Goal: Task Accomplishment & Management: Manage account settings

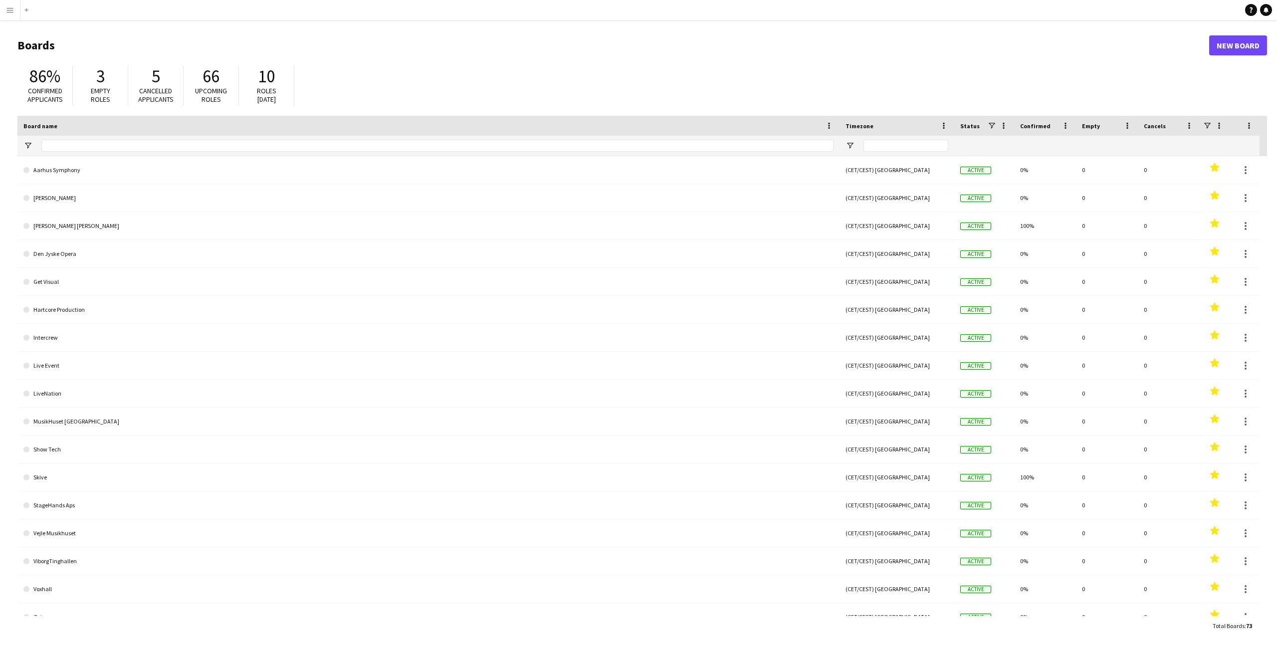
click at [10, 11] on app-icon "Menu" at bounding box center [10, 10] width 8 height 8
click at [131, 48] on link "All jobs" at bounding box center [151, 54] width 100 height 20
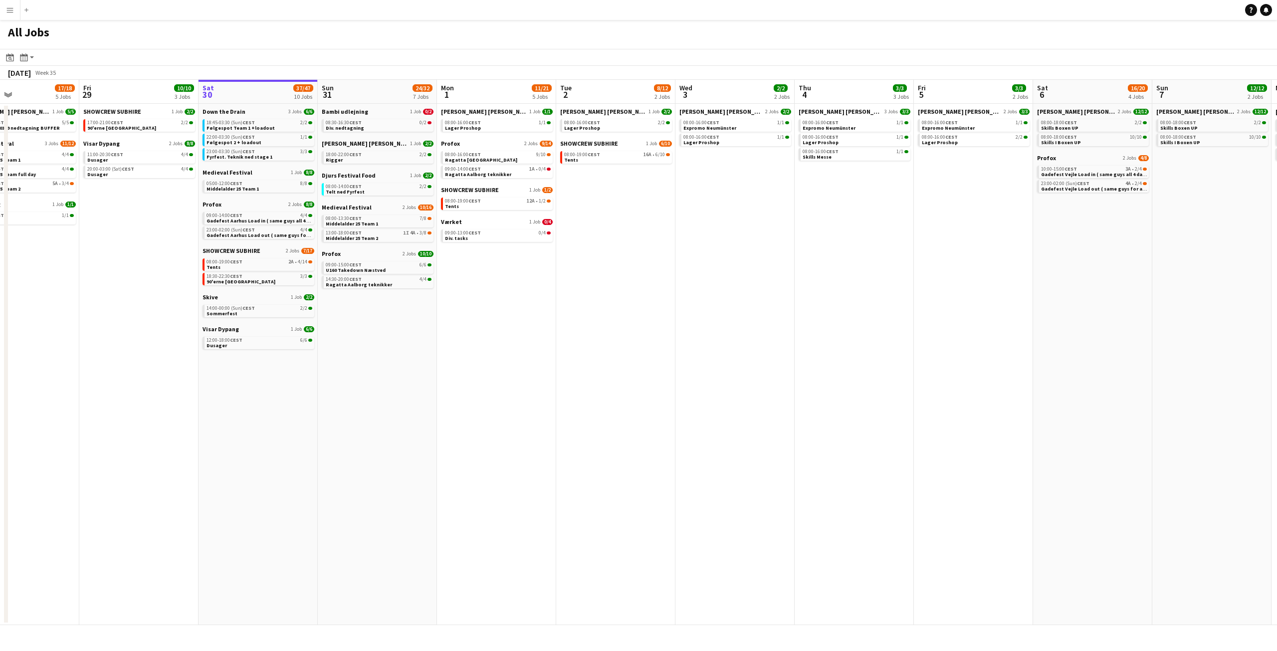
drag, startPoint x: 482, startPoint y: 307, endPoint x: 686, endPoint y: 344, distance: 207.9
click at [686, 344] on app-calendar-viewport "Tue 26 10/14 5 Jobs Wed 27 17/19 4 Jobs Thu 28 17/18 5 Jobs Fri 29 10/10 3 Jobs…" at bounding box center [638, 352] width 1277 height 545
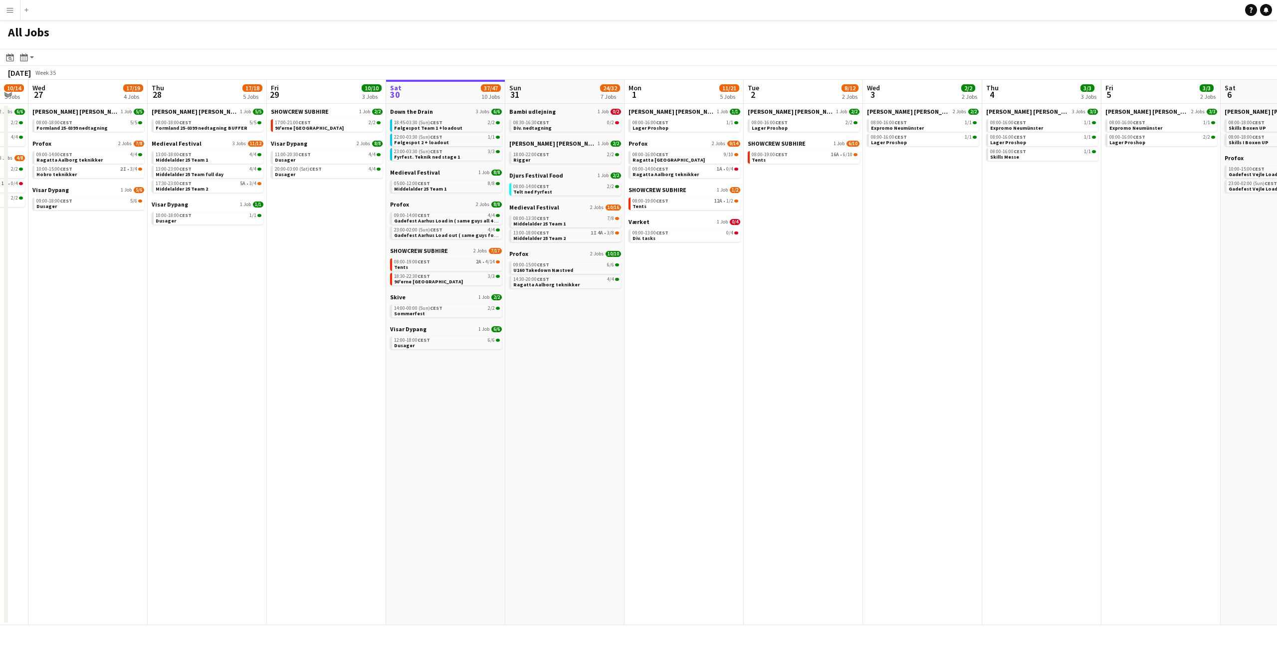
drag, startPoint x: 534, startPoint y: 347, endPoint x: 606, endPoint y: 351, distance: 72.5
click at [606, 351] on app-calendar-viewport "Mon 25 16/16 3 Jobs Tue 26 10/14 5 Jobs Wed 27 17/19 4 Jobs Thu 28 17/18 5 Jobs…" at bounding box center [638, 352] width 1277 height 545
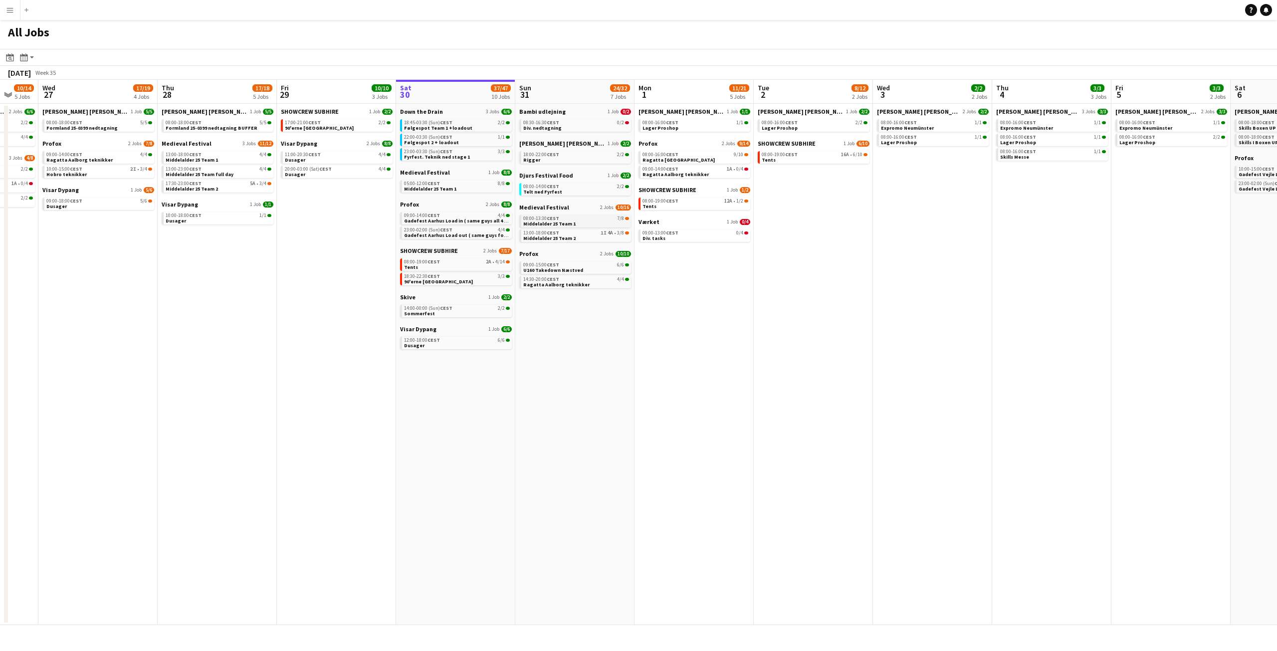
click at [595, 225] on link "08:00-13:30 CEST 7/8 Middelalder 25 Team 1" at bounding box center [576, 220] width 106 height 11
click at [581, 238] on link "13:00-18:00 CEST 1I 4A • 3/8 Middelalder 25 Team 2" at bounding box center [576, 234] width 106 height 11
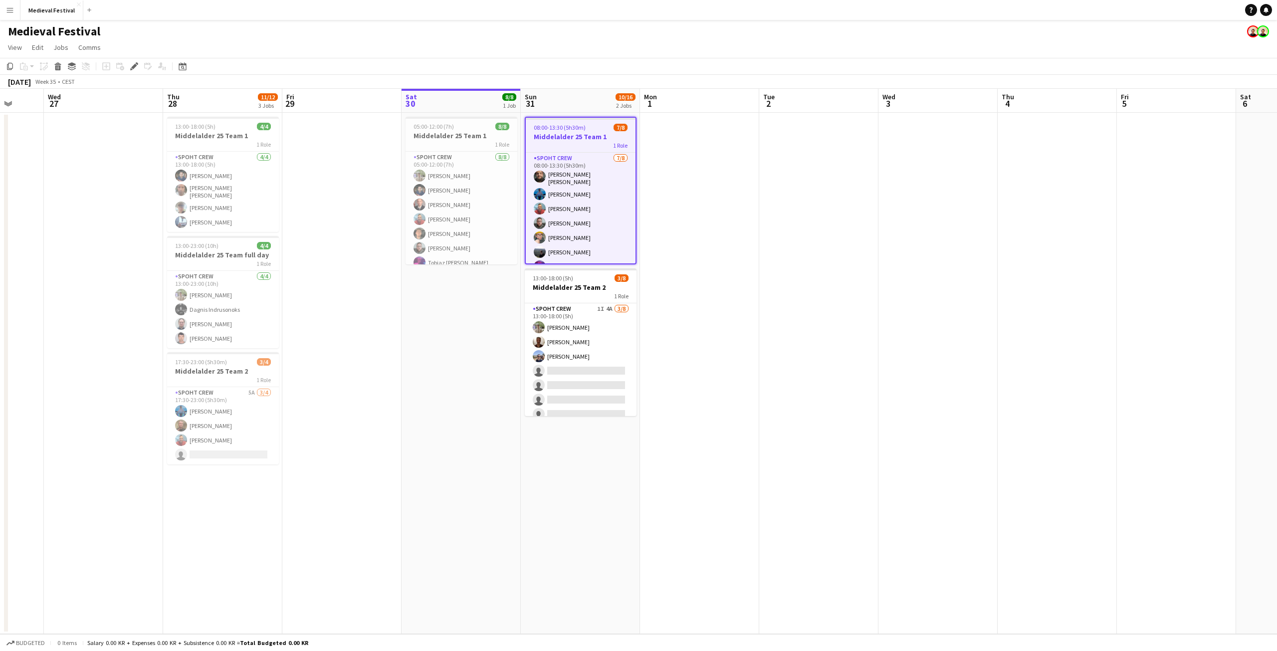
scroll to position [0, 298]
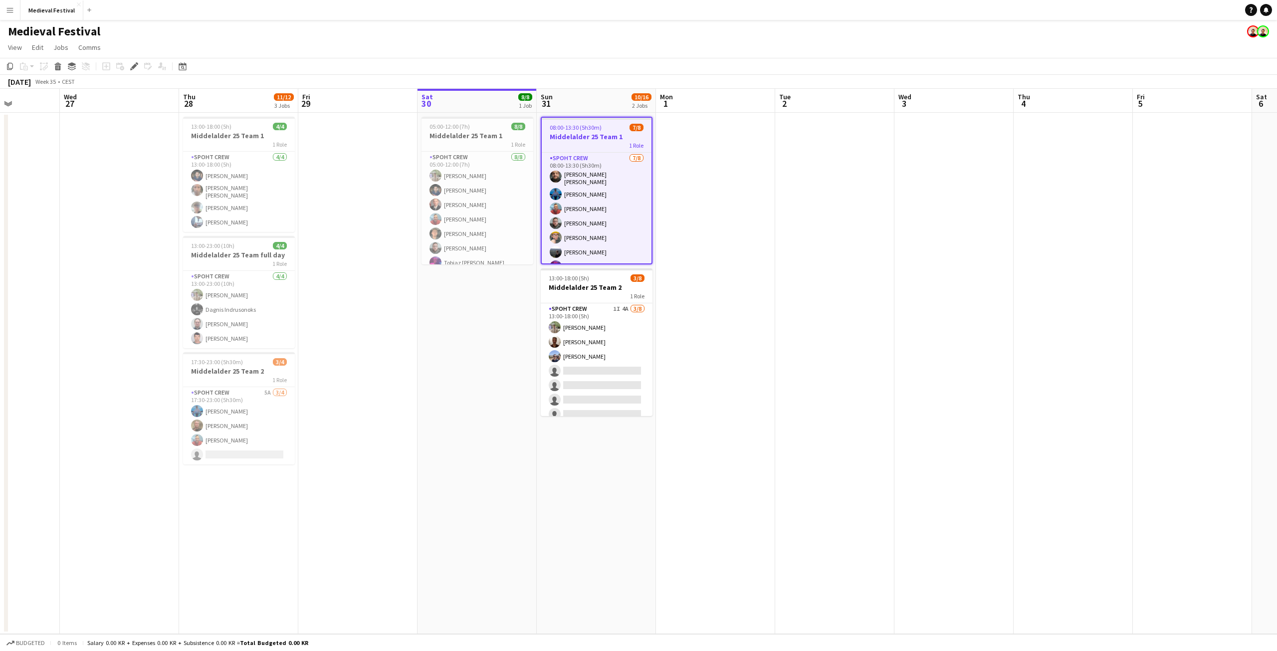
drag, startPoint x: 661, startPoint y: 471, endPoint x: 699, endPoint y: 467, distance: 38.1
click at [699, 467] on app-calendar-viewport "Sun 24 Mon 25 Tue 26 Wed 27 Thu 28 11/12 3 Jobs Fri 29 Sat 30 8/8 1 Job Sun 31 …" at bounding box center [638, 361] width 1277 height 545
click at [574, 130] on span "08:00-13:30 (5h30m)" at bounding box center [576, 127] width 52 height 7
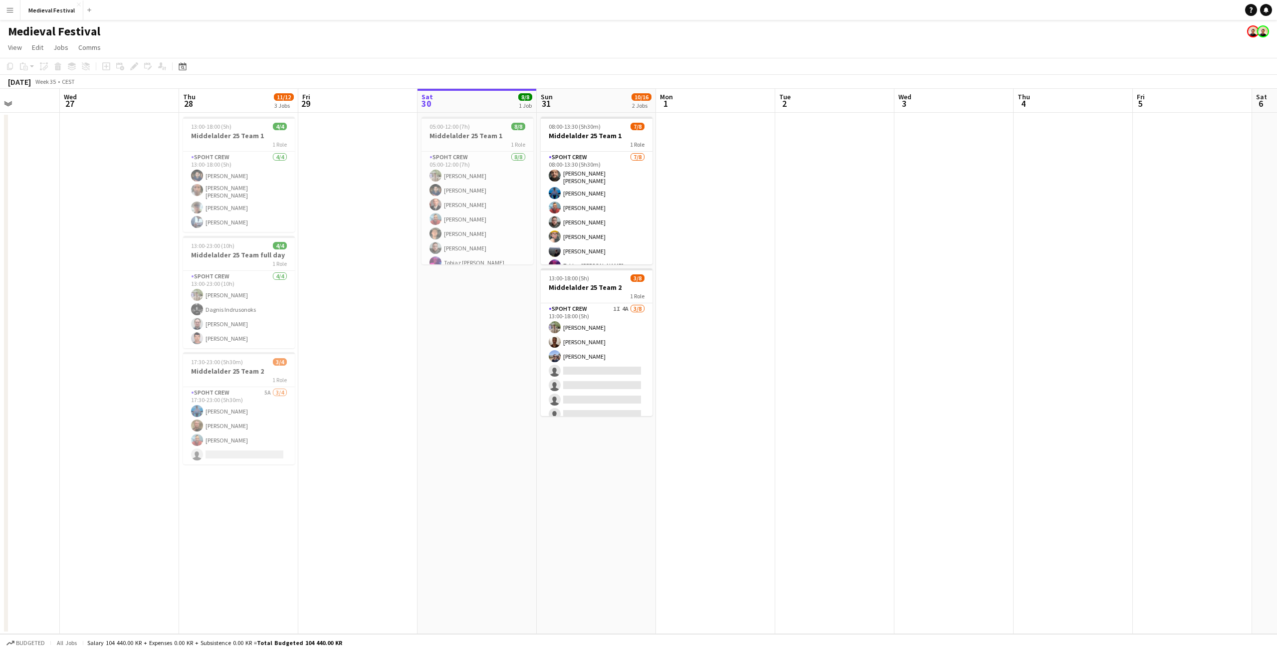
click at [584, 450] on app-date-cell "08:00-13:30 (5h30m) 7/8 Middelalder 25 Team 1 1 Role Spoht Crew 7/8 08:00-13:30…" at bounding box center [596, 373] width 119 height 521
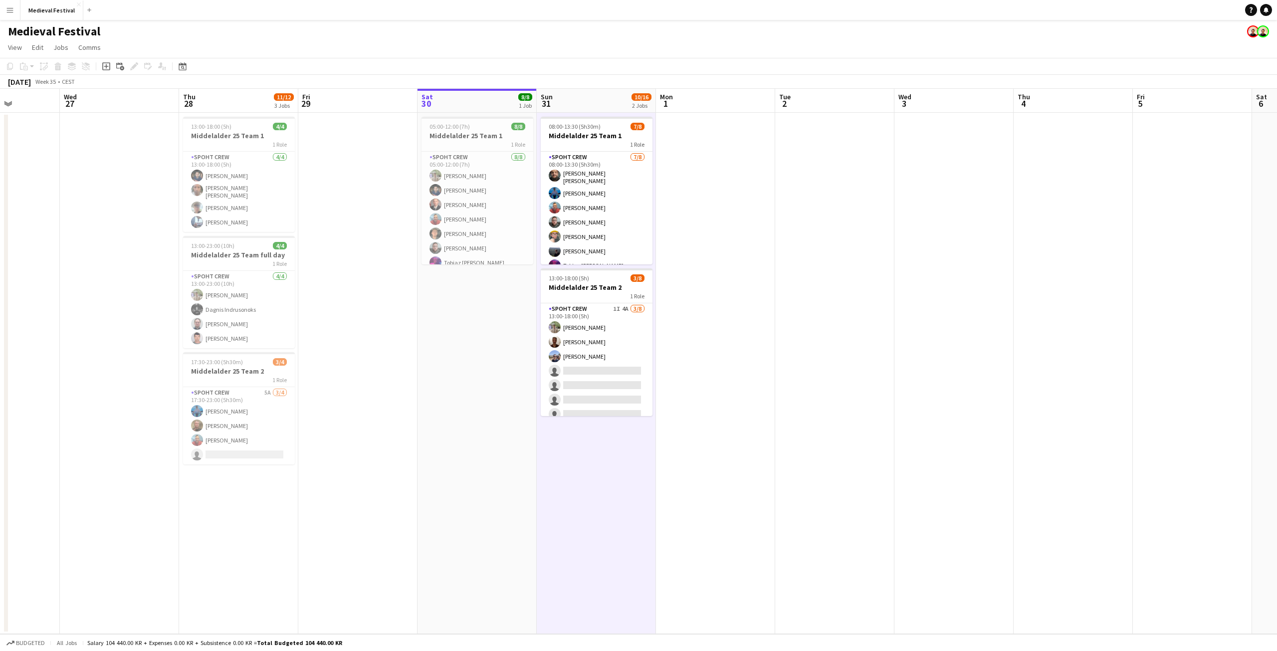
click at [584, 450] on app-date-cell "08:00-13:30 (5h30m) 7/8 Middelalder 25 Team 1 1 Role Spoht Crew 7/8 08:00-13:30…" at bounding box center [596, 373] width 119 height 521
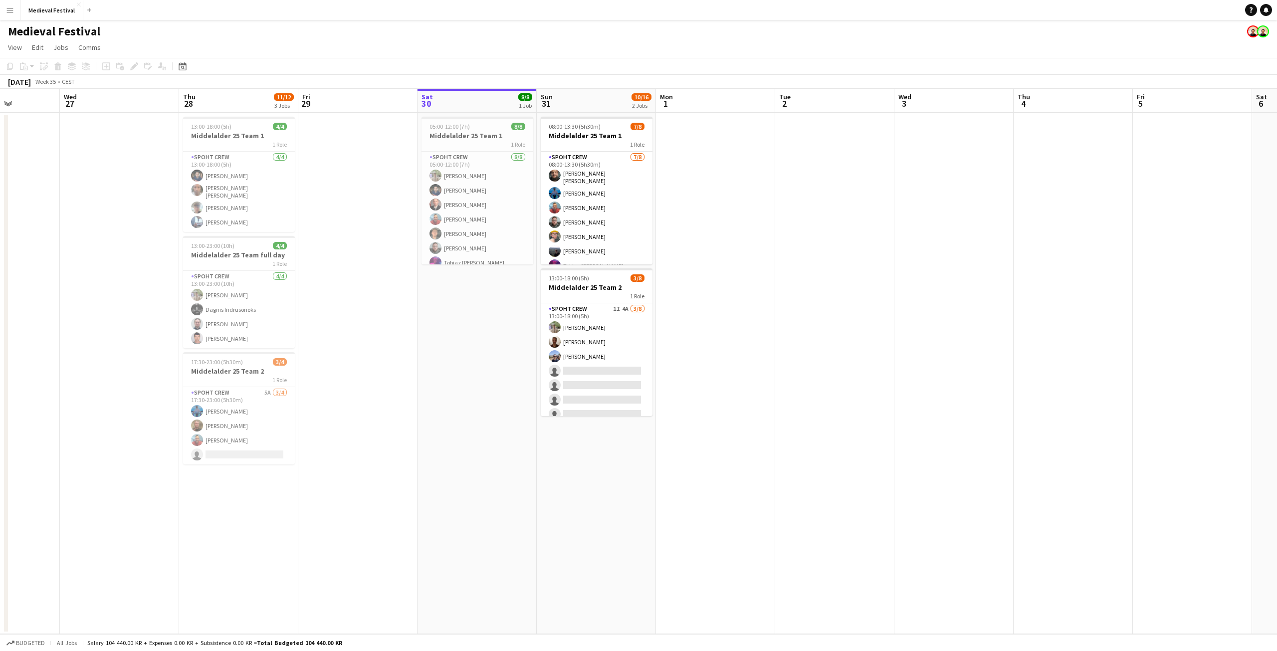
click at [584, 450] on app-date-cell "08:00-13:30 (5h30m) 7/8 Middelalder 25 Team 1 1 Role Spoht Crew 7/8 08:00-13:30…" at bounding box center [596, 373] width 119 height 521
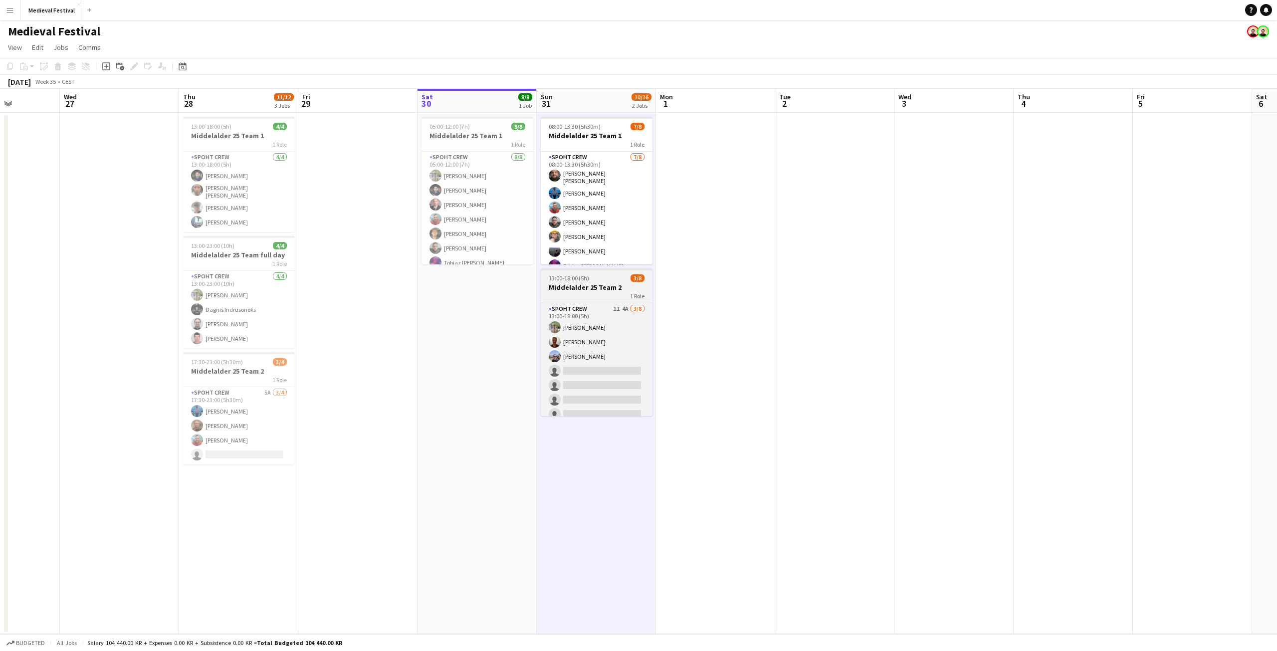
click at [590, 279] on div "13:00-18:00 (5h) 3/8" at bounding box center [597, 277] width 112 height 7
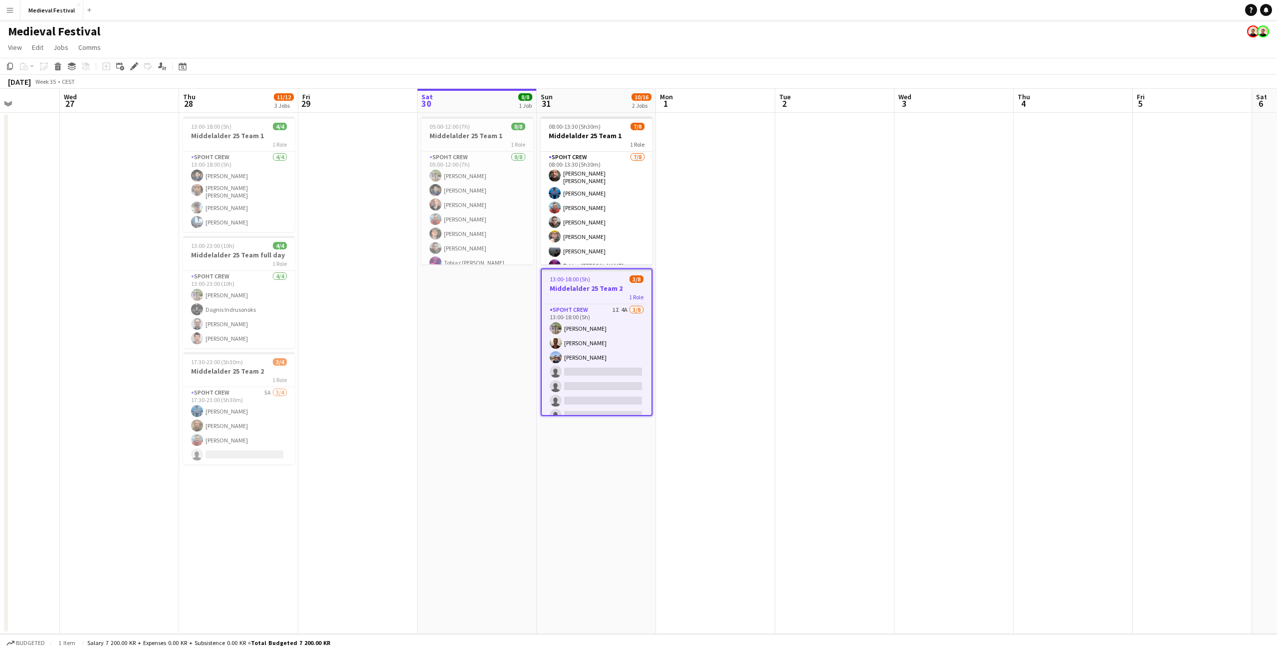
click at [603, 447] on app-date-cell "08:00-13:30 (5h30m) 7/8 Middelalder 25 Team 1 1 Role Spoht Crew 7/8 08:00-13:30…" at bounding box center [596, 373] width 119 height 521
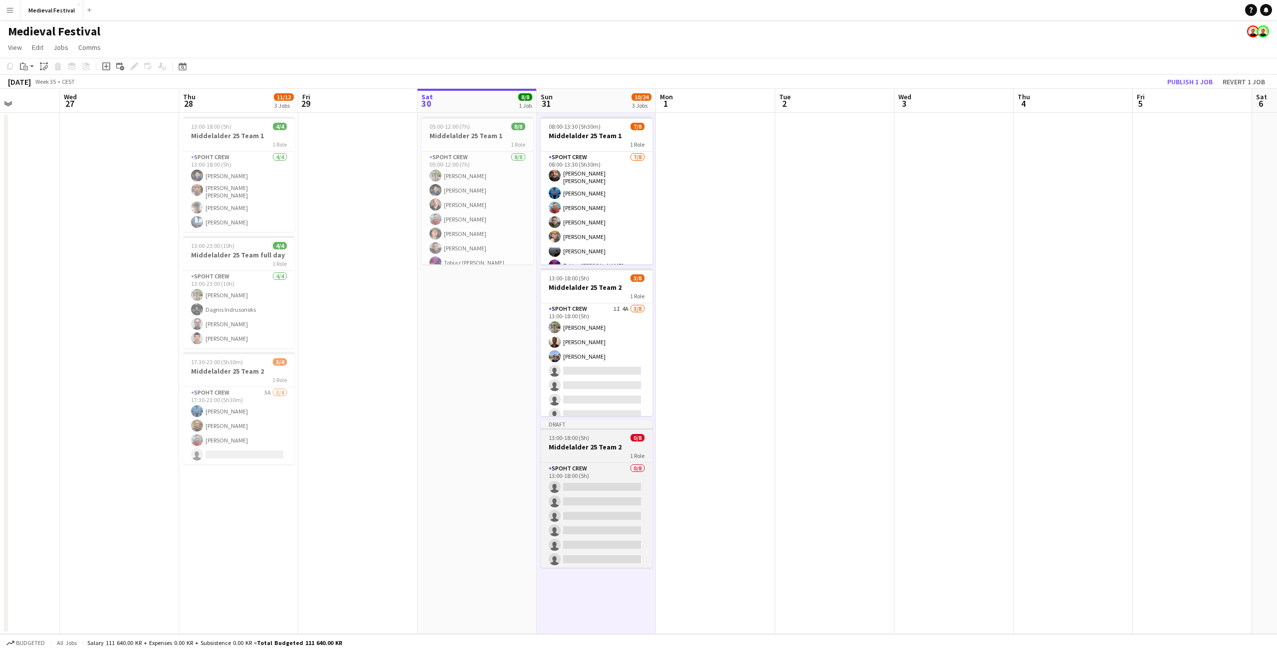
click at [594, 434] on div "13:00-18:00 (5h) 0/8" at bounding box center [597, 437] width 112 height 7
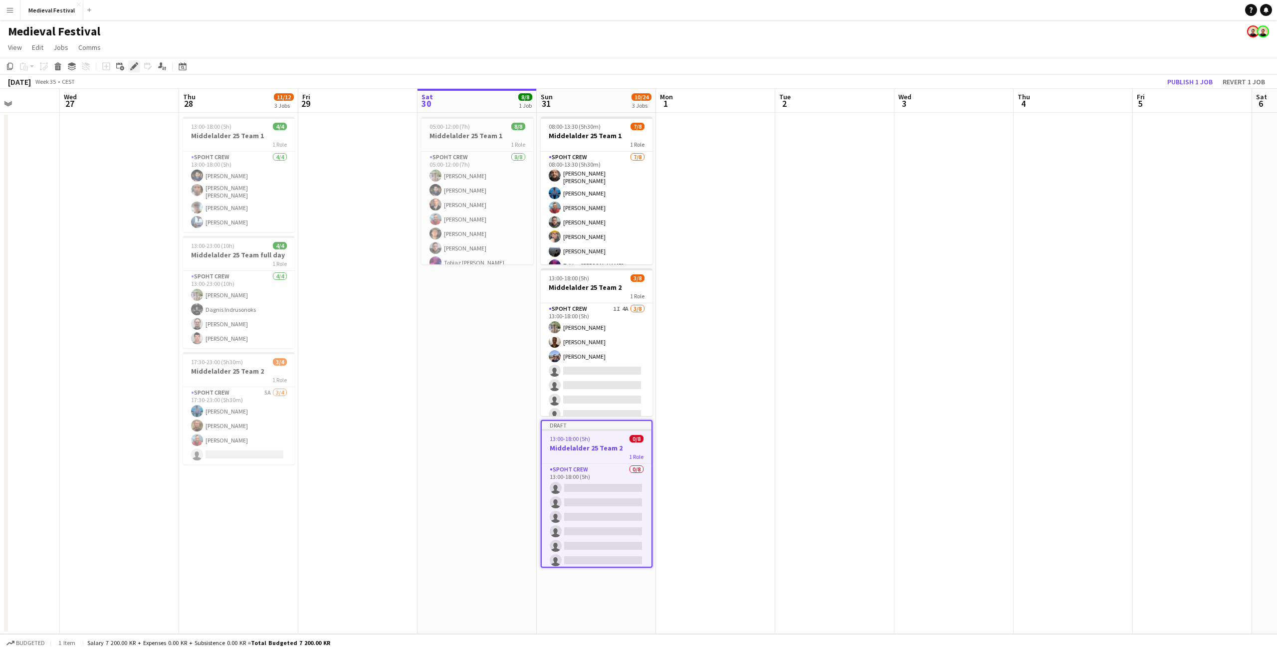
click at [131, 66] on icon "Edit" at bounding box center [134, 66] width 8 height 8
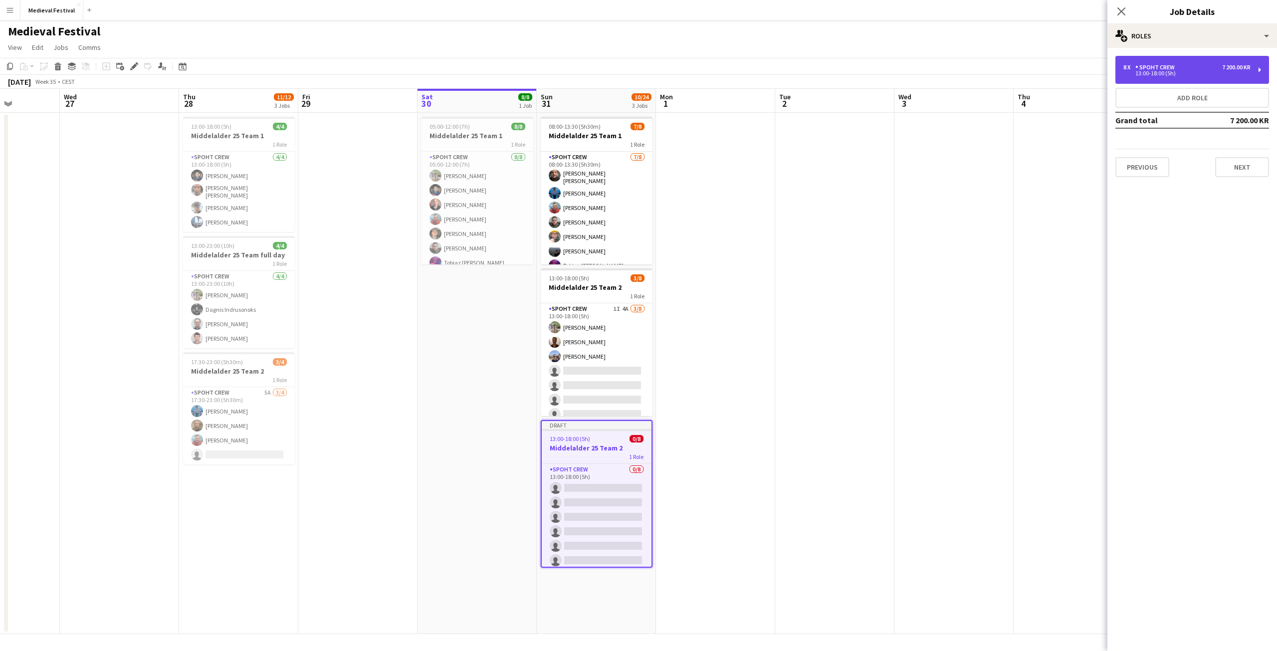
click at [1178, 68] on div "8 x Spoht Crew 7 200.00 KR" at bounding box center [1186, 67] width 127 height 7
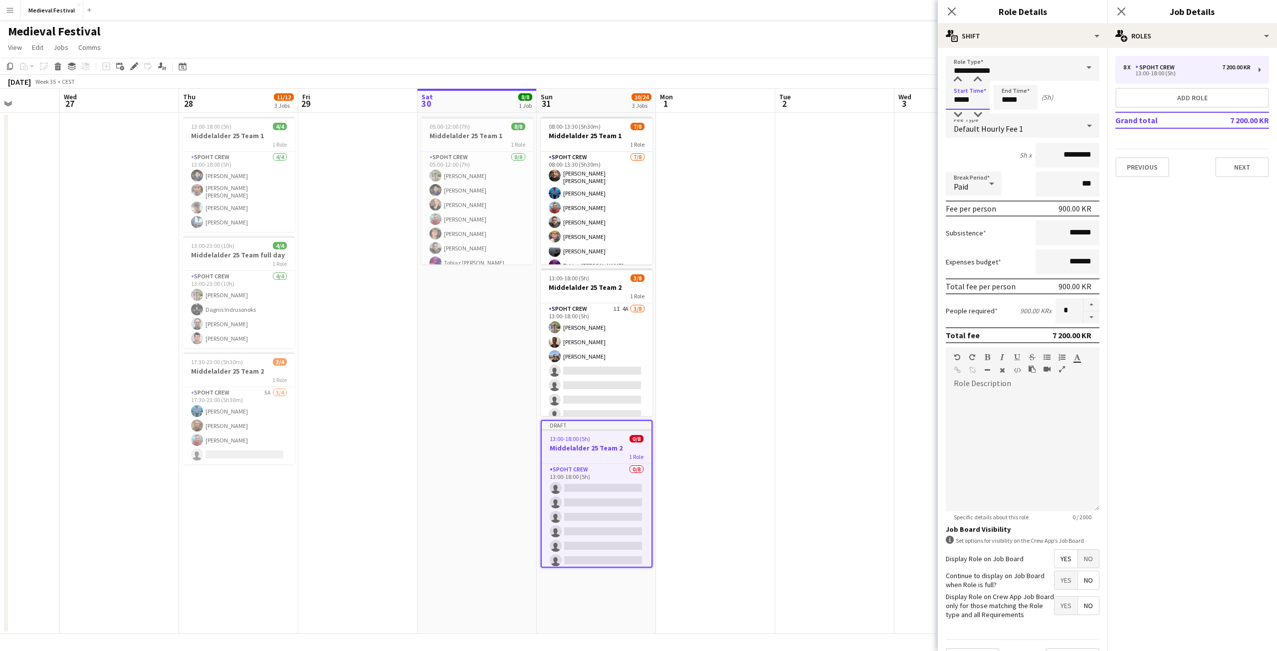
drag, startPoint x: 976, startPoint y: 97, endPoint x: 944, endPoint y: 96, distance: 31.9
click at [946, 97] on input "*****" at bounding box center [968, 97] width 44 height 25
type input "*****"
click at [793, 308] on app-date-cell at bounding box center [834, 373] width 119 height 521
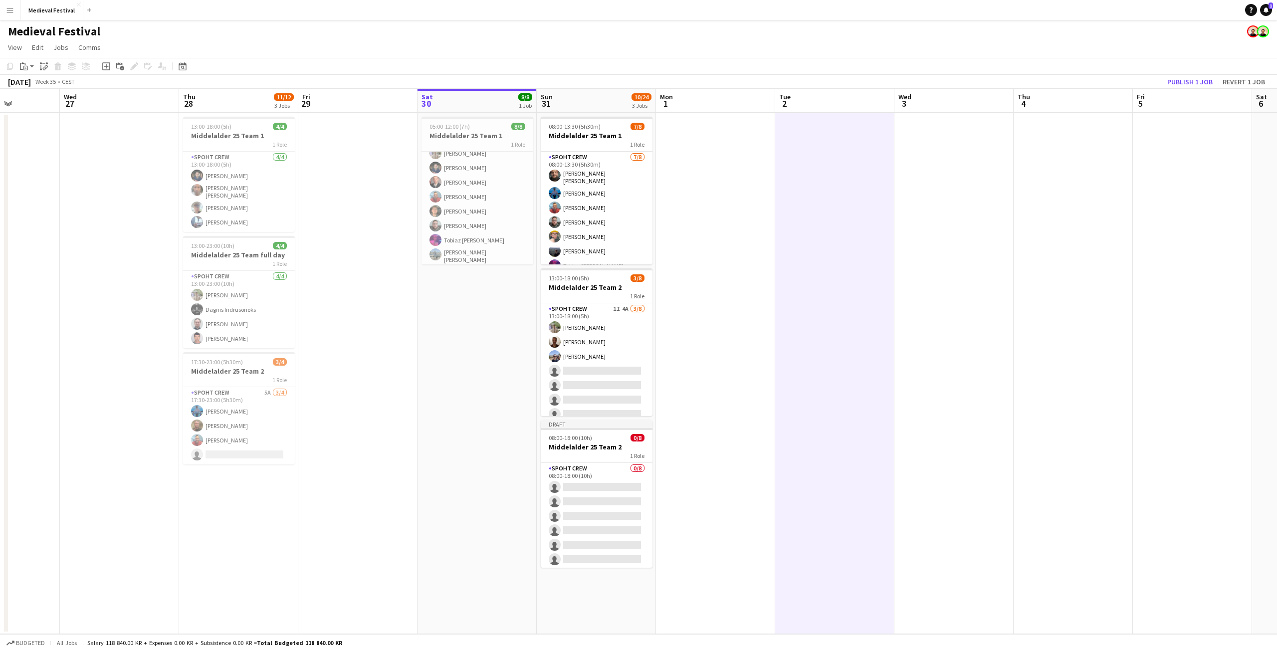
click at [1190, 73] on app-toolbar "Copy Paste Paste Ctrl+V Paste with crew Ctrl+Shift+V Paste linked Job Delete Gr…" at bounding box center [638, 66] width 1277 height 17
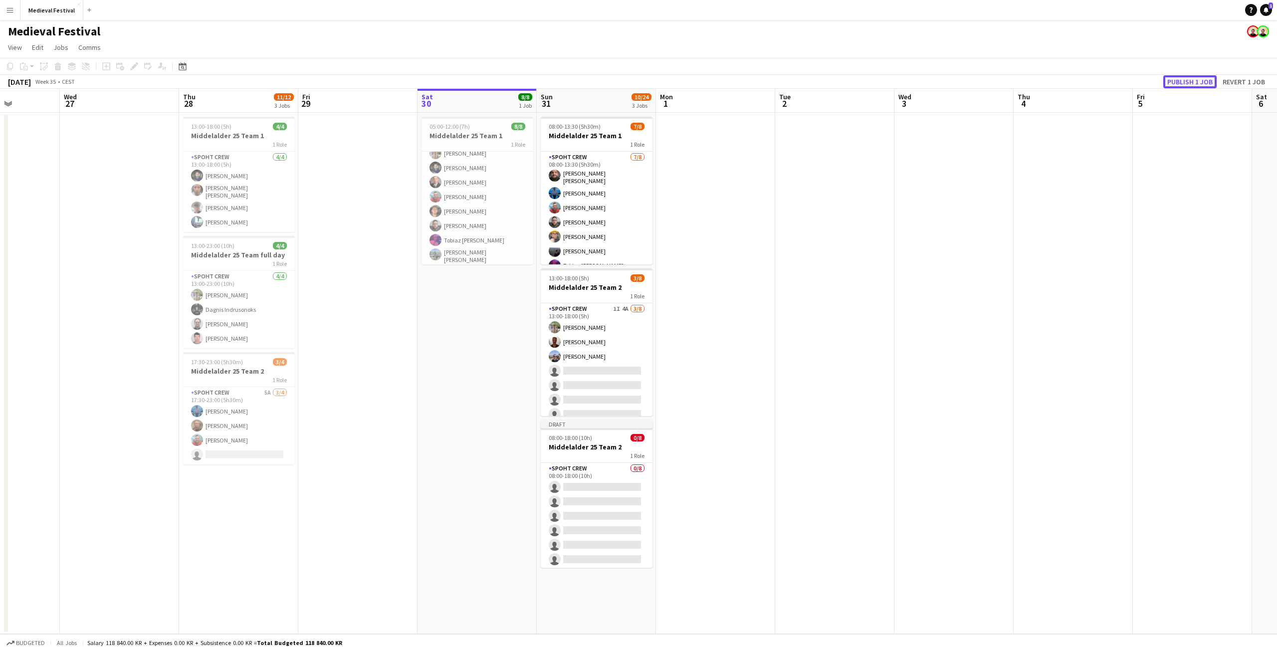
click at [1186, 82] on button "Publish 1 job" at bounding box center [1189, 81] width 53 height 13
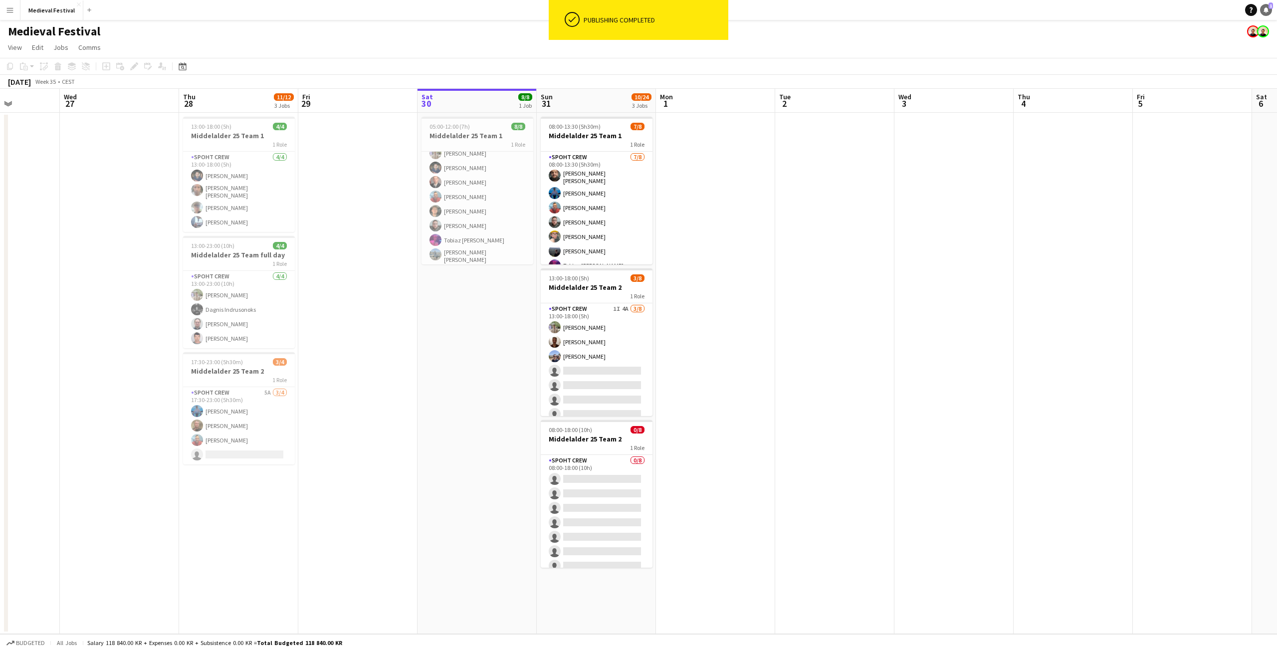
click at [1268, 9] on icon "Notifications" at bounding box center [1266, 10] width 6 height 6
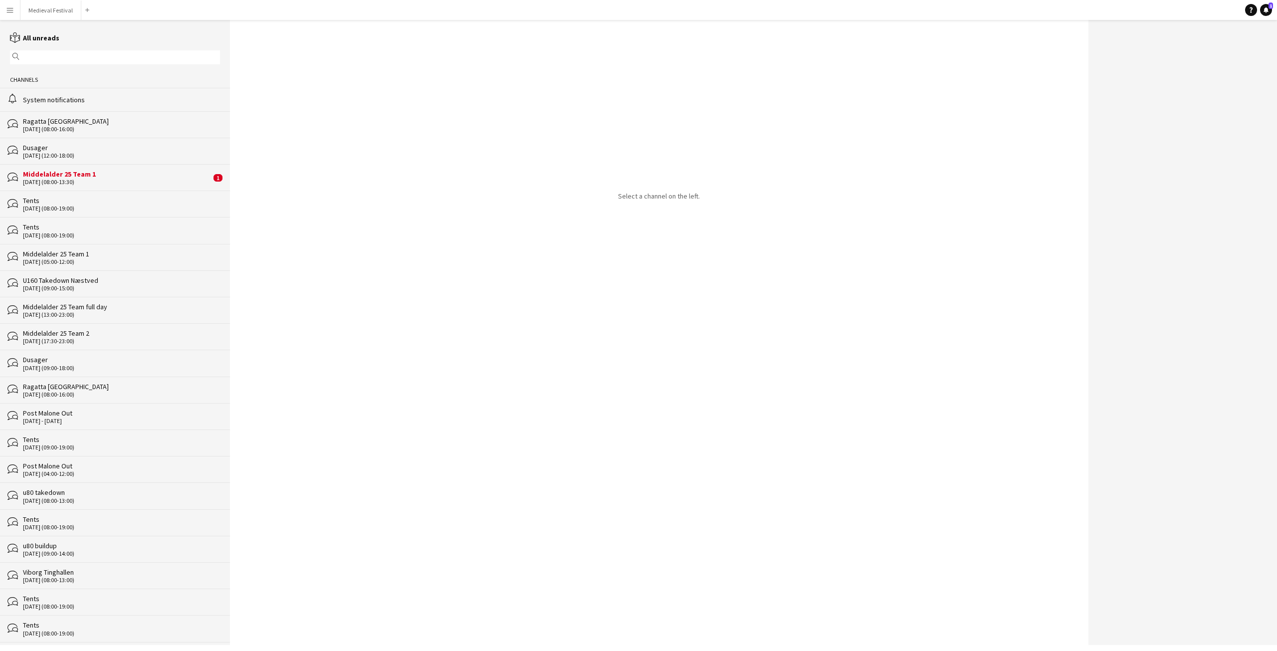
click at [72, 175] on div "Middelalder 25 Team 1" at bounding box center [117, 174] width 188 height 9
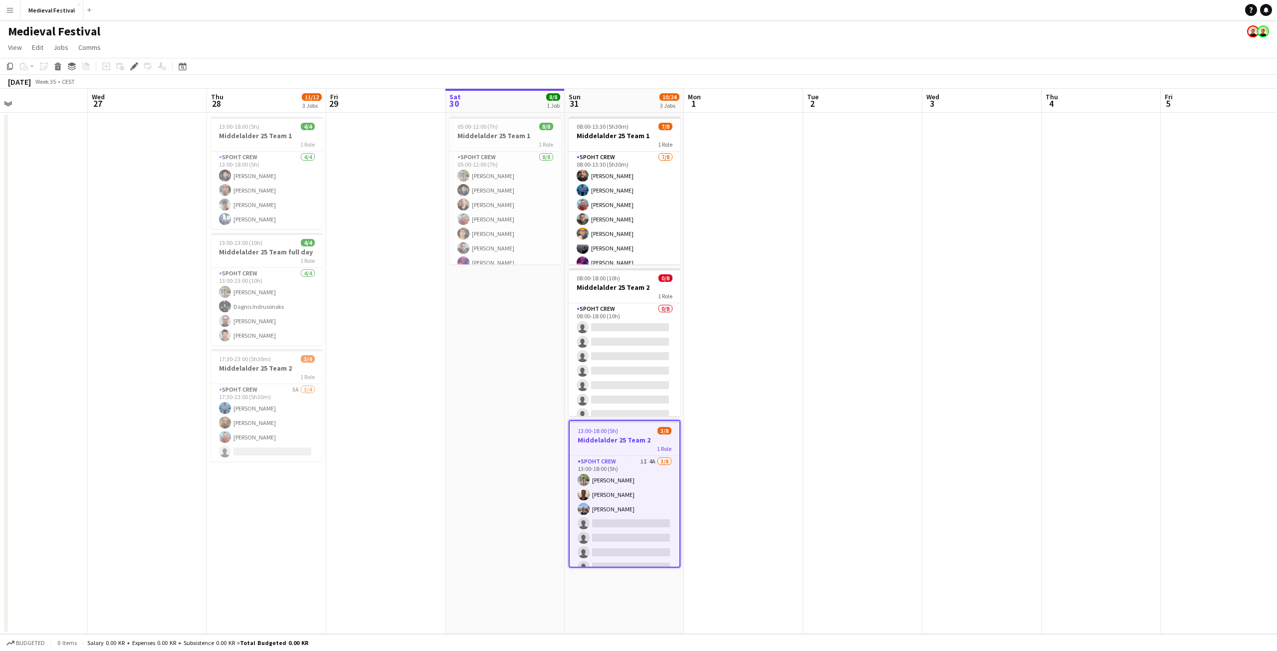
drag, startPoint x: 665, startPoint y: 406, endPoint x: 739, endPoint y: 410, distance: 73.4
click at [739, 410] on app-calendar-viewport "Sun 24 Mon 25 Tue 26 Wed 27 Thu 28 11/12 3 Jobs Fri 29 Sat 30 8/8 1 Job Sun 31 …" at bounding box center [638, 361] width 1277 height 545
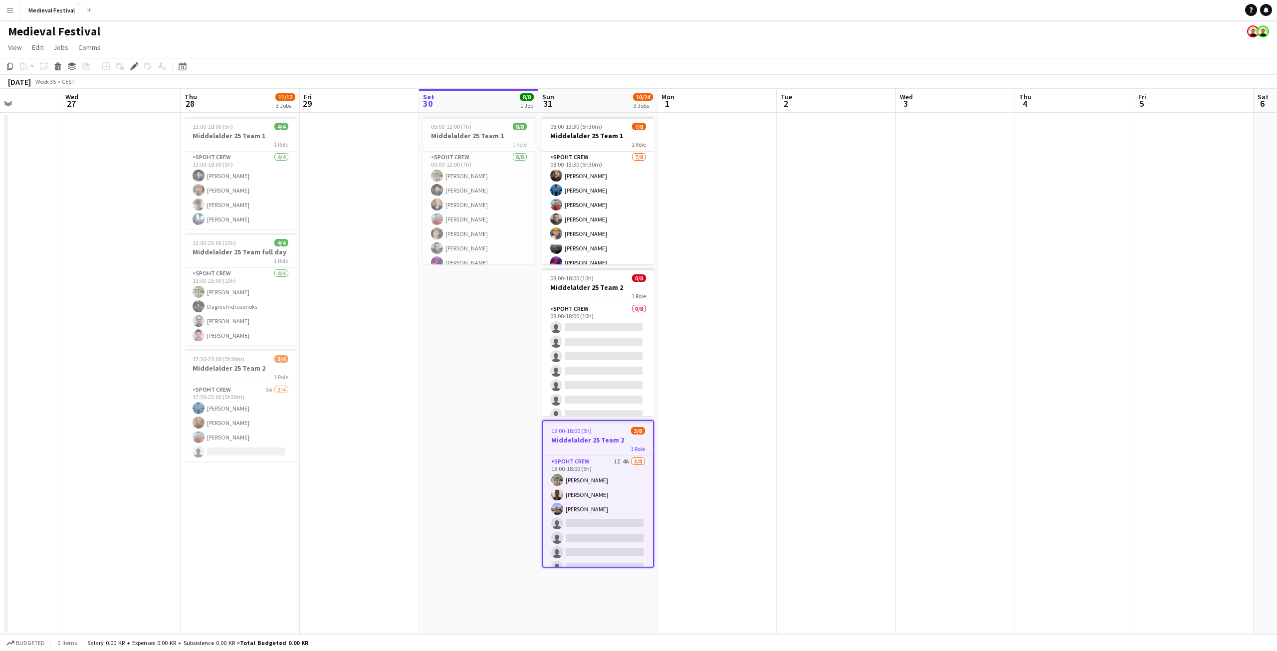
scroll to position [0, 314]
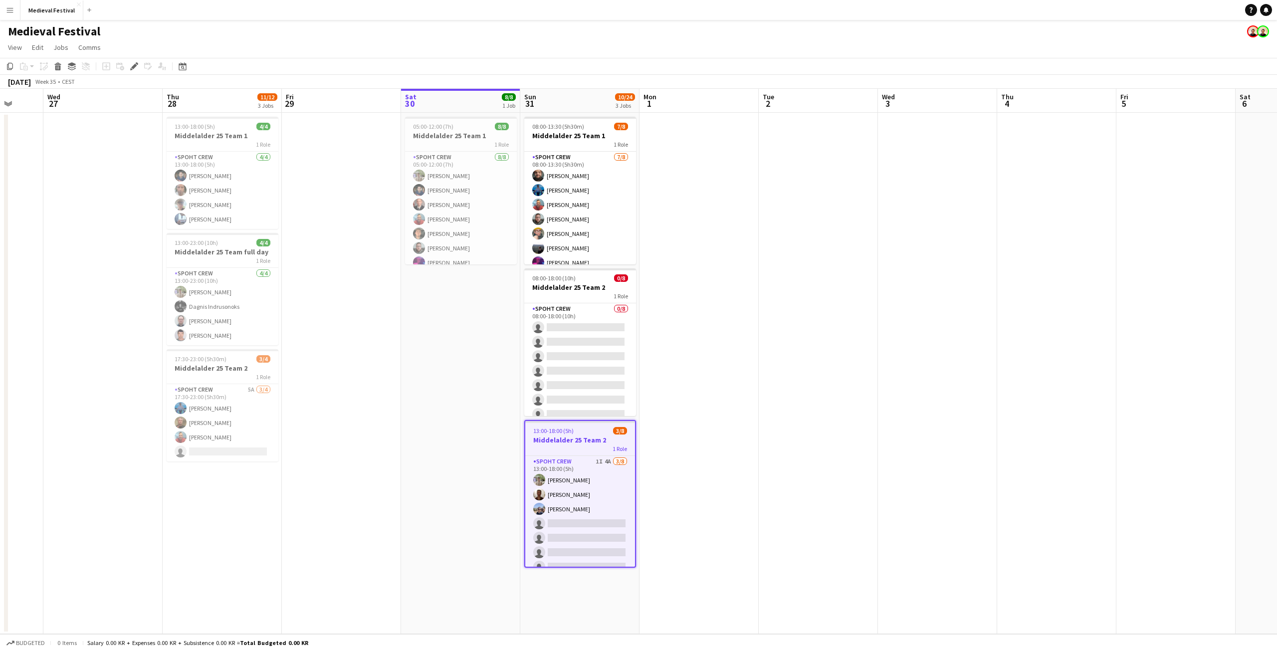
drag, startPoint x: 771, startPoint y: 389, endPoint x: 726, endPoint y: 387, distance: 44.4
click at [726, 387] on app-calendar-viewport "Sun 24 Mon 25 Tue 26 Wed 27 Thu 28 11/12 3 Jobs Fri 29 Sat 30 8/8 1 Job Sun 31 …" at bounding box center [638, 361] width 1277 height 545
click at [594, 221] on app-card-role "Spoht Crew [DATE] 08:00-13:30 (5h30m) [PERSON_NAME] [PERSON_NAME] [PERSON_NAME]…" at bounding box center [580, 219] width 112 height 135
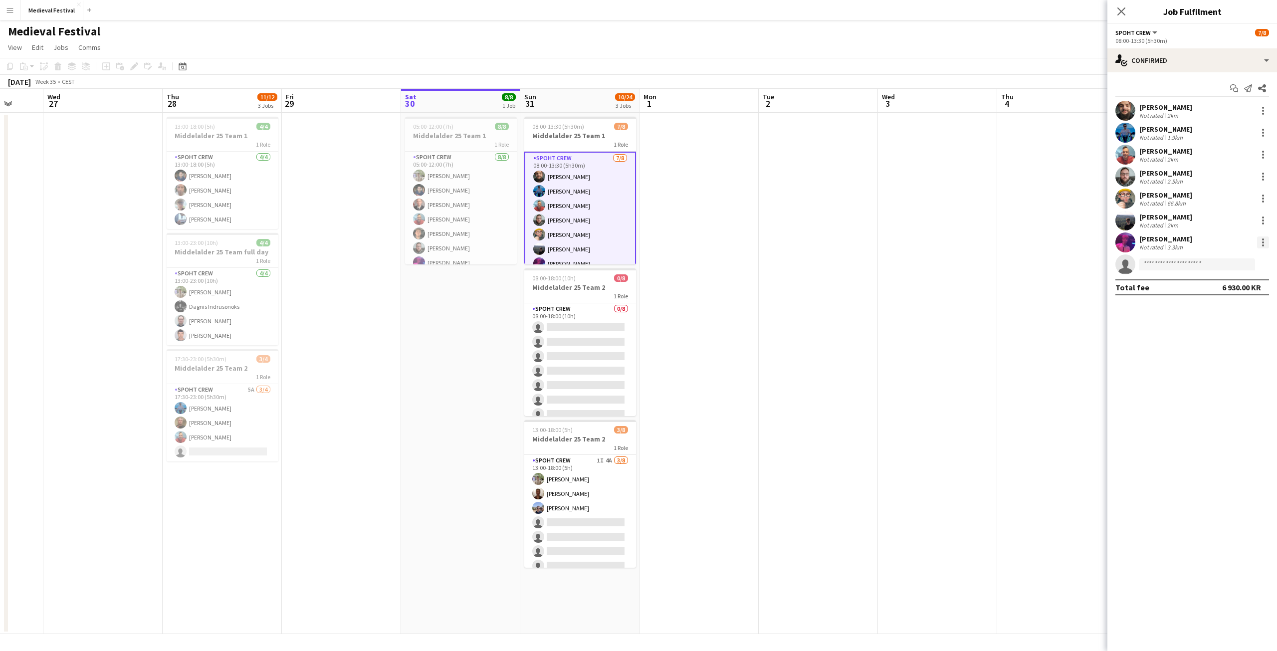
click at [1258, 241] on div at bounding box center [1263, 242] width 12 height 12
click at [1210, 352] on span "Remove" at bounding box center [1214, 356] width 30 height 8
click at [1259, 220] on div at bounding box center [1263, 220] width 12 height 12
click at [1227, 335] on span "Remove" at bounding box center [1214, 334] width 30 height 8
click at [794, 373] on app-date-cell at bounding box center [818, 373] width 119 height 521
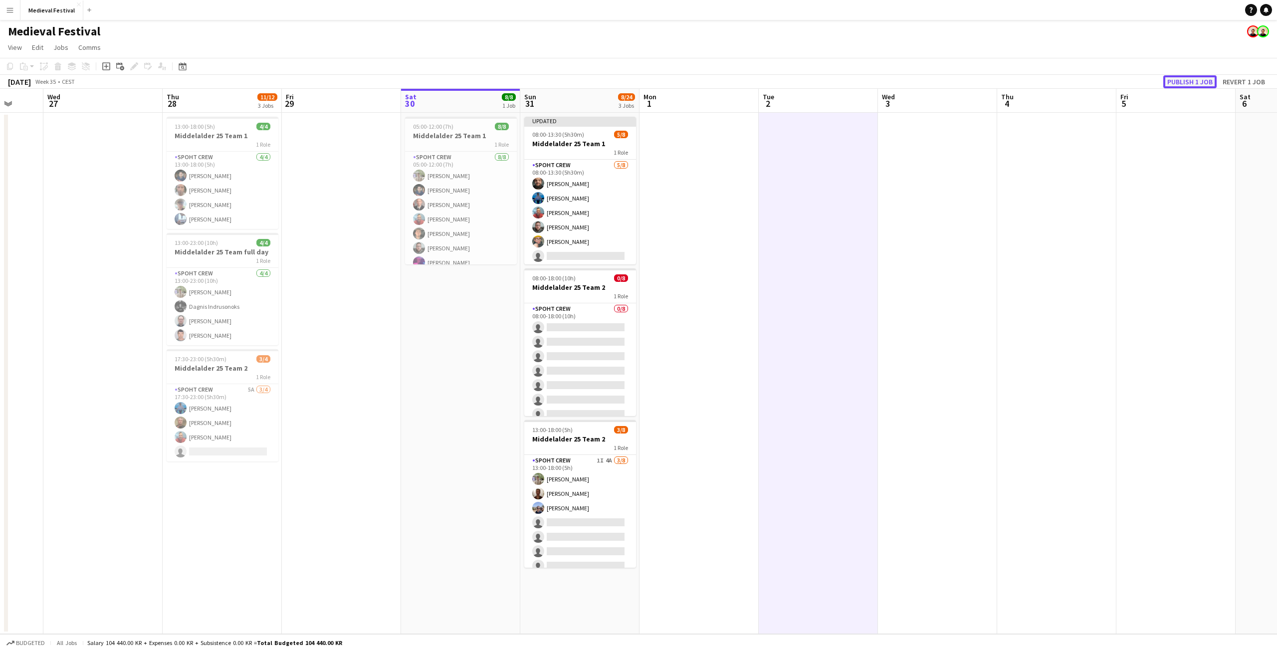
click at [1182, 79] on button "Publish 1 job" at bounding box center [1189, 81] width 53 height 13
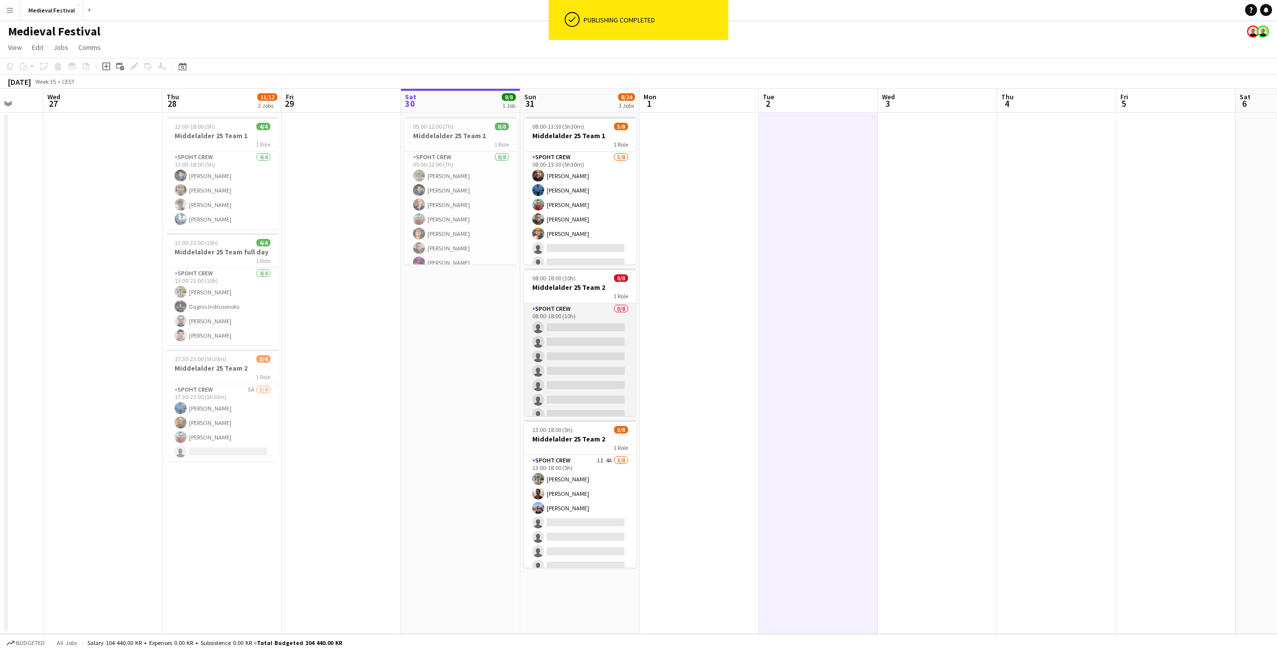
click at [585, 351] on app-card-role "Spoht Crew 0/8 08:00-18:00 (10h) single-neutral-actions single-neutral-actions …" at bounding box center [580, 370] width 112 height 135
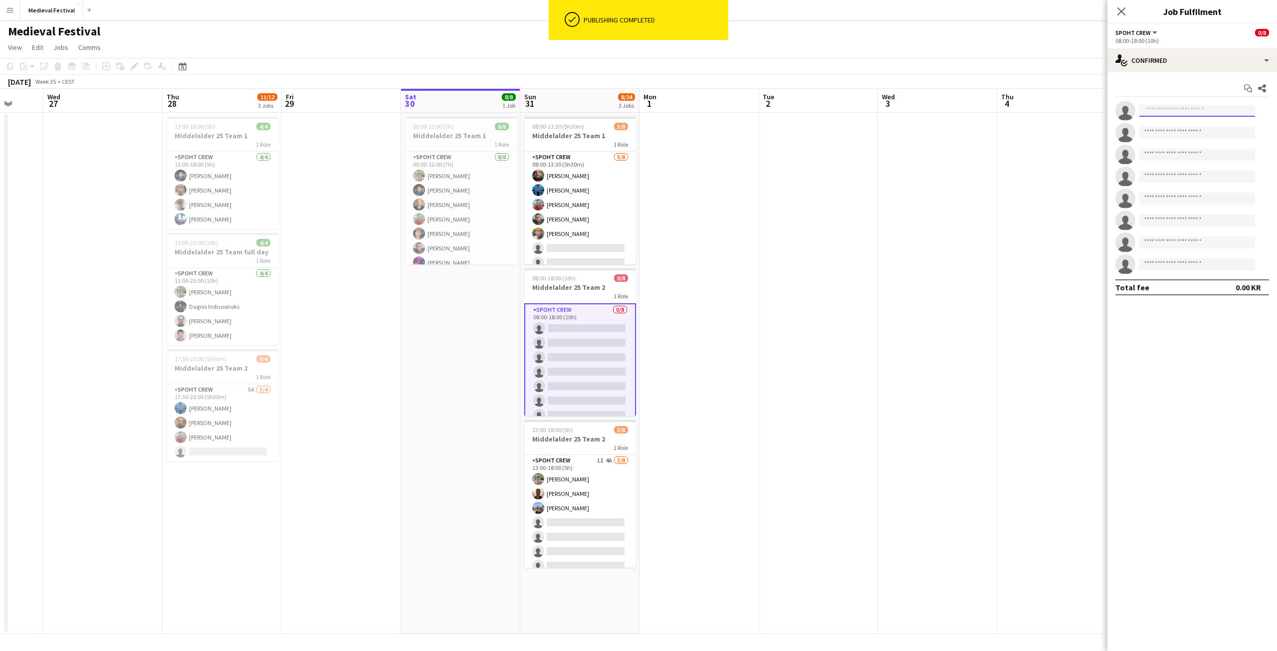
click at [1192, 108] on input at bounding box center [1197, 111] width 116 height 12
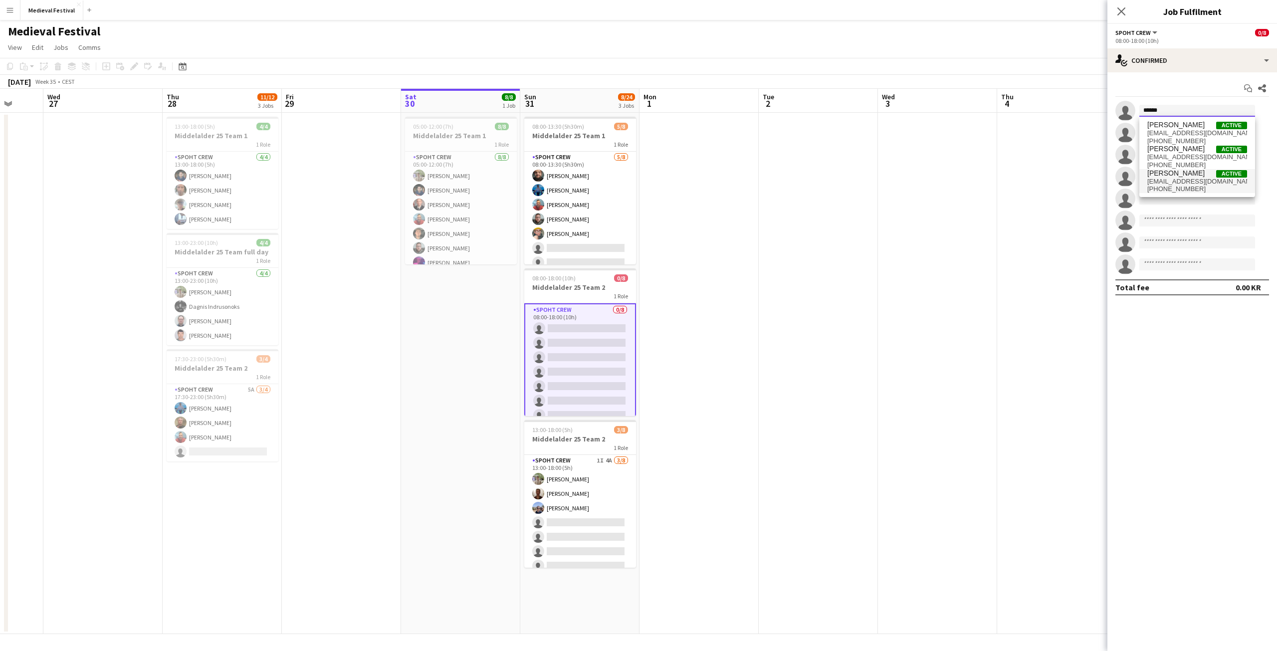
type input "******"
click at [1189, 178] on span "mariuspolucciu@gmail.com" at bounding box center [1197, 182] width 100 height 8
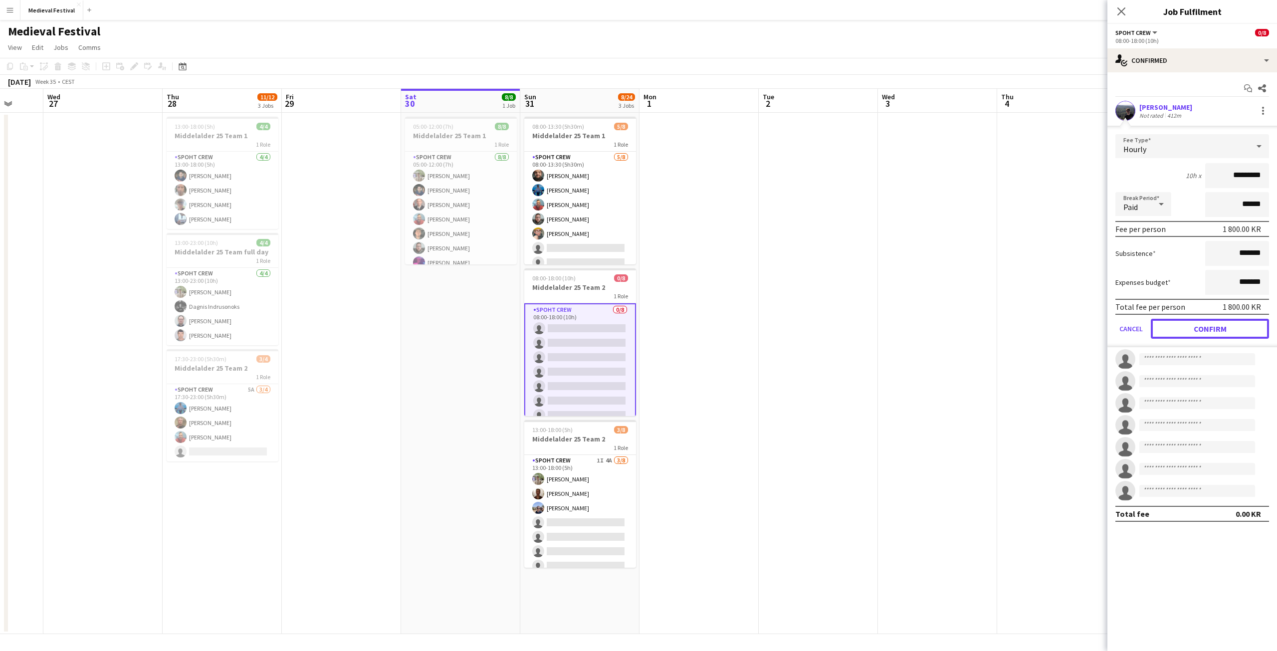
click at [1205, 327] on button "Confirm" at bounding box center [1210, 329] width 118 height 20
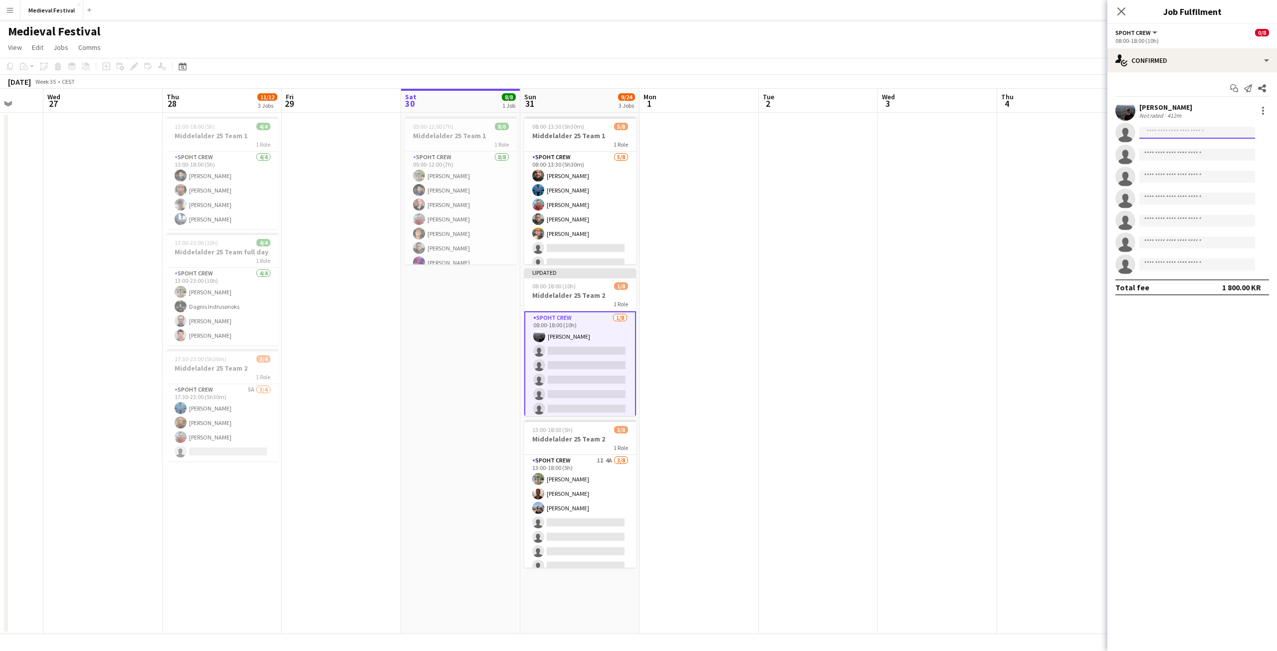
click at [1156, 137] on input at bounding box center [1197, 133] width 116 height 12
type input "******"
click at [1171, 154] on span "tobiazjordt8@gmail.com" at bounding box center [1197, 155] width 100 height 8
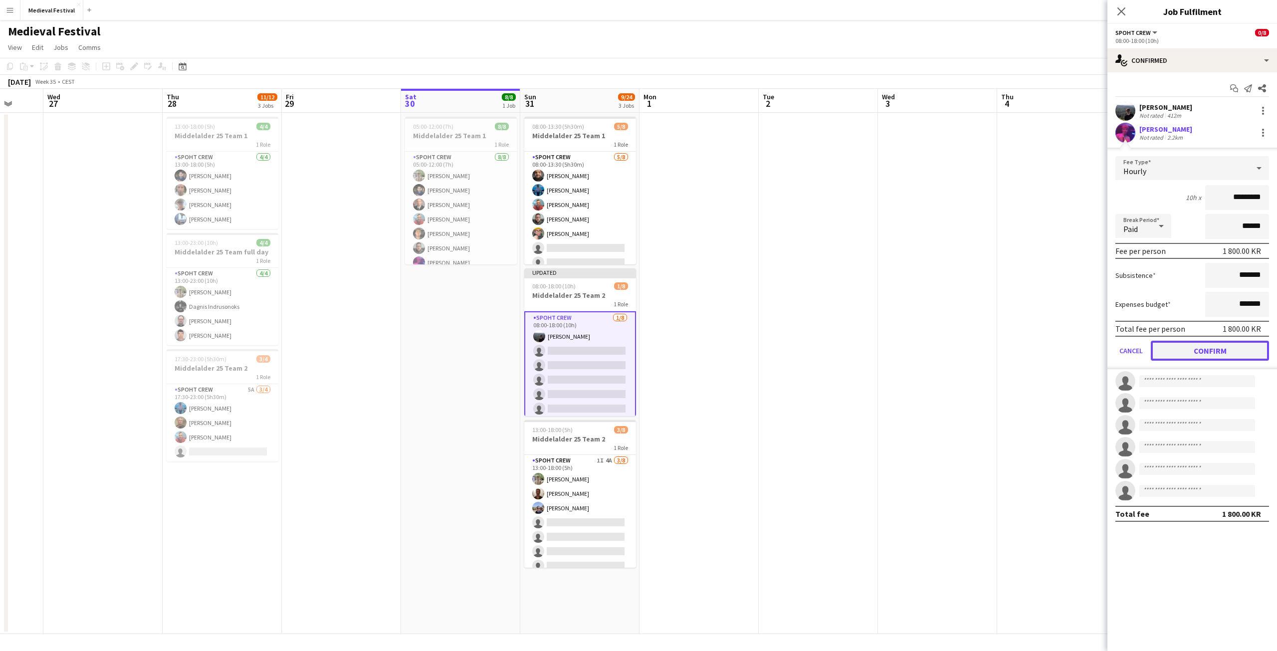
click at [1192, 352] on button "Confirm" at bounding box center [1210, 351] width 118 height 20
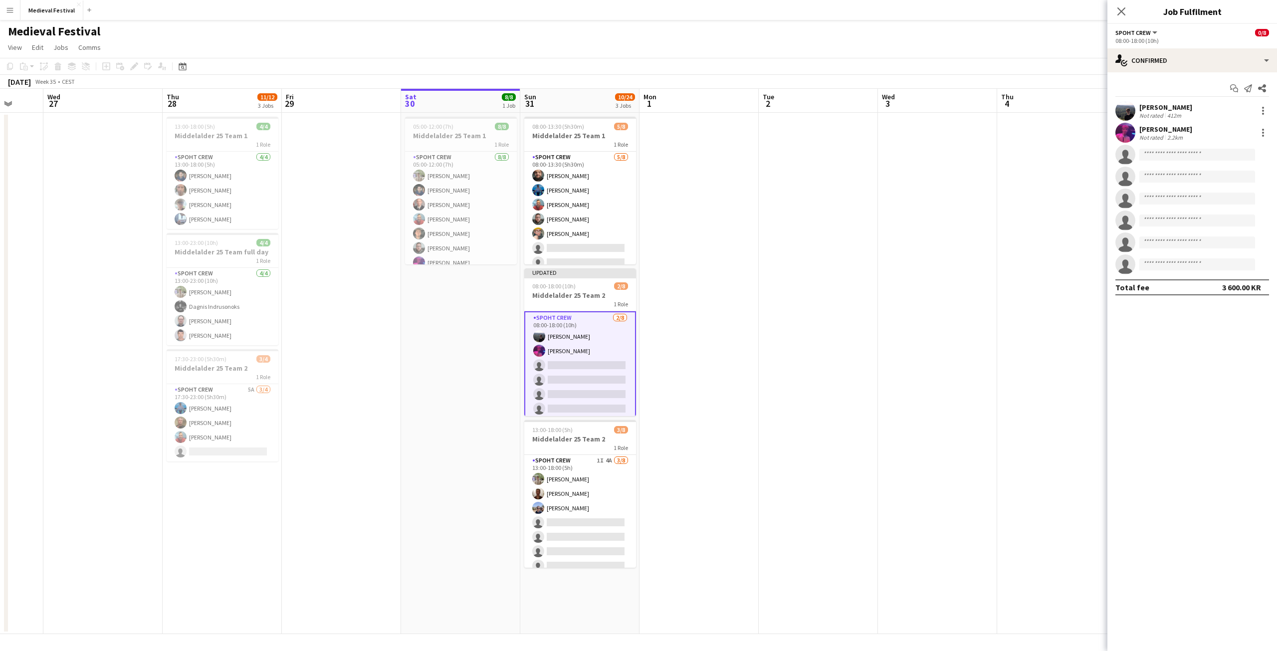
click at [1027, 167] on app-date-cell at bounding box center [1056, 373] width 119 height 521
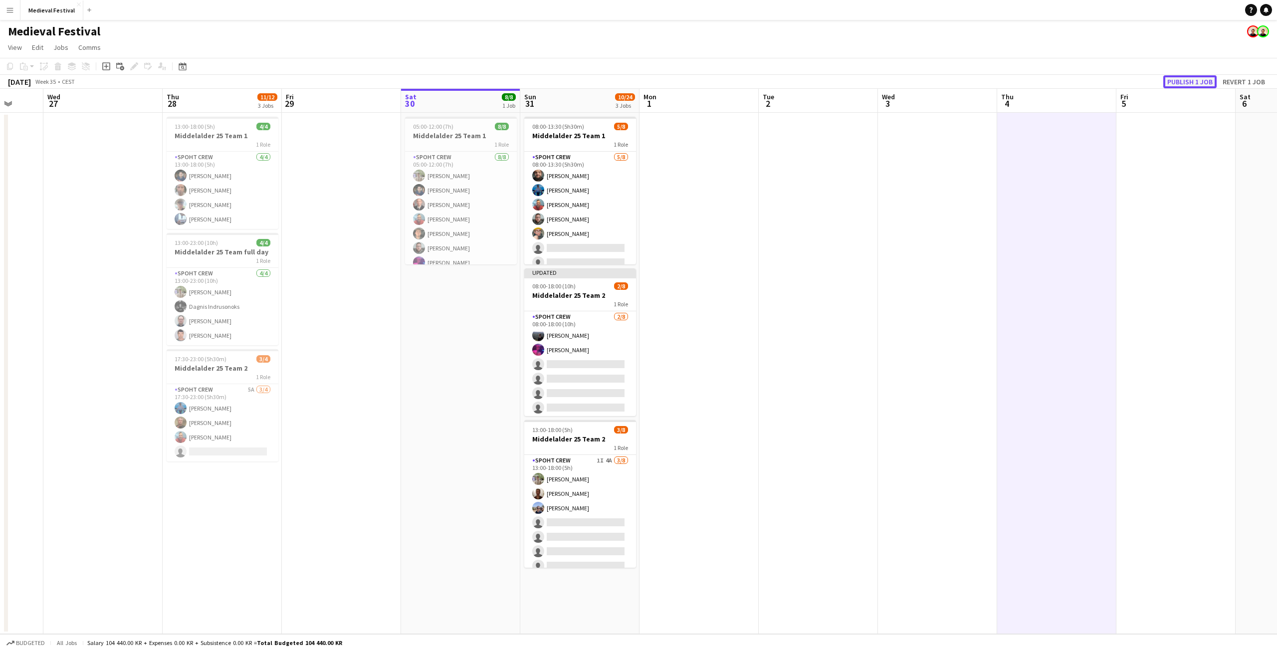
click at [1183, 84] on button "Publish 1 job" at bounding box center [1189, 81] width 53 height 13
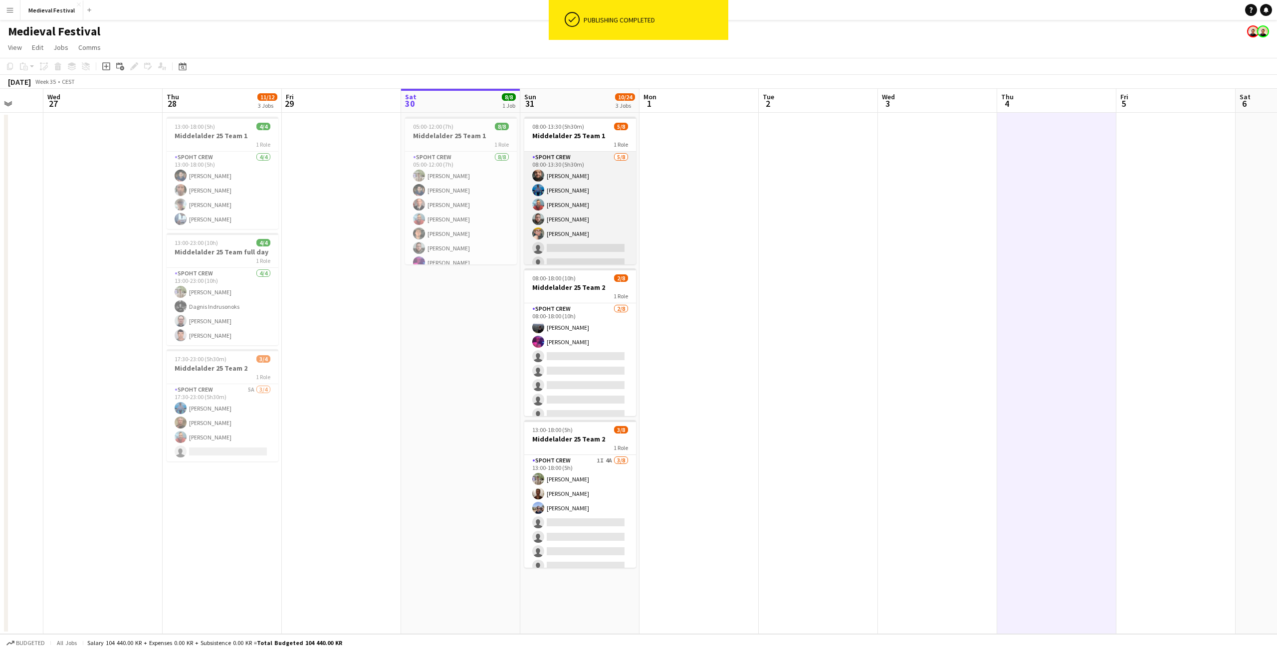
click at [575, 225] on app-card-role "Spoht Crew 5/8 08:00-13:30 (5h30m) Adam Shem Abraham Ion Cernenchi Henrik Jordt…" at bounding box center [580, 219] width 112 height 135
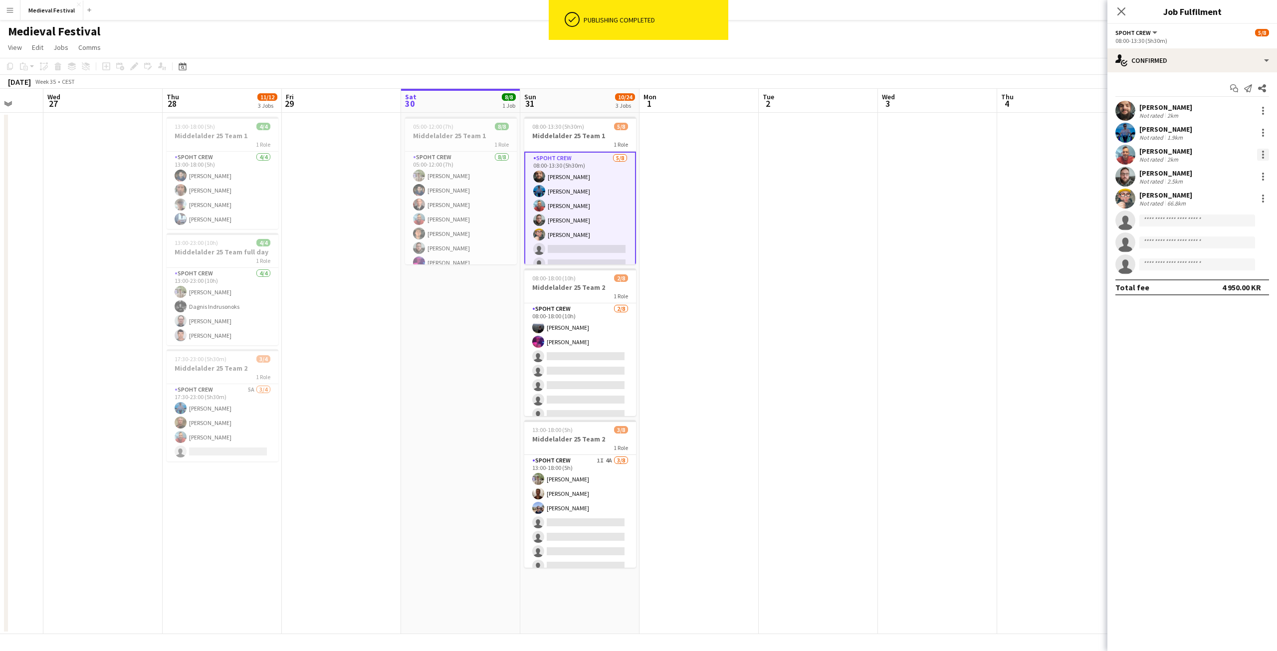
click at [1264, 152] on div at bounding box center [1263, 155] width 12 height 12
click at [1217, 270] on span "Remove" at bounding box center [1214, 268] width 30 height 8
click at [1262, 108] on div at bounding box center [1263, 108] width 2 height 2
click at [1218, 224] on span "Remove" at bounding box center [1214, 224] width 30 height 8
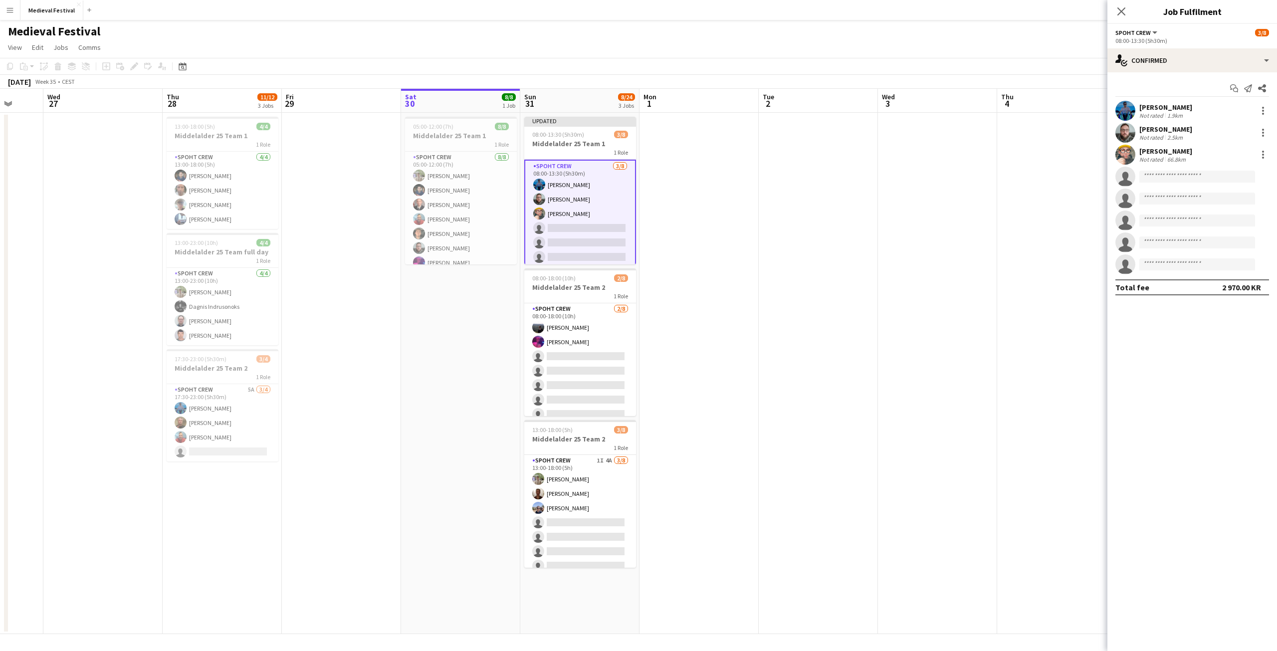
click at [956, 232] on app-date-cell at bounding box center [937, 373] width 119 height 521
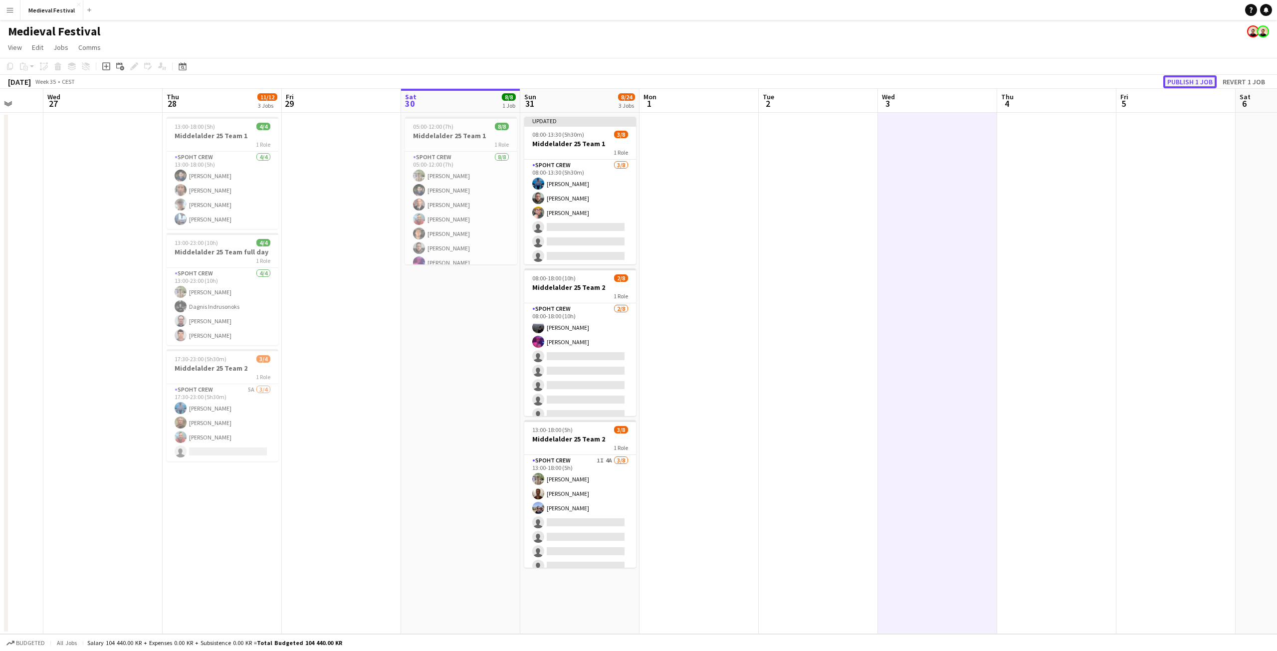
click at [1186, 80] on button "Publish 1 job" at bounding box center [1189, 81] width 53 height 13
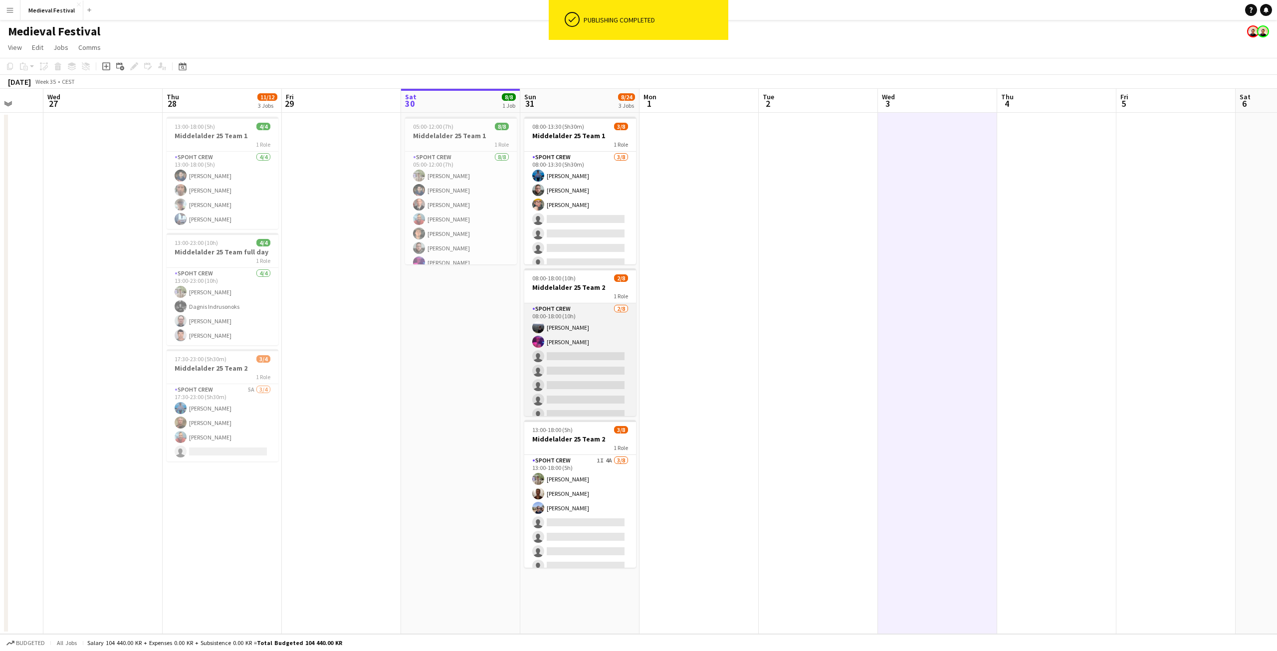
click at [575, 365] on app-card-role "Spoht Crew 2/8 08:00-18:00 (10h) Marius Polucciu Tobiaz jordt single-neutral-ac…" at bounding box center [580, 370] width 112 height 135
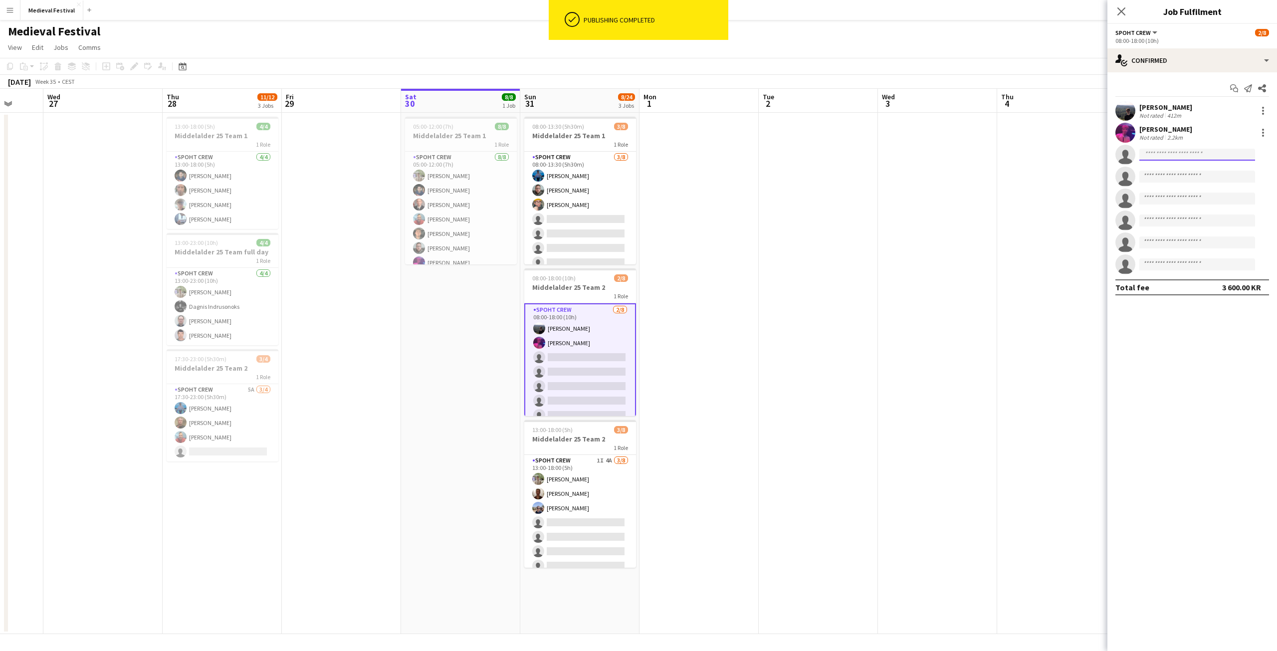
click at [1177, 153] on input at bounding box center [1197, 155] width 116 height 12
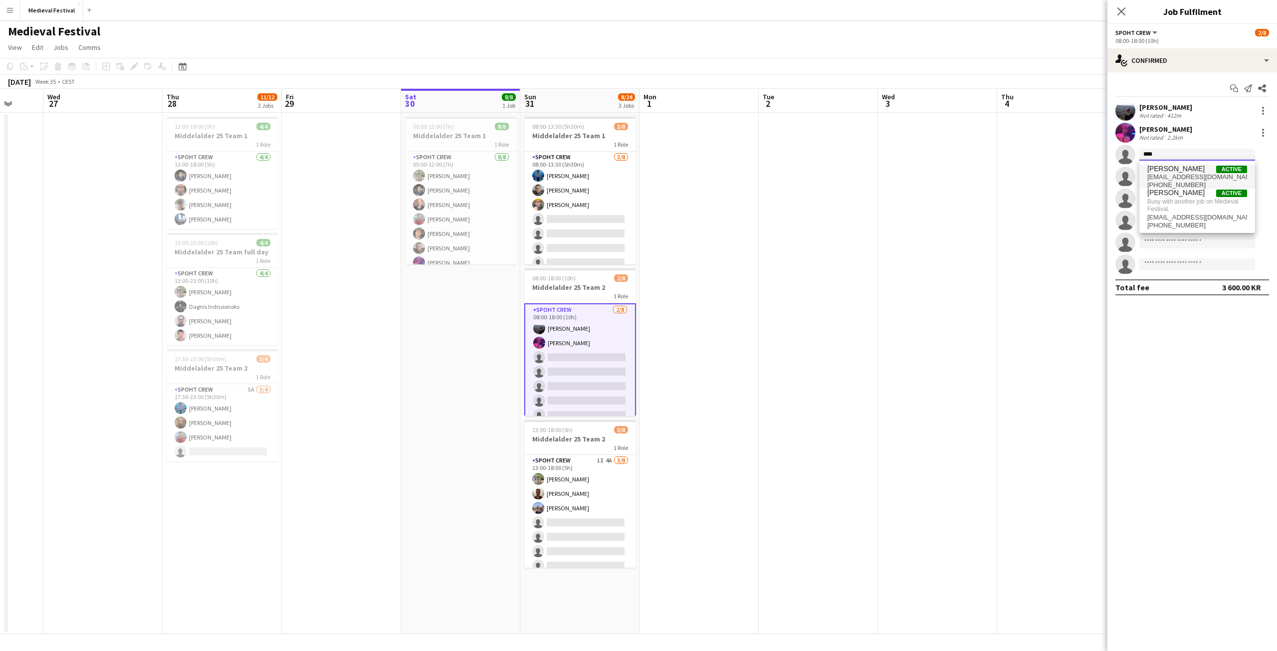
type input "****"
click at [1188, 171] on span "[PERSON_NAME] [PERSON_NAME]" at bounding box center [1175, 169] width 57 height 8
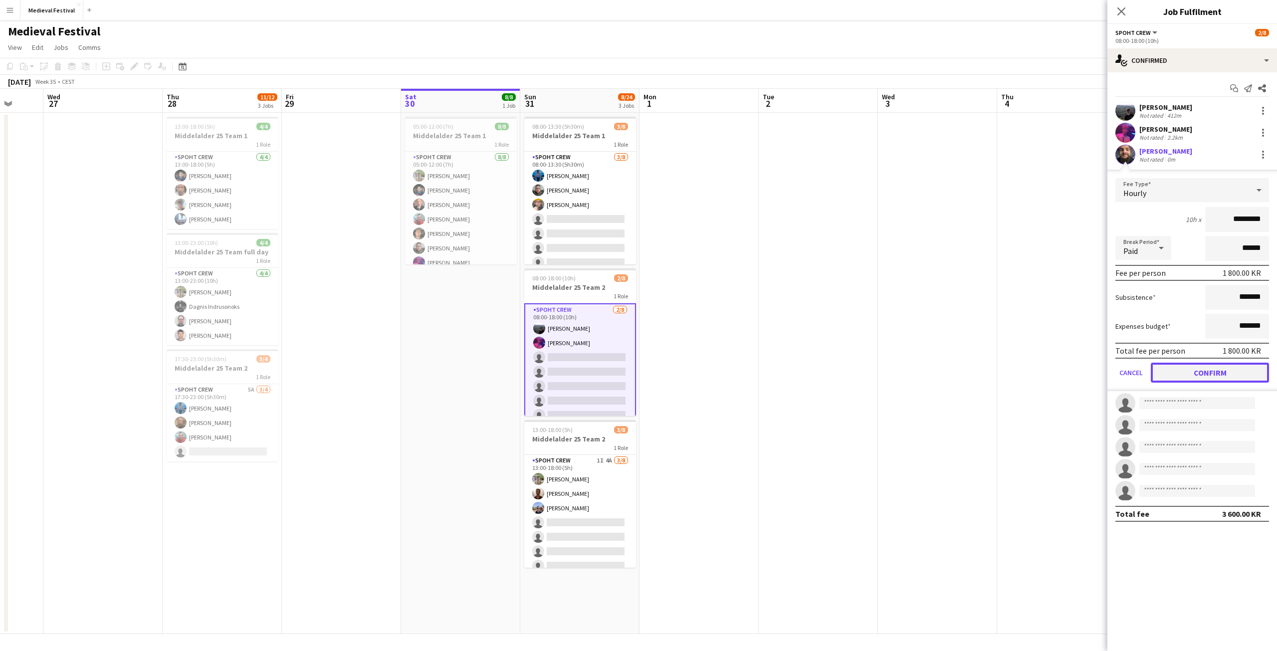
click at [1190, 373] on button "Confirm" at bounding box center [1210, 373] width 118 height 20
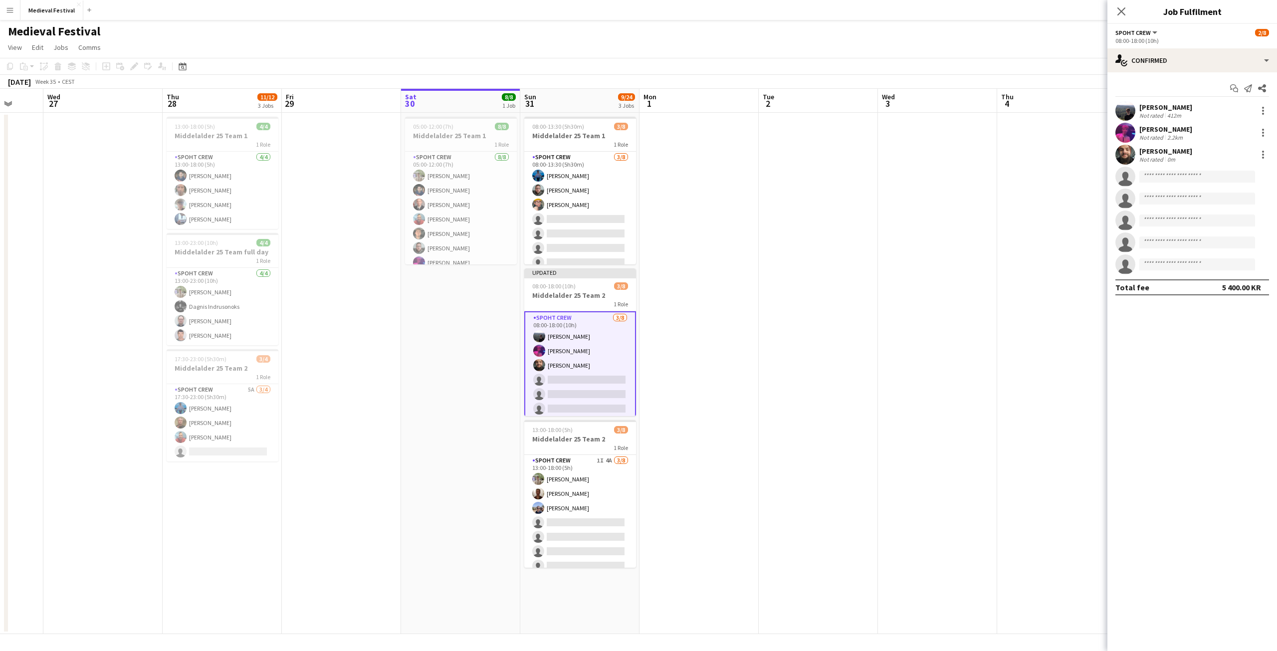
click at [998, 208] on app-date-cell at bounding box center [1056, 373] width 119 height 521
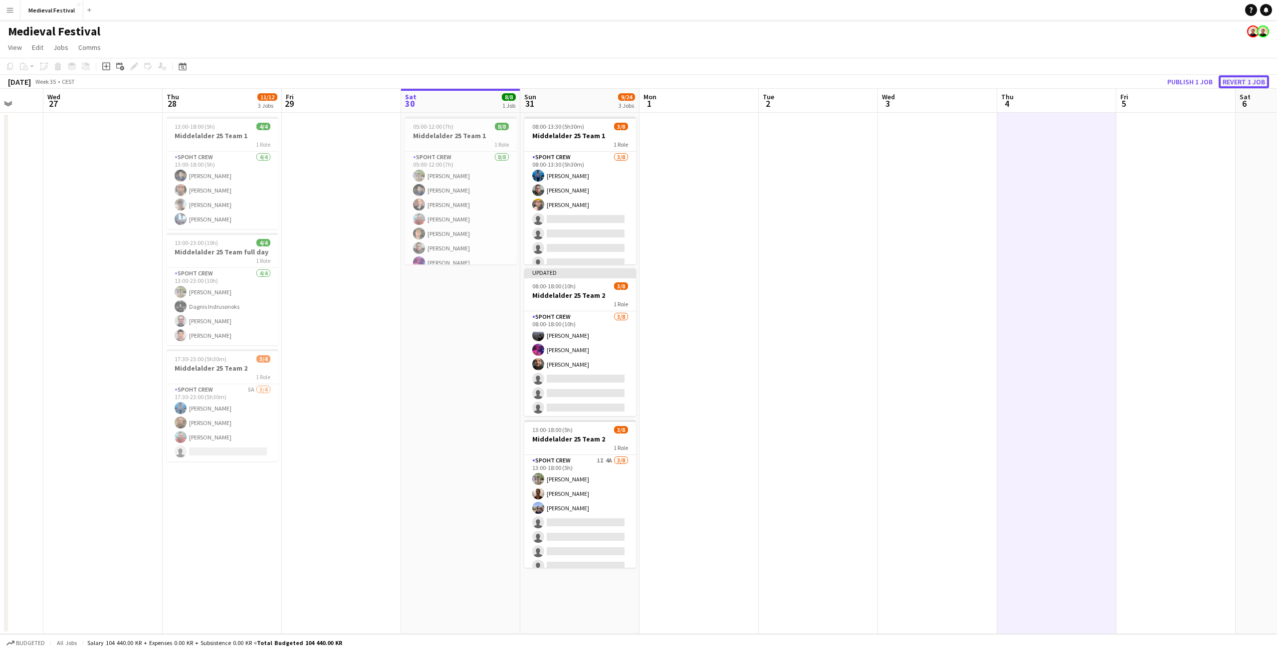
click at [1243, 80] on button "Revert 1 job" at bounding box center [1243, 81] width 50 height 13
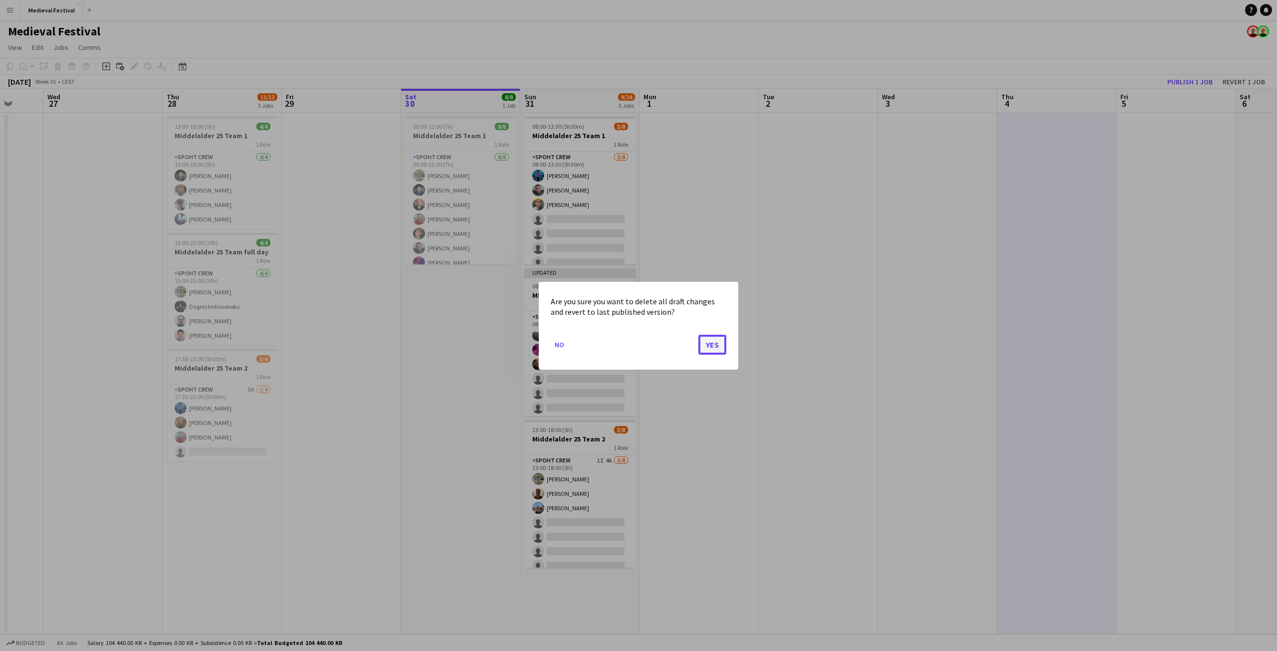
click at [713, 340] on button "Yes" at bounding box center [712, 344] width 28 height 20
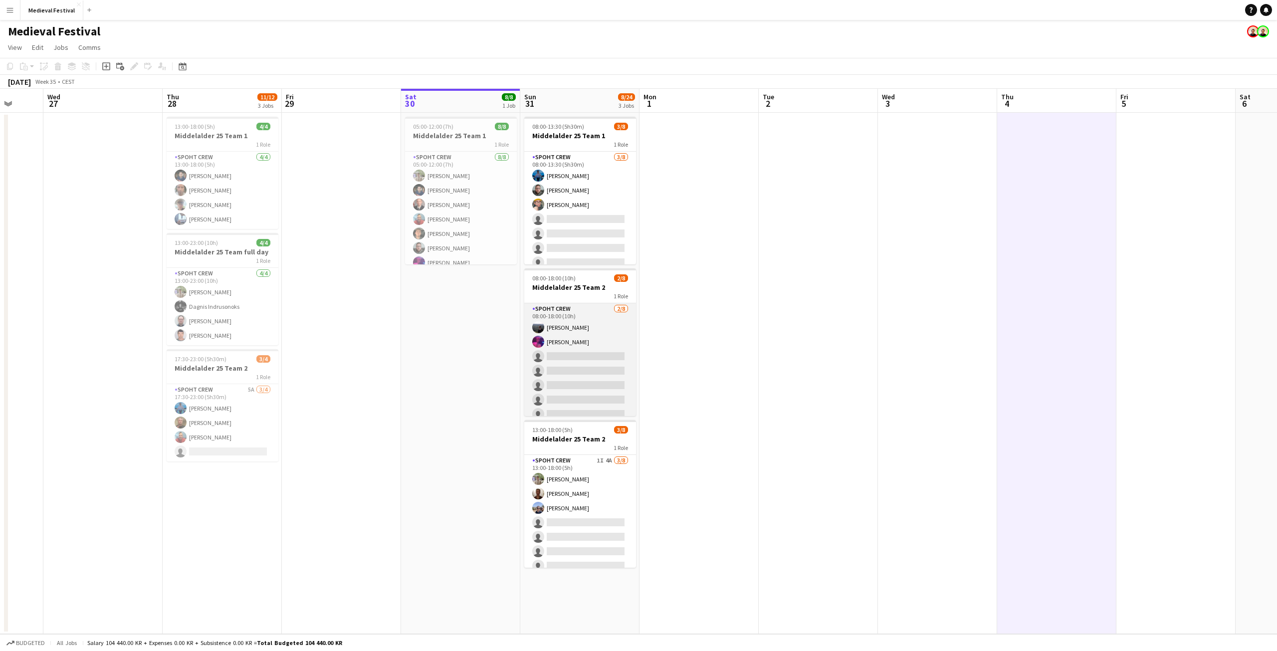
click at [586, 357] on app-card-role "Spoht Crew 2/8 08:00-18:00 (10h) Marius Polucciu Tobiaz jordt single-neutral-ac…" at bounding box center [580, 370] width 112 height 135
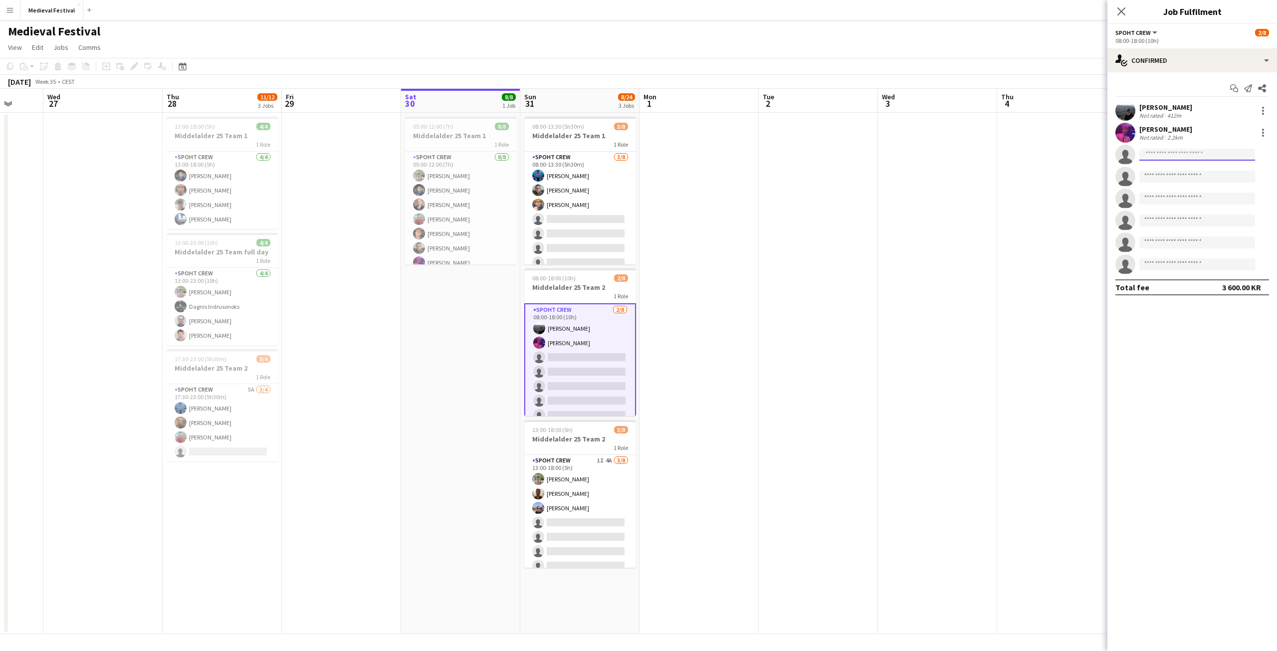
click at [1155, 157] on input at bounding box center [1197, 155] width 116 height 12
type input "****"
click at [1180, 171] on span "[PERSON_NAME] [PERSON_NAME]" at bounding box center [1175, 169] width 57 height 8
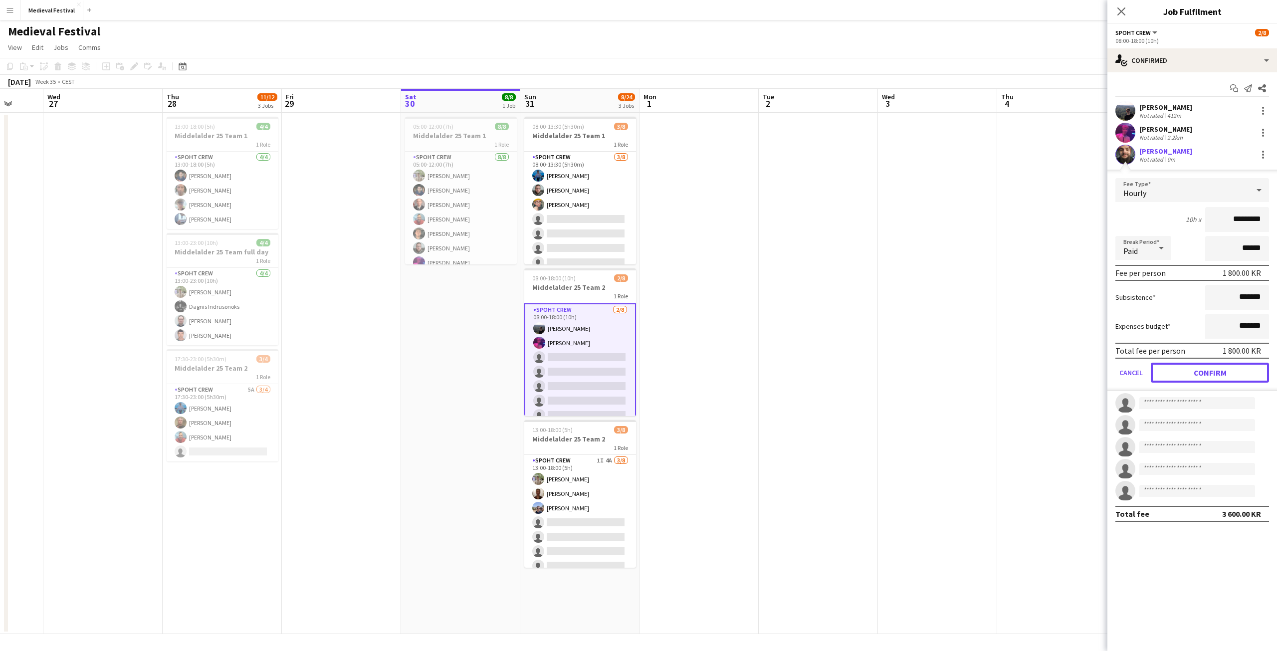
click at [1215, 376] on button "Confirm" at bounding box center [1210, 373] width 118 height 20
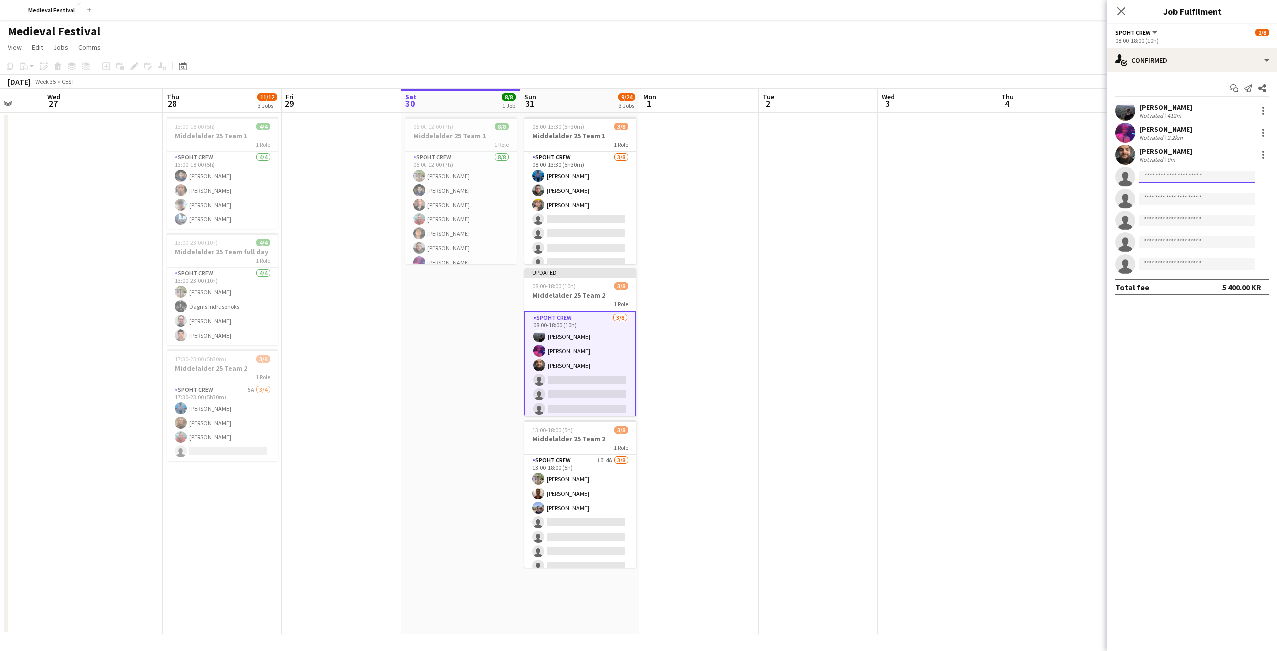
click at [1155, 172] on input at bounding box center [1197, 177] width 116 height 12
type input "****"
click at [1187, 220] on span "henrik_jordt@hotmail.com" at bounding box center [1197, 223] width 100 height 8
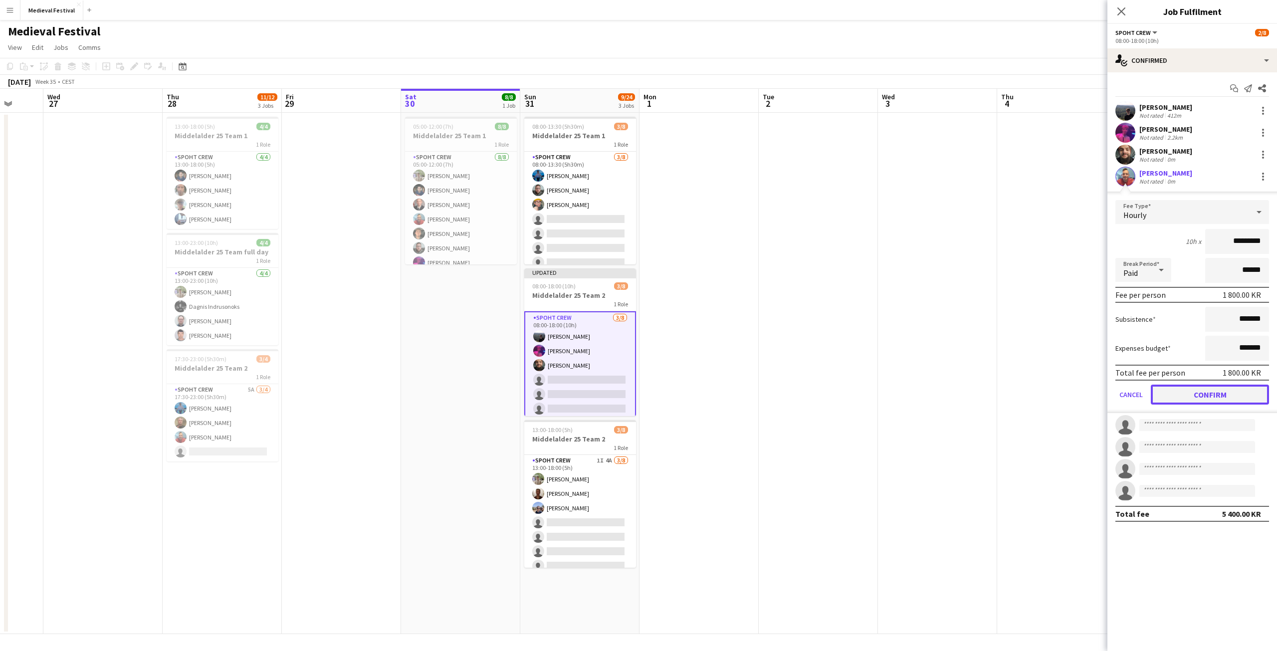
click at [1197, 394] on button "Confirm" at bounding box center [1210, 395] width 118 height 20
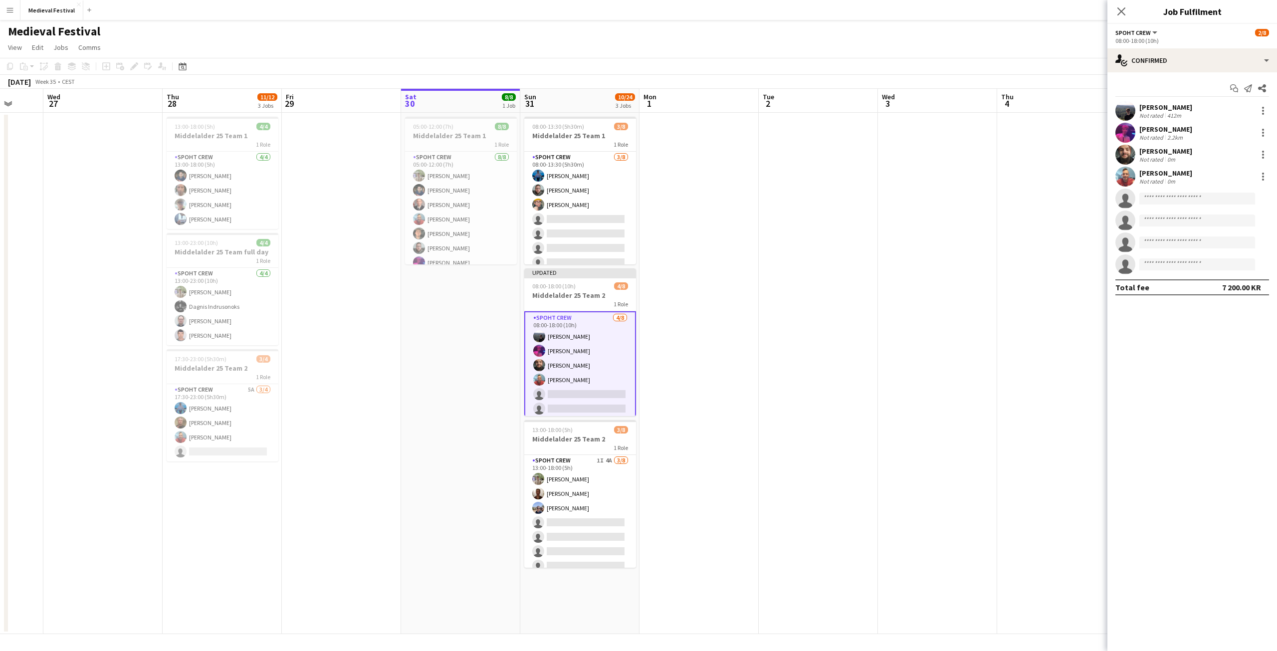
click at [957, 313] on app-date-cell at bounding box center [937, 373] width 119 height 521
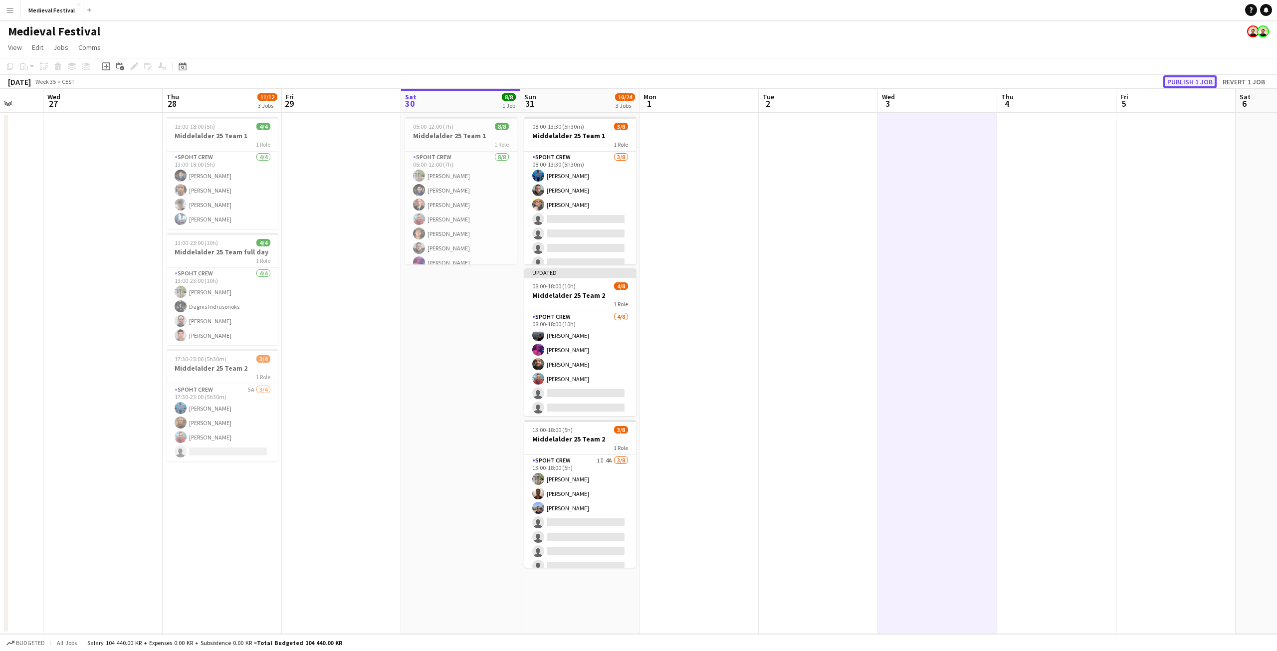
click at [1183, 80] on button "Publish 1 job" at bounding box center [1189, 81] width 53 height 13
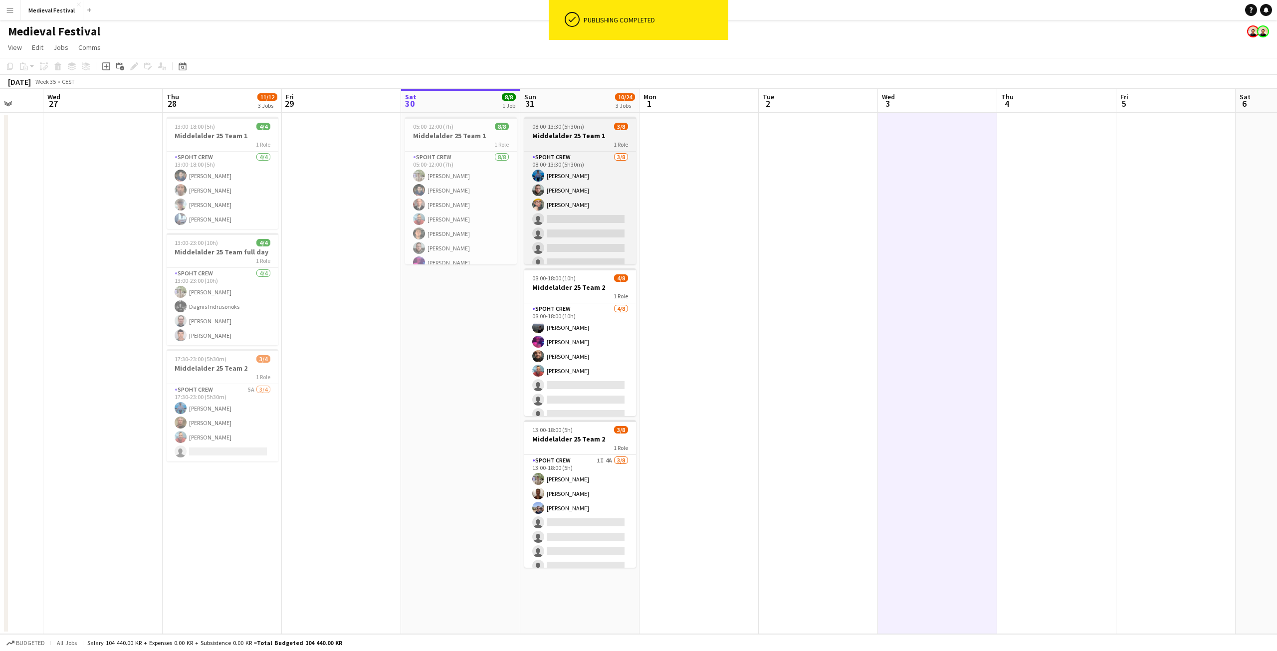
click at [578, 124] on span "08:00-13:30 (5h30m)" at bounding box center [558, 126] width 52 height 7
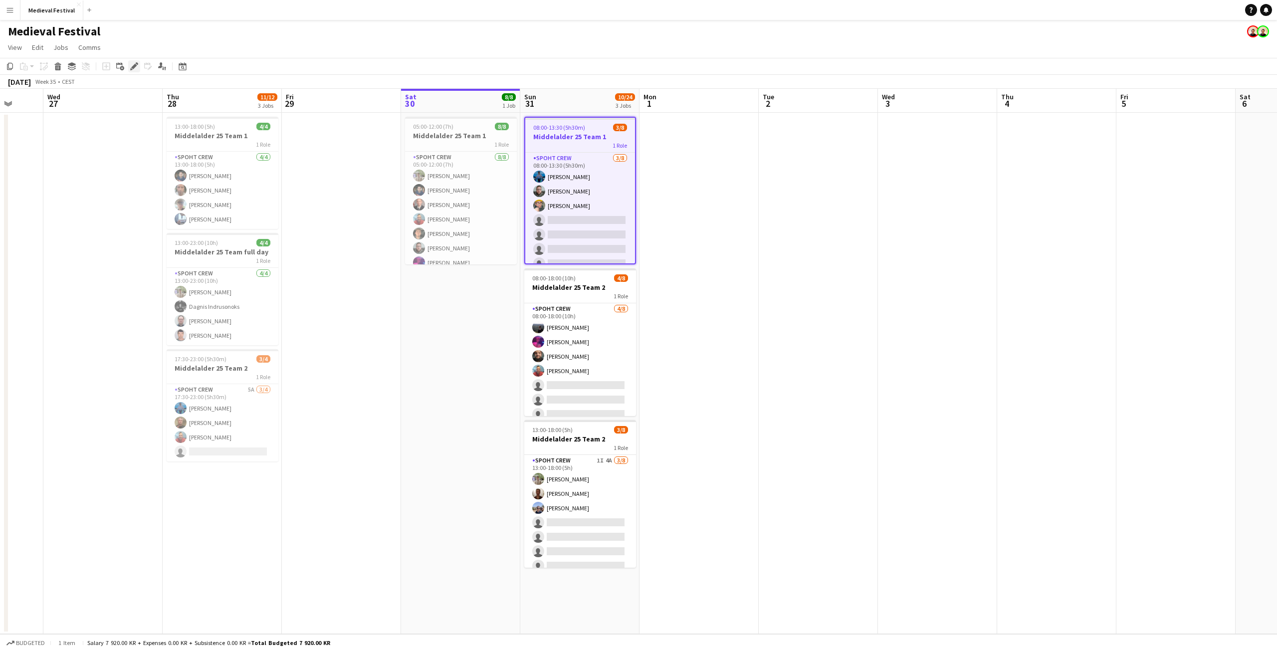
click at [137, 65] on icon at bounding box center [133, 66] width 5 height 5
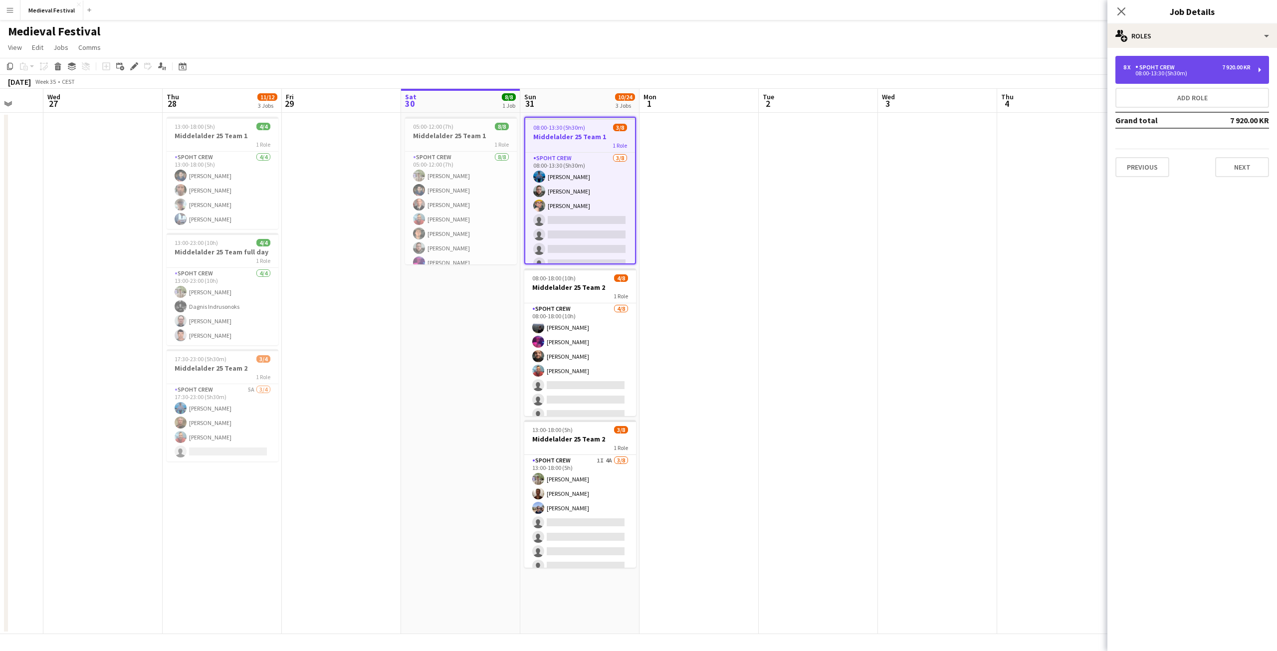
click at [1185, 74] on div "08:00-13:30 (5h30m)" at bounding box center [1186, 73] width 127 height 5
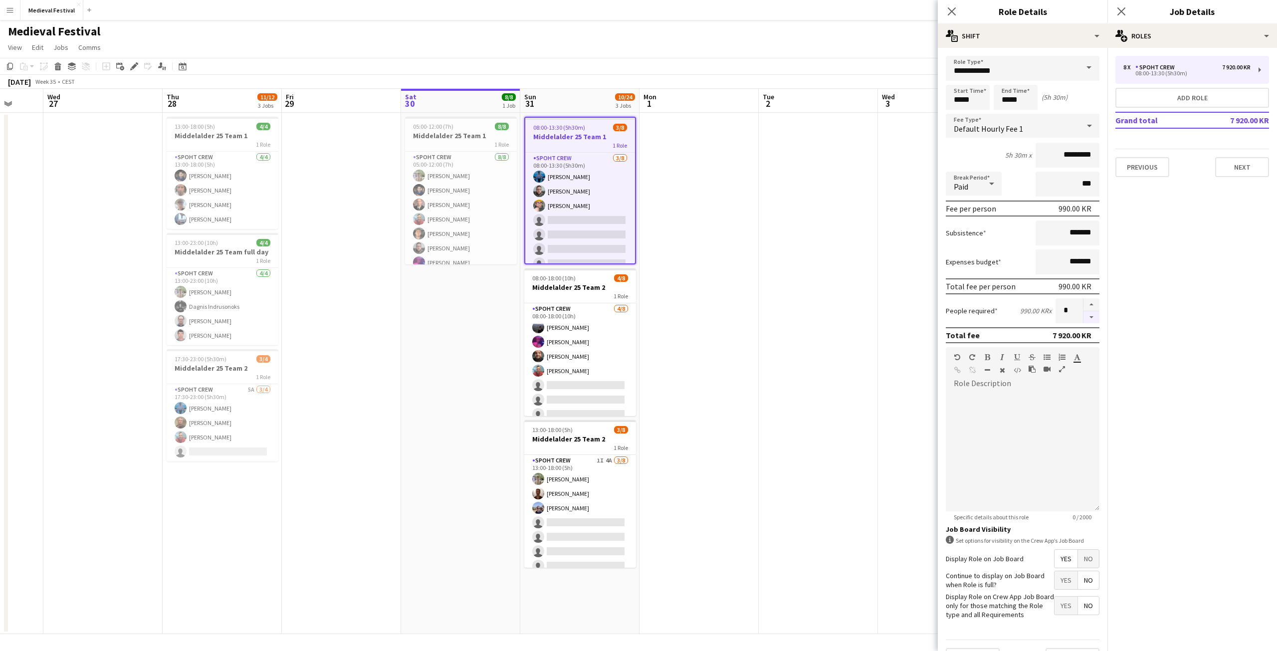
click at [1083, 317] on button "button" at bounding box center [1091, 317] width 16 height 12
type input "*"
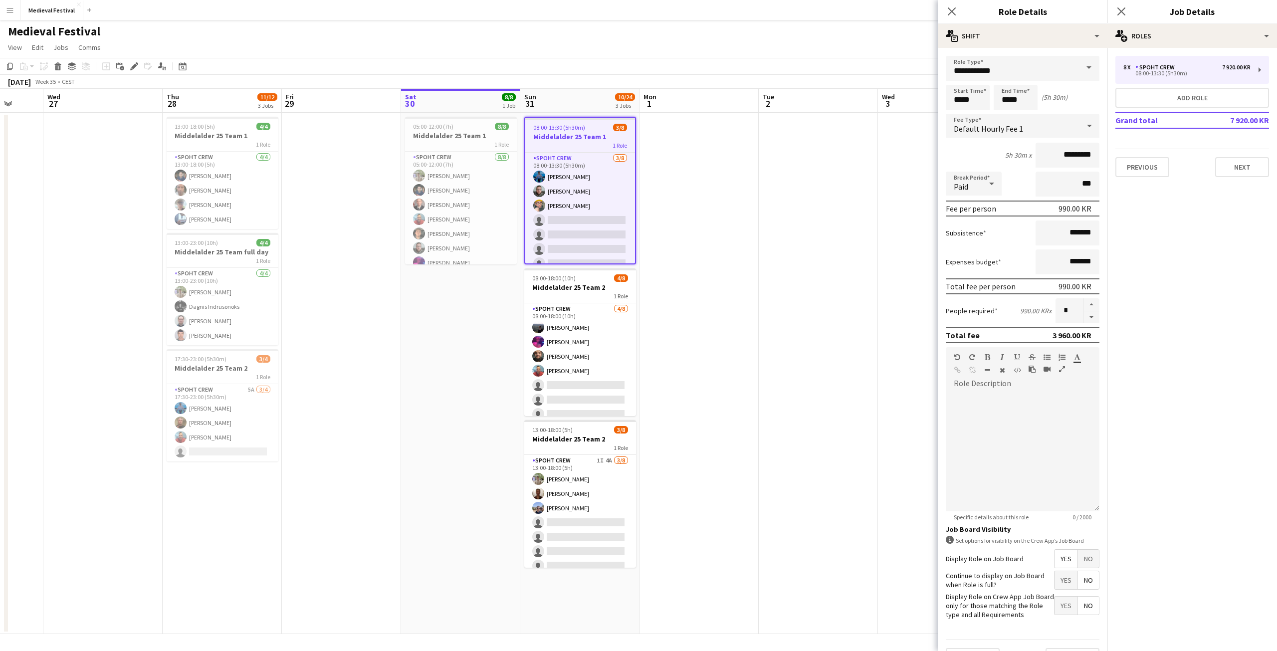
click at [733, 371] on app-date-cell at bounding box center [698, 373] width 119 height 521
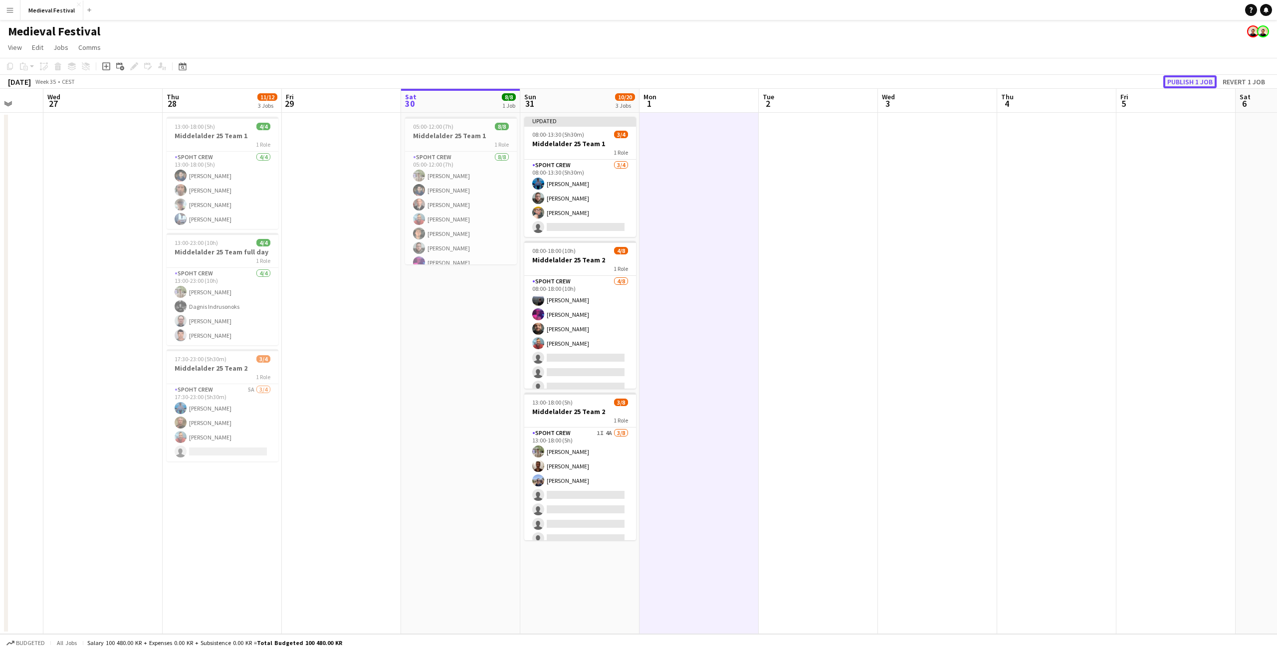
click at [1179, 83] on button "Publish 1 job" at bounding box center [1189, 81] width 53 height 13
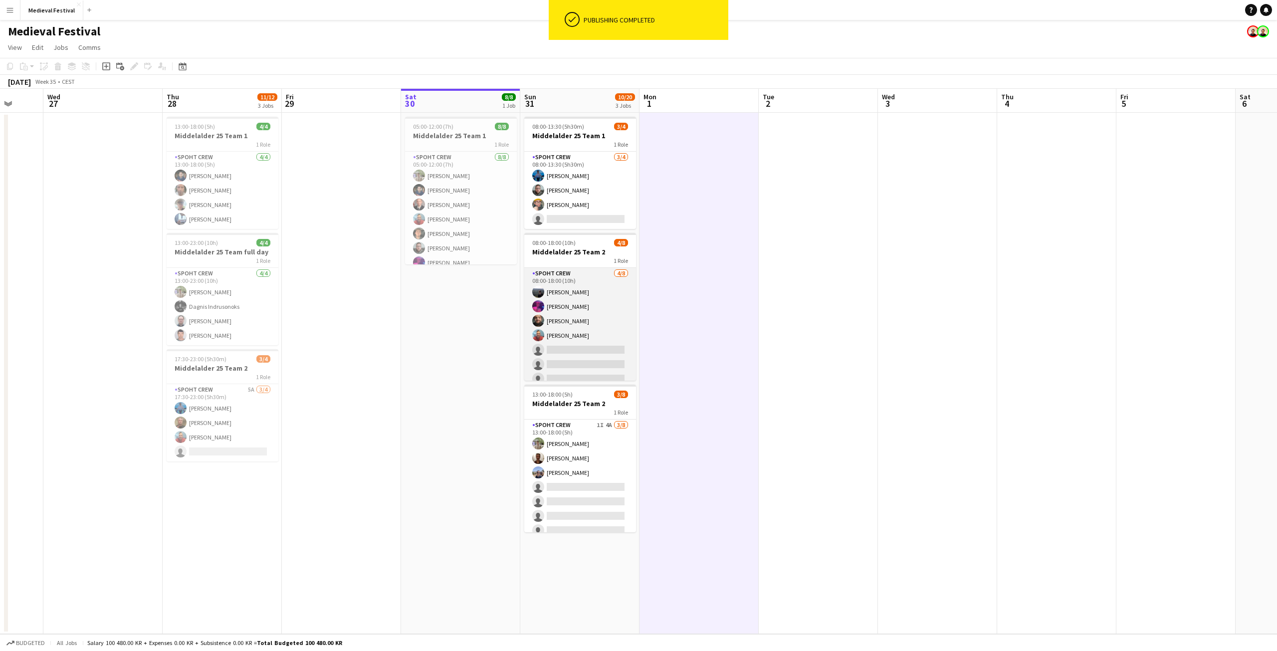
click at [580, 352] on app-card-role "Spoht Crew 4/8 08:00-18:00 (10h) Marius Polucciu Tobiaz jordt Adam Shem Abraham…" at bounding box center [580, 335] width 112 height 135
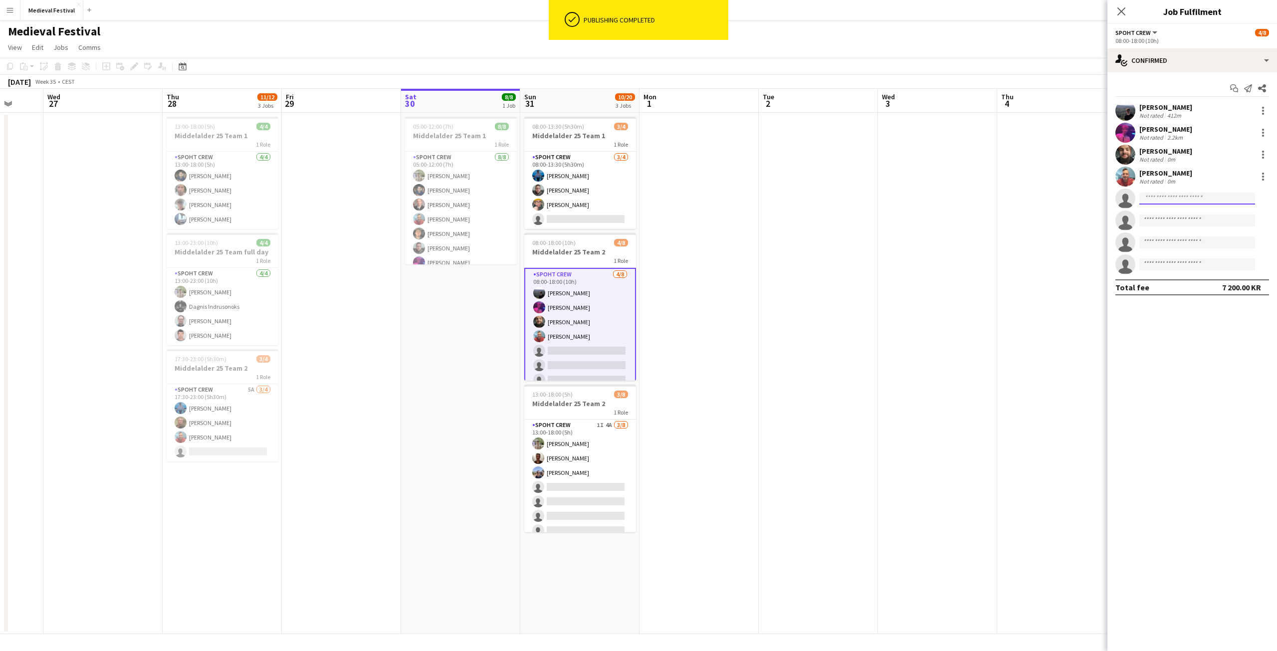
click at [1160, 200] on input at bounding box center [1197, 199] width 116 height 12
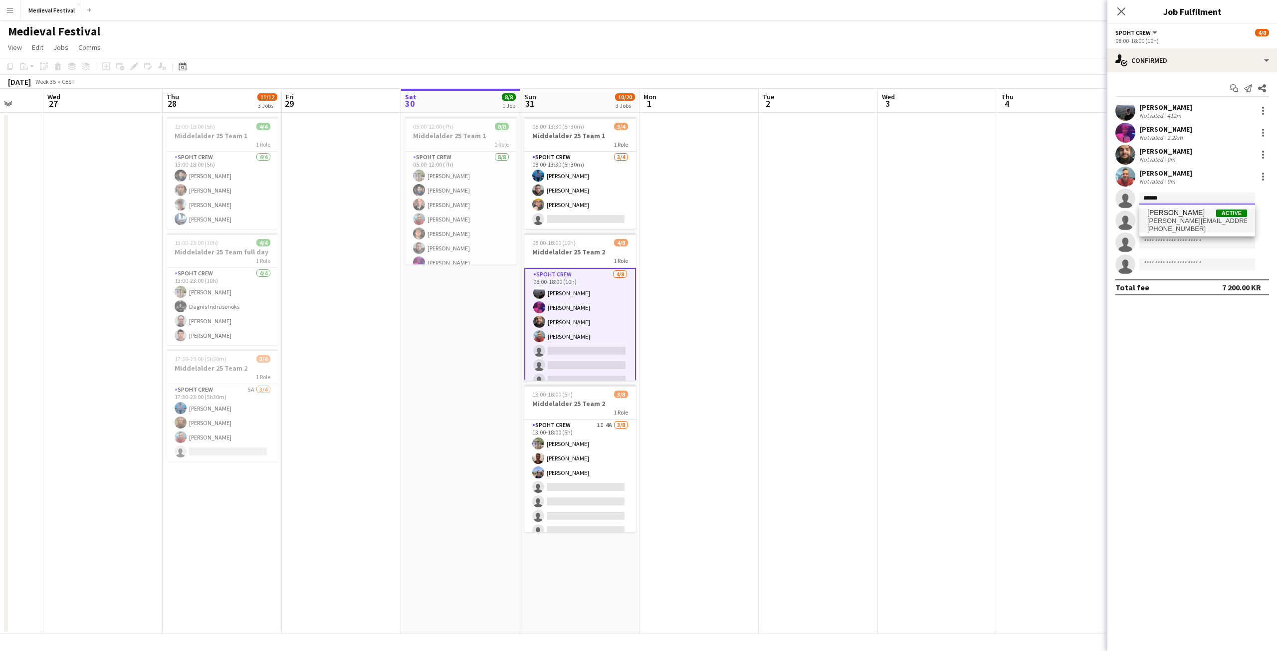
type input "******"
click at [1211, 217] on span "matteo.saccucci@icloud.com" at bounding box center [1197, 221] width 100 height 8
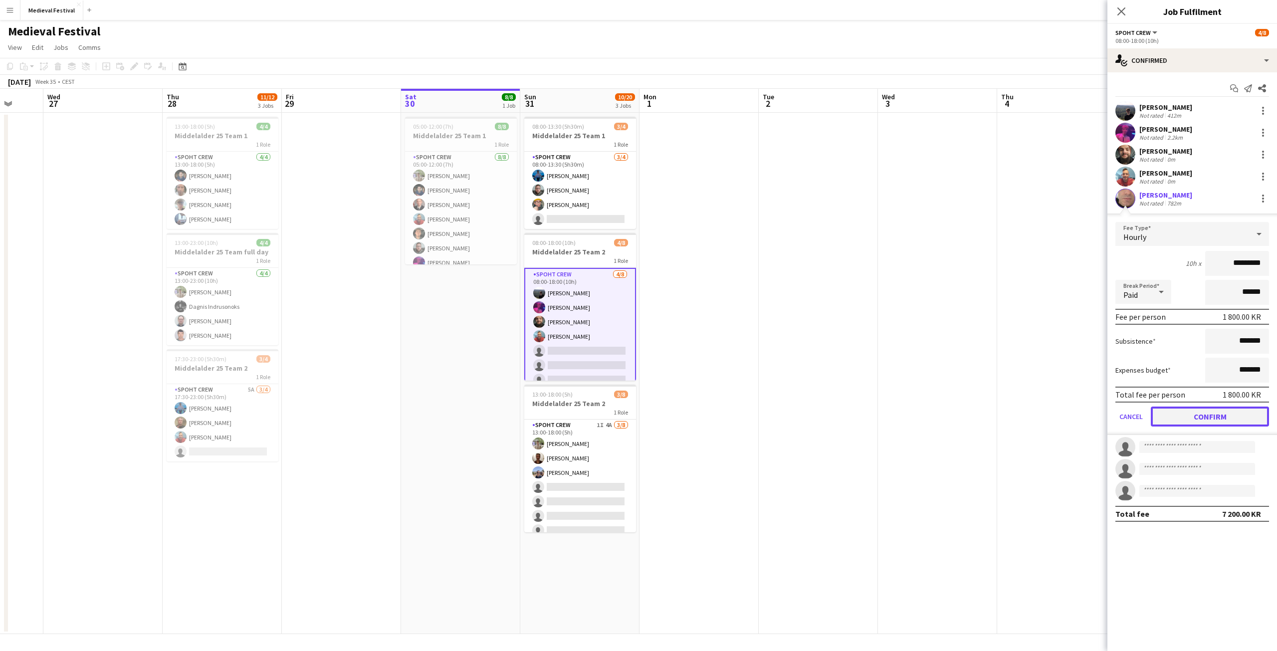
click at [1197, 413] on button "Confirm" at bounding box center [1210, 416] width 118 height 20
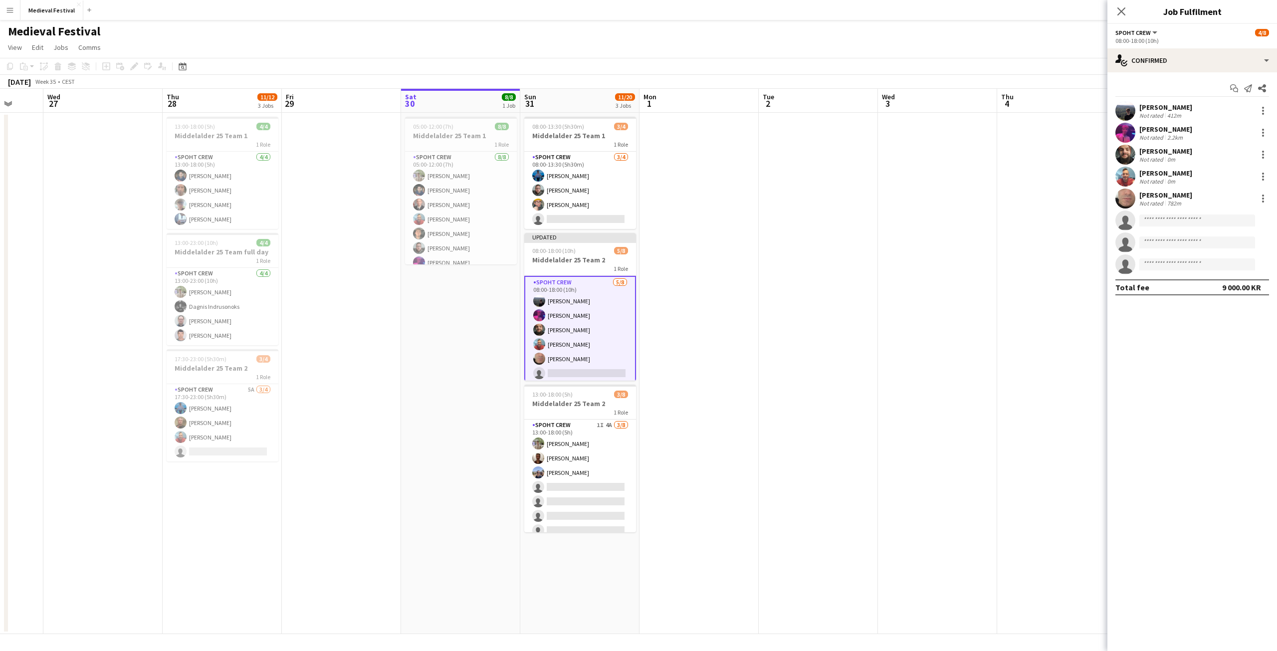
click at [953, 244] on app-date-cell at bounding box center [937, 373] width 119 height 521
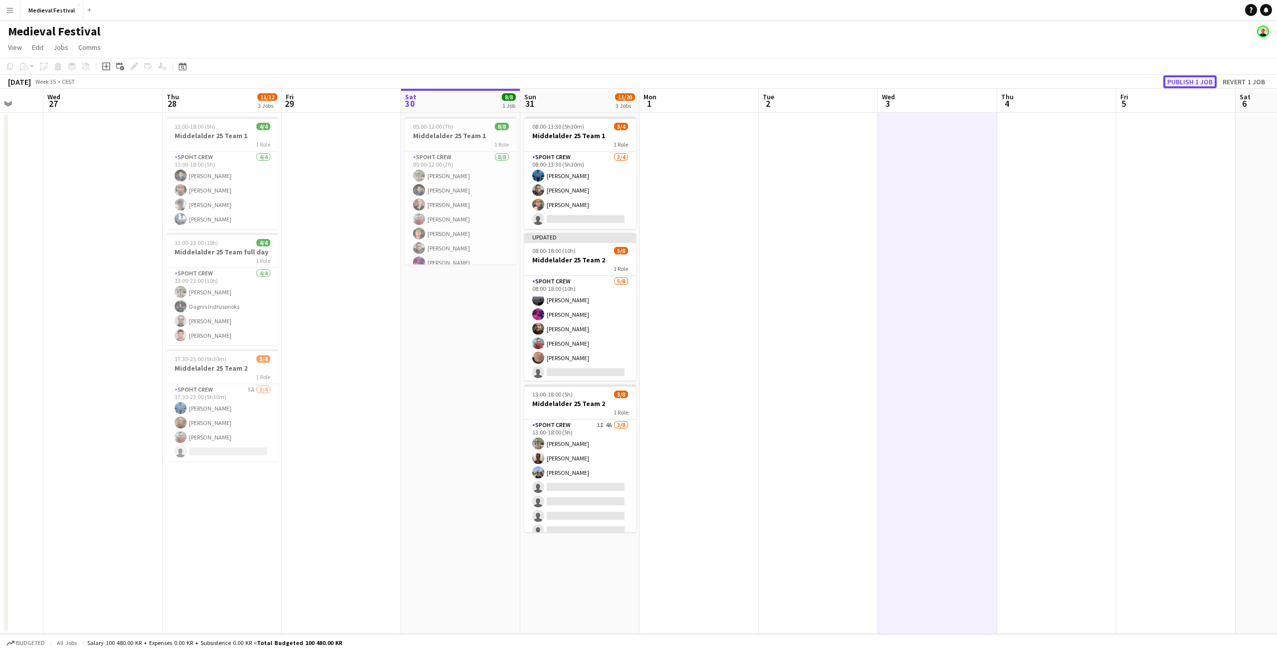
click at [1191, 78] on button "Publish 1 job" at bounding box center [1189, 81] width 53 height 13
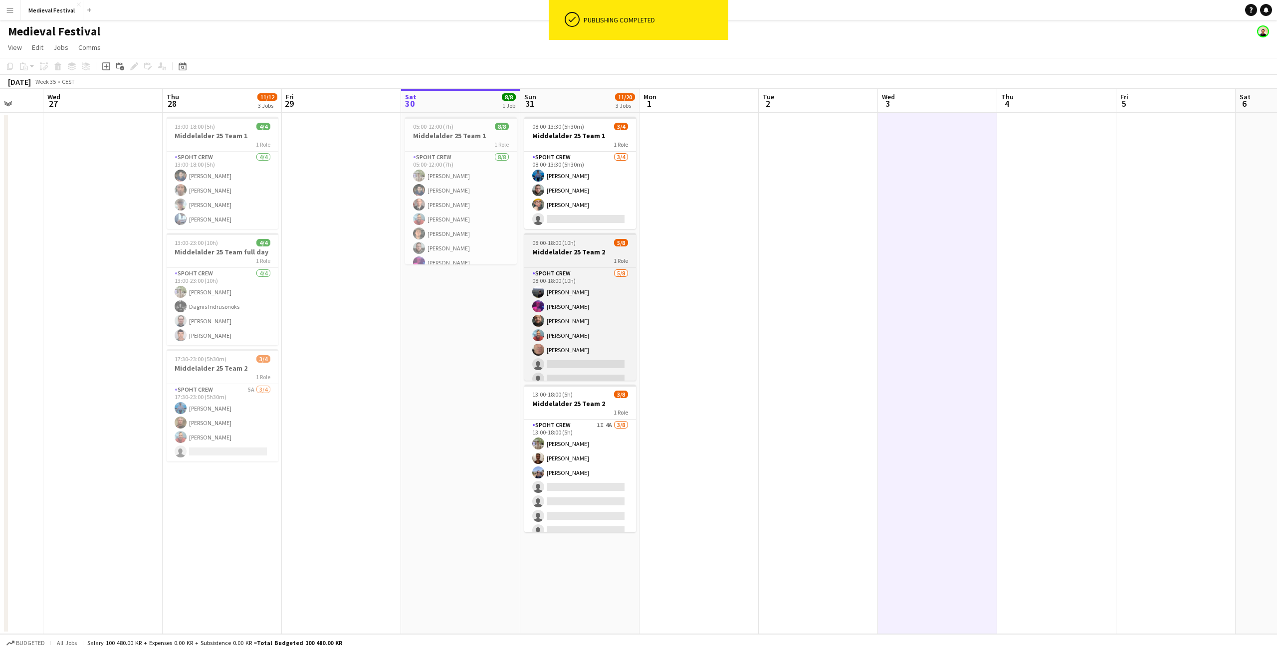
click at [570, 247] on h3 "Middelalder 25 Team 2" at bounding box center [580, 251] width 112 height 9
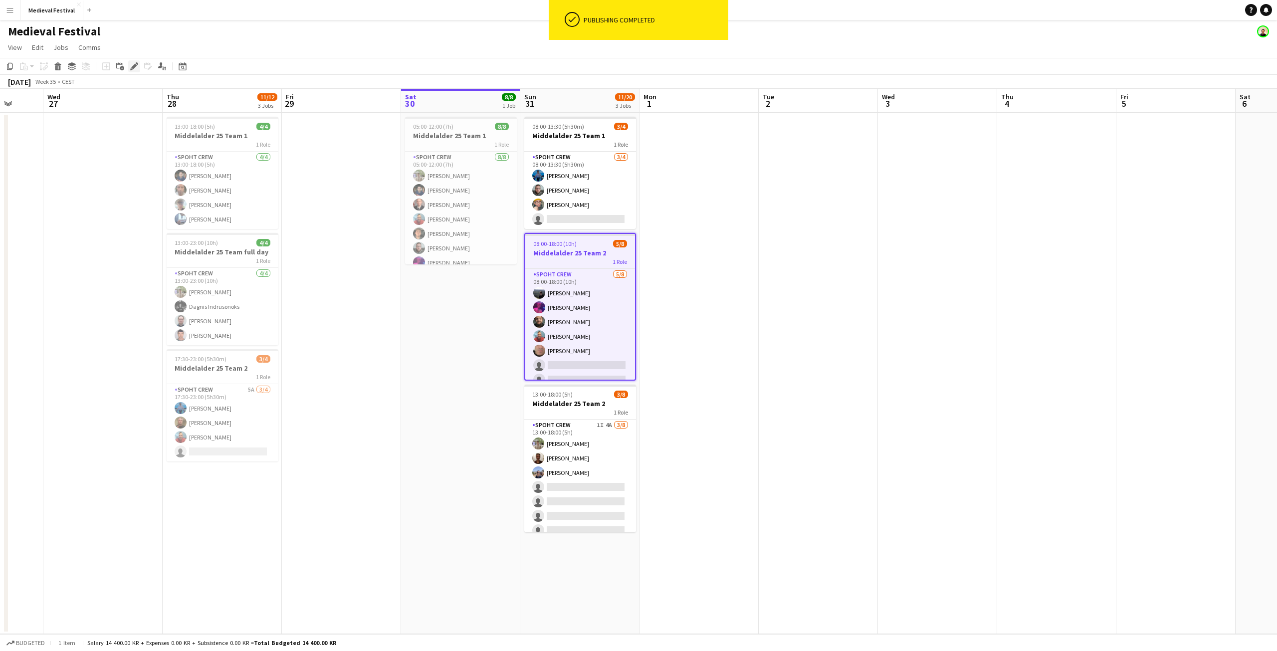
click at [135, 67] on icon "Edit" at bounding box center [134, 66] width 8 height 8
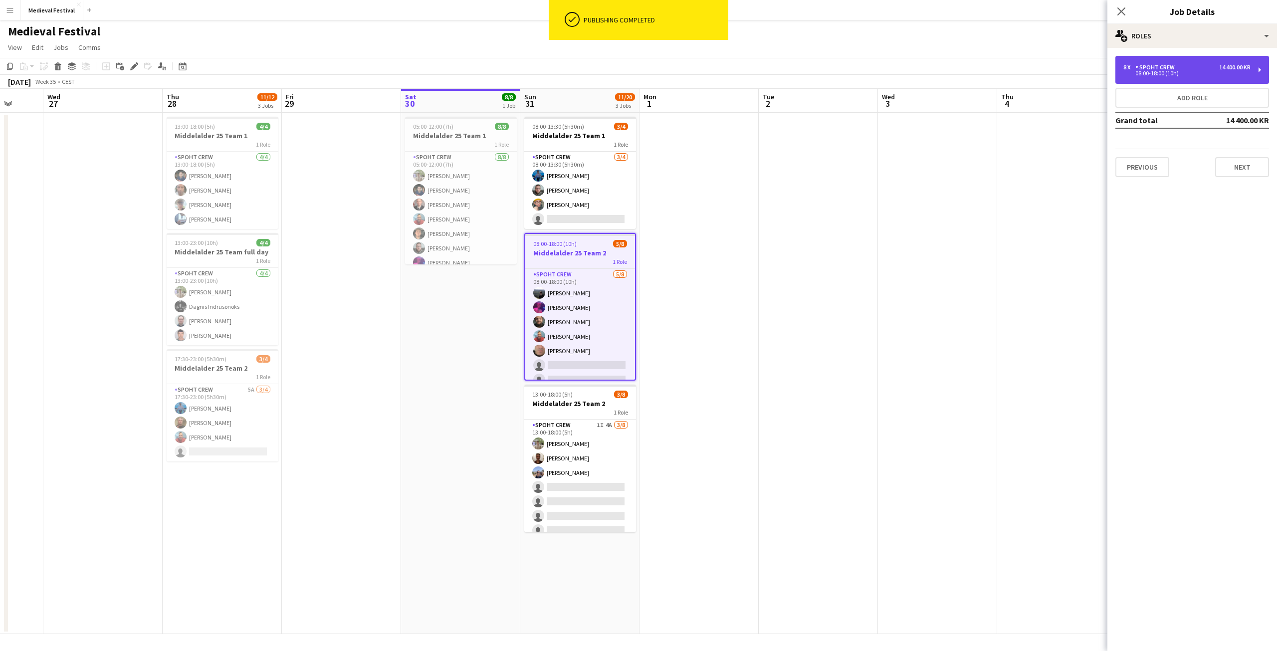
click at [1202, 75] on div "08:00-18:00 (10h)" at bounding box center [1186, 73] width 127 height 5
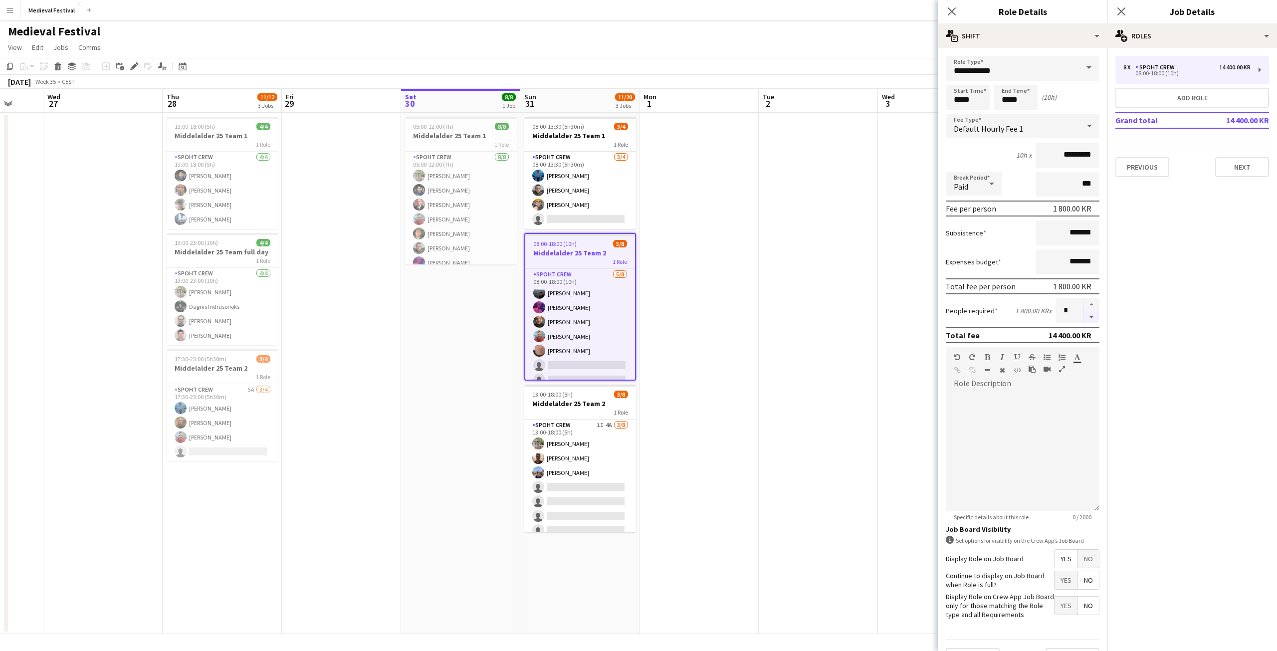
click at [1083, 320] on button "button" at bounding box center [1091, 317] width 16 height 12
type input "*"
click at [871, 322] on app-date-cell at bounding box center [818, 373] width 119 height 521
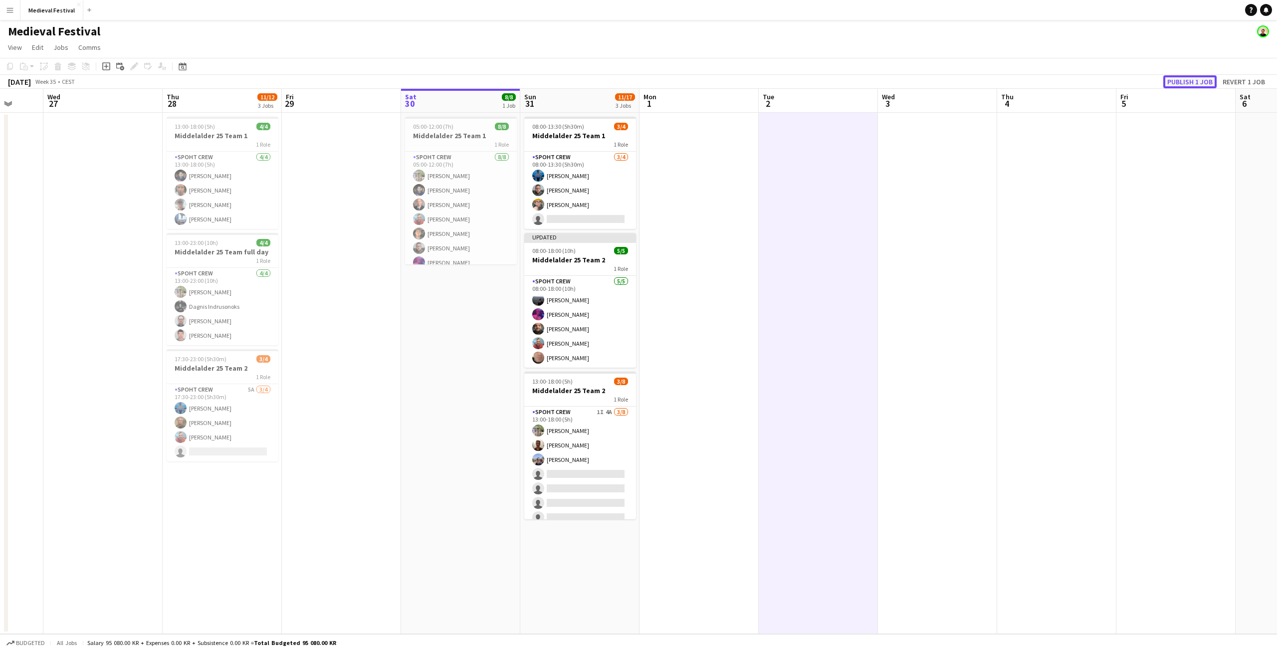
click at [1179, 77] on button "Publish 1 job" at bounding box center [1189, 81] width 53 height 13
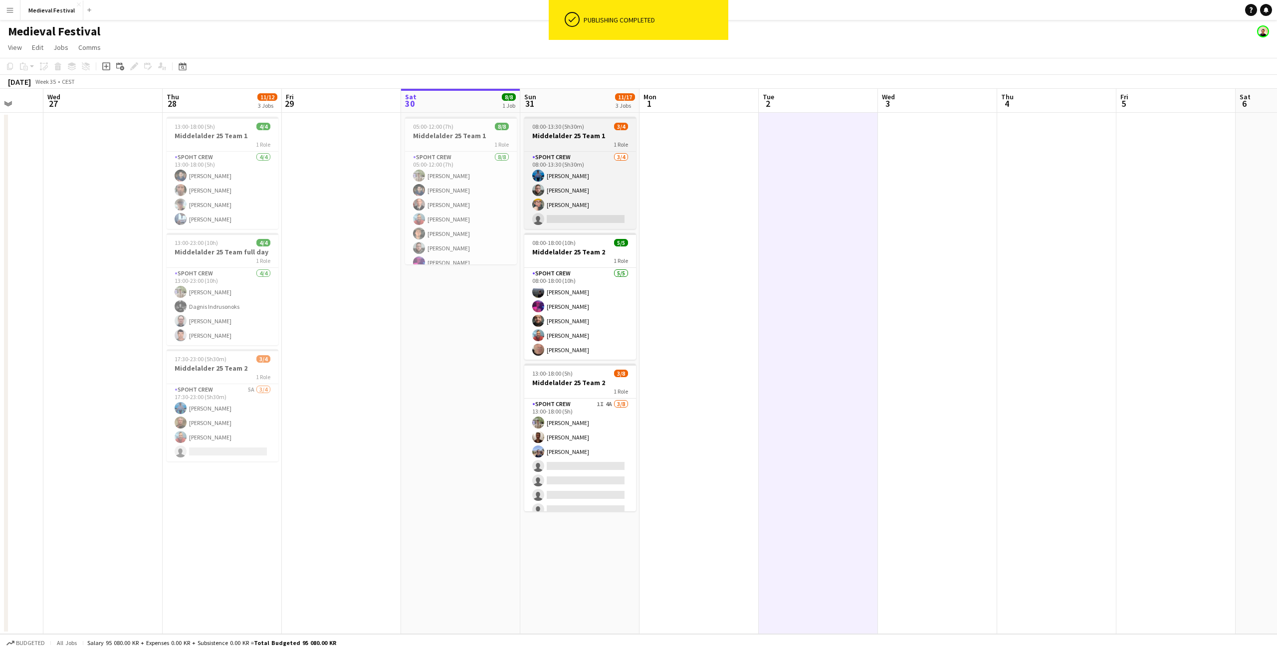
click at [565, 122] on app-job-card "08:00-13:30 (5h30m) 3/4 Middelalder 25 Team 1 1 Role Spoht Crew 3/4 08:00-13:30…" at bounding box center [580, 173] width 112 height 112
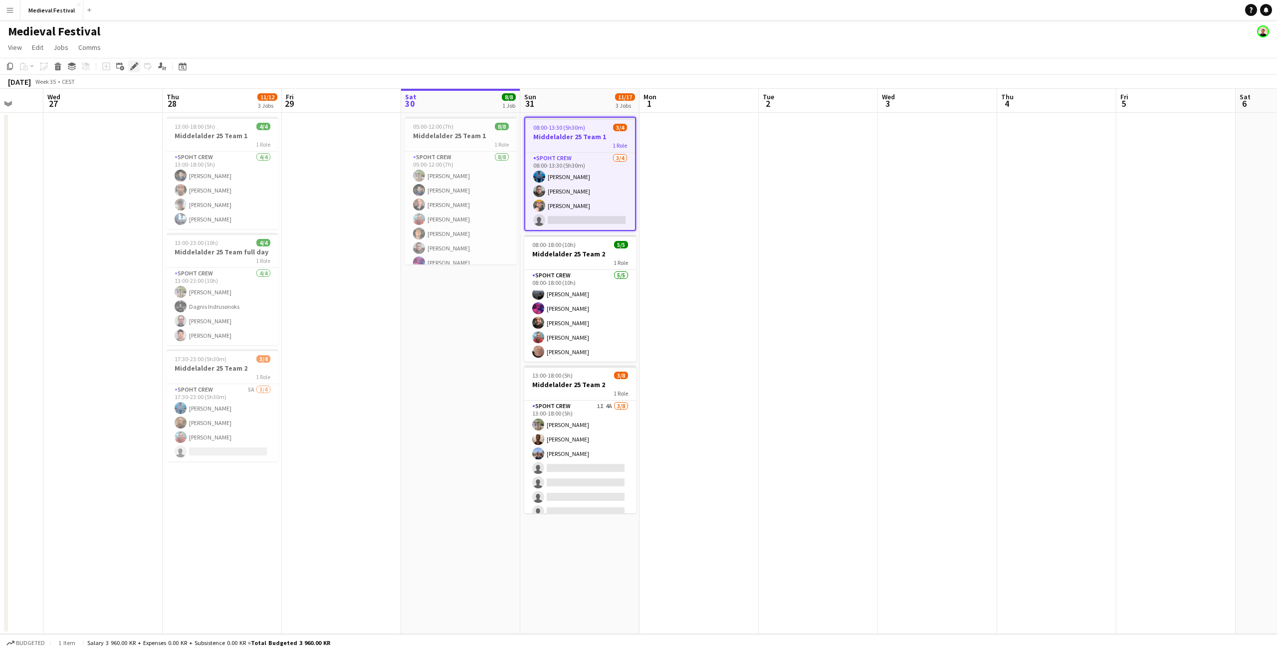
click at [134, 64] on icon "Edit" at bounding box center [134, 66] width 8 height 8
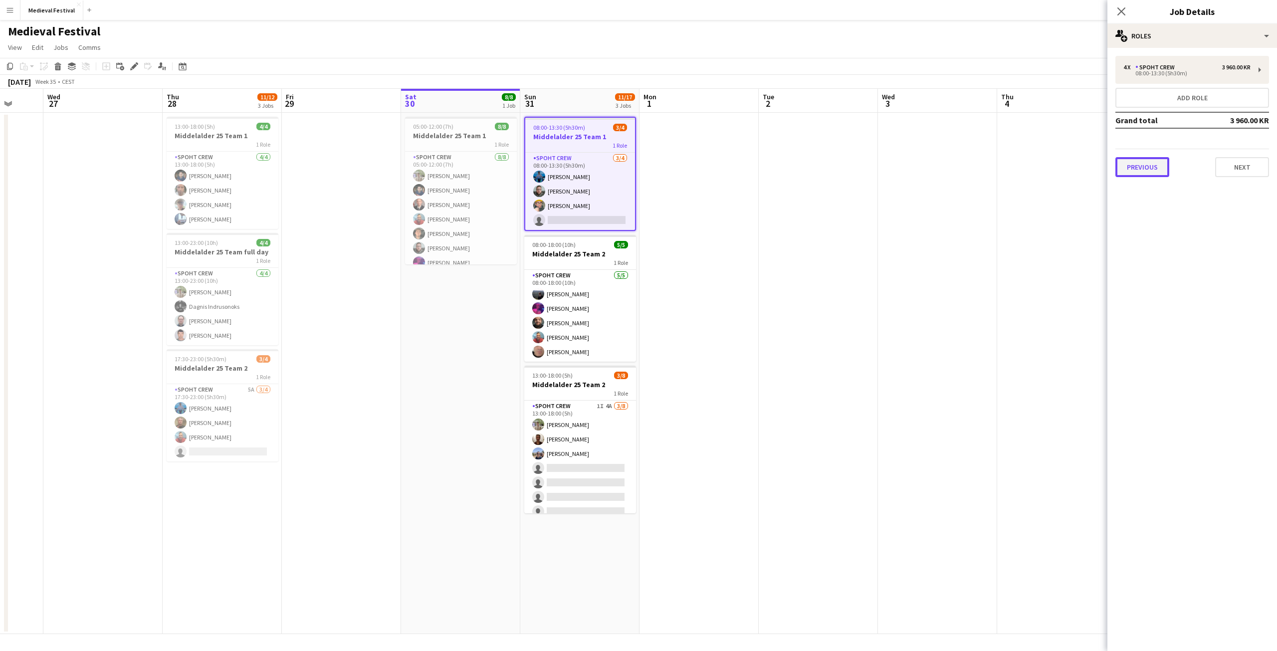
click at [1149, 166] on button "Previous" at bounding box center [1142, 167] width 54 height 20
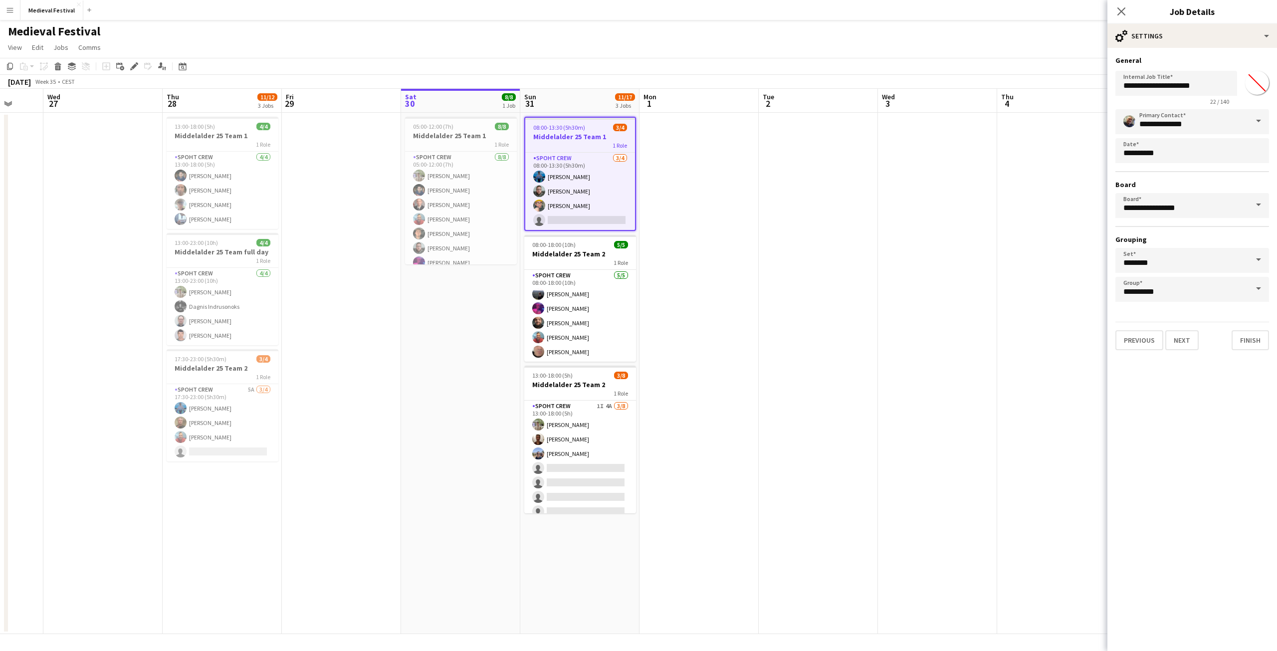
click at [571, 134] on h3 "Middelalder 25 Team 1" at bounding box center [580, 136] width 110 height 9
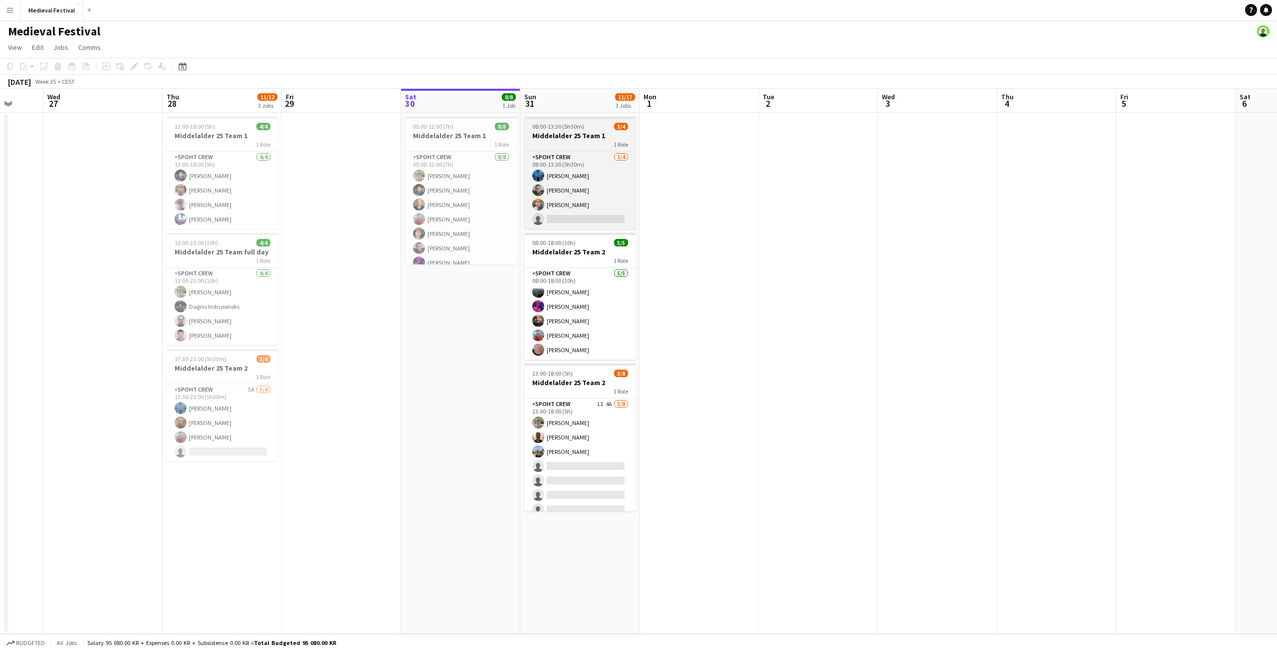
click at [571, 134] on h3 "Middelalder 25 Team 1" at bounding box center [580, 135] width 112 height 9
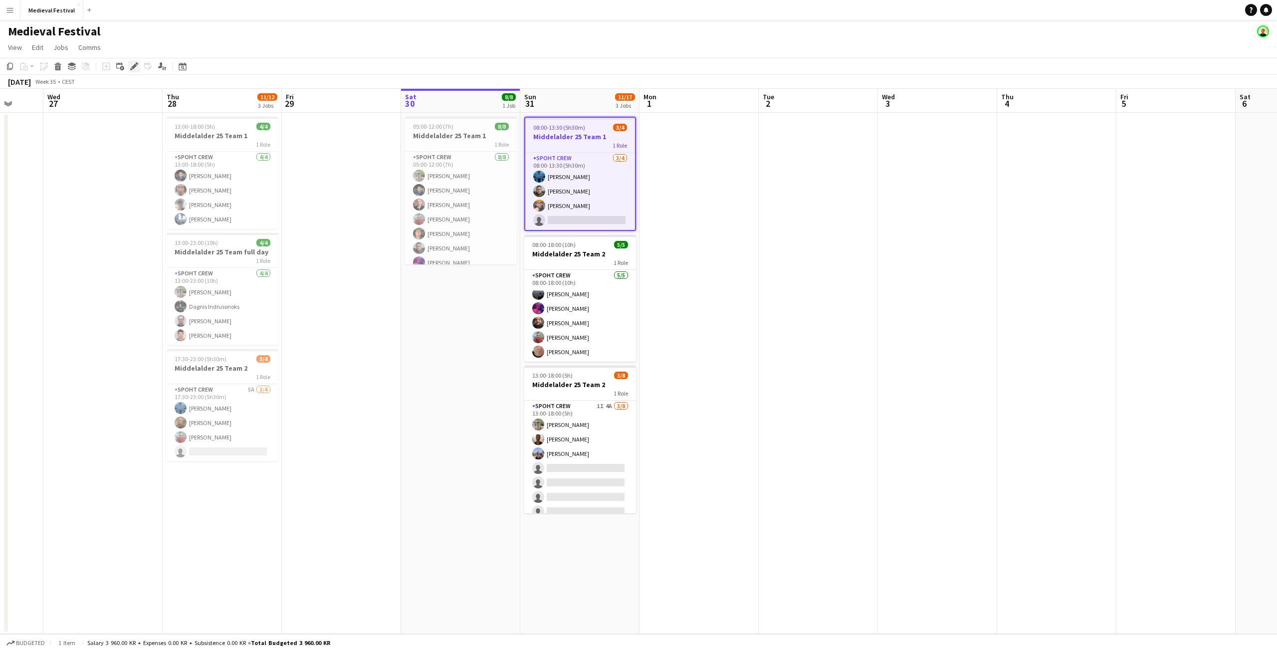
click at [134, 63] on icon "Edit" at bounding box center [134, 66] width 8 height 8
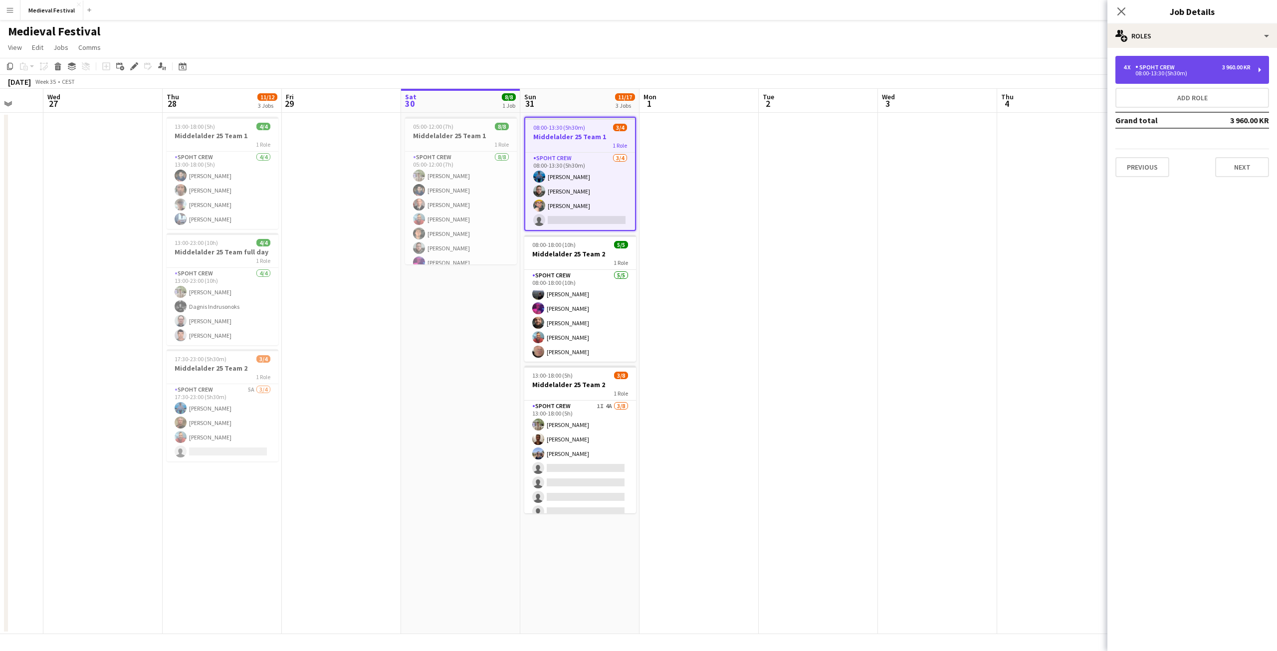
click at [1191, 80] on div "4 x Spoht Crew 3 960.00 KR 08:00-13:30 (5h30m)" at bounding box center [1192, 70] width 154 height 28
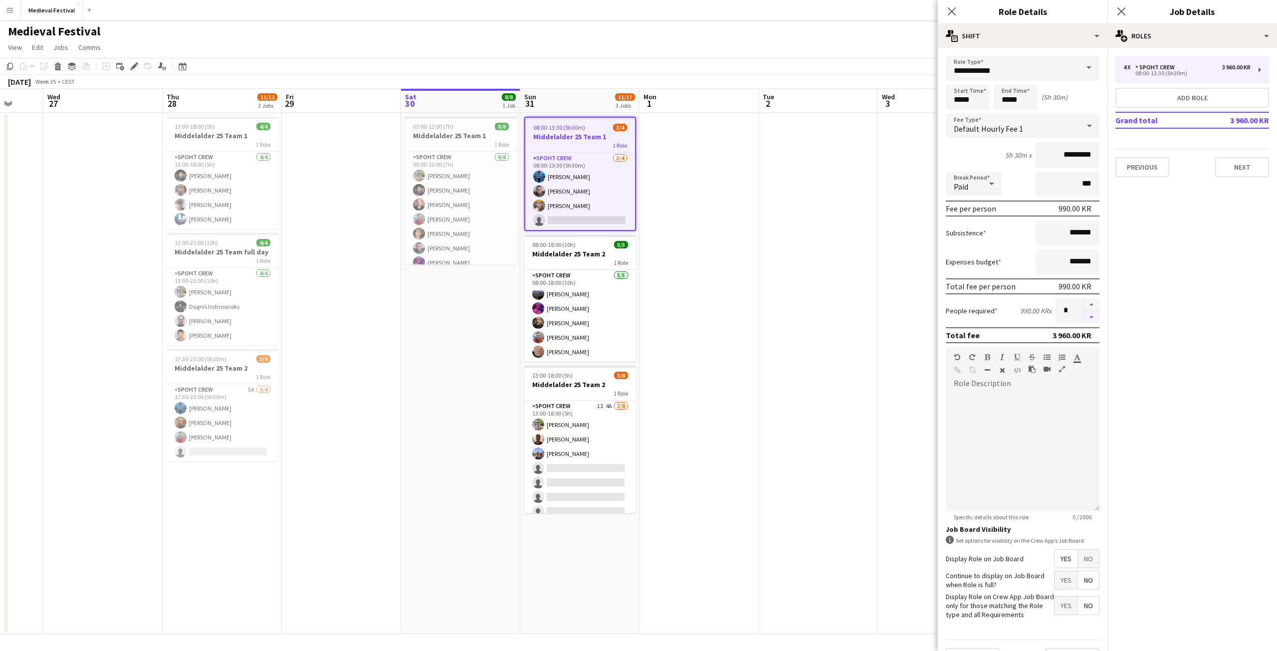
click at [1083, 315] on button "button" at bounding box center [1091, 317] width 16 height 12
type input "*"
click at [703, 288] on app-date-cell at bounding box center [698, 373] width 119 height 521
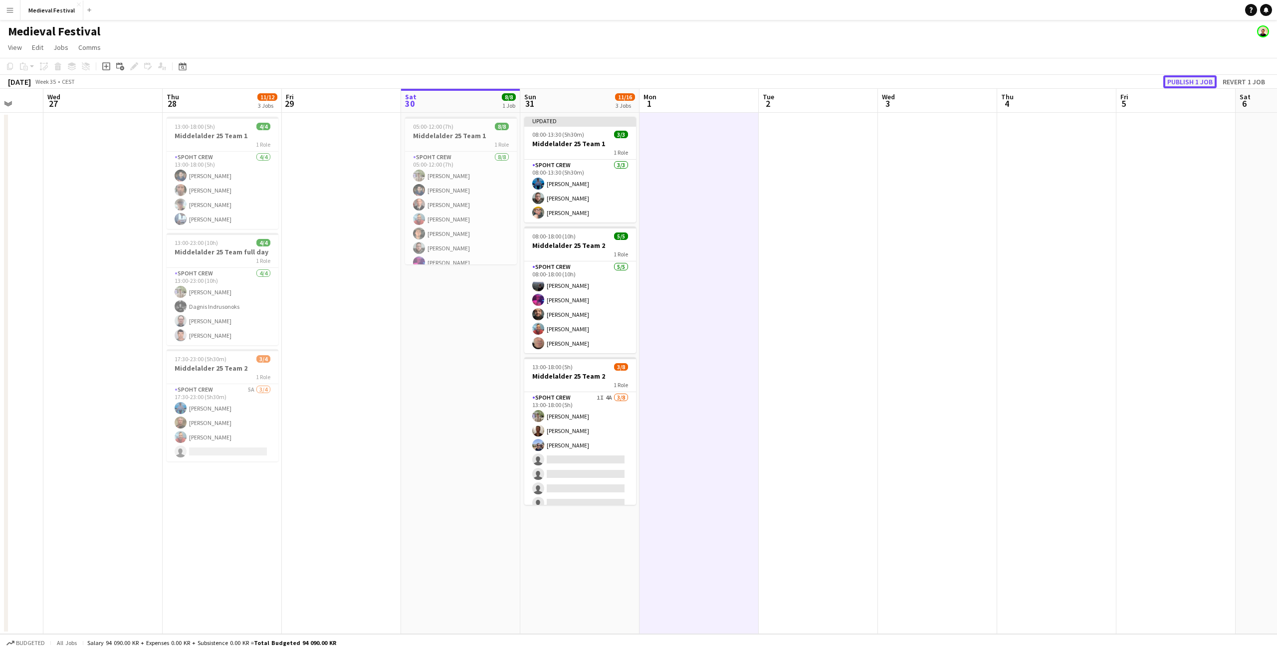
click at [1191, 83] on button "Publish 1 job" at bounding box center [1189, 81] width 53 height 13
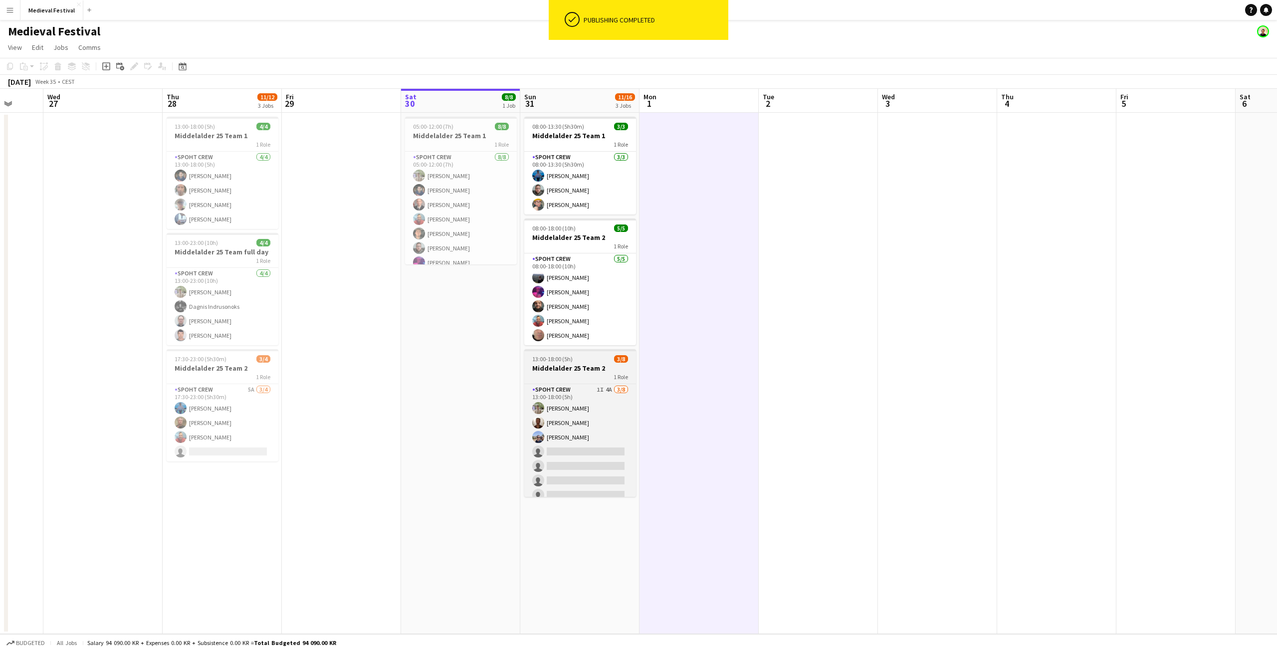
click at [578, 366] on h3 "Middelalder 25 Team 2" at bounding box center [580, 368] width 112 height 9
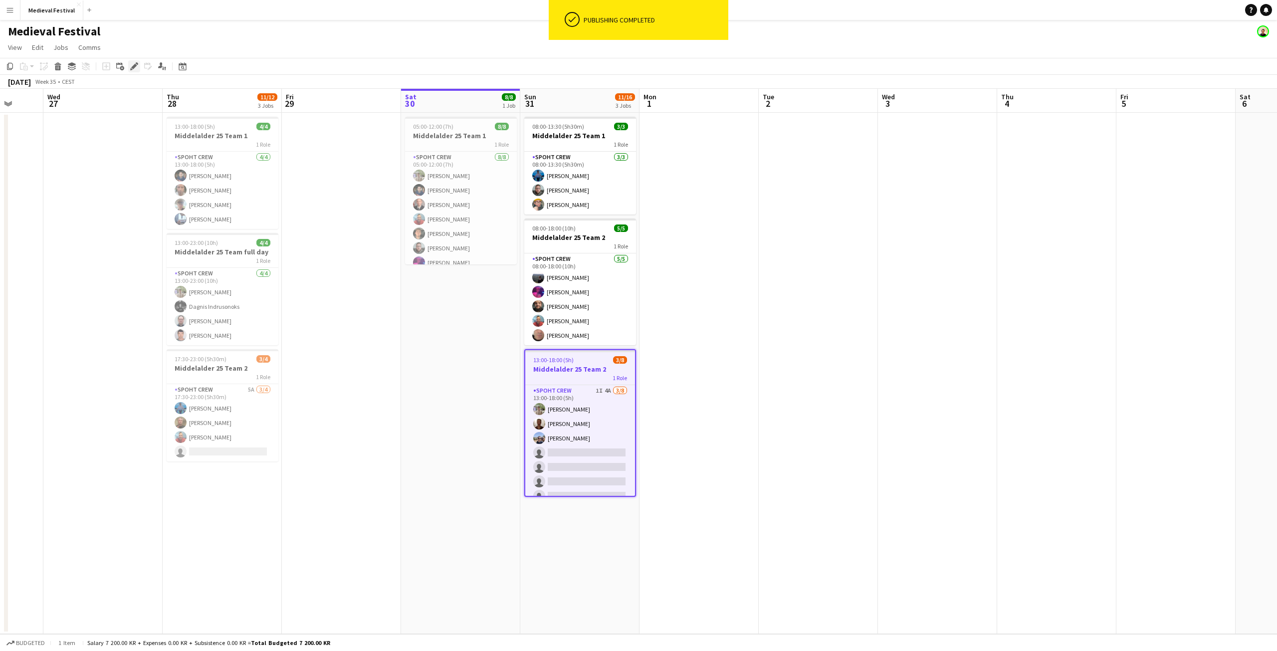
click at [129, 66] on div "Edit" at bounding box center [134, 66] width 12 height 12
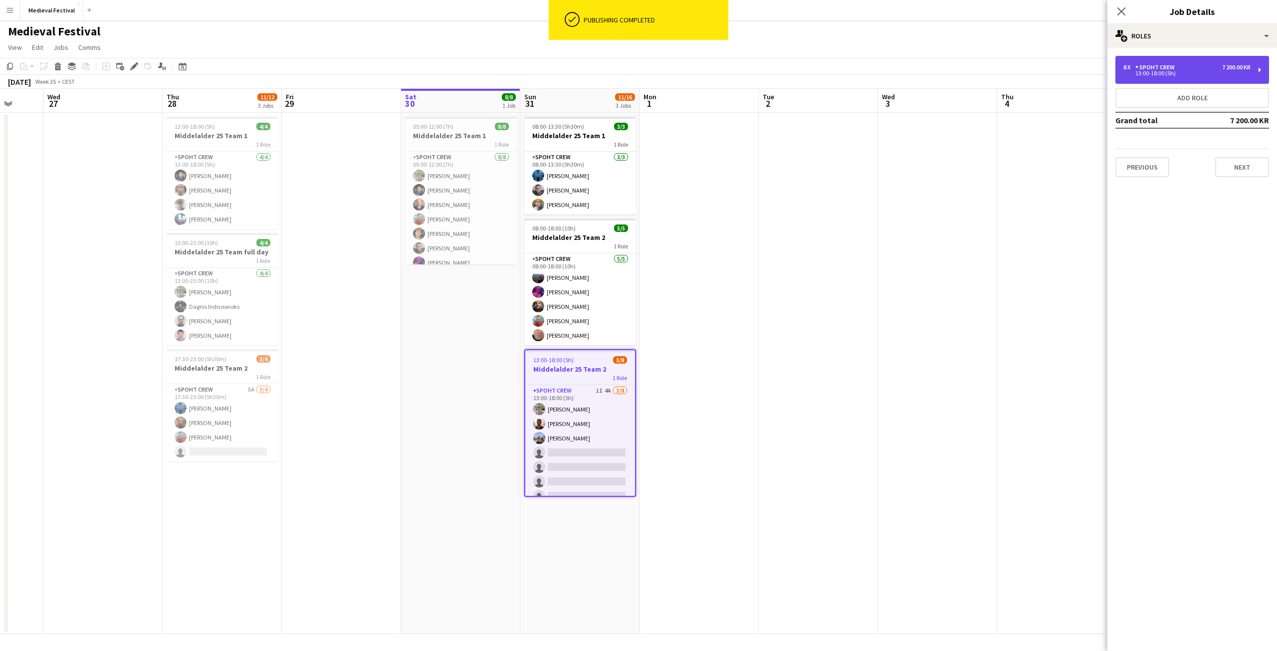
click at [1235, 73] on div "13:00-18:00 (5h)" at bounding box center [1186, 73] width 127 height 5
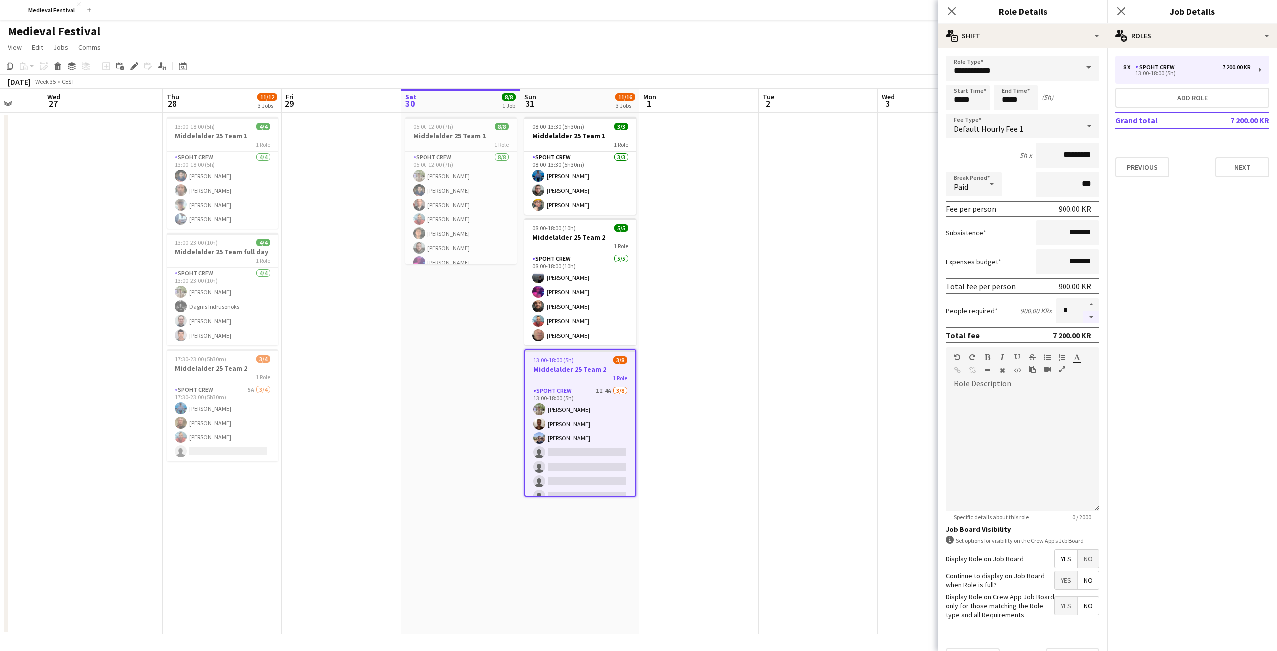
click at [1083, 316] on button "button" at bounding box center [1091, 317] width 16 height 12
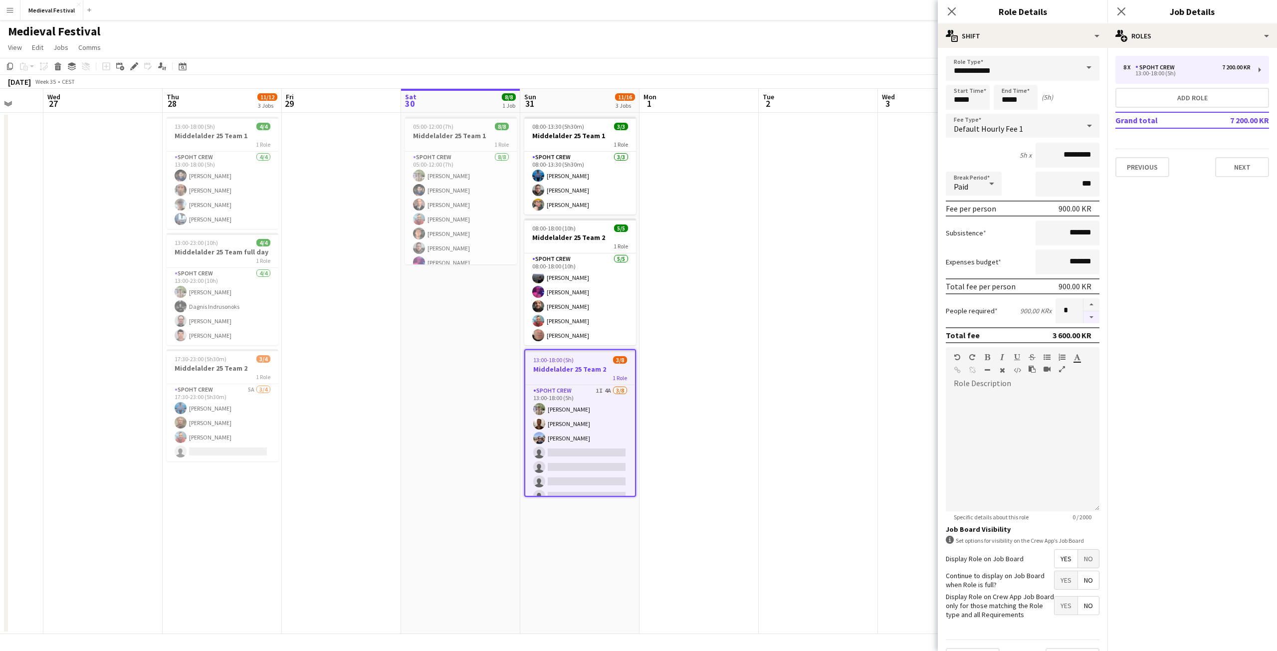
type input "*"
click at [768, 369] on app-date-cell at bounding box center [818, 373] width 119 height 521
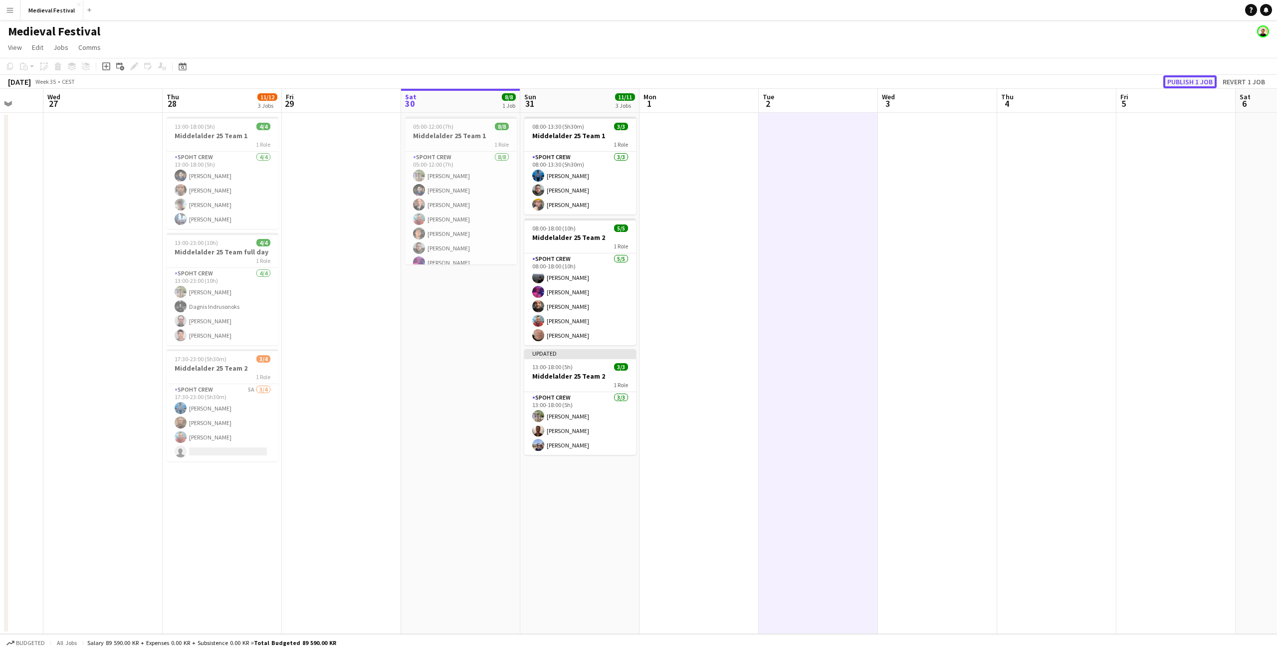
click at [1186, 78] on button "Publish 1 job" at bounding box center [1189, 81] width 53 height 13
click at [864, 315] on app-date-cell at bounding box center [818, 373] width 119 height 521
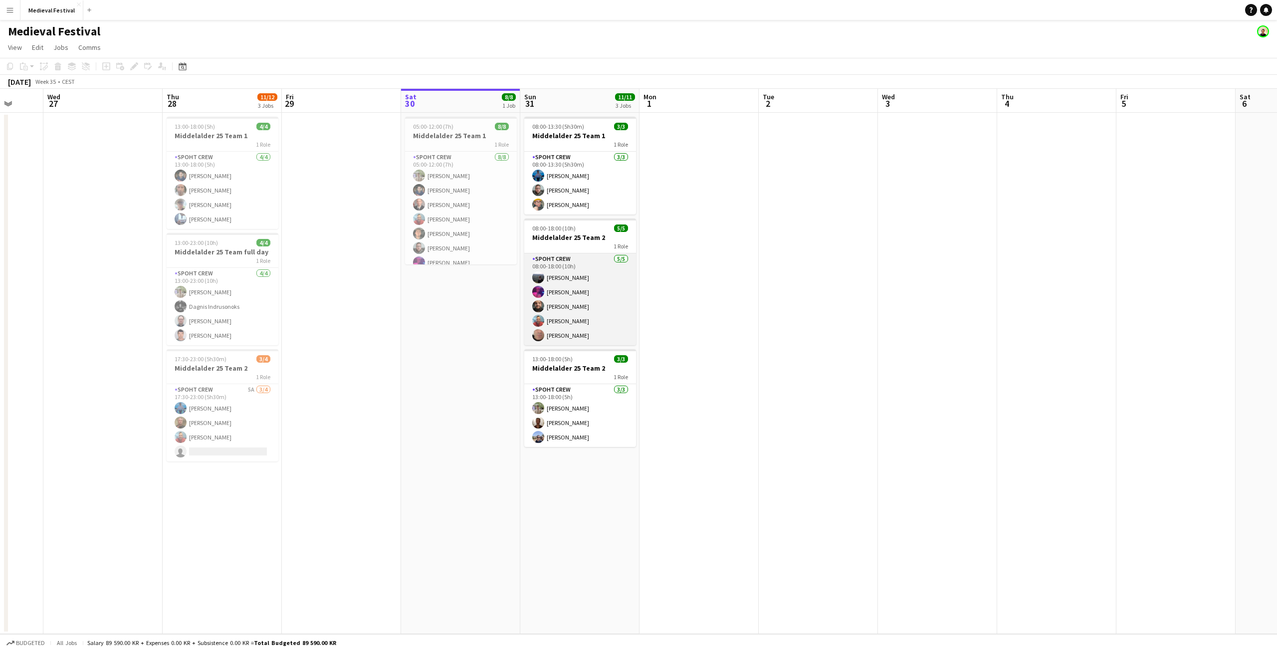
click at [549, 292] on app-card-role "Spoht Crew 5/5 08:00-18:00 (10h) Marius Polucciu Tobiaz jordt Adam Shem Abraham…" at bounding box center [580, 299] width 112 height 92
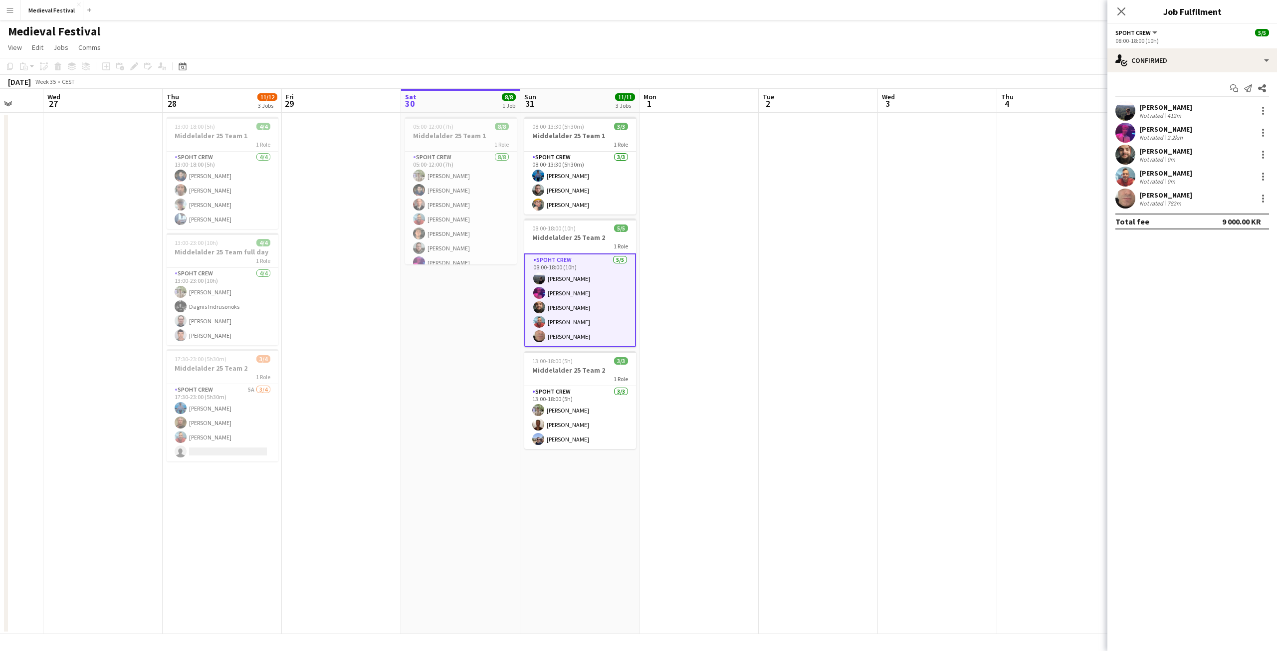
click at [885, 363] on app-date-cell at bounding box center [937, 373] width 119 height 521
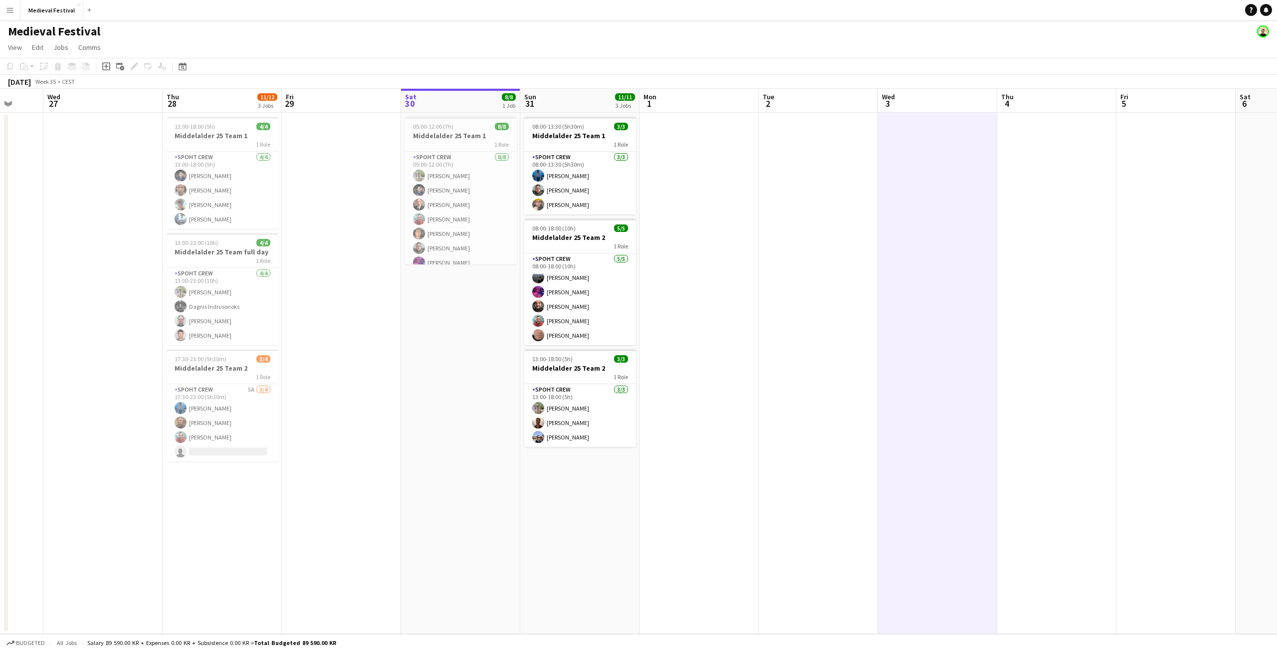
click at [732, 267] on app-date-cell at bounding box center [698, 373] width 119 height 521
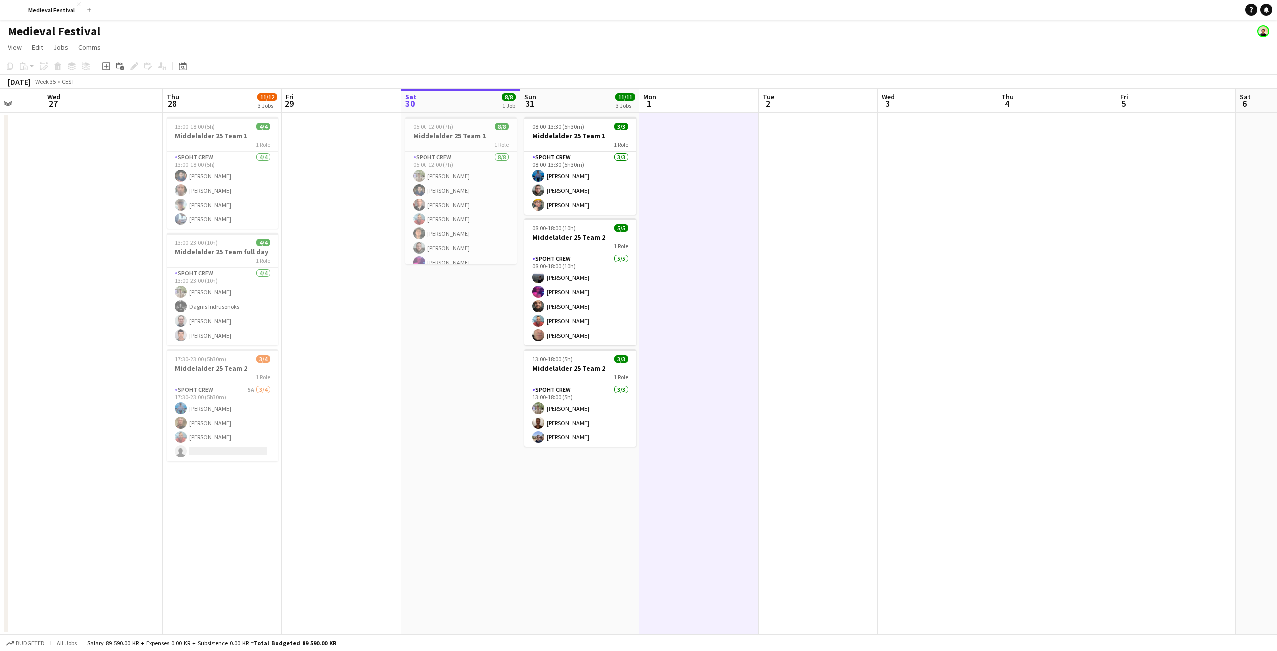
click at [578, 216] on app-date-cell "08:00-13:30 (5h30m) 3/3 Middelalder 25 Team 1 1 Role Spoht Crew 3/3 08:00-13:30…" at bounding box center [579, 373] width 119 height 521
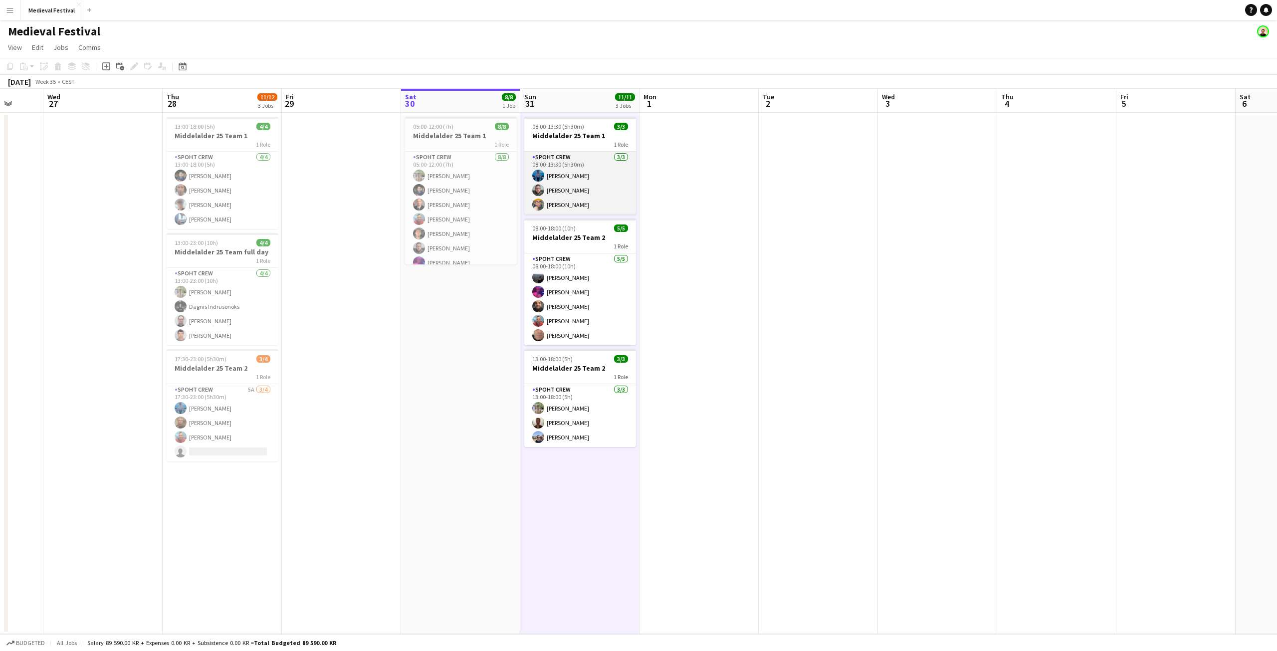
click at [577, 206] on app-card-role "Spoht Crew 3/3 08:00-13:30 (5h30m) Ion Cernenchi Michael Memborg Alexa Vasile" at bounding box center [580, 183] width 112 height 63
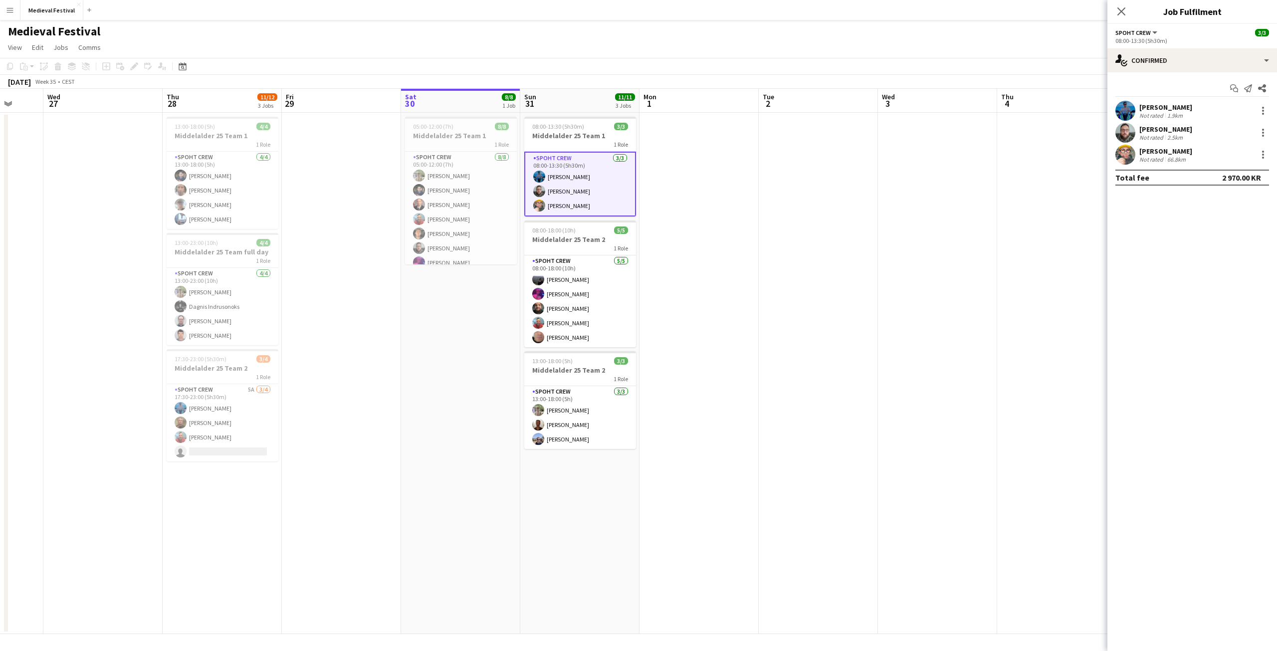
click at [1161, 147] on div "Alexa Vasile" at bounding box center [1165, 151] width 53 height 9
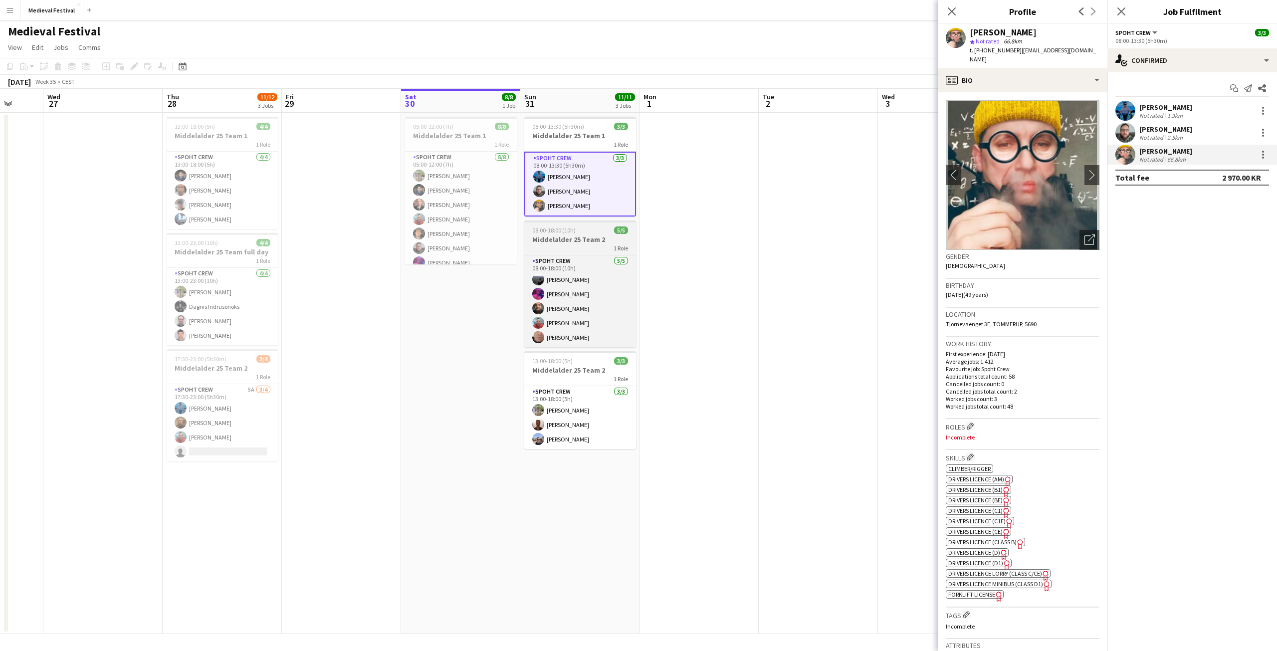
click at [567, 232] on span "08:00-18:00 (10h)" at bounding box center [553, 229] width 43 height 7
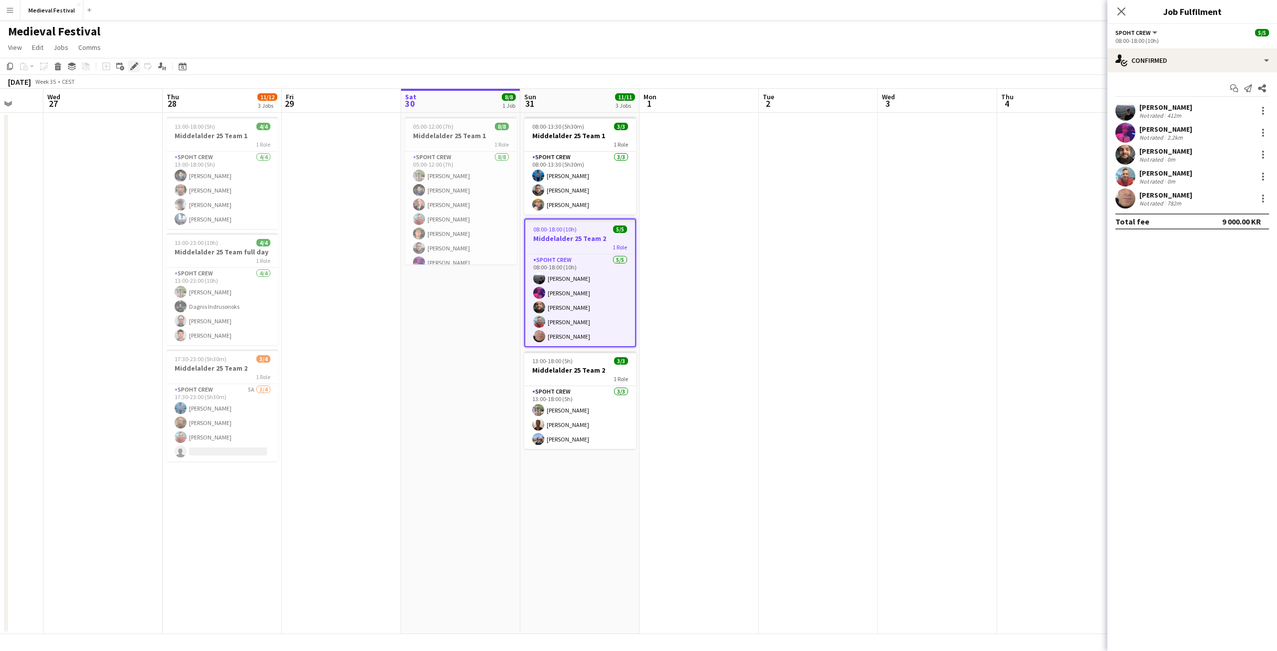
click at [135, 61] on div "Edit" at bounding box center [134, 66] width 12 height 12
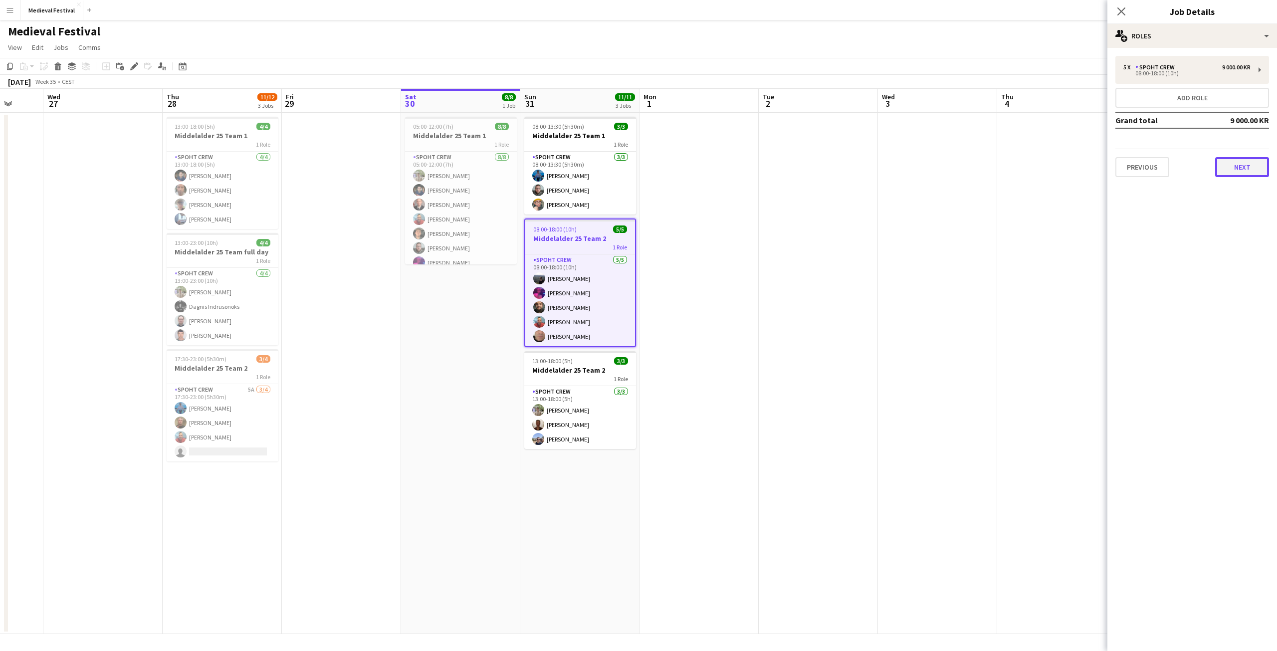
click at [1234, 167] on button "Next" at bounding box center [1242, 167] width 54 height 20
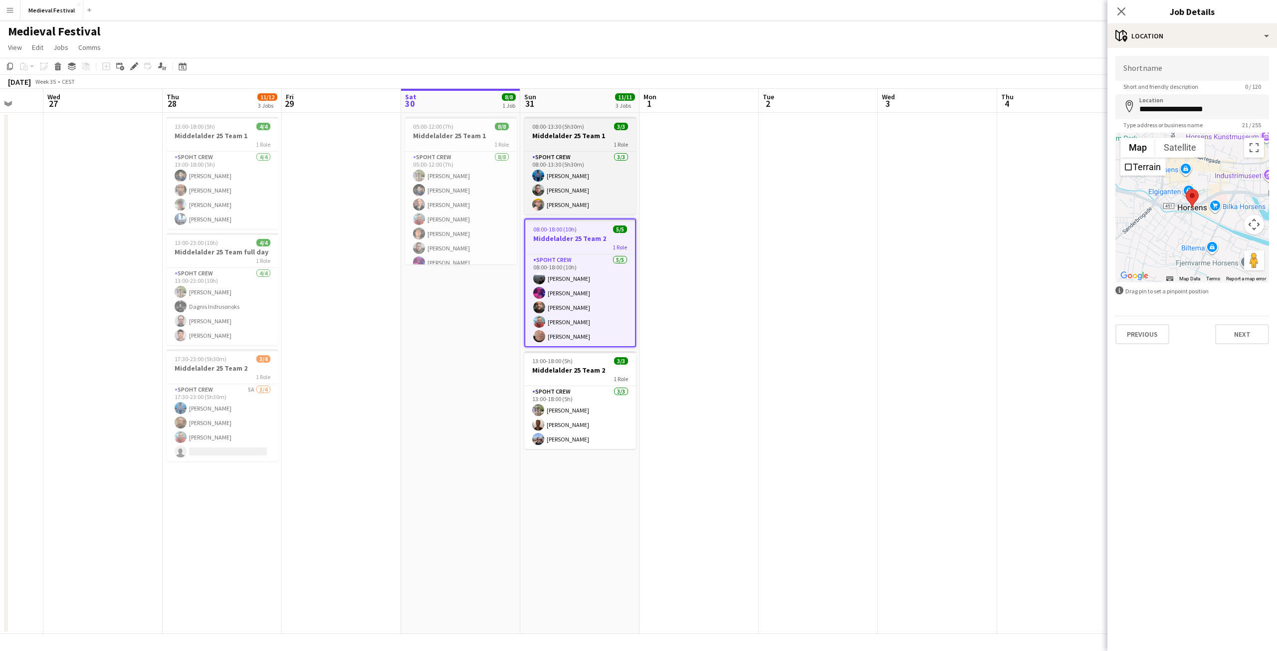
click at [555, 137] on h3 "Middelalder 25 Team 1" at bounding box center [580, 135] width 112 height 9
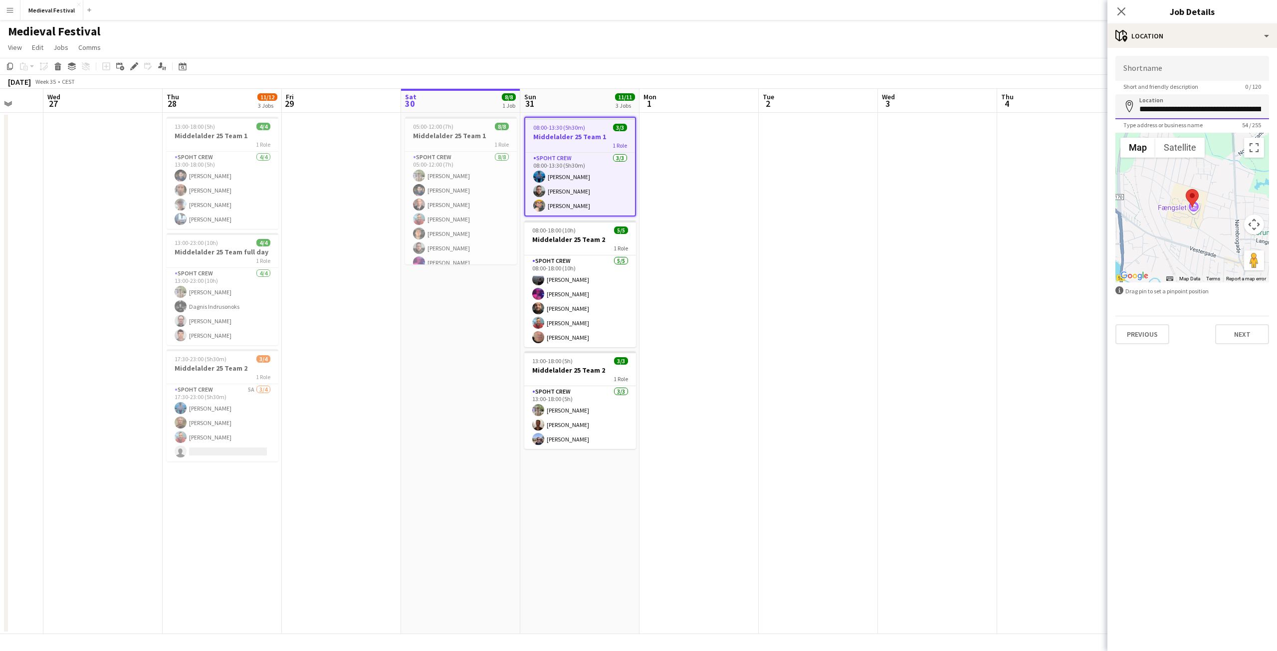
click at [1144, 101] on input "**********" at bounding box center [1192, 106] width 154 height 25
drag, startPoint x: 1139, startPoint y: 102, endPoint x: 1276, endPoint y: 101, distance: 137.7
click at [1276, 101] on form "**********" at bounding box center [1192, 200] width 170 height 288
click at [561, 228] on span "08:00-18:00 (10h)" at bounding box center [553, 229] width 43 height 7
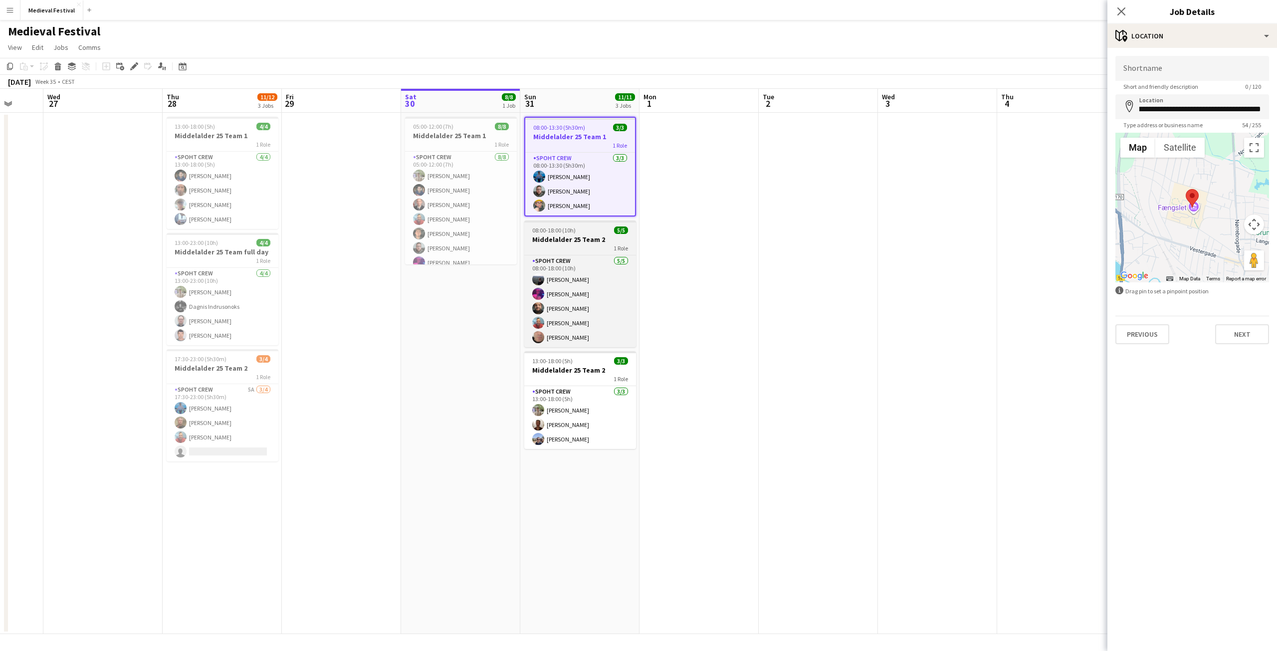
type input "**********"
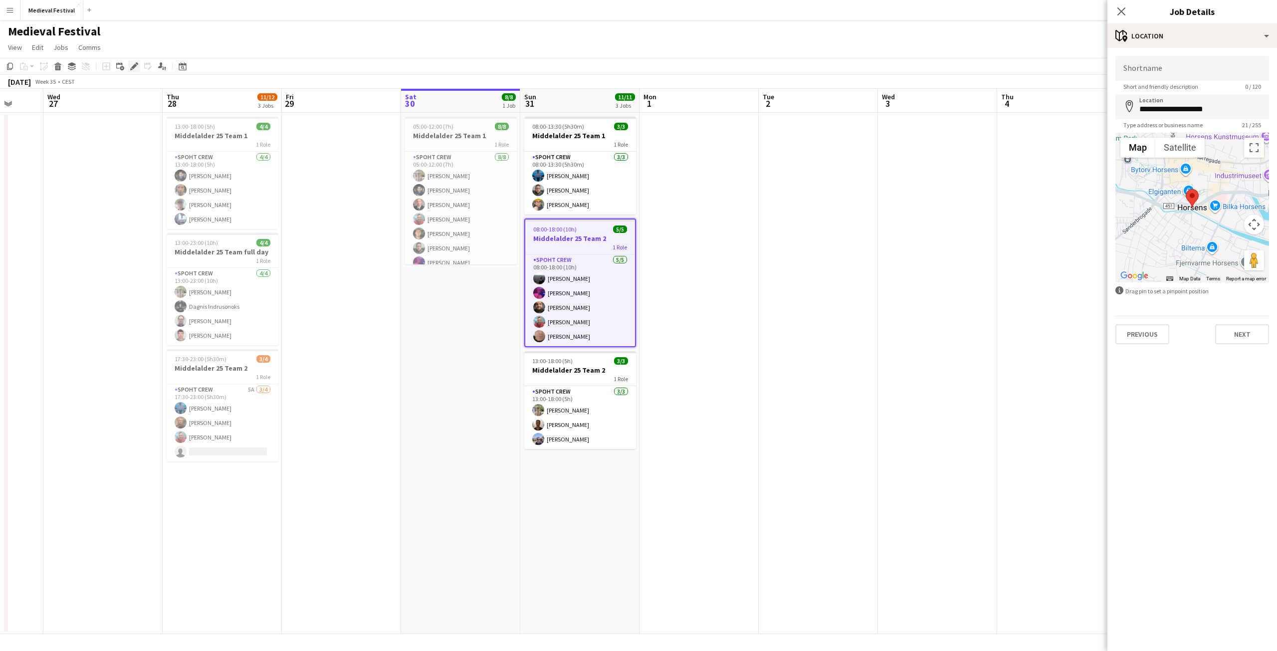
click at [129, 68] on div "Edit" at bounding box center [134, 66] width 12 height 12
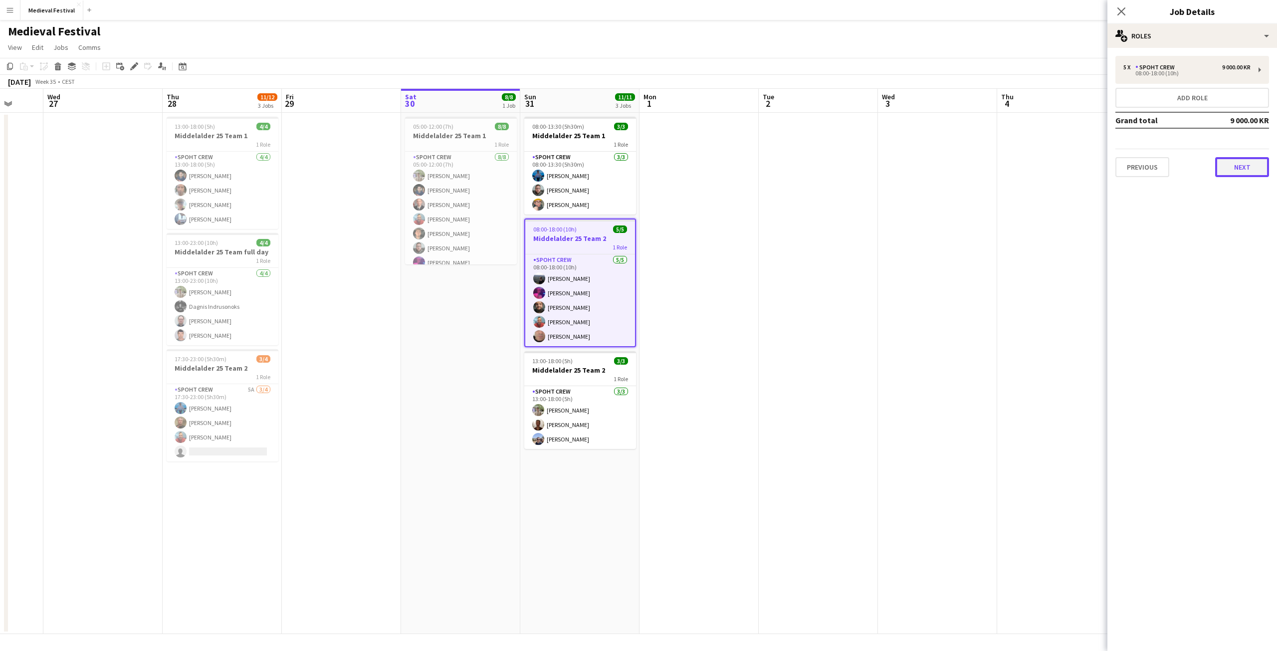
click at [1238, 171] on button "Next" at bounding box center [1242, 167] width 54 height 20
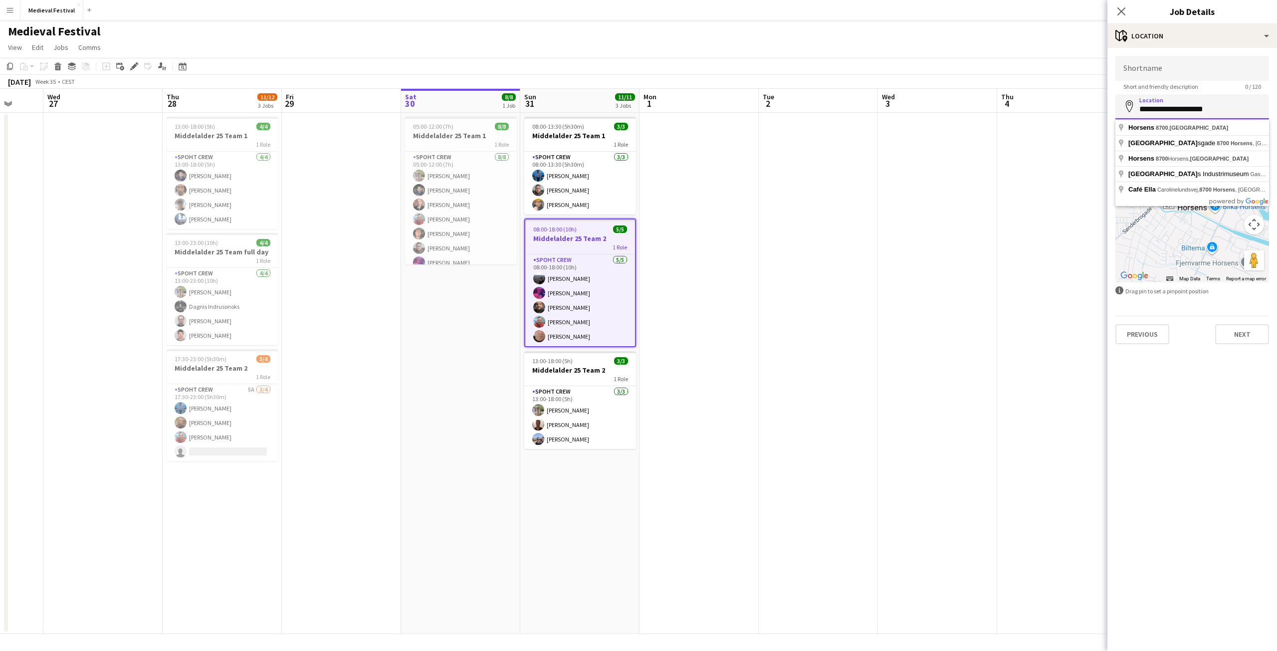
drag, startPoint x: 1223, startPoint y: 108, endPoint x: 1104, endPoint y: 99, distance: 119.5
click at [1107, 100] on body "Menu Boards Boards Boards All jobs Status Workforce Workforce My Workforce Recr…" at bounding box center [638, 325] width 1277 height 651
paste input "**********"
type input "**********"
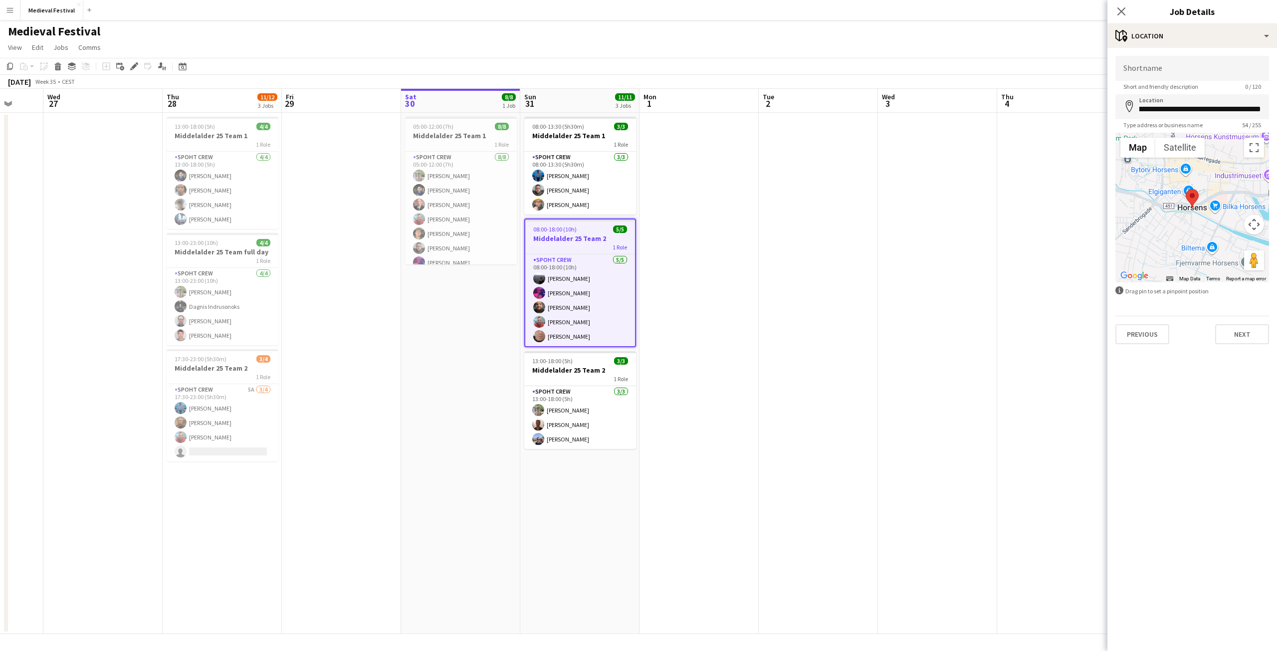
scroll to position [0, 0]
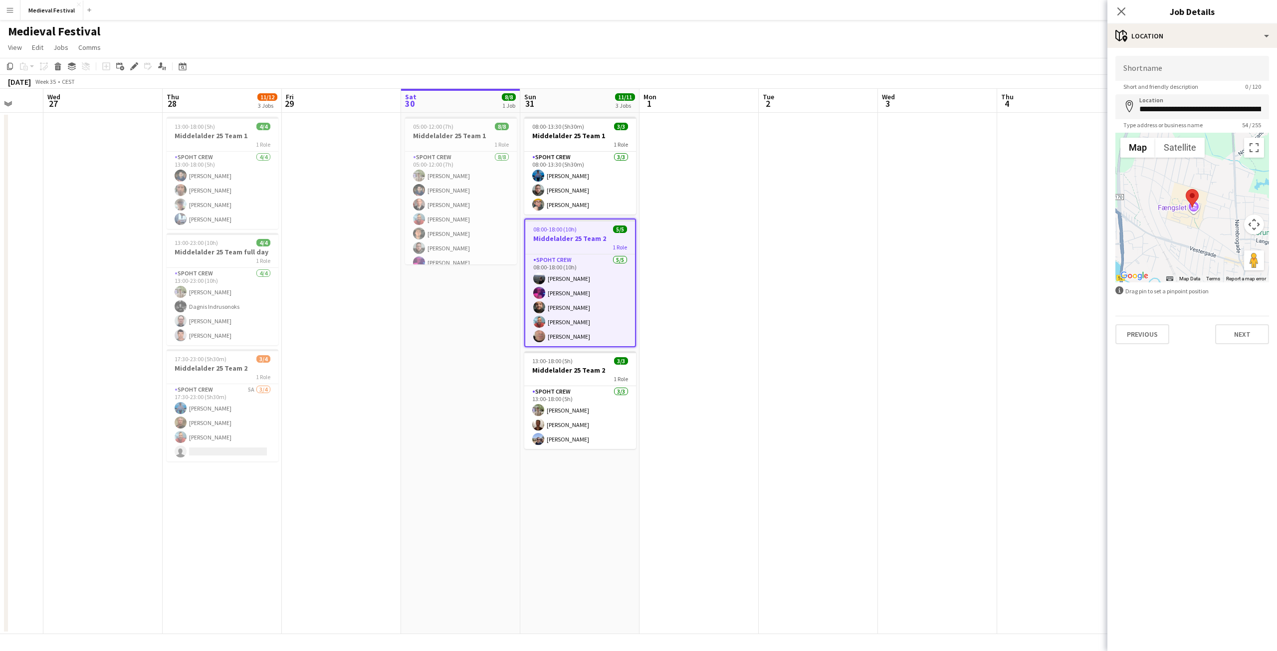
drag, startPoint x: 1088, startPoint y: 285, endPoint x: 1108, endPoint y: 224, distance: 63.4
click at [1088, 285] on app-date-cell at bounding box center [1056, 373] width 119 height 521
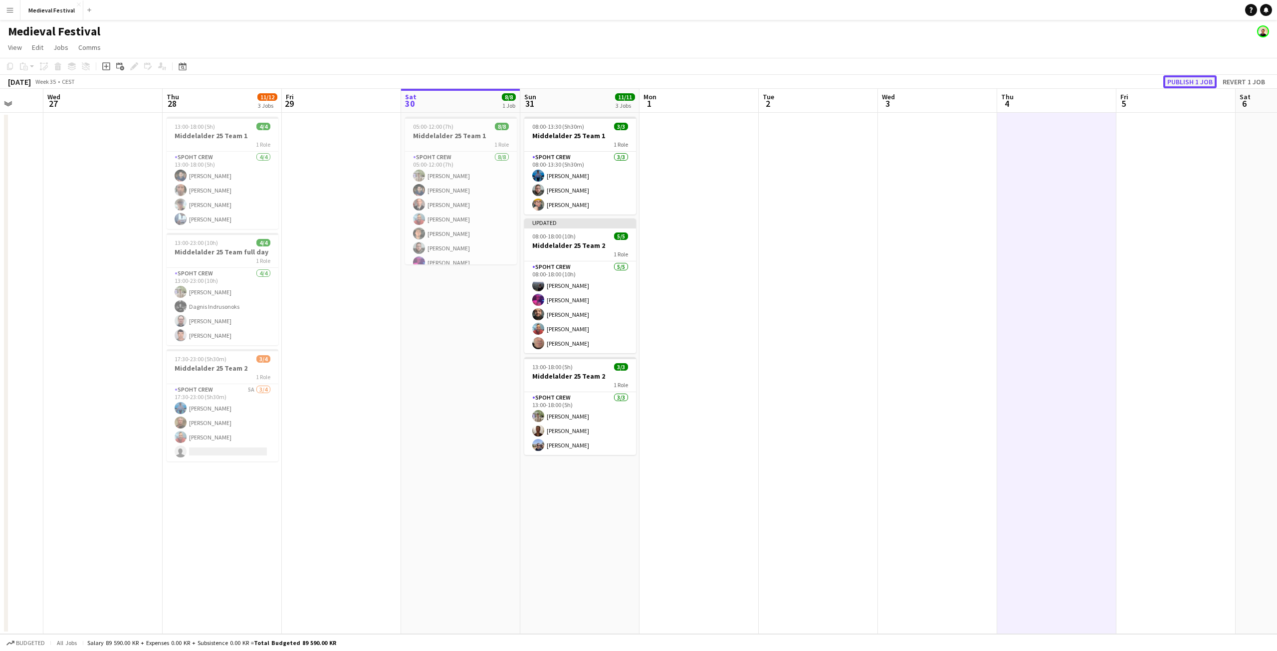
click at [1182, 82] on button "Publish 1 job" at bounding box center [1189, 81] width 53 height 13
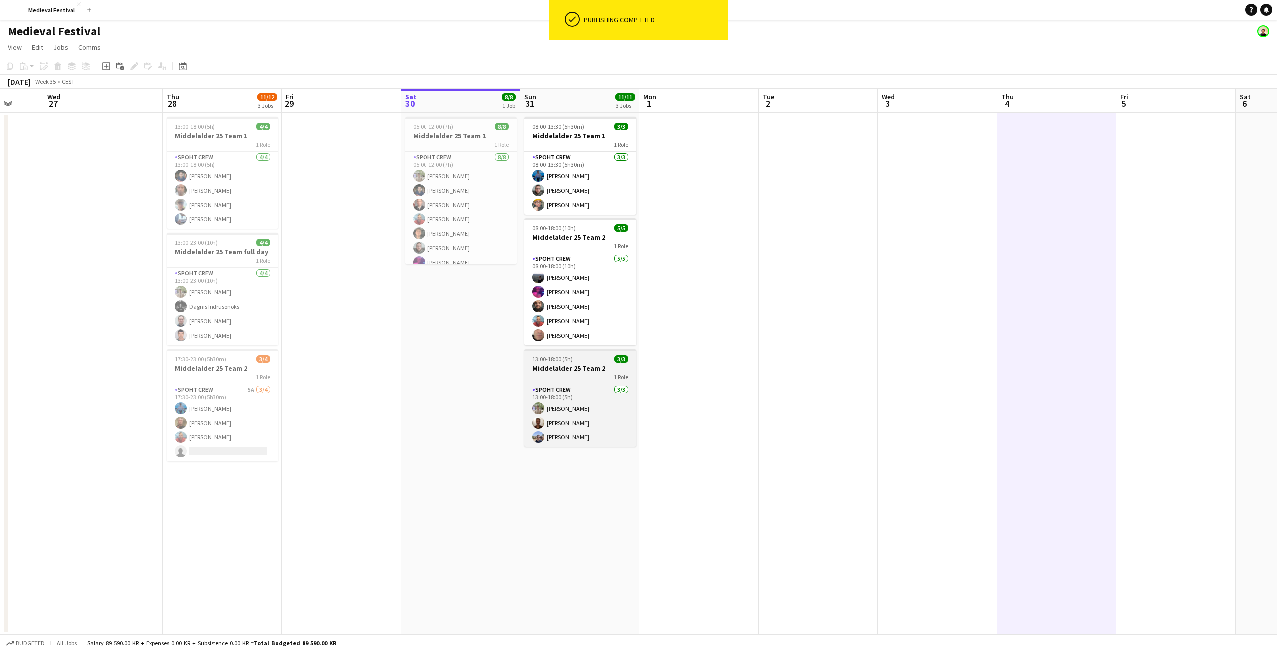
click at [567, 376] on div "1 Role" at bounding box center [580, 377] width 112 height 8
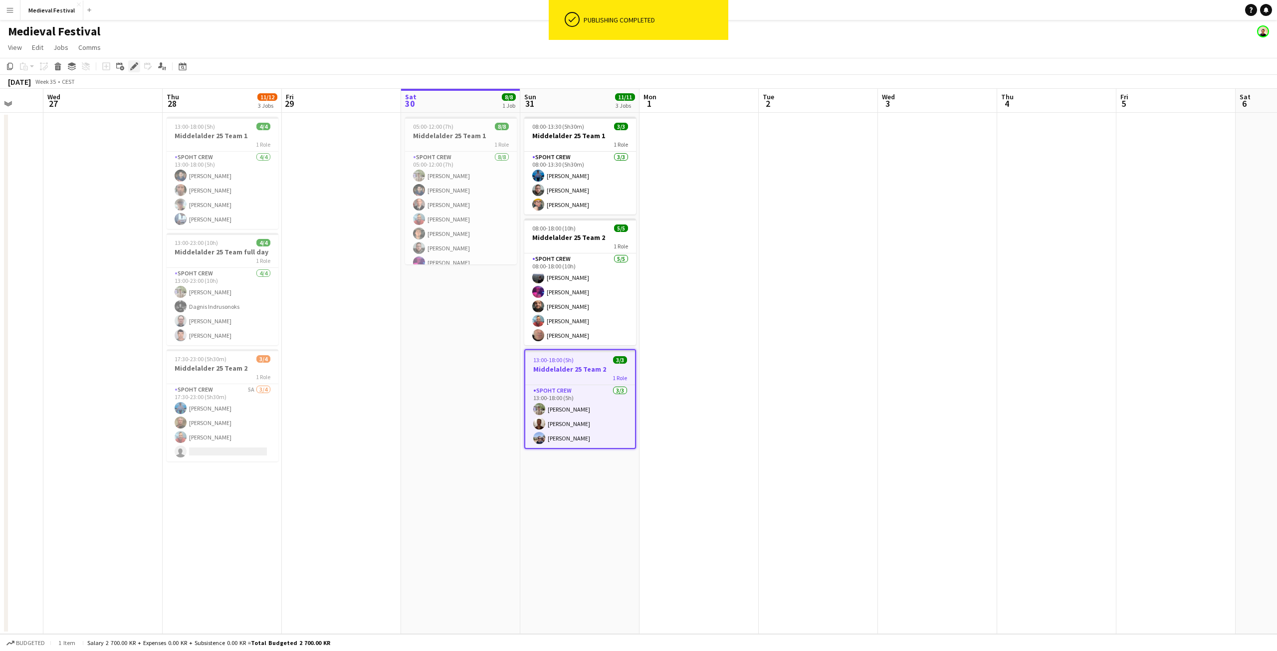
click at [133, 67] on icon at bounding box center [133, 66] width 5 height 5
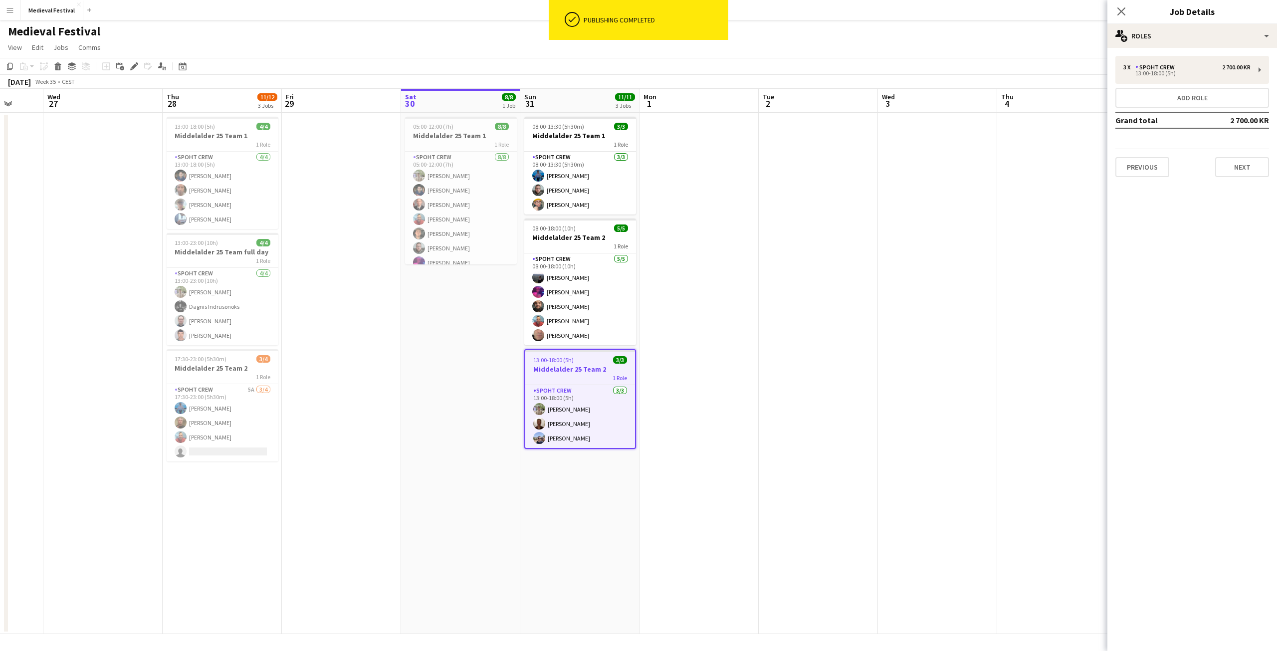
click at [1248, 156] on div "Previous Next" at bounding box center [1192, 163] width 154 height 28
click at [1246, 164] on button "Next" at bounding box center [1242, 167] width 54 height 20
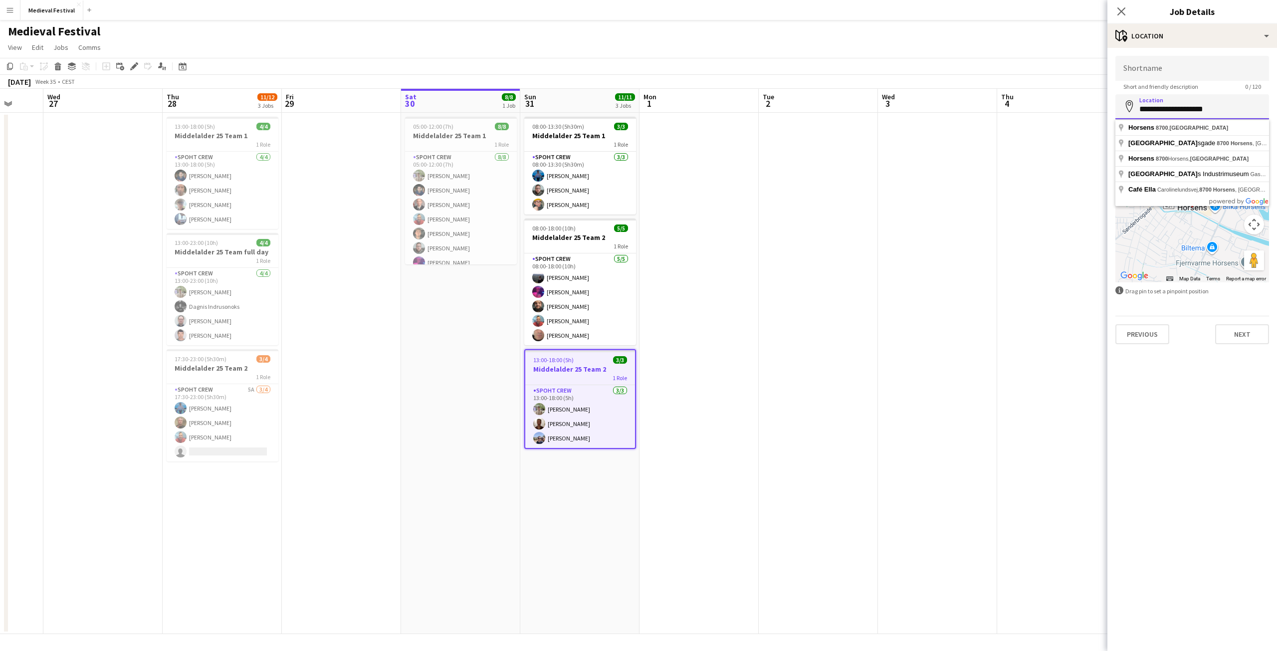
drag, startPoint x: 1207, startPoint y: 109, endPoint x: 1056, endPoint y: 104, distance: 151.2
click at [1056, 104] on body "Menu Boards Boards Boards All jobs Status Workforce Workforce My Workforce Recr…" at bounding box center [638, 325] width 1277 height 651
paste input "**********"
type input "**********"
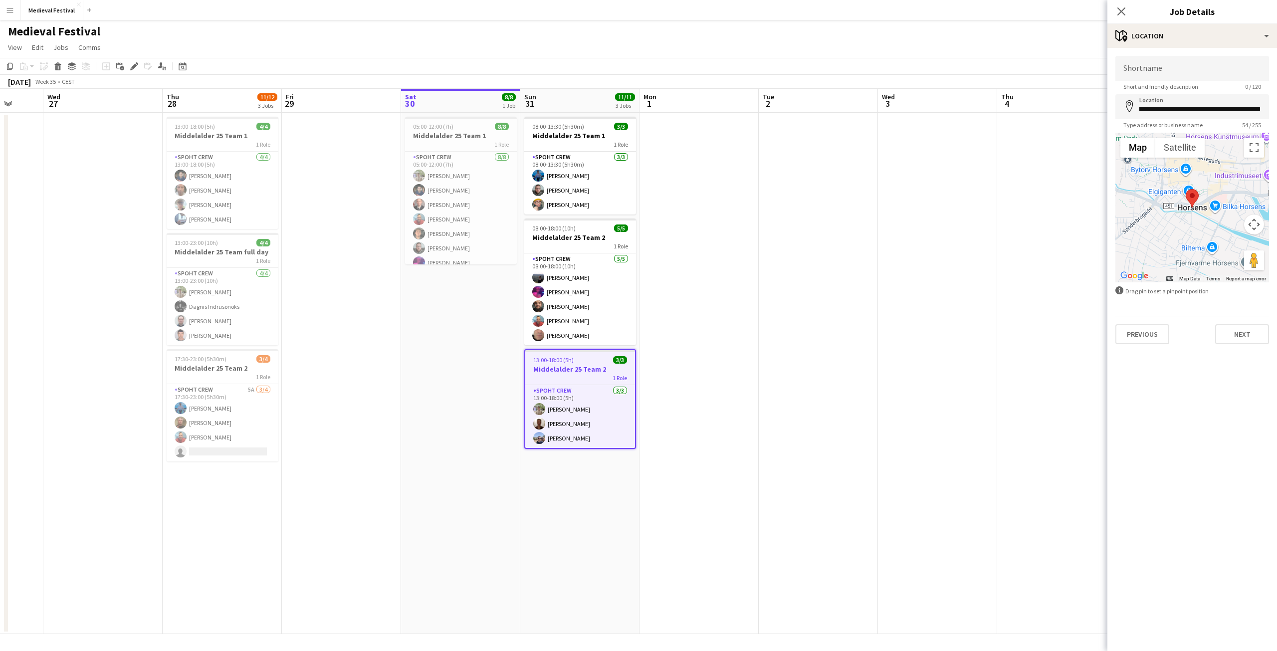
scroll to position [0, 0]
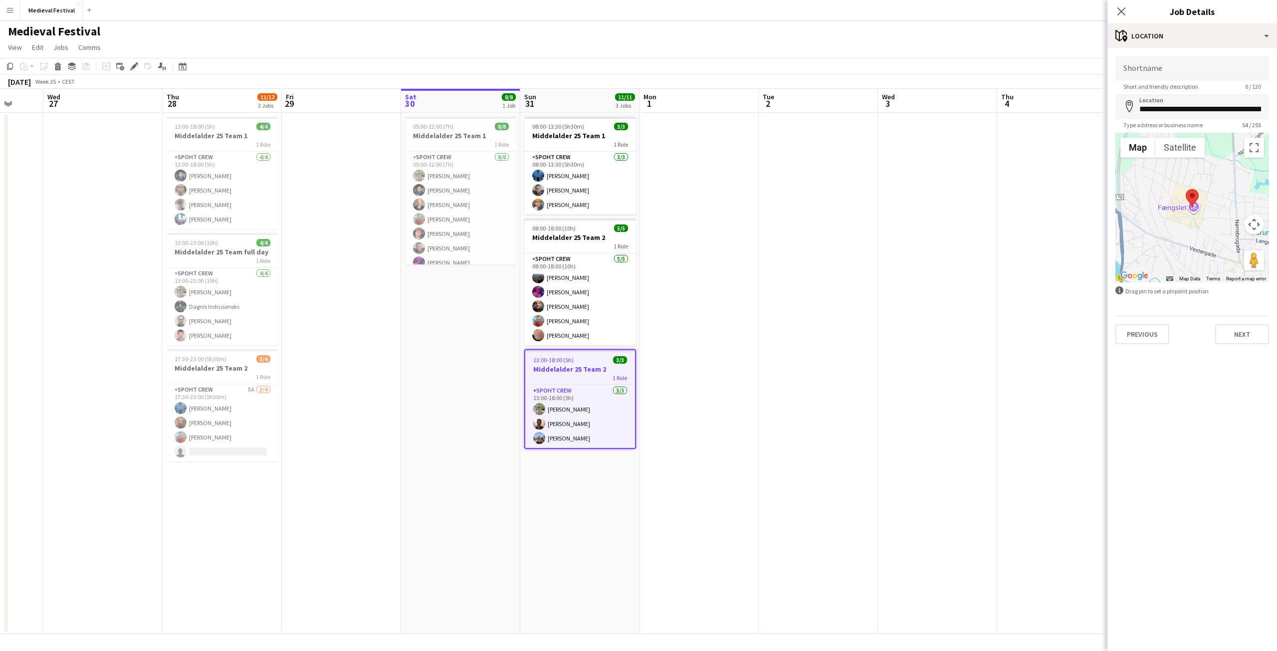
click at [1018, 225] on app-date-cell at bounding box center [1056, 373] width 119 height 521
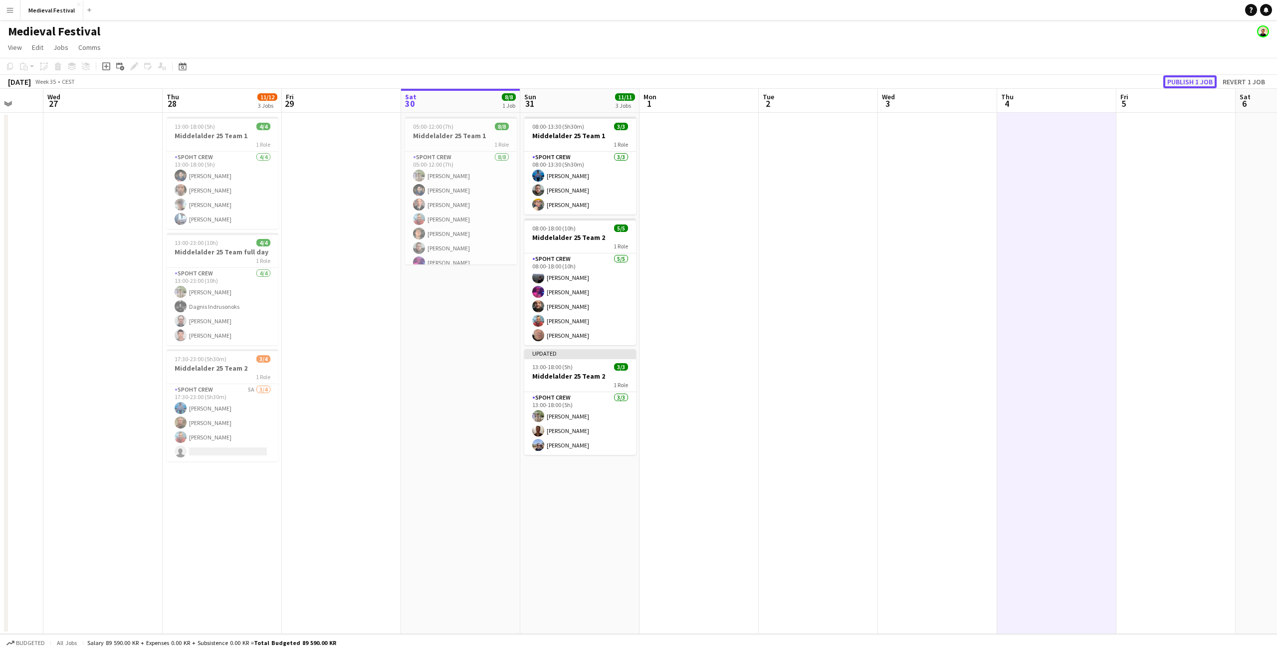
click at [1188, 80] on button "Publish 1 job" at bounding box center [1189, 81] width 53 height 13
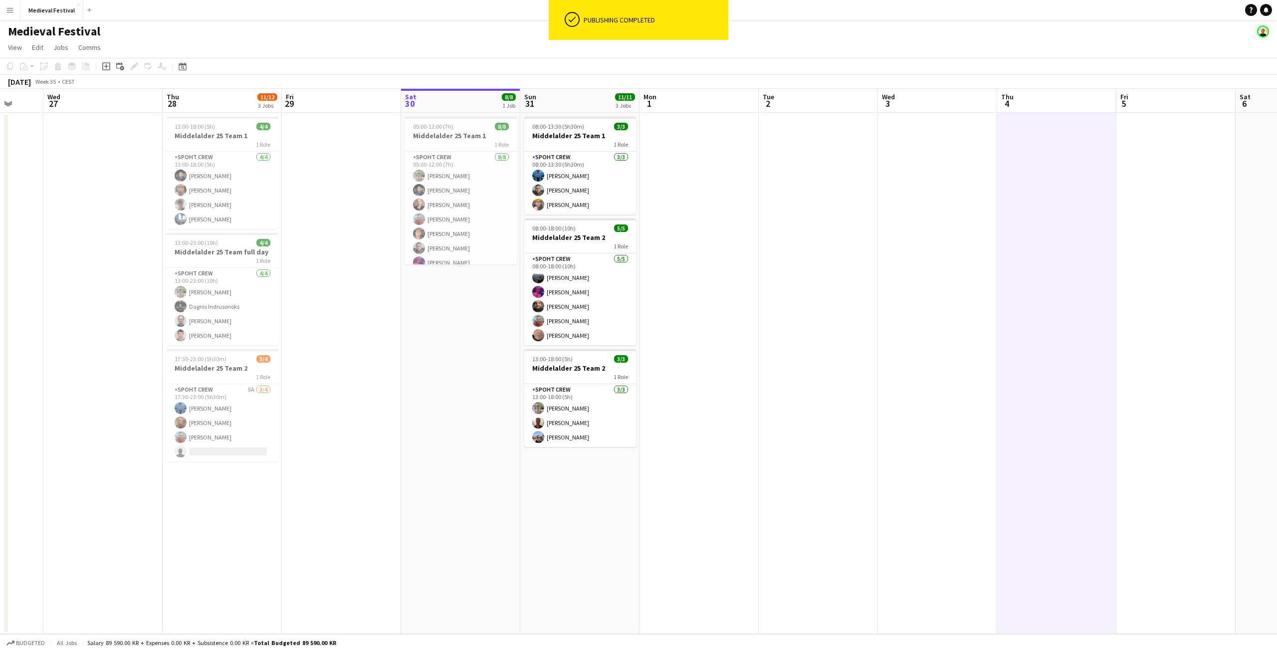
click at [802, 375] on app-date-cell at bounding box center [818, 373] width 119 height 521
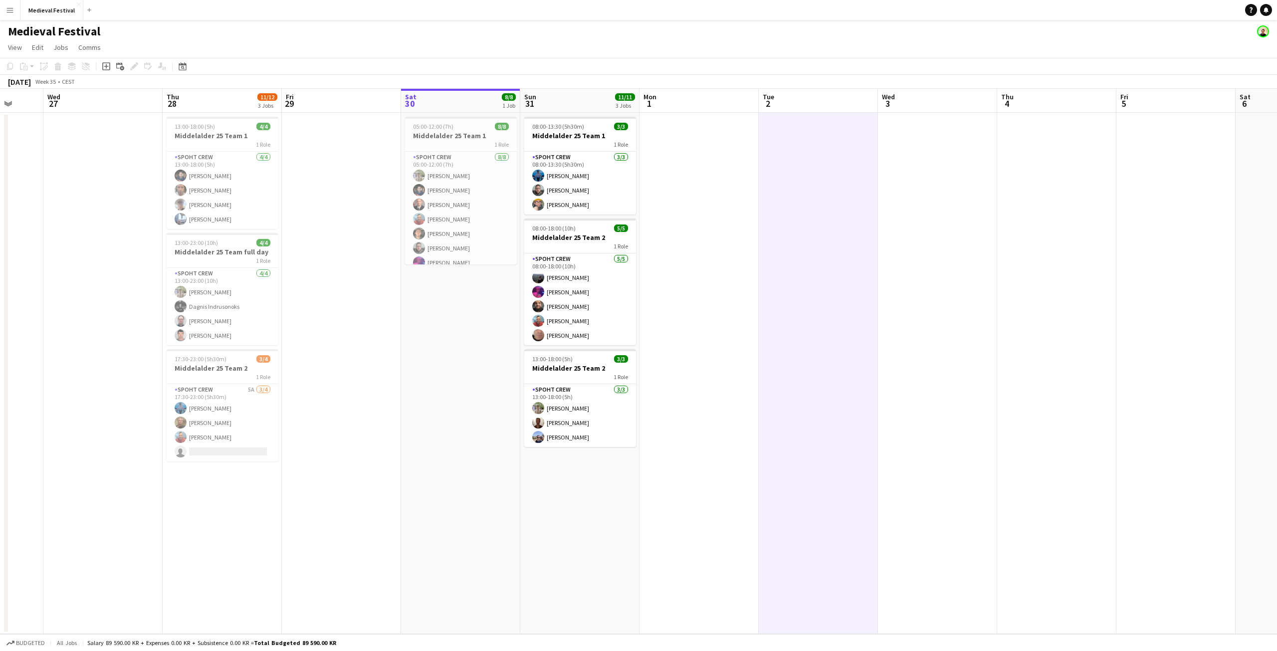
click at [7, 4] on button "Menu" at bounding box center [10, 10] width 20 height 20
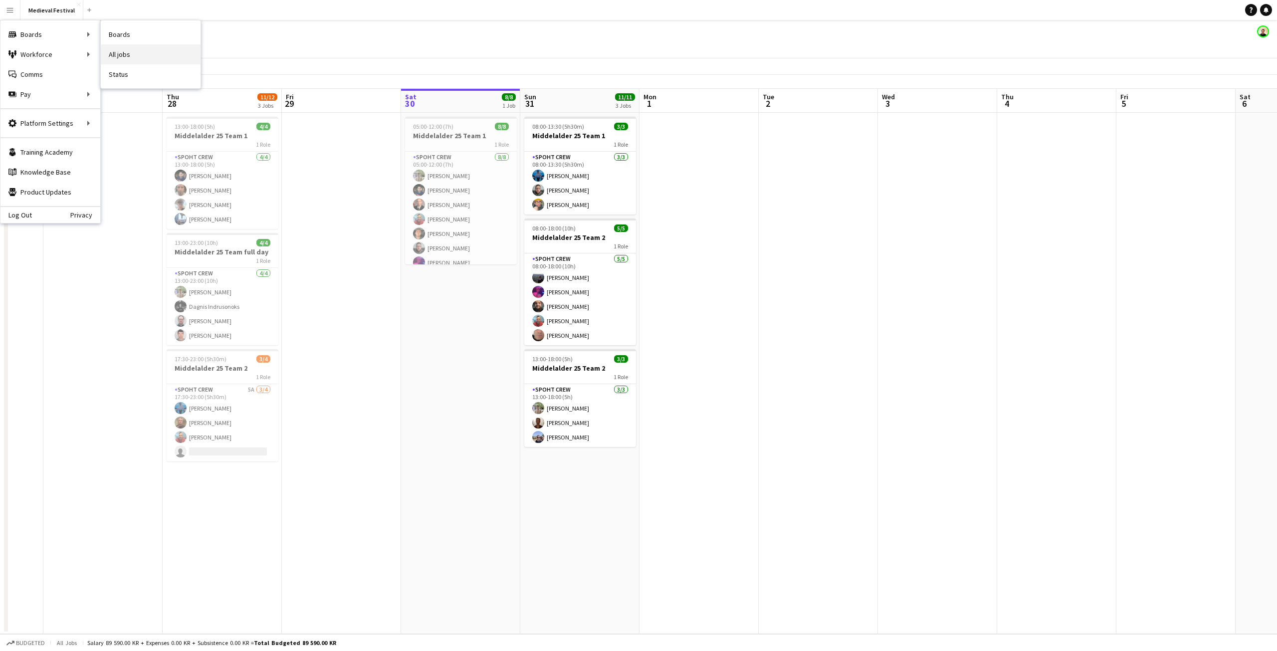
click at [139, 48] on link "All jobs" at bounding box center [151, 54] width 100 height 20
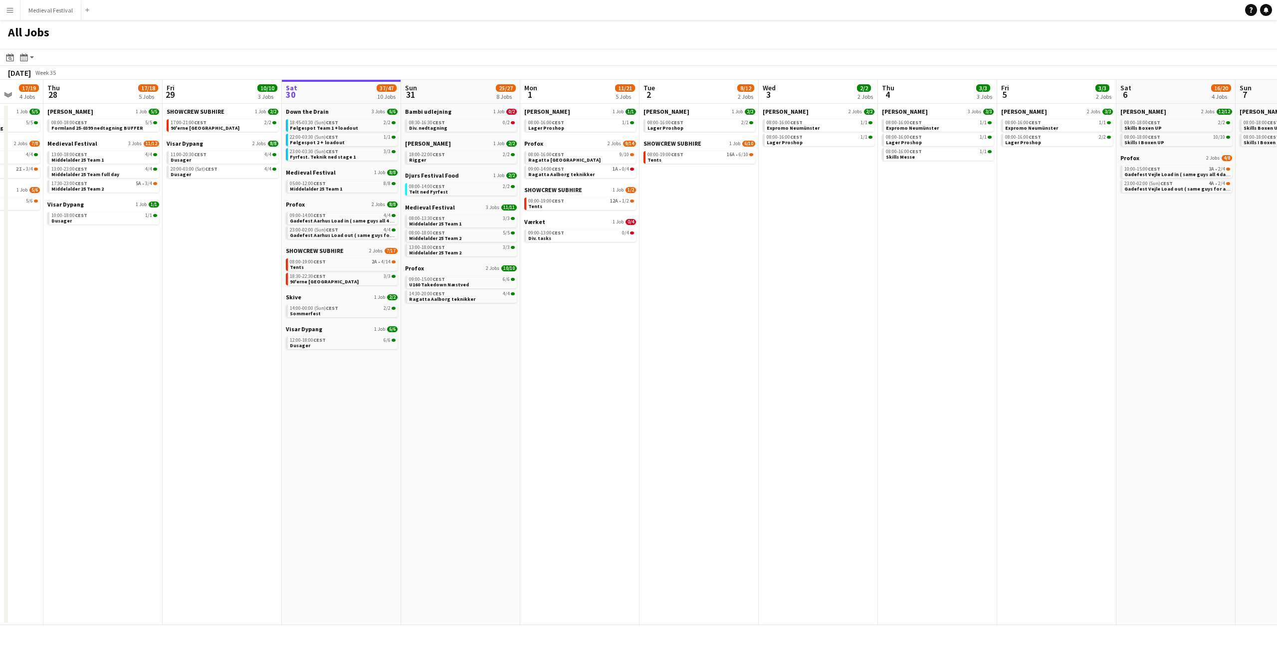
drag, startPoint x: 574, startPoint y: 251, endPoint x: 853, endPoint y: 278, distance: 280.6
click at [852, 282] on app-calendar-viewport "Mon 25 16/16 3 Jobs Tue 26 10/14 5 Jobs Wed 27 17/19 4 Jobs Thu 28 17/18 5 Jobs…" at bounding box center [638, 352] width 1277 height 545
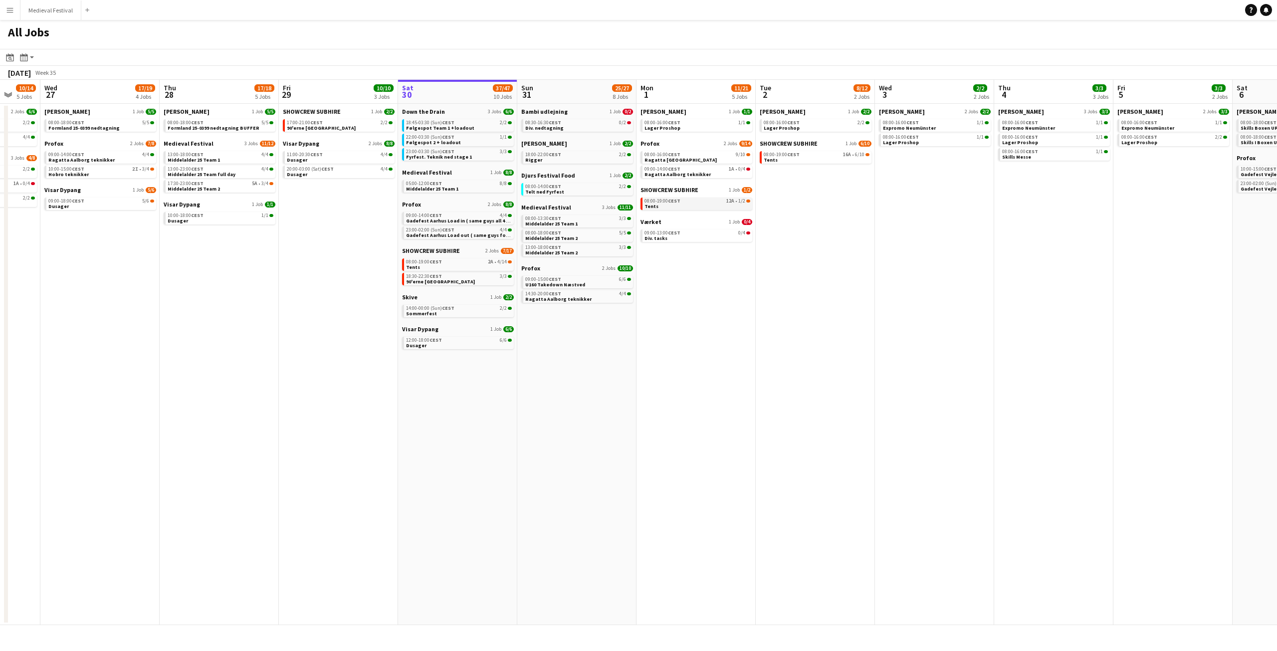
click at [737, 202] on div "08:00-19:00 CEST 12A • 1/2" at bounding box center [697, 200] width 106 height 5
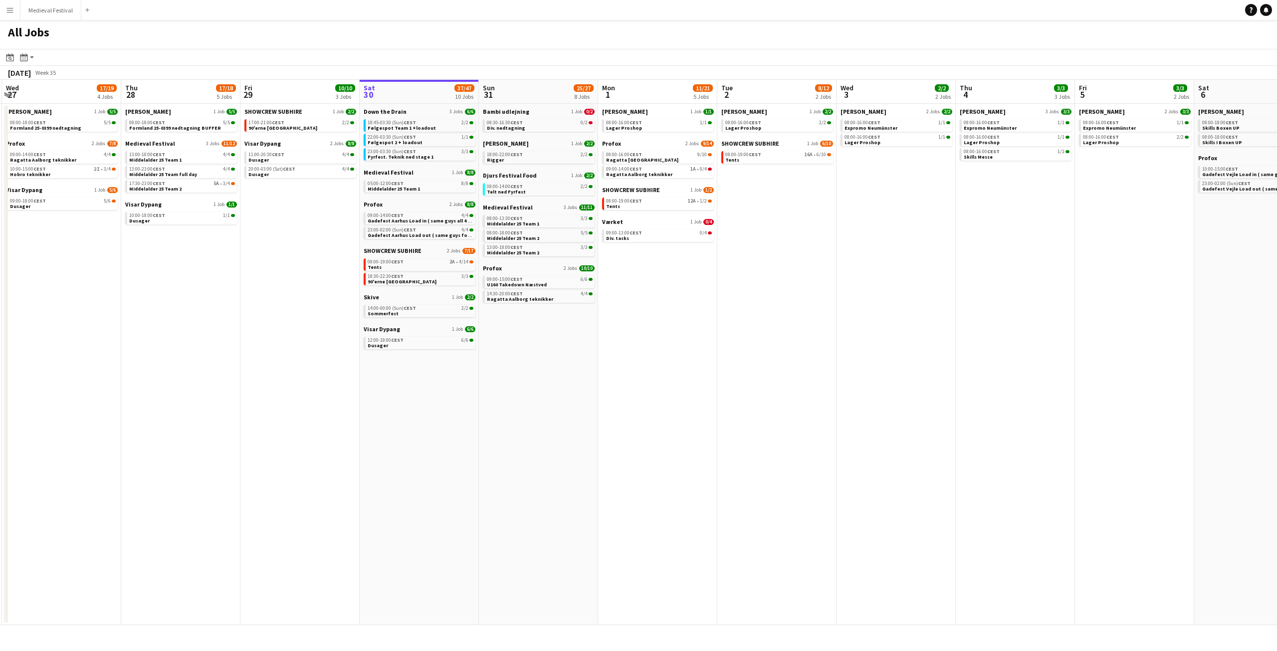
drag, startPoint x: 966, startPoint y: 229, endPoint x: 680, endPoint y: 236, distance: 285.9
click at [684, 235] on app-calendar-viewport "Sun 24 7/7 3 Jobs Mon 25 16/16 3 Jobs Tue 26 10/14 5 Jobs Wed 27 17/19 4 Jobs T…" at bounding box center [638, 352] width 1277 height 545
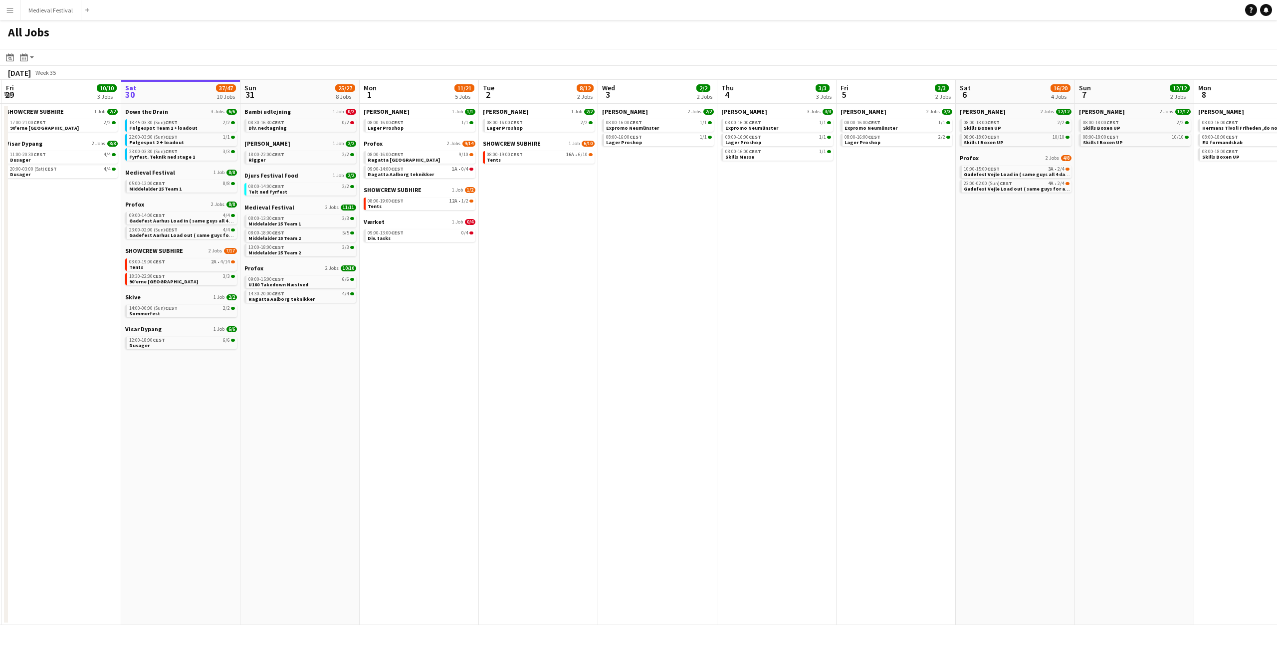
scroll to position [0, 360]
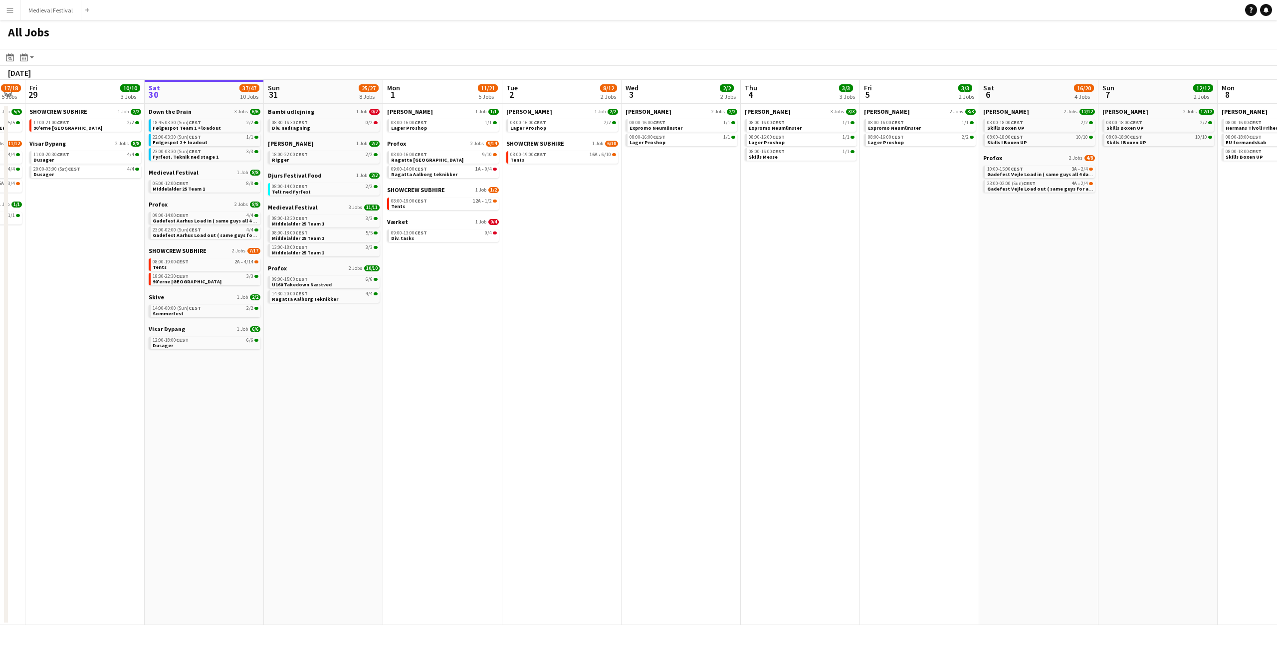
drag, startPoint x: 682, startPoint y: 235, endPoint x: 1273, endPoint y: 314, distance: 596.3
click at [1276, 314] on app-calendar-viewport "Tue 26 10/14 5 Jobs Wed 27 17/19 4 Jobs Thu 28 17/18 5 Jobs Fri 29 10/10 3 Jobs…" at bounding box center [638, 352] width 1277 height 545
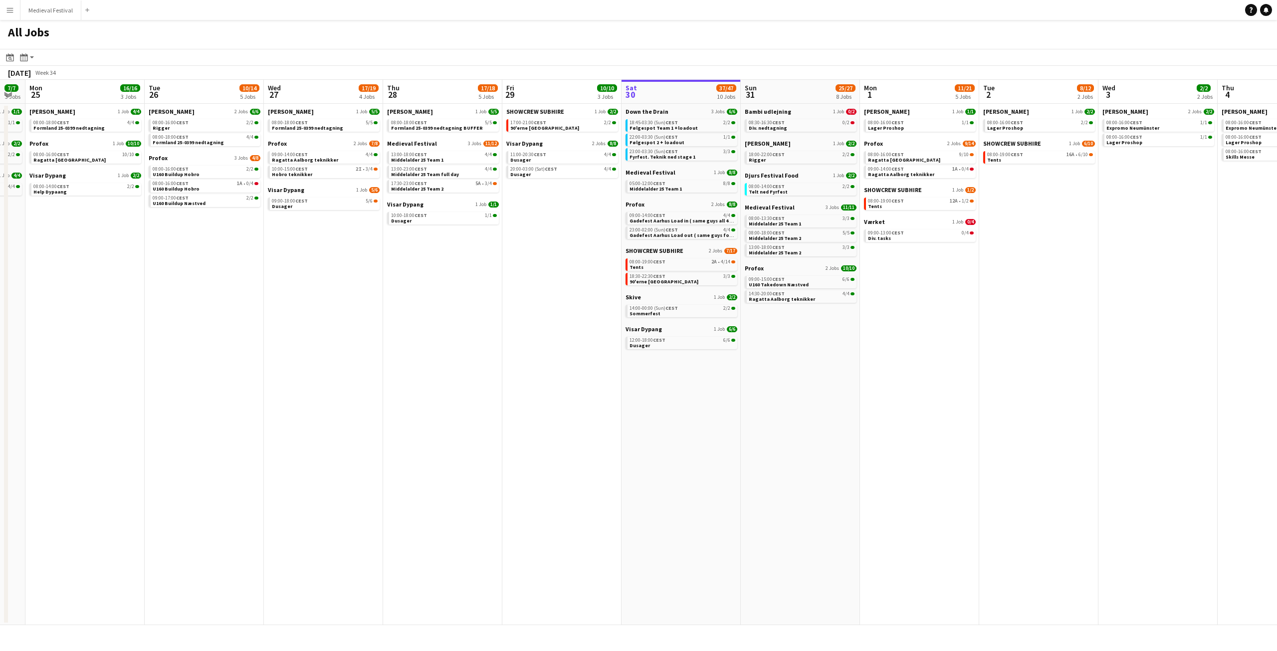
scroll to position [0, 243]
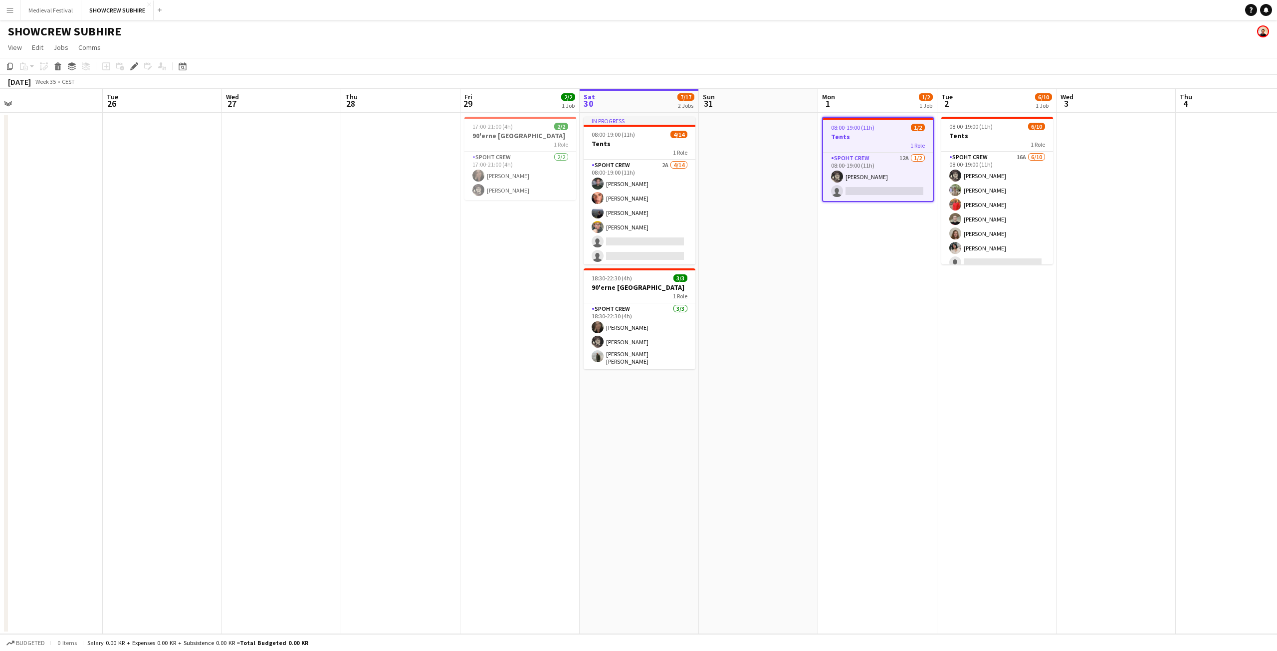
drag, startPoint x: 672, startPoint y: 373, endPoint x: 918, endPoint y: 398, distance: 246.7
click at [914, 399] on app-calendar-viewport "Sat 23 9/10 1 Job Sun 24 Mon 25 Tue 26 Wed 27 Thu 28 Fri 29 2/2 1 Job Sat 30 7/…" at bounding box center [638, 361] width 1277 height 545
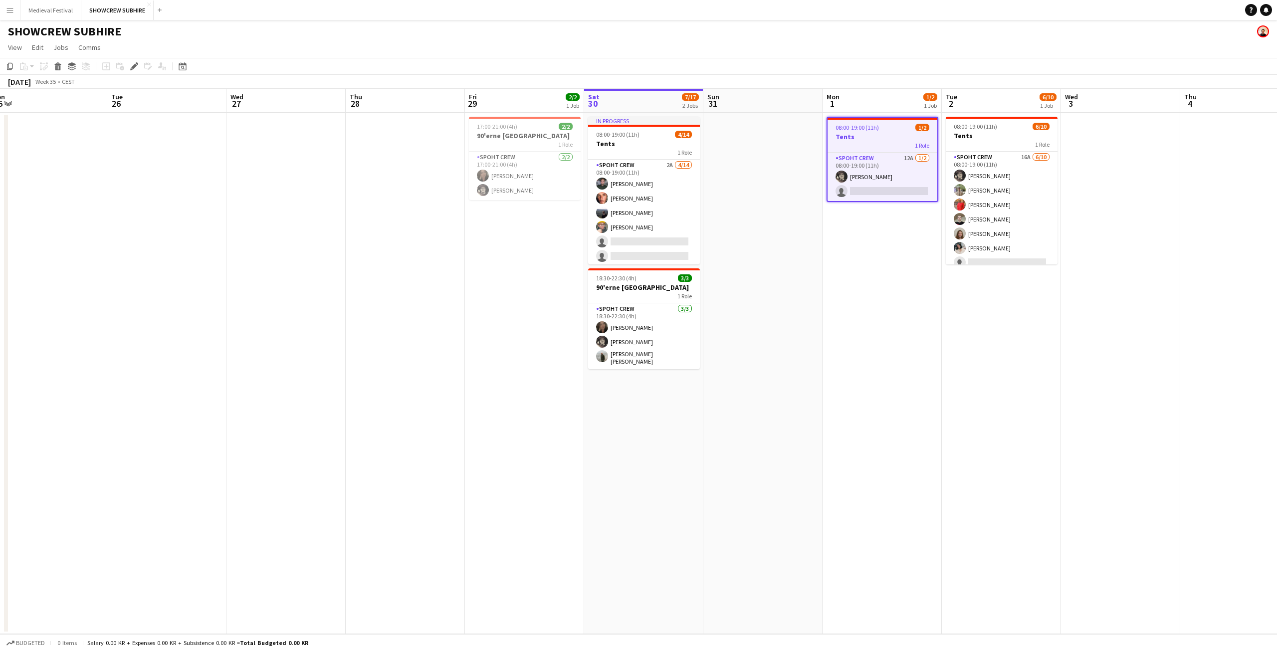
click at [914, 152] on div "Spoht Crew 12A 1/2 08:00-19:00 (11h) Mike Kasper Williamson single-neutral-acti…" at bounding box center [882, 176] width 110 height 49
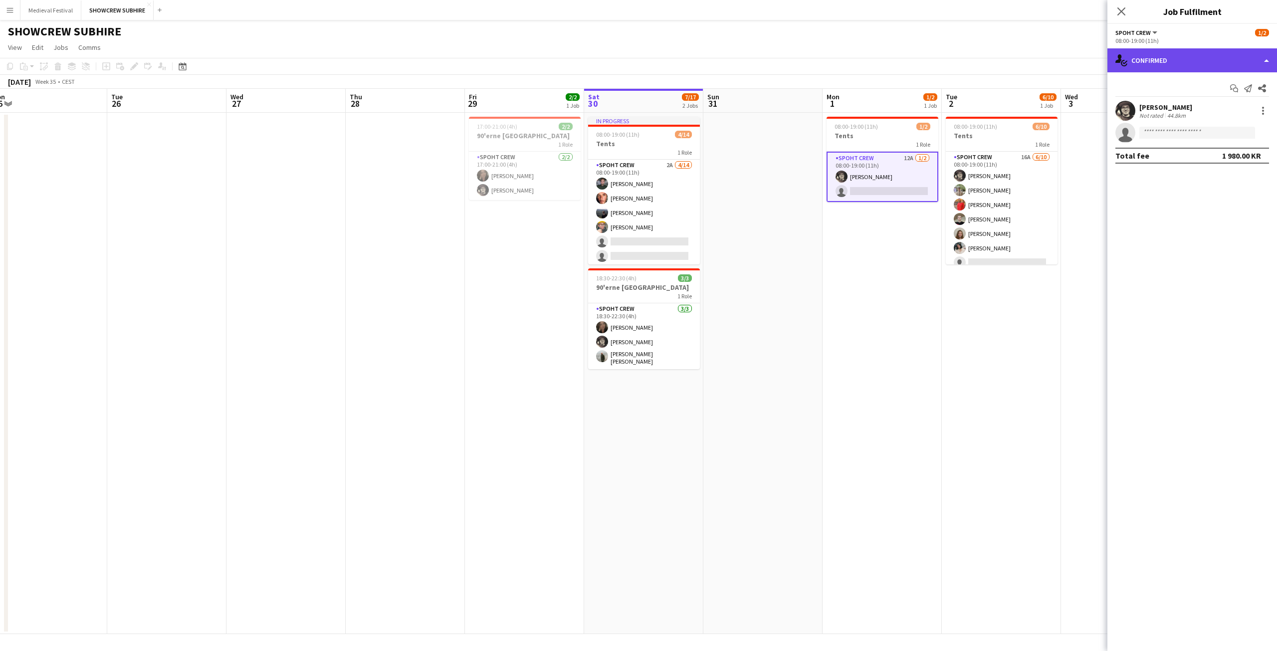
click at [1182, 70] on div "single-neutral-actions-check-2 Confirmed" at bounding box center [1192, 60] width 170 height 24
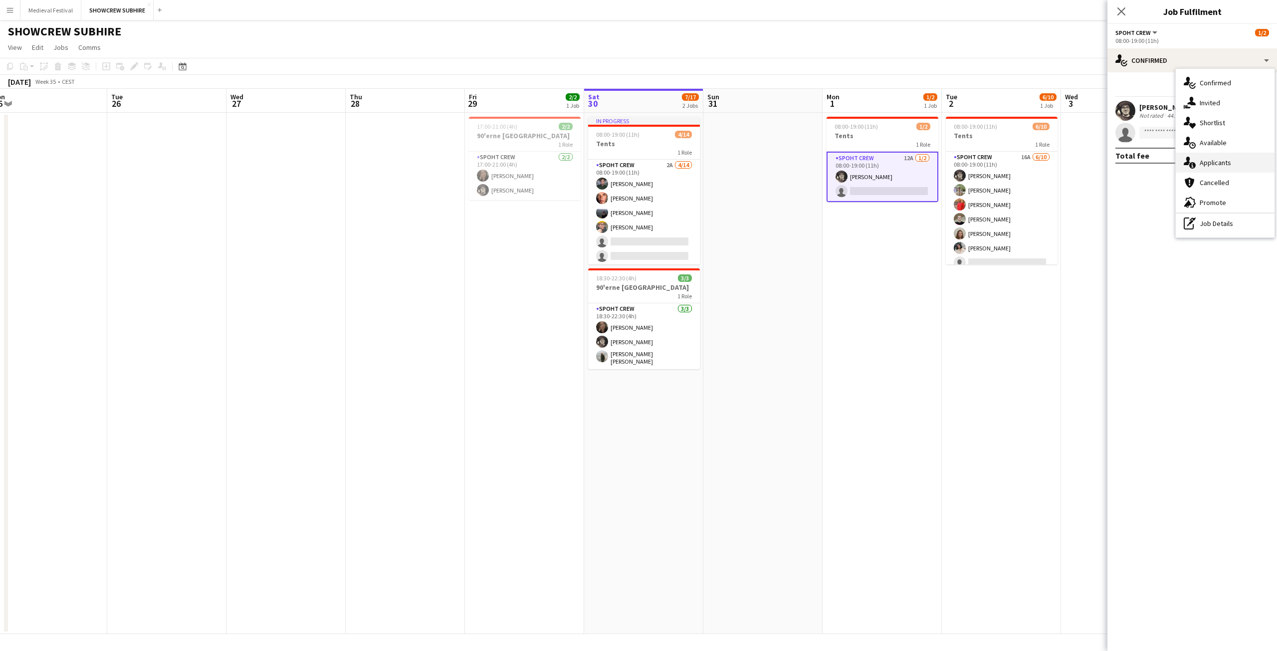
click at [1222, 164] on div "single-neutral-actions-information Applicants" at bounding box center [1225, 163] width 99 height 20
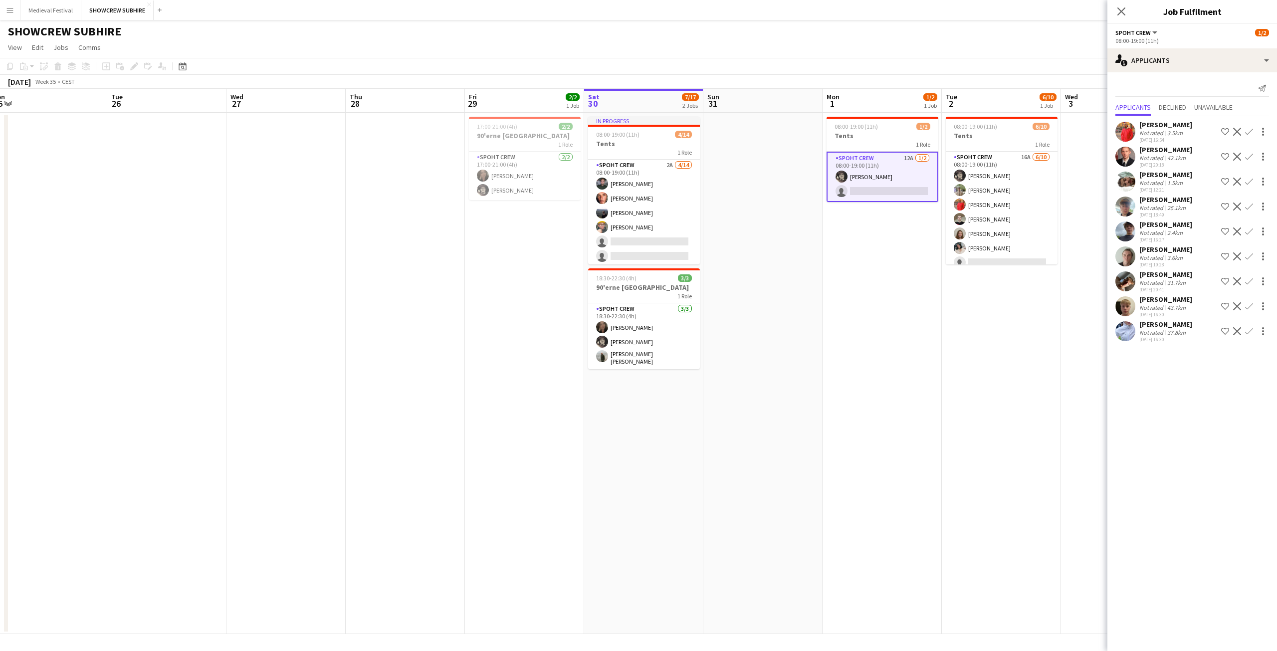
click at [1245, 131] on app-icon "Confirm" at bounding box center [1249, 132] width 8 height 8
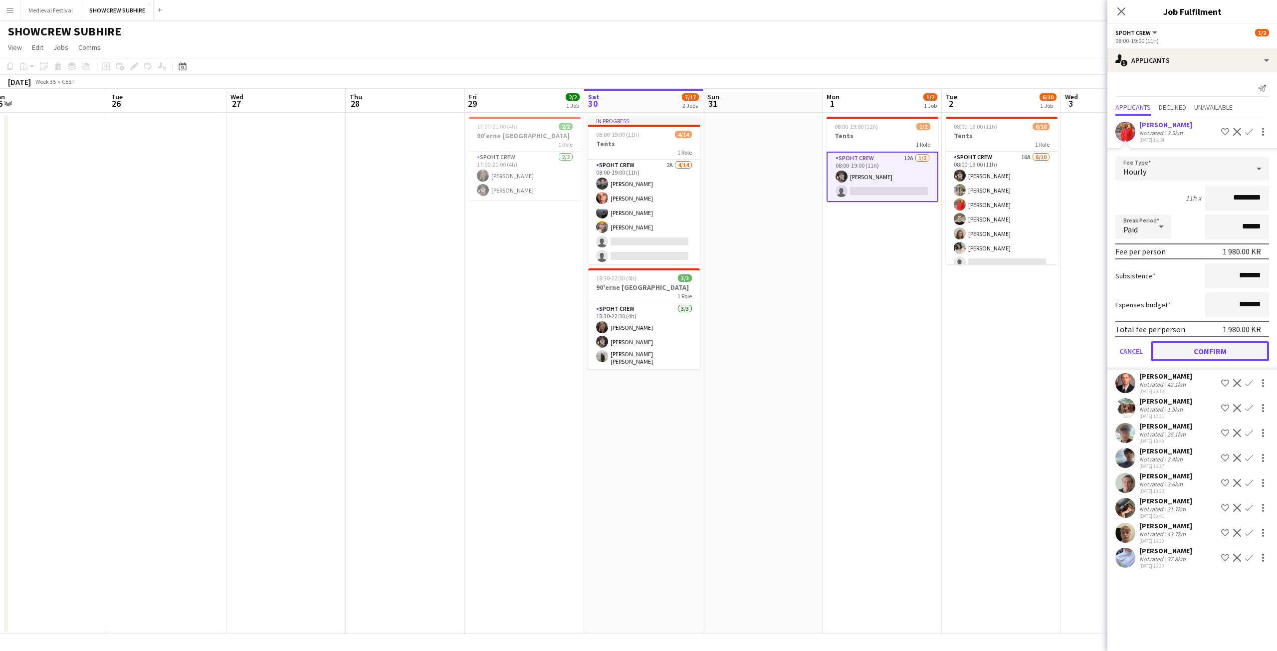
click at [1190, 353] on button "Confirm" at bounding box center [1210, 351] width 118 height 20
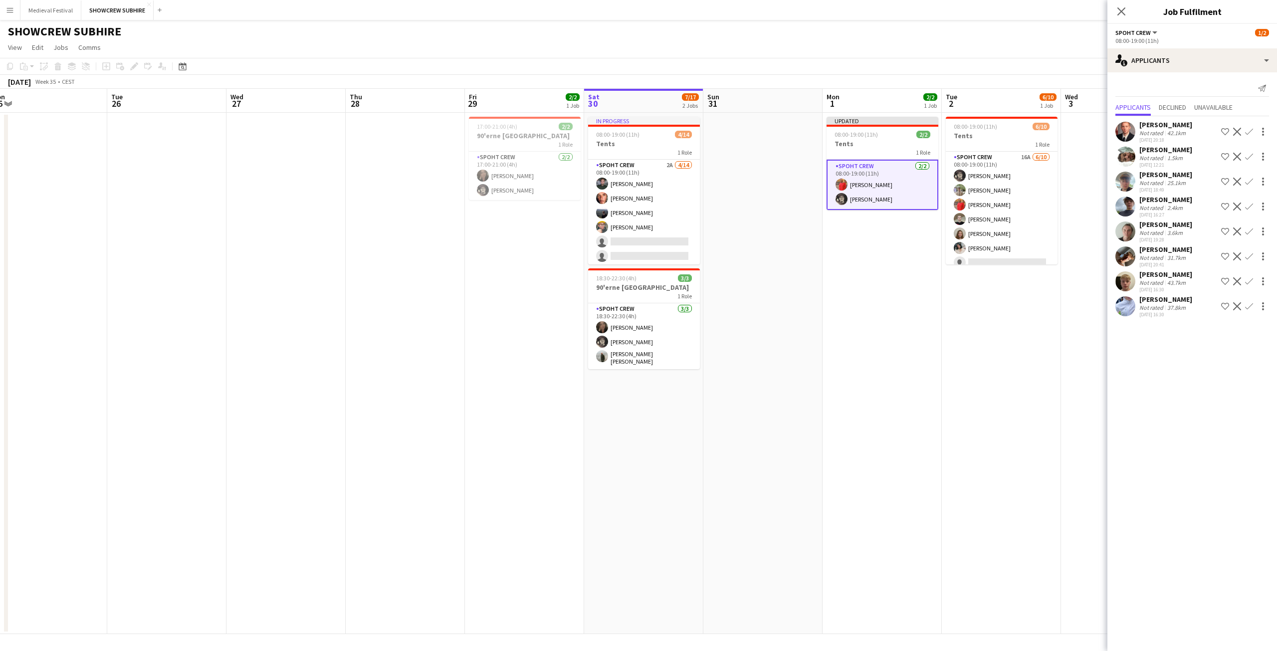
click at [989, 352] on app-date-cell "08:00-19:00 (11h) 6/10 Tents 1 Role Spoht Crew 16A 6/10 08:00-19:00 (11h) Mike …" at bounding box center [1001, 373] width 119 height 521
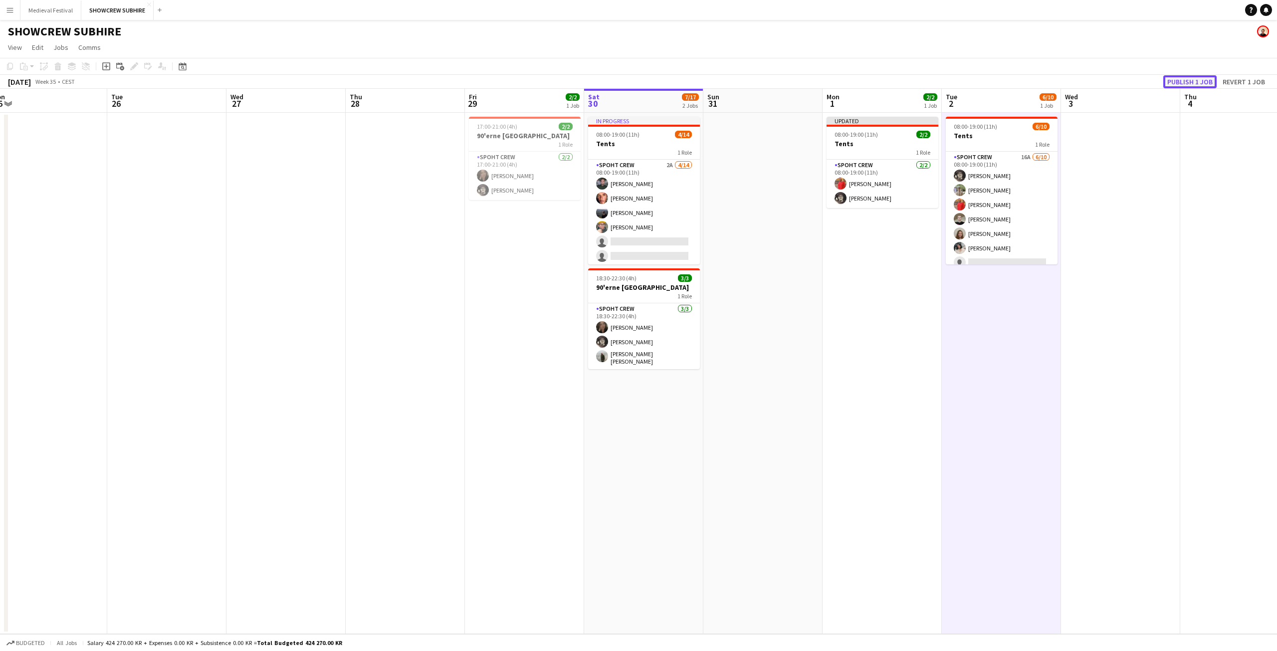
click at [1184, 87] on button "Publish 1 job" at bounding box center [1189, 81] width 53 height 13
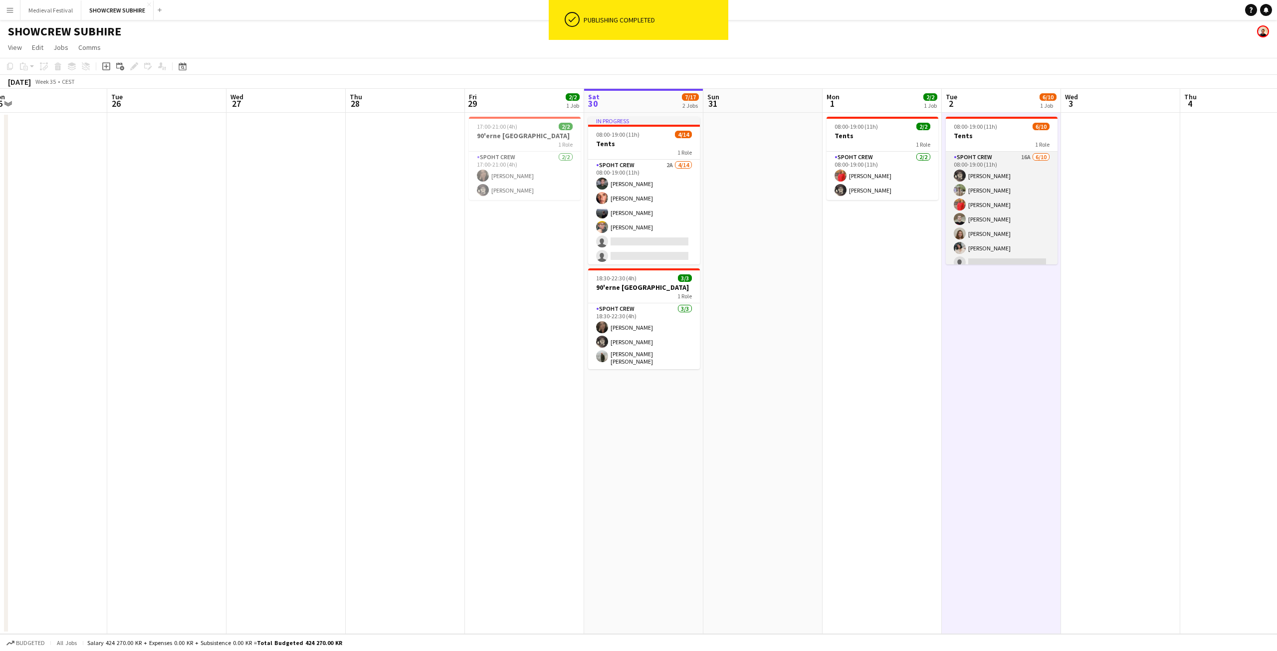
click at [1001, 199] on app-card-role "Spoht Crew 16A 6/10 08:00-19:00 (11h) Mike Kasper Williamson Arthur Daval-Marku…" at bounding box center [1002, 234] width 112 height 164
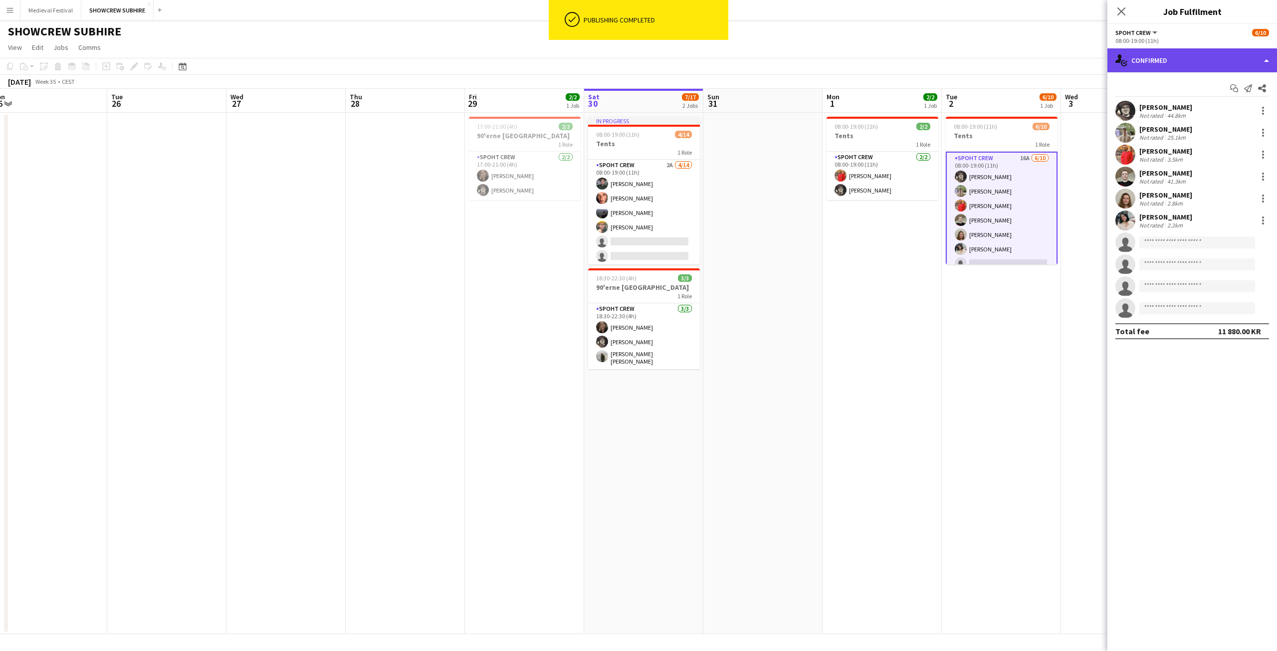
click at [1188, 64] on div "single-neutral-actions-check-2 Confirmed" at bounding box center [1192, 60] width 170 height 24
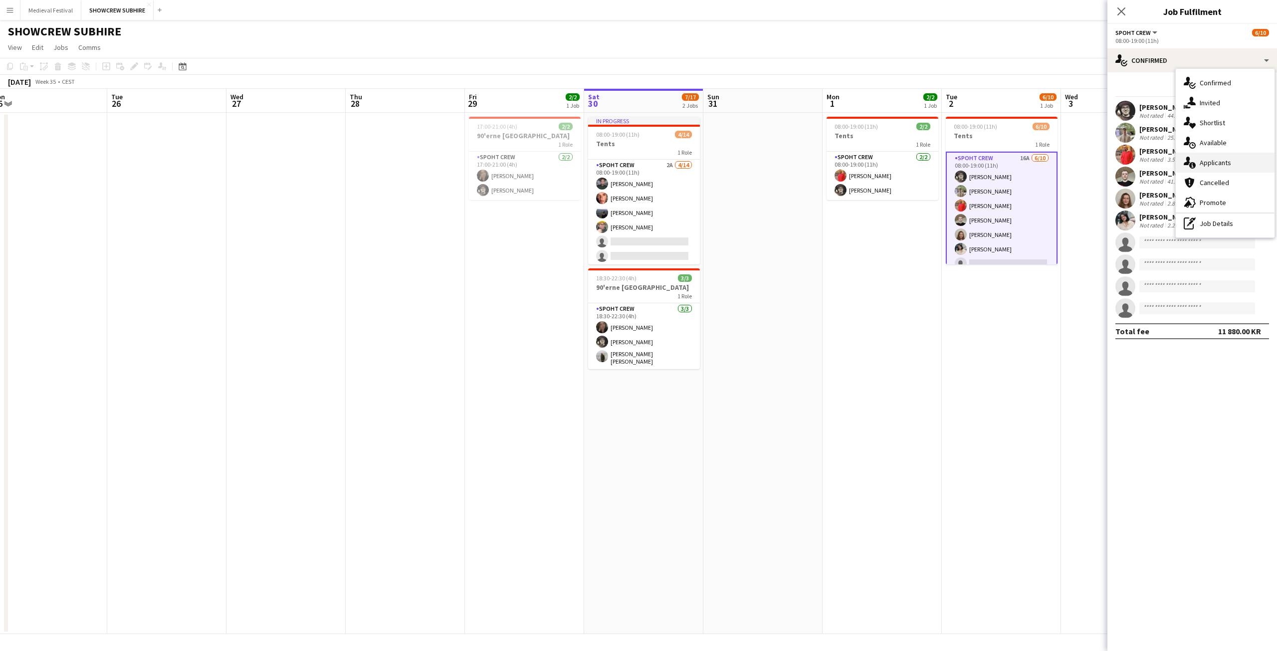
click at [1207, 159] on div "single-neutral-actions-information Applicants" at bounding box center [1225, 163] width 99 height 20
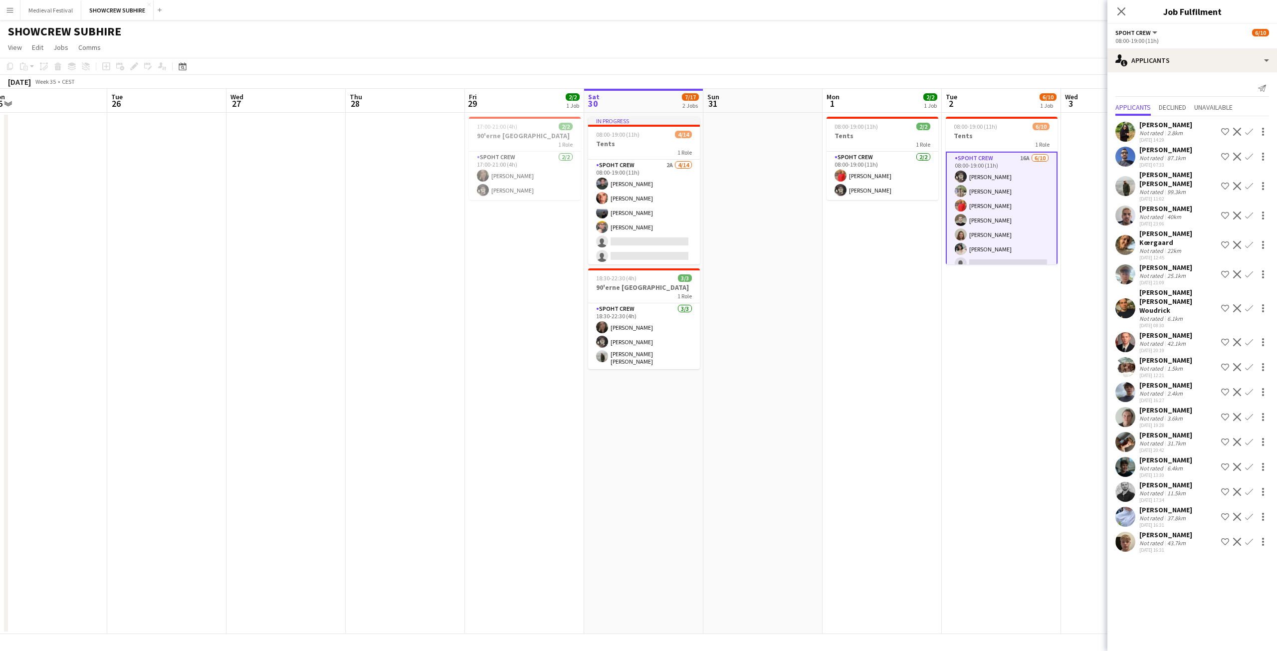
click at [904, 362] on app-date-cell "08:00-19:00 (11h) 2/2 Tents 1 Role Spoht Crew 2/2 08:00-19:00 (11h) Reza heidar…" at bounding box center [881, 373] width 119 height 521
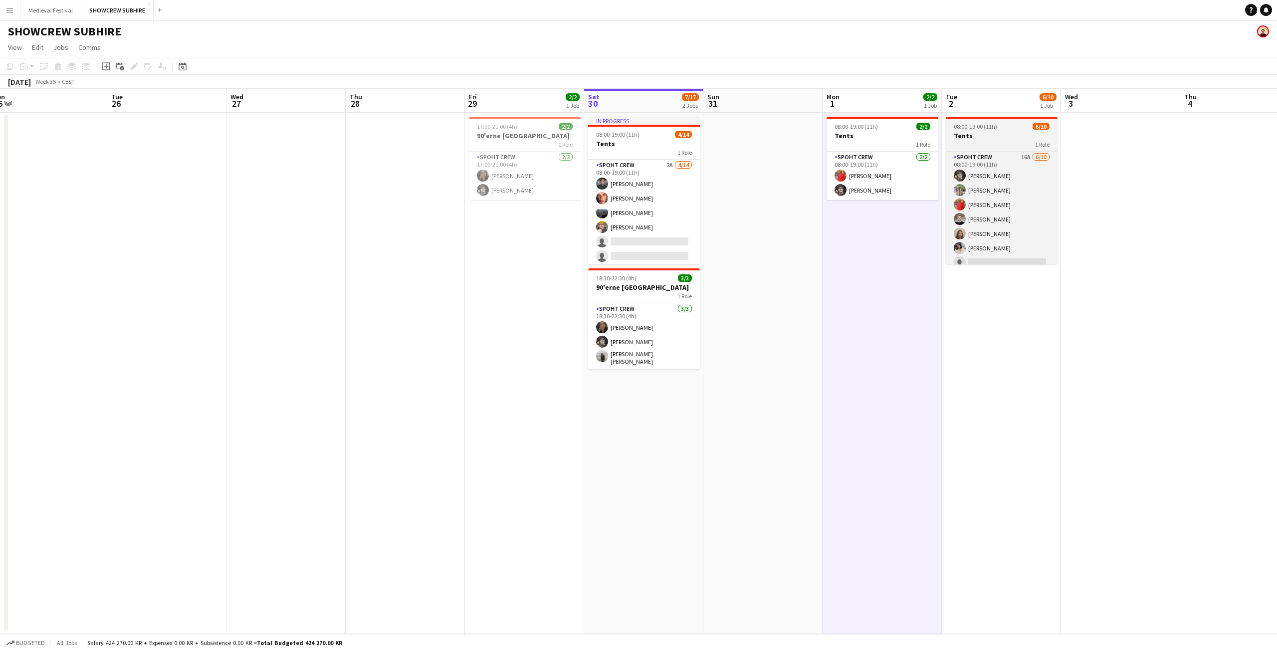
click at [994, 127] on span "08:00-19:00 (11h)" at bounding box center [975, 126] width 43 height 7
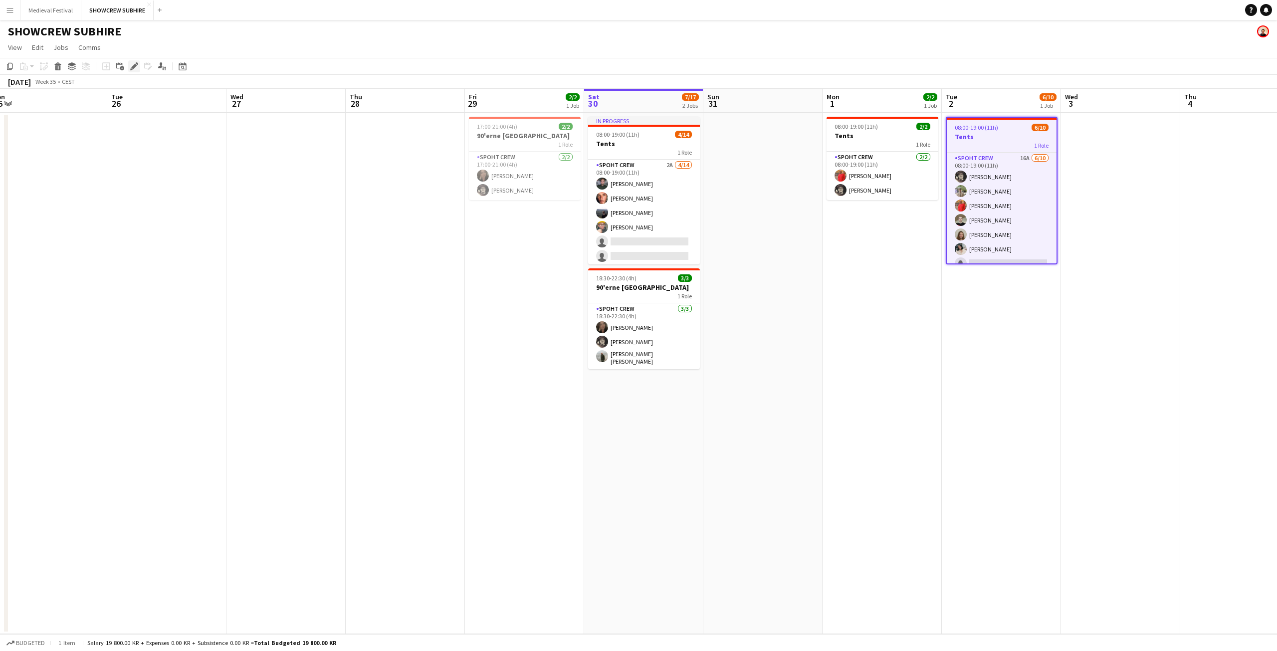
click at [133, 63] on icon "Edit" at bounding box center [134, 66] width 8 height 8
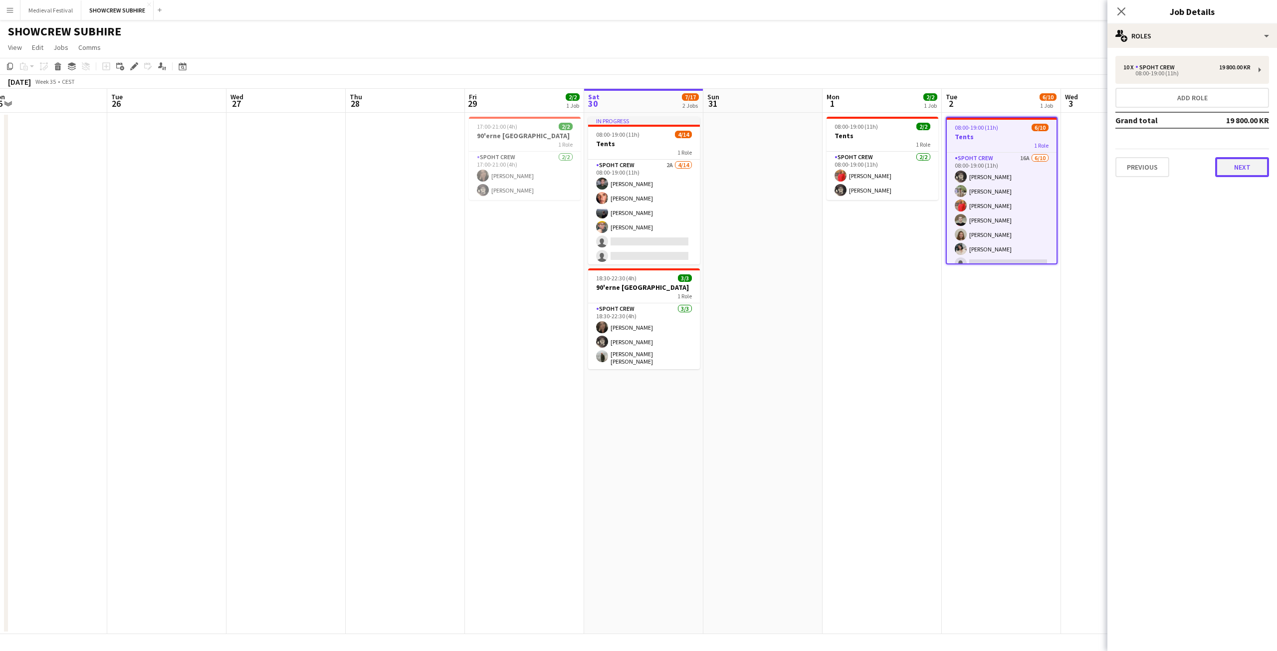
click at [1233, 165] on button "Next" at bounding box center [1242, 167] width 54 height 20
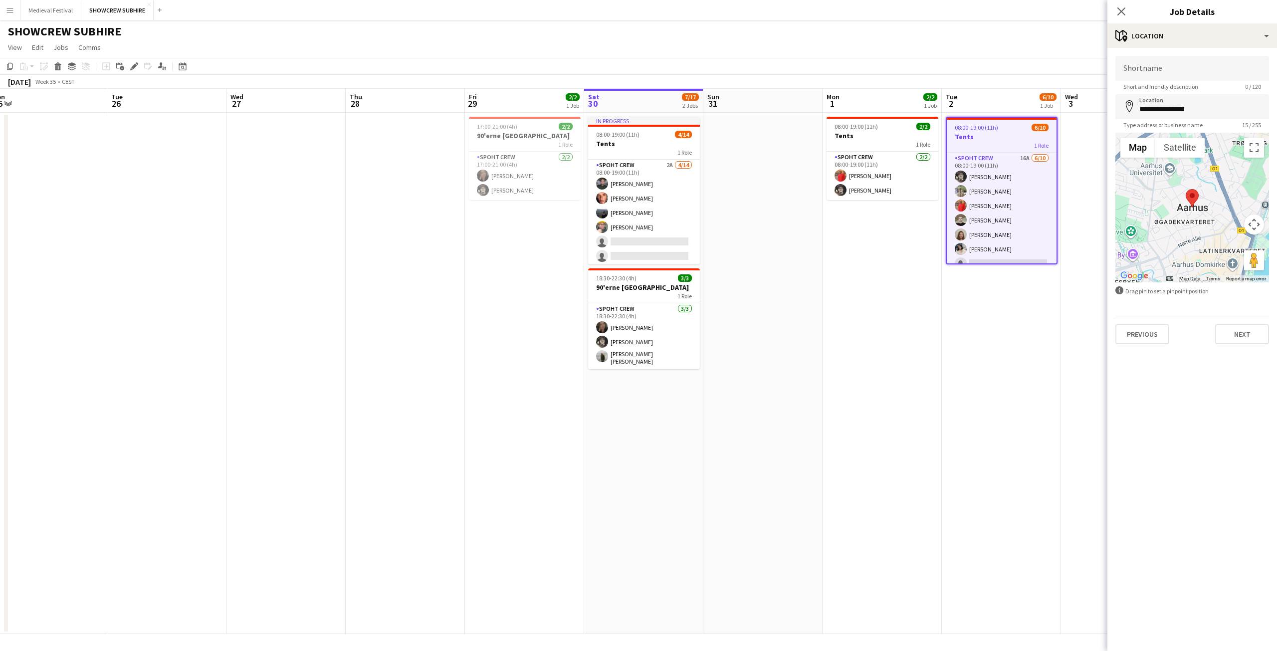
scroll to position [0, 250]
click at [882, 314] on app-date-cell "08:00-19:00 (11h) 2/2 Tents 1 Role Spoht Crew 2/2 08:00-19:00 (11h) Reza heidar…" at bounding box center [882, 373] width 119 height 521
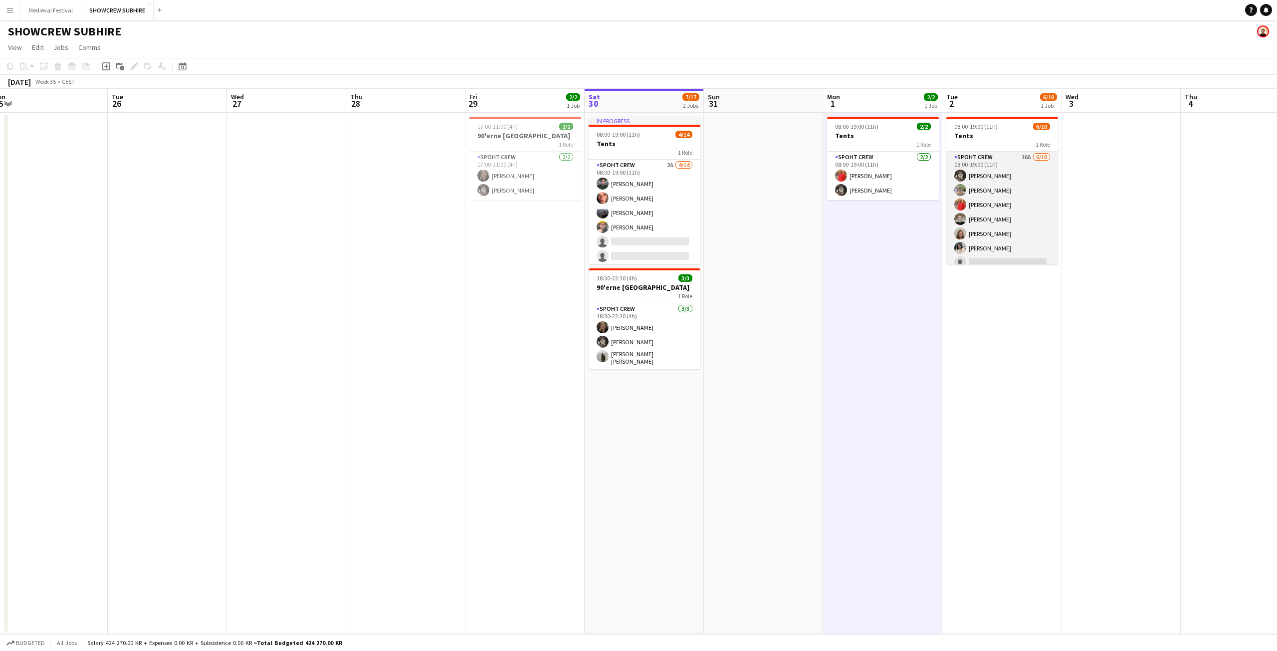
click at [970, 210] on app-card-role "Spoht Crew 16A 6/10 08:00-19:00 (11h) Mike Kasper Williamson Arthur Daval-Marku…" at bounding box center [1002, 234] width 112 height 164
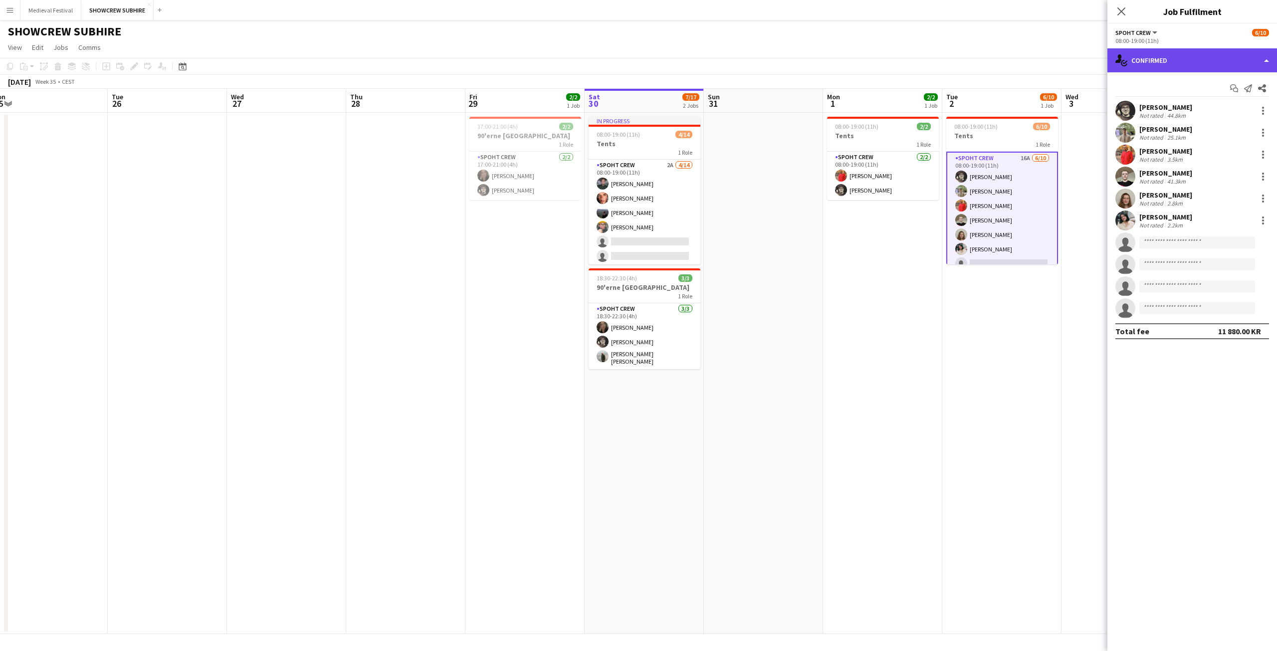
click at [1198, 59] on div "single-neutral-actions-check-2 Confirmed" at bounding box center [1192, 60] width 170 height 24
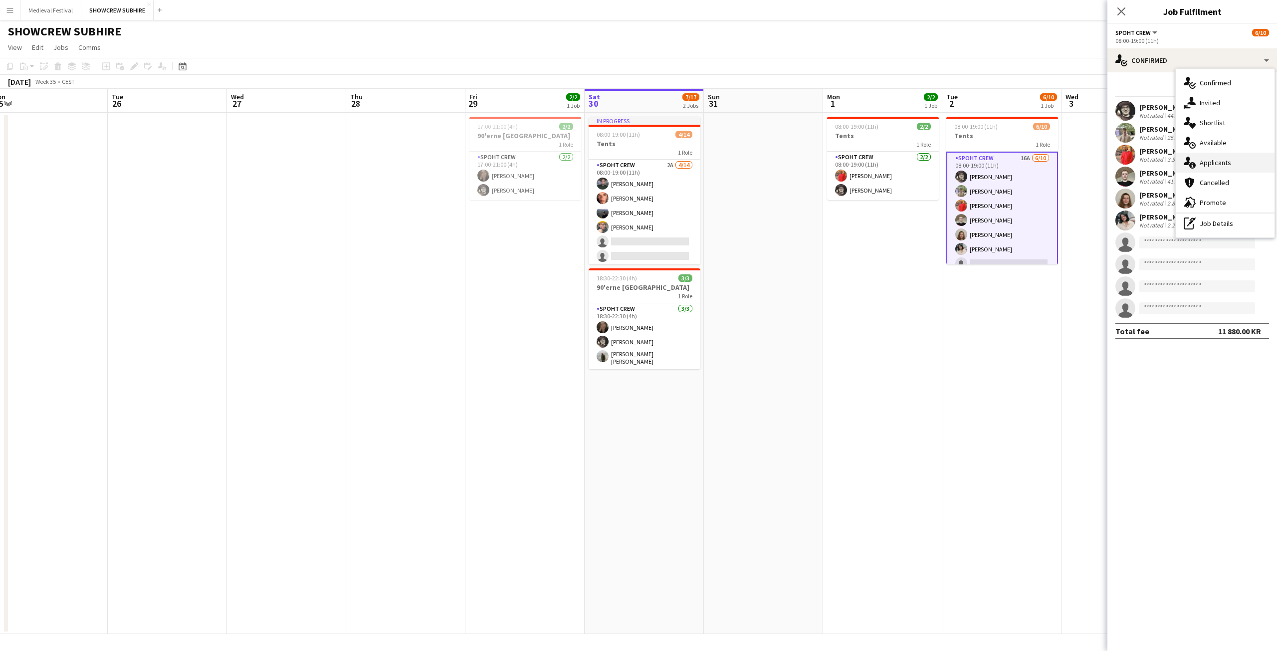
click at [1216, 167] on div "single-neutral-actions-information Applicants" at bounding box center [1225, 163] width 99 height 20
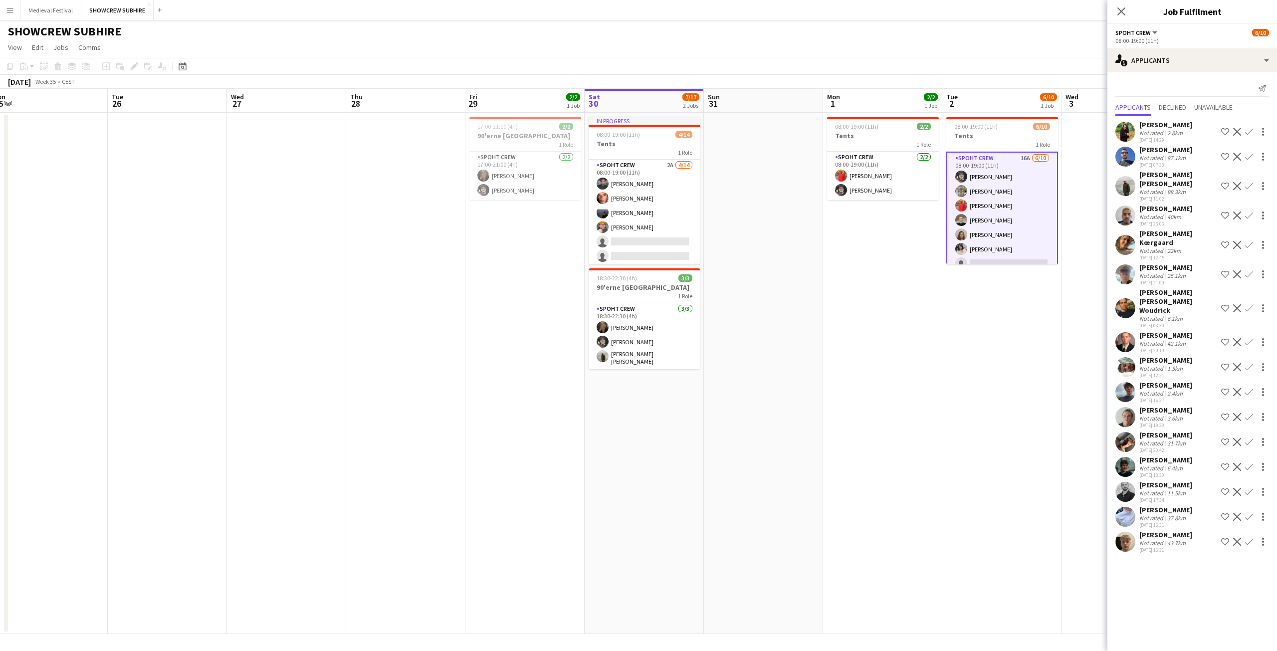
click at [988, 276] on app-date-cell "08:00-19:00 (11h) 6/10 Tents 1 Role Spoht Crew 16A 6/10 08:00-19:00 (11h) Mike …" at bounding box center [1001, 373] width 119 height 521
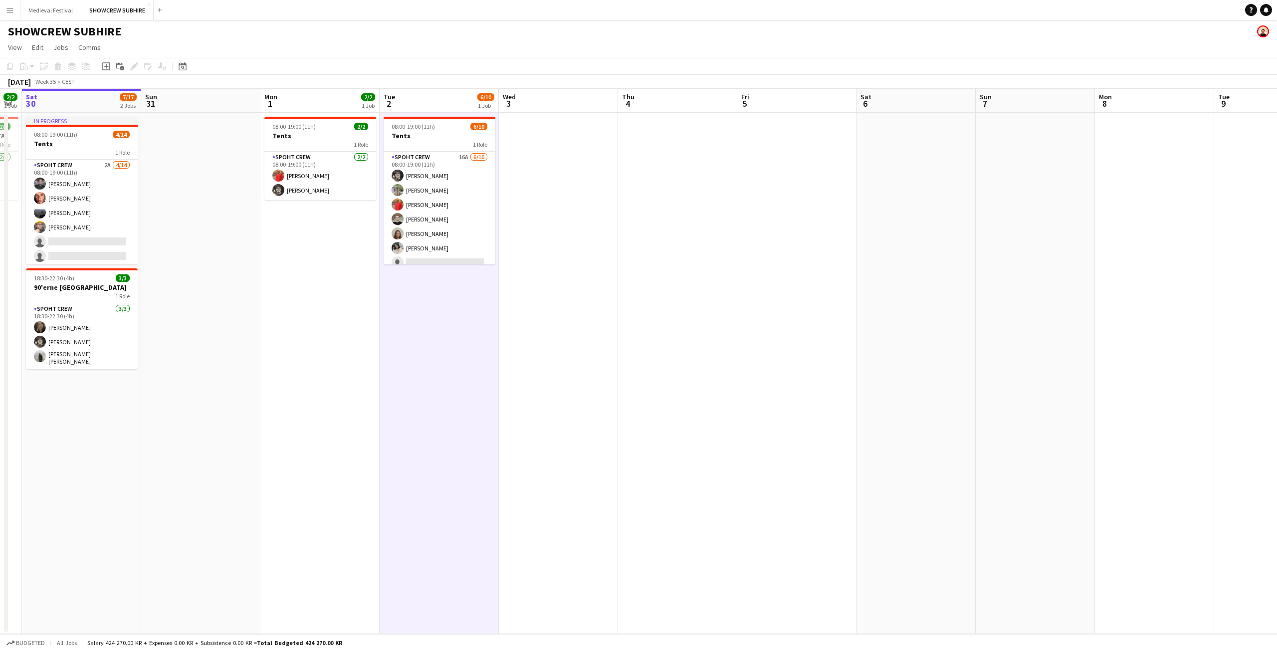
drag, startPoint x: 1066, startPoint y: 334, endPoint x: 541, endPoint y: 342, distance: 524.7
click at [542, 342] on app-calendar-viewport "Wed 27 Thu 28 Fri 29 2/2 1 Job Sat 30 7/17 2 Jobs Sun 31 Mon 1 2/2 1 Job Tue 2 …" at bounding box center [638, 361] width 1277 height 545
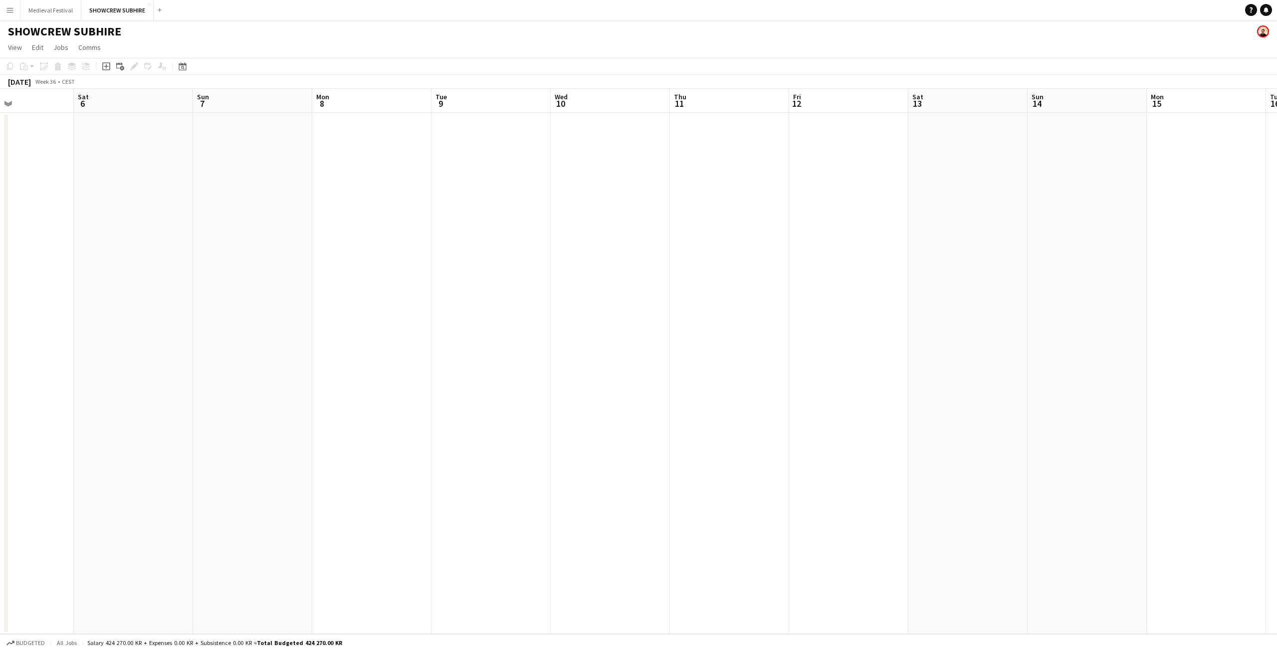
drag, startPoint x: 1075, startPoint y: 343, endPoint x: 208, endPoint y: 351, distance: 866.8
click at [198, 361] on app-calendar-viewport "Wed 3 Thu 4 Fri 5 Sat 6 Sun 7 Mon 8 Tue 9 Wed 10 Thu 11 Fri 12 Sat 13 Sun 14 Mo…" at bounding box center [638, 361] width 1277 height 545
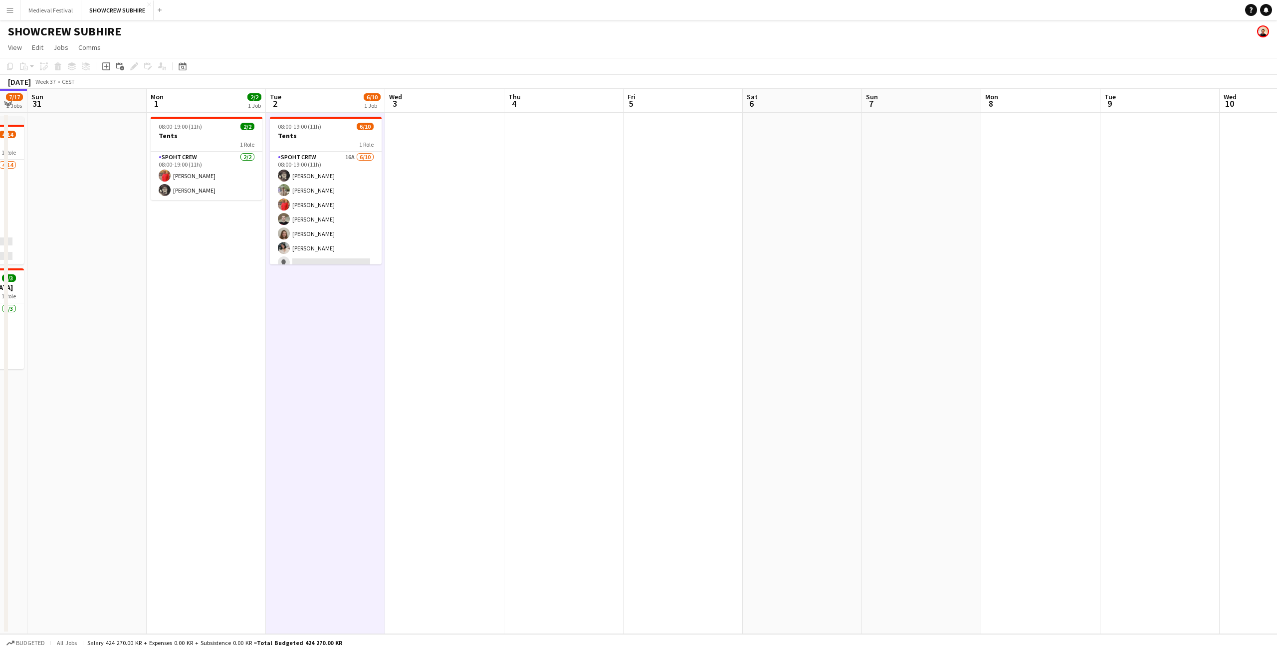
drag, startPoint x: 434, startPoint y: 333, endPoint x: 1276, endPoint y: 441, distance: 849.3
click at [1276, 441] on app-calendar-viewport "Fri 29 2/2 1 Job Sat 30 7/17 2 Jobs Sun 31 Mon 1 2/2 1 Job Tue 2 6/10 1 Job Wed…" at bounding box center [638, 361] width 1277 height 545
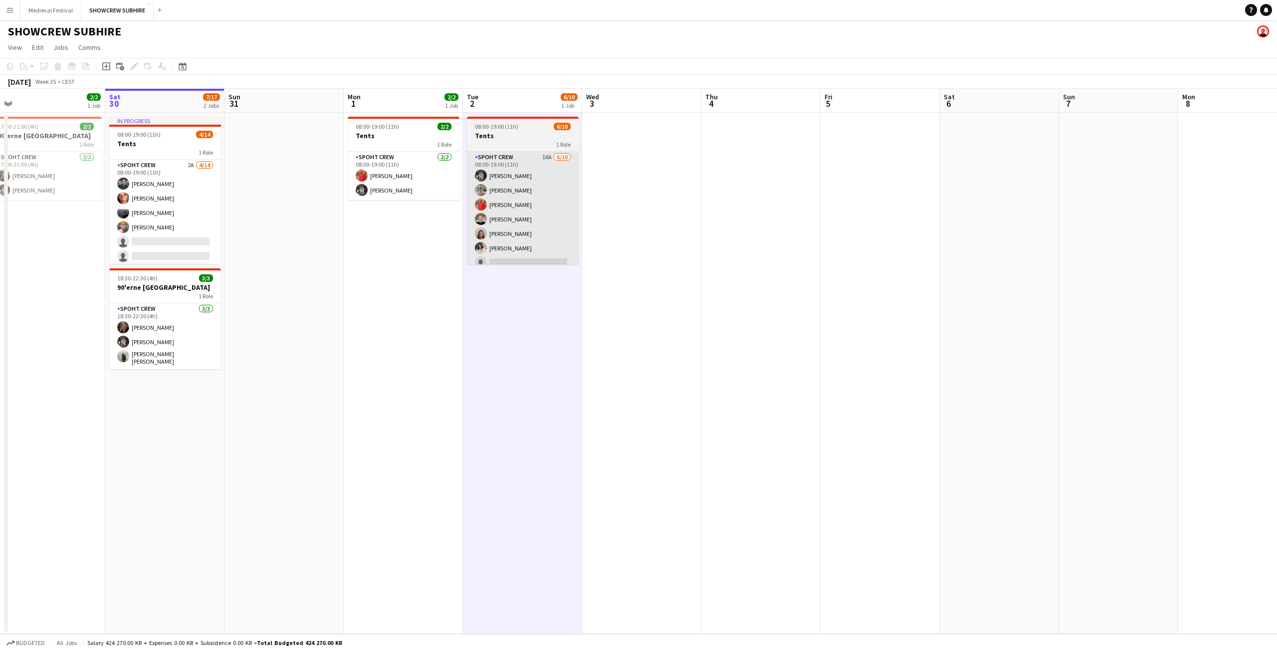
drag, startPoint x: 511, startPoint y: 299, endPoint x: 879, endPoint y: 210, distance: 378.3
click at [1057, 347] on app-calendar-viewport "Thu 28 Fri 29 2/2 1 Job Sat 30 7/17 2 Jobs Sun 31 Mon 1 2/2 1 Job Tue 2 6/10 1 …" at bounding box center [638, 361] width 1277 height 545
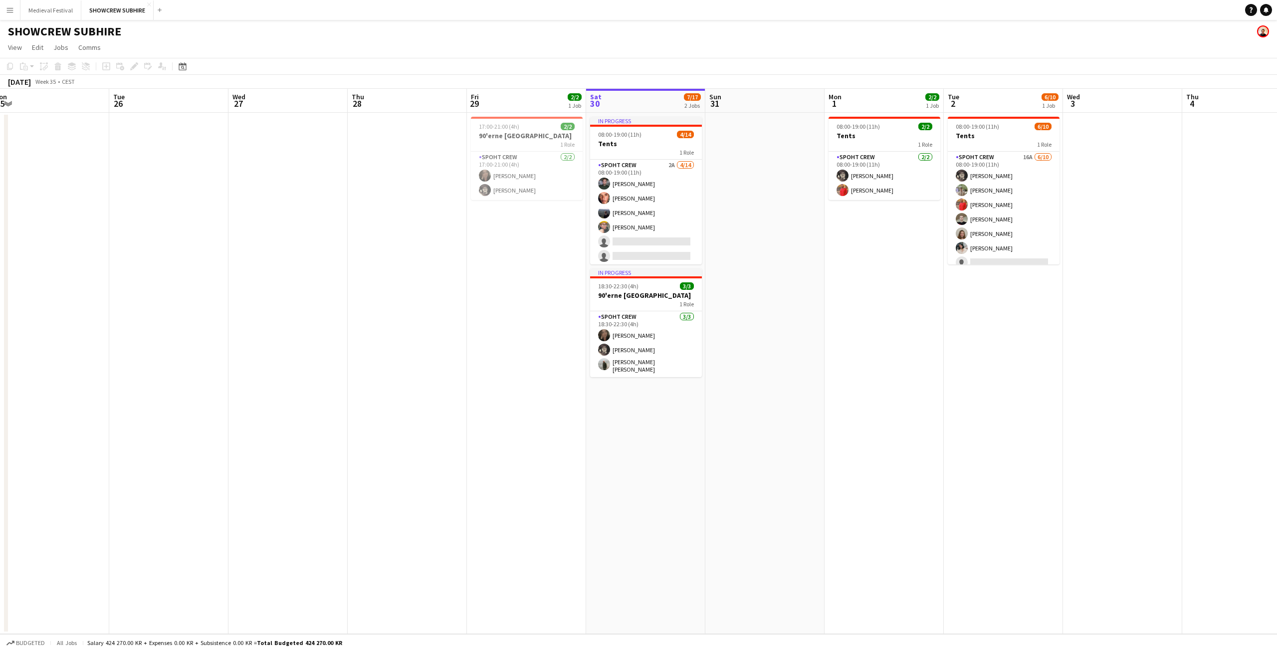
drag, startPoint x: 742, startPoint y: 371, endPoint x: 864, endPoint y: 384, distance: 122.8
click at [864, 384] on app-calendar-viewport "Sat 23 9/10 1 Job Sun 24 Mon 25 Tue 26 Wed 27 Thu 28 Fri 29 2/2 1 Job Sat 30 7/…" at bounding box center [638, 361] width 1277 height 545
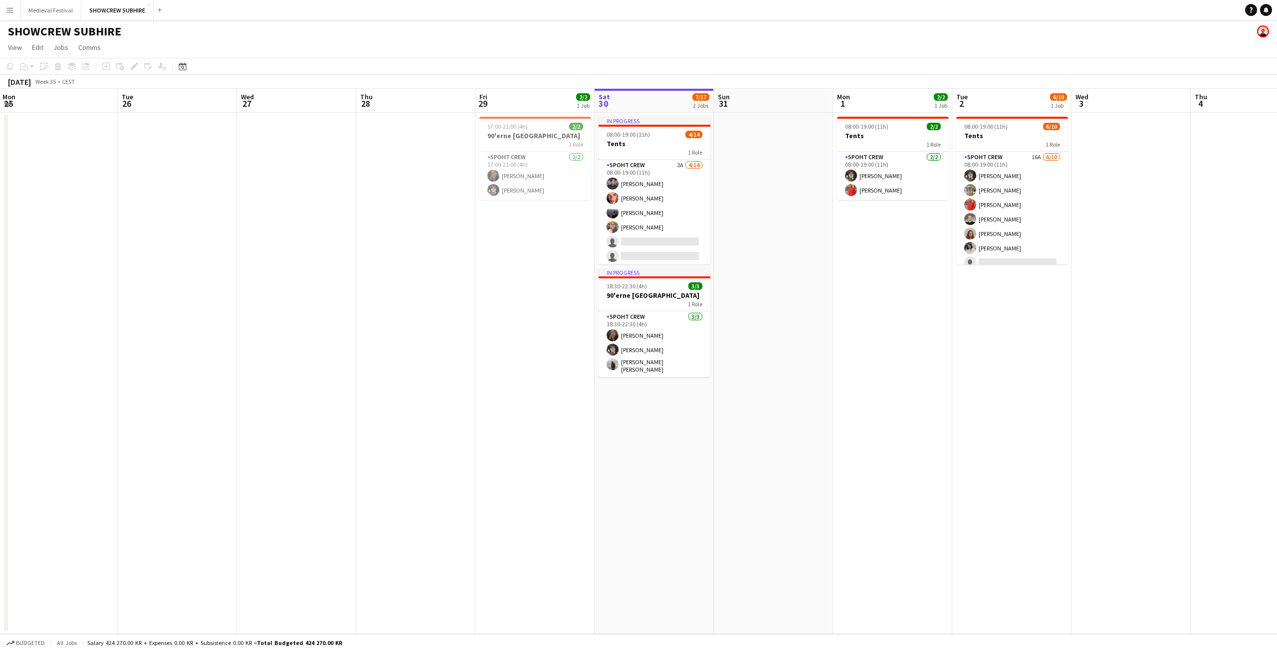
click at [869, 378] on app-date-cell "08:00-19:00 (11h) 2/2 Tents 1 Role Spoht Crew 2/2 08:00-19:00 (11h) Mike Kasper…" at bounding box center [892, 373] width 119 height 521
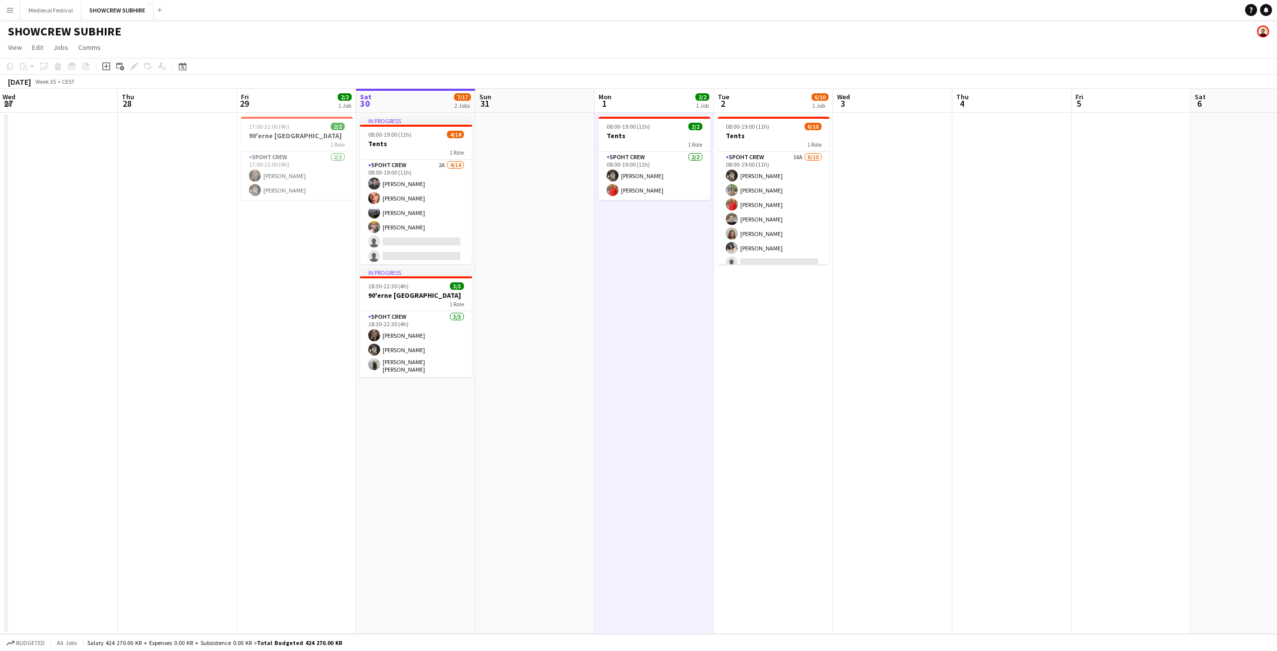
scroll to position [0, 360]
drag, startPoint x: 750, startPoint y: 387, endPoint x: 629, endPoint y: 389, distance: 120.2
click at [629, 389] on app-calendar-viewport "Sun 24 Mon 25 Tue 26 Wed 27 Thu 28 Fri 29 2/2 1 Job Sat 30 7/17 2 Jobs Sun 31 M…" at bounding box center [638, 361] width 1277 height 545
click at [6, 13] on app-icon "Menu" at bounding box center [10, 10] width 8 height 8
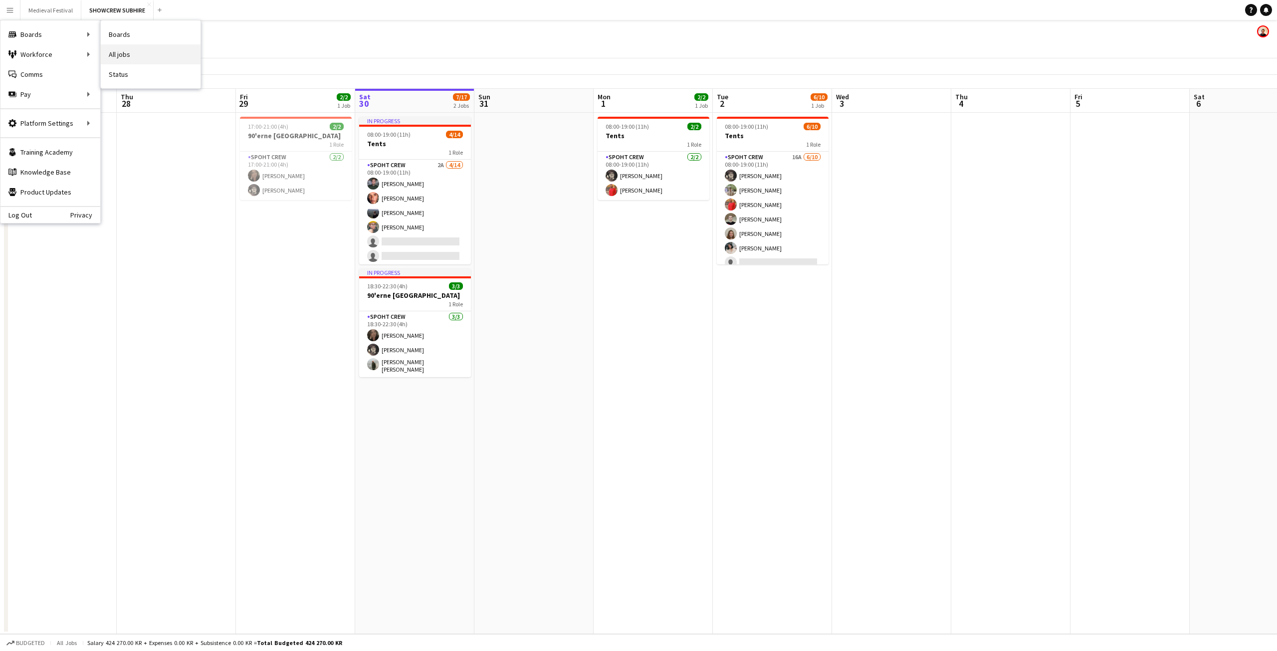
click at [156, 52] on link "All jobs" at bounding box center [151, 54] width 100 height 20
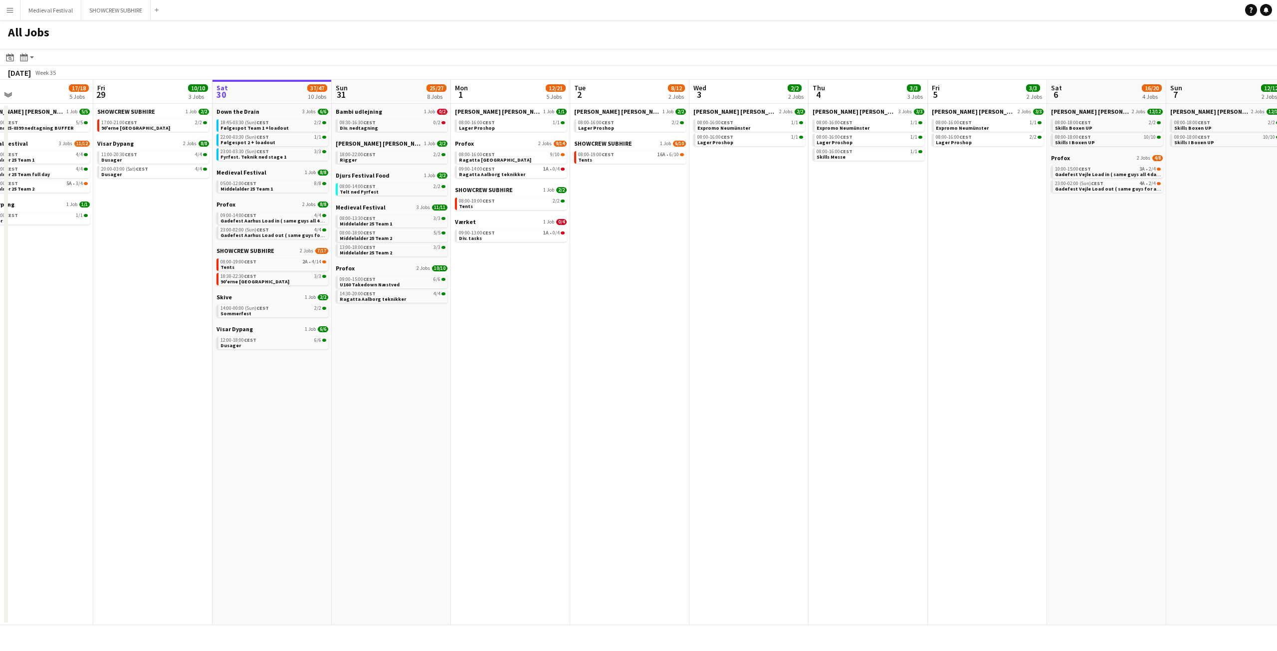
drag, startPoint x: 528, startPoint y: 270, endPoint x: 753, endPoint y: 314, distance: 229.2
click at [753, 314] on app-calendar-viewport "Tue 26 10/14 5 Jobs Wed 27 17/19 4 Jobs Thu 28 17/18 5 Jobs Fri 29 10/10 3 Jobs…" at bounding box center [638, 352] width 1277 height 545
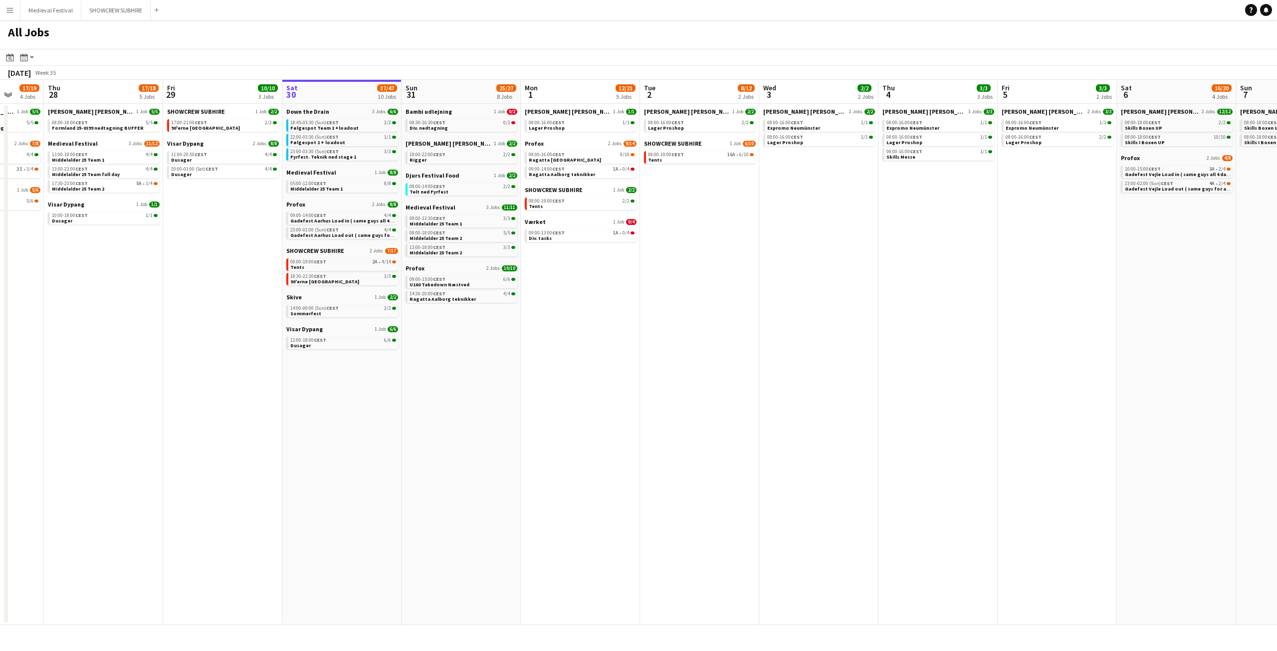
drag, startPoint x: 776, startPoint y: 225, endPoint x: 706, endPoint y: 229, distance: 70.5
click at [706, 229] on app-calendar-viewport "Mon 25 16/16 3 Jobs Tue 26 10/14 5 Jobs Wed 27 17/19 4 Jobs Thu 28 17/18 5 Jobs…" at bounding box center [638, 352] width 1277 height 545
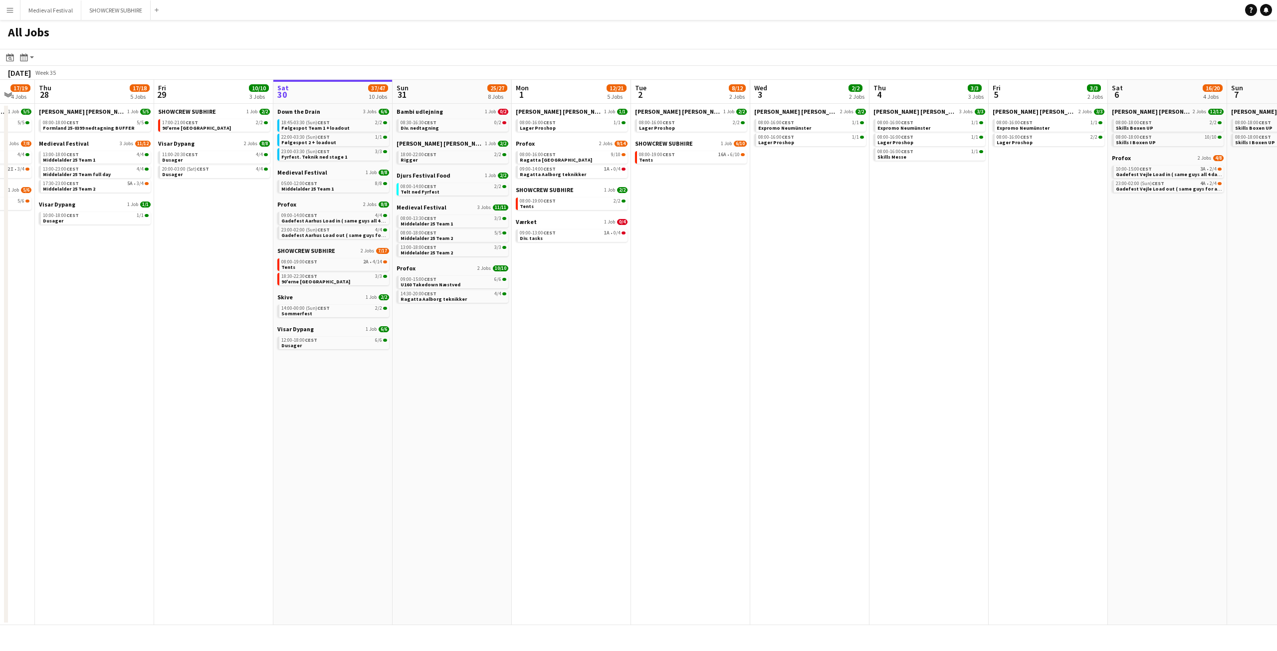
click at [228, 510] on app-date-cell "SHOWCREW SUBHIRE 1 Job 2/2 17:00-21:00 CEST 2/2 90'erne Aalborg Visar Dypang 2 …" at bounding box center [213, 364] width 119 height 521
click at [469, 122] on div "08:30-16:30 CEST 0/2" at bounding box center [453, 122] width 106 height 5
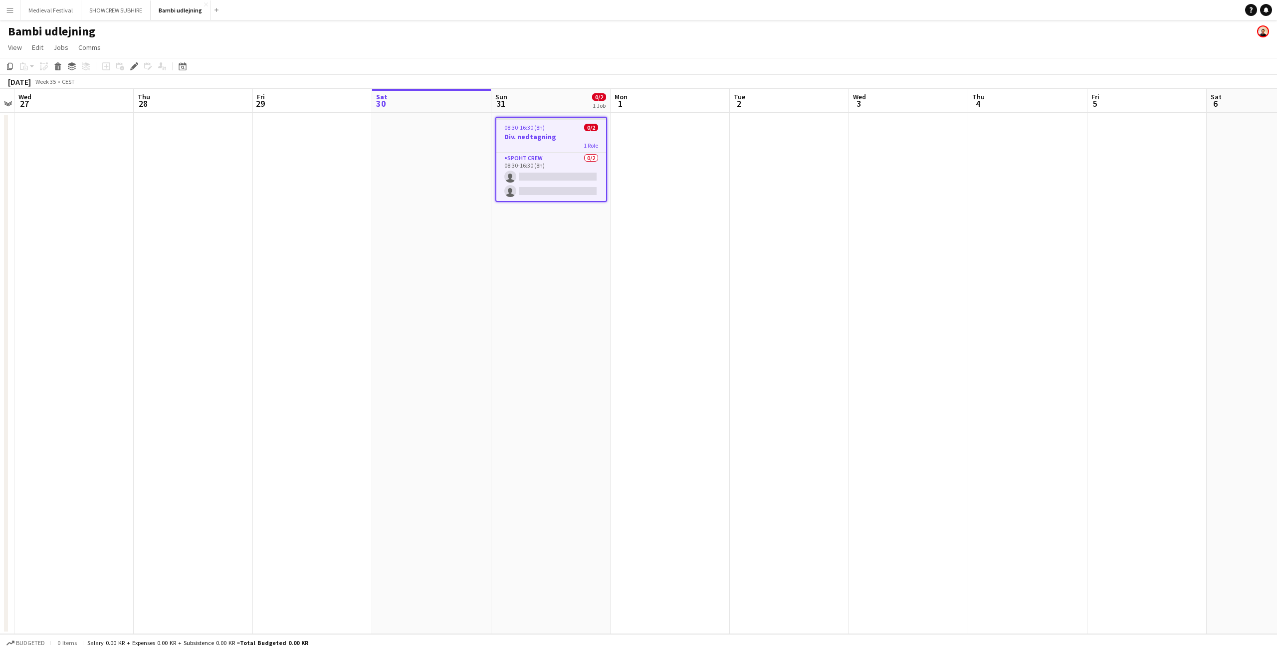
click at [737, 203] on app-date-cell at bounding box center [789, 373] width 119 height 521
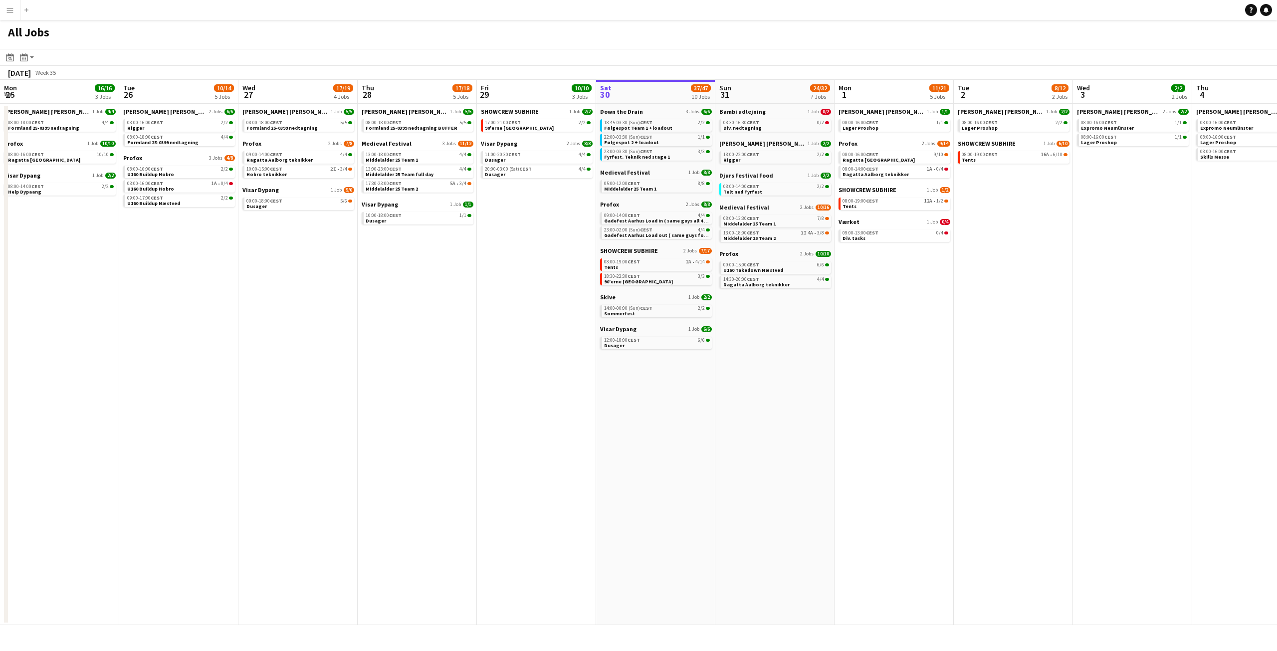
scroll to position [0, 200]
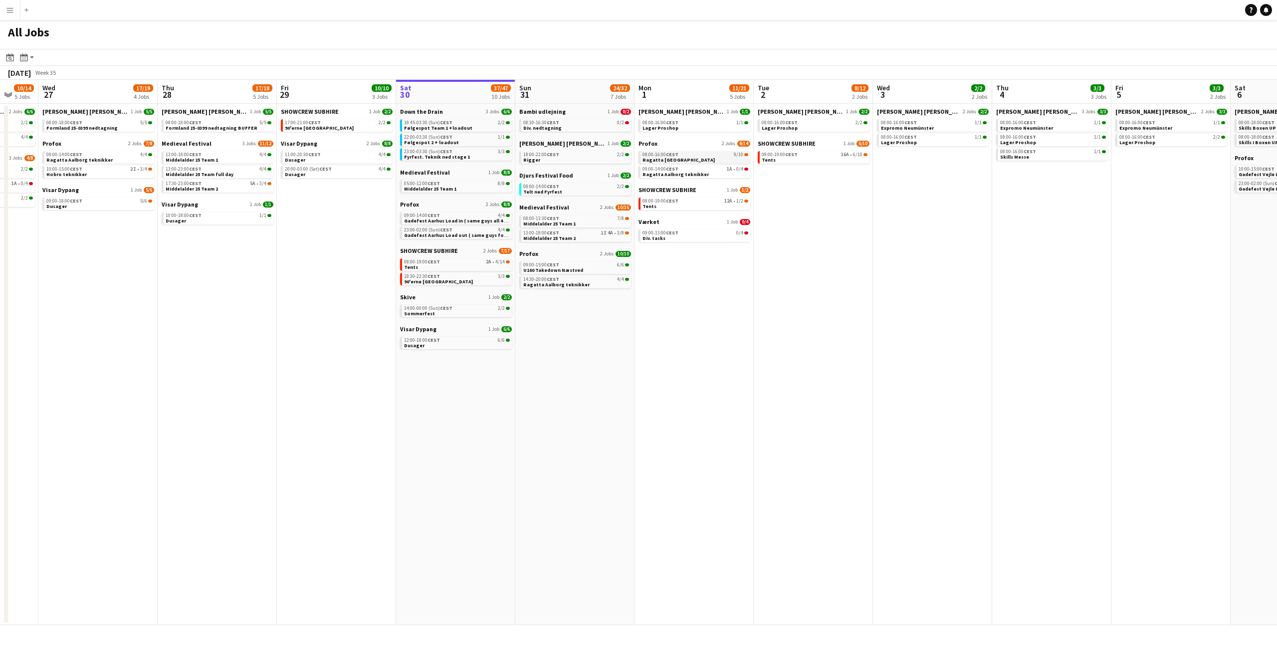
click at [710, 157] on div "08:00-16:00 CEST 9/10" at bounding box center [695, 154] width 106 height 5
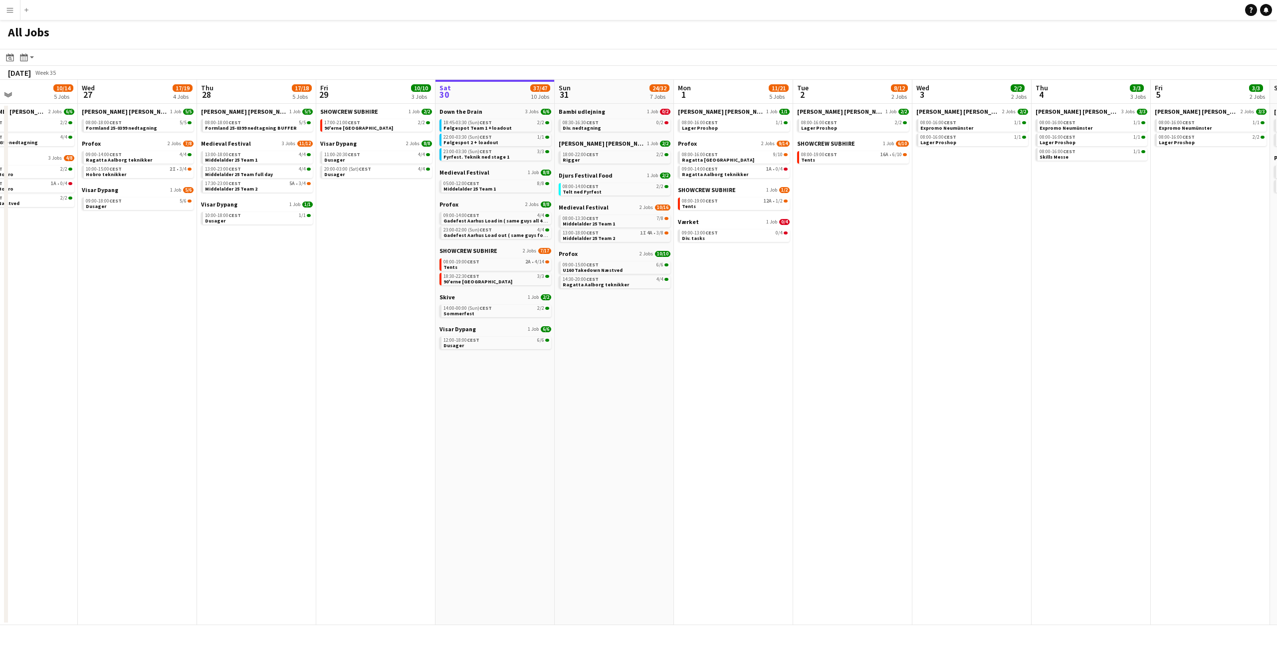
drag, startPoint x: 704, startPoint y: 263, endPoint x: 744, endPoint y: 265, distance: 39.5
click at [744, 265] on app-calendar-viewport "Sun 24 7/7 3 Jobs Mon 25 16/16 3 Jobs Tue 26 10/14 5 Jobs Wed 27 17/19 4 Jobs T…" at bounding box center [638, 352] width 1277 height 545
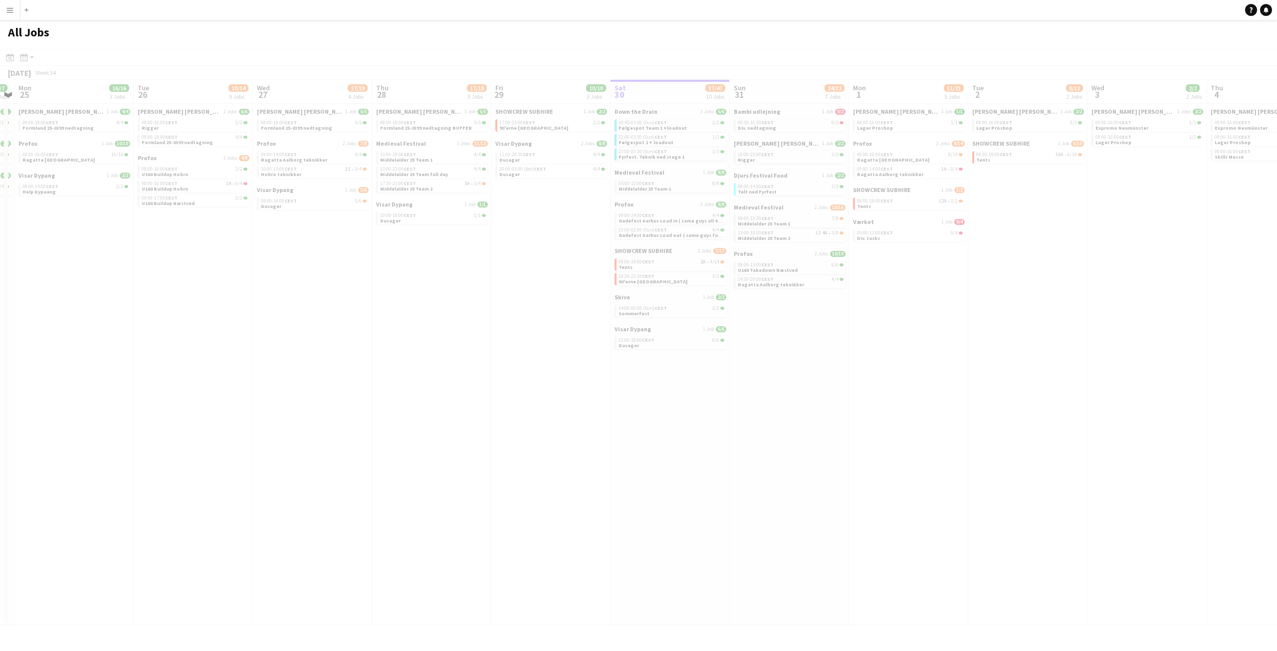
drag, startPoint x: 367, startPoint y: 313, endPoint x: 763, endPoint y: 315, distance: 395.5
click at [762, 315] on app-all-jobs "All Jobs Date picker [DATE] [DATE] [DATE] M [DATE] T [DATE] W [DATE] T [DATE] F…" at bounding box center [638, 322] width 1277 height 605
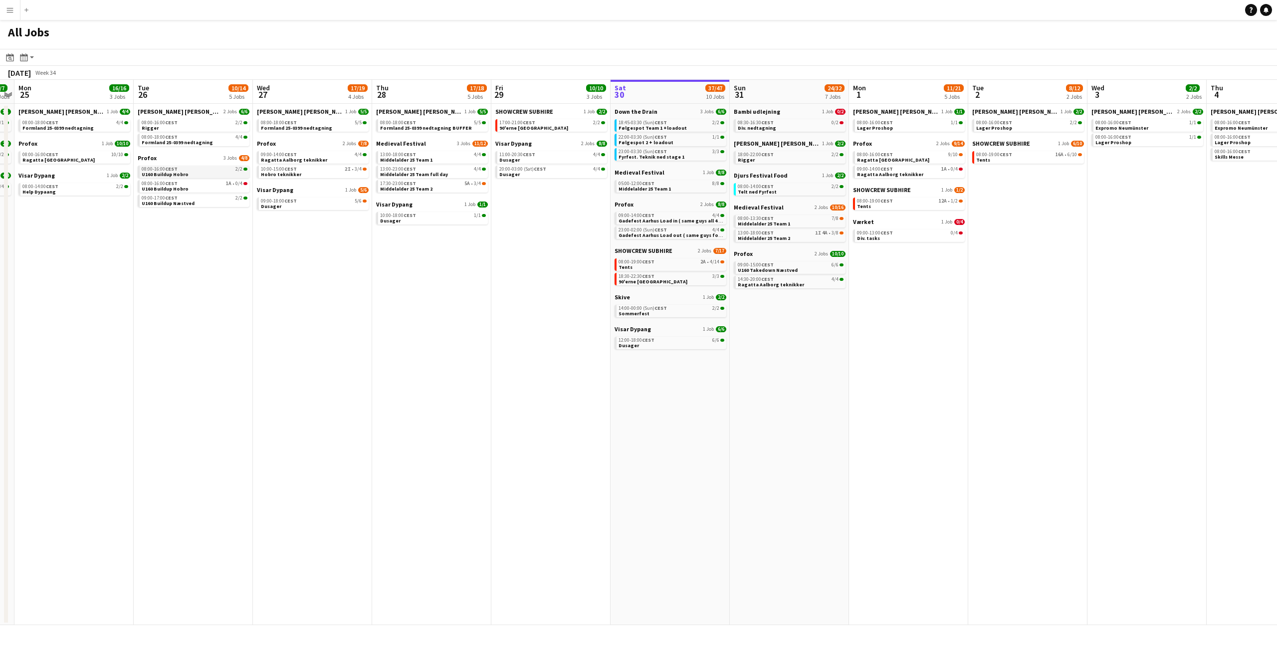
click at [183, 174] on span "U160 Buildup Hobro" at bounding box center [165, 174] width 47 height 6
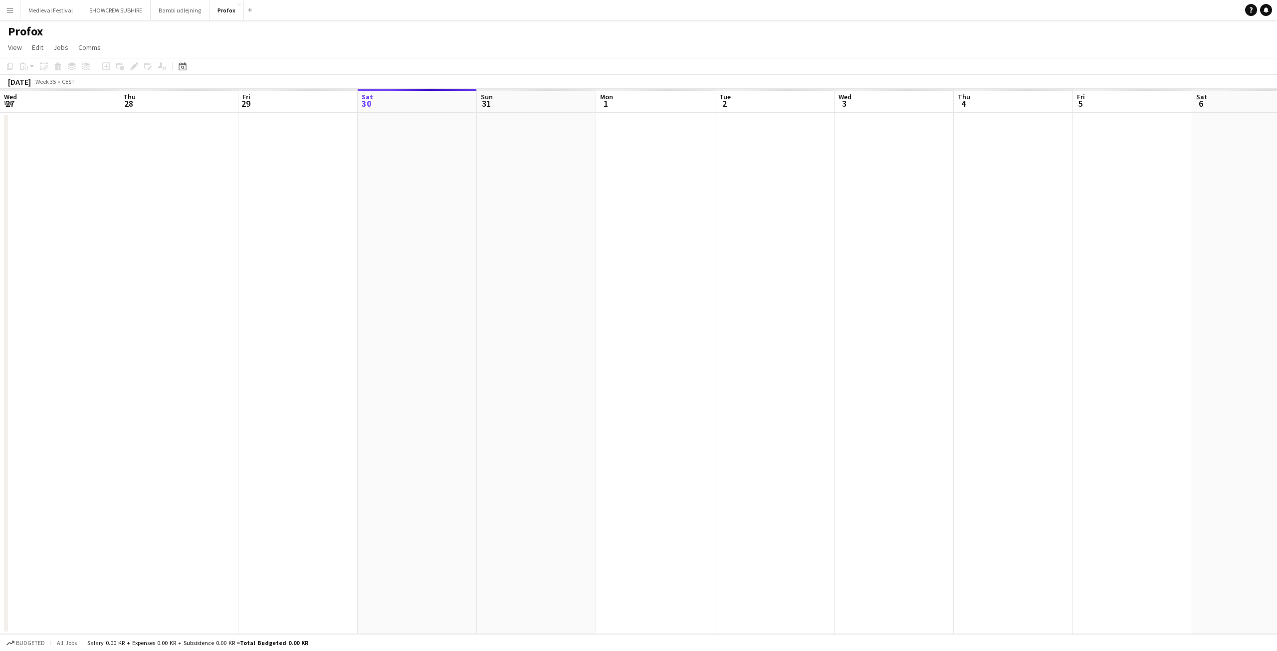
scroll to position [0, 343]
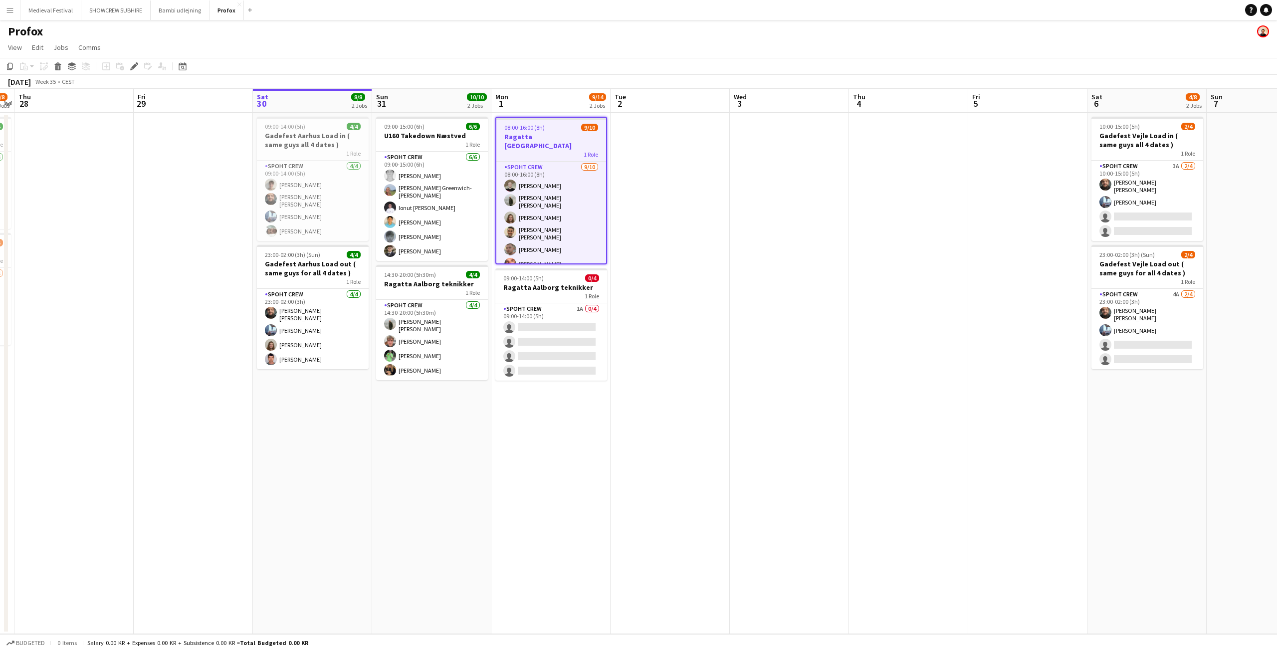
click at [545, 134] on h3 "Ragatta [GEOGRAPHIC_DATA]" at bounding box center [551, 141] width 110 height 18
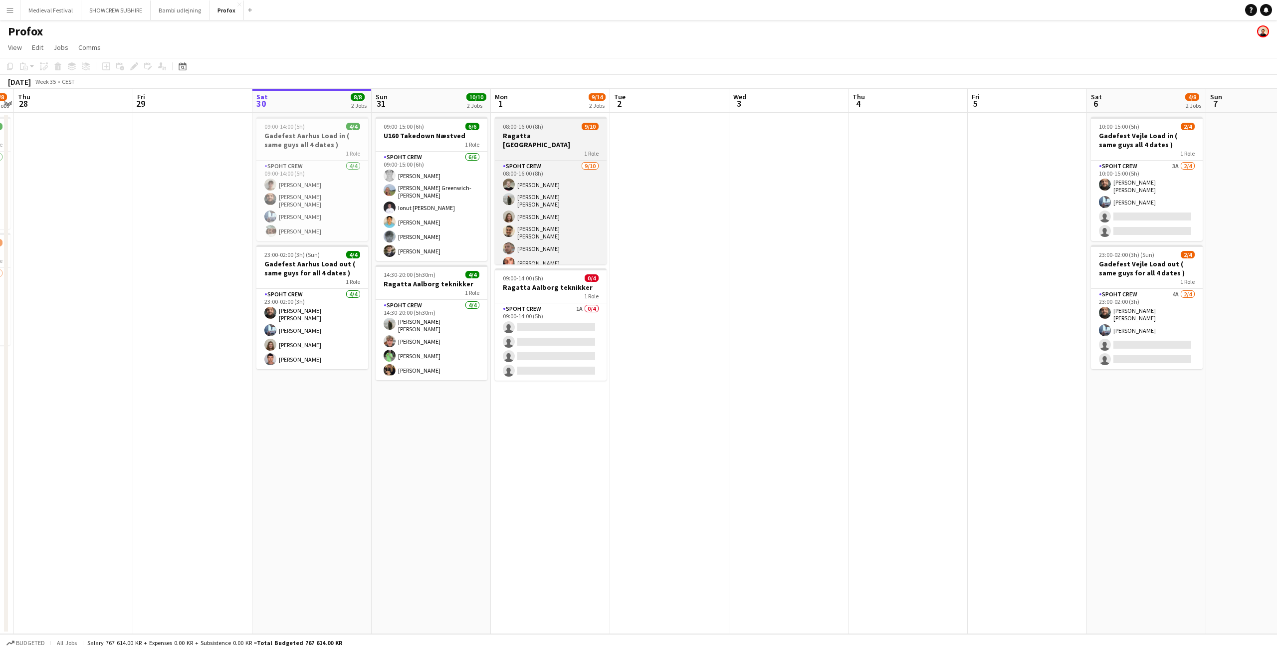
click at [540, 130] on app-job-card "08:00-16:00 (8h) 9/10 Ragatta Aalborg 1 Role Spoht Crew 9/10 08:00-16:00 (8h) N…" at bounding box center [551, 191] width 112 height 148
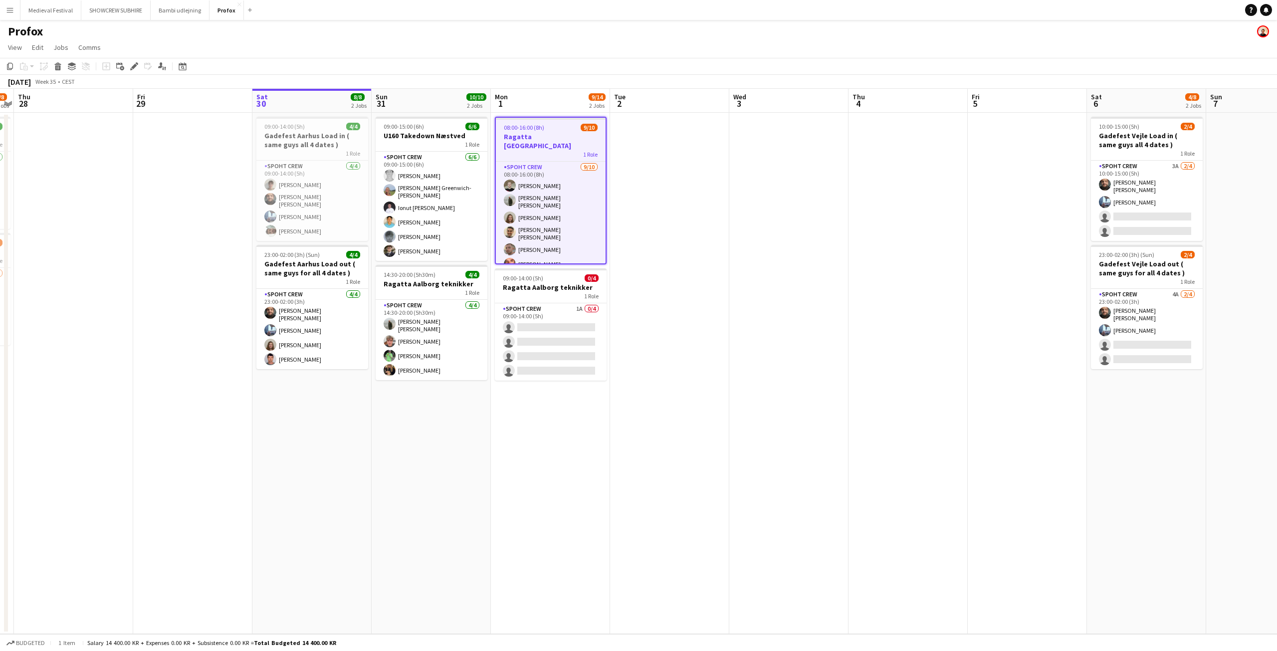
click at [668, 151] on app-date-cell at bounding box center [669, 373] width 119 height 521
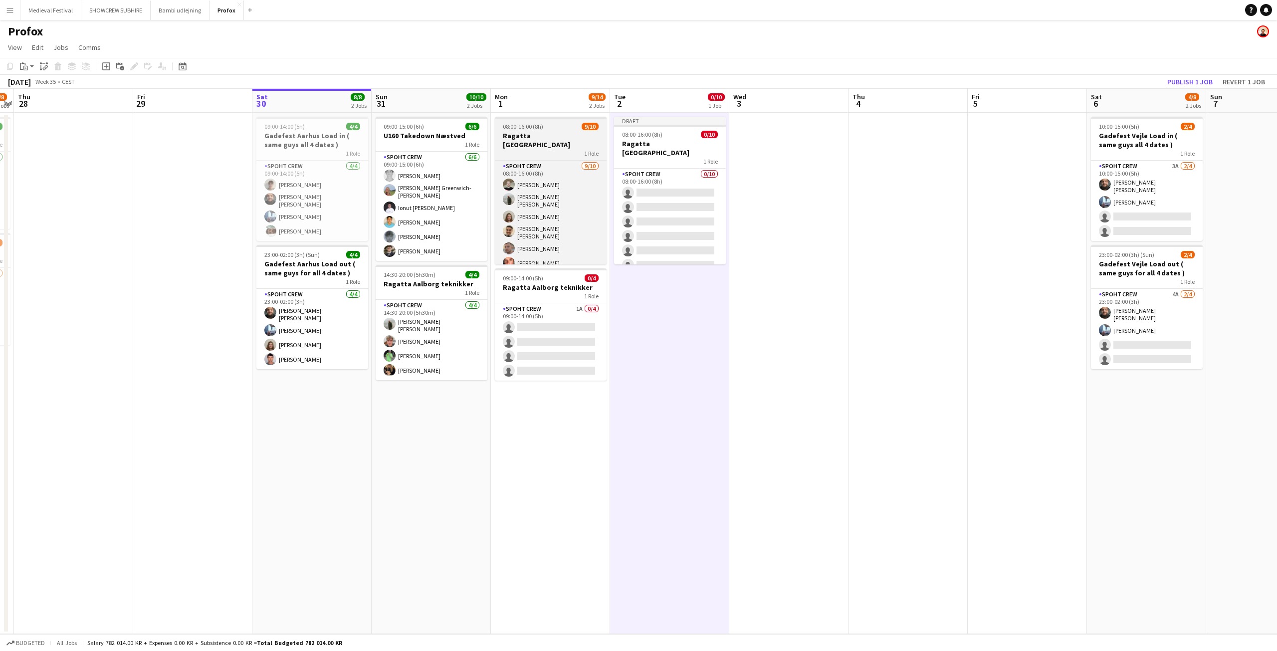
click at [544, 128] on div "08:00-16:00 (8h) 9/10" at bounding box center [551, 126] width 112 height 7
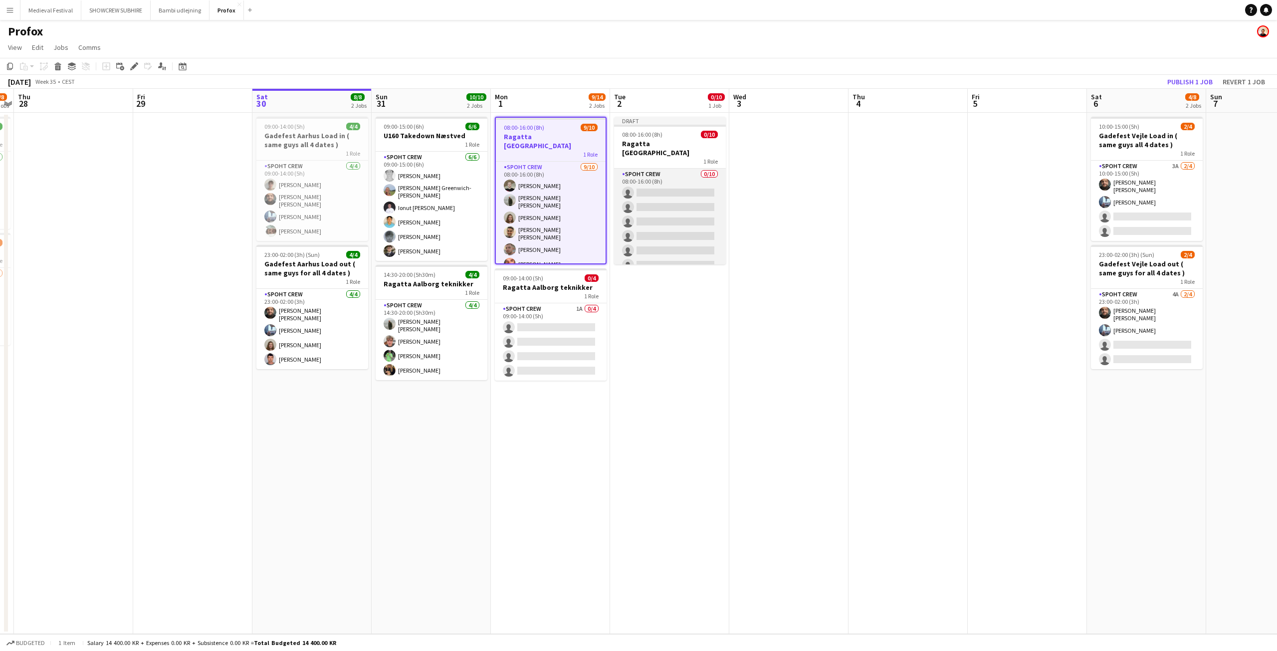
click at [658, 208] on app-card-role "Spoht Crew 0/10 08:00-16:00 (8h) single-neutral-actions single-neutral-actions …" at bounding box center [670, 251] width 112 height 164
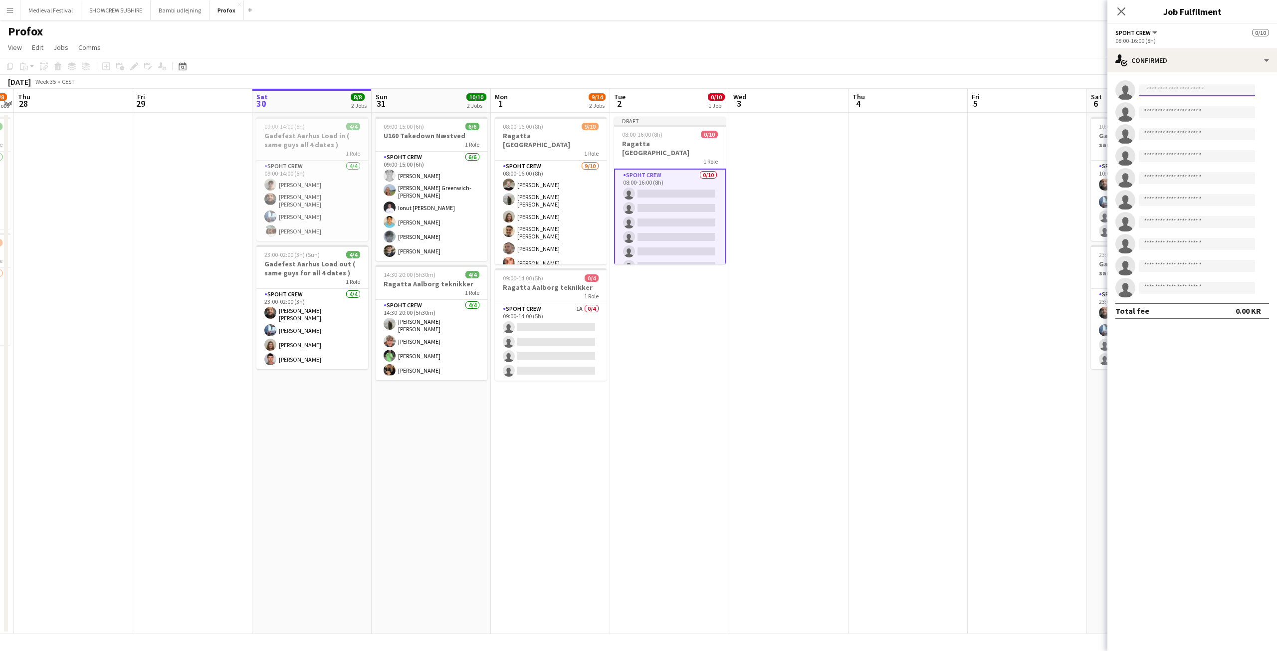
click at [1166, 94] on input at bounding box center [1197, 90] width 116 height 12
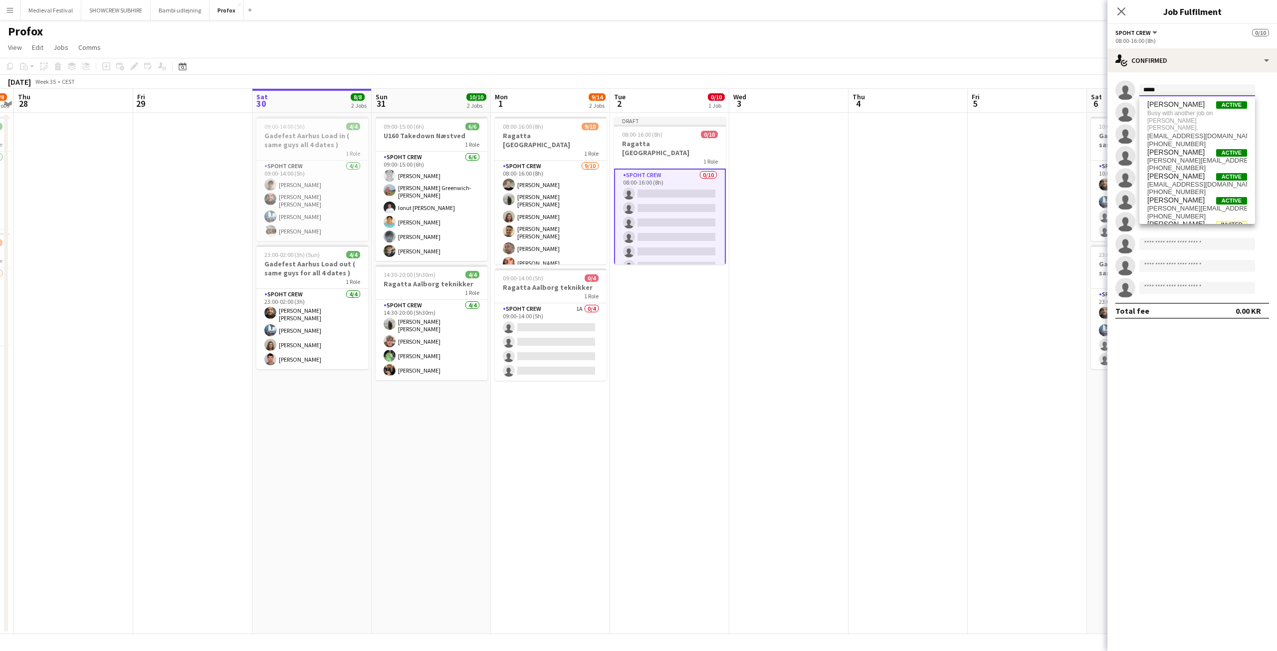
drag, startPoint x: 1164, startPoint y: 91, endPoint x: 1112, endPoint y: 91, distance: 52.4
click at [1112, 91] on app-invite-slot "single-neutral-actions *****" at bounding box center [1192, 90] width 170 height 20
type input "*****"
click at [1180, 106] on span "[PERSON_NAME] [PERSON_NAME]" at bounding box center [1181, 104] width 69 height 8
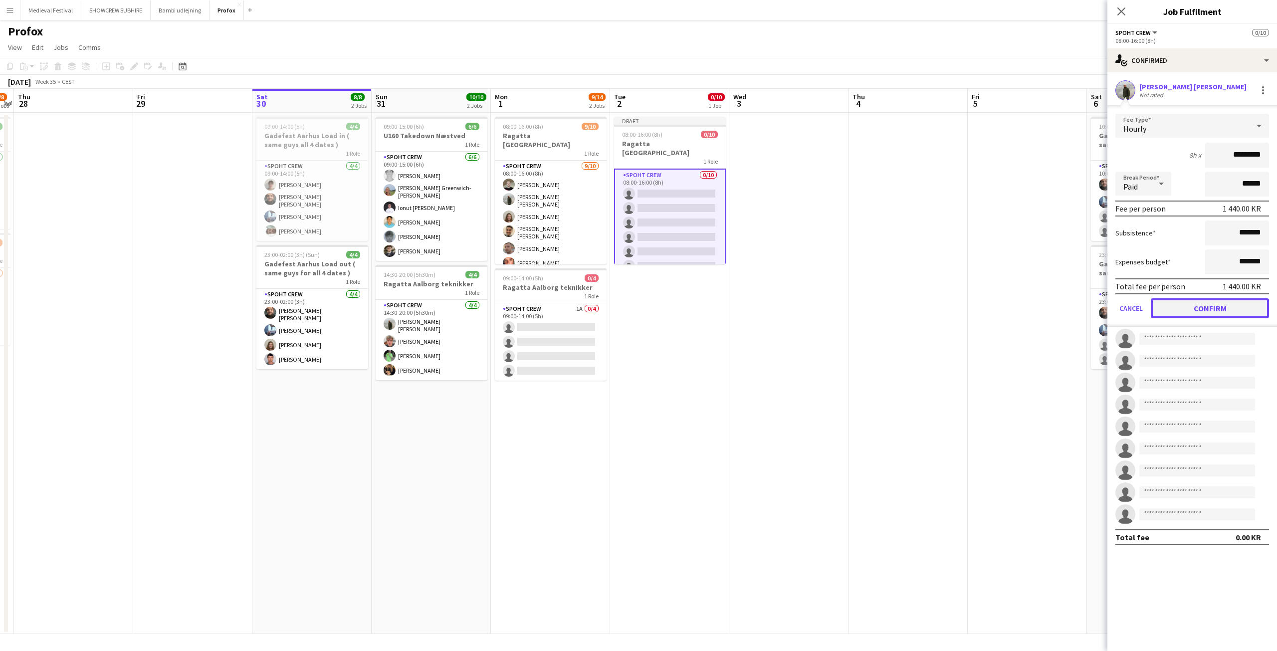
click at [1200, 309] on button "Confirm" at bounding box center [1210, 308] width 118 height 20
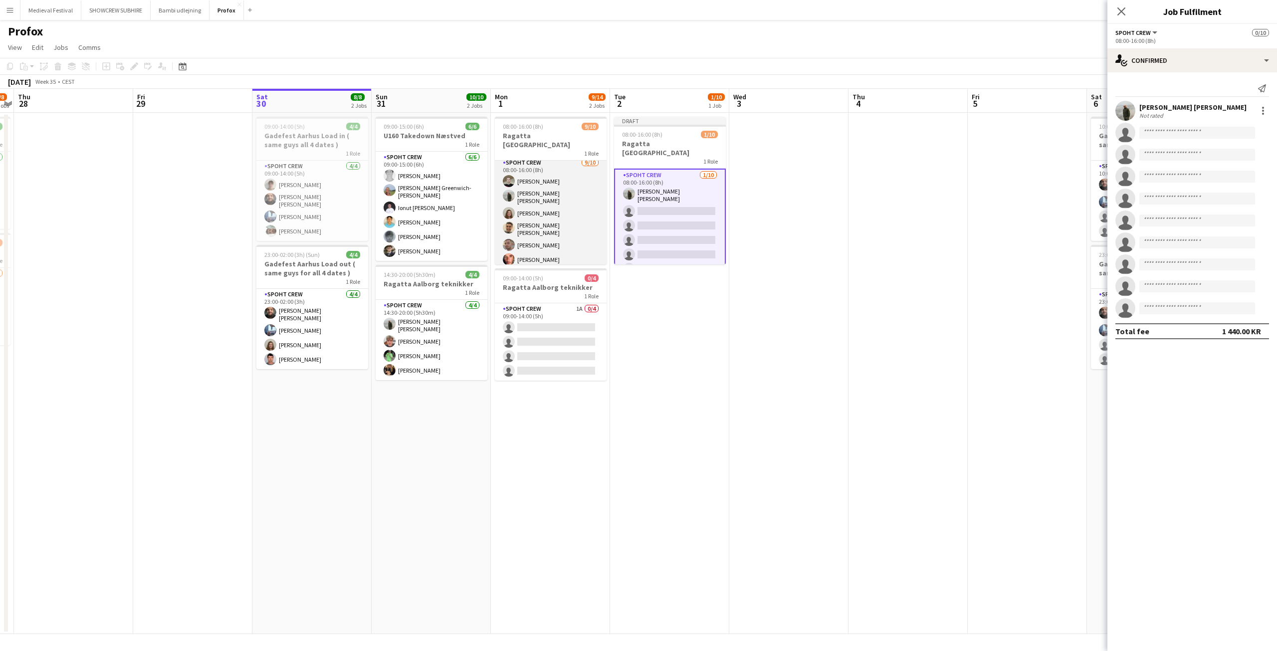
scroll to position [0, 0]
click at [774, 202] on app-date-cell at bounding box center [788, 373] width 119 height 521
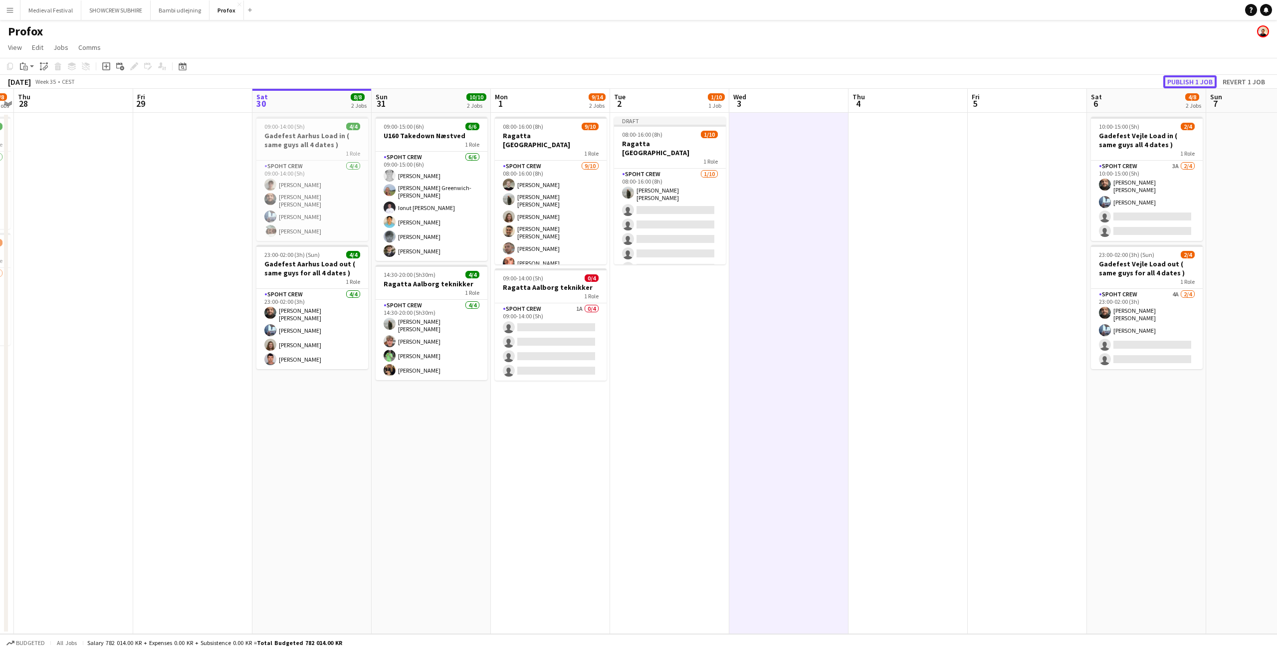
click at [1195, 82] on button "Publish 1 job" at bounding box center [1189, 81] width 53 height 13
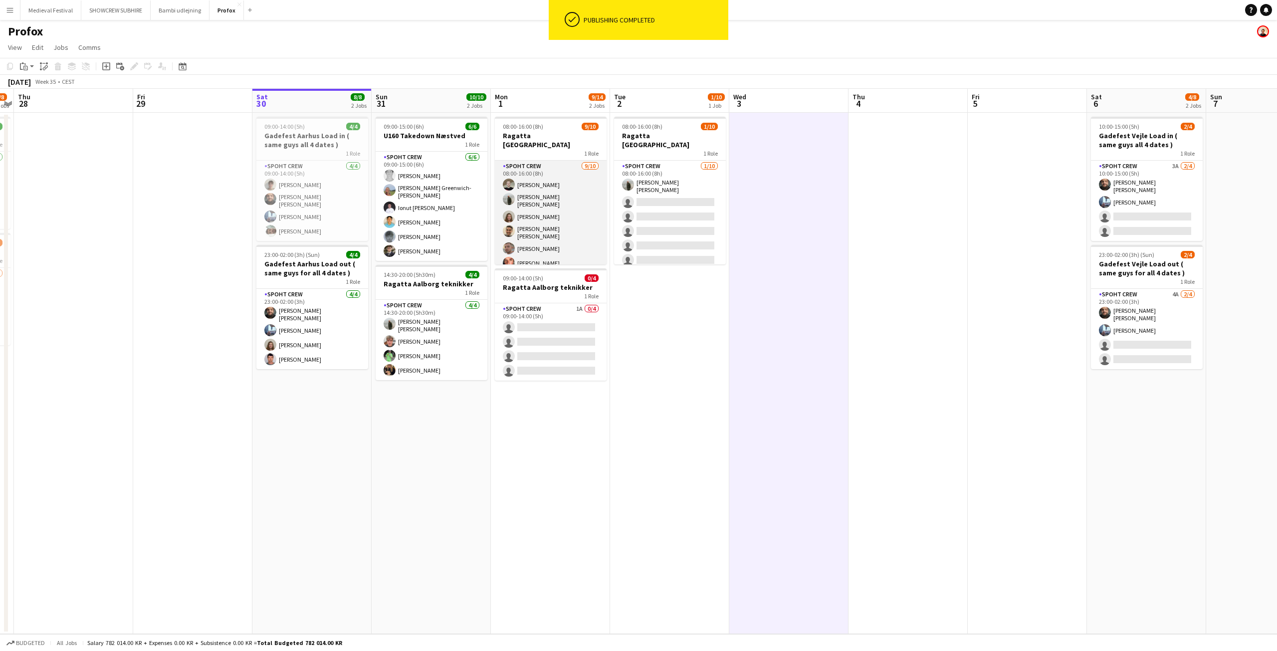
click at [552, 209] on app-card-role "Spoht Crew [DATE] 08:00-16:00 (8h) [PERSON_NAME] [PERSON_NAME] [PERSON_NAME] An…" at bounding box center [551, 246] width 112 height 170
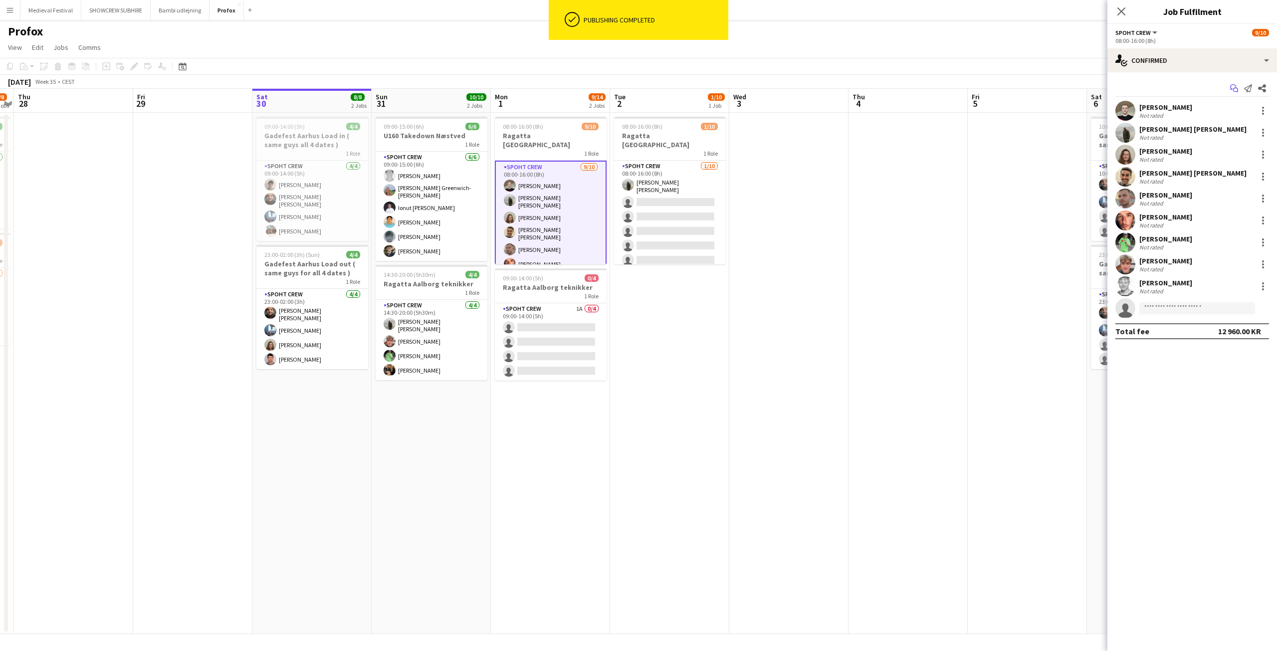
click at [1235, 85] on icon at bounding box center [1233, 86] width 6 height 5
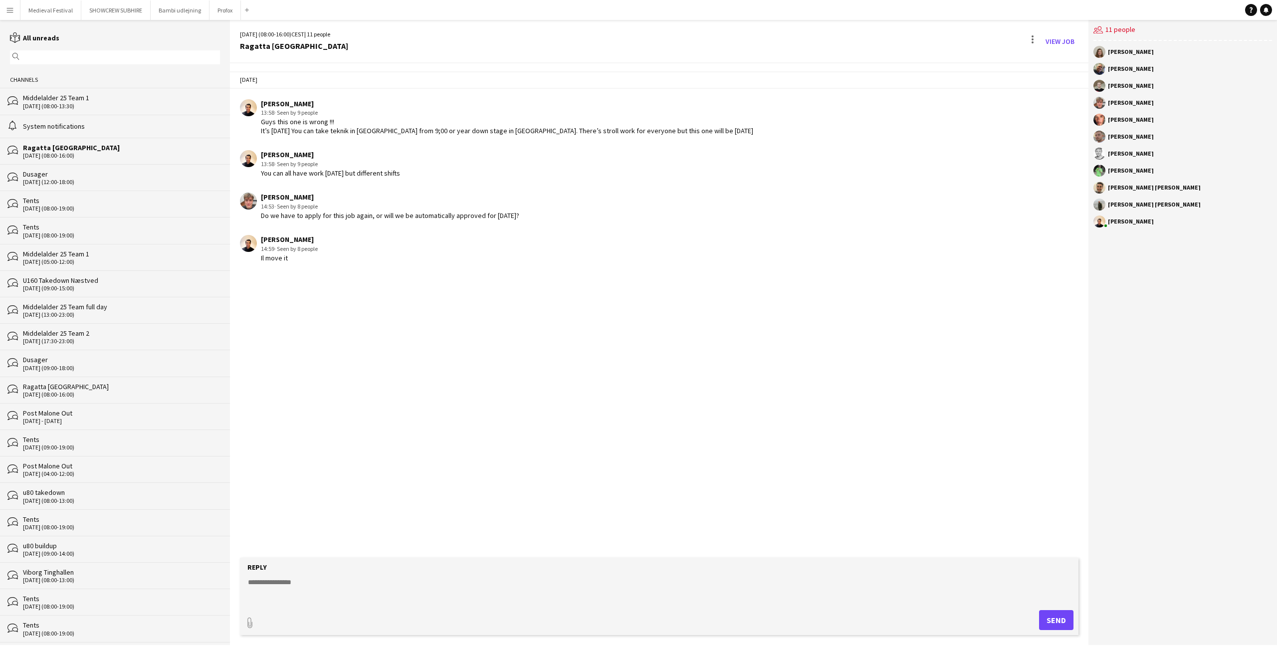
click at [324, 593] on textarea at bounding box center [661, 590] width 828 height 26
type textarea "**********"
click at [1072, 612] on form "**********" at bounding box center [659, 596] width 838 height 77
click at [1065, 611] on button "Send" at bounding box center [1056, 620] width 34 height 20
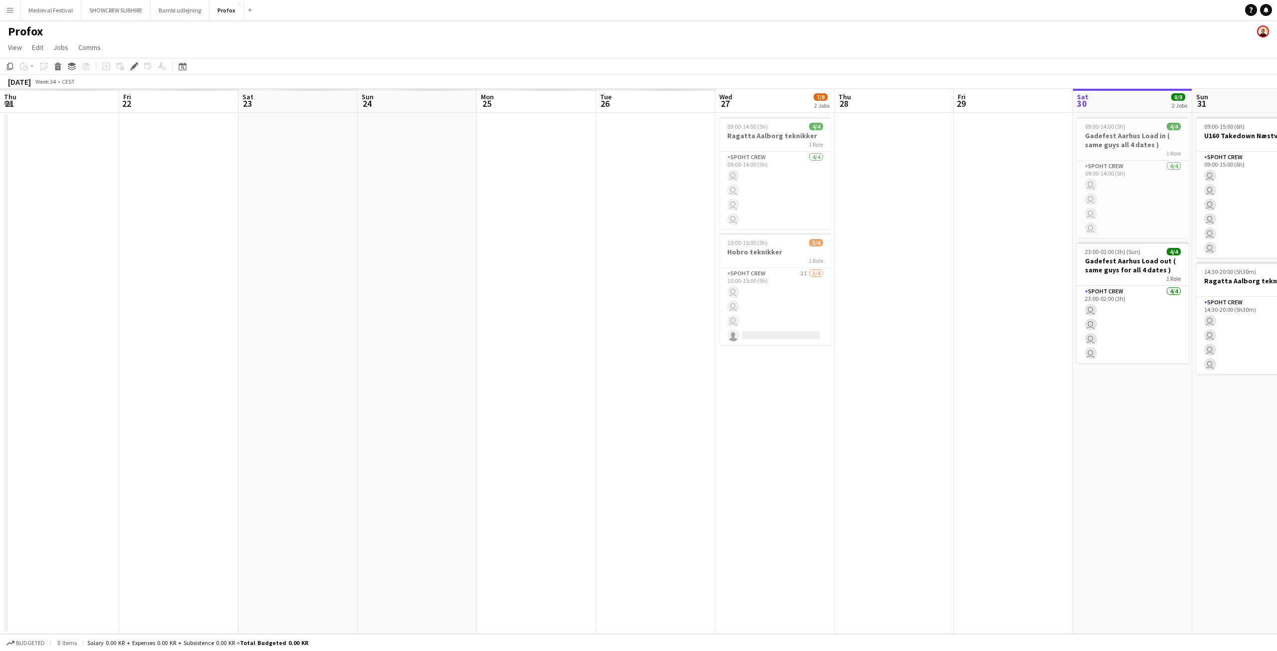
scroll to position [0, 343]
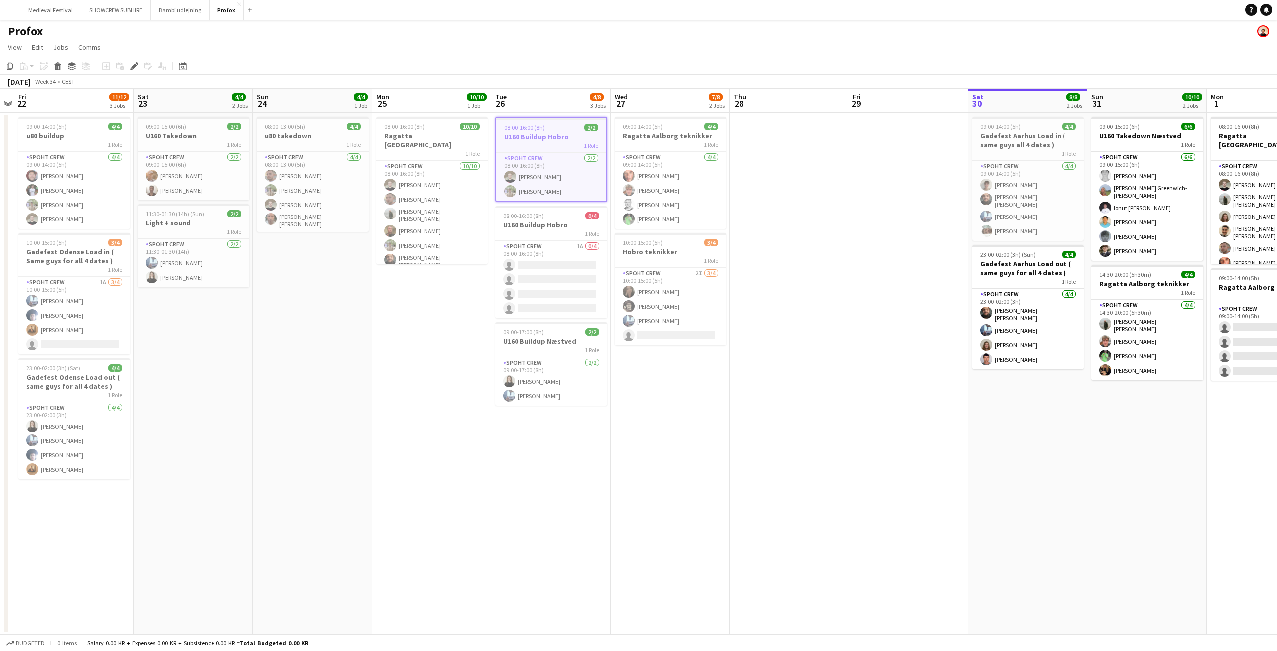
click at [558, 137] on h3 "U160 Buildup Hobro" at bounding box center [551, 136] width 110 height 9
click at [556, 134] on h3 "U160 Buildup Hobro" at bounding box center [551, 135] width 112 height 9
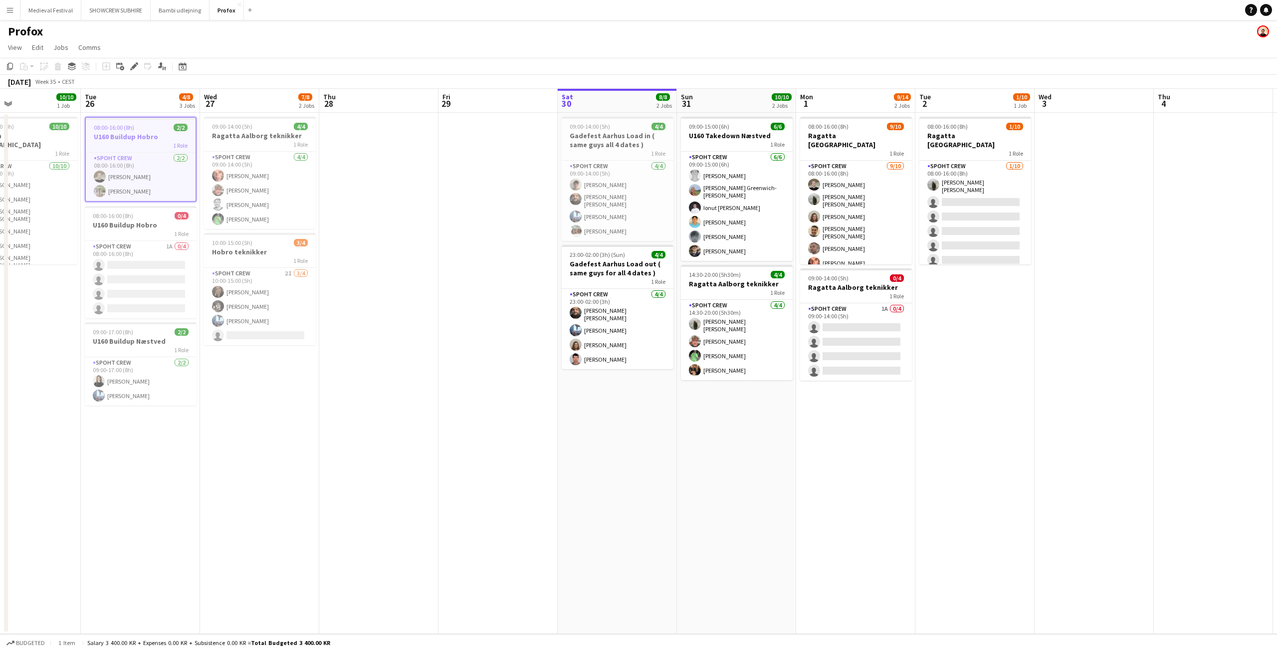
drag, startPoint x: 967, startPoint y: 461, endPoint x: 546, endPoint y: 417, distance: 422.7
click at [551, 417] on app-calendar-viewport "Fri 22 11/12 3 Jobs Sat 23 4/4 2 Jobs Sun 24 4/4 1 Job Mon 25 10/10 1 Job Tue 2…" at bounding box center [638, 361] width 1277 height 545
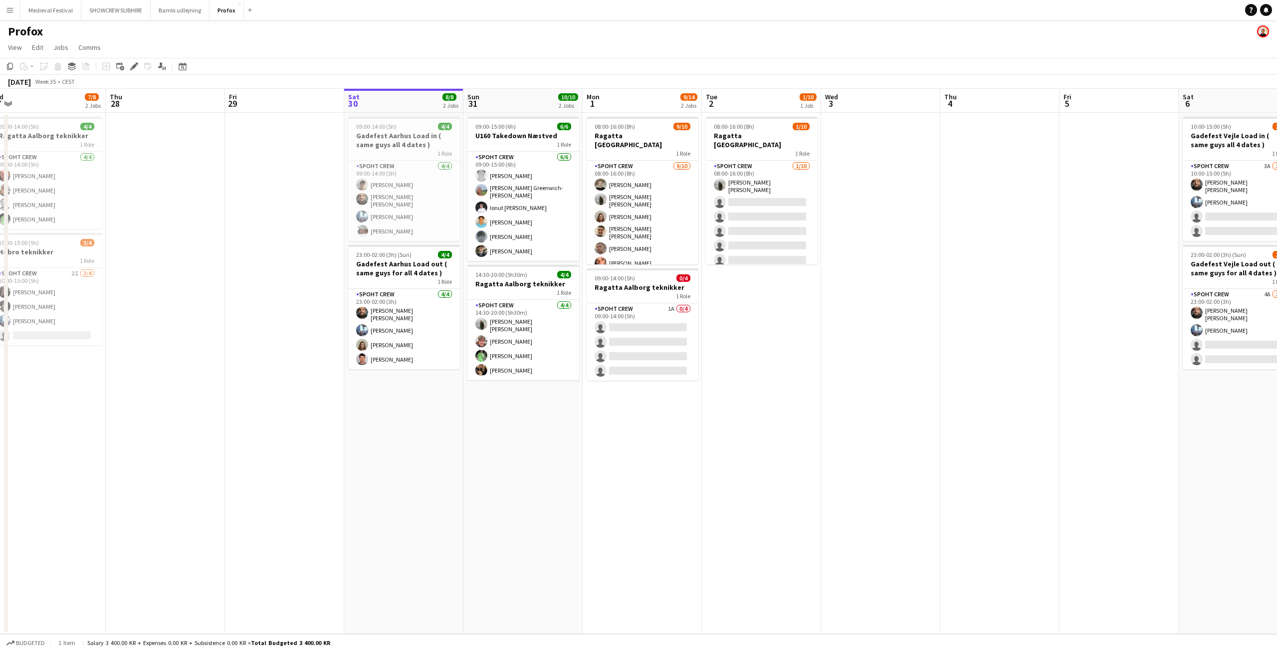
drag, startPoint x: 829, startPoint y: 439, endPoint x: 575, endPoint y: 438, distance: 253.9
click at [575, 438] on app-calendar-viewport "Mon 25 10/10 1 Job Tue 26 4/8 3 Jobs Wed 27 7/8 2 Jobs Thu 28 Fri 29 Sat 30 8/8…" at bounding box center [638, 361] width 1277 height 545
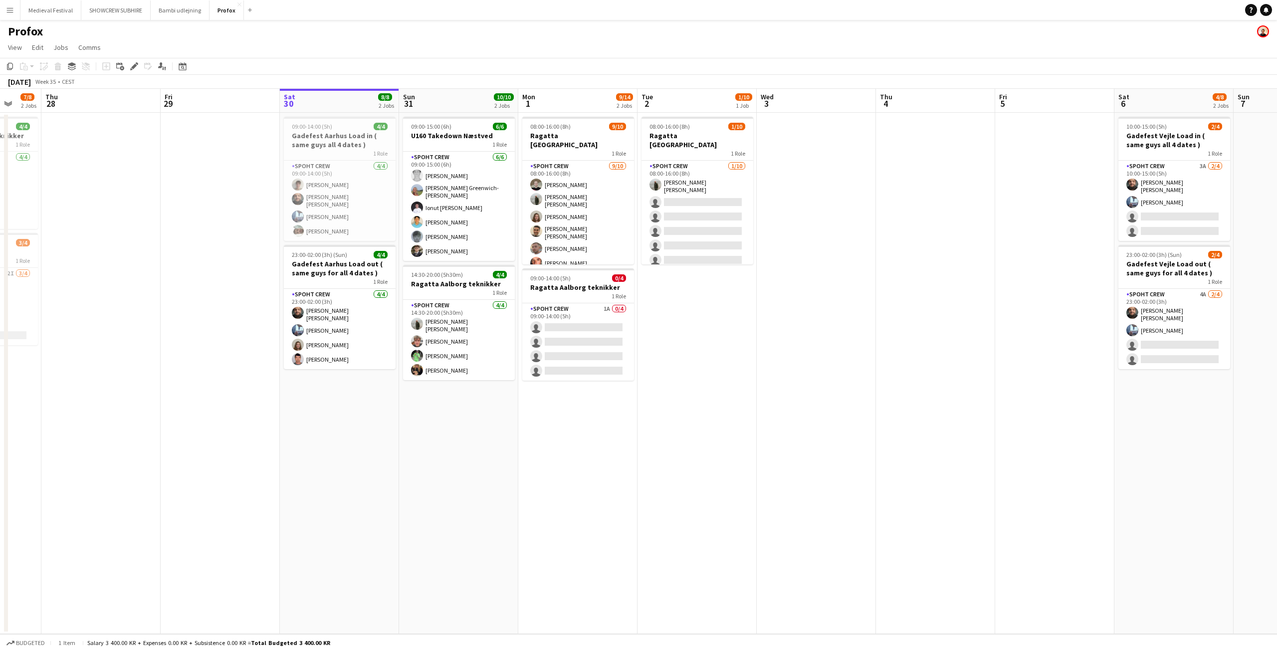
click at [564, 404] on app-date-cell "08:00-16:00 (8h) 9/10 Ragatta Aalborg 1 Role Spoht Crew [DATE] 08:00-16:00 (8h)…" at bounding box center [577, 373] width 119 height 521
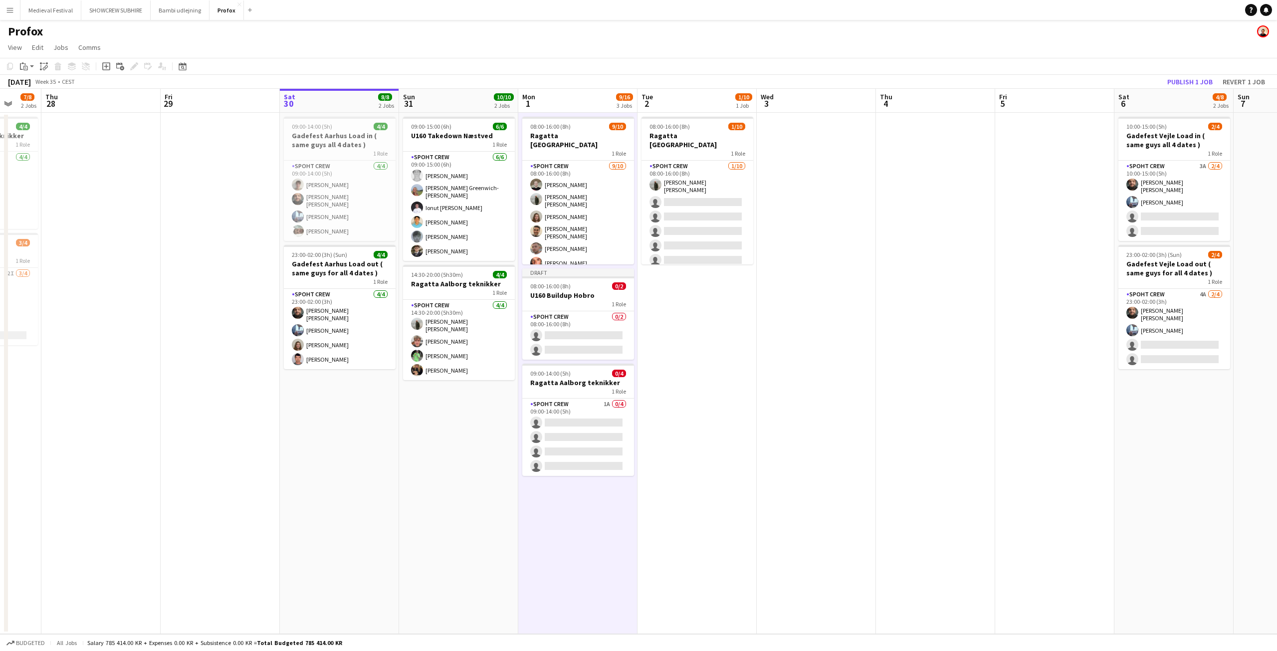
click at [743, 357] on app-date-cell "08:00-16:00 (8h) 1/10 Ragatta Aalborg 1 Role Spoht Crew [DATE] 08:00-16:00 (8h)…" at bounding box center [696, 373] width 119 height 521
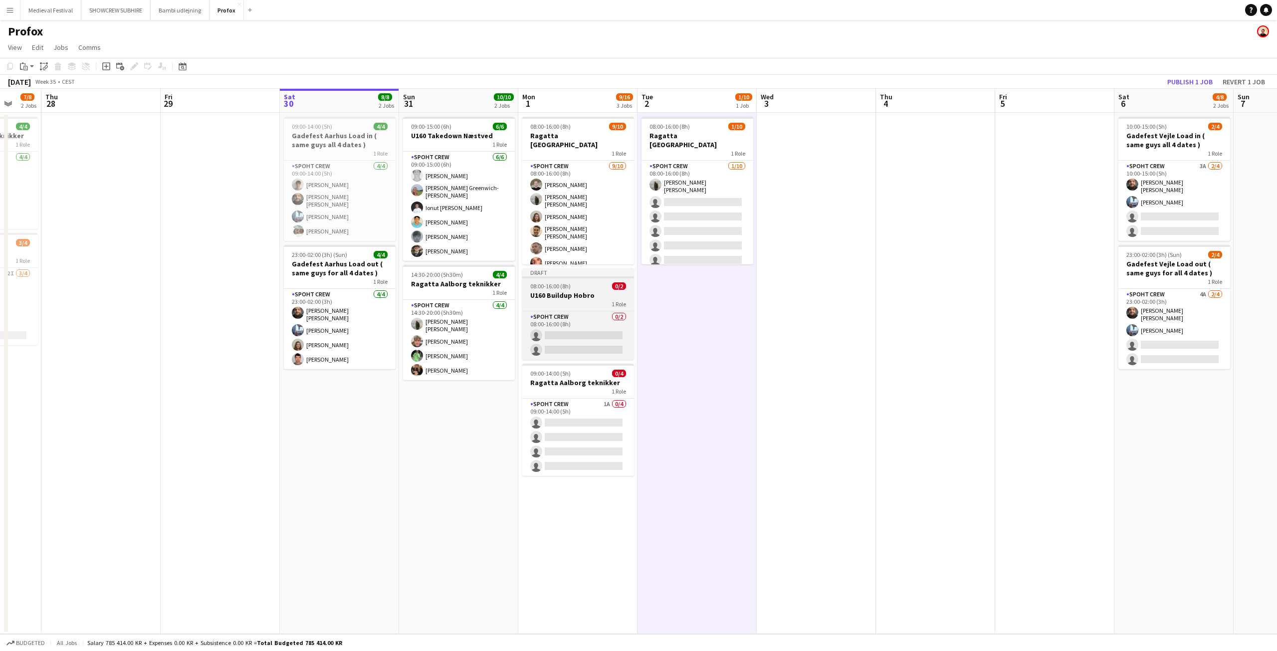
click at [592, 281] on app-job-card "Draft 08:00-16:00 (8h) 0/2 U160 Buildup Hobro 1 Role Spoht Crew 0/2 08:00-16:00…" at bounding box center [578, 313] width 112 height 91
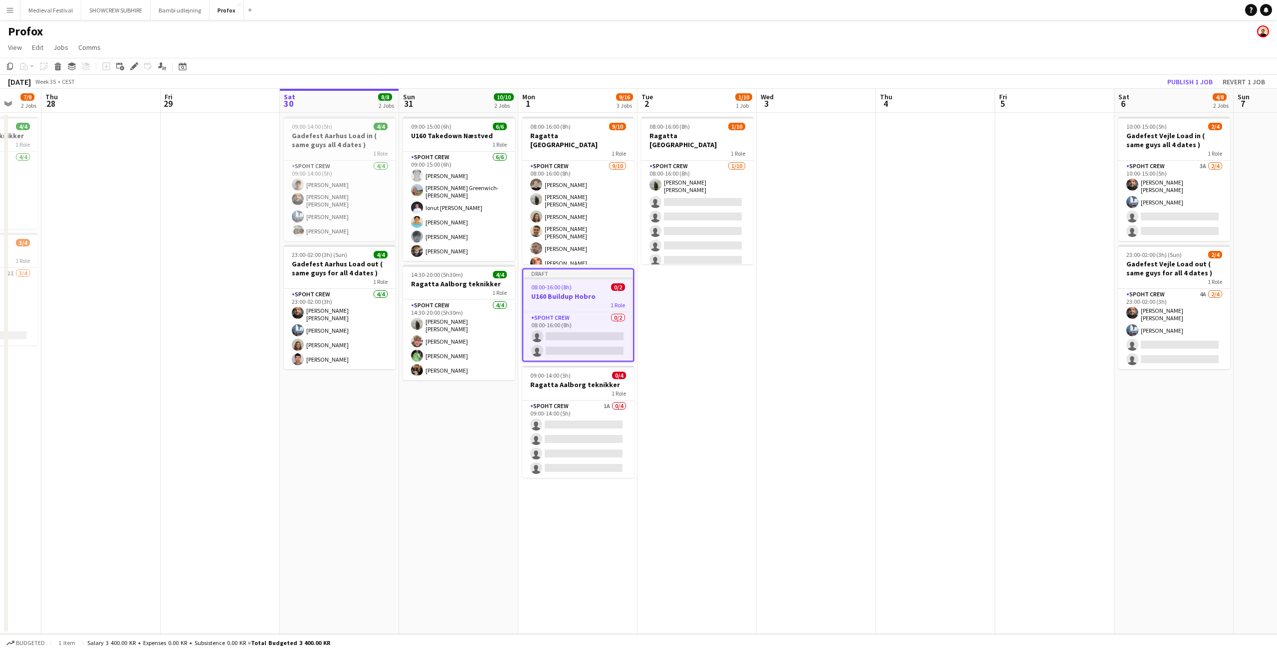
click at [856, 199] on app-date-cell at bounding box center [816, 373] width 119 height 521
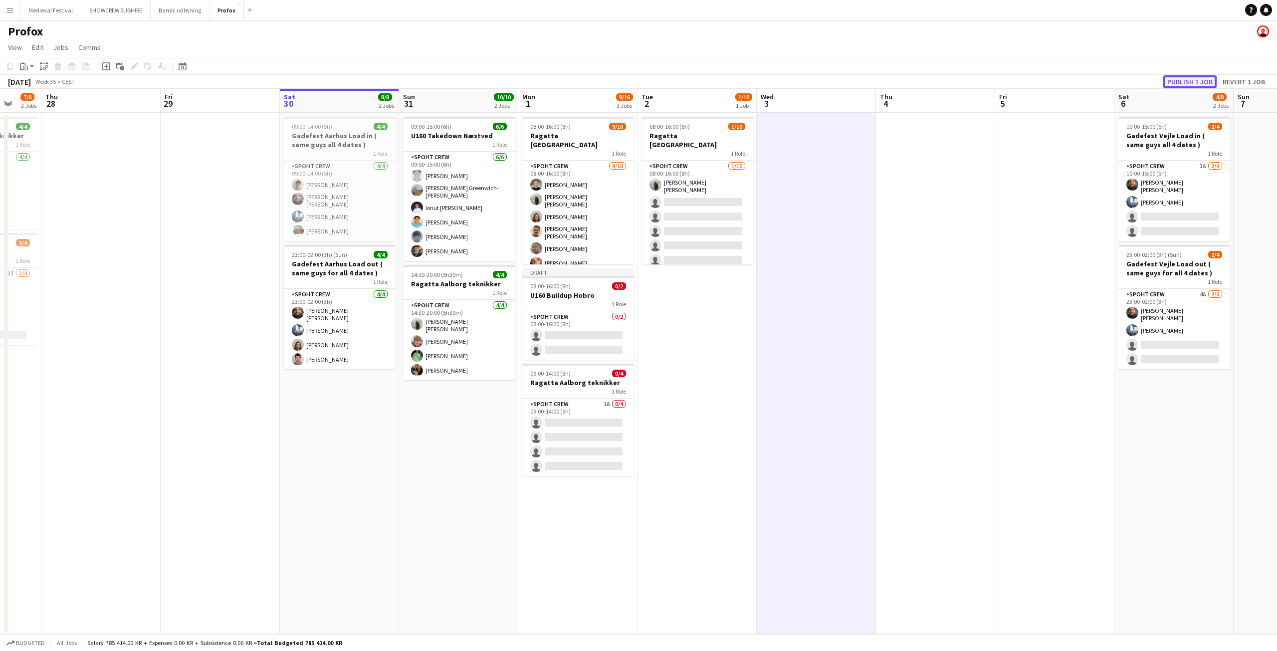
click at [1196, 81] on button "Publish 1 job" at bounding box center [1189, 81] width 53 height 13
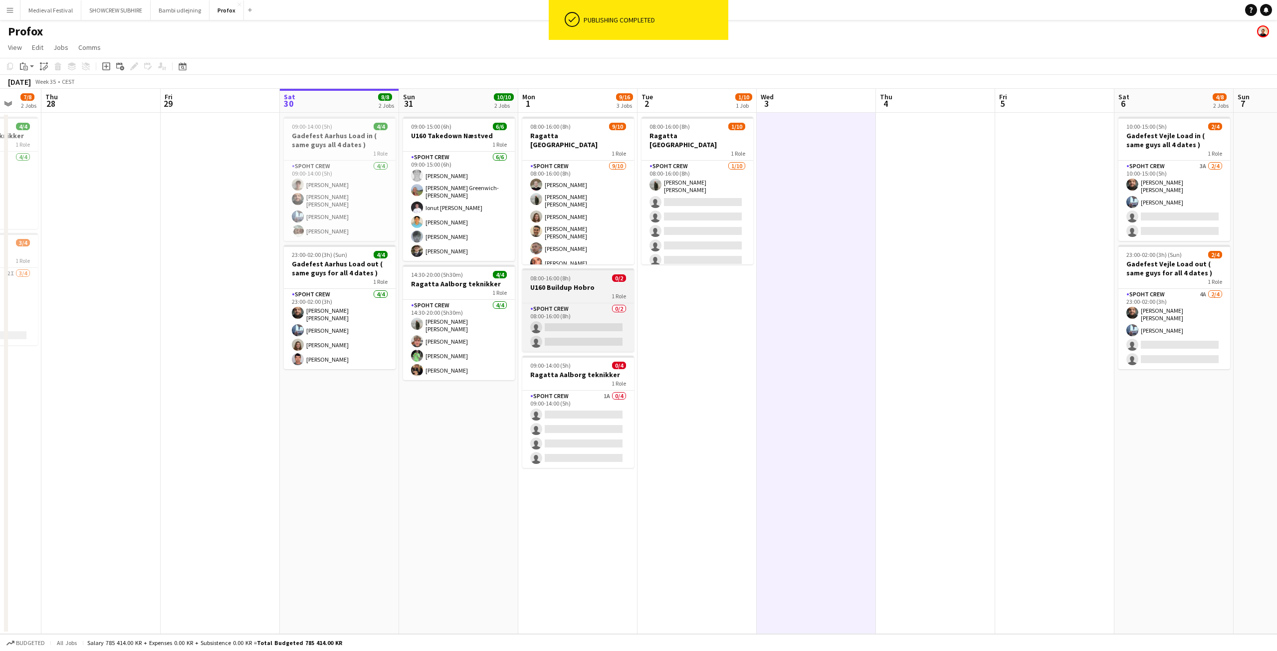
click at [569, 279] on span "08:00-16:00 (8h)" at bounding box center [550, 277] width 40 height 7
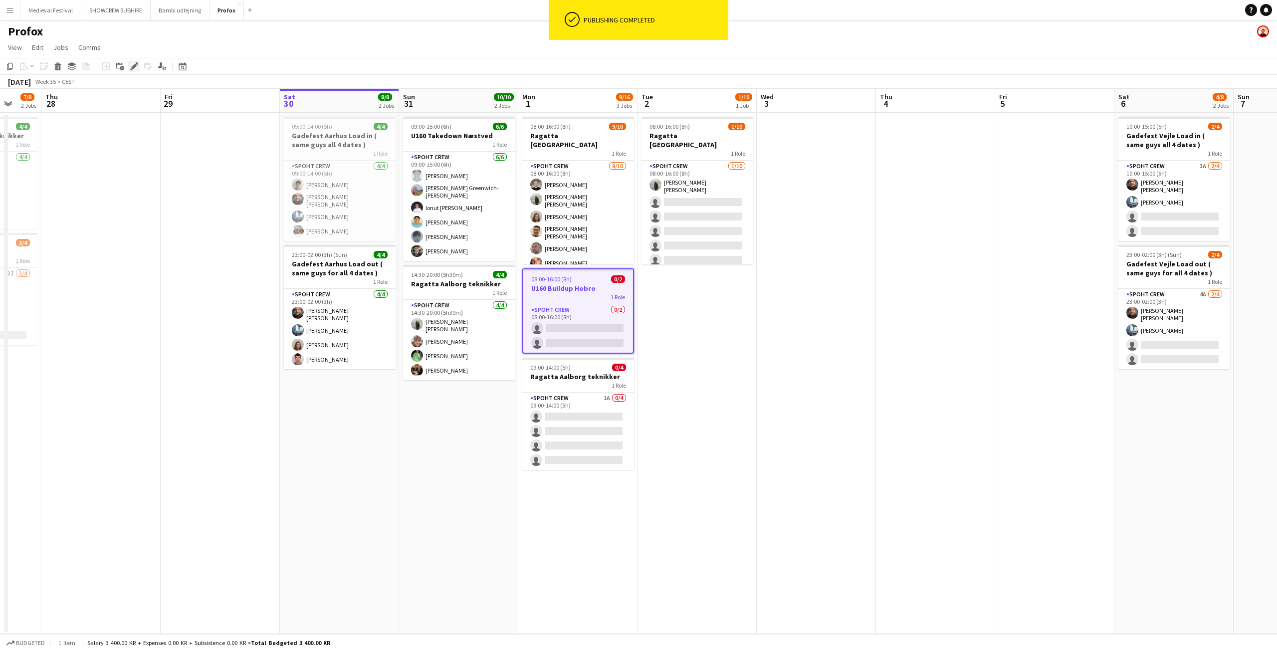
click at [134, 64] on icon "Edit" at bounding box center [134, 66] width 8 height 8
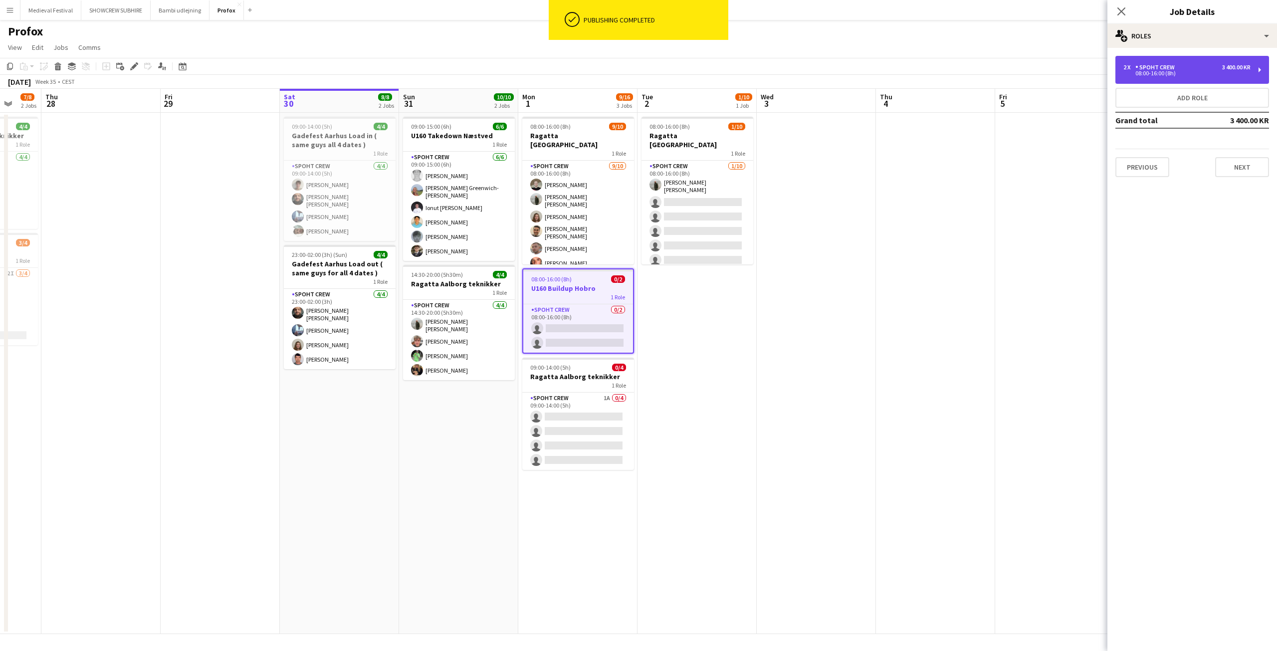
click at [1190, 71] on div "08:00-16:00 (8h)" at bounding box center [1186, 73] width 127 height 5
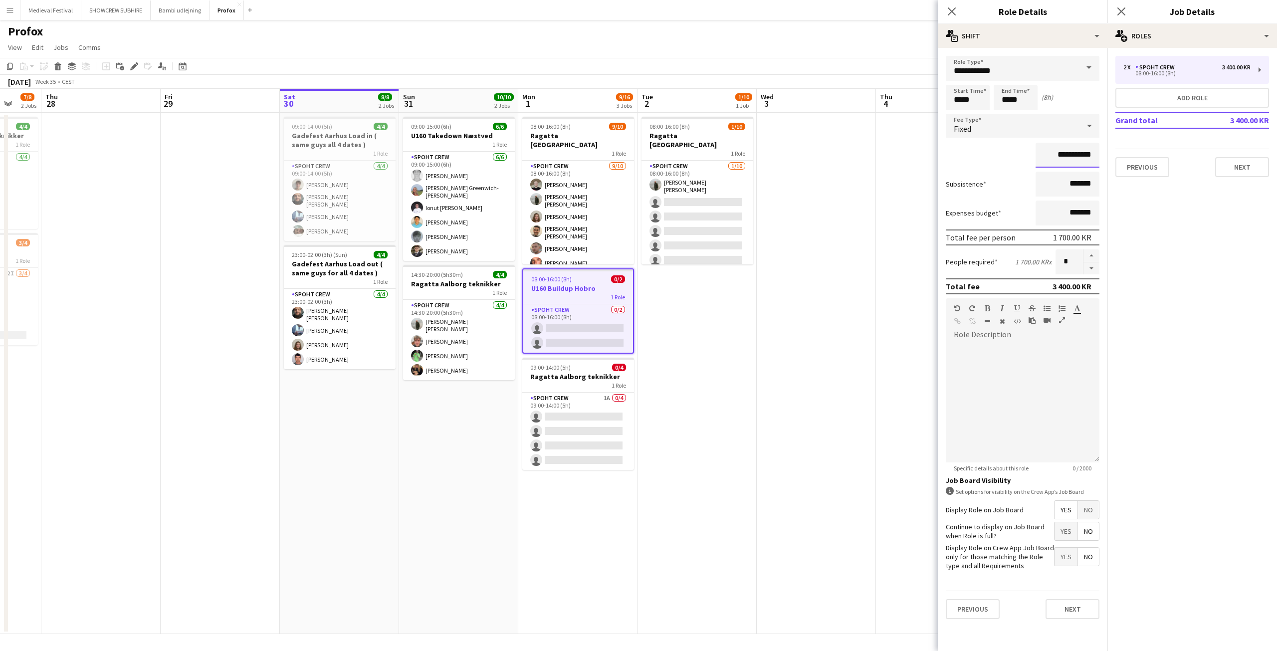
drag, startPoint x: 1069, startPoint y: 151, endPoint x: 1047, endPoint y: 151, distance: 22.0
click at [1047, 151] on input "**********" at bounding box center [1067, 155] width 64 height 25
drag, startPoint x: 1012, startPoint y: 99, endPoint x: 1001, endPoint y: 97, distance: 11.6
click at [1001, 97] on input "*****" at bounding box center [1015, 97] width 44 height 25
type input "*****"
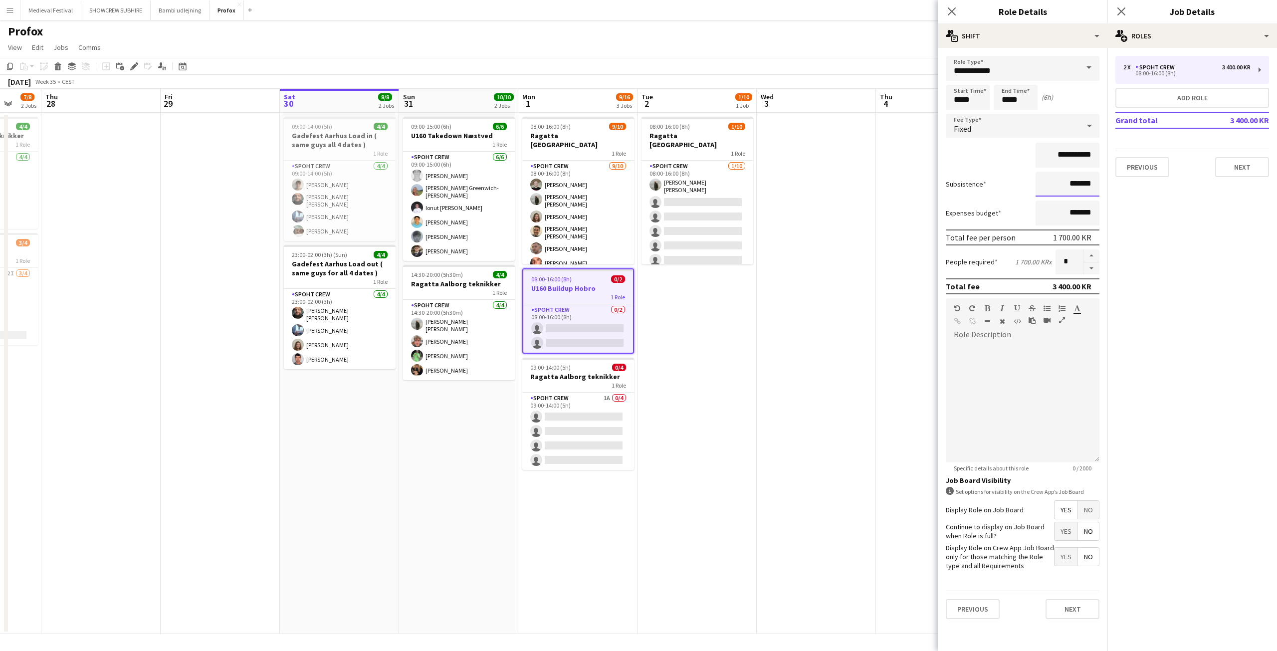
click at [1068, 188] on input "*******" at bounding box center [1067, 184] width 64 height 25
click at [586, 181] on app-card-role "Spoht Crew 9/10 08:00-16:00 (8h) Nicolai Schmidt Negru Liviu Mihai Annija Uzule…" at bounding box center [578, 246] width 112 height 170
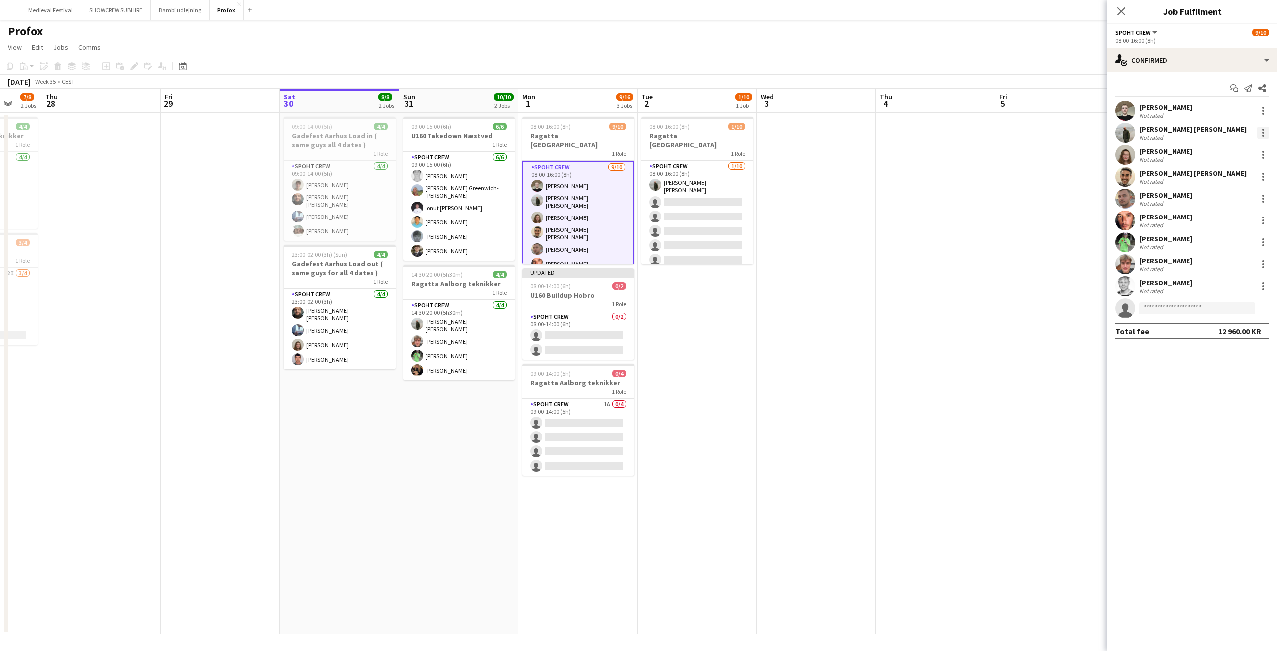
click at [1262, 131] on div at bounding box center [1263, 133] width 12 height 12
click at [1209, 247] on span "Remove" at bounding box center [1214, 246] width 30 height 8
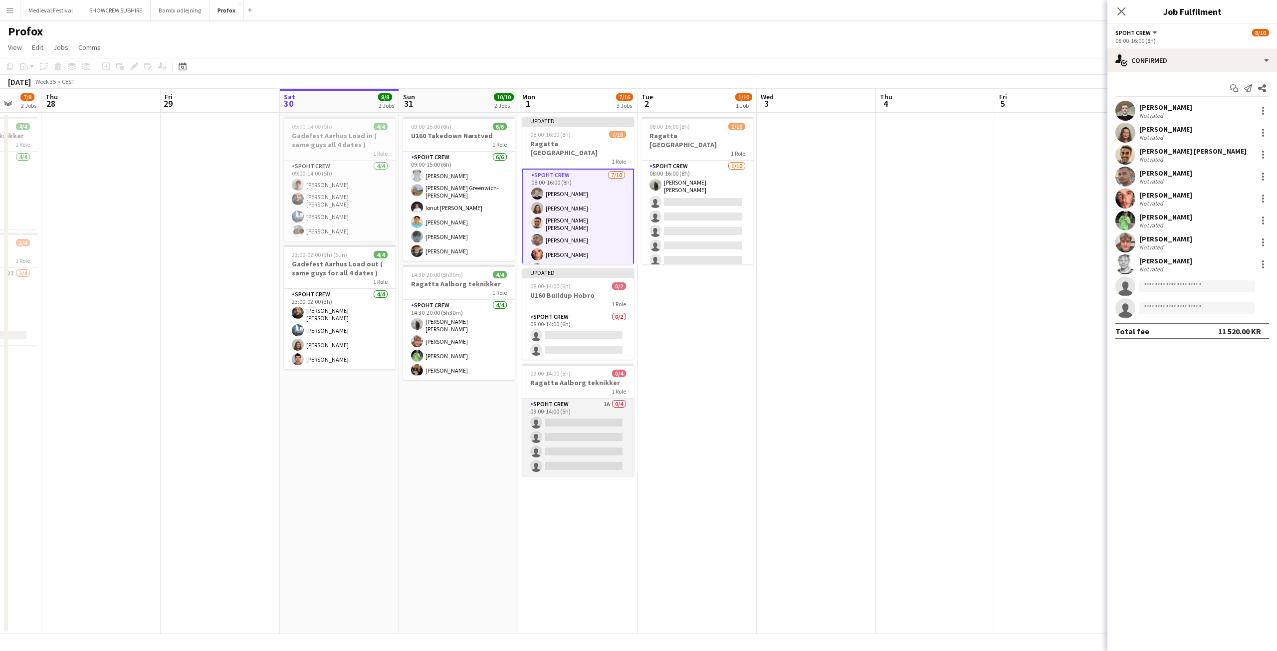
click at [580, 450] on app-card-role "Spoht Crew 1A 0/4 09:00-14:00 (5h) single-neutral-actions single-neutral-action…" at bounding box center [578, 436] width 112 height 77
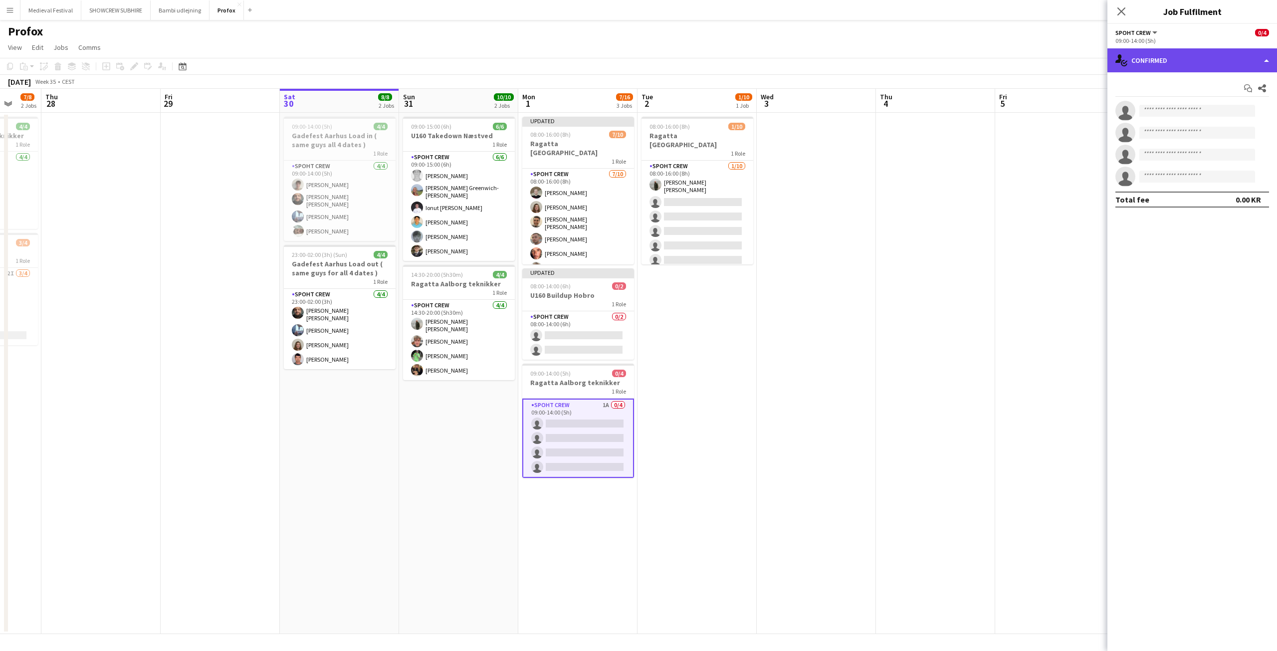
click at [1213, 54] on div "single-neutral-actions-check-2 Confirmed" at bounding box center [1192, 60] width 170 height 24
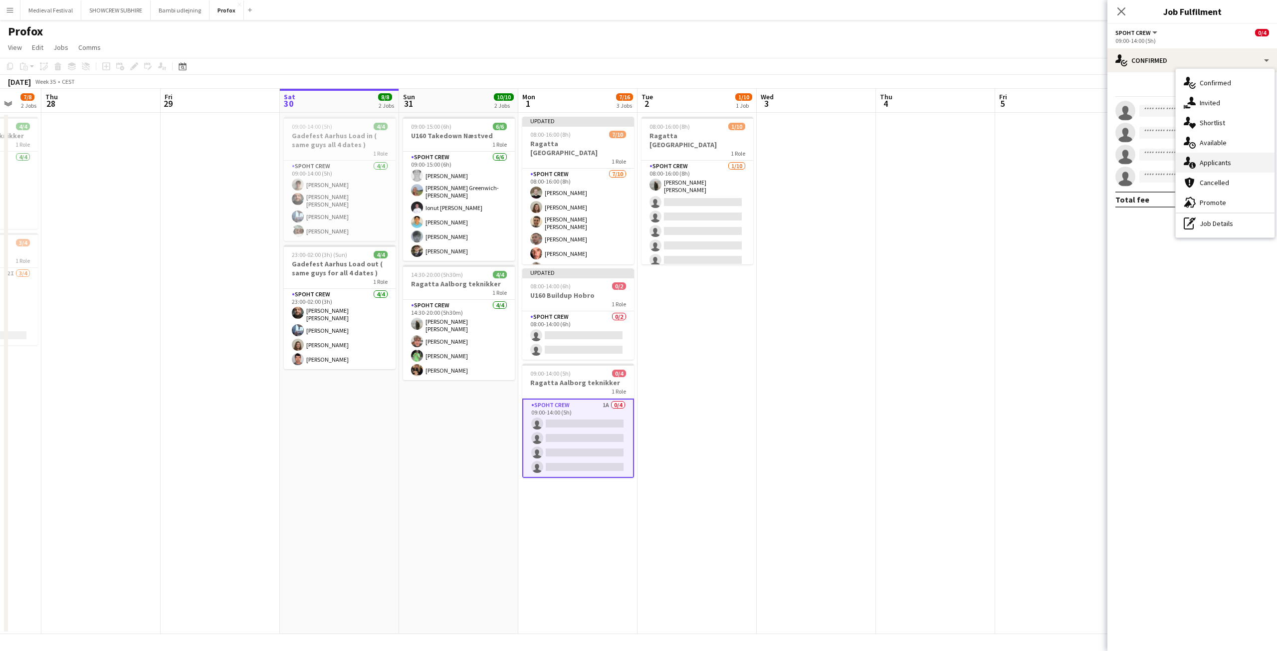
click at [1209, 155] on div "single-neutral-actions-information Applicants" at bounding box center [1225, 163] width 99 height 20
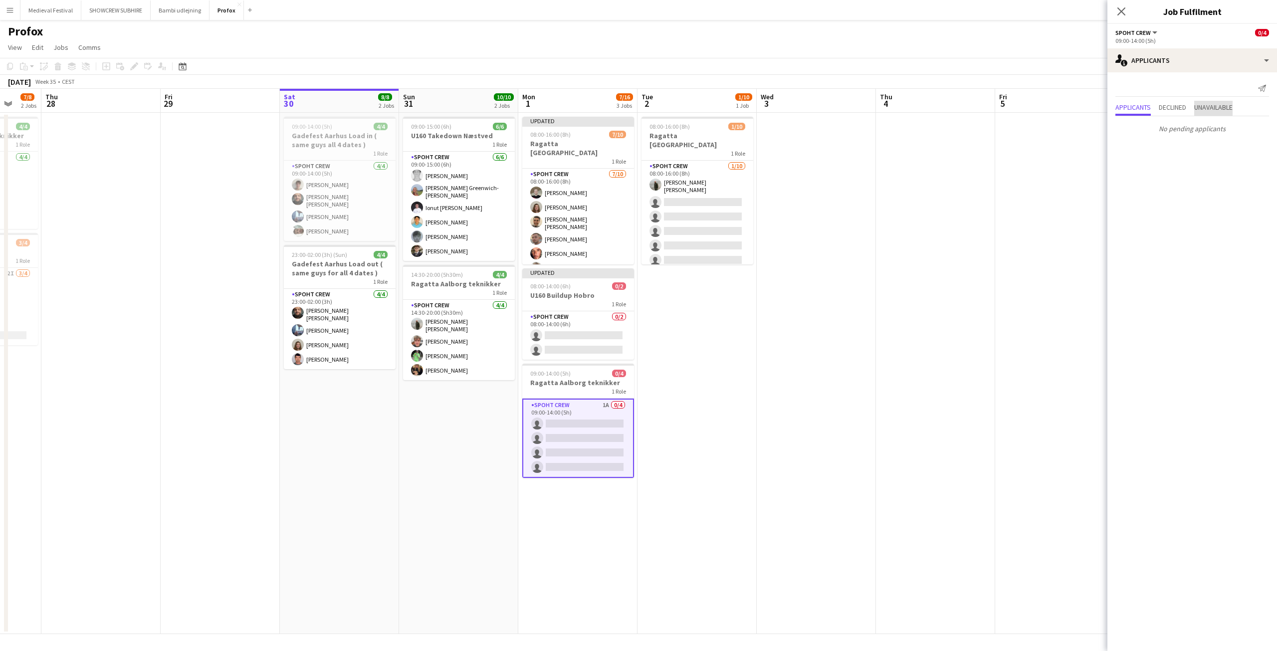
click at [1221, 105] on span "Unavailable" at bounding box center [1213, 107] width 38 height 7
click at [1028, 240] on app-date-cell at bounding box center [1054, 373] width 119 height 521
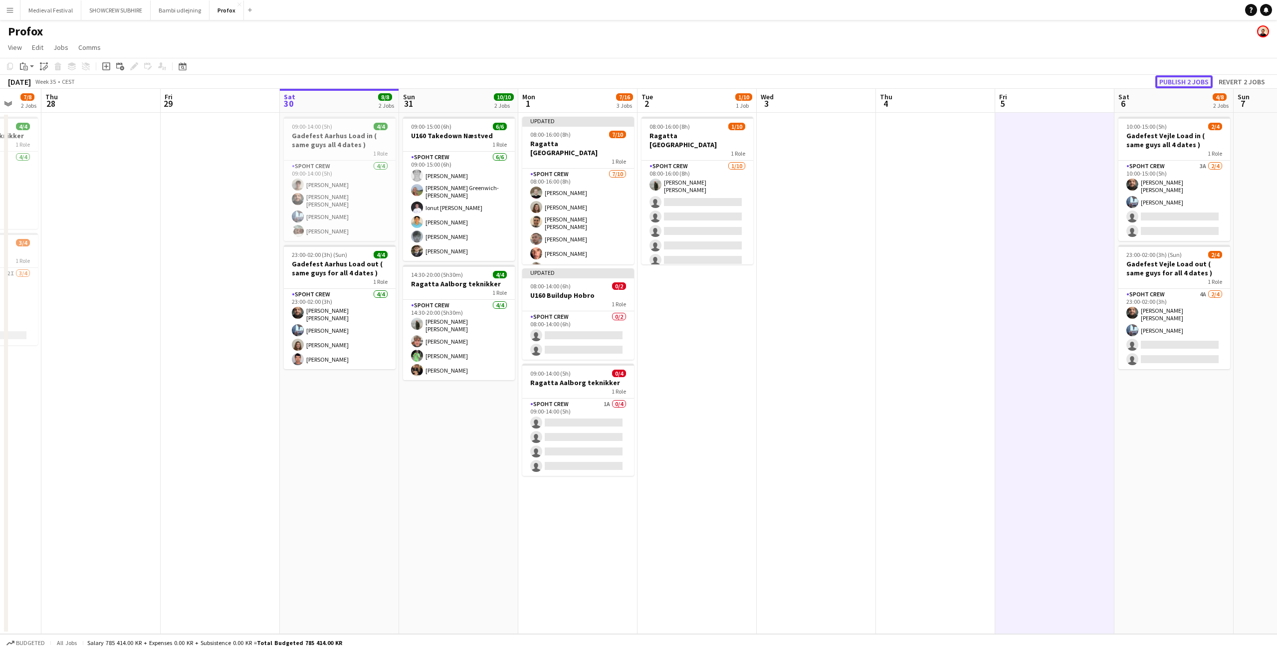
click at [1189, 77] on button "Publish 2 jobs" at bounding box center [1183, 81] width 57 height 13
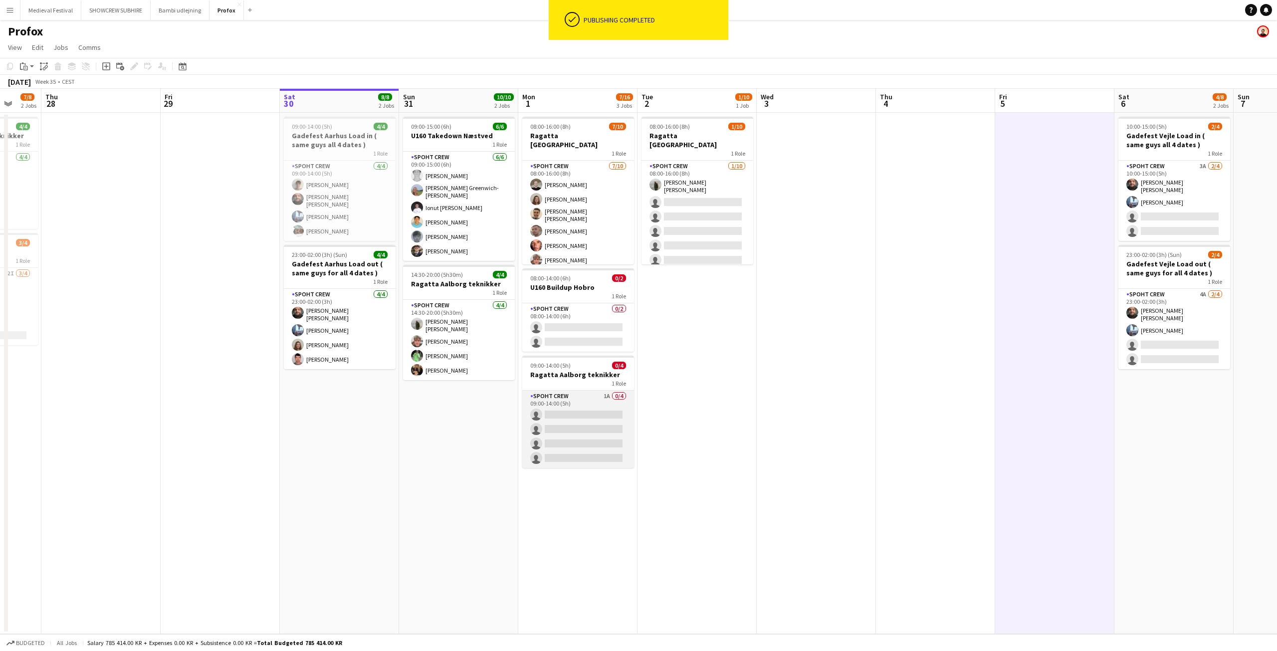
click at [585, 415] on app-card-role "Spoht Crew 1A 0/4 09:00-14:00 (5h) single-neutral-actions single-neutral-action…" at bounding box center [578, 429] width 112 height 77
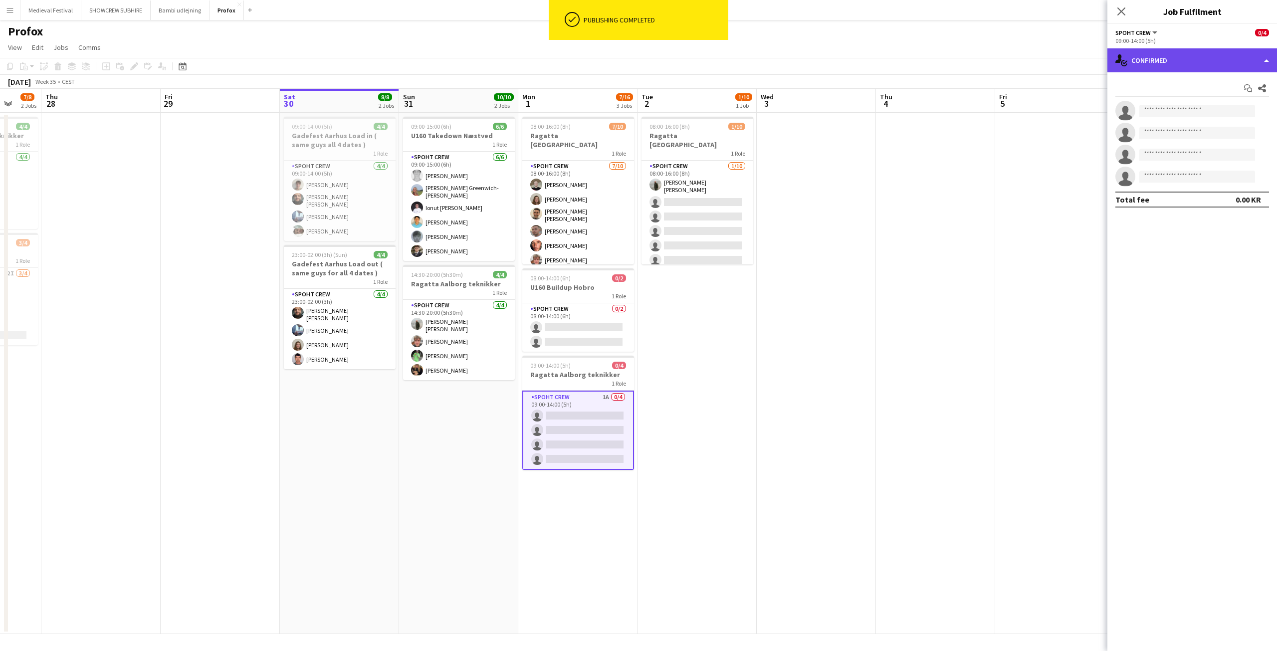
click at [1213, 54] on div "single-neutral-actions-check-2 Confirmed" at bounding box center [1192, 60] width 170 height 24
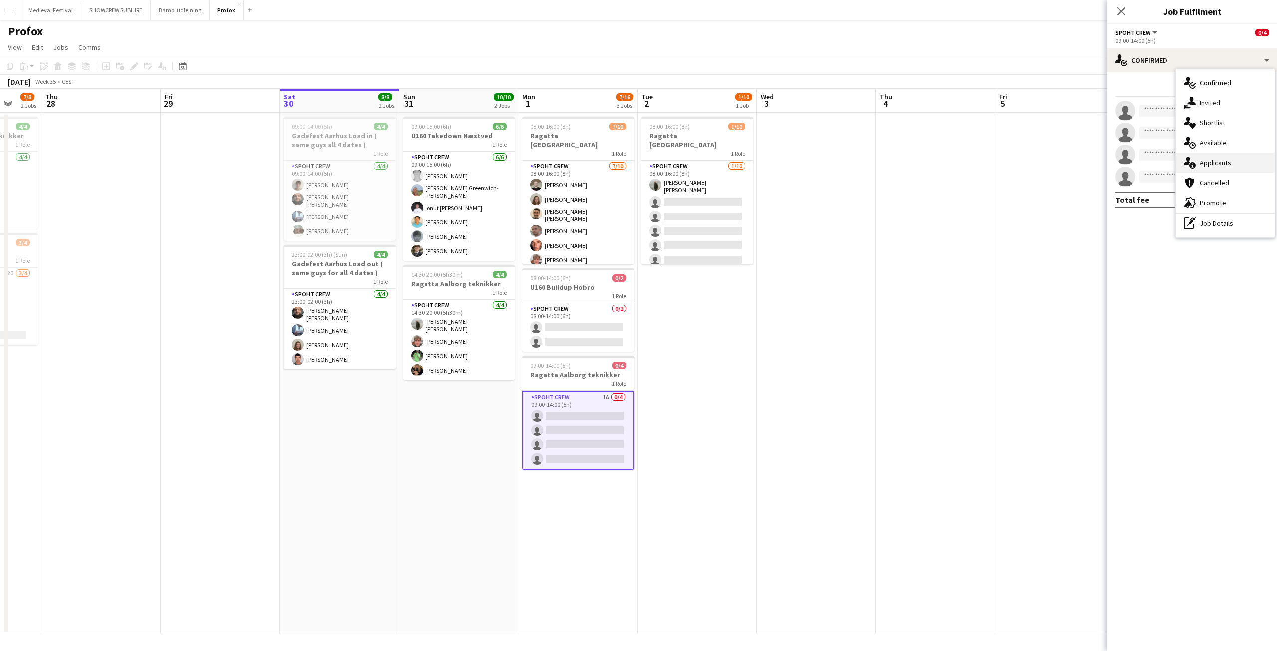
click at [1198, 158] on div "single-neutral-actions-information Applicants" at bounding box center [1225, 163] width 99 height 20
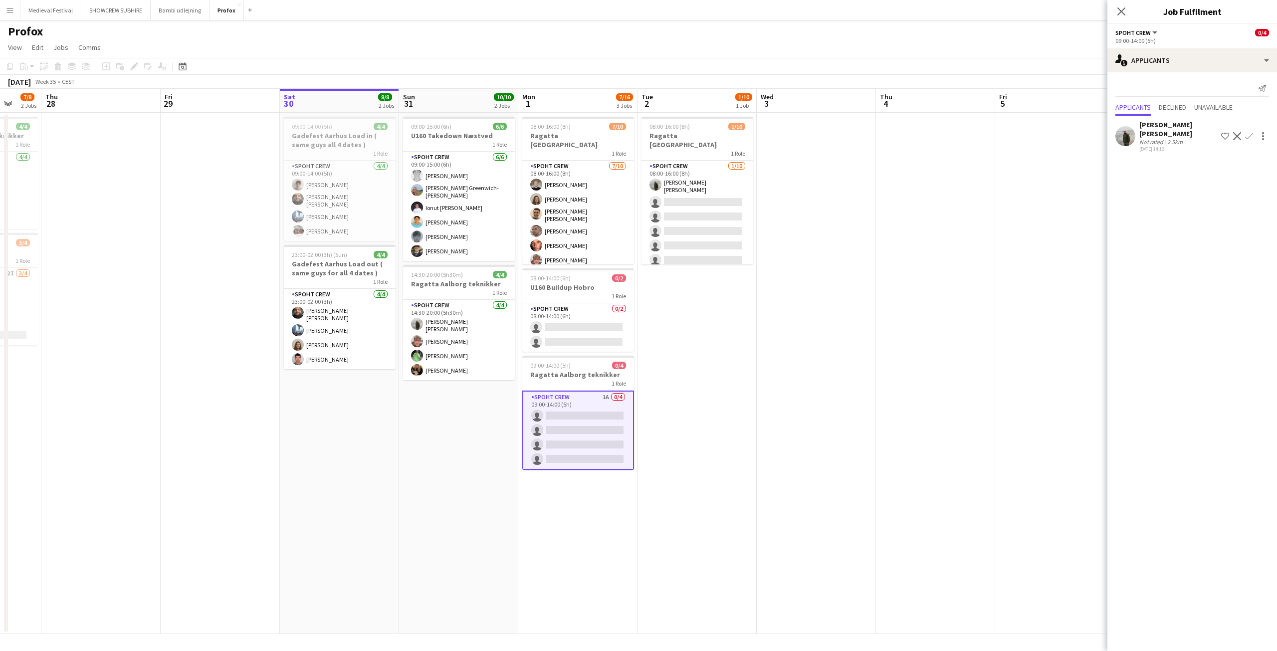
click at [1247, 132] on app-icon "Confirm" at bounding box center [1249, 136] width 8 height 8
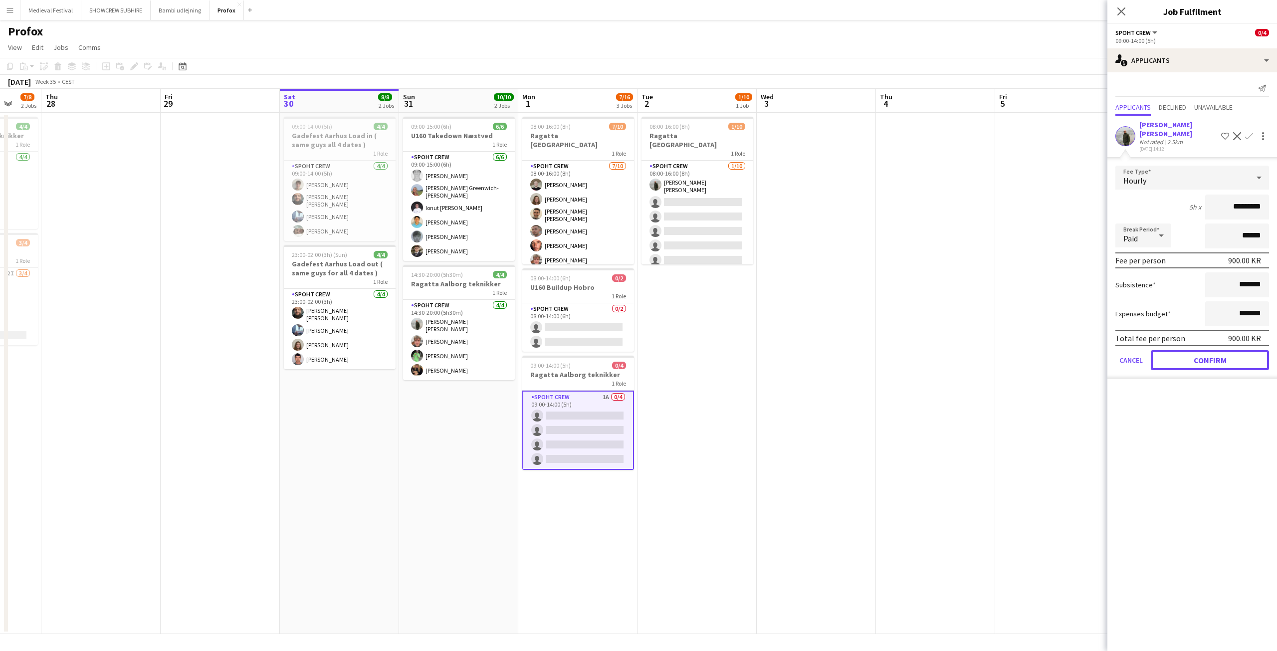
click at [1203, 353] on button "Confirm" at bounding box center [1210, 360] width 118 height 20
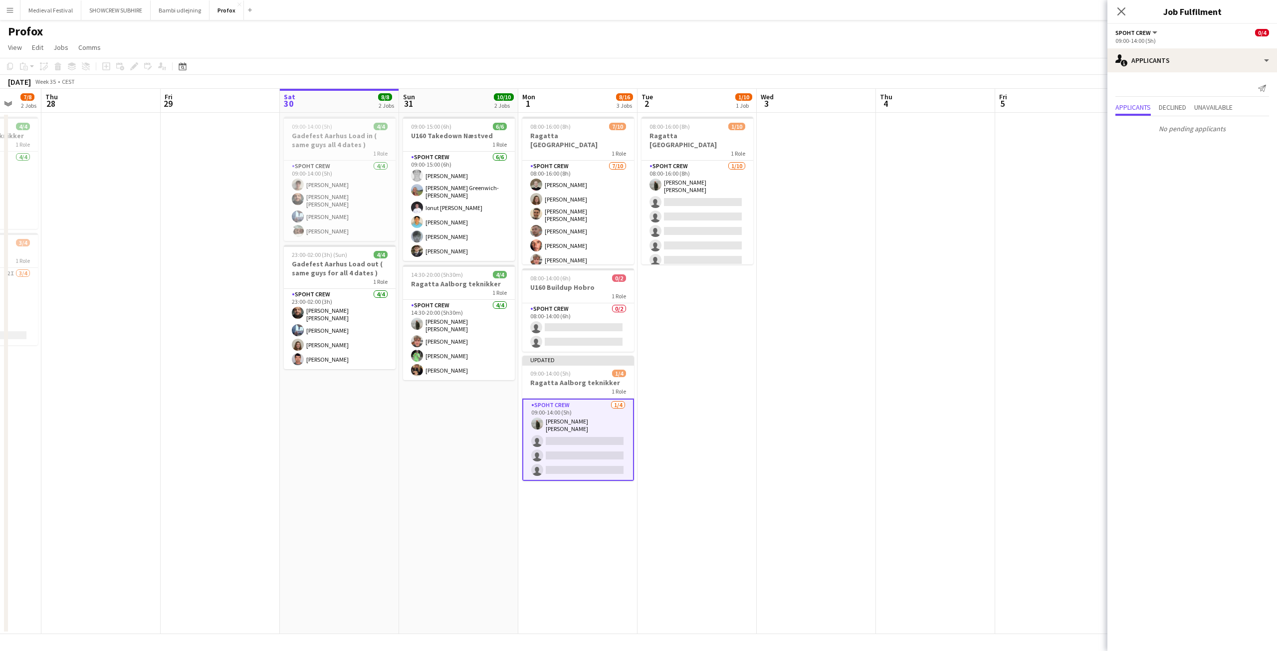
click at [962, 316] on app-date-cell at bounding box center [935, 373] width 119 height 521
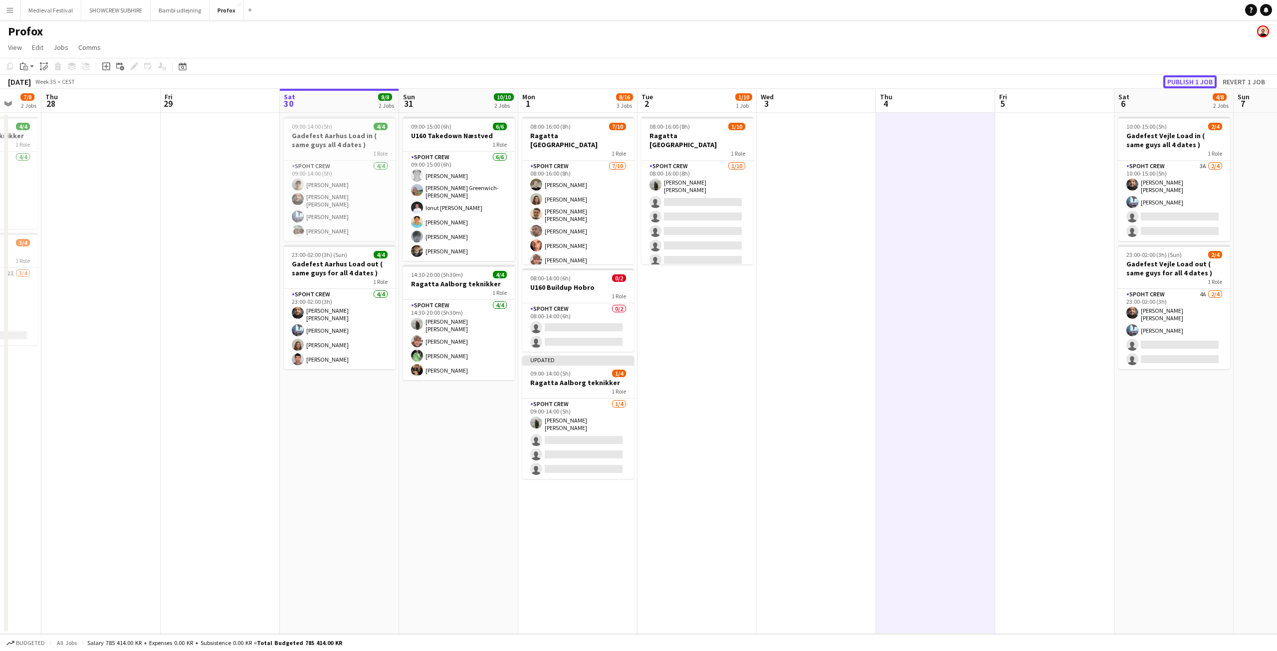
click at [1193, 80] on button "Publish 1 job" at bounding box center [1189, 81] width 53 height 13
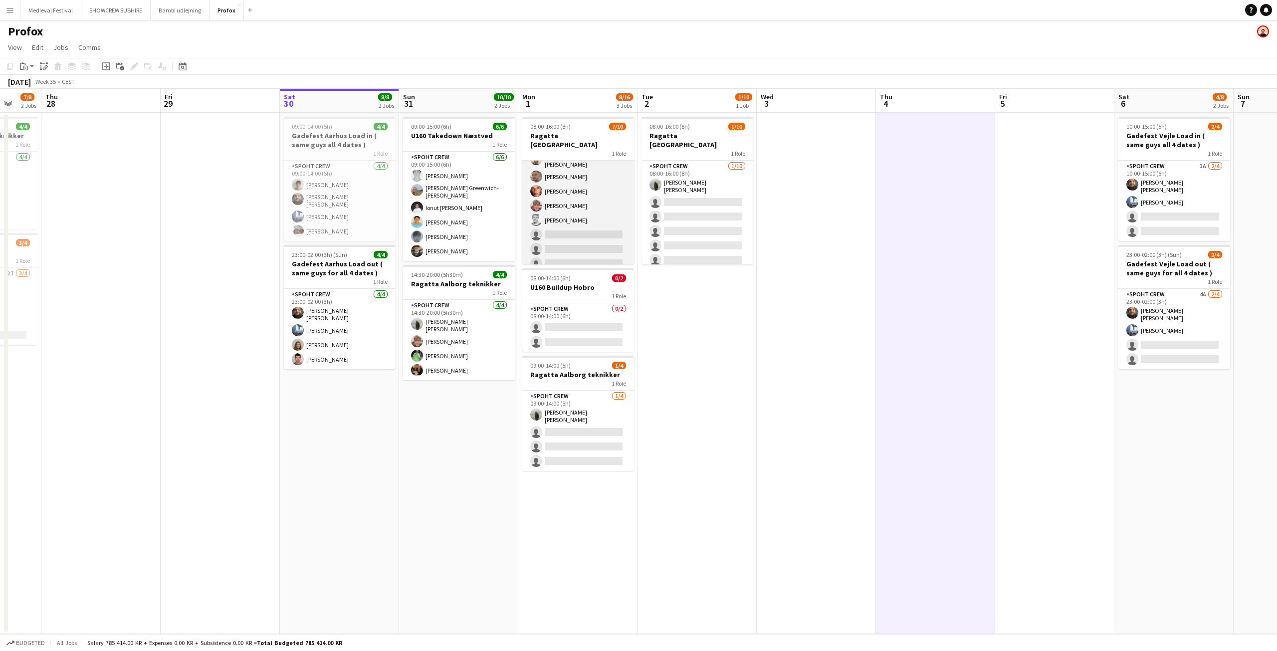
scroll to position [0, 0]
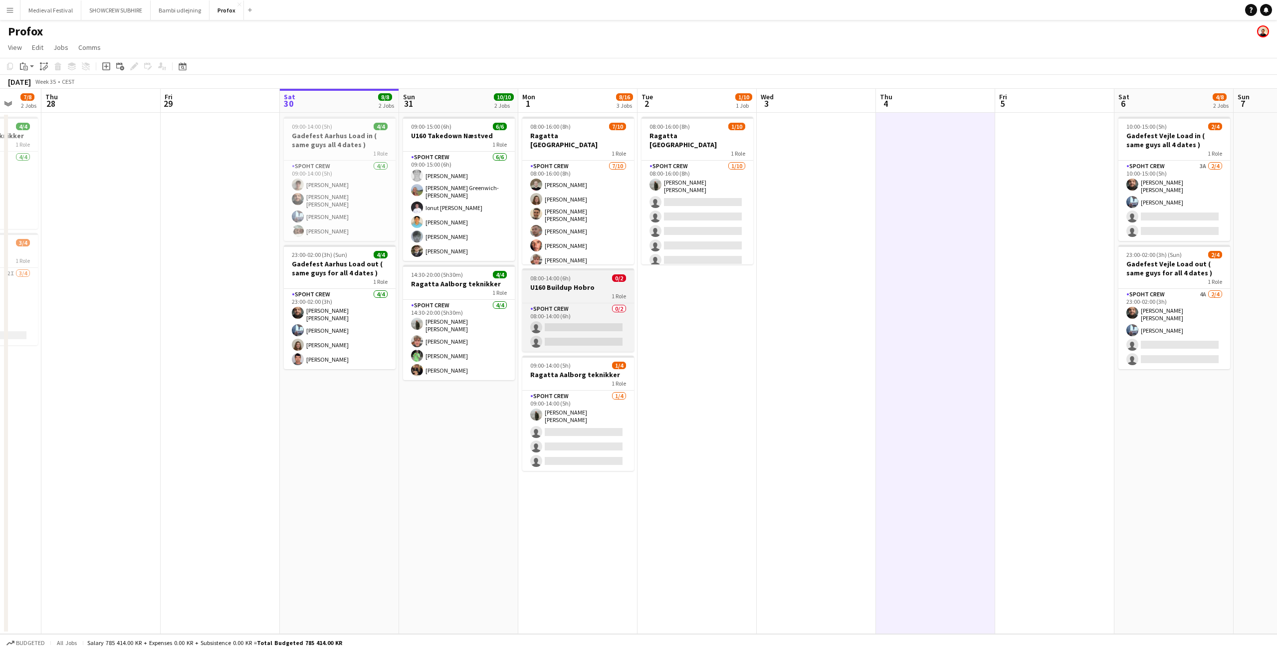
click at [574, 283] on h3 "U160 Buildup Hobro" at bounding box center [578, 287] width 112 height 9
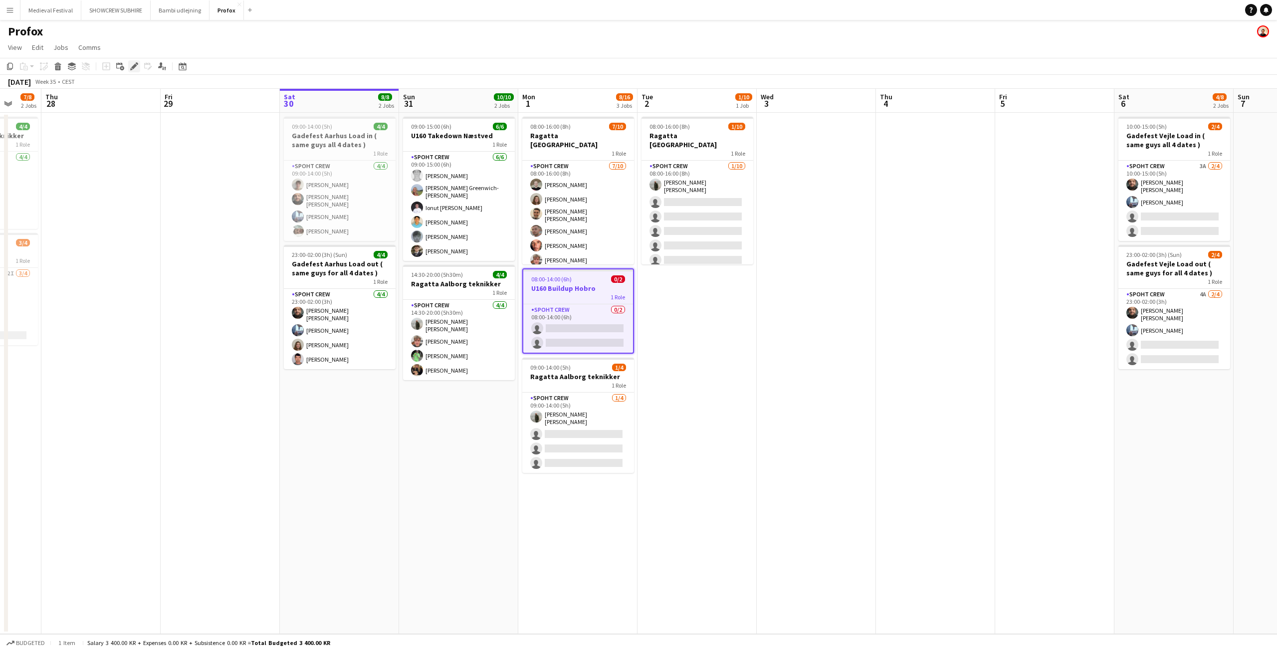
click at [131, 66] on icon "Edit" at bounding box center [134, 66] width 8 height 8
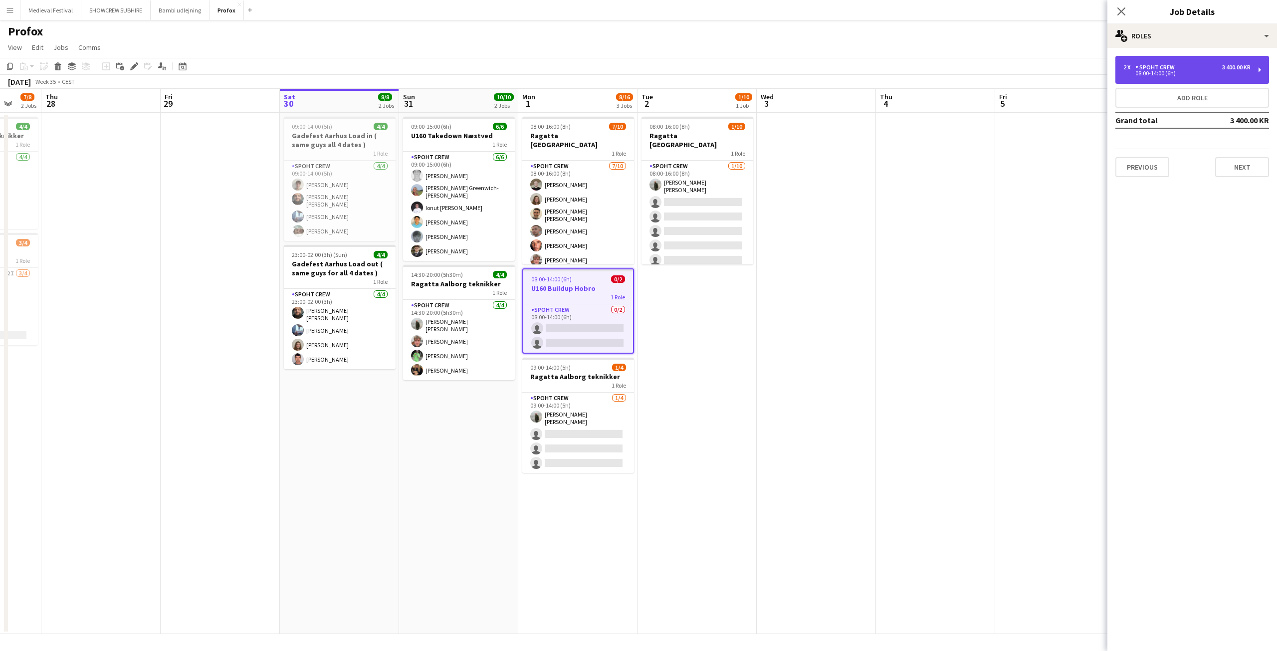
click at [1208, 64] on div "2 x Spoht Crew 3 400.00 KR" at bounding box center [1186, 67] width 127 height 7
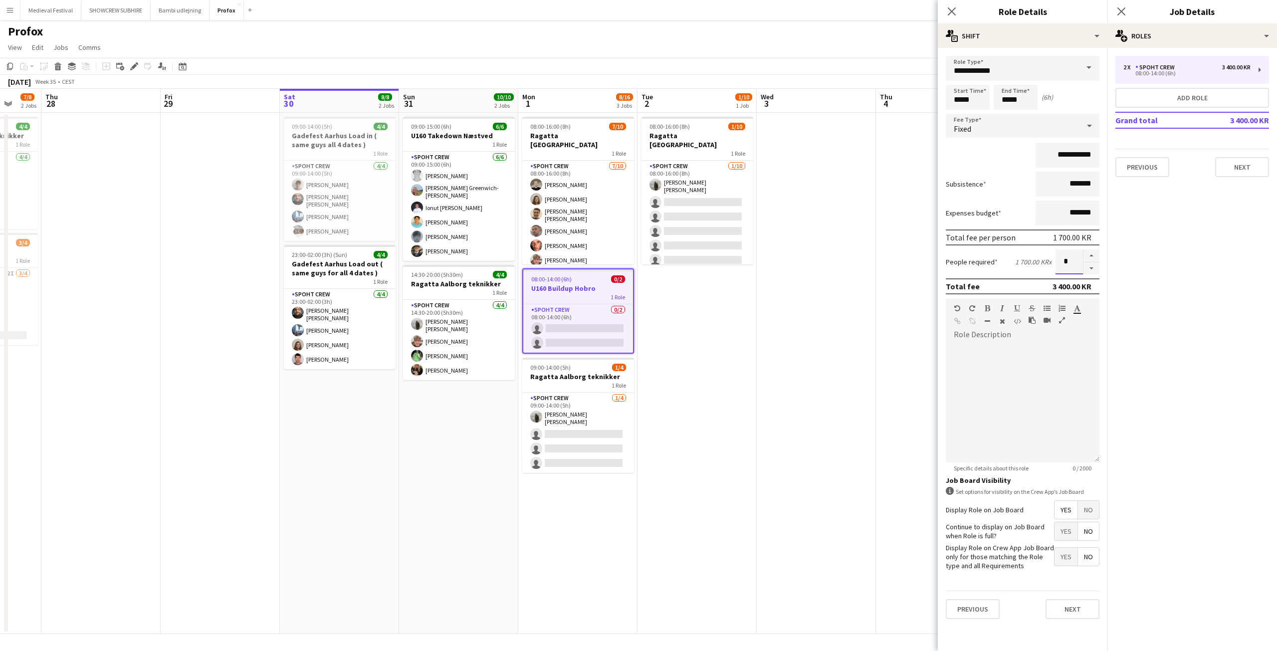
drag, startPoint x: 1070, startPoint y: 257, endPoint x: 1052, endPoint y: 259, distance: 18.6
click at [1053, 259] on div "People required 1 700.00 KR x *" at bounding box center [1023, 261] width 154 height 25
type input "*"
click at [865, 375] on app-date-cell at bounding box center [816, 373] width 119 height 521
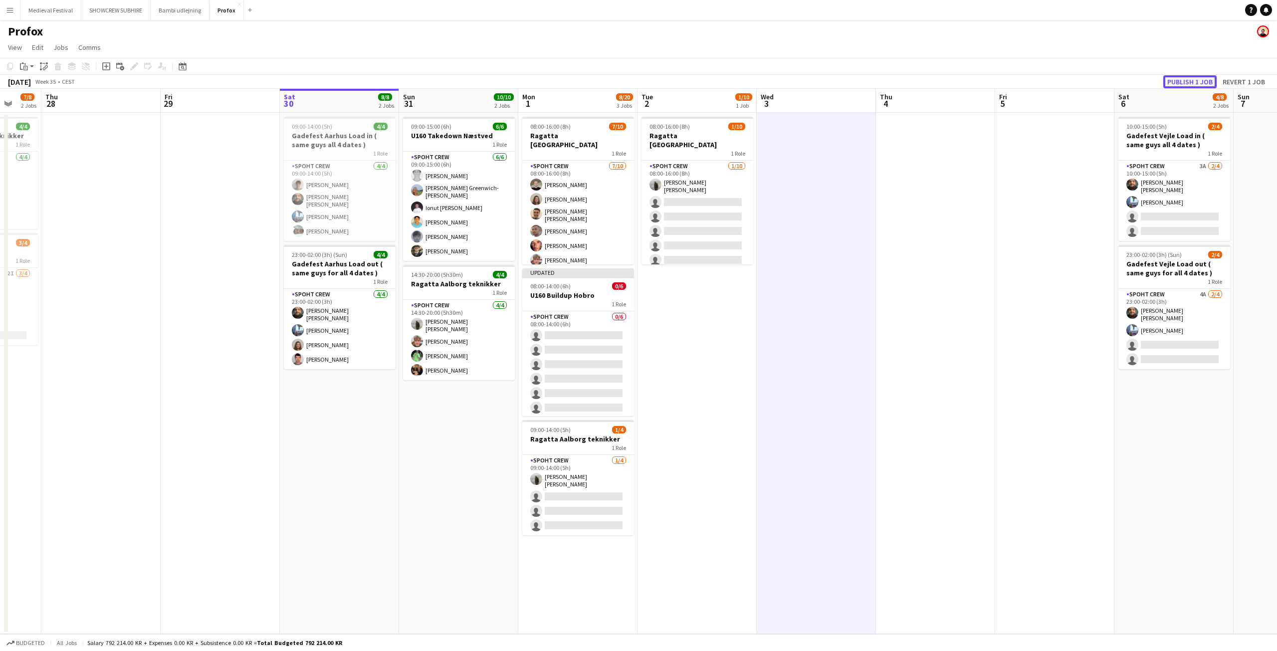
click at [1175, 78] on button "Publish 1 job" at bounding box center [1189, 81] width 53 height 13
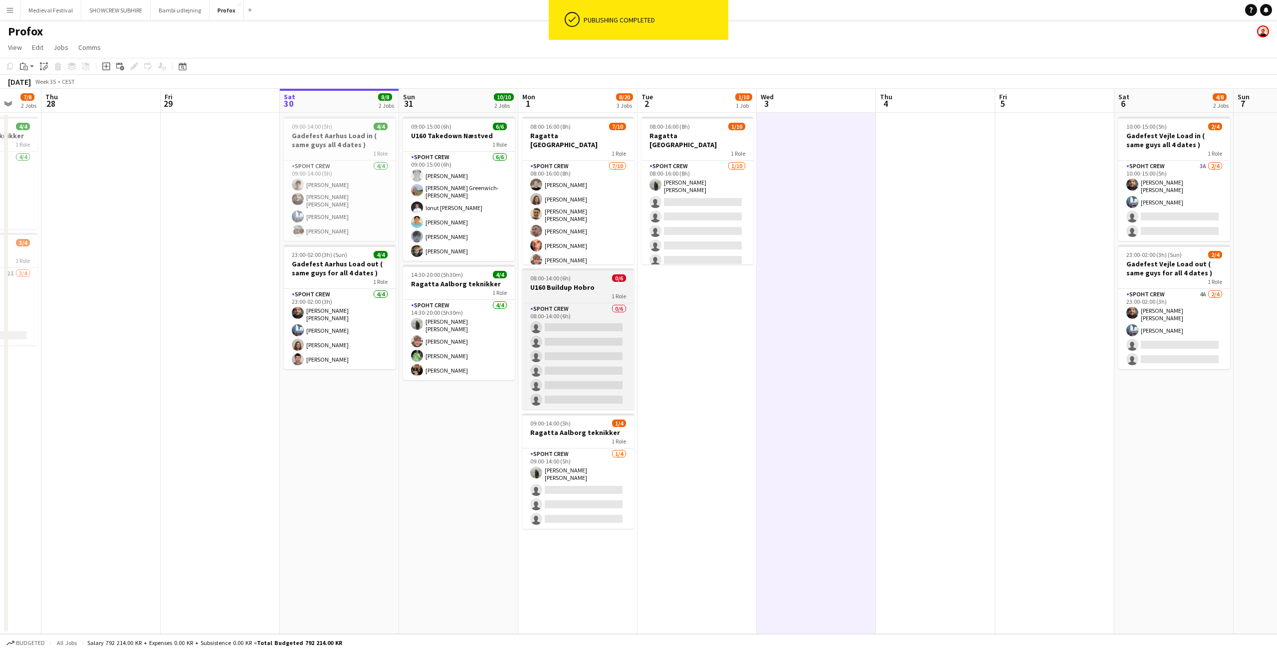
click at [571, 285] on h3 "U160 Buildup Hobro" at bounding box center [578, 287] width 112 height 9
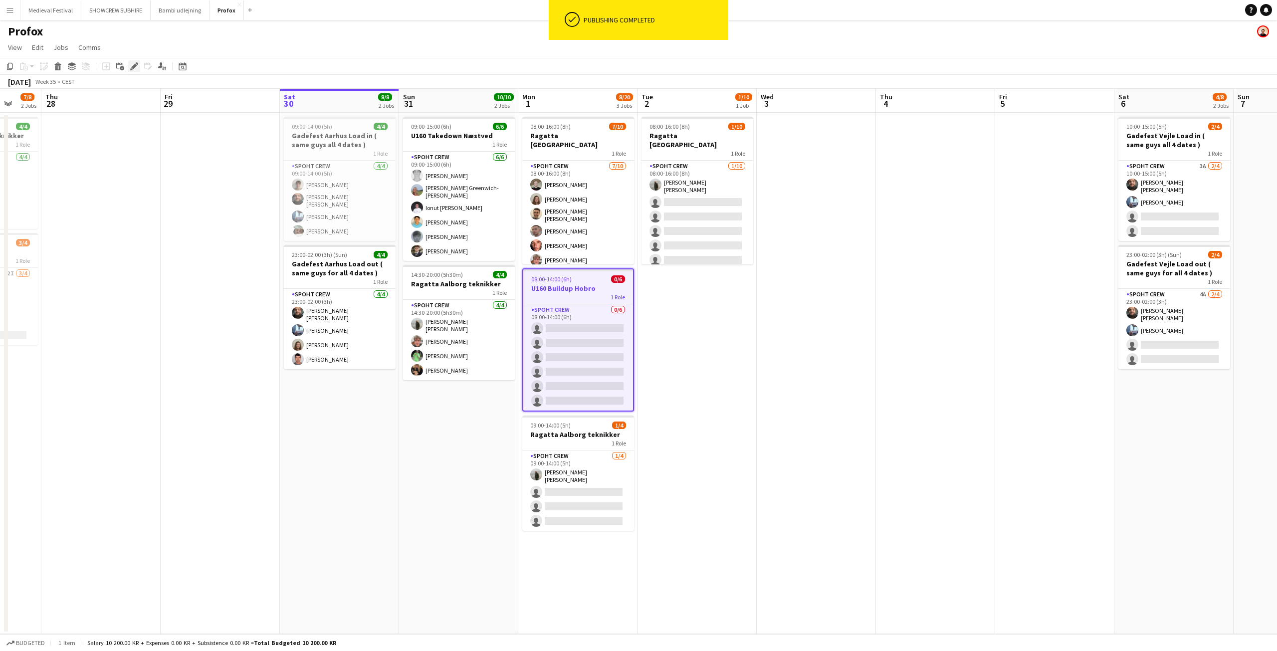
click at [135, 68] on icon "Edit" at bounding box center [134, 66] width 8 height 8
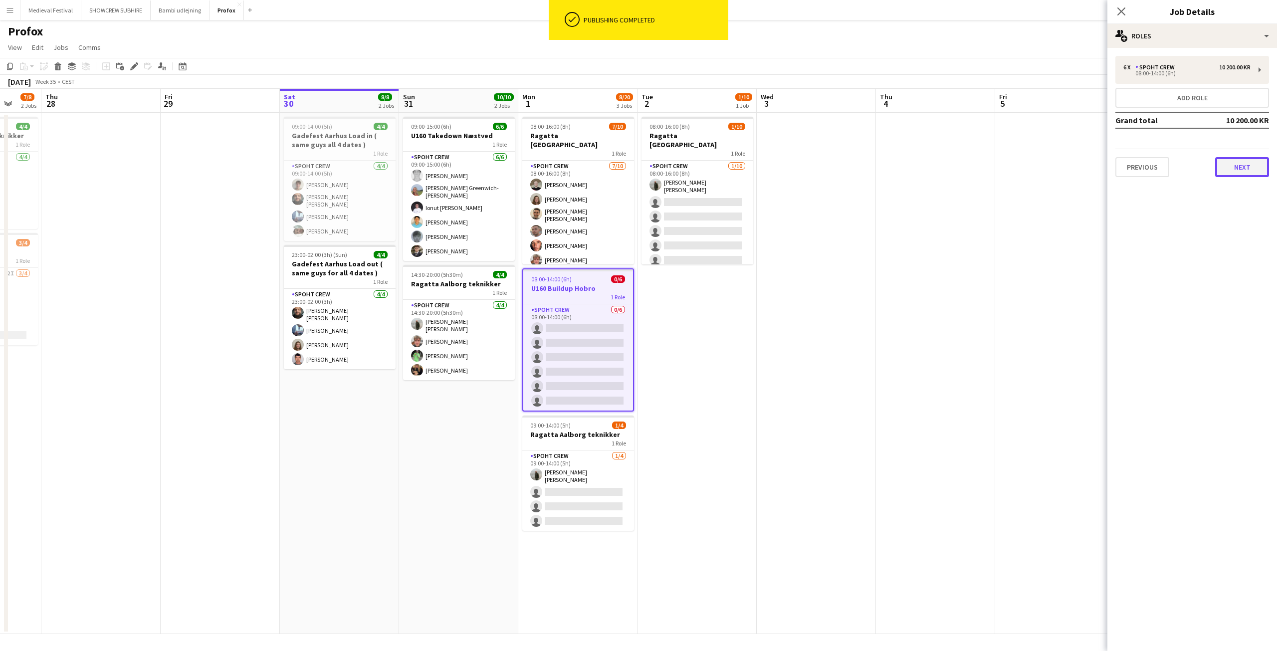
click at [1243, 164] on button "Next" at bounding box center [1242, 167] width 54 height 20
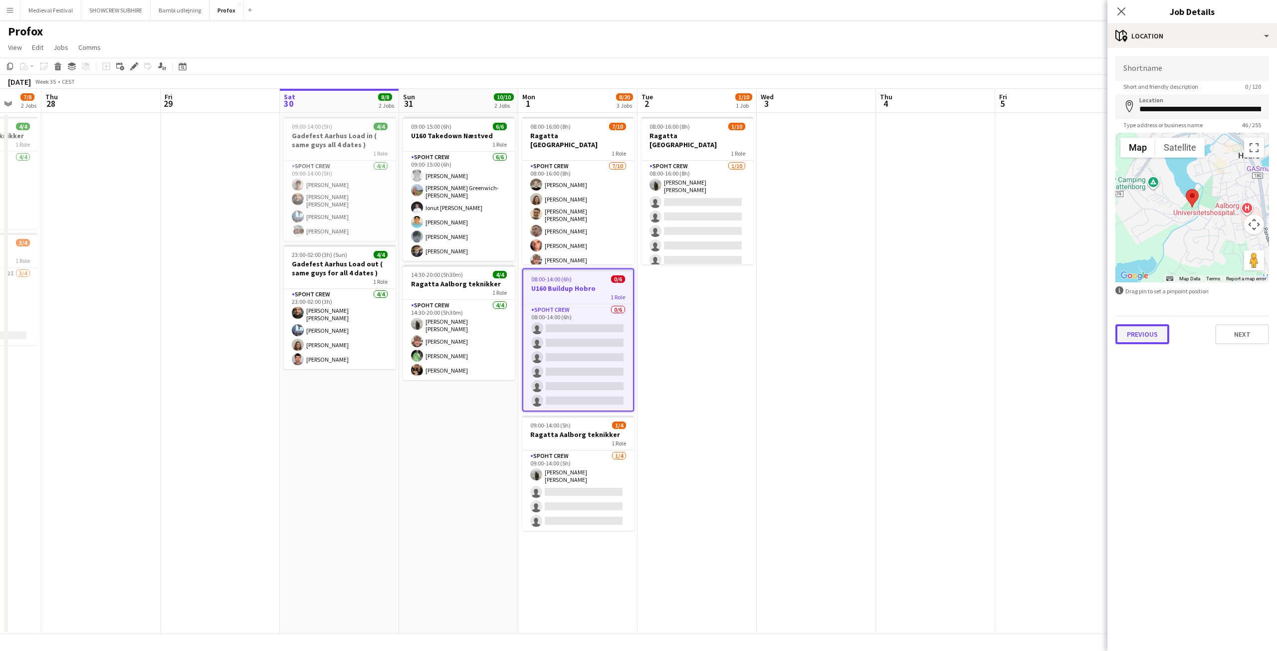
click at [1149, 335] on button "Previous" at bounding box center [1142, 334] width 54 height 20
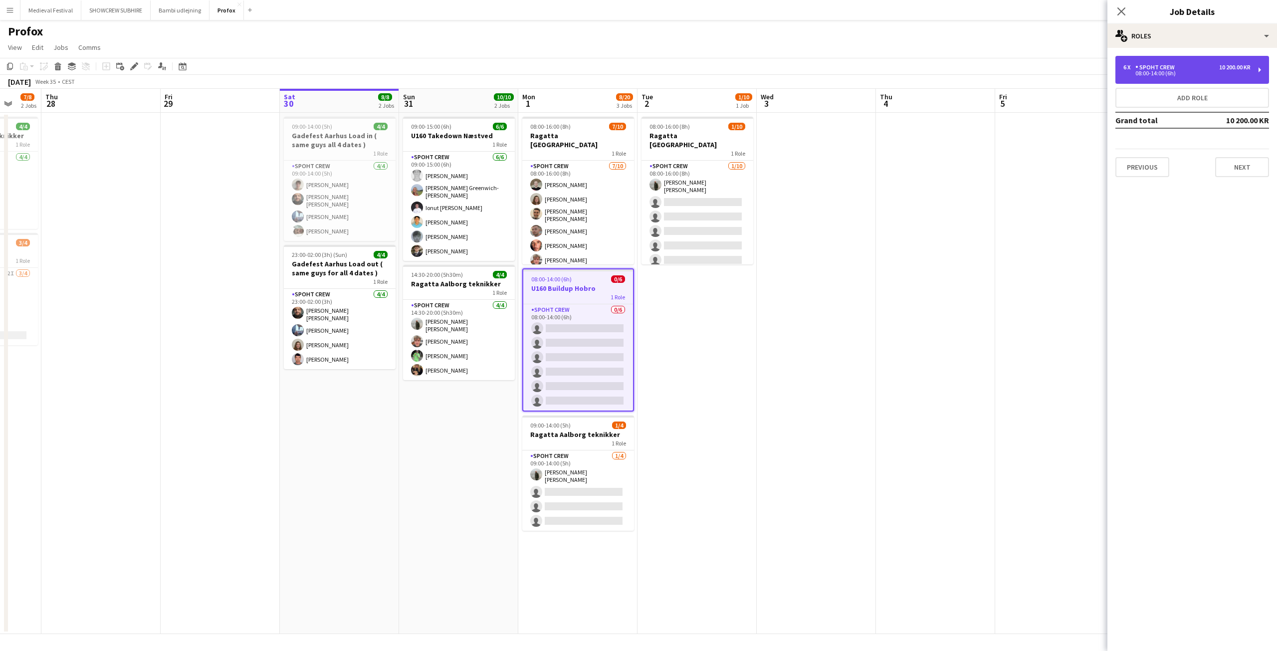
click at [1187, 76] on div "6 x Spoht Crew 10 200.00 KR 08:00-14:00 (6h)" at bounding box center [1192, 70] width 154 height 28
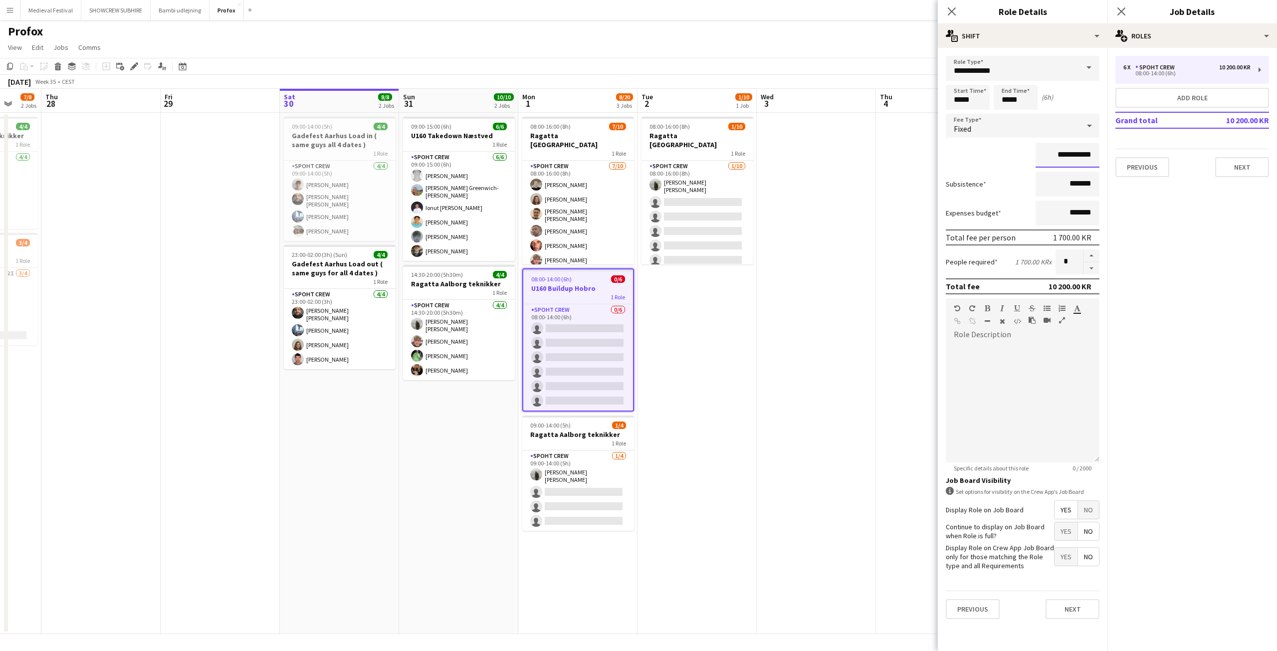
click at [1060, 155] on input "**********" at bounding box center [1067, 155] width 64 height 25
click at [1063, 151] on input "**********" at bounding box center [1067, 155] width 64 height 25
type input "**********"
click at [844, 249] on app-date-cell at bounding box center [816, 373] width 119 height 521
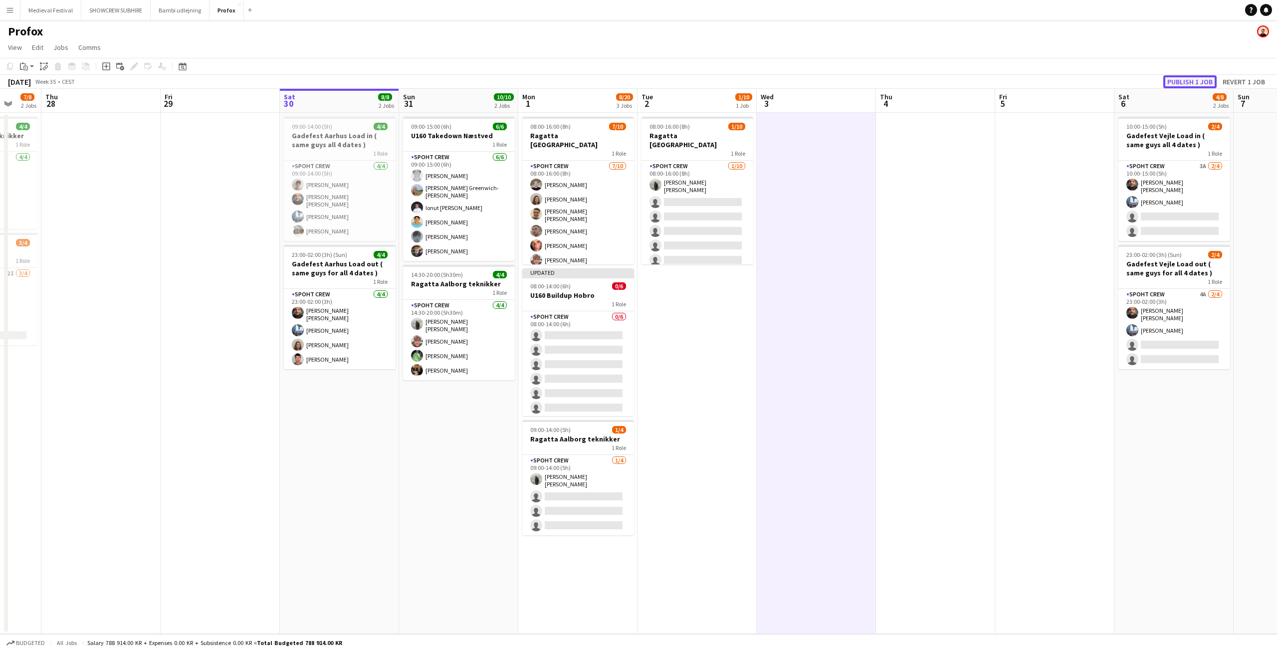
click at [1181, 77] on button "Publish 1 job" at bounding box center [1189, 81] width 53 height 13
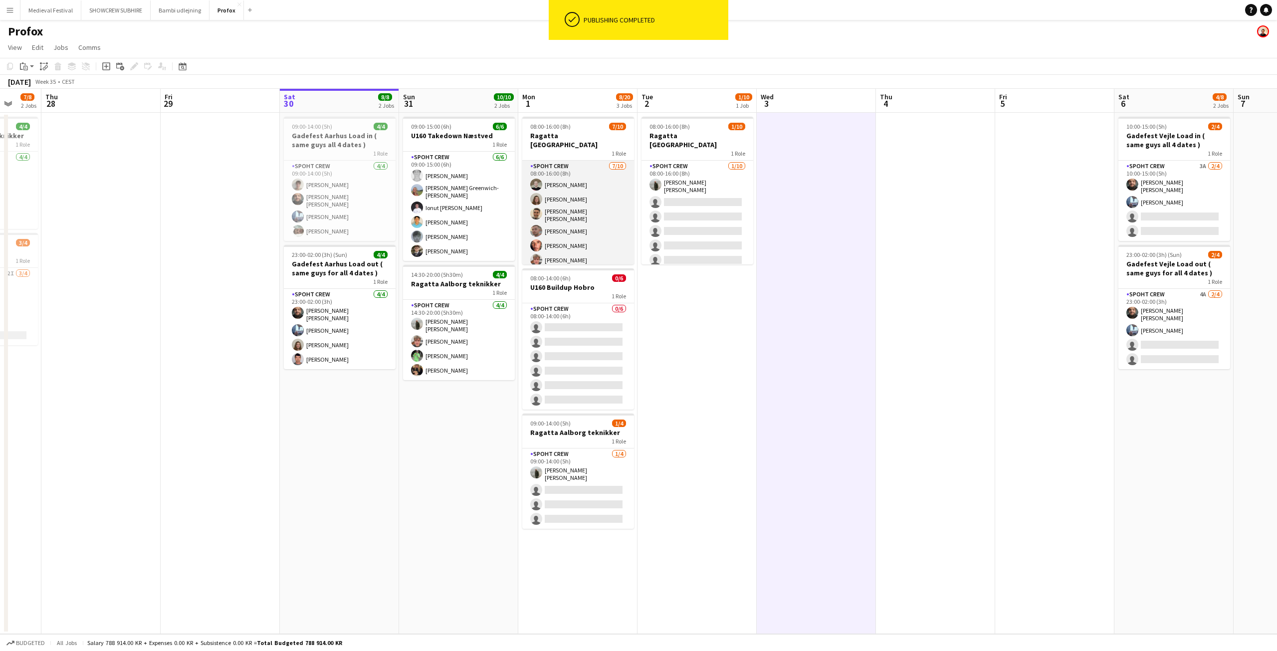
click at [570, 206] on app-card-role "Spoht Crew 7/10 08:00-16:00 (8h) Nicolai Schmidt Annija Uzule Luis alberto Sanc…" at bounding box center [578, 244] width 112 height 167
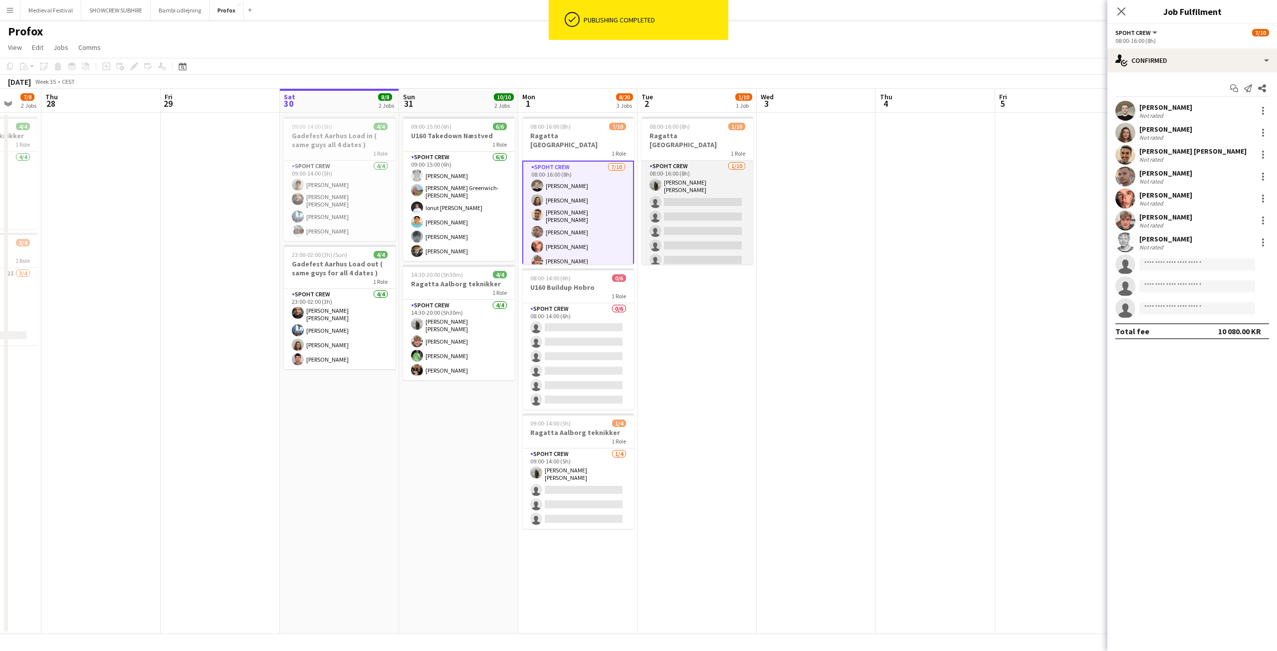
click at [660, 219] on app-card-role "Spoht Crew 1/10 08:00-16:00 (8h) Negru Liviu Mihai single-neutral-actions singl…" at bounding box center [697, 244] width 112 height 167
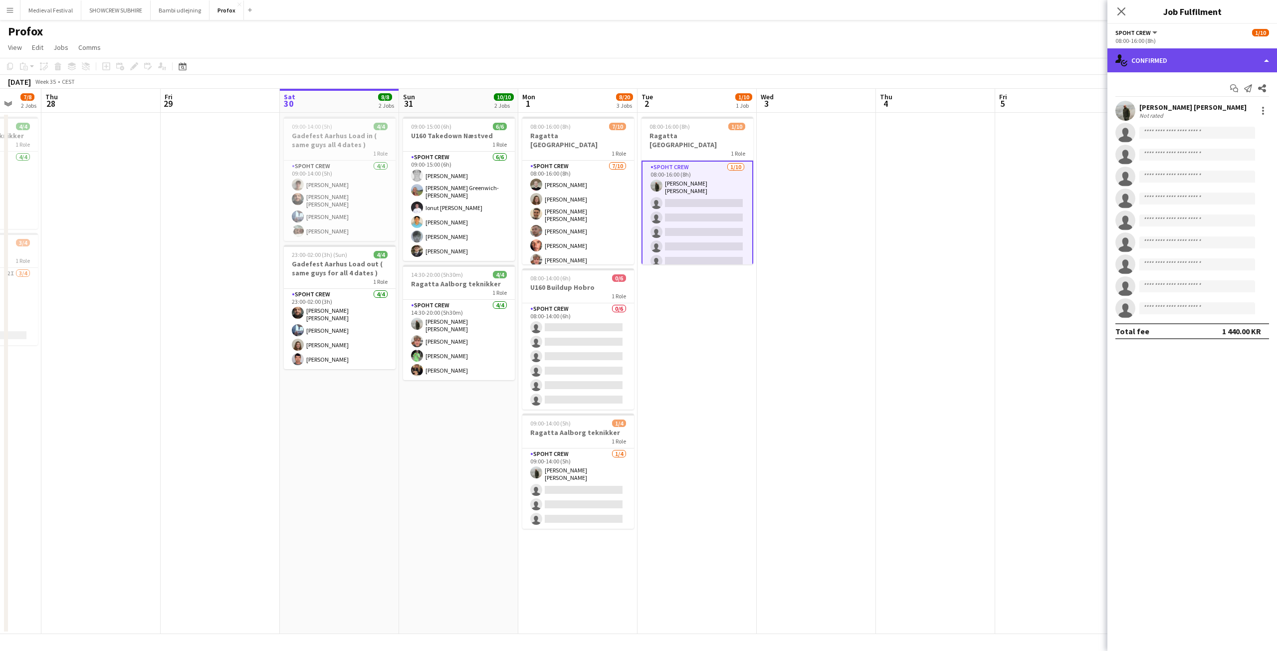
click at [1224, 67] on div "single-neutral-actions-check-2 Confirmed" at bounding box center [1192, 60] width 170 height 24
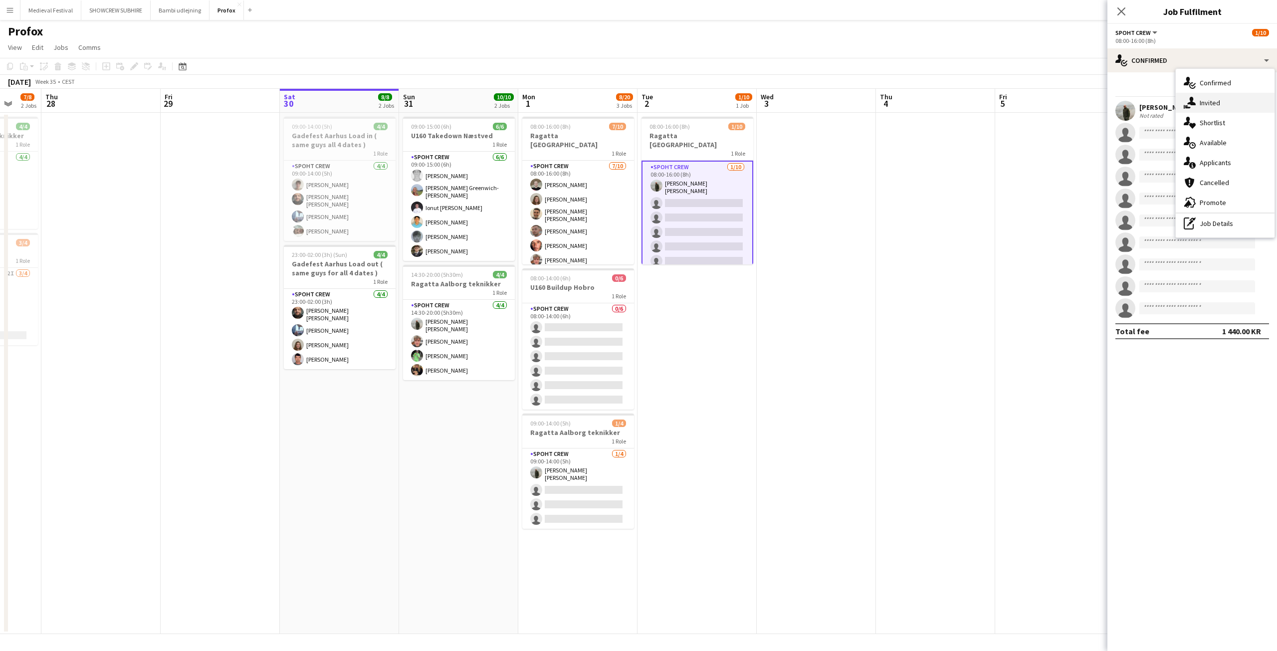
click at [1221, 102] on div "single-neutral-actions-share-1 Invited" at bounding box center [1225, 103] width 99 height 20
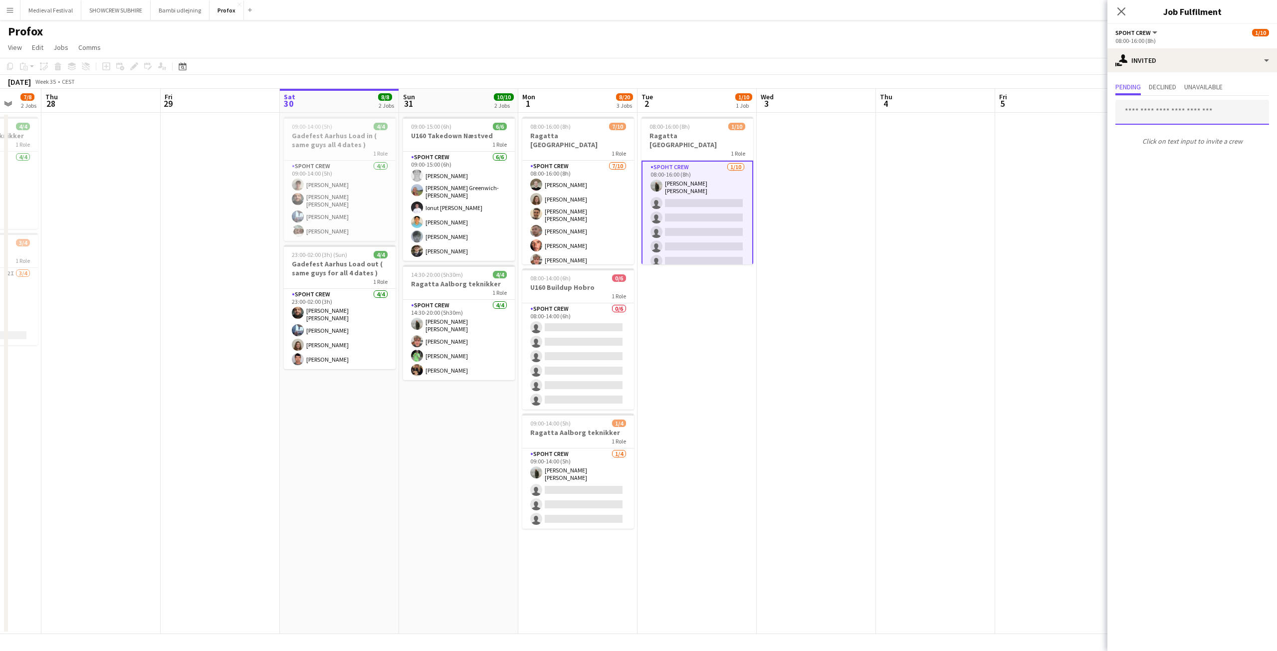
click at [1163, 119] on input "text" at bounding box center [1192, 112] width 154 height 25
type input "*****"
click at [1164, 136] on span "[PERSON_NAME]" at bounding box center [1151, 137] width 57 height 8
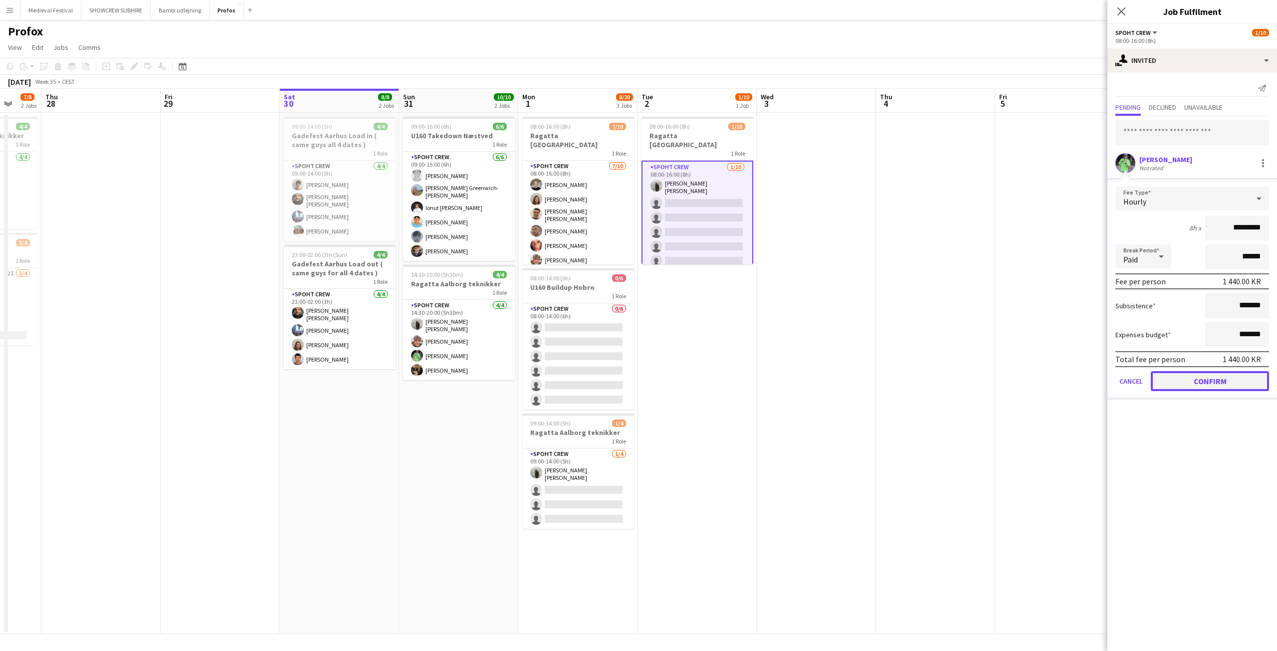
click at [1199, 375] on button "Confirm" at bounding box center [1210, 381] width 118 height 20
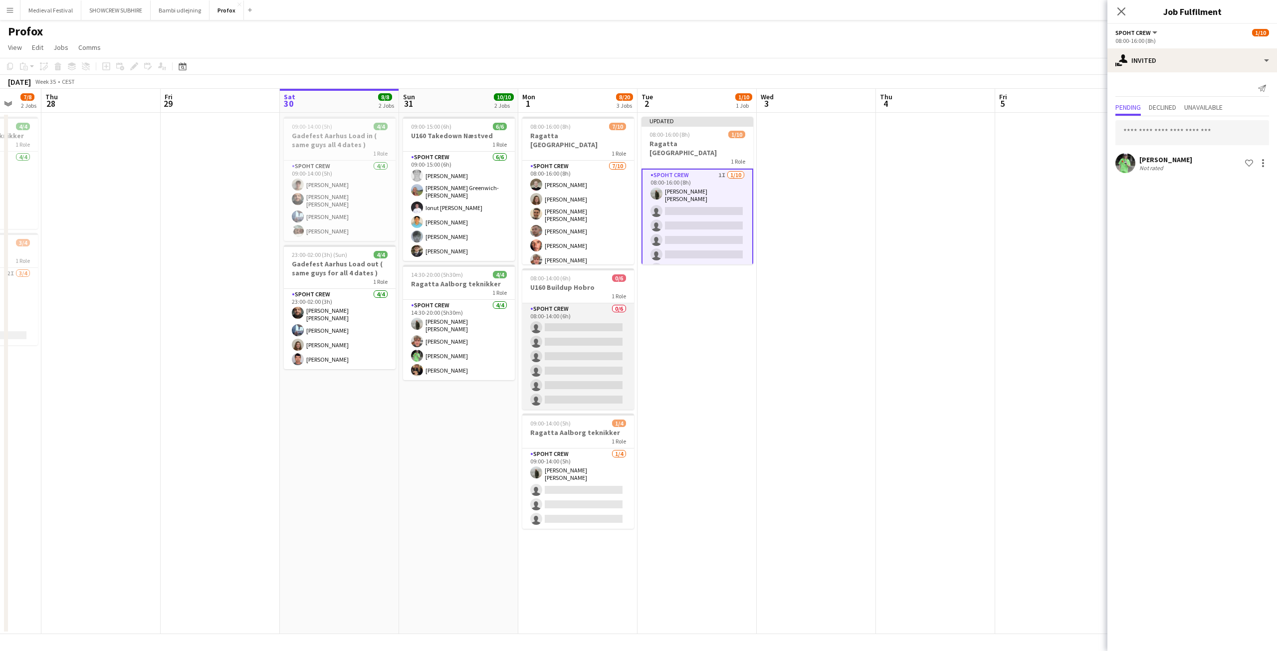
click at [563, 339] on app-card-role "Spoht Crew 0/6 08:00-14:00 (6h) single-neutral-actions single-neutral-actions s…" at bounding box center [578, 356] width 112 height 106
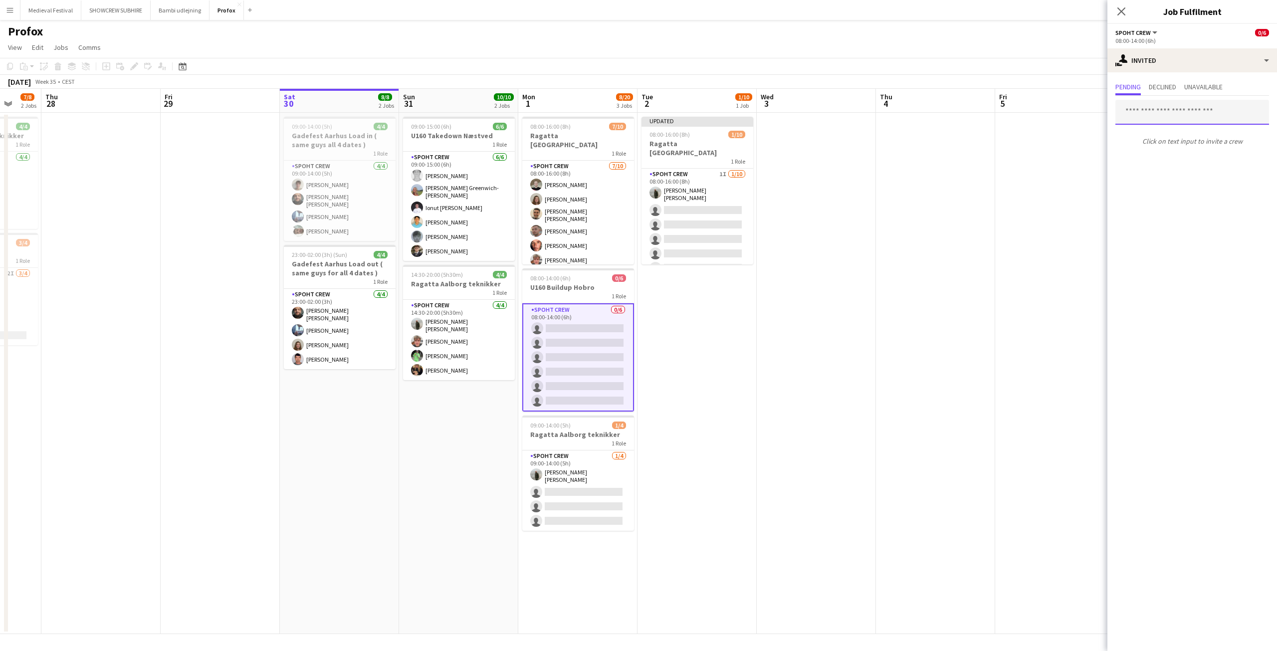
click at [1151, 111] on input "text" at bounding box center [1192, 112] width 154 height 25
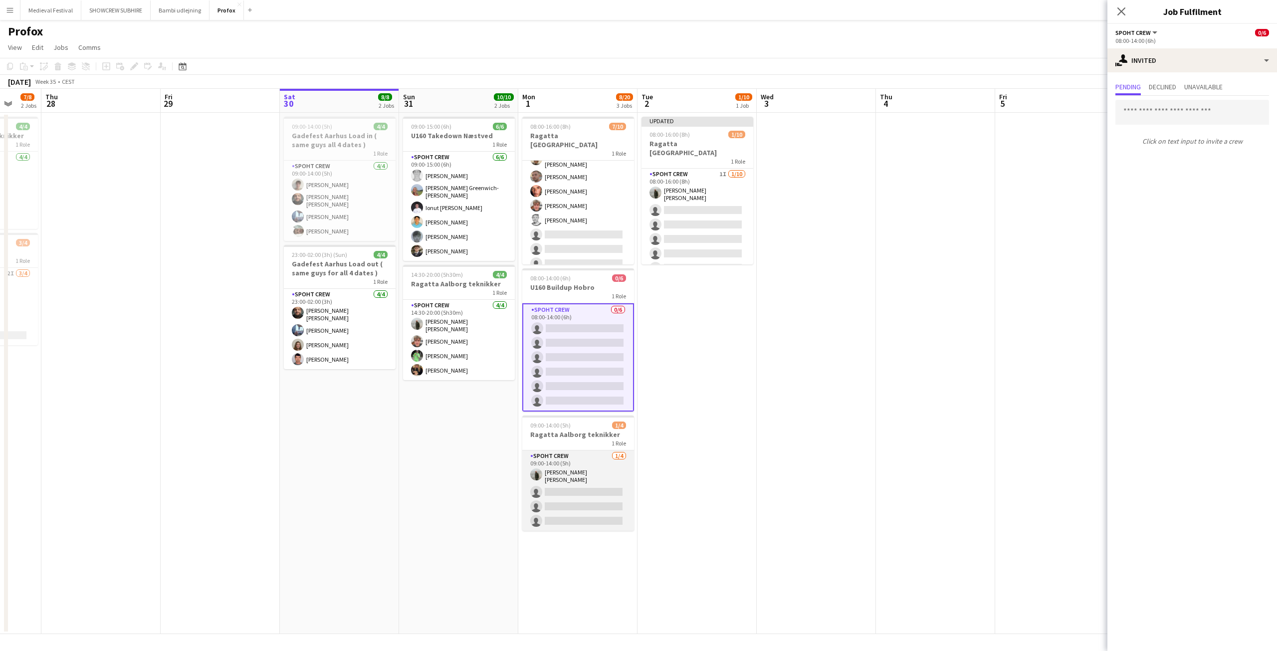
click at [571, 502] on app-card-role "Spoht Crew 1/4 09:00-14:00 (5h) Negru Liviu Mihai single-neutral-actions single…" at bounding box center [578, 490] width 112 height 80
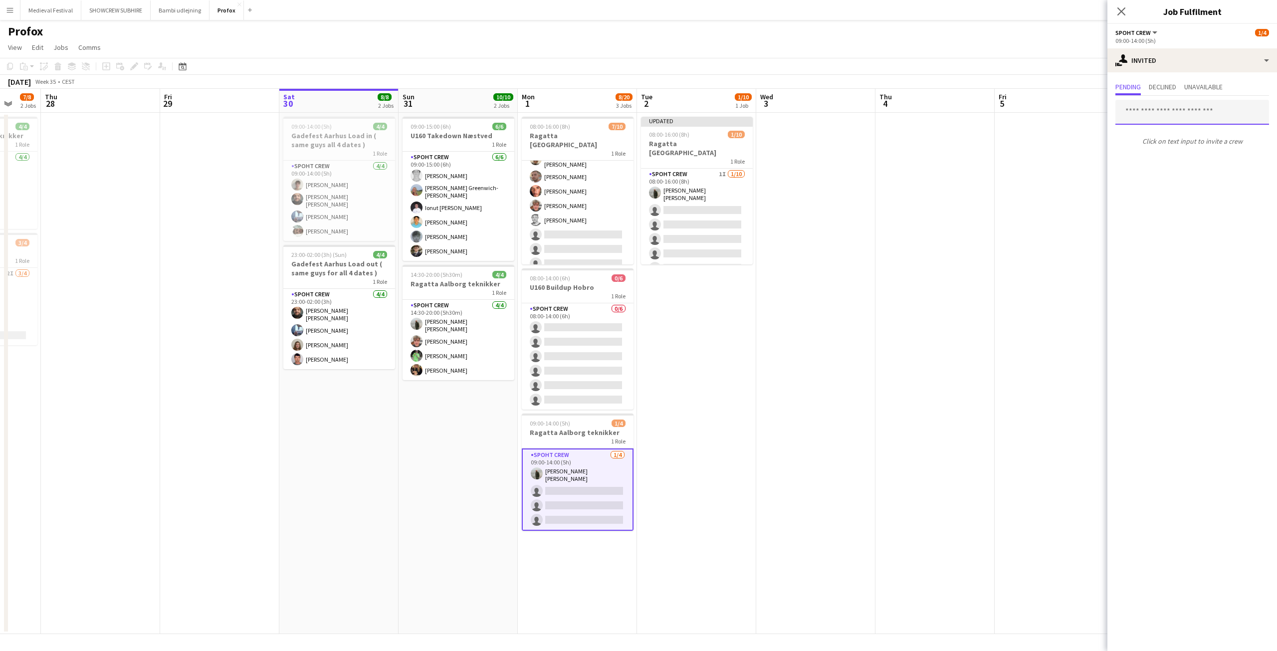
click at [1139, 117] on input "text" at bounding box center [1192, 112] width 154 height 25
type input "*****"
click at [1175, 143] on span "haakon@lerche.org" at bounding box center [1192, 145] width 138 height 8
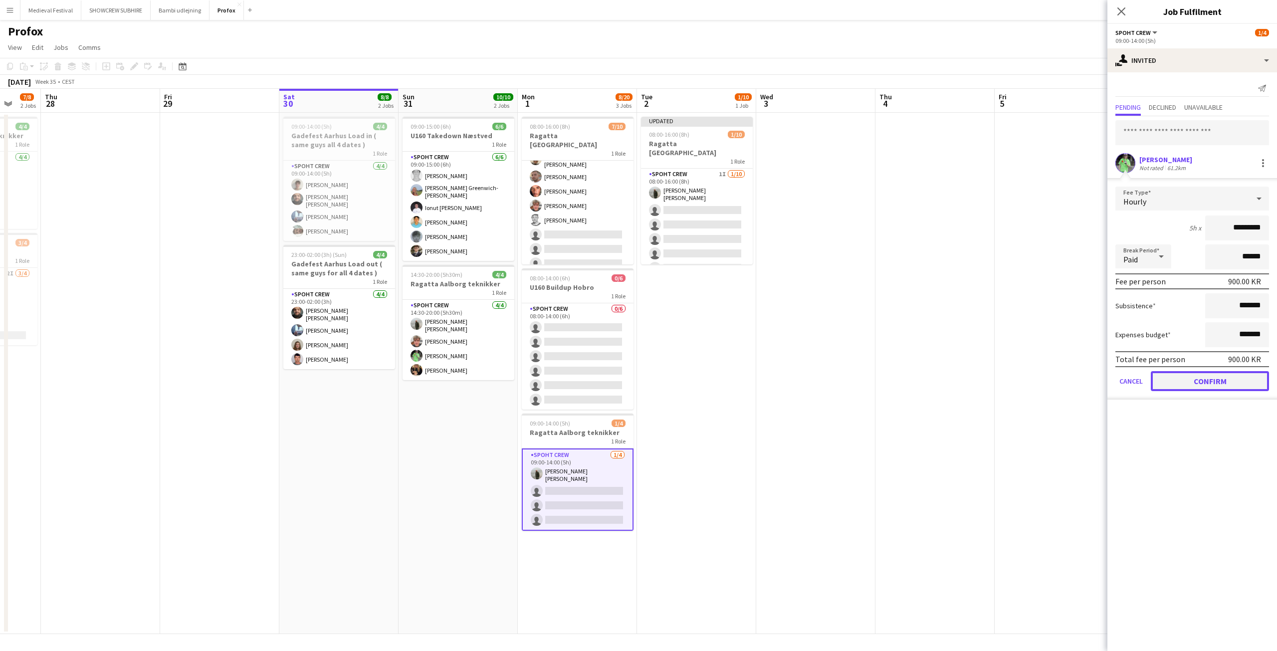
click at [1199, 379] on button "Confirm" at bounding box center [1210, 381] width 118 height 20
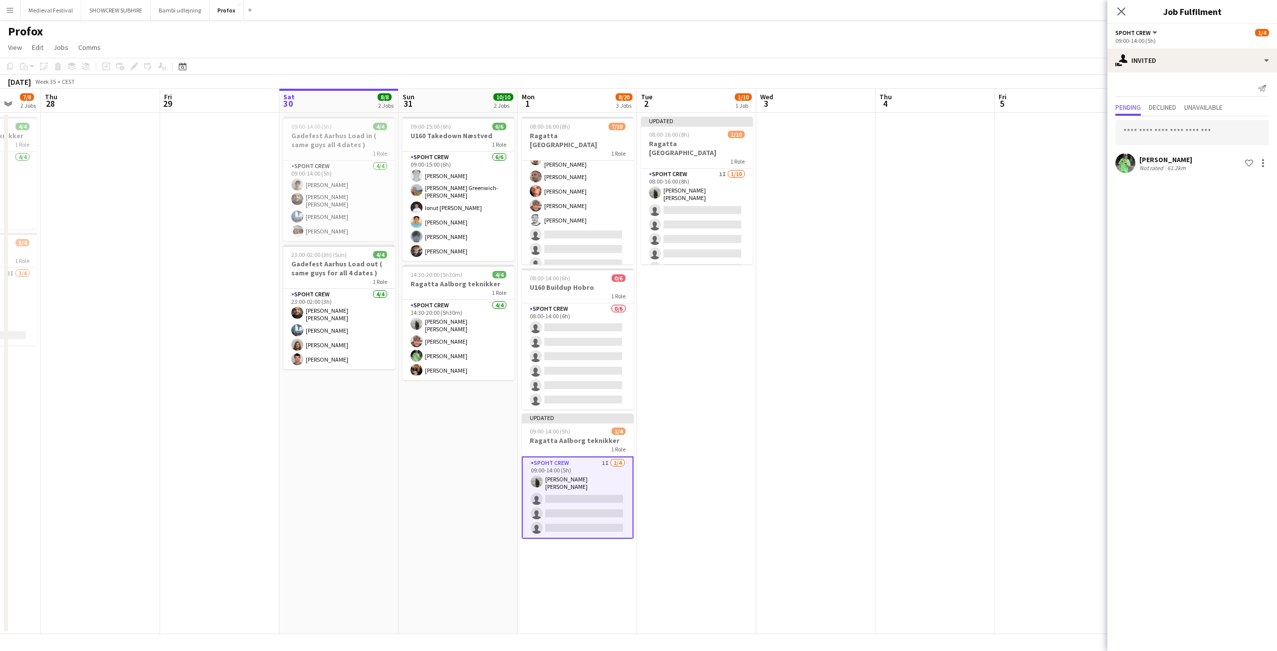
click at [946, 286] on app-date-cell at bounding box center [934, 373] width 119 height 521
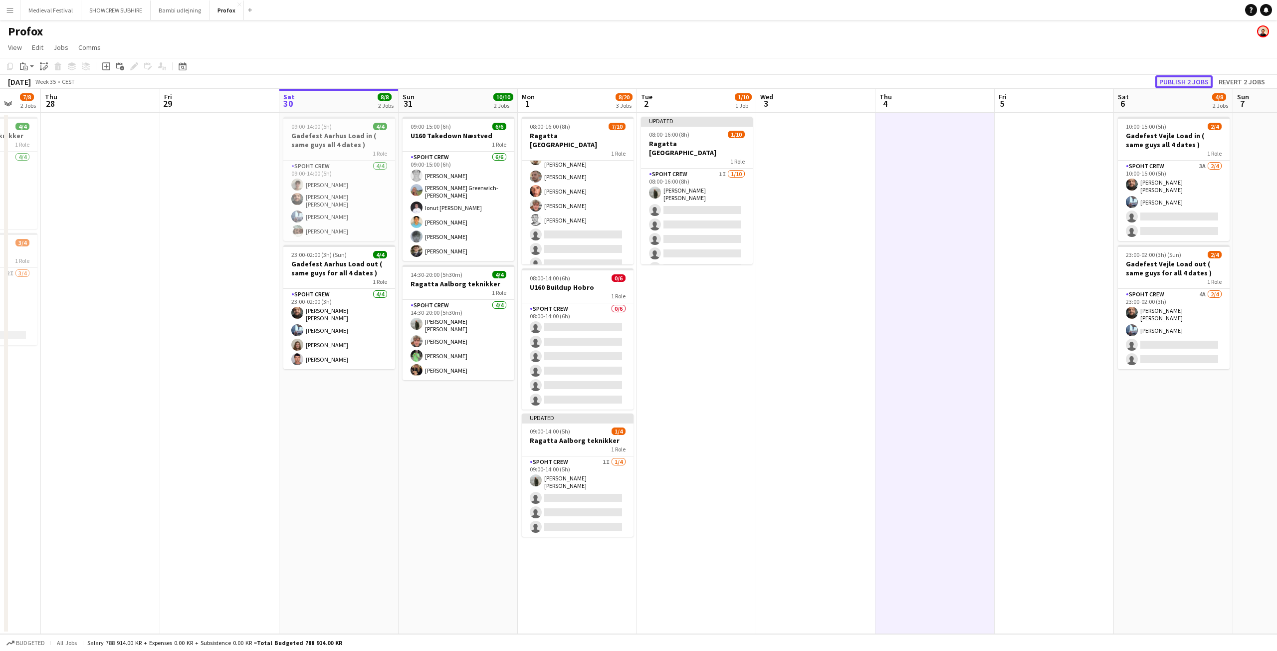
click at [1175, 83] on button "Publish 2 jobs" at bounding box center [1183, 81] width 57 height 13
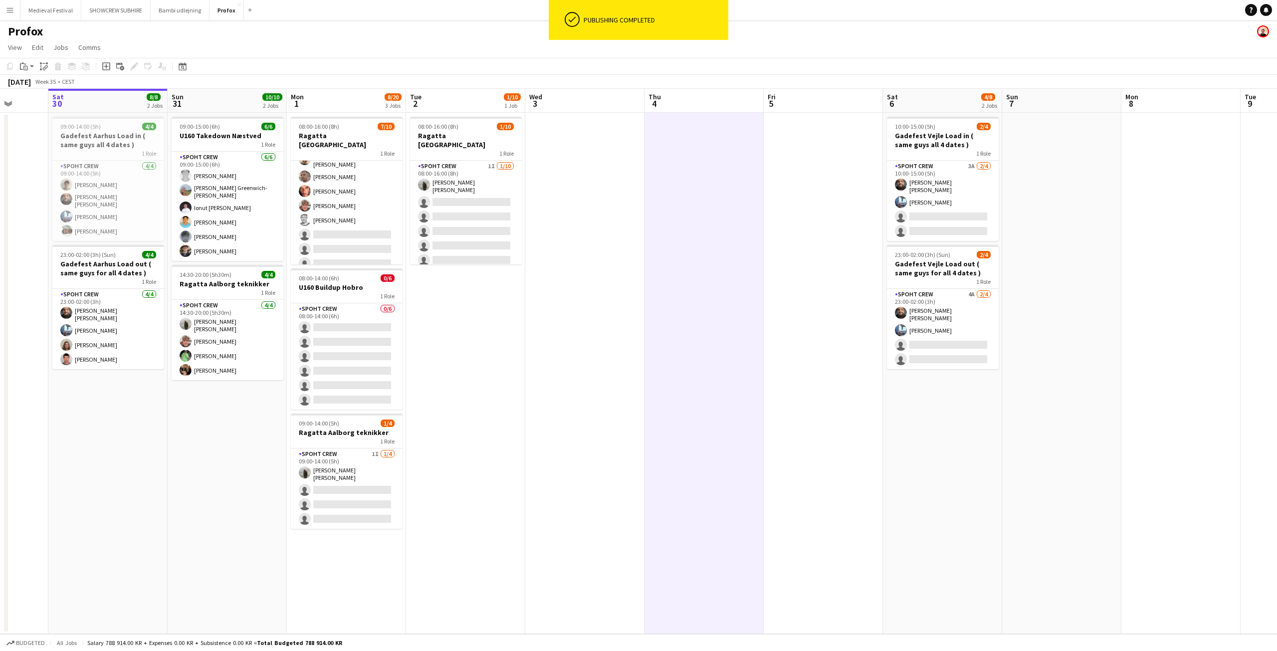
drag, startPoint x: 735, startPoint y: 295, endPoint x: 694, endPoint y: 295, distance: 40.4
click at [691, 300] on app-calendar-viewport "Wed 27 7/8 2 Jobs Thu 28 Fri 29 Sat 30 8/8 2 Jobs Sun 31 10/10 2 Jobs Mon 1 8/2…" at bounding box center [638, 361] width 1277 height 545
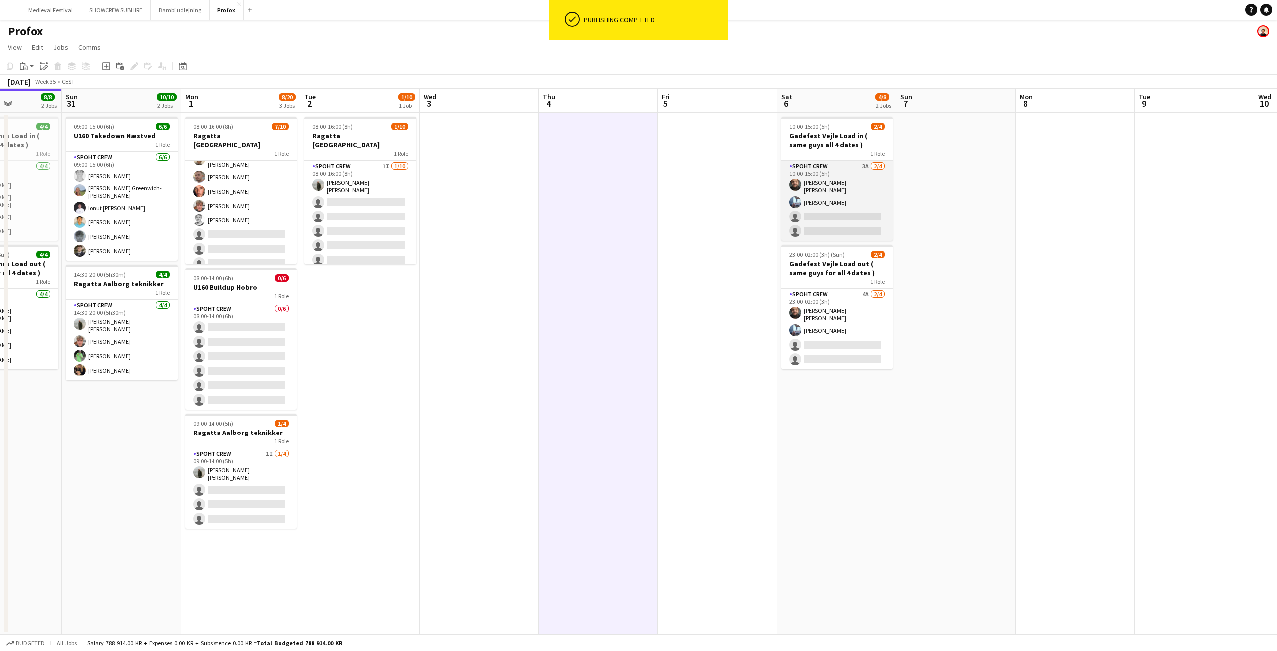
click at [881, 175] on app-card-role "Spoht Crew 3A 2/4 10:00-15:00 (5h) Adam Shem Abraham Armando Irom single-neutra…" at bounding box center [837, 201] width 112 height 80
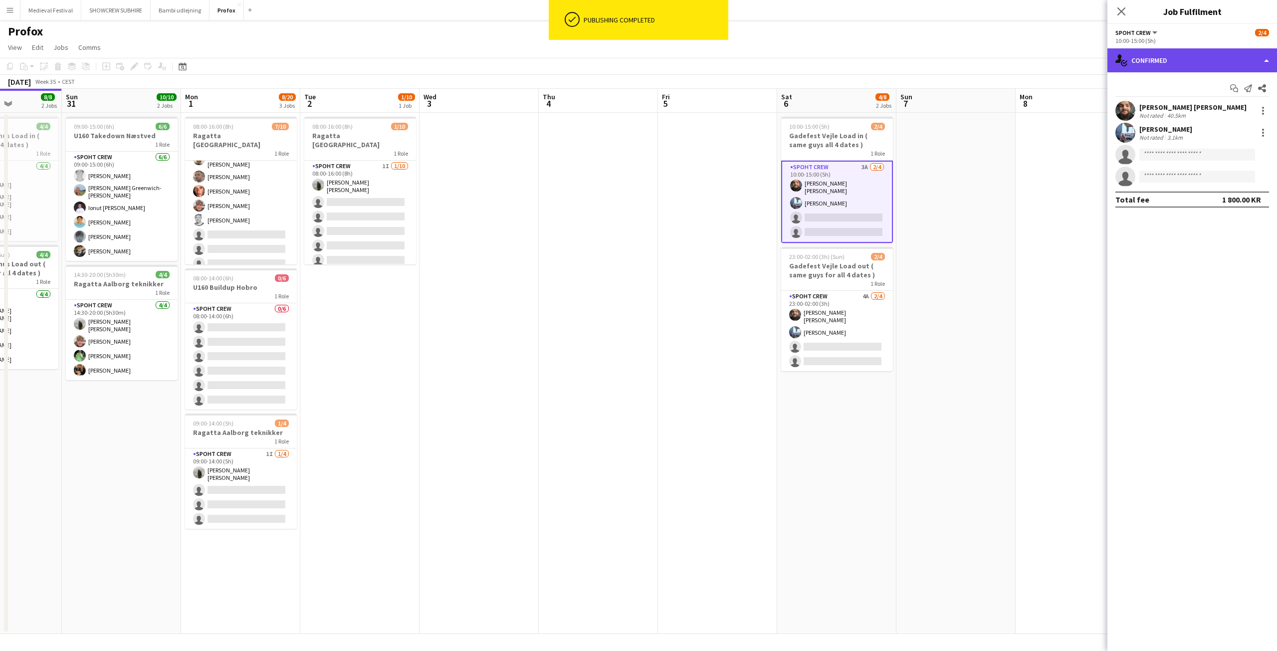
click at [1200, 52] on div "single-neutral-actions-check-2 Confirmed" at bounding box center [1192, 60] width 170 height 24
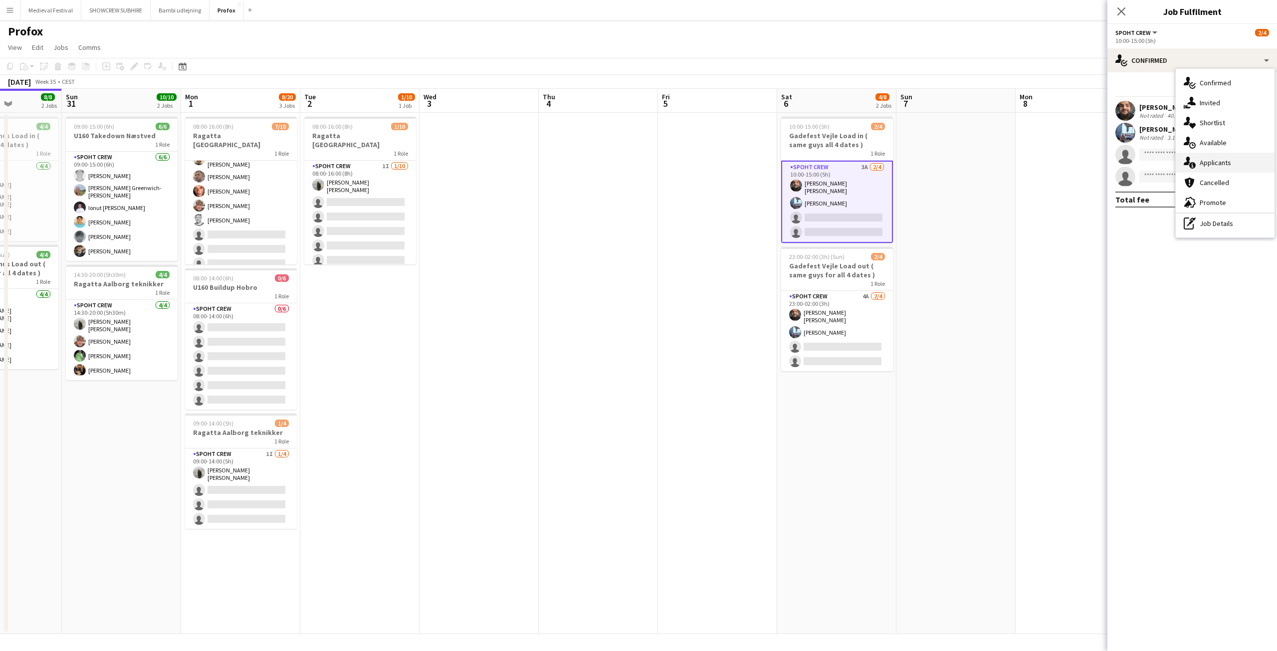
click at [1209, 159] on div "single-neutral-actions-information Applicants" at bounding box center [1225, 163] width 99 height 20
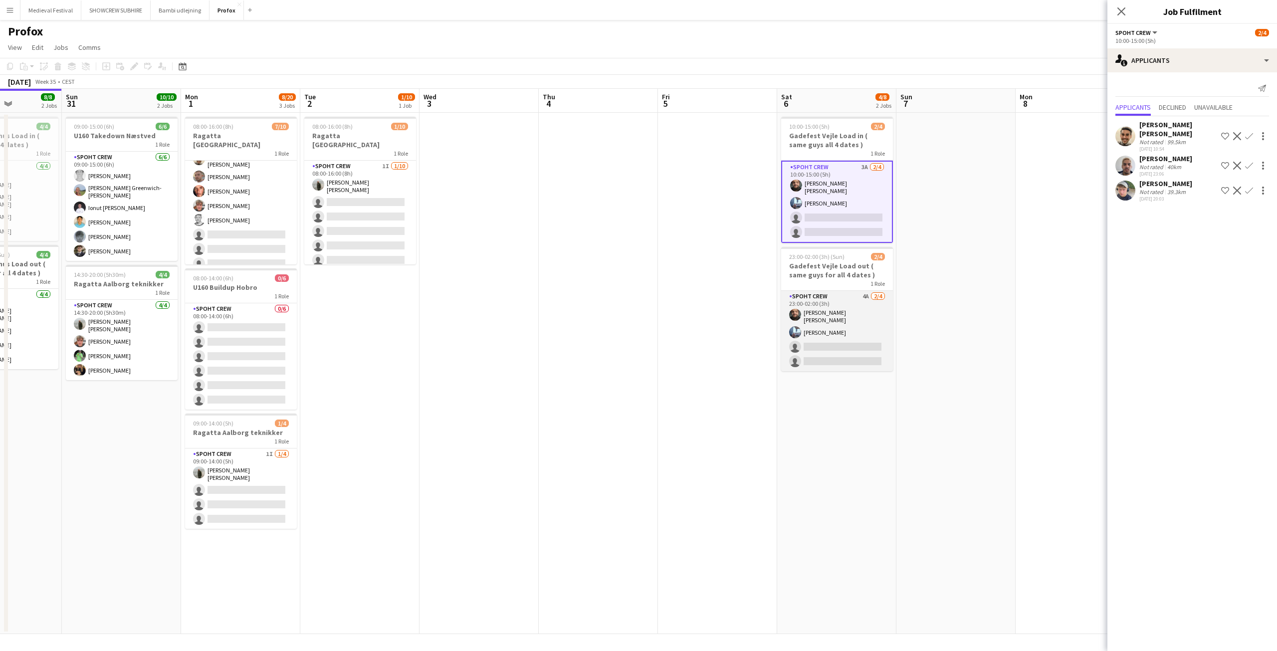
click at [839, 329] on app-card-role "Spoht Crew 4A 2/4 23:00-02:00 (3h) Adam Shem Abraham Armando Irom single-neutra…" at bounding box center [837, 331] width 112 height 80
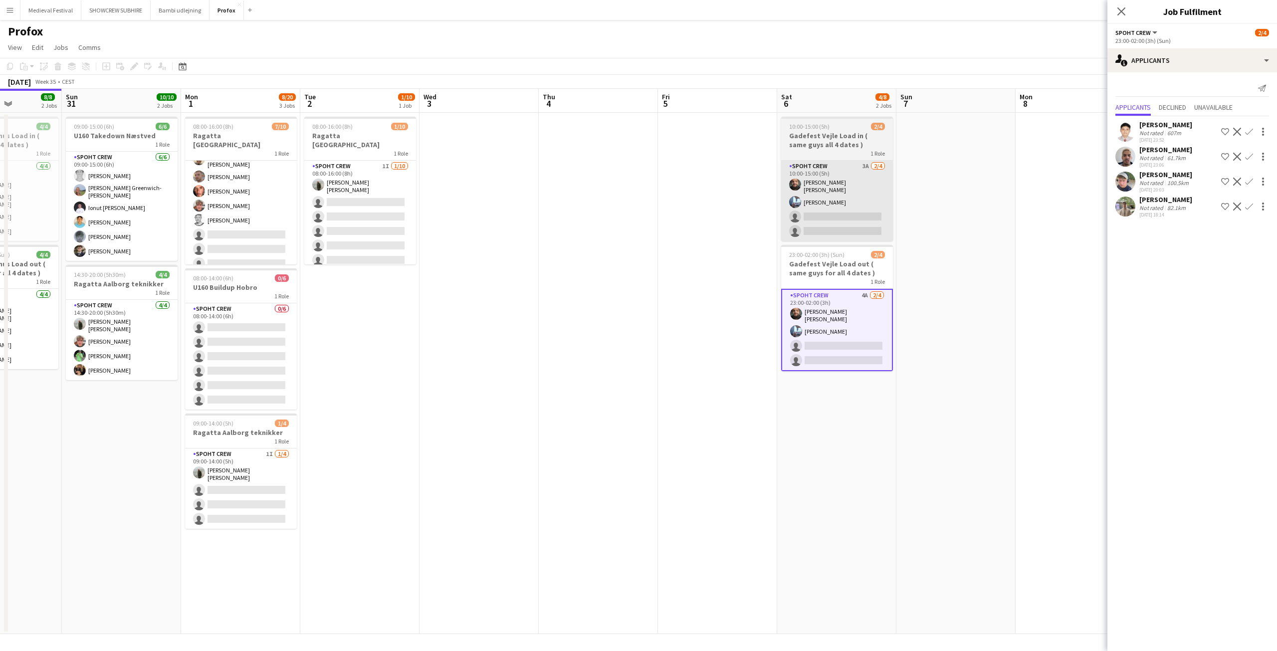
click at [844, 200] on app-card-role "Spoht Crew 3A 2/4 10:00-15:00 (5h) Adam Shem Abraham Armando Irom single-neutra…" at bounding box center [837, 201] width 112 height 80
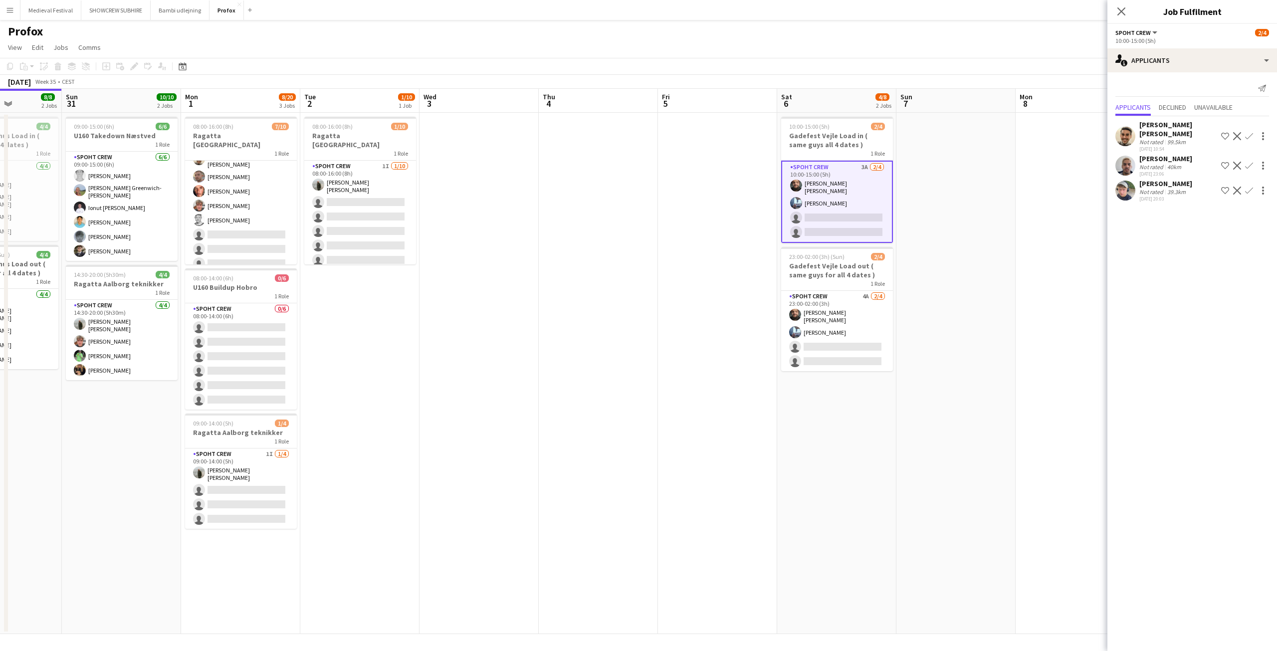
click at [1249, 190] on app-icon "Confirm" at bounding box center [1249, 191] width 8 height 8
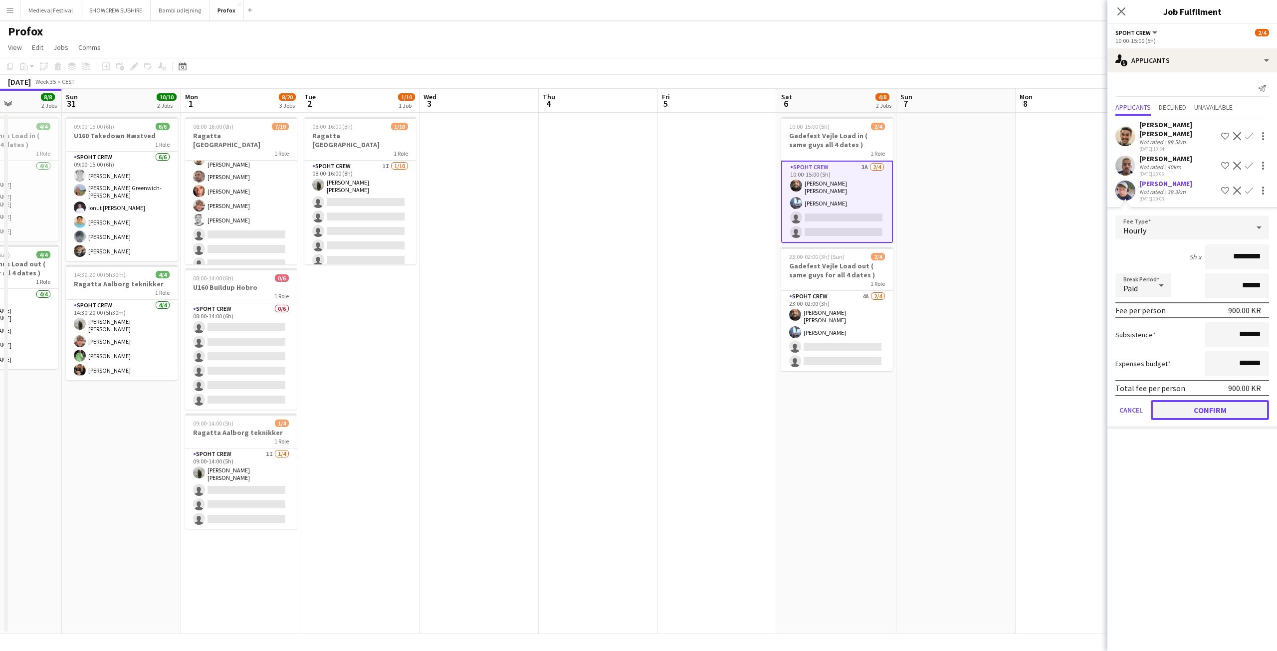
click at [1199, 404] on button "Confirm" at bounding box center [1210, 410] width 118 height 20
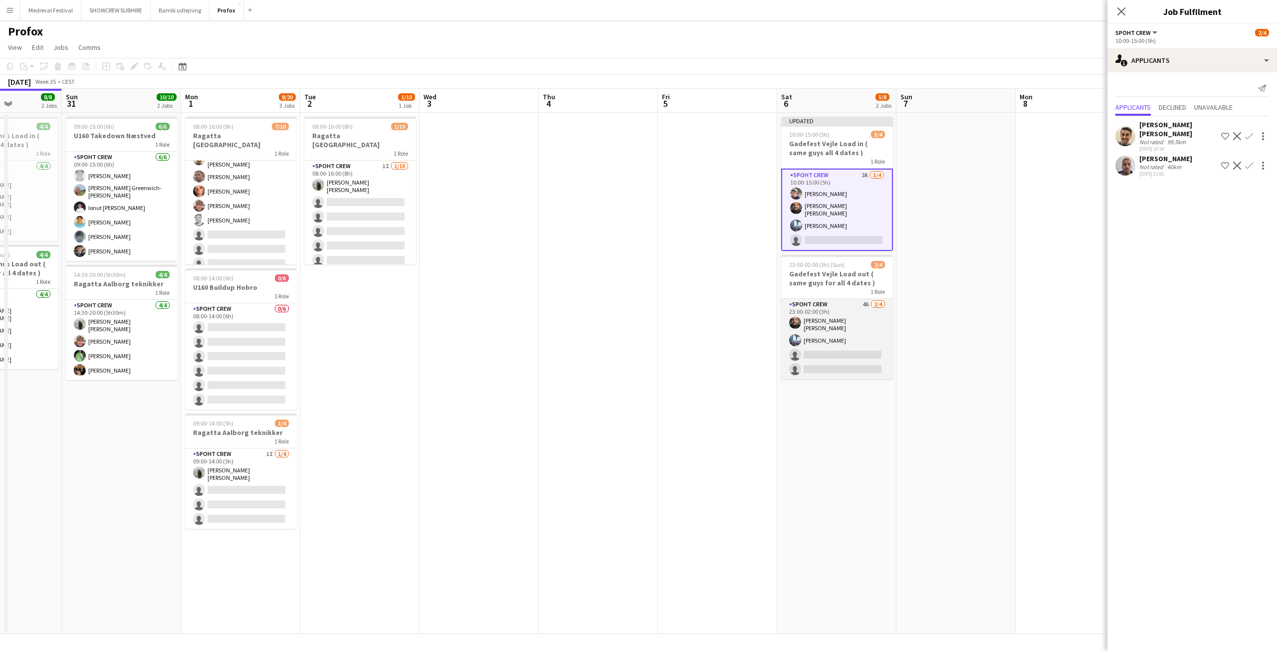
click at [843, 332] on app-card-role "Spoht Crew 4A 2/4 23:00-02:00 (3h) Adam Shem Abraham Armando Irom single-neutra…" at bounding box center [837, 339] width 112 height 80
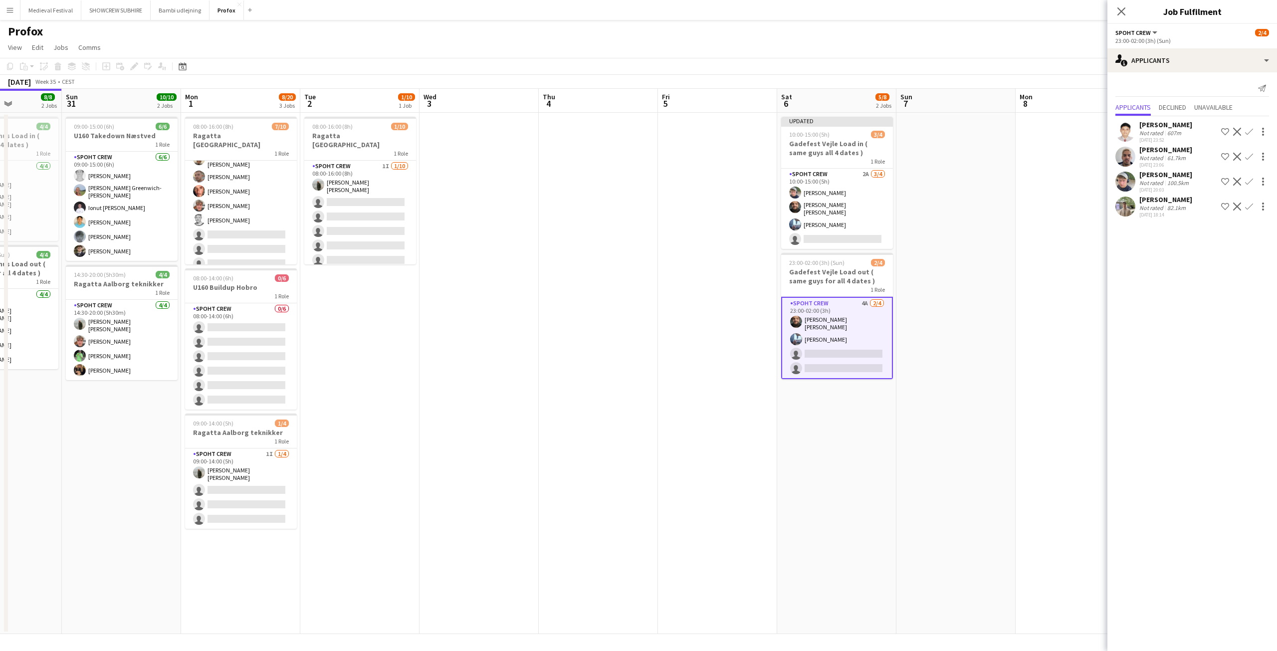
click at [1248, 181] on app-icon "Confirm" at bounding box center [1249, 182] width 8 height 8
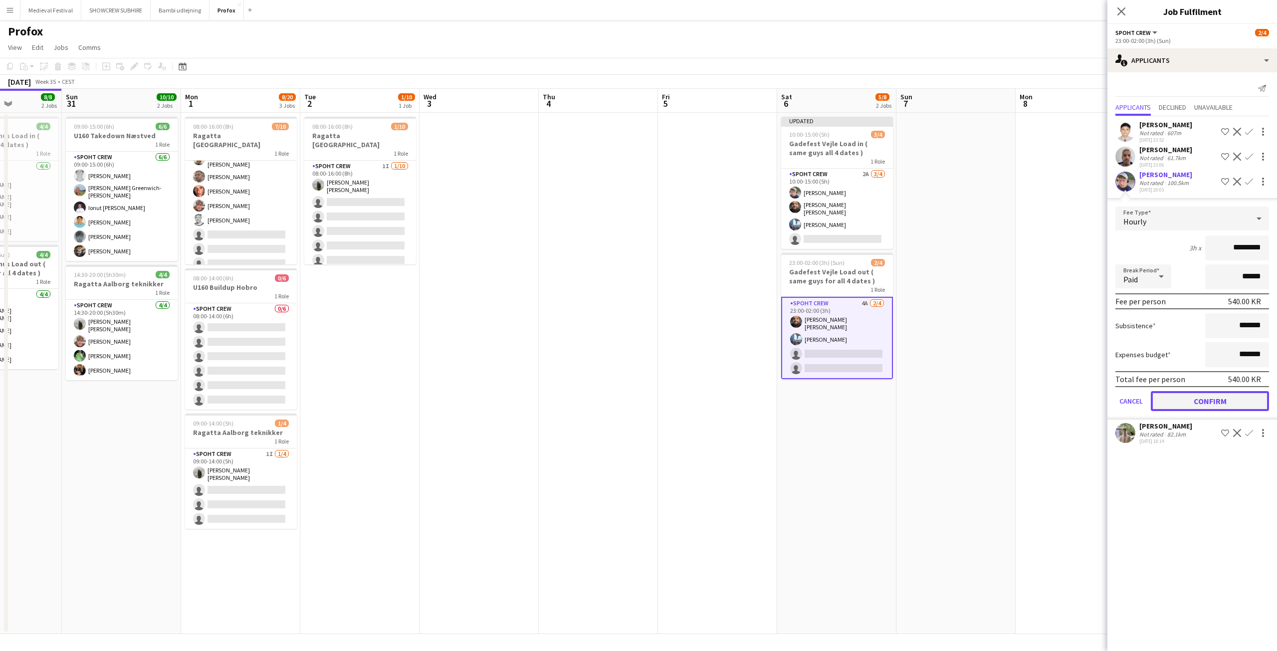
click at [1196, 399] on button "Confirm" at bounding box center [1210, 401] width 118 height 20
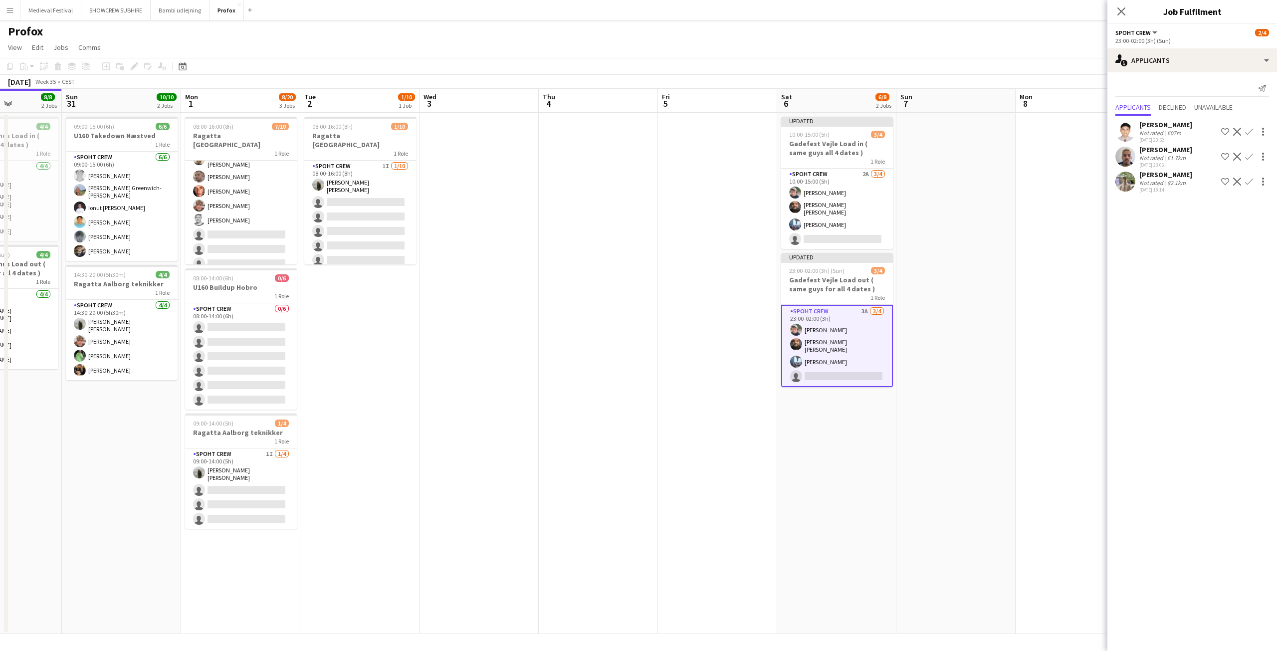
click at [960, 256] on app-date-cell at bounding box center [955, 373] width 119 height 521
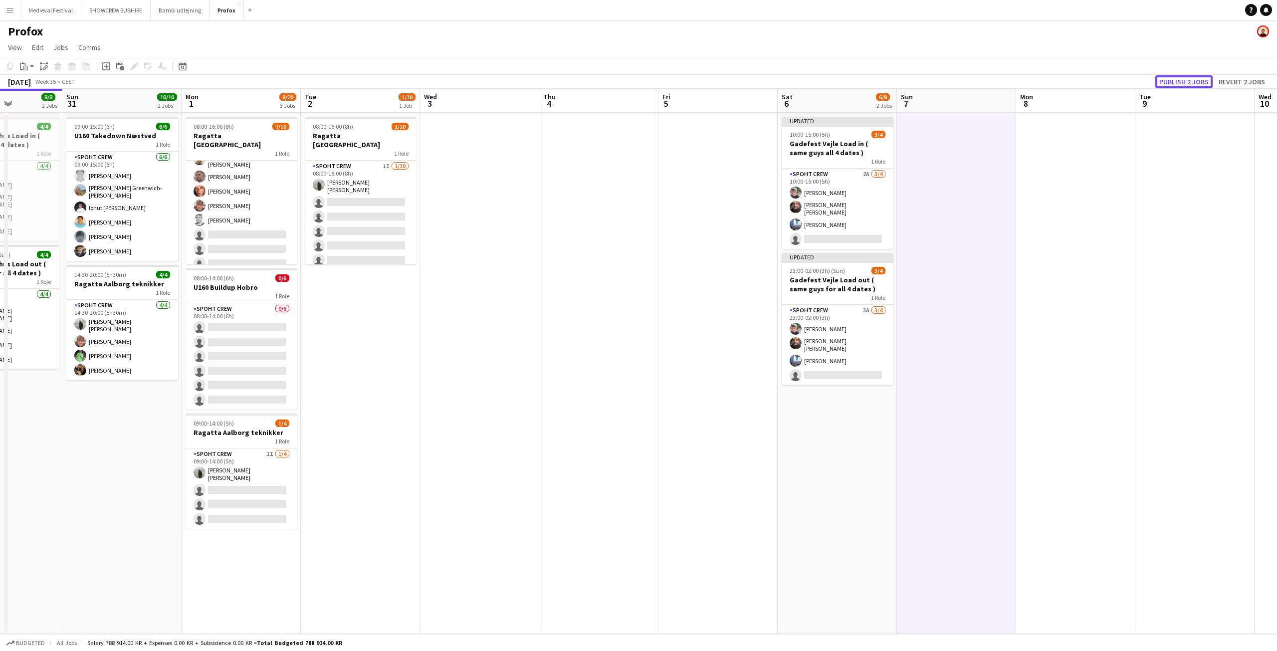
click at [1164, 80] on button "Publish 2 jobs" at bounding box center [1183, 81] width 57 height 13
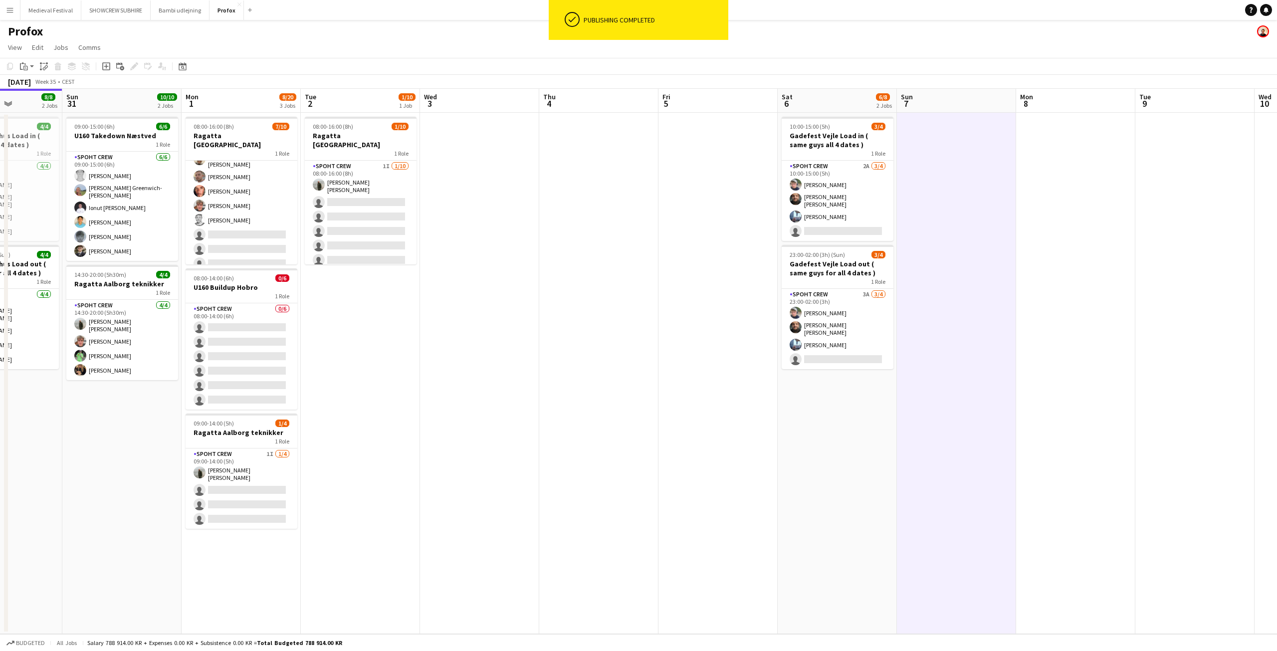
click at [657, 345] on app-date-cell at bounding box center [598, 373] width 119 height 521
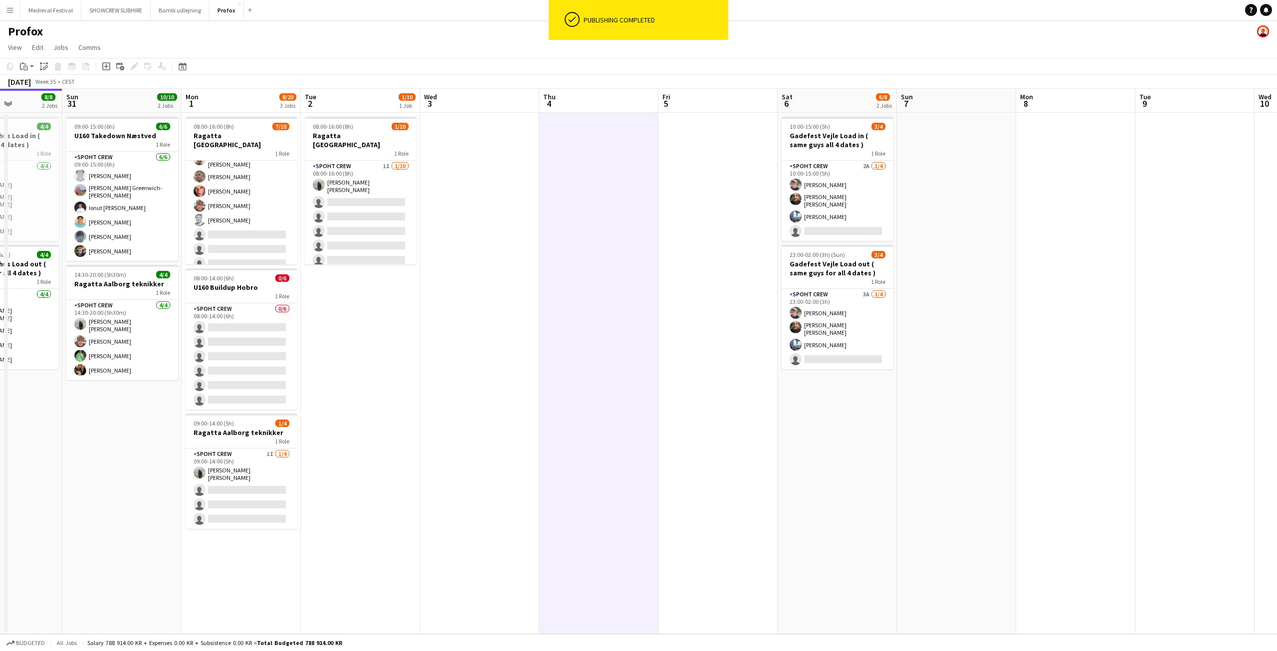
click at [728, 212] on app-date-cell at bounding box center [717, 373] width 119 height 521
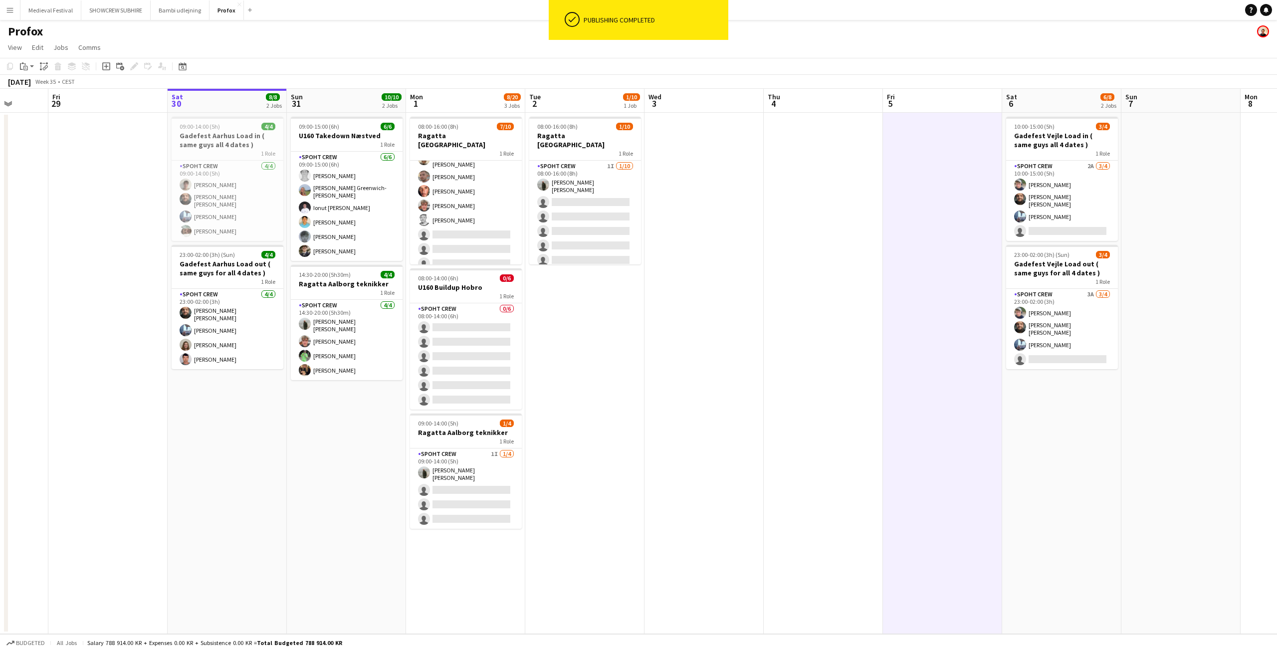
drag, startPoint x: 644, startPoint y: 263, endPoint x: 984, endPoint y: 286, distance: 340.4
click at [967, 286] on app-calendar-viewport "Tue 26 4/8 3 Jobs Wed 27 7/8 2 Jobs Thu 28 Fri 29 Sat 30 8/8 2 Jobs Sun 31 10/1…" at bounding box center [638, 361] width 1277 height 545
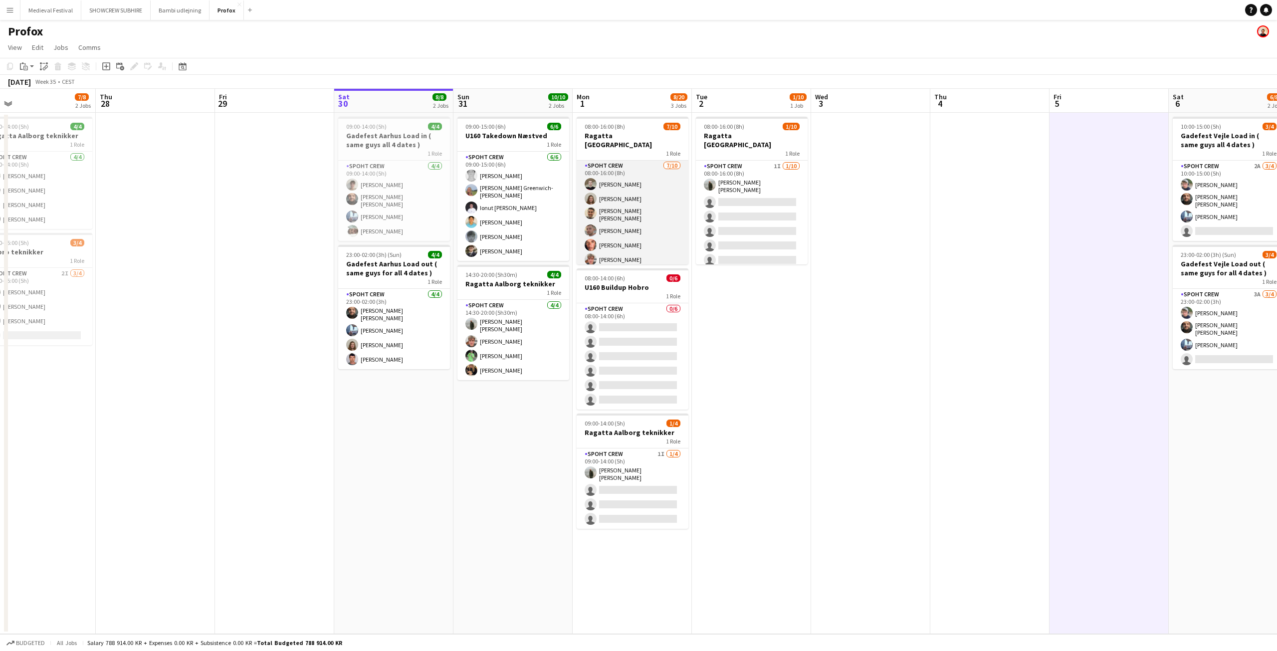
scroll to position [0, 0]
drag, startPoint x: 748, startPoint y: 345, endPoint x: 1033, endPoint y: 394, distance: 289.0
click at [1025, 394] on app-calendar-viewport "Mon 25 10/10 1 Job Tue 26 4/8 3 Jobs Wed 27 7/8 2 Jobs Thu 28 Fri 29 Sat 30 8/8…" at bounding box center [638, 361] width 1277 height 545
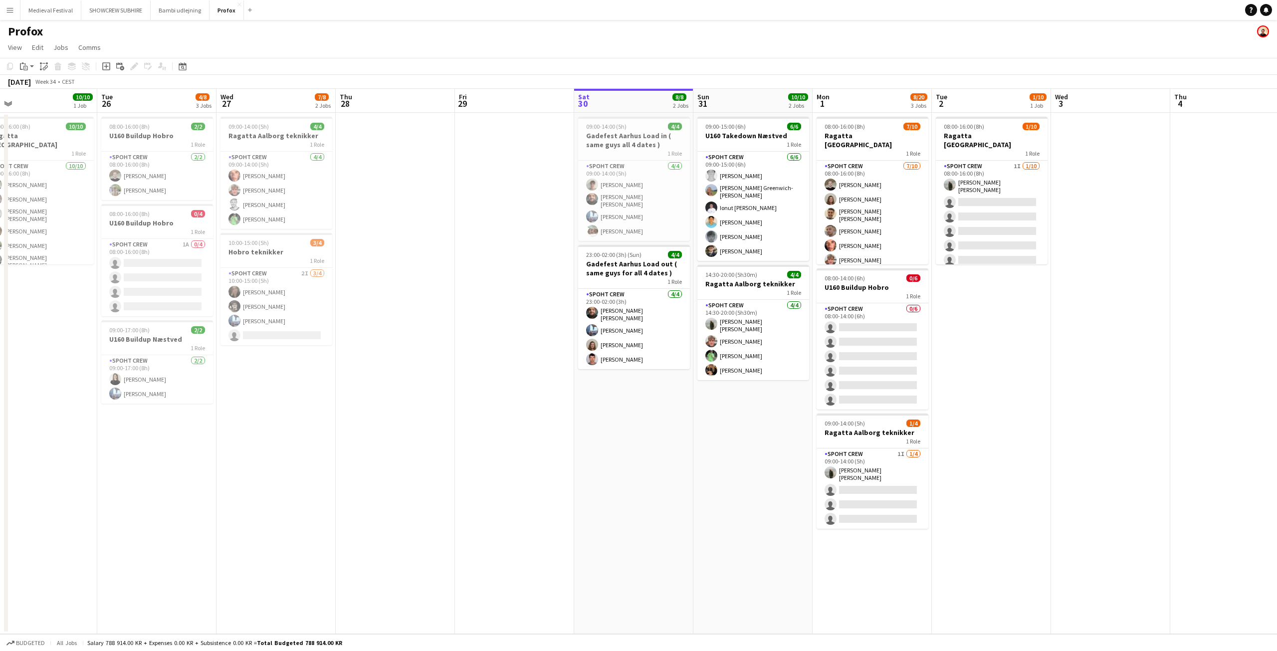
scroll to position [0, 223]
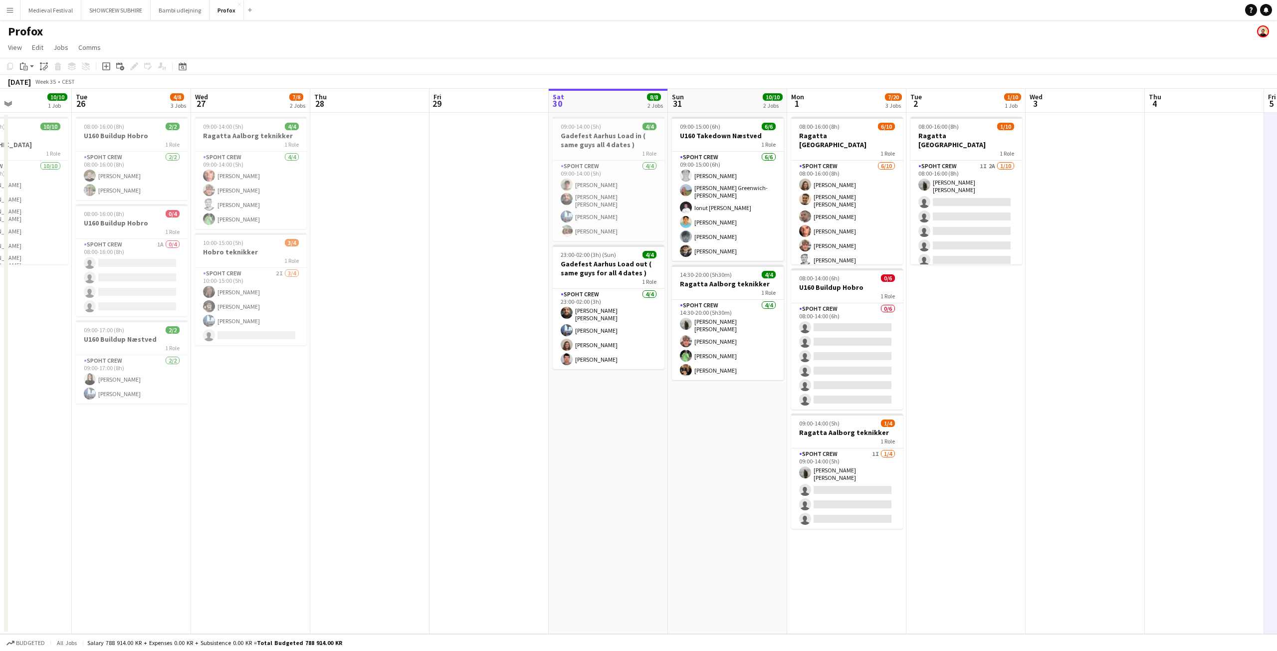
drag, startPoint x: 675, startPoint y: 438, endPoint x: 623, endPoint y: 446, distance: 52.6
click at [623, 446] on app-calendar-viewport "Sat 23 4/4 2 Jobs Sun 24 4/4 1 Job Mon 25 10/10 1 Job Tue 26 4/8 3 Jobs Wed 27 …" at bounding box center [638, 361] width 1277 height 545
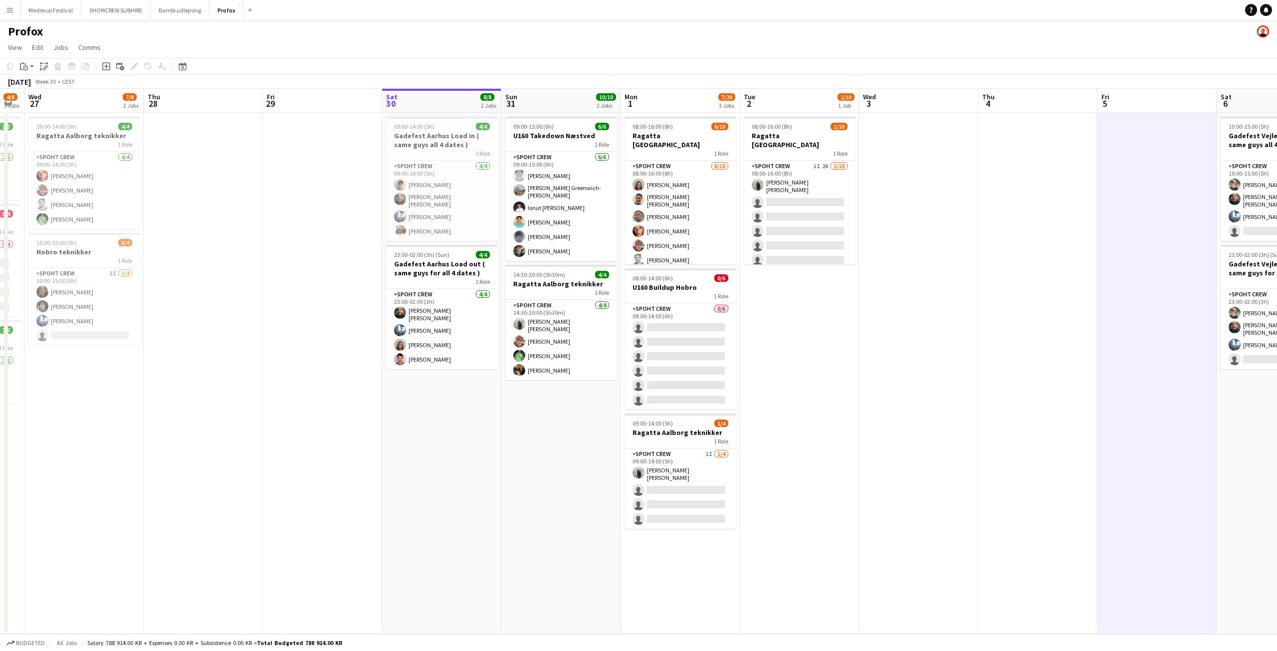
drag, startPoint x: 640, startPoint y: 433, endPoint x: 490, endPoint y: 438, distance: 150.2
click at [490, 438] on app-calendar-viewport "Sun 24 4/4 1 Job Mon 25 10/10 1 Job Tue 26 4/8 3 Jobs Wed 27 7/8 2 Jobs Thu 28 …" at bounding box center [638, 361] width 1277 height 545
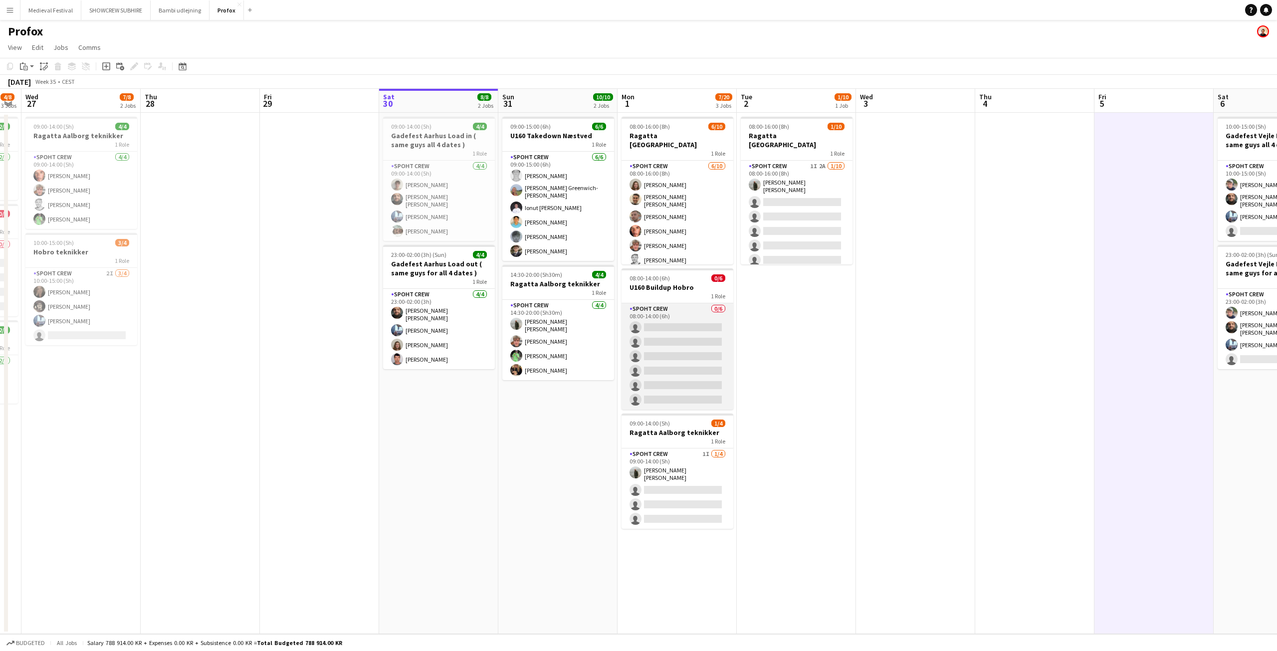
click at [679, 339] on app-card-role "Spoht Crew 0/6 08:00-14:00 (6h) single-neutral-actions single-neutral-actions s…" at bounding box center [677, 356] width 112 height 106
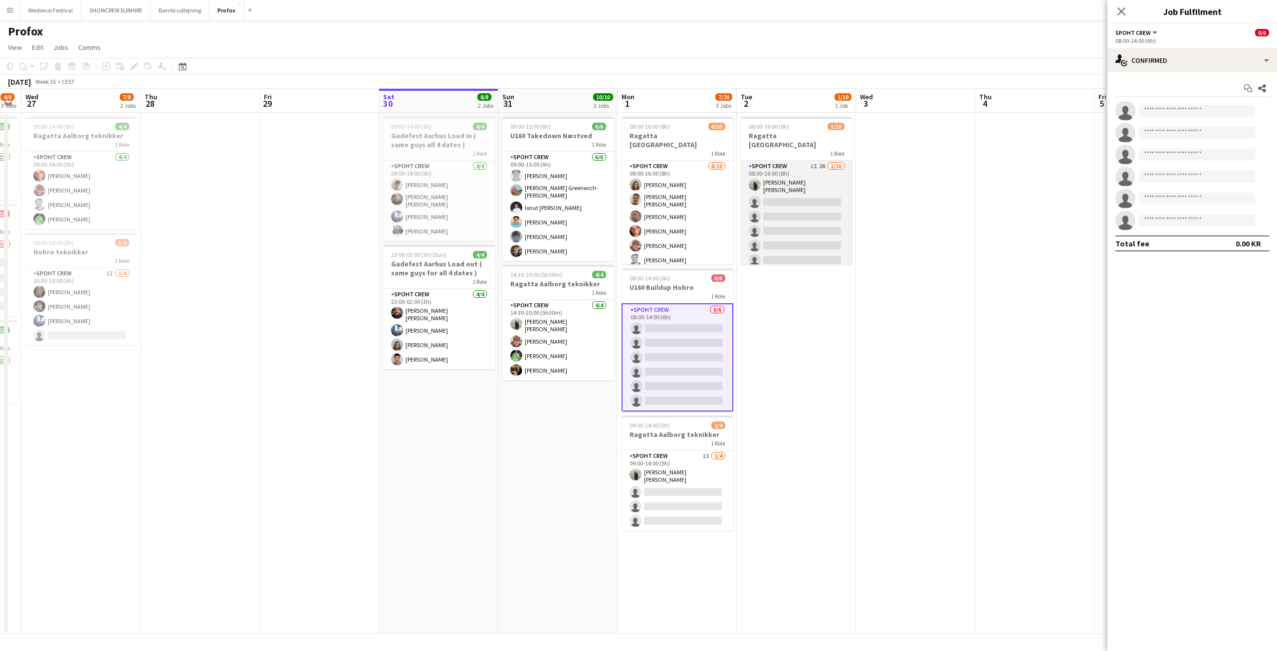
click at [821, 191] on app-card-role "Spoht Crew 1I 2A 1/10 08:00-16:00 (8h) Negru Liviu Mihai single-neutral-actions…" at bounding box center [797, 244] width 112 height 167
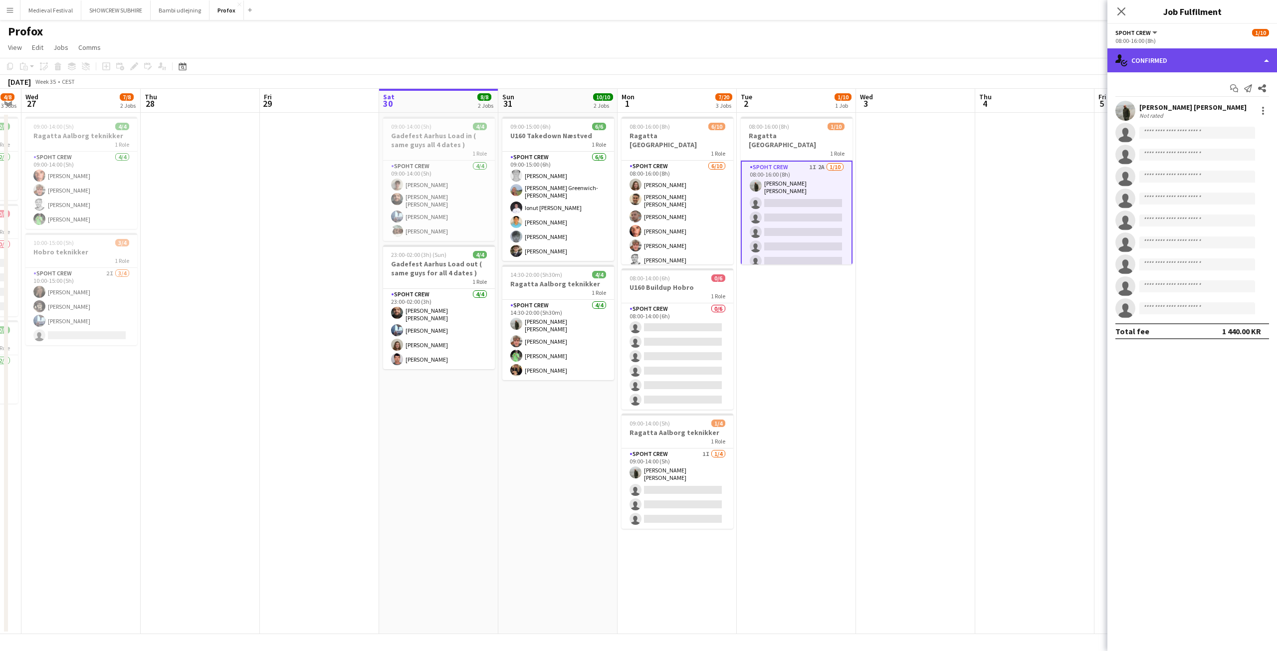
click at [1210, 57] on div "single-neutral-actions-check-2 Confirmed" at bounding box center [1192, 60] width 170 height 24
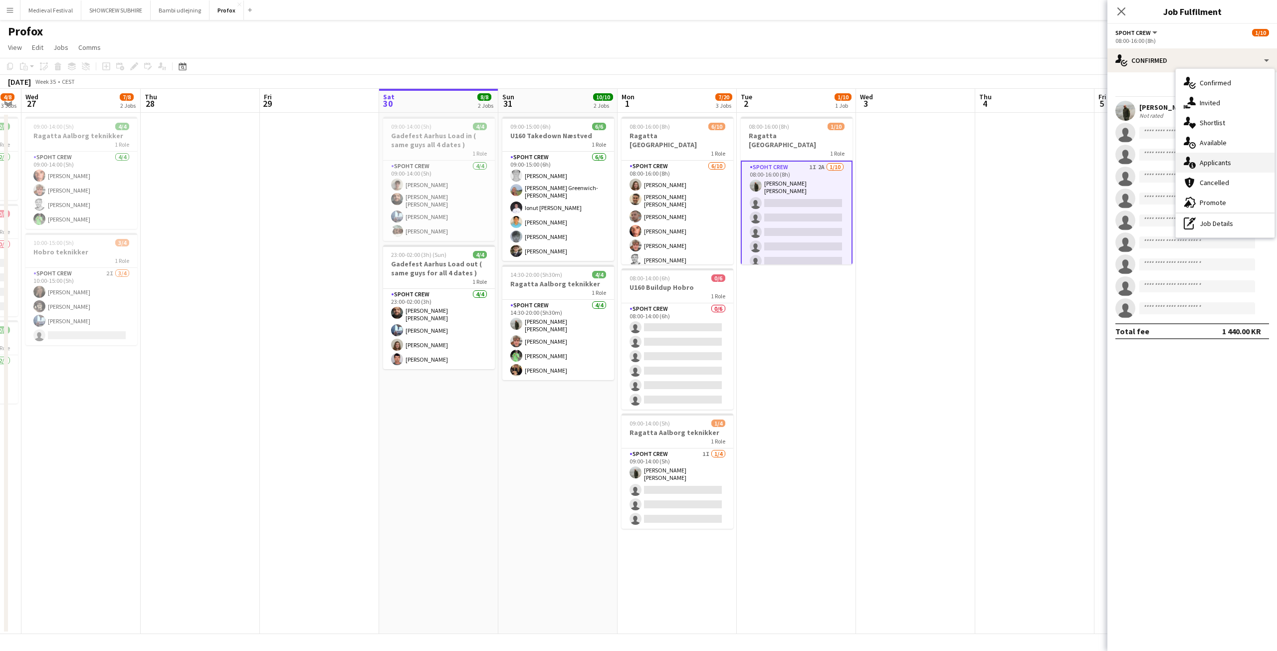
click at [1211, 159] on div "single-neutral-actions-information Applicants" at bounding box center [1225, 163] width 99 height 20
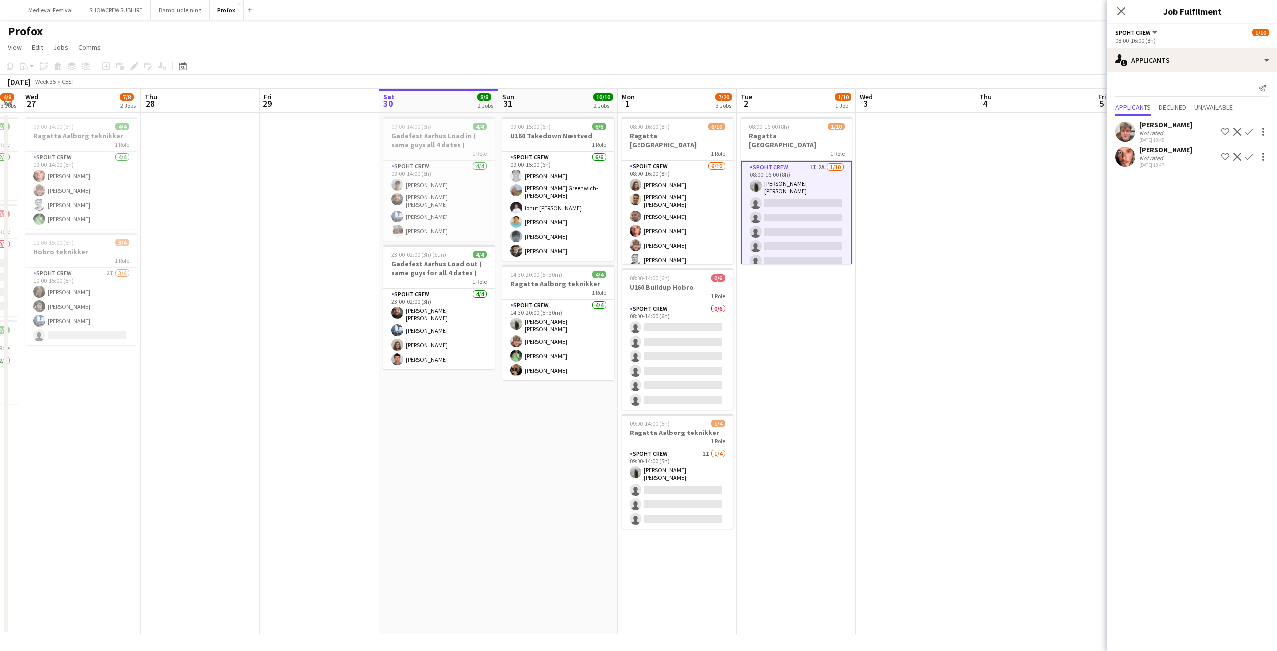
click at [1249, 159] on app-icon "Confirm" at bounding box center [1249, 157] width 8 height 8
click at [1247, 156] on app-icon "Confirm" at bounding box center [1249, 157] width 8 height 8
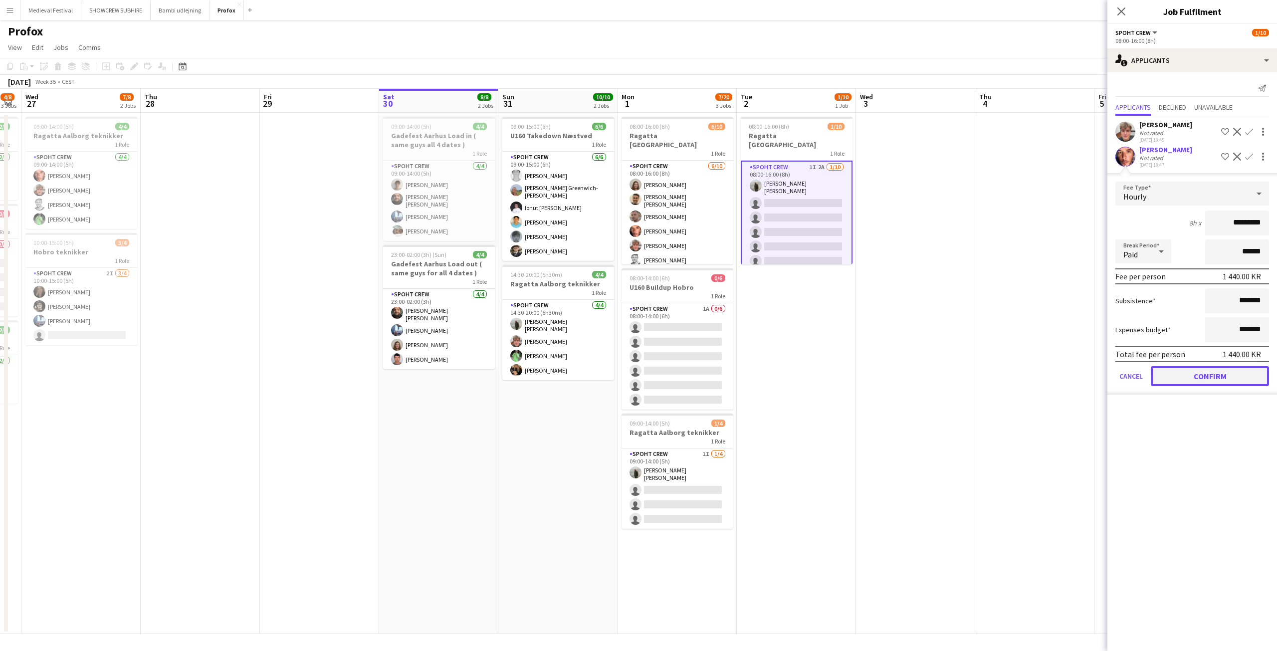
click at [1197, 377] on button "Confirm" at bounding box center [1210, 376] width 118 height 20
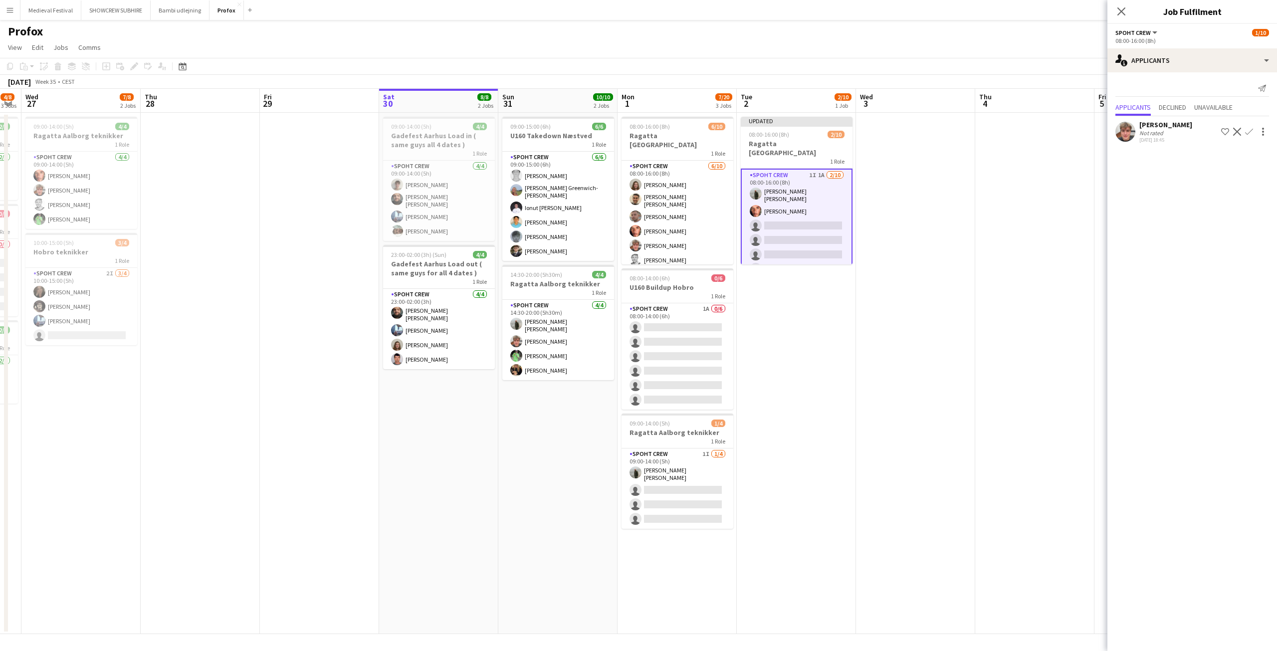
click at [1247, 132] on app-icon "Confirm" at bounding box center [1249, 132] width 8 height 8
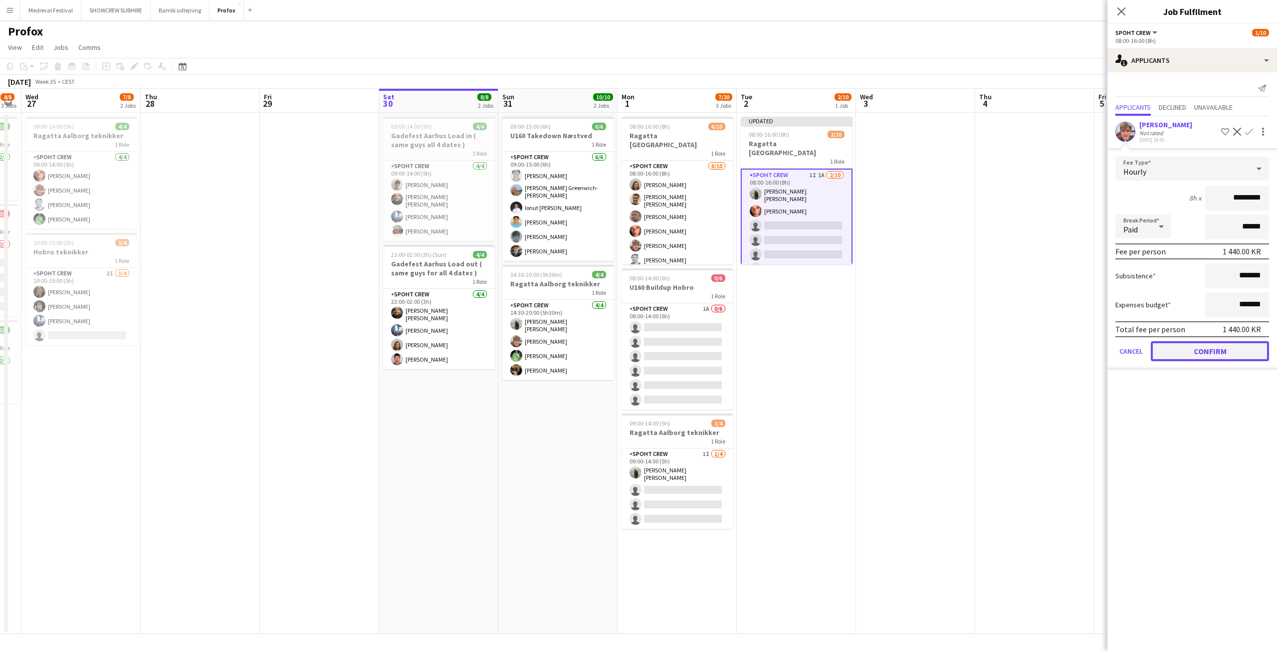
click at [1199, 360] on button "Confirm" at bounding box center [1210, 351] width 118 height 20
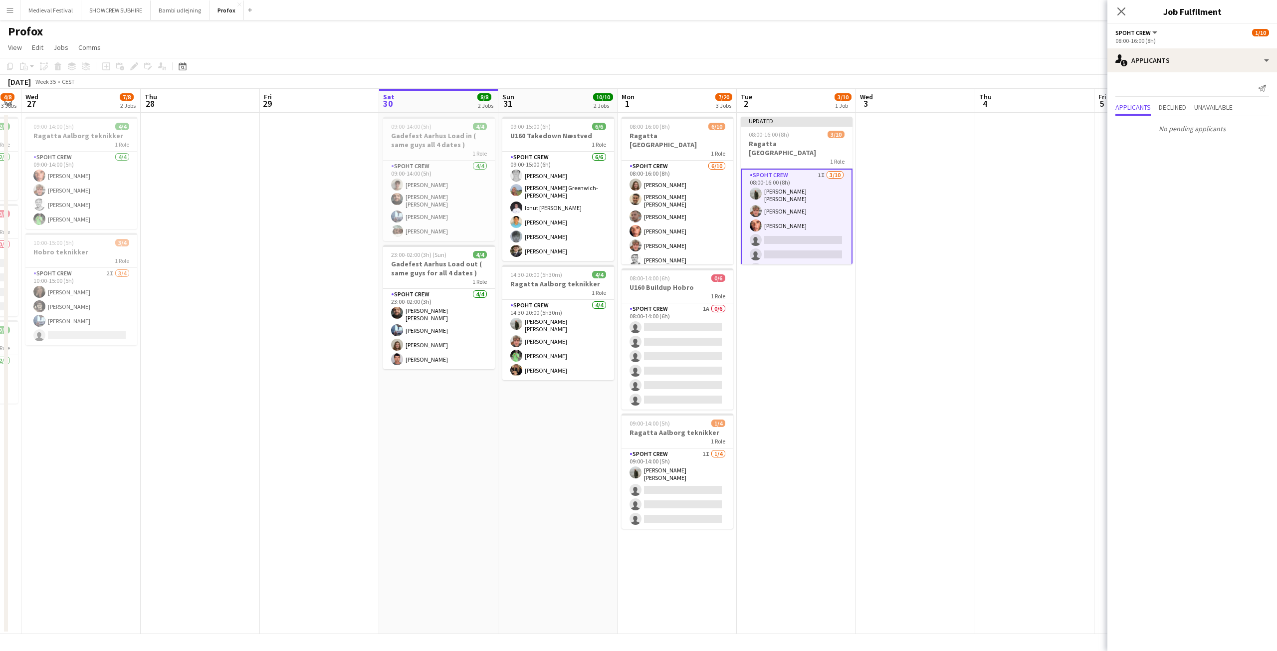
drag, startPoint x: 707, startPoint y: 352, endPoint x: 738, endPoint y: 338, distance: 33.7
click at [707, 351] on app-card-role "Spoht Crew 1A 0/6 08:00-14:00 (6h) single-neutral-actions single-neutral-action…" at bounding box center [677, 356] width 112 height 106
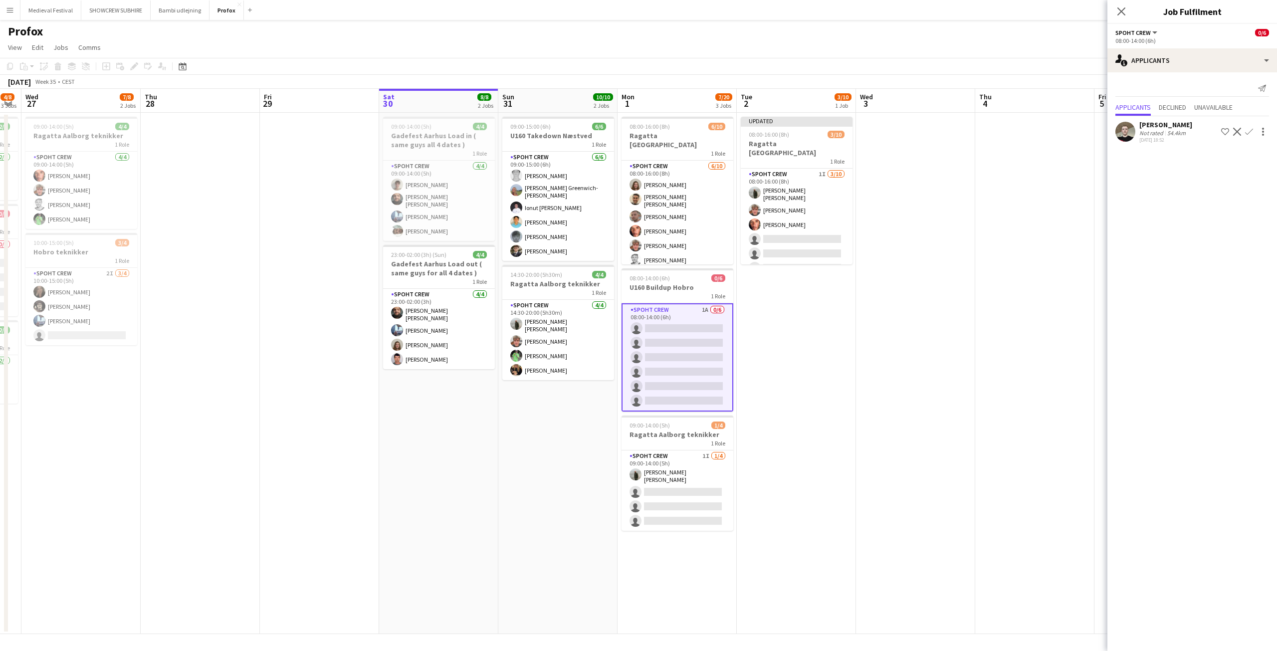
click at [1249, 131] on app-icon "Confirm" at bounding box center [1249, 132] width 8 height 8
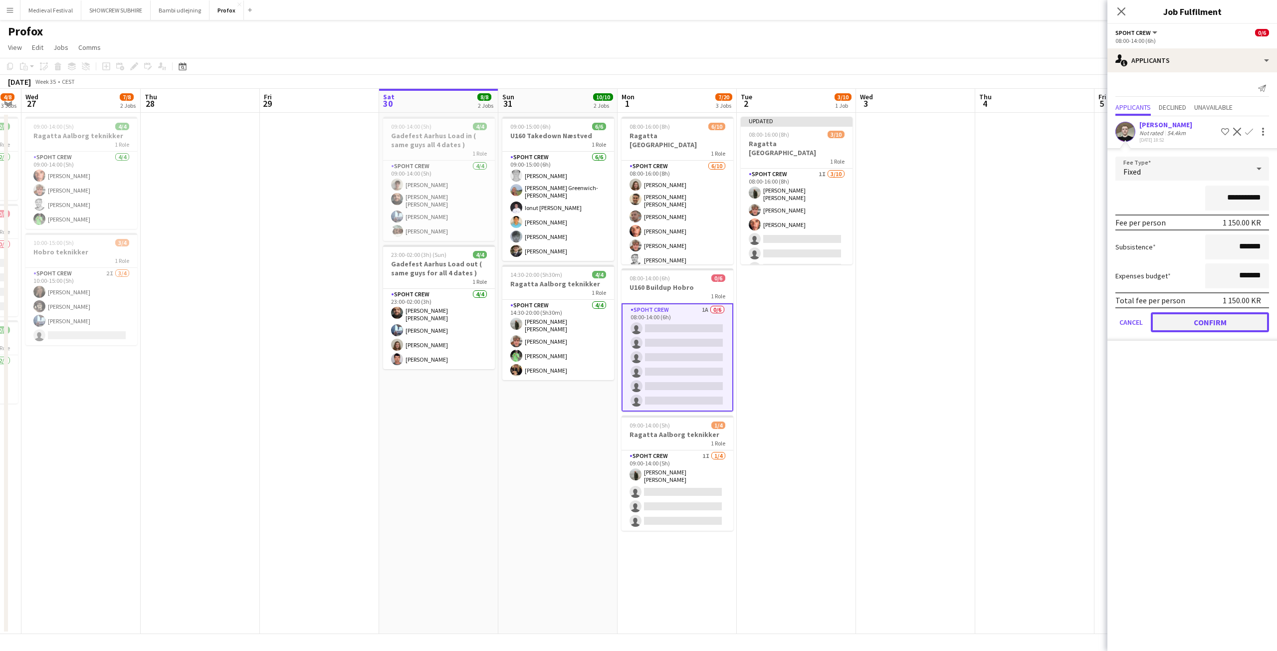
click at [1221, 324] on button "Confirm" at bounding box center [1210, 322] width 118 height 20
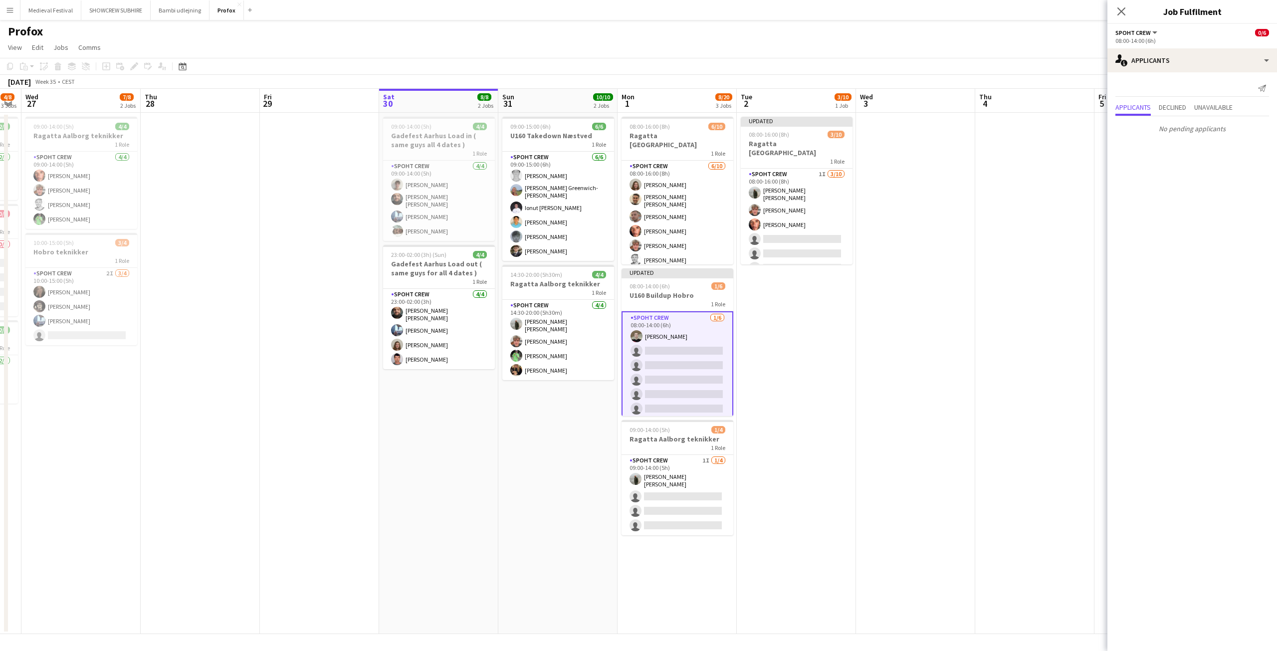
click at [947, 264] on app-date-cell at bounding box center [915, 373] width 119 height 521
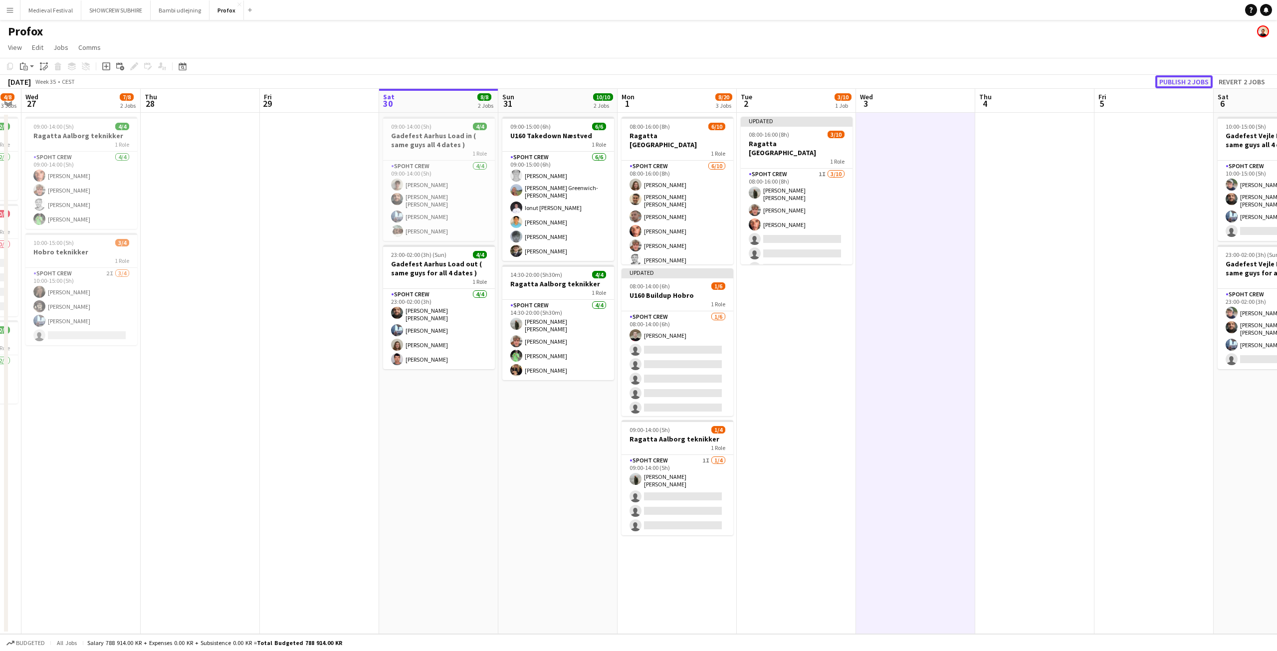
click at [1178, 81] on button "Publish 2 jobs" at bounding box center [1183, 81] width 57 height 13
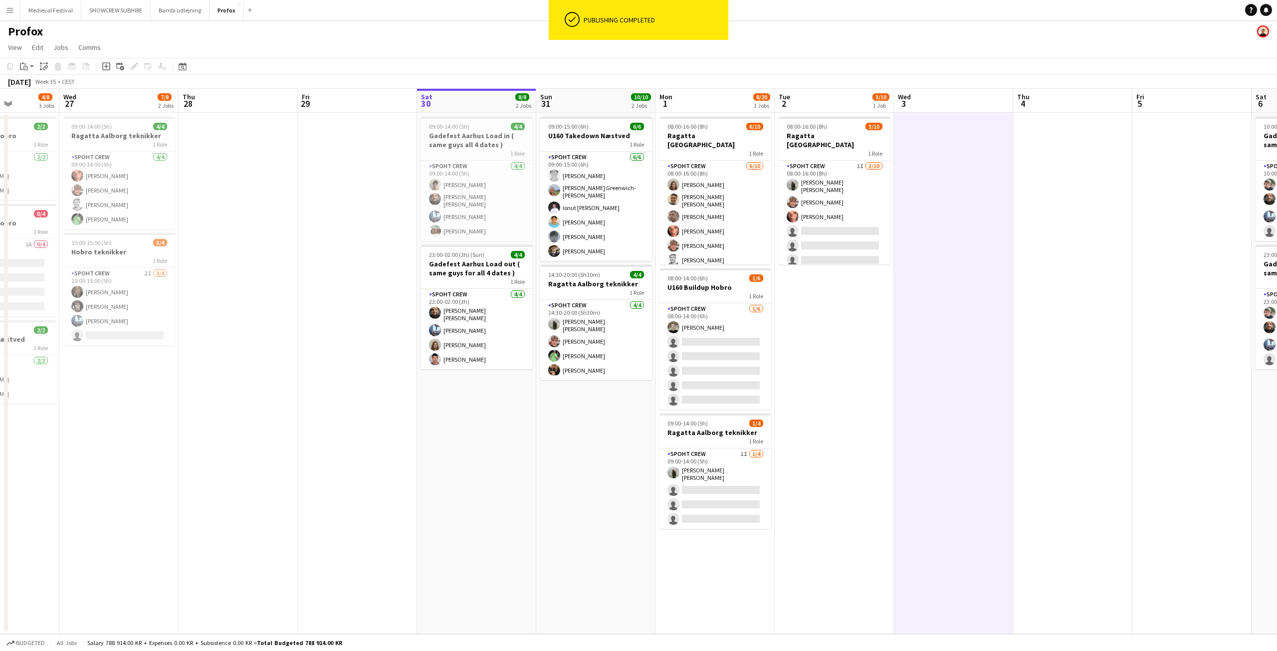
scroll to position [0, 257]
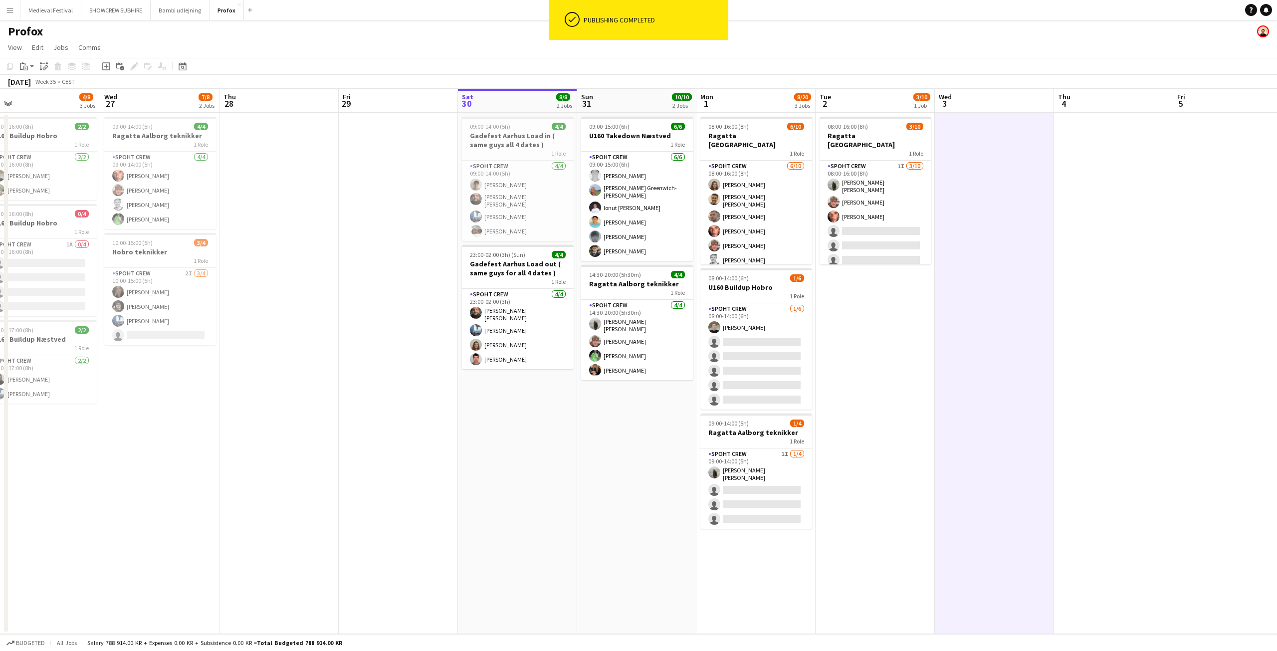
drag, startPoint x: 797, startPoint y: 312, endPoint x: 876, endPoint y: 326, distance: 80.0
click at [876, 326] on app-calendar-viewport "Sun 24 4/4 1 Job Mon 25 10/10 1 Job Tue 26 4/8 3 Jobs Wed 27 7/8 2 Jobs Thu 28 …" at bounding box center [638, 361] width 1277 height 545
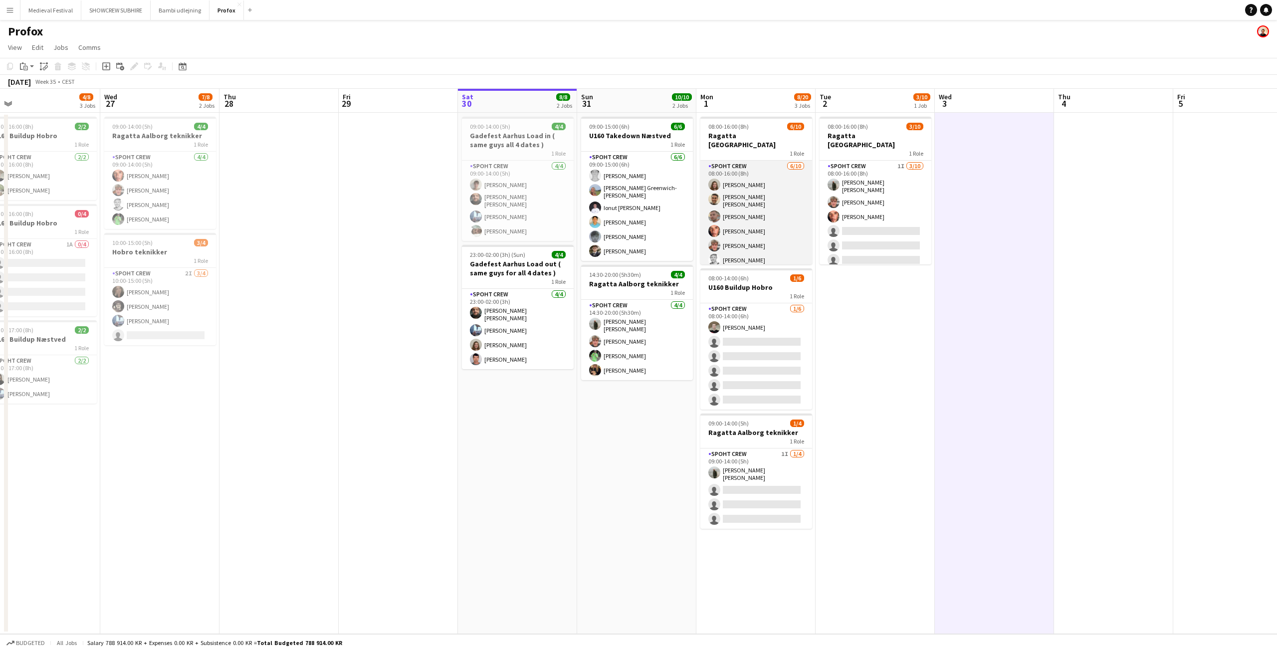
click at [778, 221] on app-card-role "Spoht Crew 6/10 08:00-16:00 (8h) Annija Uzule Luis alberto Sanchez newman Tomas…" at bounding box center [756, 244] width 112 height 167
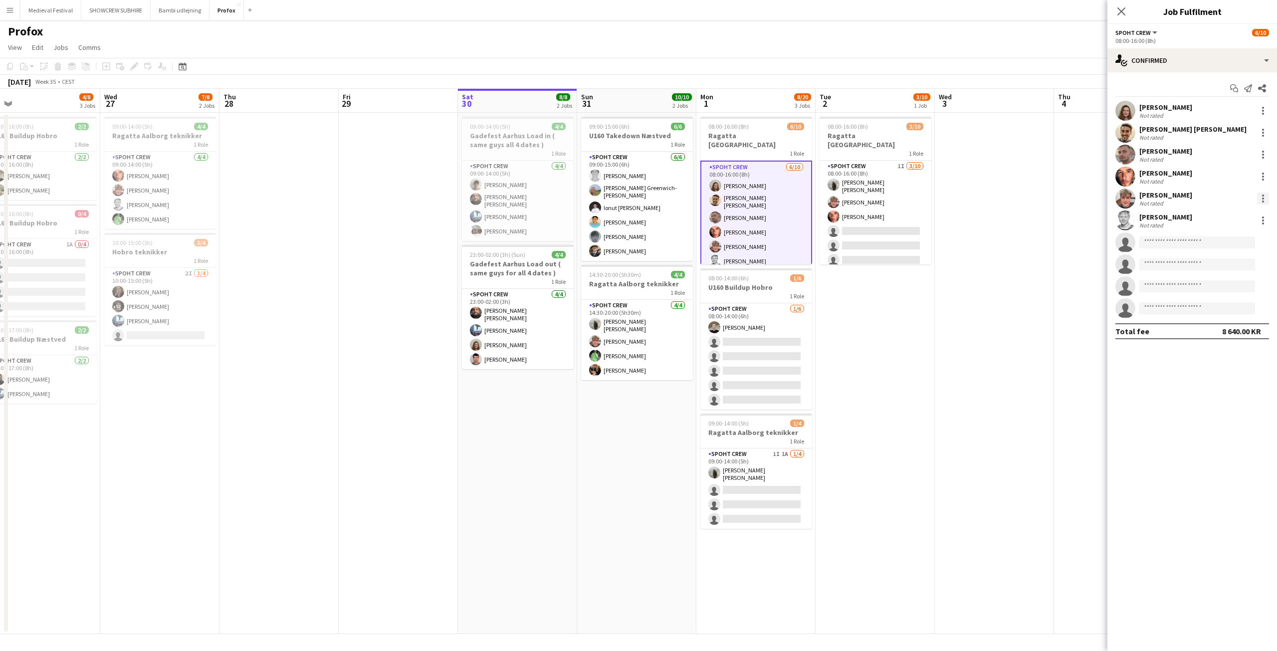
click at [1261, 196] on div at bounding box center [1263, 199] width 12 height 12
click at [1216, 306] on button "Remove" at bounding box center [1230, 313] width 78 height 24
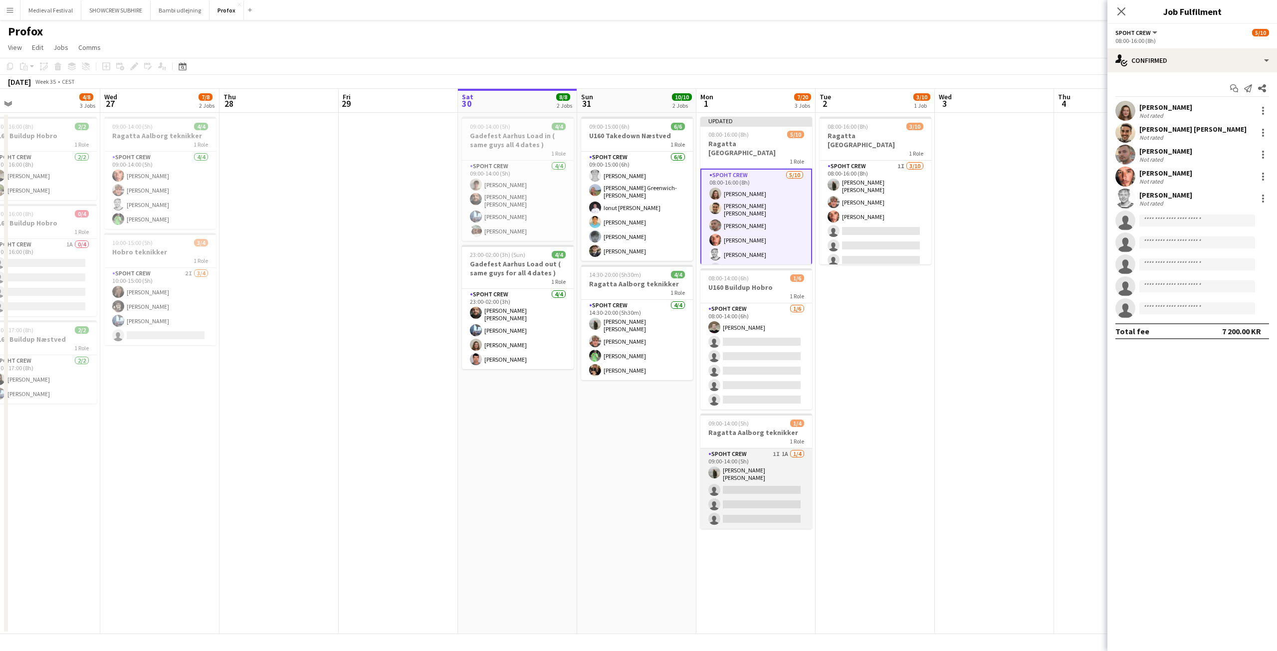
click at [769, 477] on app-card-role "Spoht Crew 1I 1A 1/4 09:00-14:00 (5h) Negru Liviu Mihai single-neutral-actions …" at bounding box center [756, 488] width 112 height 80
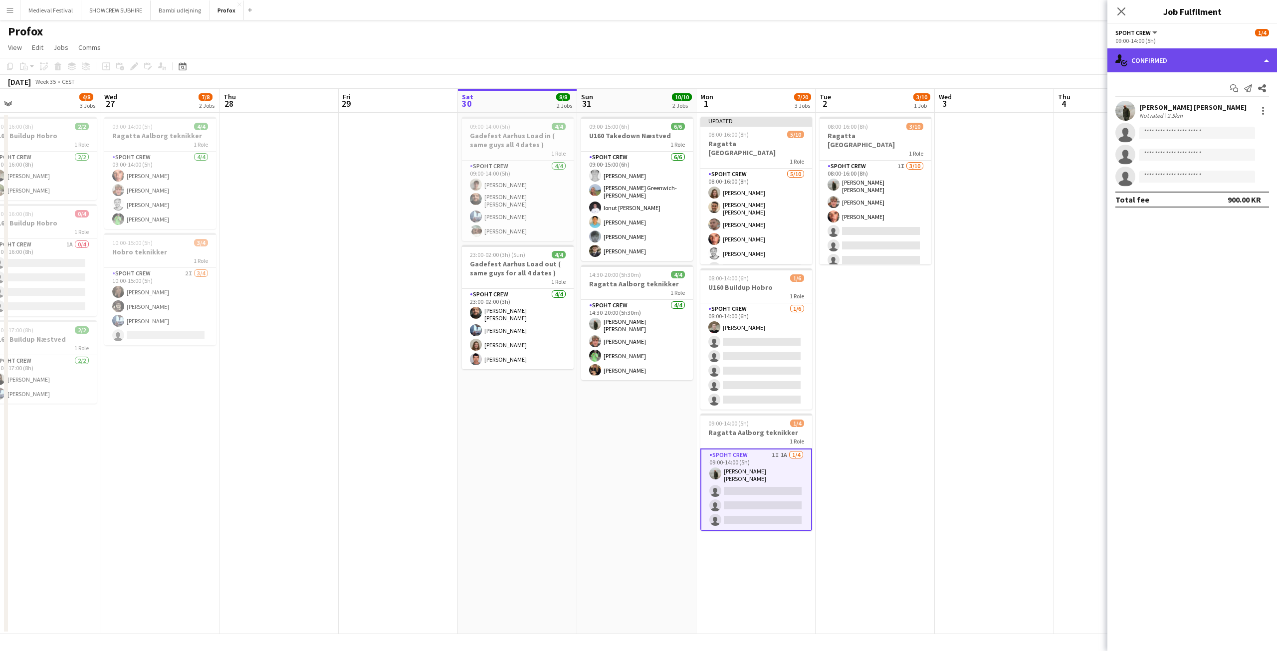
click at [1186, 66] on div "single-neutral-actions-check-2 Confirmed" at bounding box center [1192, 60] width 170 height 24
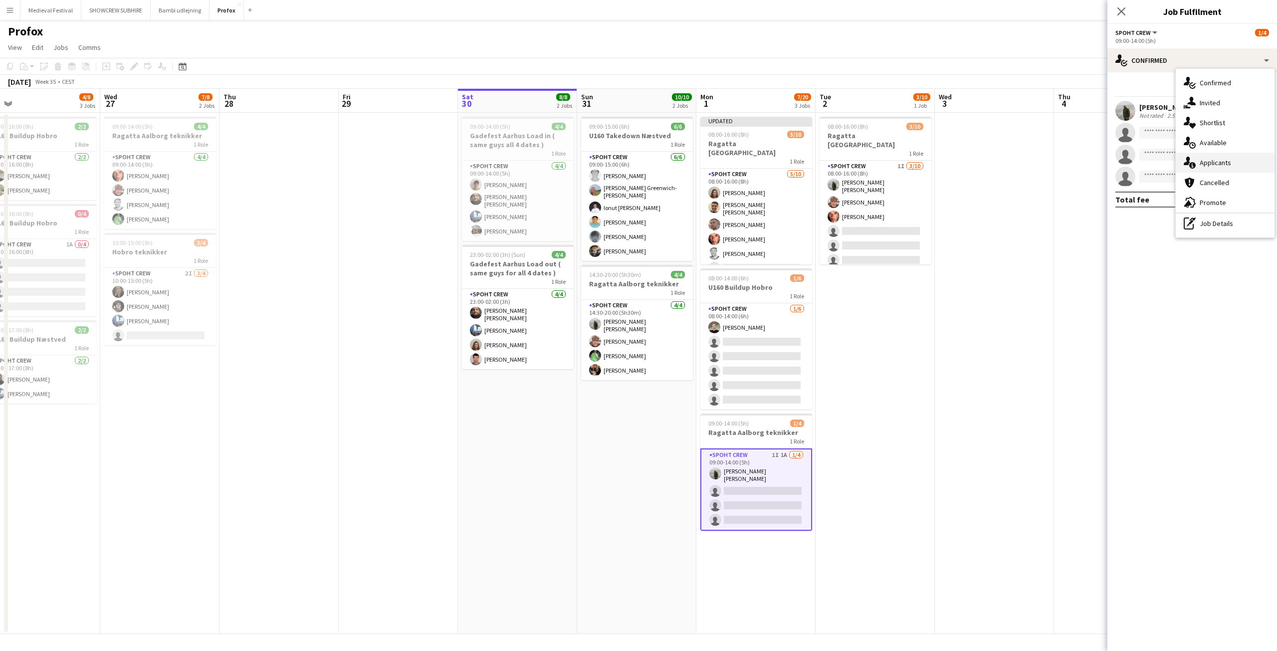
click at [1210, 166] on div "single-neutral-actions-information Applicants" at bounding box center [1225, 163] width 99 height 20
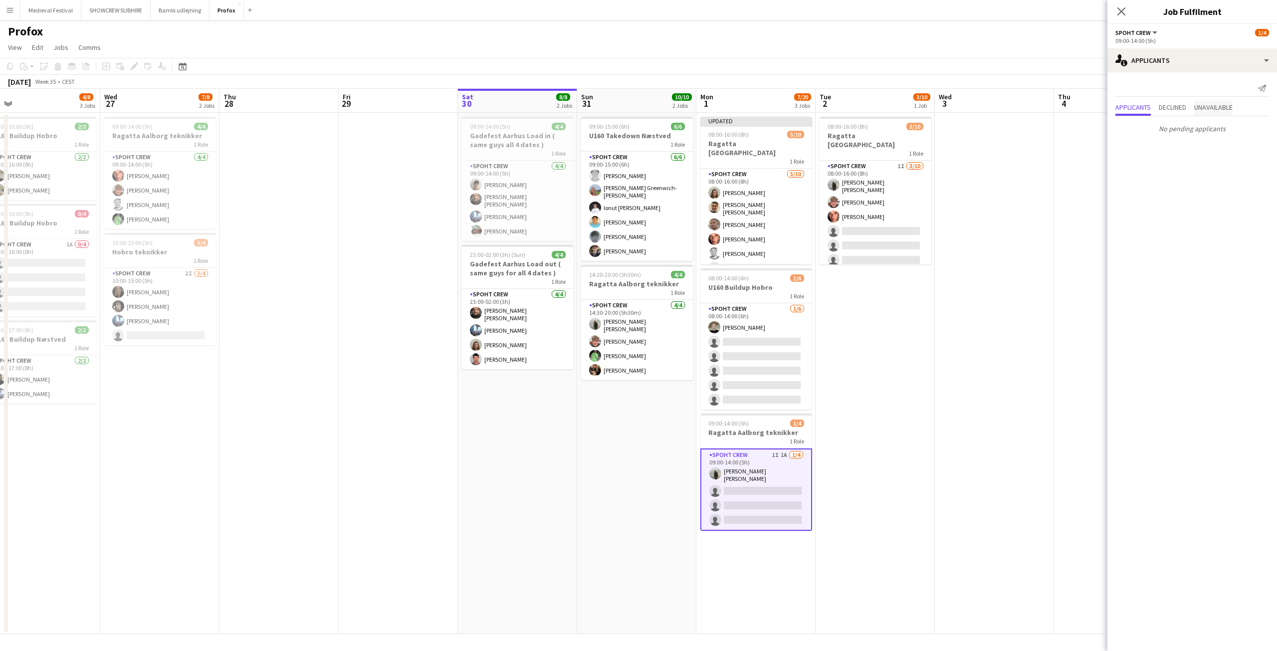
click at [1216, 108] on span "Unavailable" at bounding box center [1213, 107] width 38 height 7
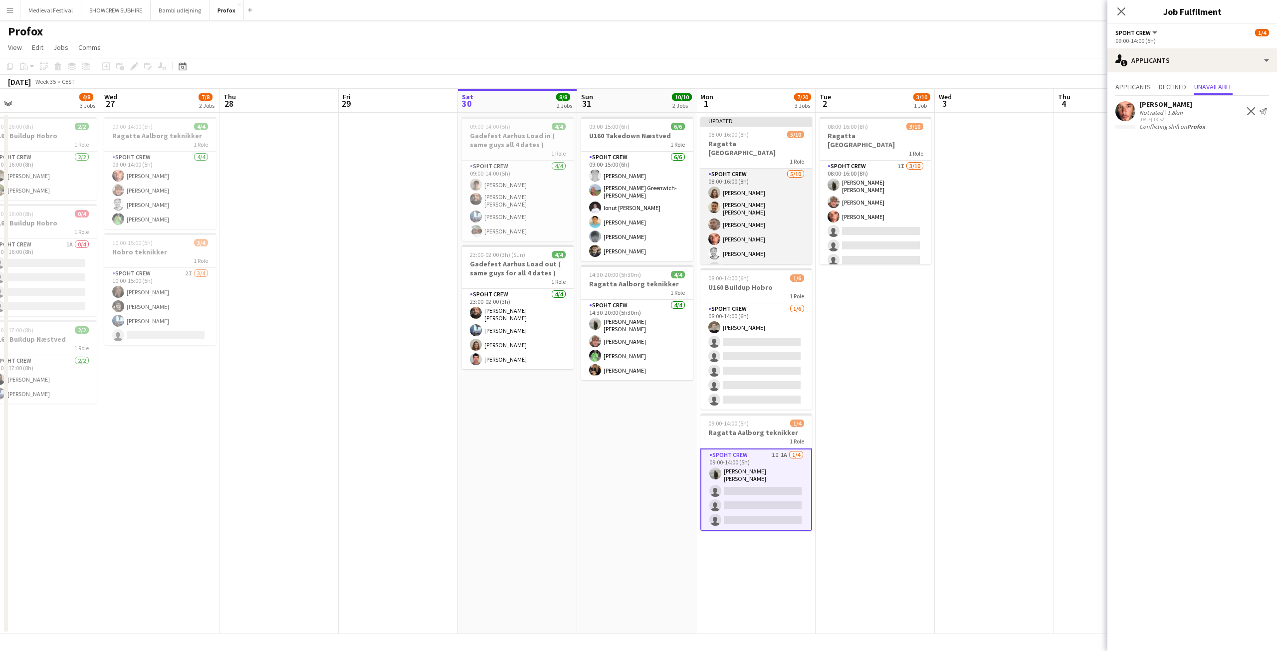
click at [750, 221] on app-card-role "Spoht Crew 5/10 08:00-16:00 (8h) Annija Uzule Luis alberto Sanchez newman Tomas…" at bounding box center [756, 252] width 112 height 167
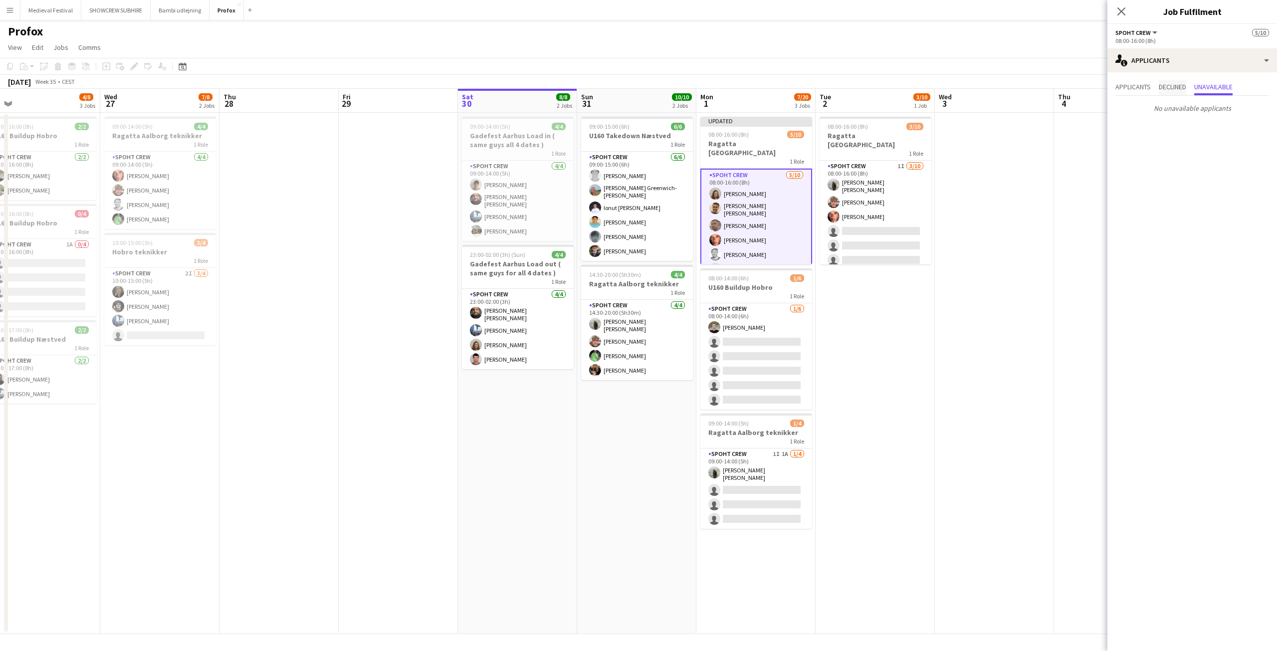
click at [1163, 85] on span "Declined" at bounding box center [1172, 86] width 27 height 7
click at [1137, 85] on span "Applicants" at bounding box center [1132, 86] width 35 height 7
click at [758, 227] on app-card-role "Spoht Crew 5/10 08:00-16:00 (8h) Annija Uzule Luis alberto Sanchez newman Tomas…" at bounding box center [756, 253] width 112 height 169
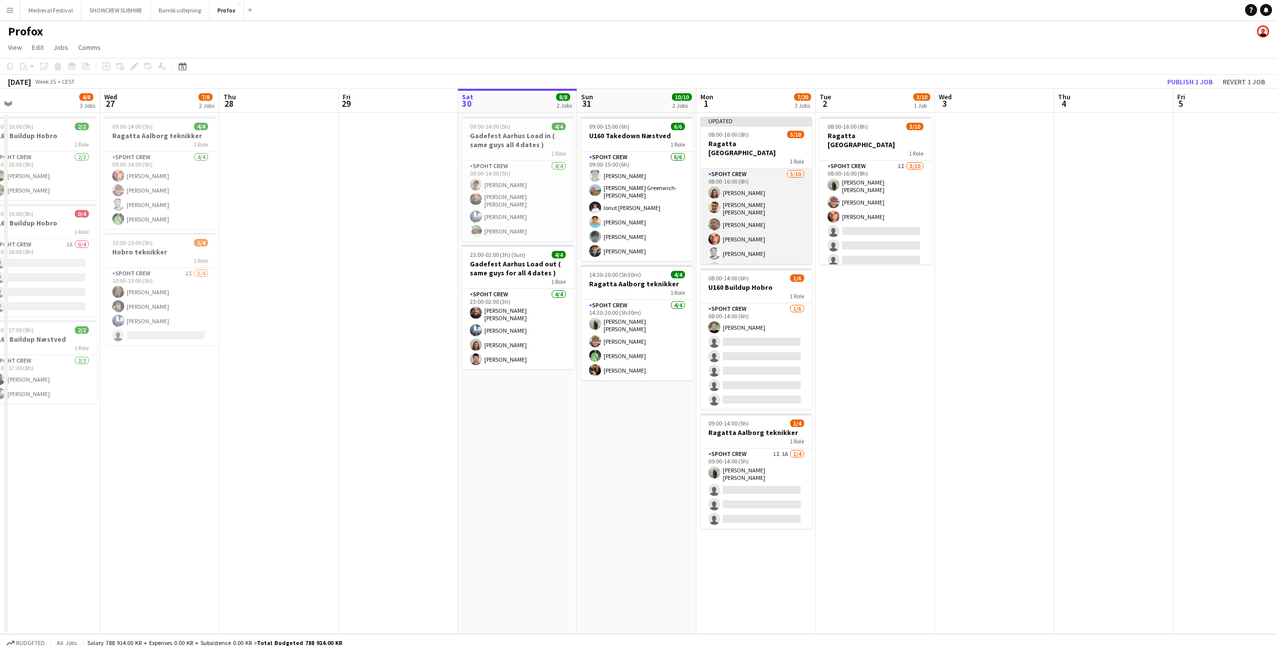
click at [758, 227] on app-card-role "Spoht Crew 5/10 08:00-16:00 (8h) Annija Uzule Luis alberto Sanchez newman Tomas…" at bounding box center [756, 252] width 112 height 167
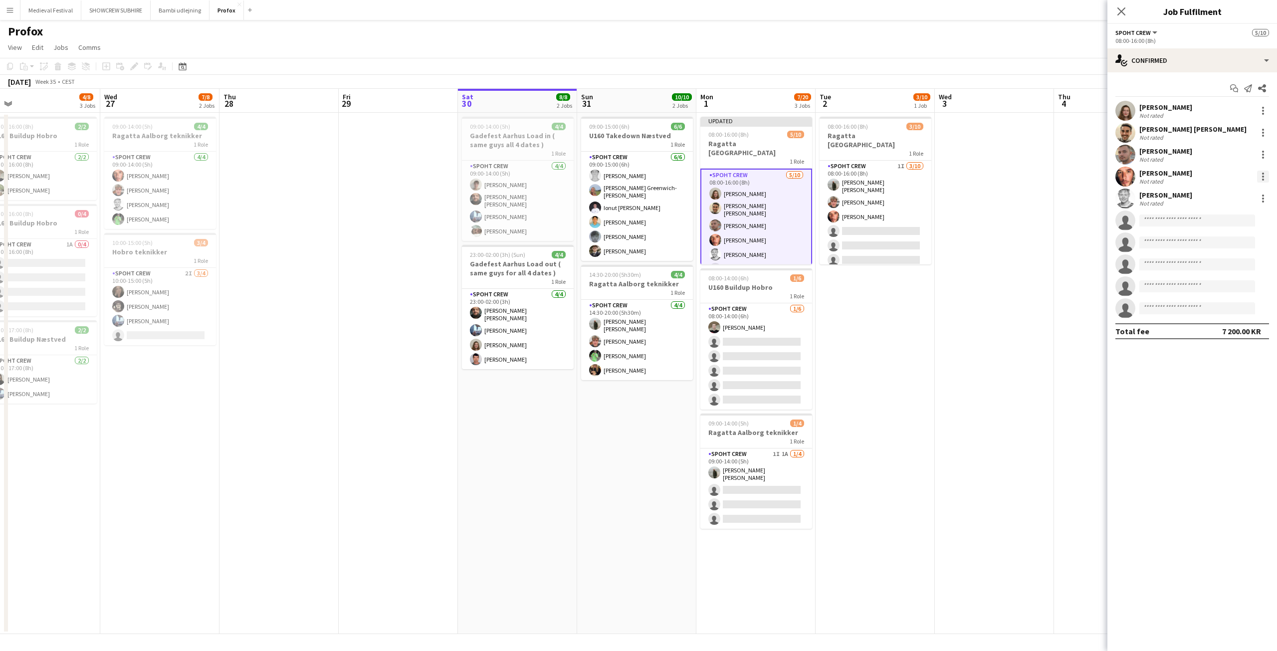
click at [1265, 175] on div at bounding box center [1263, 177] width 12 height 12
click at [1225, 283] on button "Remove" at bounding box center [1230, 291] width 78 height 24
click at [1264, 154] on div at bounding box center [1263, 155] width 12 height 12
click at [1218, 264] on span "Remove" at bounding box center [1214, 268] width 30 height 8
click at [1045, 289] on app-date-cell at bounding box center [994, 373] width 119 height 521
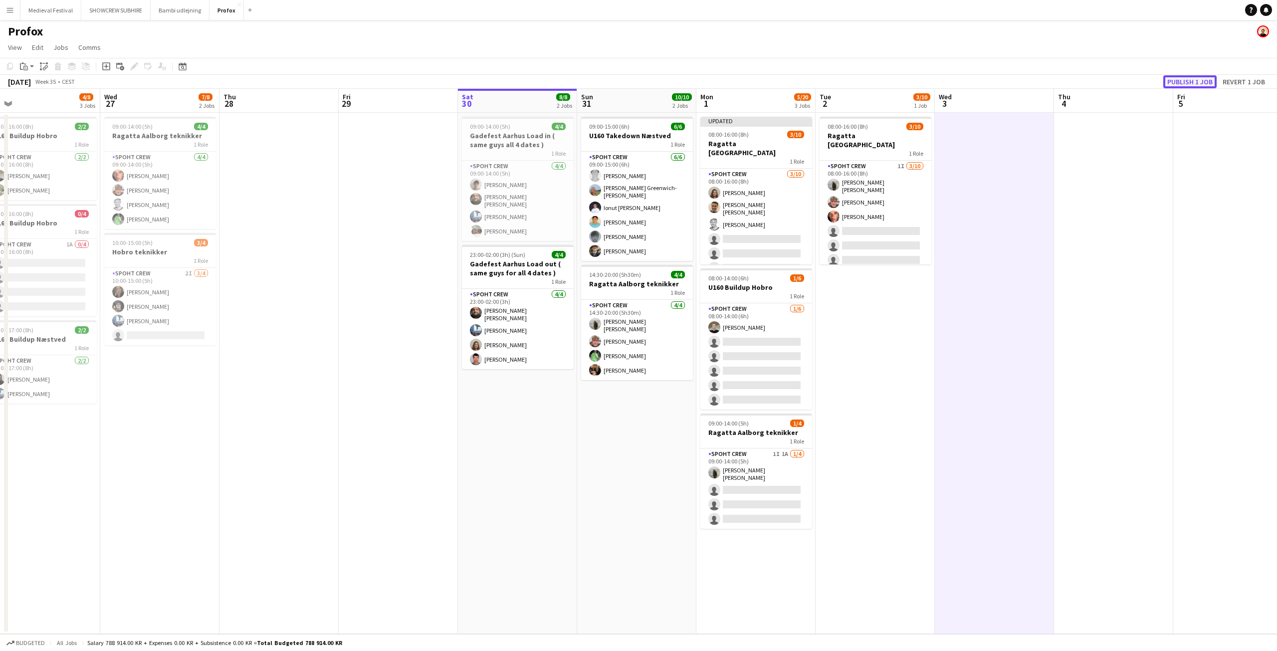
click at [1181, 78] on button "Publish 1 job" at bounding box center [1189, 81] width 53 height 13
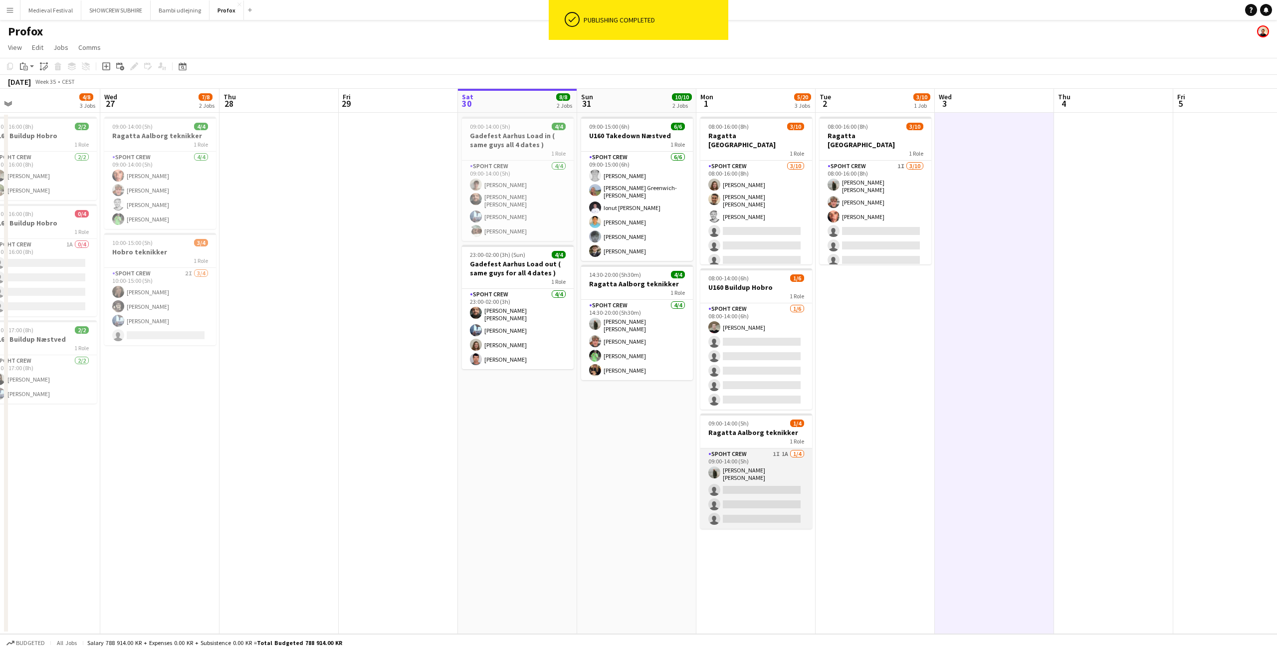
click at [766, 479] on app-card-role "Spoht Crew 1I 1A 1/4 09:00-14:00 (5h) Negru Liviu Mihai single-neutral-actions …" at bounding box center [756, 488] width 112 height 80
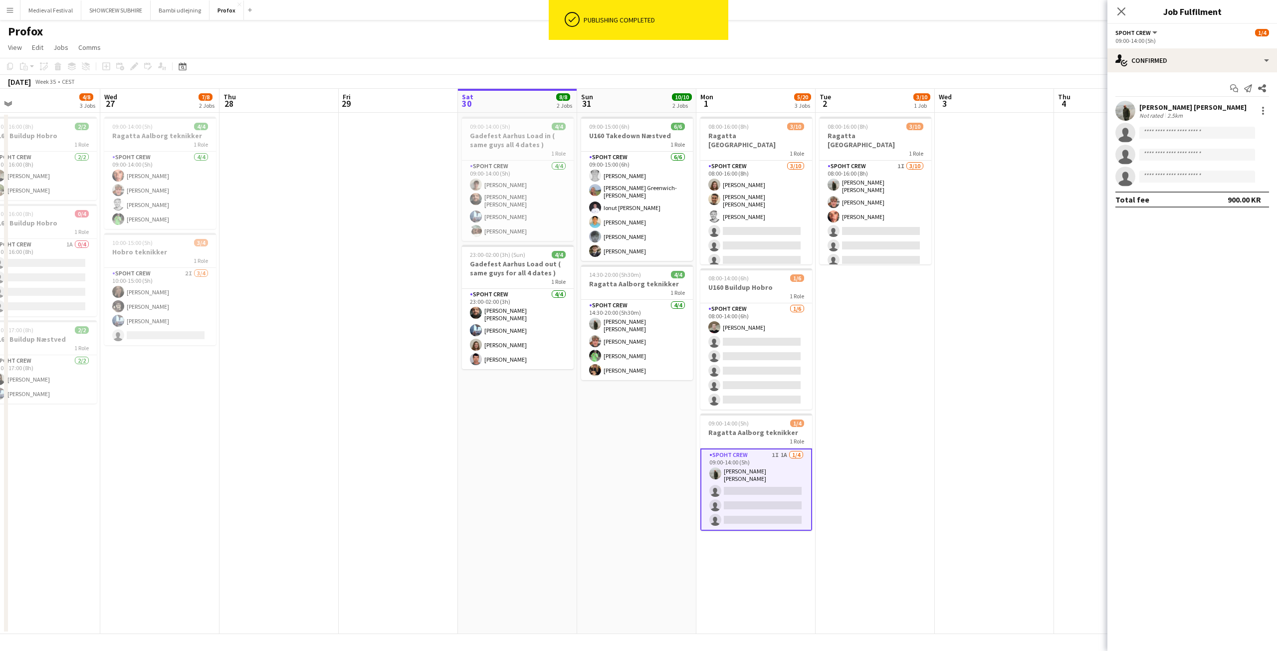
click at [1179, 72] on div "Start chat Send notification Share Negru Liviu Mihai Not rated 2.5km single-neu…" at bounding box center [1192, 143] width 170 height 143
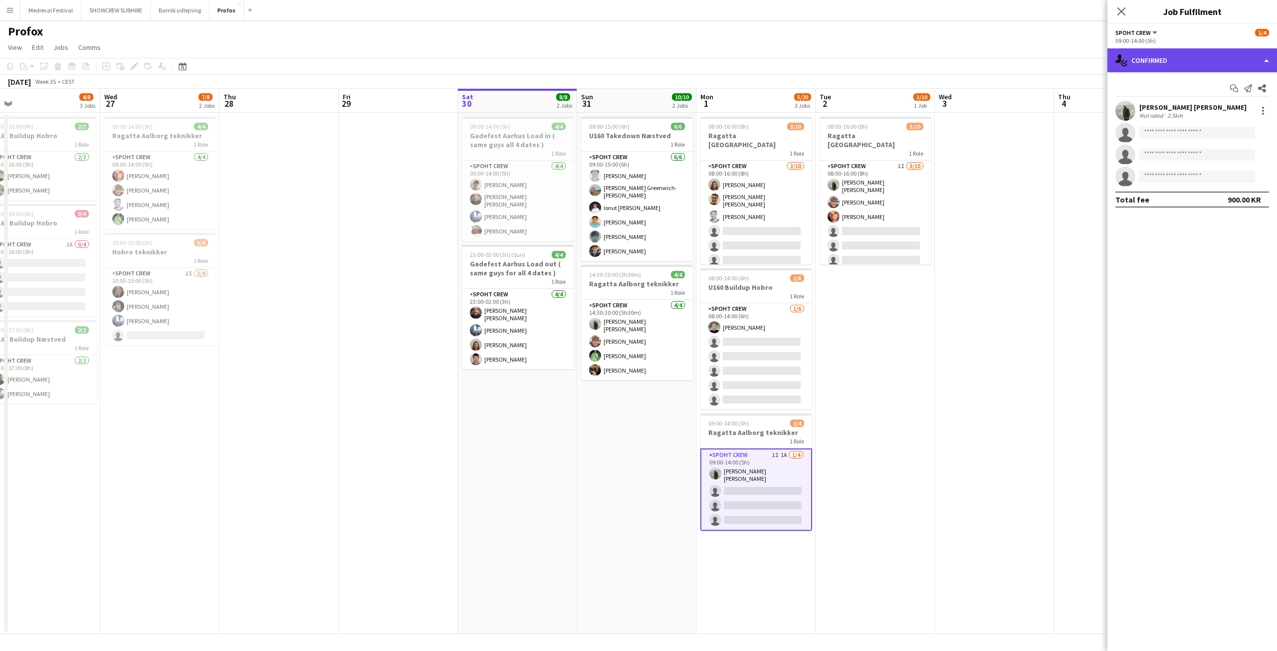
click at [1198, 68] on div "single-neutral-actions-check-2 Confirmed" at bounding box center [1192, 60] width 170 height 24
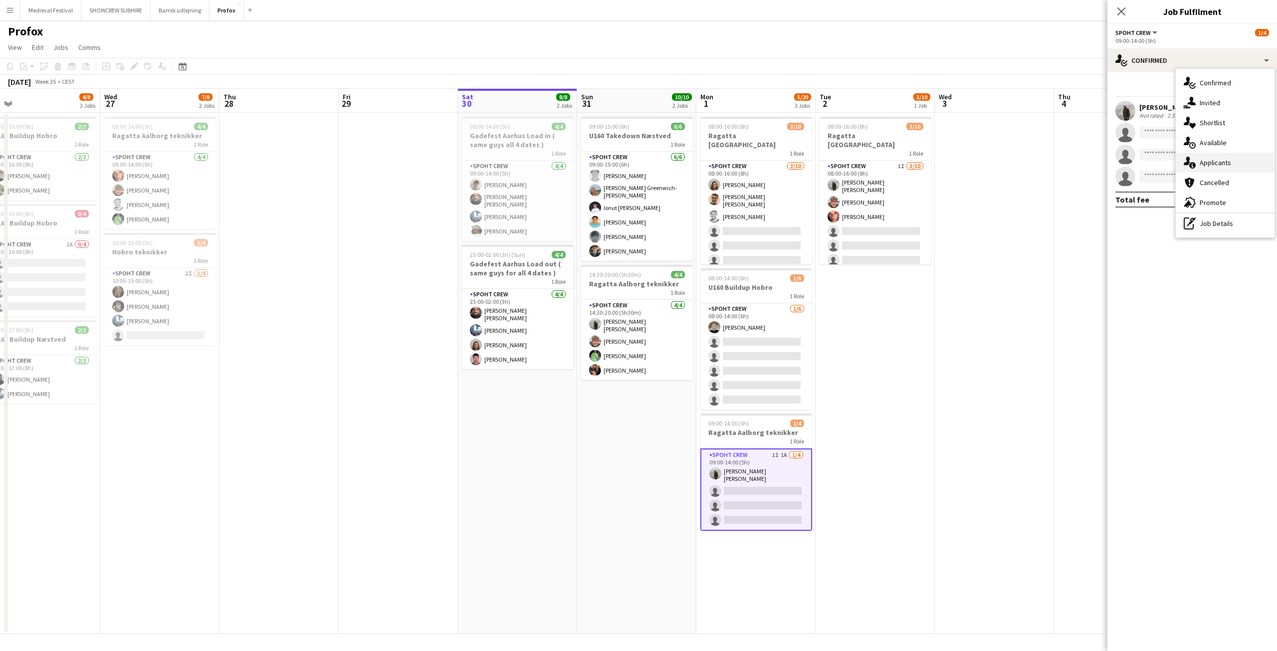
click at [1203, 159] on div "single-neutral-actions-information Applicants" at bounding box center [1225, 163] width 99 height 20
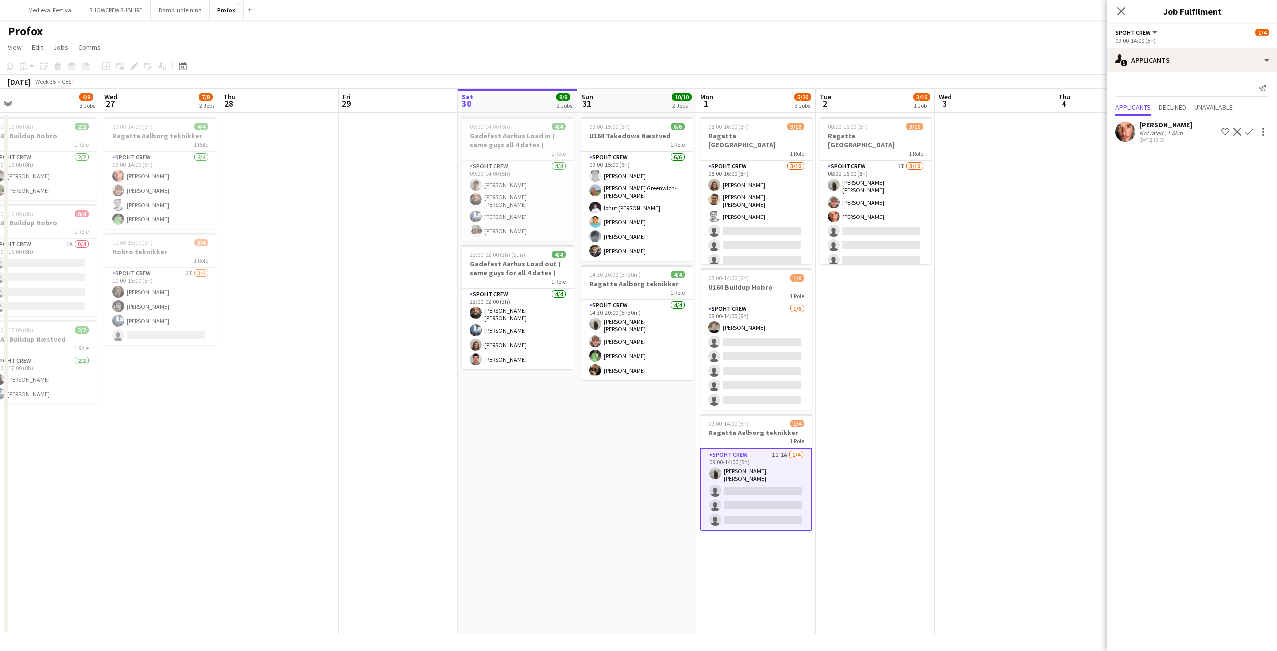
click at [1248, 127] on button "Confirm" at bounding box center [1249, 132] width 12 height 12
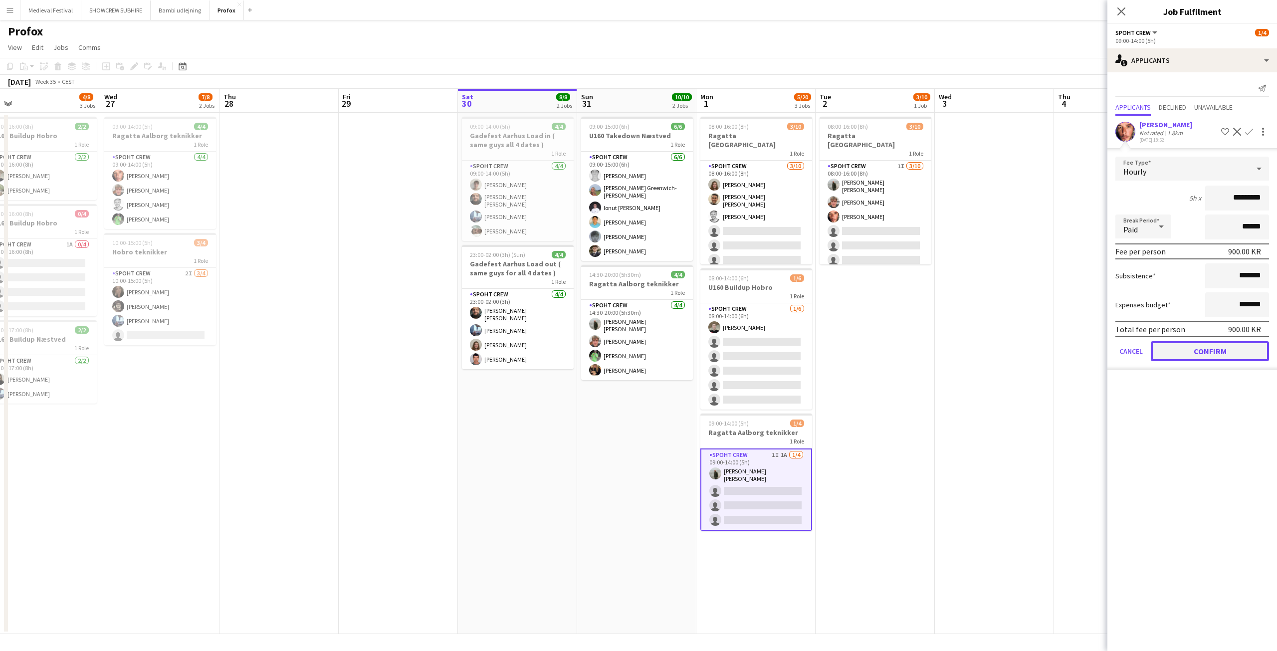
click at [1202, 352] on button "Confirm" at bounding box center [1210, 351] width 118 height 20
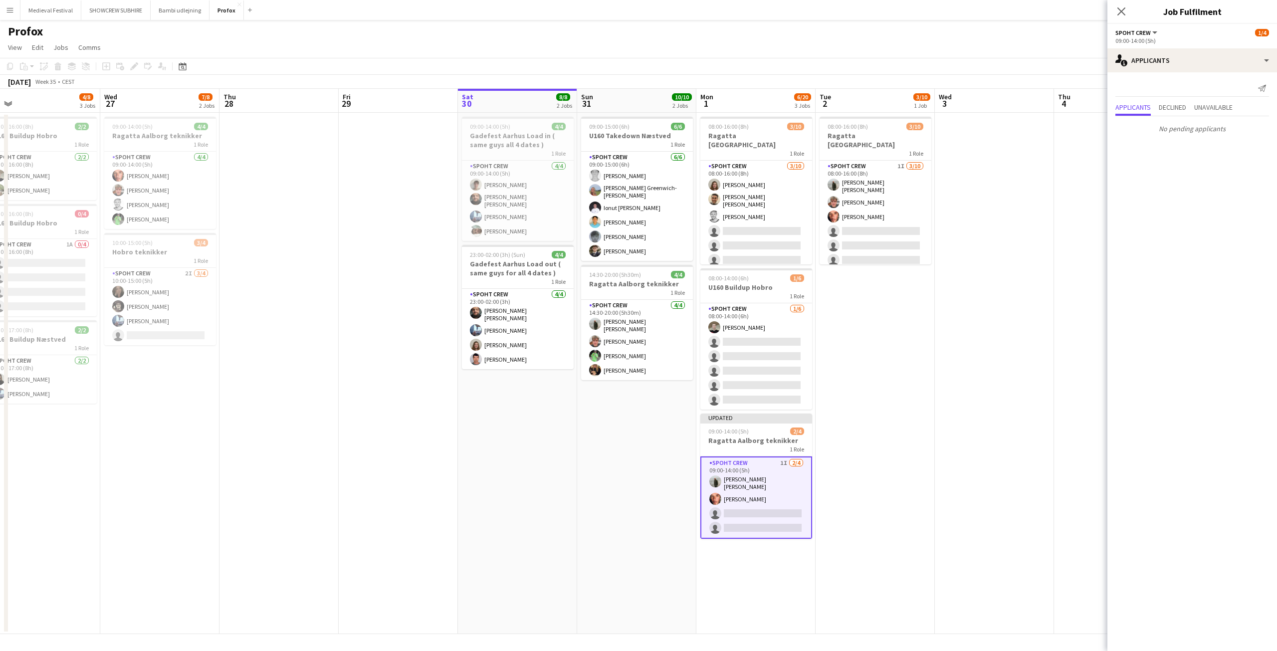
click at [989, 334] on app-date-cell at bounding box center [994, 373] width 119 height 521
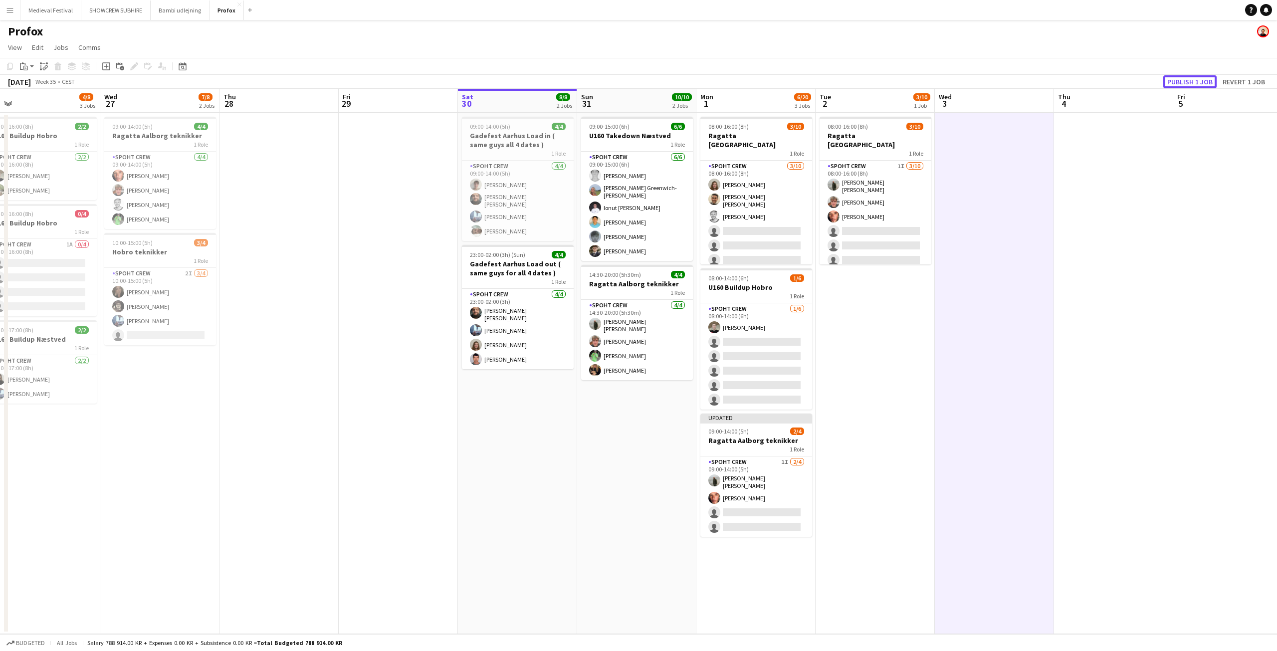
click at [1177, 77] on button "Publish 1 job" at bounding box center [1189, 81] width 53 height 13
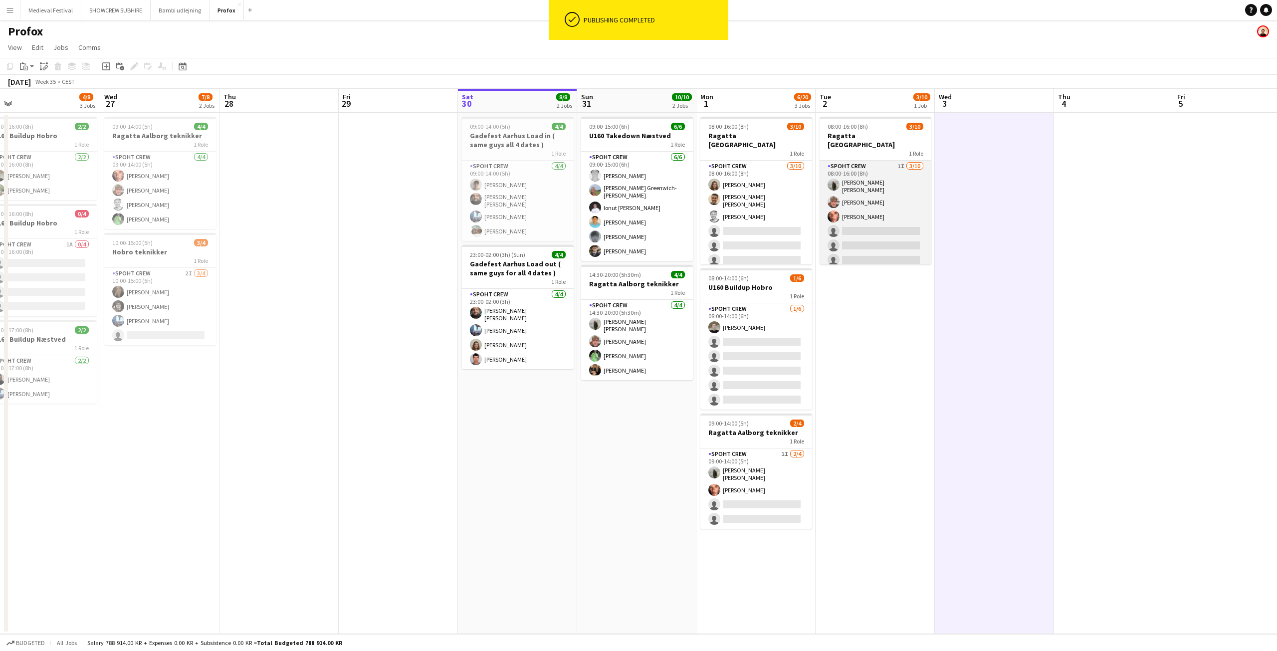
click at [883, 207] on app-card-role "Spoht Crew 1I 3/10 08:00-16:00 (8h) Negru Liviu Mihai Lukas Wiemert Amador Boho…" at bounding box center [875, 244] width 112 height 167
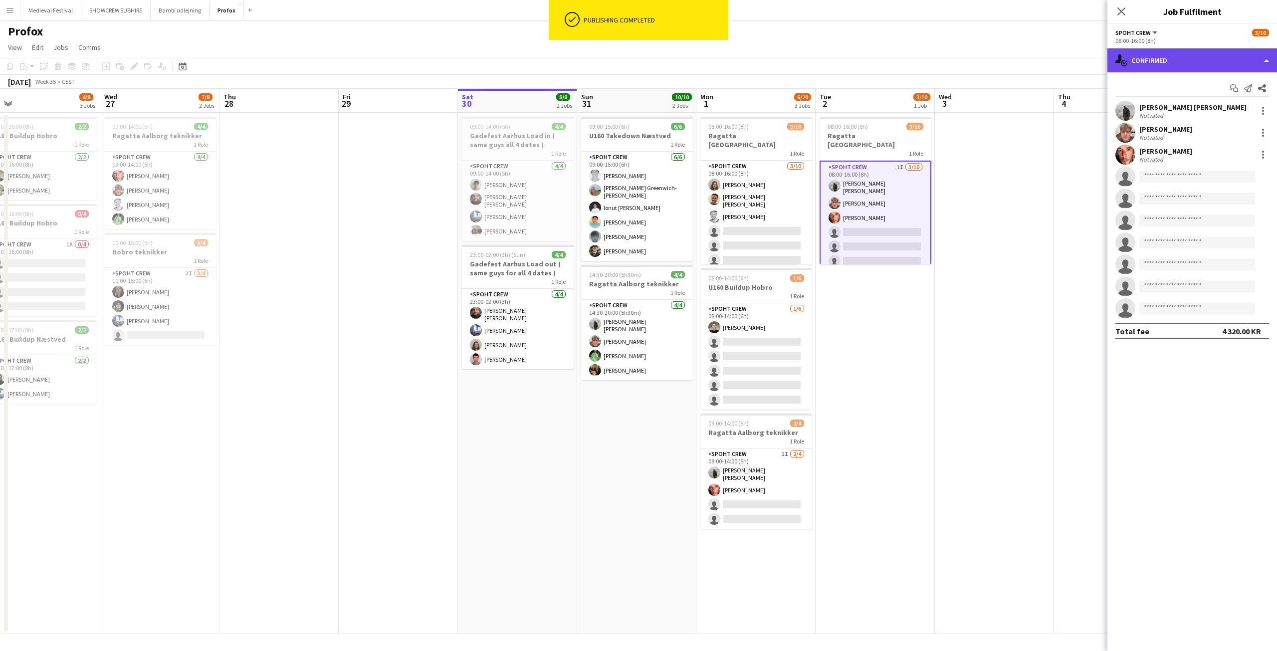
click at [1170, 60] on div "single-neutral-actions-check-2 Confirmed" at bounding box center [1192, 60] width 170 height 24
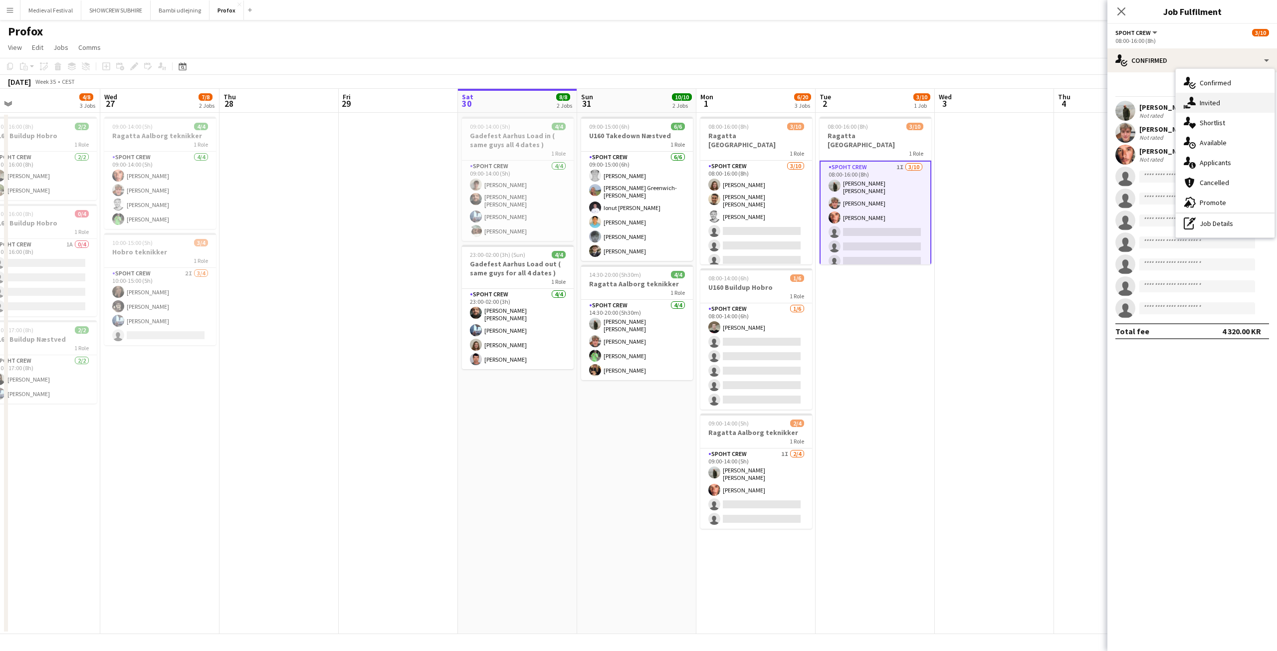
click at [1193, 95] on div "single-neutral-actions-share-1 Invited" at bounding box center [1225, 103] width 99 height 20
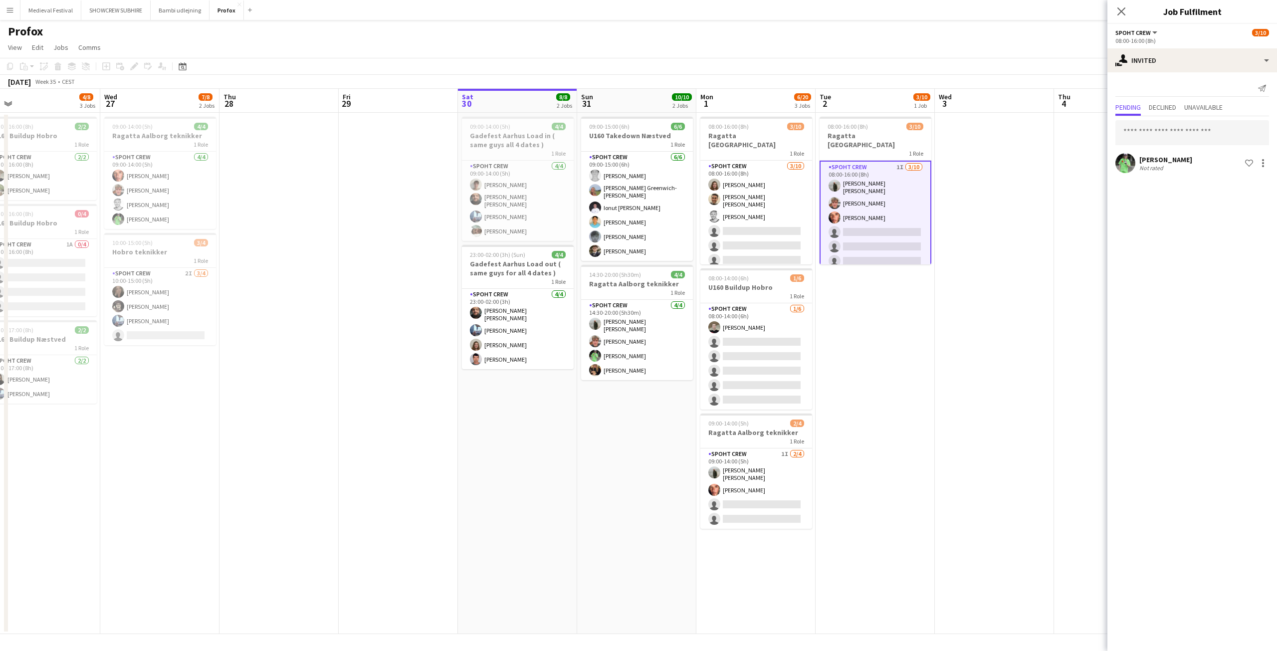
click at [963, 316] on app-date-cell at bounding box center [994, 373] width 119 height 521
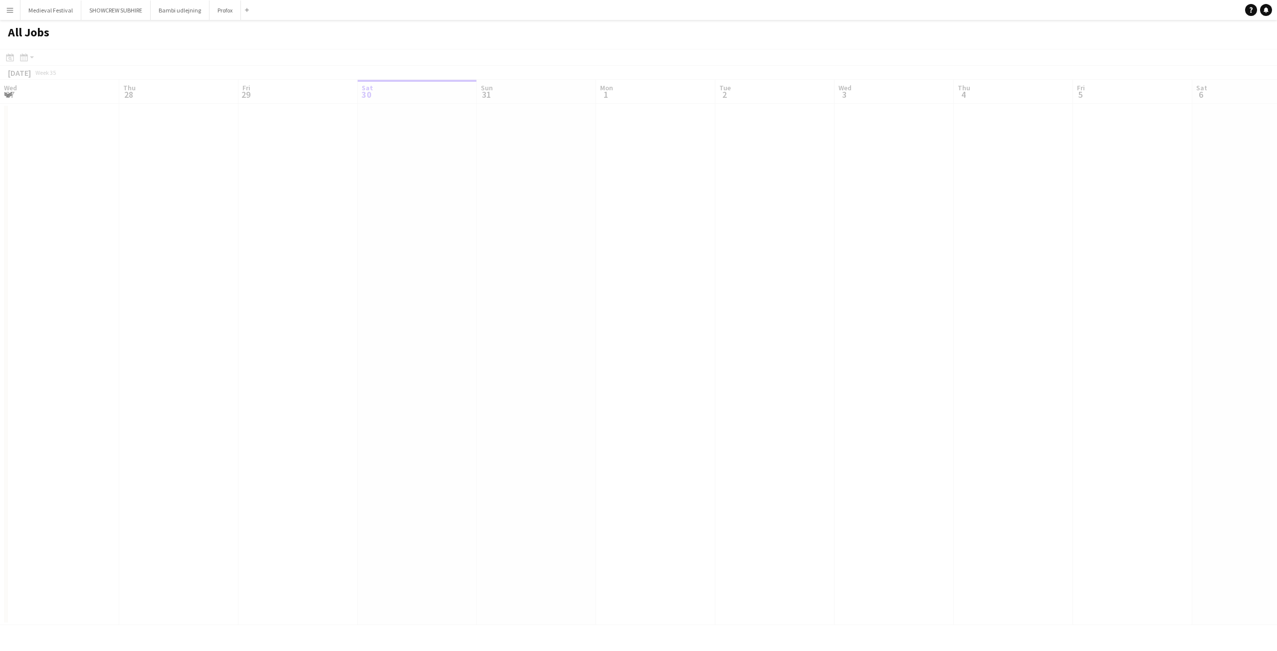
scroll to position [0, 238]
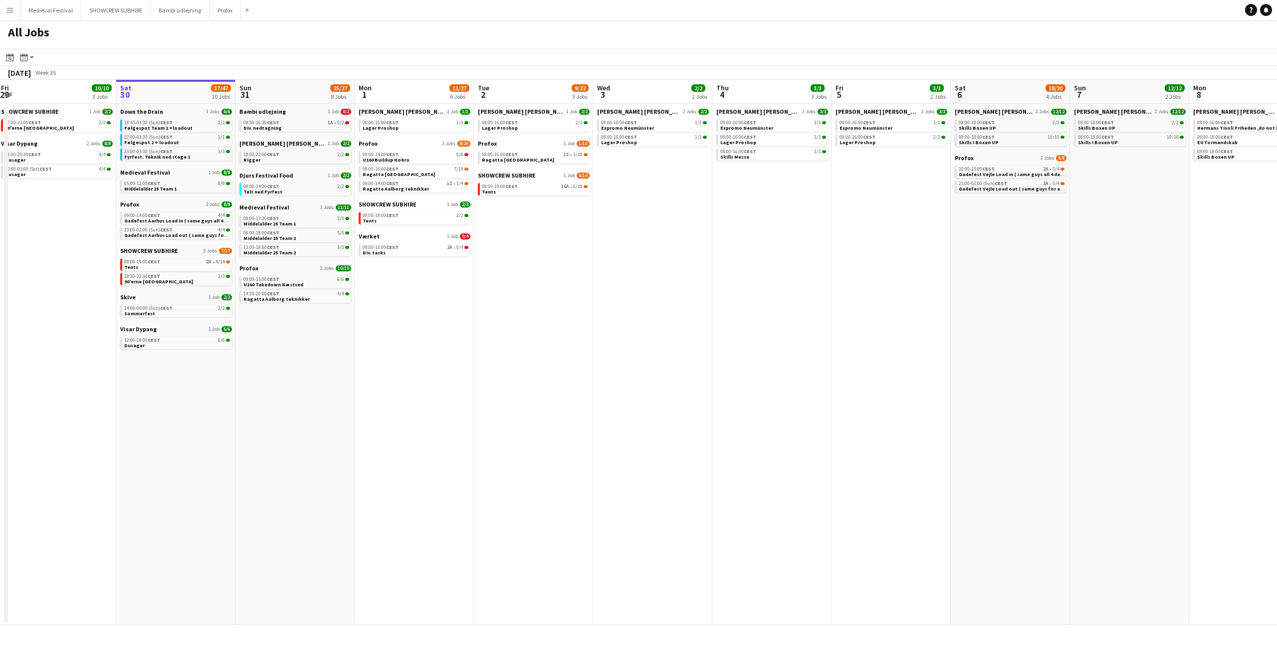
drag, startPoint x: 727, startPoint y: 307, endPoint x: 796, endPoint y: 313, distance: 70.1
click at [795, 313] on app-calendar-viewport "Wed 27 17/19 4 Jobs Thu 28 17/18 5 Jobs Fri 29 10/10 3 Jobs Sat 30 37/47 10 Job…" at bounding box center [638, 352] width 1277 height 545
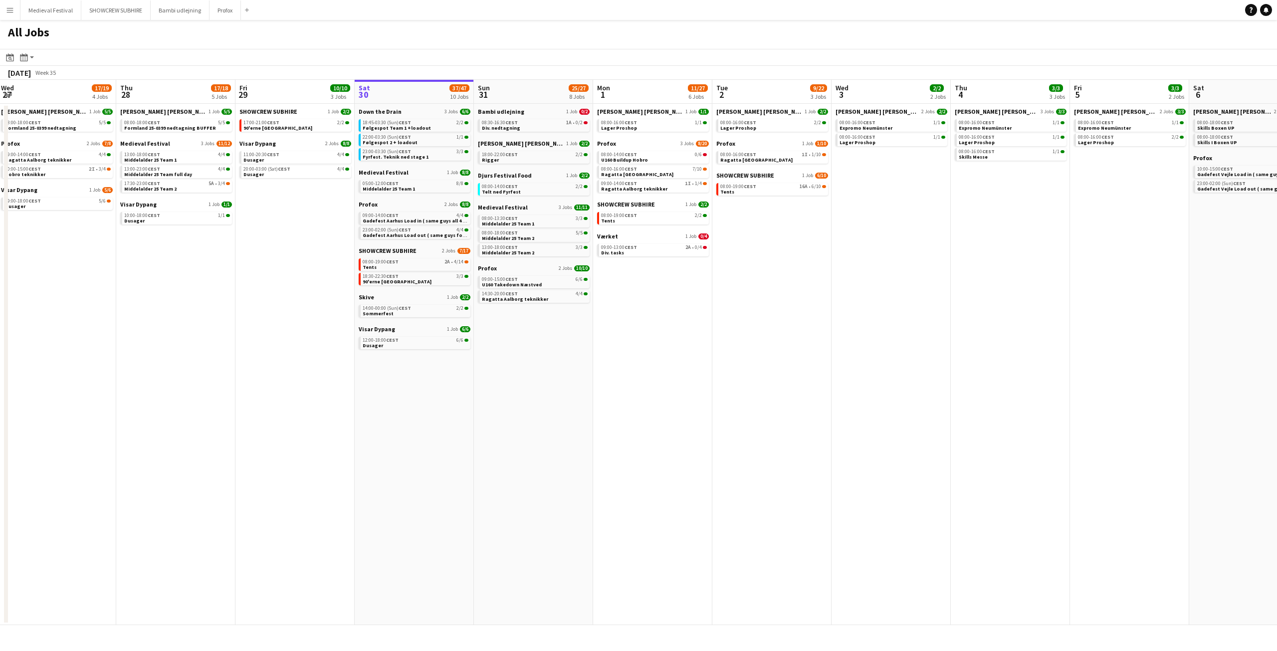
scroll to position [0, 208]
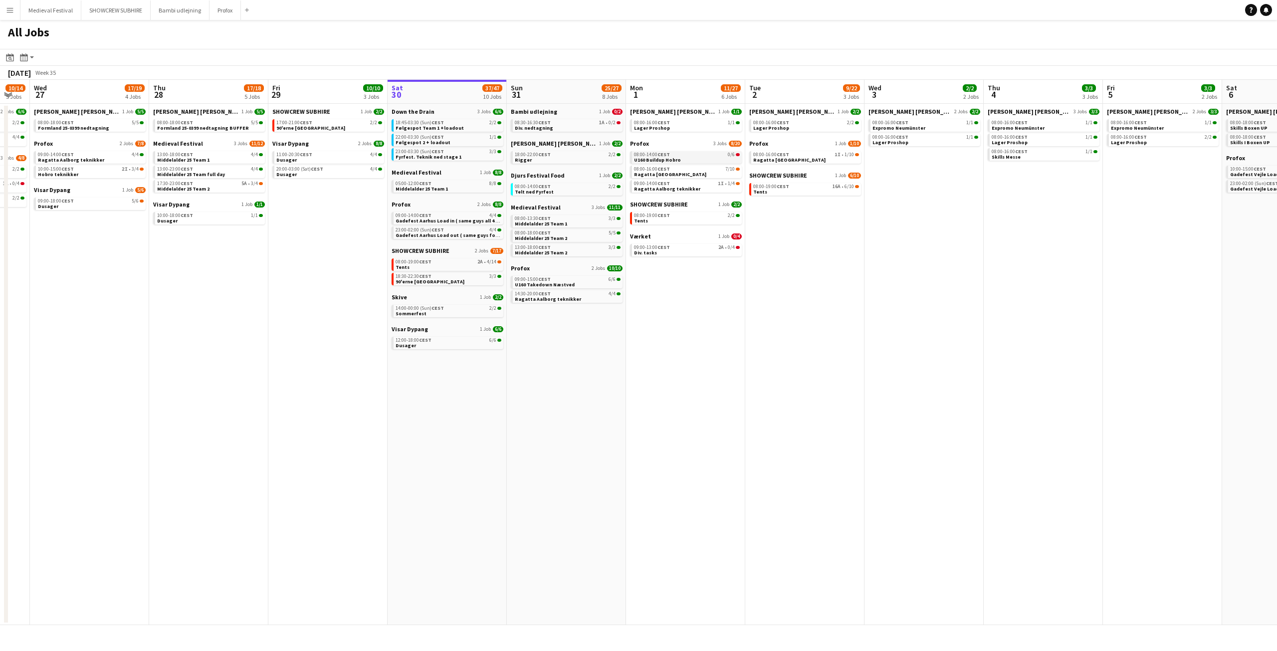
click at [704, 156] on div "08:00-14:00 CEST 0/6" at bounding box center [687, 154] width 106 height 5
click at [881, 257] on app-date-cell "[PERSON_NAME] [PERSON_NAME] 2 Jobs [DATE] 08:00-16:00 CEST 1/1 Expromo [GEOGRAP…" at bounding box center [923, 364] width 119 height 521
click at [706, 248] on div "09:00-13:00 CEST 2A • 0/4" at bounding box center [687, 247] width 106 height 5
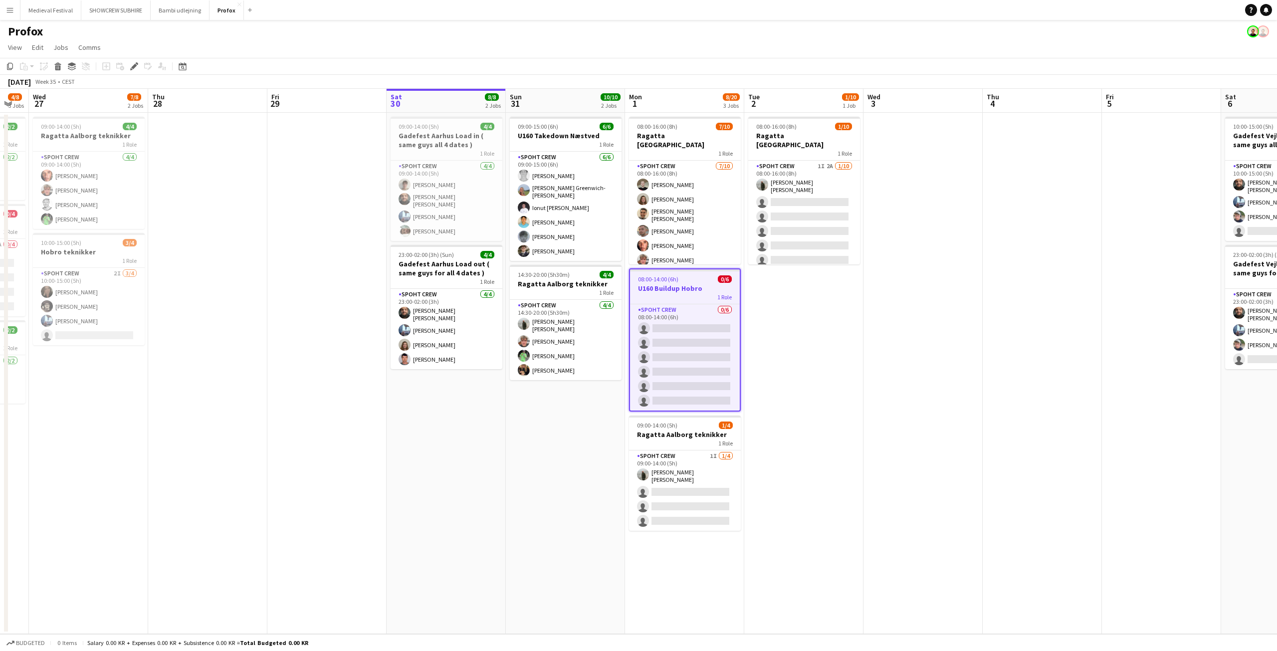
scroll to position [0, 277]
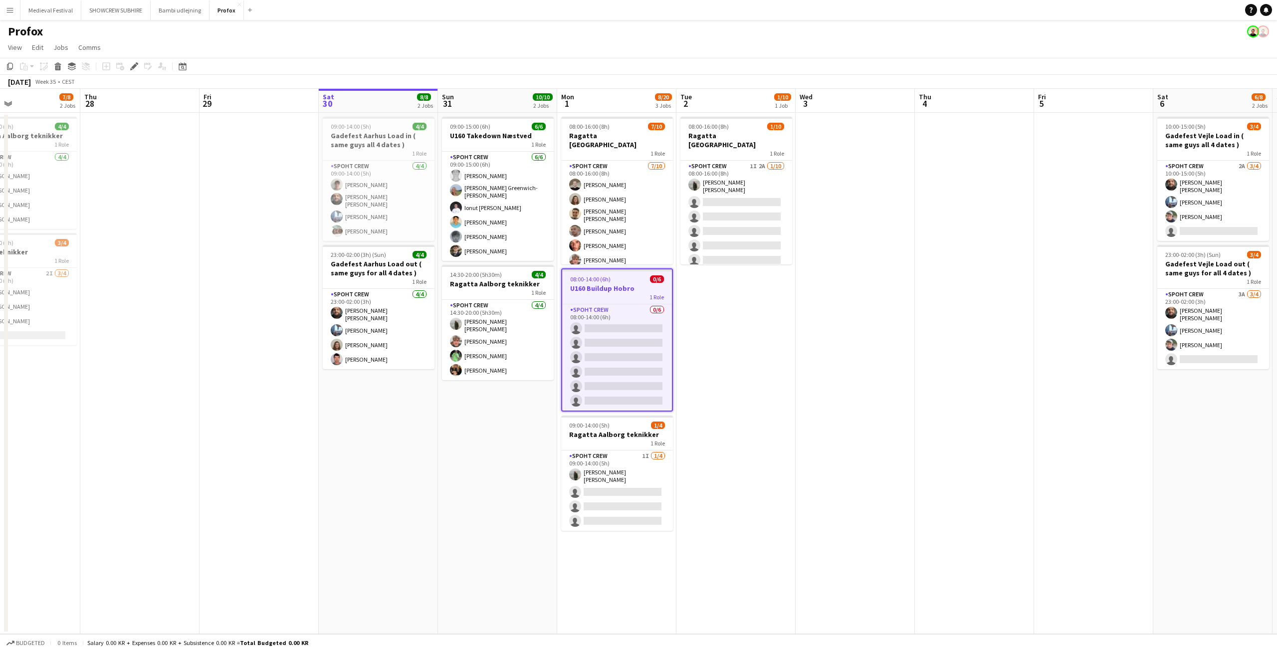
drag, startPoint x: 716, startPoint y: 358, endPoint x: 903, endPoint y: 384, distance: 188.3
click at [901, 384] on app-calendar-viewport "Mon 25 10/10 1 Job Tue 26 4/8 3 Jobs Wed 27 7/8 2 Jobs Thu 28 Fri 29 Sat 30 8/8…" at bounding box center [638, 361] width 1277 height 545
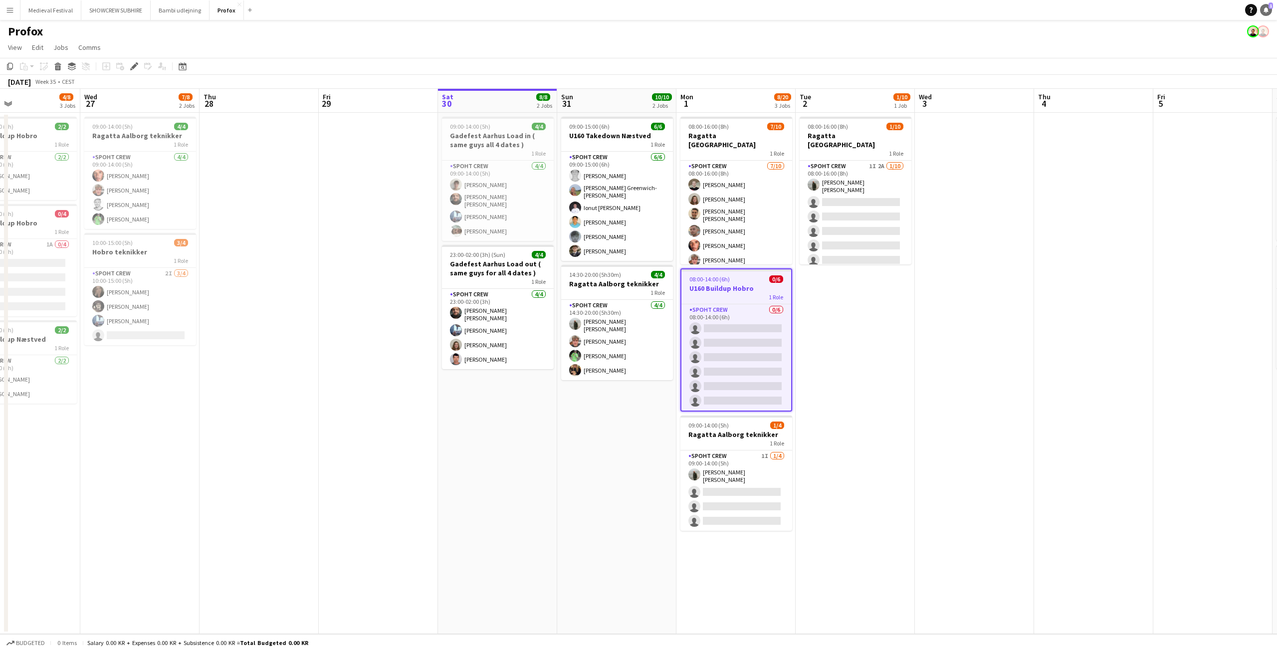
click at [1266, 10] on icon at bounding box center [1265, 9] width 5 height 5
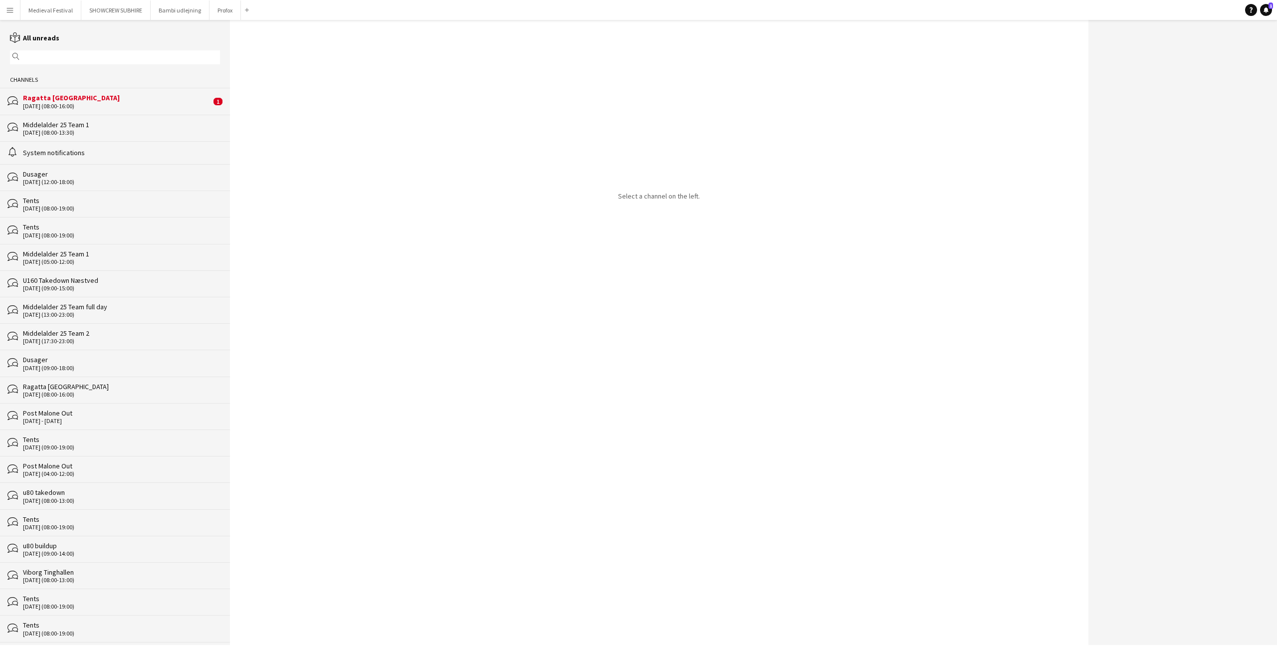
click at [122, 105] on div "01-09-2025 (08:00-16:00)" at bounding box center [117, 106] width 188 height 7
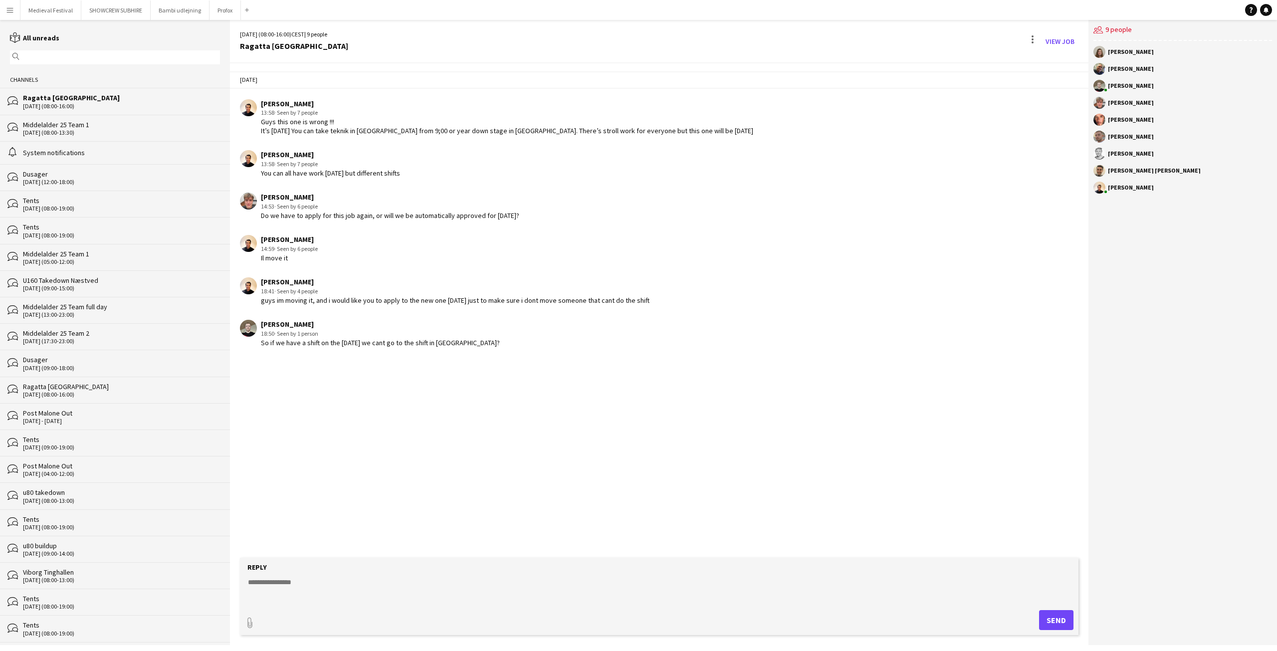
click at [355, 580] on textarea at bounding box center [661, 590] width 828 height 26
click at [322, 583] on textarea at bounding box center [661, 590] width 828 height 26
type textarea "**********"
click at [1061, 617] on button "Send" at bounding box center [1056, 620] width 34 height 20
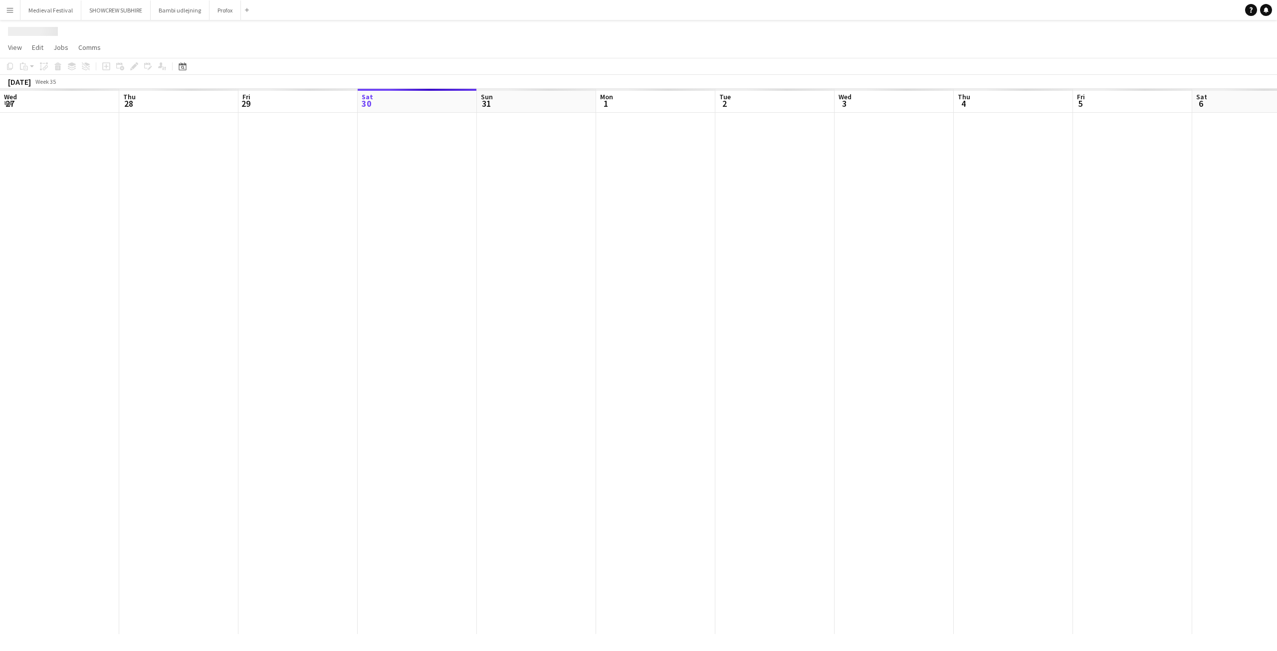
scroll to position [0, 238]
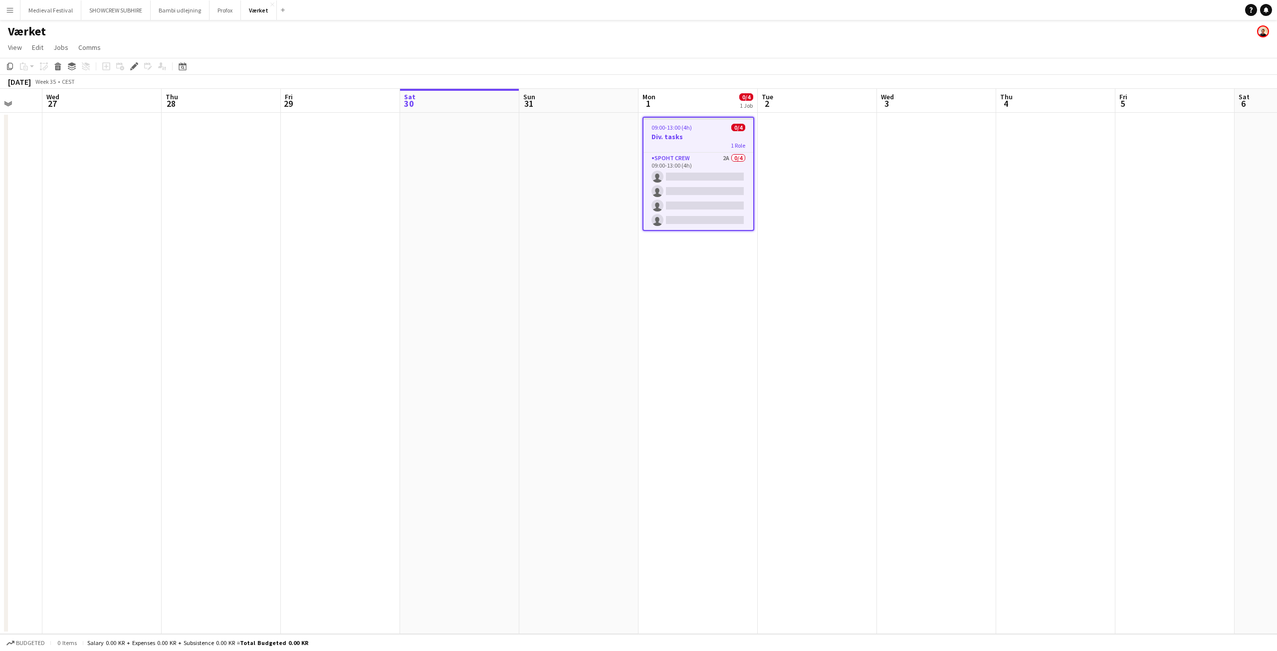
drag, startPoint x: 746, startPoint y: 309, endPoint x: 806, endPoint y: 305, distance: 60.0
click at [806, 315] on app-calendar-viewport "Sun 24 Mon 25 Tue 26 Wed 27 Thu 28 Fri 29 Sat 30 Sun 31 Mon 1 0/4 1 Job Tue 2 W…" at bounding box center [638, 361] width 1277 height 545
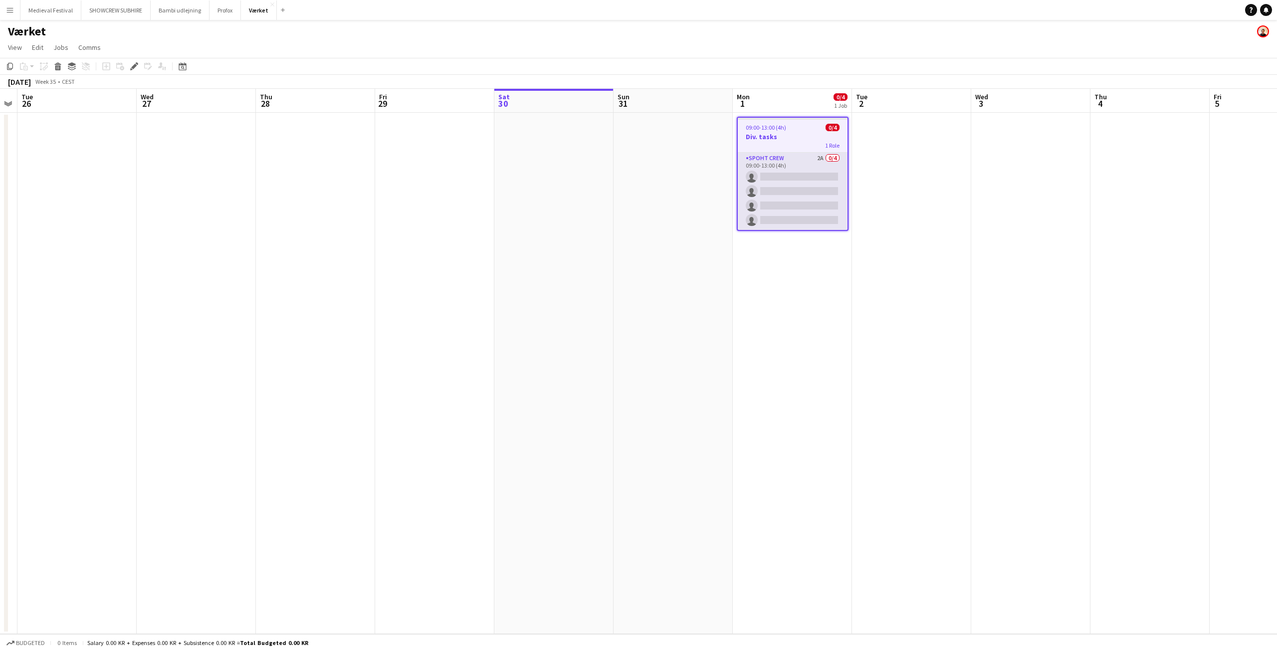
click at [838, 157] on app-card-role "Spoht Crew 2A 0/4 09:00-13:00 (4h) single-neutral-actions single-neutral-action…" at bounding box center [793, 191] width 110 height 77
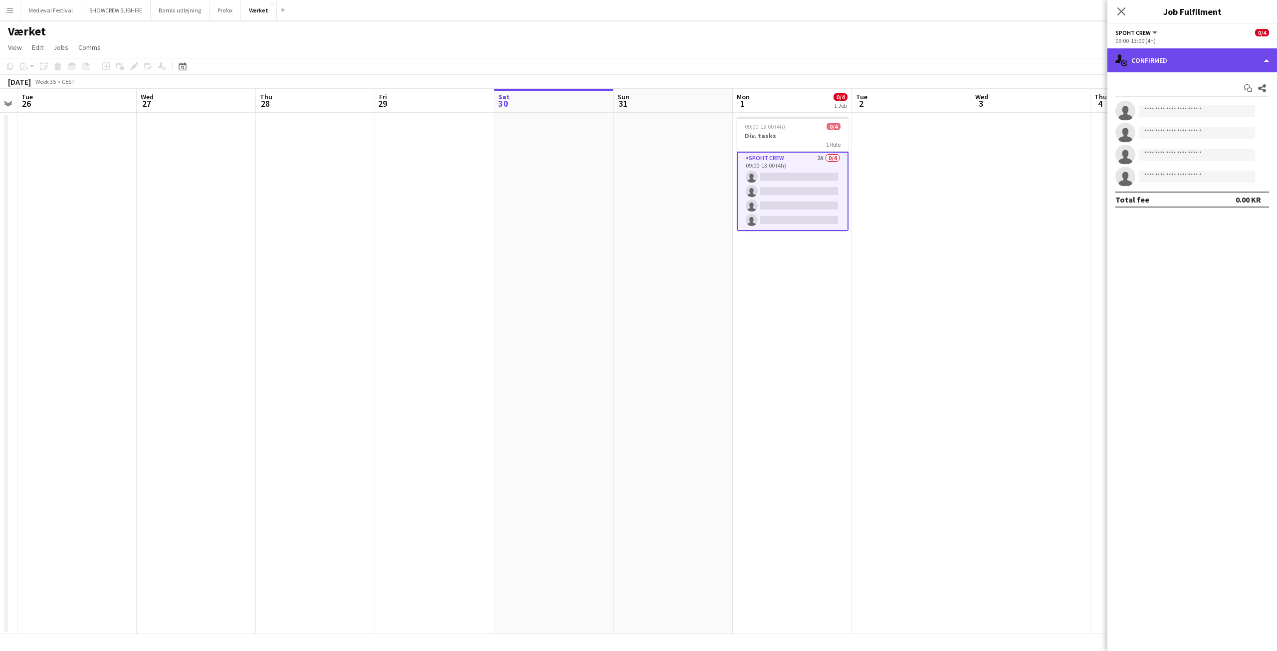
click at [1208, 64] on div "single-neutral-actions-check-2 Confirmed" at bounding box center [1192, 60] width 170 height 24
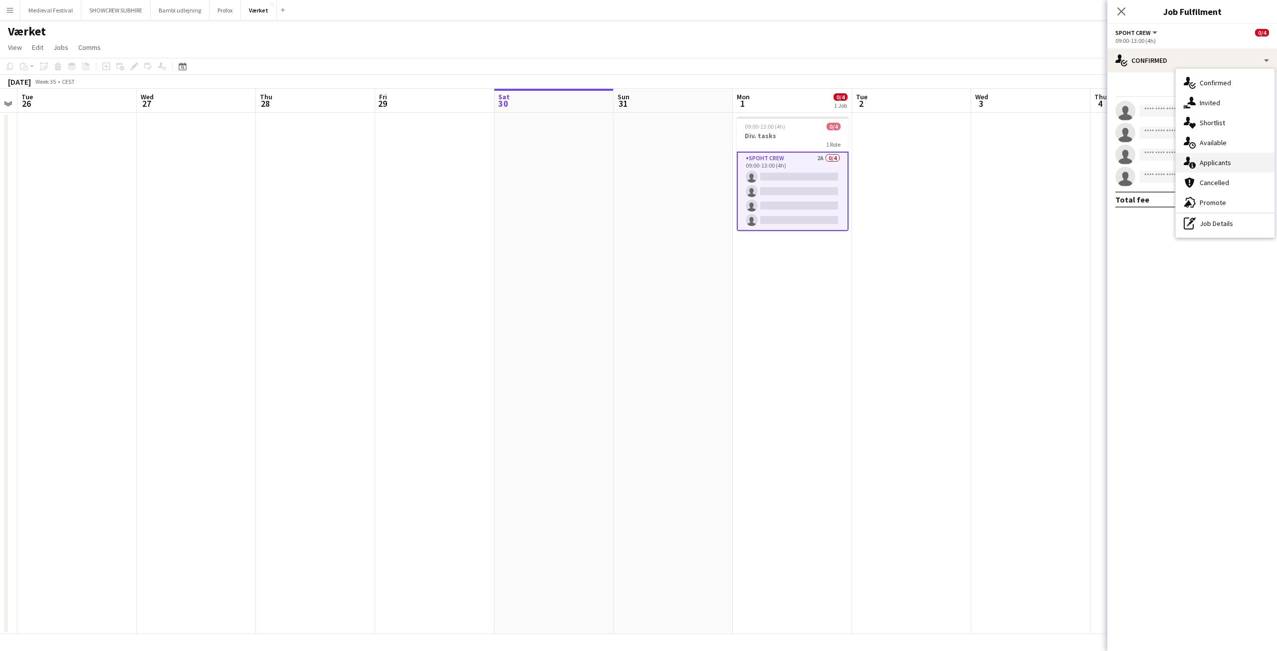
click at [1214, 162] on div "single-neutral-actions-information Applicants" at bounding box center [1225, 163] width 99 height 20
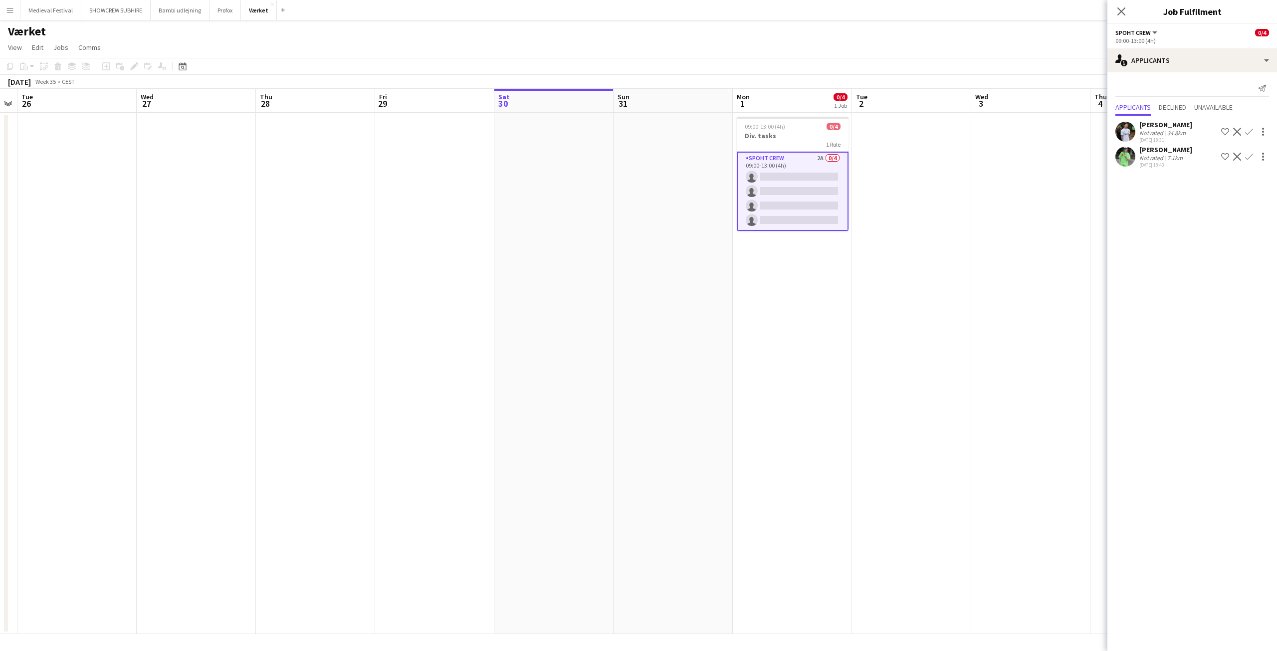
click at [1248, 130] on app-icon "Confirm" at bounding box center [1249, 132] width 8 height 8
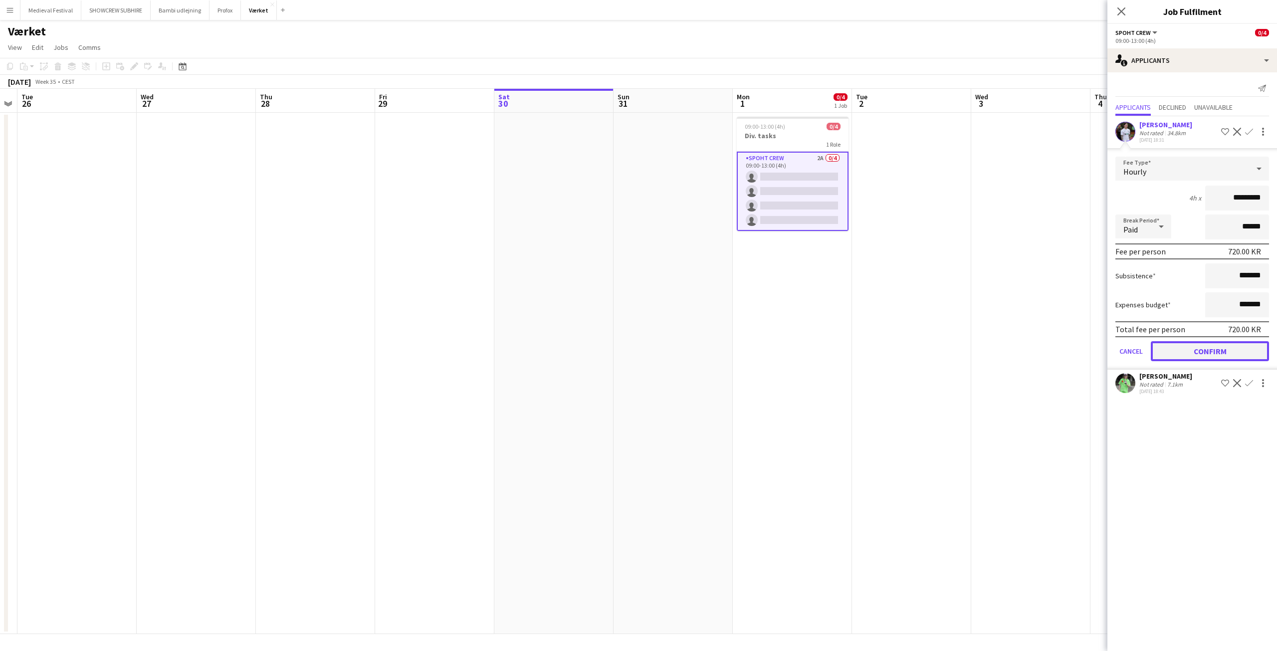
click at [1204, 346] on button "Confirm" at bounding box center [1210, 351] width 118 height 20
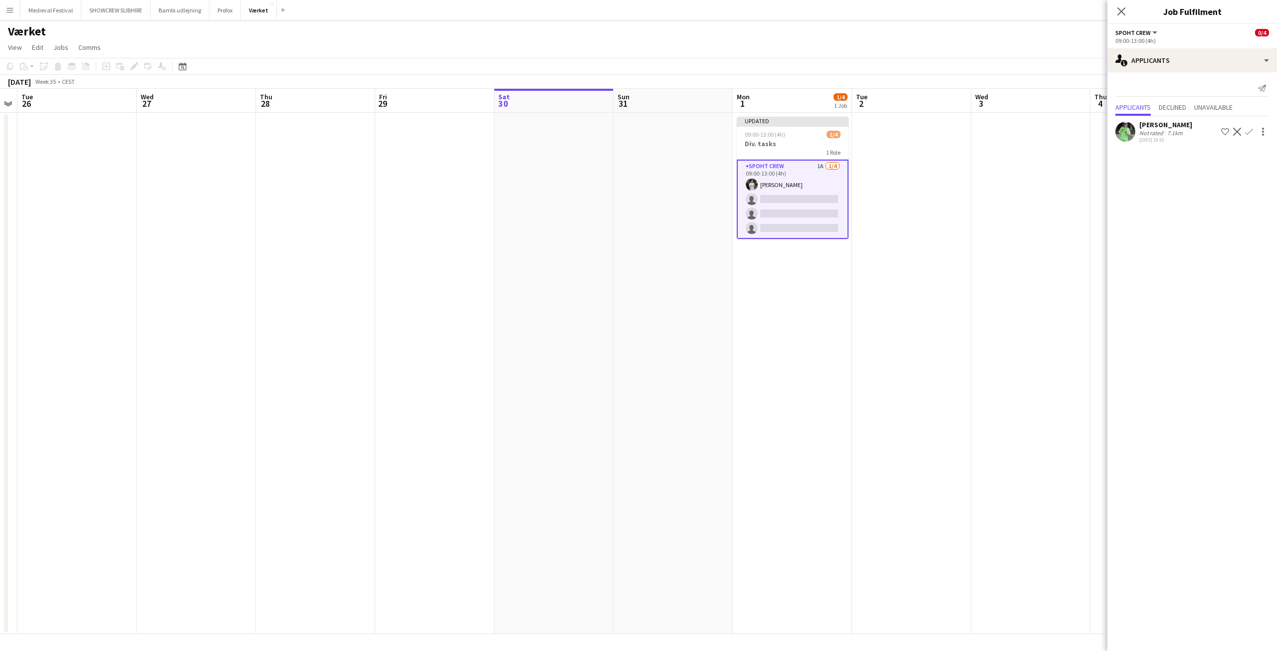
click at [1247, 133] on app-icon "Confirm" at bounding box center [1249, 132] width 8 height 8
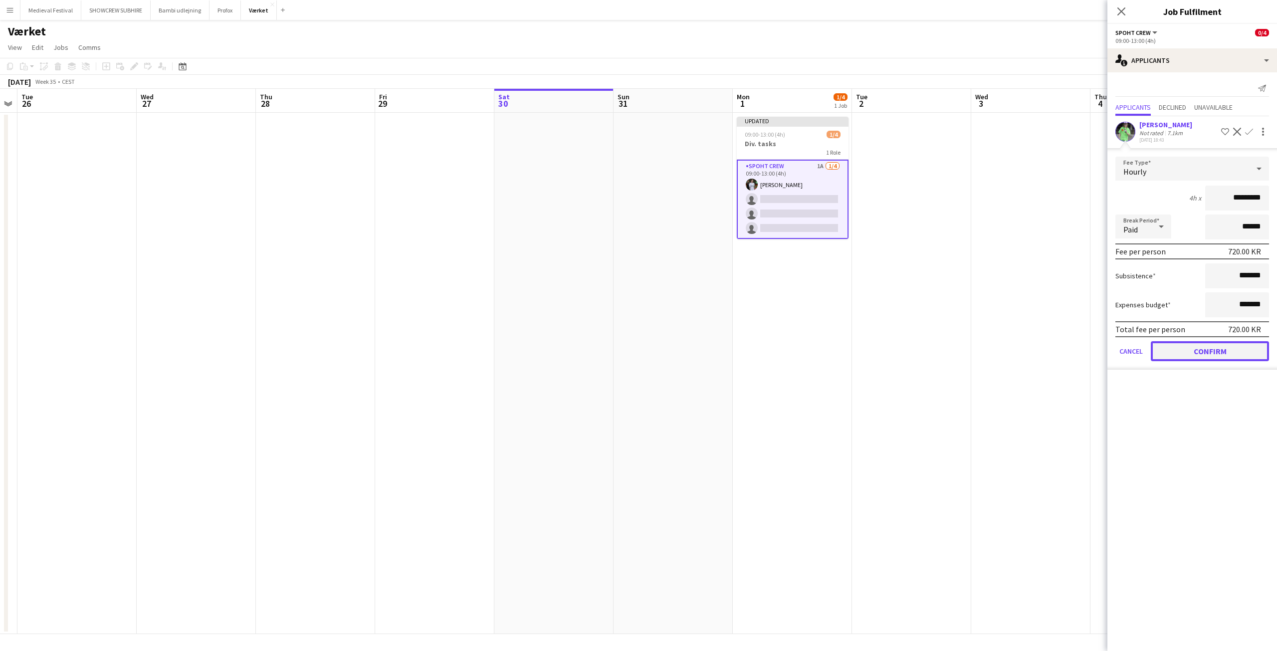
click at [1205, 357] on button "Confirm" at bounding box center [1210, 351] width 118 height 20
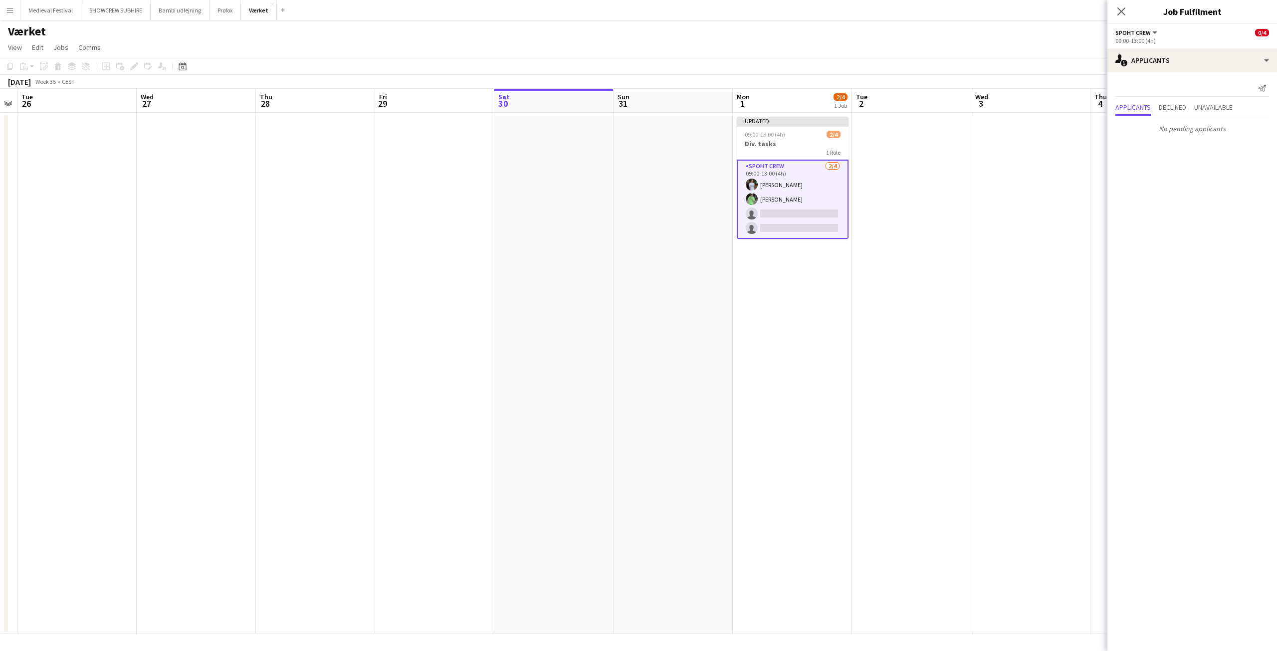
click at [1012, 264] on app-date-cell at bounding box center [1030, 373] width 119 height 521
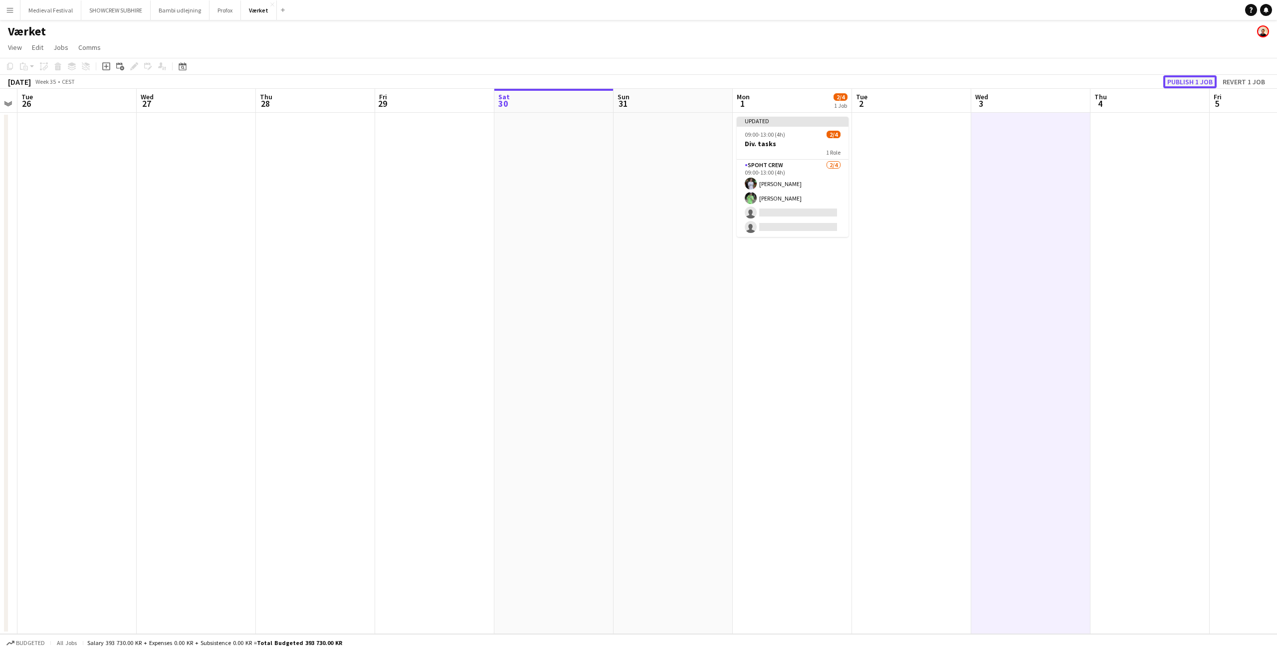
click at [1179, 80] on button "Publish 1 job" at bounding box center [1189, 81] width 53 height 13
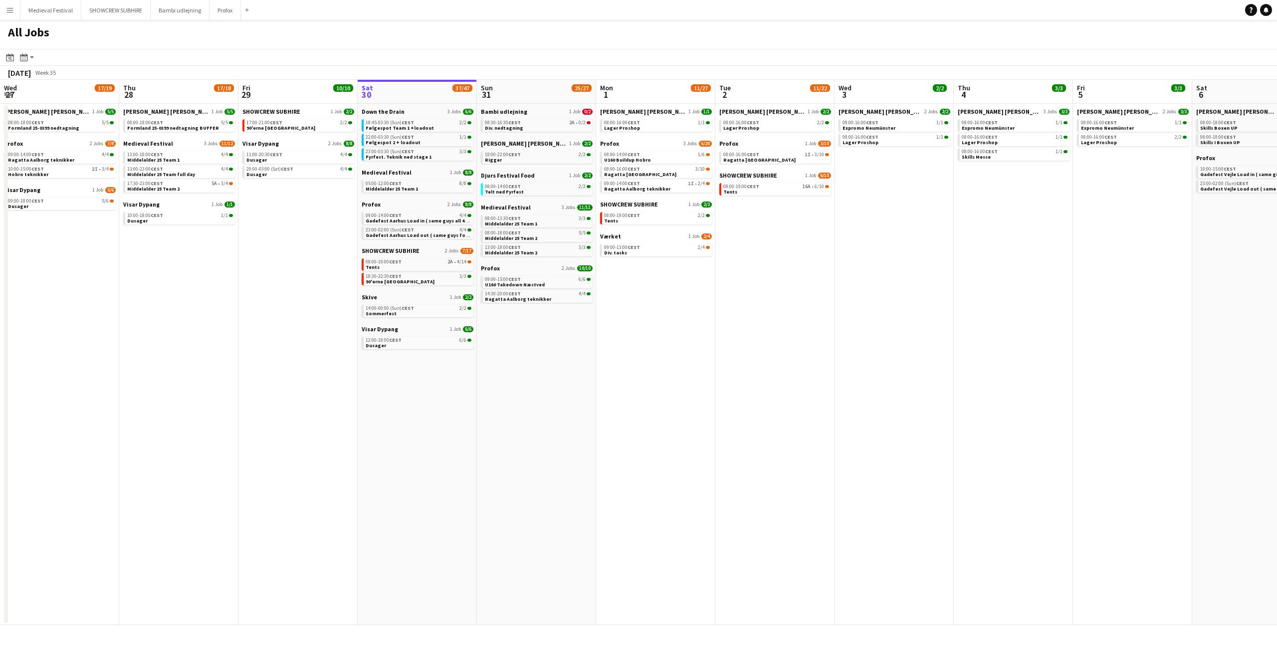
scroll to position [0, 238]
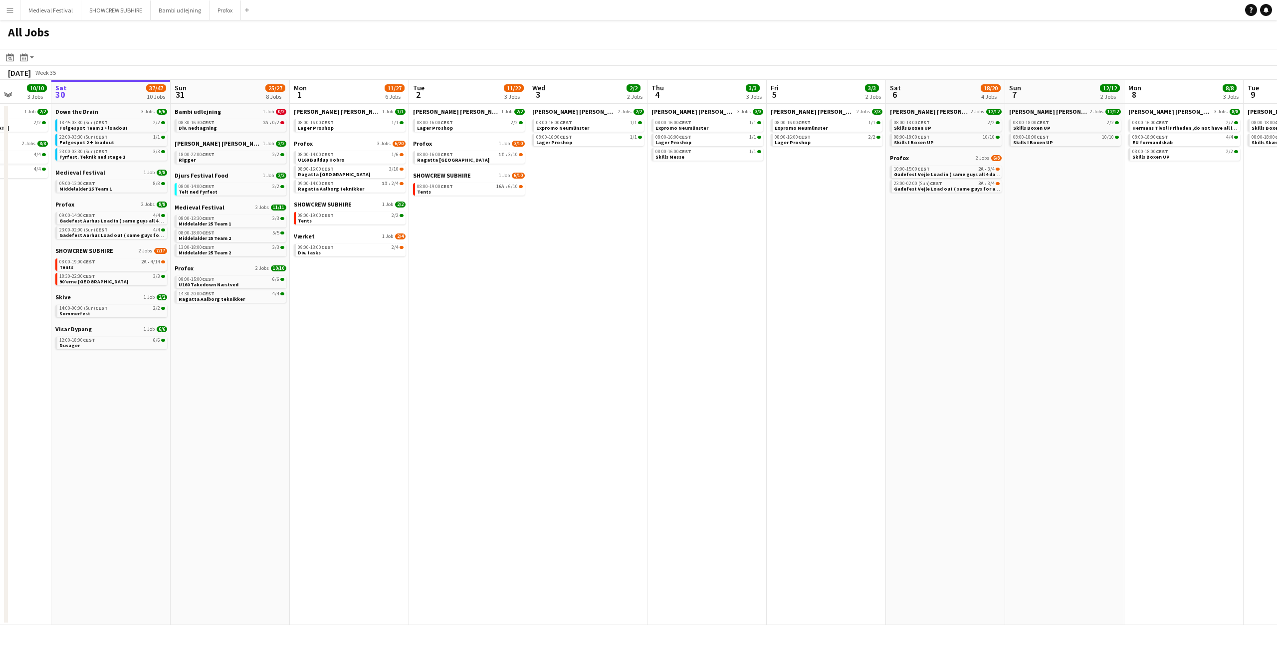
drag, startPoint x: 693, startPoint y: 270, endPoint x: 831, endPoint y: 283, distance: 138.8
click at [823, 283] on app-calendar-viewport "Wed 27 17/19 4 Jobs Thu 28 17/18 5 Jobs Fri 29 10/10 3 Jobs Sat 30 37/47 10 Job…" at bounding box center [638, 352] width 1277 height 545
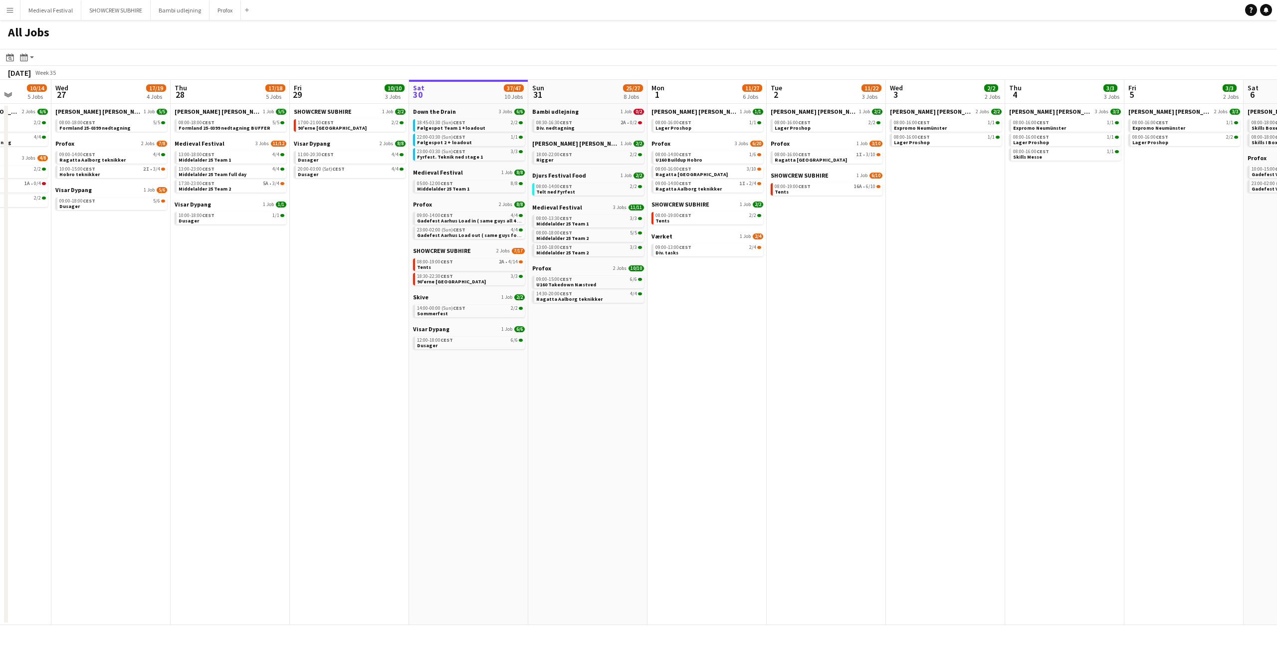
scroll to position [0, 260]
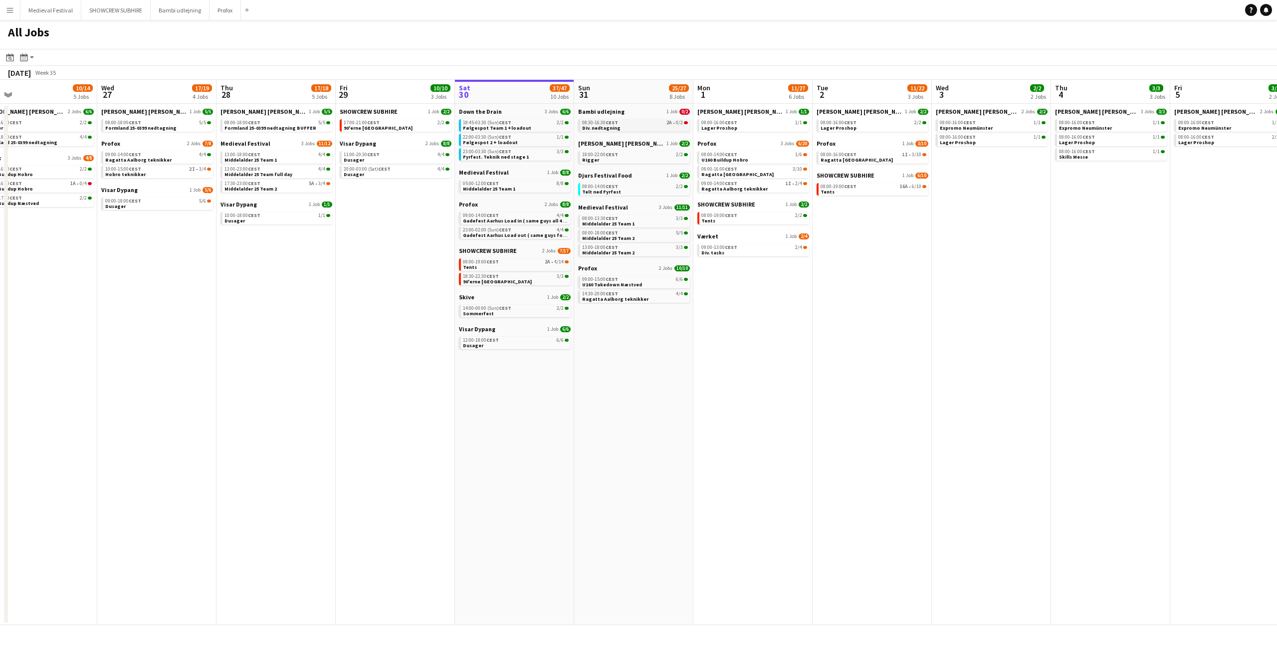
click at [646, 122] on div "08:30-16:30 CEST 2A • 0/2" at bounding box center [635, 122] width 106 height 5
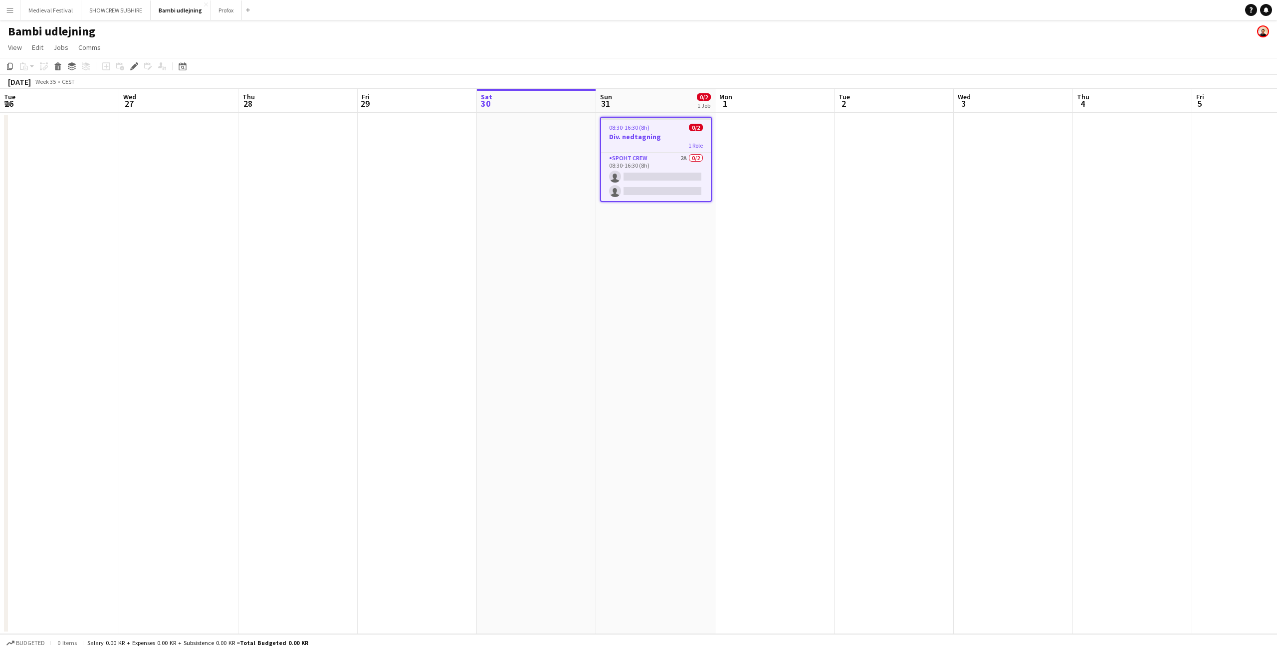
scroll to position [0, 343]
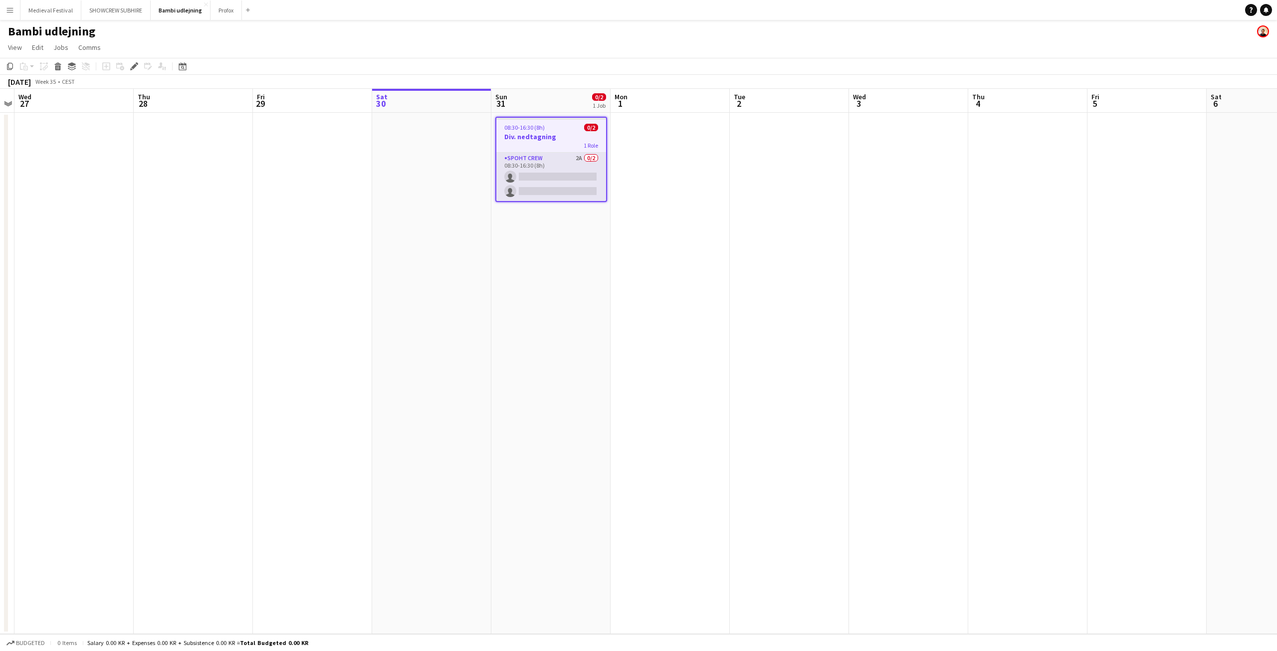
click at [561, 165] on app-card-role "Spoht Crew 2A 0/2 08:30-16:30 (8h) single-neutral-actions single-neutral-actions" at bounding box center [551, 177] width 110 height 48
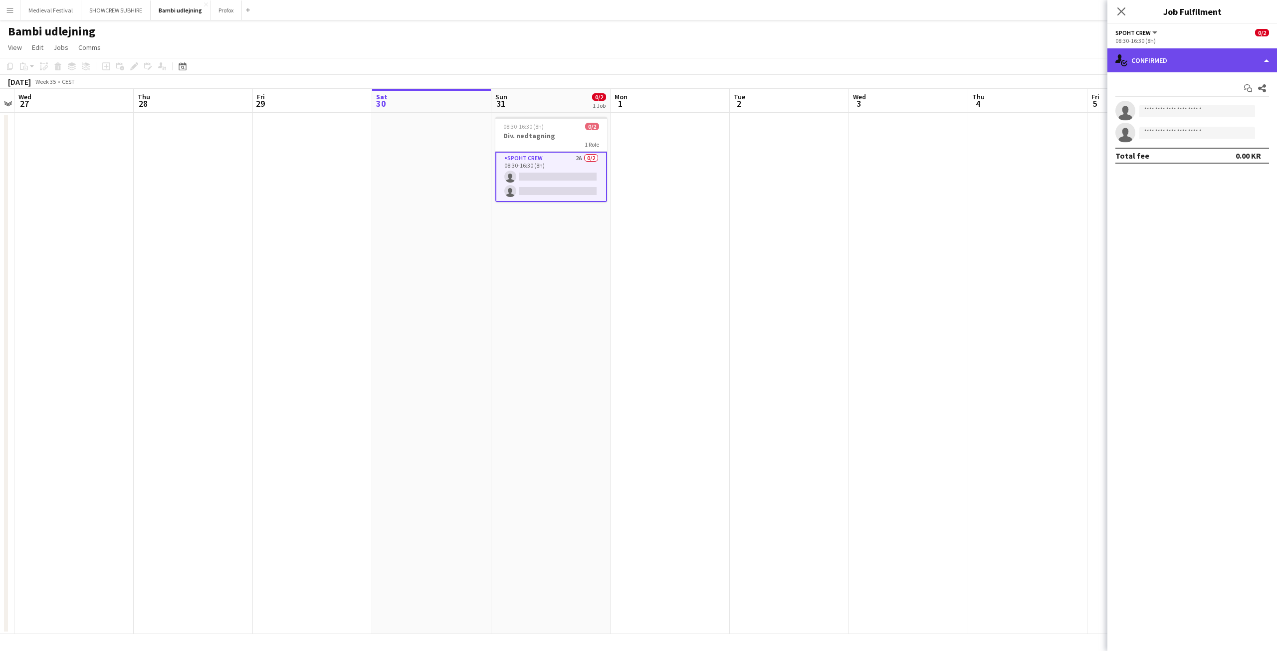
click at [1144, 61] on div "single-neutral-actions-check-2 Confirmed" at bounding box center [1192, 60] width 170 height 24
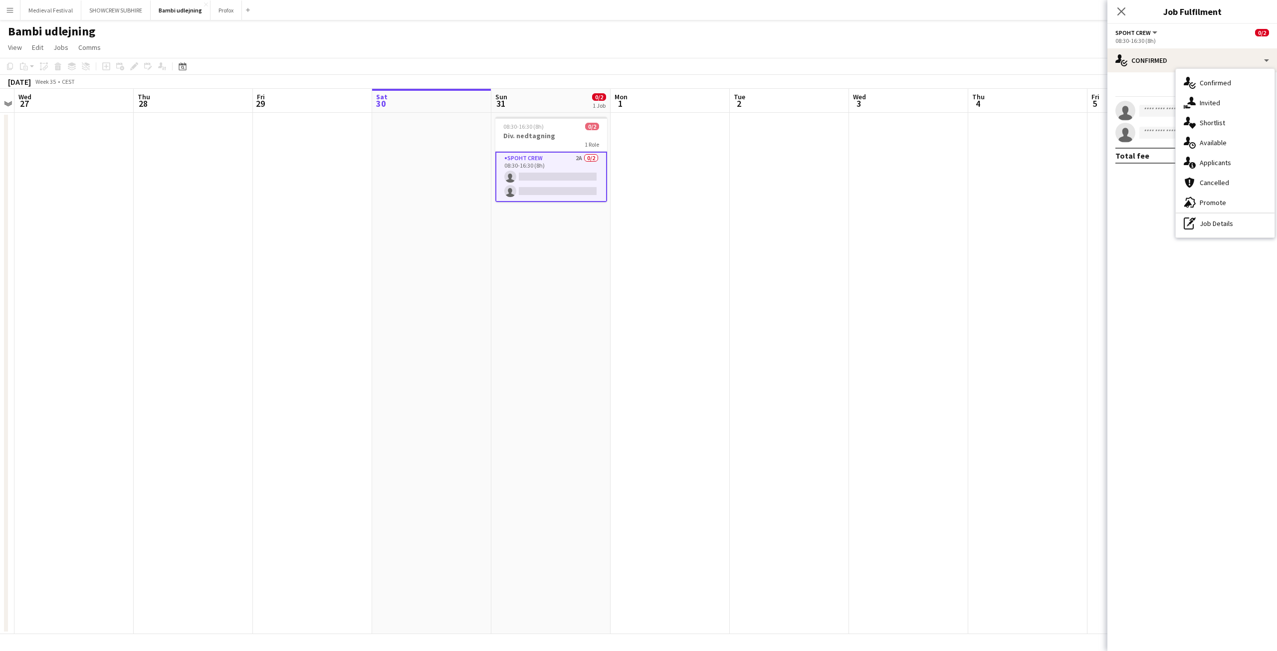
click at [1225, 168] on div "single-neutral-actions-information Applicants" at bounding box center [1225, 163] width 99 height 20
click at [1249, 132] on app-icon "Confirm" at bounding box center [1249, 132] width 8 height 8
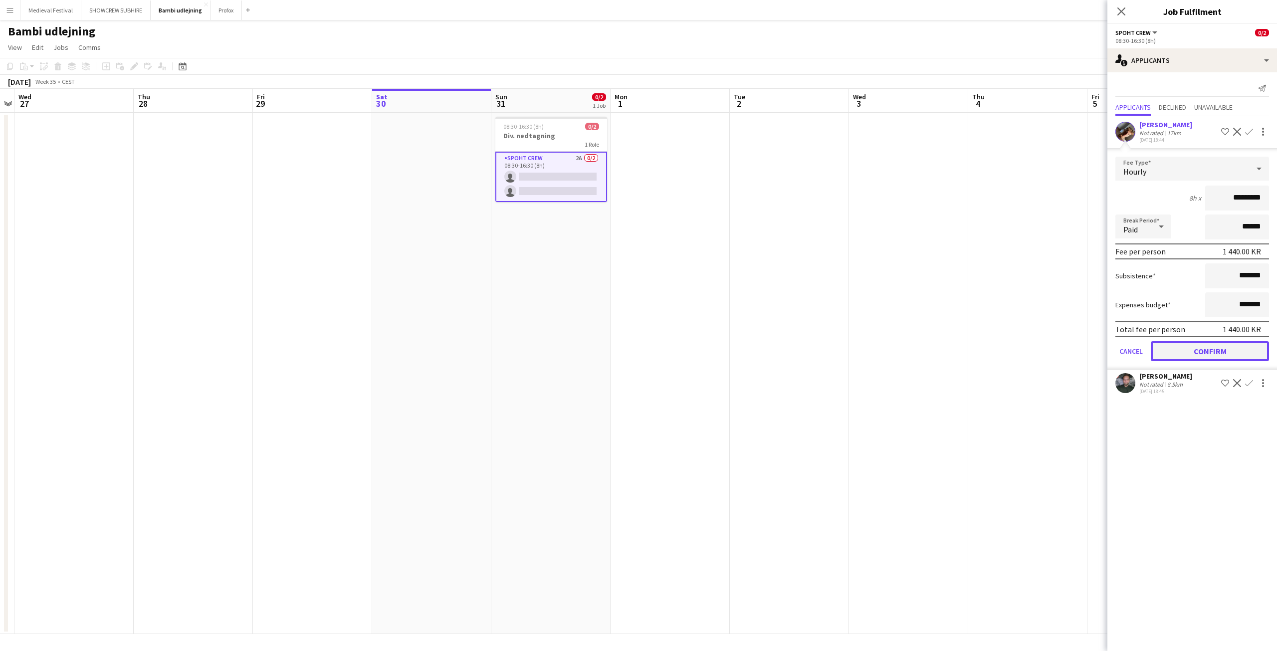
click at [1194, 347] on button "Confirm" at bounding box center [1210, 351] width 118 height 20
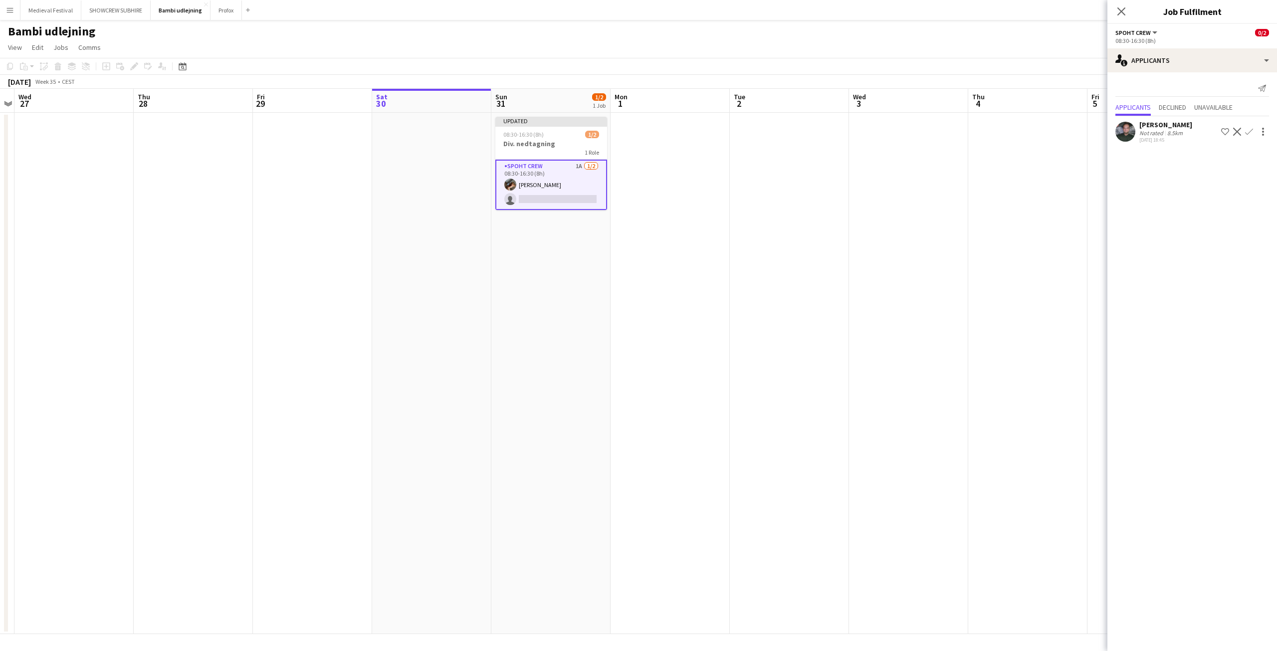
click at [1248, 130] on app-icon "Confirm" at bounding box center [1249, 132] width 8 height 8
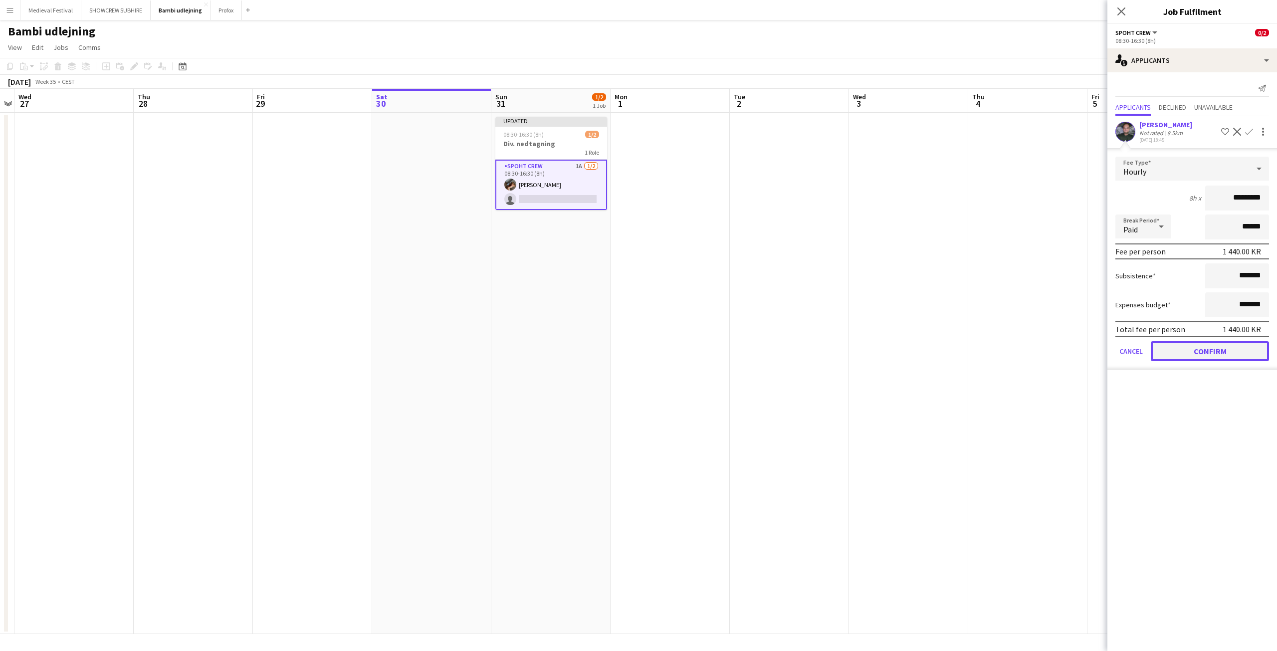
click at [1191, 352] on button "Confirm" at bounding box center [1210, 351] width 118 height 20
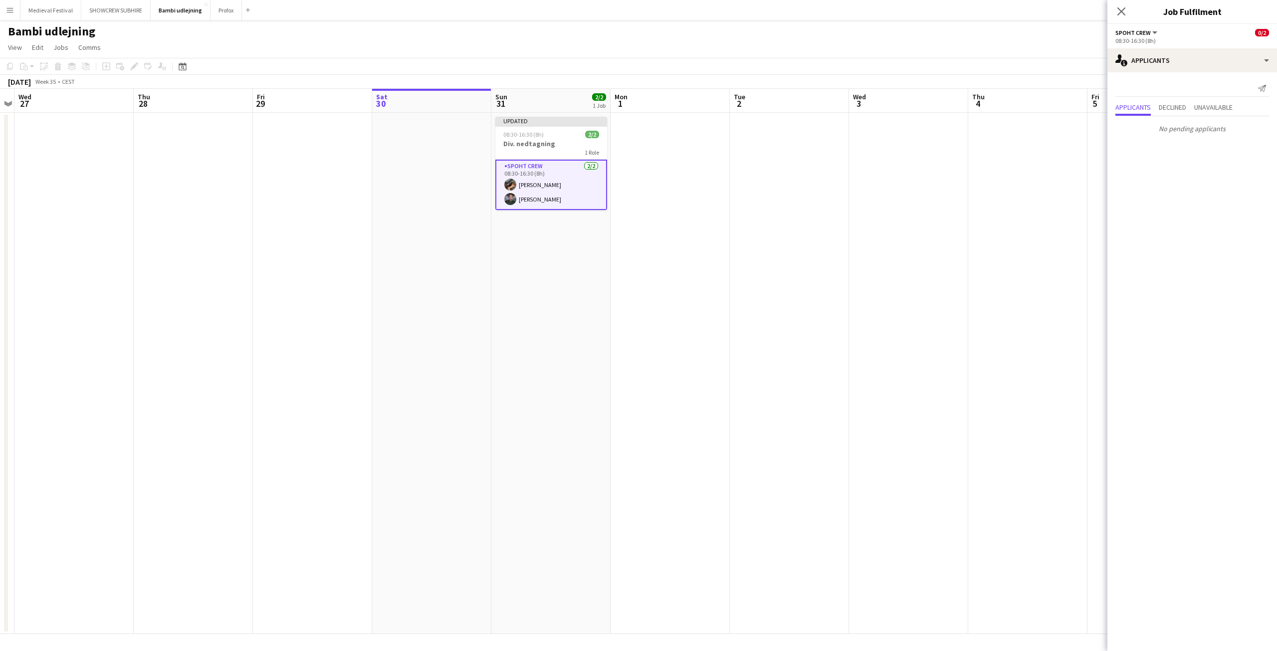
click at [870, 146] on app-date-cell at bounding box center [908, 373] width 119 height 521
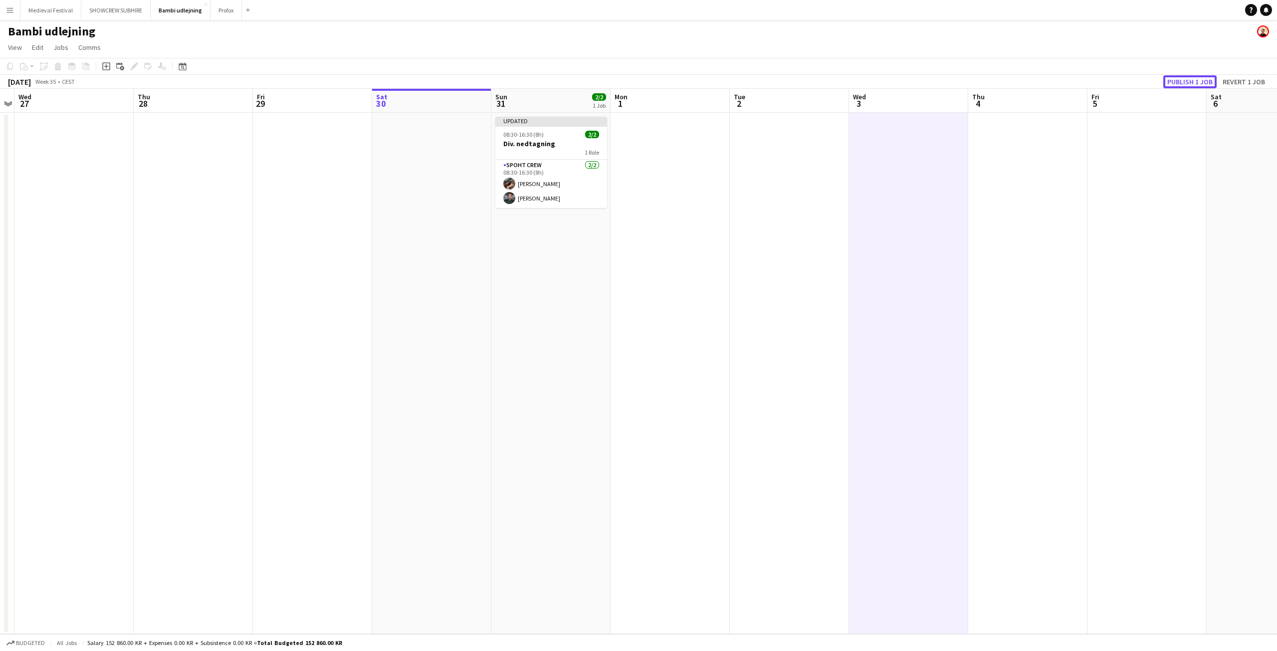
click at [1180, 82] on button "Publish 1 job" at bounding box center [1189, 81] width 53 height 13
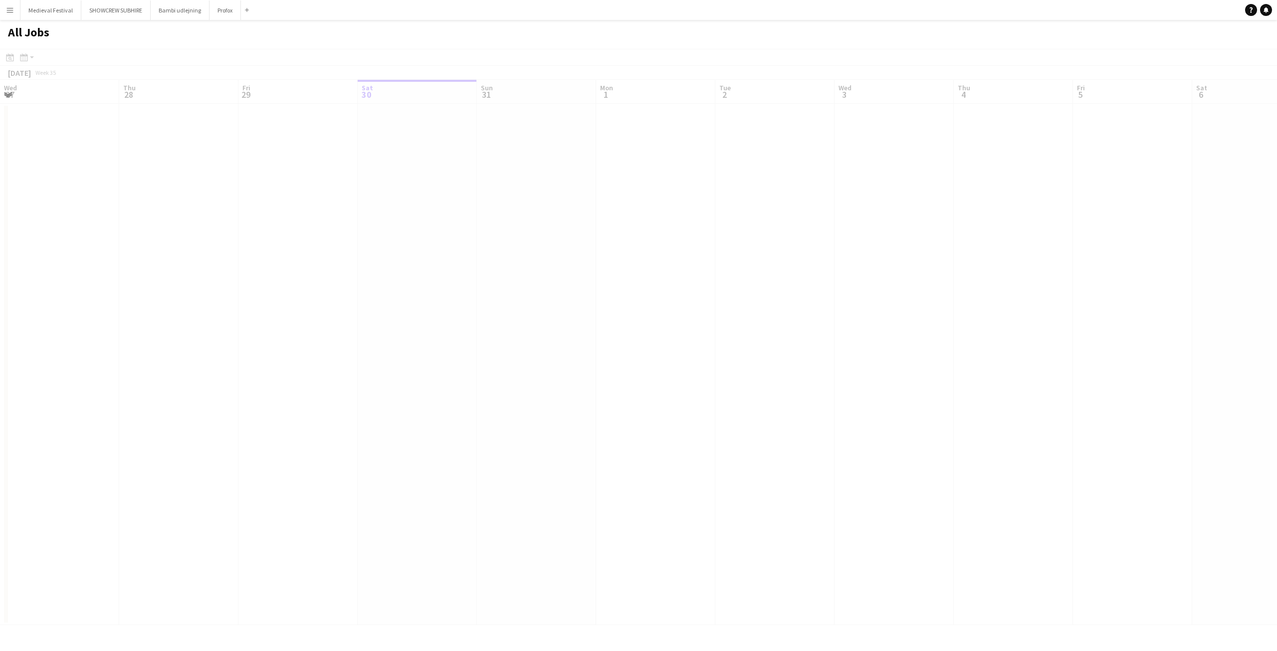
scroll to position [0, 238]
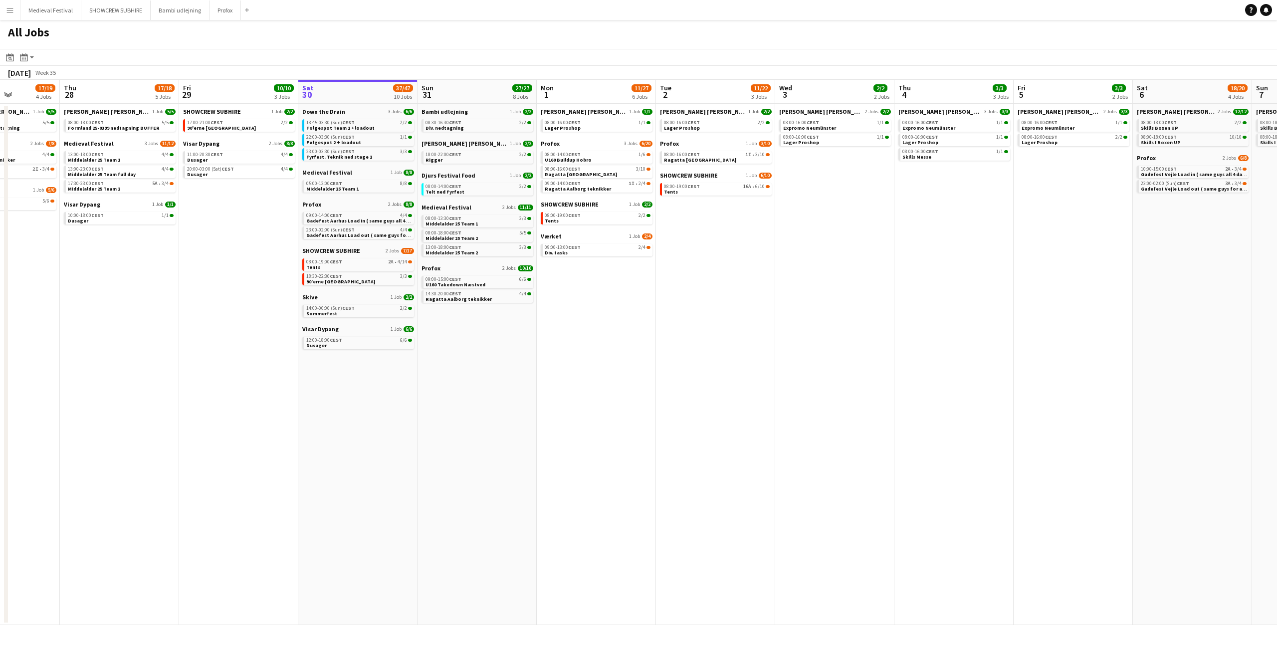
drag, startPoint x: 637, startPoint y: 260, endPoint x: 811, endPoint y: 290, distance: 176.6
click at [809, 290] on app-calendar-viewport "Mon 25 16/16 3 Jobs Tue 26 10/14 5 Jobs Wed 27 17/19 4 Jobs Thu 28 17/18 5 Jobs…" at bounding box center [638, 352] width 1277 height 545
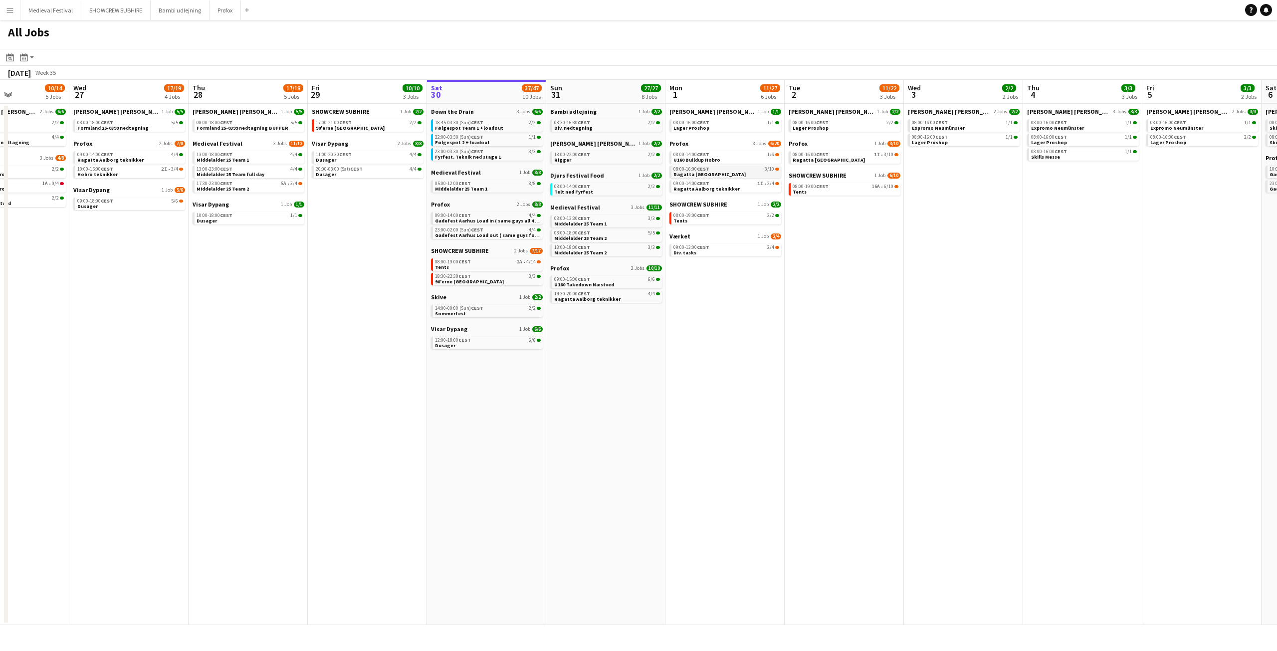
click at [760, 171] on div "08:00-16:00 CEST 3/10" at bounding box center [726, 169] width 106 height 5
click at [718, 127] on link "08:00-16:00 CEST 1/1 Lager Proshop" at bounding box center [726, 124] width 106 height 11
click at [761, 184] on span "1I" at bounding box center [760, 183] width 6 height 5
click at [766, 159] on link "08:00-14:00 CEST 1/6 U160 Buildup Hobro" at bounding box center [726, 156] width 106 height 11
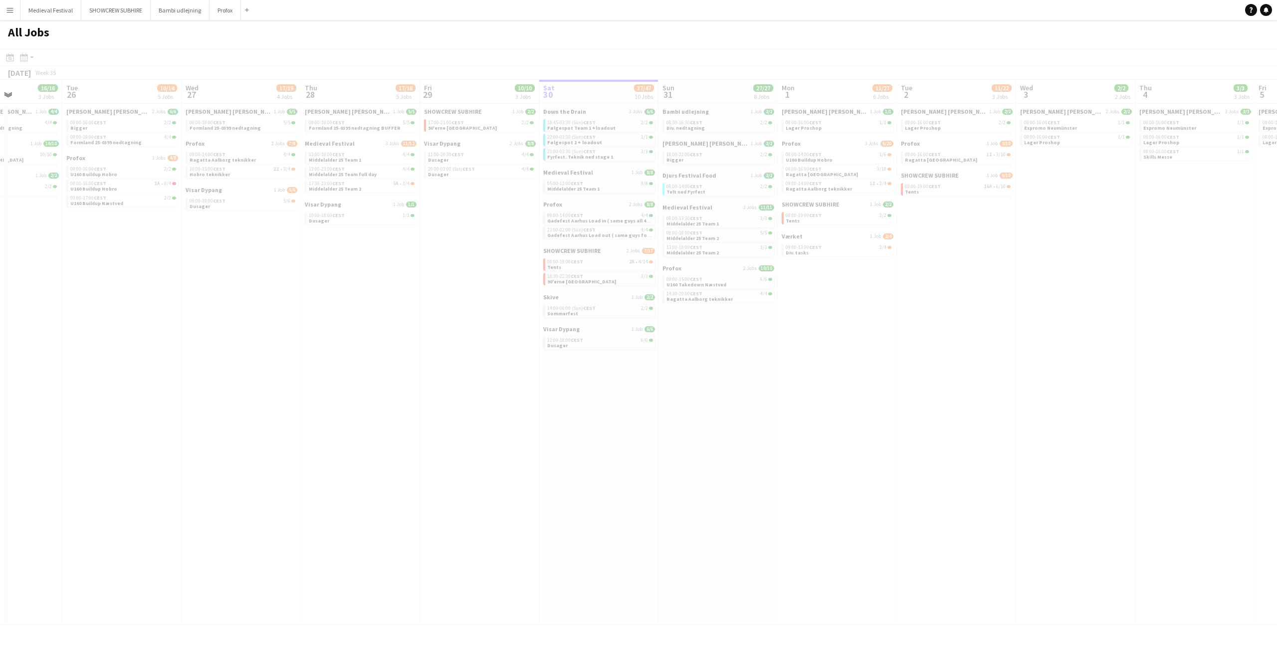
drag, startPoint x: 715, startPoint y: 285, endPoint x: 853, endPoint y: 322, distance: 143.1
click at [855, 322] on app-calendar-viewport "Sat 23 Sun 24 7/7 3 Jobs Mon 25 16/16 3 Jobs Tue 26 10/14 5 Jobs Wed 27 17/19 4…" at bounding box center [638, 352] width 1277 height 545
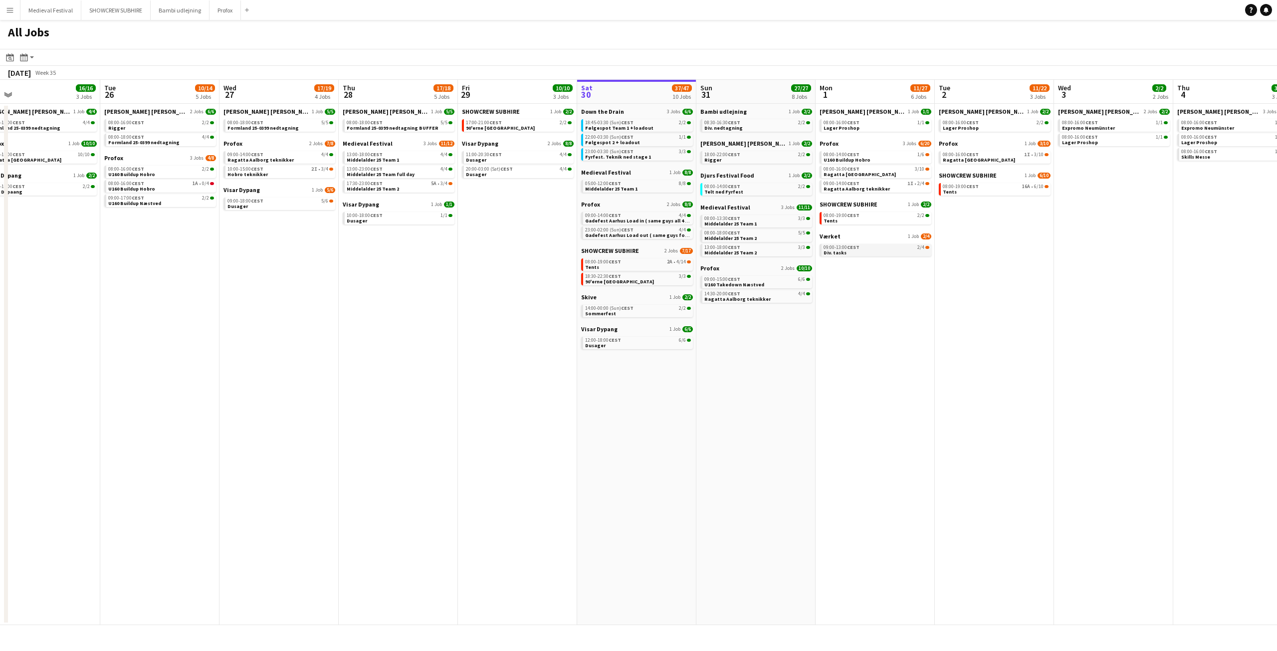
click at [903, 248] on div "09:00-13:00 CEST 2/4" at bounding box center [876, 247] width 106 height 5
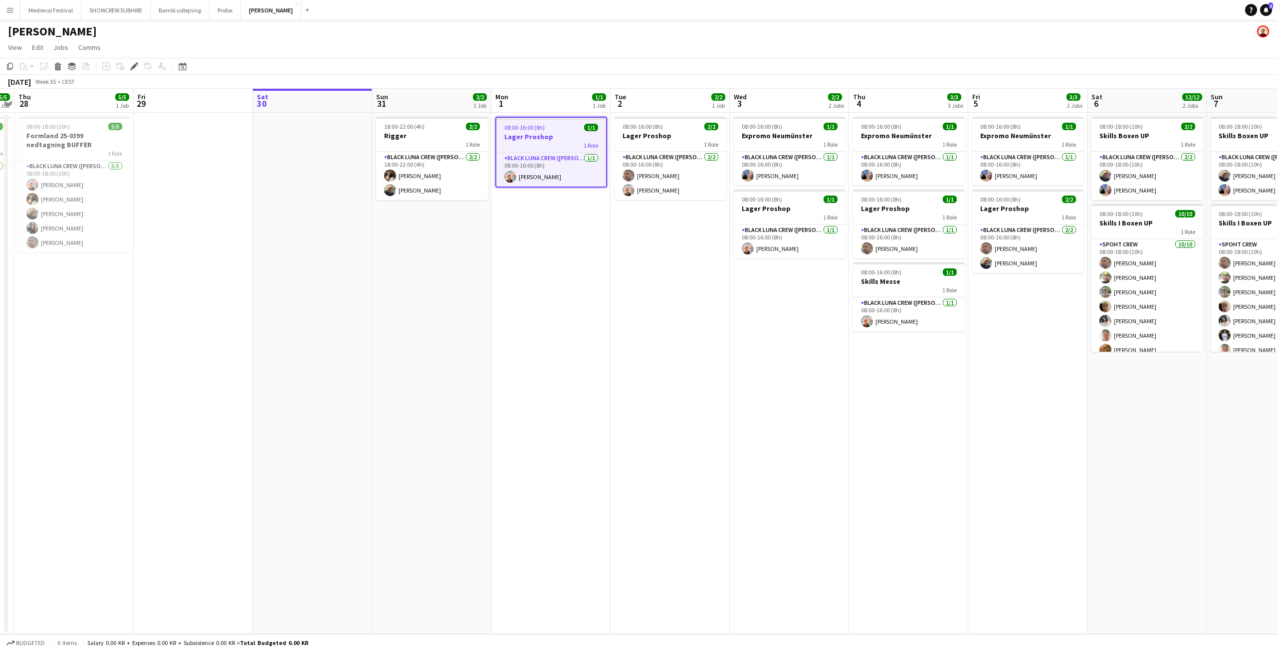
click at [72, 387] on app-date-cell "08:00-18:00 (10h) 5/5 Formland 25-0399 nedtagning BUFFER 1 Role Black Luna Crew…" at bounding box center [73, 373] width 119 height 521
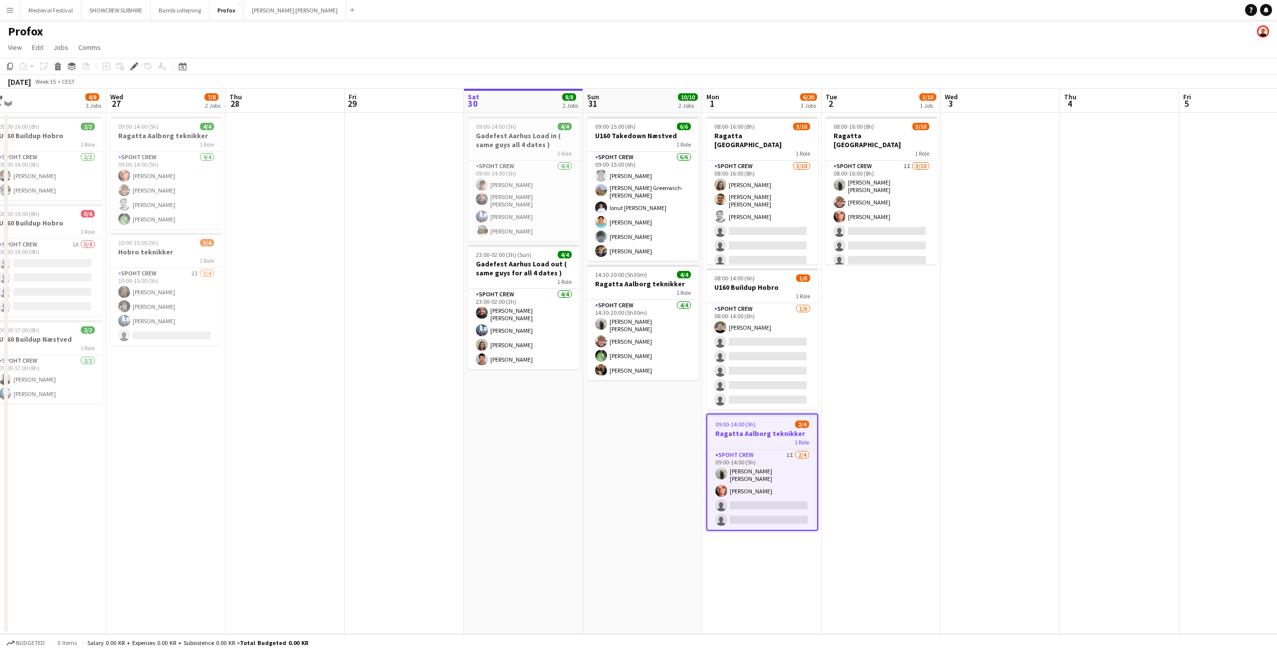
drag, startPoint x: 851, startPoint y: 392, endPoint x: 880, endPoint y: 399, distance: 30.4
click at [880, 399] on app-calendar-viewport "Sun 24 Mon 25 10/10 1 Job Tue 26 4/8 3 Jobs Wed 27 7/8 2 Jobs Thu 28 Fri 29 Sat…" at bounding box center [638, 361] width 1277 height 545
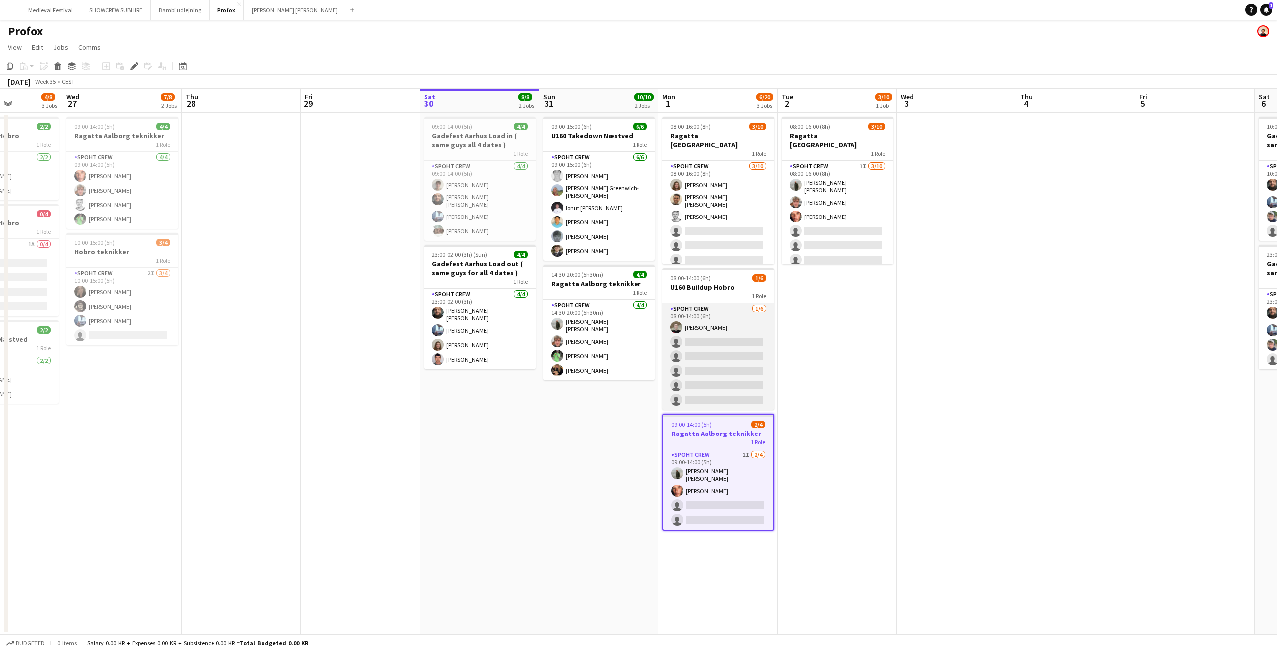
click at [697, 331] on app-card-role "Spoht Crew 1/6 08:00-14:00 (6h) Nicolai Schmidt single-neutral-actions single-n…" at bounding box center [718, 356] width 112 height 106
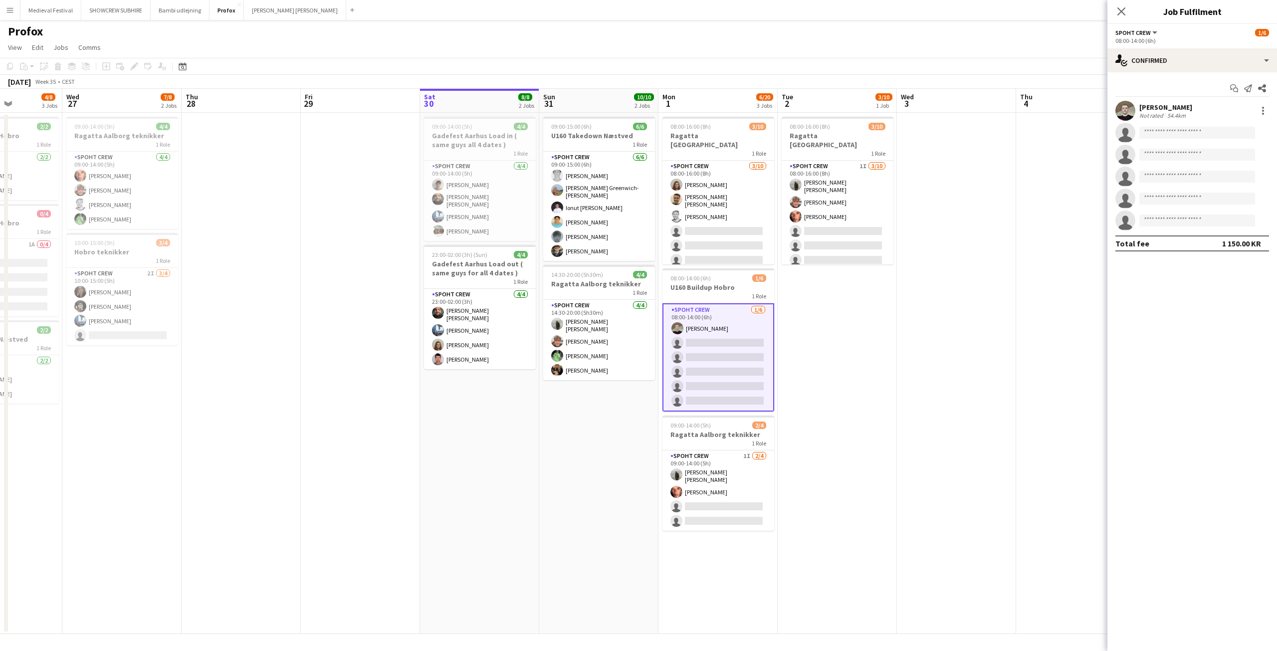
click at [1142, 113] on div "Not rated" at bounding box center [1152, 115] width 26 height 7
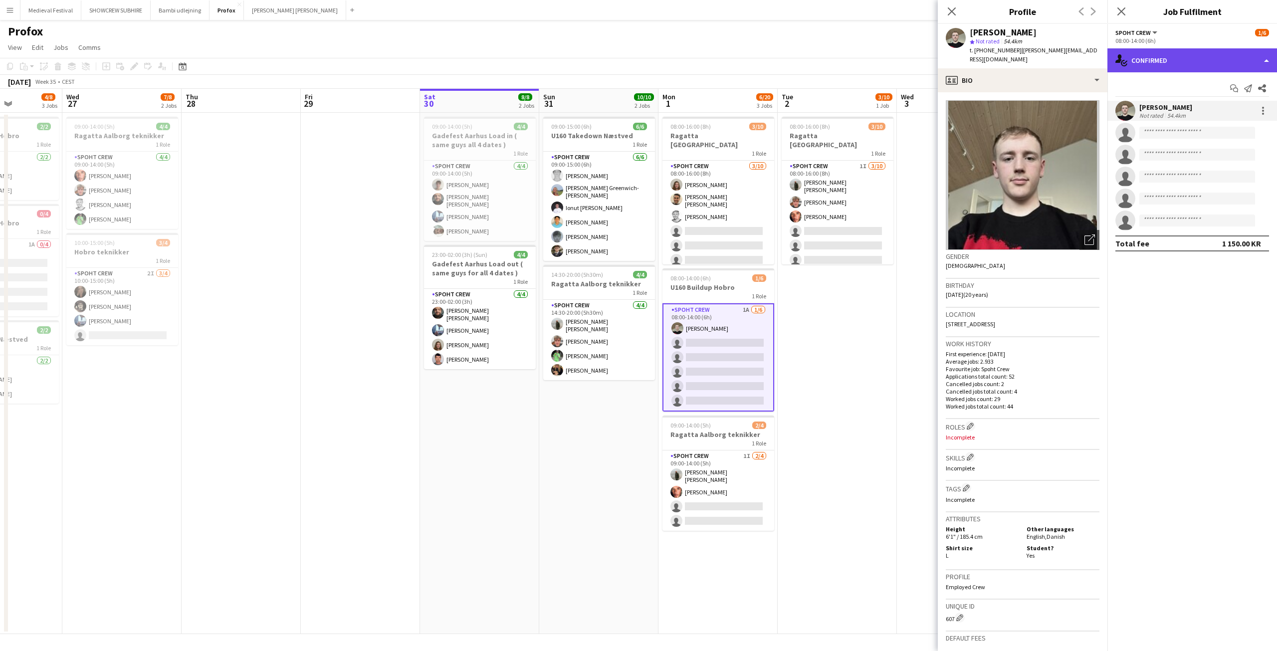
drag, startPoint x: 1195, startPoint y: 57, endPoint x: 1243, endPoint y: 130, distance: 87.6
click at [1195, 56] on div "single-neutral-actions-check-2 Confirmed" at bounding box center [1192, 60] width 170 height 24
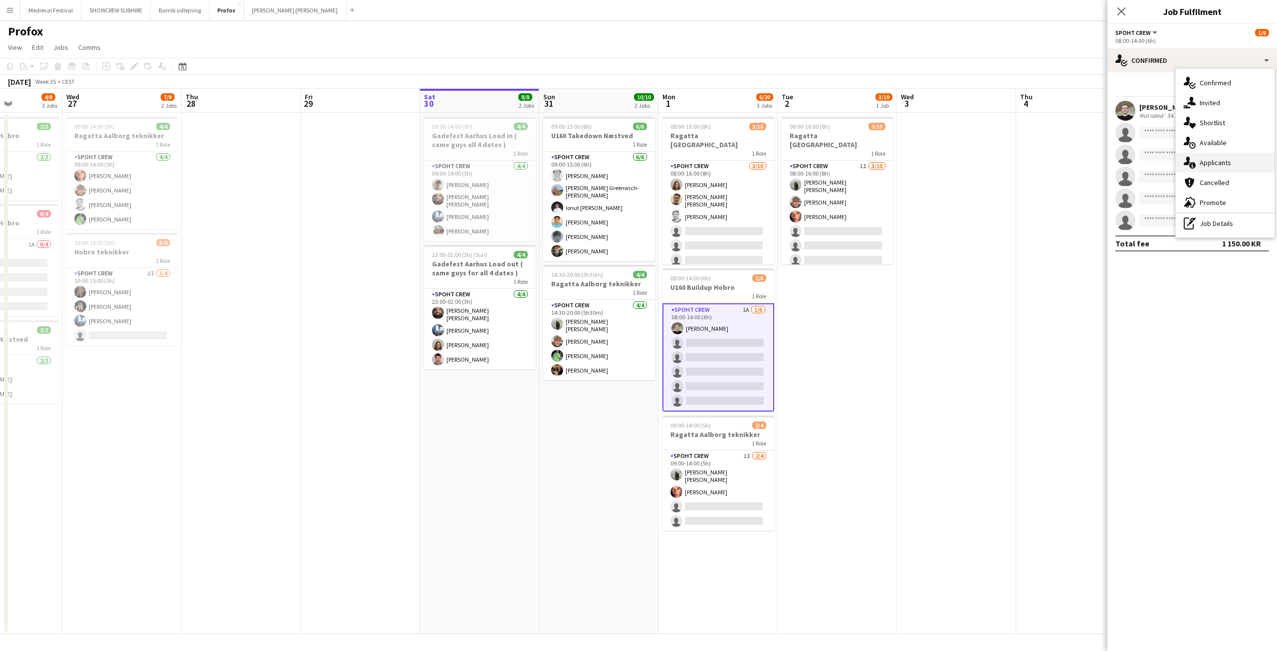
click at [1211, 161] on div "single-neutral-actions-information Applicants" at bounding box center [1225, 163] width 99 height 20
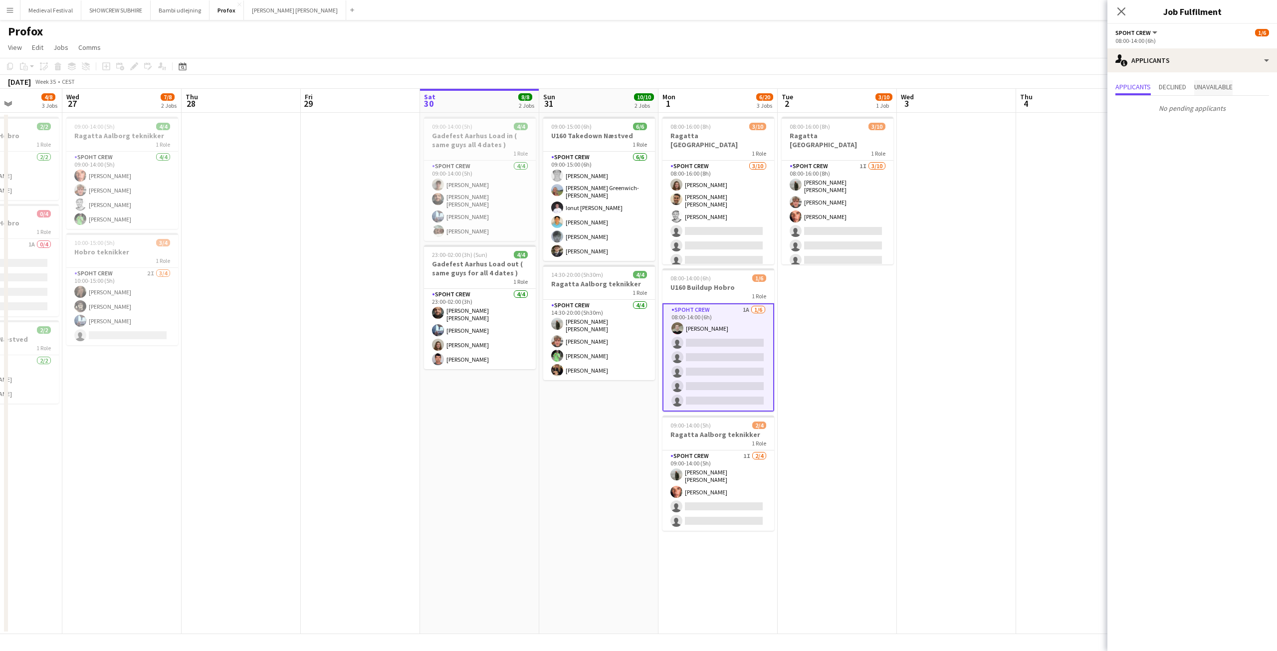
click at [1213, 89] on span "Unavailable" at bounding box center [1213, 86] width 38 height 7
click at [1183, 87] on span "Declined" at bounding box center [1172, 86] width 27 height 7
click at [1136, 83] on span "Applicants" at bounding box center [1132, 86] width 35 height 7
click at [739, 333] on app-card-role "Spoht Crew 1A 1/6 08:00-14:00 (6h) Nicolai Schmidt single-neutral-actions singl…" at bounding box center [718, 357] width 112 height 108
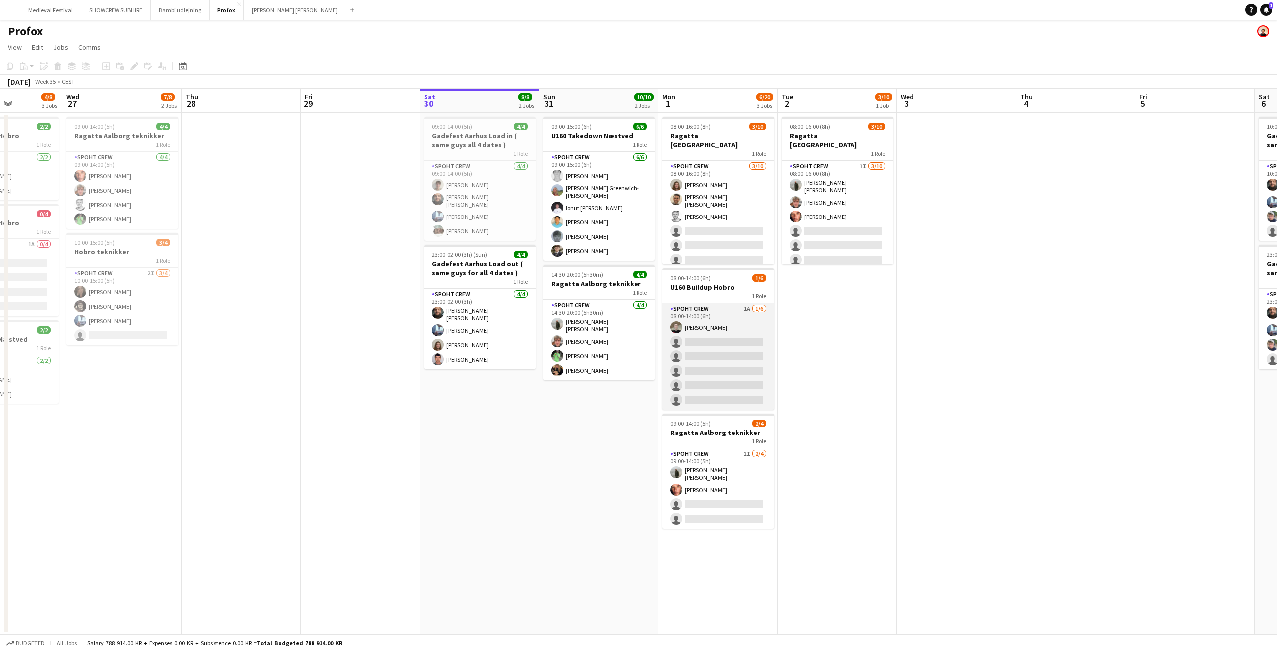
click at [726, 337] on app-card-role "Spoht Crew 1A 1/6 08:00-14:00 (6h) Nicolai Schmidt single-neutral-actions singl…" at bounding box center [718, 356] width 112 height 106
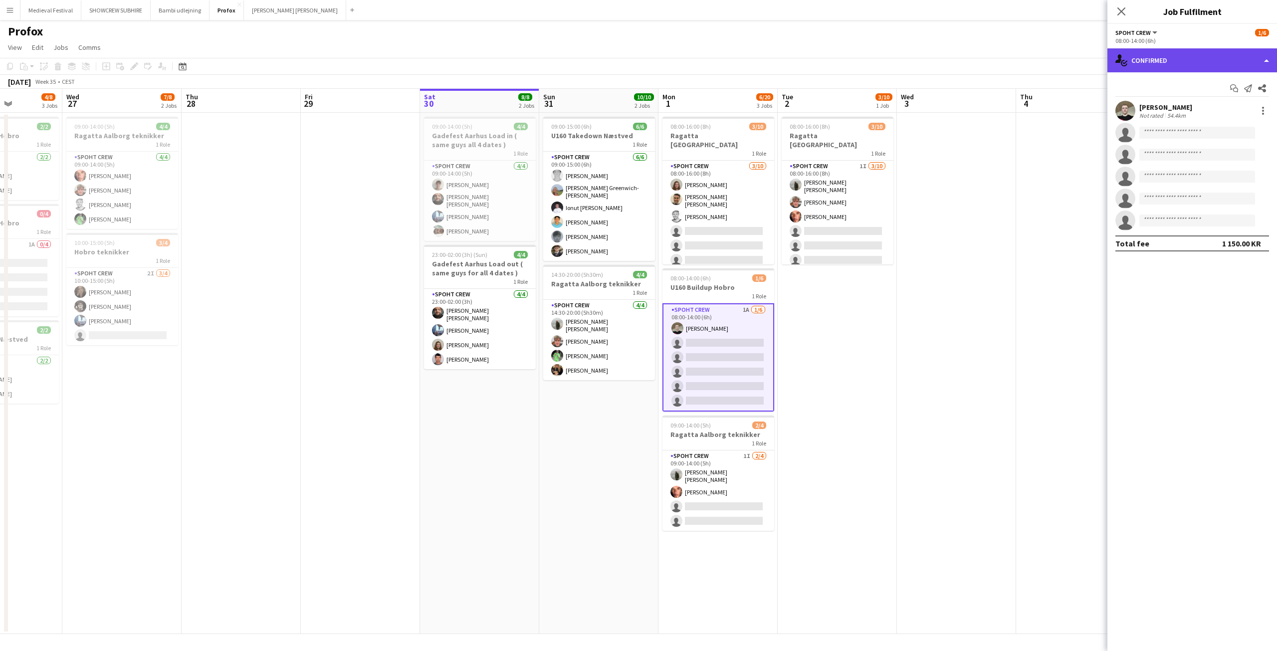
click at [1216, 65] on div "single-neutral-actions-check-2 Confirmed" at bounding box center [1192, 60] width 170 height 24
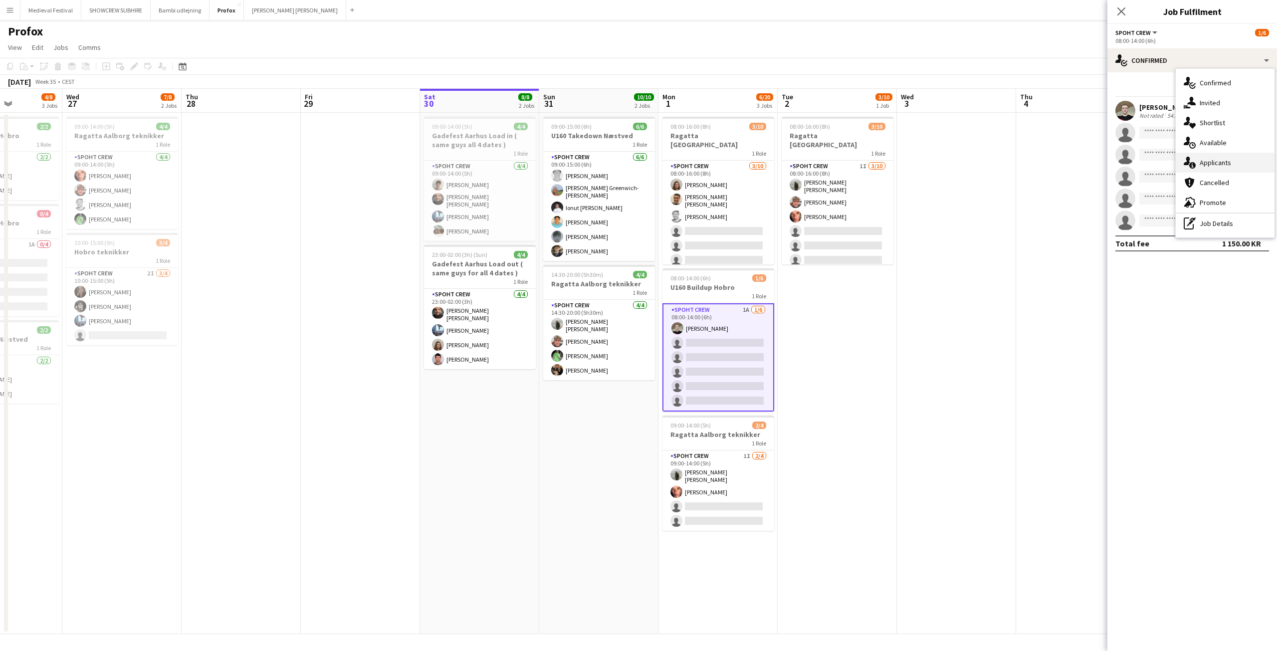
click at [1211, 160] on div "single-neutral-actions-information Applicants" at bounding box center [1225, 163] width 99 height 20
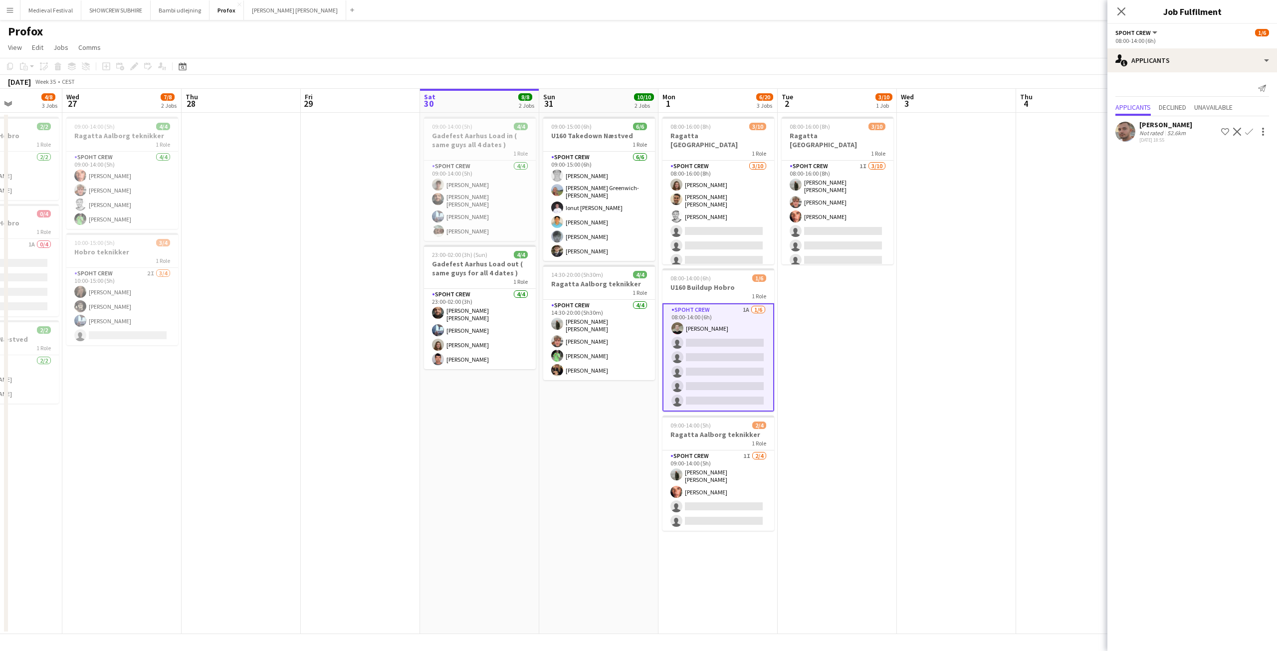
click at [1245, 133] on app-icon "Confirm" at bounding box center [1249, 132] width 8 height 8
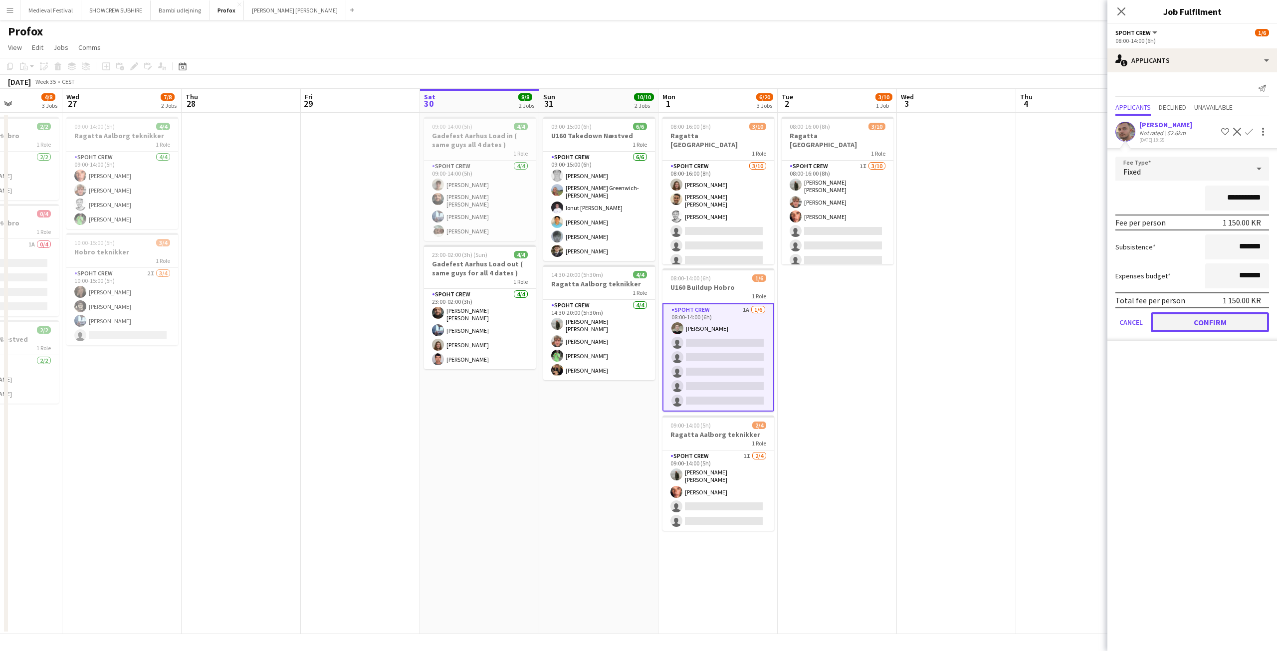
click at [1175, 319] on button "Confirm" at bounding box center [1210, 322] width 118 height 20
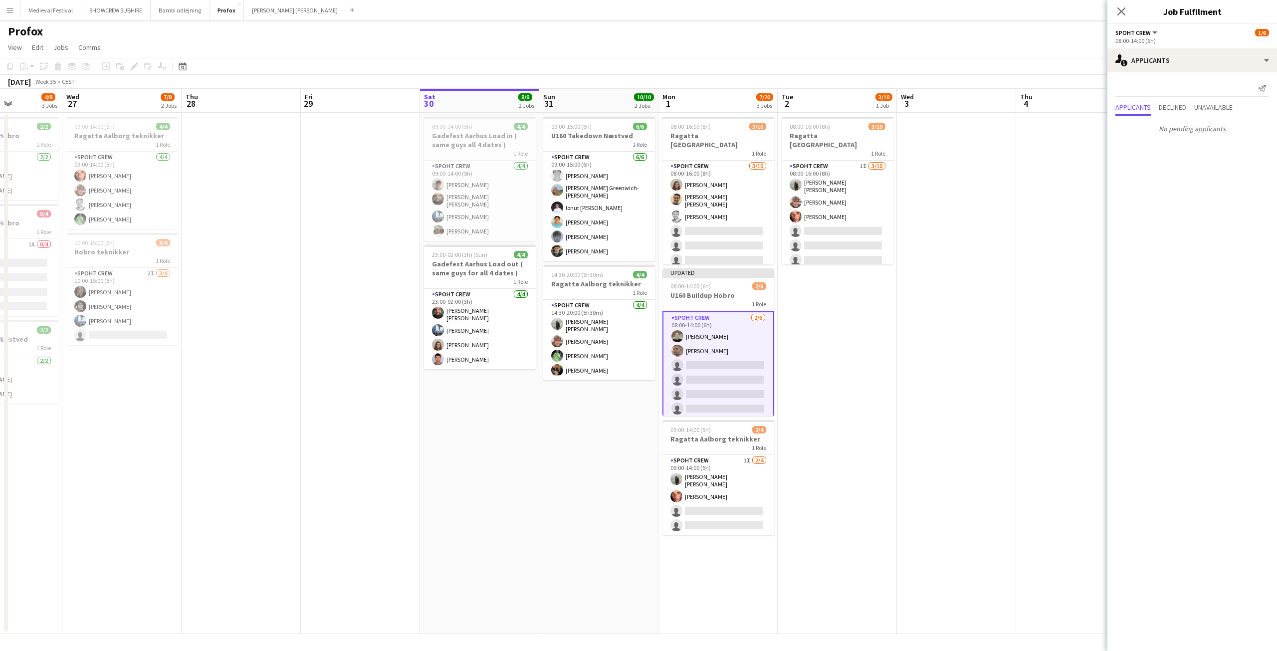
click at [966, 307] on app-date-cell at bounding box center [956, 373] width 119 height 521
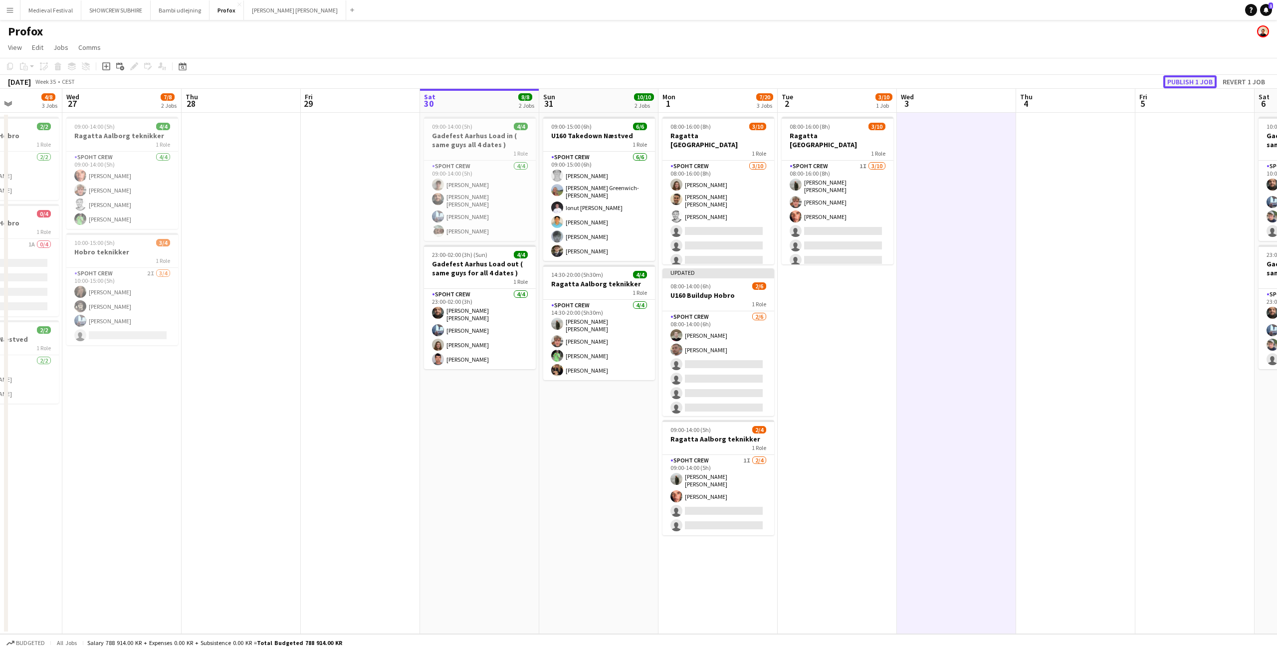
click at [1199, 80] on button "Publish 1 job" at bounding box center [1189, 81] width 53 height 13
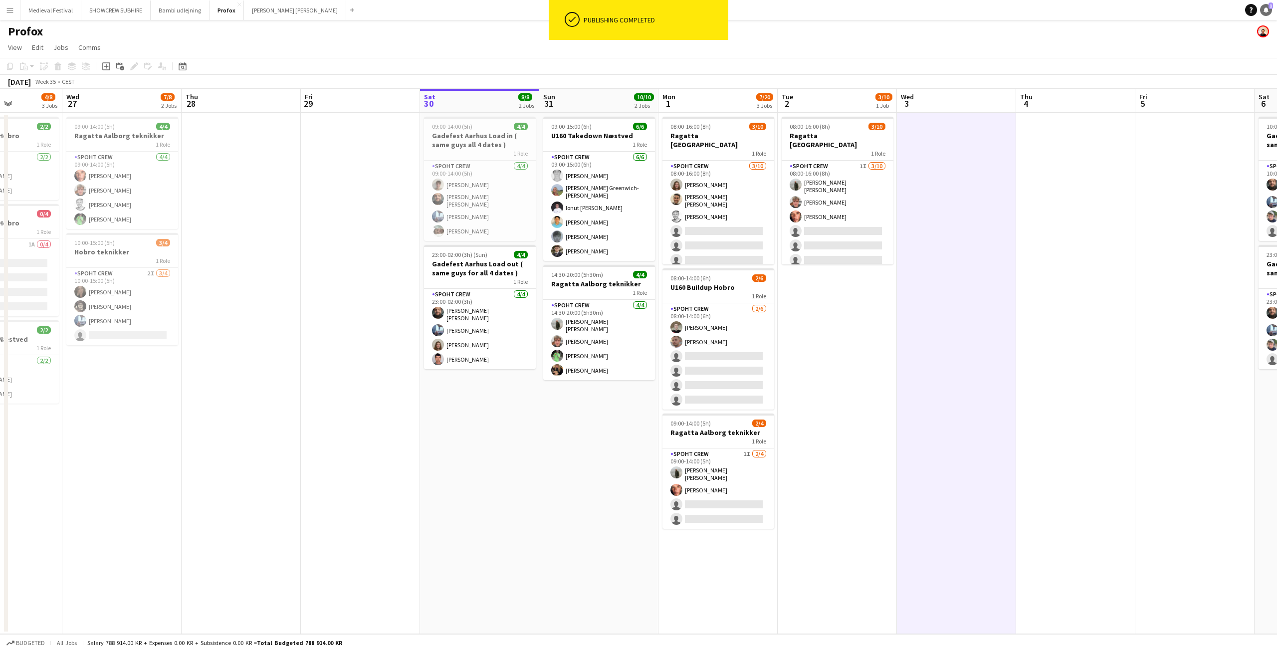
click at [1268, 8] on span "1" at bounding box center [1270, 5] width 4 height 6
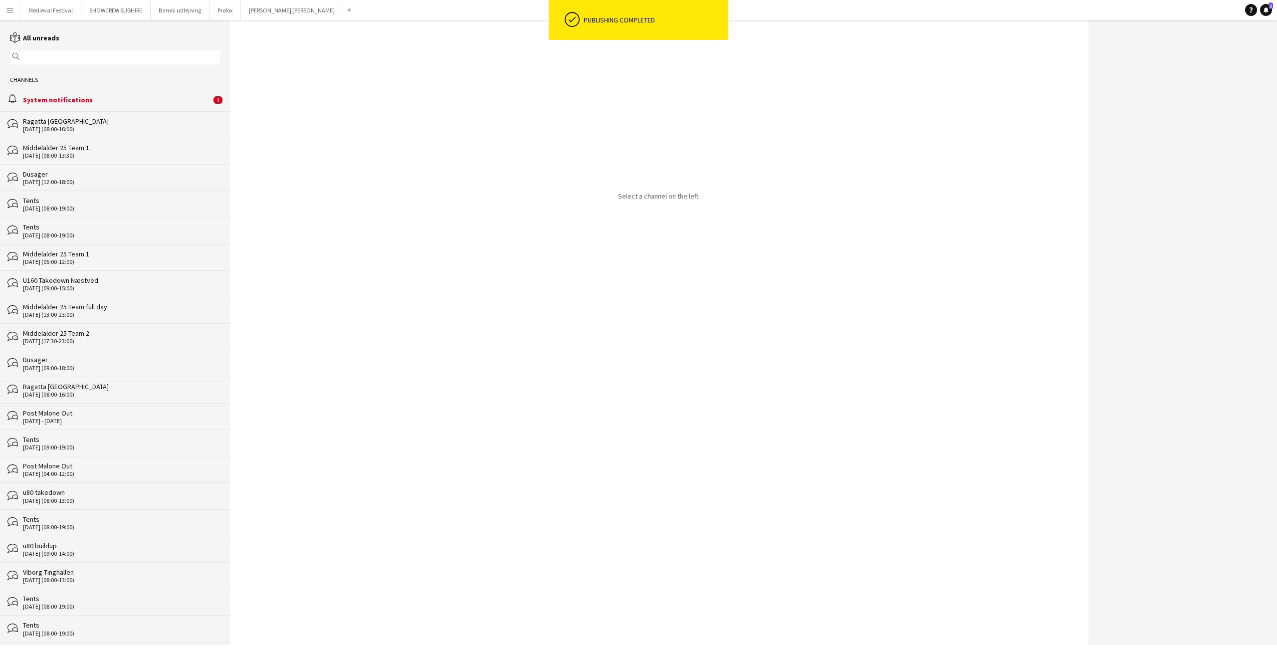
click at [154, 95] on div "System notifications" at bounding box center [117, 99] width 188 height 9
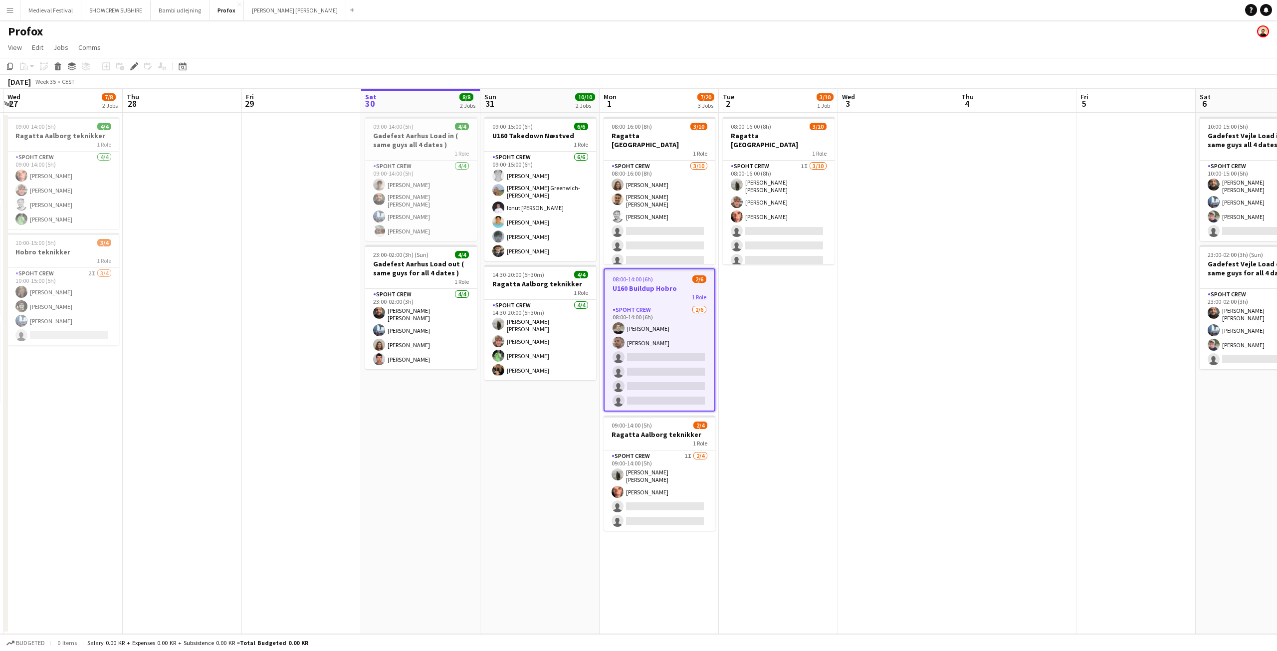
scroll to position [0, 221]
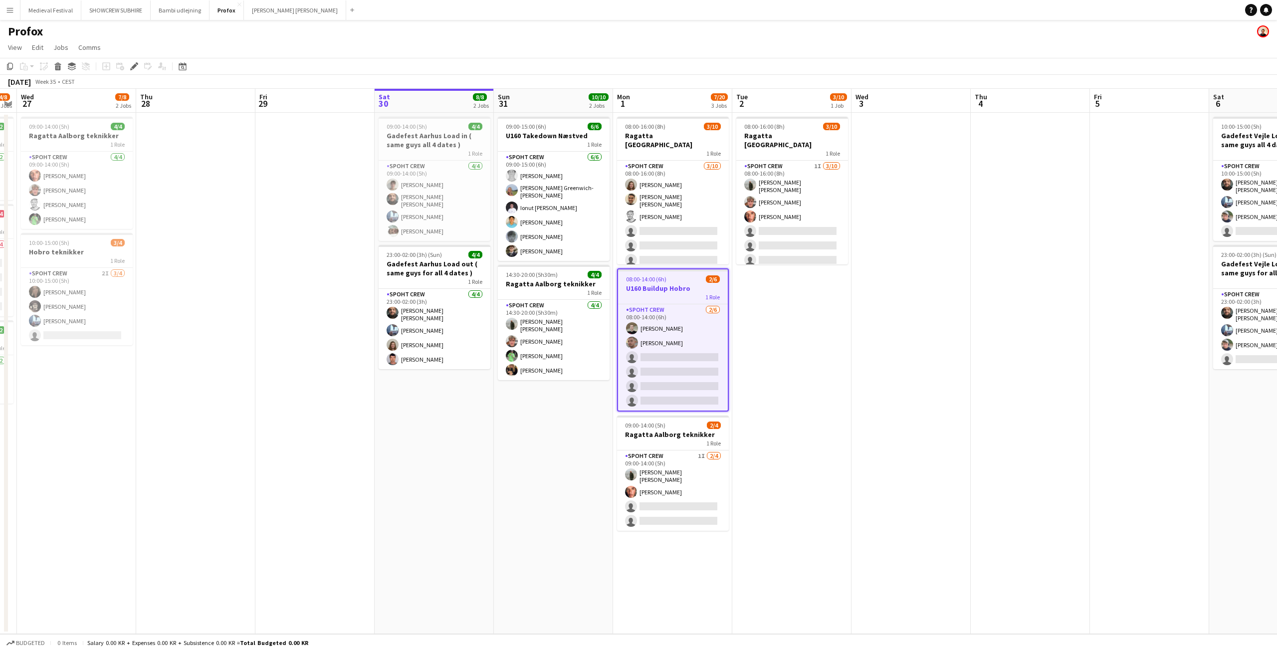
drag, startPoint x: 711, startPoint y: 276, endPoint x: 833, endPoint y: 300, distance: 123.9
click at [833, 300] on app-calendar-viewport "Mon 25 10/10 1 Job Tue 26 4/8 3 Jobs Wed 27 7/8 2 Jobs Thu 28 Fri 29 Sat 30 8/8…" at bounding box center [638, 361] width 1277 height 545
click at [853, 341] on app-date-cell at bounding box center [910, 373] width 119 height 521
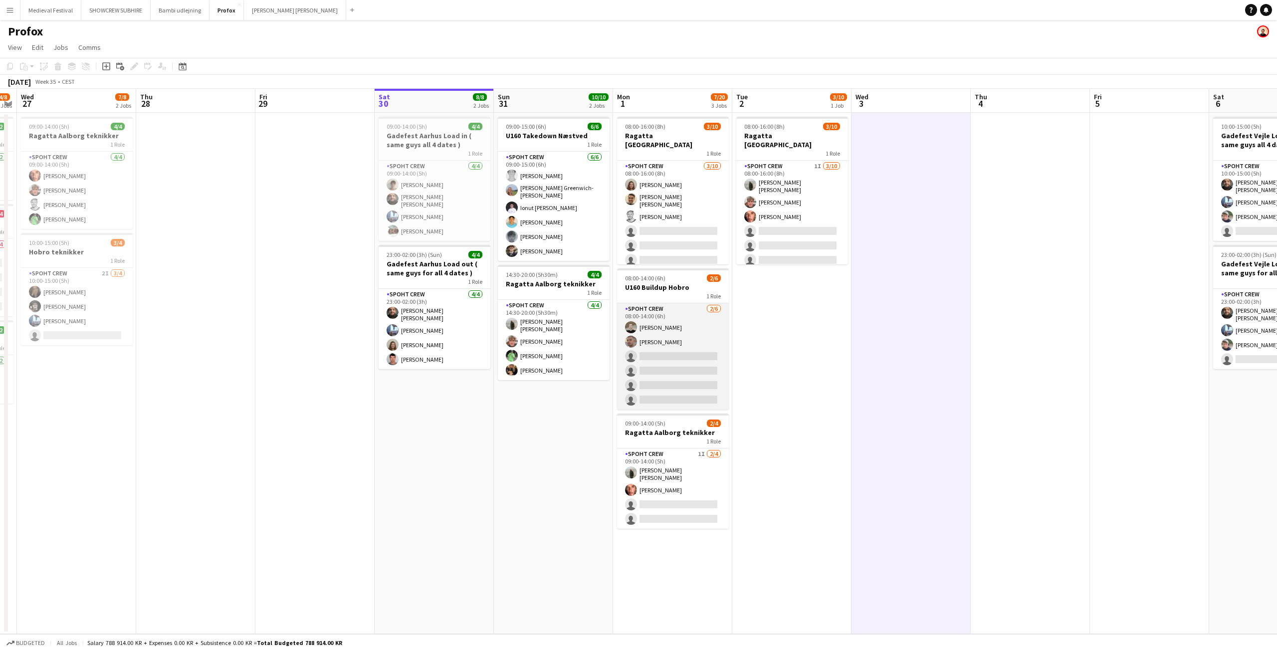
click at [676, 360] on app-card-role "Spoht Crew [DATE] 08:00-14:00 (6h) [PERSON_NAME] [PERSON_NAME] single-neutral-a…" at bounding box center [673, 356] width 112 height 106
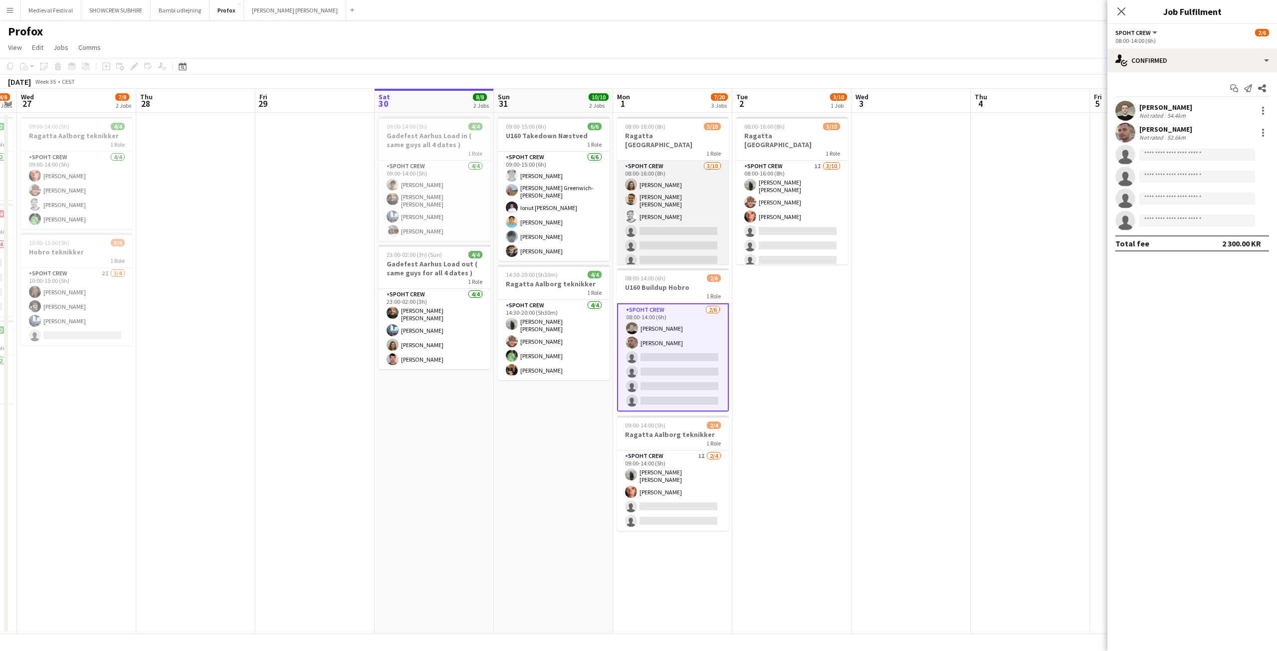
click at [667, 183] on app-card-role "Spoht Crew [DATE] 08:00-16:00 (8h) [PERSON_NAME] [PERSON_NAME] [PERSON_NAME] si…" at bounding box center [673, 244] width 112 height 167
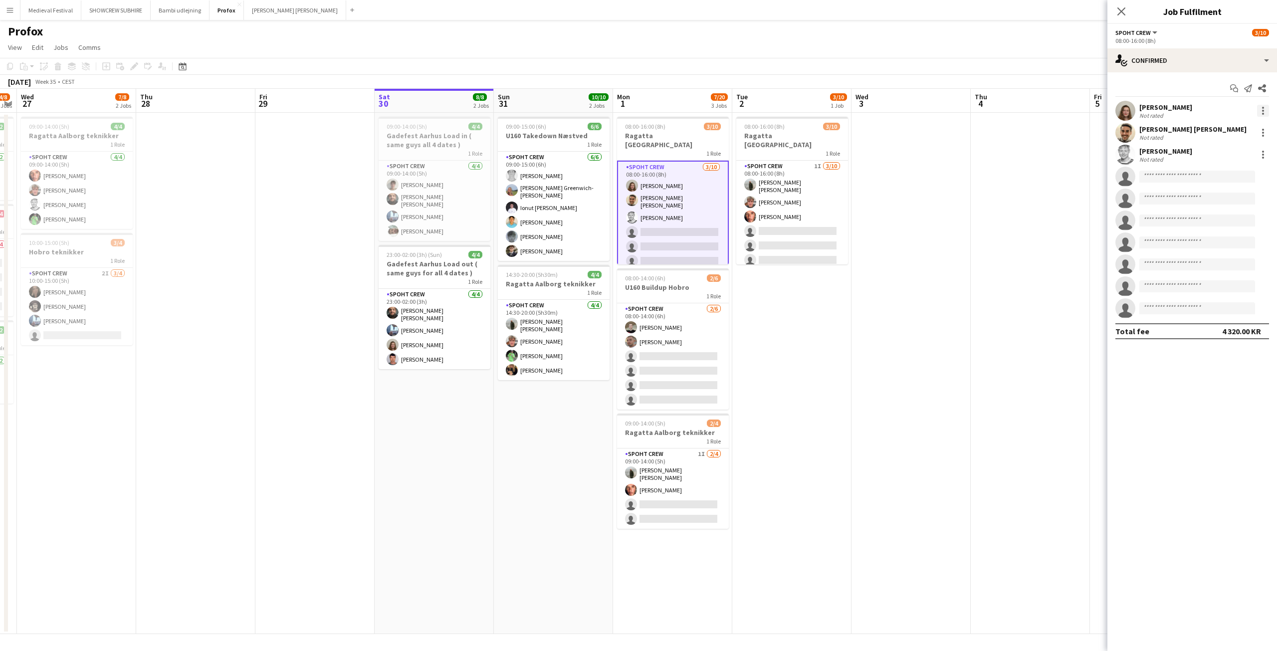
click at [1264, 111] on div at bounding box center [1263, 111] width 12 height 12
click at [1225, 228] on span "Remove" at bounding box center [1214, 224] width 30 height 8
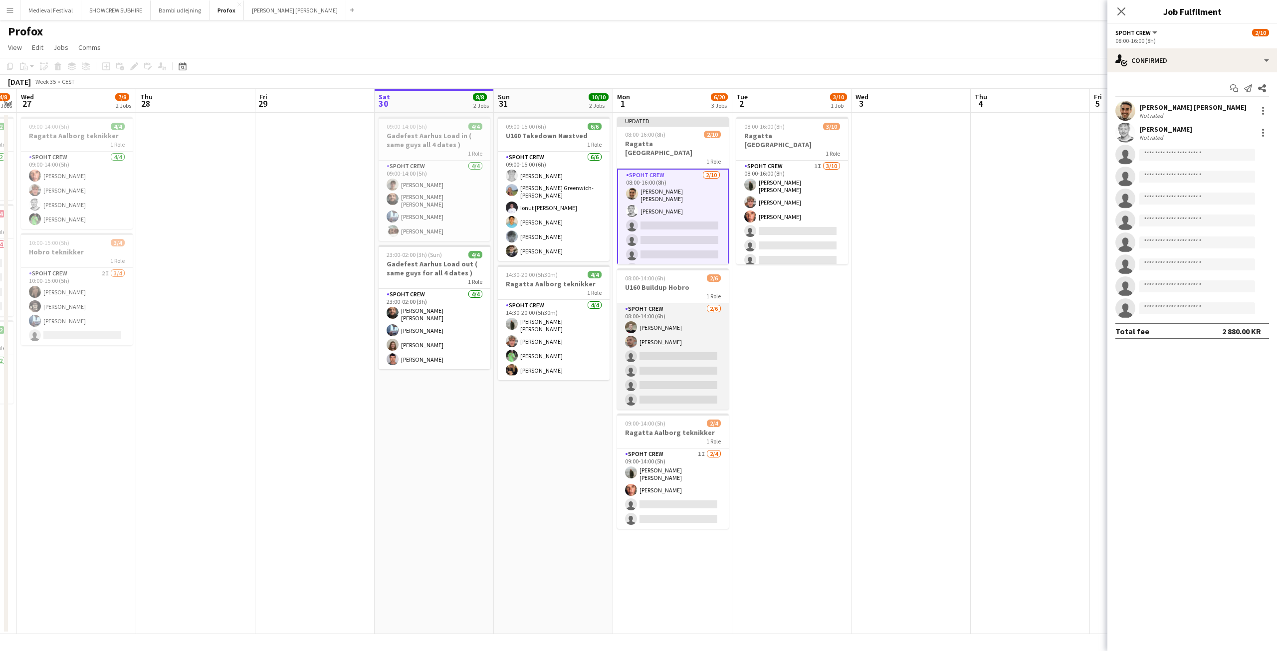
click at [672, 361] on app-card-role "Spoht Crew [DATE] 08:00-14:00 (6h) [PERSON_NAME] [PERSON_NAME] single-neutral-a…" at bounding box center [673, 356] width 112 height 106
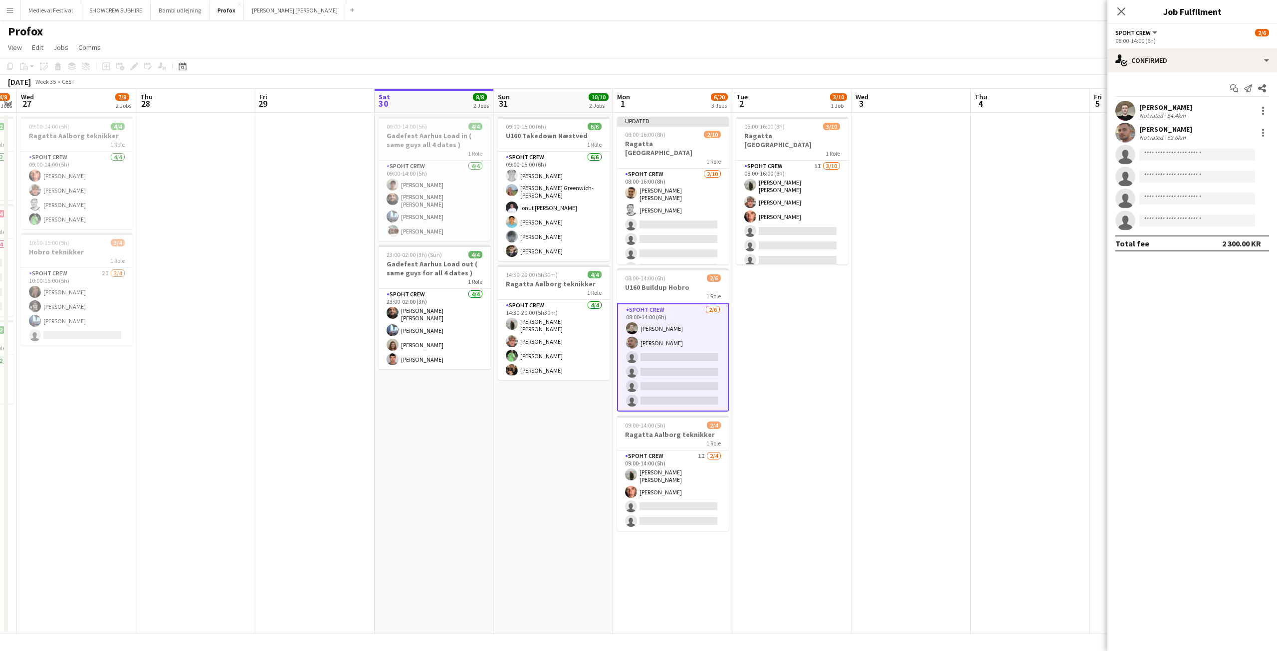
click at [1182, 148] on app-invite-slot "single-neutral-actions" at bounding box center [1192, 155] width 170 height 20
click at [1173, 153] on input at bounding box center [1197, 155] width 116 height 12
type input "***"
click at [1020, 265] on app-date-cell at bounding box center [1030, 373] width 119 height 521
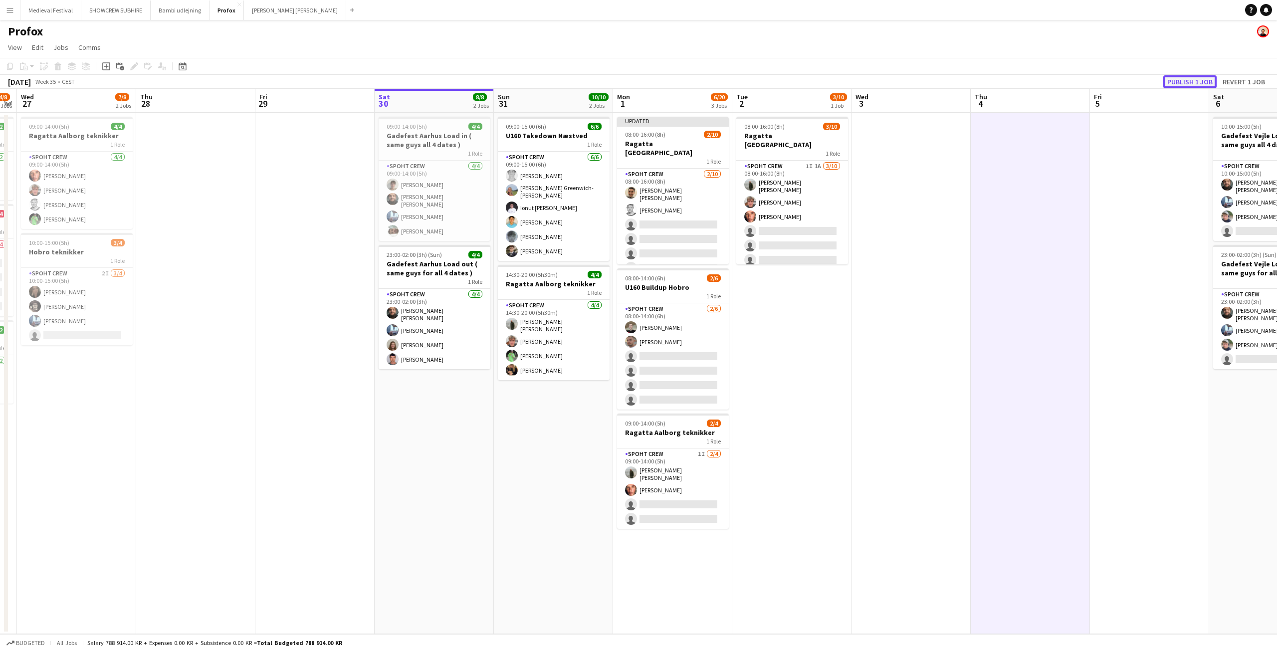
click at [1176, 82] on button "Publish 1 job" at bounding box center [1189, 81] width 53 height 13
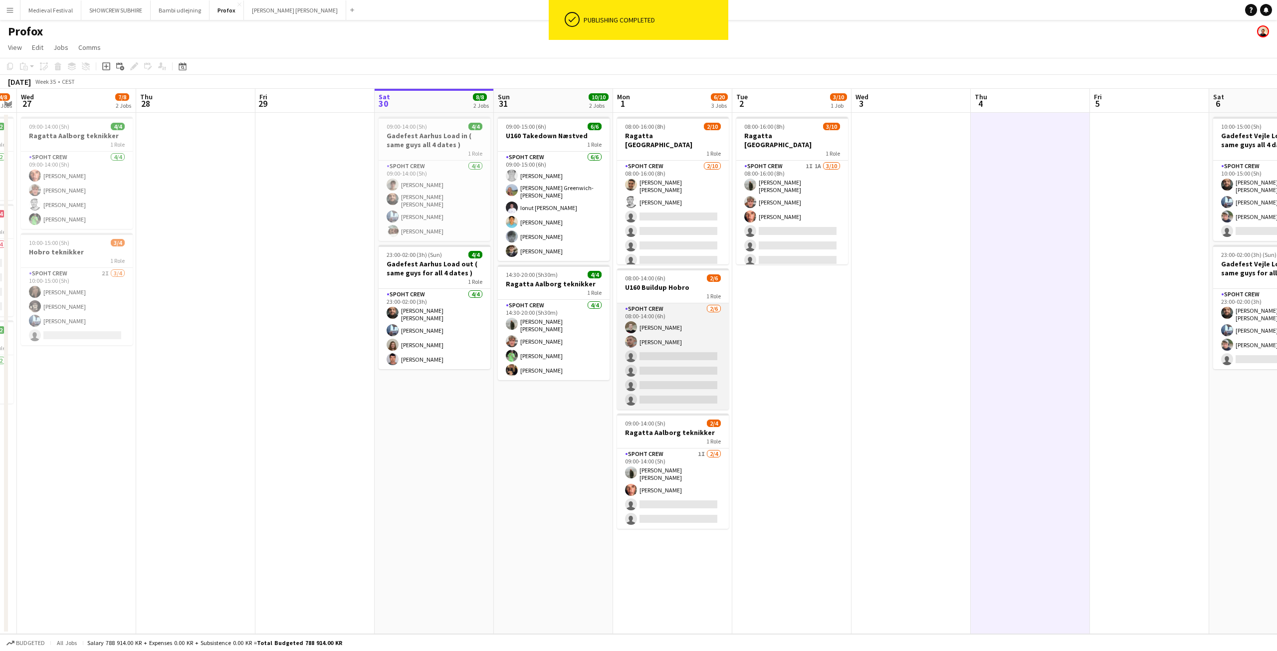
click at [712, 346] on app-card-role "Spoht Crew [DATE] 08:00-14:00 (6h) [PERSON_NAME] [PERSON_NAME] single-neutral-a…" at bounding box center [673, 356] width 112 height 106
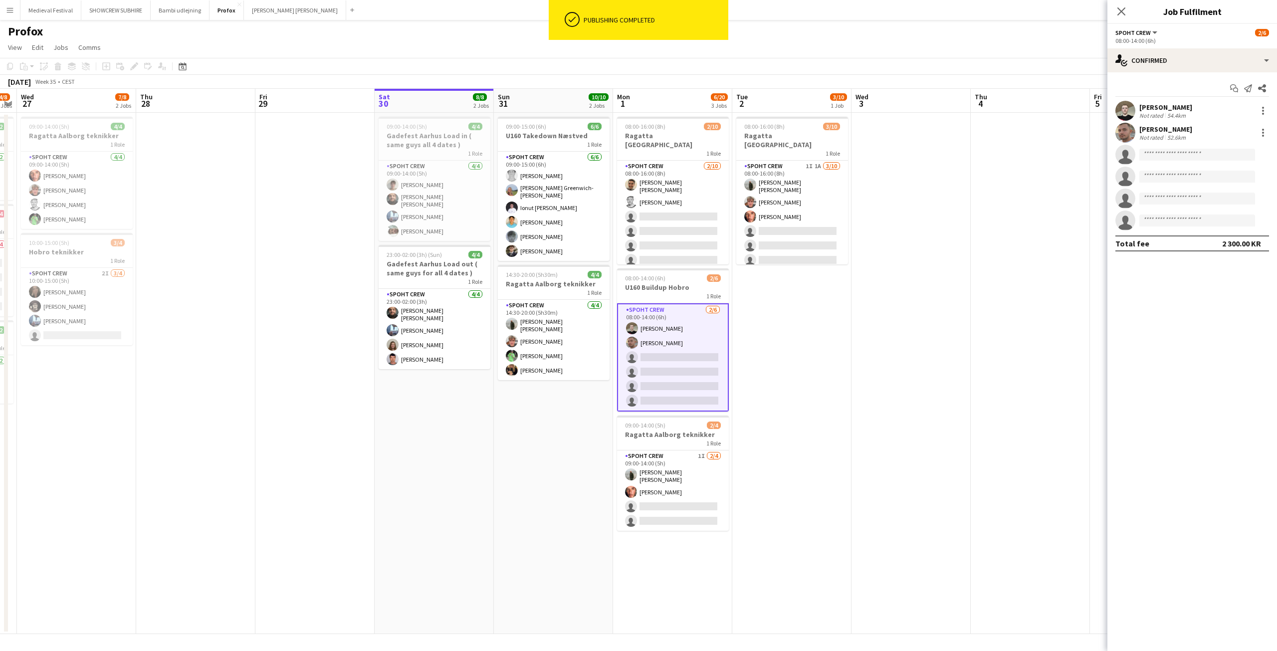
click at [1164, 147] on app-invite-slot "single-neutral-actions" at bounding box center [1192, 155] width 170 height 20
click at [1161, 151] on input at bounding box center [1197, 155] width 116 height 12
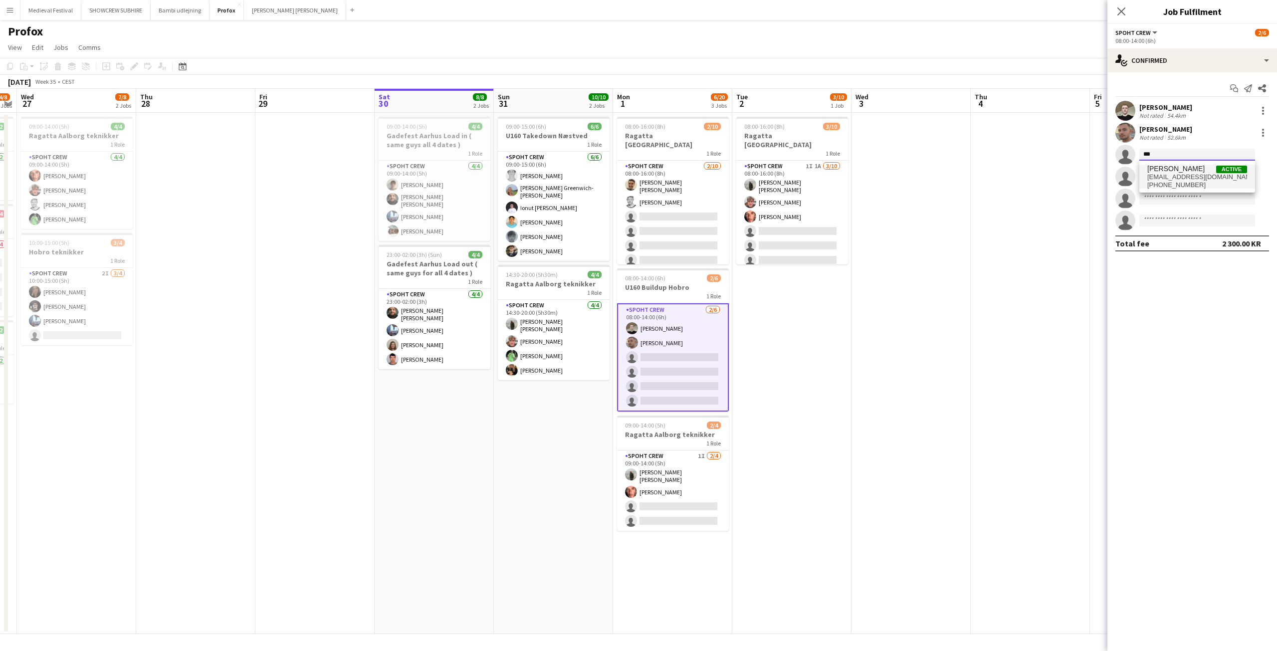
type input "***"
click at [1181, 170] on span "[PERSON_NAME]" at bounding box center [1175, 169] width 57 height 8
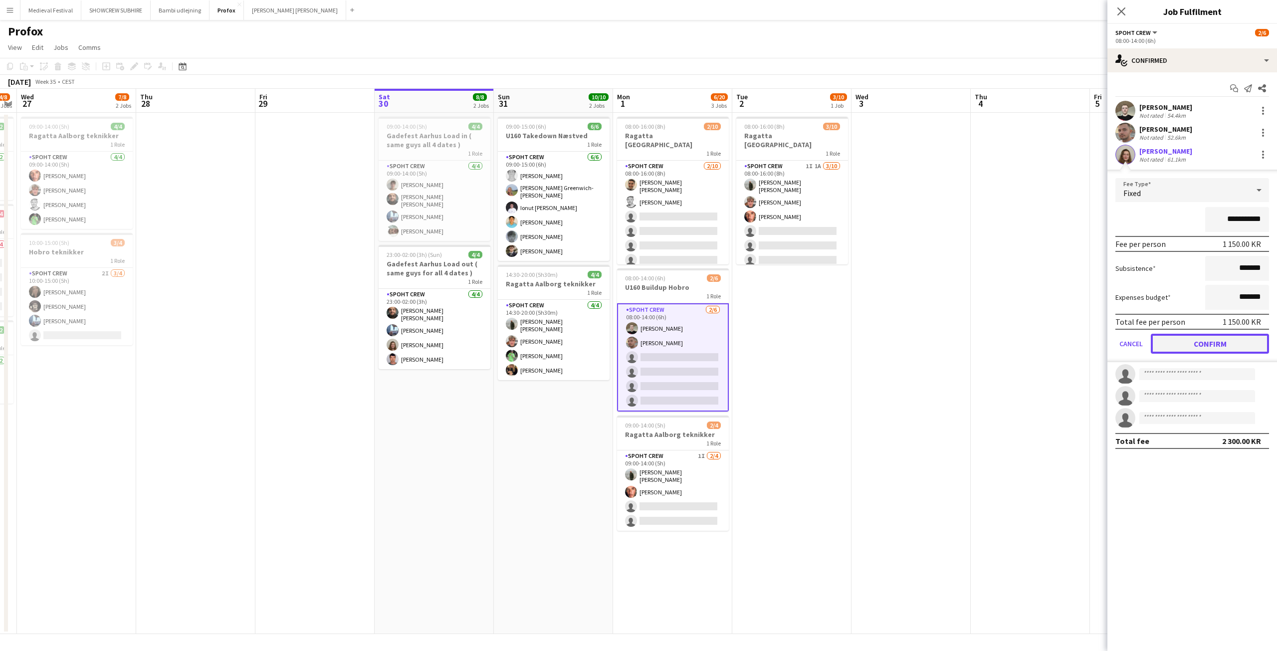
click at [1190, 341] on button "Confirm" at bounding box center [1210, 344] width 118 height 20
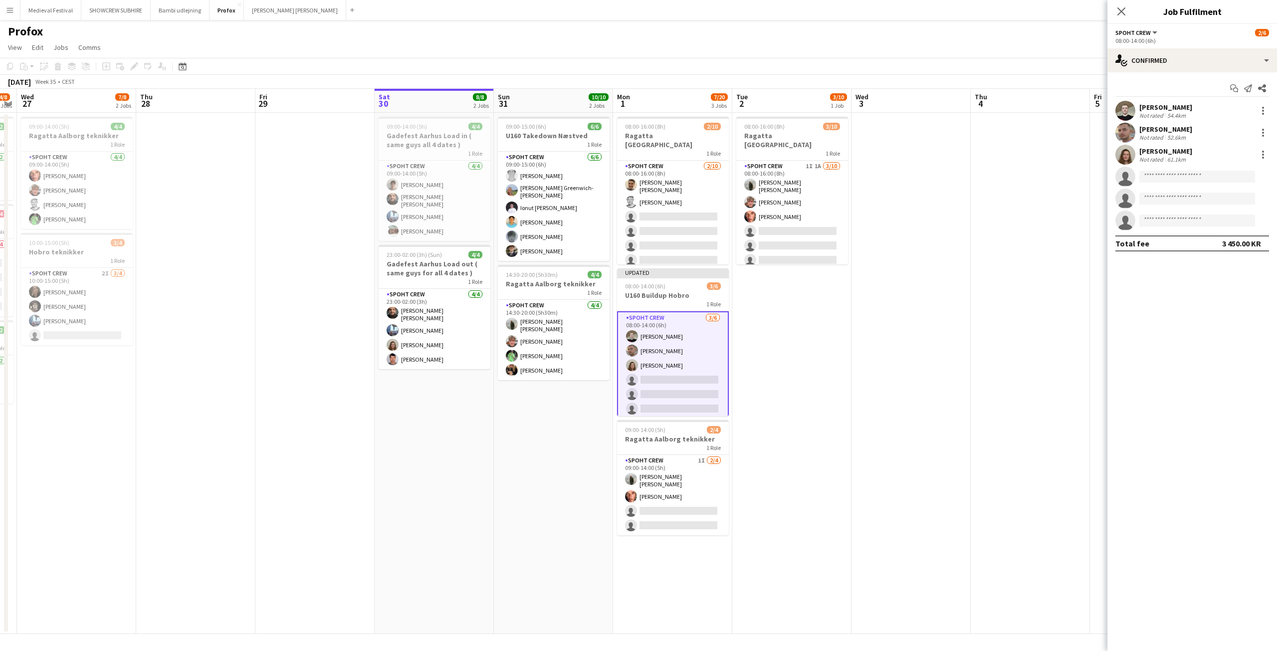
click at [986, 313] on app-date-cell at bounding box center [1030, 373] width 119 height 521
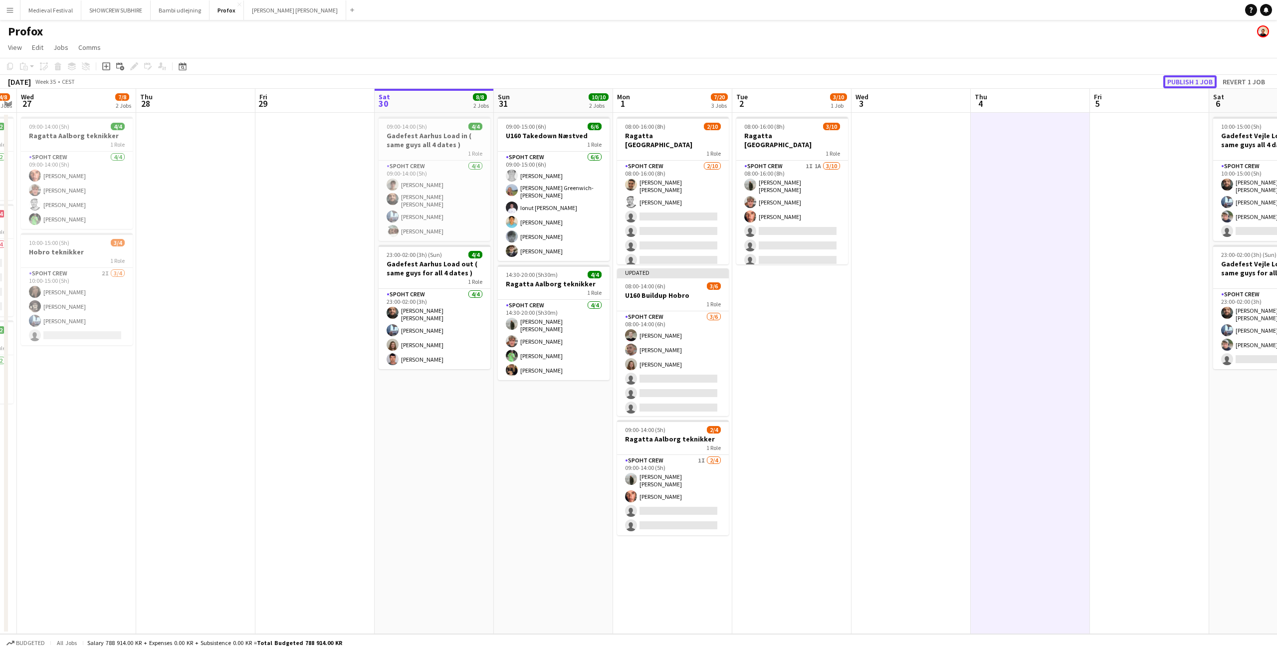
click at [1175, 82] on button "Publish 1 job" at bounding box center [1189, 81] width 53 height 13
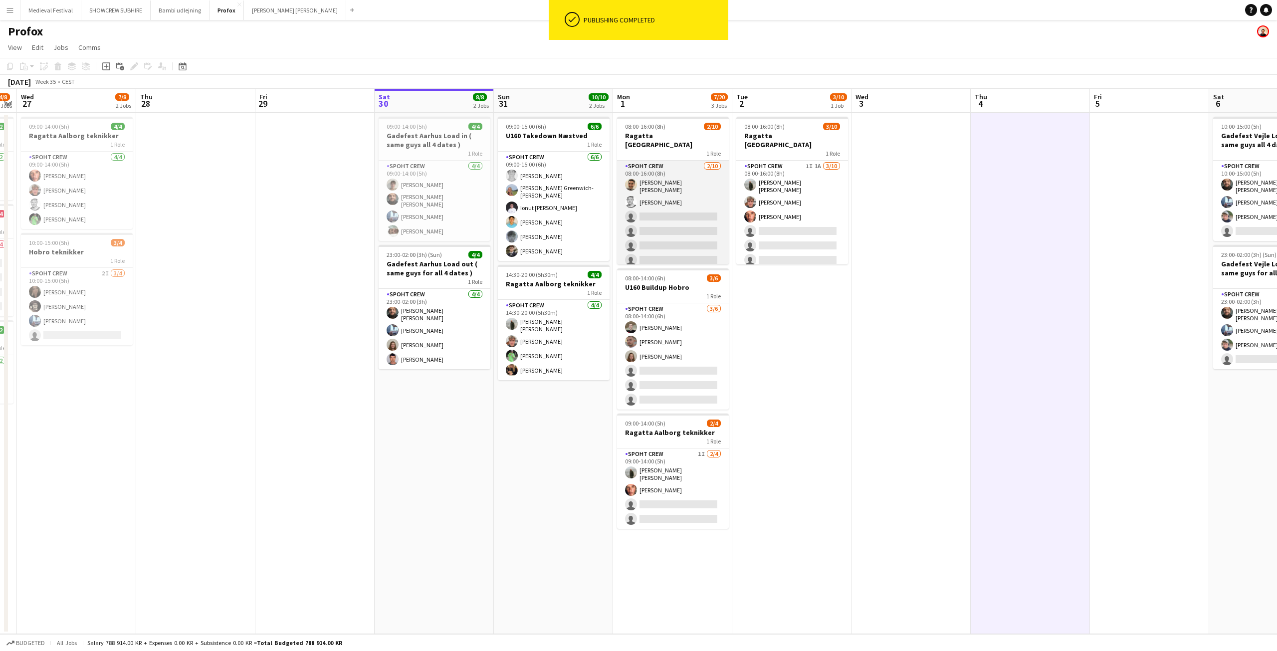
click at [651, 197] on app-card-role "Spoht Crew 2/10 08:00-16:00 (8h) Luis alberto Sanchez newman mark søgaard singl…" at bounding box center [673, 244] width 112 height 167
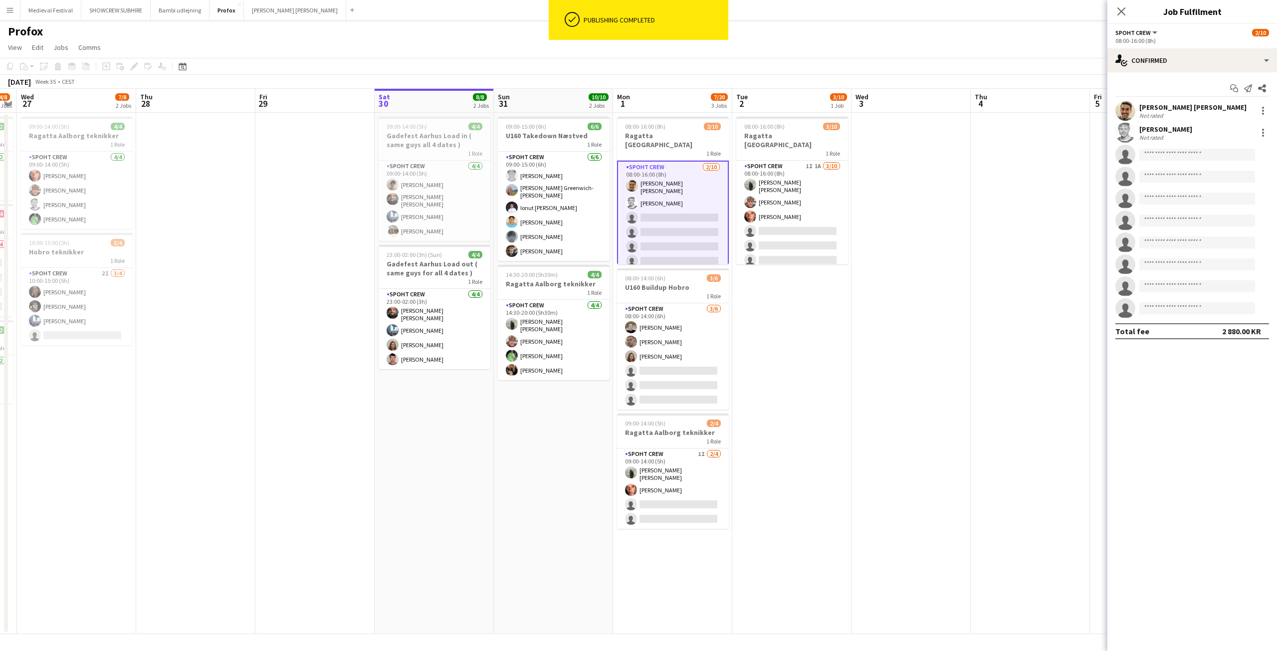
click at [1132, 129] on app-user-avatar at bounding box center [1125, 133] width 20 height 20
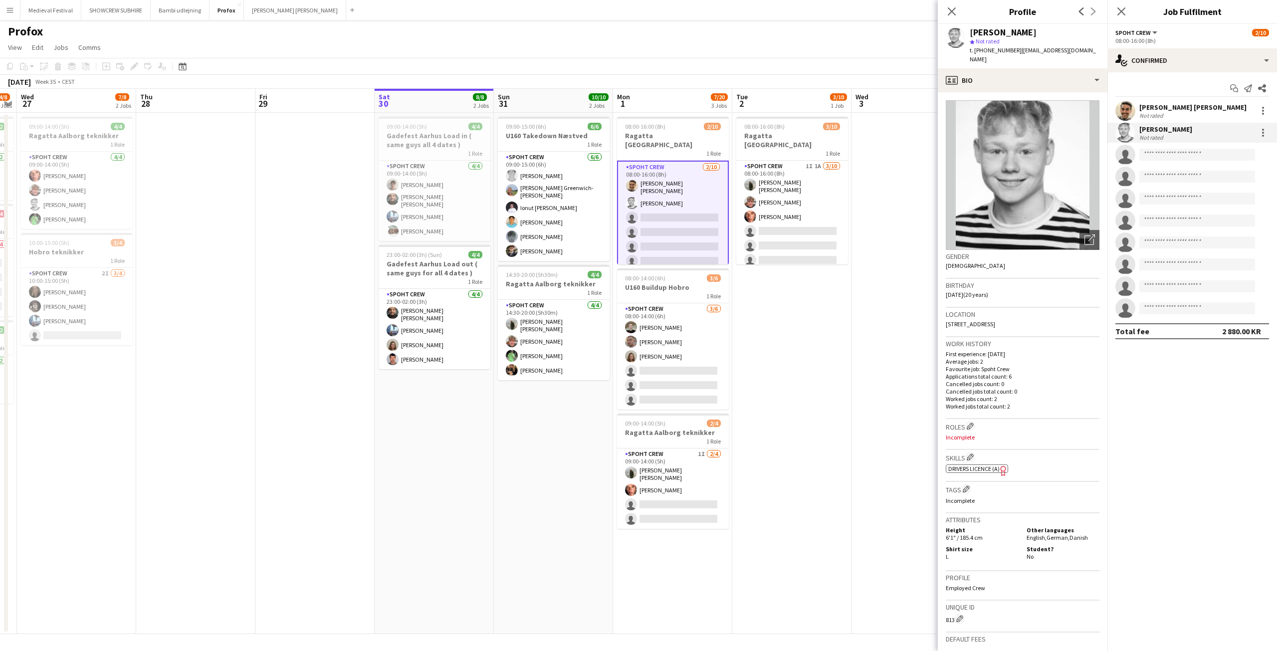
click at [821, 323] on app-date-cell "08:00-16:00 (8h) 3/10 Ragatta Aalborg 1 Role Spoht Crew 1I 1A 3/10 08:00-16:00 …" at bounding box center [791, 373] width 119 height 521
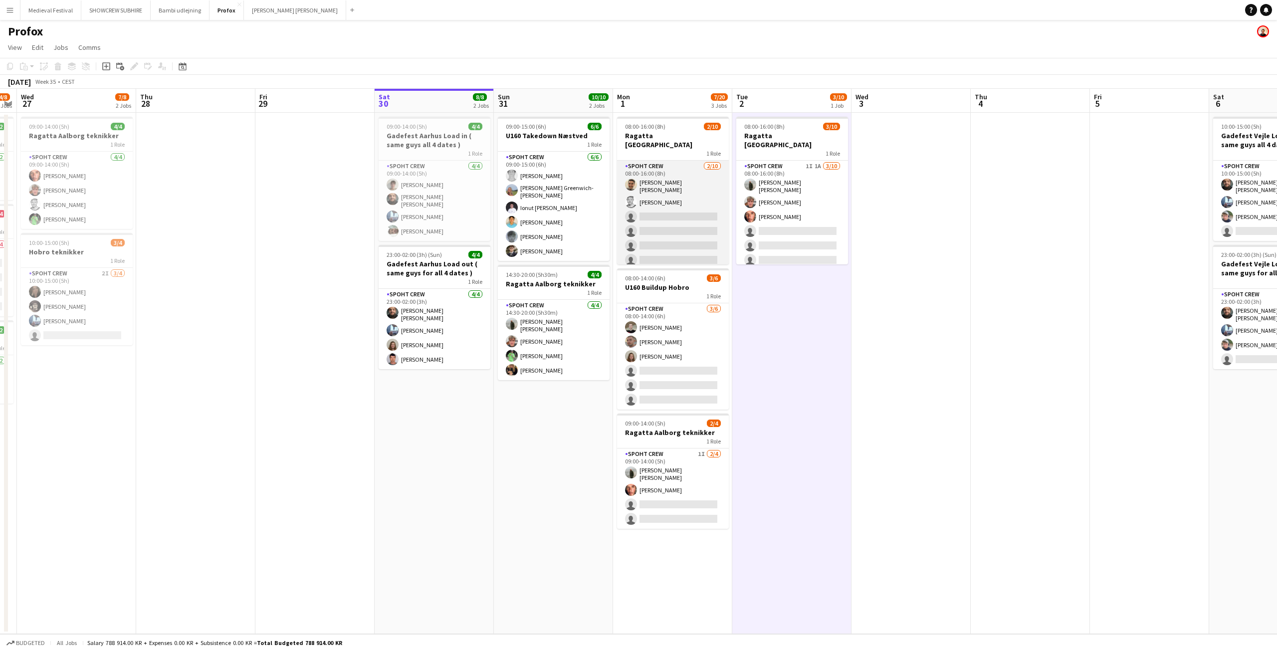
click at [660, 180] on app-card-role "Spoht Crew 2/10 08:00-16:00 (8h) Luis alberto Sanchez newman mark søgaard singl…" at bounding box center [673, 244] width 112 height 167
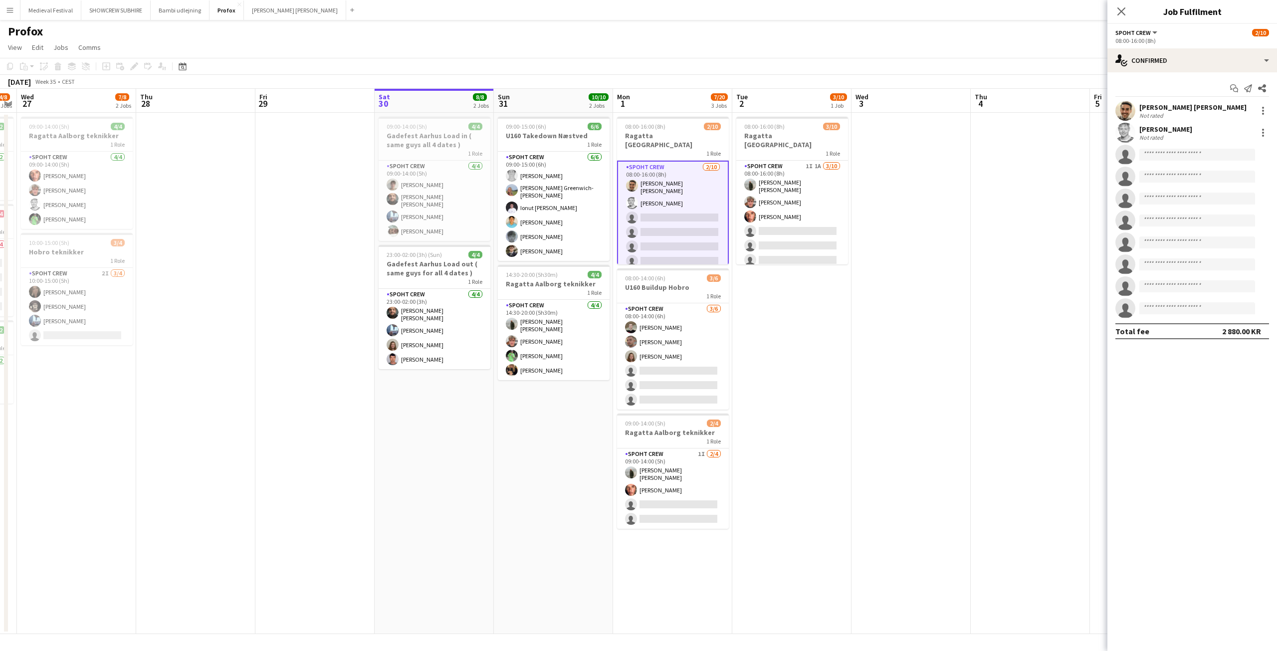
click at [1146, 114] on div "Not rated" at bounding box center [1152, 115] width 26 height 7
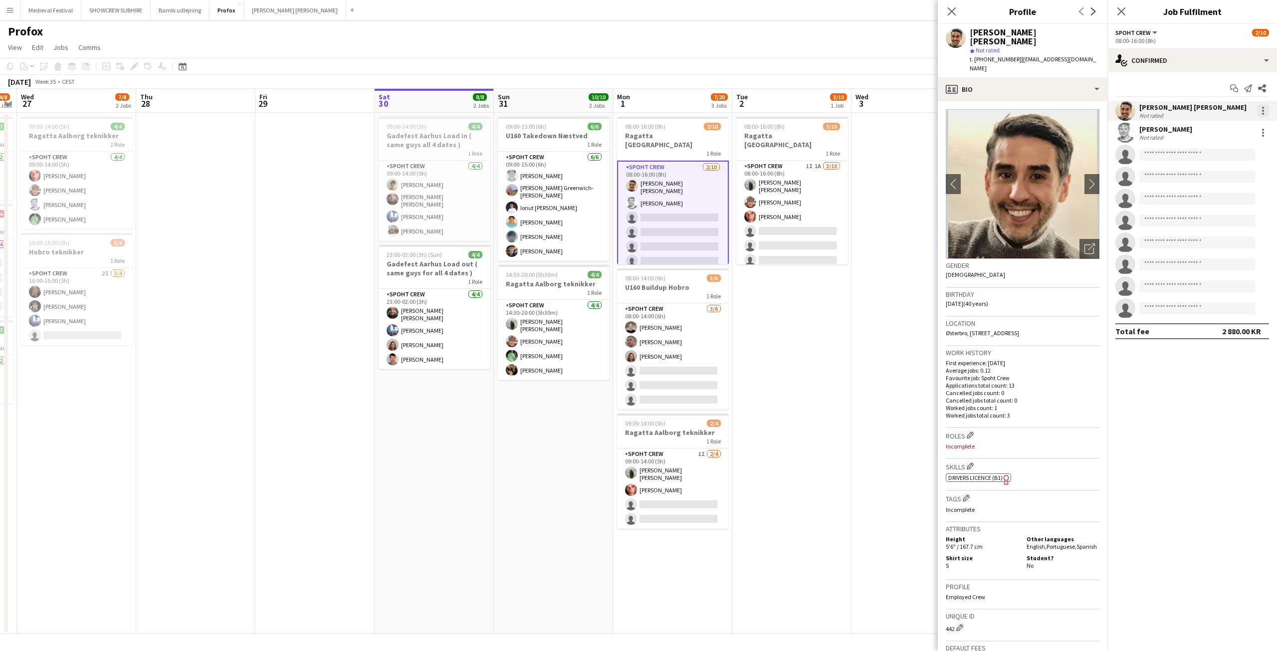
click at [1262, 114] on div at bounding box center [1263, 111] width 12 height 12
drag, startPoint x: 1215, startPoint y: 219, endPoint x: 1207, endPoint y: 219, distance: 8.0
click at [1215, 219] on button "Remove" at bounding box center [1230, 225] width 78 height 24
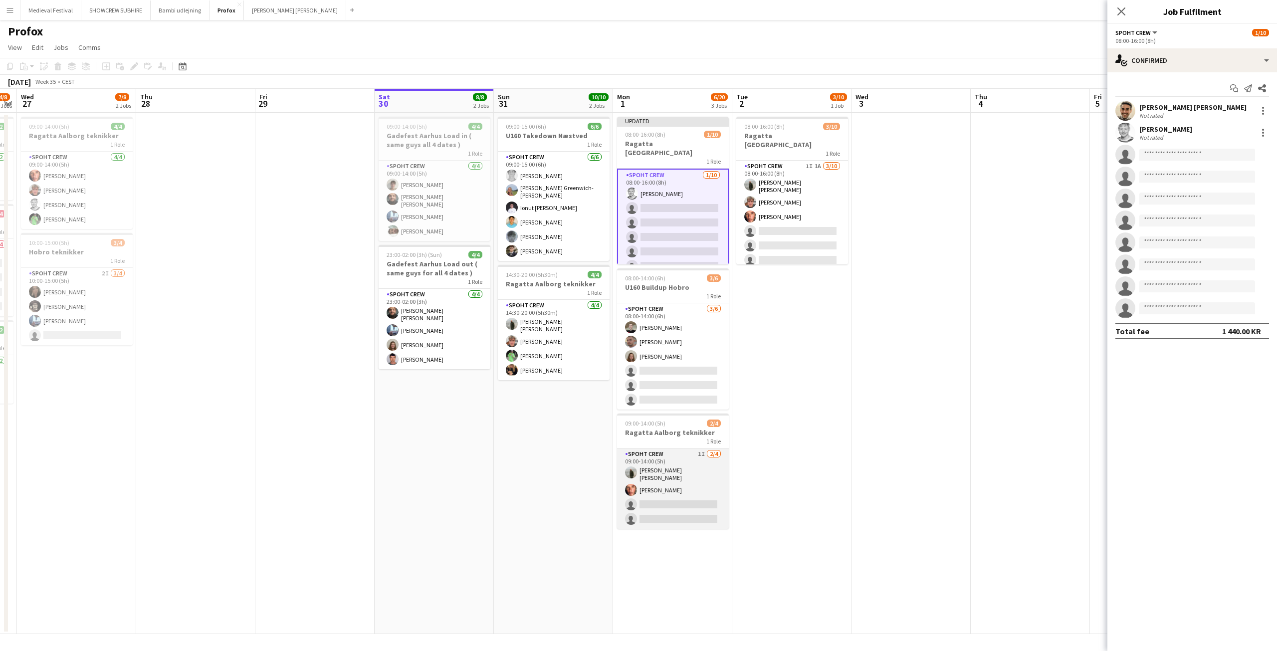
click at [677, 514] on app-card-role "Spoht Crew 1I 2/4 09:00-14:00 (5h) Negru Liviu Mihai Amador Bohorquez single-ne…" at bounding box center [673, 488] width 112 height 80
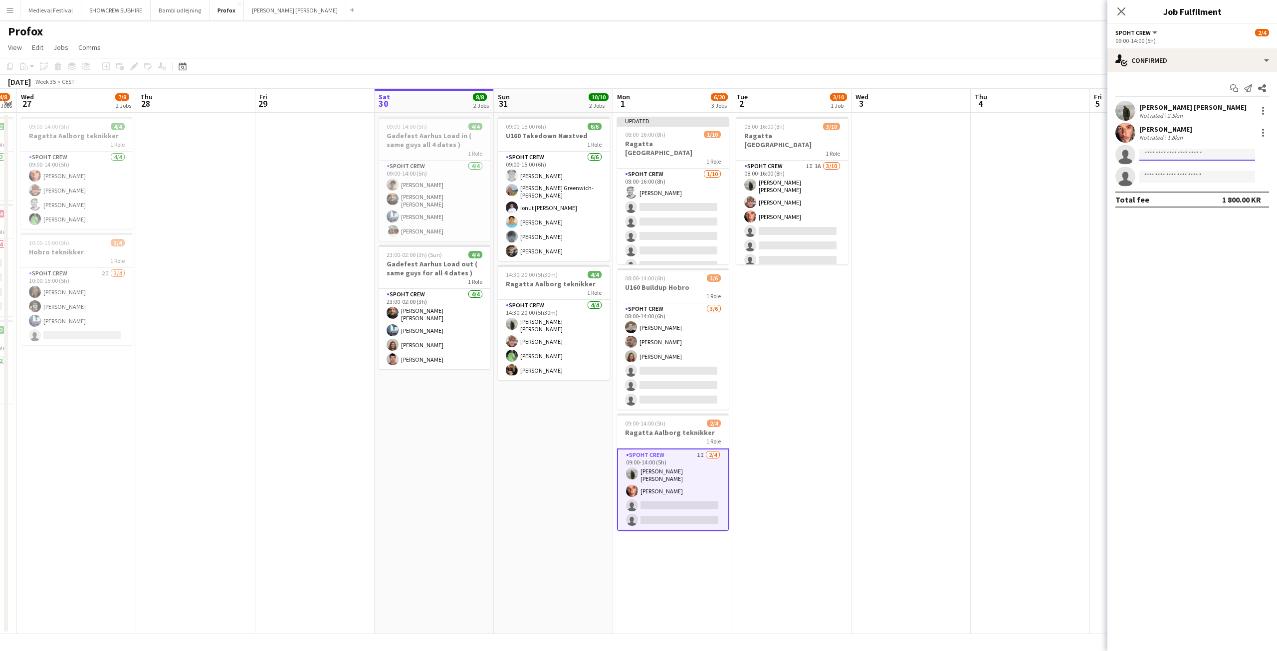
click at [1168, 160] on input at bounding box center [1197, 155] width 116 height 12
type input "****"
click at [1020, 235] on app-date-cell at bounding box center [1030, 373] width 119 height 521
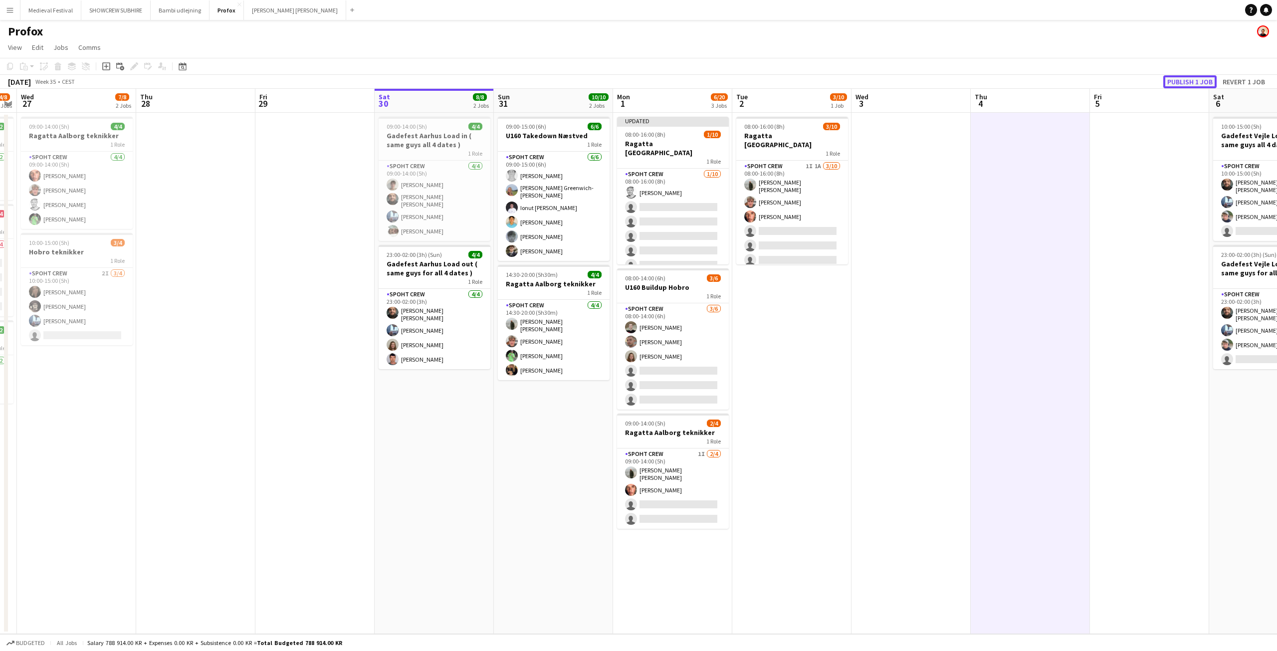
click at [1177, 85] on button "Publish 1 job" at bounding box center [1189, 81] width 53 height 13
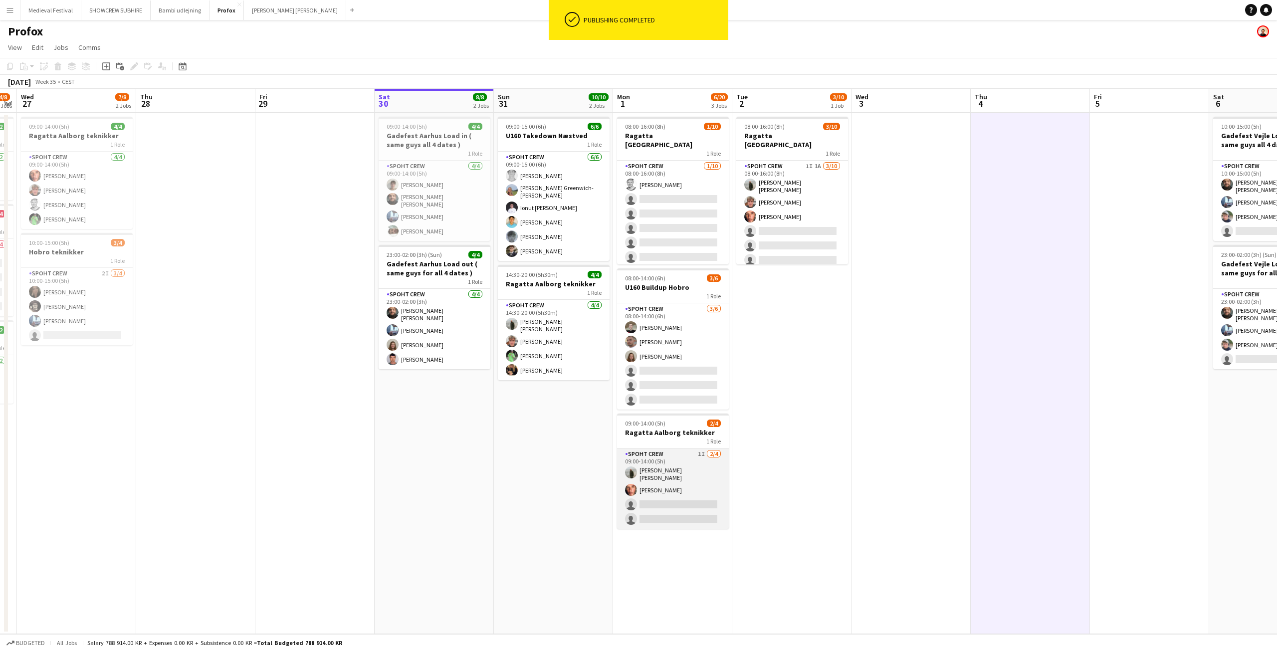
click at [666, 500] on app-card-role "Spoht Crew 1I 2/4 09:00-14:00 (5h) Negru Liviu Mihai Amador Bohorquez single-ne…" at bounding box center [673, 488] width 112 height 80
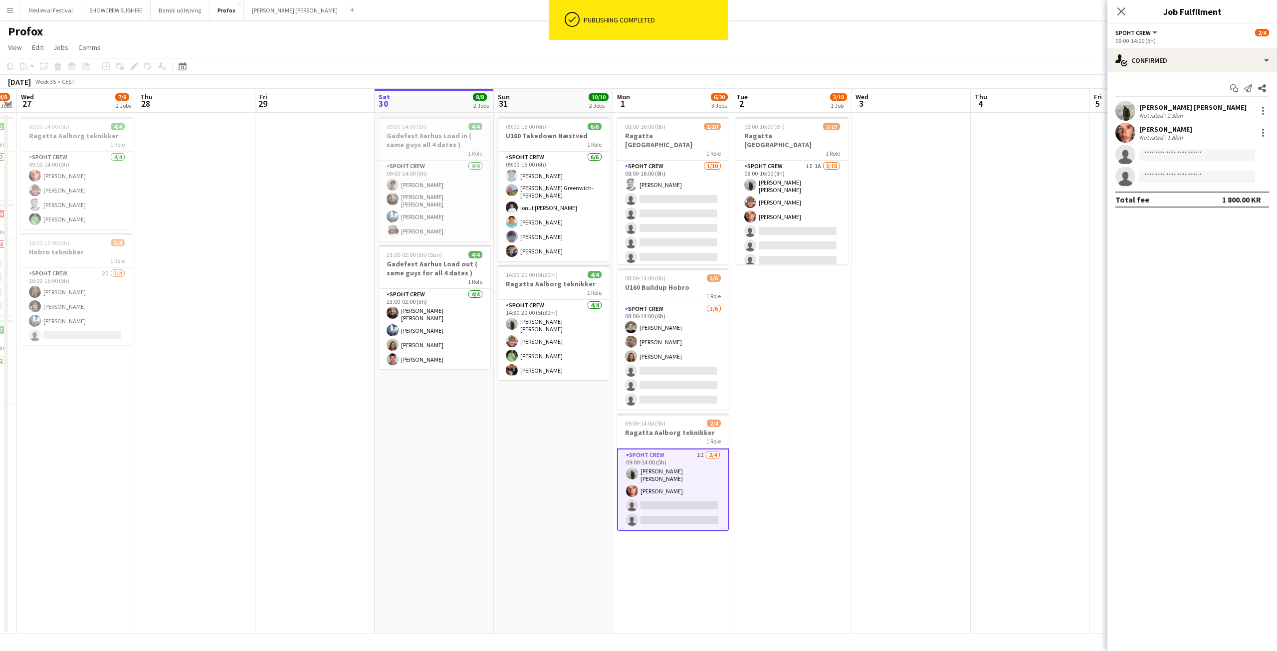
click at [1153, 147] on app-invite-slot "single-neutral-actions" at bounding box center [1192, 155] width 170 height 20
click at [1153, 151] on input at bounding box center [1197, 155] width 116 height 12
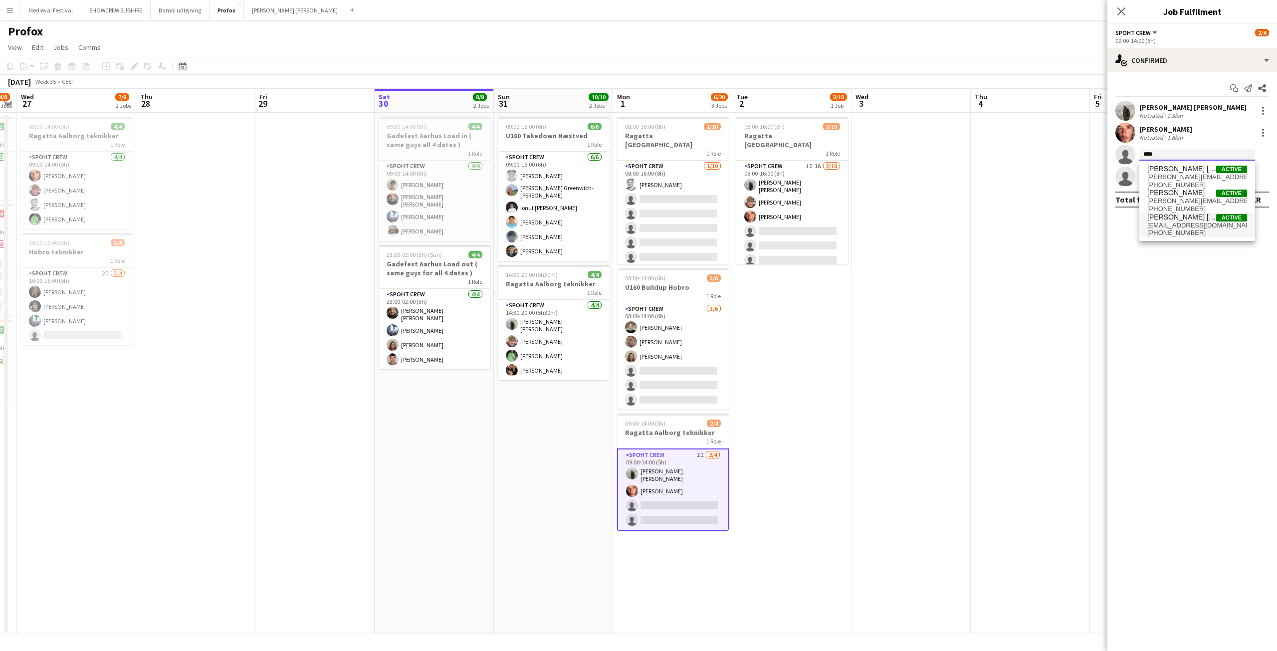
type input "****"
click at [1184, 221] on span "sancheznewman@yahoo.com" at bounding box center [1197, 225] width 100 height 8
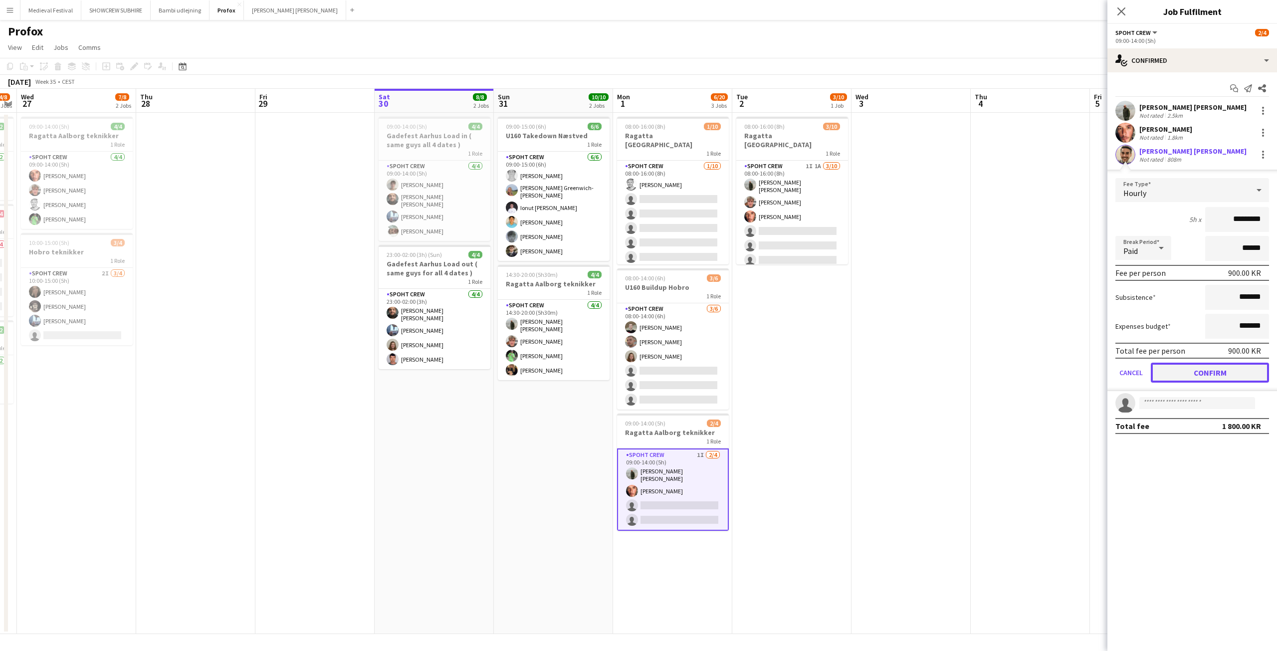
click at [1194, 371] on button "Confirm" at bounding box center [1210, 373] width 118 height 20
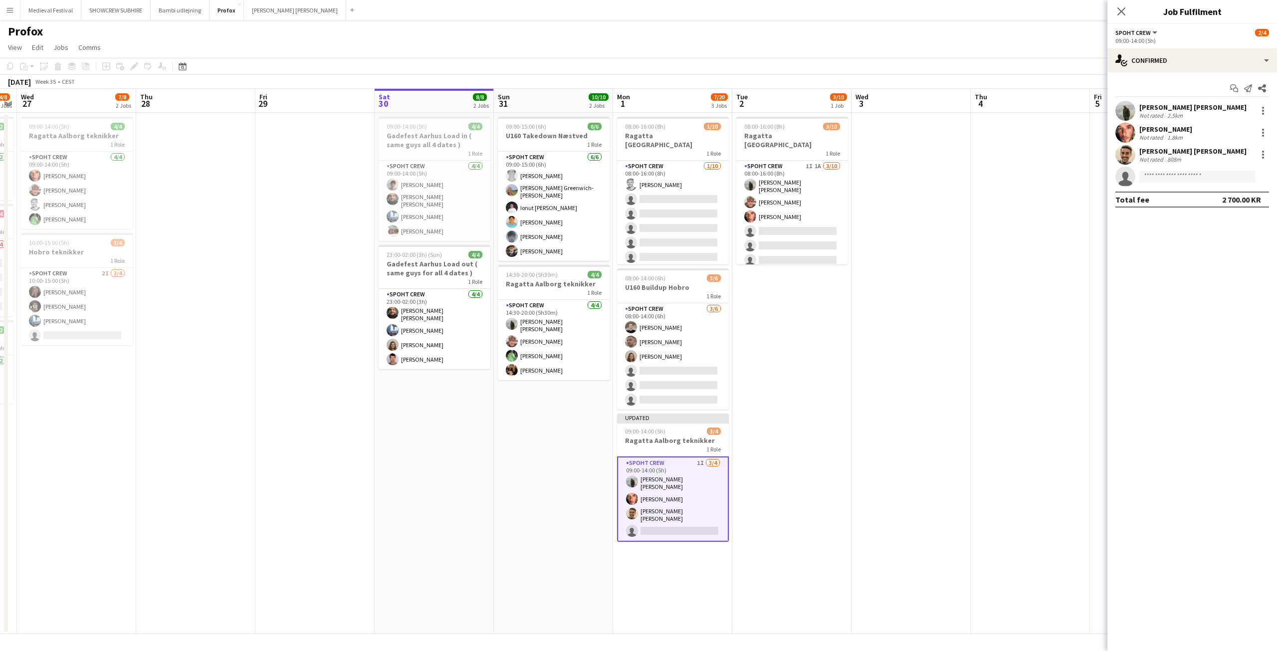
click at [994, 307] on app-date-cell at bounding box center [1030, 373] width 119 height 521
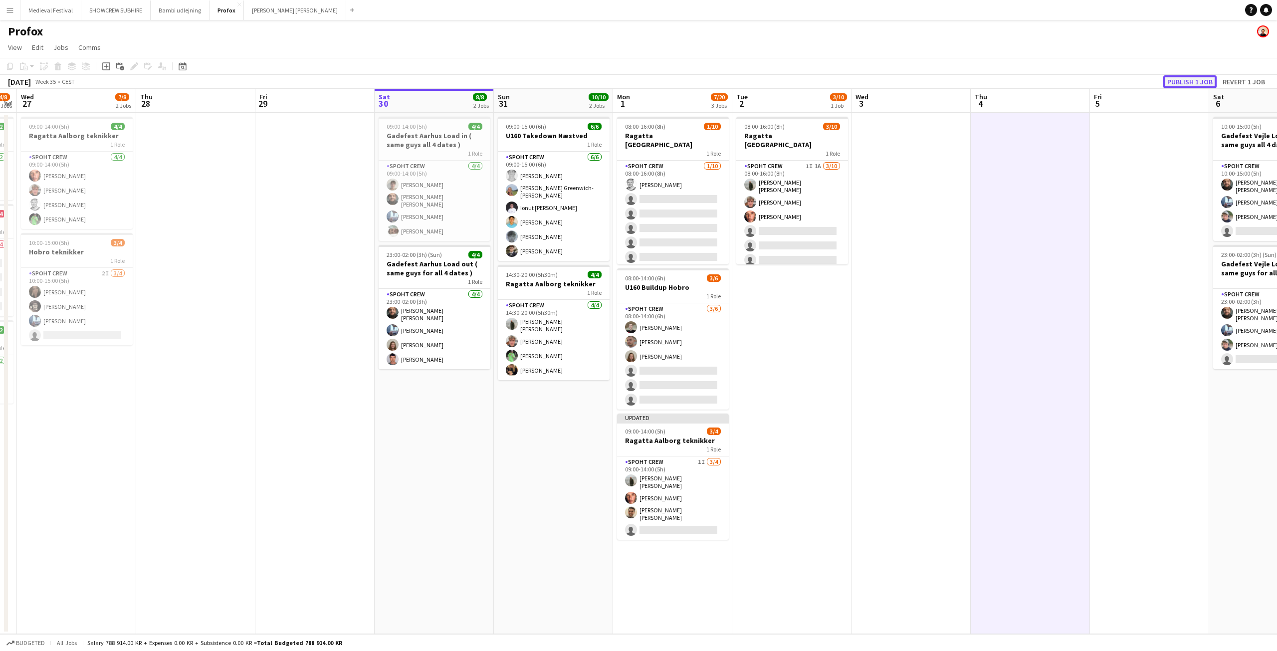
click at [1193, 78] on button "Publish 1 job" at bounding box center [1189, 81] width 53 height 13
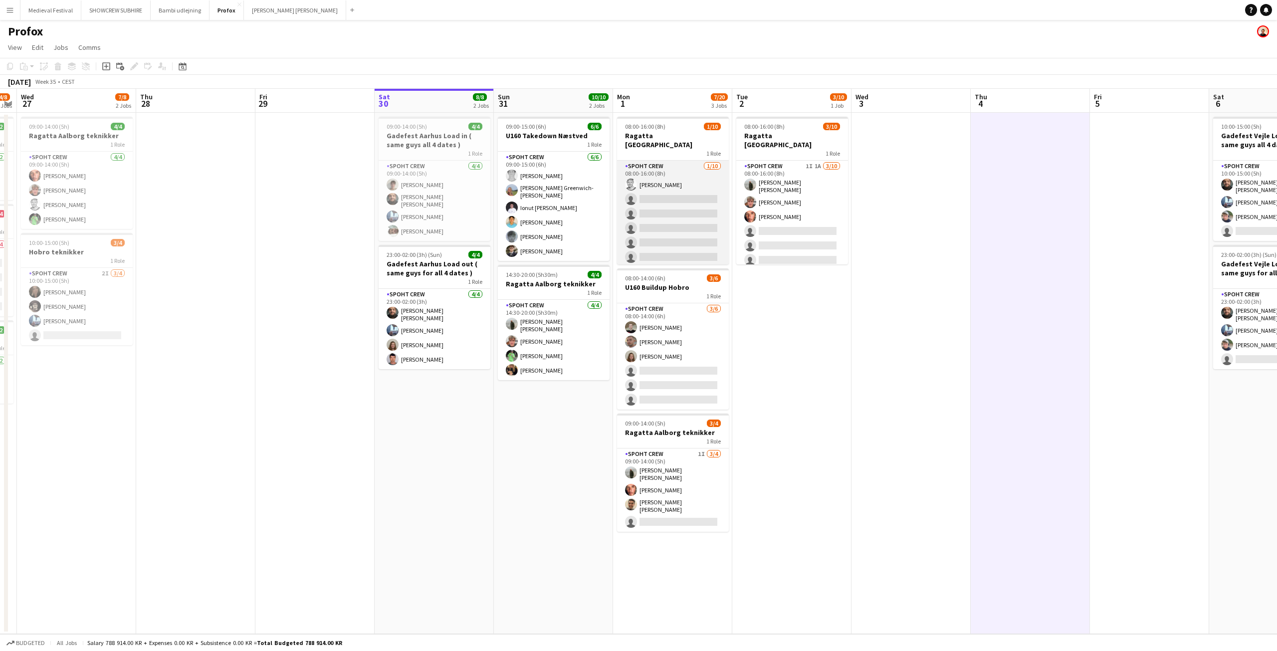
click at [664, 167] on app-card-role "Spoht Crew 1/10 08:00-16:00 (8h) mark søgaard single-neutral-actions single-neu…" at bounding box center [673, 243] width 112 height 164
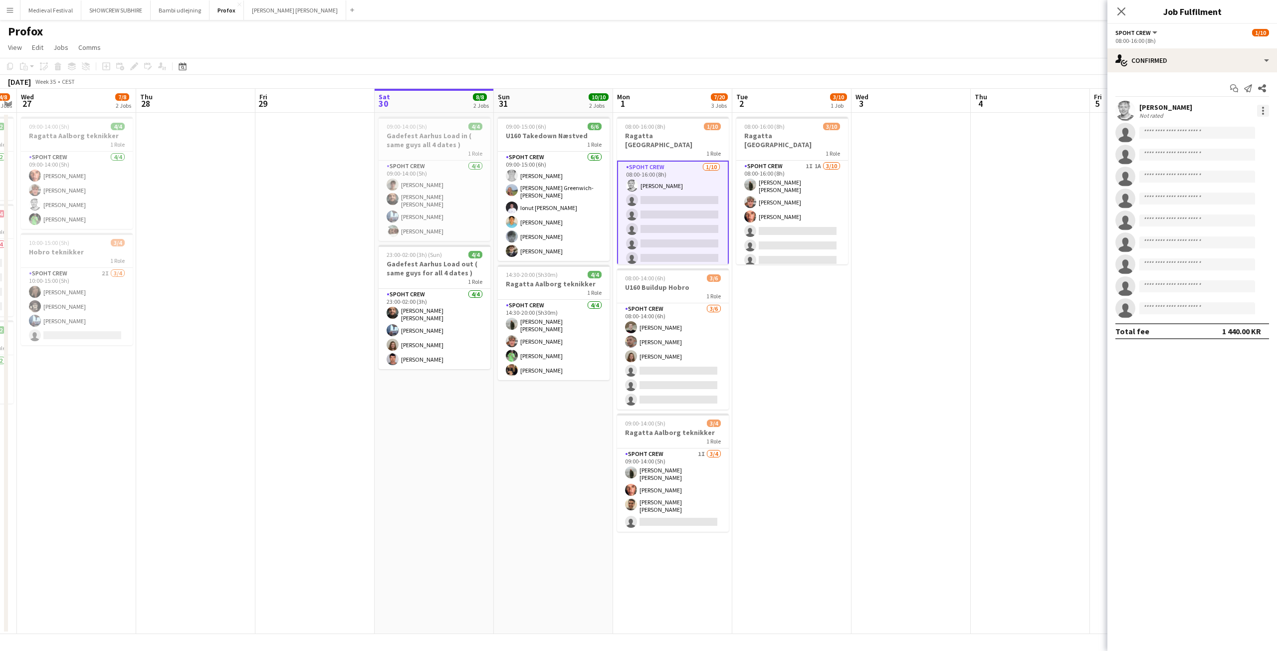
click at [1265, 114] on div at bounding box center [1263, 111] width 12 height 12
click at [1213, 220] on span "Remove" at bounding box center [1214, 224] width 30 height 8
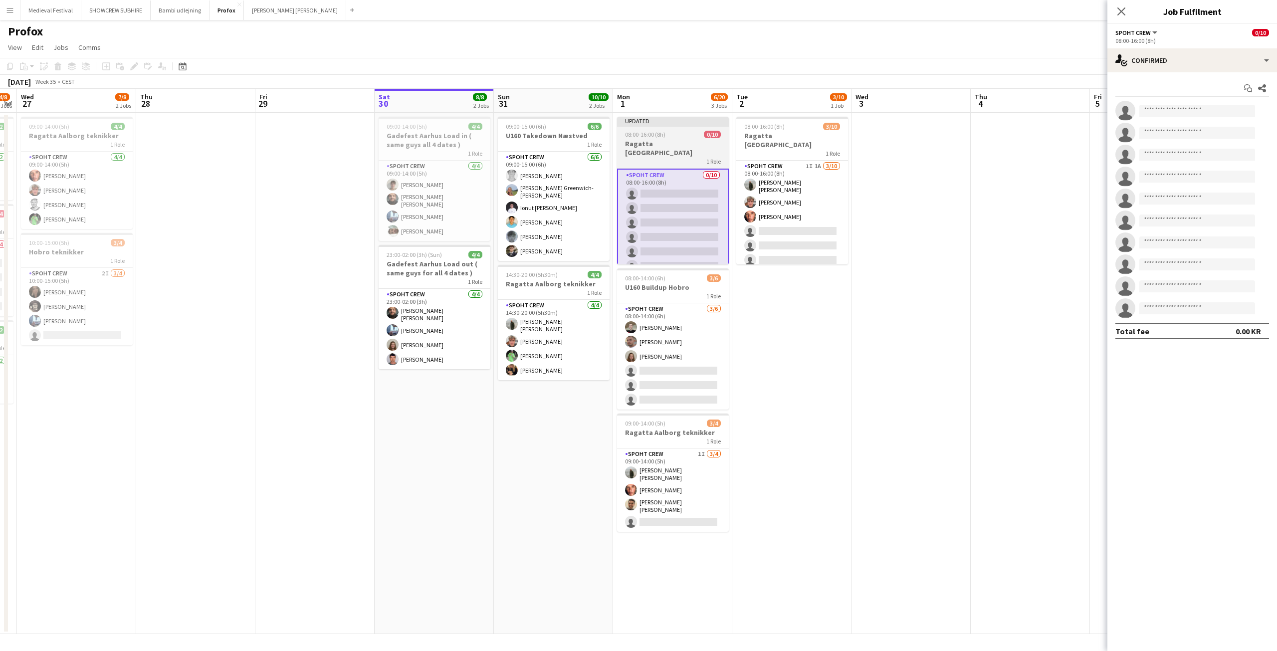
click at [650, 136] on span "08:00-16:00 (8h)" at bounding box center [645, 134] width 40 height 7
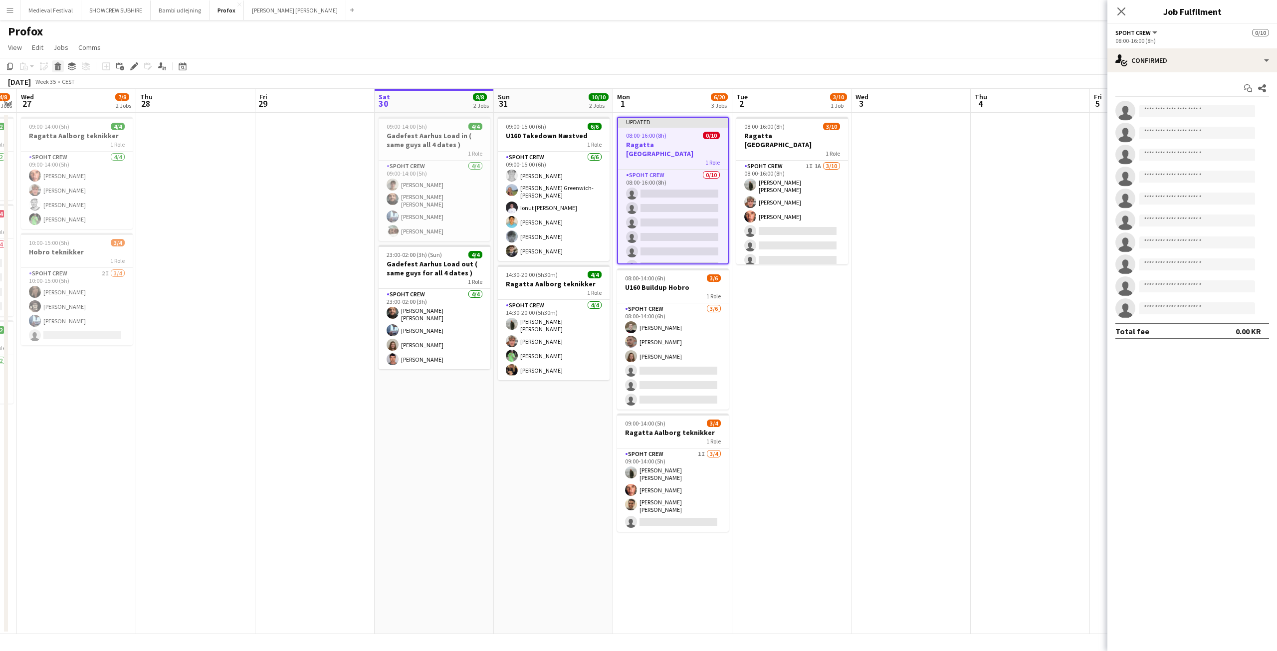
click at [60, 67] on icon at bounding box center [57, 67] width 5 height 5
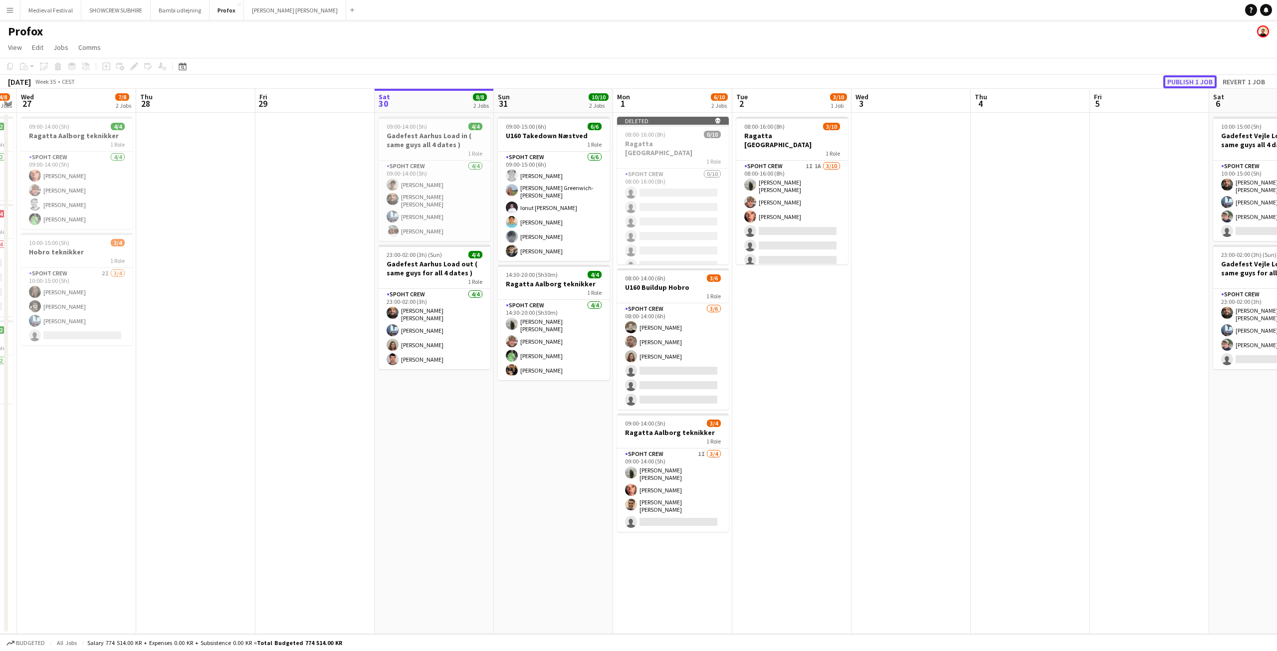
click at [1185, 80] on button "Publish 1 job" at bounding box center [1189, 81] width 53 height 13
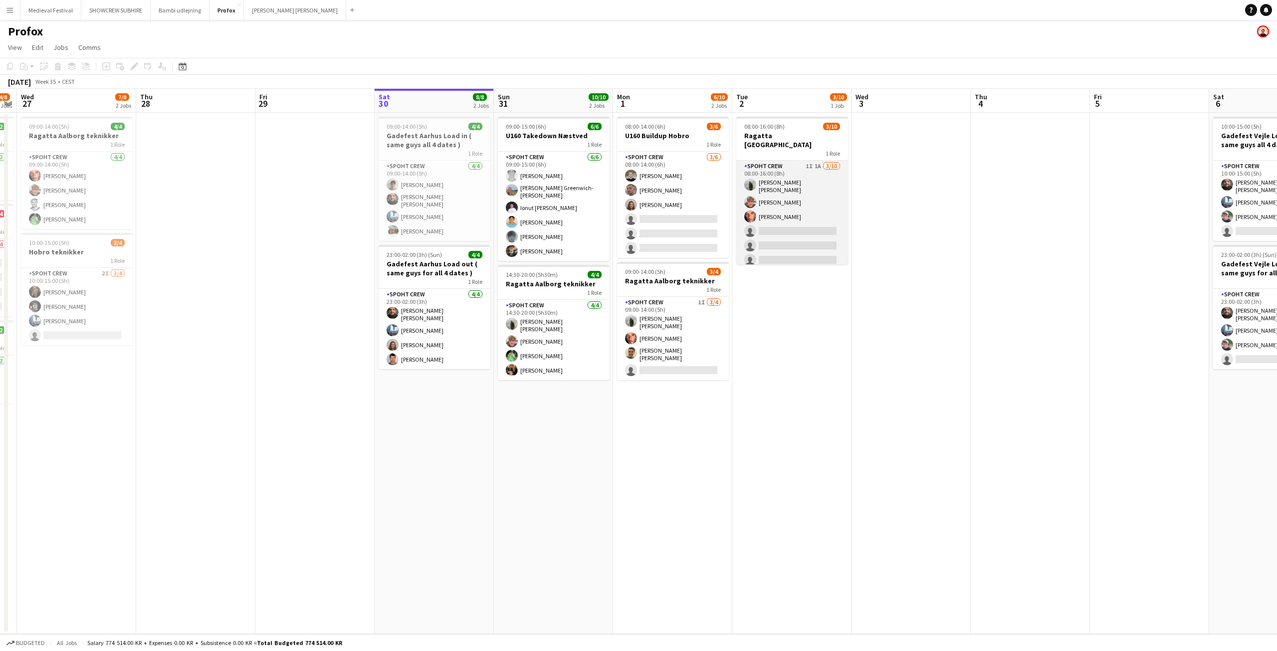
click at [771, 196] on app-card-role "Spoht Crew 1I 1A 3/10 08:00-16:00 (8h) Negru Liviu Mihai Lukas Wiemert Amador B…" at bounding box center [792, 244] width 112 height 167
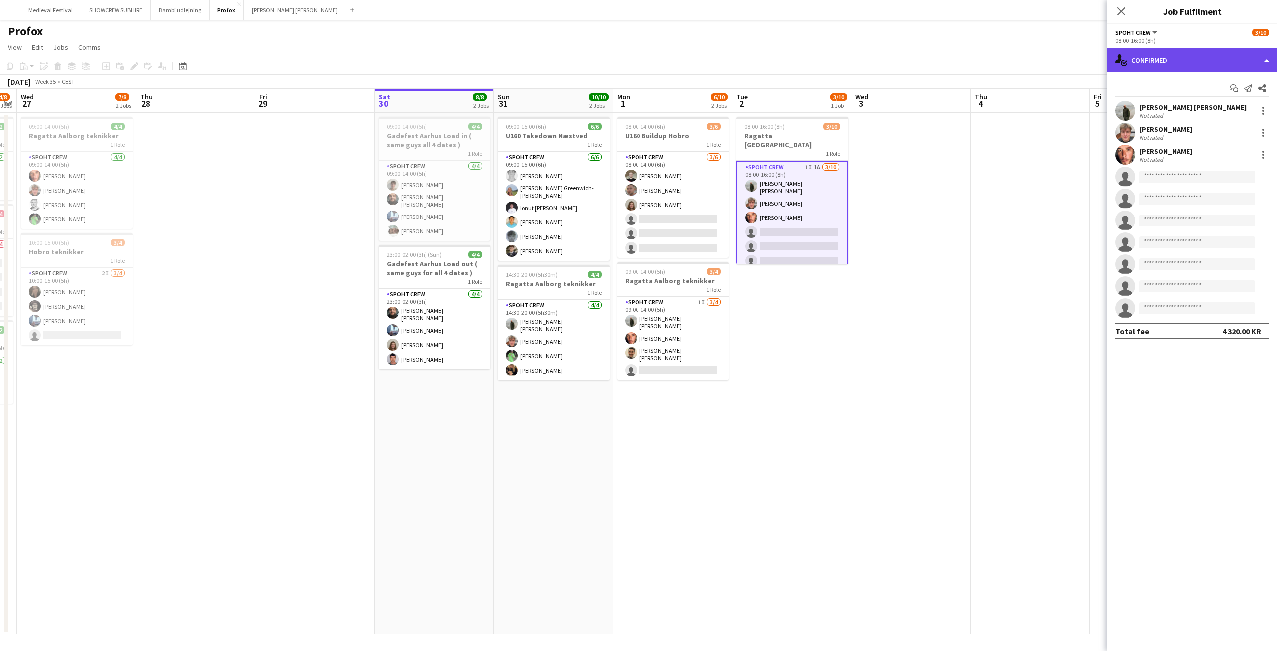
click at [1187, 58] on div "single-neutral-actions-check-2 Confirmed" at bounding box center [1192, 60] width 170 height 24
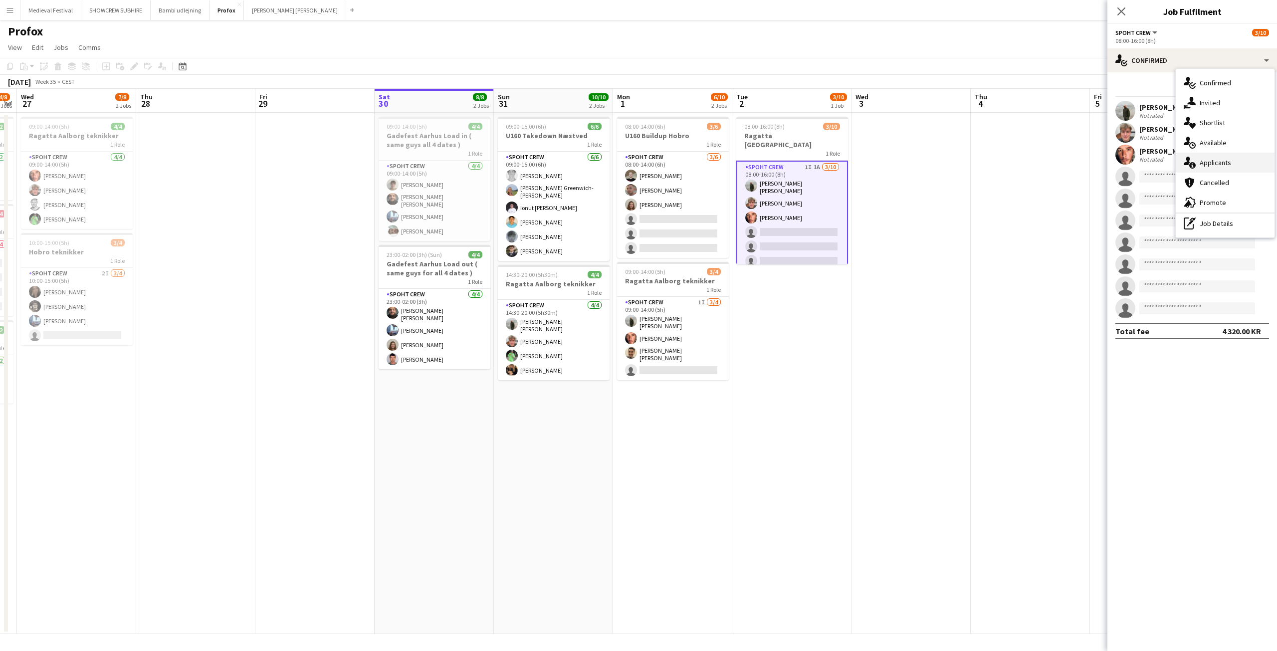
click at [1207, 163] on div "single-neutral-actions-information Applicants" at bounding box center [1225, 163] width 99 height 20
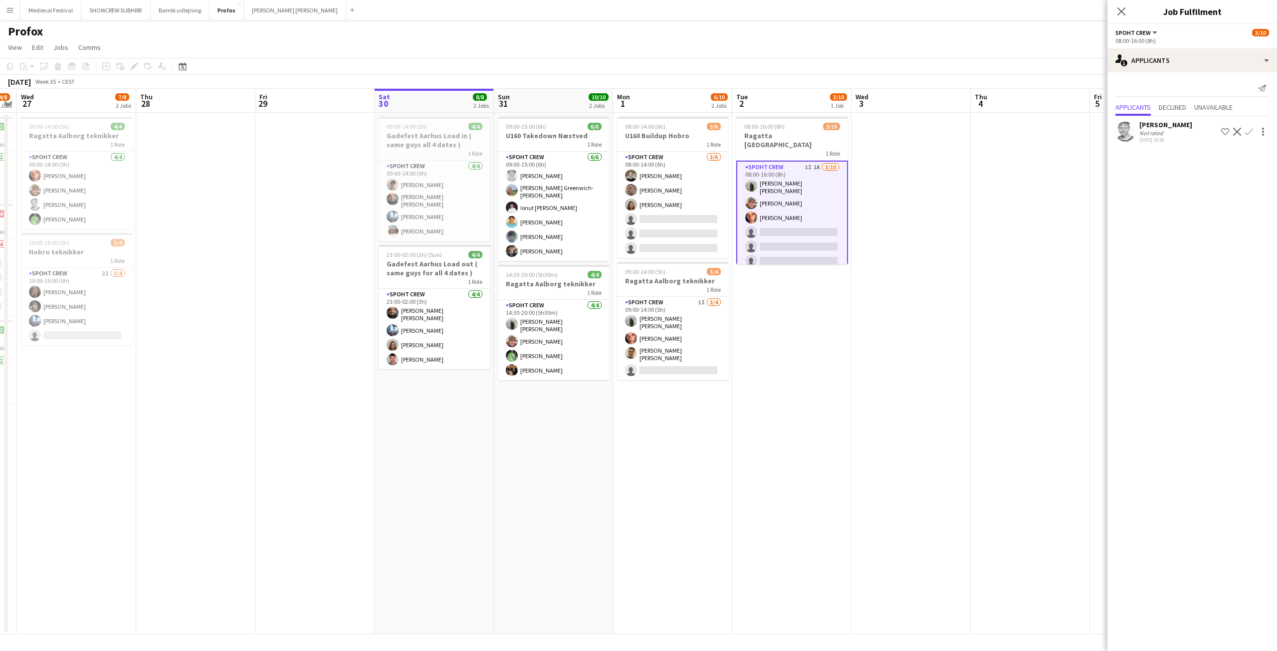
click at [1253, 132] on button "Confirm" at bounding box center [1249, 132] width 12 height 12
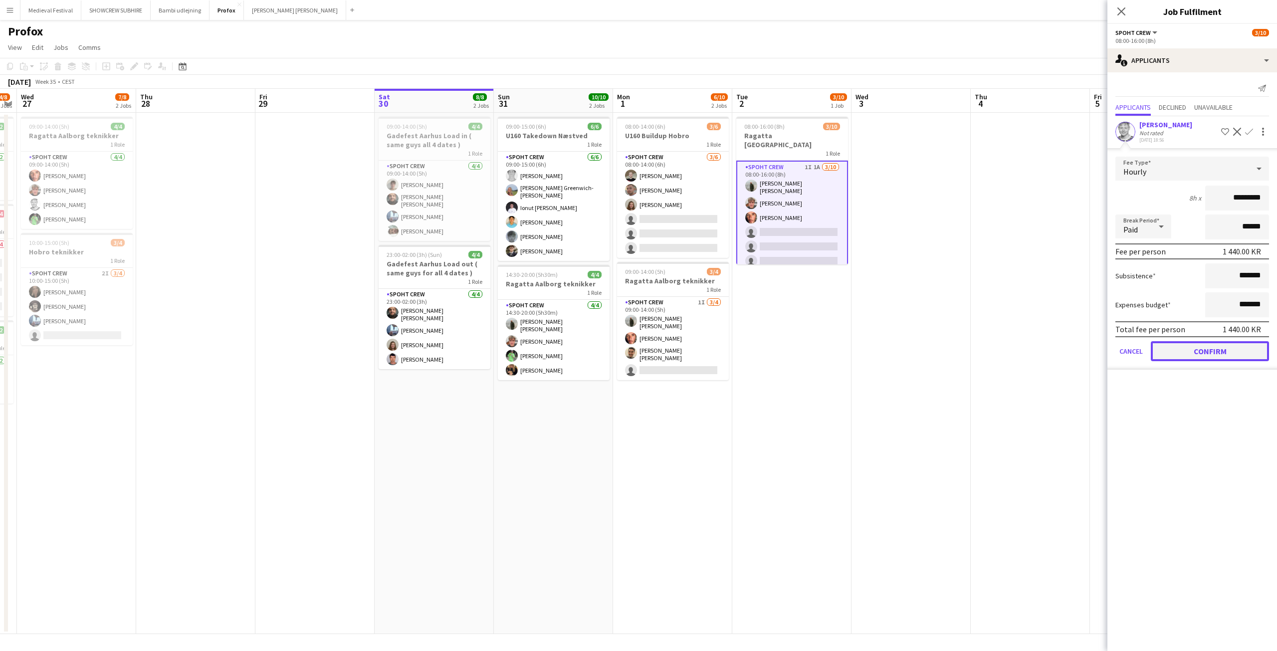
click at [1209, 352] on button "Confirm" at bounding box center [1210, 351] width 118 height 20
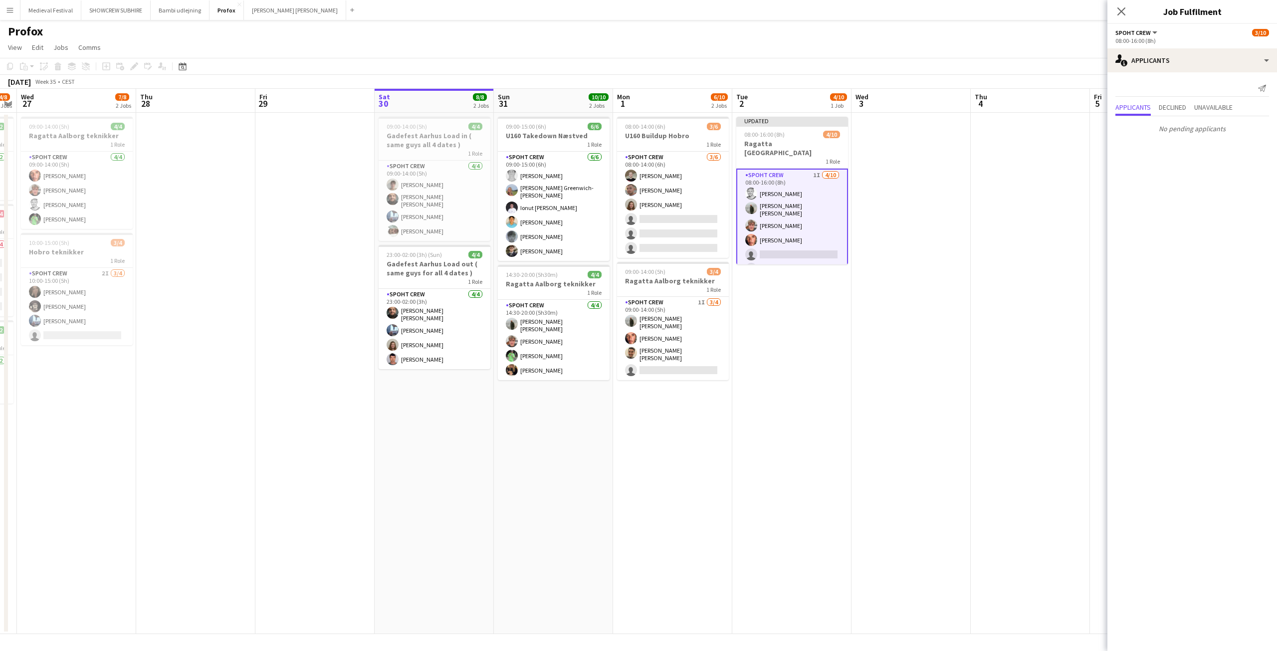
click at [947, 280] on app-date-cell at bounding box center [910, 373] width 119 height 521
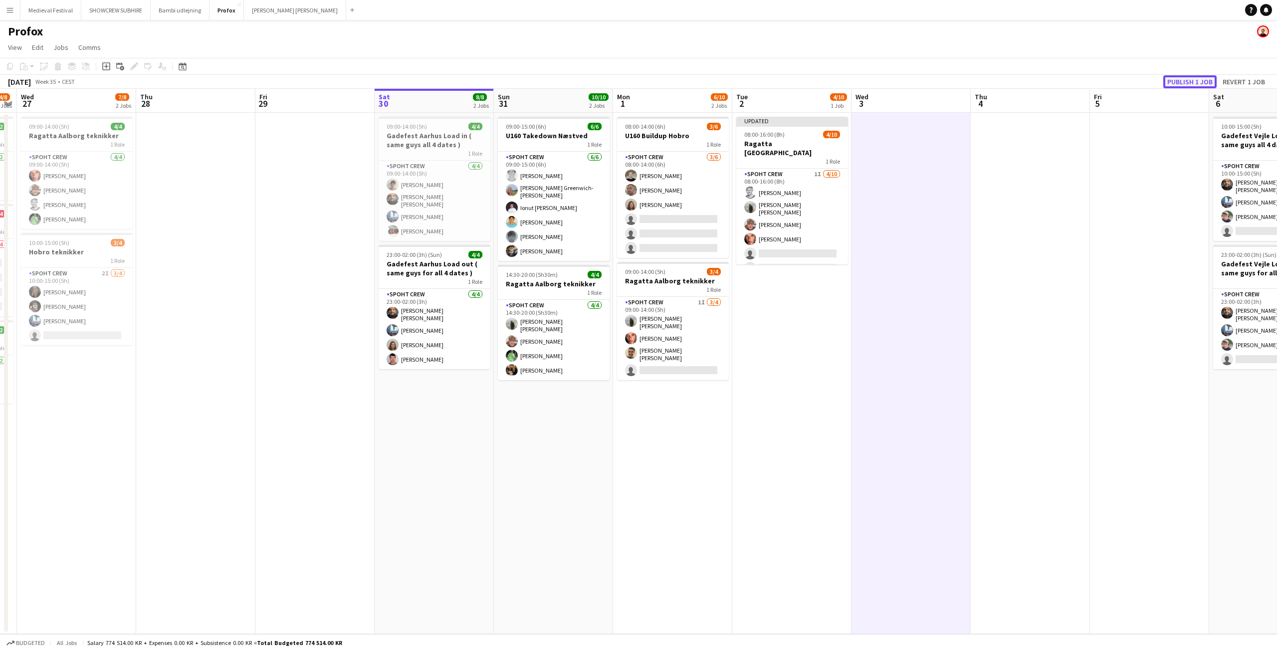
click at [1190, 85] on button "Publish 1 job" at bounding box center [1189, 81] width 53 height 13
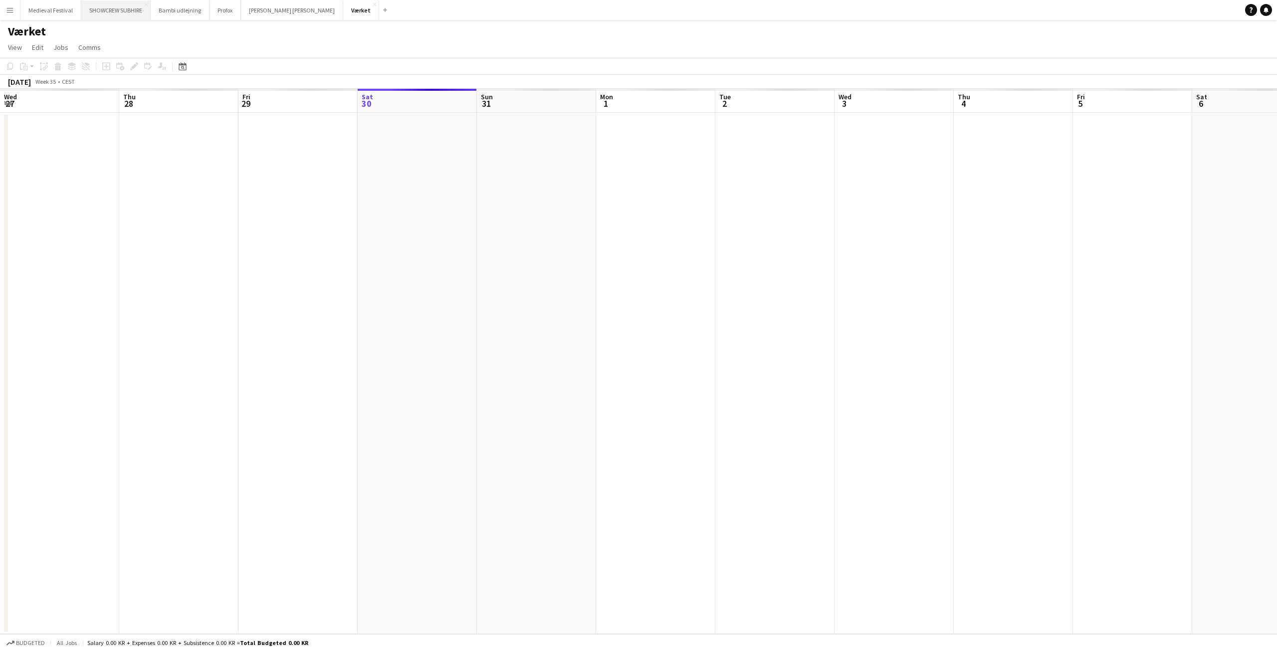
scroll to position [0, 343]
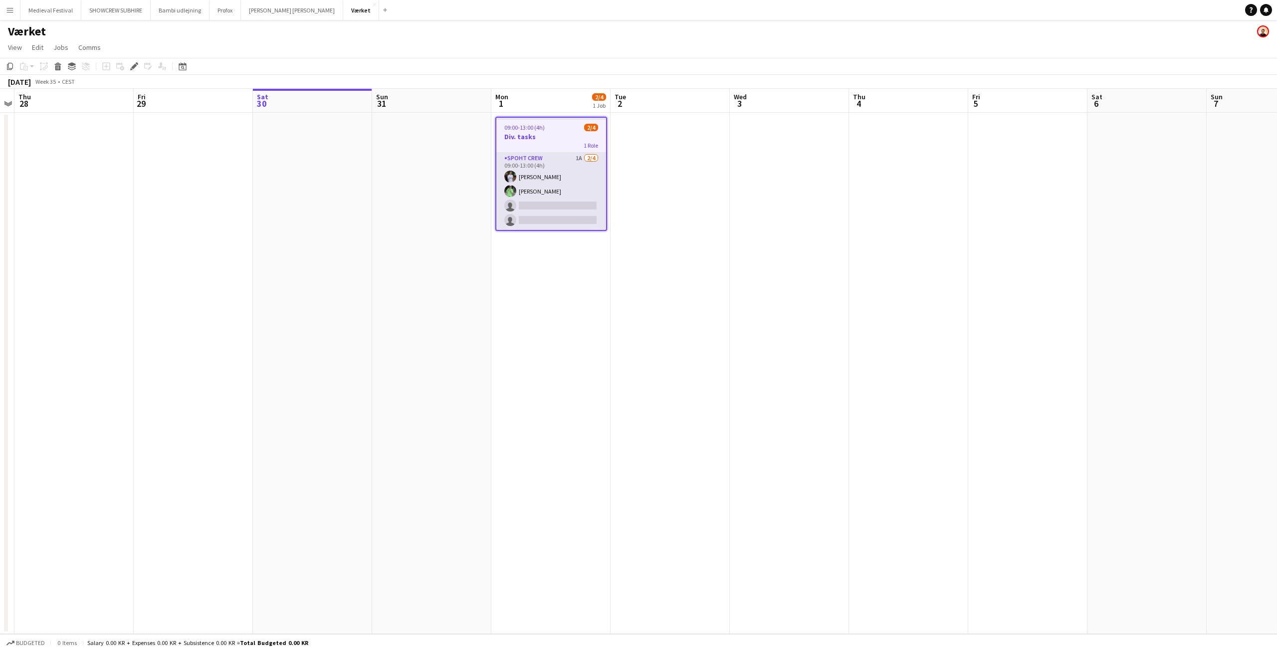
click at [570, 183] on app-card-role "Spoht Crew 1A [DATE] 09:00-13:00 (4h) [PERSON_NAME] [PERSON_NAME] single-neutra…" at bounding box center [551, 191] width 110 height 77
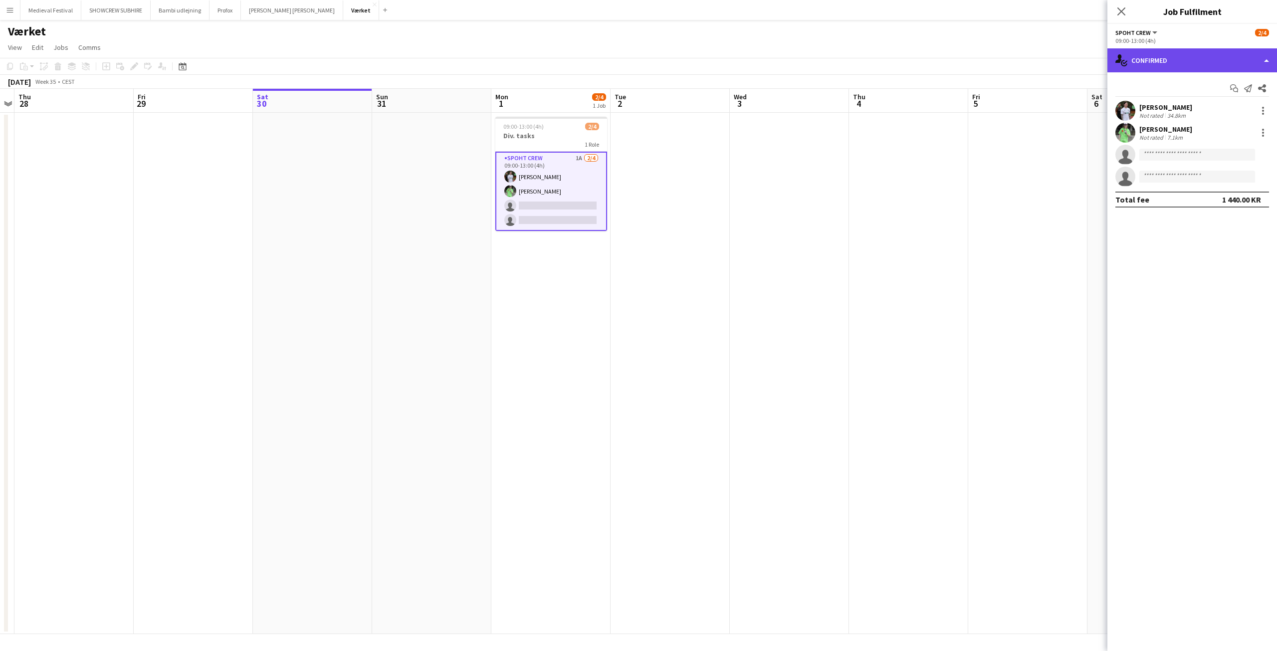
click at [1156, 61] on div "single-neutral-actions-check-2 Confirmed" at bounding box center [1192, 60] width 170 height 24
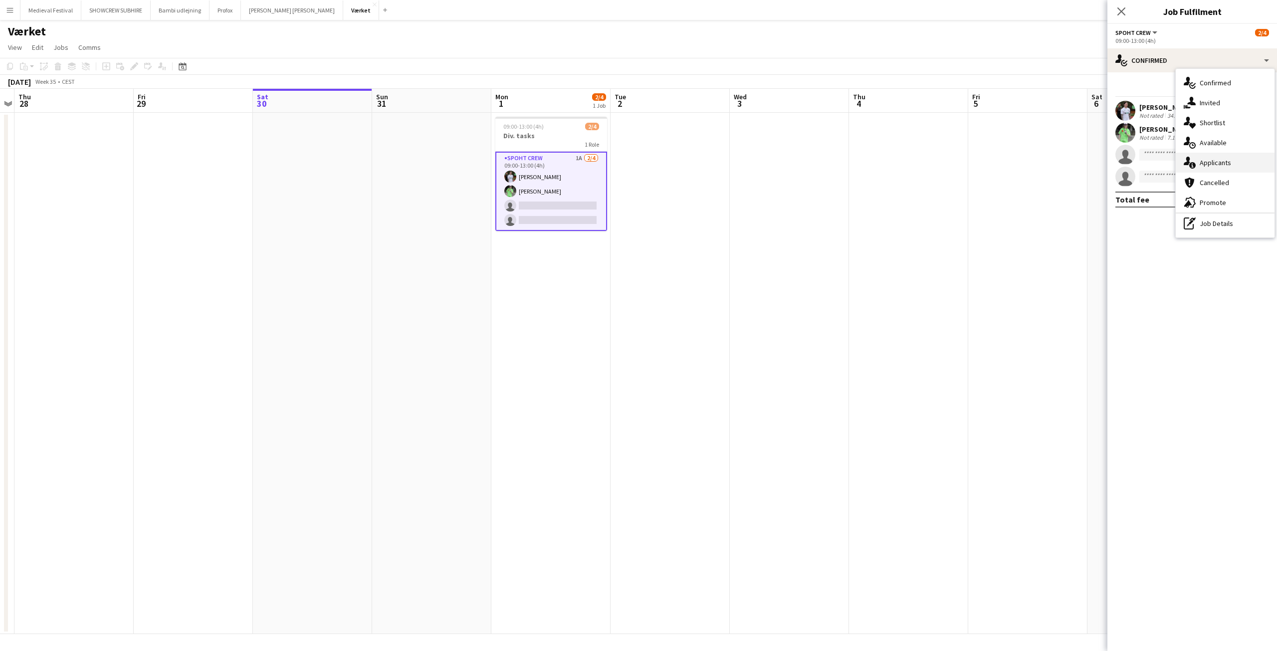
click at [1230, 167] on div "single-neutral-actions-information Applicants" at bounding box center [1225, 163] width 99 height 20
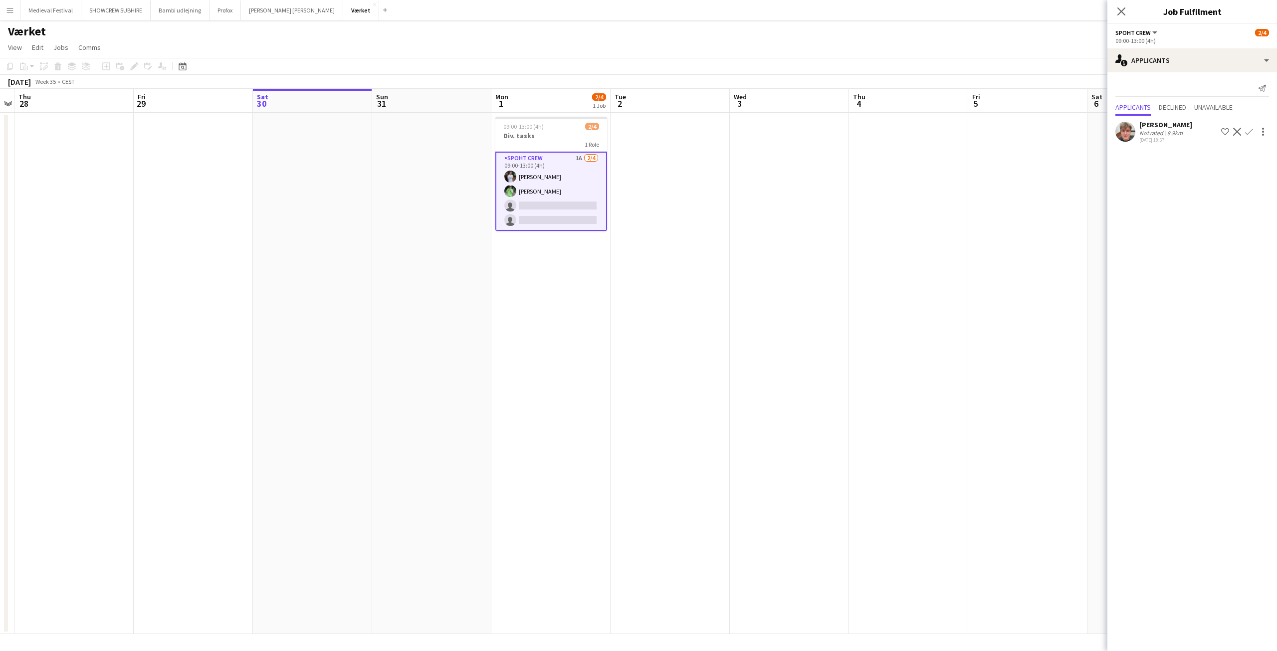
click at [1248, 130] on app-icon "Confirm" at bounding box center [1249, 132] width 8 height 8
click at [1202, 349] on mat-expansion-panel "users2 Applicants Send notification Applicants Declined Unavailable [PERSON_NAM…" at bounding box center [1192, 361] width 170 height 579
click at [1252, 156] on app-icon "Confirm" at bounding box center [1249, 157] width 8 height 8
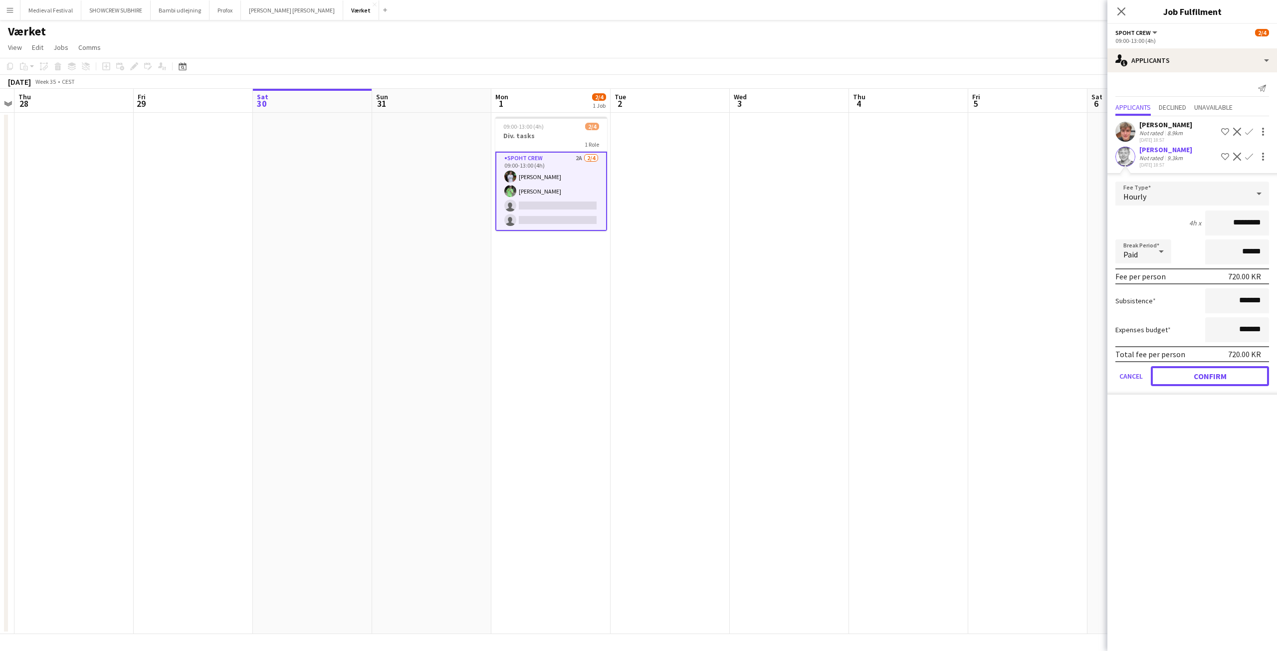
click at [1216, 373] on button "Confirm" at bounding box center [1210, 376] width 118 height 20
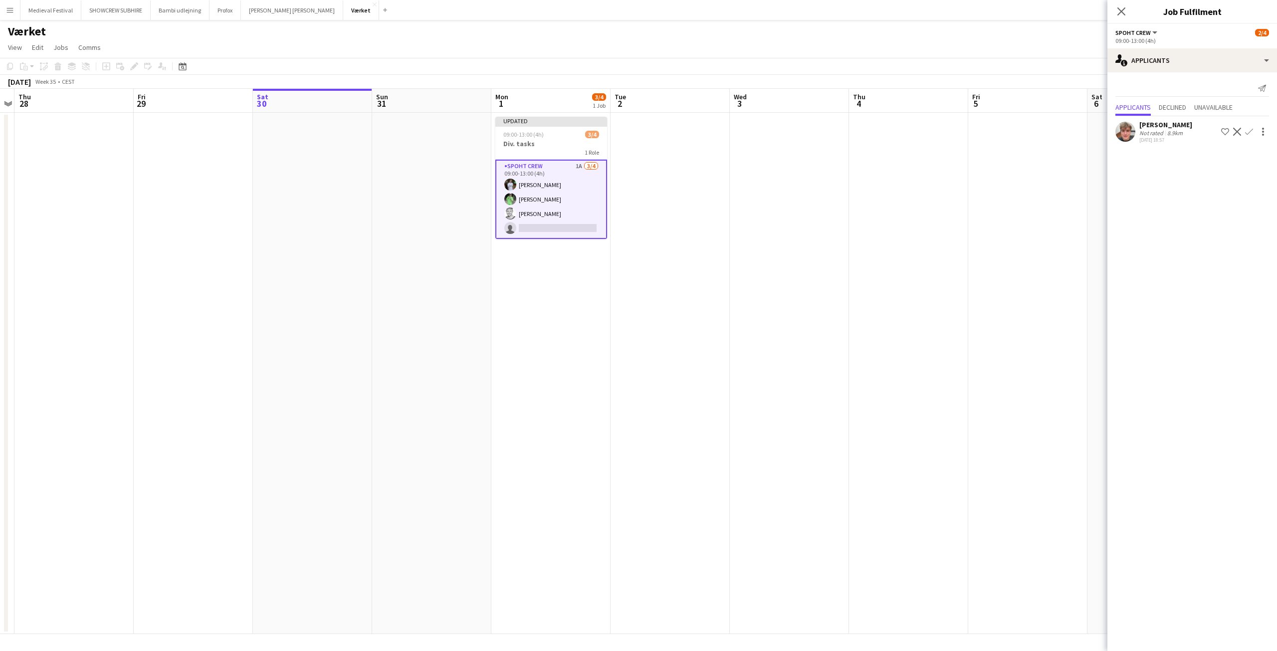
click at [1250, 130] on app-icon "Confirm" at bounding box center [1249, 132] width 8 height 8
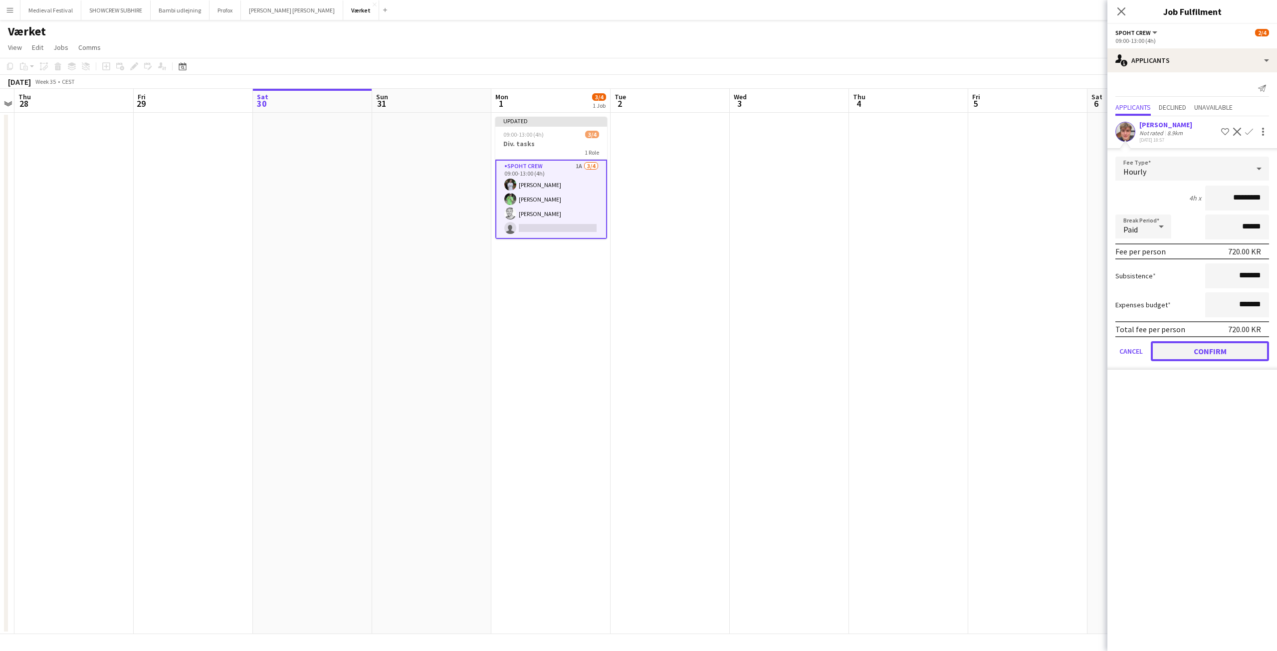
click at [1204, 351] on button "Confirm" at bounding box center [1210, 351] width 118 height 20
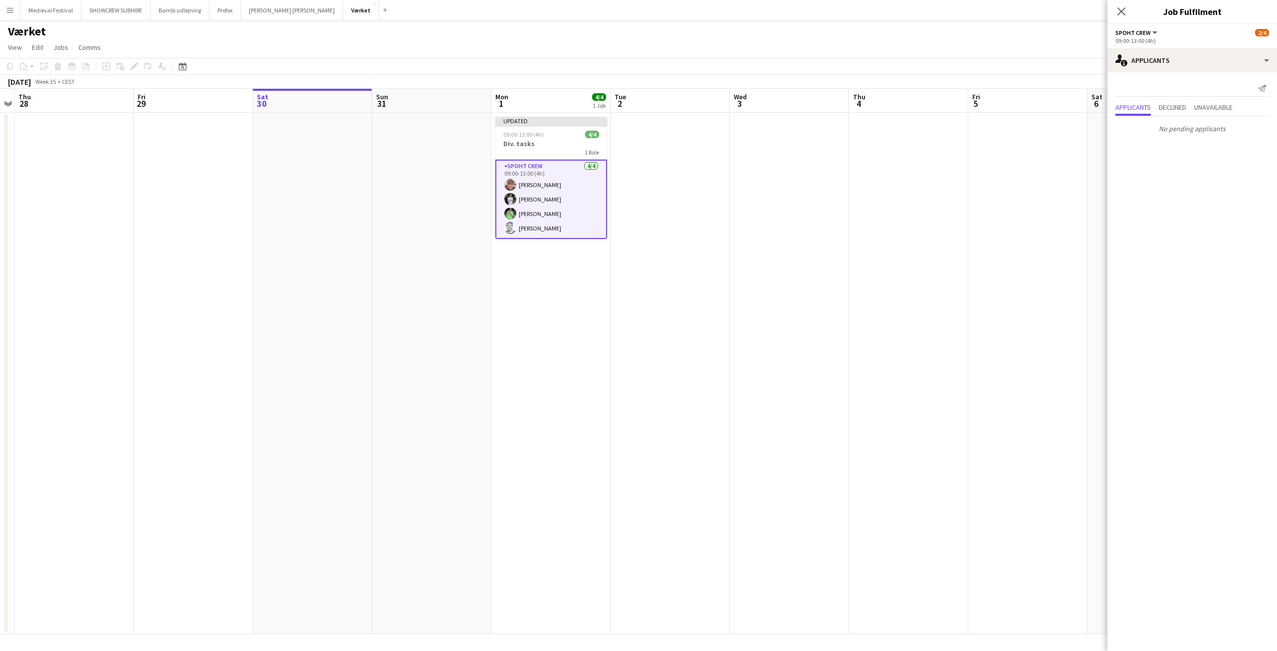
click at [926, 211] on app-date-cell at bounding box center [908, 373] width 119 height 521
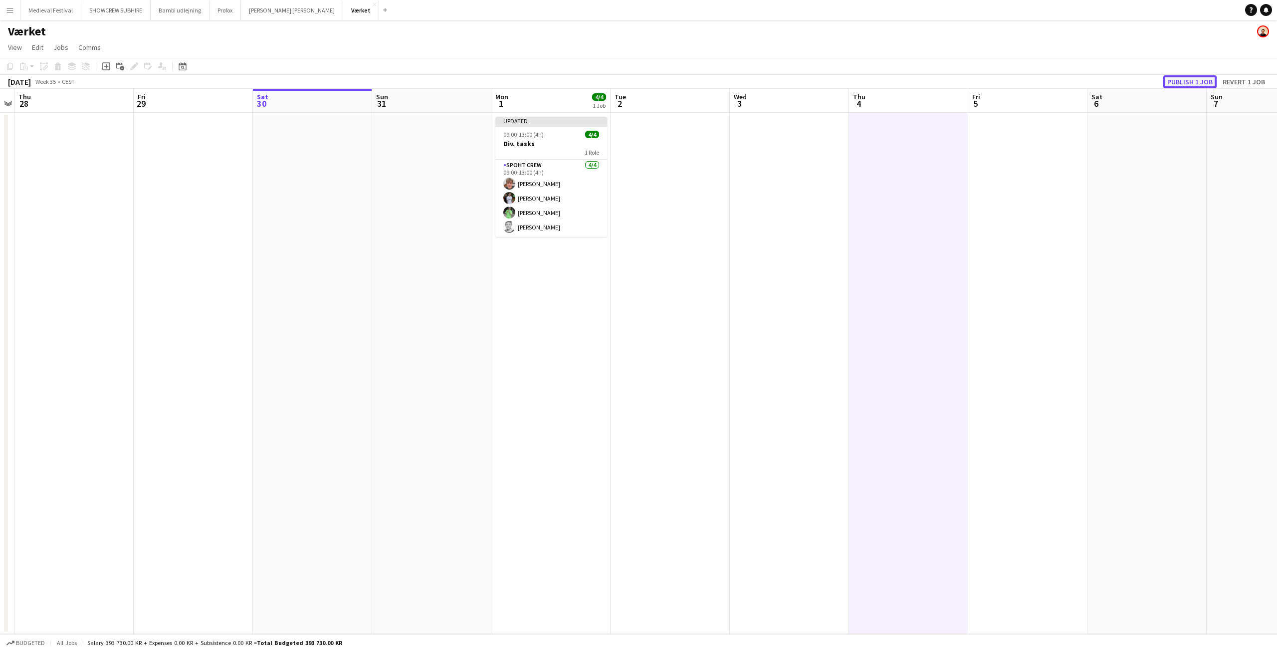
click at [1189, 82] on button "Publish 1 job" at bounding box center [1189, 81] width 53 height 13
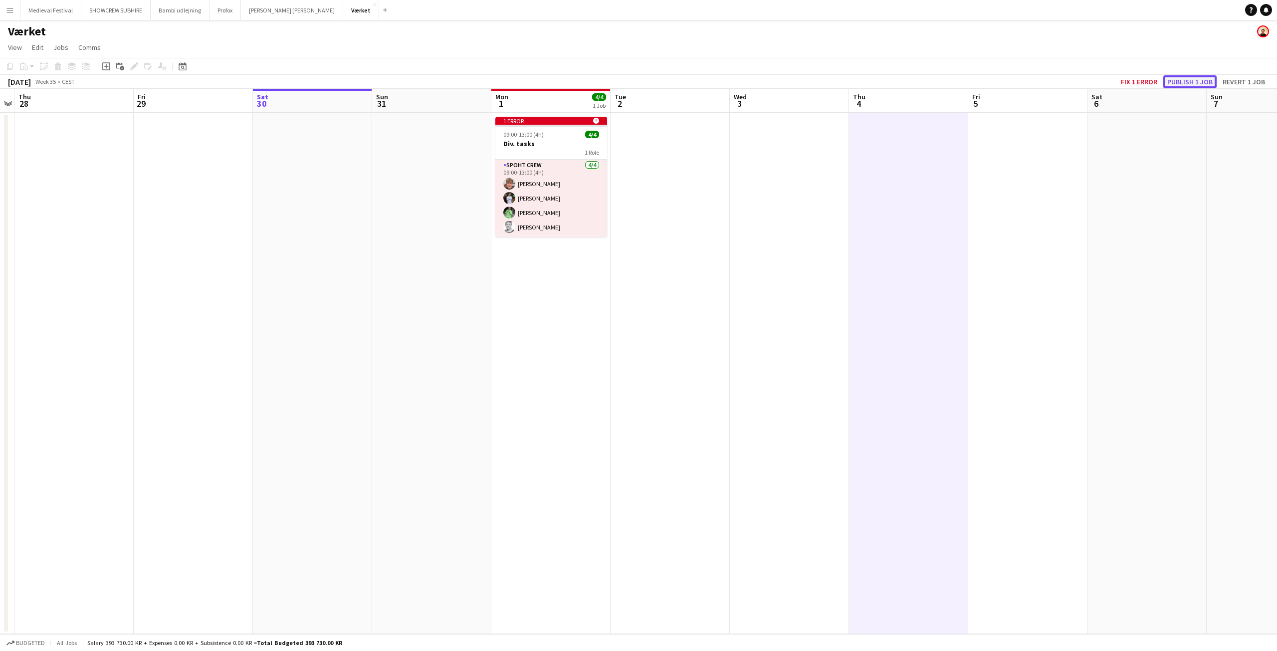
click at [1191, 80] on button "Publish 1 job" at bounding box center [1189, 81] width 53 height 13
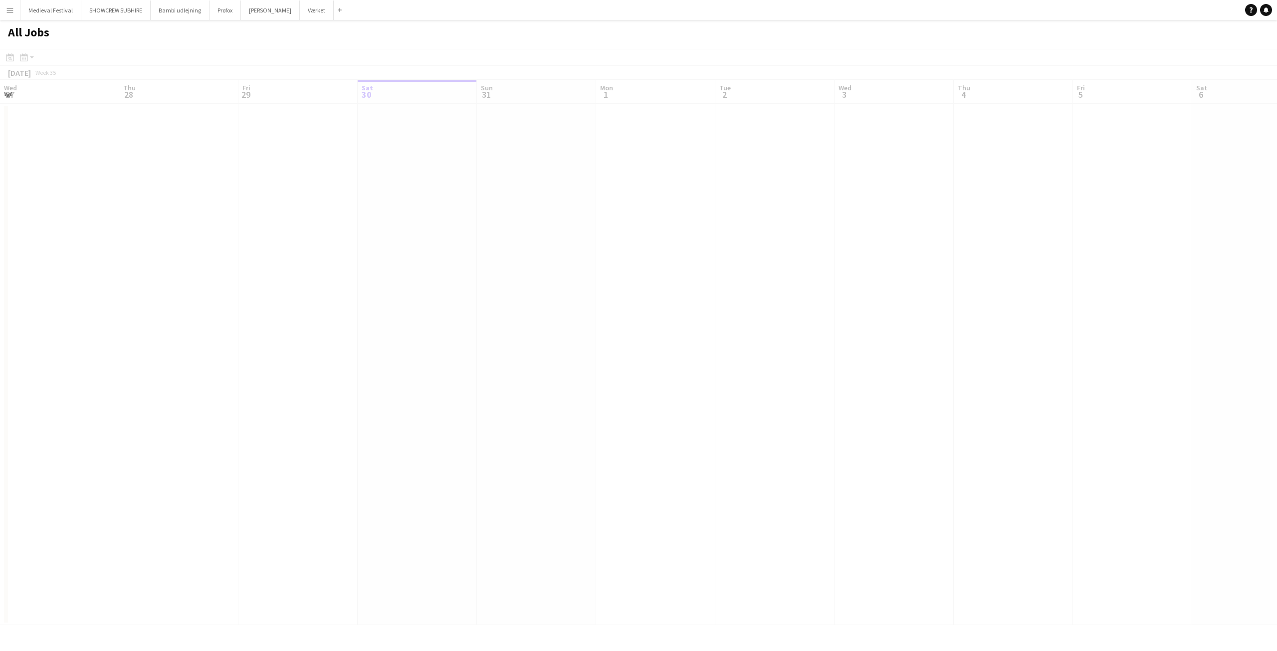
scroll to position [0, 238]
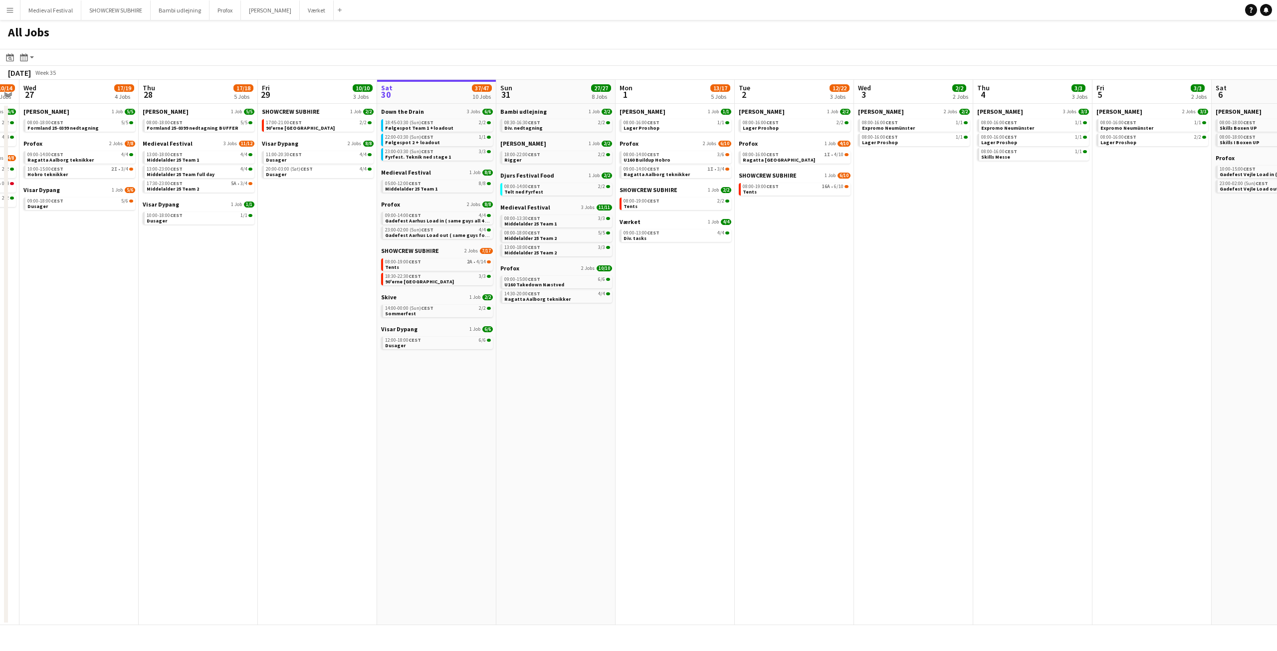
drag, startPoint x: 595, startPoint y: 280, endPoint x: 921, endPoint y: 340, distance: 331.2
click at [935, 359] on app-calendar-viewport "Sun 24 7/7 3 Jobs Mon 25 16/16 3 Jobs Tue 26 10/14 5 Jobs Wed 27 17/19 4 Jobs T…" at bounding box center [638, 352] width 1277 height 545
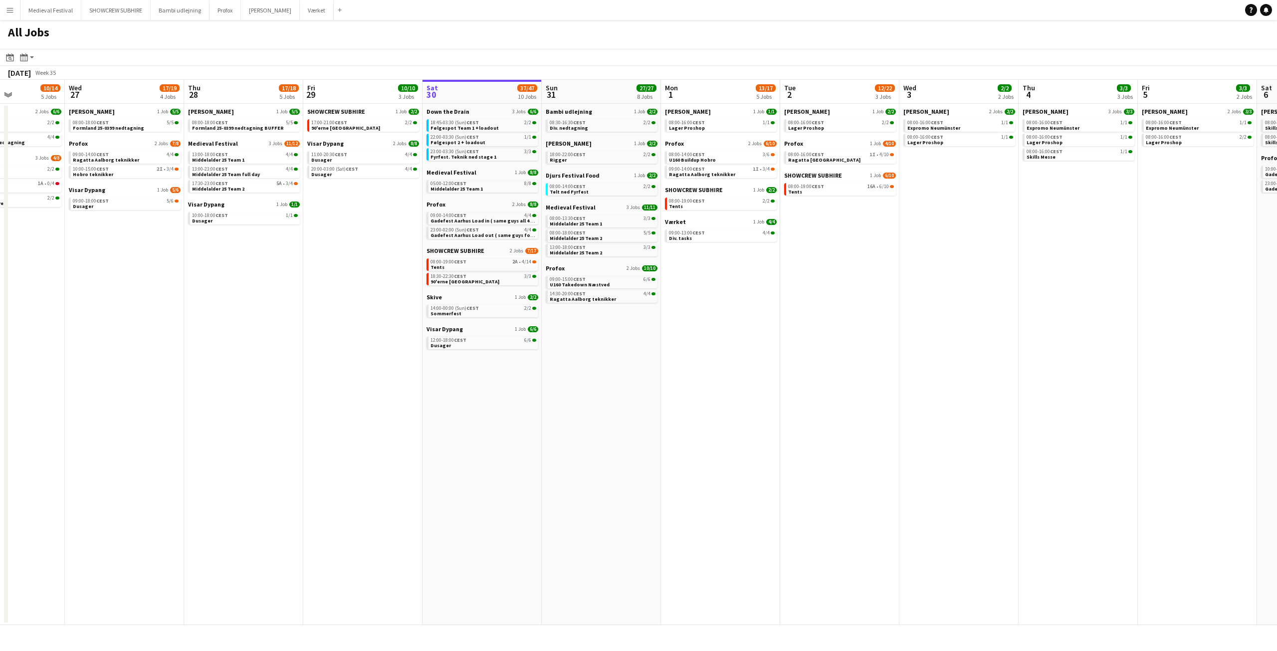
scroll to position [0, 294]
drag, startPoint x: 882, startPoint y: 229, endPoint x: 844, endPoint y: 230, distance: 37.9
click at [844, 230] on app-calendar-viewport "Sun 24 7/7 3 Jobs Mon 25 16/16 3 Jobs Tue 26 10/14 5 Jobs Wed 27 17/19 4 Jobs T…" at bounding box center [638, 352] width 1277 height 545
click at [861, 192] on link "08:00-19:00 CEST 16A • 6/10 Tents" at bounding box center [840, 188] width 106 height 11
click at [863, 187] on div "08:00-19:00 CEST 16A • 6/10" at bounding box center [840, 186] width 106 height 5
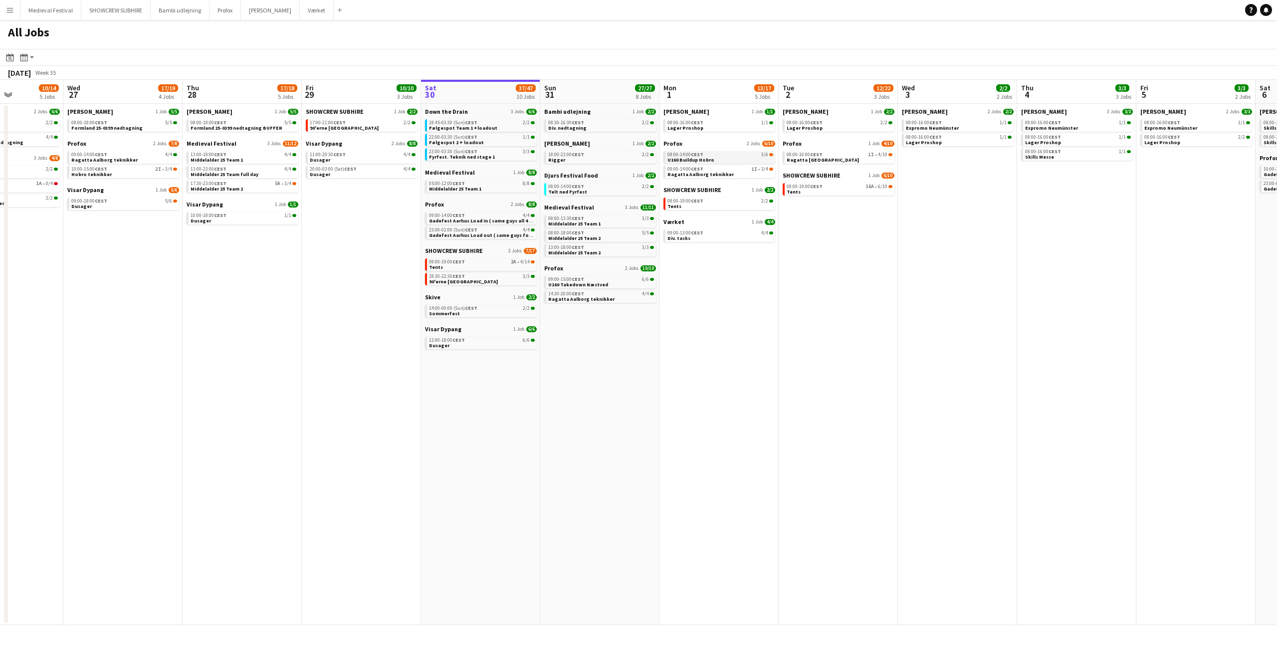
click at [746, 158] on link "08:00-14:00 CEST 3/6 U160 Buildup Hobro" at bounding box center [720, 156] width 106 height 11
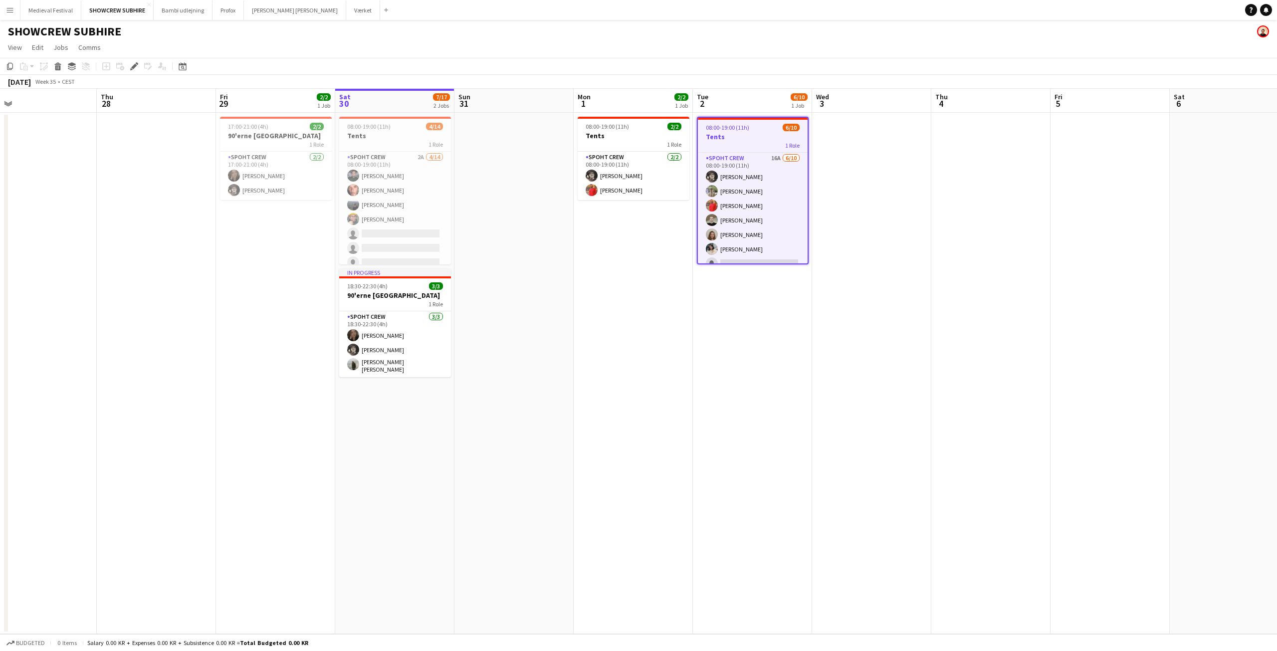
scroll to position [0, 253]
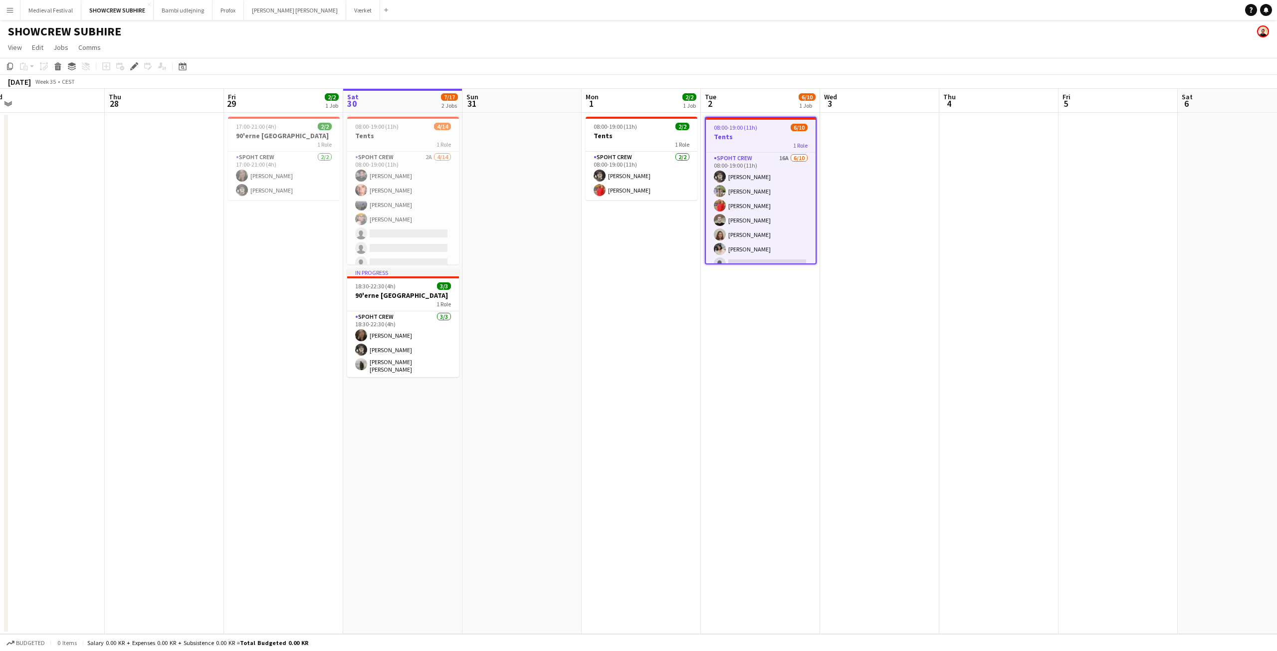
drag, startPoint x: 682, startPoint y: 263, endPoint x: 891, endPoint y: 321, distance: 217.3
click at [891, 321] on app-calendar-viewport "Mon 25 Tue 26 Wed 27 Thu 28 Fri 29 2/2 1 Job Sat 30 7/17 2 Jobs Sun 31 Mon 1 2/…" at bounding box center [638, 361] width 1277 height 545
click at [784, 215] on app-card-role "Spoht Crew 16A 6/10 08:00-19:00 (11h) Mike Kasper Williamson Arthur Daval-Marku…" at bounding box center [761, 235] width 110 height 164
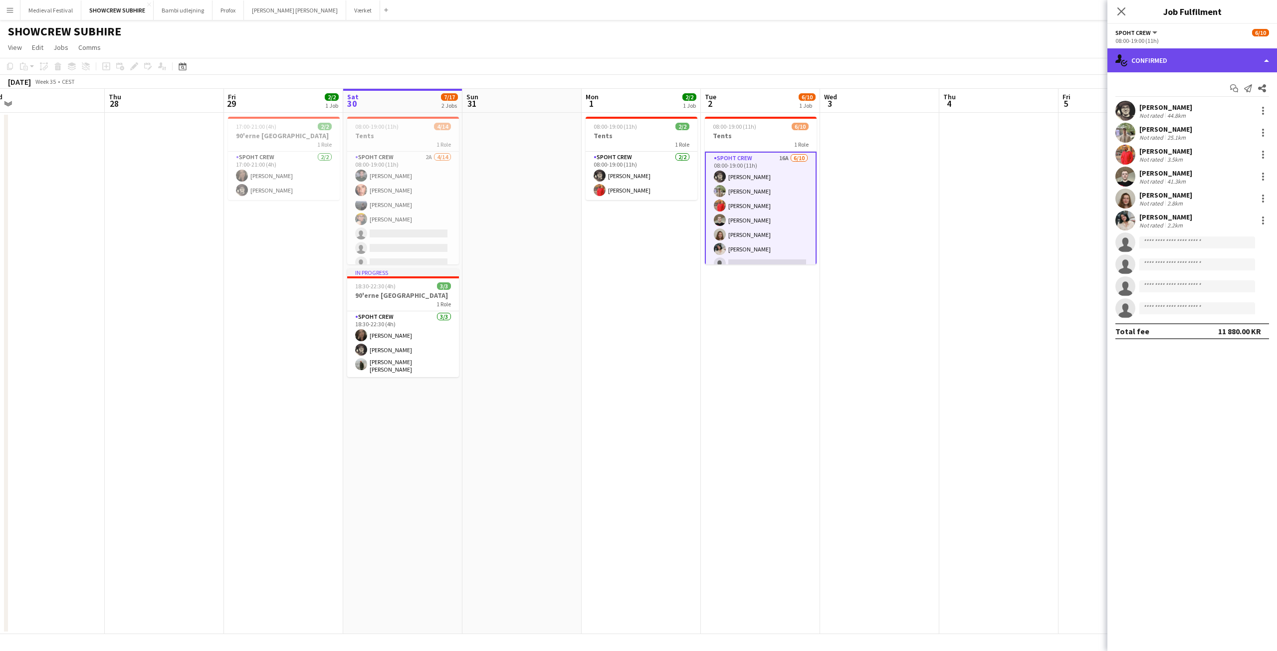
click at [1176, 65] on div "single-neutral-actions-check-2 Confirmed" at bounding box center [1192, 60] width 170 height 24
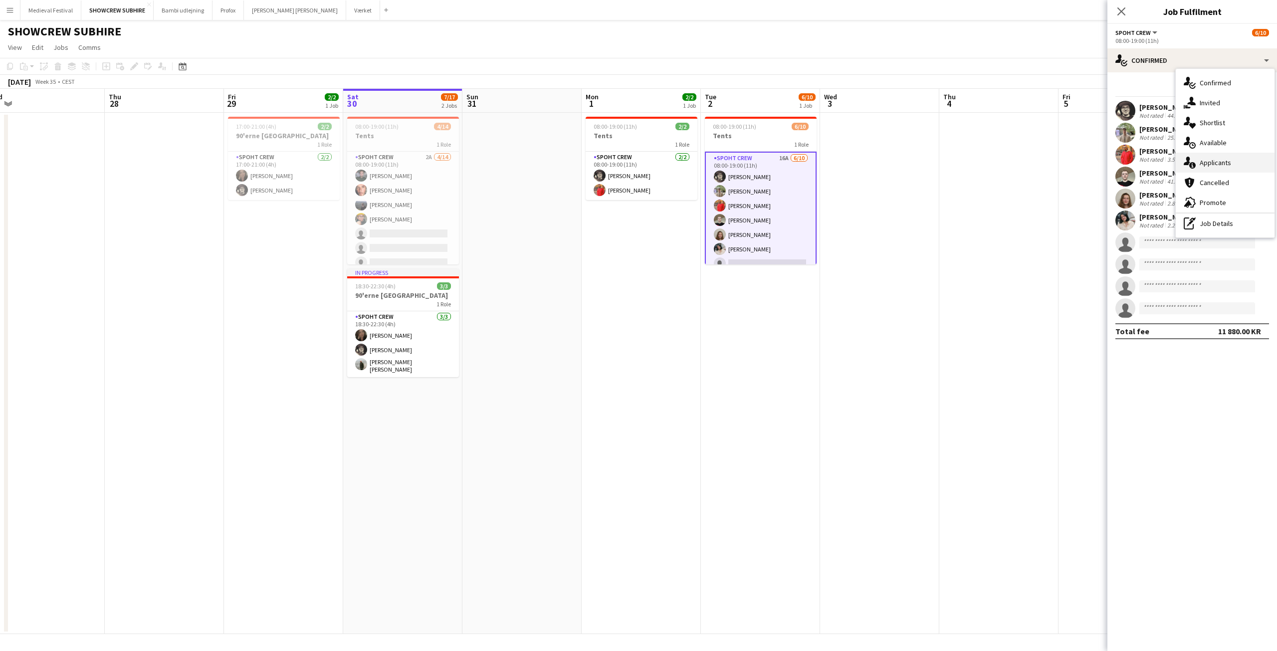
click at [1218, 166] on div "single-neutral-actions-information Applicants" at bounding box center [1225, 163] width 99 height 20
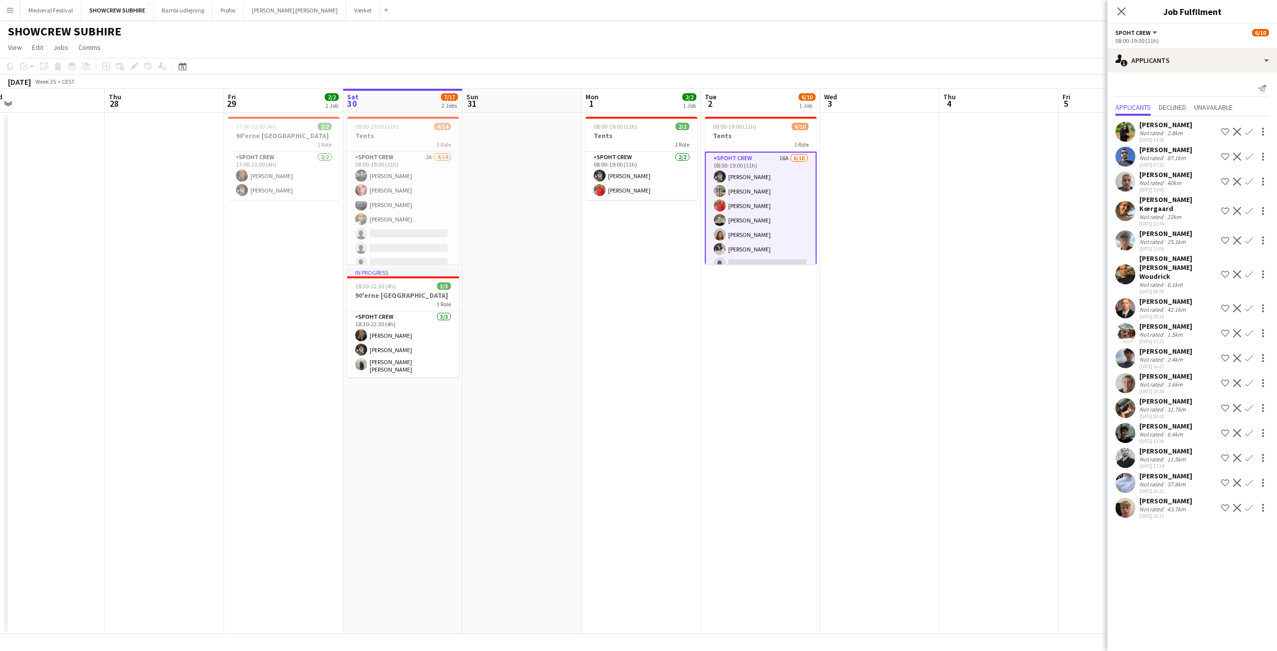
click at [1247, 236] on app-icon "Confirm" at bounding box center [1249, 240] width 8 height 8
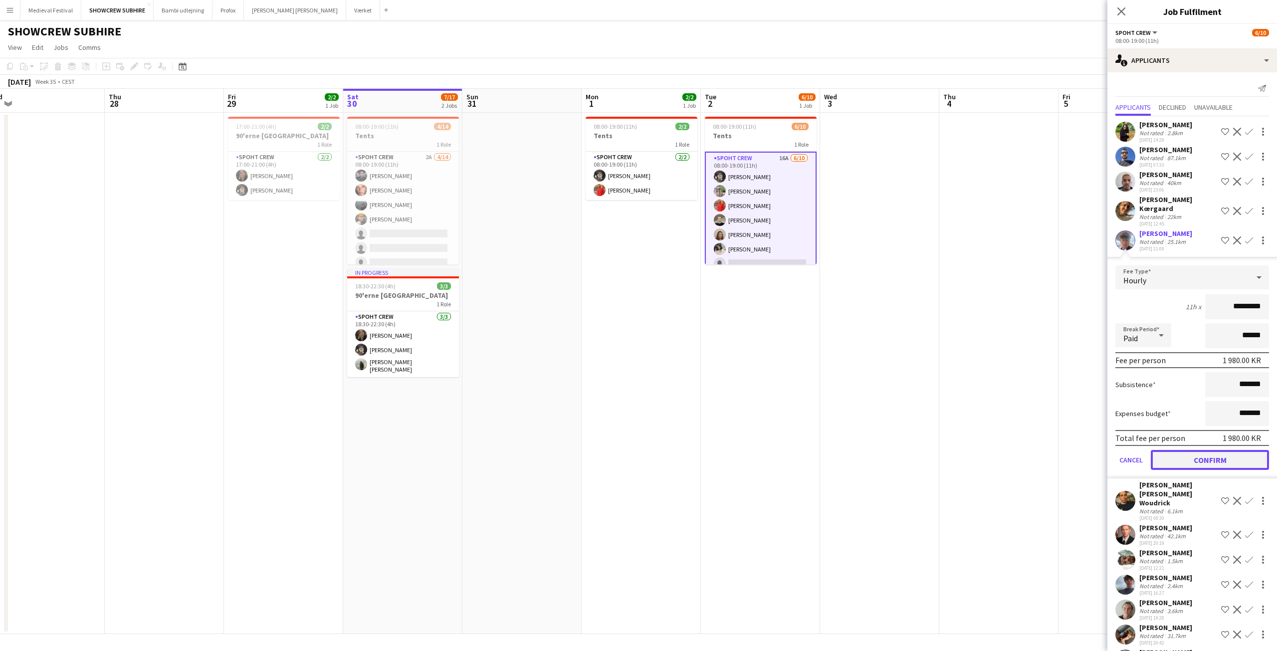
click at [1197, 450] on button "Confirm" at bounding box center [1210, 460] width 118 height 20
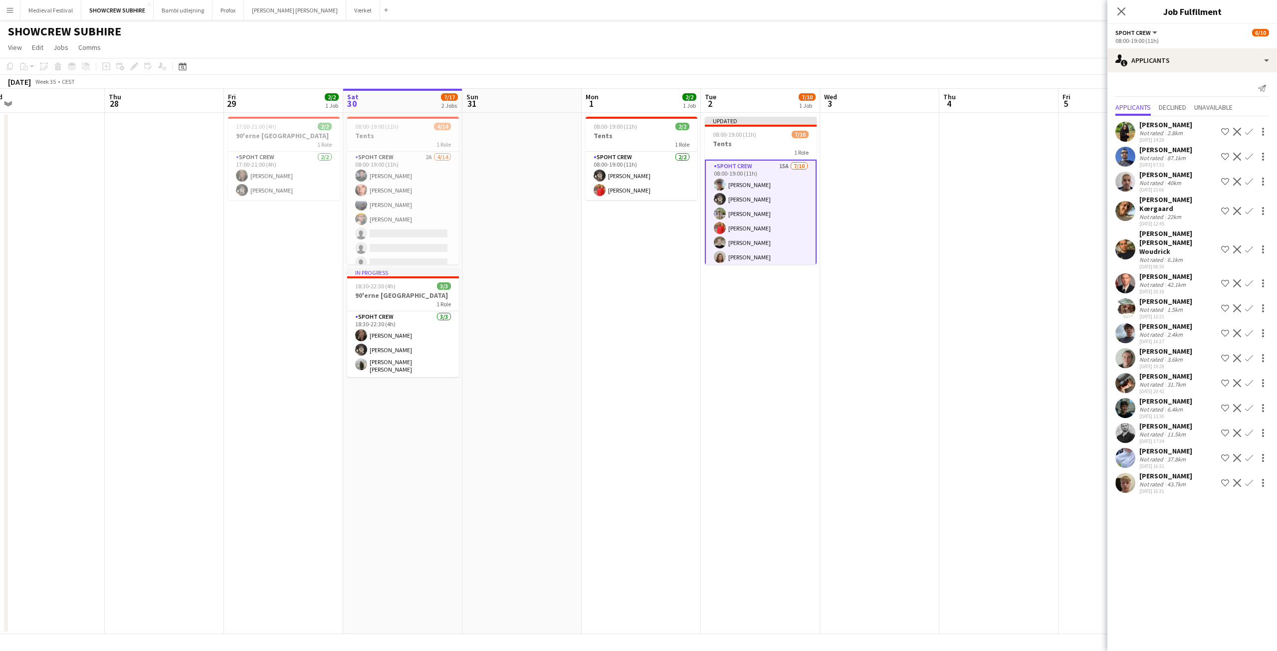
click at [1249, 304] on app-icon "Confirm" at bounding box center [1249, 308] width 8 height 8
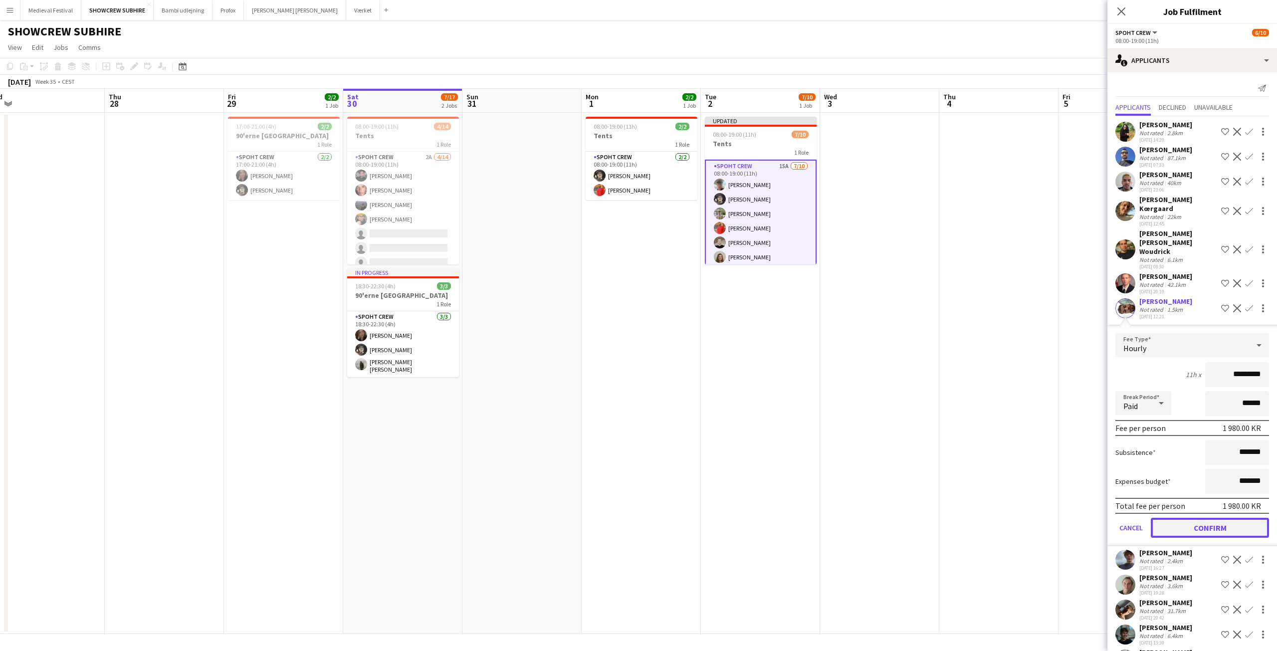
click at [1201, 518] on button "Confirm" at bounding box center [1210, 528] width 118 height 20
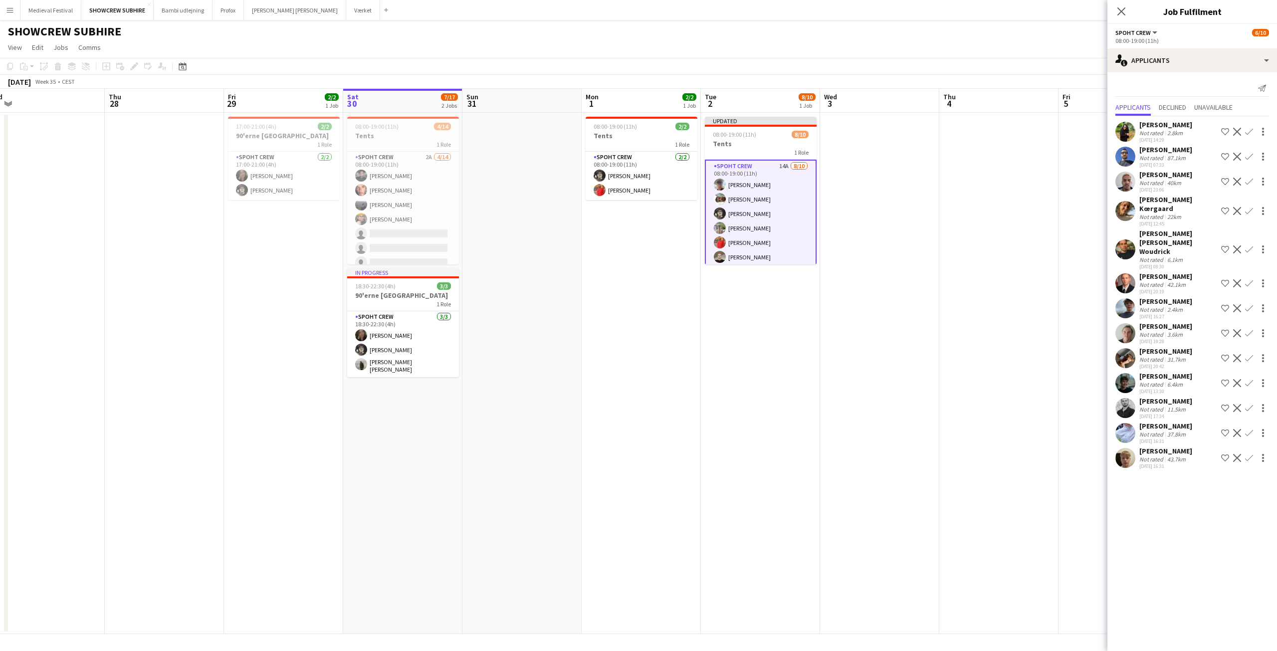
click at [1250, 402] on button "Confirm" at bounding box center [1249, 408] width 12 height 12
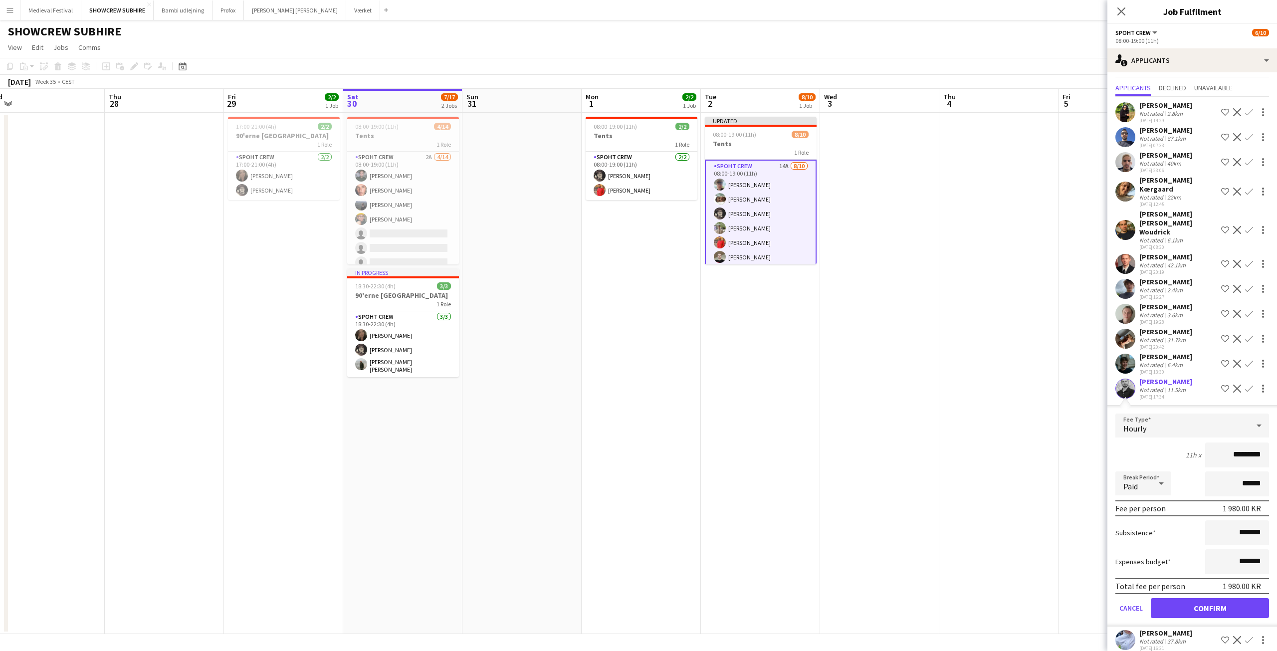
scroll to position [28, 0]
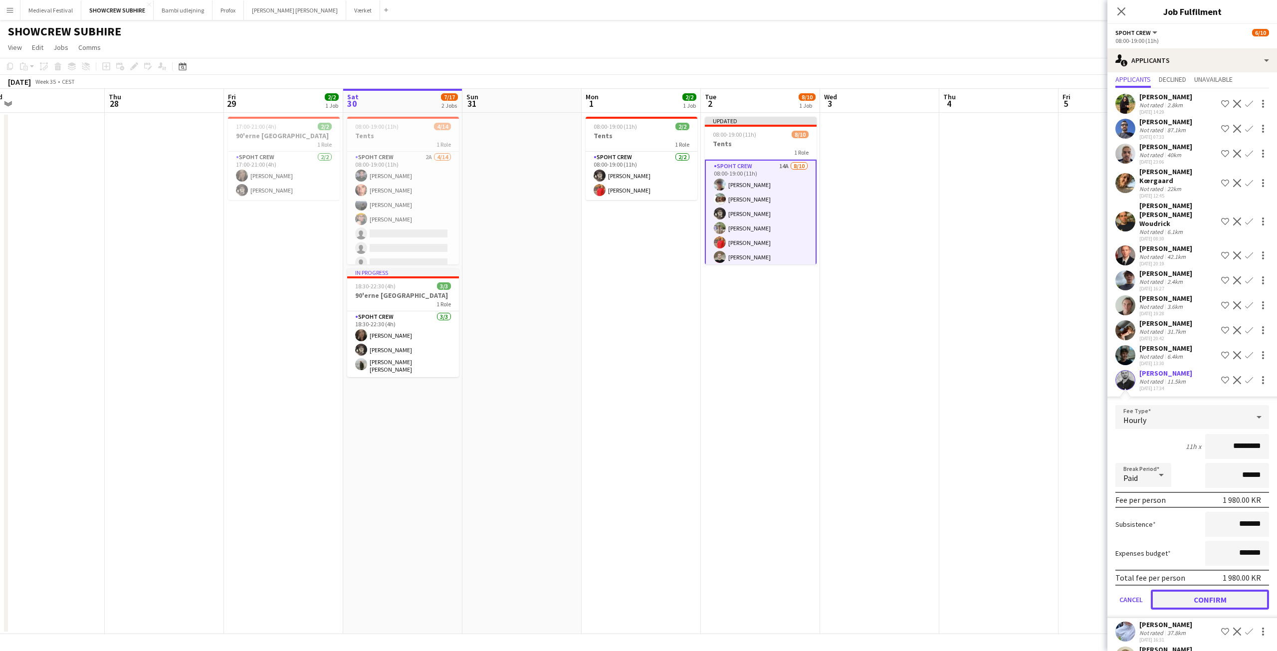
click at [1195, 590] on button "Confirm" at bounding box center [1210, 600] width 118 height 20
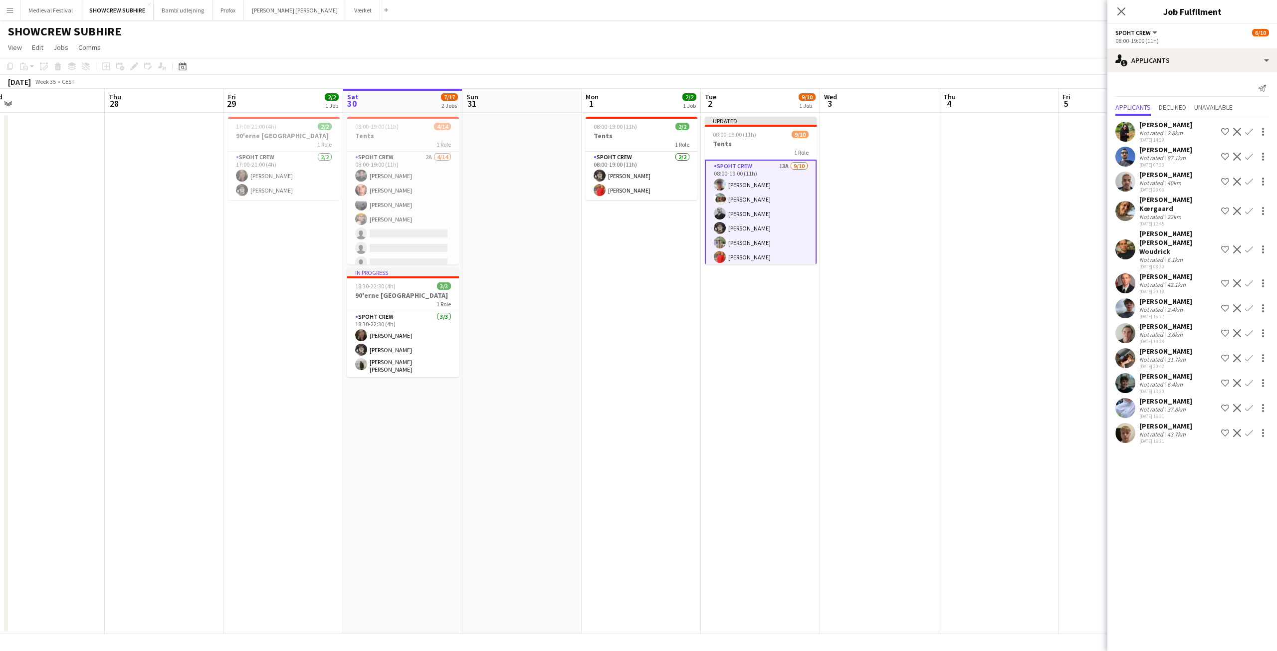
scroll to position [0, 0]
click at [1252, 279] on app-icon "Confirm" at bounding box center [1249, 283] width 8 height 8
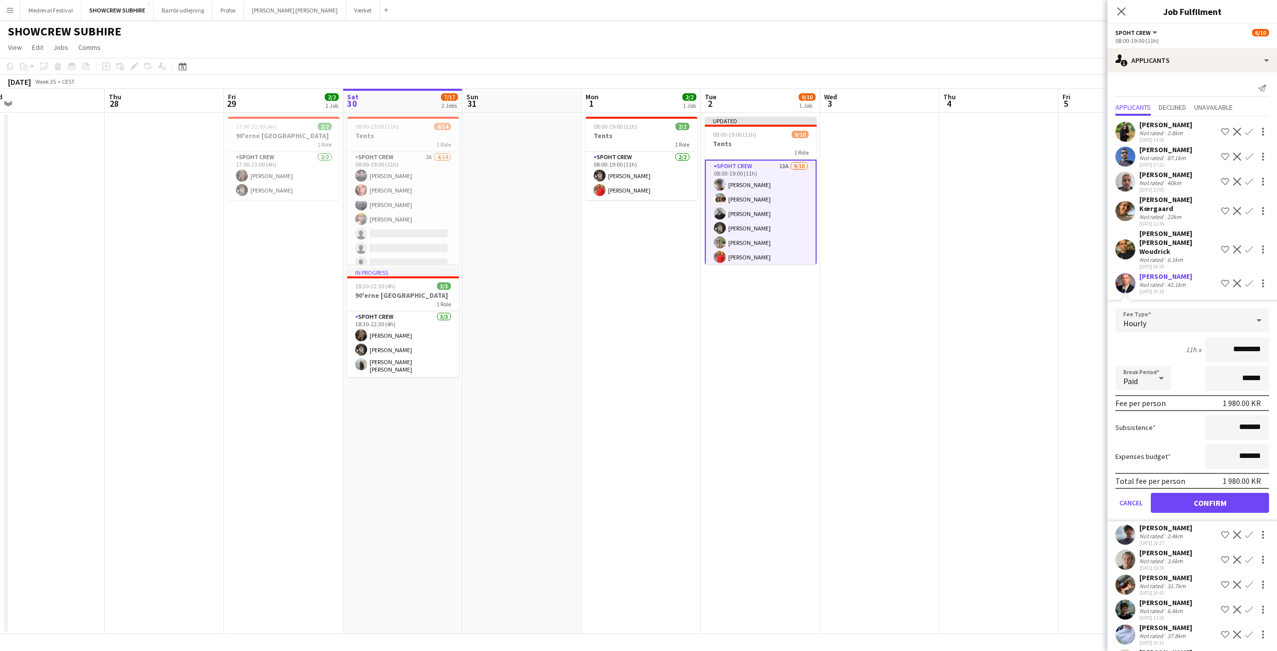
scroll to position [3, 0]
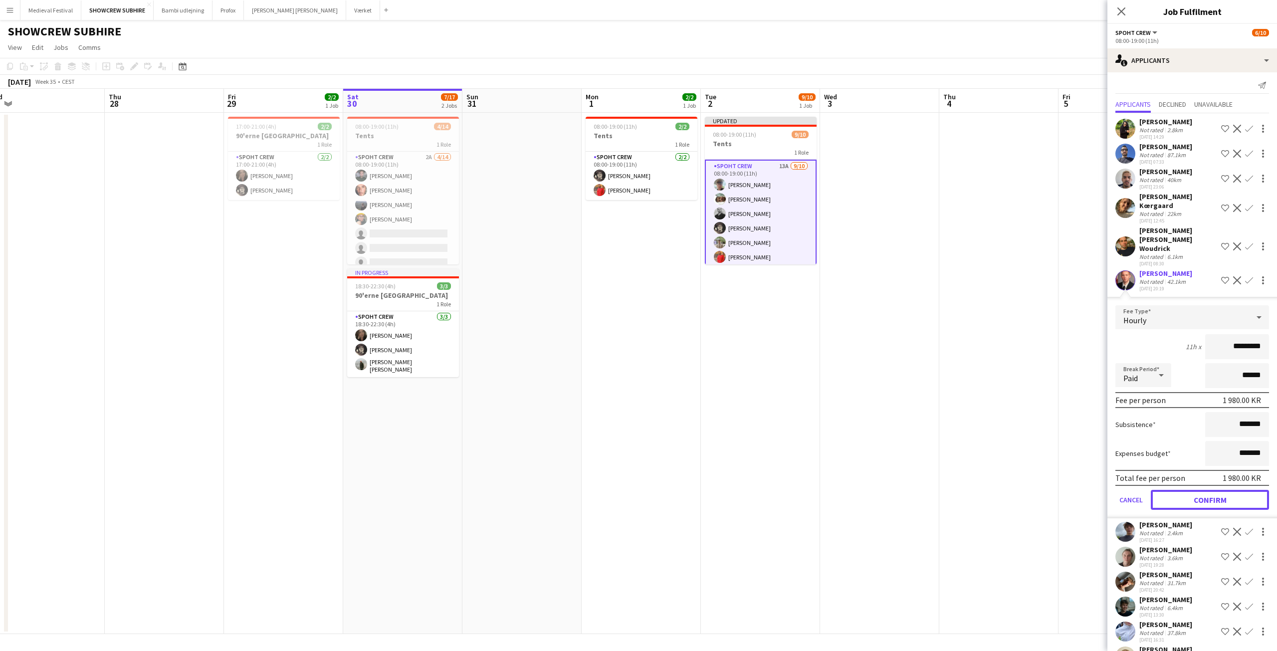
click at [1184, 490] on button "Confirm" at bounding box center [1210, 500] width 118 height 20
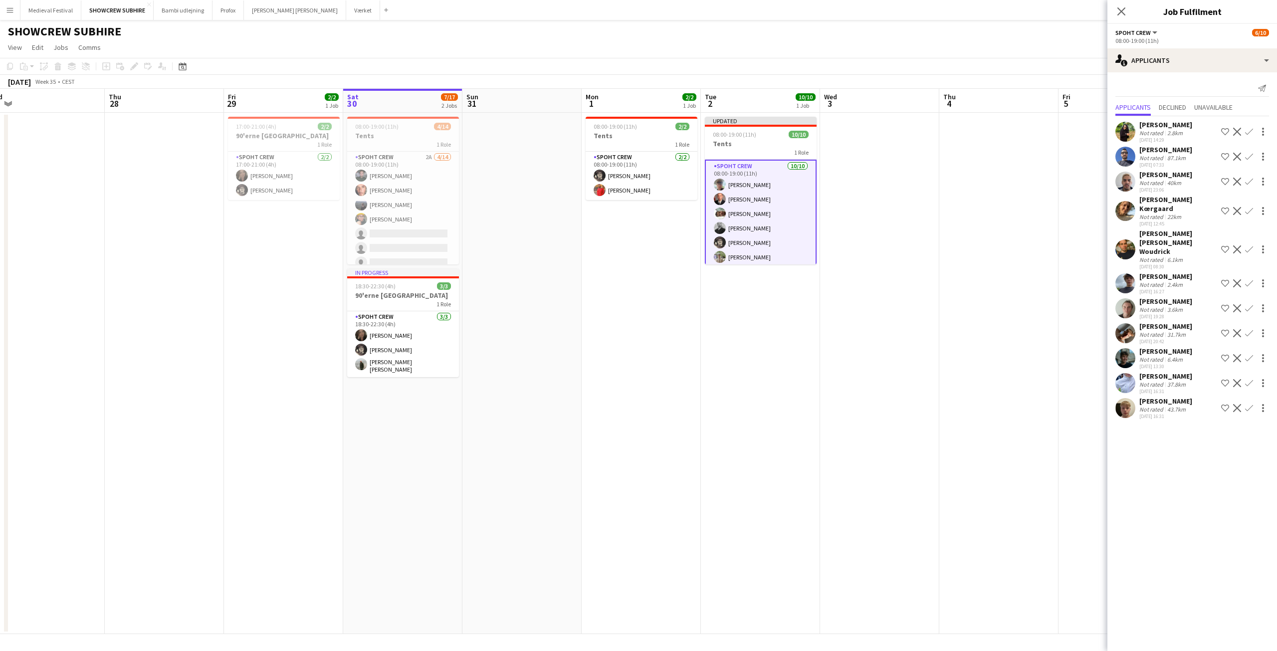
click at [960, 272] on app-date-cell at bounding box center [998, 373] width 119 height 521
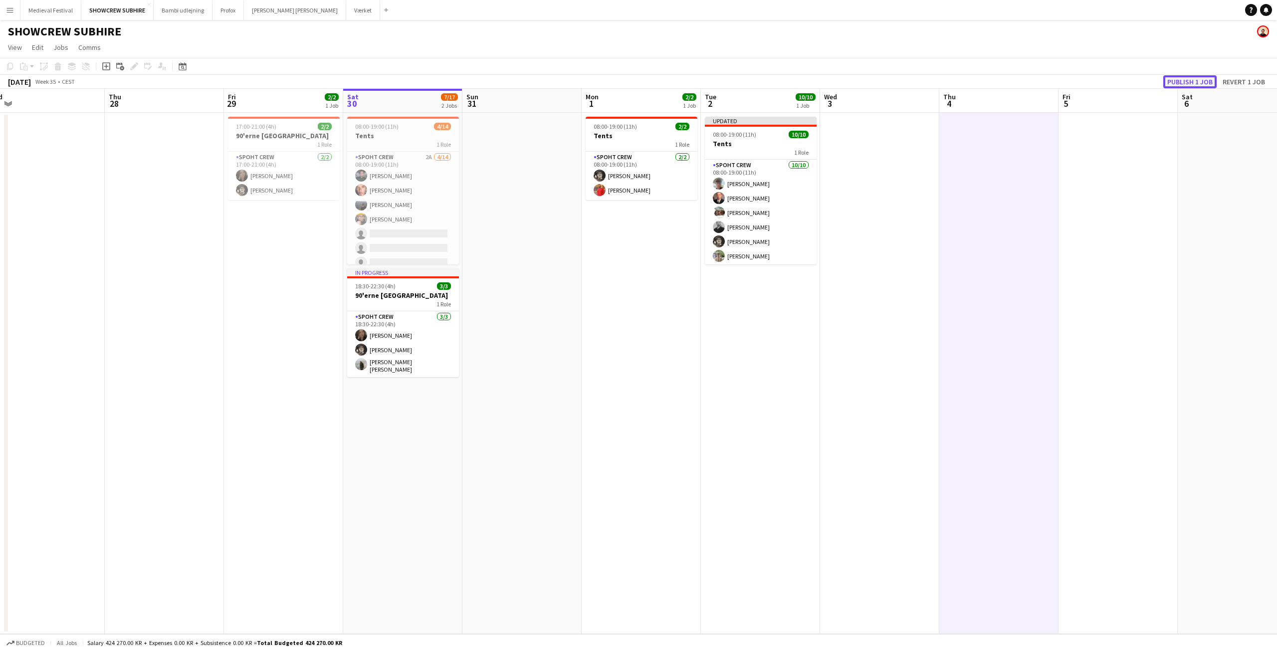
click at [1191, 79] on button "Publish 1 job" at bounding box center [1189, 81] width 53 height 13
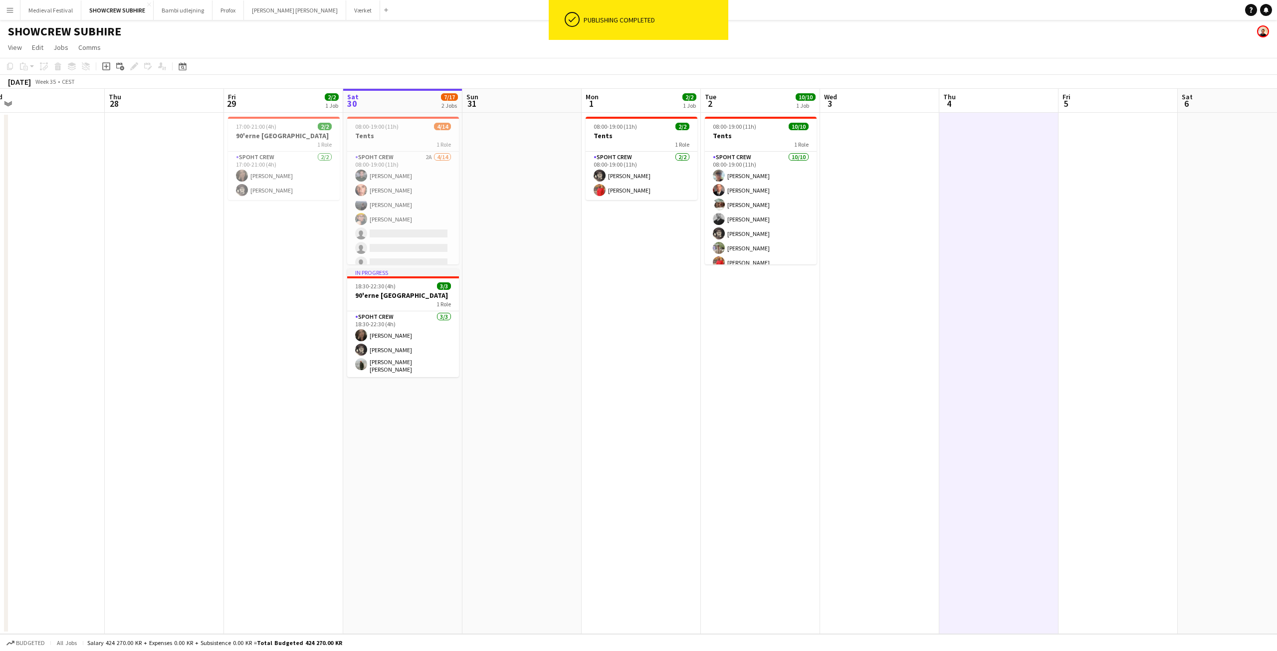
click at [6, 5] on button "Menu" at bounding box center [10, 10] width 20 height 20
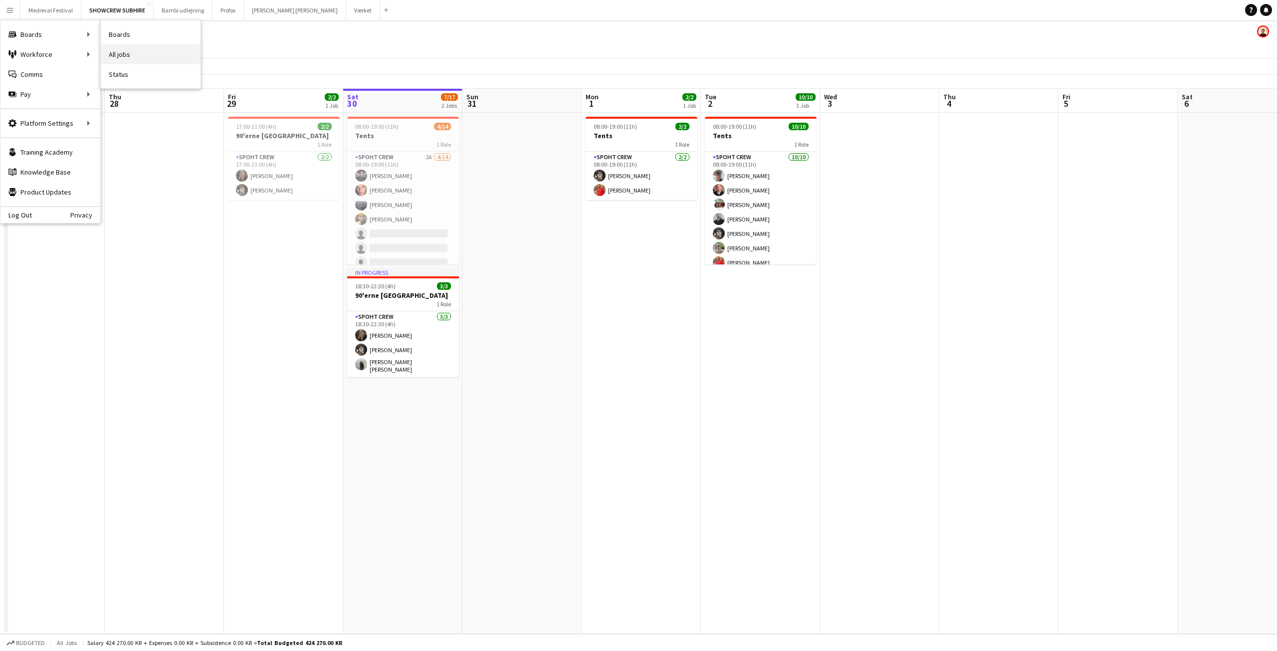
click at [129, 51] on link "All jobs" at bounding box center [151, 54] width 100 height 20
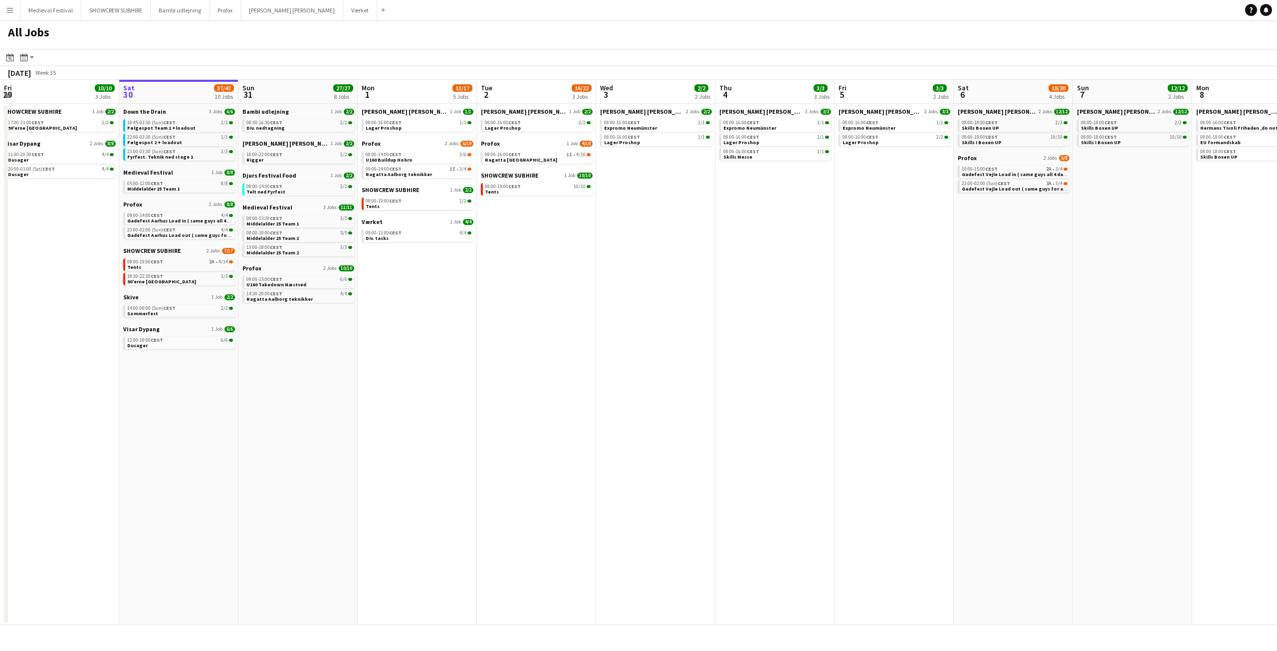
scroll to position [0, 279]
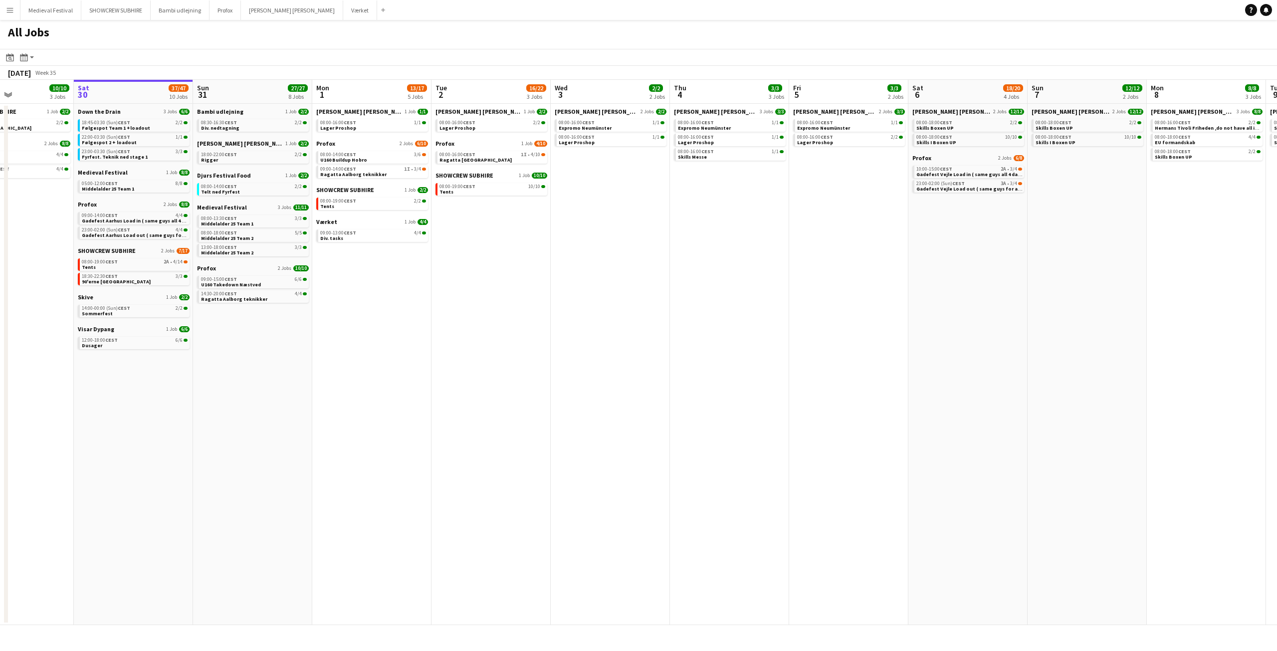
drag, startPoint x: 618, startPoint y: 259, endPoint x: 815, endPoint y: 285, distance: 199.2
click at [815, 285] on app-calendar-viewport "Wed 27 17/19 4 Jobs Thu 28 17/18 5 Jobs Fri 29 10/10 3 Jobs Sat 30 37/47 10 Job…" at bounding box center [638, 352] width 1277 height 545
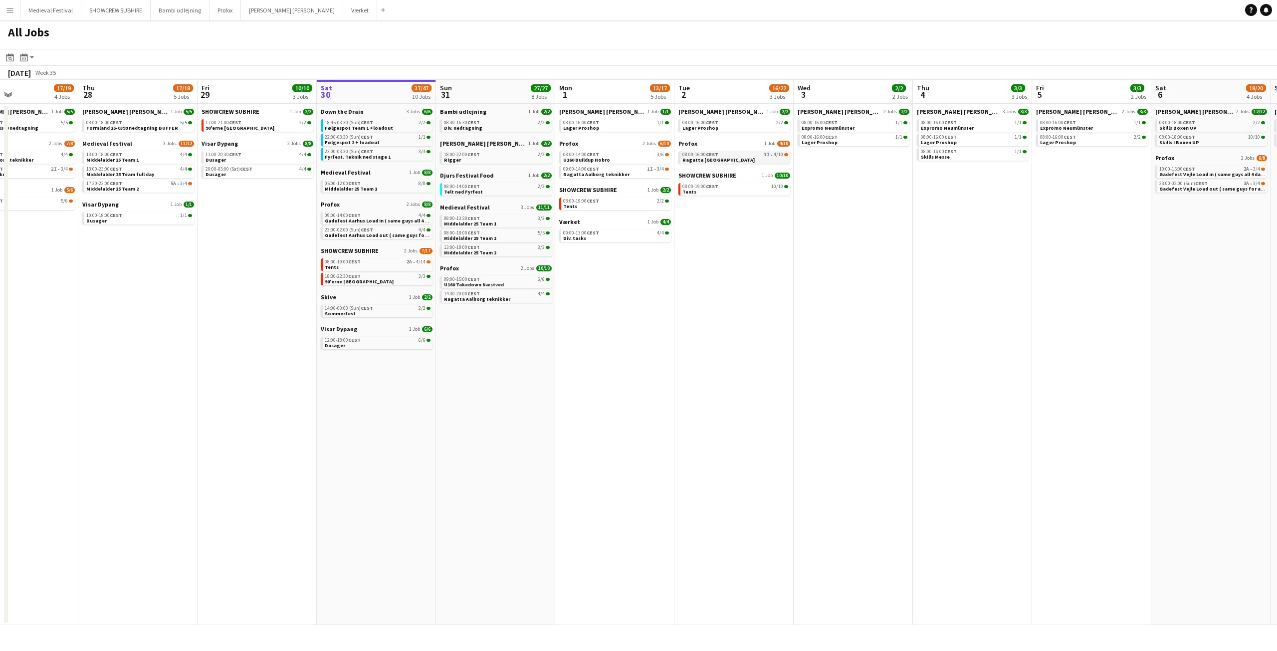
click at [719, 160] on link "08:00-16:00 CEST 1I • 4/10 Ragatta Aalborg" at bounding box center [735, 156] width 106 height 11
click at [843, 140] on link "08:00-16:00 CEST 1/1 Lager Proshop" at bounding box center [854, 139] width 106 height 11
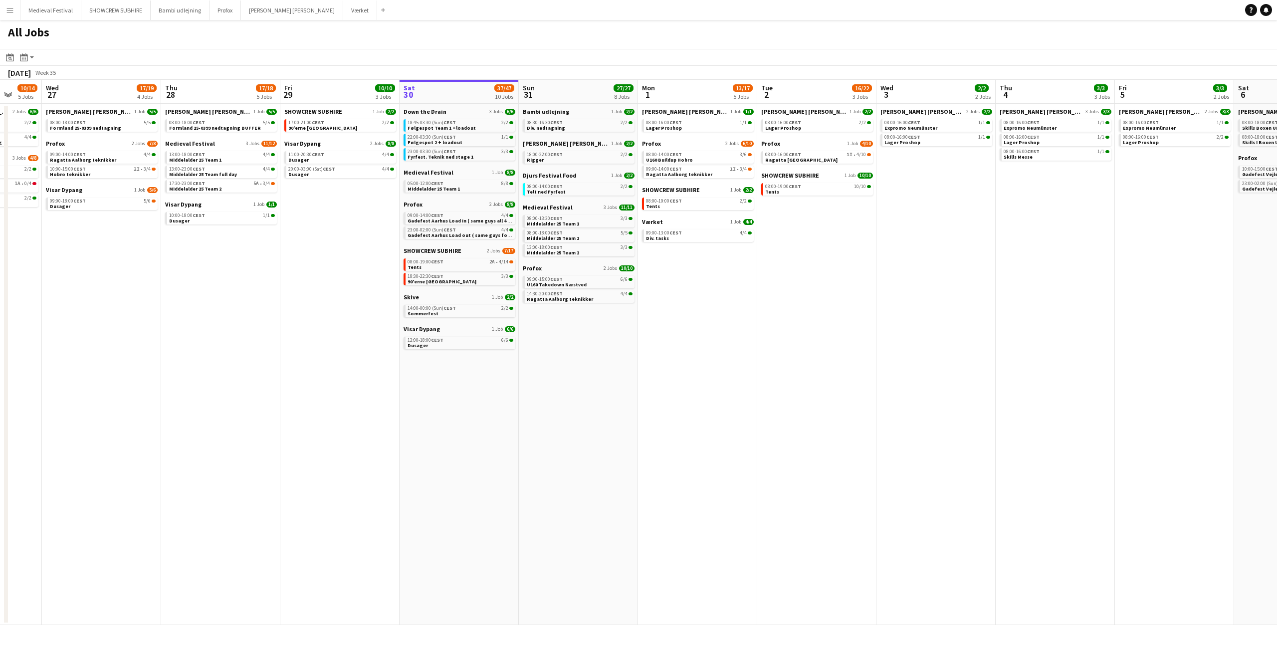
scroll to position [0, 210]
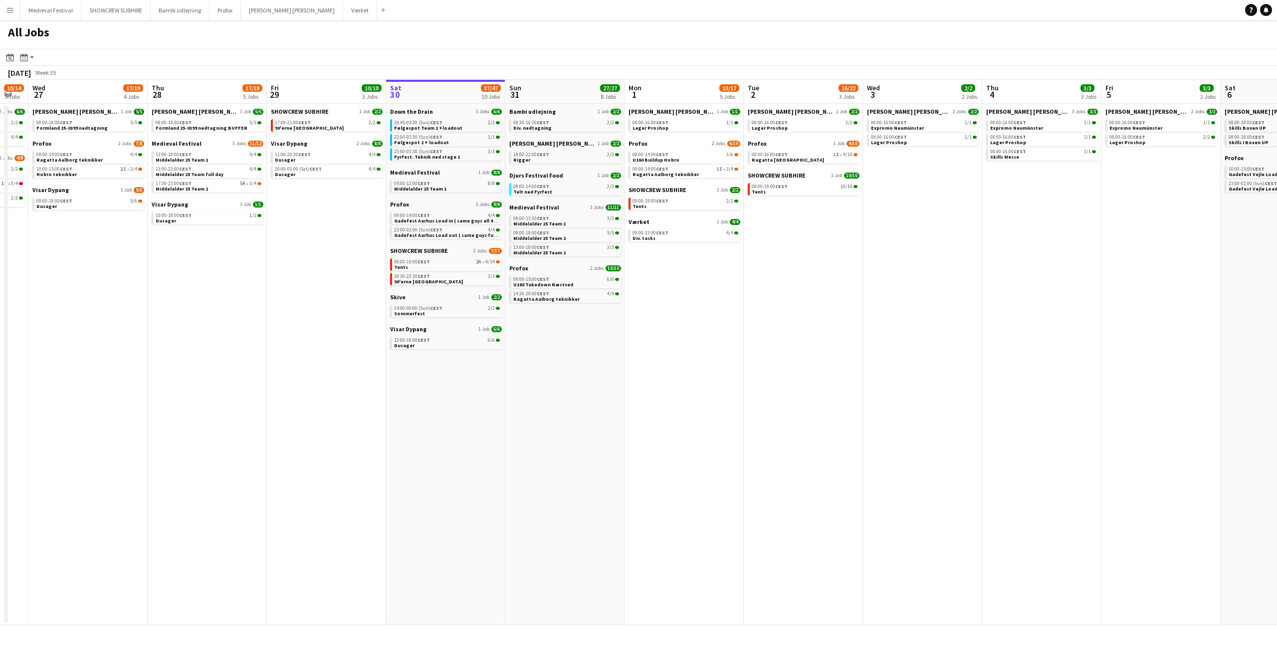
drag, startPoint x: 563, startPoint y: 356, endPoint x: 751, endPoint y: 378, distance: 189.9
click at [751, 378] on app-calendar-viewport "Mon 25 16/16 3 Jobs Tue 26 10/14 5 Jobs Wed 27 17/19 4 Jobs Thu 28 17/18 5 Jobs…" at bounding box center [638, 352] width 1277 height 545
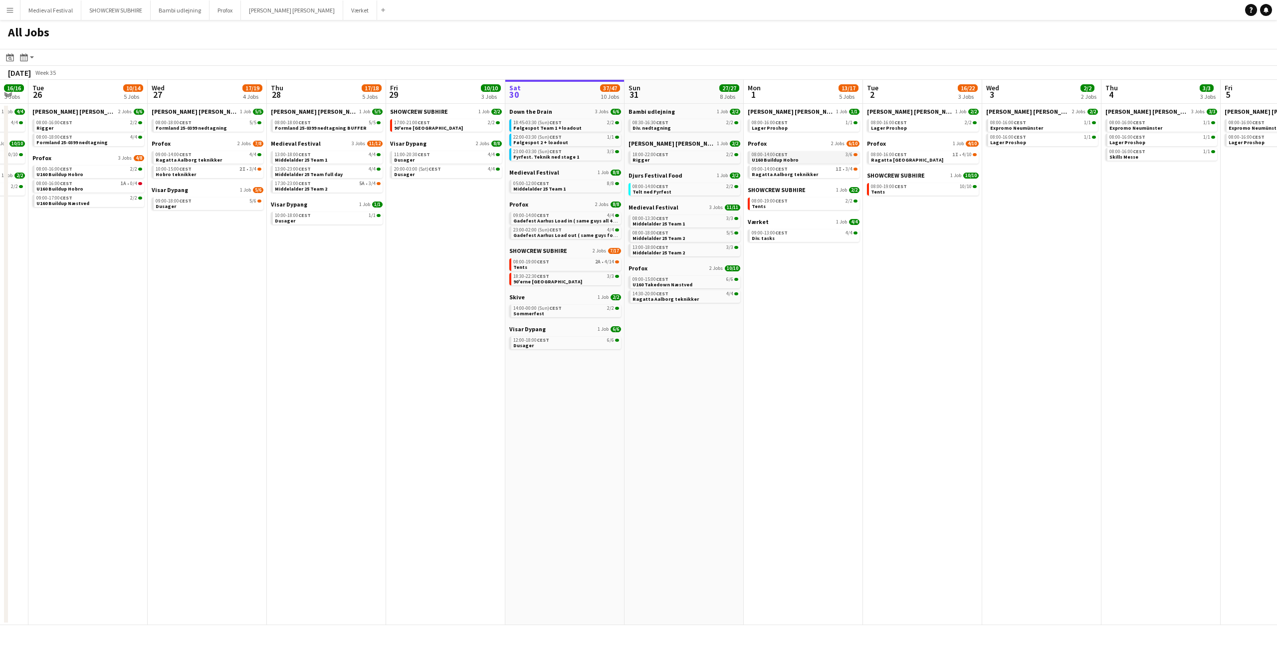
click at [833, 156] on div "08:00-14:00 CEST 3/6" at bounding box center [805, 154] width 106 height 5
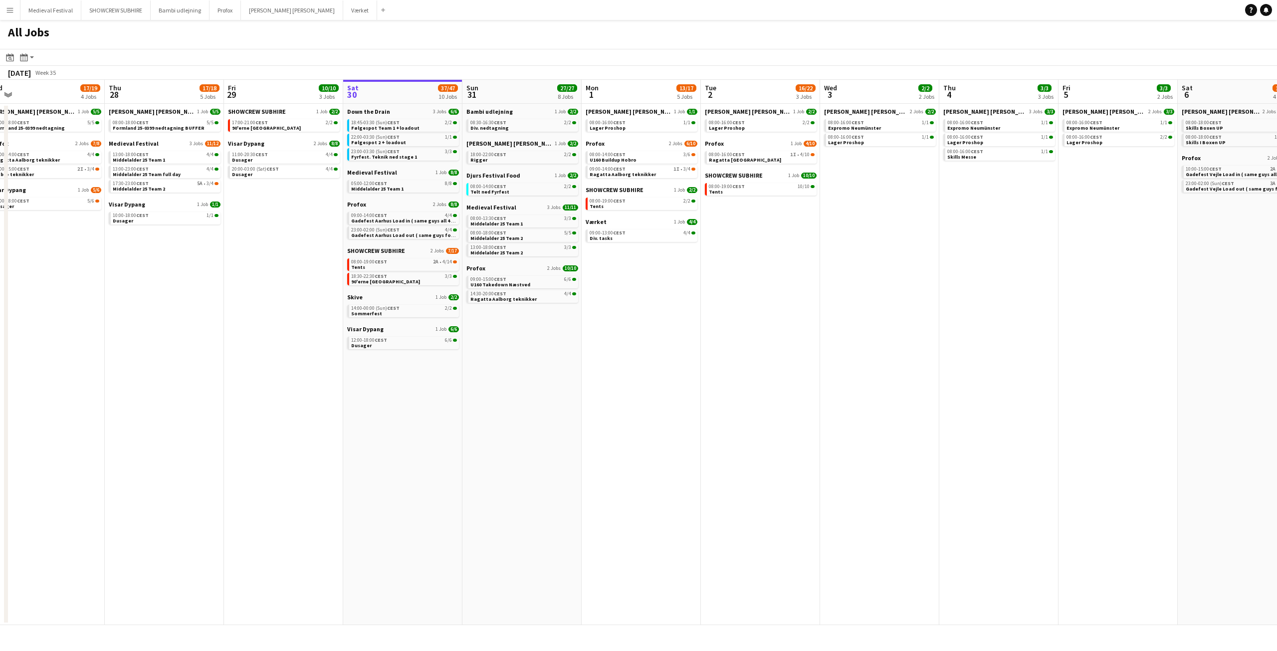
drag, startPoint x: 918, startPoint y: 315, endPoint x: 607, endPoint y: 323, distance: 310.3
click at [607, 323] on app-calendar-viewport "Sun 24 7/7 3 Jobs Mon 25 16/16 3 Jobs Tue 26 10/14 5 Jobs Wed 27 17/19 4 Jobs T…" at bounding box center [638, 352] width 1277 height 545
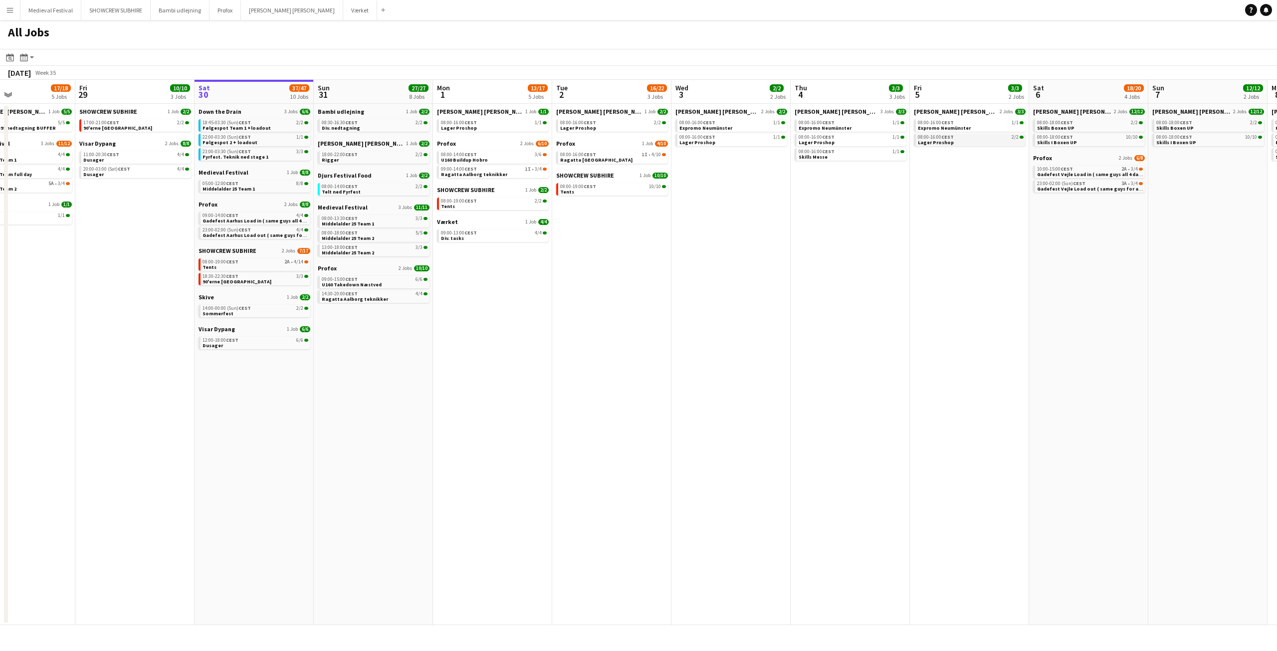
click at [955, 141] on link "08:00-16:00 CEST 2/2 Lager Proshop" at bounding box center [971, 139] width 106 height 11
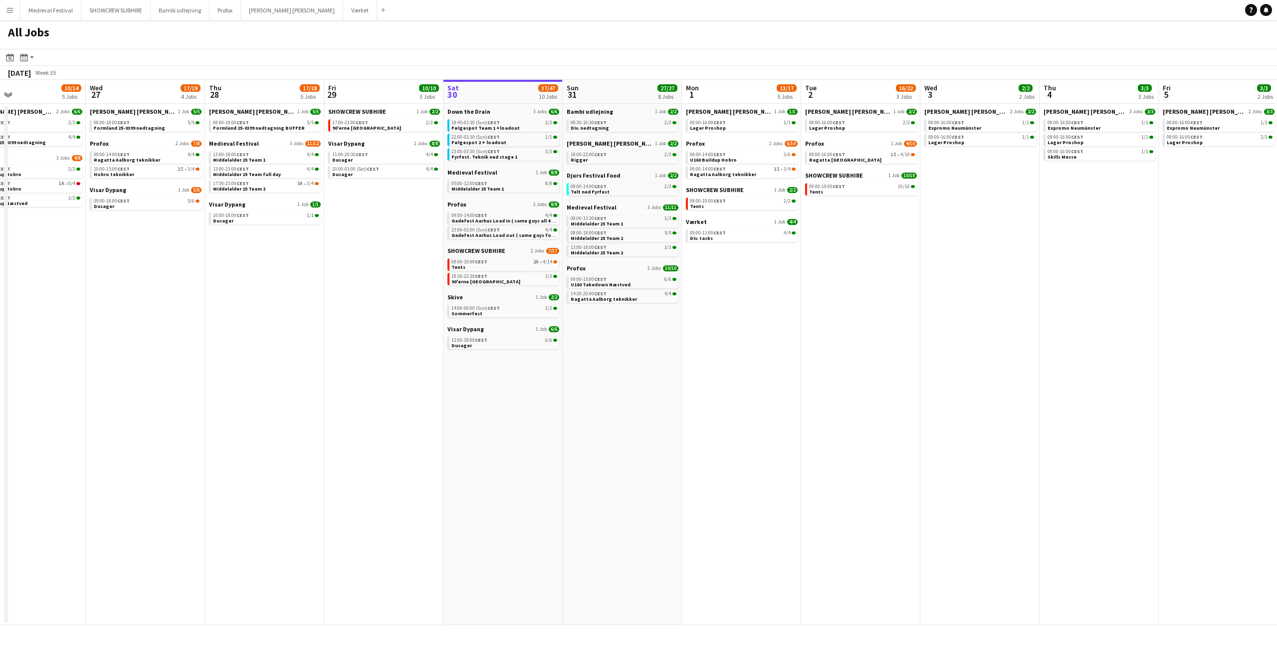
click at [681, 468] on app-all-jobs "All Jobs Date picker AUG 2025 AUG 2025 Monday M Tuesday T Wednesday W Thursday …" at bounding box center [638, 322] width 1277 height 605
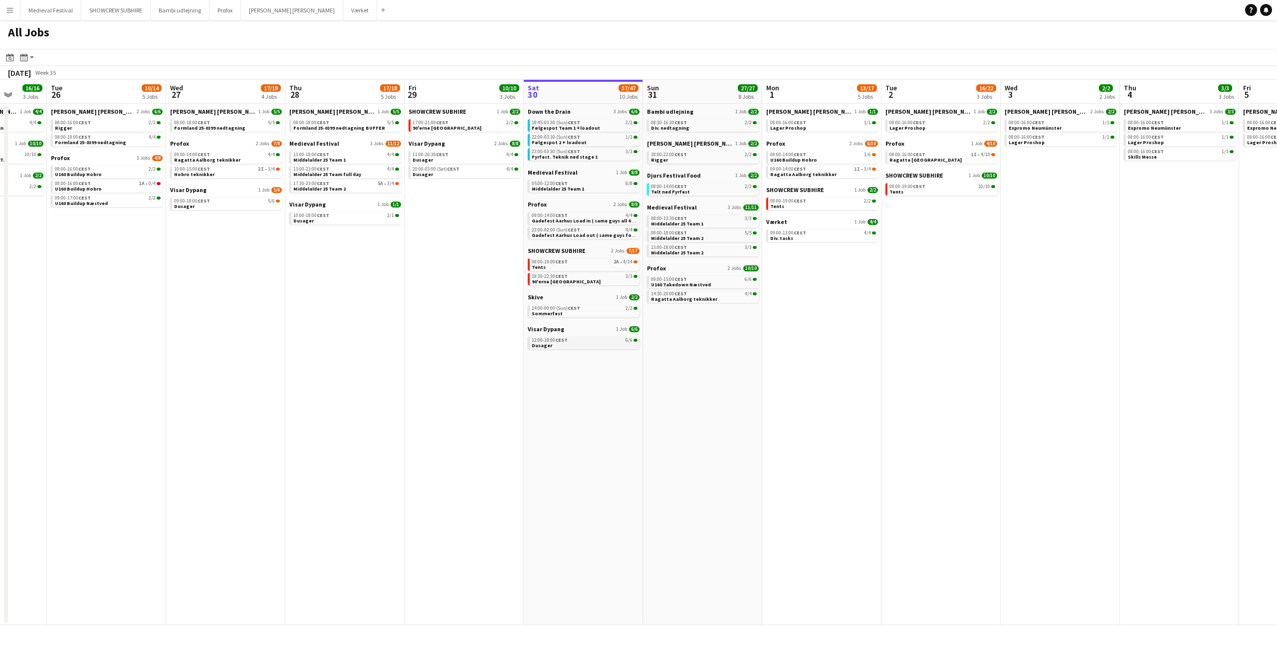
click at [577, 337] on link "12:00-18:00 CEST 6/6 Dusager" at bounding box center [585, 342] width 106 height 11
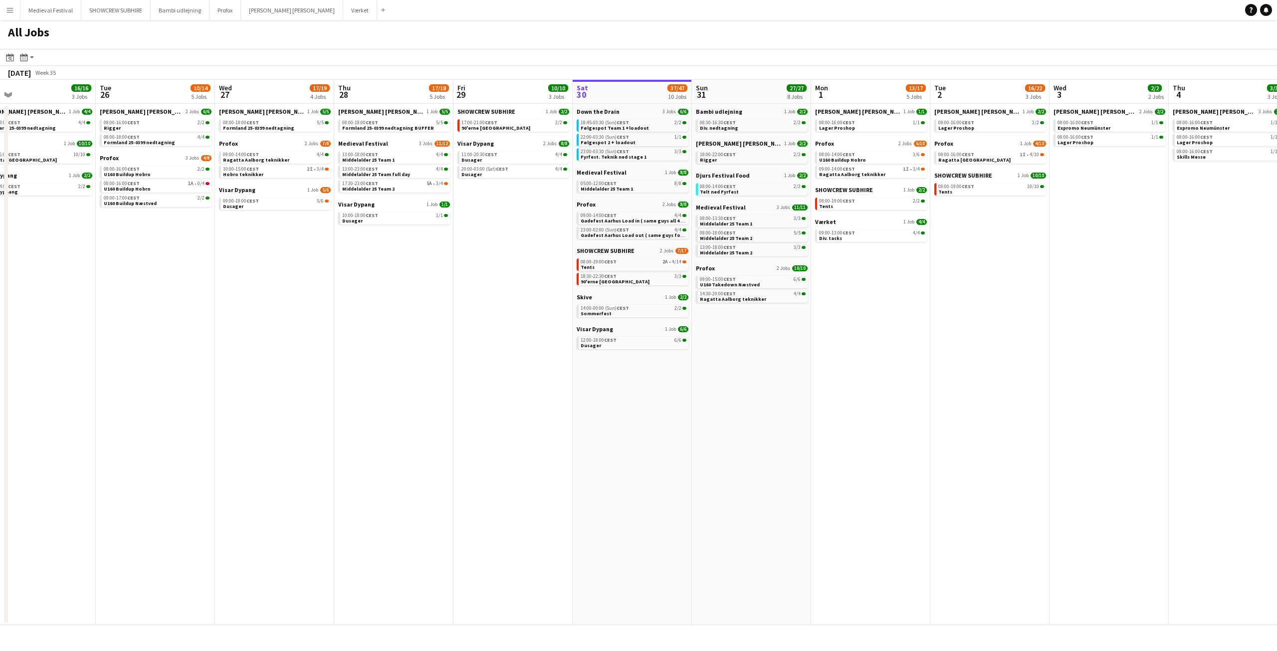
drag, startPoint x: 654, startPoint y: 305, endPoint x: 622, endPoint y: 309, distance: 32.1
click at [624, 309] on app-calendar-viewport "Sat 23 63/76 10 Jobs Sun 24 7/7 3 Jobs Mon 25 16/16 3 Jobs Tue 26 10/14 5 Jobs …" at bounding box center [638, 352] width 1277 height 545
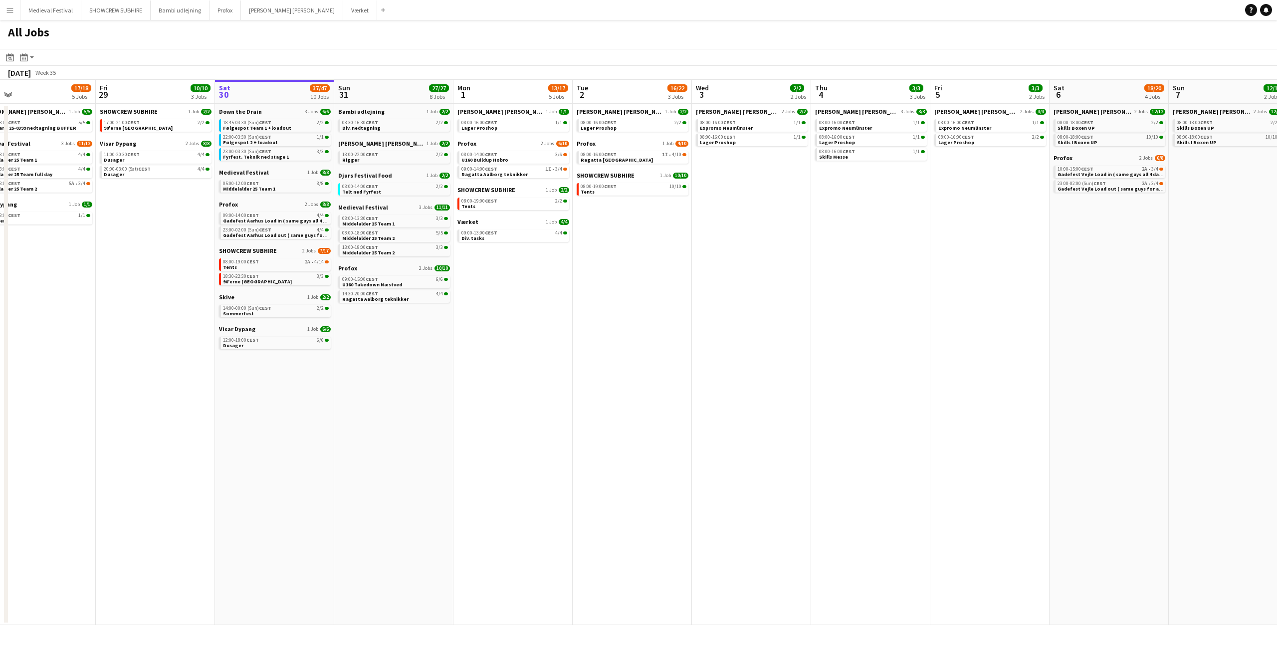
scroll to position [0, 364]
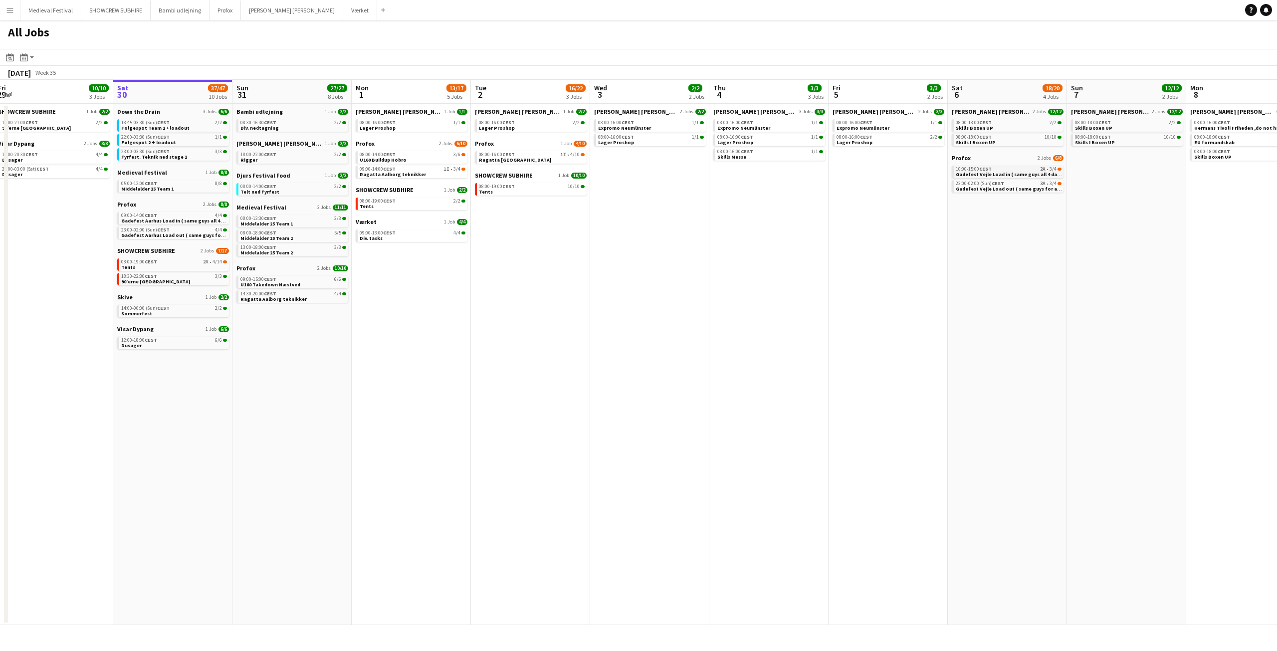
click at [1014, 172] on span "Gadefest Vejle Load in ( same guys all 4 dates )" at bounding box center [1012, 174] width 112 height 6
click at [1001, 138] on div "08:00-18:00 CEST 10/10" at bounding box center [1009, 137] width 106 height 5
click at [999, 168] on div "10:00-15:00 CEST 2A • 3/4" at bounding box center [1009, 169] width 106 height 5
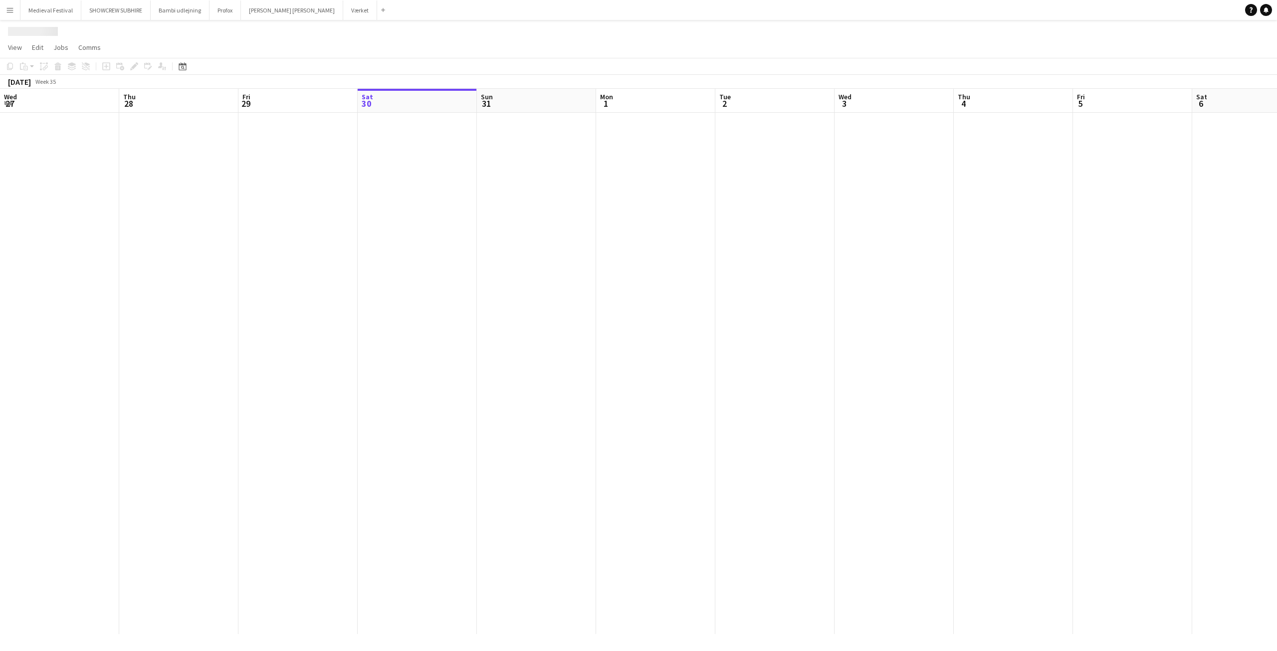
scroll to position [0, 238]
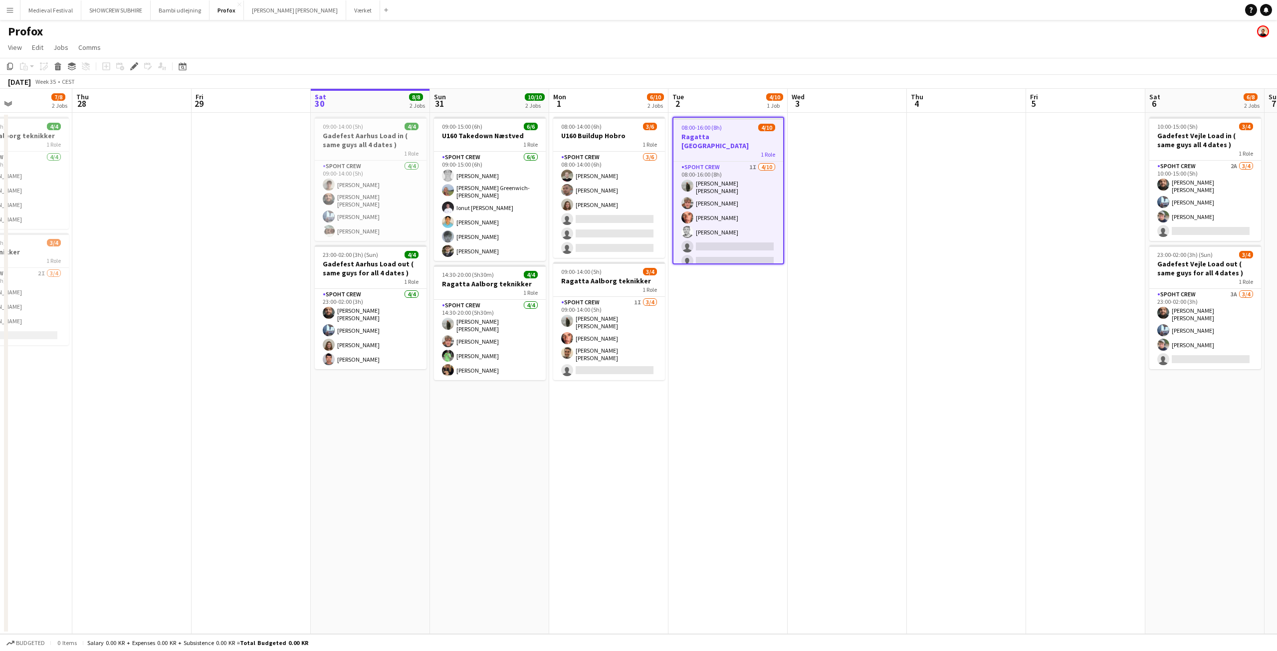
drag, startPoint x: 597, startPoint y: 288, endPoint x: 799, endPoint y: 311, distance: 203.3
click at [799, 311] on app-calendar-viewport "Mon 25 10/10 1 Job Tue 26 4/8 3 Jobs Wed 27 7/8 2 Jobs Thu 28 Fri 29 Sat 30 8/8…" at bounding box center [638, 361] width 1277 height 545
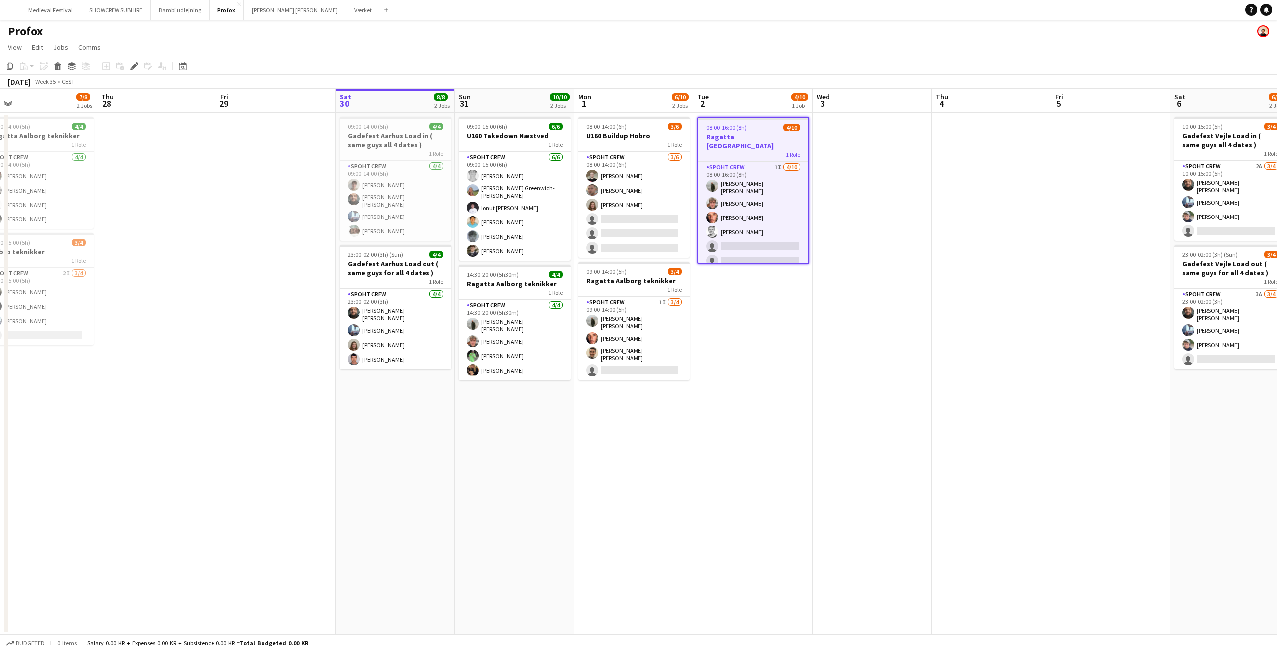
drag, startPoint x: 785, startPoint y: 311, endPoint x: 833, endPoint y: 317, distance: 48.7
click at [833, 317] on app-calendar-viewport "Mon 25 10/10 1 Job Tue 26 4/8 3 Jobs Wed 27 7/8 2 Jobs Thu 28 Fri 29 Sat 30 8/8…" at bounding box center [638, 361] width 1277 height 545
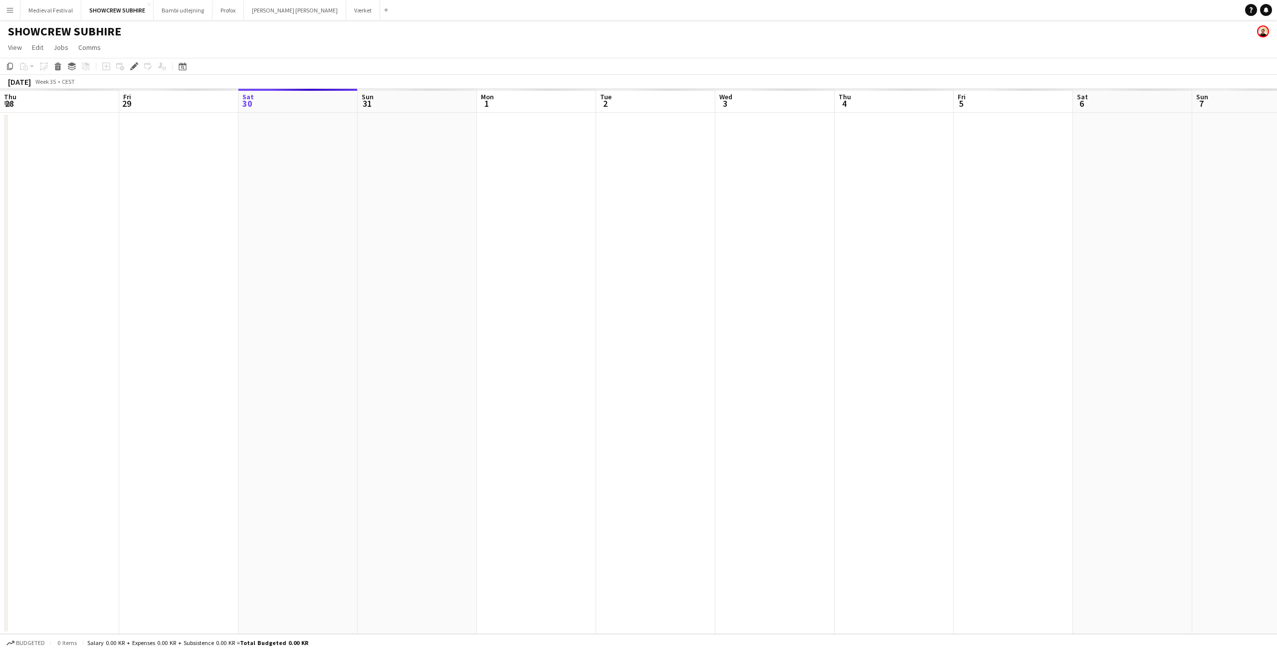
scroll to position [0, 343]
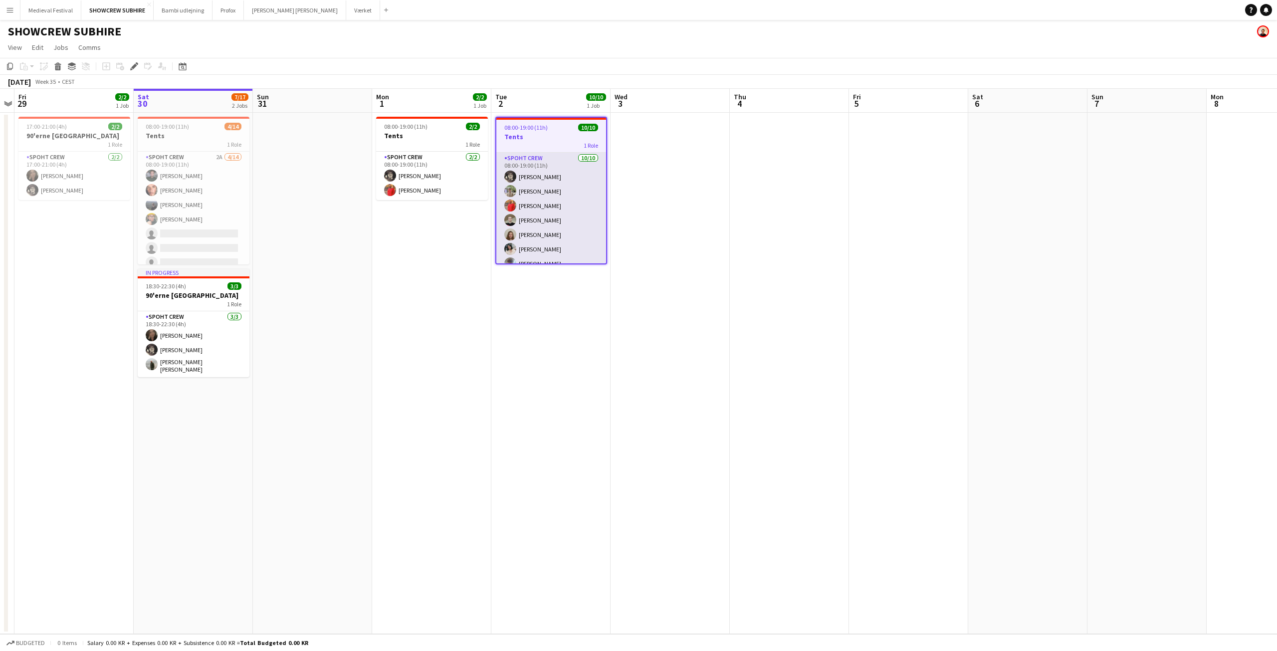
click at [548, 224] on app-card-role "Spoht Crew [DATE] 08:00-19:00 (11h) [PERSON_NAME] [PERSON_NAME] [PERSON_NAME] […" at bounding box center [551, 235] width 110 height 164
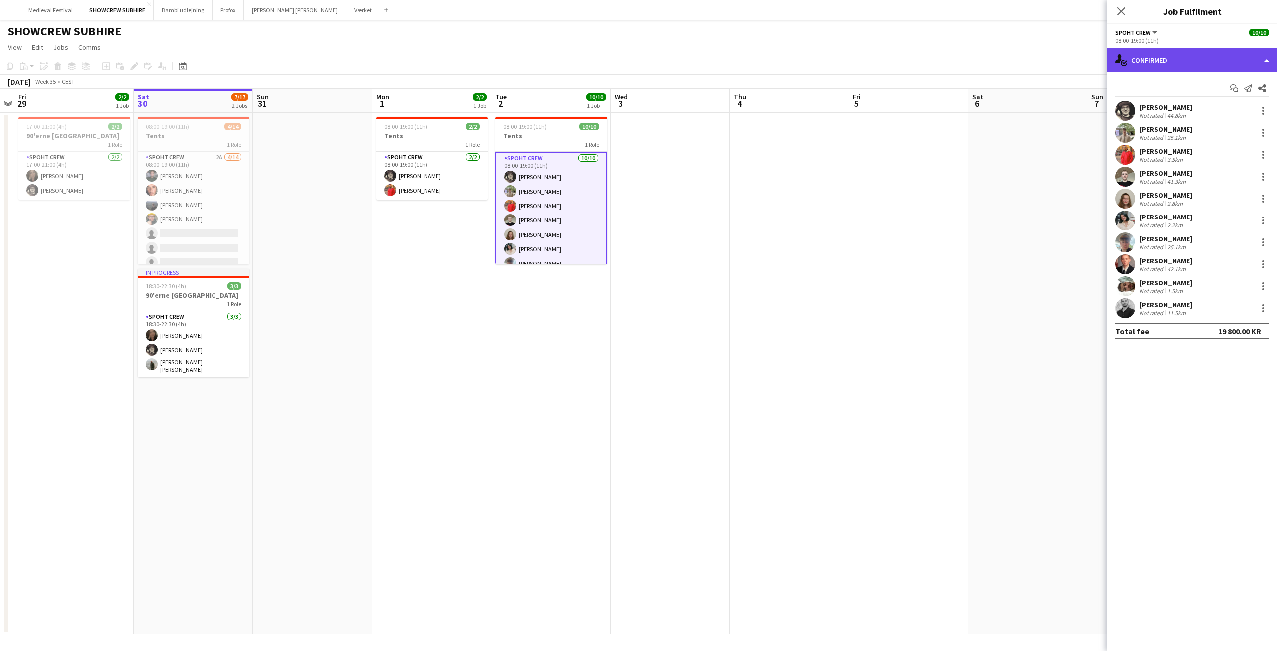
click at [1212, 66] on div "single-neutral-actions-check-2 Confirmed" at bounding box center [1192, 60] width 170 height 24
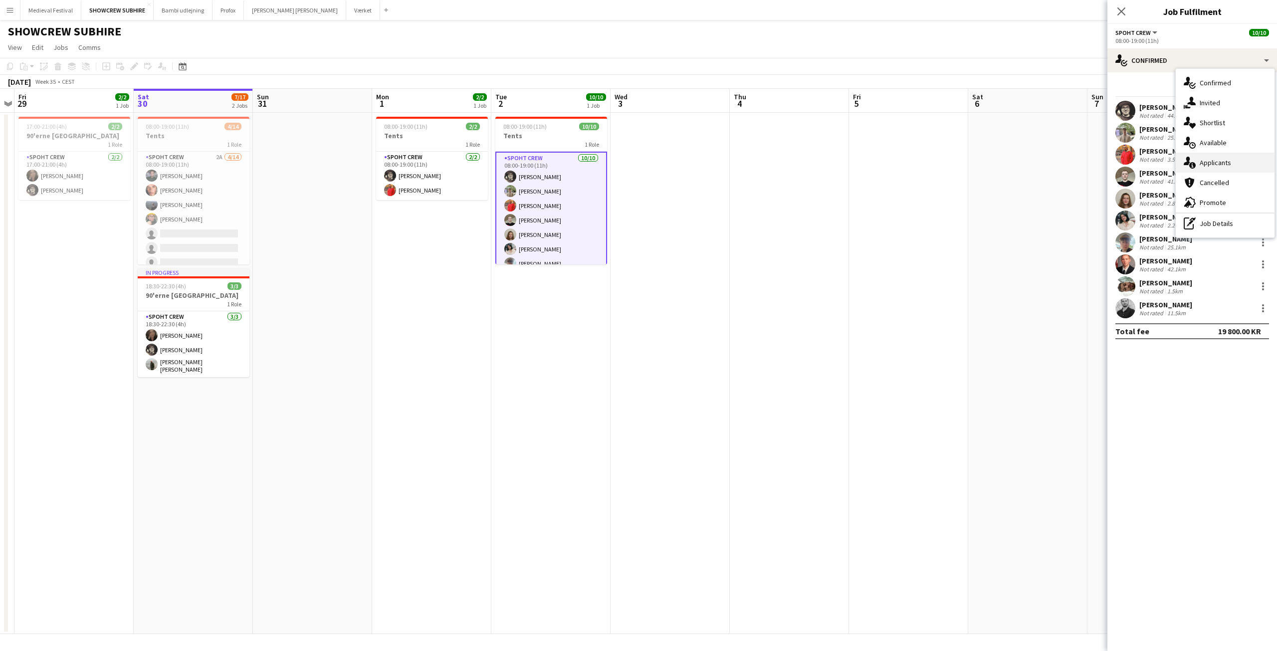
click at [1218, 165] on div "single-neutral-actions-information Applicants" at bounding box center [1225, 163] width 99 height 20
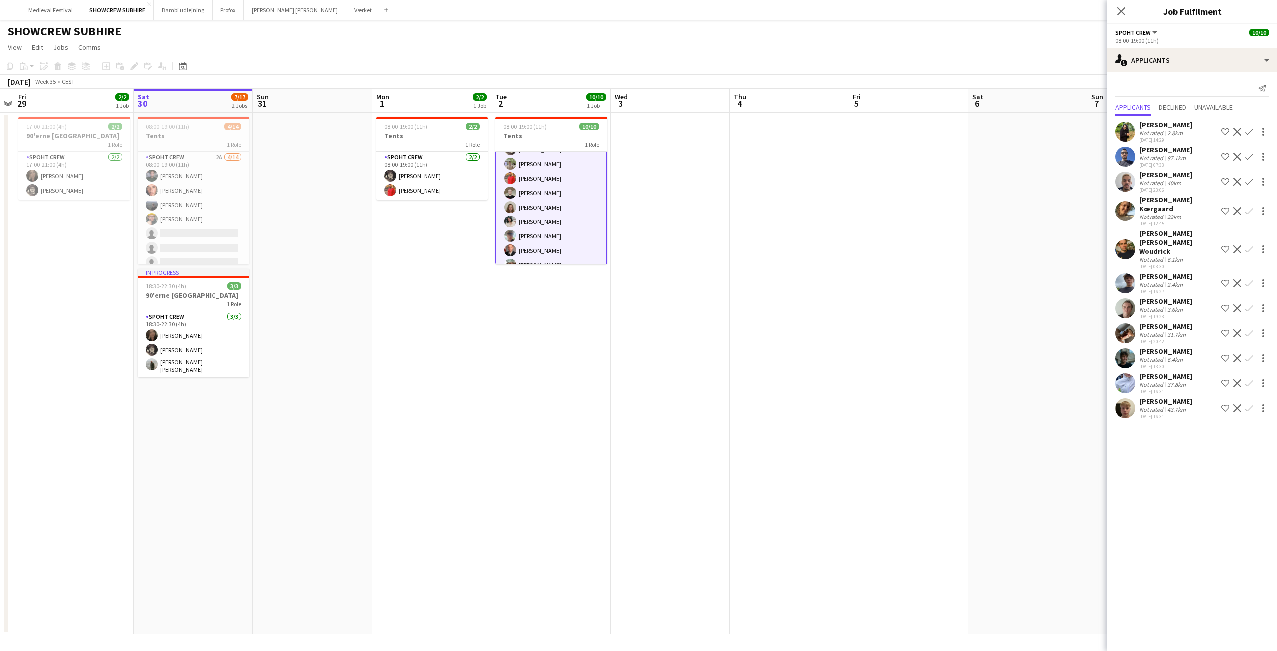
scroll to position [53, 0]
click at [972, 298] on app-date-cell at bounding box center [1027, 373] width 119 height 521
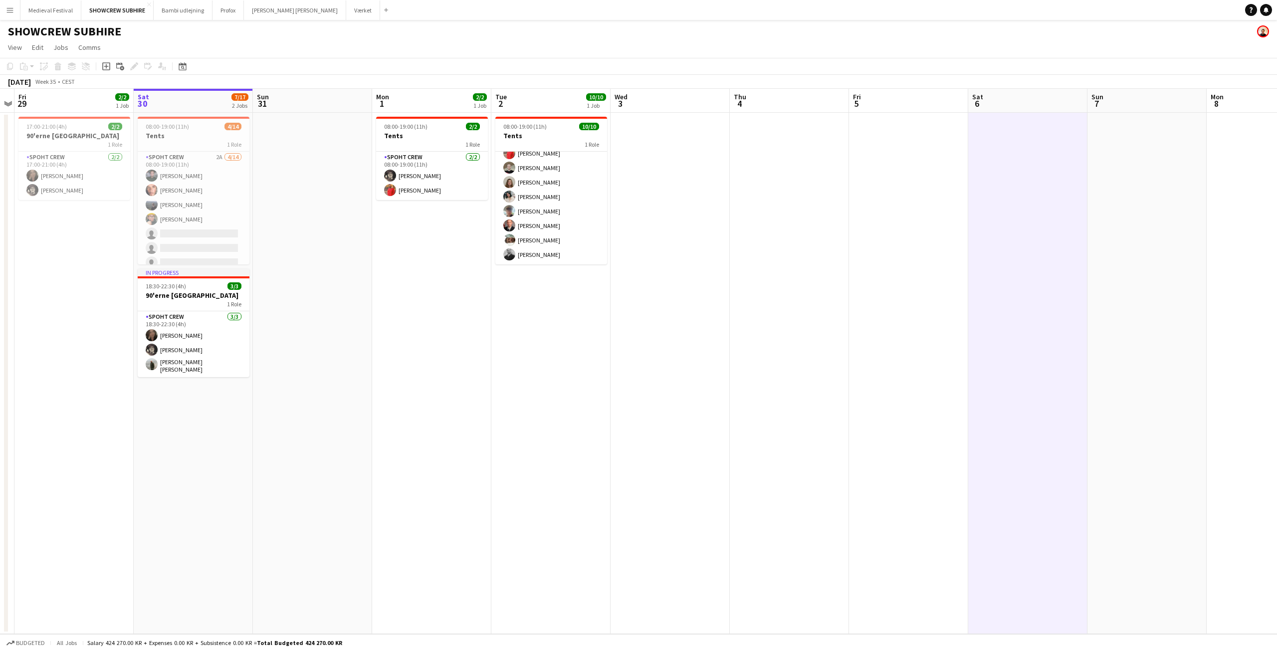
scroll to position [51, 0]
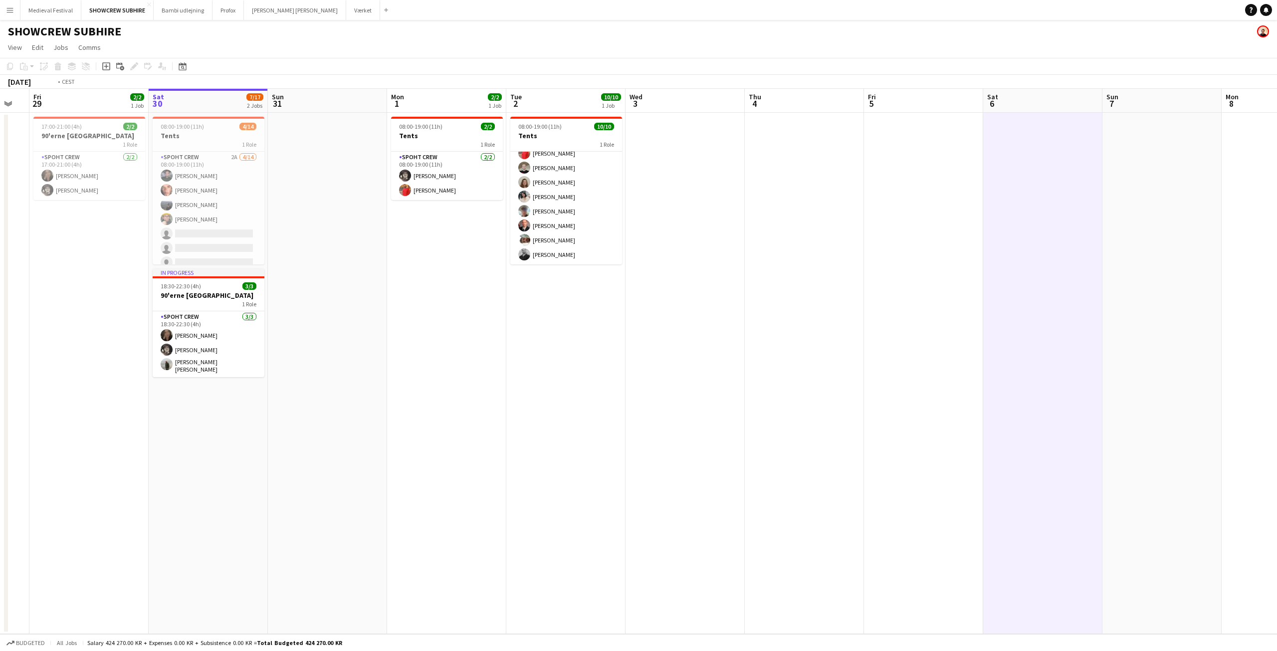
drag, startPoint x: 1133, startPoint y: 276, endPoint x: 567, endPoint y: 307, distance: 567.4
click at [570, 307] on app-calendar-viewport "Tue 26 Wed 27 Thu 28 Fri 29 2/2 1 Job Sat 30 7/17 2 Jobs Sun 31 Mon 1 2/2 1 Job…" at bounding box center [638, 361] width 1277 height 545
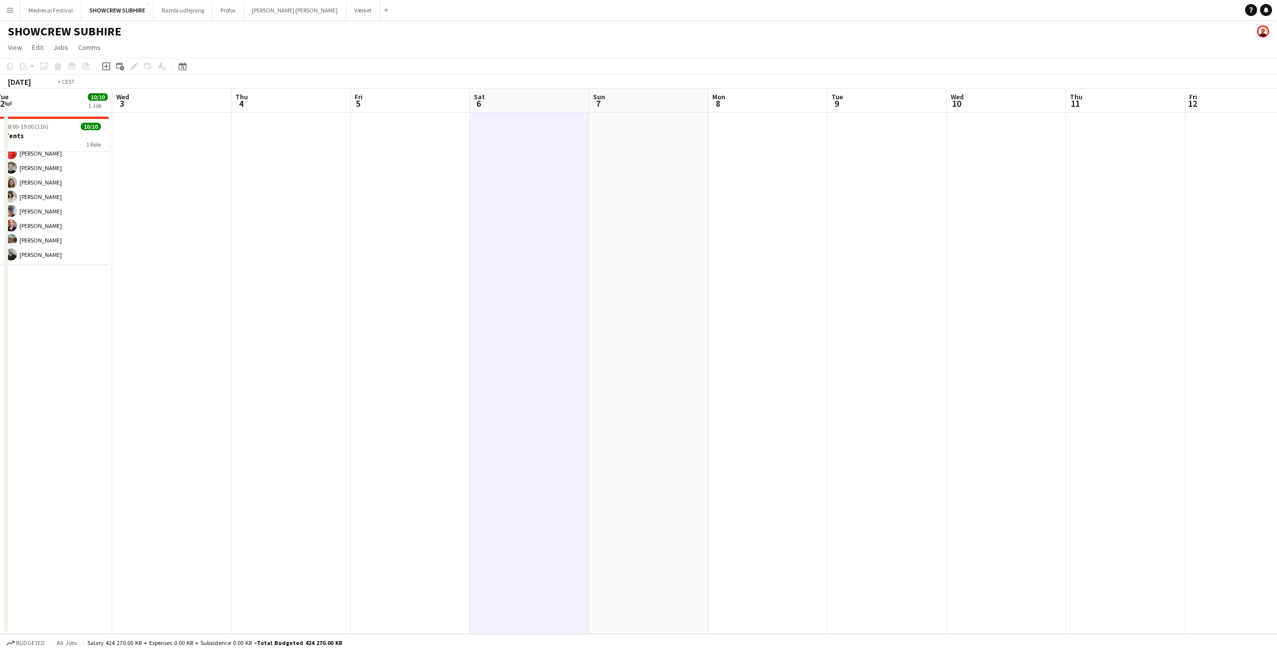
drag, startPoint x: 601, startPoint y: 298, endPoint x: 885, endPoint y: 326, distance: 285.1
click at [1276, 368] on app-calendar-viewport "Sun 31 Mon 1 2/2 1 Job Tue 2 10/10 1 Job Wed 3 Thu 4 Fri 5 Sat 6 Sun 7 Mon 8 Tu…" at bounding box center [638, 361] width 1277 height 545
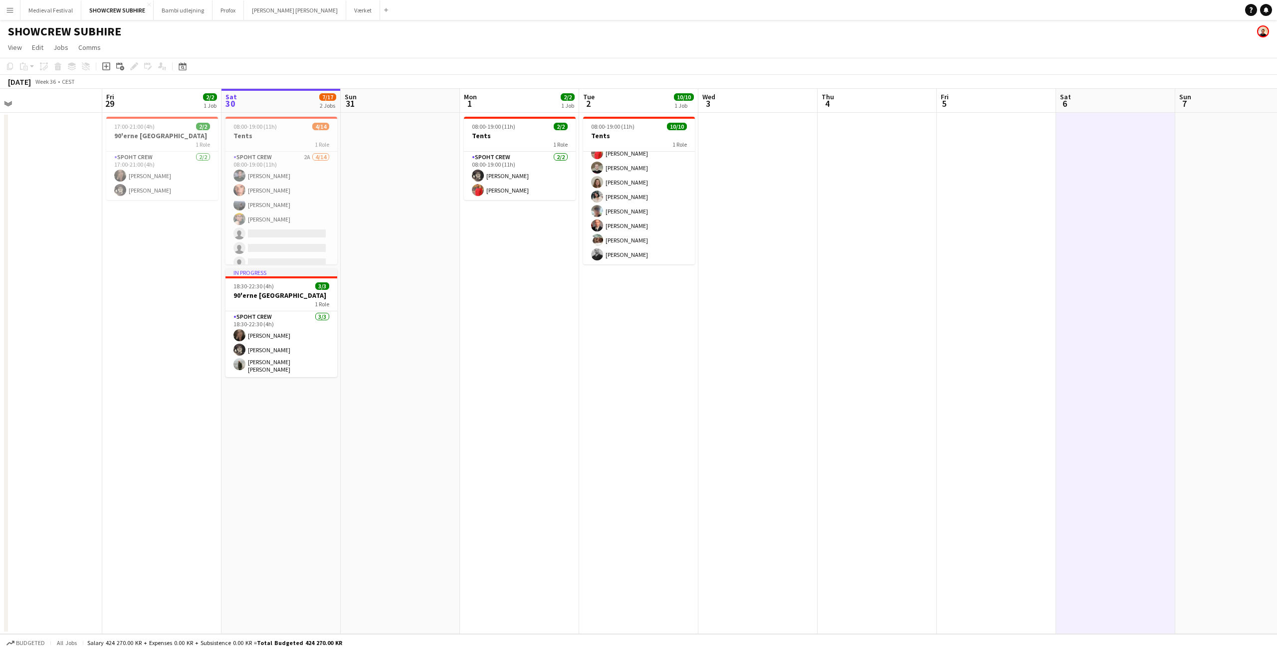
scroll to position [0, 235]
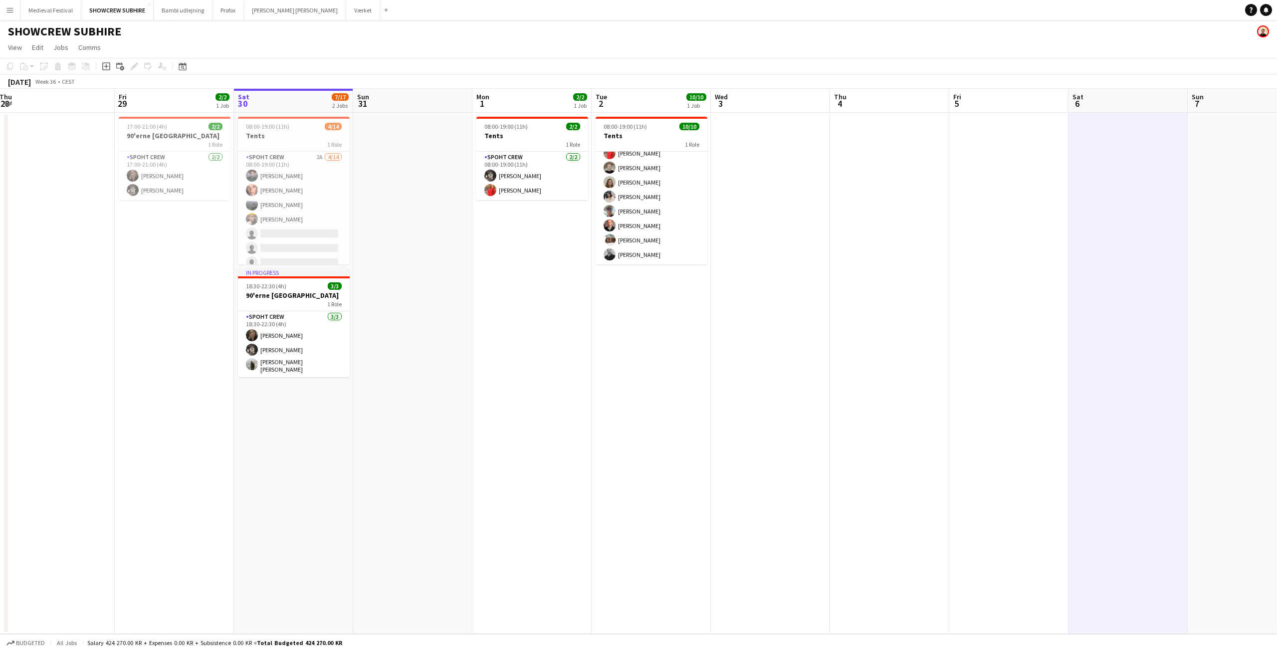
drag, startPoint x: 1083, startPoint y: 339, endPoint x: 1135, endPoint y: 342, distance: 51.9
click at [1136, 342] on app-calendar-viewport "Tue 26 Wed 27 Thu 28 Fri 29 2/2 1 Job Sat 30 7/17 2 Jobs Sun 31 Mon 1 2/2 1 Job…" at bounding box center [638, 361] width 1277 height 545
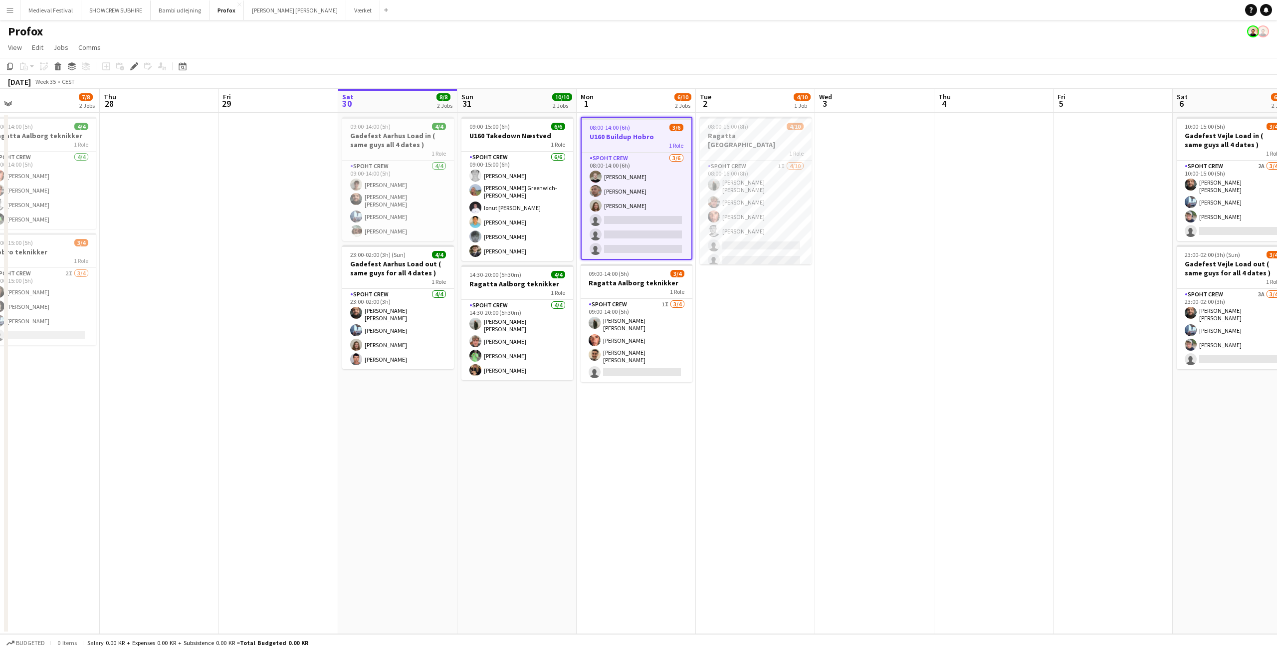
drag, startPoint x: 729, startPoint y: 296, endPoint x: 819, endPoint y: 303, distance: 90.1
click at [819, 303] on app-calendar-viewport "Mon 25 10/10 1 Job Tue 26 4/8 3 Jobs Wed 27 7/8 2 Jobs Thu 28 Fri 29 Sat 30 8/8…" at bounding box center [638, 361] width 1277 height 545
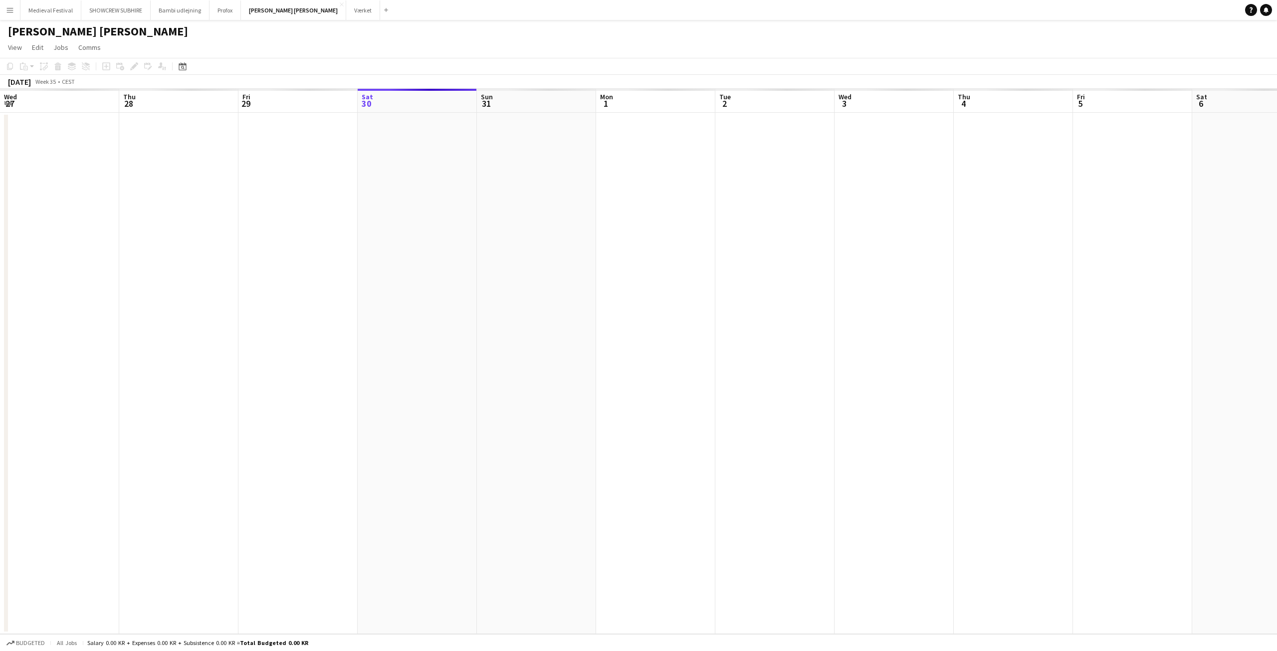
scroll to position [0, 343]
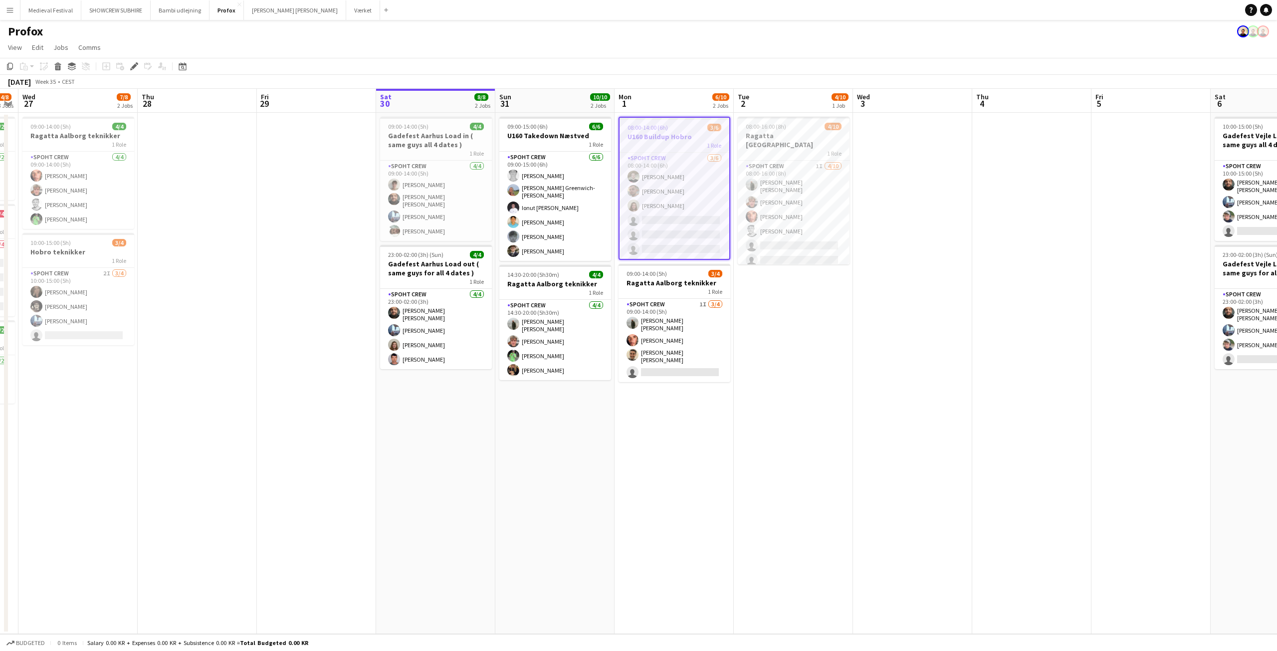
drag, startPoint x: 766, startPoint y: 354, endPoint x: 914, endPoint y: 363, distance: 148.9
click at [914, 363] on app-calendar-viewport "Mon 25 10/10 1 Job Tue 26 4/8 3 Jobs Wed 27 7/8 2 Jobs Thu 28 Fri 29 Sat 30 8/8…" at bounding box center [638, 361] width 1277 height 545
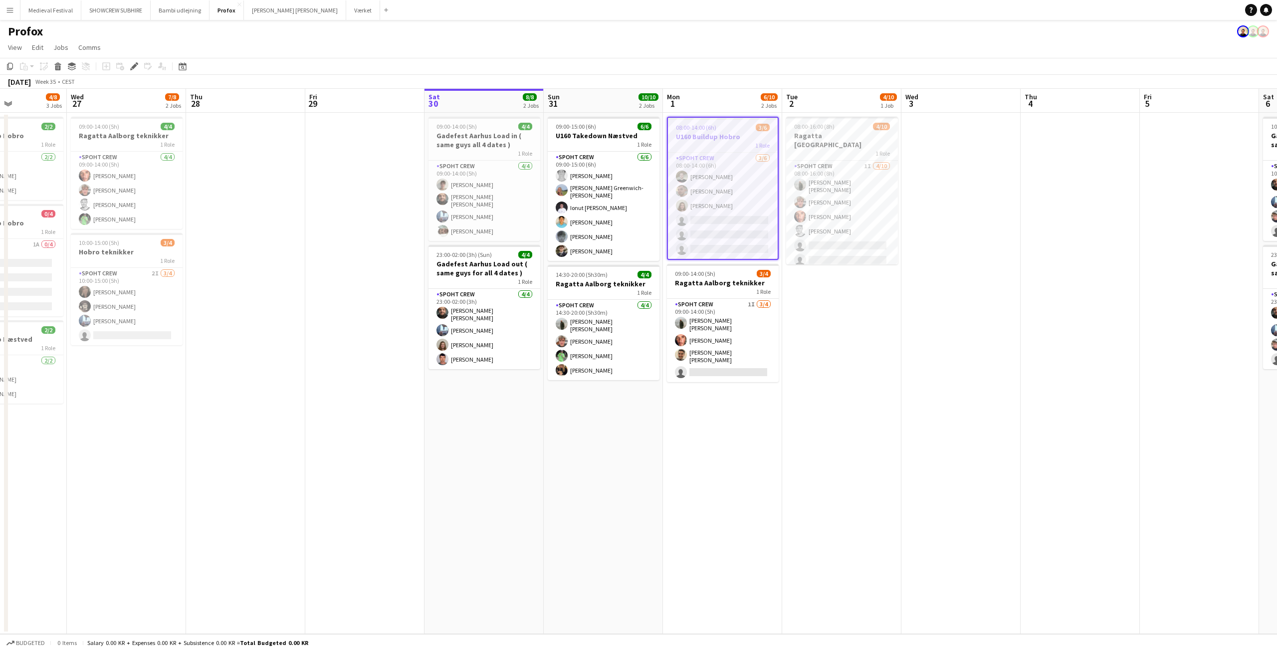
drag, startPoint x: 909, startPoint y: 301, endPoint x: 935, endPoint y: 304, distance: 26.6
click at [933, 306] on app-calendar-viewport "Sun 24 4/4 1 Job Mon 25 10/10 1 Job Tue 26 4/8 3 Jobs Wed 27 7/8 2 Jobs Thu 28 …" at bounding box center [638, 361] width 1277 height 545
click at [746, 330] on app-card-role "Spoht Crew 1I 3/4 09:00-14:00 (5h) Negru Liviu Mihai Amador Bohorquez Luis albe…" at bounding box center [724, 340] width 112 height 83
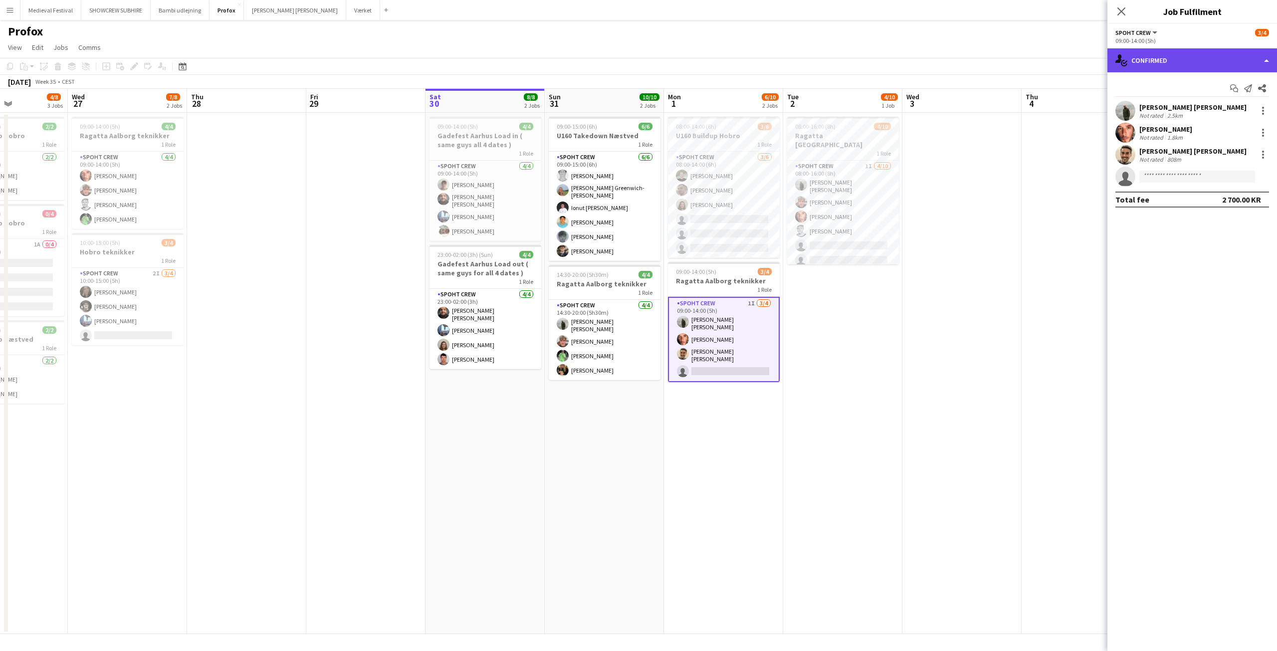
click at [1208, 69] on div "single-neutral-actions-check-2 Confirmed" at bounding box center [1192, 60] width 170 height 24
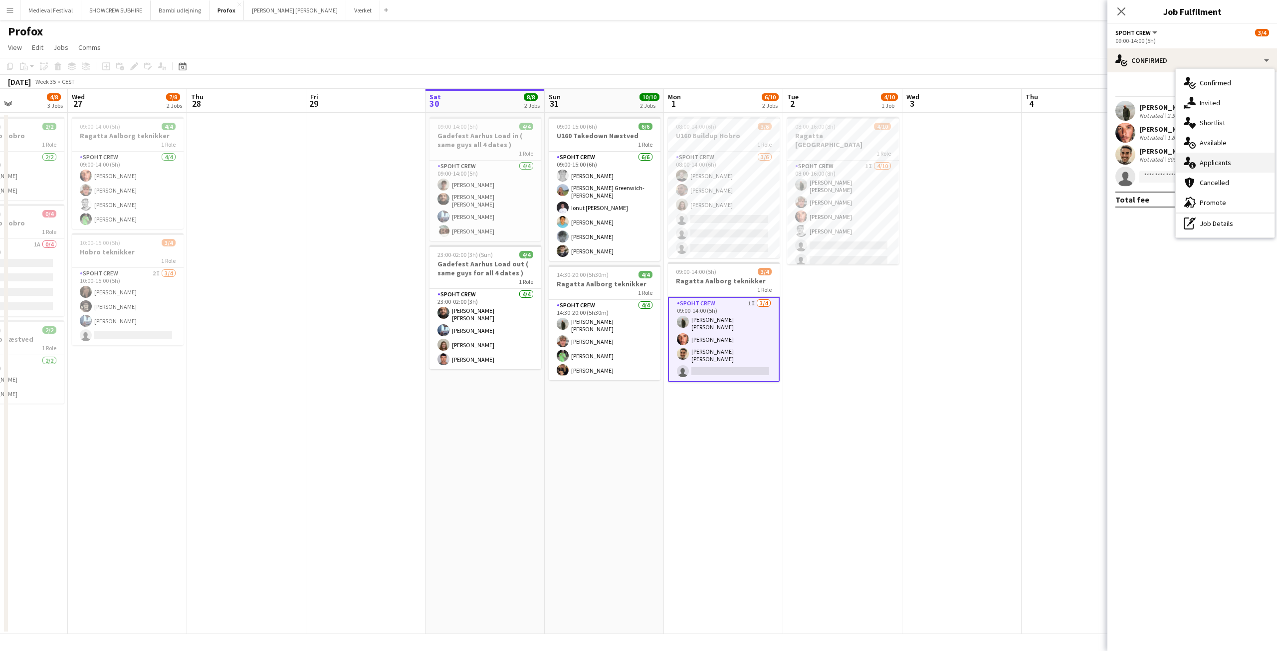
click at [1207, 159] on div "single-neutral-actions-information Applicants" at bounding box center [1225, 163] width 99 height 20
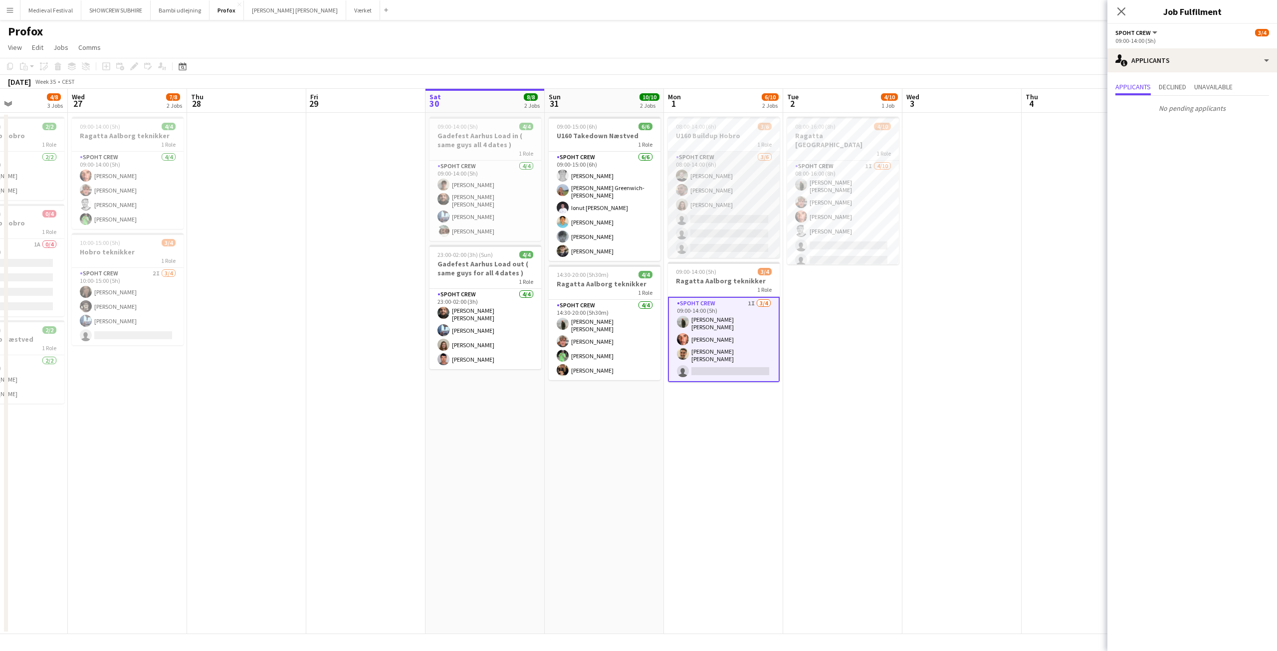
click at [741, 223] on app-card-role "Spoht Crew 3/6 08:00-14:00 (6h) Nicolai Schmidt Tomas Ambarcumianas Annija Uzul…" at bounding box center [724, 205] width 112 height 106
click at [768, 231] on app-card-role "Spoht Crew 3/6 08:00-14:00 (6h) Nicolai Schmidt Tomas Ambarcumianas Annija Uzul…" at bounding box center [724, 206] width 112 height 108
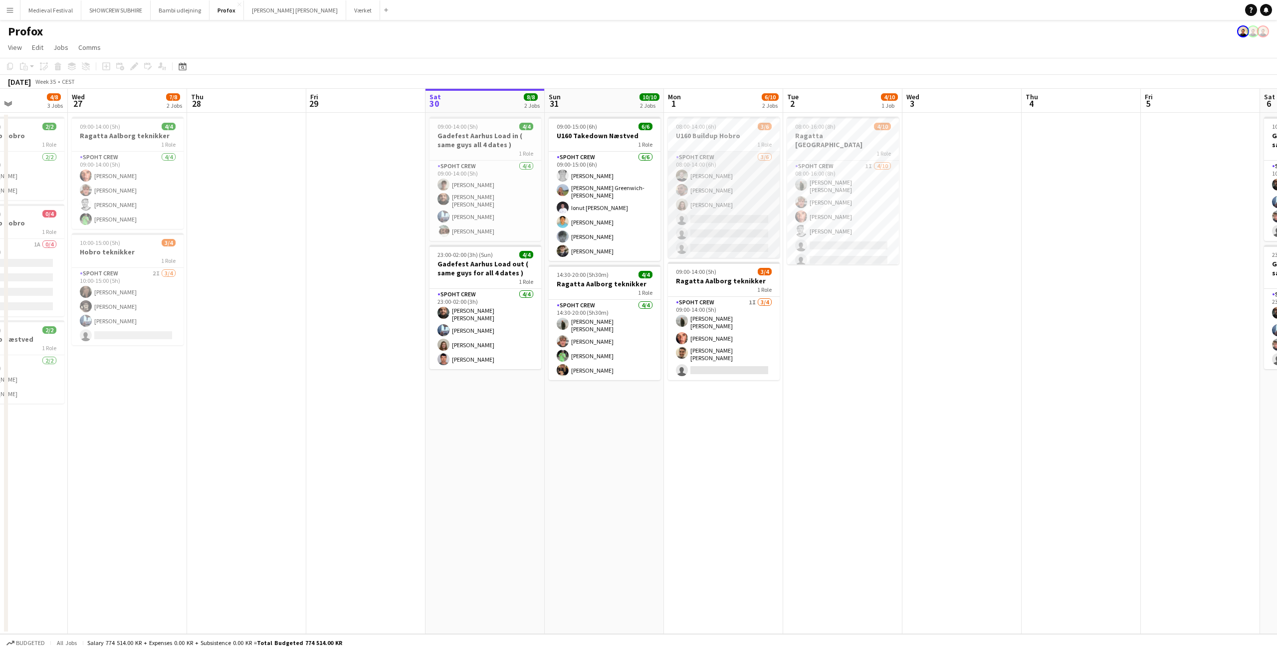
click at [746, 225] on app-card-role "Spoht Crew 3/6 08:00-14:00 (6h) Nicolai Schmidt Tomas Ambarcumianas Annija Uzul…" at bounding box center [724, 205] width 112 height 106
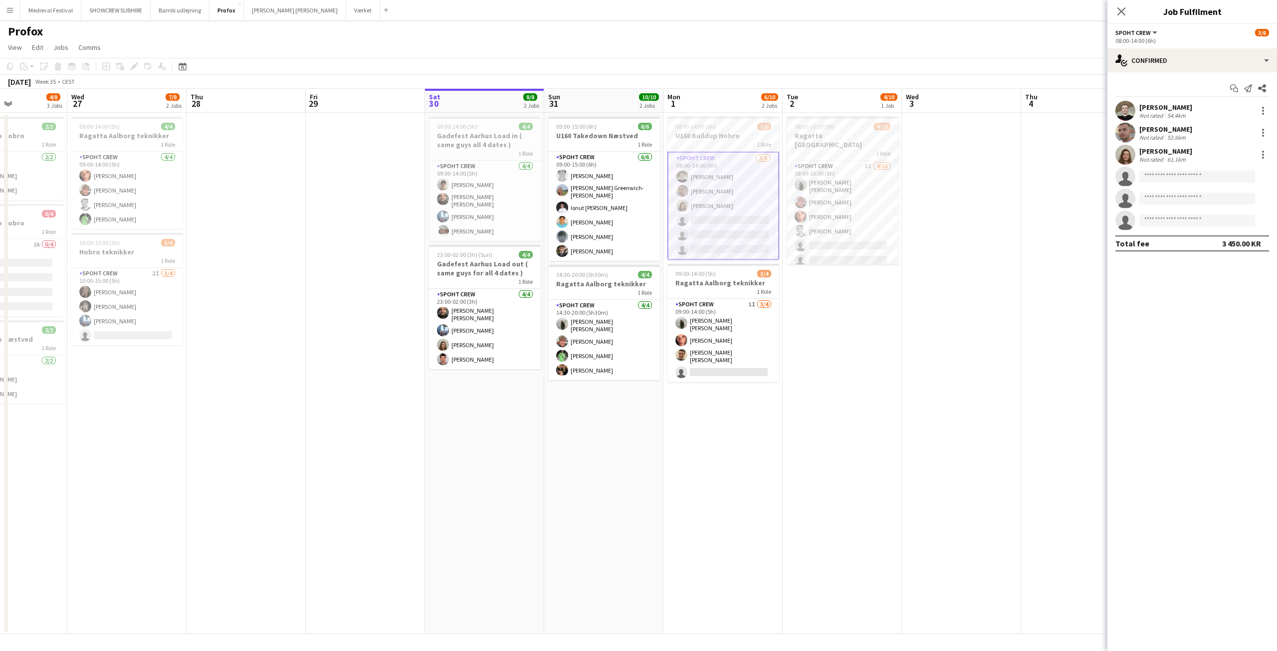
click at [1161, 170] on app-invite-slot "single-neutral-actions" at bounding box center [1192, 177] width 170 height 20
click at [1158, 176] on input at bounding box center [1197, 177] width 116 height 12
type input "*"
type input "******"
click at [1165, 186] on div "Armando Irom Active armando.nikol@yahoo.com +4526578982" at bounding box center [1197, 199] width 116 height 32
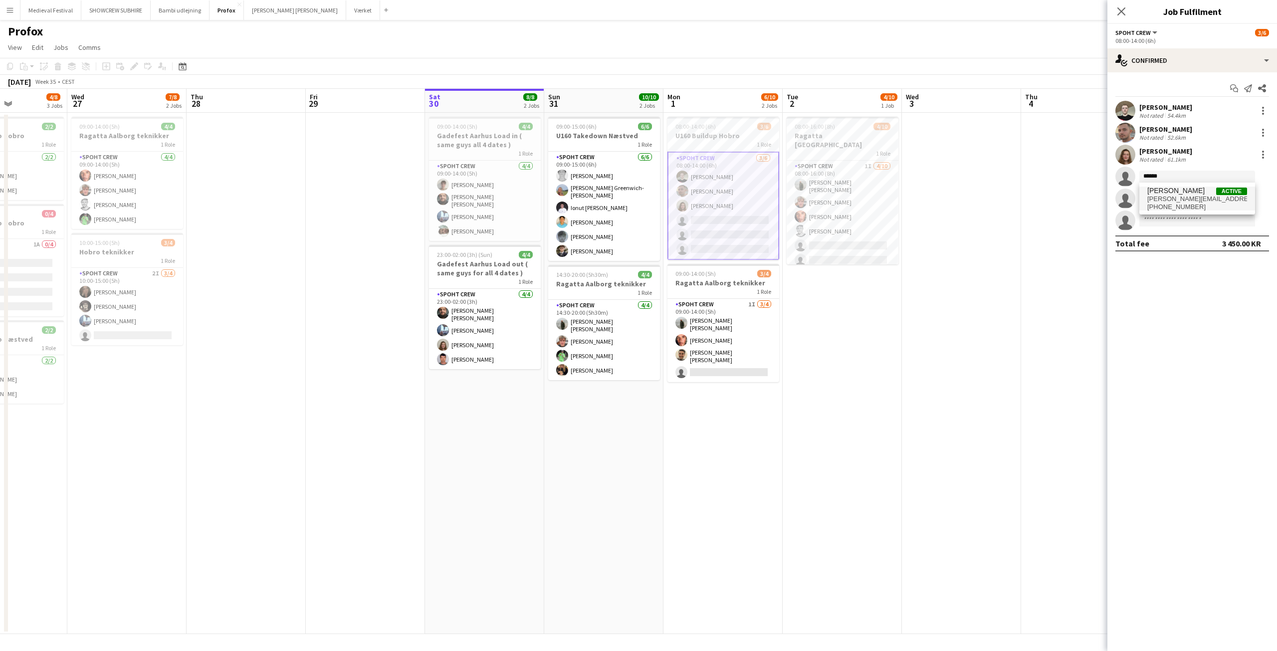
click at [1177, 196] on span "armando.nikol@yahoo.com" at bounding box center [1197, 199] width 100 height 8
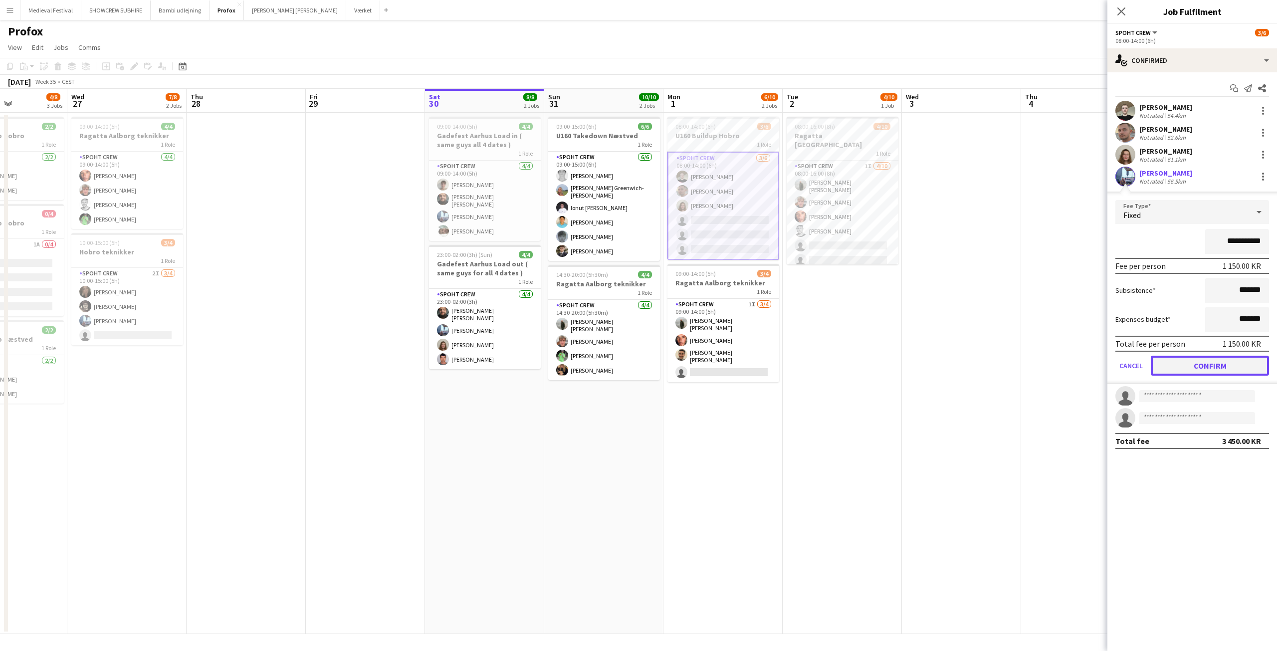
click at [1210, 367] on button "Confirm" at bounding box center [1210, 366] width 118 height 20
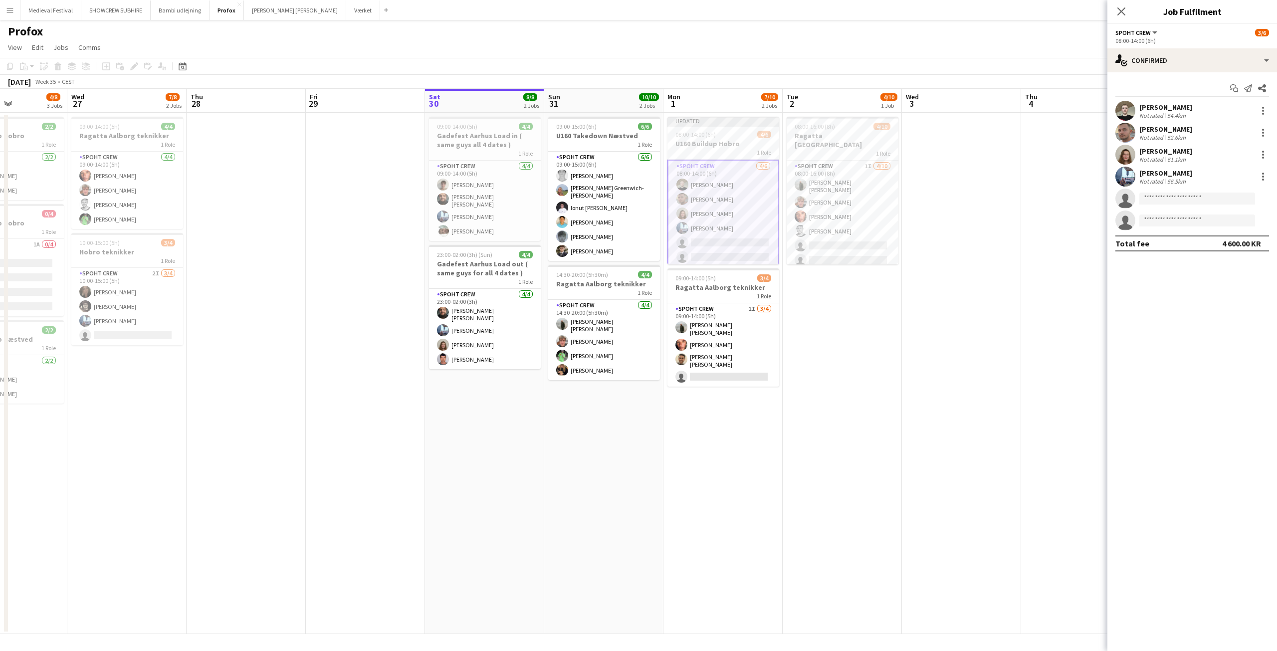
click at [950, 316] on app-date-cell at bounding box center [961, 373] width 119 height 521
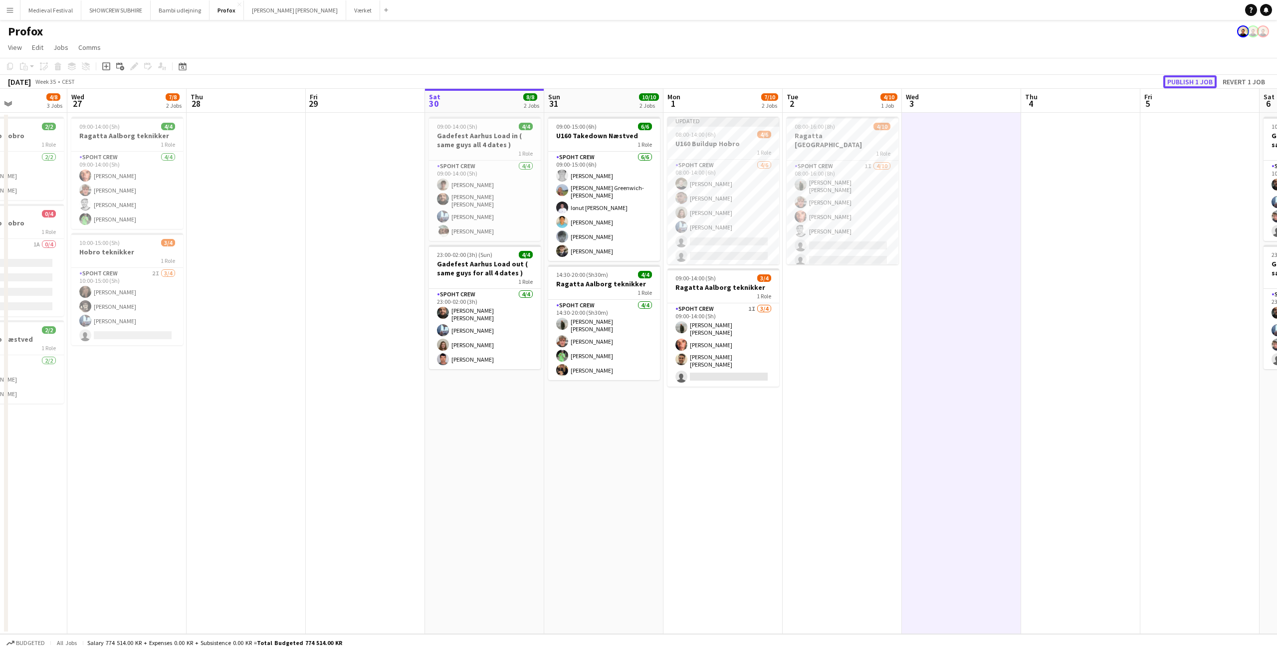
click at [1172, 83] on button "Publish 1 job" at bounding box center [1189, 81] width 53 height 13
click at [1135, 418] on app-date-cell at bounding box center [1080, 373] width 119 height 521
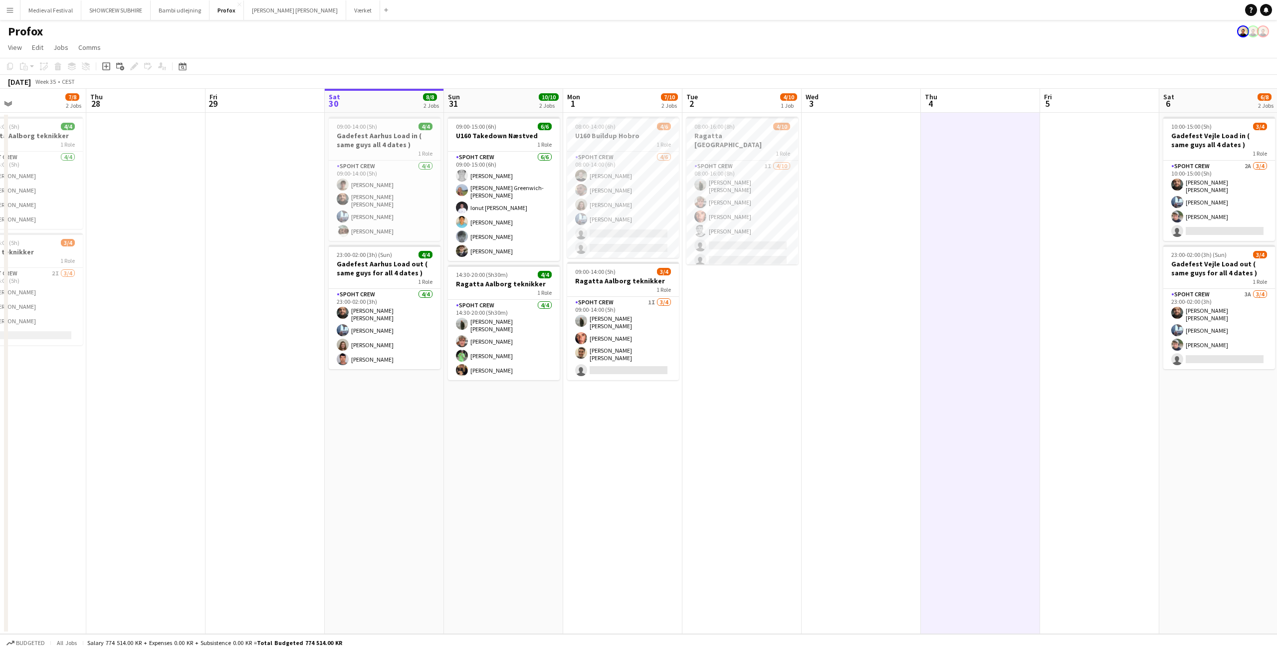
drag, startPoint x: 1069, startPoint y: 412, endPoint x: 730, endPoint y: 430, distance: 339.6
click at [730, 430] on app-calendar-viewport "Sun 24 4/4 1 Job Mon 25 10/10 1 Job Tue 26 4/8 3 Jobs Wed 27 7/8 2 Jobs Thu 28 …" at bounding box center [638, 361] width 1277 height 545
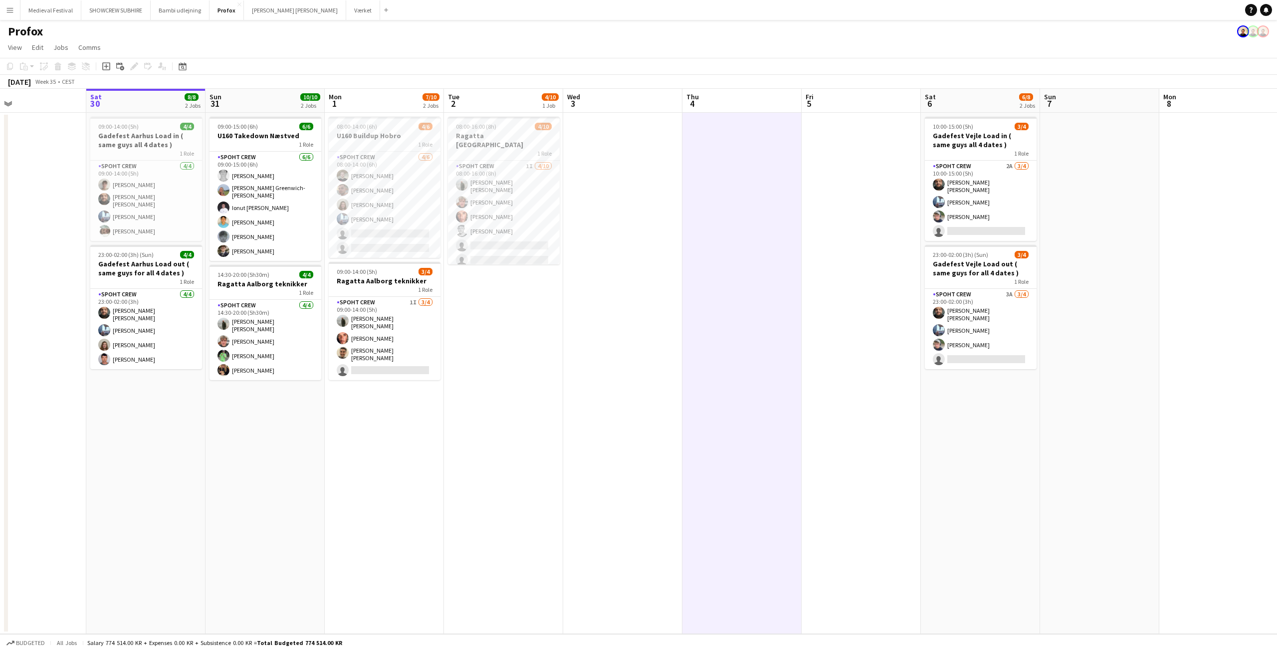
scroll to position [0, 391]
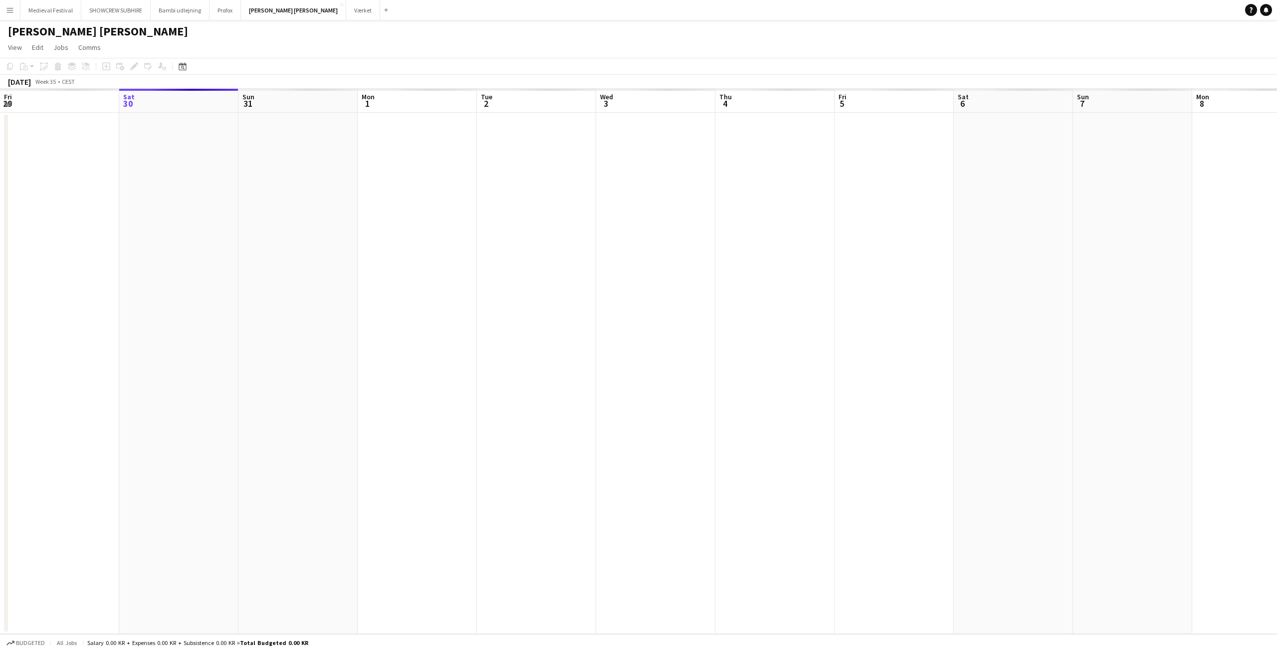
scroll to position [0, 343]
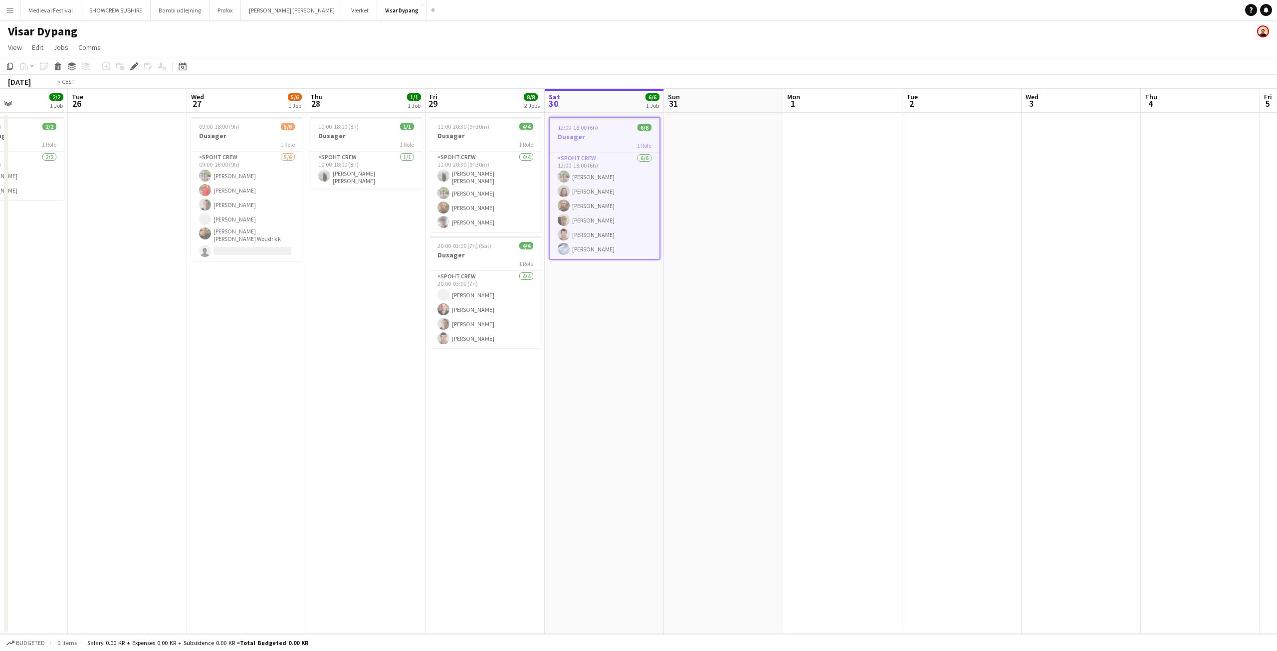
scroll to position [0, 264]
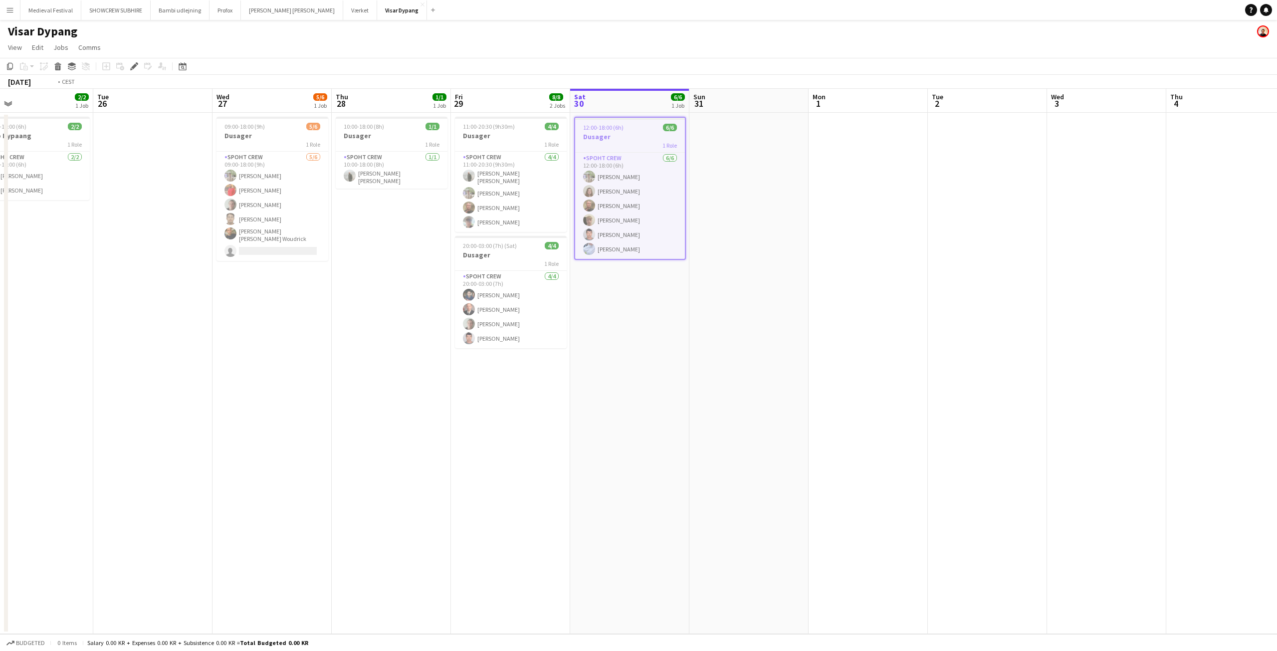
drag, startPoint x: 558, startPoint y: 328, endPoint x: 756, endPoint y: 334, distance: 198.1
click at [756, 334] on app-calendar-viewport "Sat 23 Sun 24 Mon 25 2/2 1 Job Tue 26 Wed 27 5/6 1 Job Thu 28 1/1 1 Job Fri 29 …" at bounding box center [638, 361] width 1277 height 545
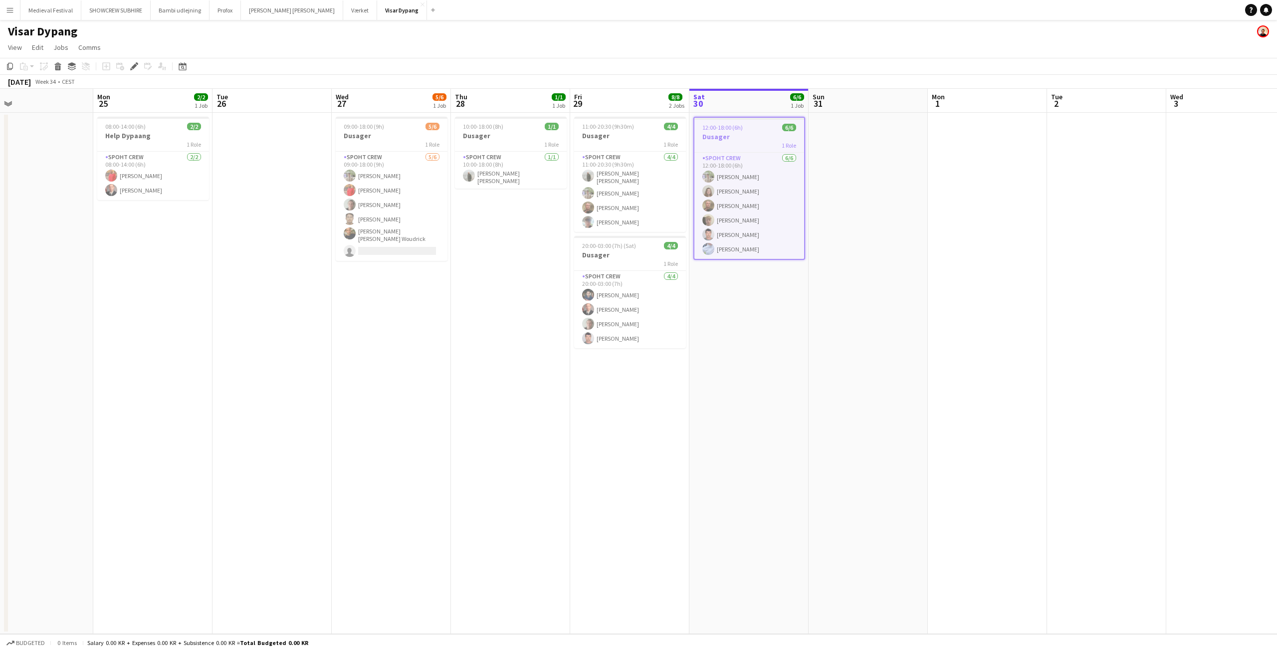
click at [735, 127] on span "12:00-18:00 (6h)" at bounding box center [722, 127] width 40 height 7
click at [734, 127] on span "12:00-18:00 (6h)" at bounding box center [721, 126] width 40 height 7
click at [734, 301] on app-date-cell "12:00-18:00 (6h) 6/6 Dusager 1 Role Spoht Crew [DATE] 12:00-18:00 (6h) [PERSON_…" at bounding box center [748, 373] width 119 height 521
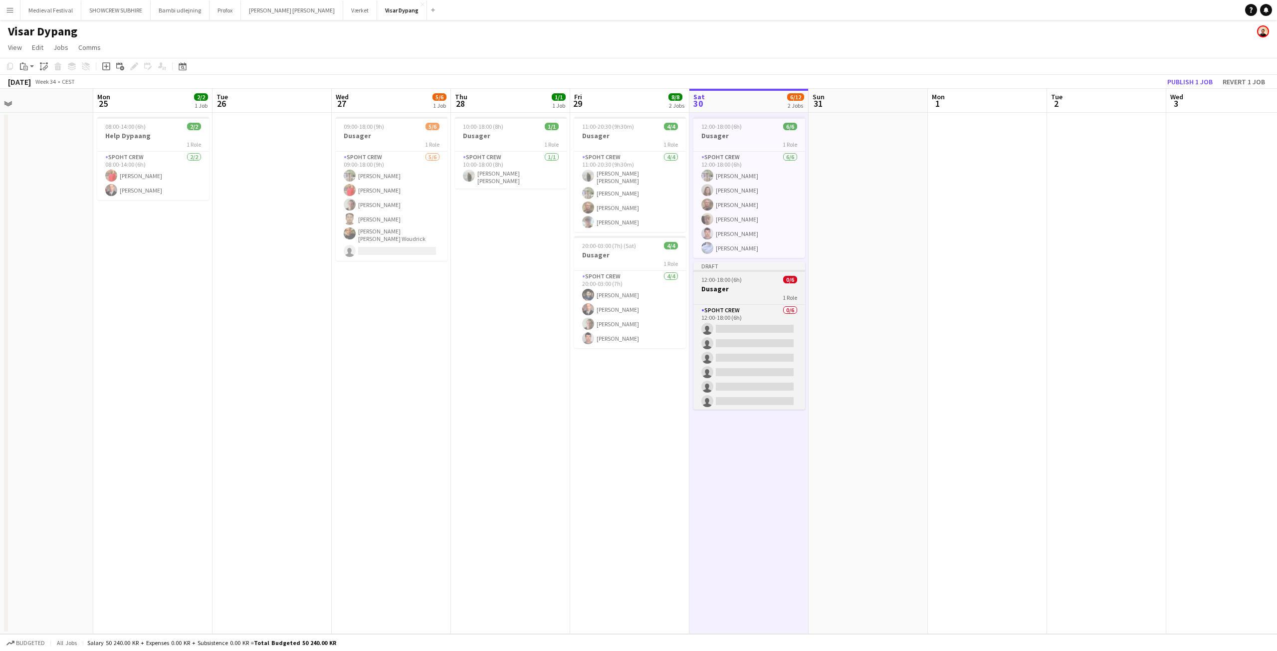
click at [737, 292] on h3 "Dusager" at bounding box center [749, 288] width 112 height 9
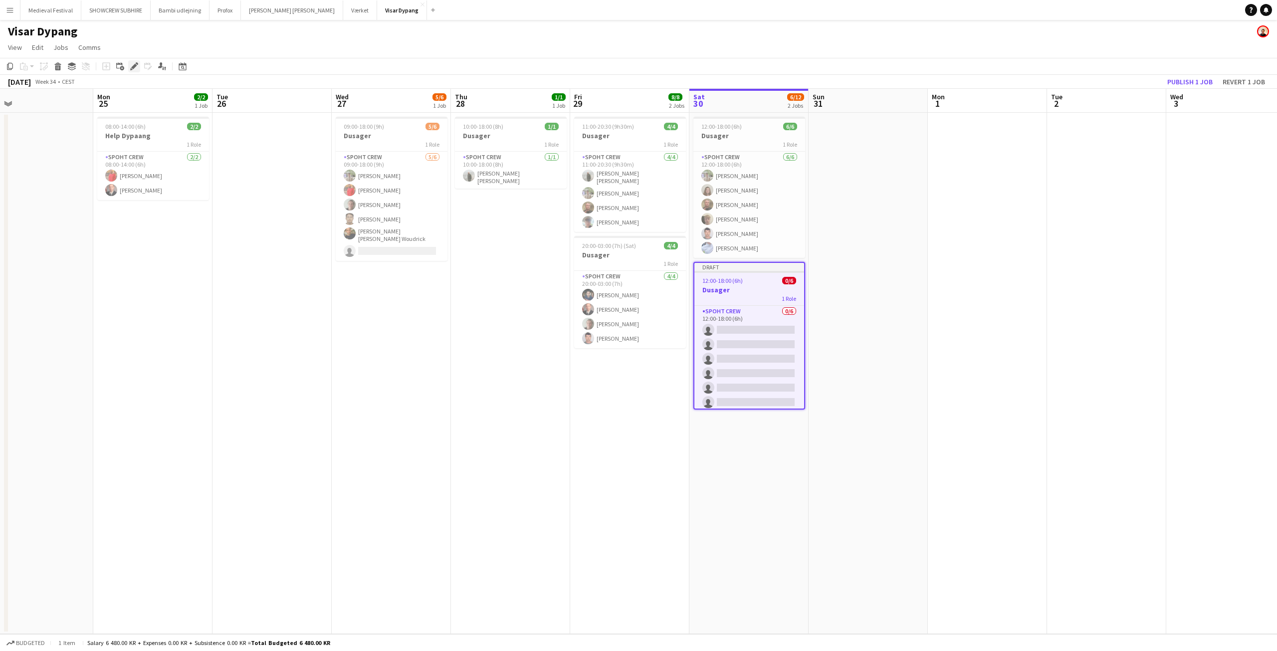
click at [134, 68] on icon at bounding box center [133, 66] width 5 height 5
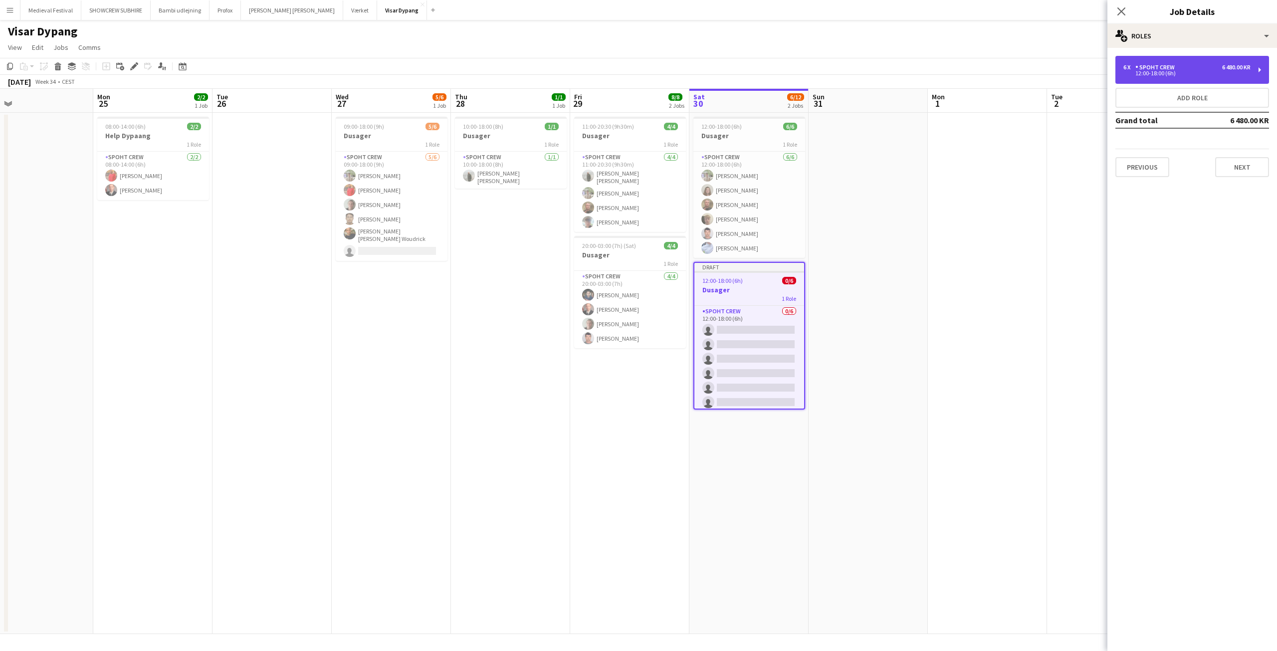
click at [1222, 70] on div "6 x Spoht Crew 6 480.00 KR 12:00-18:00 (6h)" at bounding box center [1186, 70] width 127 height 12
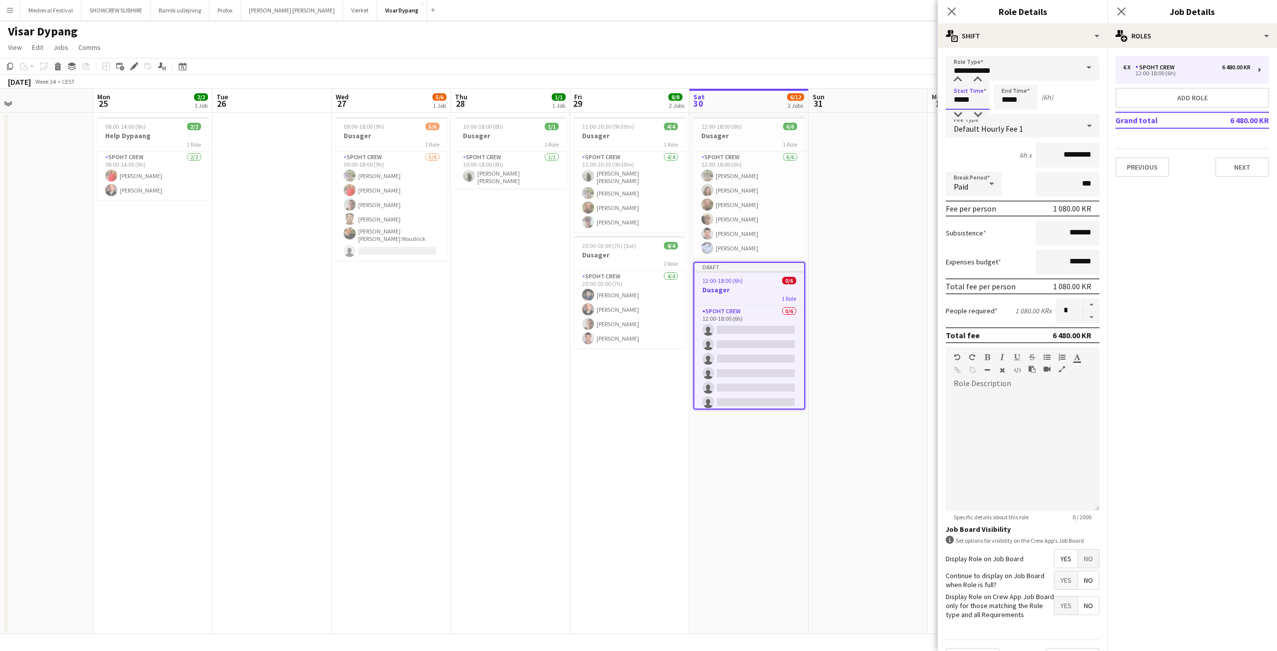
drag, startPoint x: 973, startPoint y: 106, endPoint x: 902, endPoint y: 104, distance: 70.4
click at [903, 104] on body "Menu Boards Boards Boards All jobs Status Workforce Workforce My Workforce Recr…" at bounding box center [638, 325] width 1277 height 651
type input "*****"
drag, startPoint x: 993, startPoint y: 94, endPoint x: 958, endPoint y: 94, distance: 35.4
click at [958, 94] on div "Start Time ***** End Time ***** (10h)" at bounding box center [1023, 97] width 154 height 25
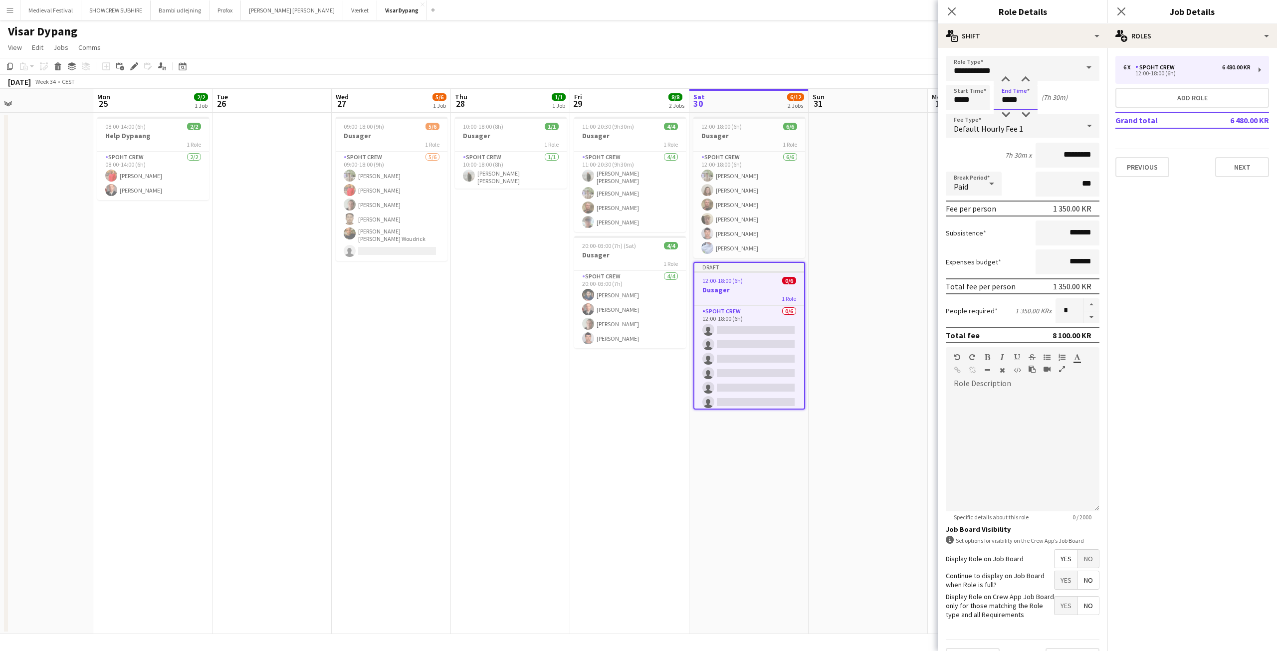
type input "*****"
drag, startPoint x: 1064, startPoint y: 305, endPoint x: 979, endPoint y: 316, distance: 85.9
click at [979, 317] on div "People required 1 350.00 KR x *" at bounding box center [1023, 310] width 154 height 25
type input "*"
click at [756, 344] on app-card-role "Spoht Crew 0/6 12:00-18:00 (6h) single-neutral-actions single-neutral-actions s…" at bounding box center [749, 359] width 110 height 106
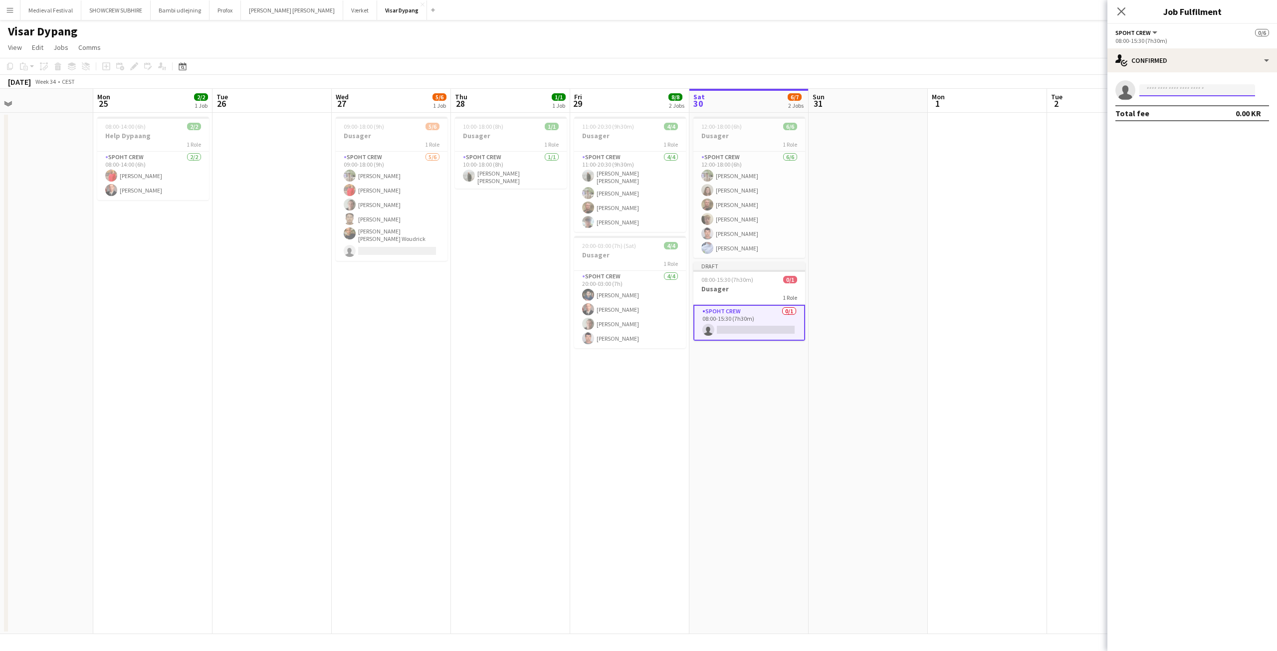
click at [1153, 86] on input at bounding box center [1197, 90] width 116 height 12
type input "*****"
click at [1174, 103] on span "[PERSON_NAME] [PERSON_NAME]" at bounding box center [1181, 104] width 69 height 8
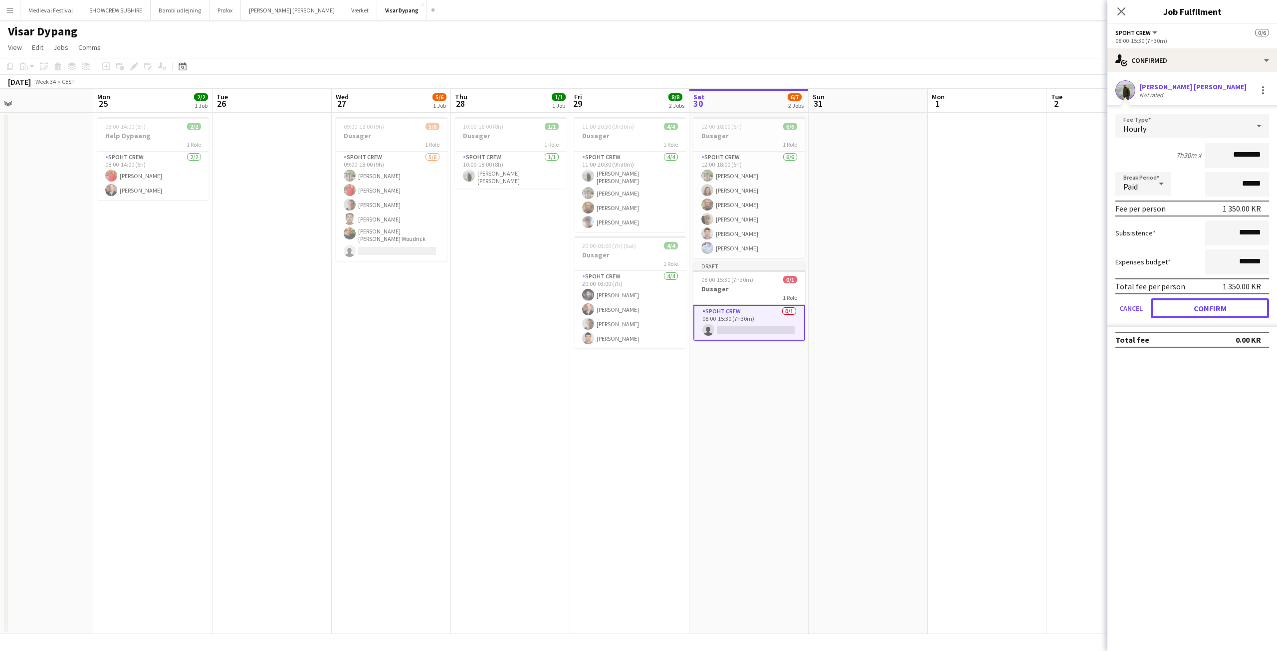
click at [1206, 307] on button "Confirm" at bounding box center [1210, 308] width 118 height 20
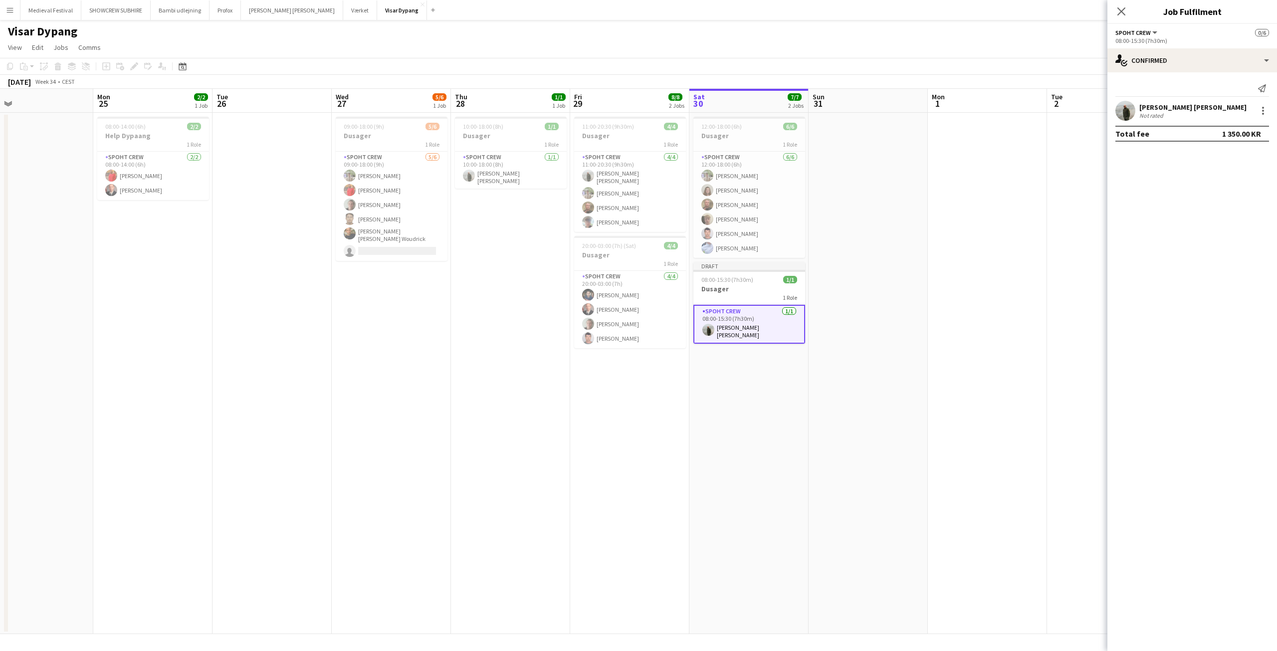
click at [984, 280] on app-date-cell at bounding box center [987, 373] width 119 height 521
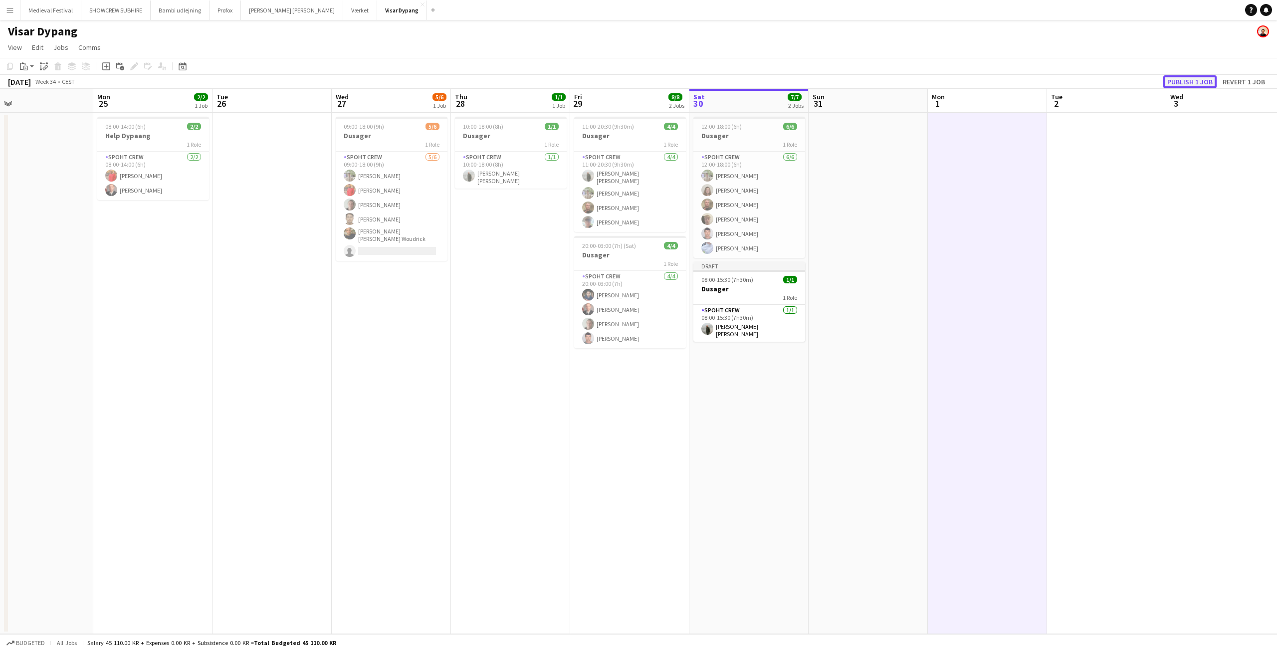
click at [1187, 82] on button "Publish 1 job" at bounding box center [1189, 81] width 53 height 13
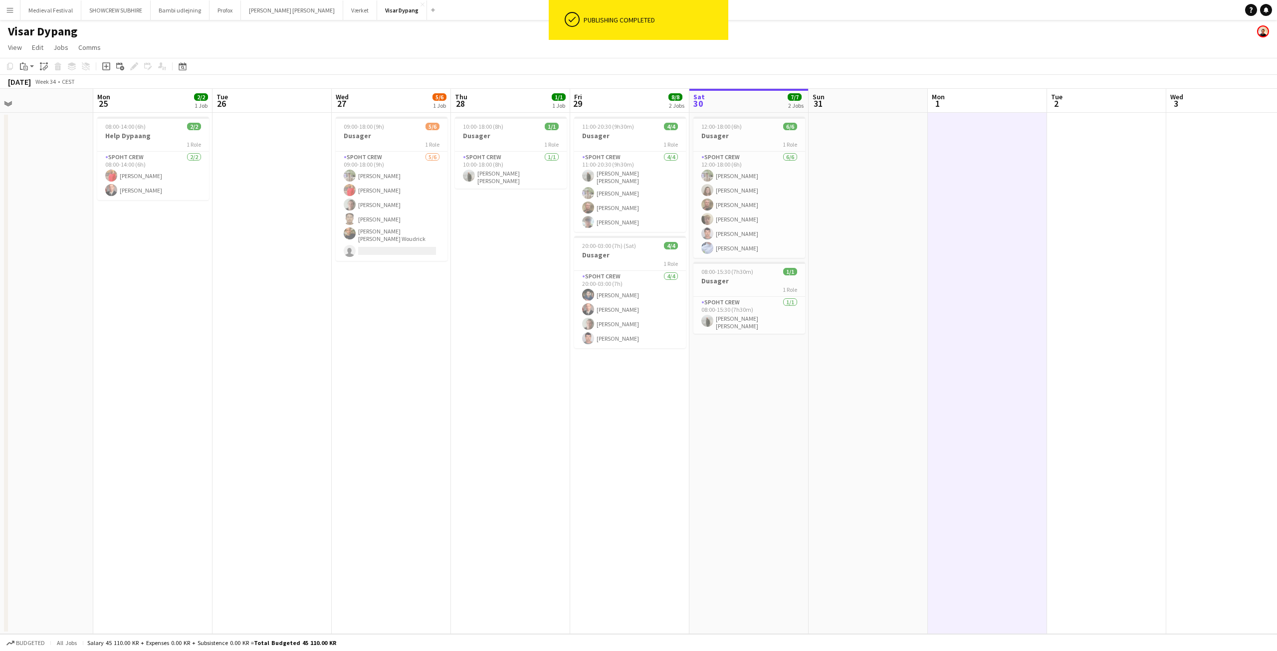
click at [934, 230] on app-date-cell at bounding box center [987, 373] width 119 height 521
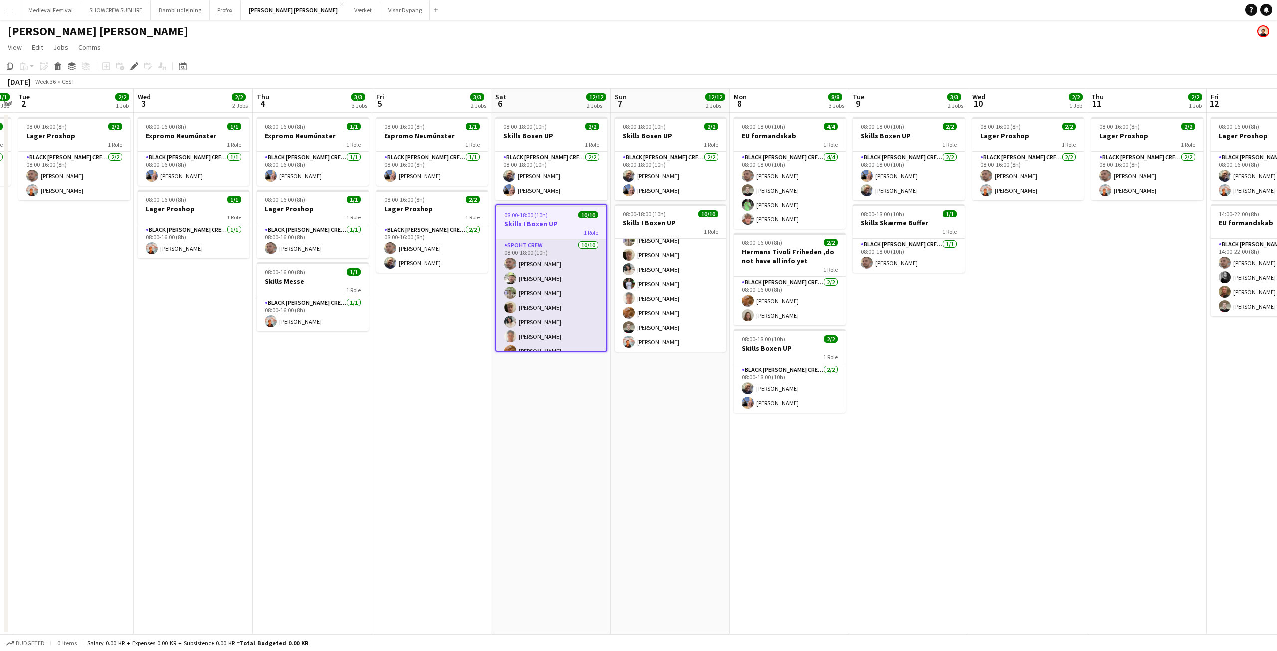
scroll to position [53, 0]
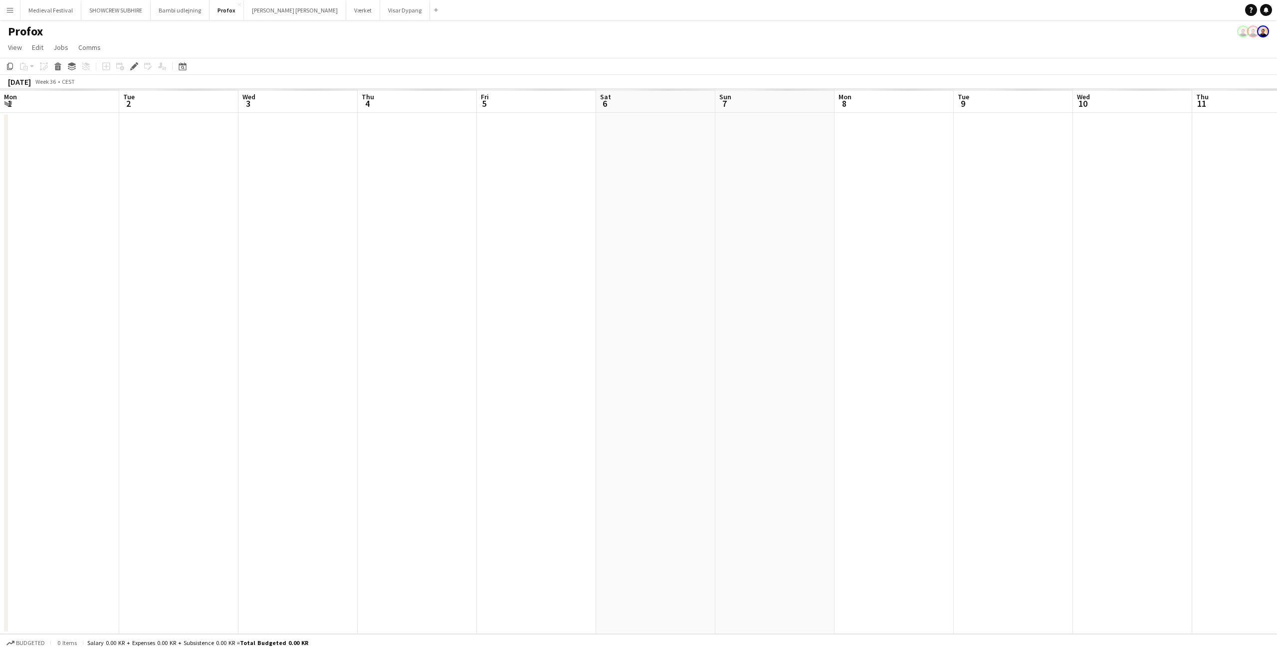
scroll to position [0, 343]
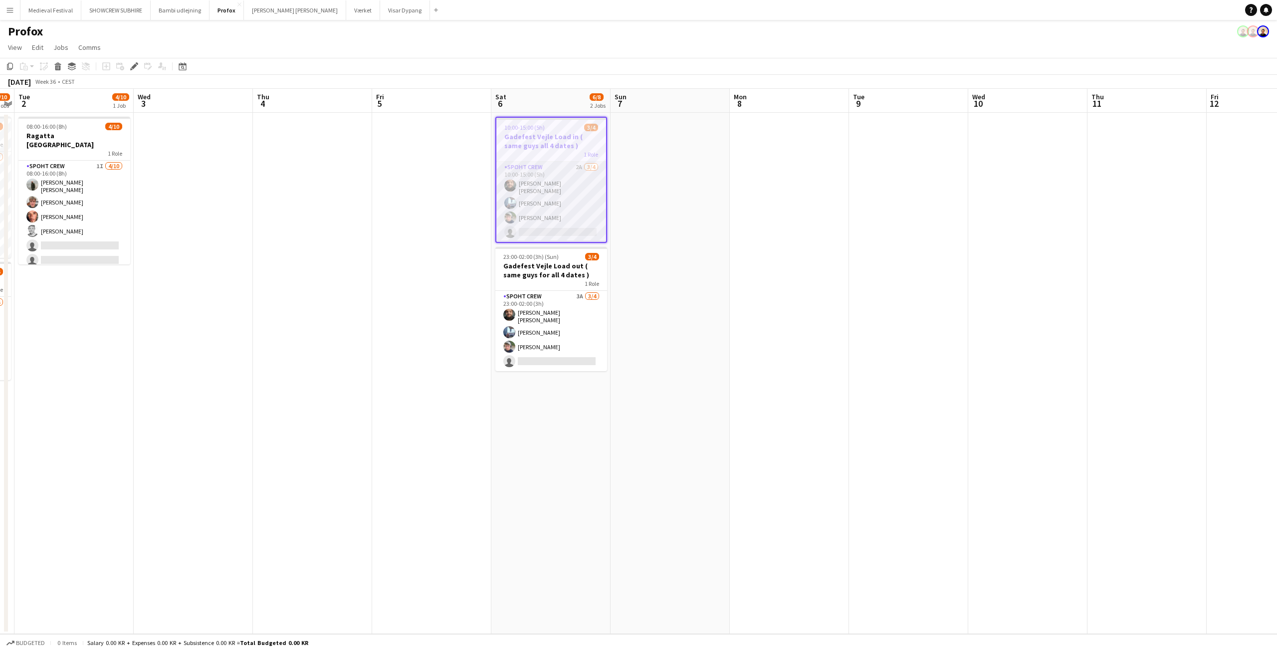
click at [578, 193] on app-card-role "Spoht Crew 2A 3/4 10:00-15:00 (5h) Adam Shem Abraham Armando Irom Lucas Mørch s…" at bounding box center [551, 202] width 110 height 80
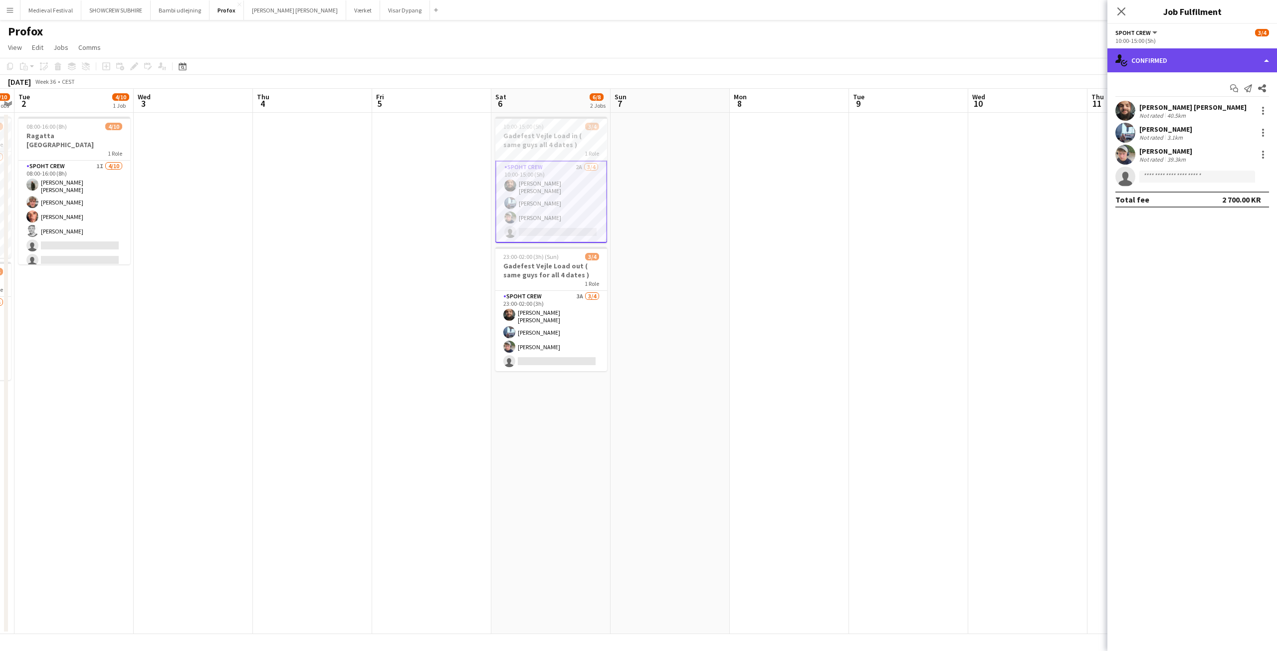
click at [1162, 63] on div "single-neutral-actions-check-2 Confirmed" at bounding box center [1192, 60] width 170 height 24
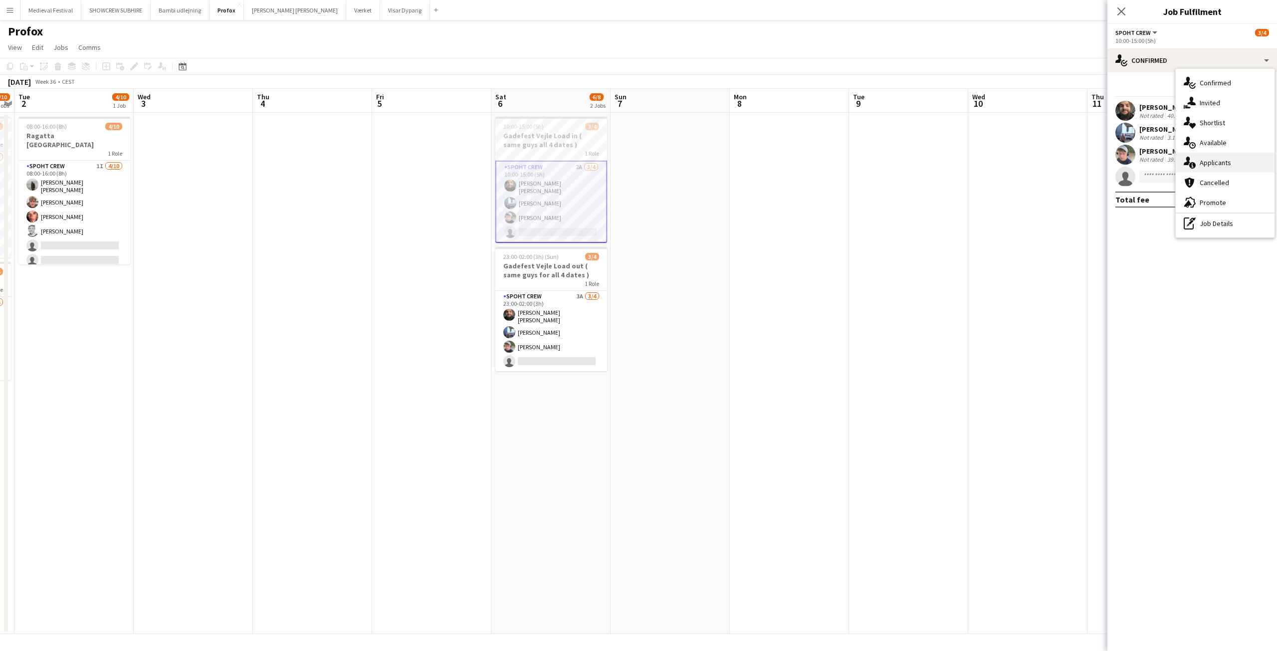
click at [1205, 159] on div "single-neutral-actions-information Applicants" at bounding box center [1225, 163] width 99 height 20
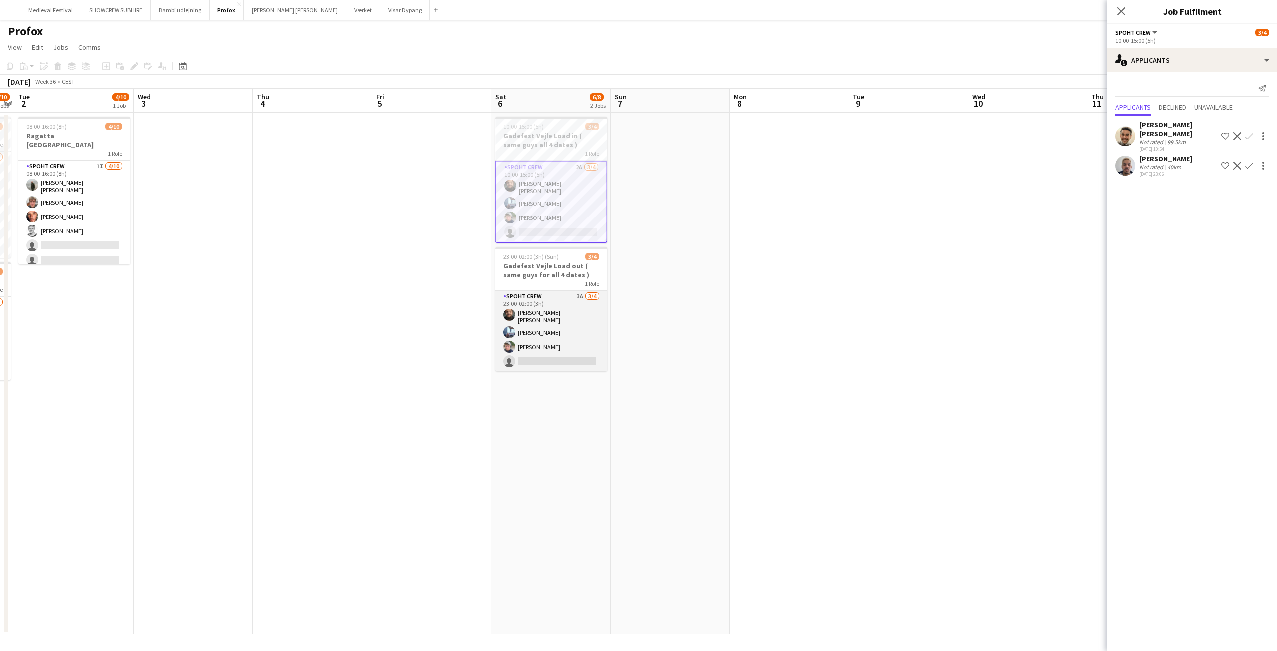
click at [548, 313] on app-card-role "Spoht Crew 3A 3/4 23:00-02:00 (3h) Adam Shem Abraham Armando Irom Lucas Mørch s…" at bounding box center [551, 331] width 112 height 80
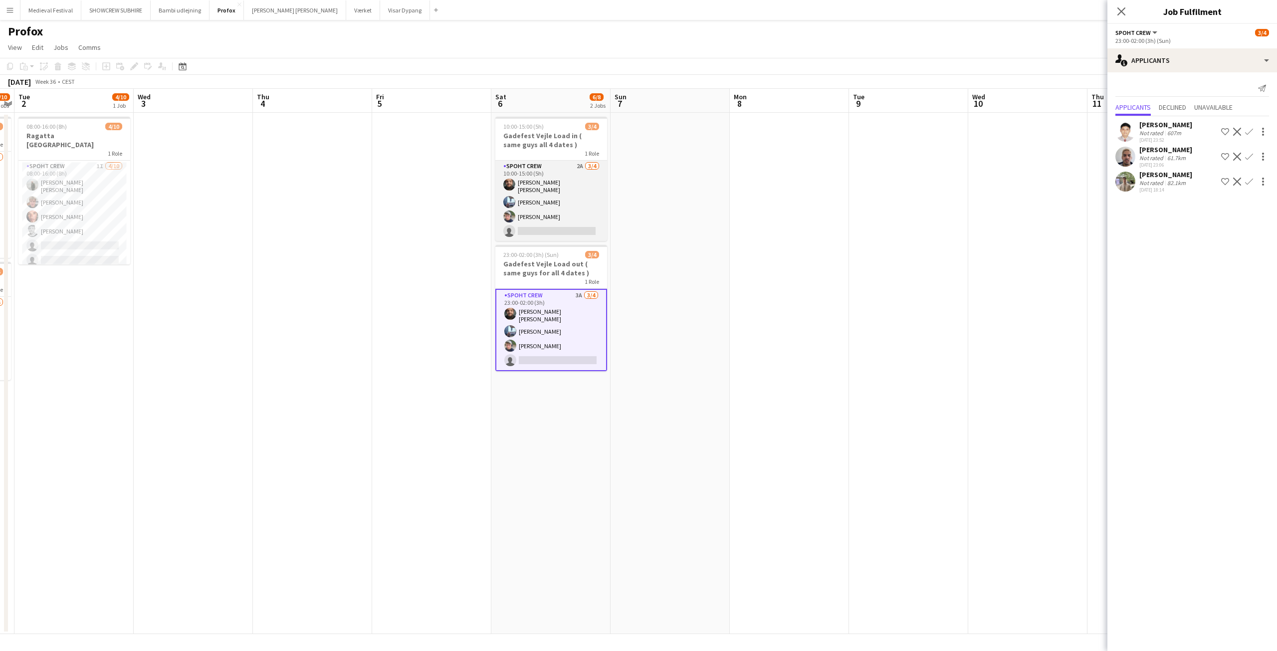
click at [551, 186] on app-card-role "Spoht Crew 2A 3/4 10:00-15:00 (5h) Adam Shem Abraham Armando Irom Lucas Mørch s…" at bounding box center [551, 201] width 112 height 80
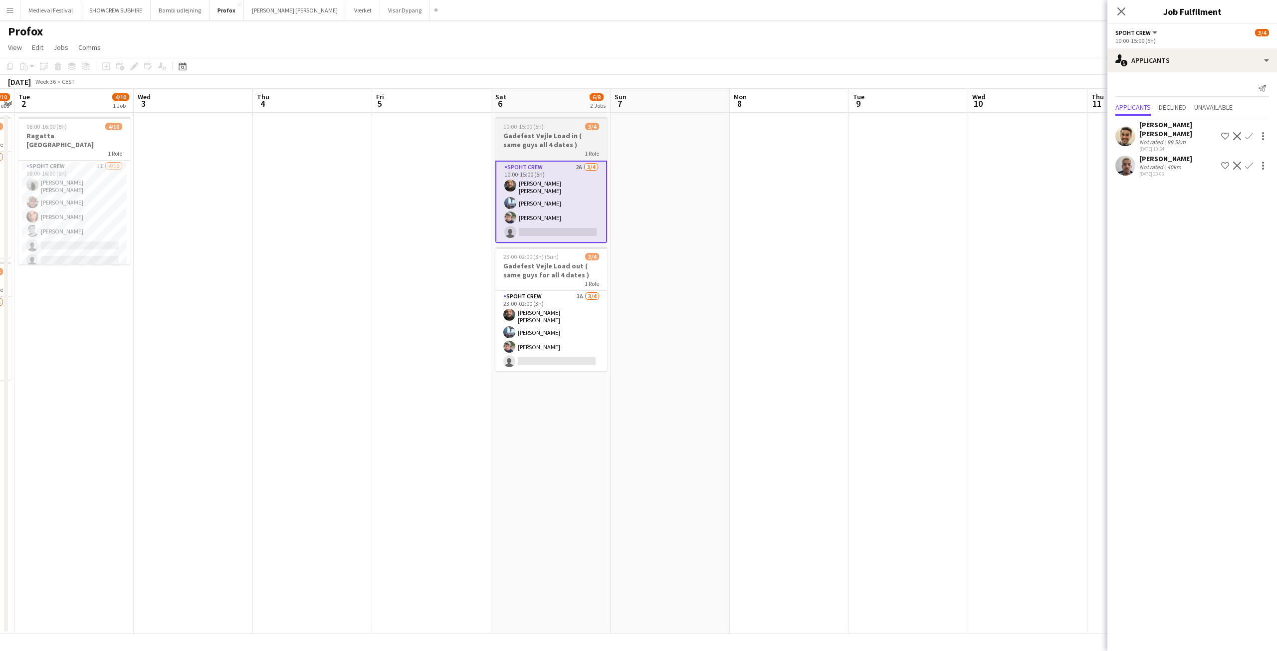
click at [567, 139] on h3 "Gadefest Vejle Load in ( same guys all 4 dates )" at bounding box center [551, 140] width 112 height 18
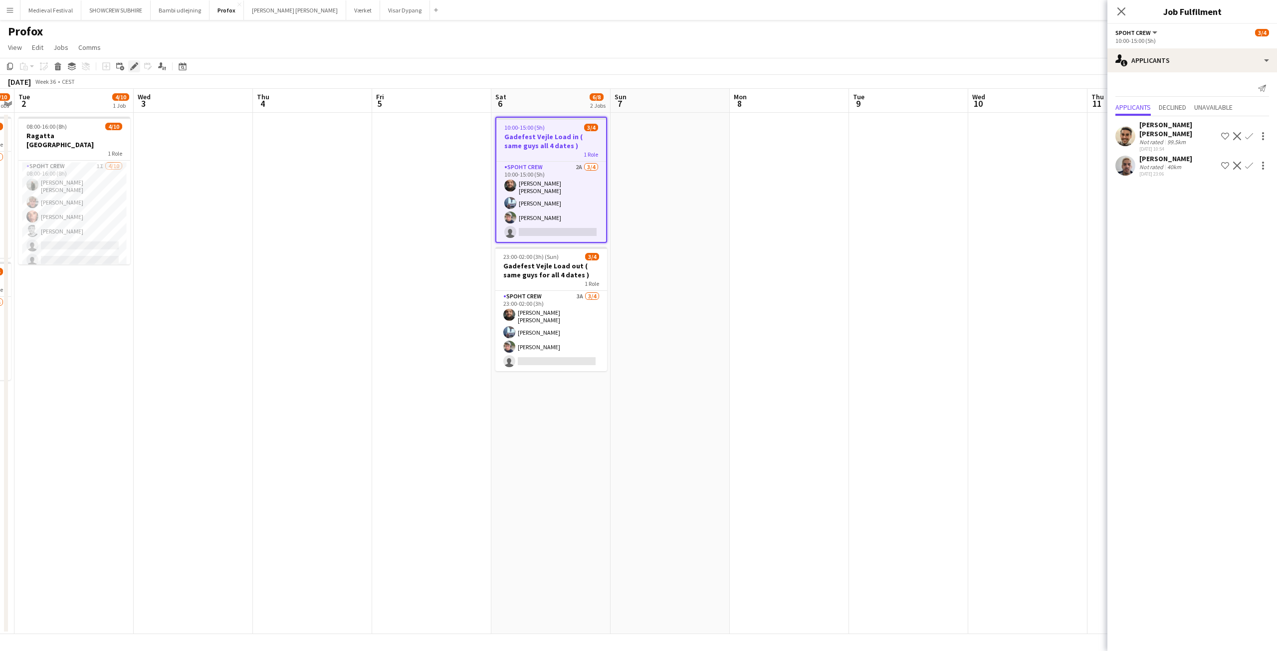
click at [136, 61] on div "Edit" at bounding box center [134, 66] width 12 height 12
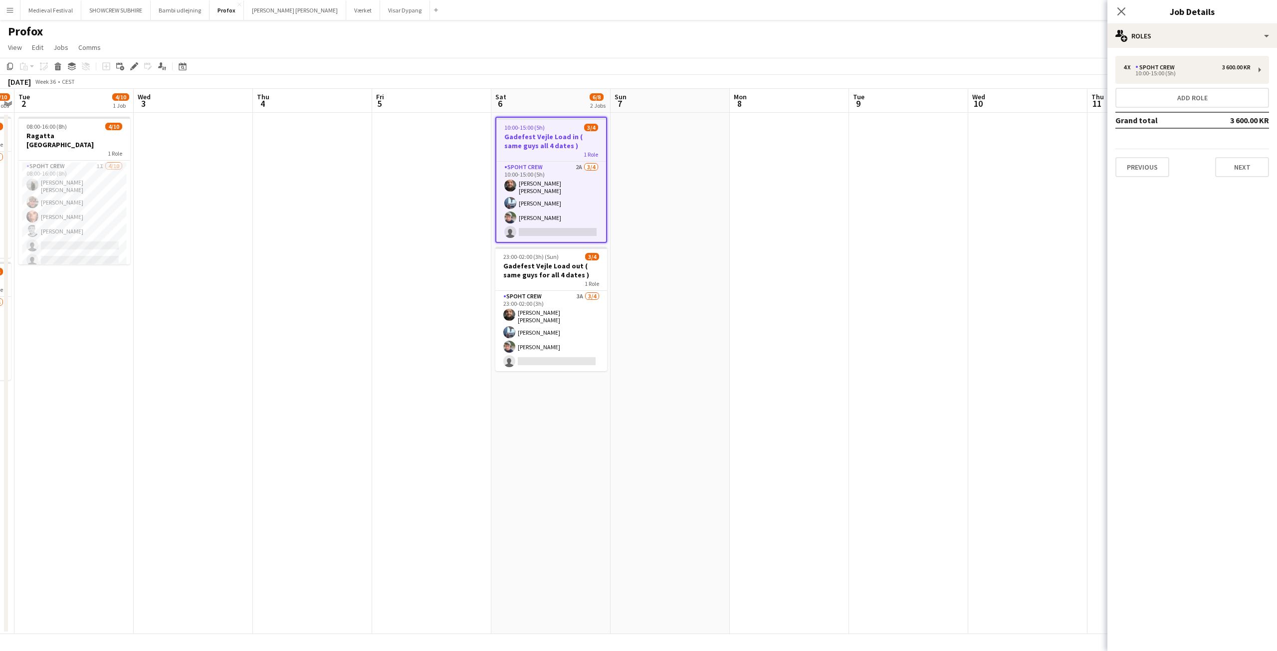
click at [1237, 155] on div "Previous Next" at bounding box center [1192, 163] width 154 height 28
click at [1237, 164] on button "Next" at bounding box center [1242, 167] width 54 height 20
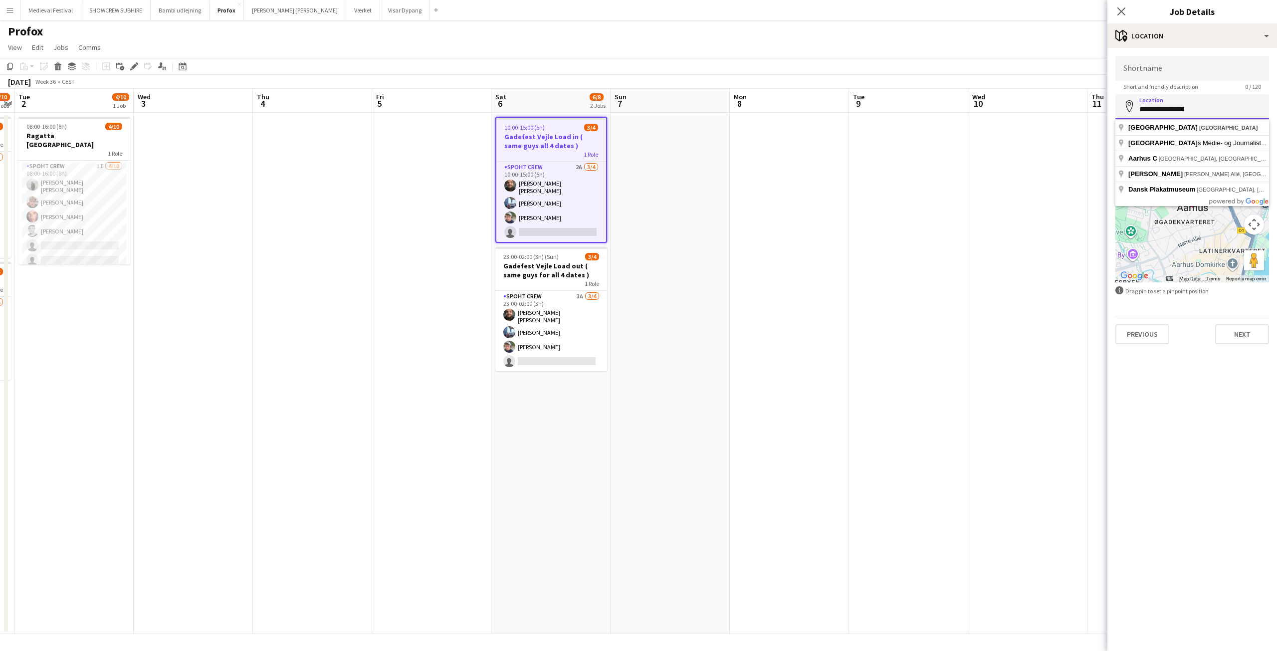
drag, startPoint x: 1220, startPoint y: 111, endPoint x: 1132, endPoint y: 116, distance: 88.4
click at [1137, 114] on input "**********" at bounding box center [1192, 106] width 154 height 25
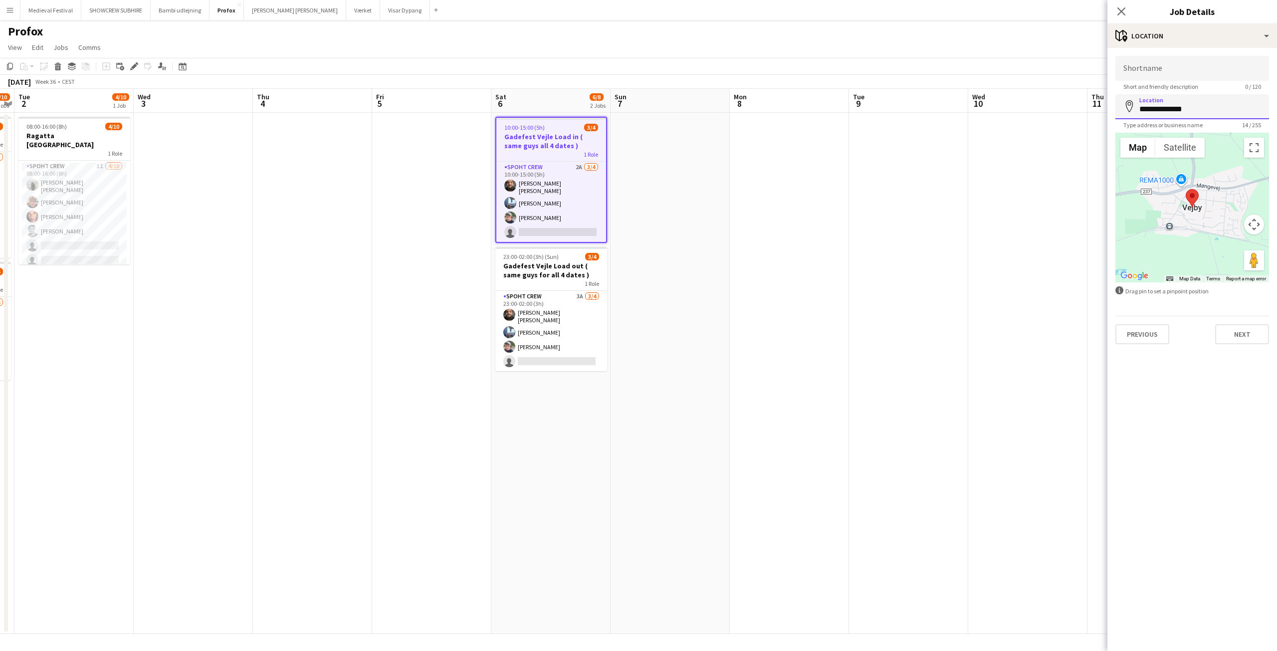
click at [1210, 104] on input "**********" at bounding box center [1192, 106] width 154 height 25
drag, startPoint x: 1207, startPoint y: 102, endPoint x: 1079, endPoint y: 102, distance: 128.2
click at [1079, 102] on body "Menu Boards Boards Boards All jobs Status Workforce Workforce My Workforce Recr…" at bounding box center [638, 325] width 1277 height 651
type input "**********"
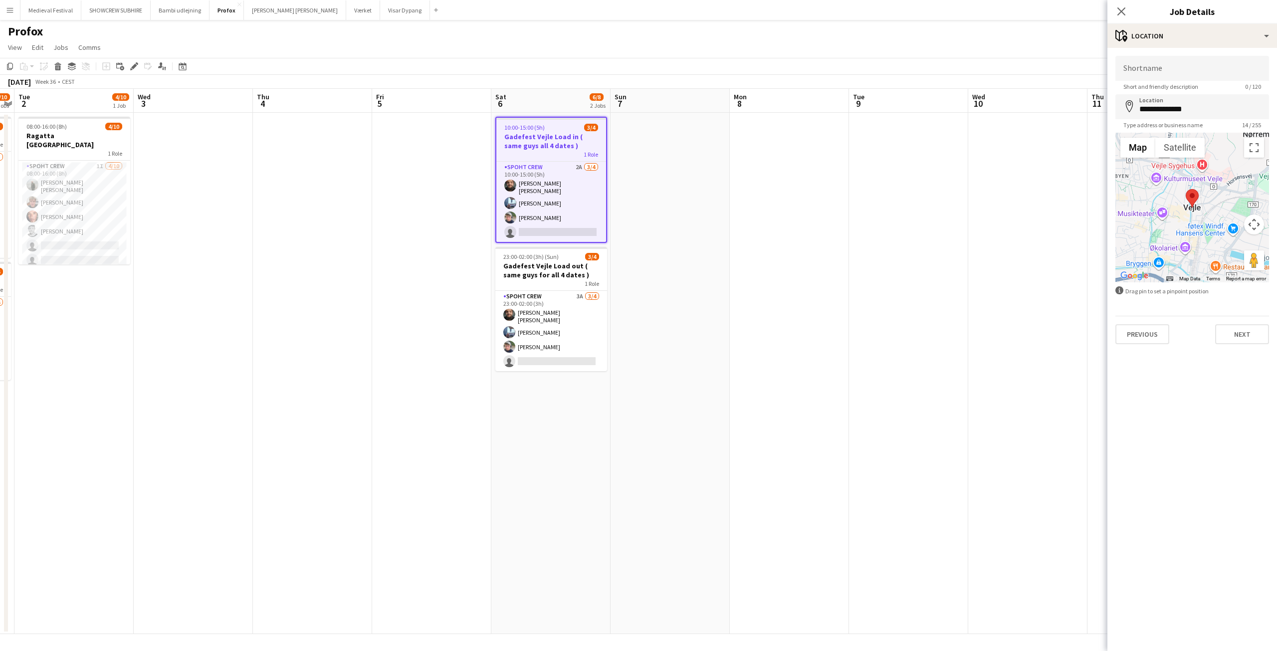
click at [885, 294] on app-date-cell at bounding box center [908, 373] width 119 height 521
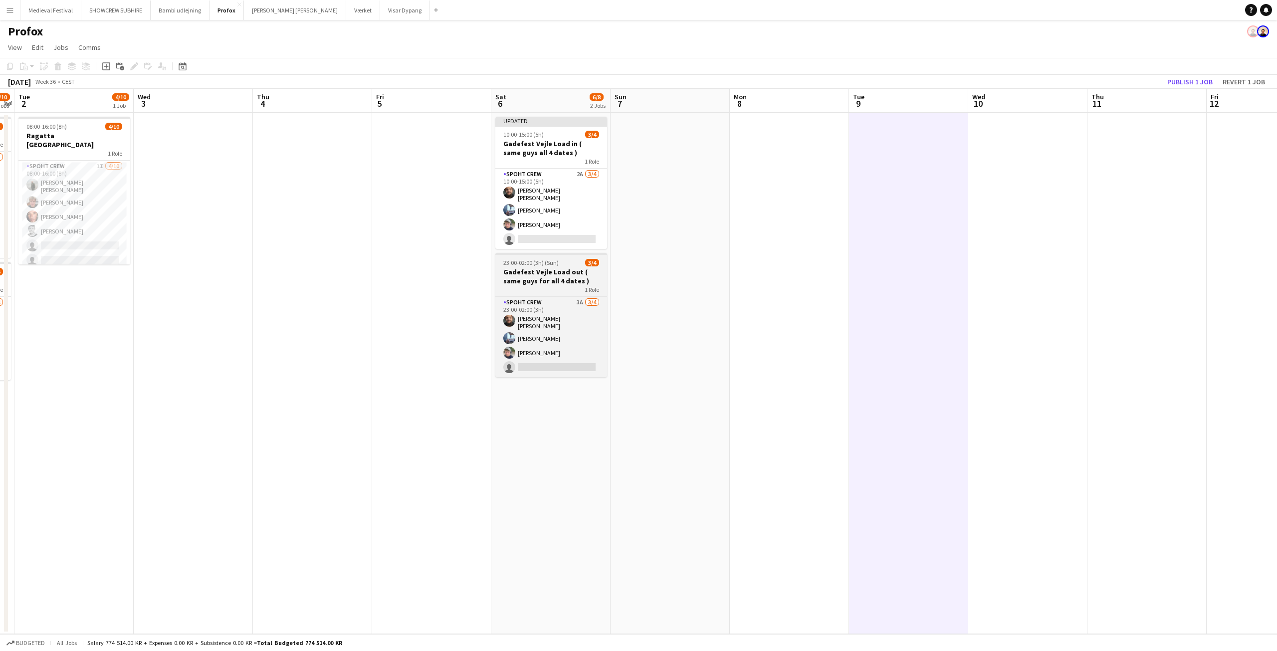
click at [549, 272] on h3 "Gadefest Vejle Load out ( same guys for all 4 dates )" at bounding box center [551, 276] width 112 height 18
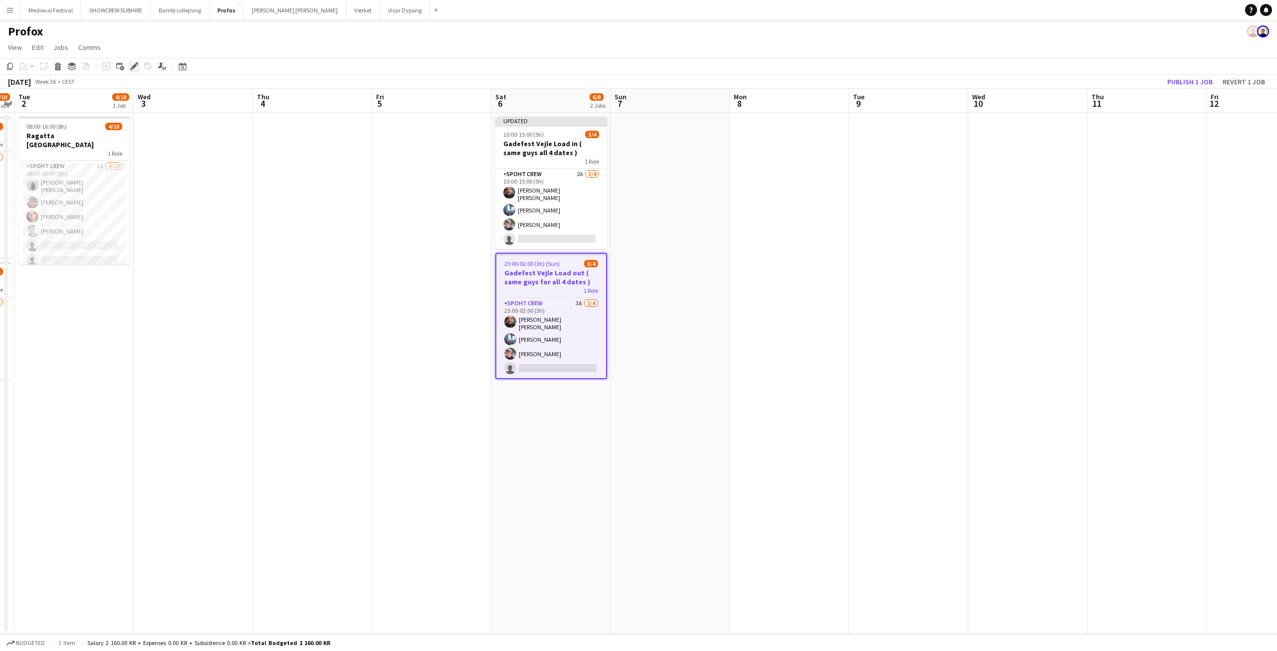
click at [132, 64] on icon "Edit" at bounding box center [134, 66] width 8 height 8
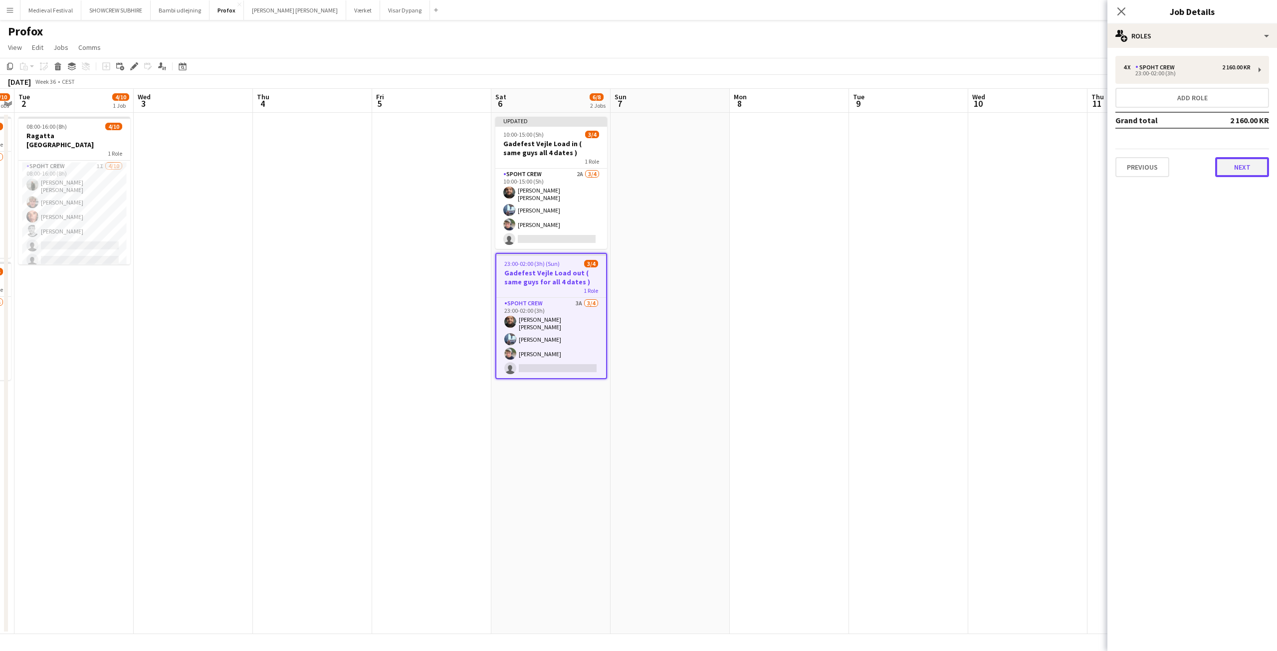
click at [1251, 167] on button "Next" at bounding box center [1242, 167] width 54 height 20
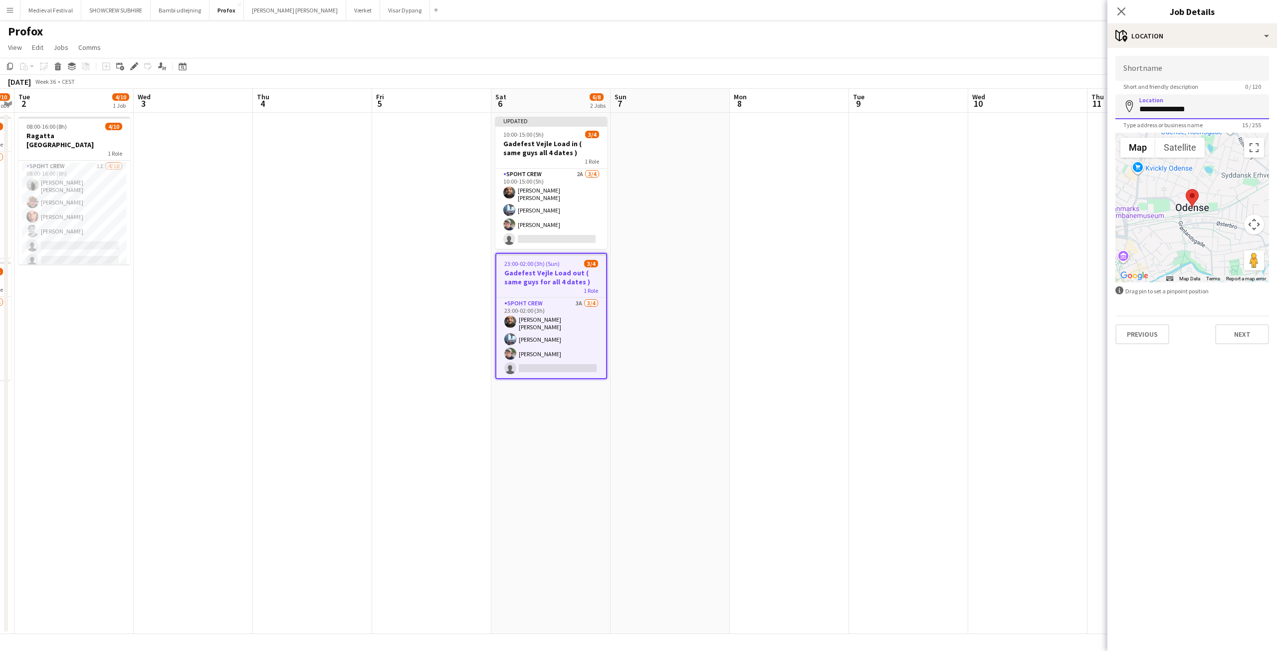
drag, startPoint x: 1207, startPoint y: 108, endPoint x: 1060, endPoint y: 99, distance: 147.4
click at [1060, 99] on body "Menu Boards Boards Boards All jobs Status Workforce Workforce My Workforce Recr…" at bounding box center [638, 325] width 1277 height 651
type input "*"
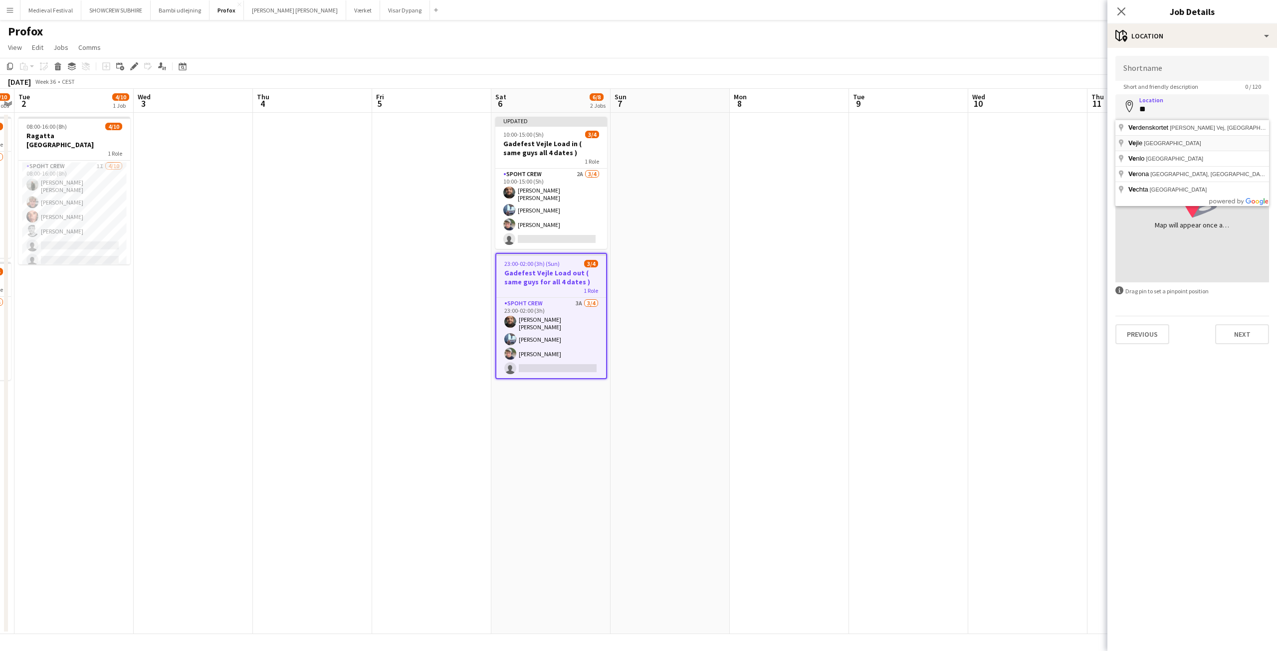
type input "**********"
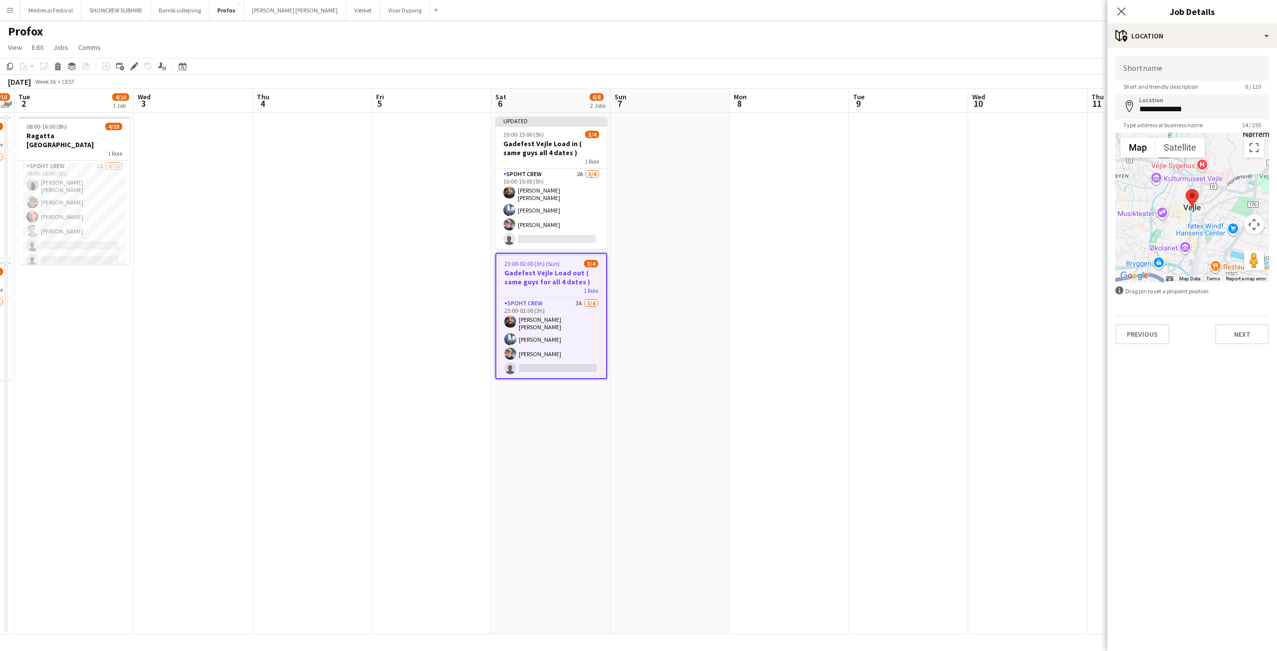
click at [970, 188] on app-date-cell at bounding box center [1027, 373] width 119 height 521
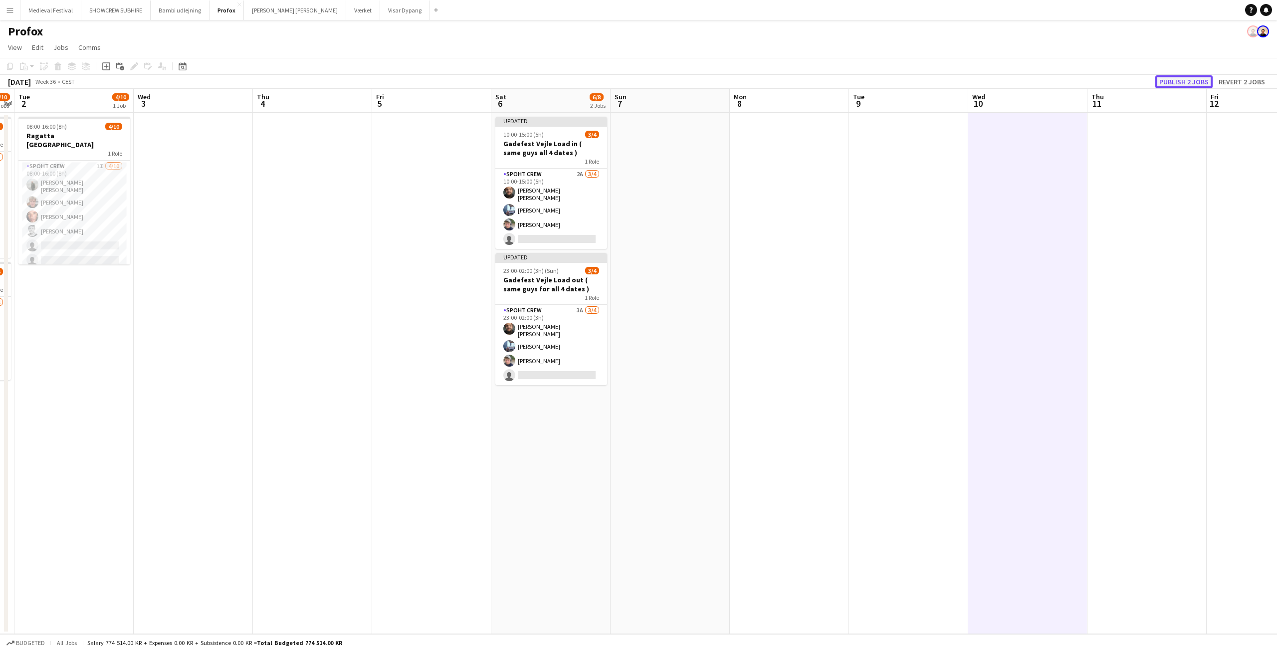
click at [1194, 82] on button "Publish 2 jobs" at bounding box center [1183, 81] width 57 height 13
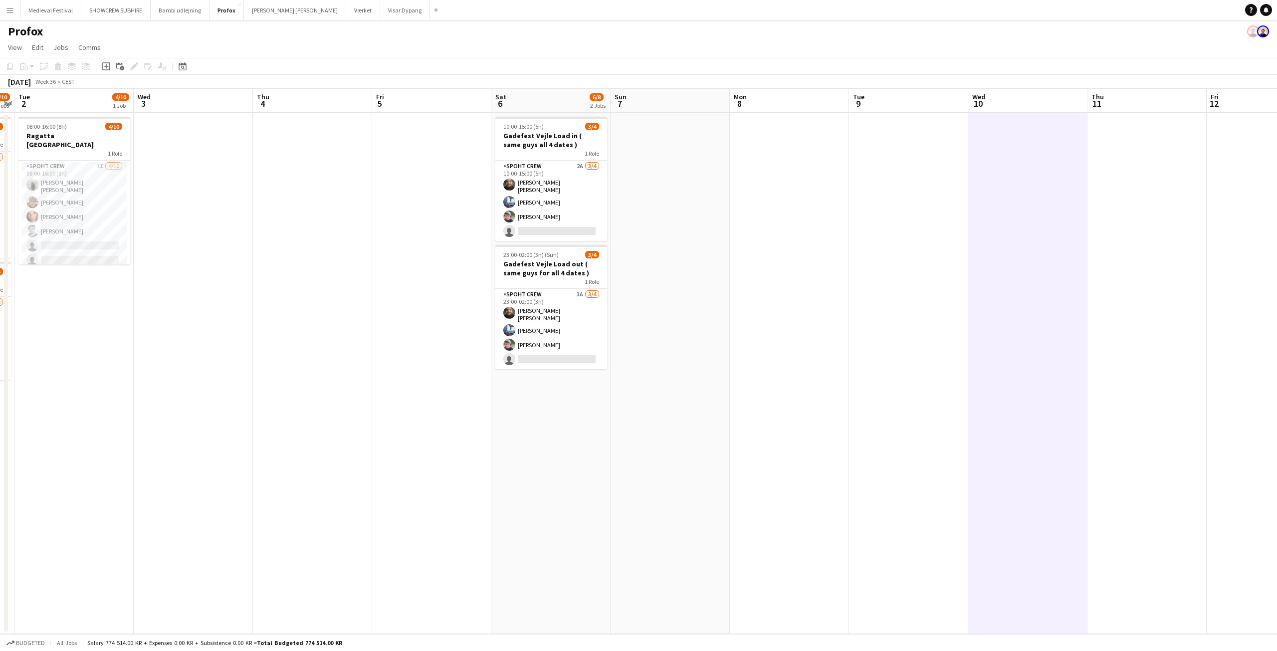
click at [243, 195] on app-date-cell at bounding box center [193, 373] width 119 height 521
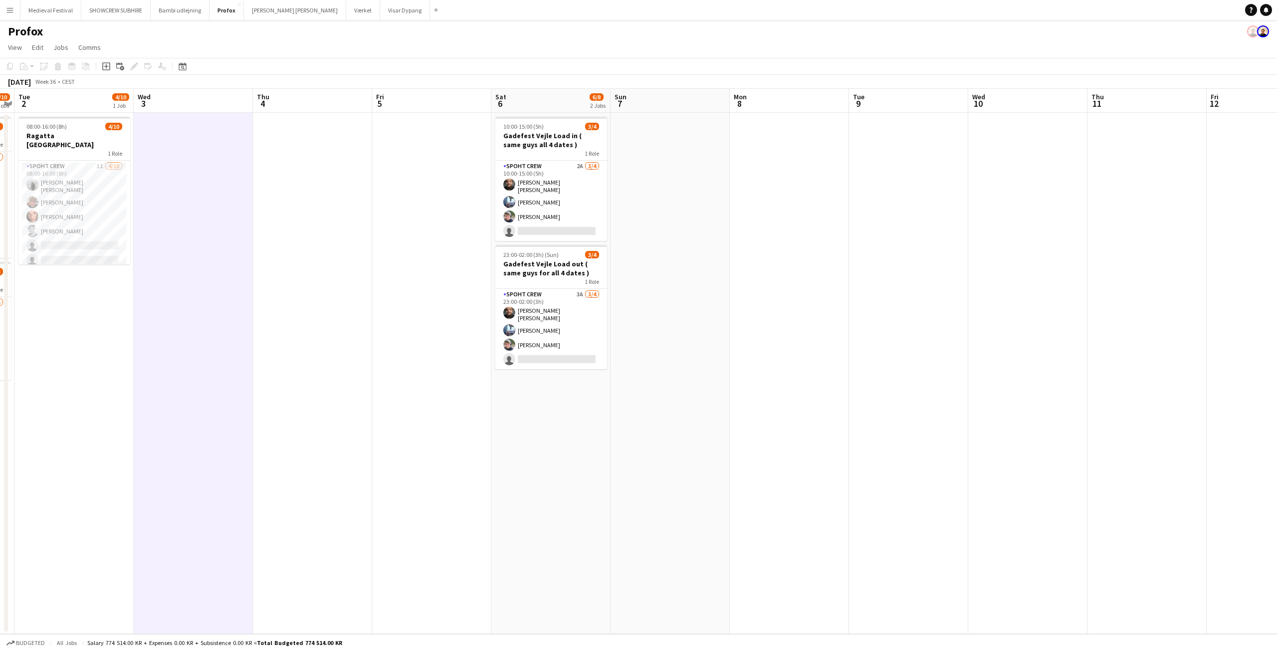
click at [11, 11] on app-icon "Menu" at bounding box center [10, 10] width 8 height 8
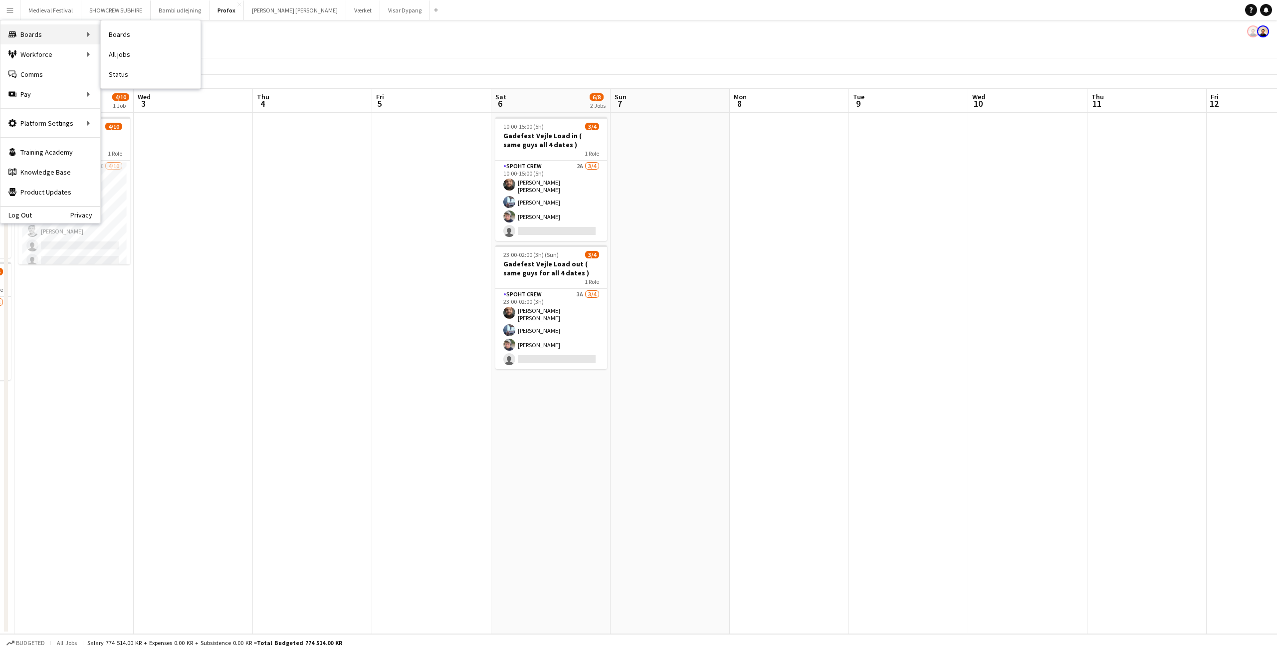
click at [79, 27] on div "Boards Boards" at bounding box center [50, 34] width 100 height 20
click at [136, 37] on link "Boards" at bounding box center [151, 34] width 100 height 20
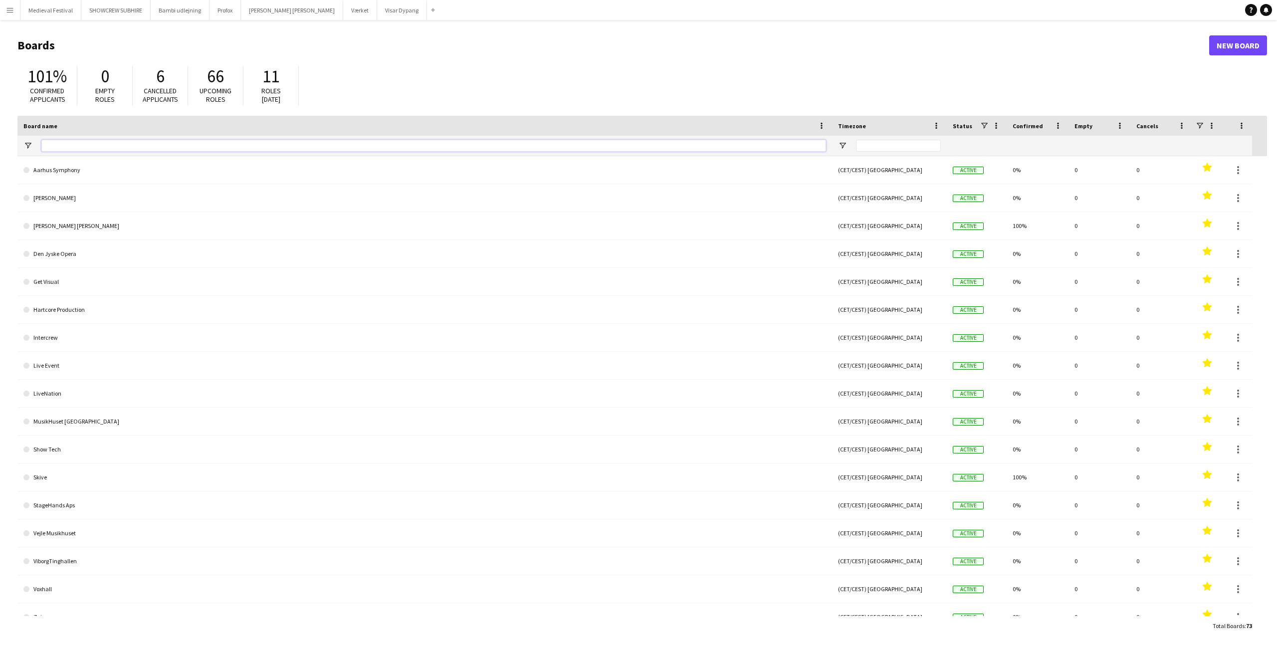
click at [70, 140] on input "Board name Filter Input" at bounding box center [433, 146] width 785 height 12
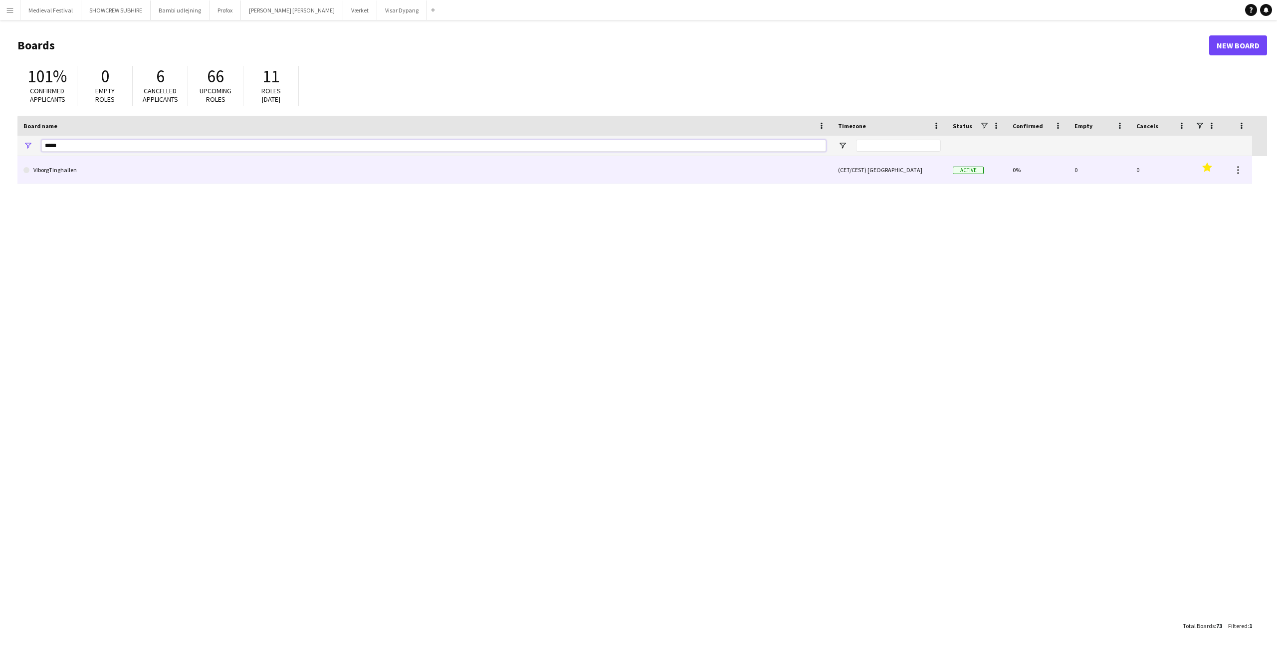
type input "*****"
click at [67, 176] on link "ViborgTinghallen" at bounding box center [424, 170] width 802 height 28
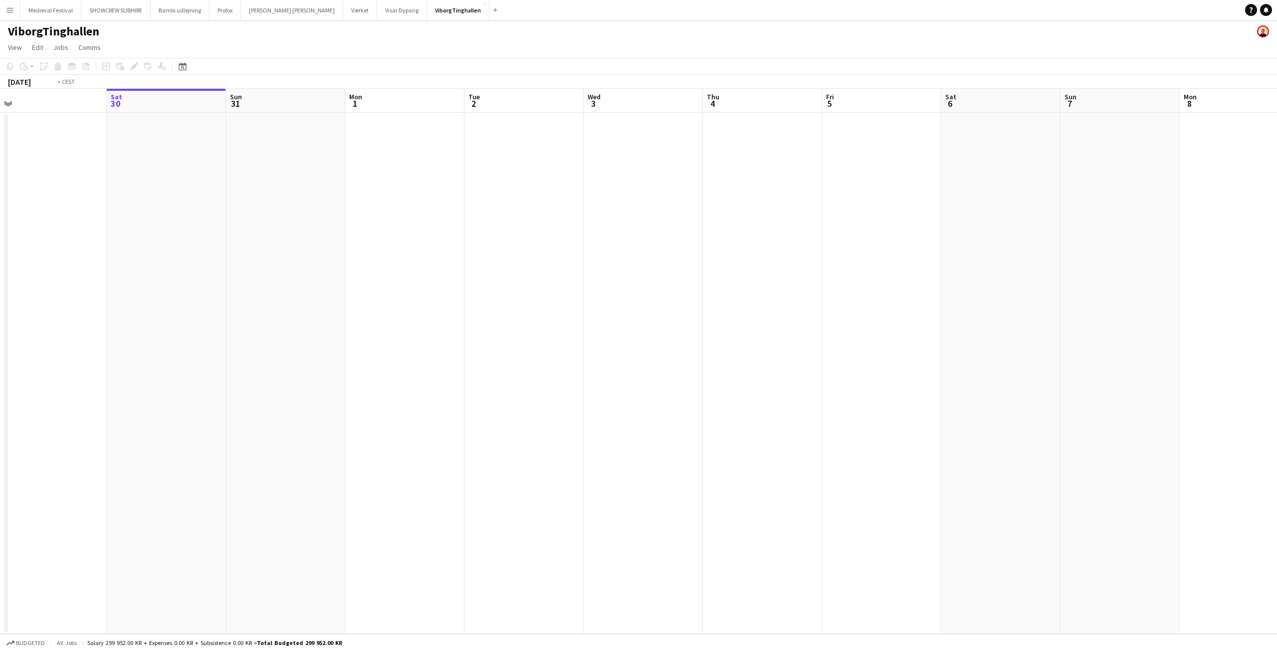
drag, startPoint x: 302, startPoint y: 268, endPoint x: 986, endPoint y: 297, distance: 684.4
click at [987, 297] on app-calendar-viewport "Wed 27 Thu 28 Fri 29 Sat 30 Sun 31 Mon 1 Tue 2 Wed 3 Thu 4 Fri 5 Sat 6 Sun 7 Mo…" at bounding box center [638, 361] width 1277 height 545
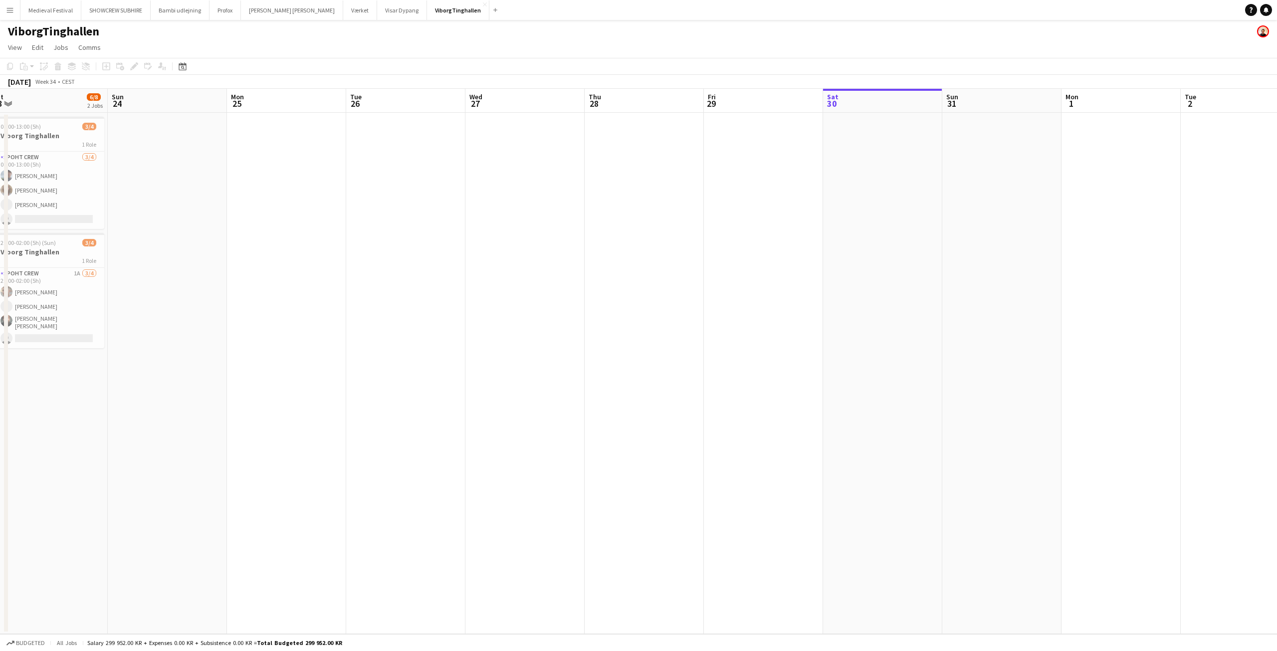
click at [985, 297] on app-date-cell at bounding box center [1001, 373] width 119 height 521
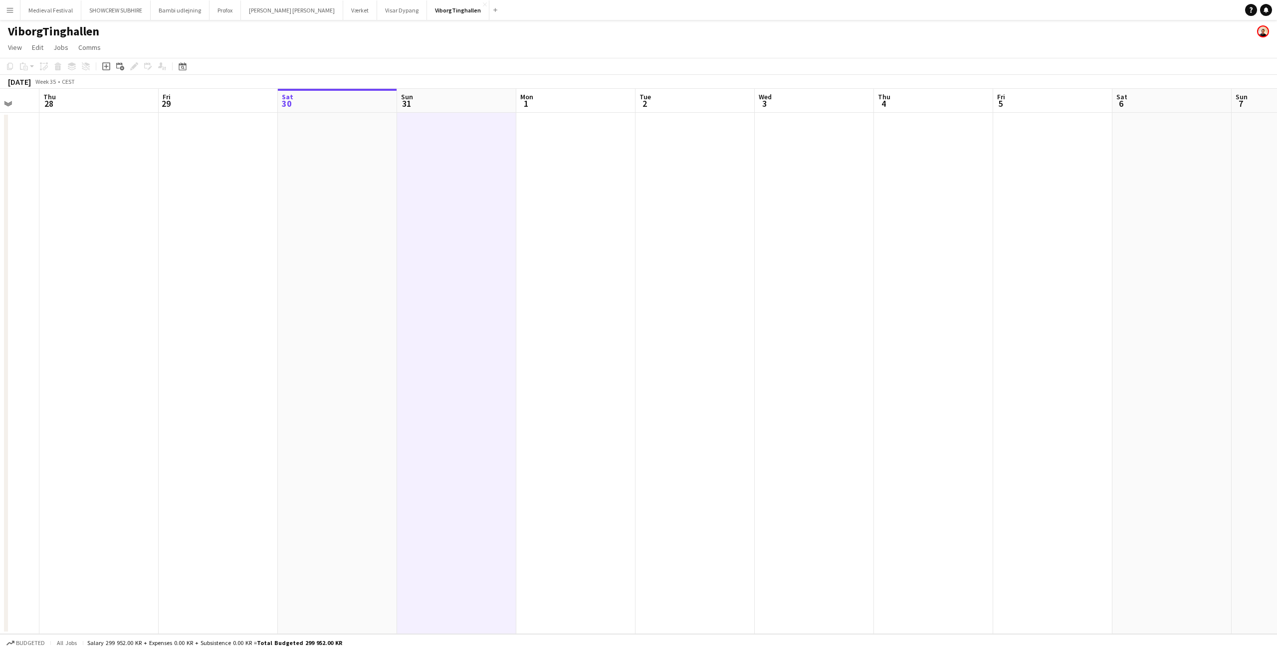
drag, startPoint x: 583, startPoint y: 312, endPoint x: 436, endPoint y: 322, distance: 147.5
click at [437, 323] on app-calendar-viewport "Mon 25 Tue 26 Wed 27 Thu 28 Fri 29 Sat 30 Sun 31 Mon 1 Tue 2 Wed 3 Thu 4 Fri 5 …" at bounding box center [638, 361] width 1277 height 545
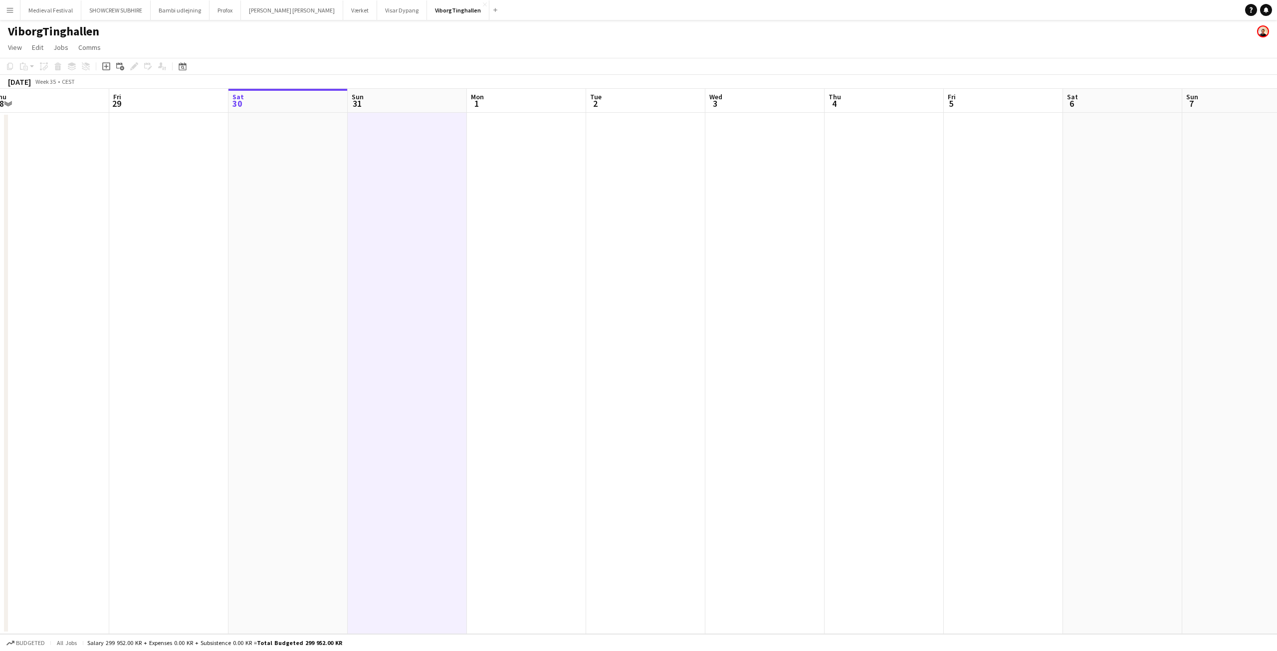
scroll to position [0, 289]
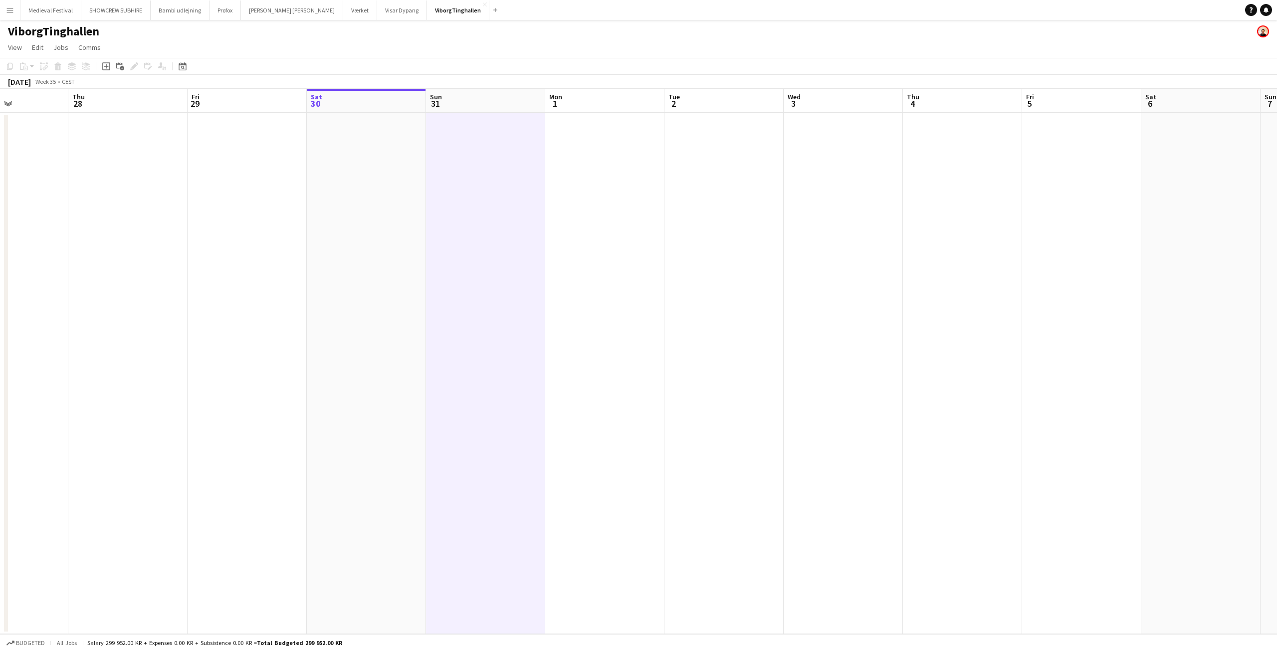
drag, startPoint x: 865, startPoint y: 249, endPoint x: 428, endPoint y: 308, distance: 440.8
click at [428, 308] on app-calendar-viewport "Mon 25 Tue 26 Wed 27 Thu 28 Fri 29 Sat 30 Sun 31 Mon 1 Tue 2 Wed 3 Thu 4 Fri 5 …" at bounding box center [638, 361] width 1277 height 545
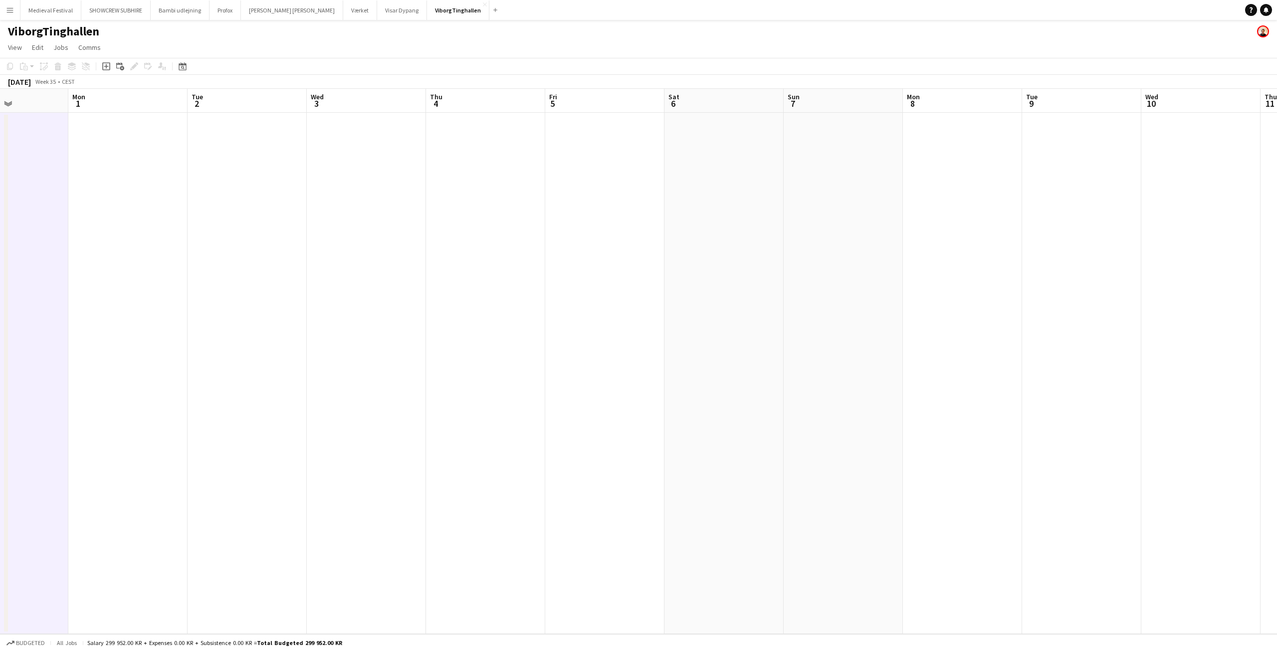
click at [588, 171] on app-date-cell at bounding box center [604, 373] width 119 height 521
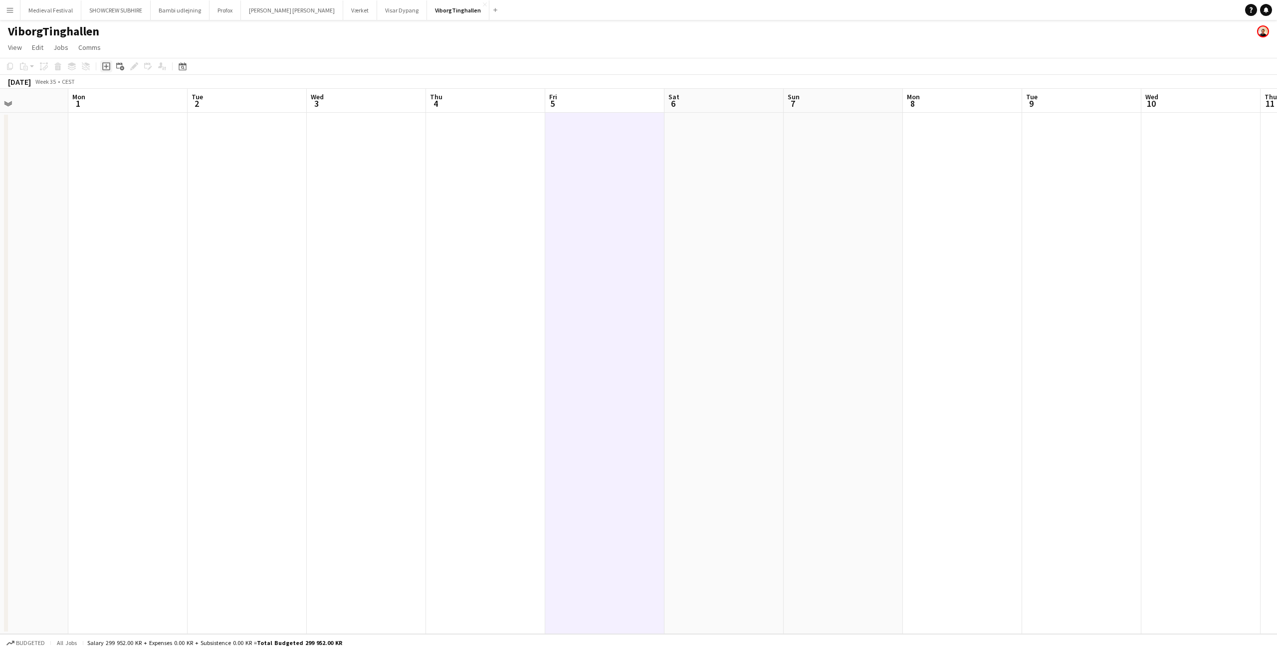
click at [105, 63] on icon at bounding box center [106, 66] width 8 height 8
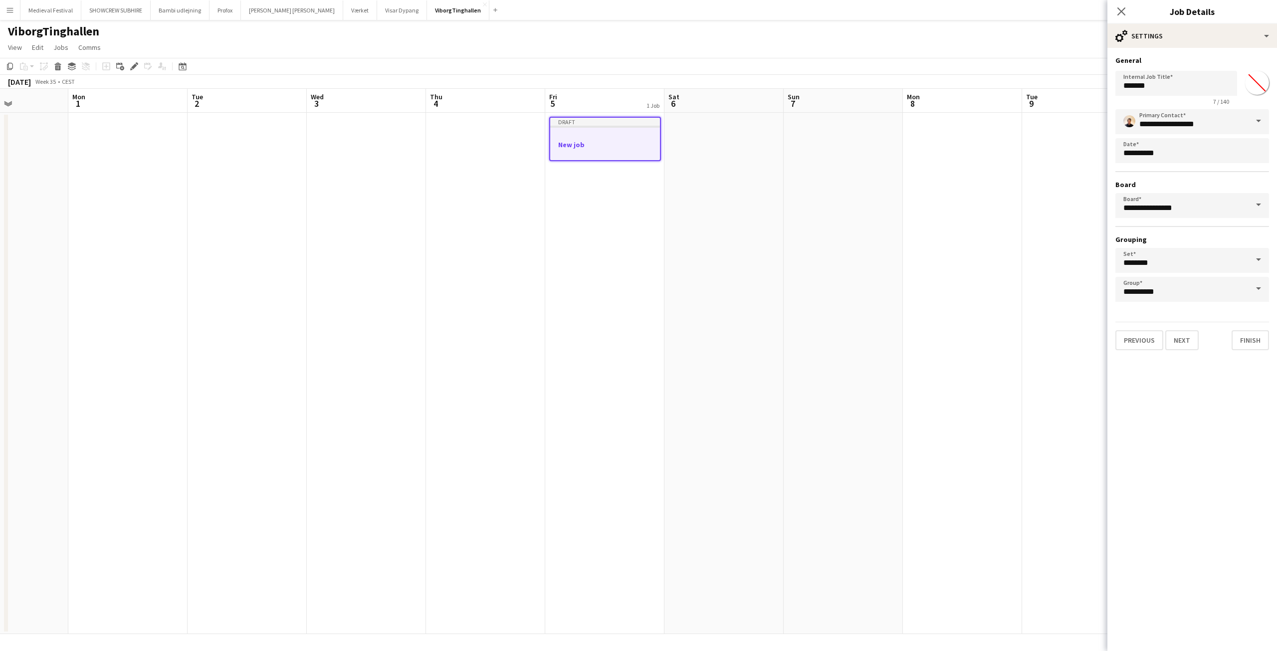
click at [182, 292] on app-date-cell at bounding box center [127, 373] width 119 height 521
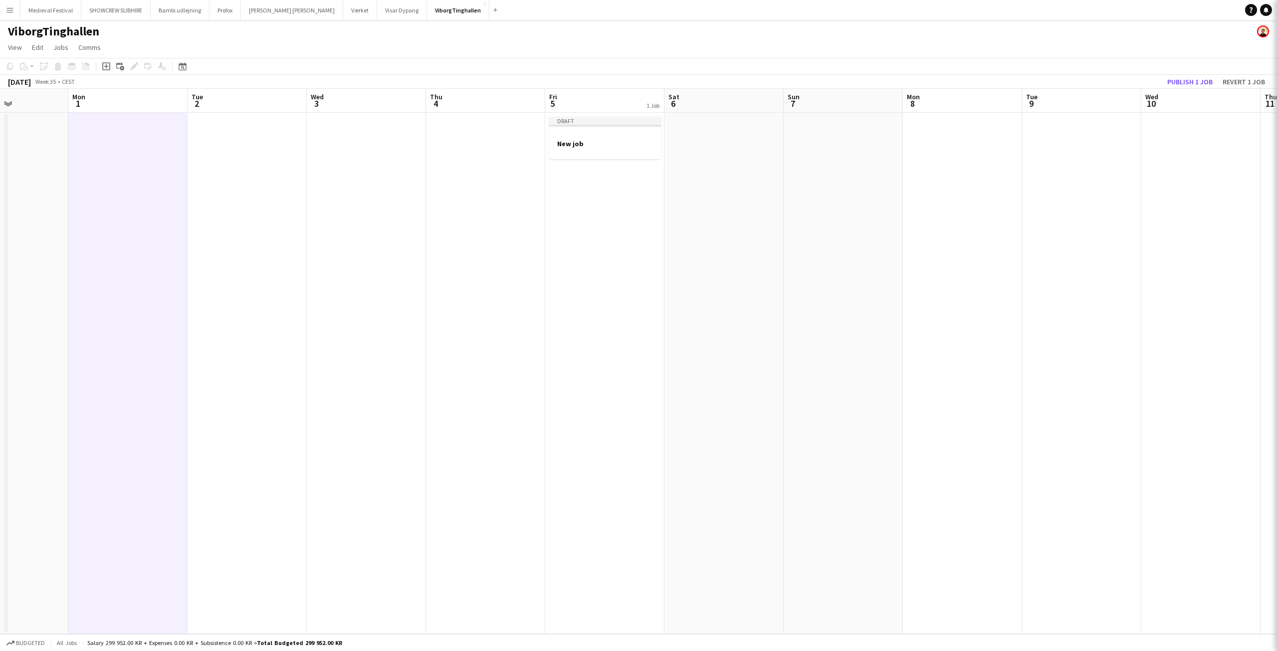
scroll to position [0, 288]
click at [584, 137] on div at bounding box center [607, 134] width 112 height 7
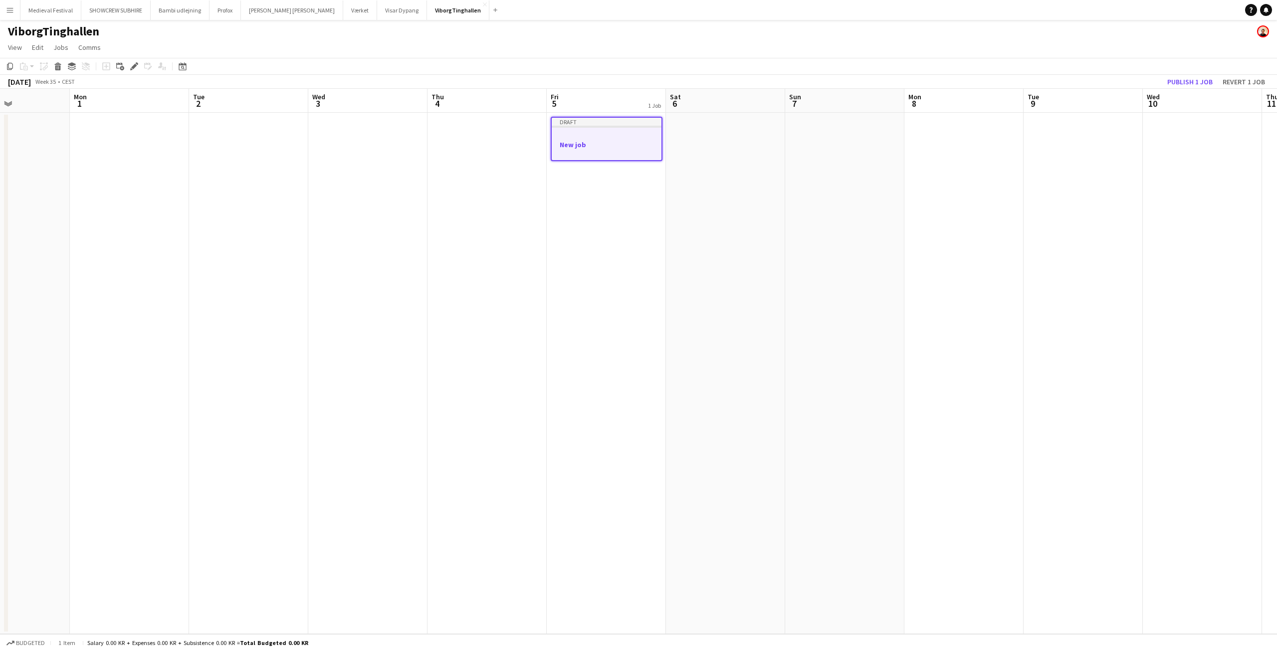
click at [128, 71] on div "Add job Add linked Job Edit Edit linked Job Applicants" at bounding box center [130, 66] width 76 height 12
click at [581, 130] on app-job-card "Draft New job" at bounding box center [607, 138] width 112 height 42
click at [138, 68] on icon "Edit" at bounding box center [134, 66] width 8 height 8
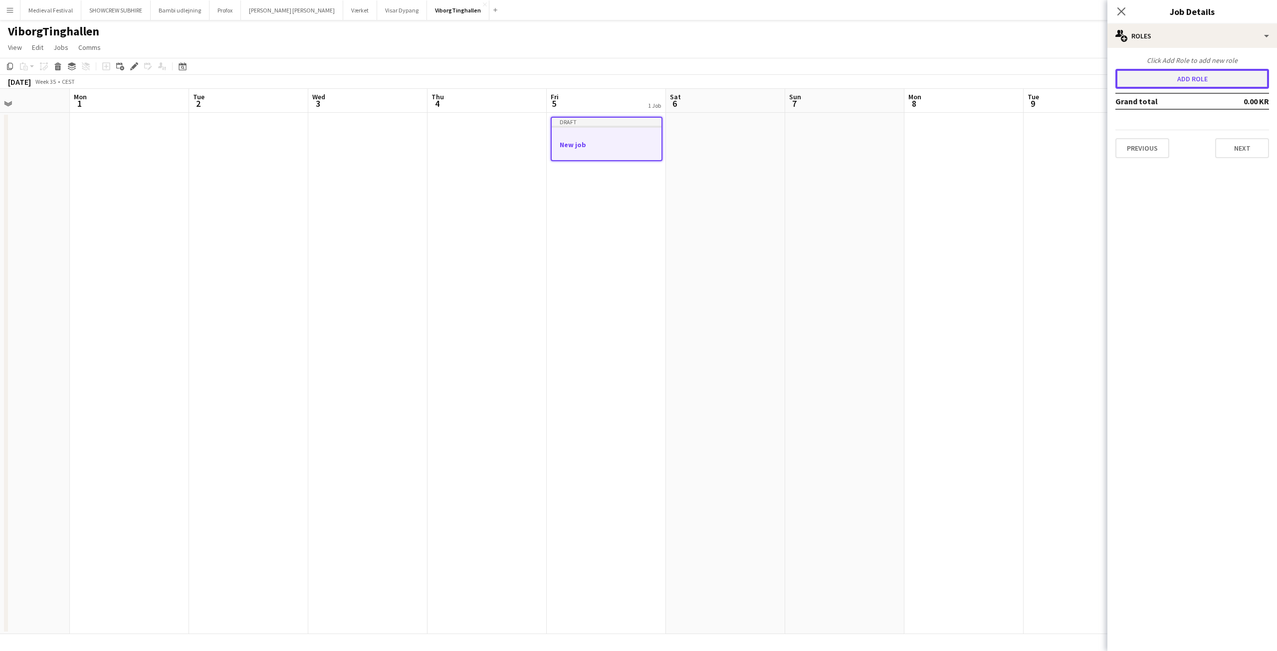
click at [1199, 76] on button "Add role" at bounding box center [1192, 79] width 154 height 20
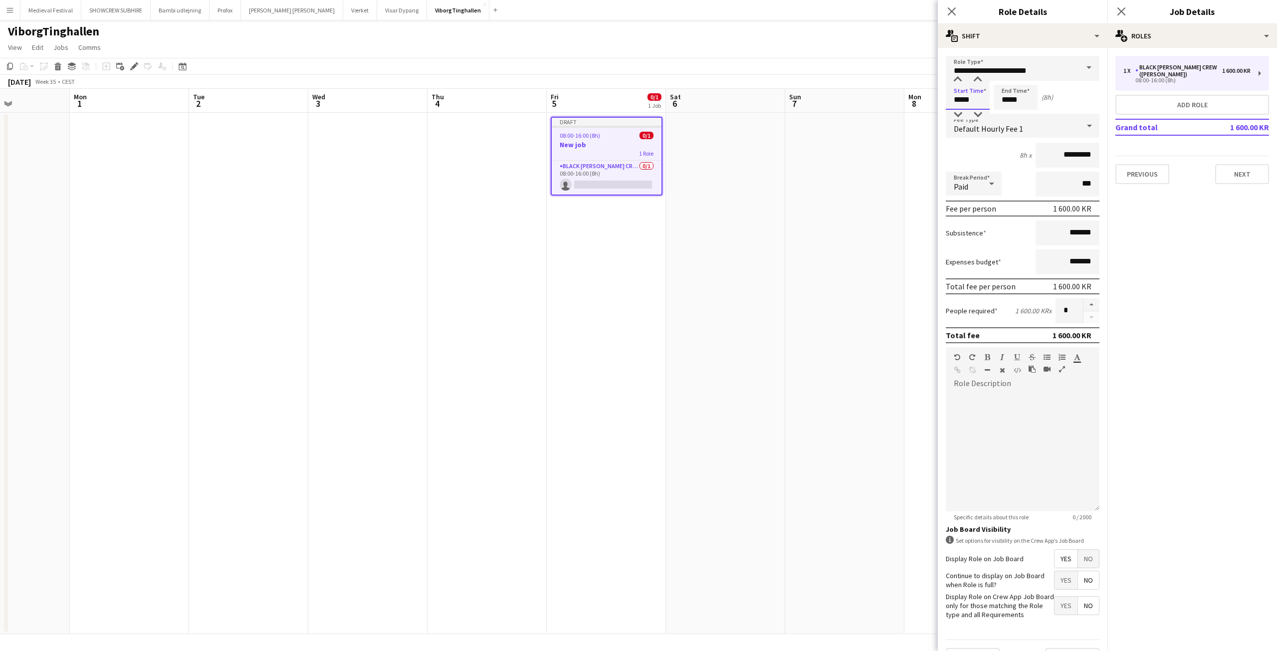
drag, startPoint x: 977, startPoint y: 99, endPoint x: 894, endPoint y: 97, distance: 82.3
click at [894, 97] on body "Menu Boards Boards Boards All jobs Status Workforce Workforce My Workforce Recr…" at bounding box center [638, 325] width 1277 height 651
type input "*****"
drag, startPoint x: 1012, startPoint y: 99, endPoint x: 999, endPoint y: 98, distance: 13.0
click at [1001, 98] on input "*****" at bounding box center [1015, 97] width 44 height 25
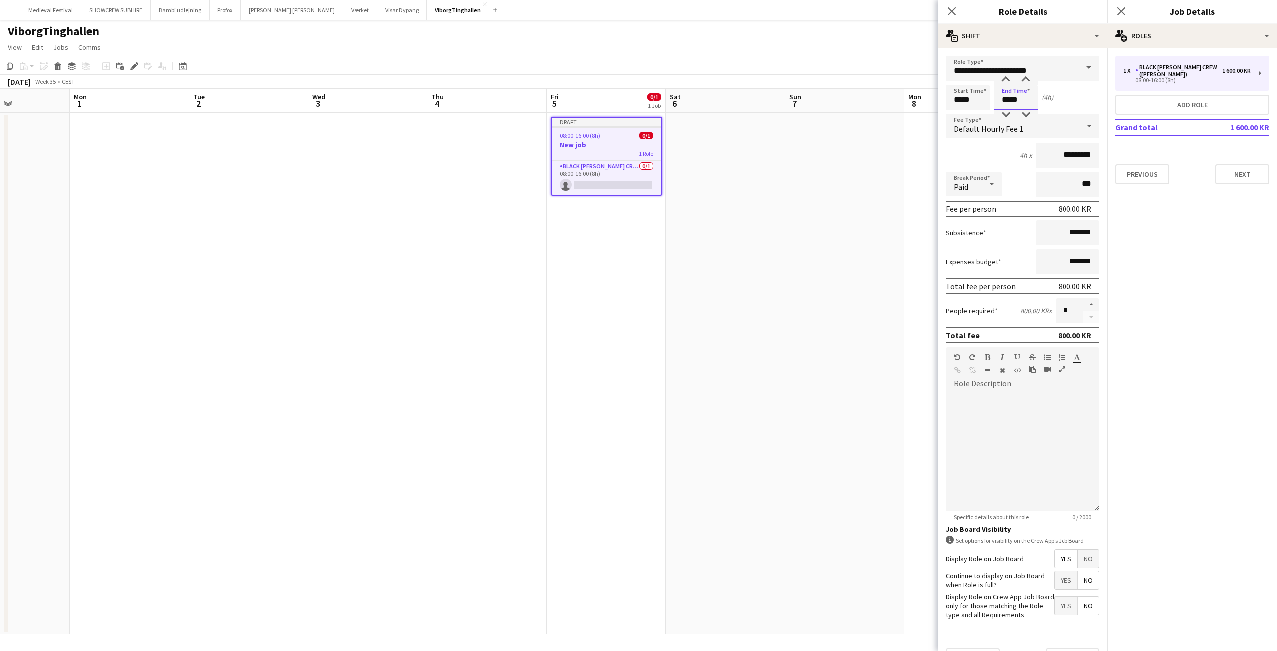
type input "*****"
drag, startPoint x: 1067, startPoint y: 313, endPoint x: 1015, endPoint y: 313, distance: 51.9
click at [1015, 313] on div "People required 800.00 KR x *" at bounding box center [1023, 310] width 154 height 25
type input "*"
click at [1028, 76] on input "**********" at bounding box center [1023, 68] width 154 height 25
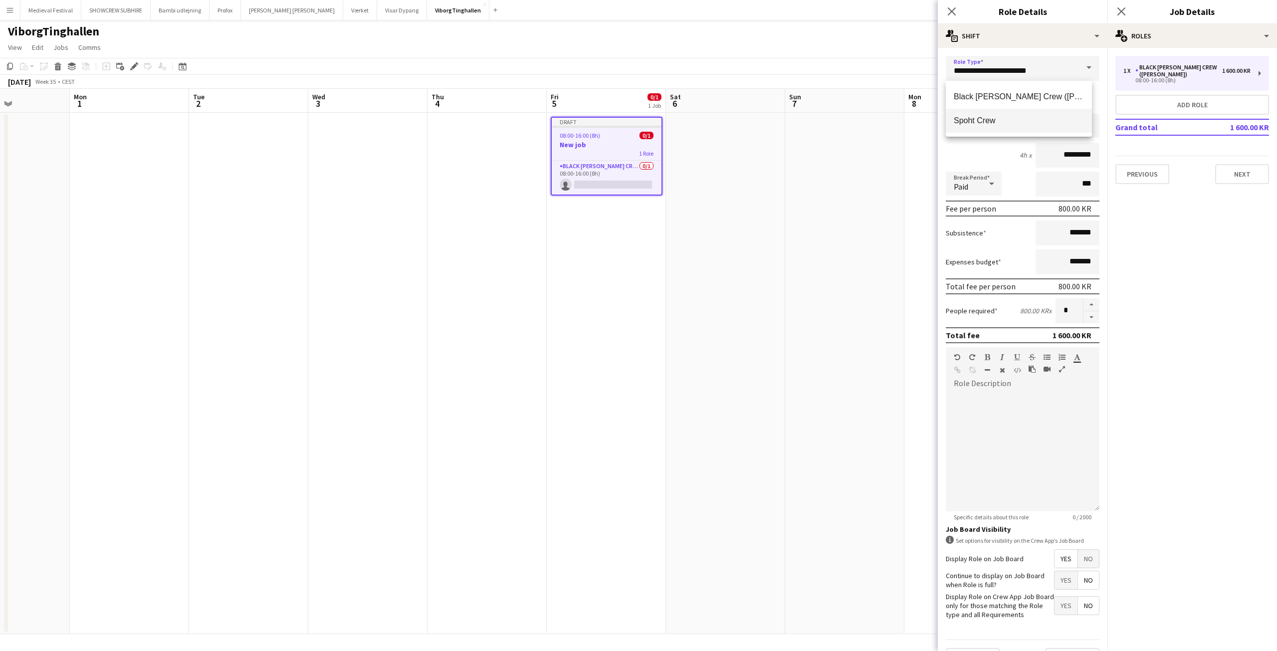
click at [979, 119] on span "Spoht Crew" at bounding box center [1019, 120] width 130 height 9
type input "**********"
type input "*********"
click at [1229, 167] on button "Next" at bounding box center [1242, 174] width 54 height 20
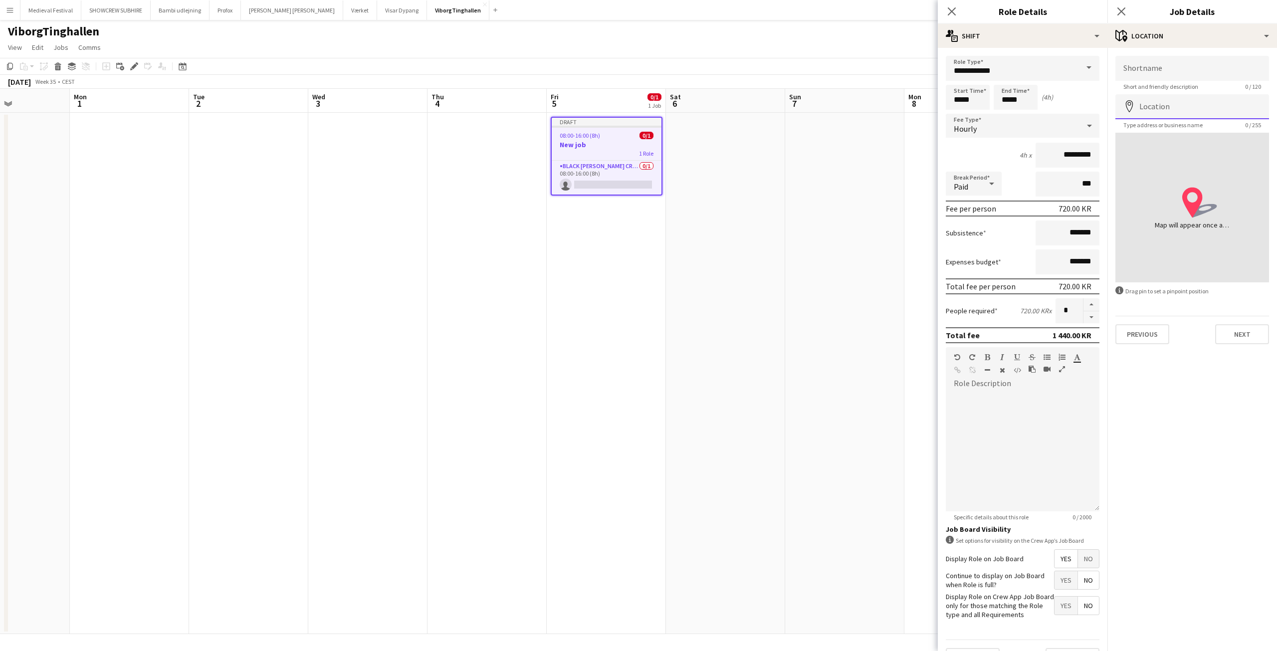
click at [1161, 101] on input "Location" at bounding box center [1192, 106] width 154 height 25
type input "**********"
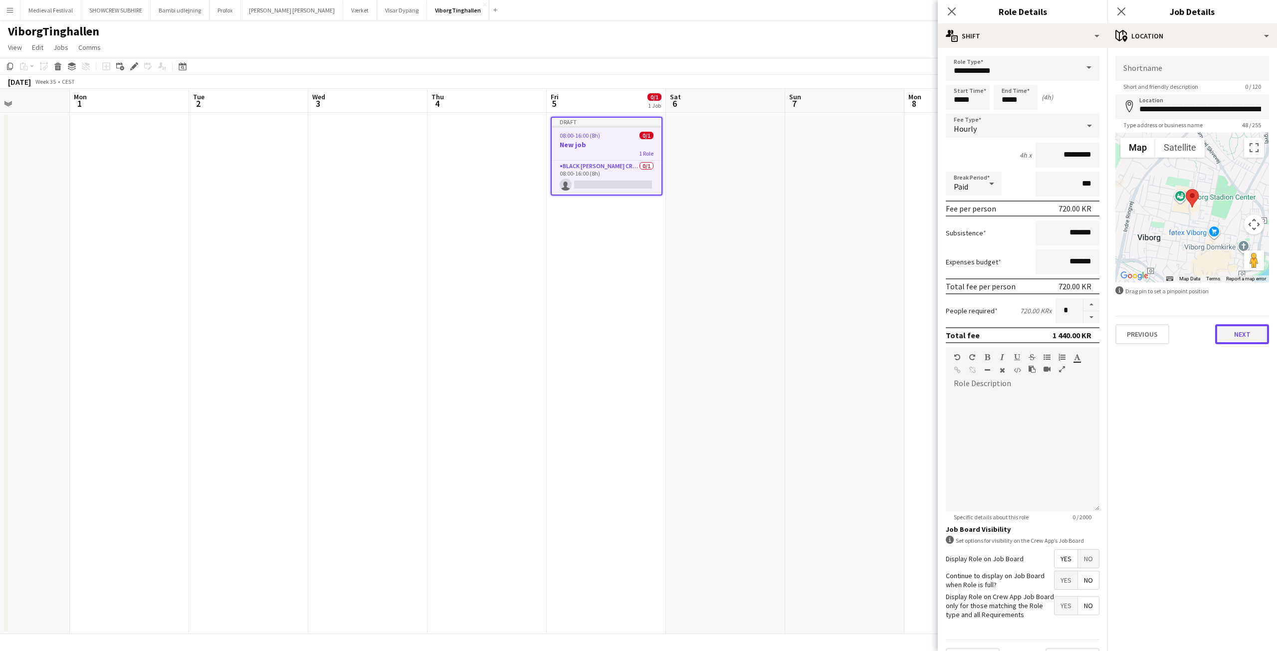
click at [1234, 329] on button "Next" at bounding box center [1242, 334] width 54 height 20
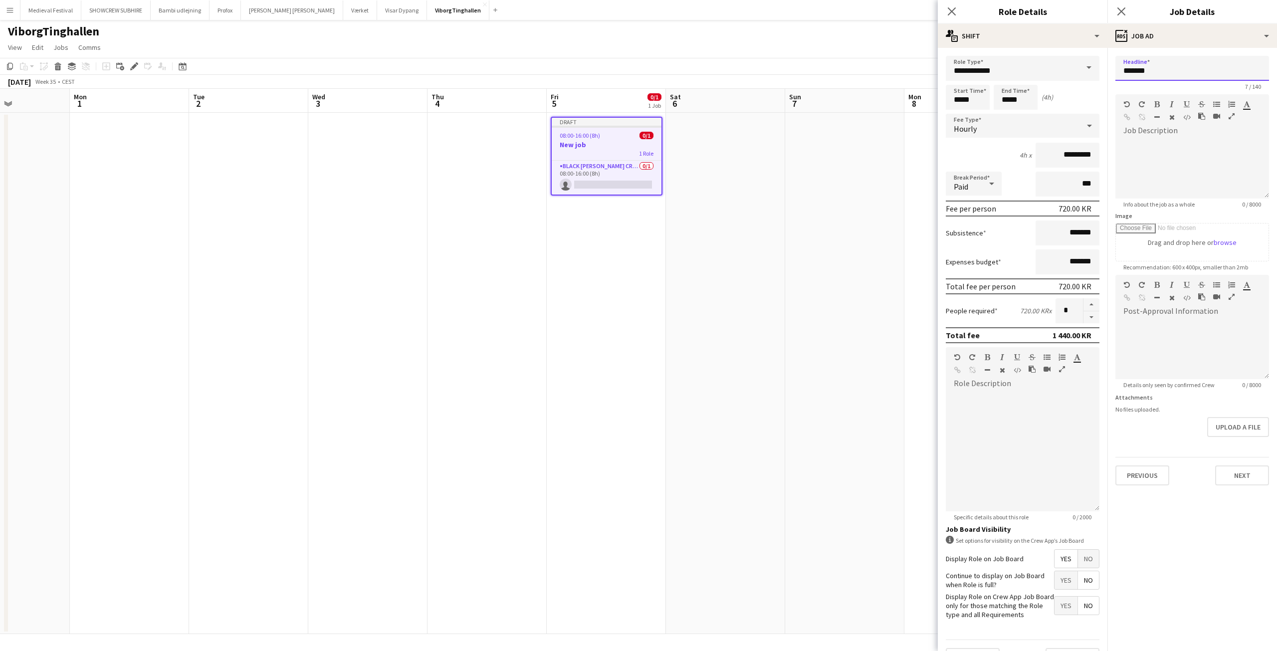
drag, startPoint x: 1126, startPoint y: 63, endPoint x: 1051, endPoint y: 59, distance: 74.9
click at [1051, 59] on body "Menu Boards Boards Boards All jobs Status Workforce Workforce My Workforce Recr…" at bounding box center [638, 325] width 1277 height 651
drag, startPoint x: 1157, startPoint y: 71, endPoint x: 1109, endPoint y: 66, distance: 48.7
click at [1109, 66] on form "Headline ******* 7 / 140 Job Description default Heading 1 Heading 2 Heading 3 …" at bounding box center [1192, 270] width 170 height 429
paste input "***"
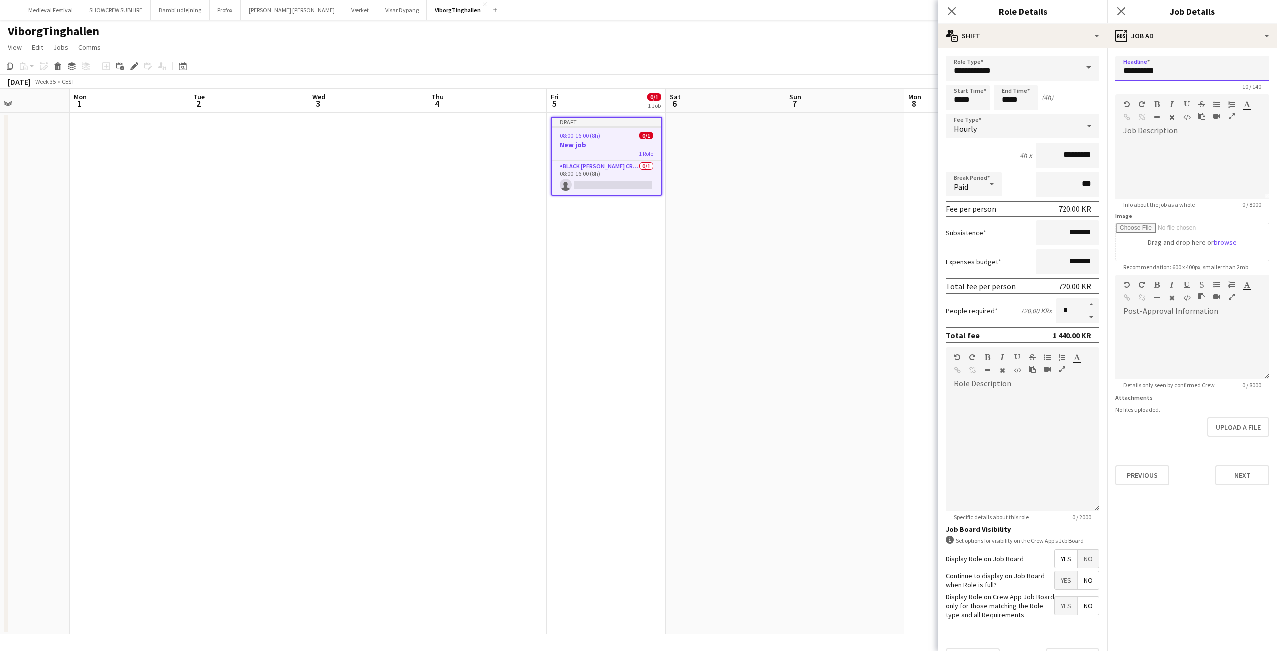
type input "**********"
click at [764, 309] on app-date-cell at bounding box center [725, 373] width 119 height 521
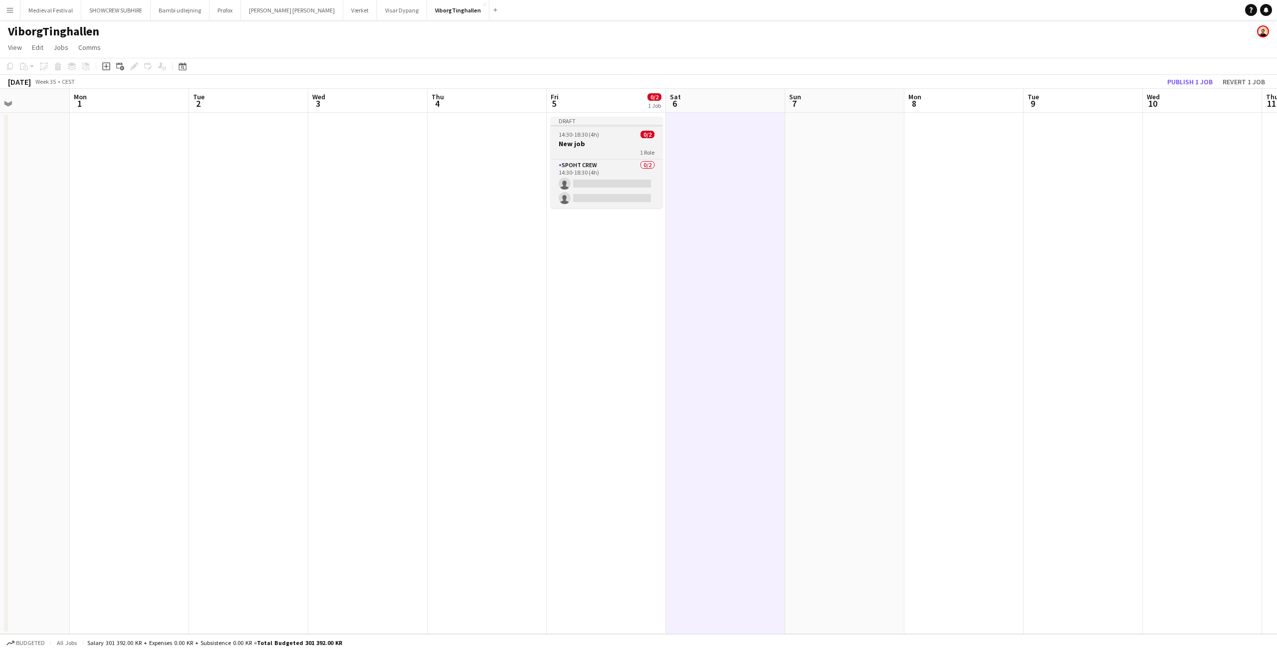
click at [607, 140] on h3 "New job" at bounding box center [607, 143] width 112 height 9
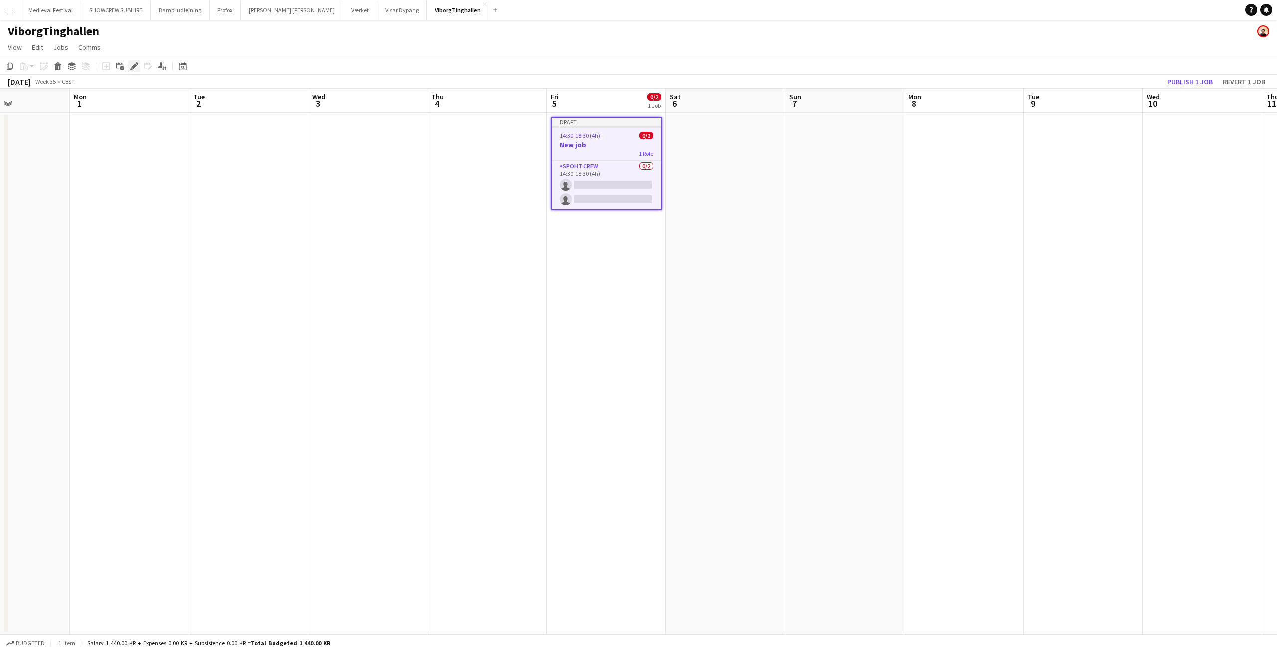
click at [134, 61] on div "Edit" at bounding box center [134, 66] width 12 height 12
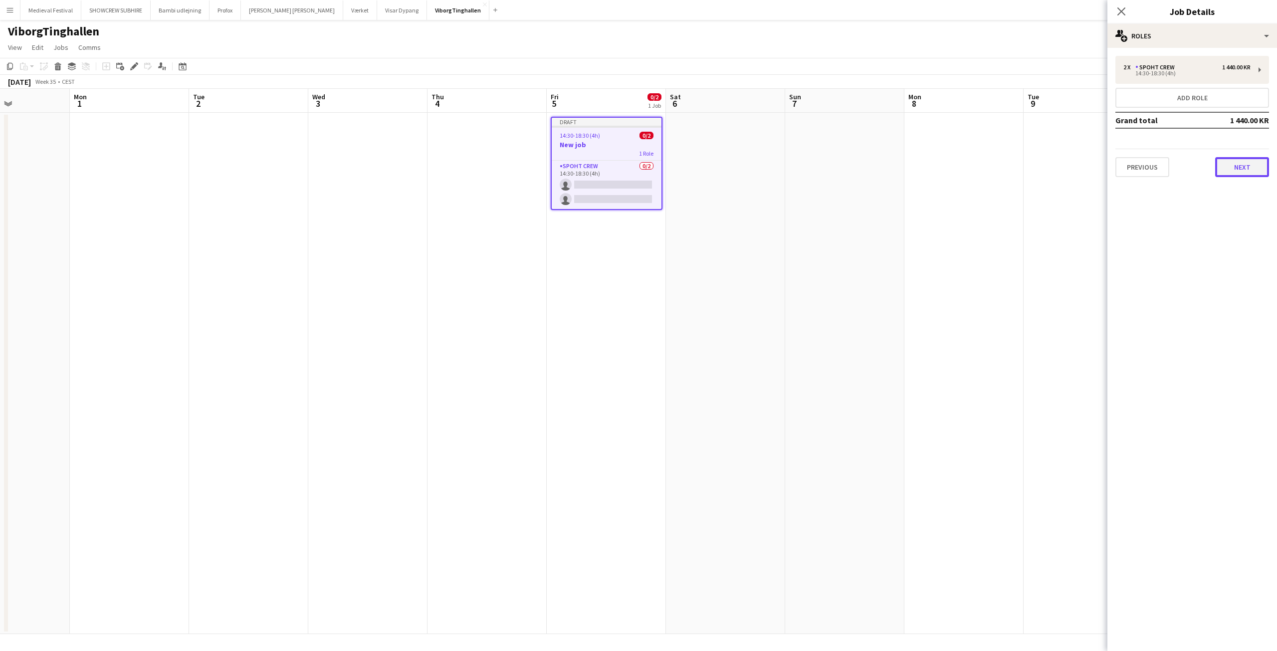
click at [1241, 175] on button "Next" at bounding box center [1242, 167] width 54 height 20
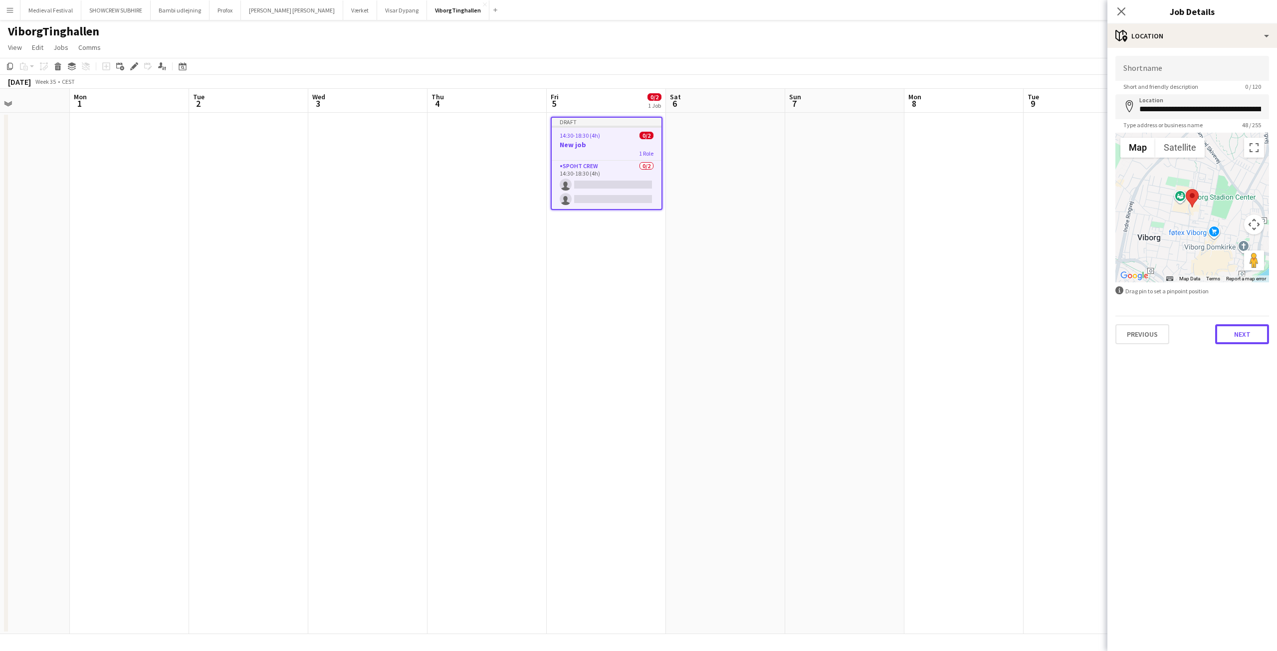
click at [1240, 334] on button "Next" at bounding box center [1242, 334] width 54 height 20
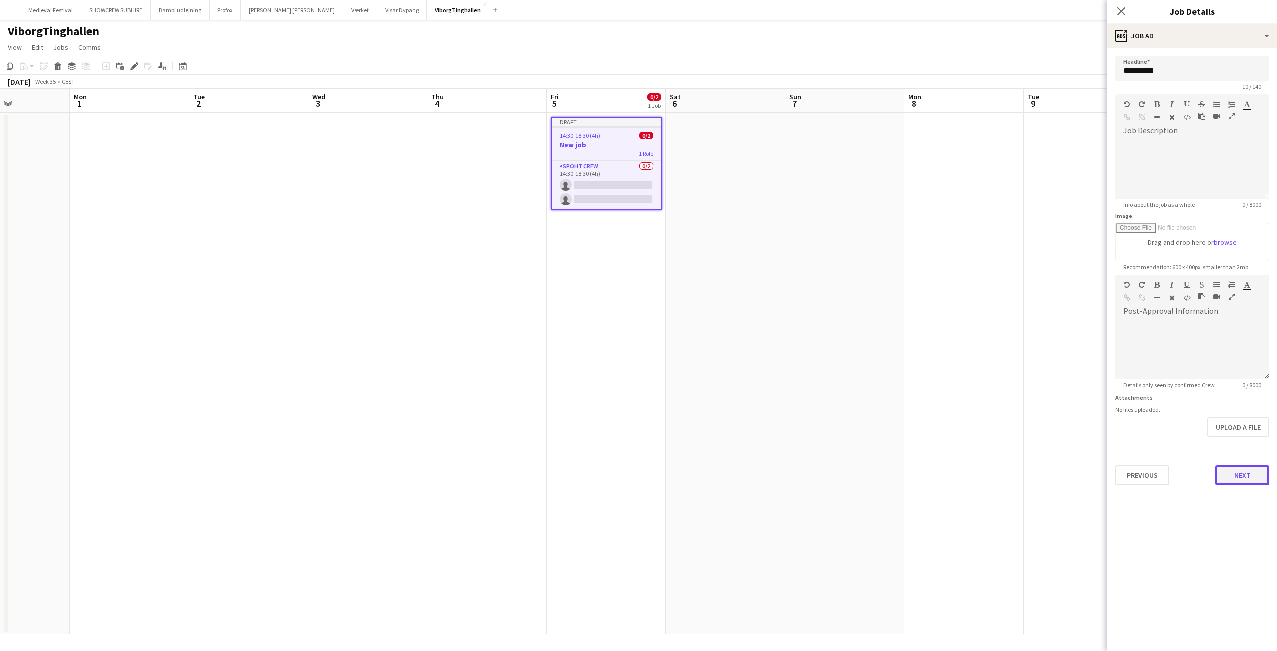
click at [1240, 479] on button "Next" at bounding box center [1242, 475] width 54 height 20
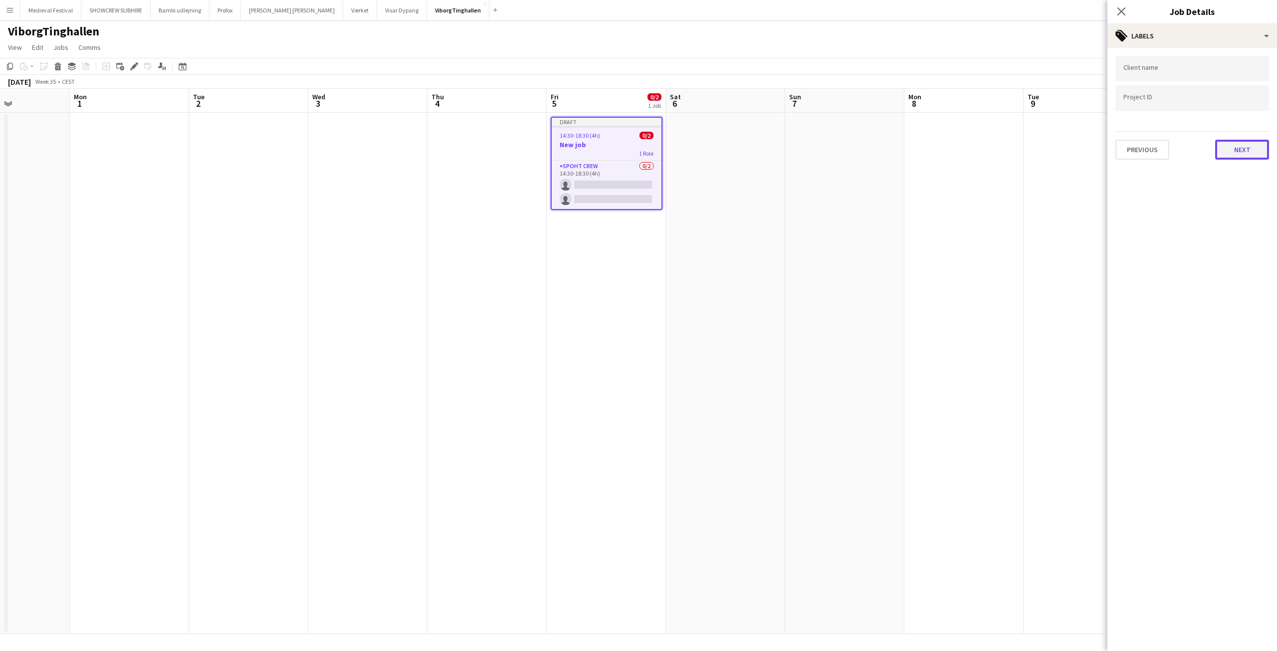
click at [1223, 140] on button "Next" at bounding box center [1242, 150] width 54 height 20
click at [1225, 104] on button "Next" at bounding box center [1242, 103] width 54 height 20
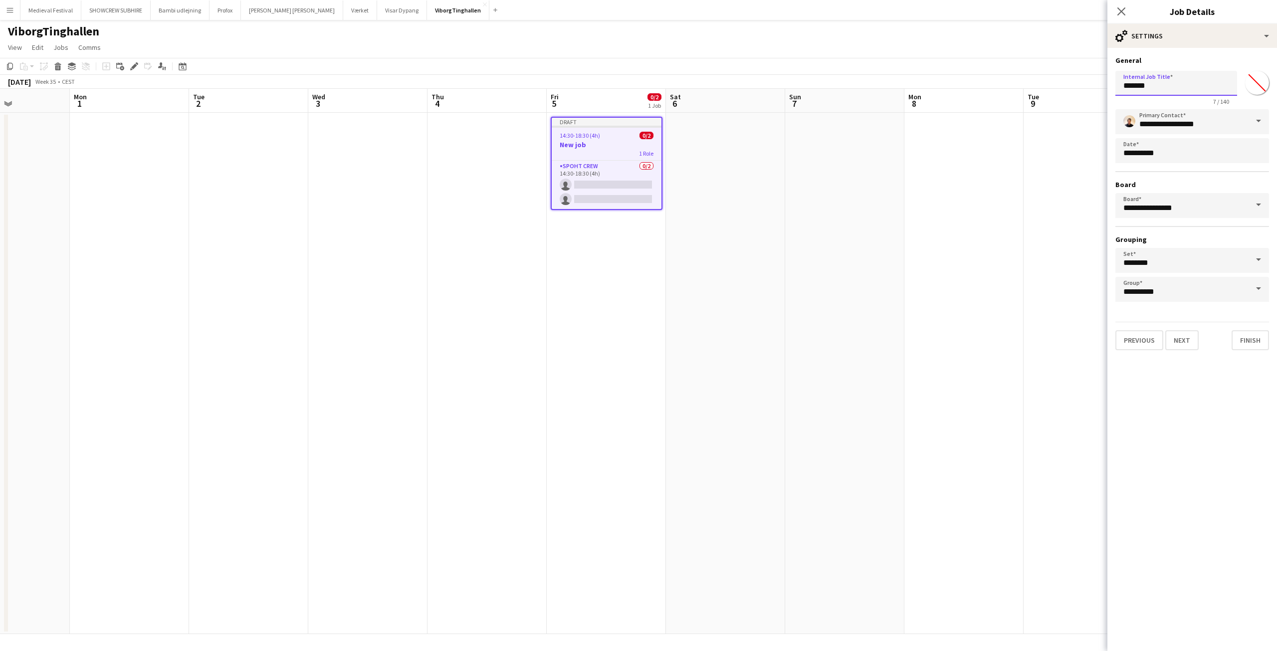
drag, startPoint x: 1168, startPoint y: 88, endPoint x: 1008, endPoint y: 82, distance: 160.2
click at [1008, 82] on body "Menu Boards Boards Boards All jobs Status Workforce Workforce My Workforce Recr…" at bounding box center [638, 325] width 1277 height 651
paste input "***"
type input "**********"
click at [853, 258] on app-date-cell at bounding box center [844, 373] width 119 height 521
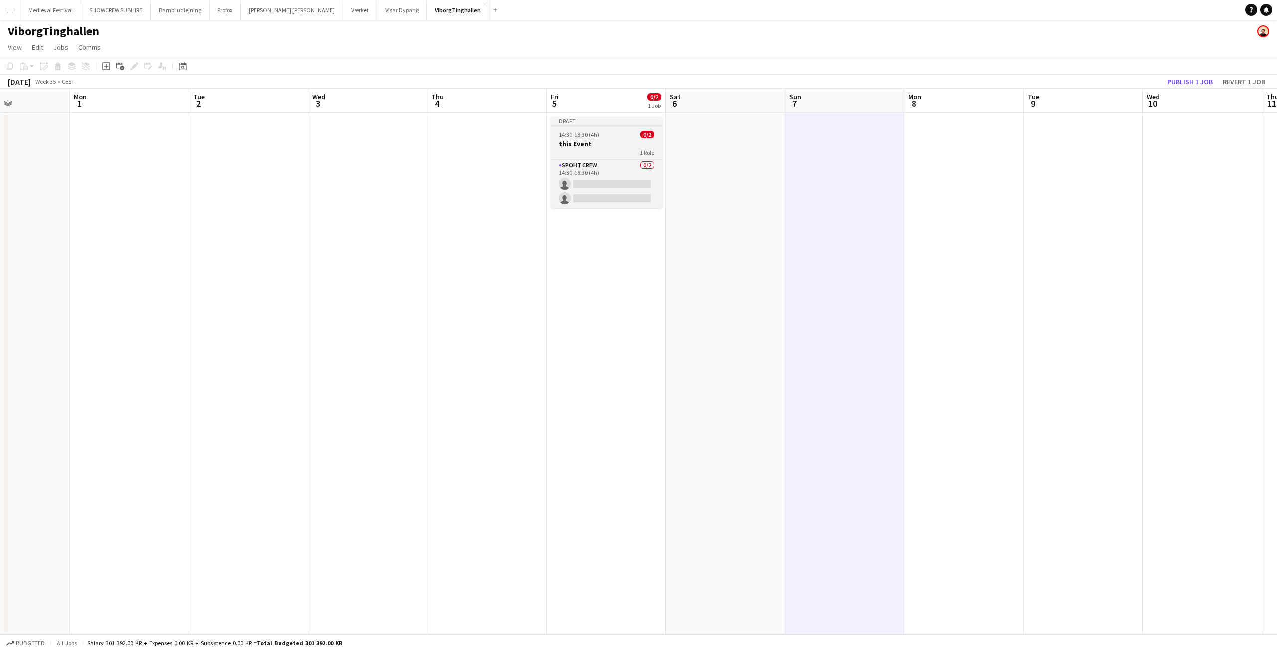
click at [620, 137] on div "14:30-18:30 (4h) 0/2" at bounding box center [607, 134] width 112 height 7
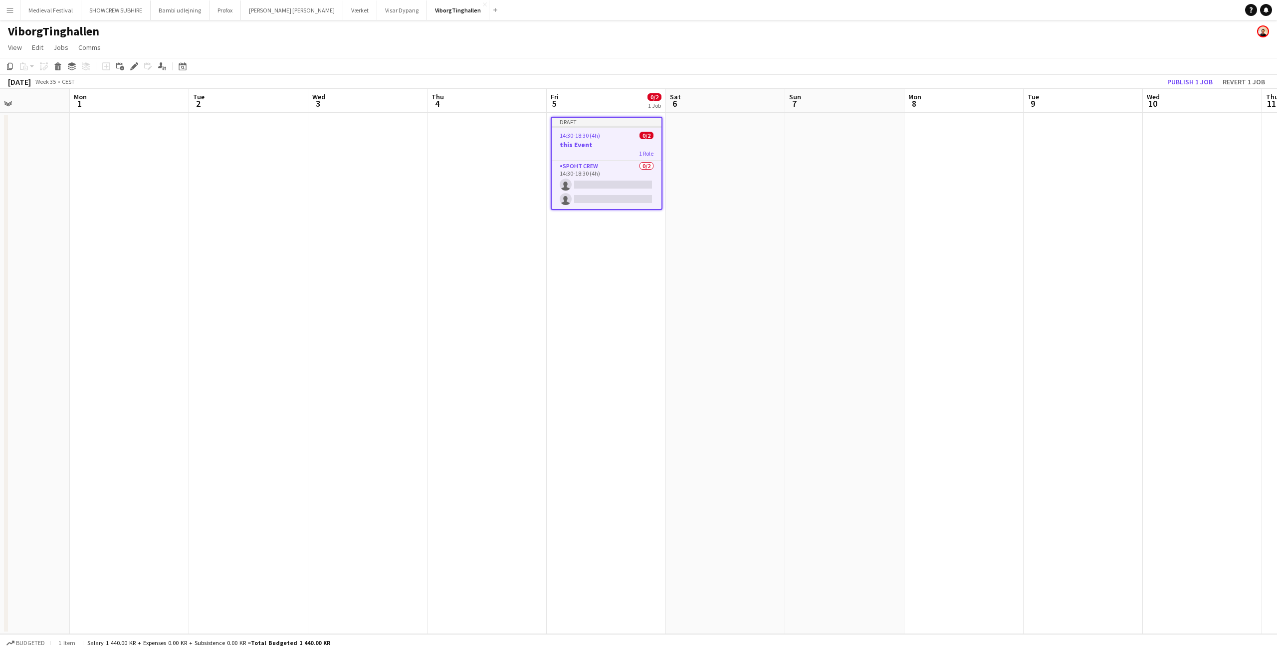
click at [584, 234] on app-date-cell "Draft 14:30-18:30 (4h) 0/2 this Event 1 Role Spoht Crew 0/2 14:30-18:30 (4h) si…" at bounding box center [606, 373] width 119 height 521
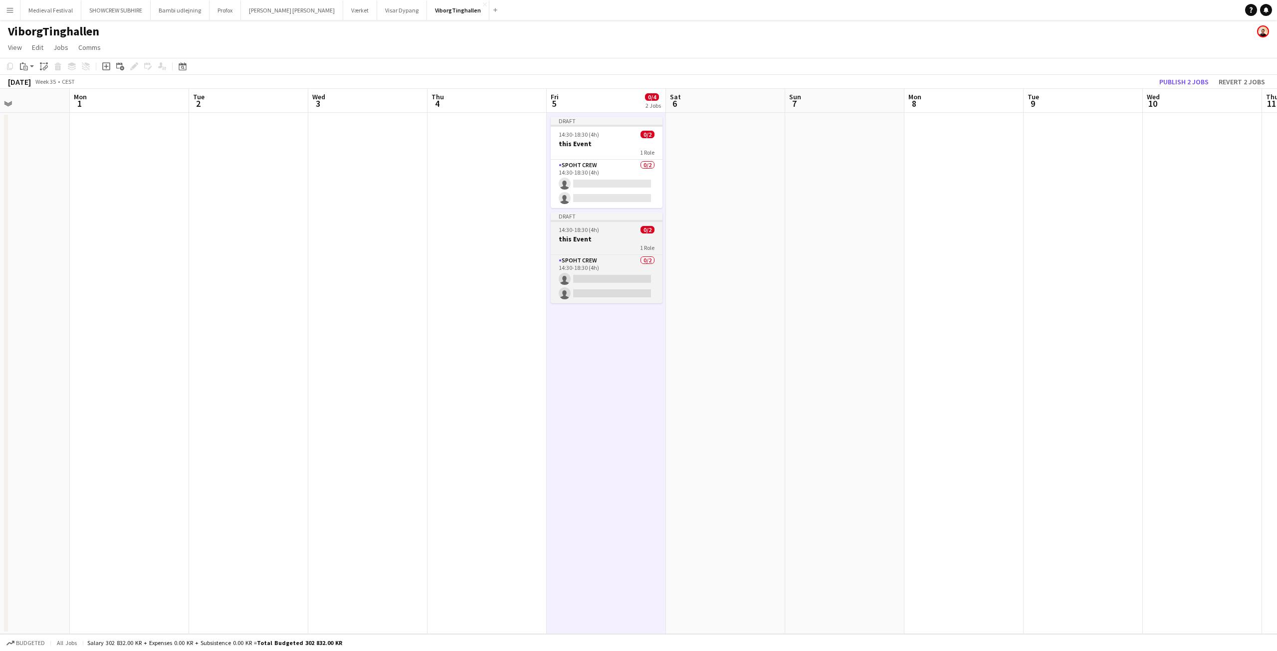
click at [586, 232] on span "14:30-18:30 (4h)" at bounding box center [579, 229] width 40 height 7
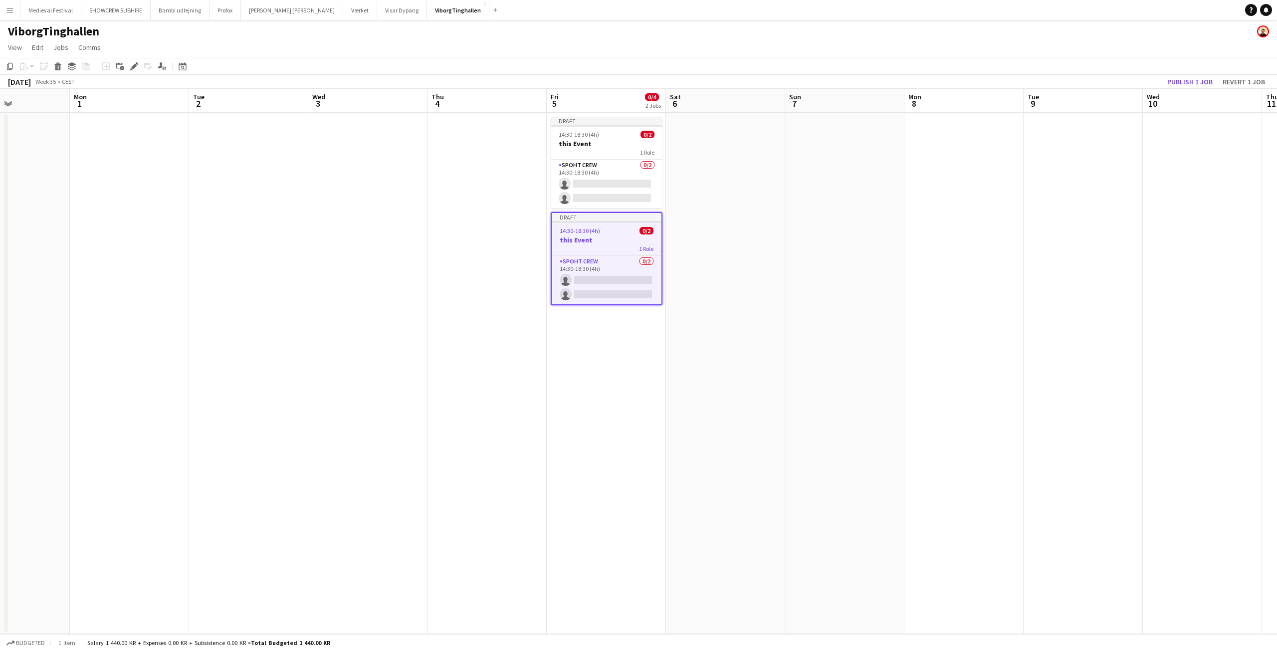
click at [139, 60] on app-toolbar "Copy Paste Paste Ctrl+V Paste with crew Ctrl+Shift+V Paste linked Job Delete Gr…" at bounding box center [638, 66] width 1277 height 17
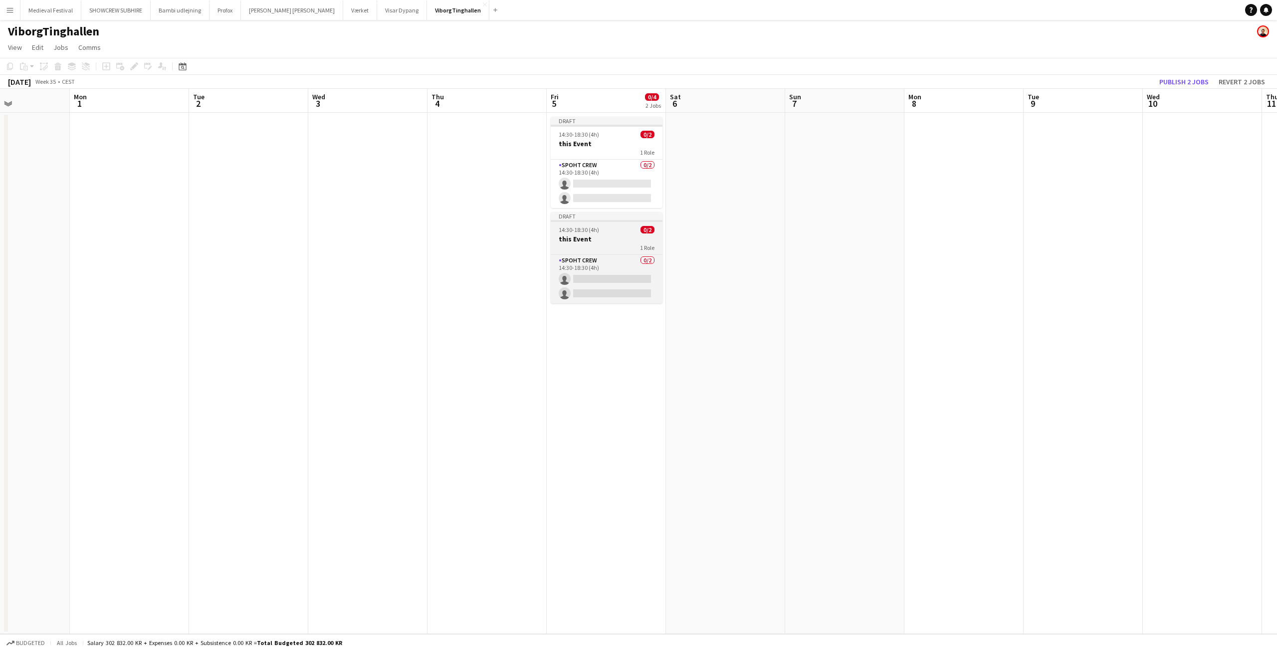
click at [594, 229] on span "14:30-18:30 (4h)" at bounding box center [579, 229] width 40 height 7
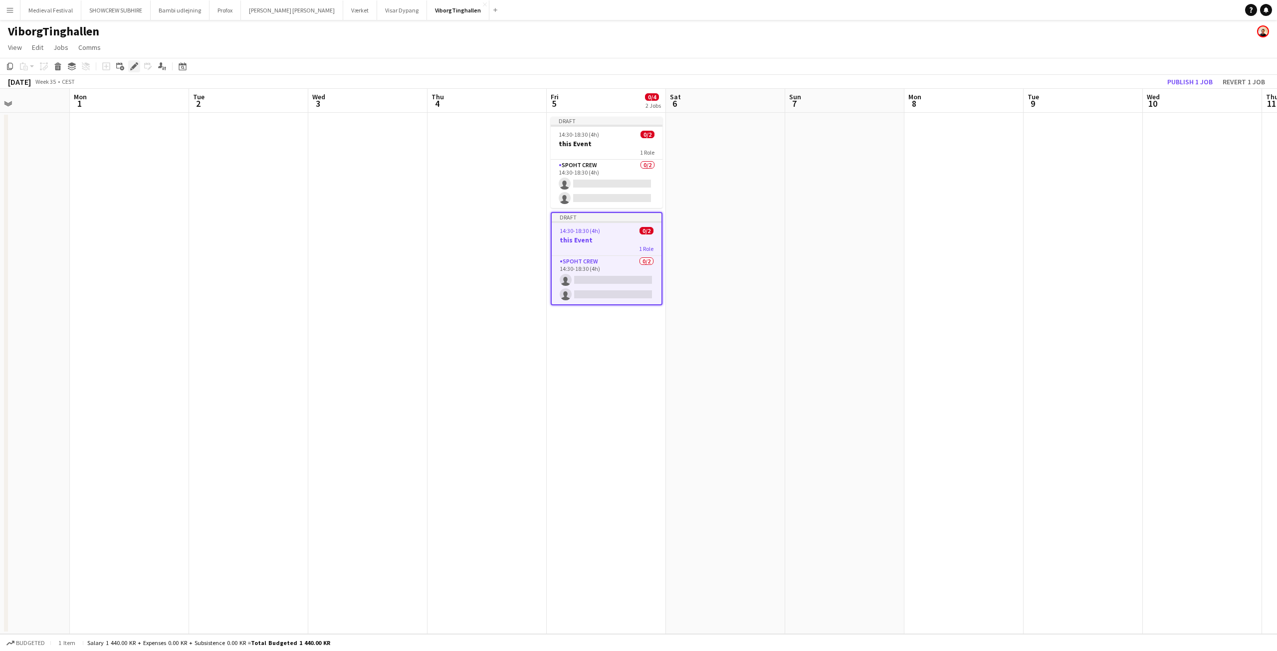
click at [130, 65] on div "Edit" at bounding box center [134, 66] width 12 height 12
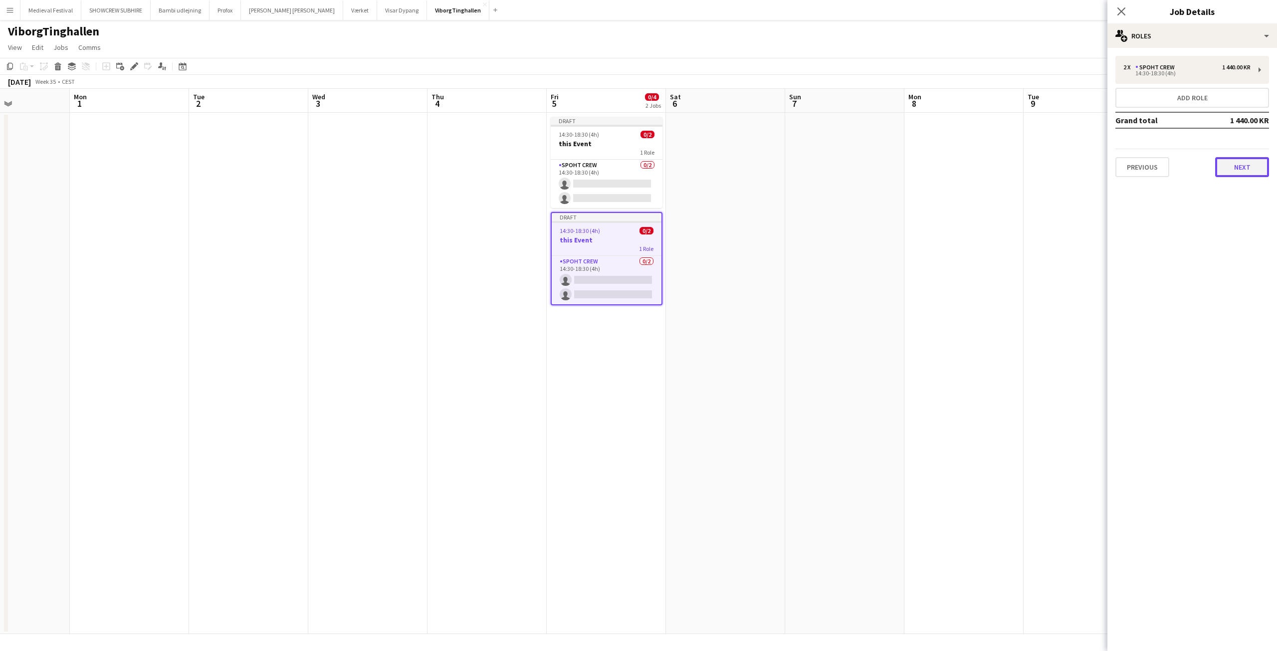
click at [1226, 163] on button "Next" at bounding box center [1242, 167] width 54 height 20
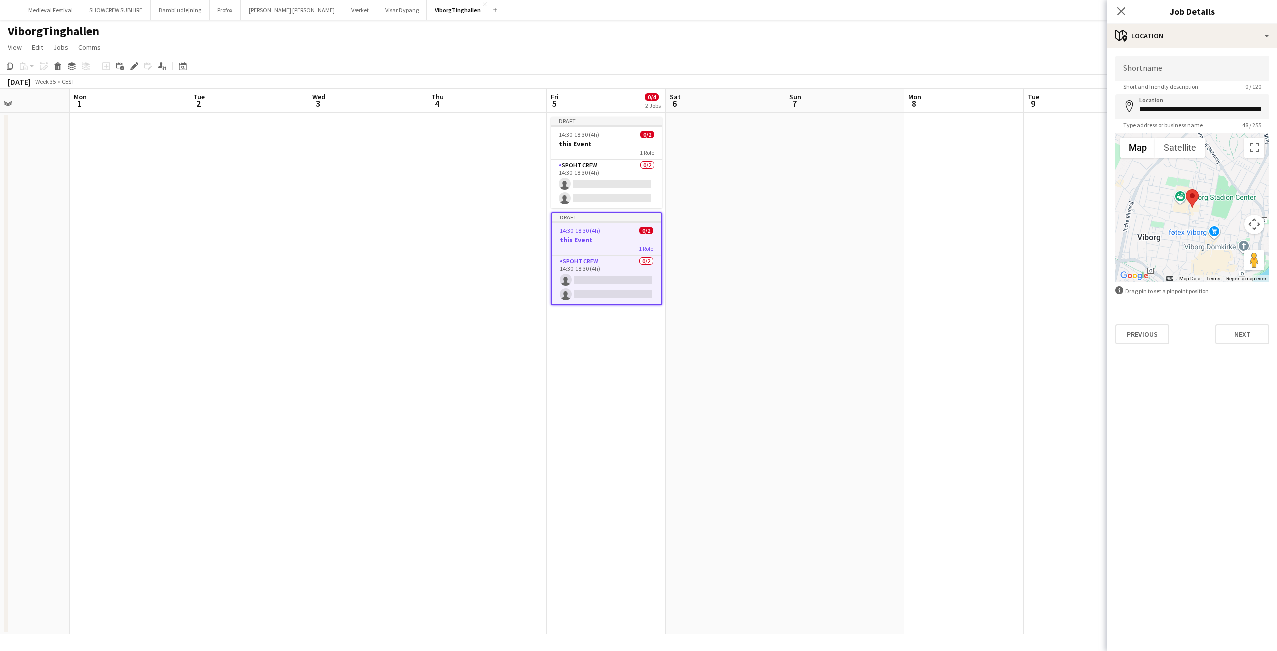
click at [1246, 344] on div "**********" at bounding box center [1192, 200] width 170 height 304
click at [1243, 341] on button "Next" at bounding box center [1242, 334] width 54 height 20
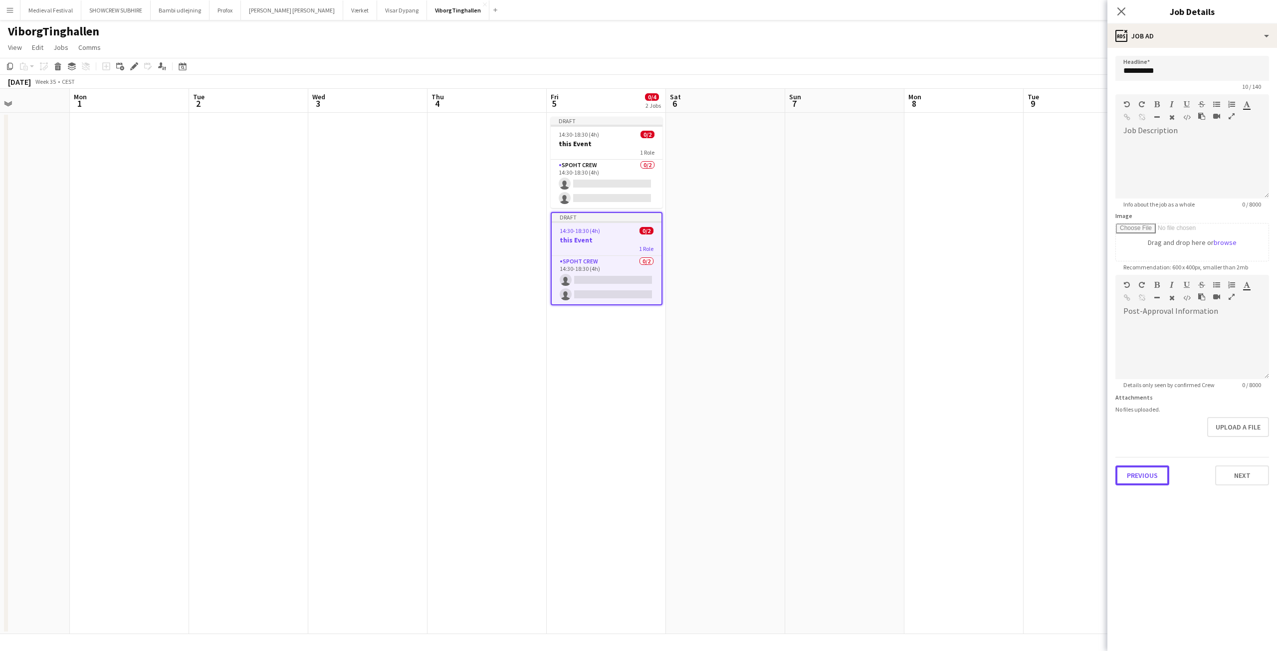
click at [1144, 476] on button "Previous" at bounding box center [1142, 475] width 54 height 20
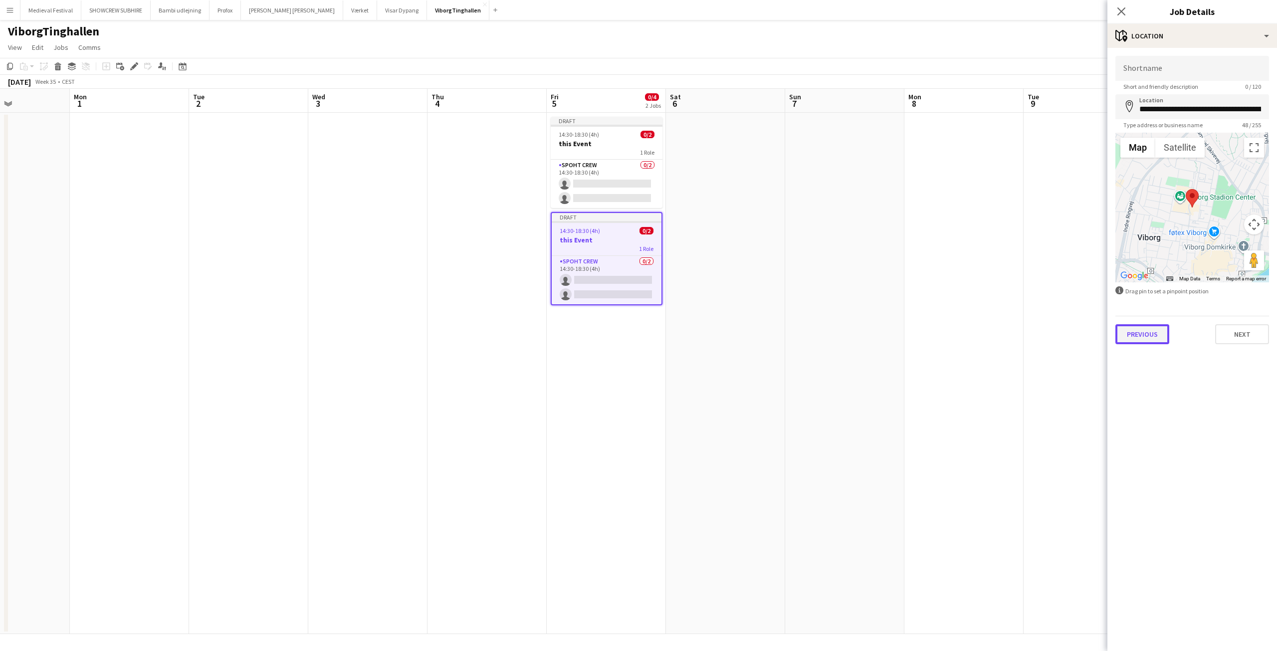
click at [1142, 340] on button "Previous" at bounding box center [1142, 334] width 54 height 20
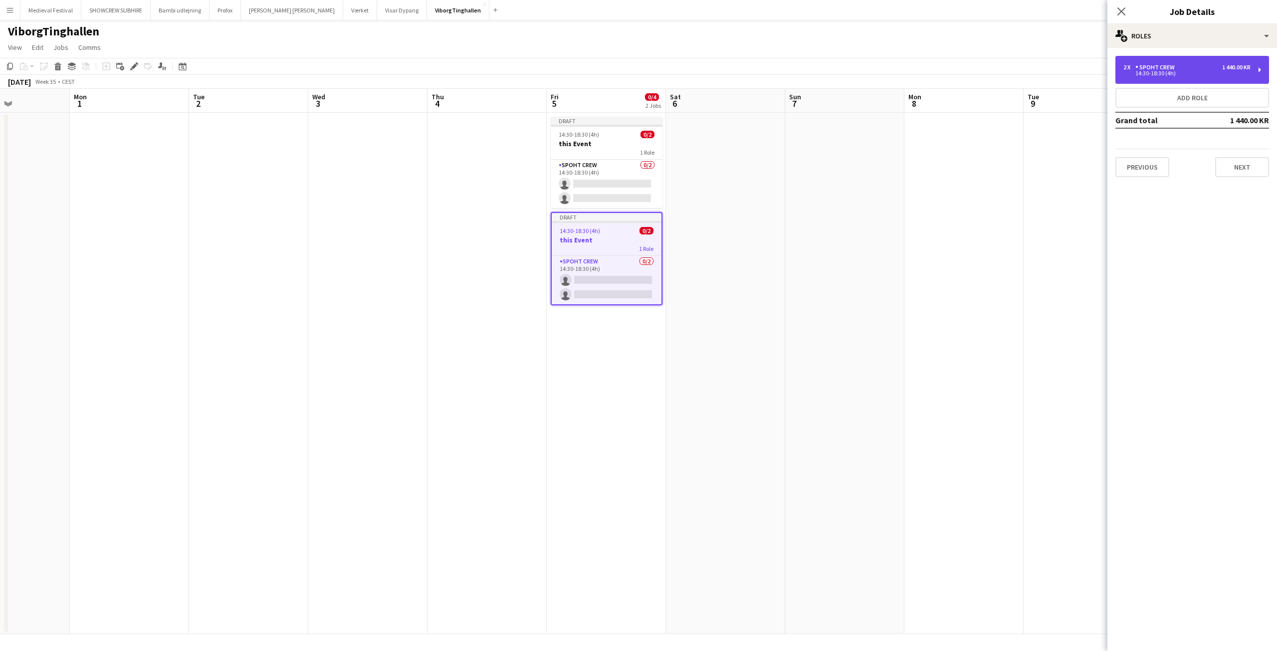
click at [1202, 67] on div "2 x Spoht Crew 1 440.00 KR" at bounding box center [1186, 67] width 127 height 7
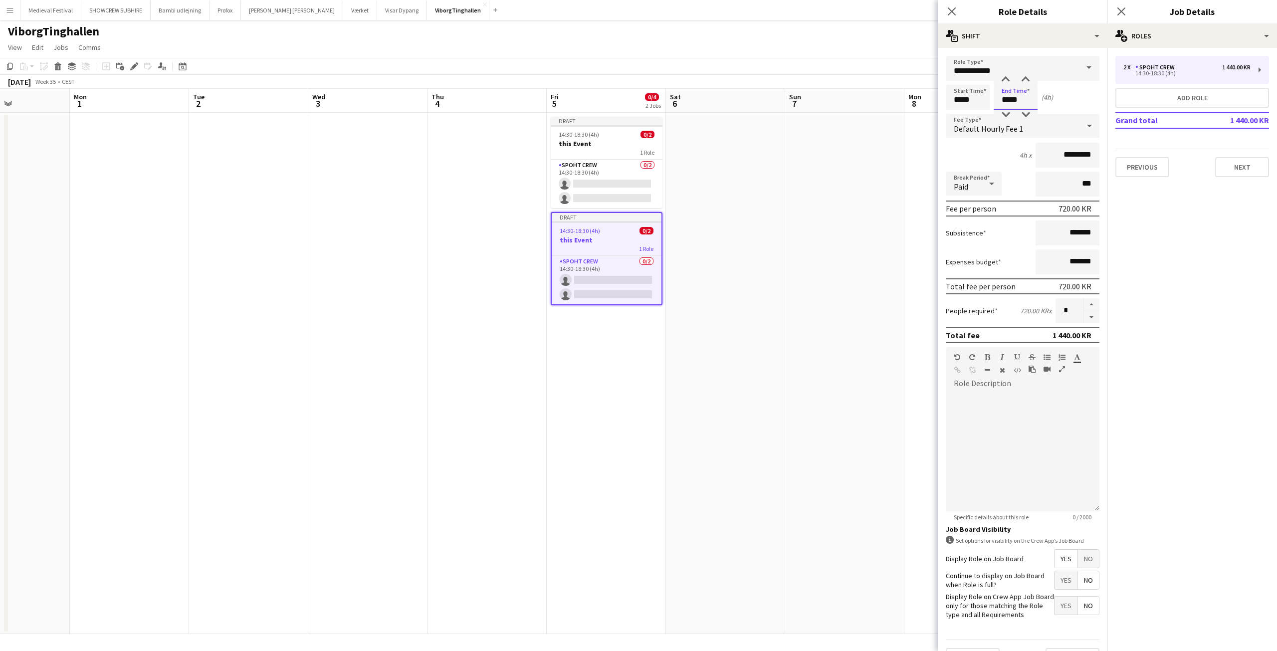
drag, startPoint x: 1022, startPoint y: 98, endPoint x: 995, endPoint y: 96, distance: 27.0
click at [995, 96] on input "*****" at bounding box center [1015, 97] width 44 height 25
type input "*****"
click at [733, 370] on app-date-cell at bounding box center [725, 373] width 119 height 521
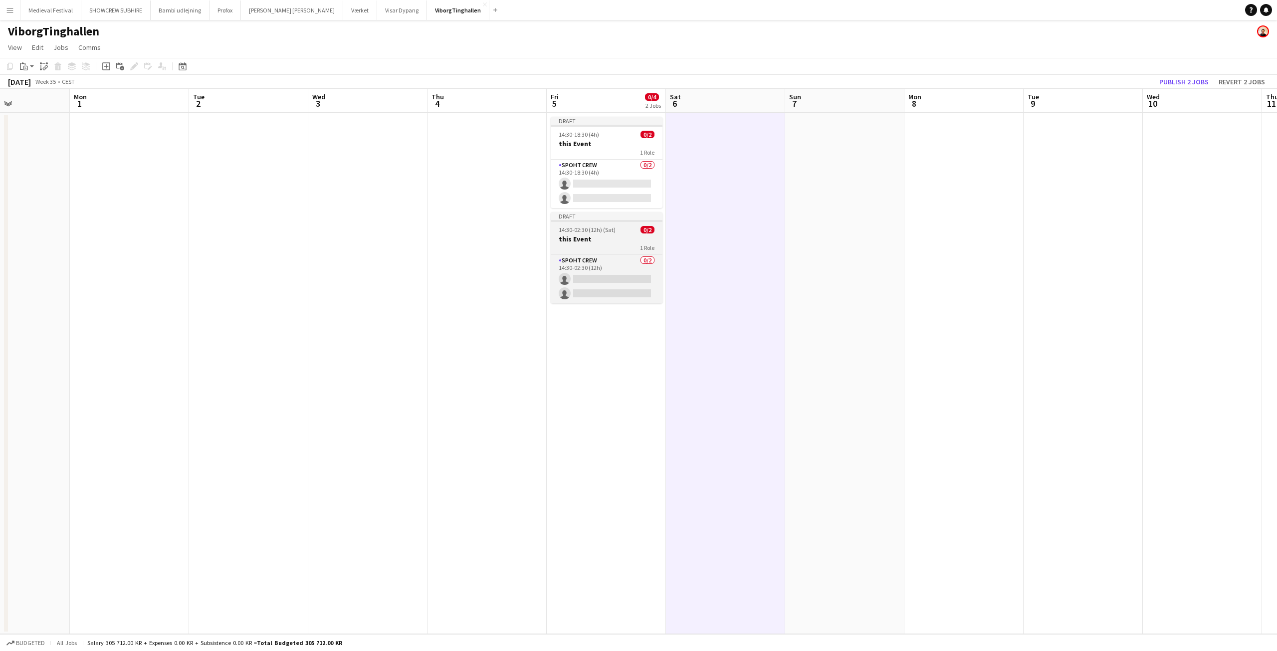
click at [588, 230] on span "14:30-02:30 (12h) (Sat)" at bounding box center [587, 229] width 57 height 7
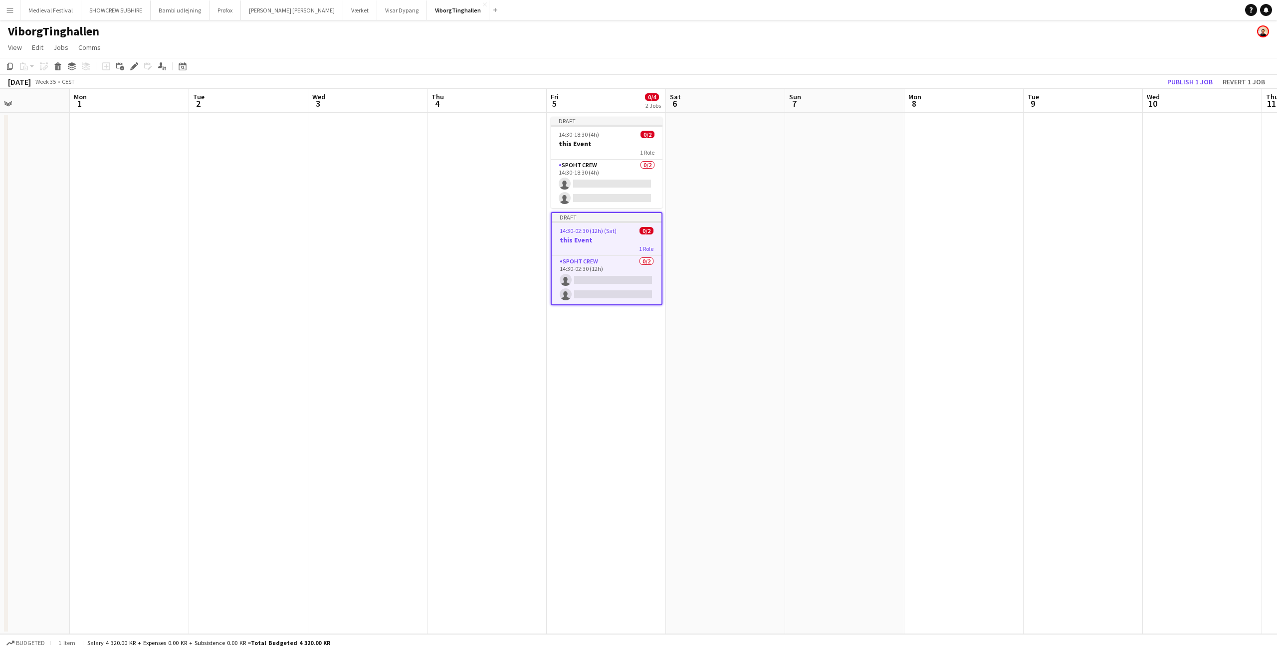
click at [579, 330] on app-date-cell "Draft 14:30-18:30 (4h) 0/2 this Event 1 Role Spoht Crew 0/2 14:30-18:30 (4h) si…" at bounding box center [606, 373] width 119 height 521
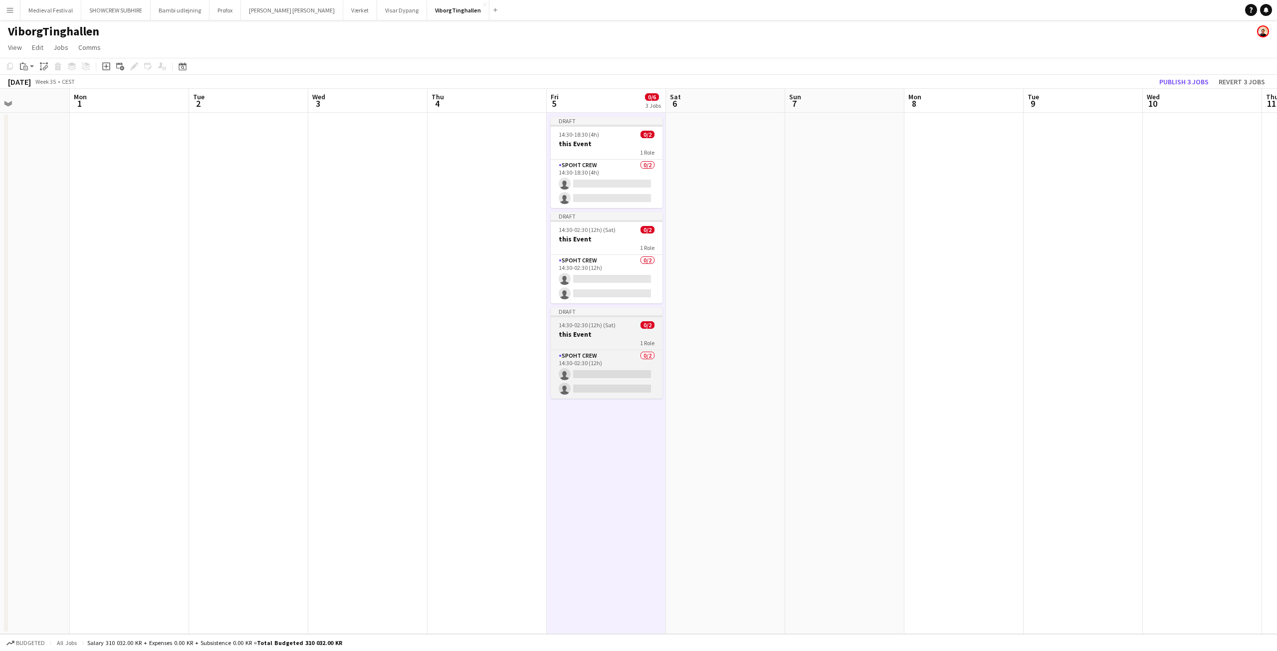
click at [583, 329] on app-job-card "Draft 14:30-02:30 (12h) (Sat) 0/2 this Event 1 Role Spoht Crew 0/2 14:30-02:30 …" at bounding box center [607, 352] width 112 height 91
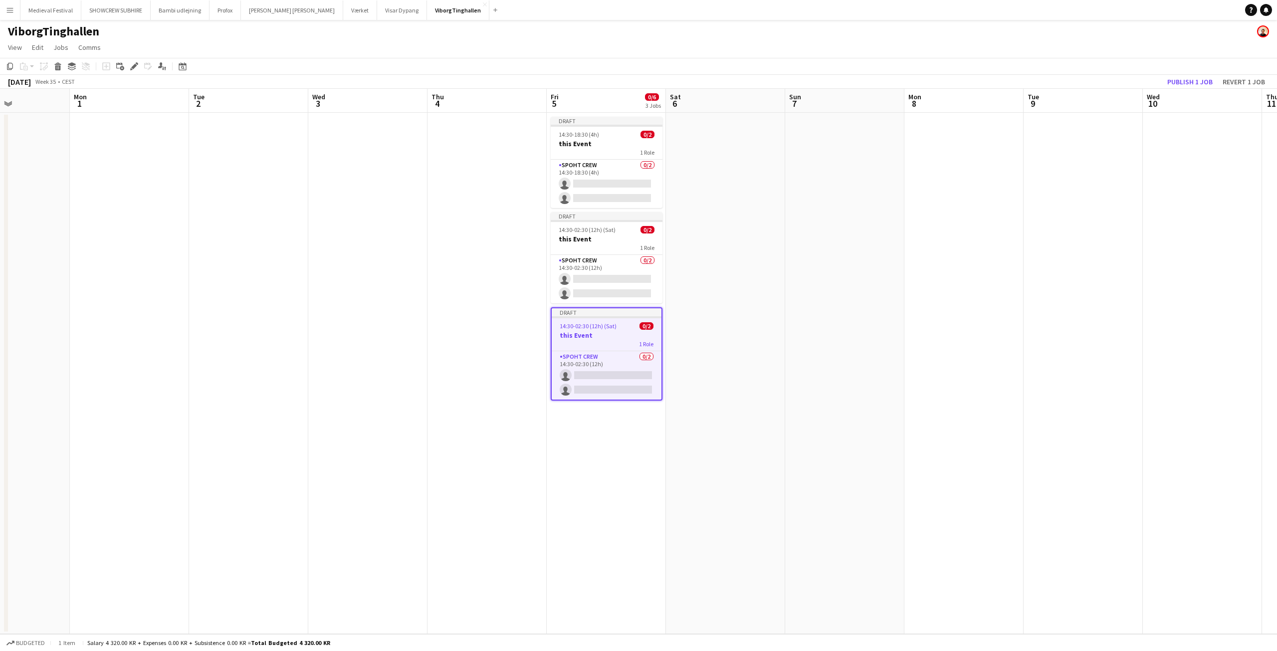
drag, startPoint x: 129, startPoint y: 67, endPoint x: 190, endPoint y: 68, distance: 60.9
click at [129, 67] on div "Edit" at bounding box center [134, 66] width 12 height 12
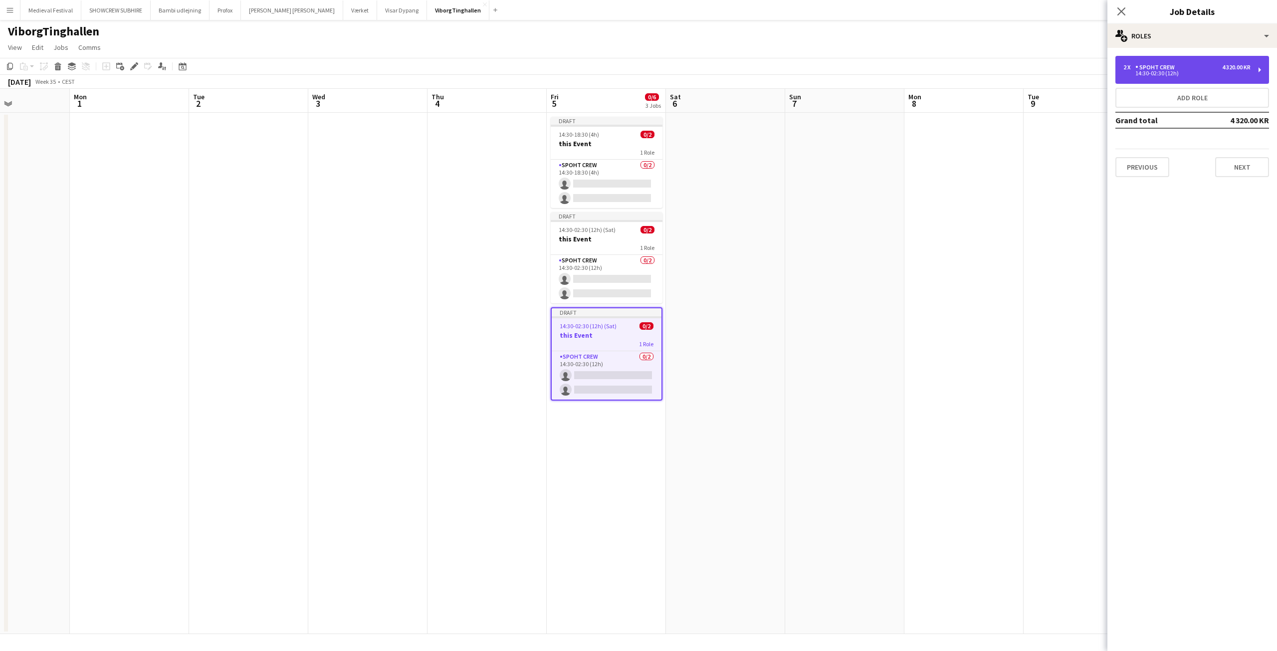
click at [1206, 60] on div "2 x Spoht Crew 4 320.00 KR 14:30-02:30 (12h)" at bounding box center [1192, 70] width 154 height 28
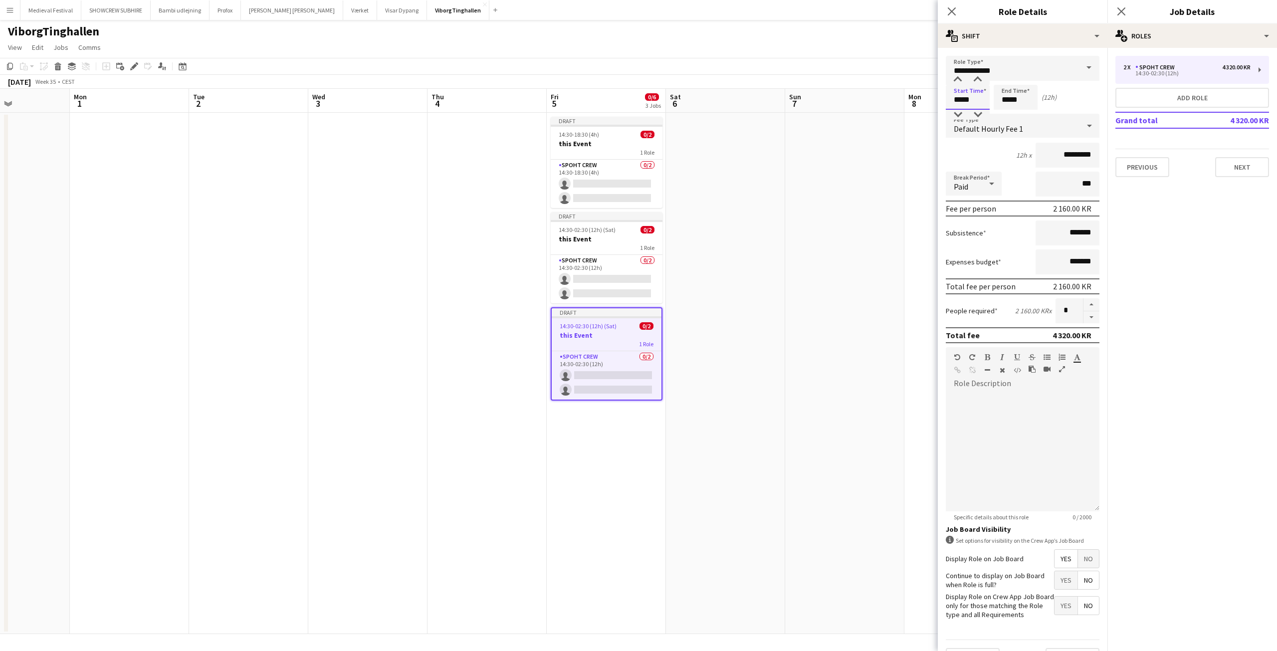
drag, startPoint x: 950, startPoint y: 101, endPoint x: 932, endPoint y: 100, distance: 18.5
click at [932, 100] on body "Menu Boards Boards Boards All jobs Status Workforce Workforce My Workforce Recr…" at bounding box center [638, 325] width 1277 height 651
type input "*****"
click at [858, 342] on app-date-cell at bounding box center [844, 373] width 119 height 521
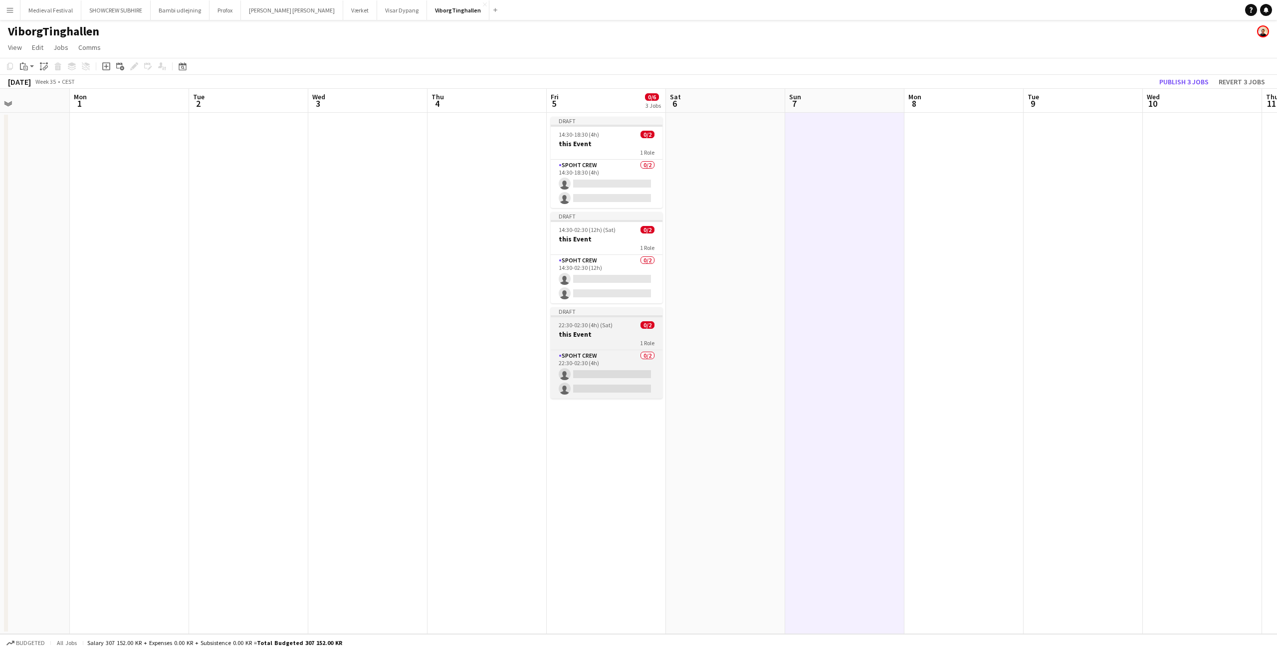
click at [586, 323] on span "22:30-02:30 (4h) (Sat)" at bounding box center [586, 324] width 54 height 7
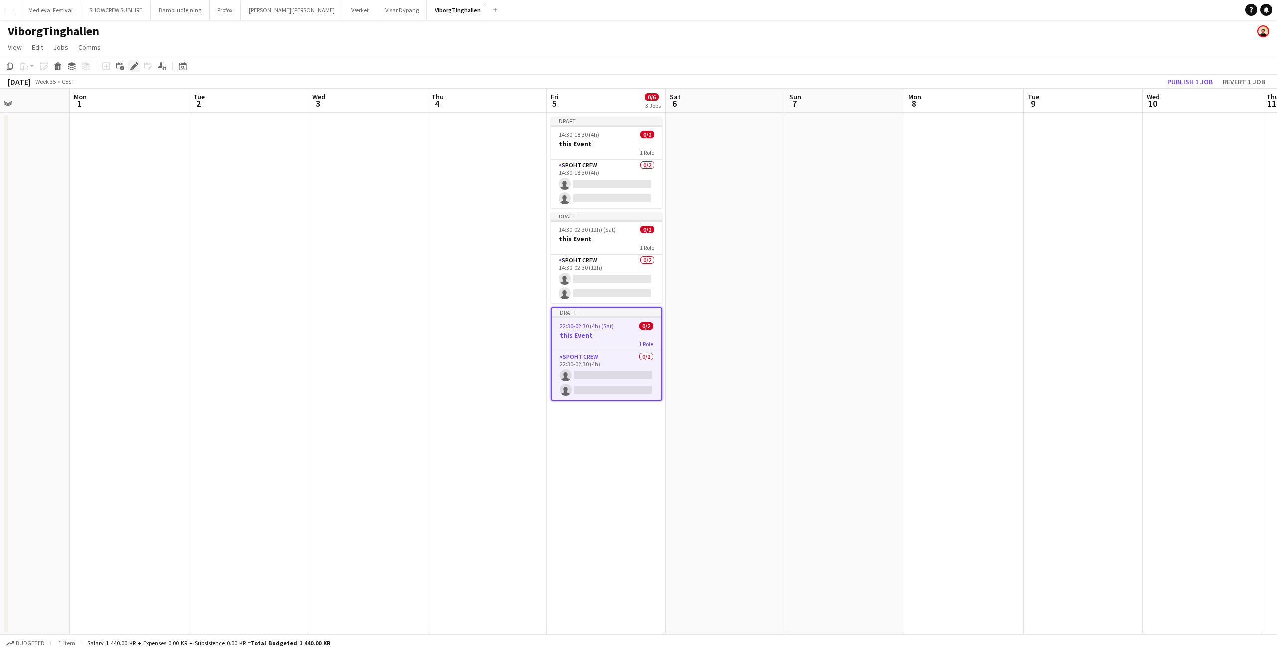
click at [132, 62] on div "Edit" at bounding box center [134, 66] width 12 height 12
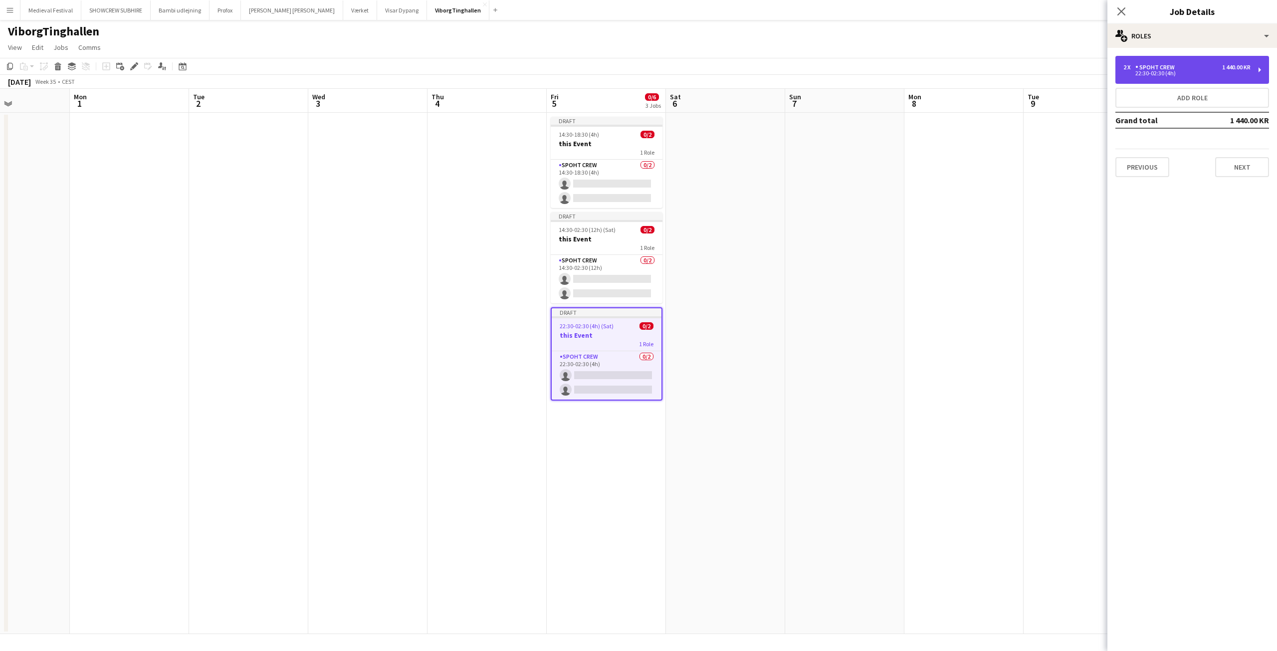
click at [1215, 73] on div "22:30-02:30 (4h)" at bounding box center [1186, 73] width 127 height 5
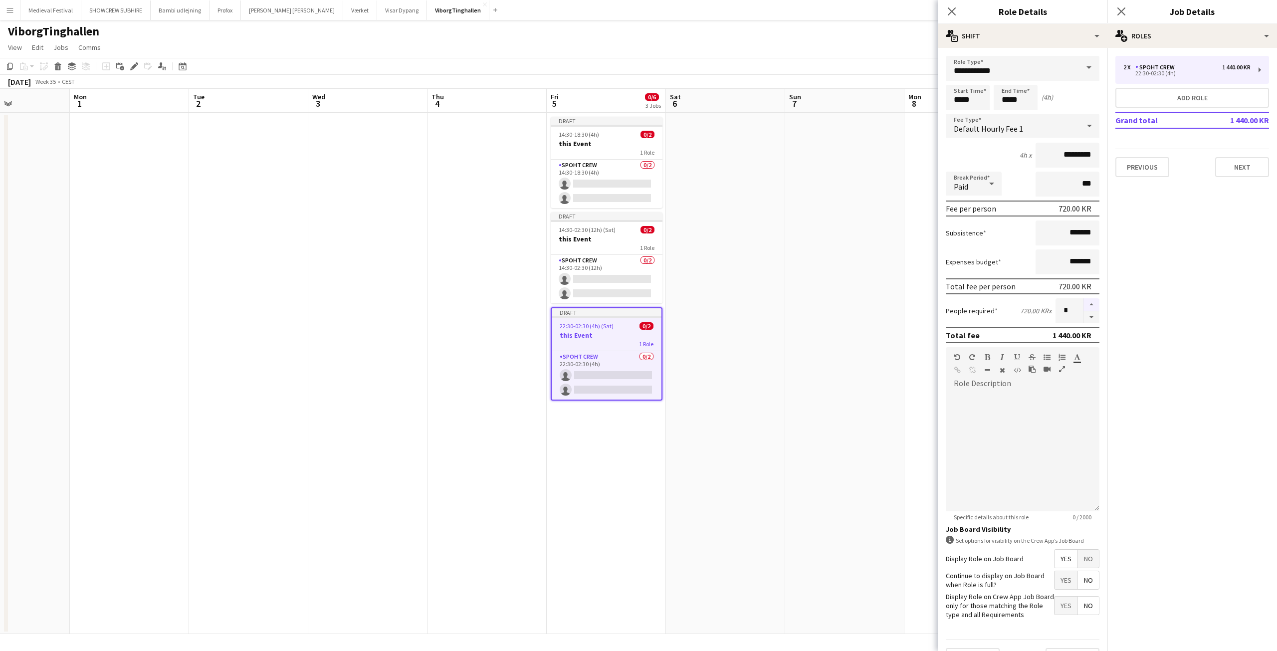
click at [1085, 302] on button "button" at bounding box center [1091, 304] width 16 height 13
type input "*"
click at [617, 167] on app-card-role "Spoht Crew 0/2 14:30-18:30 (4h) single-neutral-actions single-neutral-actions" at bounding box center [607, 184] width 112 height 48
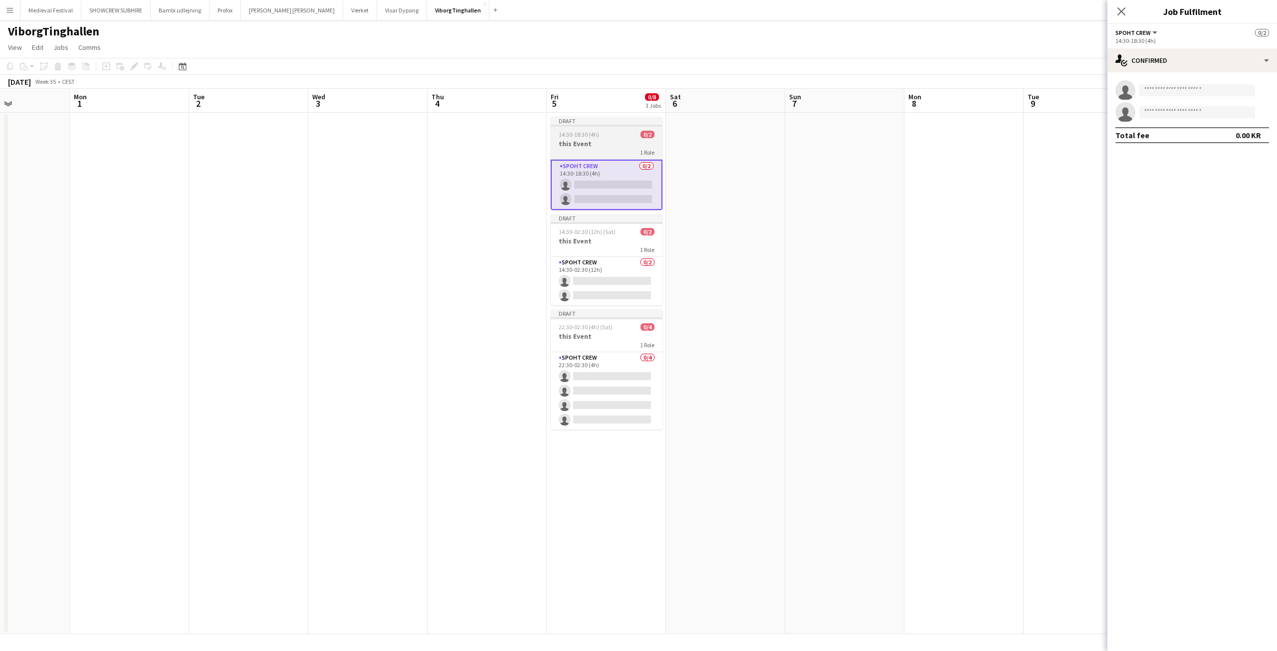
click at [603, 124] on div "Draft" at bounding box center [607, 121] width 112 height 8
click at [134, 66] on icon at bounding box center [133, 66] width 5 height 5
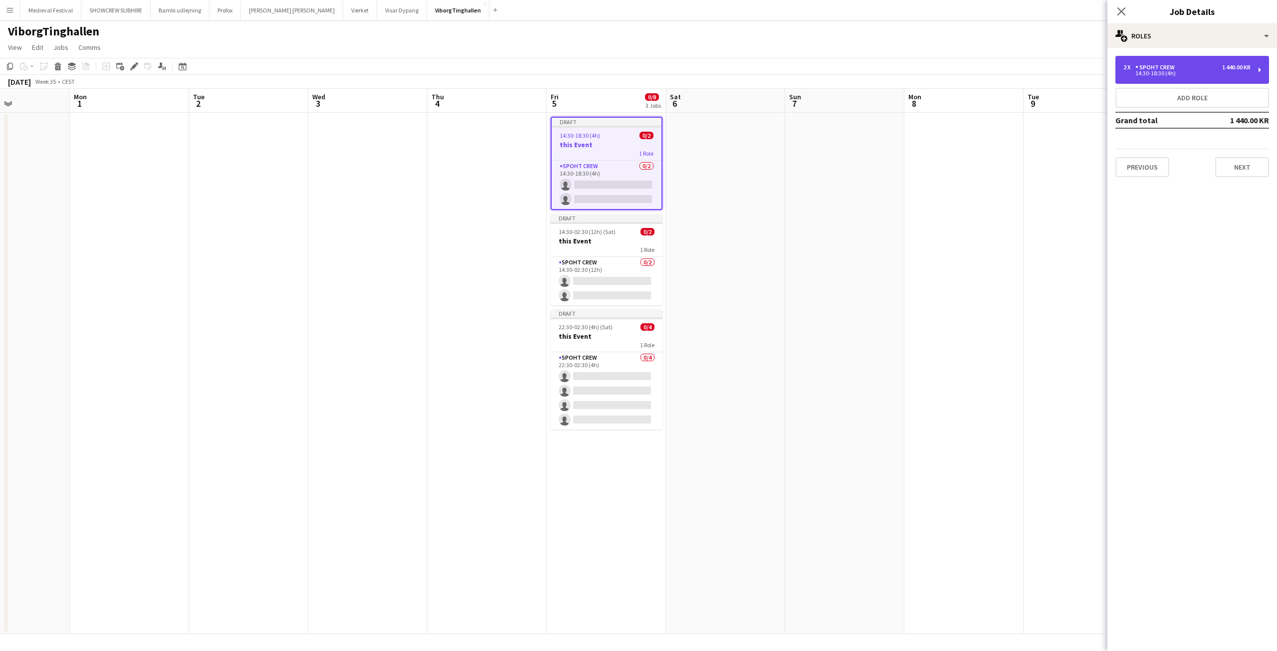
drag, startPoint x: 1177, startPoint y: 67, endPoint x: 1158, endPoint y: 75, distance: 19.9
click at [1177, 67] on div "Spoht Crew" at bounding box center [1156, 67] width 43 height 7
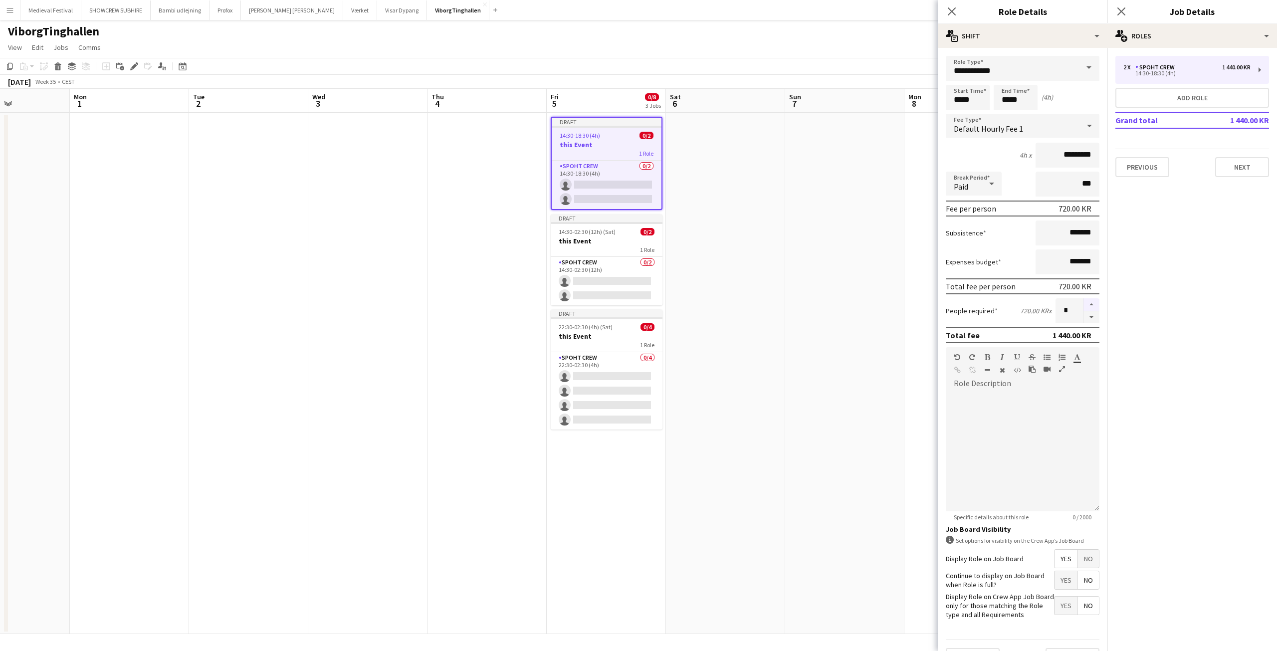
click at [1084, 303] on button "button" at bounding box center [1091, 304] width 16 height 13
click at [1084, 302] on button "button" at bounding box center [1091, 304] width 16 height 13
type input "*"
click at [825, 289] on app-date-cell at bounding box center [844, 373] width 119 height 521
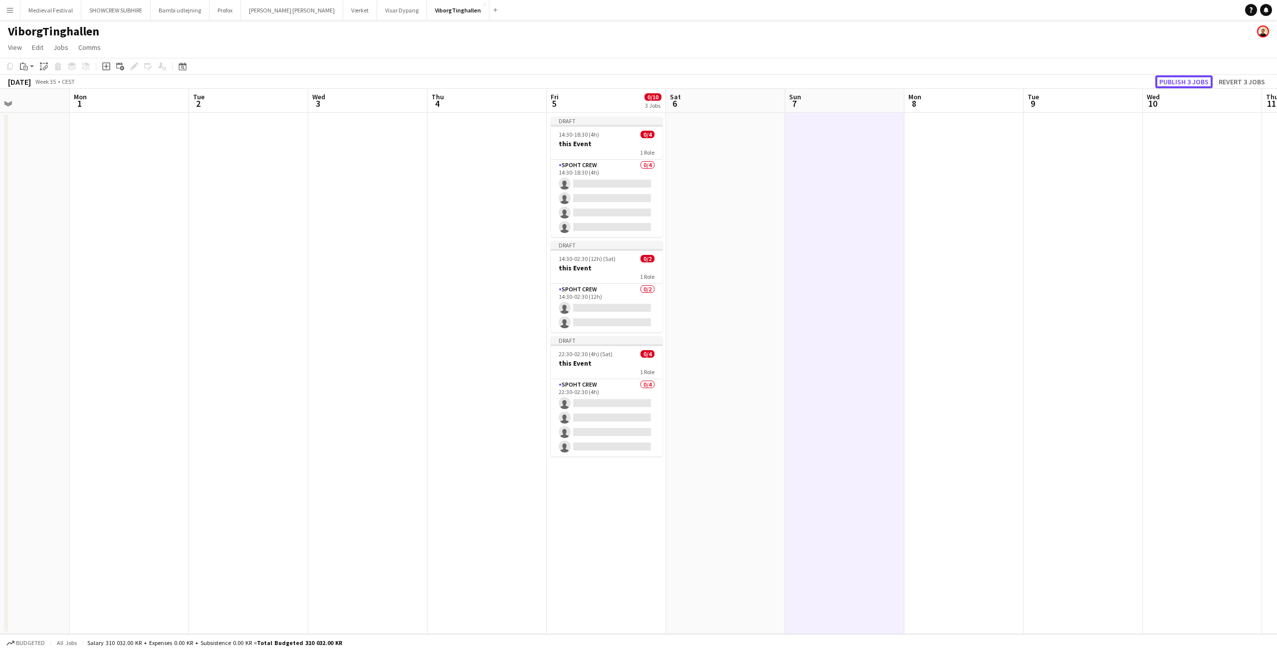
drag, startPoint x: 1173, startPoint y: 81, endPoint x: 1155, endPoint y: 83, distance: 17.6
click at [1173, 81] on button "Publish 3 jobs" at bounding box center [1183, 81] width 57 height 13
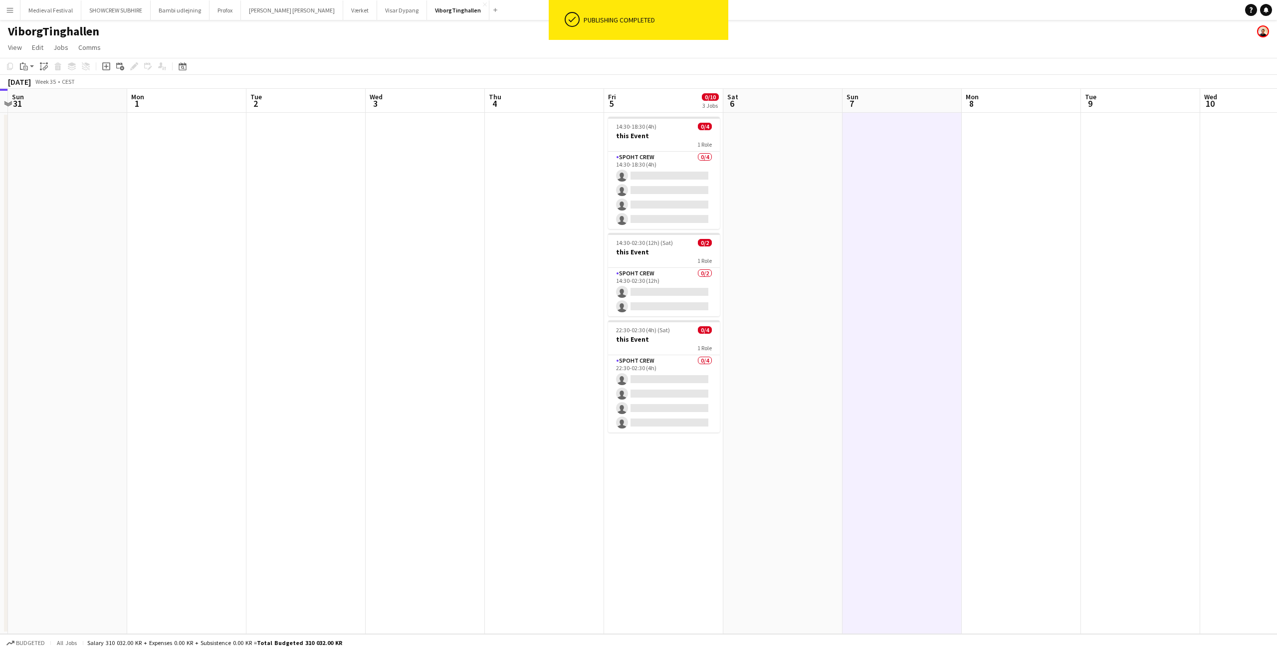
scroll to position [0, 280]
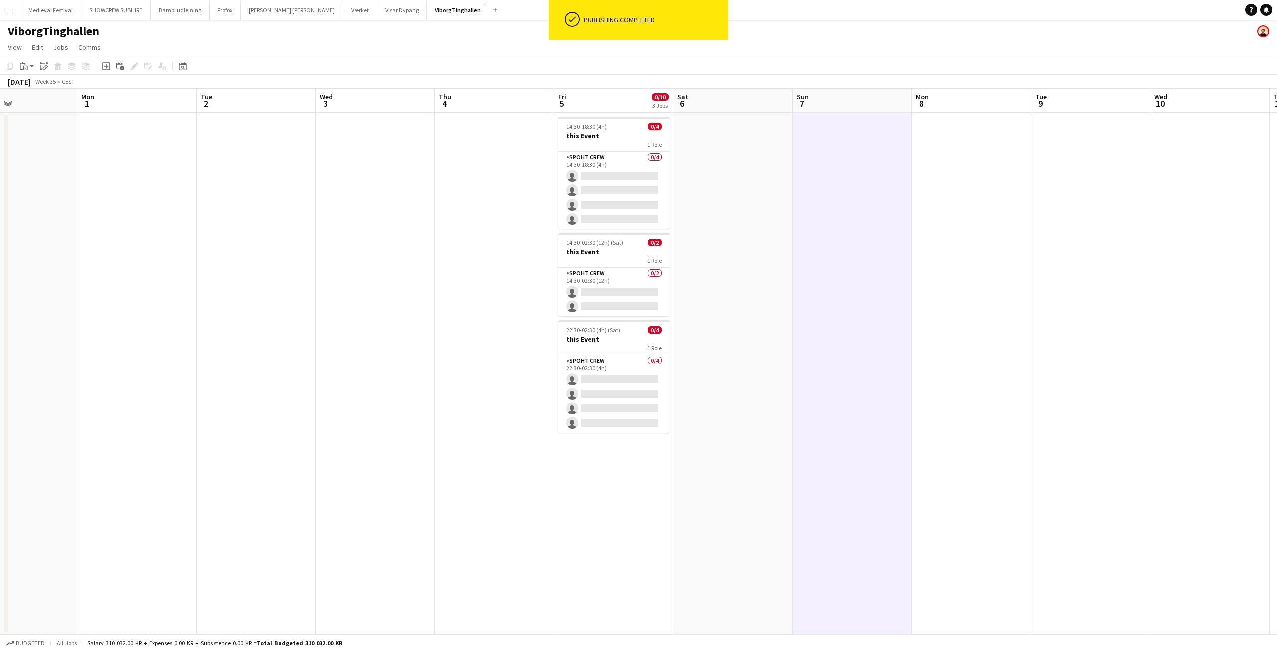
drag, startPoint x: 769, startPoint y: 265, endPoint x: 896, endPoint y: 278, distance: 127.3
click at [896, 278] on app-calendar-viewport "Fri 29 Sat 30 Sun 31 Mon 1 Tue 2 Wed 3 Thu 4 Fri 5 0/10 3 Jobs Sat 6 Sun 7 Mon …" at bounding box center [638, 361] width 1277 height 545
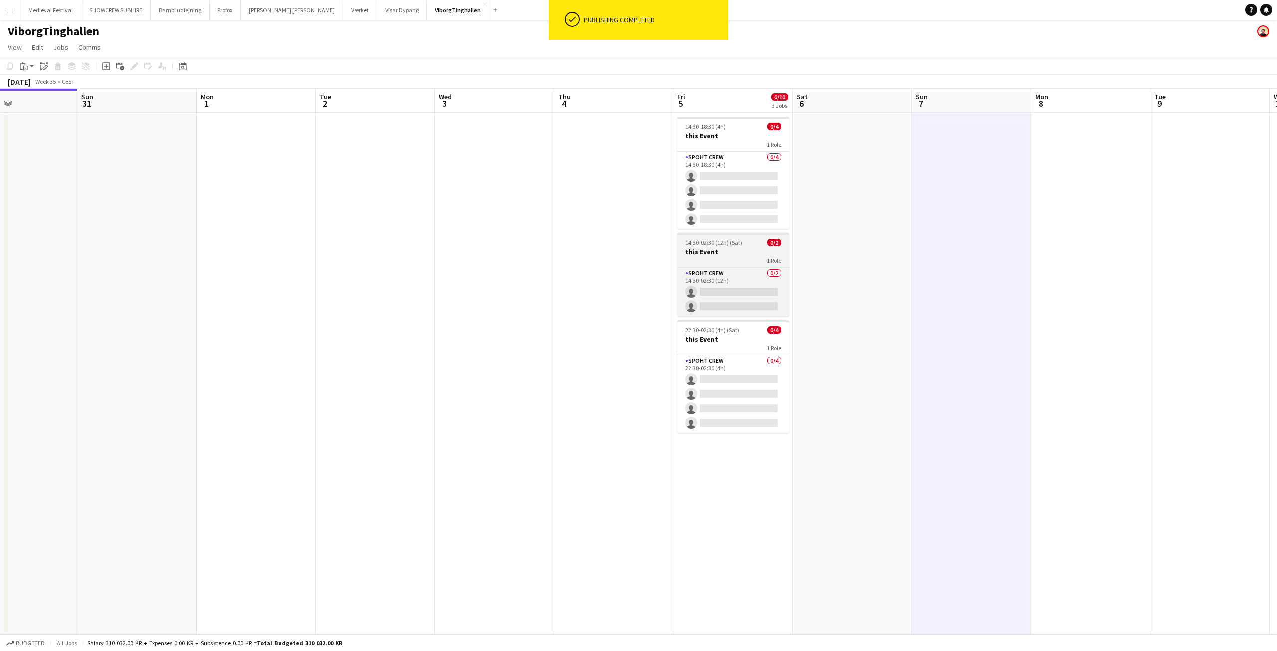
click at [739, 241] on span "14:30-02:30 (12h) (Sat)" at bounding box center [713, 242] width 57 height 7
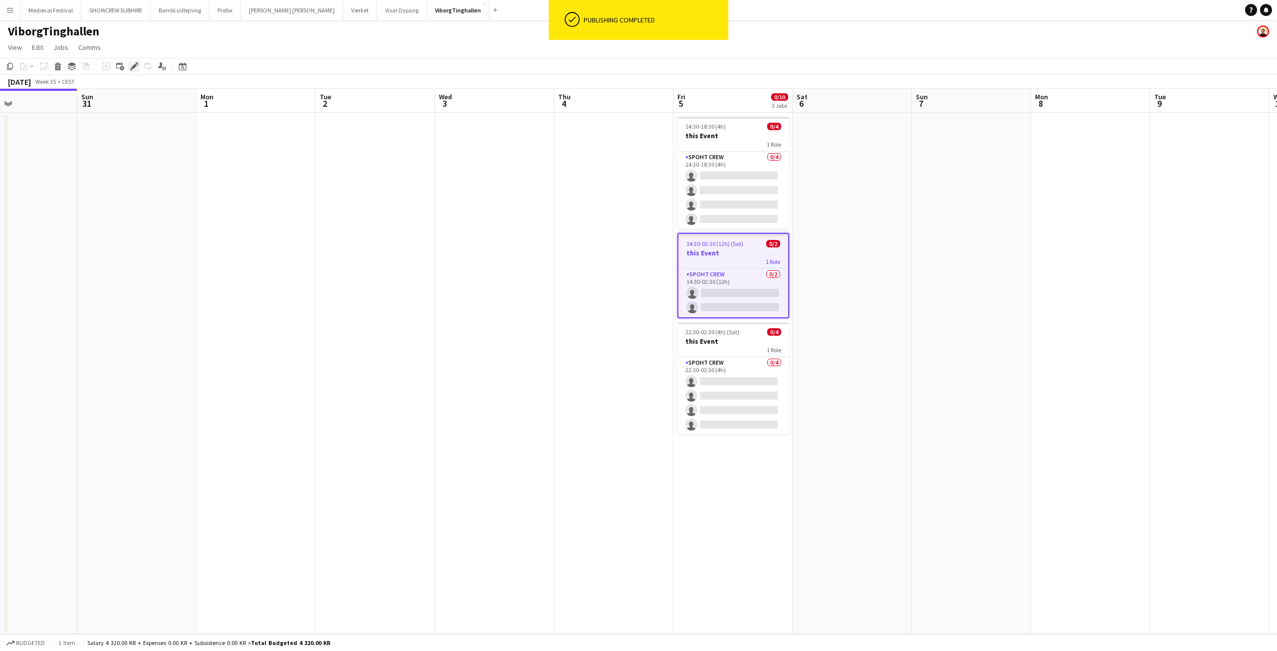
click at [130, 68] on icon "Edit" at bounding box center [134, 66] width 8 height 8
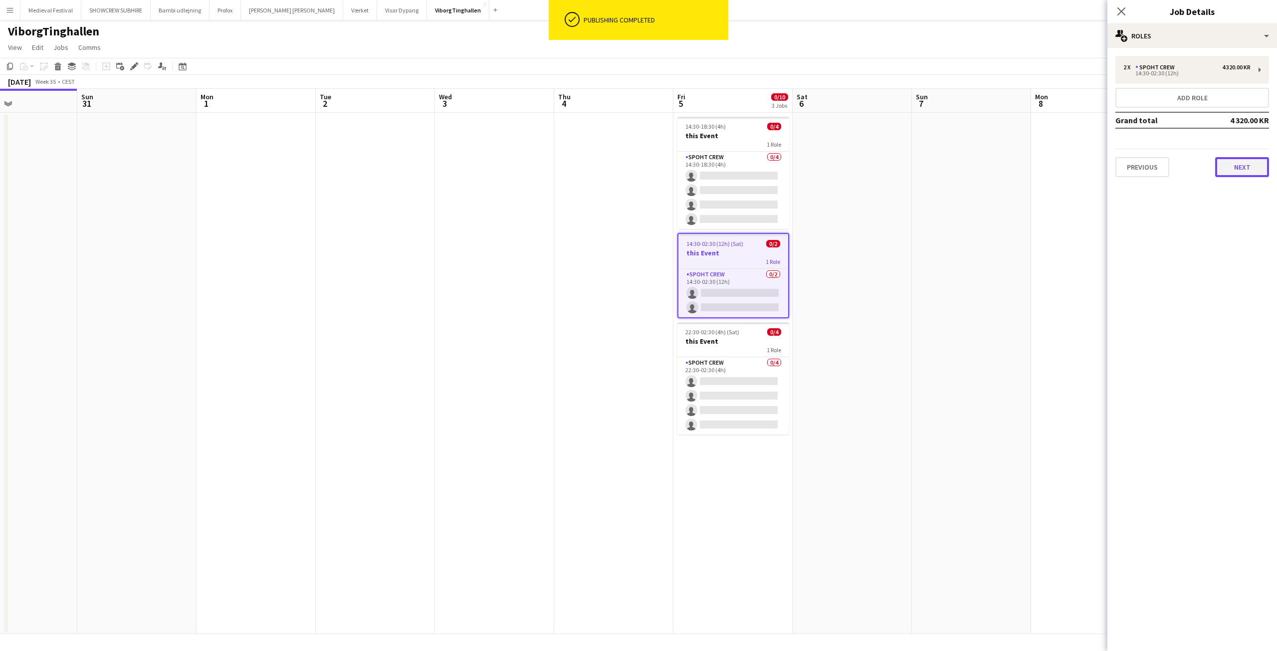
click at [1241, 167] on button "Next" at bounding box center [1242, 167] width 54 height 20
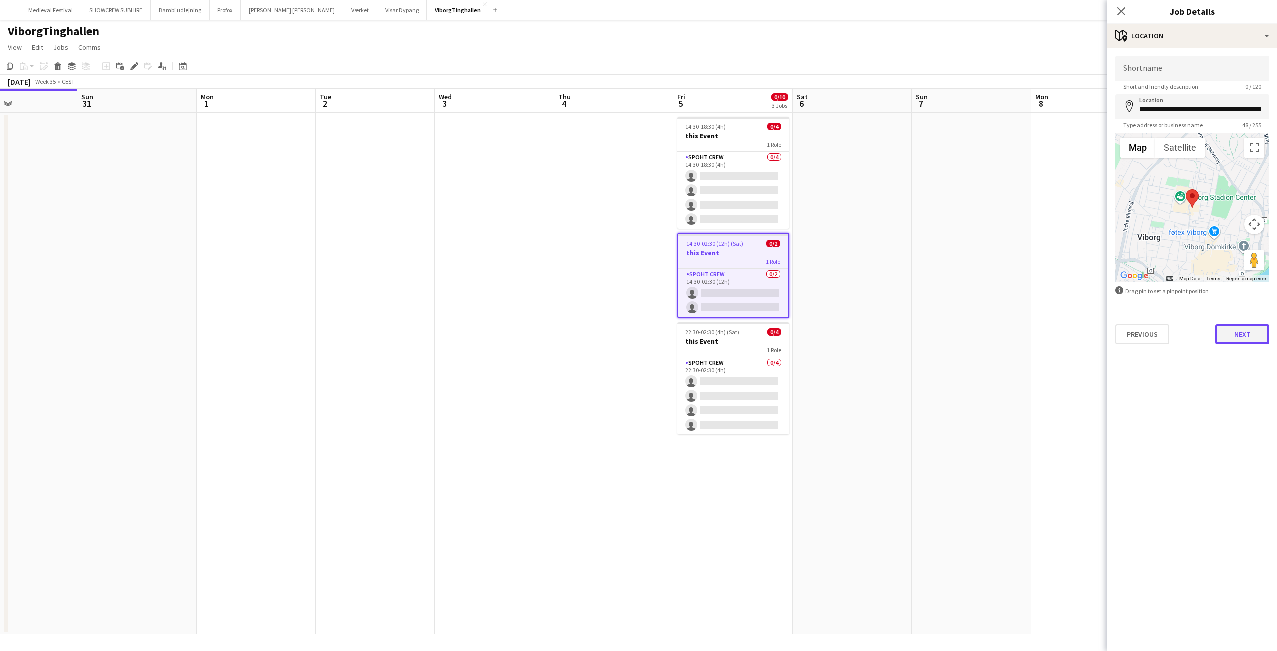
click at [1238, 329] on button "Next" at bounding box center [1242, 334] width 54 height 20
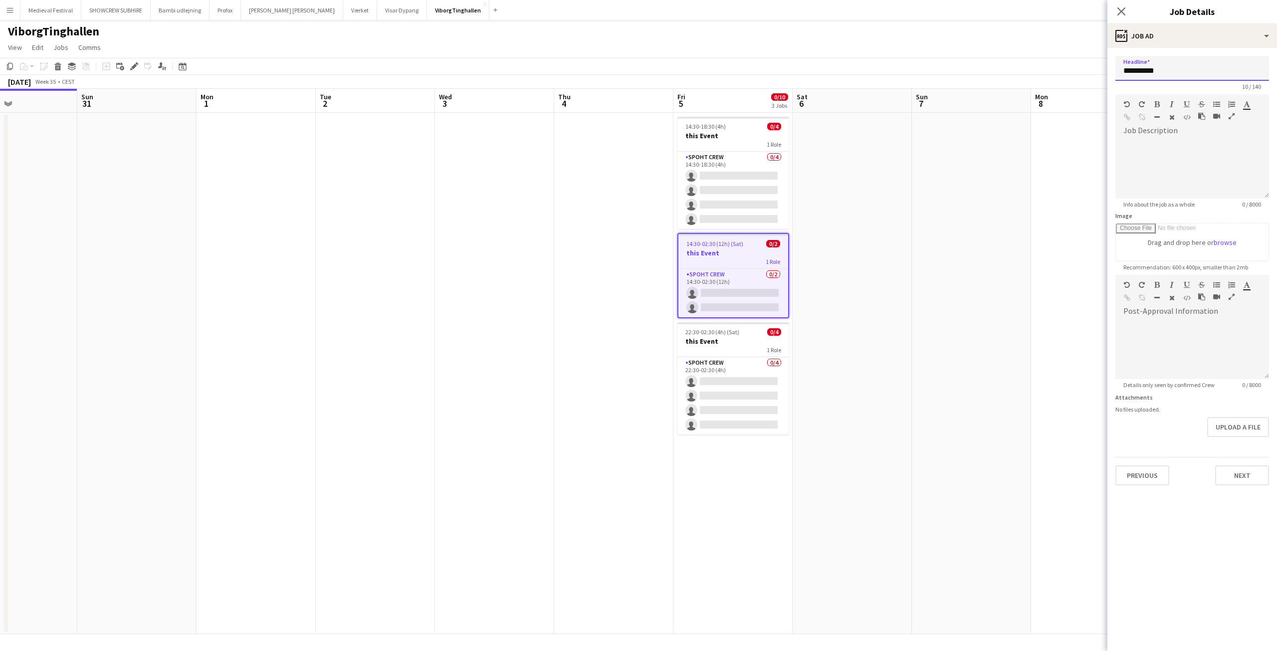
click at [1168, 69] on input "**********" at bounding box center [1192, 68] width 154 height 25
type input "**********"
click at [959, 253] on app-date-cell at bounding box center [971, 373] width 119 height 521
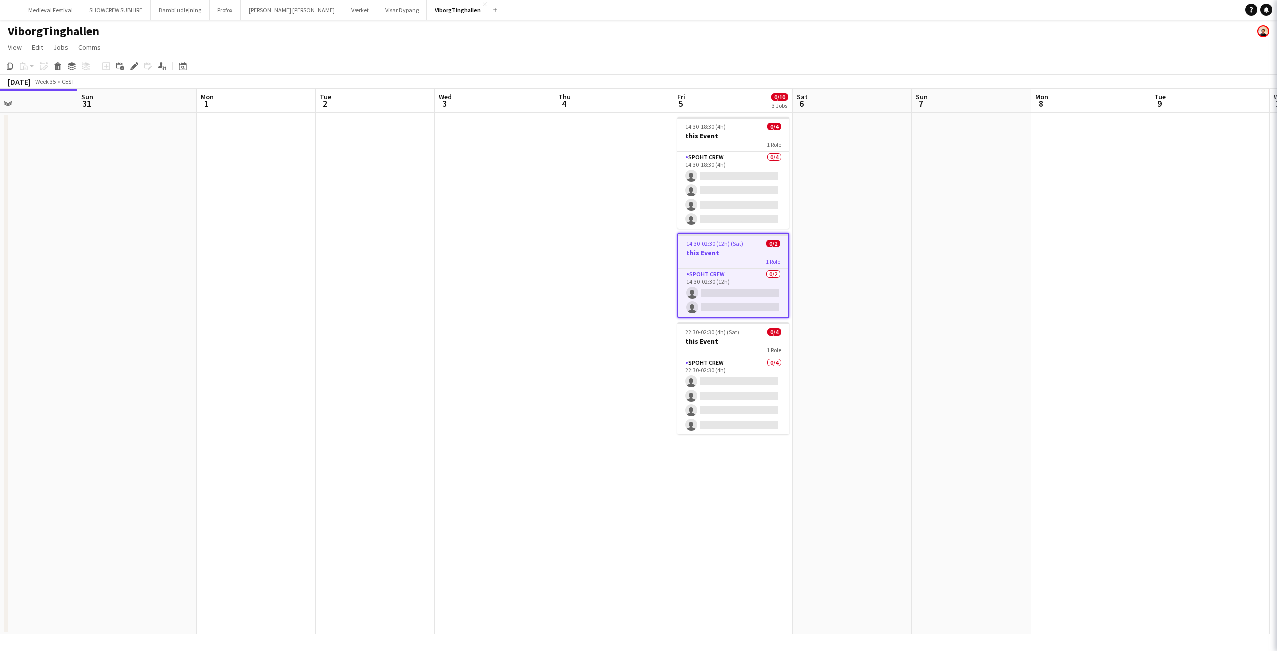
scroll to position [0, 0]
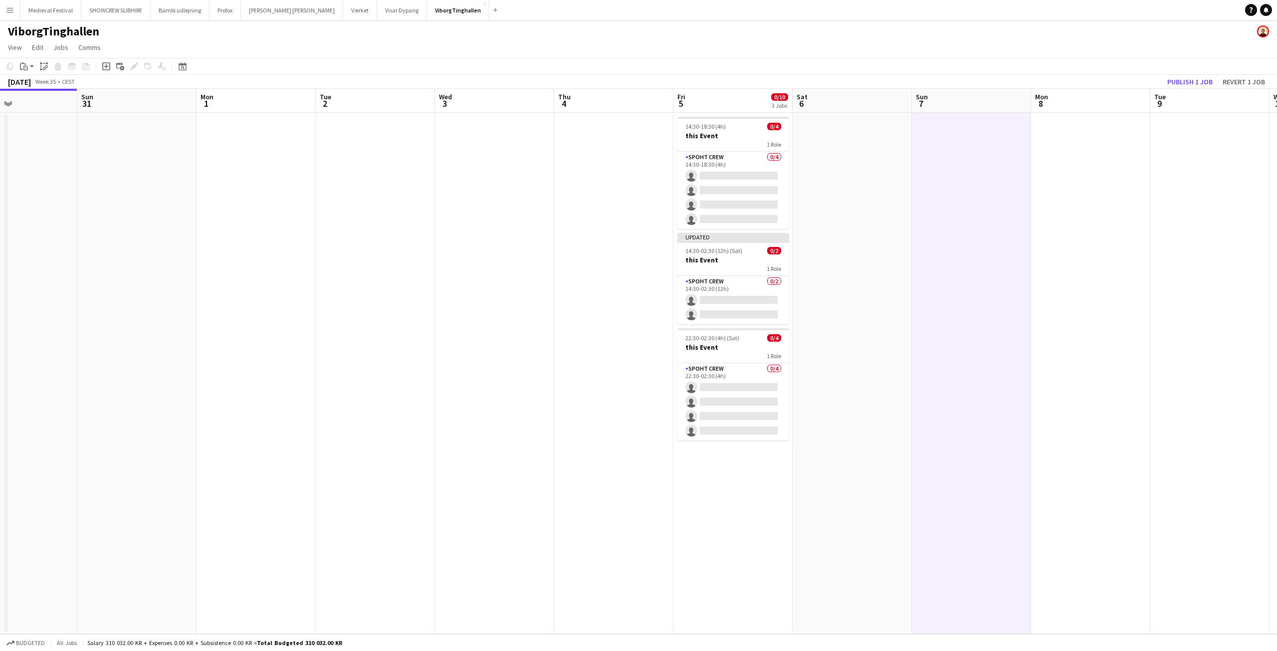
click at [1186, 74] on app-toolbar "Copy Paste Paste Ctrl+V Paste with crew Ctrl+Shift+V Paste linked Job Delete Gr…" at bounding box center [638, 66] width 1277 height 17
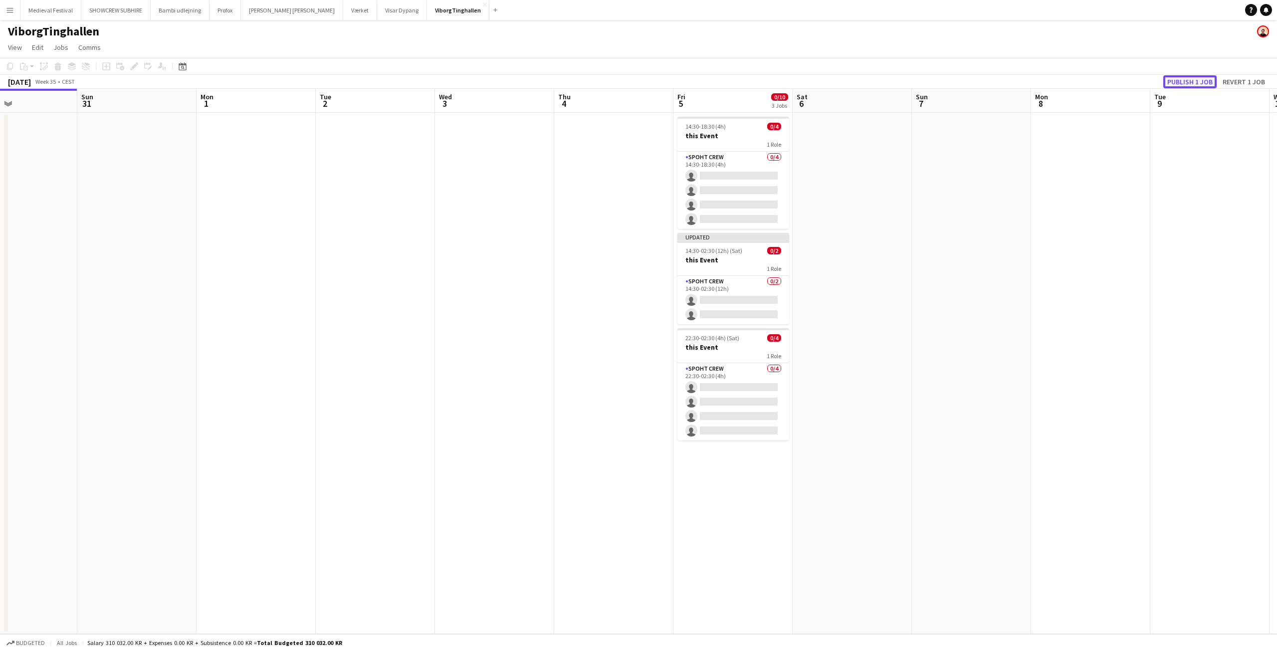
click at [1187, 76] on button "Publish 1 job" at bounding box center [1189, 81] width 53 height 13
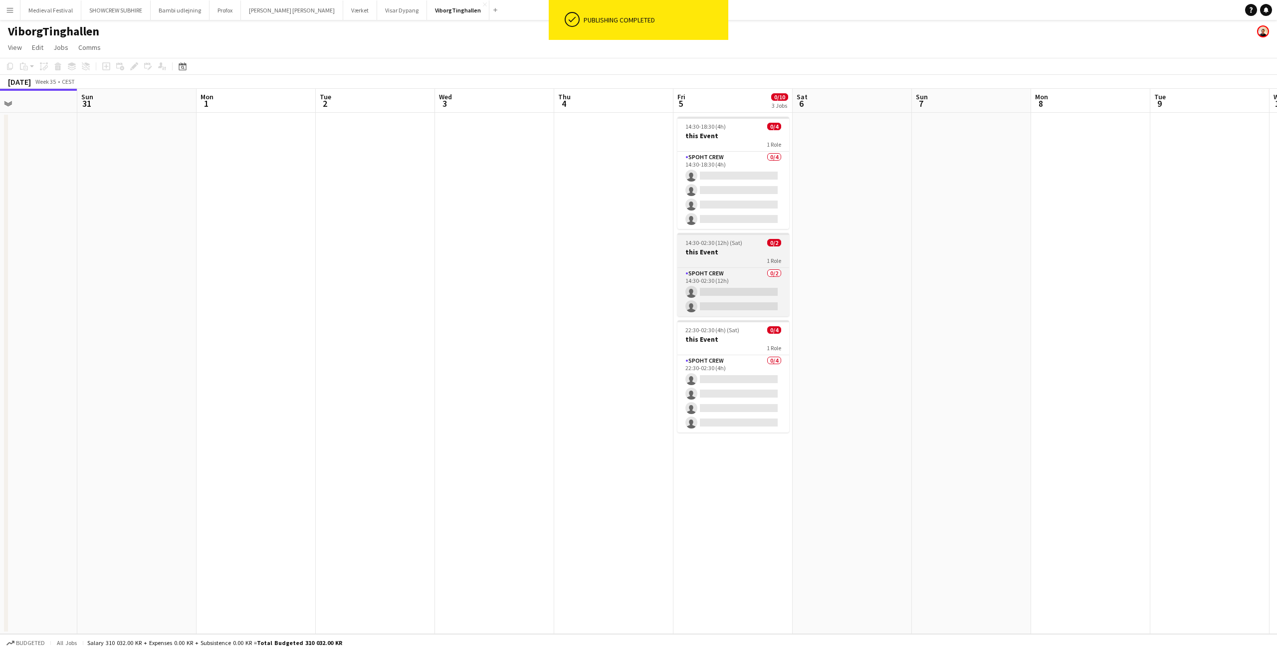
click at [729, 249] on h3 "this Event" at bounding box center [733, 251] width 112 height 9
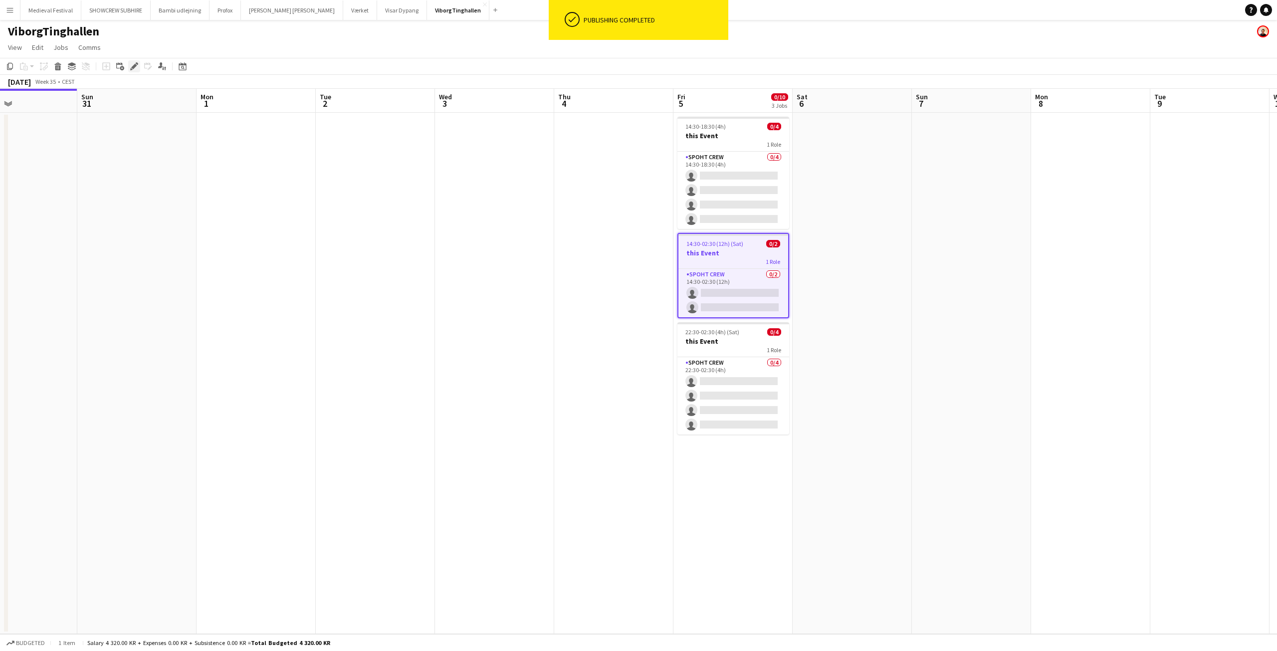
click at [136, 66] on icon "Edit" at bounding box center [134, 66] width 8 height 8
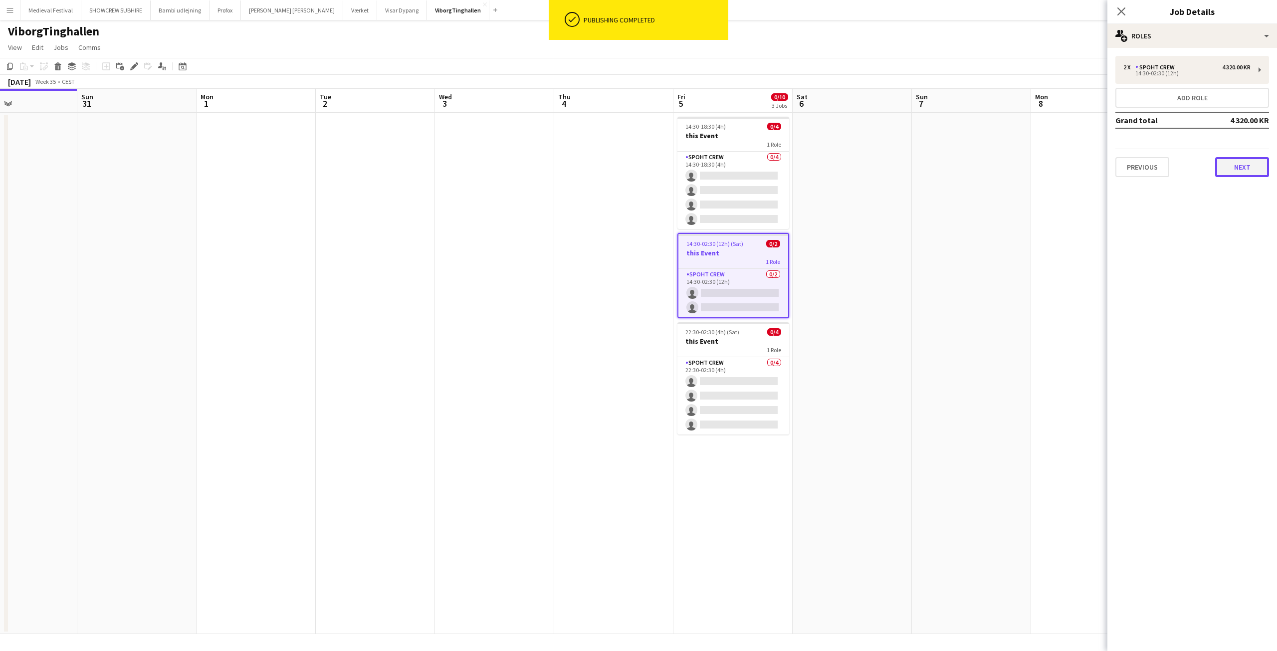
click at [1238, 164] on button "Next" at bounding box center [1242, 167] width 54 height 20
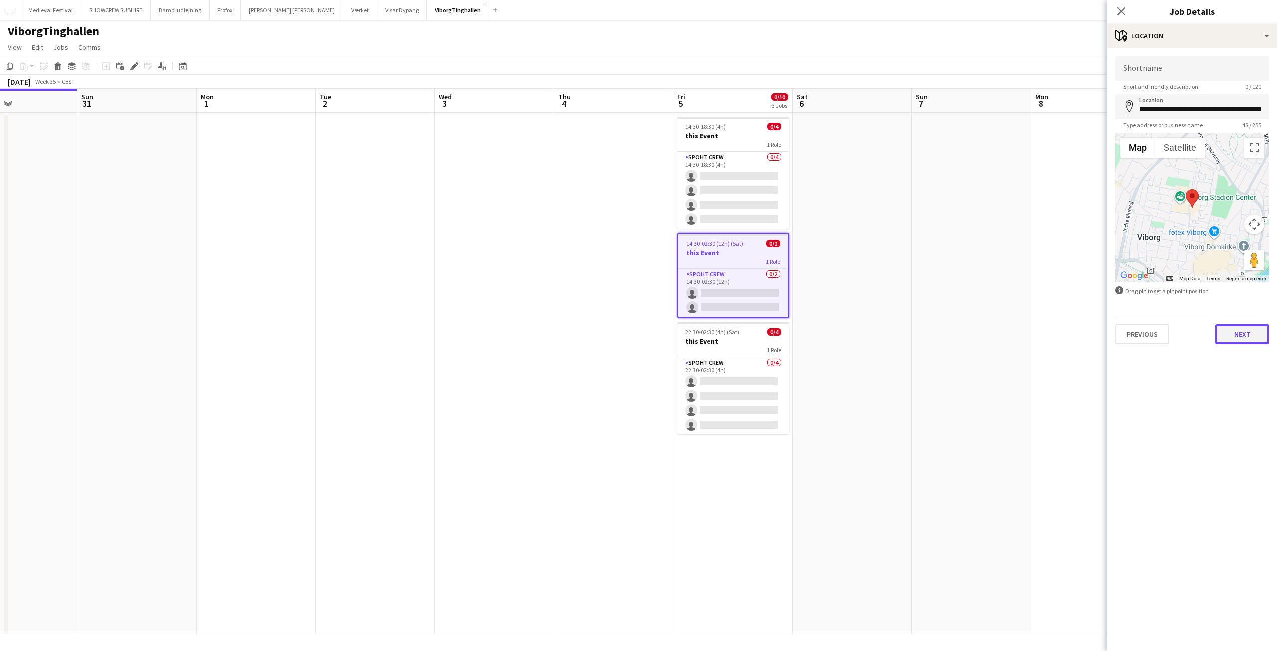
click at [1259, 338] on button "Next" at bounding box center [1242, 334] width 54 height 20
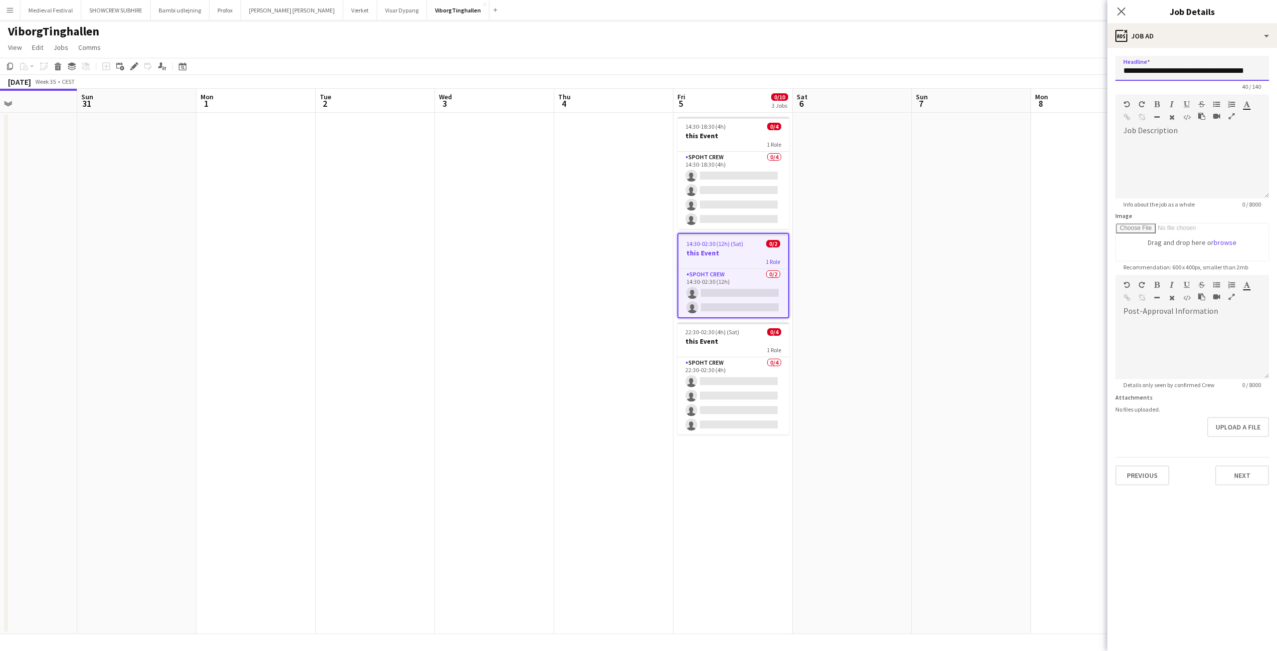
scroll to position [0, 10]
drag, startPoint x: 1123, startPoint y: 73, endPoint x: 1276, endPoint y: 79, distance: 153.2
click at [1276, 79] on form "**********" at bounding box center [1192, 270] width 170 height 429
click at [1234, 477] on button "Next" at bounding box center [1242, 475] width 54 height 20
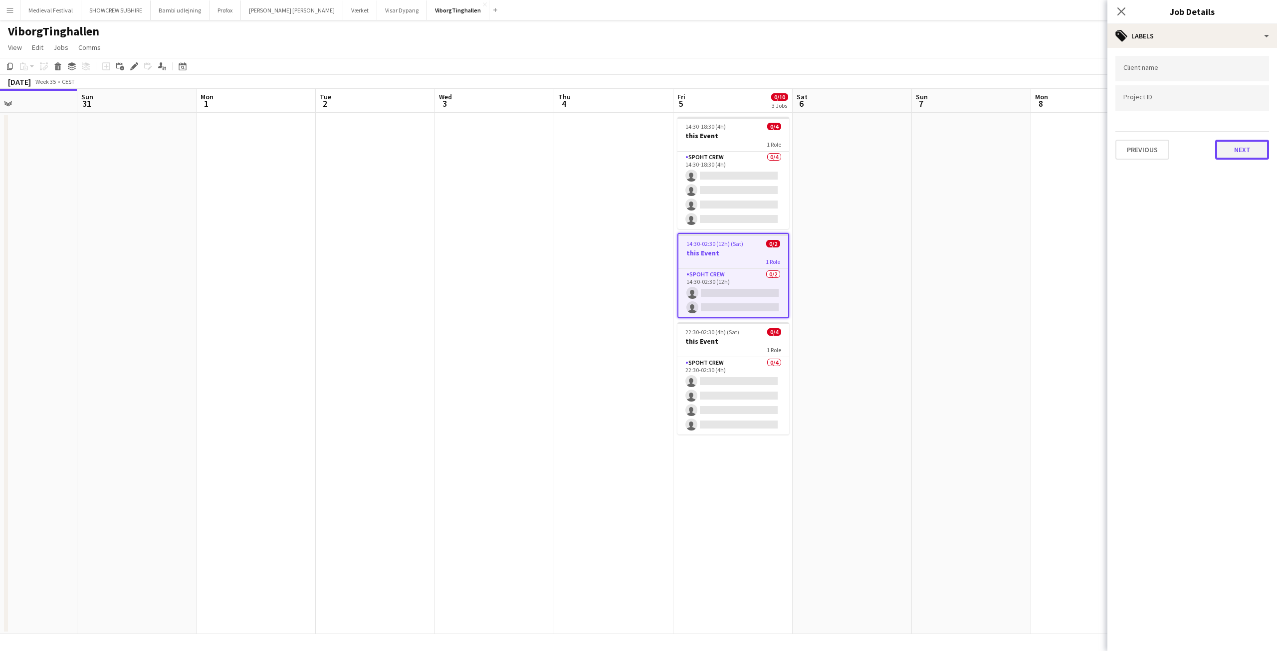
click at [1246, 152] on button "Next" at bounding box center [1242, 150] width 54 height 20
click at [1236, 196] on button "Next" at bounding box center [1242, 193] width 54 height 20
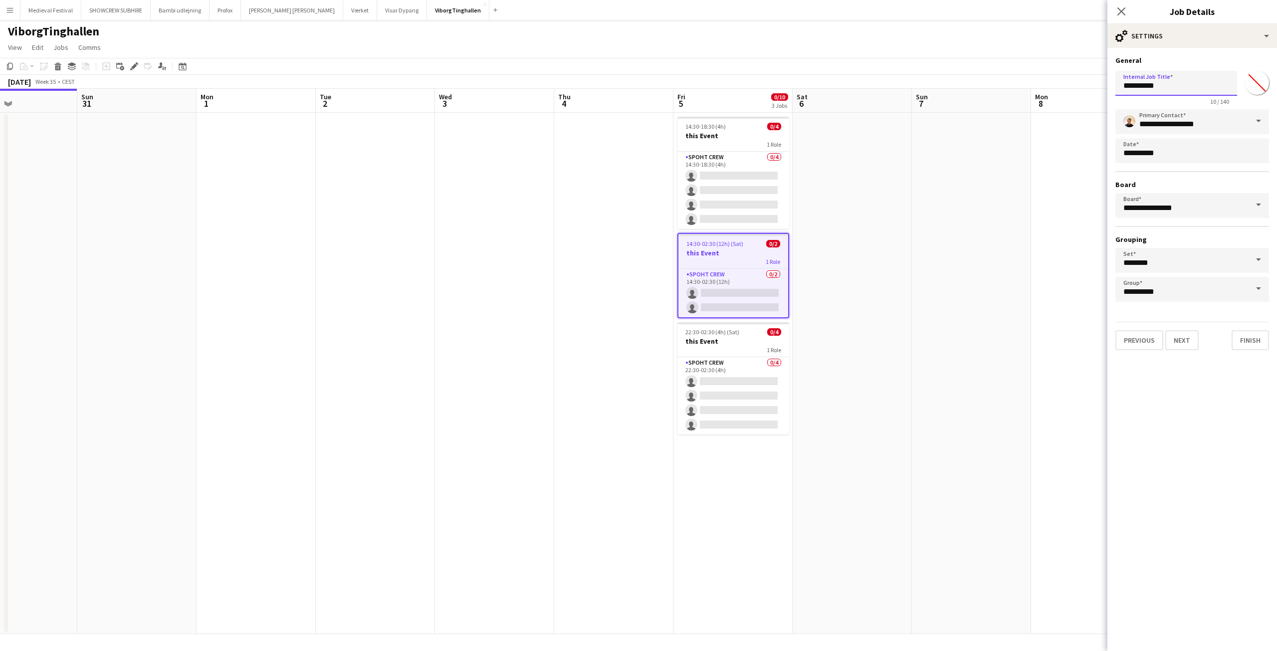
drag, startPoint x: 1167, startPoint y: 86, endPoint x: 1051, endPoint y: 86, distance: 116.2
click at [1051, 86] on body "Menu Boards Boards Boards All jobs Status Workforce Workforce My Workforce Recr…" at bounding box center [638, 325] width 1277 height 651
paste input "**********"
type input "**********"
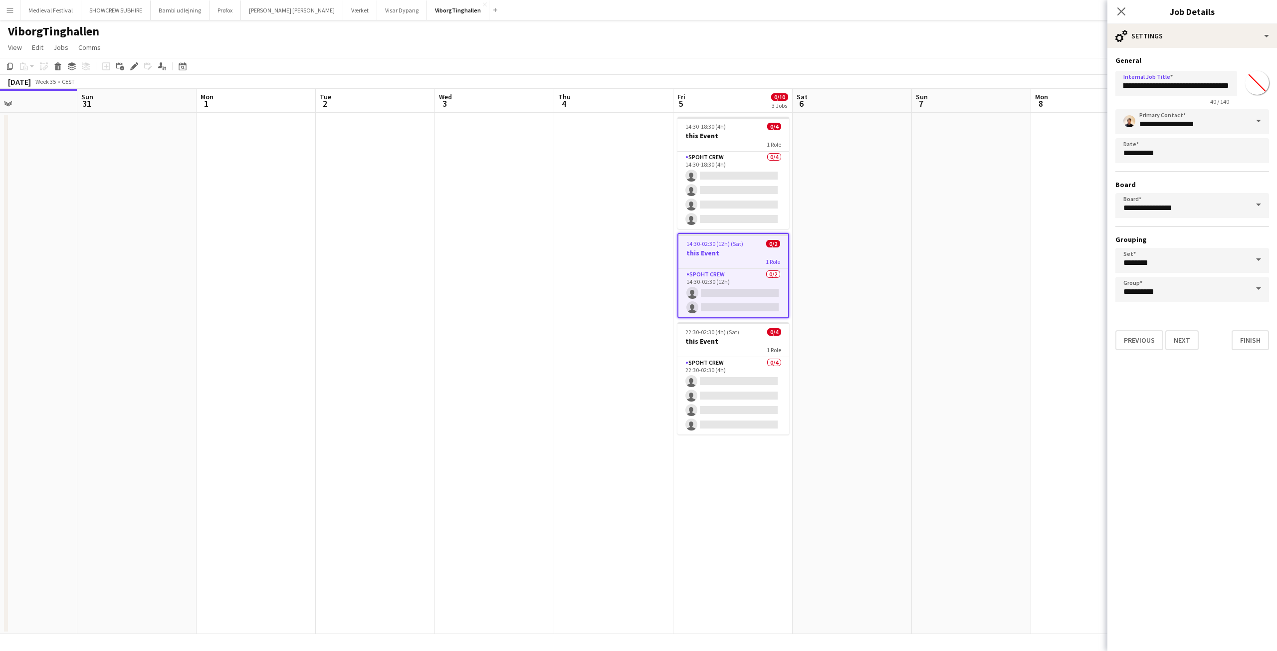
click at [959, 213] on app-date-cell at bounding box center [971, 373] width 119 height 521
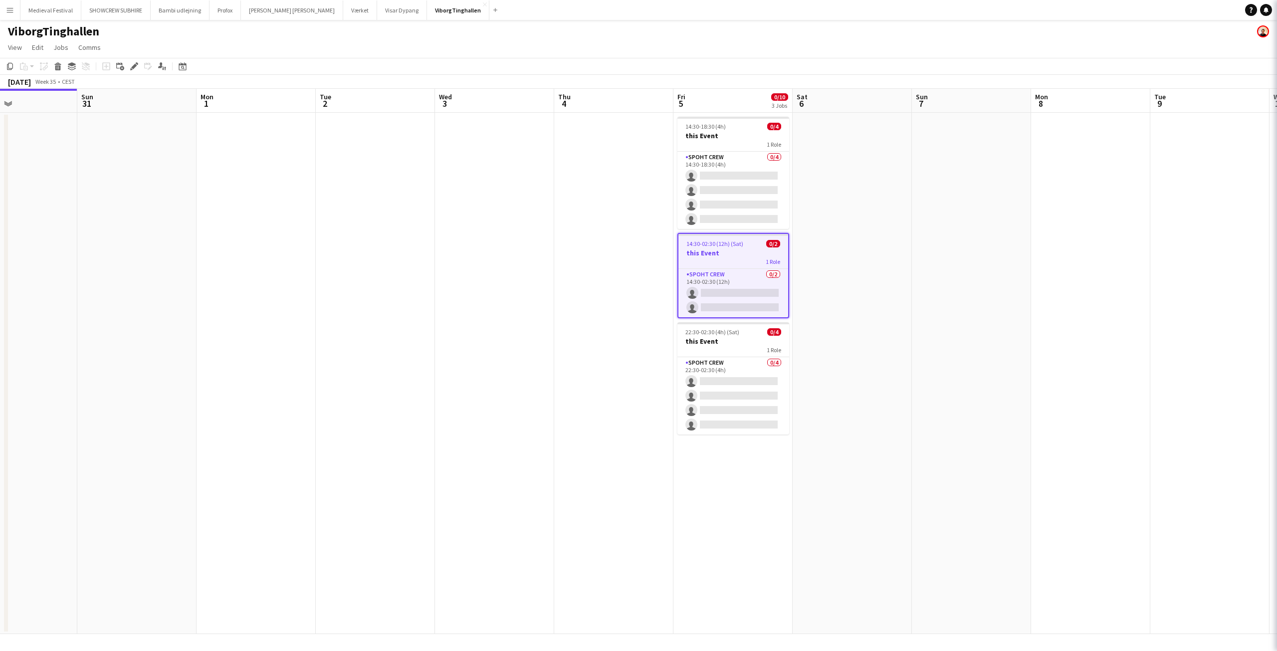
scroll to position [0, 0]
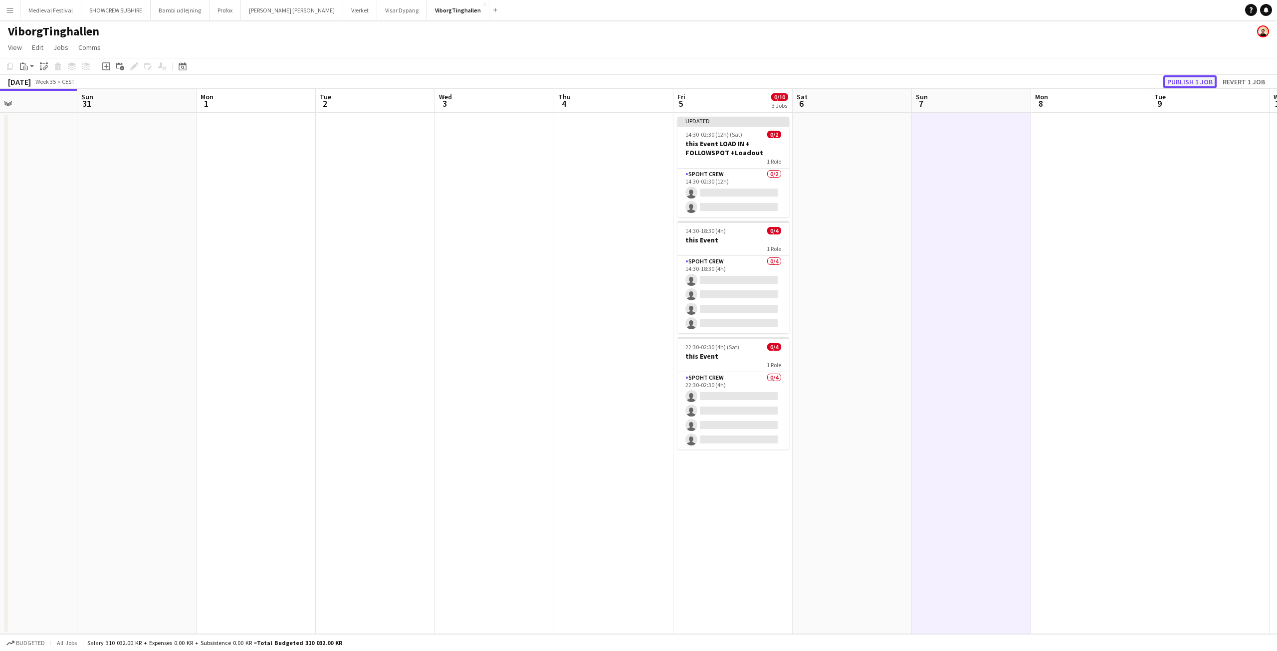
click at [1178, 82] on button "Publish 1 job" at bounding box center [1189, 81] width 53 height 13
click at [181, 314] on app-date-cell at bounding box center [136, 373] width 119 height 521
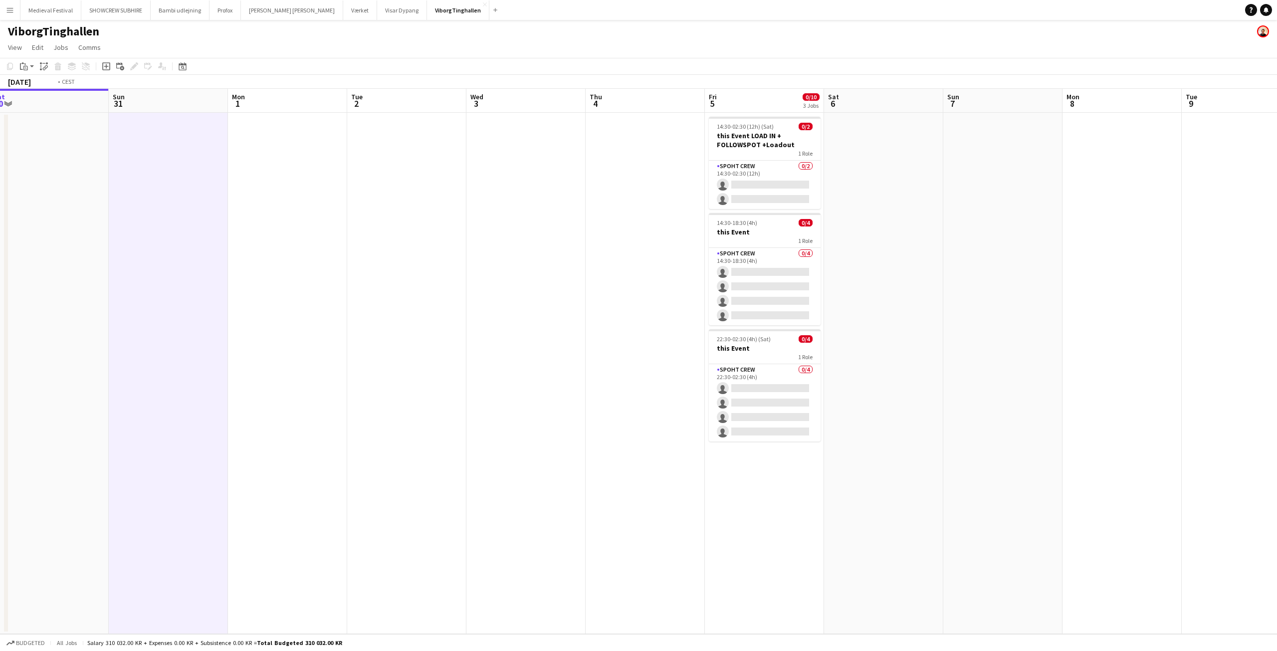
drag, startPoint x: 1104, startPoint y: 345, endPoint x: 566, endPoint y: 391, distance: 539.6
click at [553, 397] on app-calendar-viewport "Thu 28 Fri 29 Sat 30 Sun 31 Mon 1 Tue 2 Wed 3 Thu 4 Fri 5 0/10 3 Jobs Sat 6 Sun…" at bounding box center [638, 361] width 1277 height 545
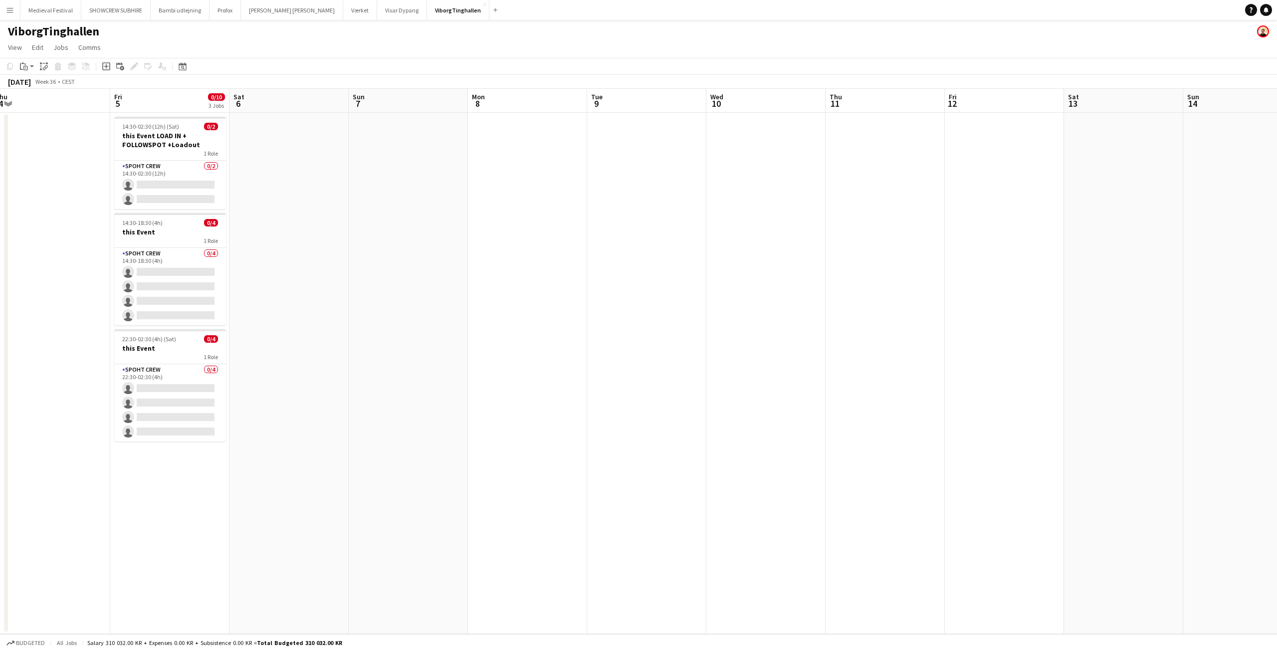
click at [10, 11] on app-icon "Menu" at bounding box center [10, 10] width 8 height 8
click at [122, 31] on link "Boards" at bounding box center [151, 34] width 100 height 20
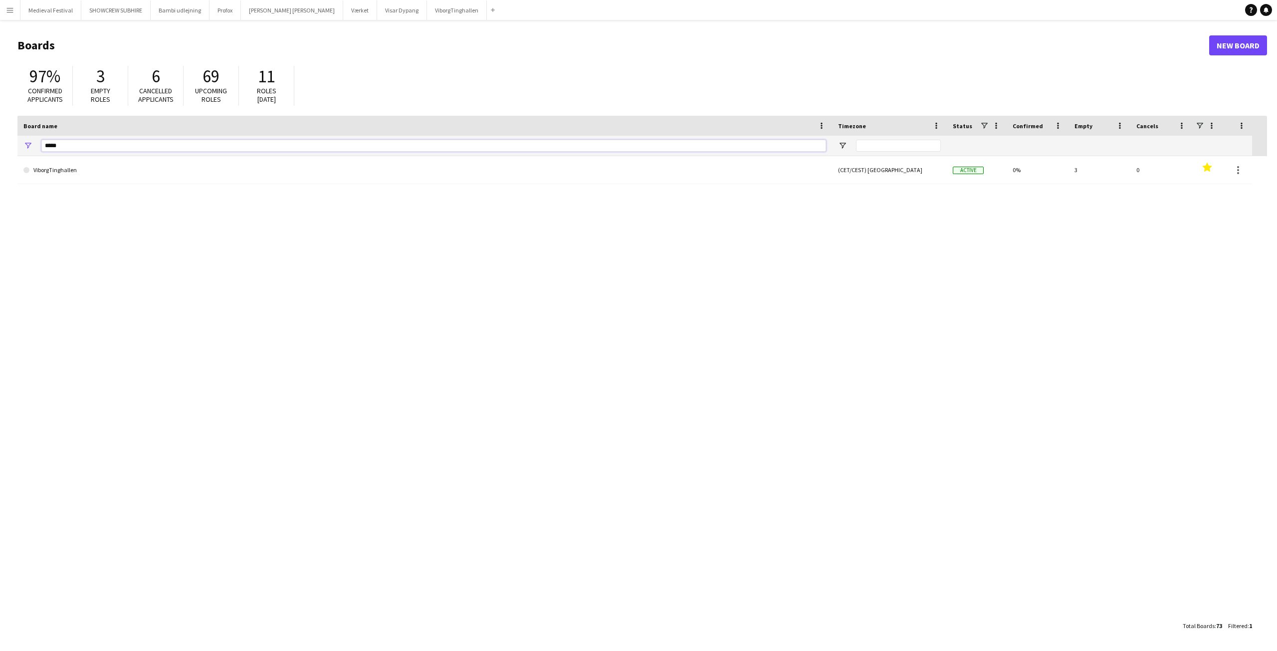
drag, startPoint x: 64, startPoint y: 147, endPoint x: 7, endPoint y: 146, distance: 56.9
click at [8, 147] on main "Boards New Board 97% Confirmed applicants 3 Empty roles 6 Cancelled applicants …" at bounding box center [638, 335] width 1277 height 630
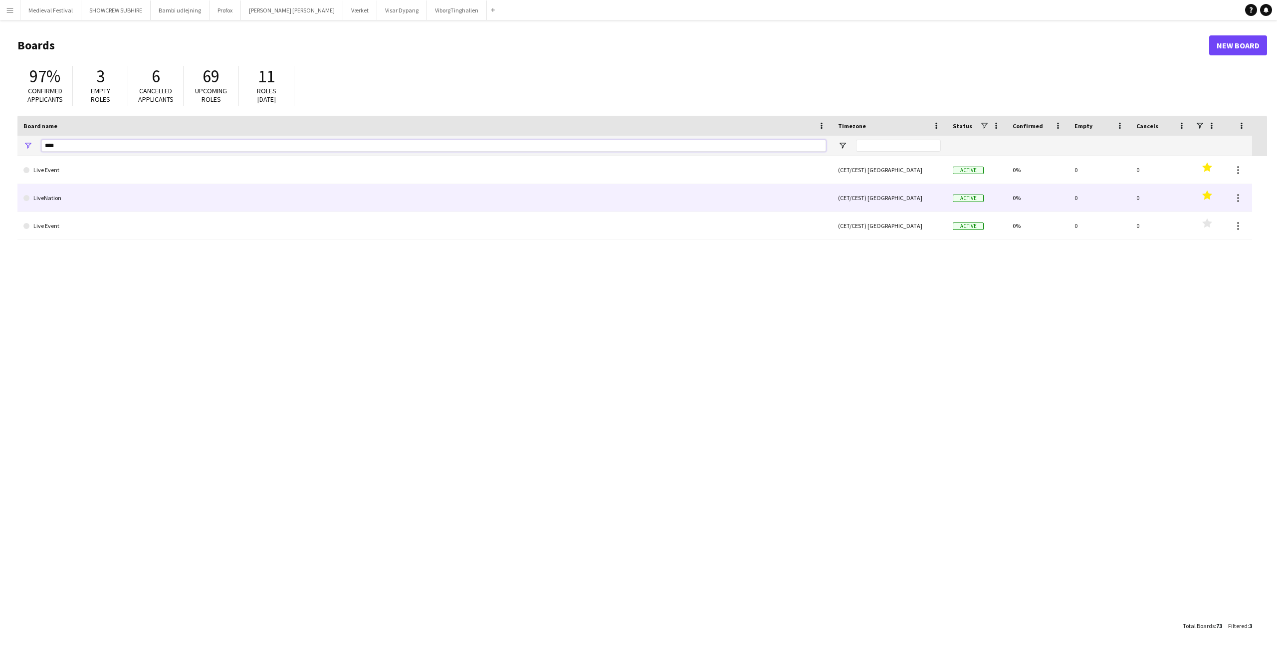
type input "****"
click at [81, 197] on link "LiveNation" at bounding box center [424, 198] width 802 height 28
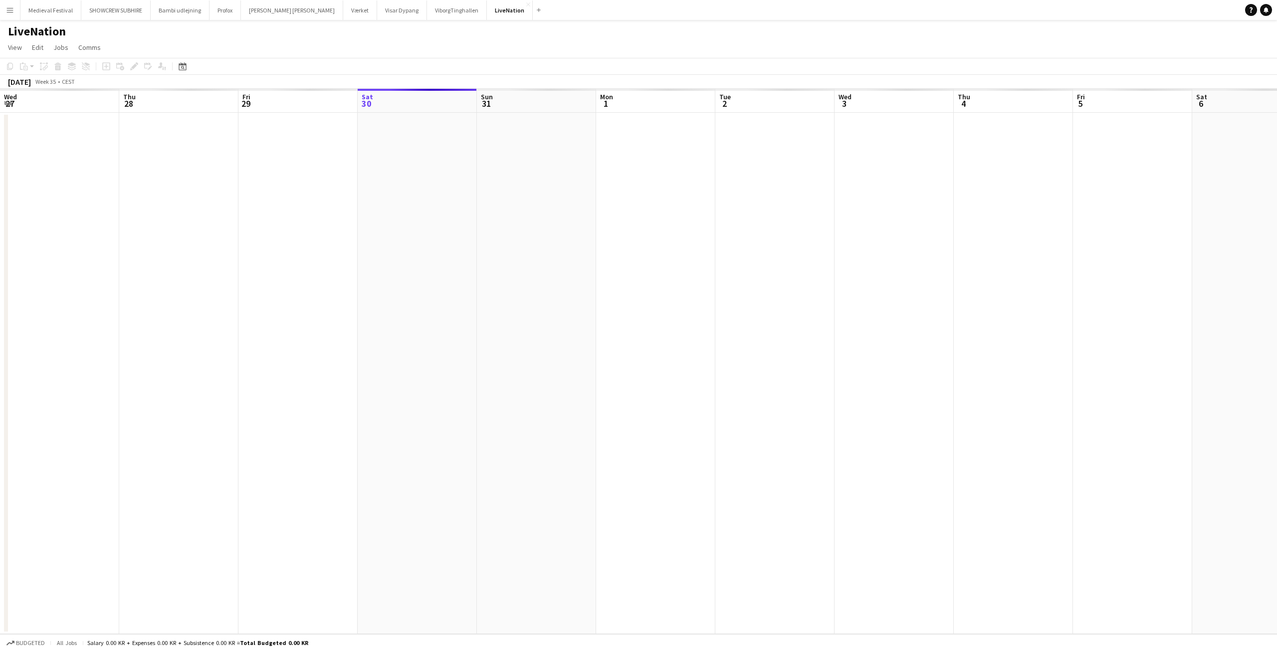
scroll to position [0, 238]
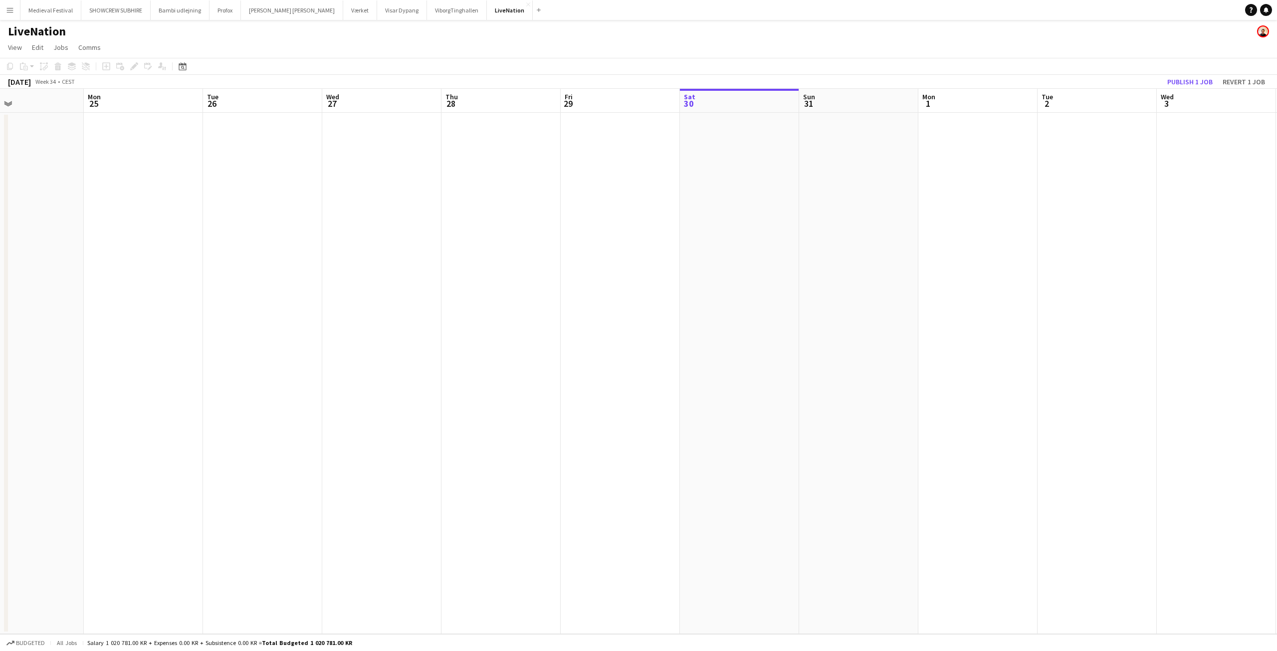
drag, startPoint x: 287, startPoint y: 311, endPoint x: 932, endPoint y: 286, distance: 645.8
click at [898, 299] on app-calendar-viewport "Fri 22 Sat 23 35/46 2 Jobs Sun 24 Mon 25 Tue 26 Wed 27 Thu 28 Fri 29 Sat 30 Sun…" at bounding box center [638, 361] width 1277 height 545
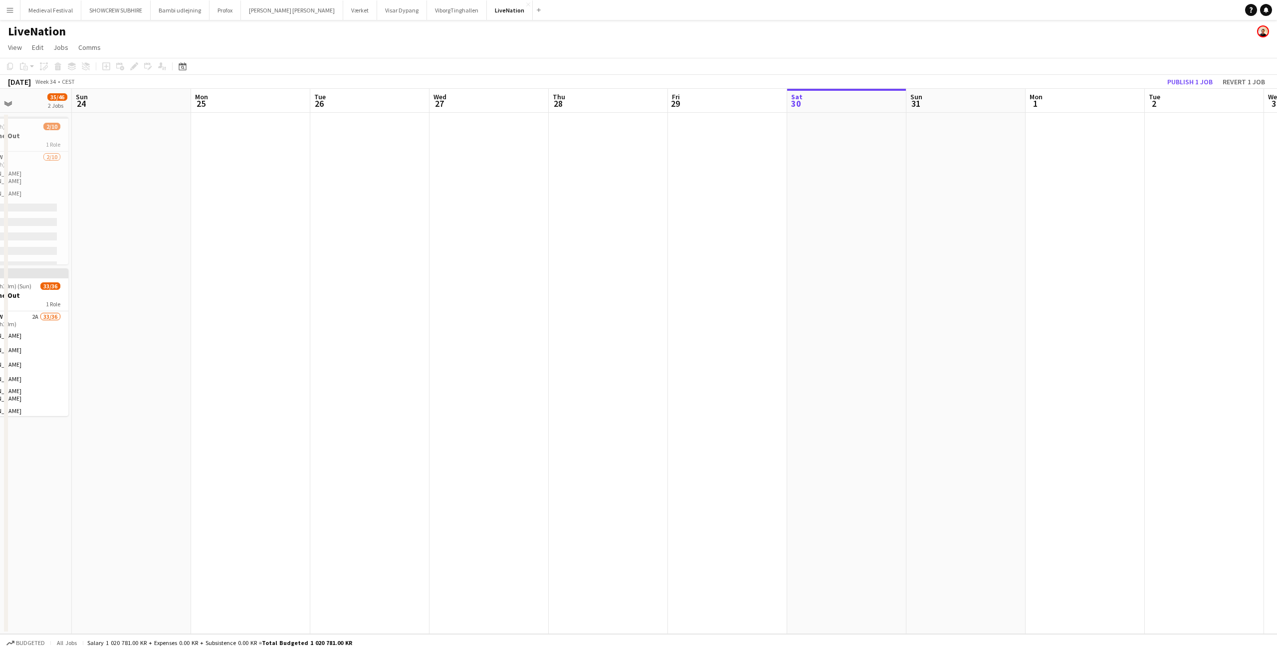
drag, startPoint x: 547, startPoint y: 272, endPoint x: 859, endPoint y: 285, distance: 312.0
click at [859, 285] on app-calendar-viewport "Thu 21 Fri 22 Sat 23 35/46 2 Jobs Sun 24 Mon 25 Tue 26 Wed 27 Thu 28 Fri 29 Sat…" at bounding box center [638, 361] width 1277 height 545
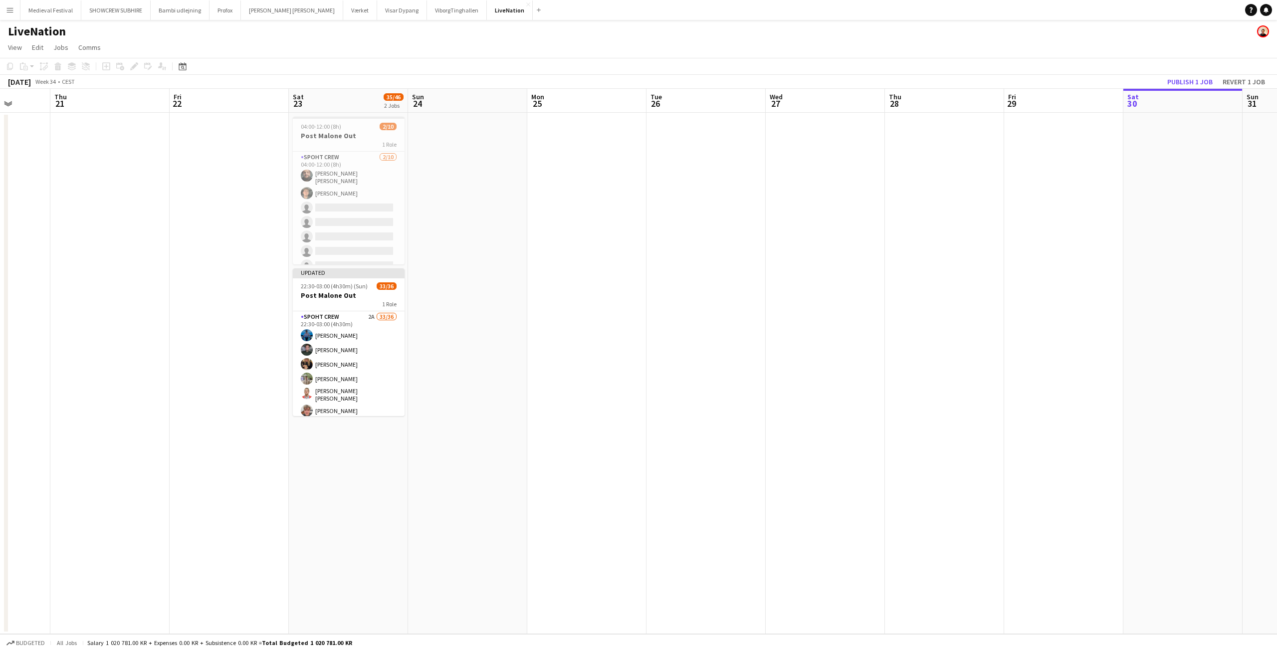
scroll to position [0, 308]
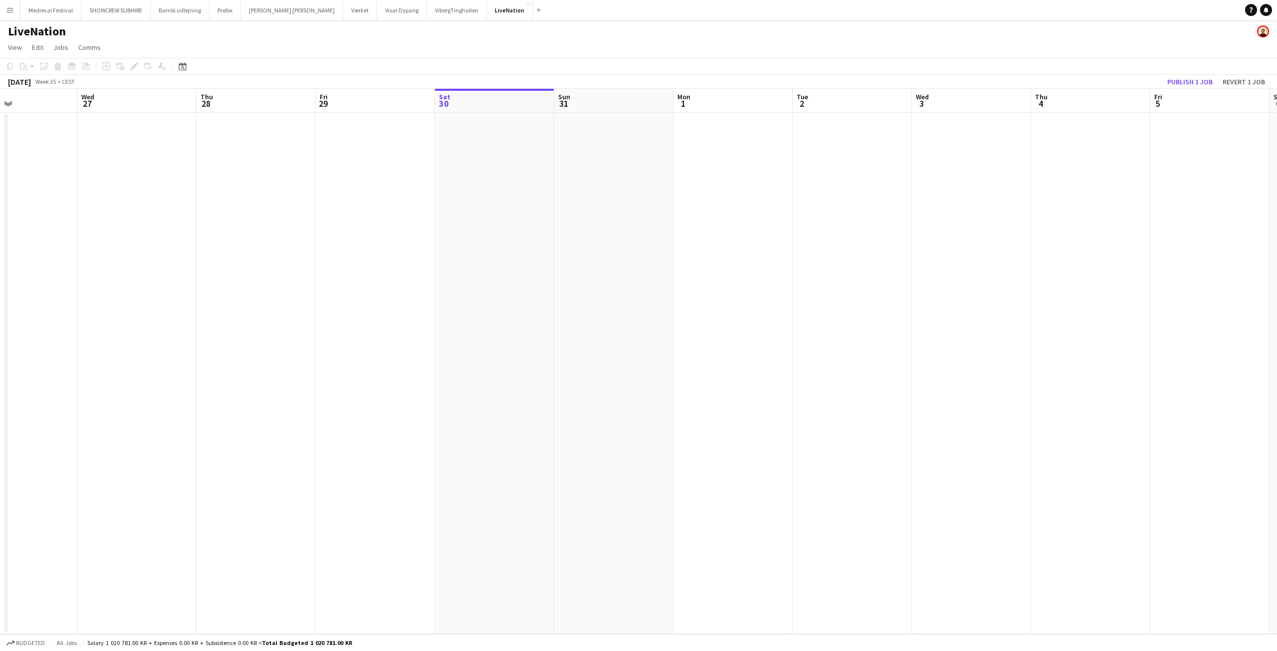
drag, startPoint x: 859, startPoint y: 285, endPoint x: 257, endPoint y: 315, distance: 602.7
click at [170, 332] on app-calendar-viewport "Sat 23 35/46 2 Jobs Sun 24 Mon 25 Tue 26 Wed 27 Thu 28 Fri 29 Sat 30 Sun 31 Mon…" at bounding box center [638, 361] width 1277 height 545
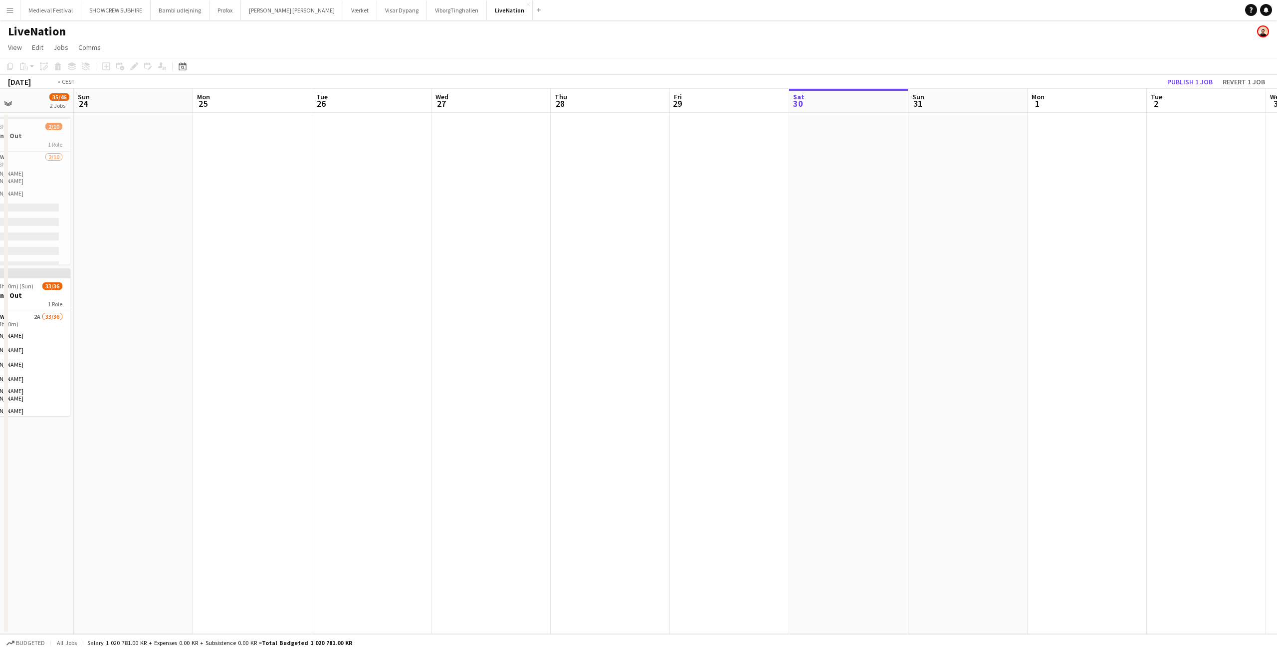
drag, startPoint x: 468, startPoint y: 249, endPoint x: 227, endPoint y: 275, distance: 242.3
click at [227, 275] on app-calendar-viewport "Thu 21 Fri 22 Sat 23 35/46 2 Jobs Sun 24 Mon 25 Tue 26 Wed 27 Thu 28 Fri 29 Sat…" at bounding box center [638, 361] width 1277 height 545
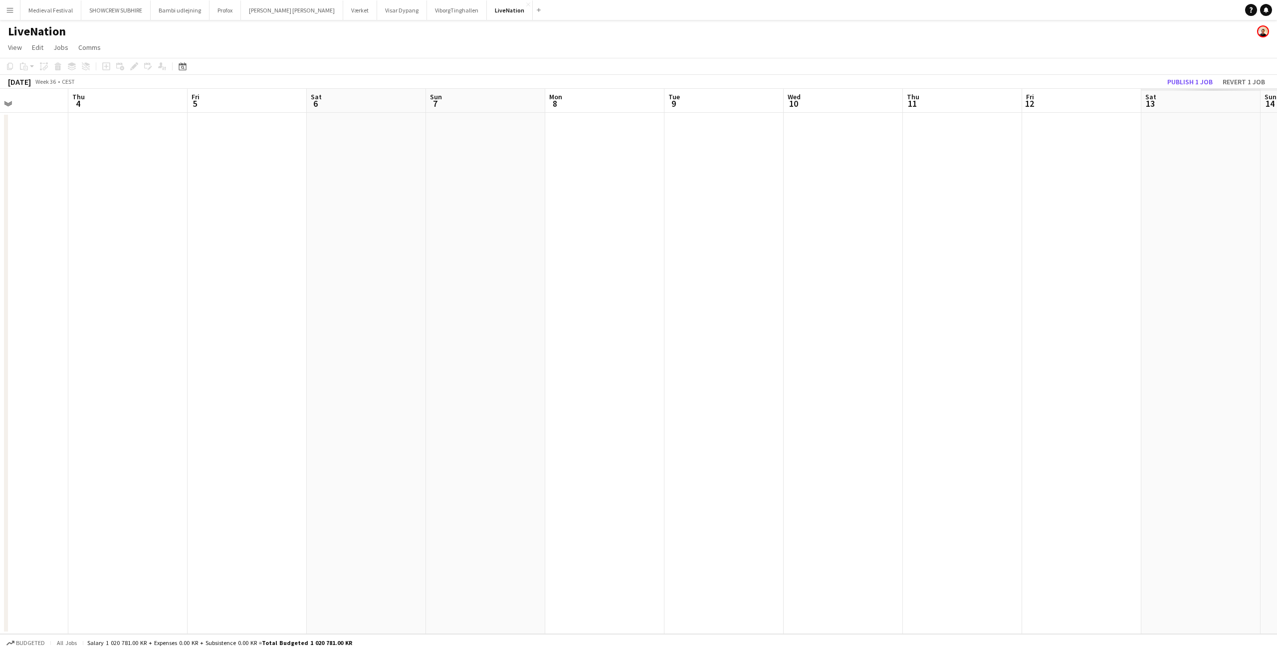
drag, startPoint x: 965, startPoint y: 255, endPoint x: 250, endPoint y: 276, distance: 715.0
click at [243, 276] on app-calendar-viewport "Sun 31 Mon 1 Tue 2 Wed 3 Thu 4 Fri 5 Sat 6 Sun 7 Mon 8 Tue 9 Wed 10 Thu 11 Fri …" at bounding box center [638, 361] width 1277 height 545
drag, startPoint x: 931, startPoint y: 263, endPoint x: 445, endPoint y: 284, distance: 486.2
click at [446, 284] on app-calendar-viewport "Tue 2 Wed 3 Thu 4 Fri 5 Sat 6 Sun 7 Mon 8 Tue 9 Wed 10 Thu 11 Fri 12 Sat 13 Sun…" at bounding box center [638, 361] width 1277 height 545
drag, startPoint x: 903, startPoint y: 259, endPoint x: 441, endPoint y: 287, distance: 463.2
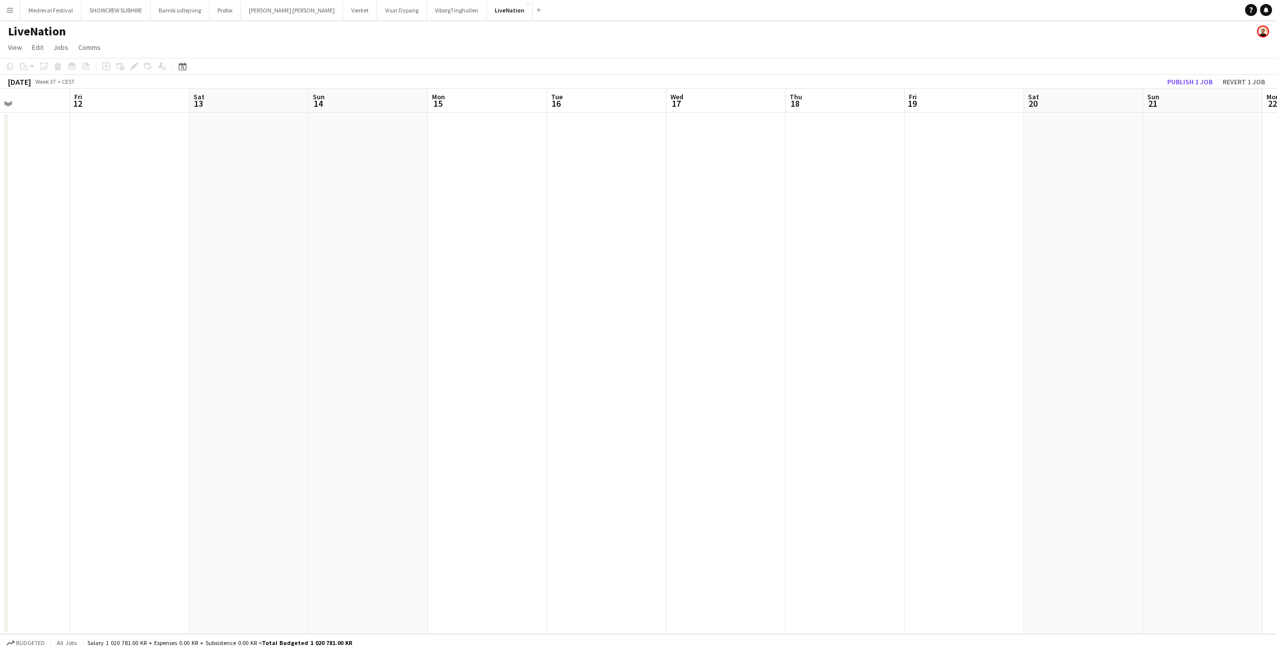
click at [441, 287] on app-calendar-viewport "Mon 8 Tue 9 Wed 10 Thu 11 Fri 12 Sat 13 Sun 14 Mon 15 Tue 16 Wed 17 Thu 18 Fri …" at bounding box center [638, 361] width 1277 height 545
drag, startPoint x: 843, startPoint y: 272, endPoint x: 613, endPoint y: 253, distance: 230.2
click at [566, 288] on app-calendar-viewport "Thu 11 Fri 12 Sat 13 Sun 14 Mon 15 Tue 16 Wed 17 Thu 18 Fri 19 Sat 20 Sun 21 Mo…" at bounding box center [638, 361] width 1277 height 545
click at [702, 183] on app-date-cell at bounding box center [686, 373] width 119 height 521
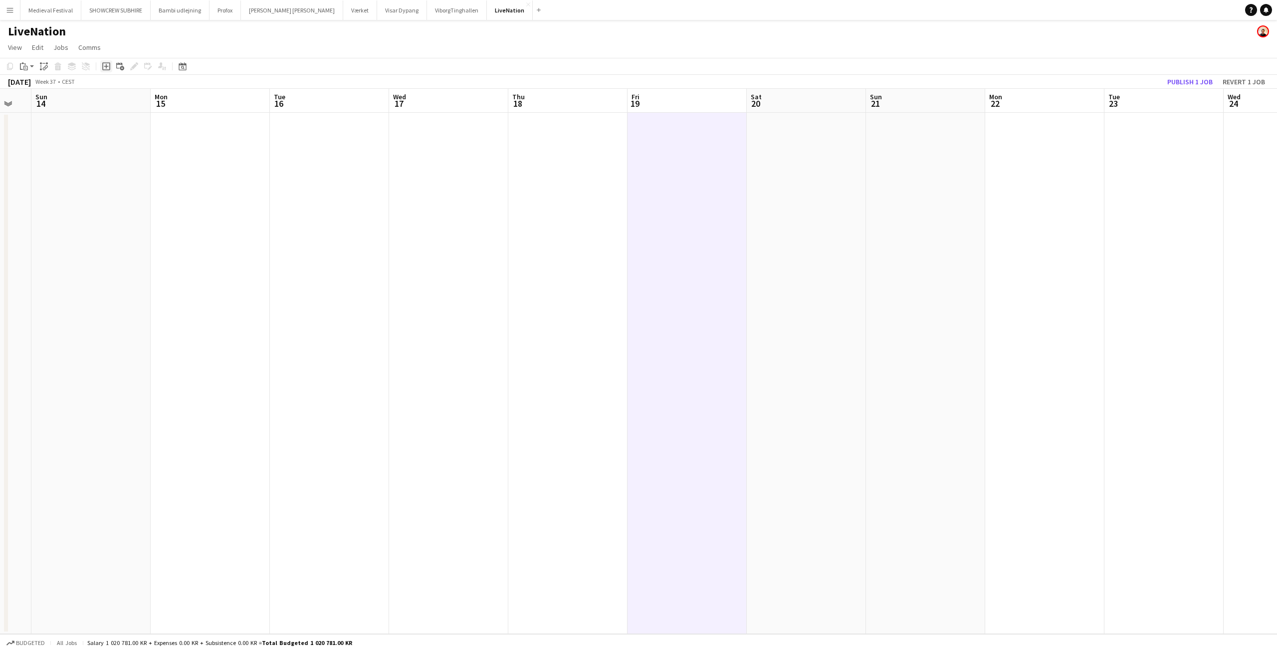
click at [105, 67] on icon "Add job" at bounding box center [106, 66] width 8 height 8
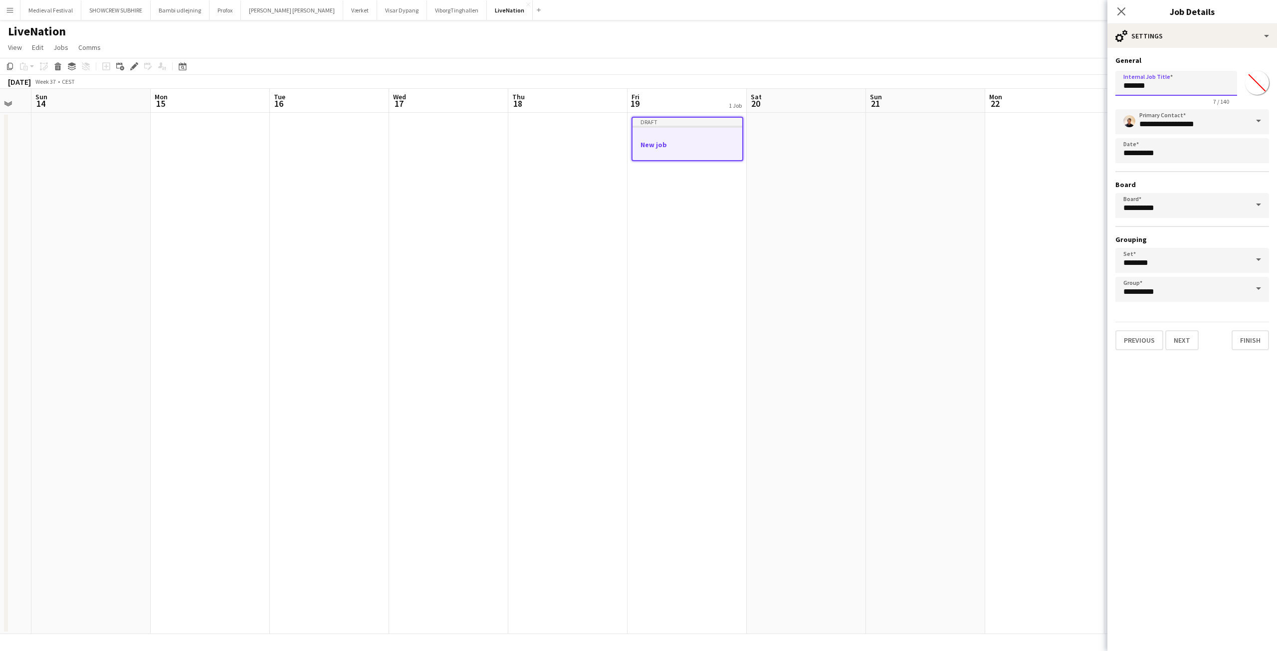
drag, startPoint x: 1142, startPoint y: 91, endPoint x: 1096, endPoint y: 87, distance: 46.0
click at [1096, 87] on body "Menu Boards Boards Boards All jobs Status Workforce Workforce My Workforce Recr…" at bounding box center [638, 325] width 1277 height 651
type input "**********"
click at [1190, 336] on button "Next" at bounding box center [1181, 340] width 33 height 20
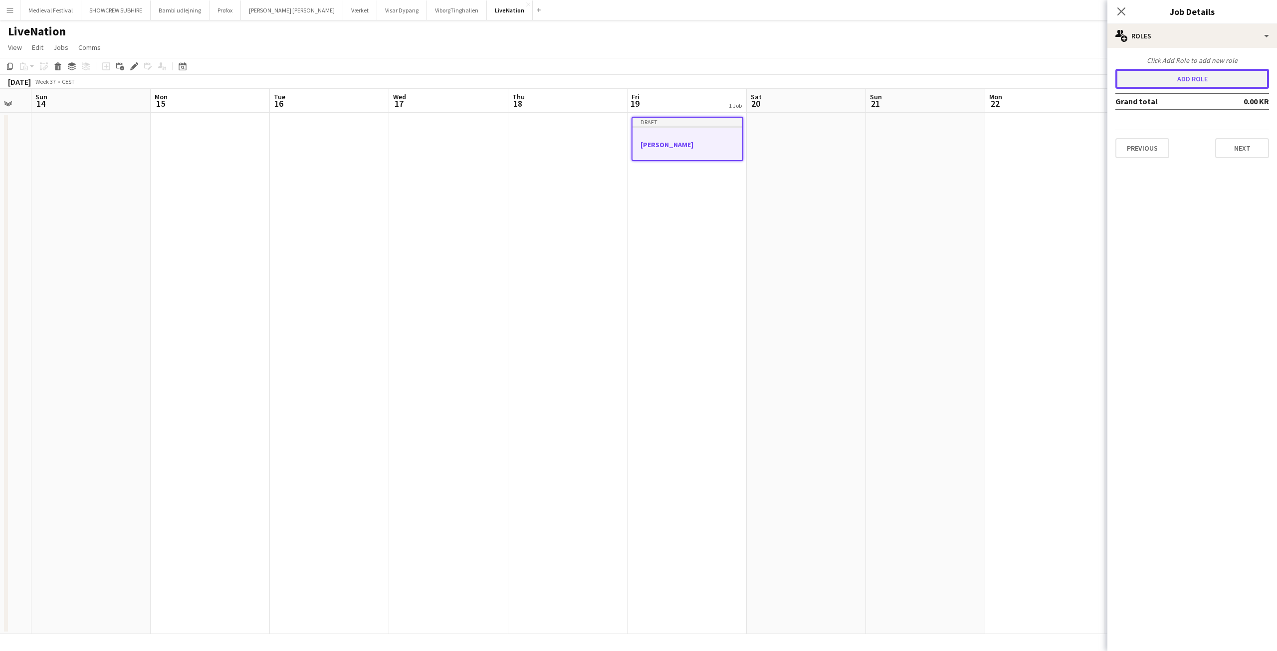
click at [1166, 78] on button "Add role" at bounding box center [1192, 79] width 154 height 20
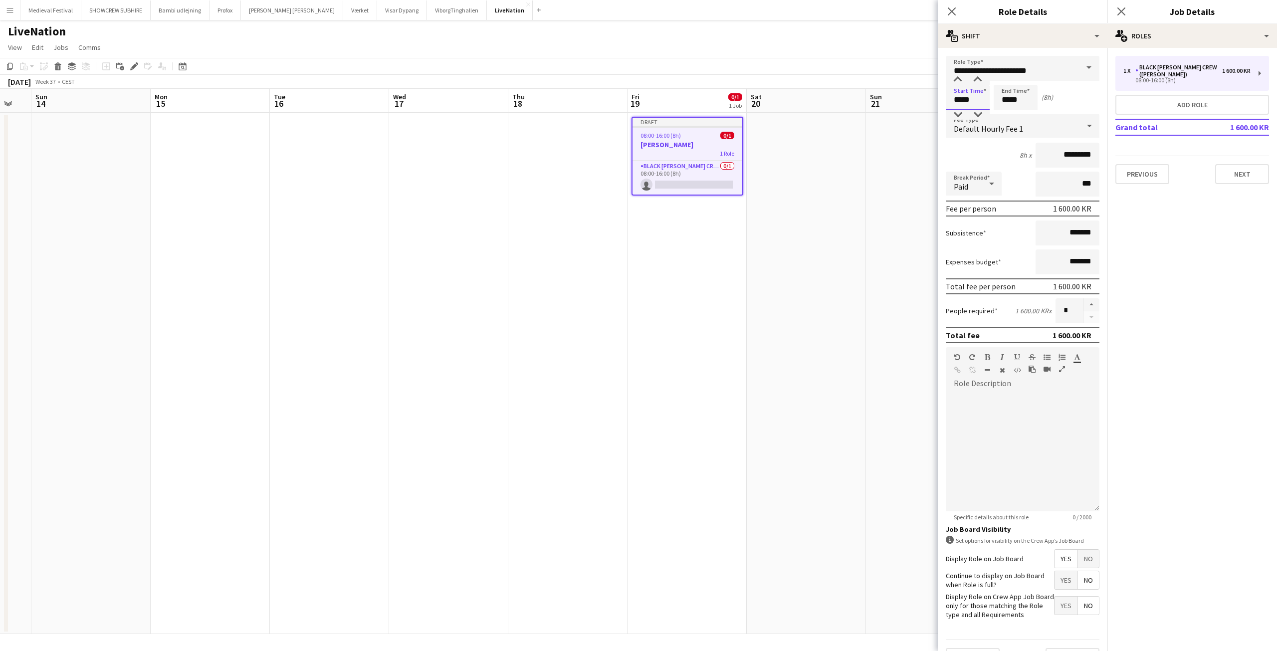
drag, startPoint x: 972, startPoint y: 100, endPoint x: 922, endPoint y: 102, distance: 50.4
click at [922, 102] on body "Menu Boards Boards Boards All jobs Status Workforce Workforce My Workforce Recr…" at bounding box center [638, 325] width 1277 height 651
type input "*****"
click at [1000, 67] on input "**********" at bounding box center [1023, 68] width 154 height 25
click at [975, 119] on span "Spoht Crew" at bounding box center [1019, 120] width 130 height 9
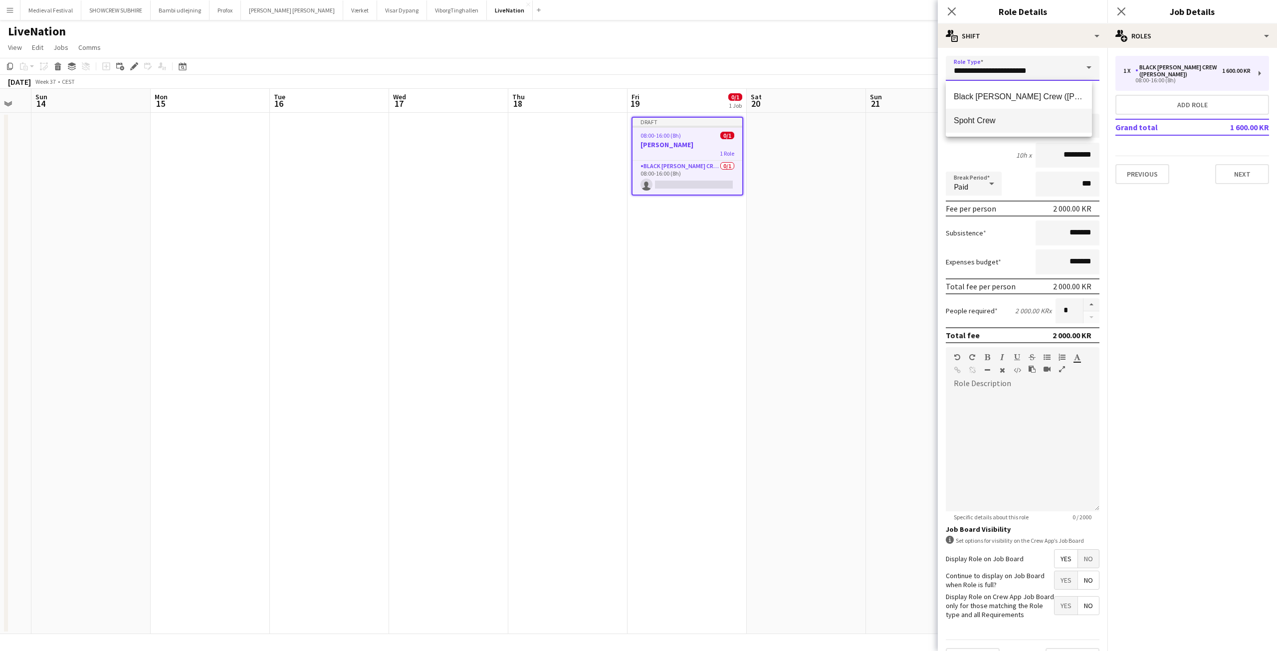
type input "**********"
drag, startPoint x: 1061, startPoint y: 154, endPoint x: 1028, endPoint y: 153, distance: 32.4
click at [1035, 153] on input "*********" at bounding box center [1067, 155] width 64 height 25
drag, startPoint x: 1074, startPoint y: 153, endPoint x: 1027, endPoint y: 152, distance: 47.4
click at [1035, 152] on input "*********" at bounding box center [1067, 155] width 64 height 25
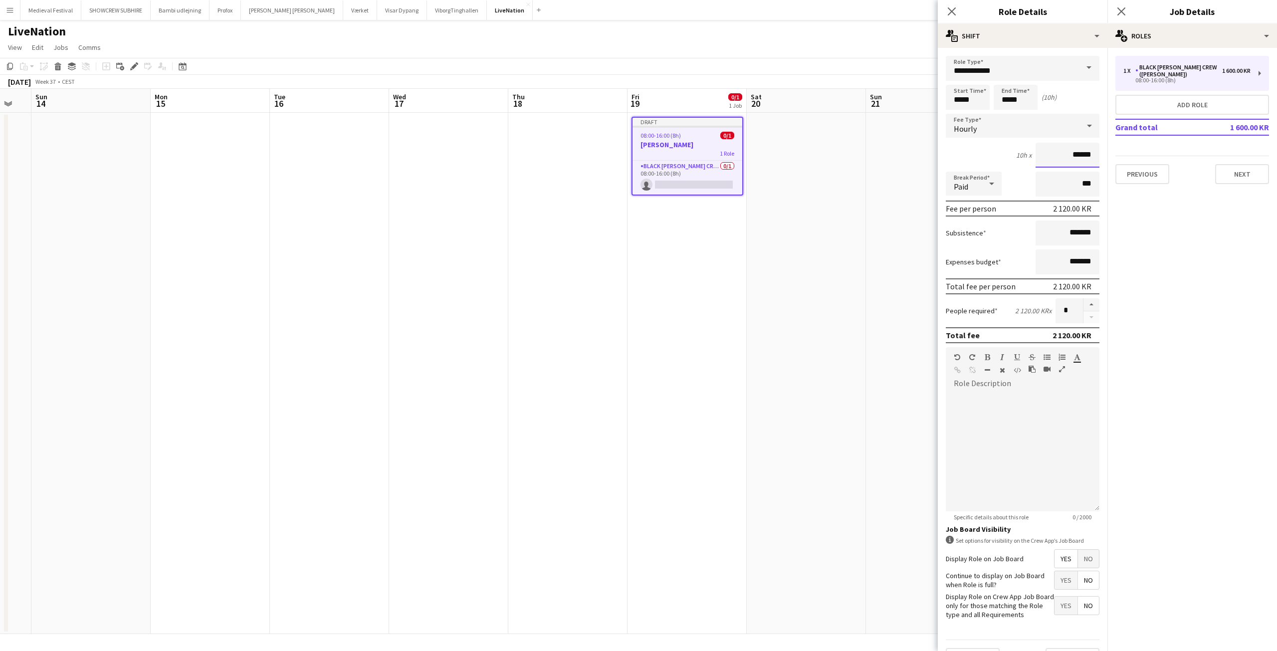
type input "******"
click at [1061, 310] on input "*" at bounding box center [1068, 310] width 27 height 25
type input "**"
click at [885, 315] on app-date-cell at bounding box center [925, 373] width 119 height 521
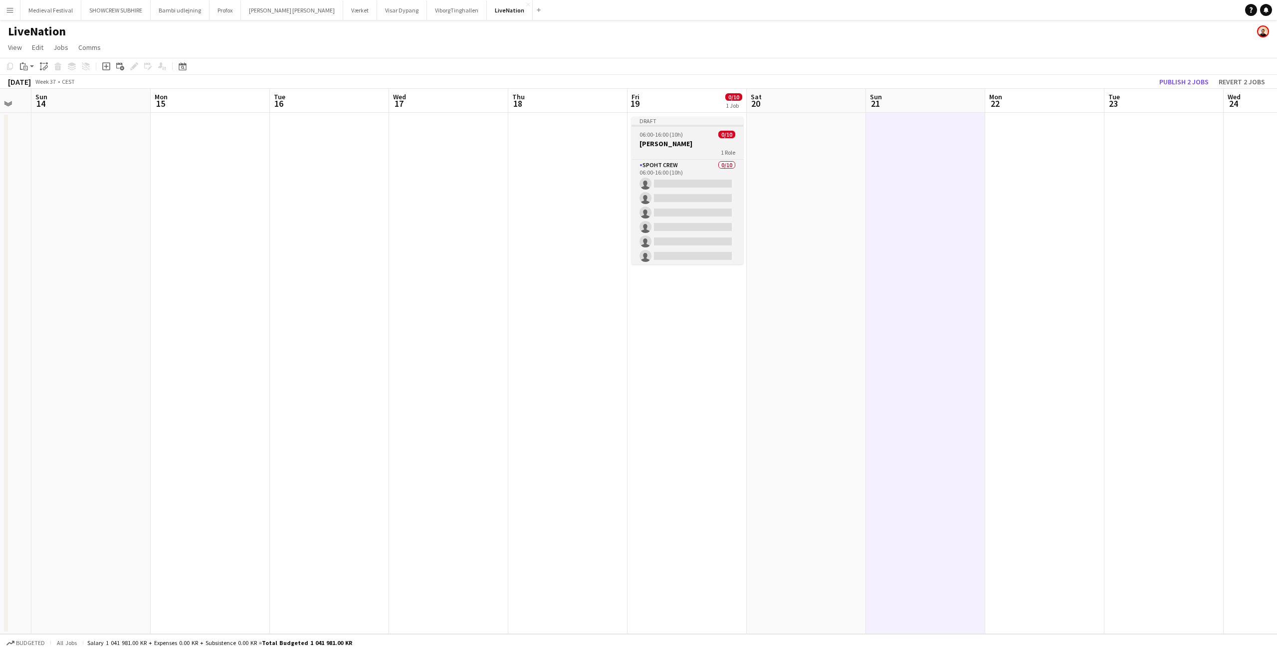
click at [666, 139] on app-job-card "Draft 06:00-16:00 (10h) 0/10 Simon Talbot 1 Role Spoht Crew 0/10 06:00-16:00 (1…" at bounding box center [687, 191] width 112 height 148
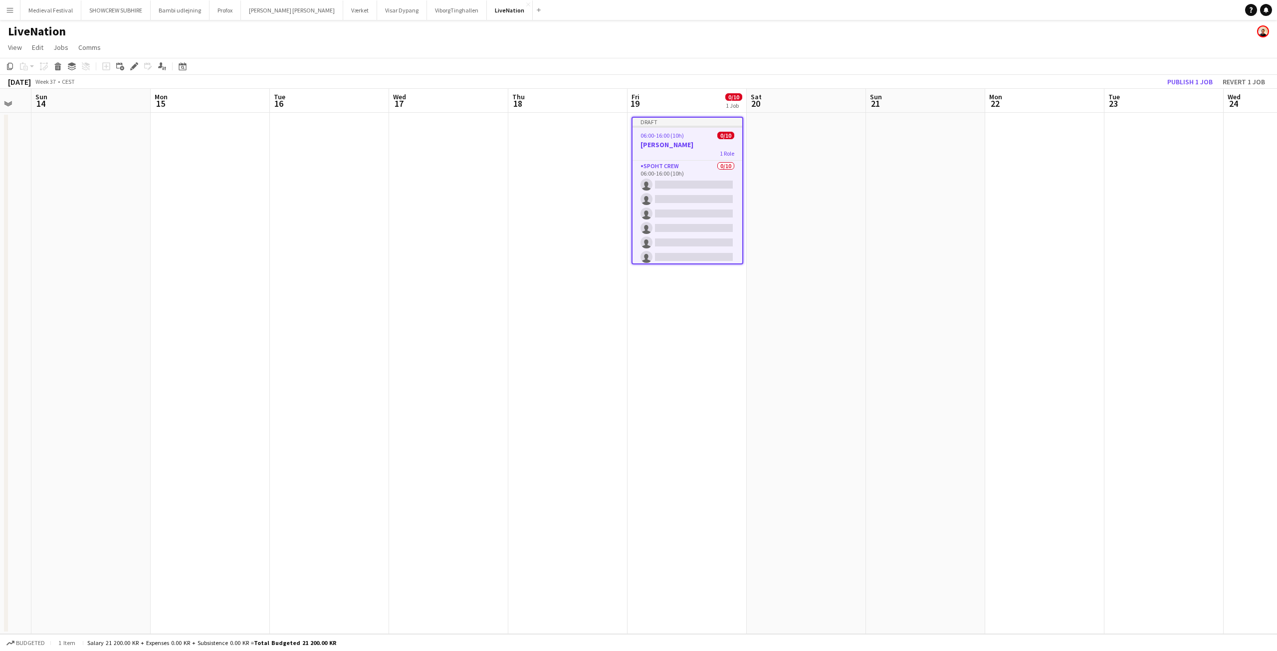
click at [677, 357] on app-date-cell "Draft 06:00-16:00 (10h) 0/10 Simon Talbot 1 Role Spoht Crew 0/10 06:00-16:00 (1…" at bounding box center [686, 373] width 119 height 521
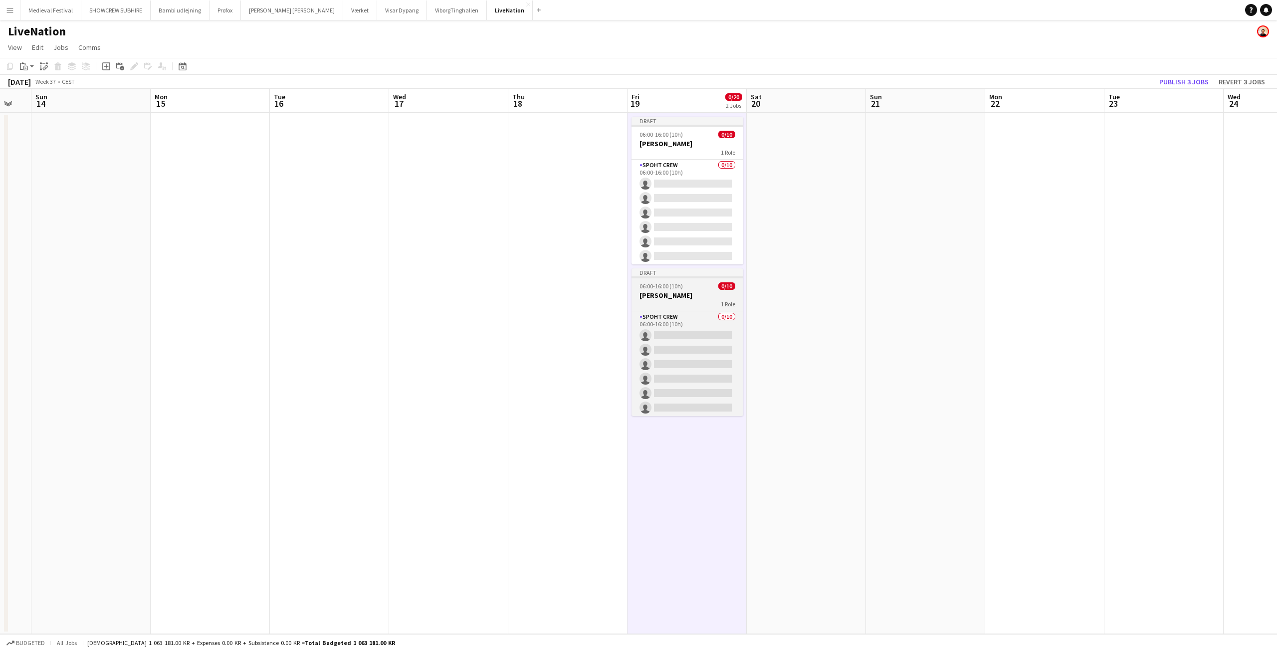
click at [665, 290] on app-job-card "Draft 06:00-16:00 (10h) 0/10 Simon Talbot 1 Role Spoht Crew 0/10 06:00-16:00 (1…" at bounding box center [687, 342] width 112 height 148
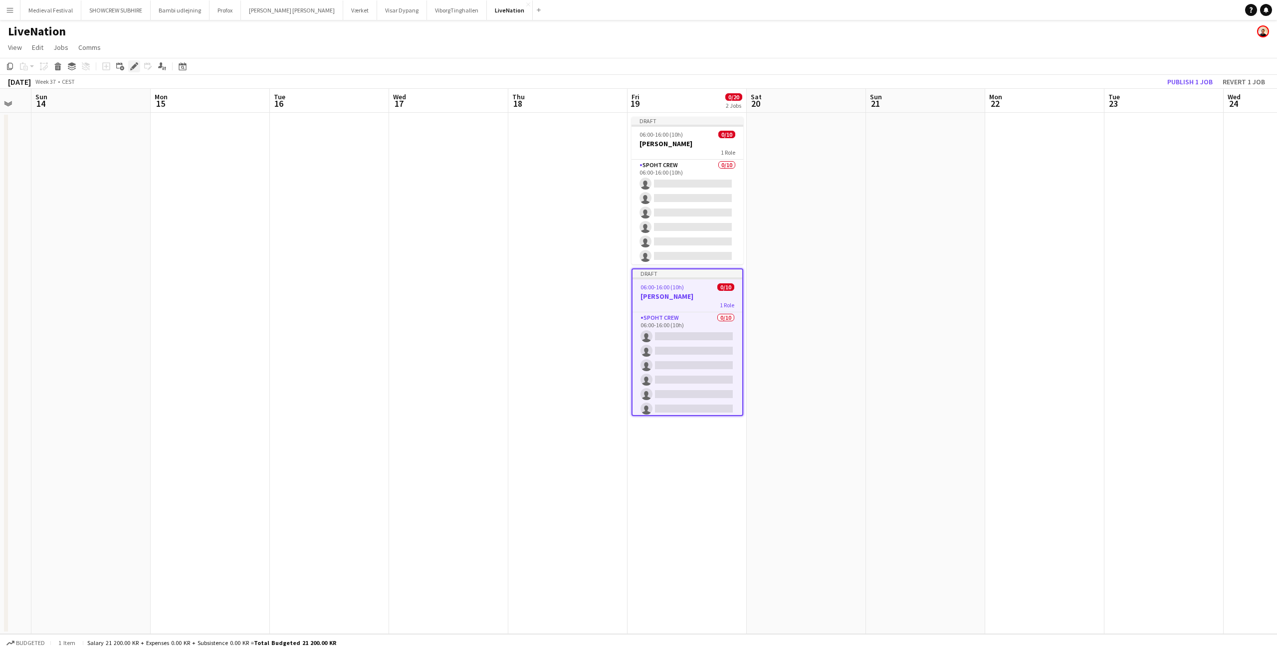
click at [129, 65] on div "Edit" at bounding box center [134, 66] width 12 height 12
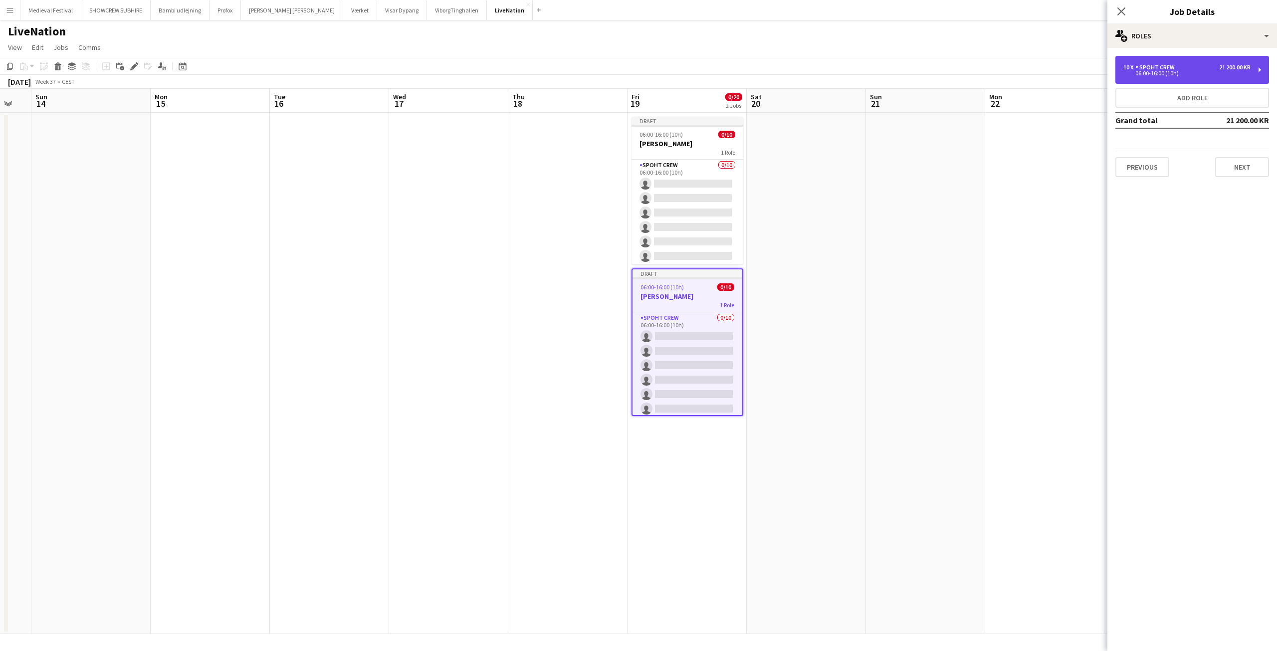
click at [1181, 56] on div "10 x Spoht Crew 21 200.00 KR 06:00-16:00 (10h)" at bounding box center [1192, 70] width 154 height 28
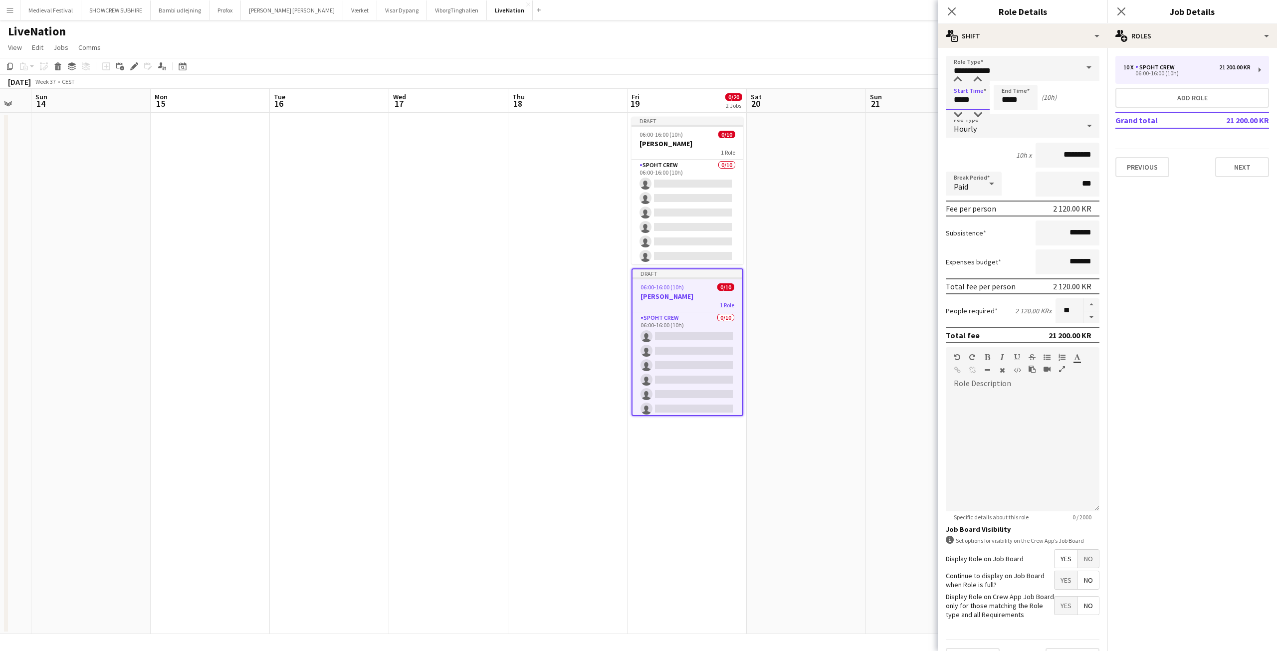
drag, startPoint x: 977, startPoint y: 101, endPoint x: 909, endPoint y: 95, distance: 67.6
click at [909, 95] on body "Menu Boards Boards Boards All jobs Status Workforce Workforce My Workforce Recr…" at bounding box center [638, 325] width 1277 height 651
drag, startPoint x: 976, startPoint y: 101, endPoint x: 954, endPoint y: 97, distance: 22.2
click at [954, 97] on input "*****" at bounding box center [968, 97] width 44 height 25
type input "*****"
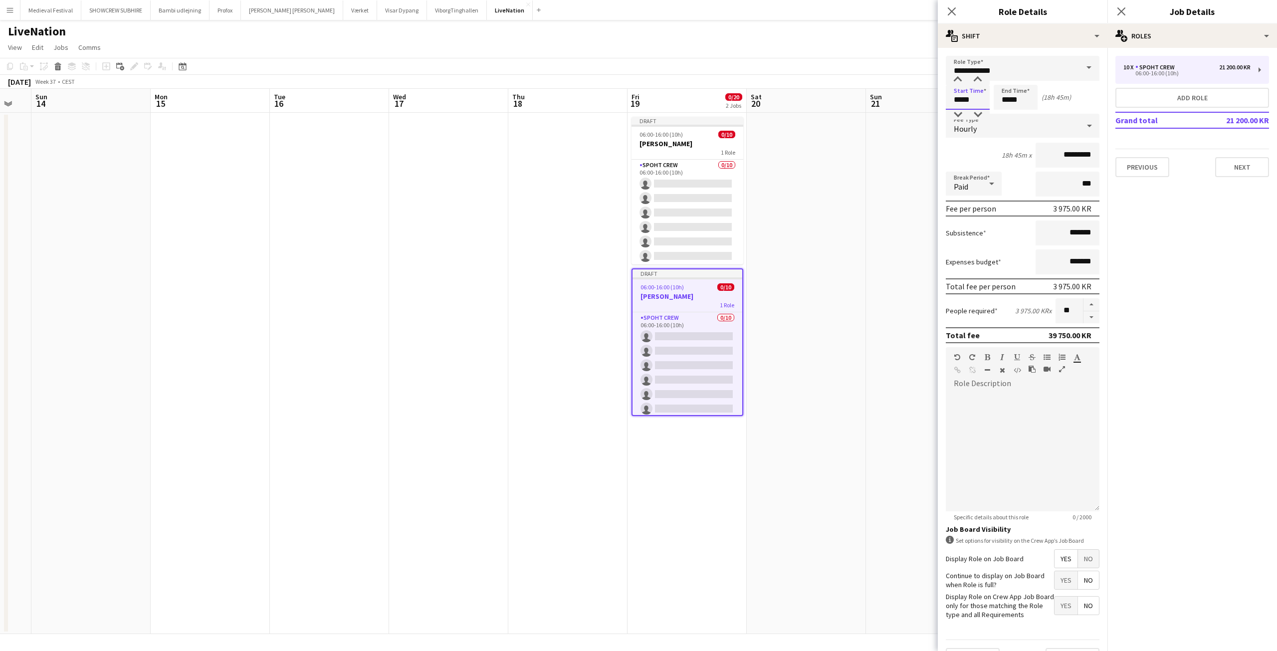
type input "*****"
drag, startPoint x: 1030, startPoint y: 102, endPoint x: 995, endPoint y: 98, distance: 35.1
click at [995, 98] on input "*****" at bounding box center [1015, 97] width 44 height 25
type input "*****"
click at [890, 270] on app-date-cell at bounding box center [925, 373] width 119 height 521
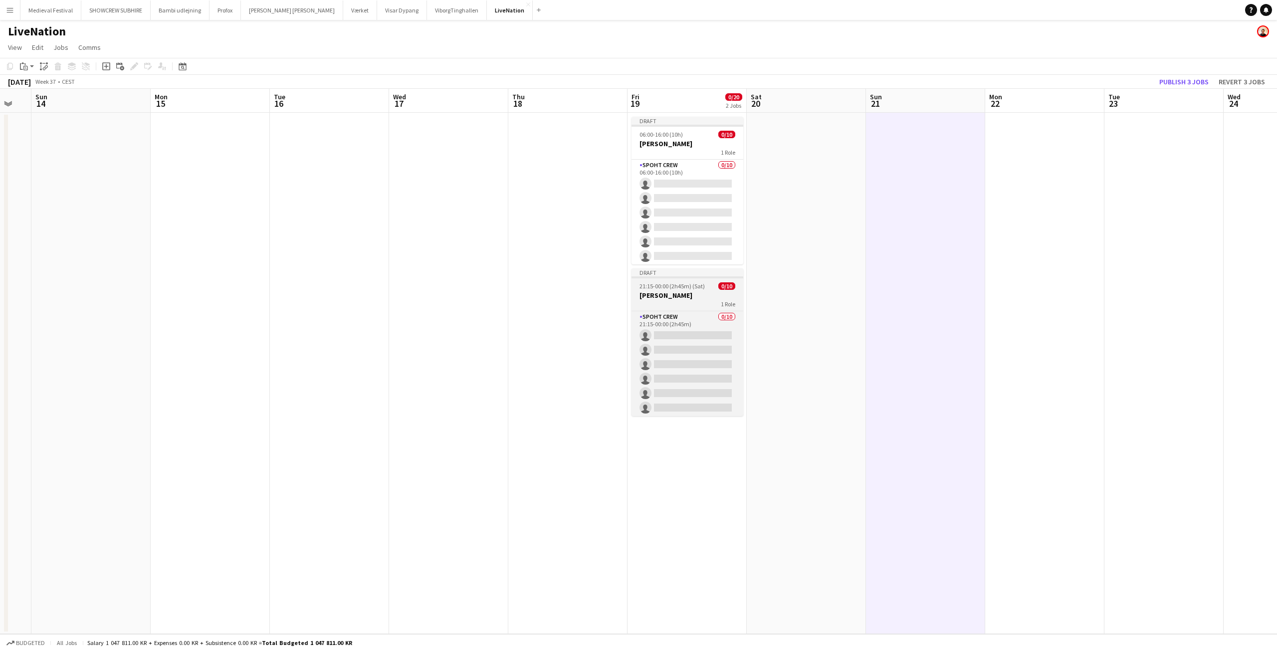
click at [675, 291] on h3 "Simon Talbot" at bounding box center [687, 295] width 112 height 9
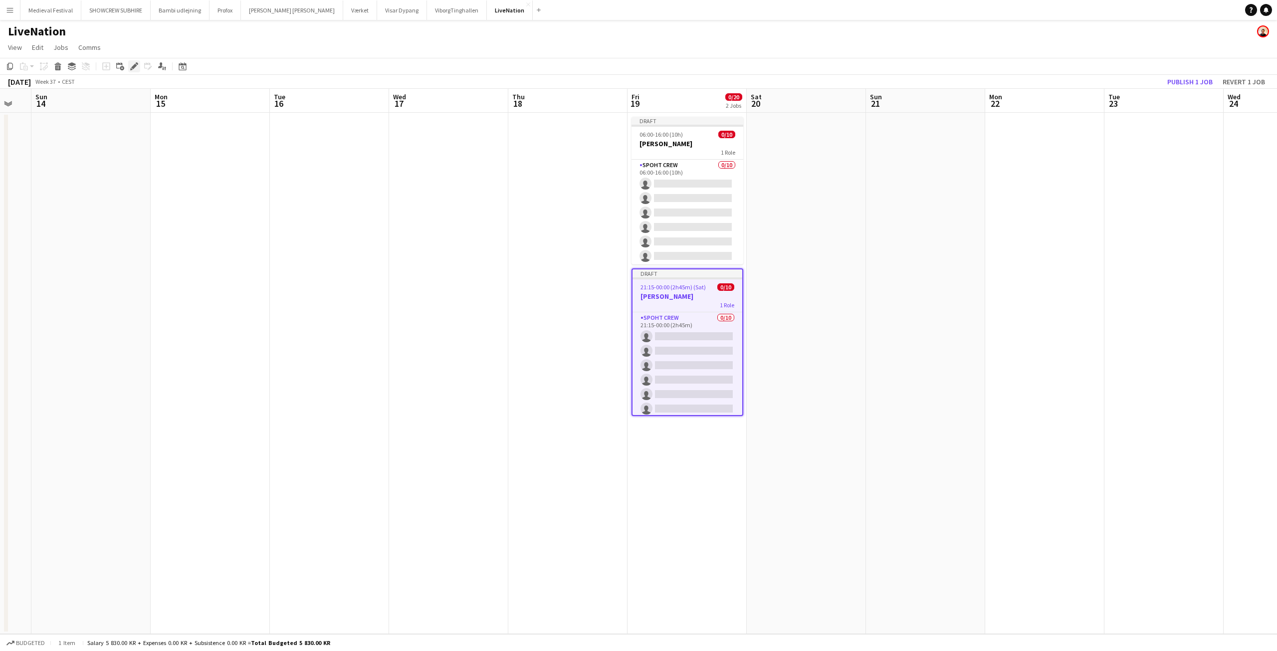
click at [132, 63] on icon "Edit" at bounding box center [134, 66] width 8 height 8
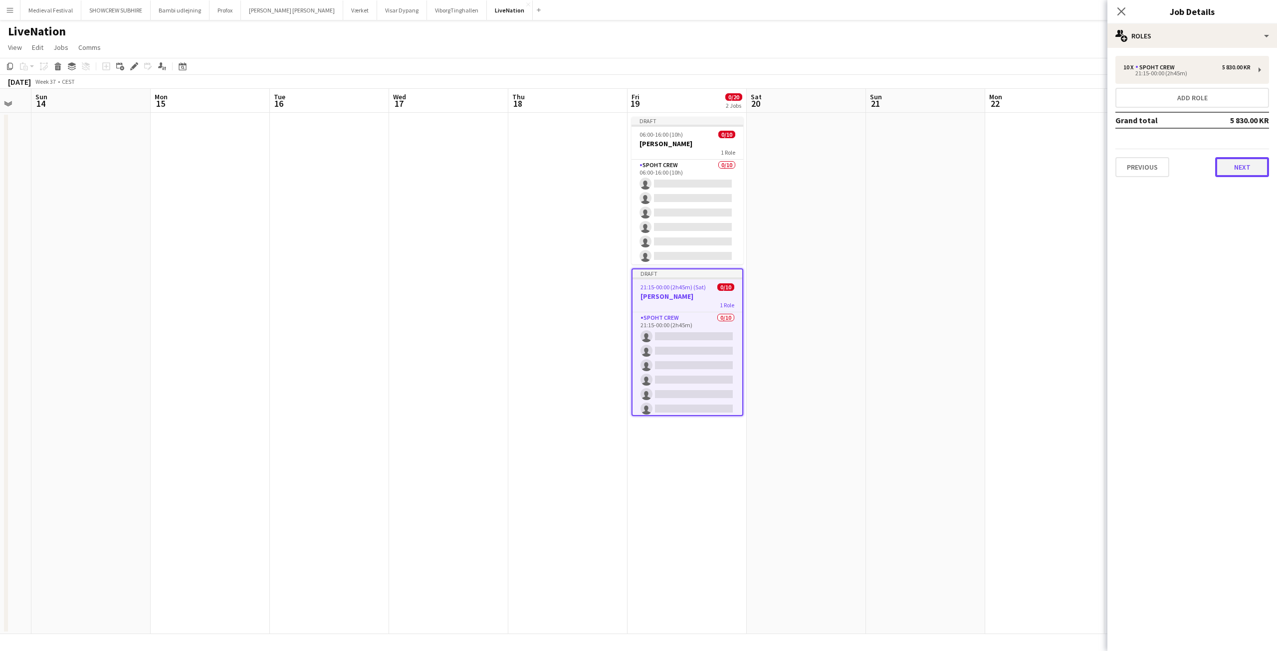
click at [1244, 172] on button "Next" at bounding box center [1242, 167] width 54 height 20
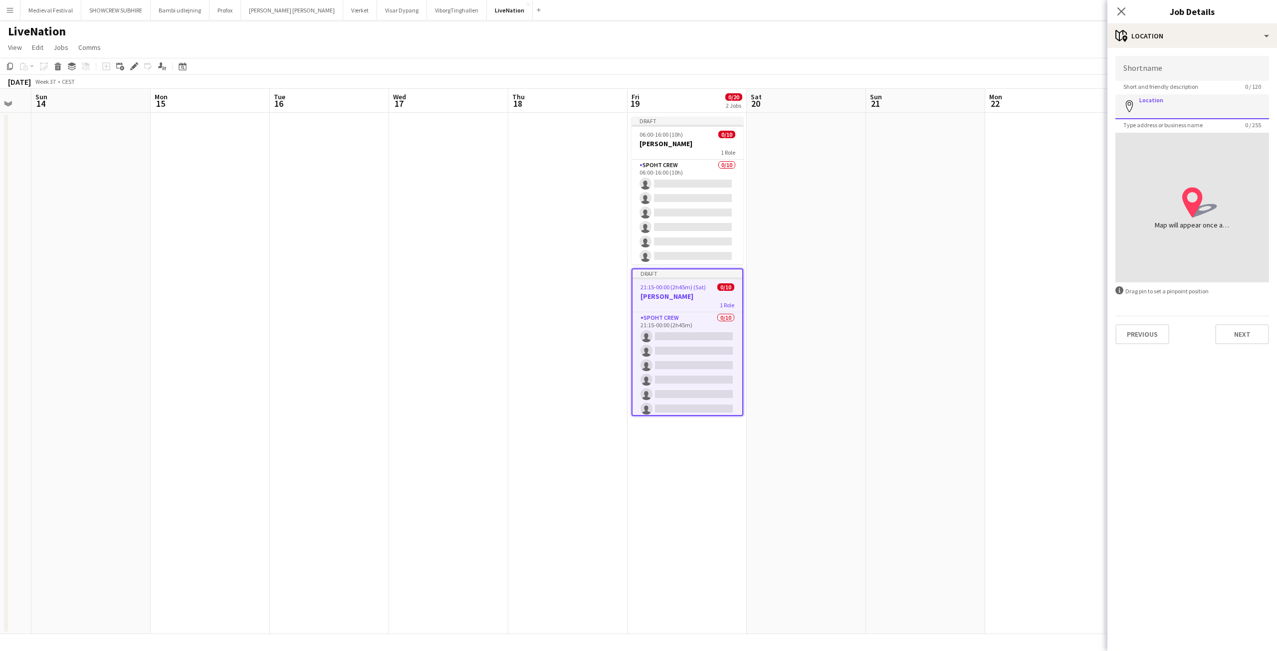
click at [1162, 112] on input "Location" at bounding box center [1192, 106] width 154 height 25
type input "**********"
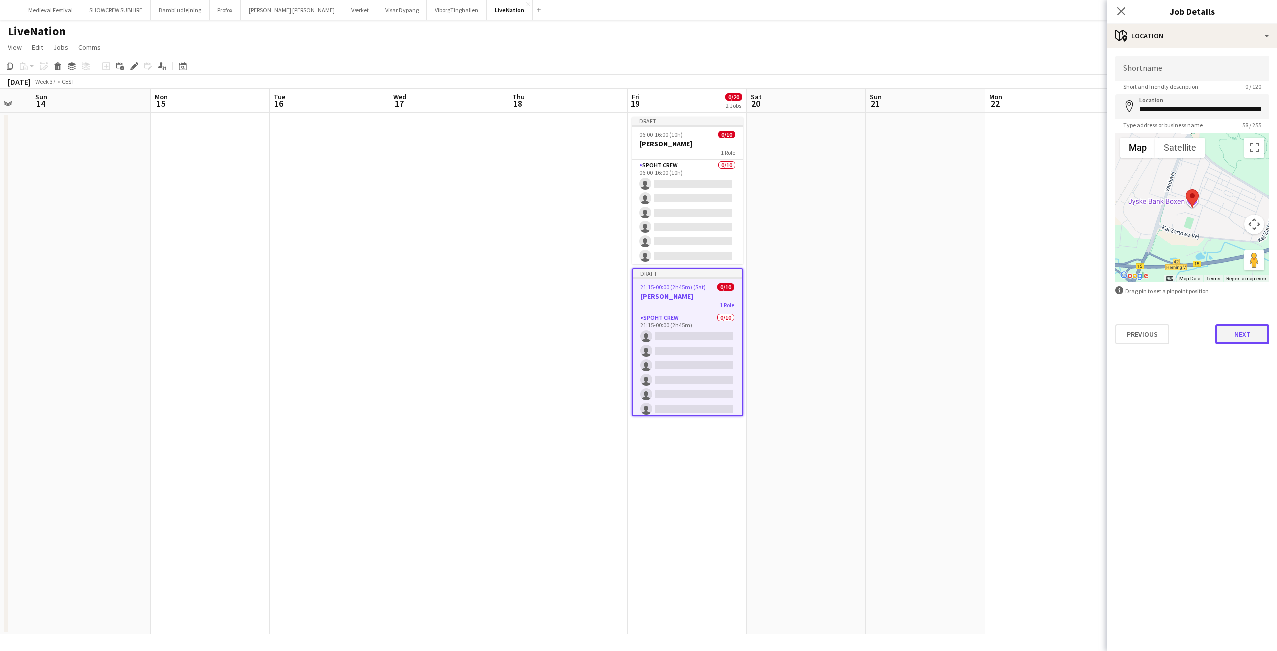
click at [1234, 331] on button "Next" at bounding box center [1242, 334] width 54 height 20
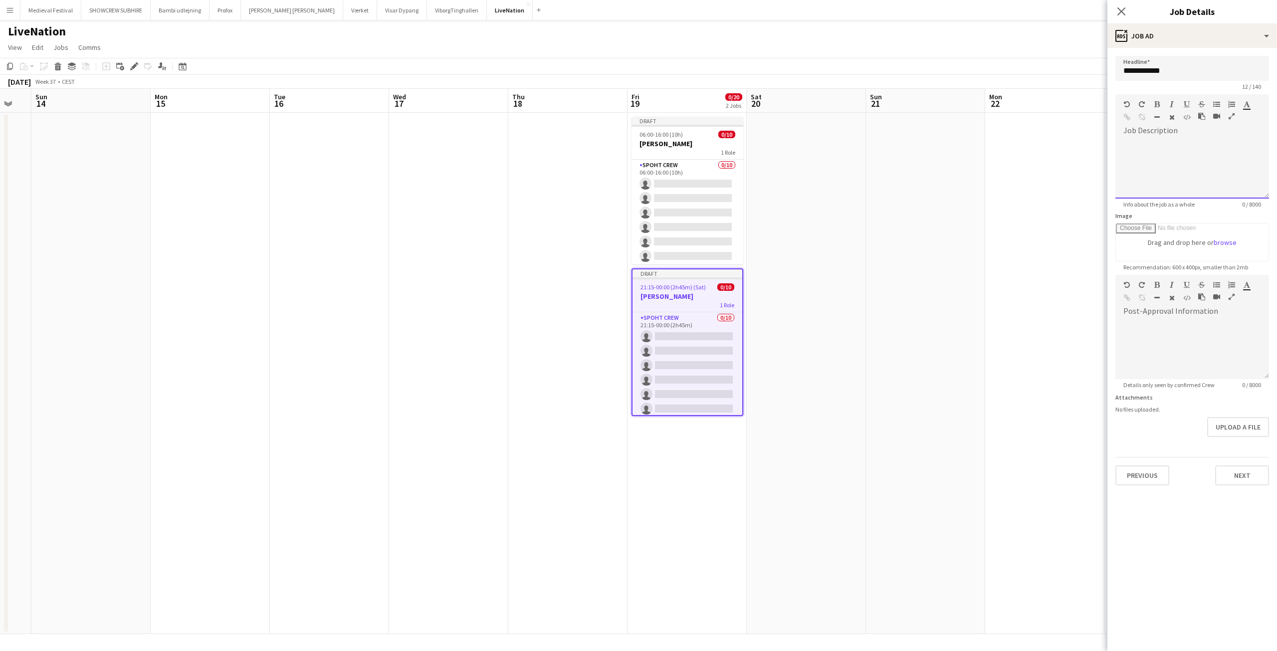
click at [1159, 151] on div at bounding box center [1192, 169] width 154 height 60
drag, startPoint x: 874, startPoint y: 253, endPoint x: 777, endPoint y: 174, distance: 125.2
click at [874, 252] on app-date-cell at bounding box center [925, 373] width 119 height 521
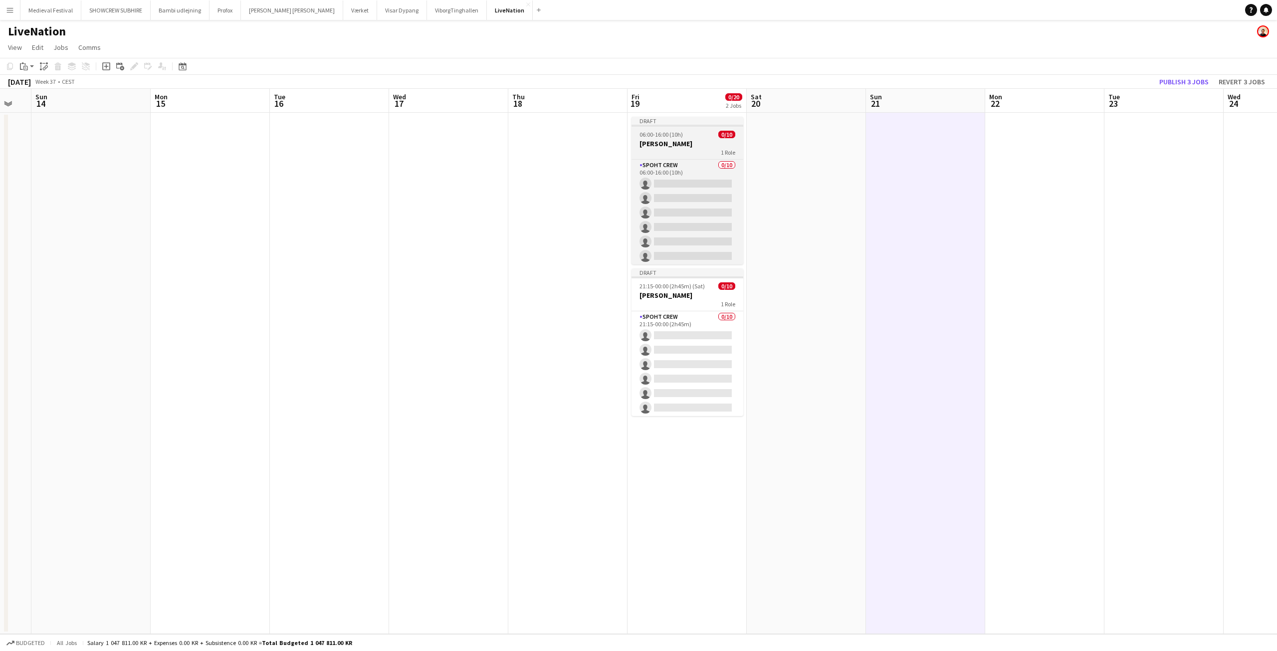
click at [677, 138] on app-job-card "Draft 06:00-16:00 (10h) 0/10 Simon Talbot 1 Role Spoht Crew 0/10 06:00-16:00 (1…" at bounding box center [687, 191] width 112 height 148
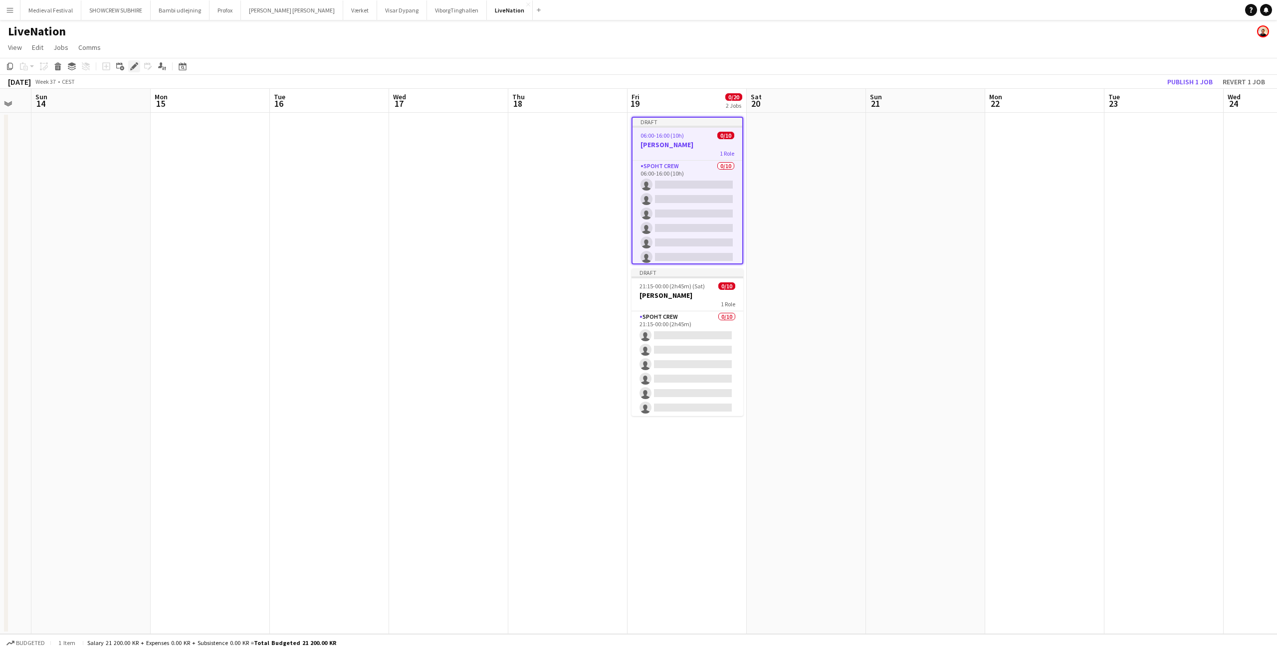
click at [135, 64] on icon at bounding box center [133, 66] width 5 height 5
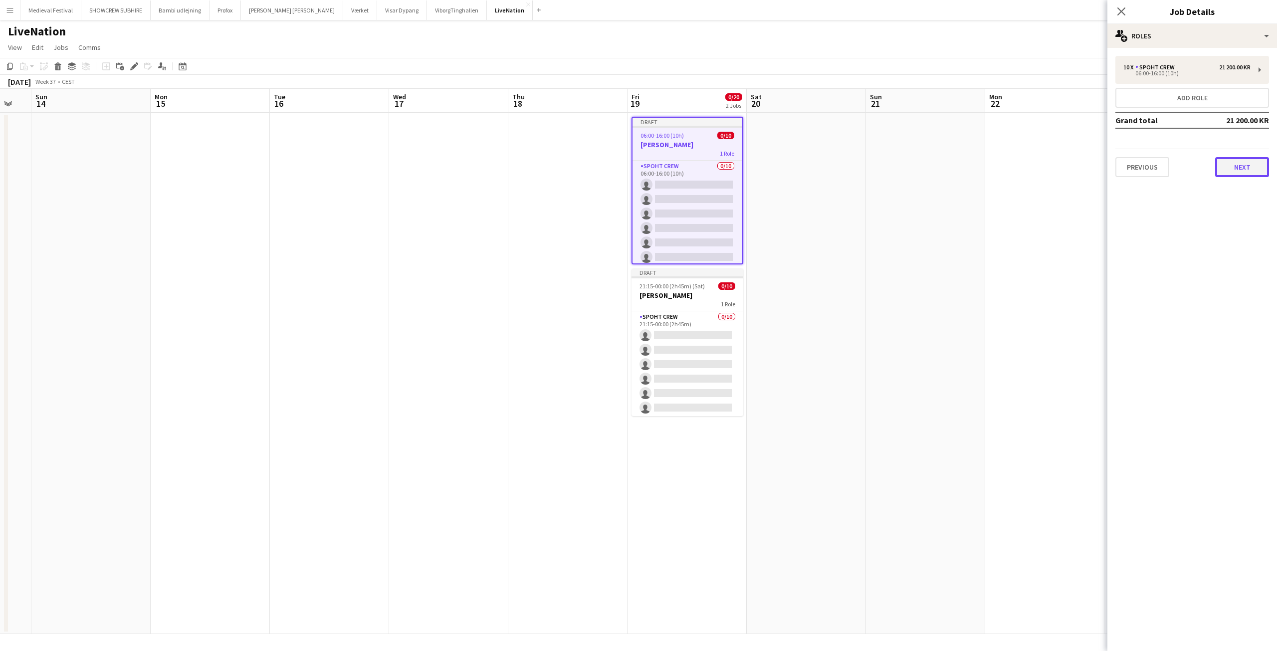
click at [1230, 165] on button "Next" at bounding box center [1242, 167] width 54 height 20
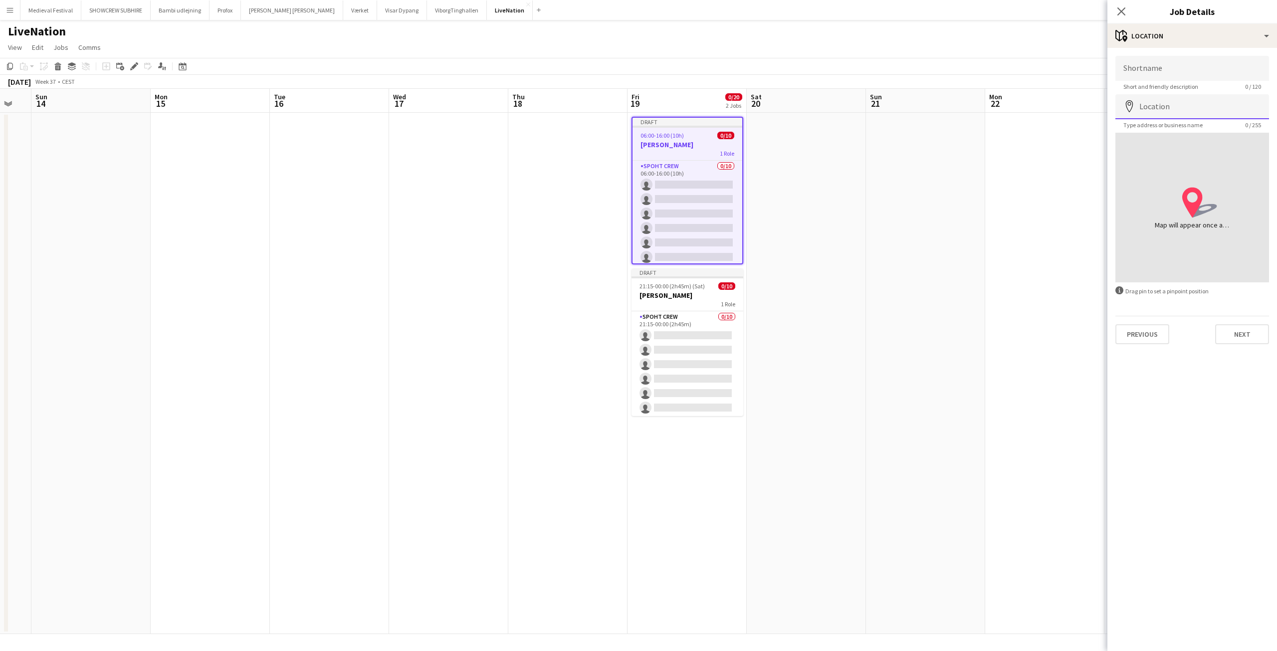
click at [1139, 111] on input "Location" at bounding box center [1192, 106] width 154 height 25
type input "**********"
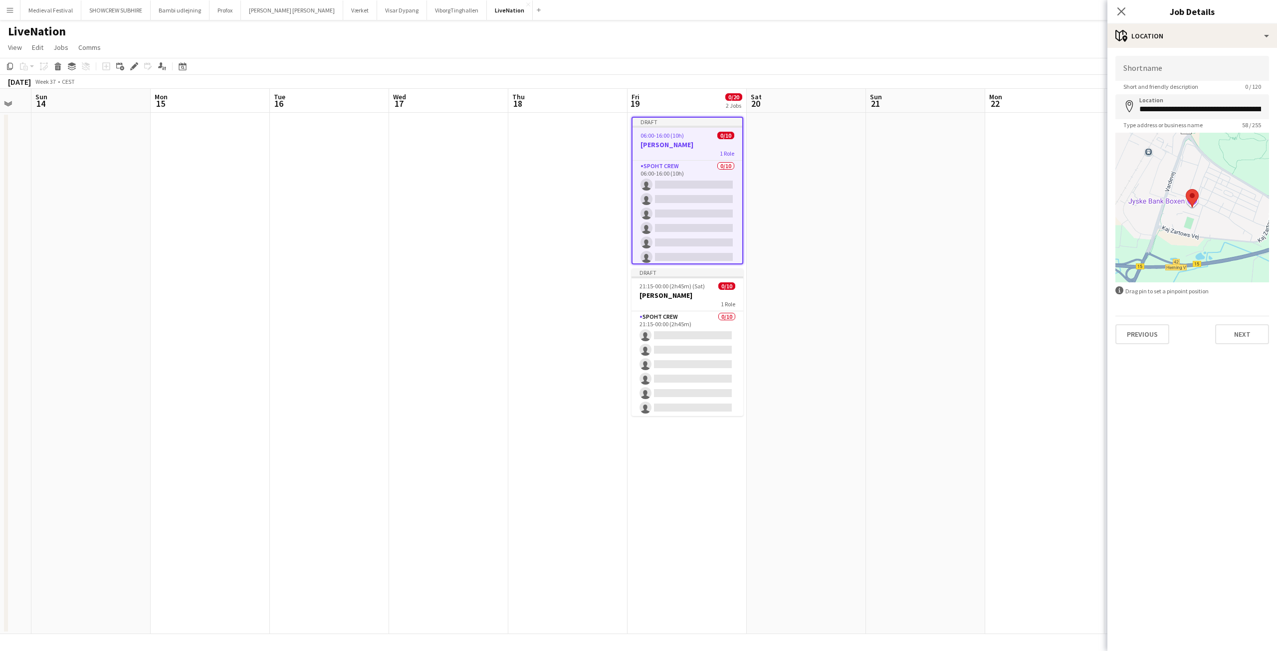
click at [939, 220] on app-date-cell at bounding box center [925, 373] width 119 height 521
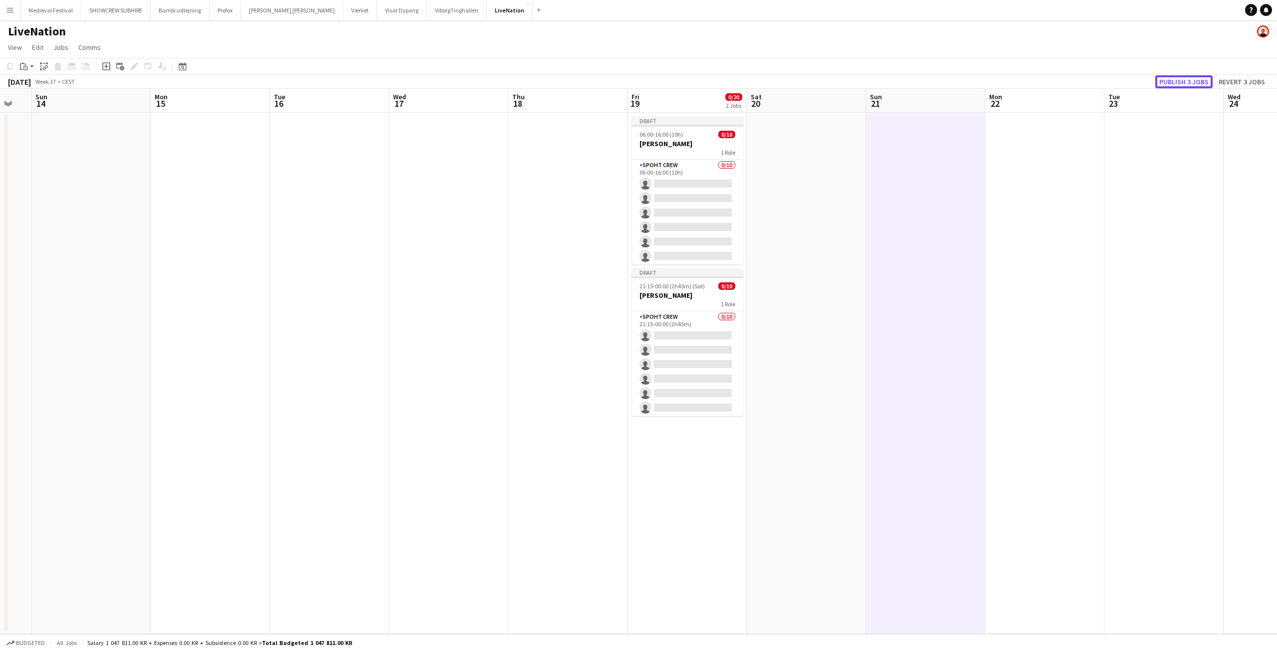
click at [1184, 78] on button "Publish 3 jobs" at bounding box center [1183, 81] width 57 height 13
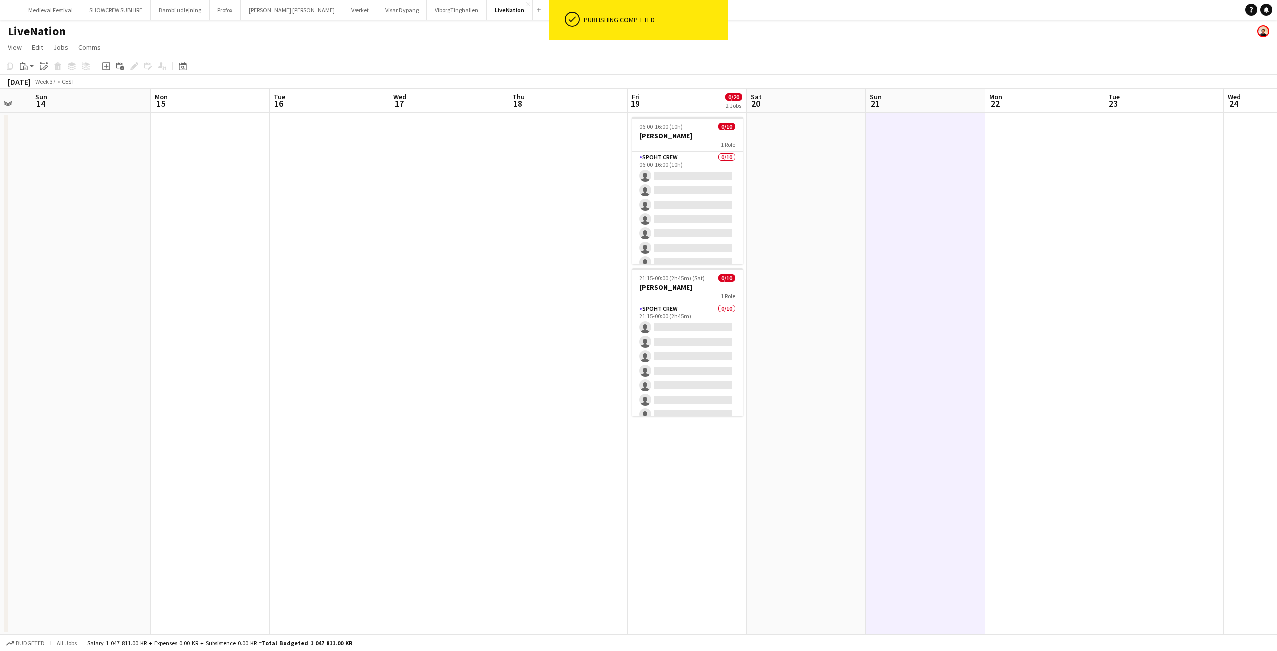
click at [12, 9] on app-icon "Menu" at bounding box center [10, 10] width 8 height 8
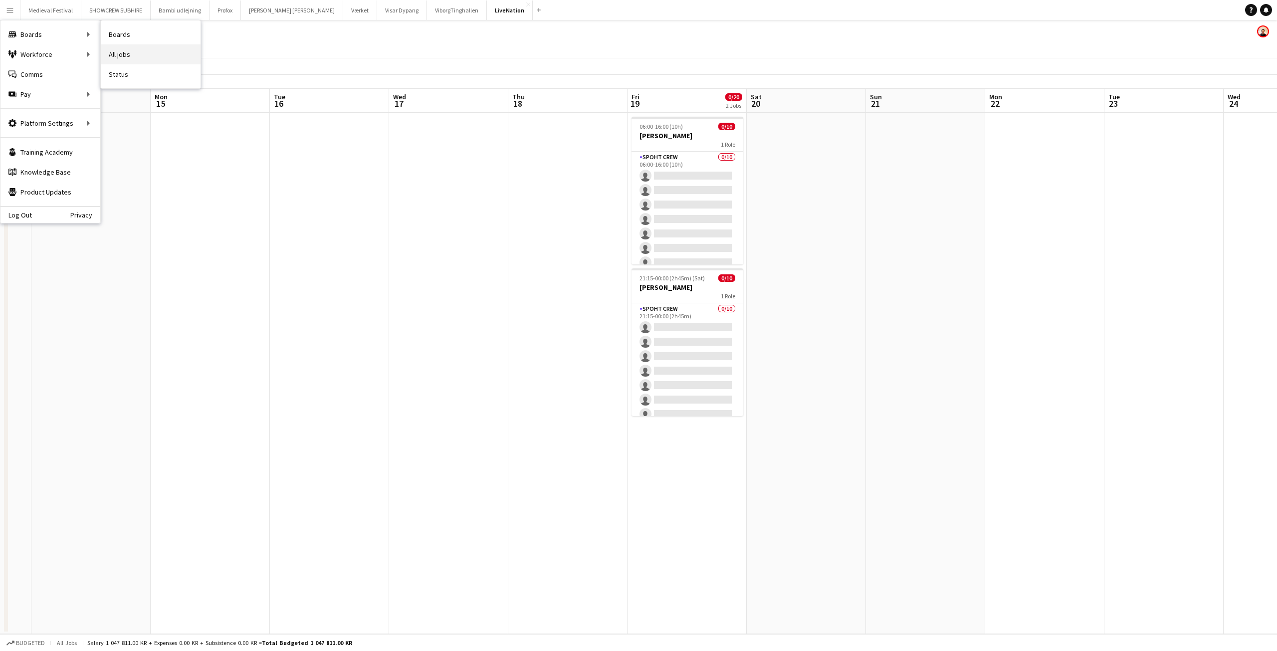
click at [118, 45] on link "All jobs" at bounding box center [151, 54] width 100 height 20
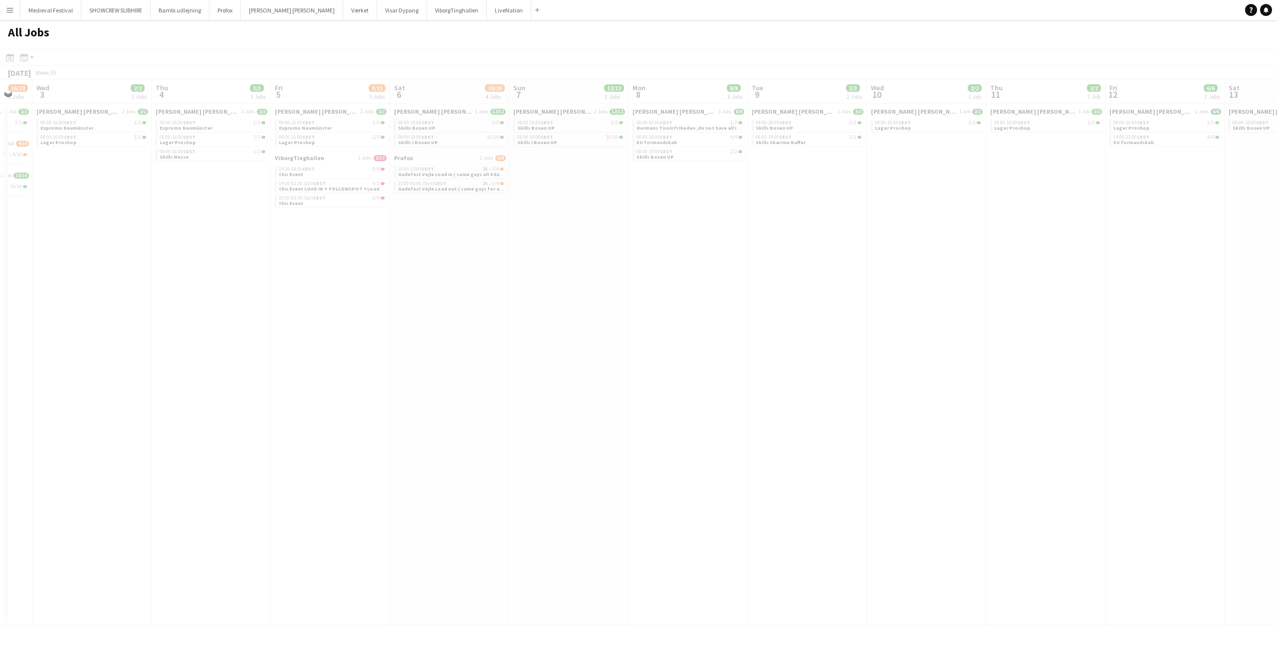
click at [194, 302] on app-all-jobs "All Jobs Date picker AUG 2025 AUG 2025 Monday M Tuesday T Wednesday W Thursday …" at bounding box center [638, 322] width 1277 height 605
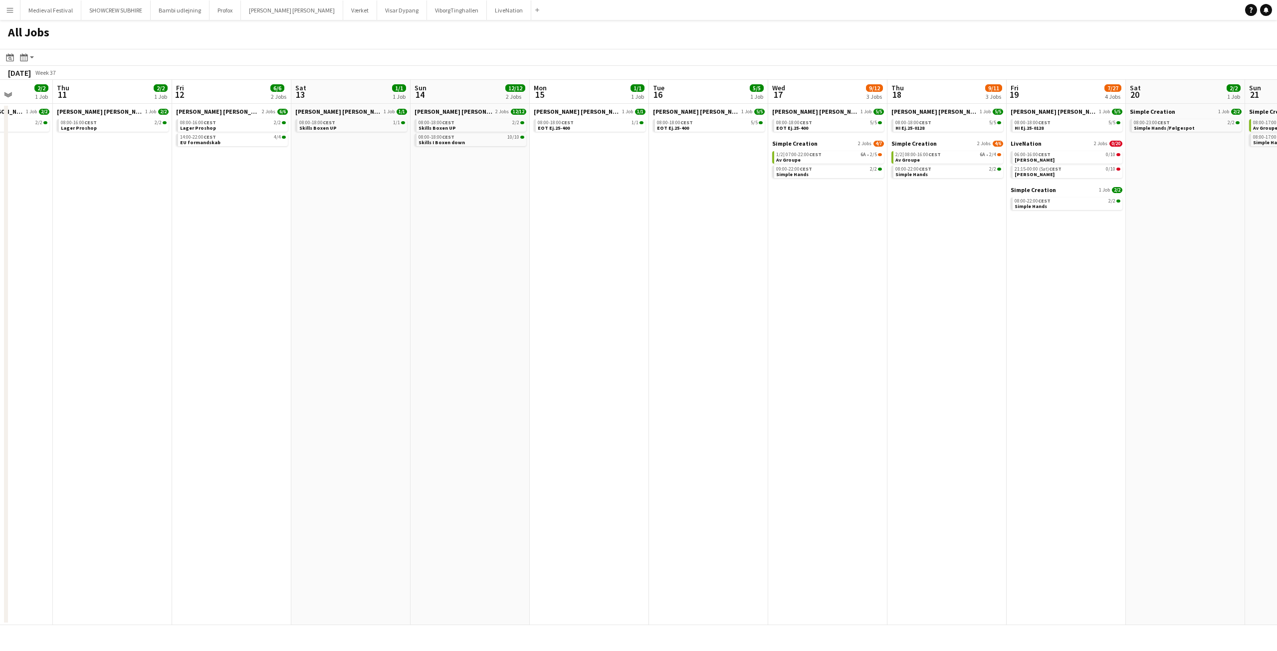
drag, startPoint x: 1084, startPoint y: 241, endPoint x: 381, endPoint y: 287, distance: 705.2
click at [342, 297] on app-calendar-viewport "Mon 8 8/8 3 Jobs Tue 9 3/3 2 Jobs Wed 10 2/2 1 Job Thu 11 2/2 1 Job Fri 12 6/6 …" at bounding box center [638, 352] width 1277 height 545
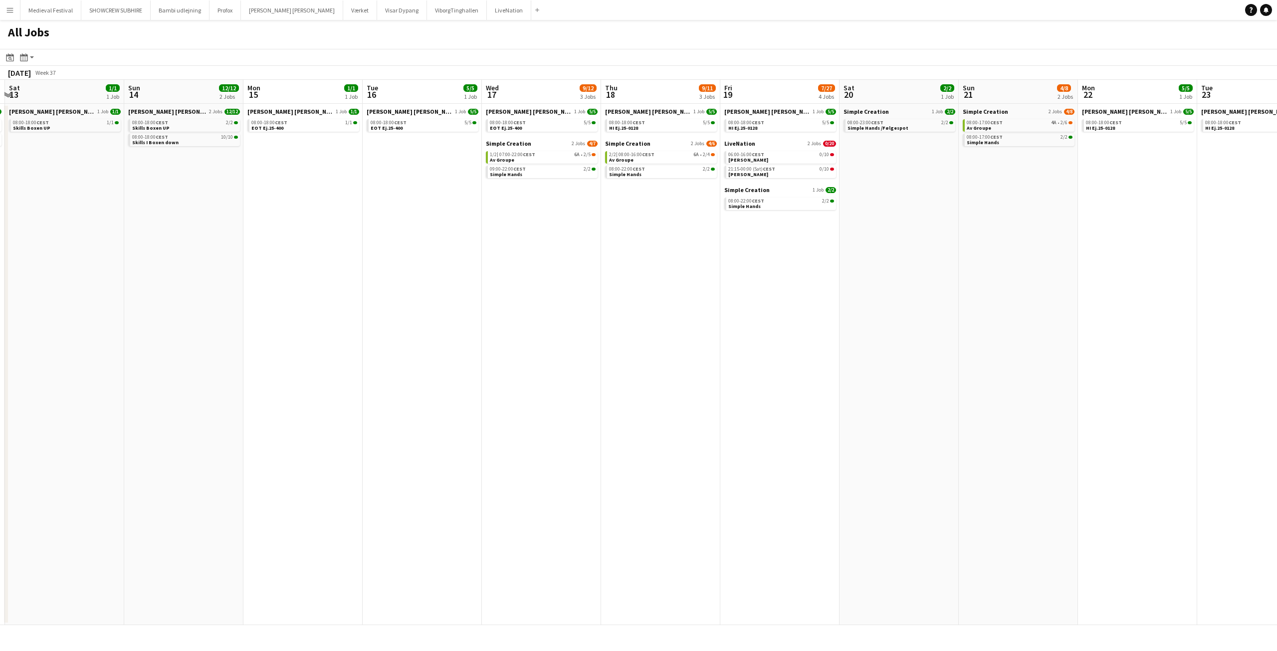
click at [846, 264] on app-date-cell "Simple Creation 1 Job 2/2 08:00-23:00 CEST 2/2 Simple Hands /Følgespot" at bounding box center [898, 364] width 119 height 521
click at [555, 156] on div "1/2 | 07:00-22:00 CEST 6A • 2/5" at bounding box center [543, 154] width 106 height 5
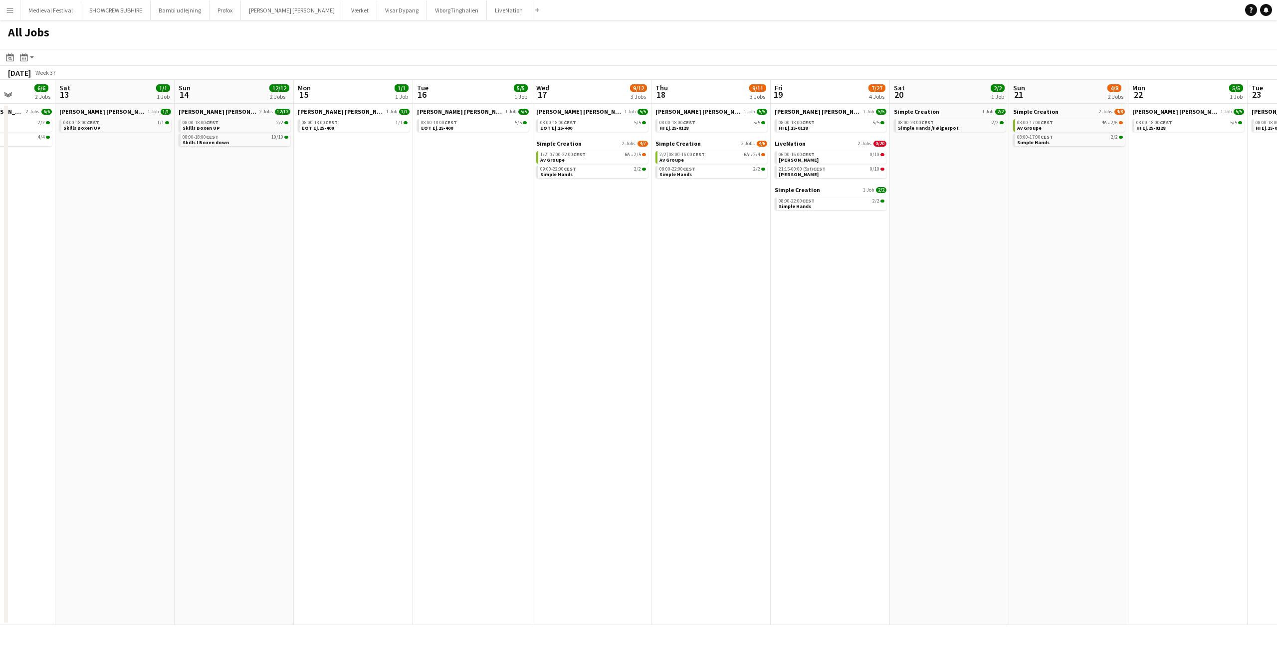
drag, startPoint x: 720, startPoint y: 229, endPoint x: 790, endPoint y: 244, distance: 72.0
click at [789, 243] on app-calendar-viewport "Wed 10 2/2 1 Job Thu 11 2/2 1 Job Fri 12 6/6 2 Jobs Sat 13 1/1 1 Job Sun 14 12/…" at bounding box center [638, 352] width 1277 height 545
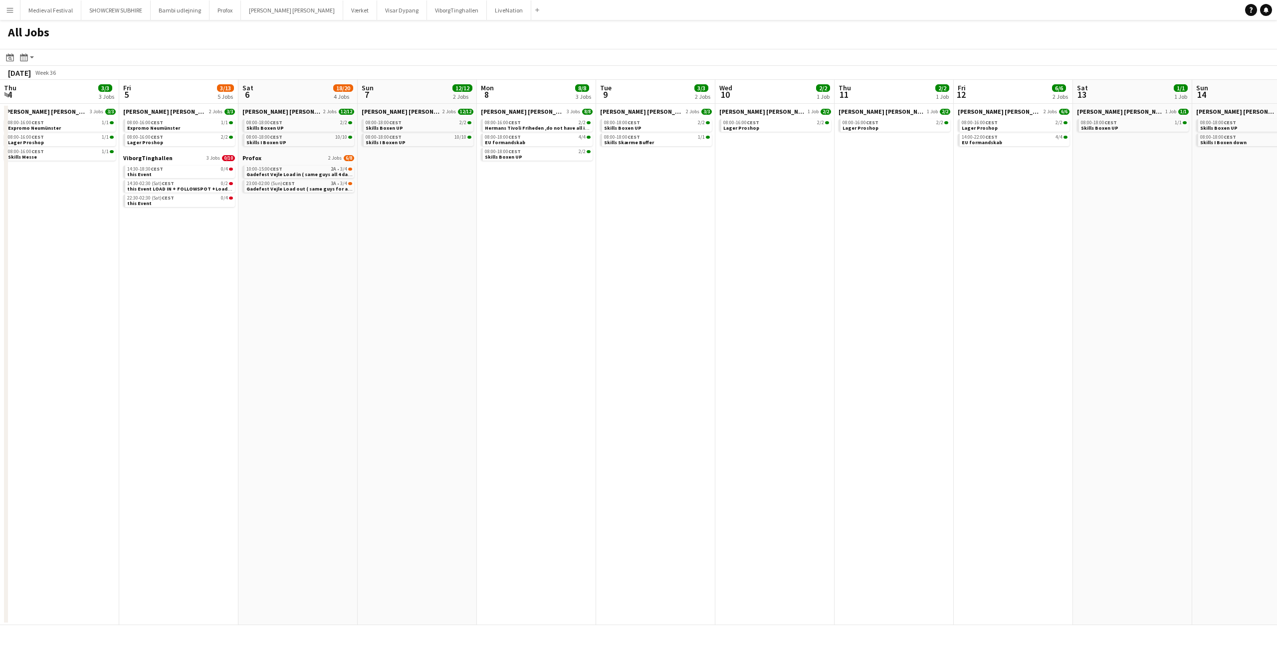
drag, startPoint x: 922, startPoint y: 241, endPoint x: 849, endPoint y: 254, distance: 74.5
click at [1135, 247] on app-calendar-viewport "Tue 2 16/22 3 Jobs Wed 3 2/2 2 Jobs Thu 4 3/3 3 Jobs Fri 5 3/13 5 Jobs Sat 6 18…" at bounding box center [638, 352] width 1277 height 545
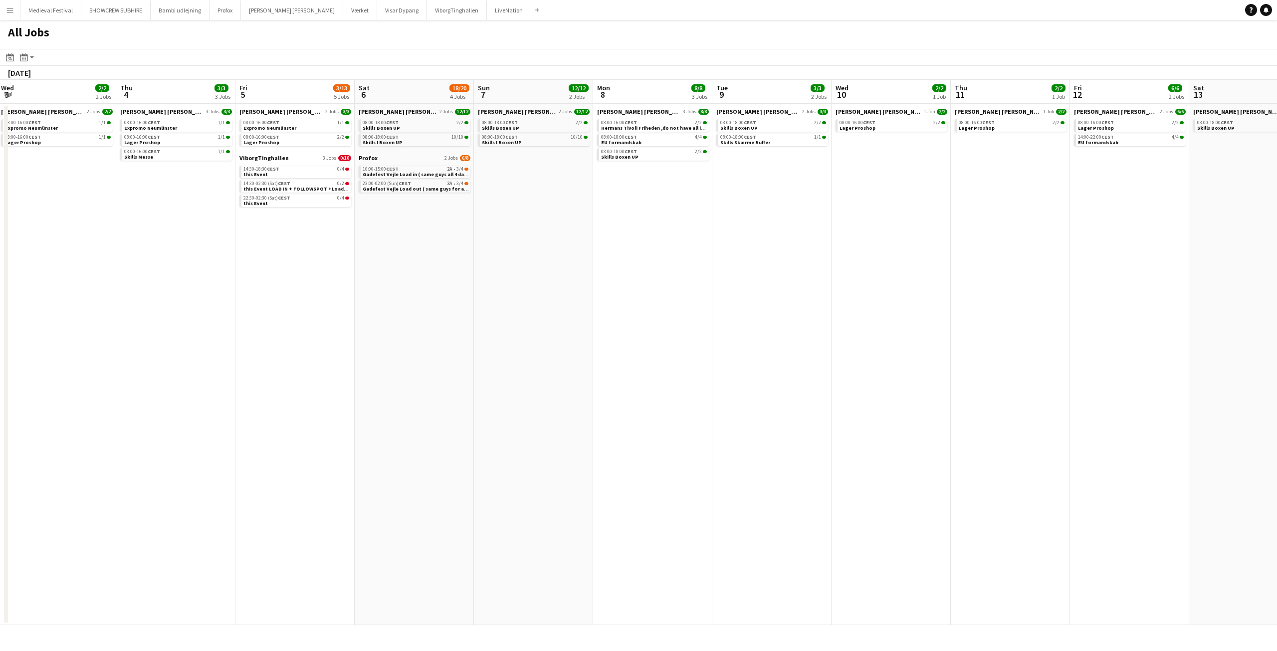
drag, startPoint x: 747, startPoint y: 254, endPoint x: 942, endPoint y: 253, distance: 194.5
click at [999, 257] on app-calendar-viewport "Mon 1 14/17 5 Jobs Tue 2 16/22 3 Jobs Wed 3 2/2 2 Jobs Thu 4 3/3 3 Jobs Fri 5 3…" at bounding box center [638, 352] width 1277 height 545
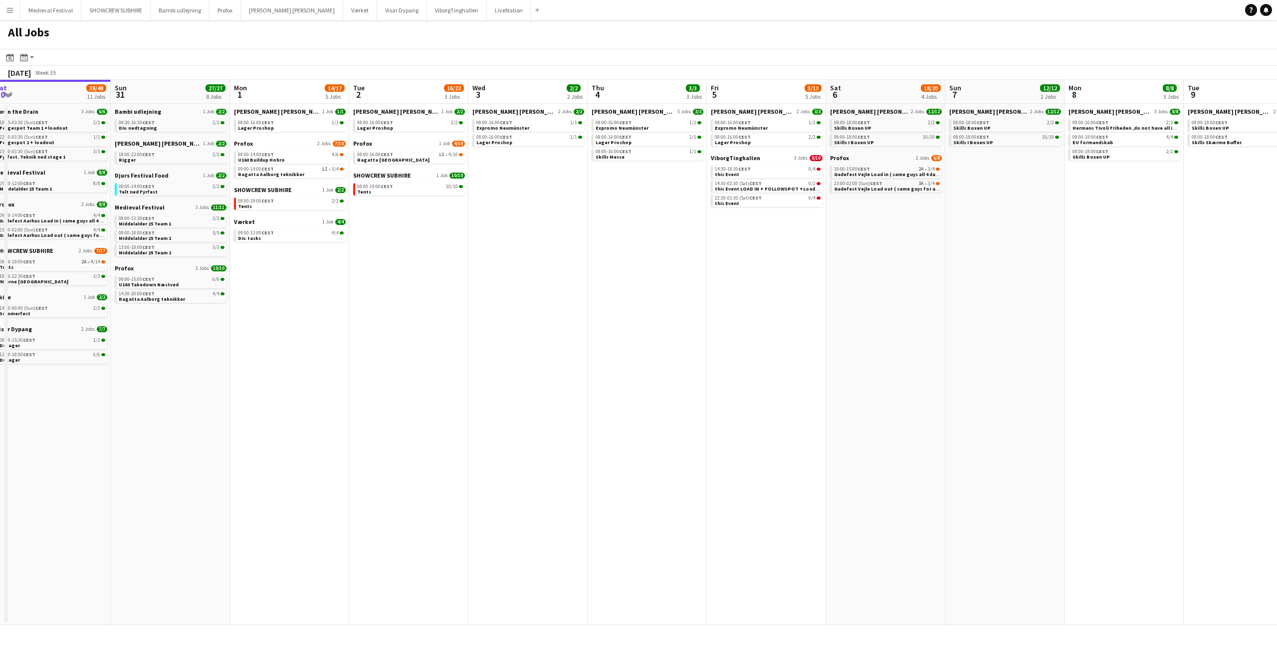
drag, startPoint x: 624, startPoint y: 281, endPoint x: 809, endPoint y: 294, distance: 185.5
click at [809, 294] on app-calendar-viewport "Thu 28 17/18 5 Jobs Fri 29 10/10 3 Jobs Sat 30 38/48 11 Jobs Sun 31 27/27 8 Job…" at bounding box center [638, 352] width 1277 height 545
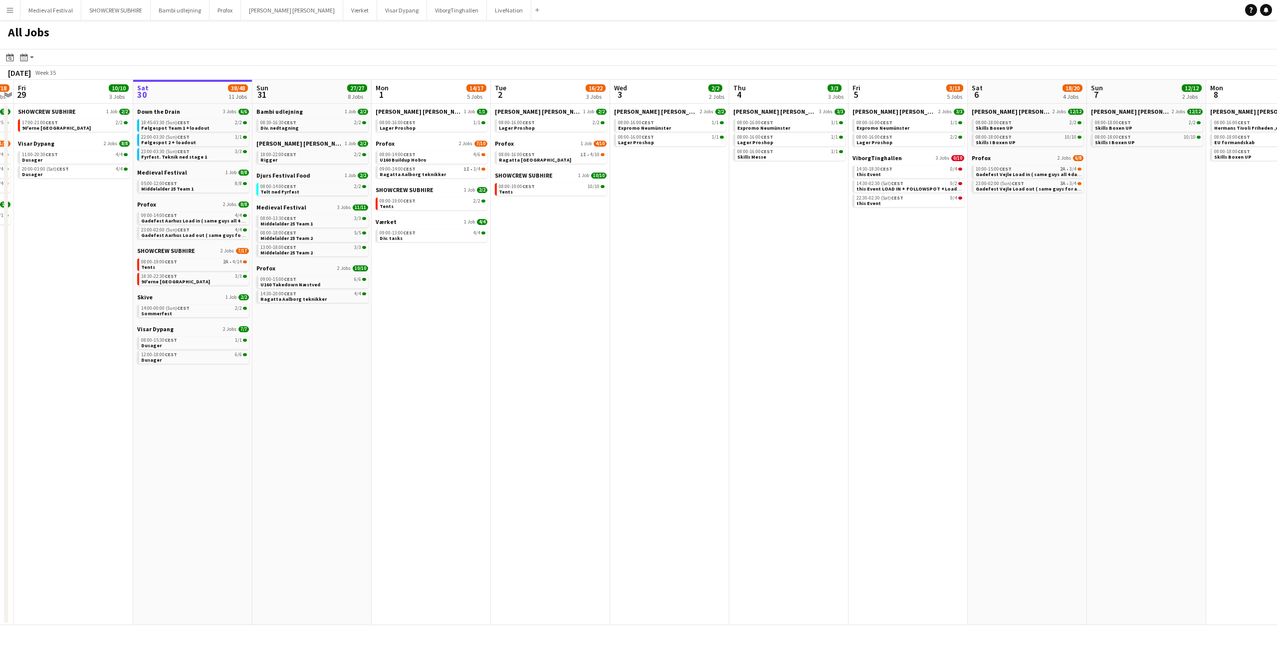
scroll to position [0, 267]
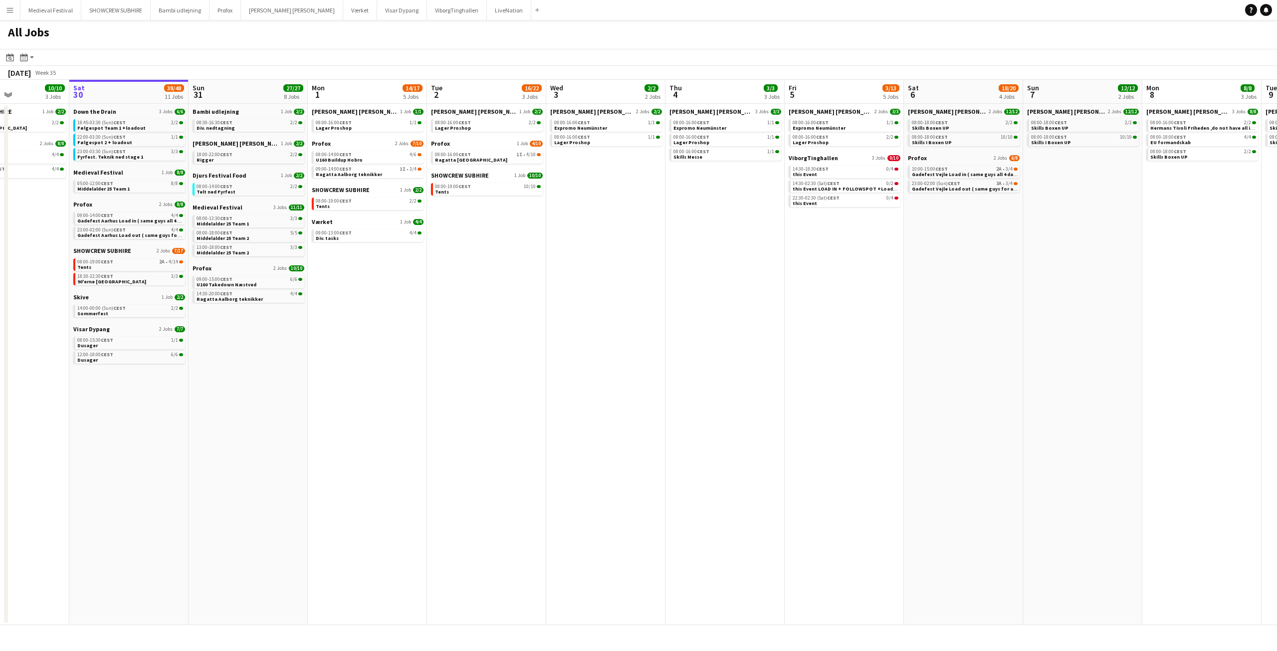
drag, startPoint x: 657, startPoint y: 277, endPoint x: 787, endPoint y: 281, distance: 129.7
click at [787, 281] on app-calendar-viewport "Wed 27 17/19 4 Jobs Thu 28 17/18 5 Jobs Fri 29 10/10 3 Jobs Sat 30 38/48 11 Job…" at bounding box center [638, 352] width 1277 height 545
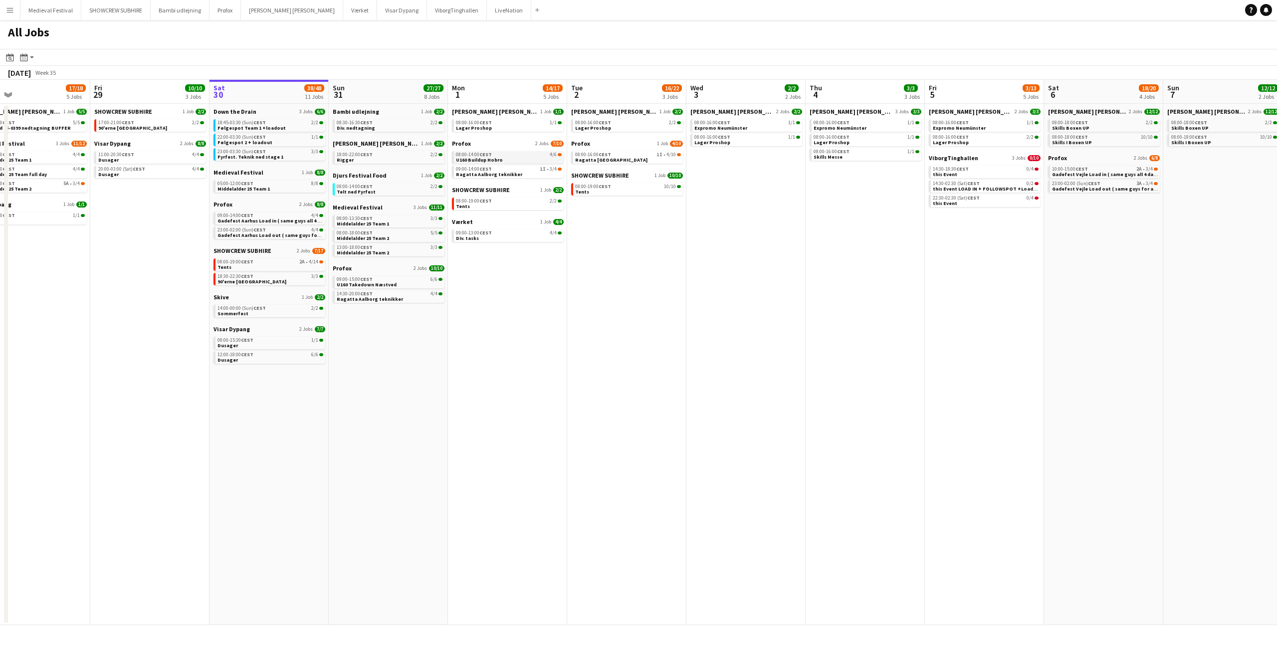
click at [519, 156] on div "08:00-14:00 CEST 4/6" at bounding box center [509, 154] width 106 height 5
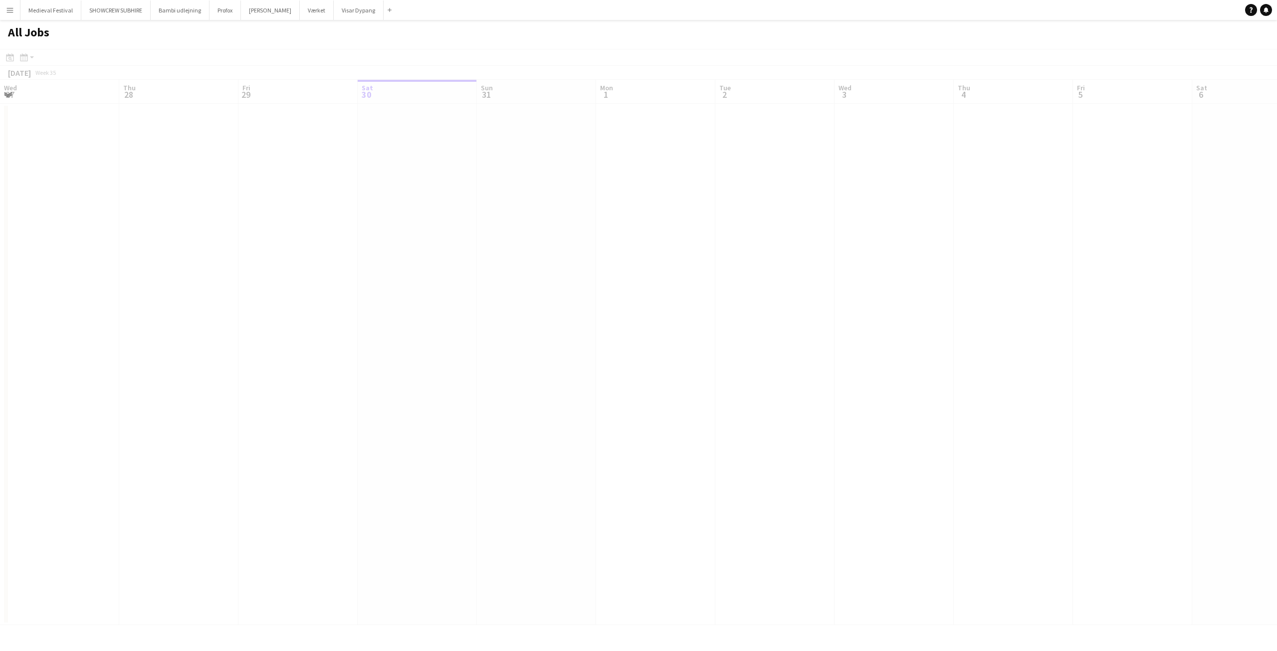
scroll to position [0, 238]
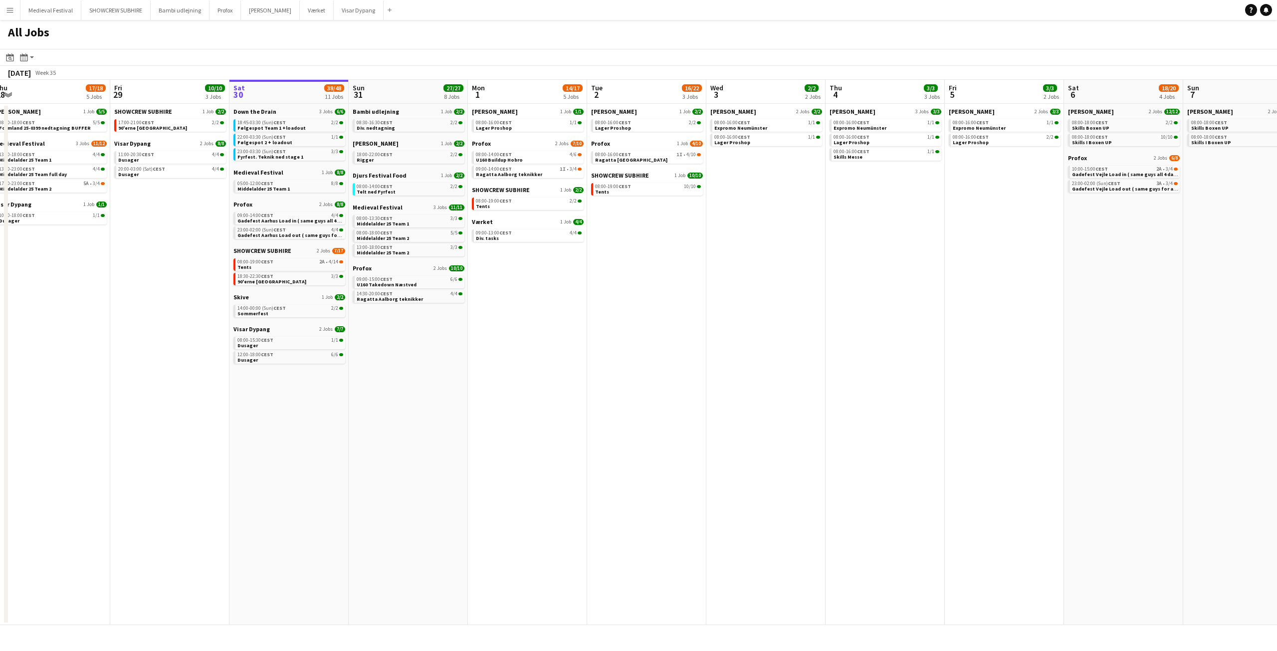
drag, startPoint x: 744, startPoint y: 230, endPoint x: 782, endPoint y: 233, distance: 38.6
click at [778, 234] on app-calendar-viewport "Tue 26 10/14 5 Jobs Wed 27 17/19 4 Jobs Thu 28 17/18 5 Jobs Fri 29 10/10 3 Jobs…" at bounding box center [638, 352] width 1277 height 545
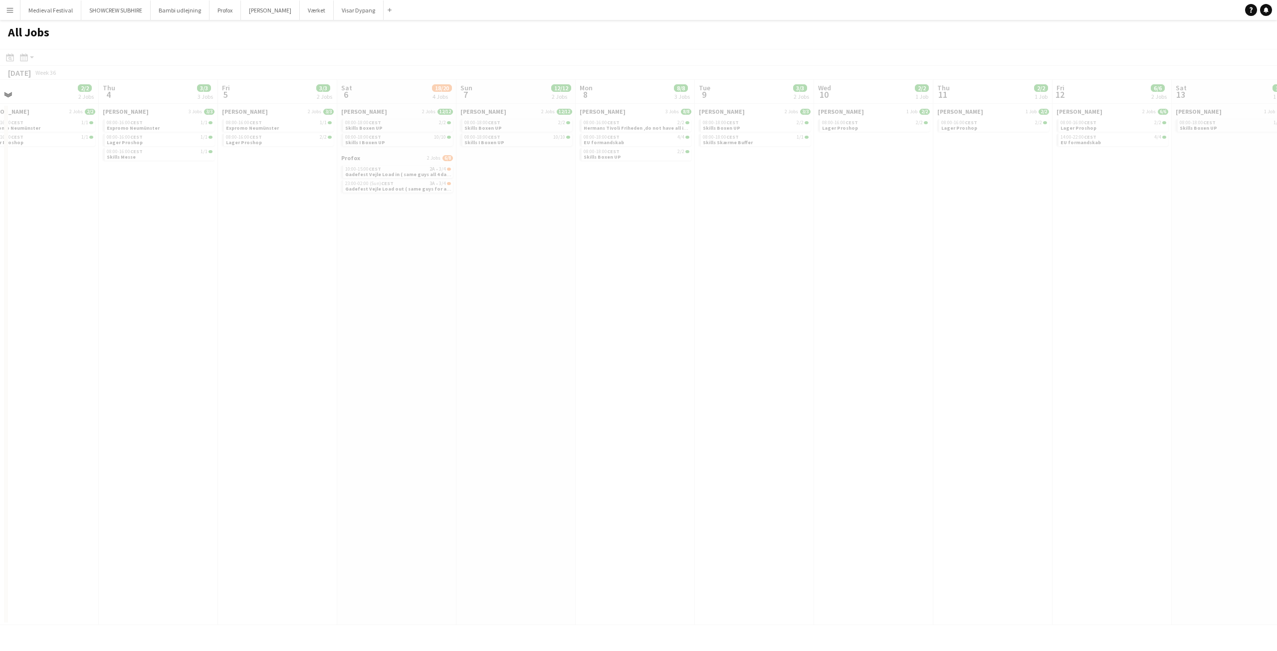
drag, startPoint x: 1253, startPoint y: 310, endPoint x: 424, endPoint y: 325, distance: 829.0
click at [424, 325] on app-calendar-viewport "Mon 1 14/17 5 Jobs Tue 2 16/22 3 Jobs Wed 3 2/2 2 Jobs Thu 4 3/3 3 Jobs Fri 5 3…" at bounding box center [638, 352] width 1277 height 545
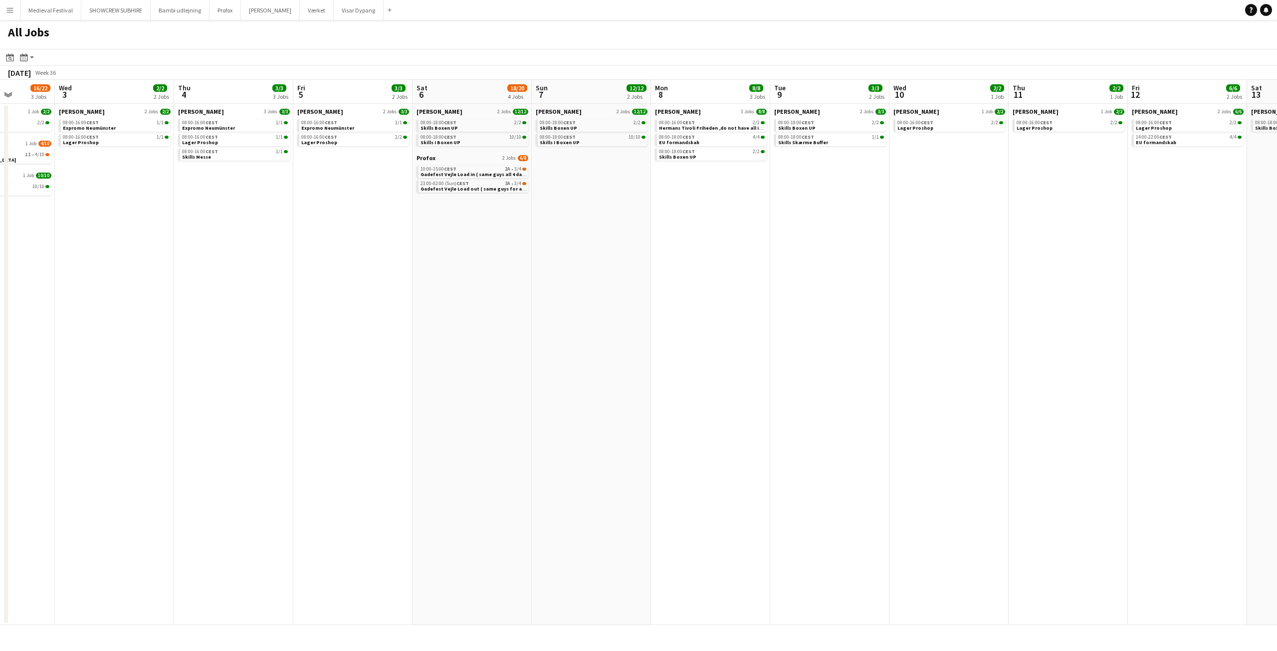
drag, startPoint x: 974, startPoint y: 269, endPoint x: 751, endPoint y: 287, distance: 223.7
click at [1077, 342] on app-calendar-viewport "Sun 31 27/27 8 Jobs Mon 1 14/17 5 Jobs Tue 2 16/22 3 Jobs Wed 3 2/2 2 Jobs Thu …" at bounding box center [638, 352] width 1277 height 545
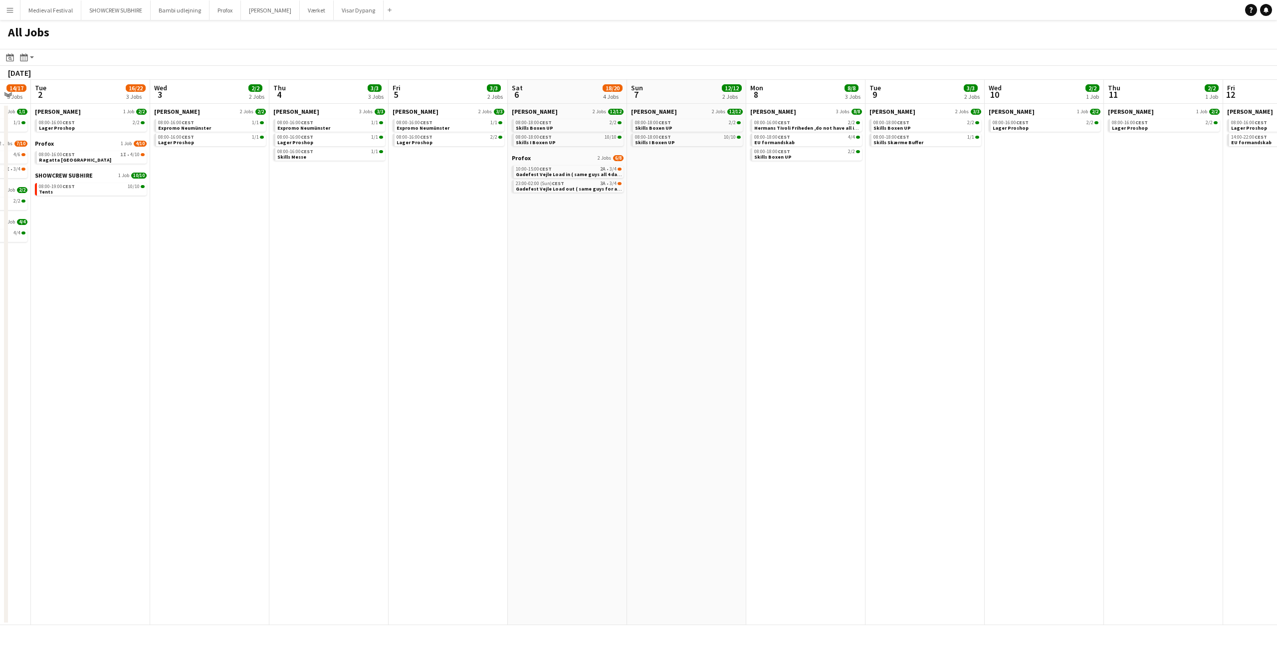
drag, startPoint x: 510, startPoint y: 267, endPoint x: 986, endPoint y: 298, distance: 477.3
click at [986, 298] on app-calendar-viewport "Sun 31 27/27 8 Jobs Mon 1 14/17 5 Jobs Tue 2 16/22 3 Jobs Wed 3 2/2 2 Jobs Thu …" at bounding box center [638, 352] width 1277 height 545
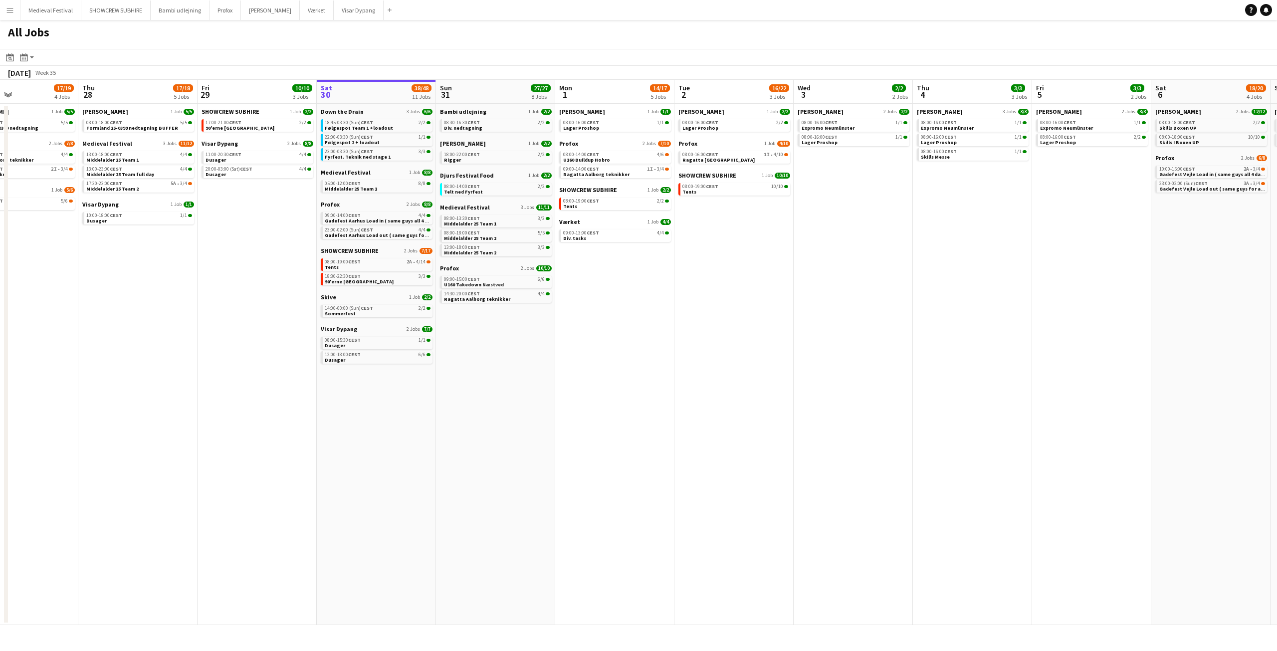
scroll to position [0, 270]
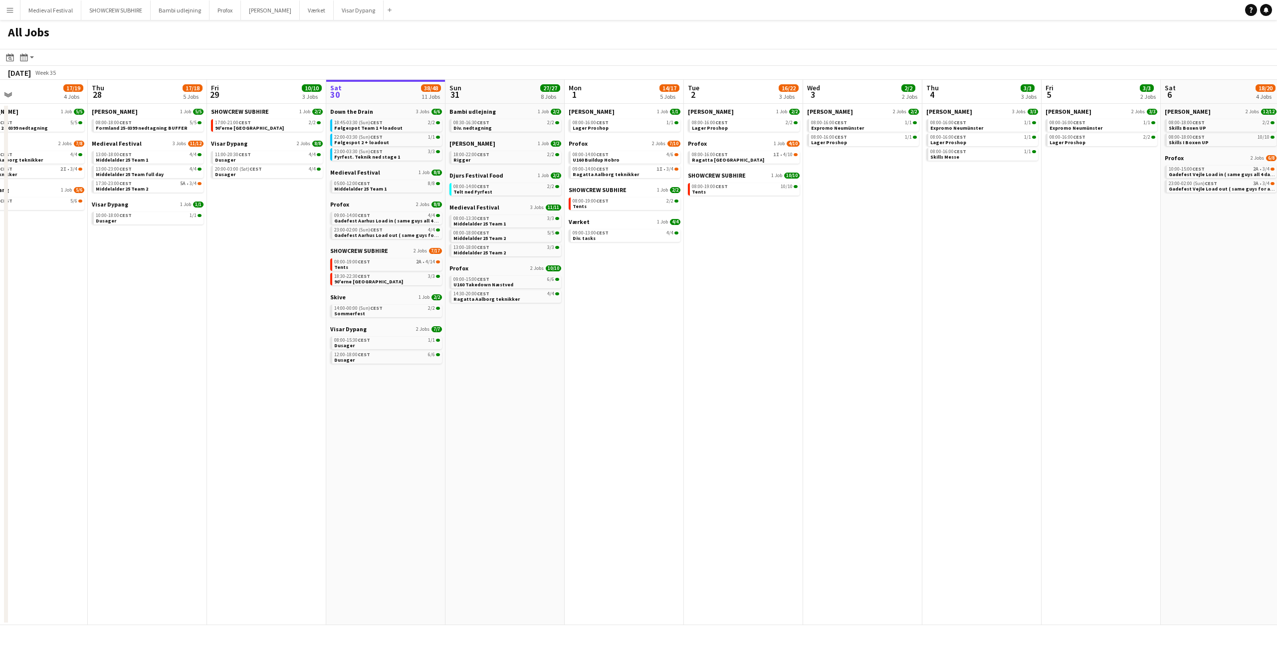
drag, startPoint x: 627, startPoint y: 246, endPoint x: 852, endPoint y: 264, distance: 225.1
click at [852, 264] on app-calendar-viewport "Mon 25 16/16 3 Jobs Tue 26 10/14 5 Jobs Wed 27 17/19 4 Jobs Thu 28 17/18 5 Jobs…" at bounding box center [638, 352] width 1277 height 545
click at [852, 264] on app-date-cell "Danny Black Luna 2 Jobs 2/2 08:00-16:00 CEST 1/1 Expromo Neumünster 08:00-16:00…" at bounding box center [862, 364] width 119 height 521
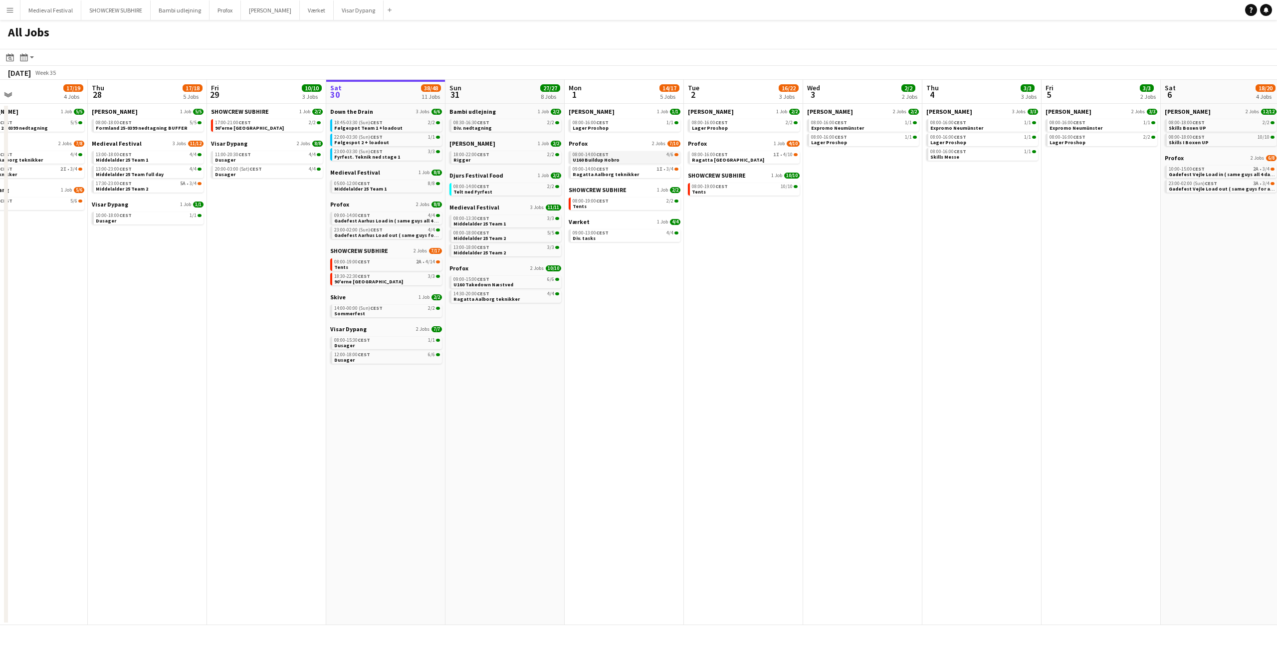
click at [608, 158] on span "U160 Buildup Hobro" at bounding box center [596, 160] width 47 height 6
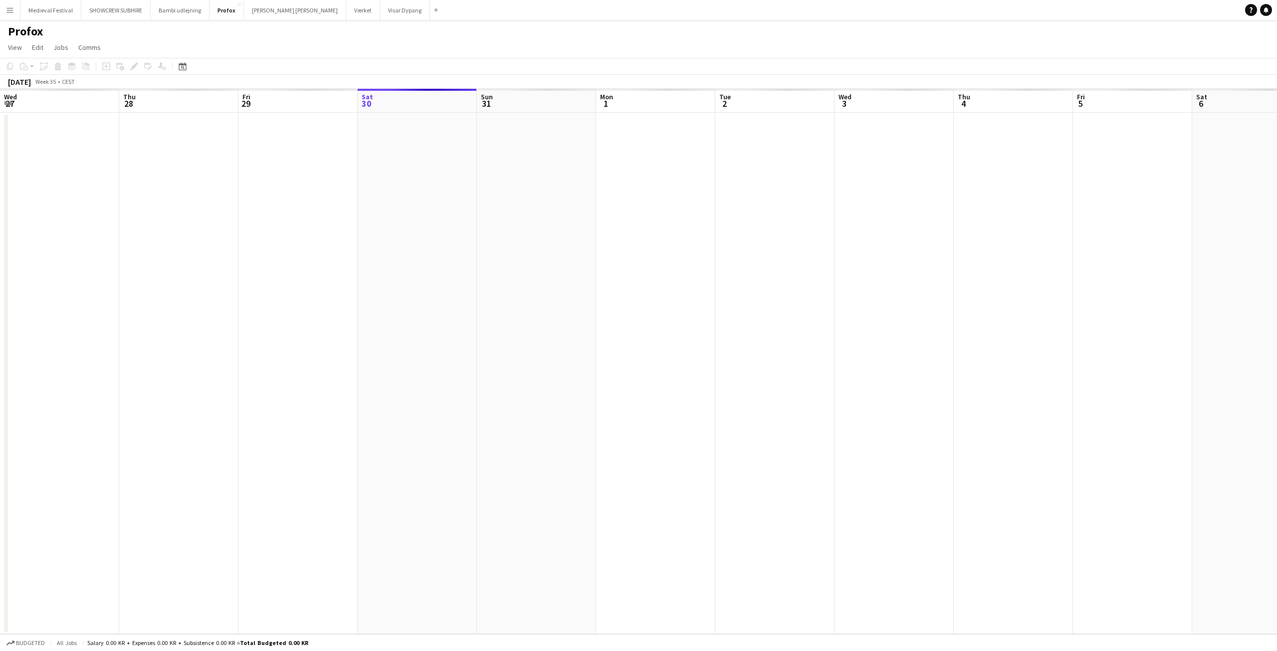
scroll to position [0, 343]
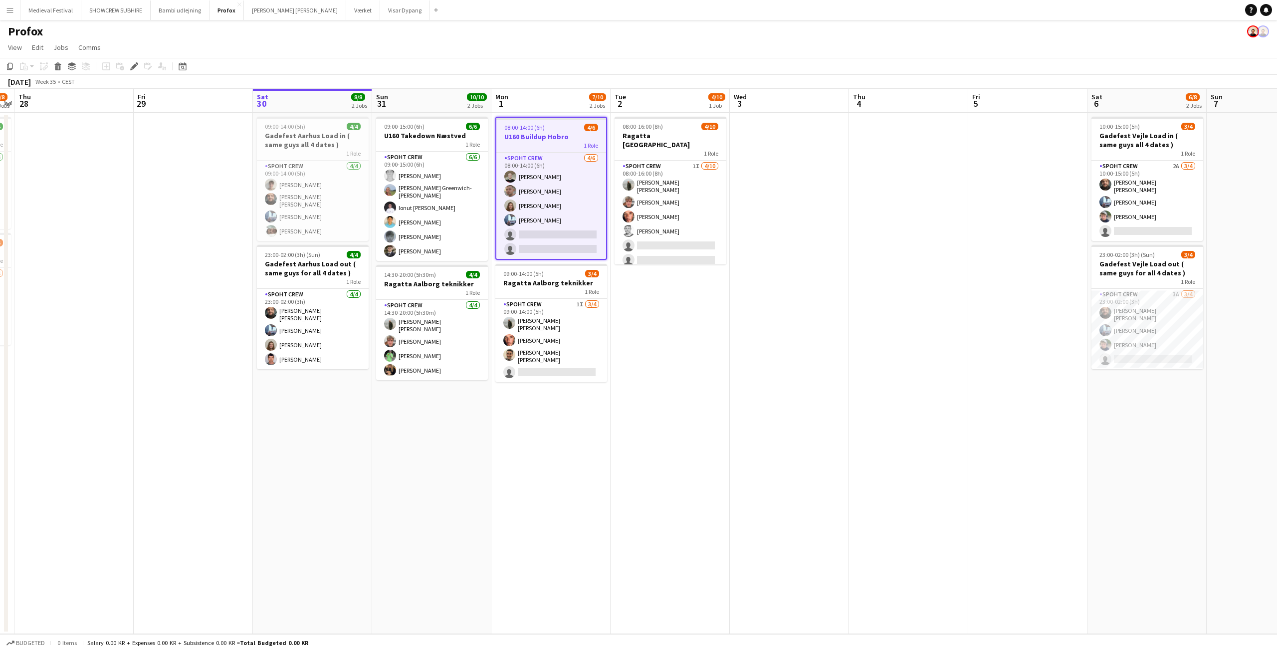
click at [547, 140] on h3 "U160 Buildup Hobro" at bounding box center [551, 136] width 110 height 9
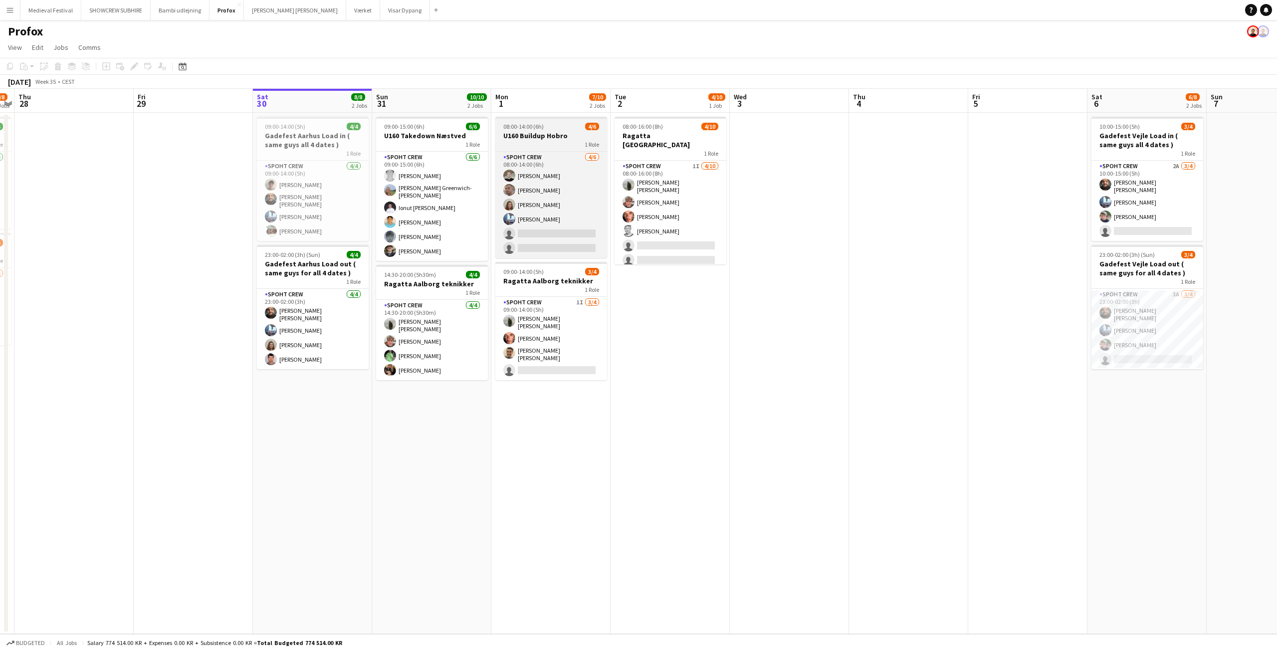
click at [547, 140] on h3 "U160 Buildup Hobro" at bounding box center [551, 135] width 112 height 9
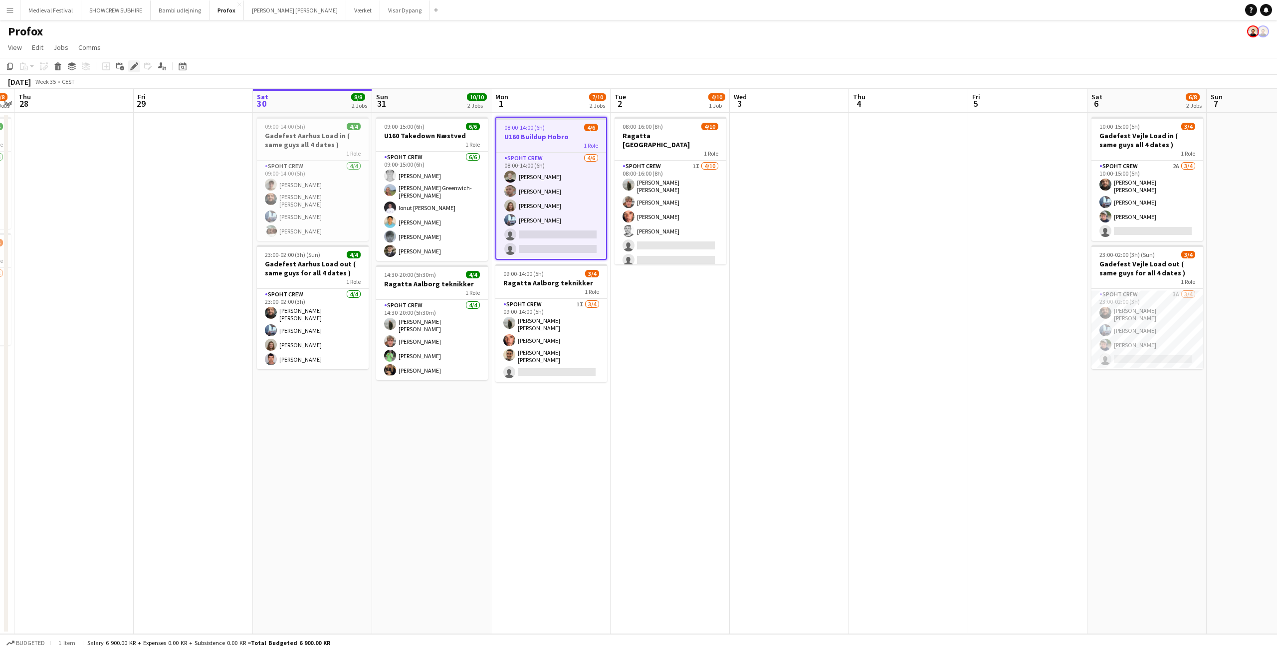
click at [128, 63] on div "Edit" at bounding box center [134, 66] width 12 height 12
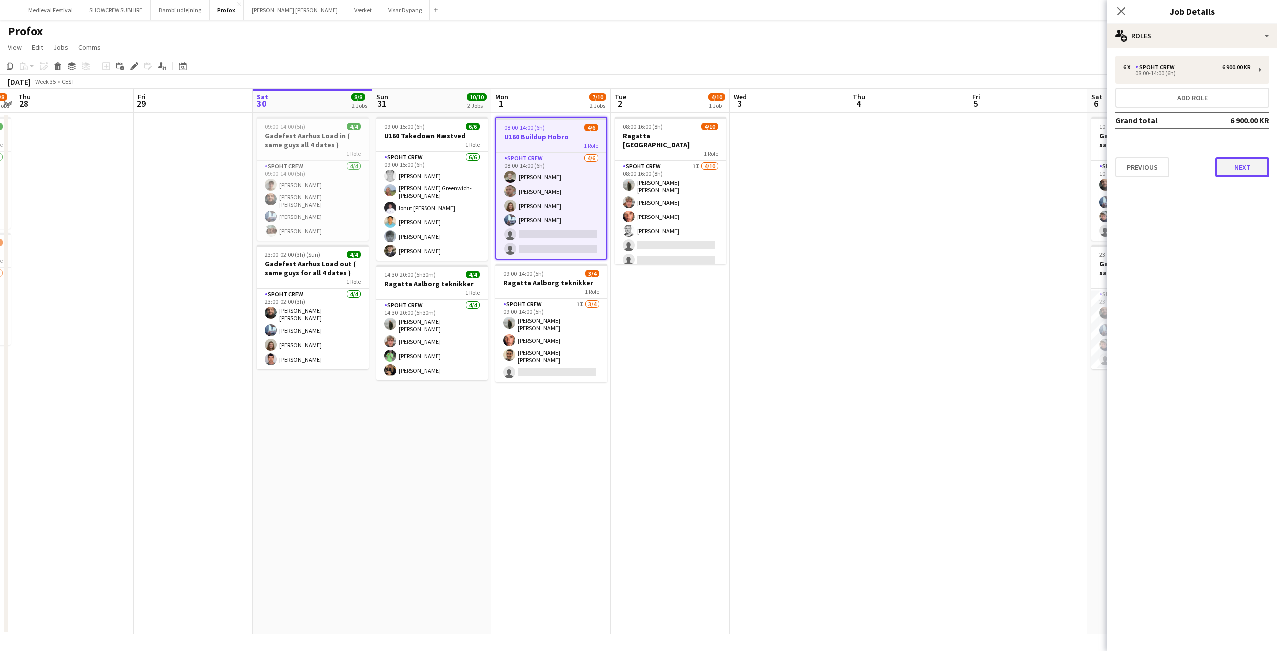
click at [1237, 167] on button "Next" at bounding box center [1242, 167] width 54 height 20
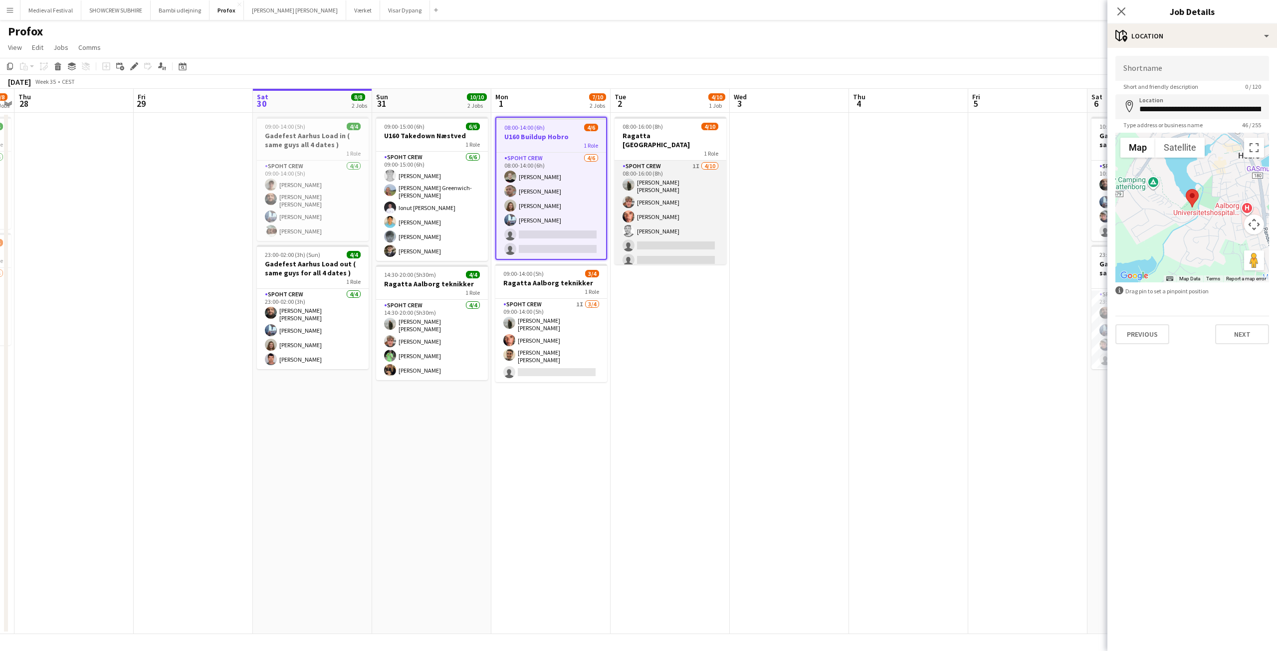
click at [672, 219] on app-card-role "Spoht Crew 1I [DATE] 08:00-16:00 (8h) [PERSON_NAME] [PERSON_NAME] [PERSON_NAME]…" at bounding box center [670, 244] width 112 height 167
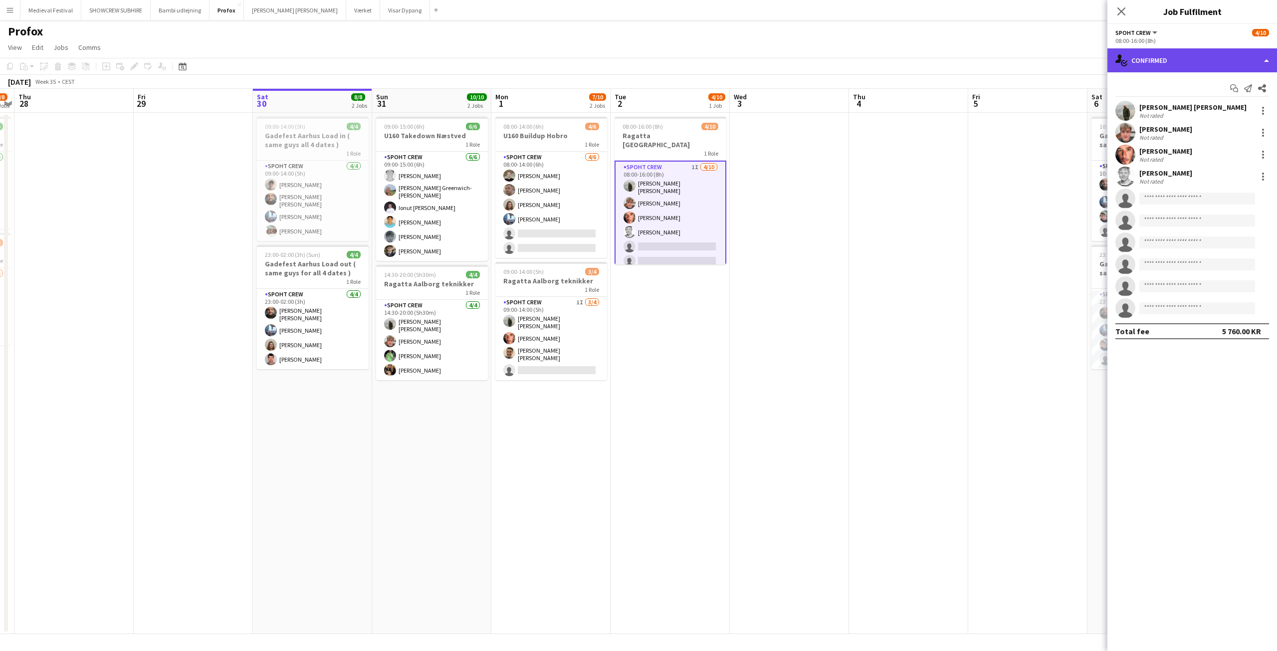
click at [1203, 57] on div "single-neutral-actions-check-2 Confirmed" at bounding box center [1192, 60] width 170 height 24
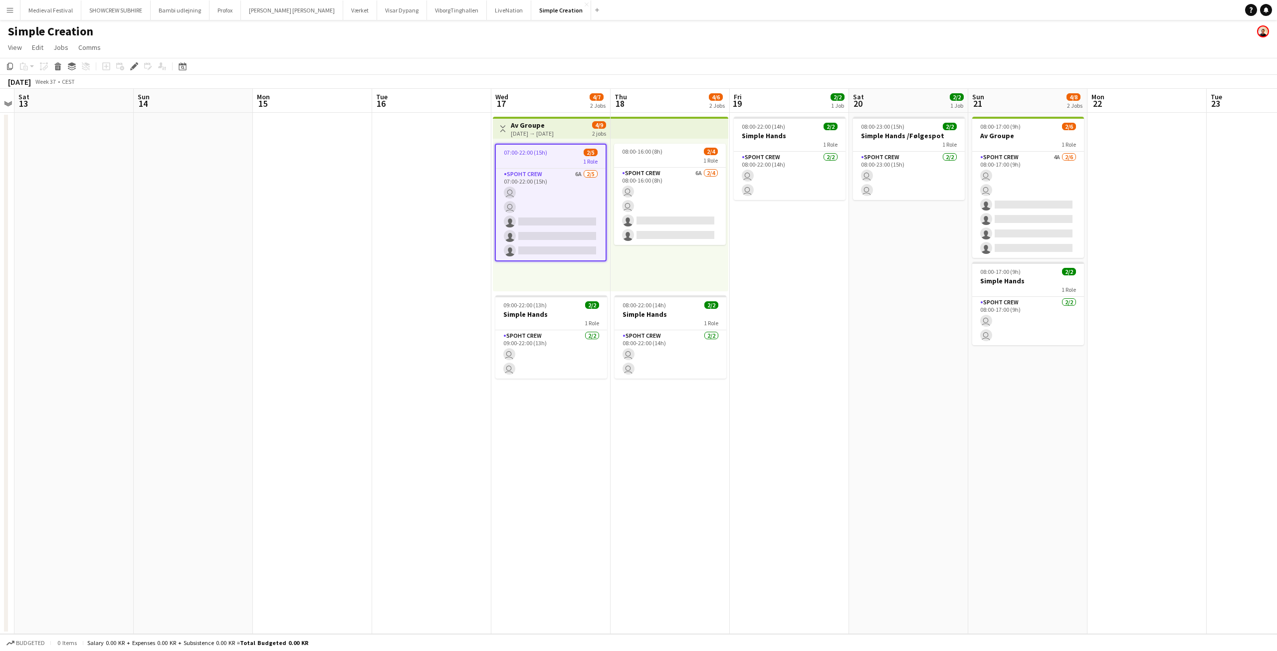
scroll to position [0, 201]
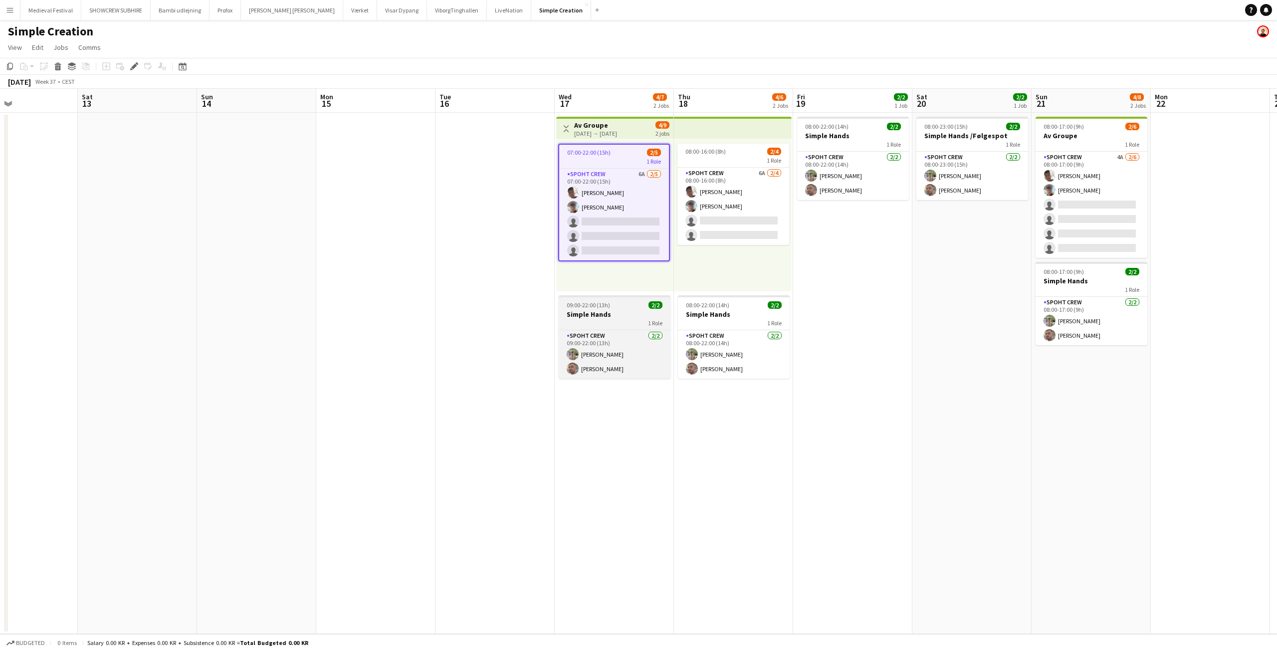
drag, startPoint x: 537, startPoint y: 297, endPoint x: 557, endPoint y: 328, distance: 36.5
click at [561, 332] on app-calendar-viewport "Tue 9 Wed 10 Thu 11 Fri 12 Sat 13 Sun 14 Mon 15 Tue 16 Wed 17 4/7 2 Jobs Thu 18…" at bounding box center [638, 361] width 1277 height 545
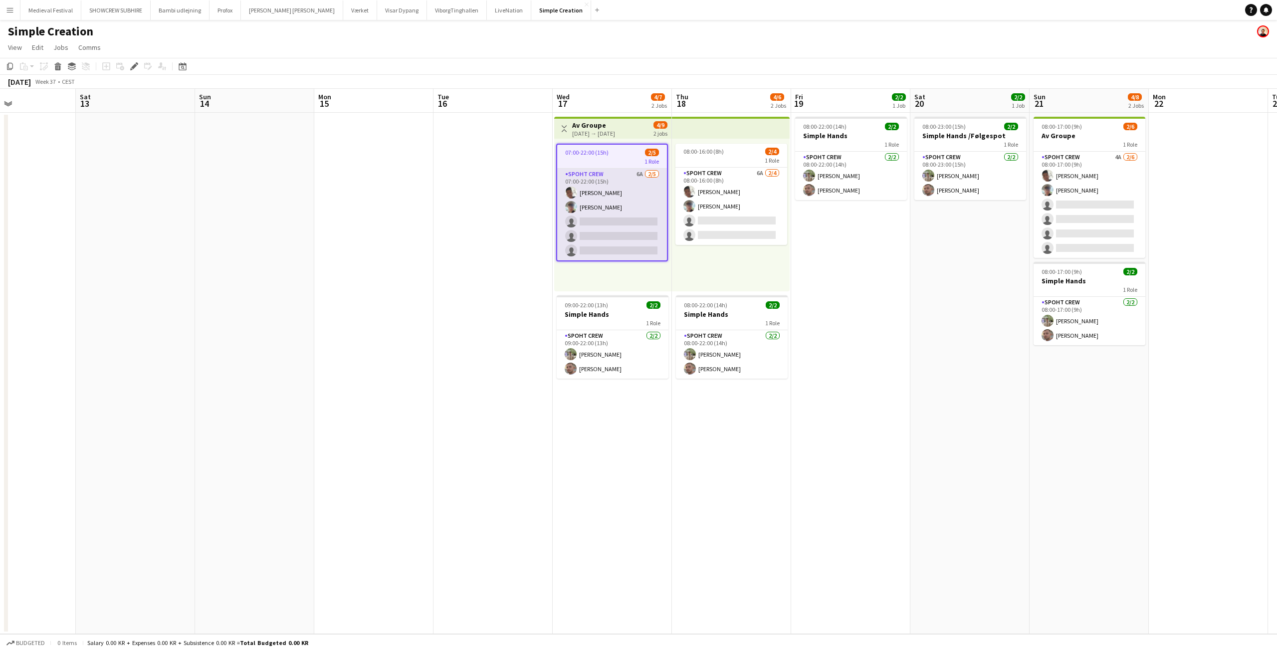
click at [634, 222] on app-card-role "Spoht Crew 6A 2/5 07:00-22:00 (15h) Seep Villadsen Andreas Eberlin single-neutr…" at bounding box center [612, 215] width 110 height 92
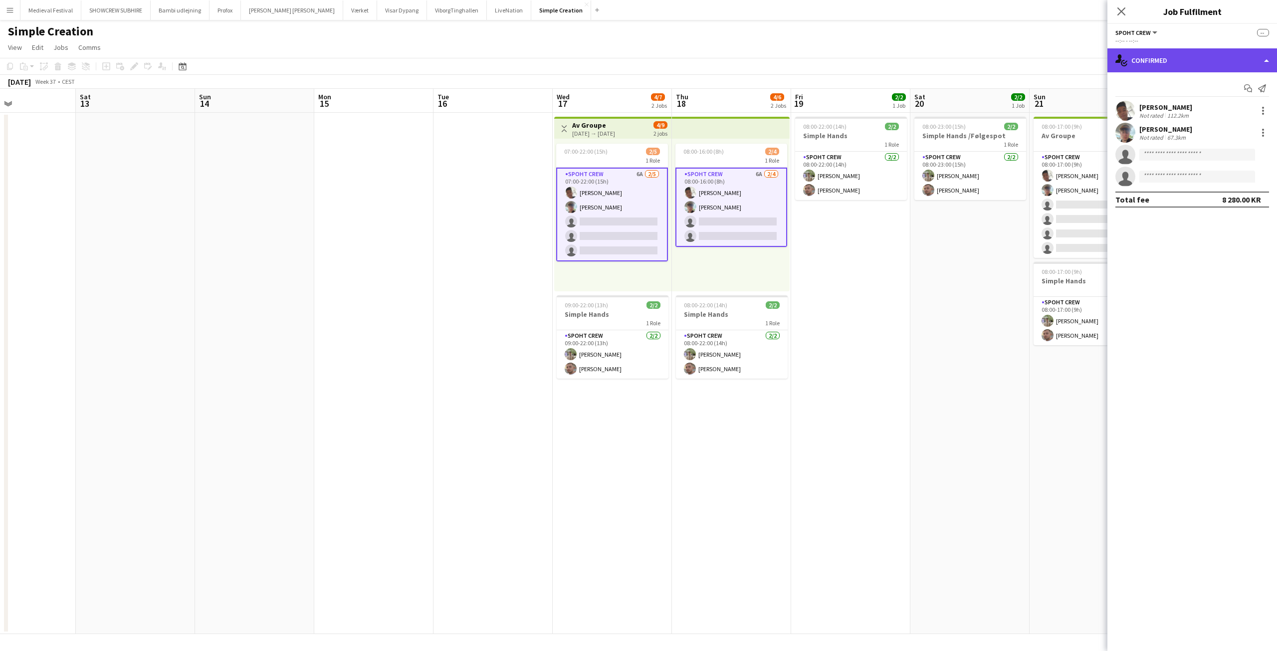
click at [1171, 62] on div "single-neutral-actions-check-2 Confirmed" at bounding box center [1192, 60] width 170 height 24
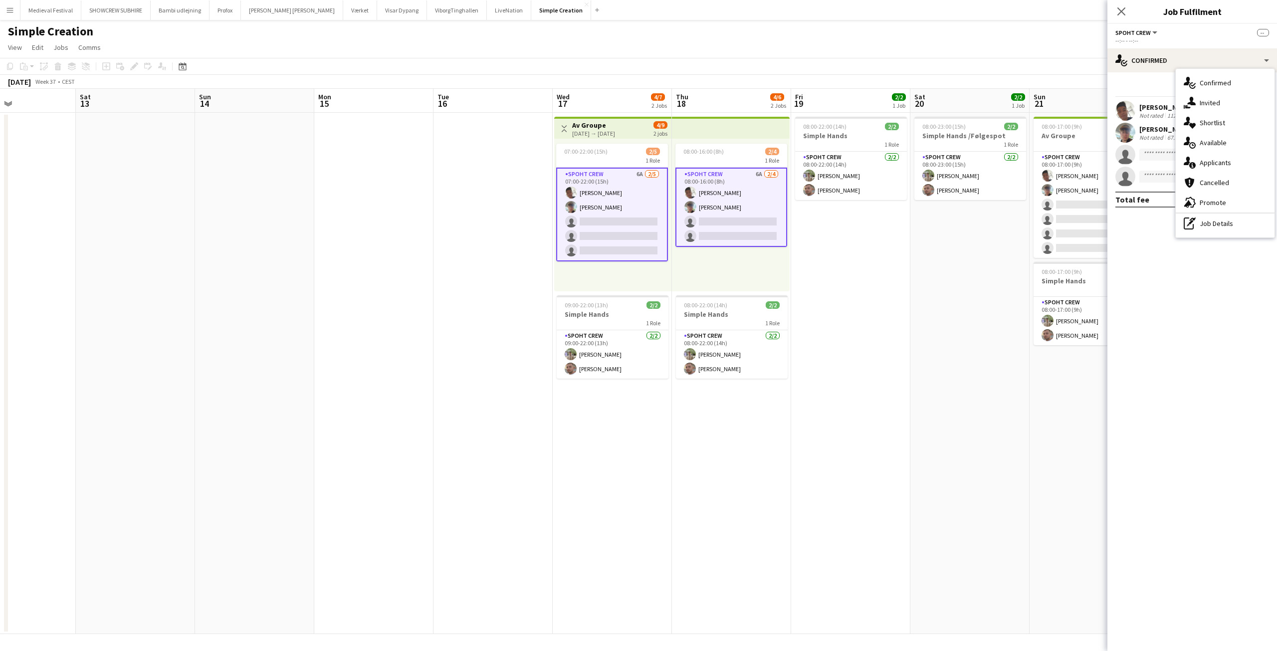
click at [1206, 161] on div "single-neutral-actions-information Applicants" at bounding box center [1225, 163] width 99 height 20
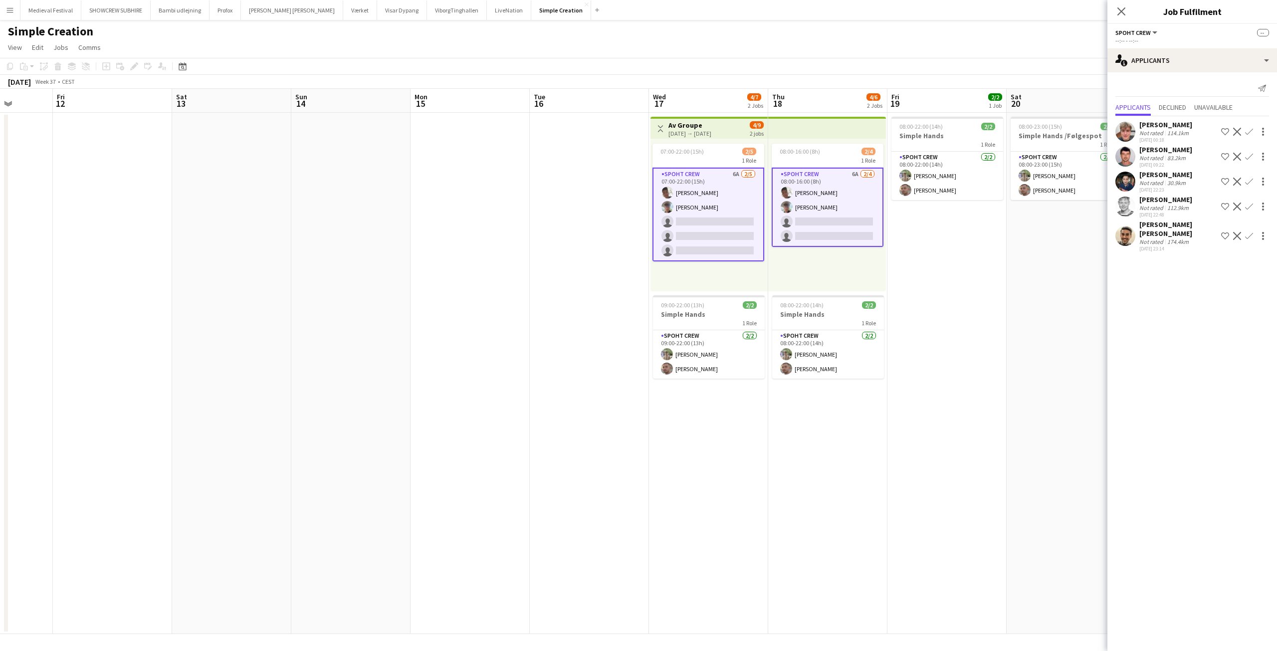
drag, startPoint x: 947, startPoint y: 269, endPoint x: 791, endPoint y: 282, distance: 155.7
click at [799, 285] on app-calendar-viewport "Tue 9 Wed 10 Thu 11 Fri 12 Sat 13 Sun 14 Mon 15 Tue 16 Wed 17 4/7 2 Jobs Thu 18…" at bounding box center [638, 361] width 1277 height 545
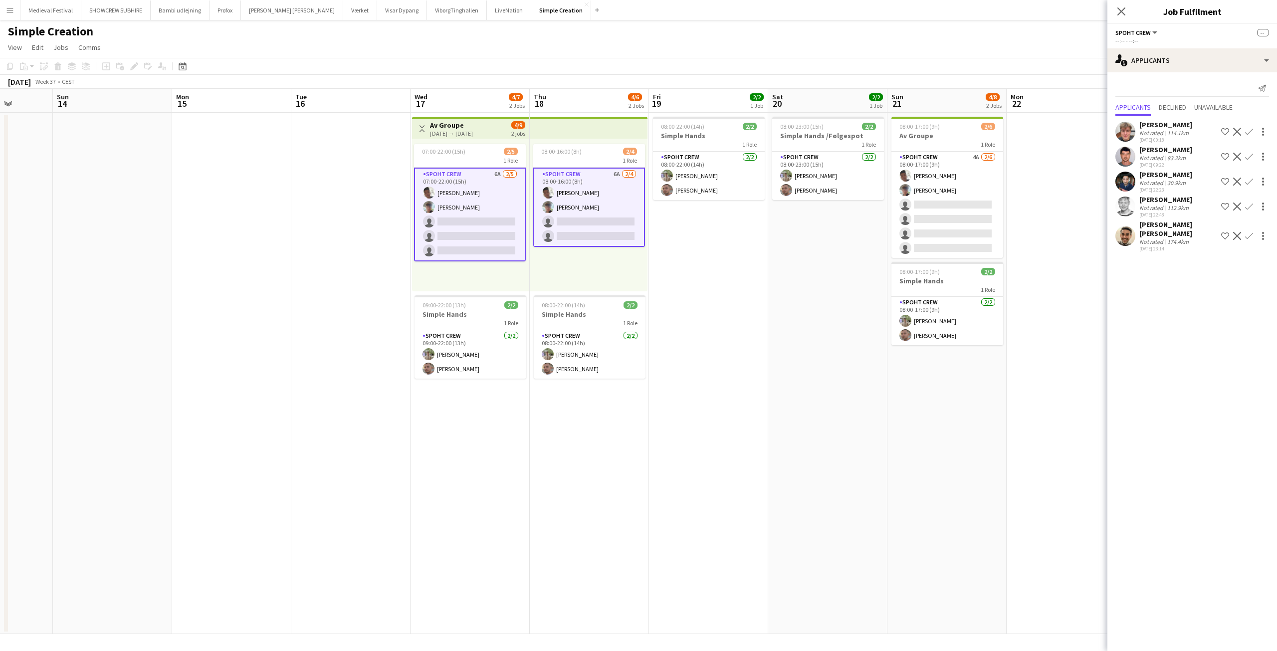
scroll to position [0, 311]
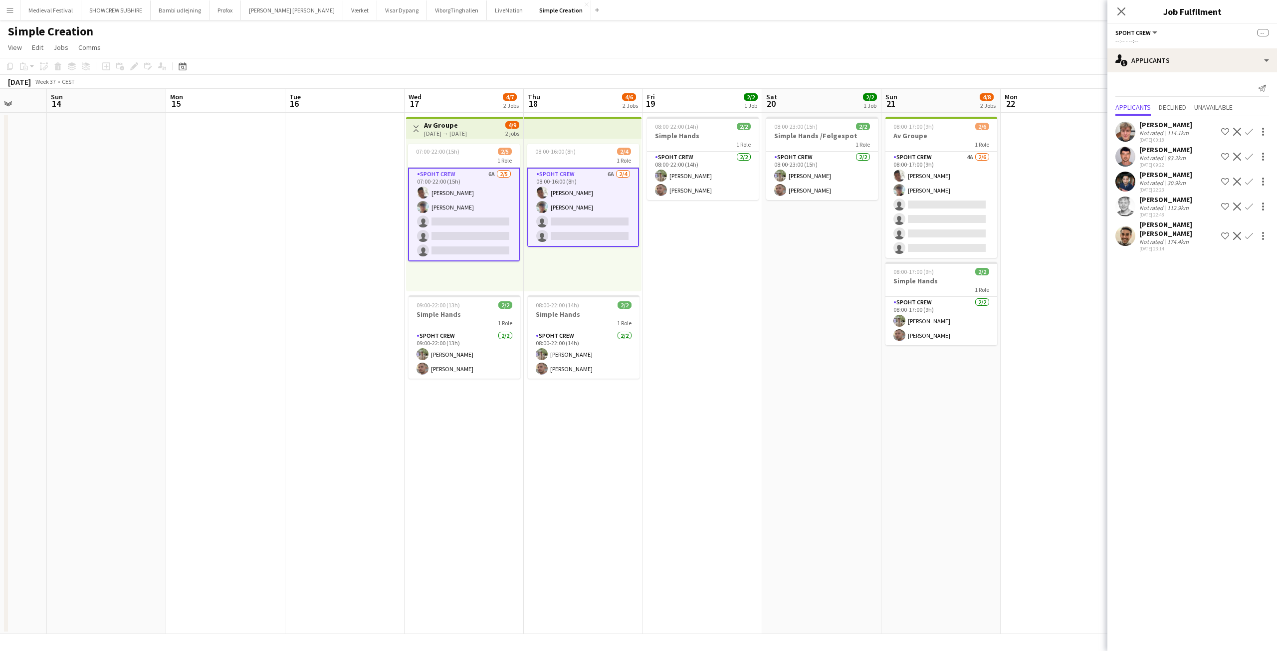
click at [606, 210] on app-card-role "Spoht Crew 6A 2/4 08:00-16:00 (8h) Seep Villadsen Andreas Eberlin single-neutra…" at bounding box center [583, 207] width 112 height 79
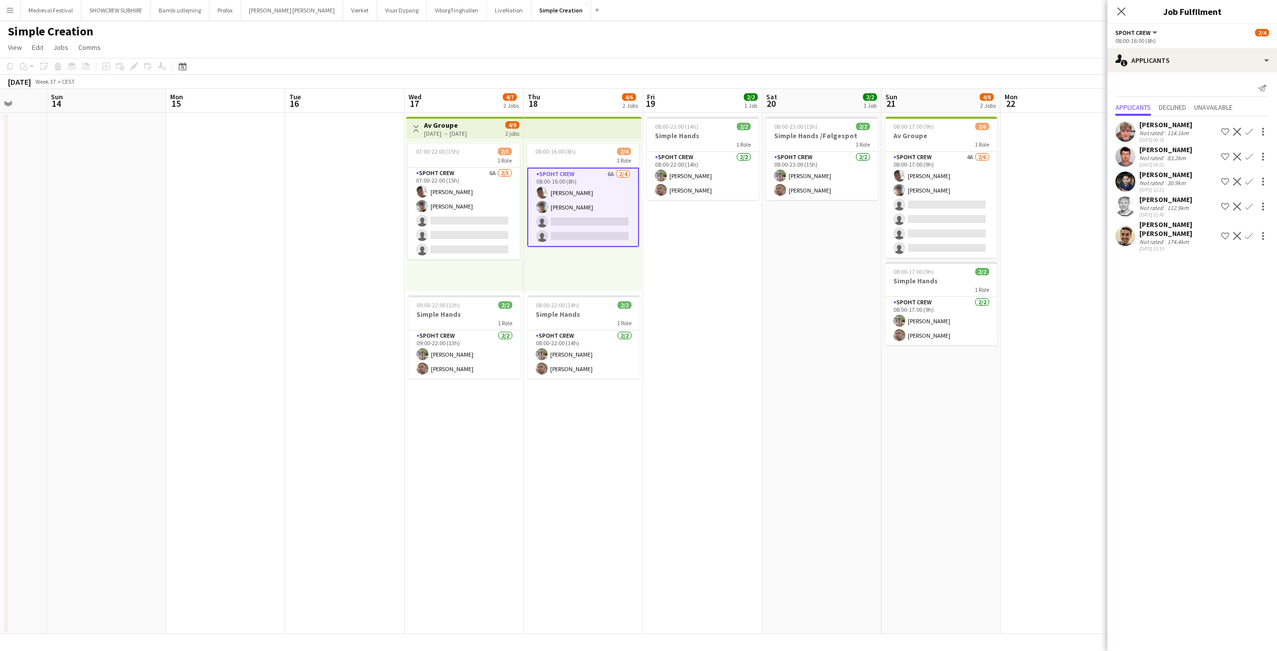
click at [770, 274] on app-date-cell "08:00-23:00 (15h) 2/2 Simple Hands /Følgespot 1 Role Spoht Crew 2/2 08:00-23:00…" at bounding box center [821, 373] width 119 height 521
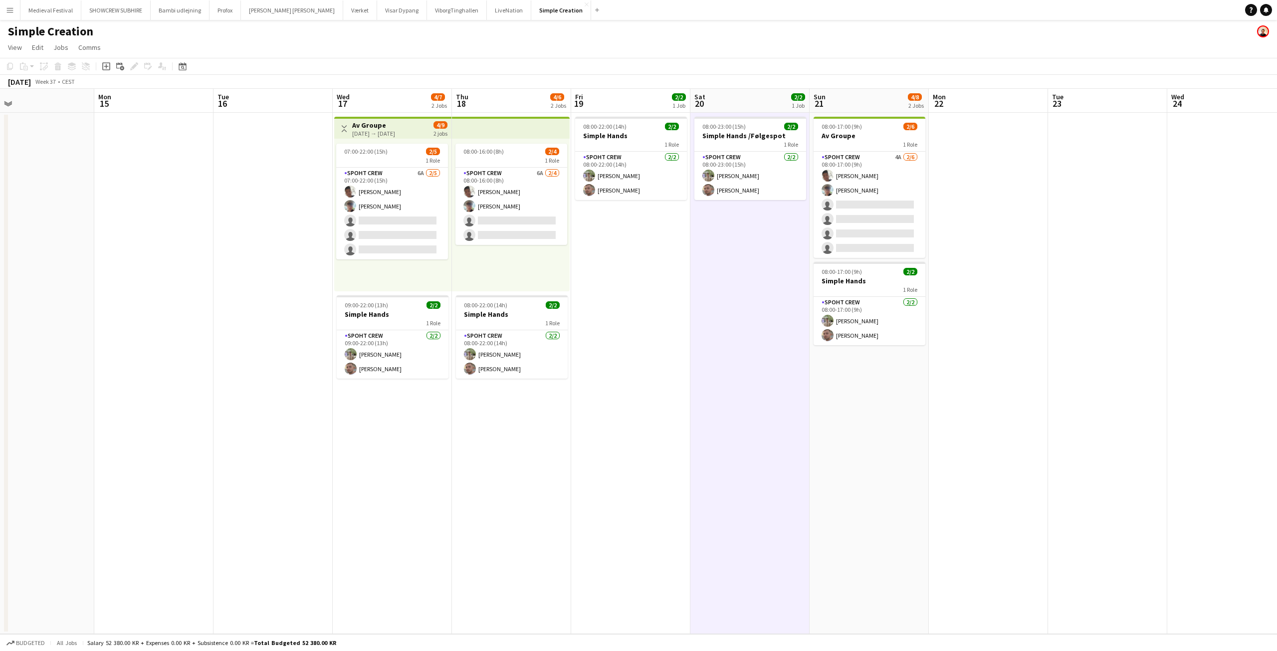
scroll to position [0, 387]
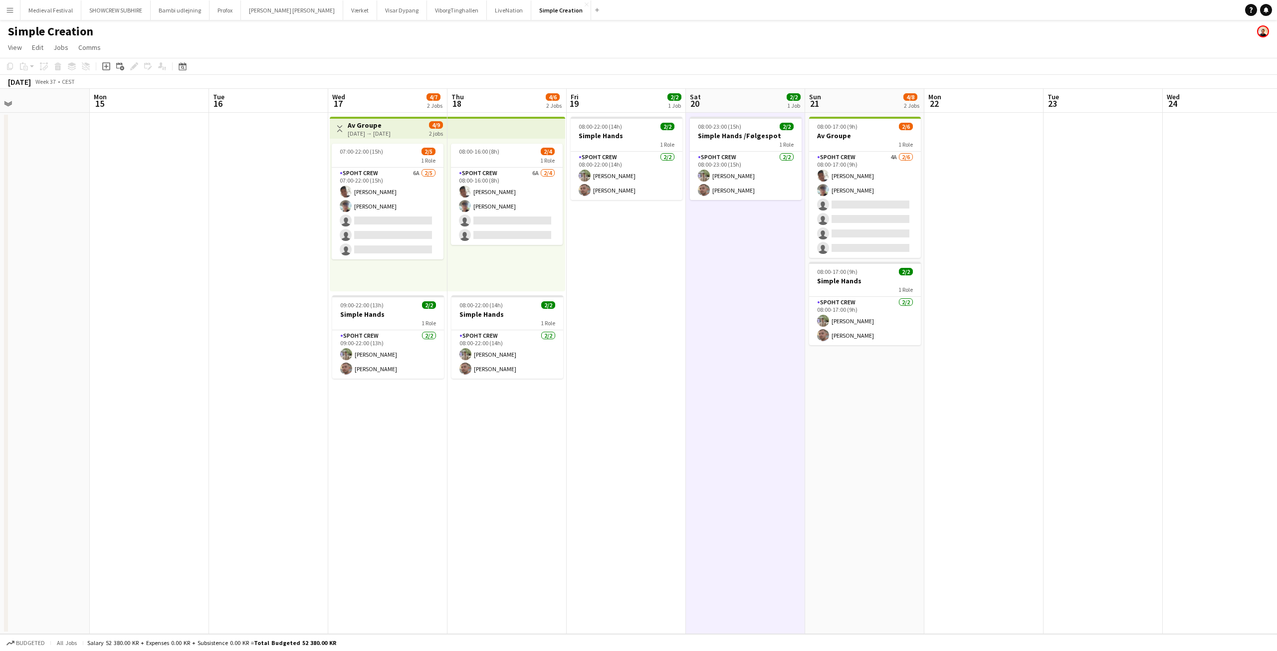
drag, startPoint x: 768, startPoint y: 276, endPoint x: 692, endPoint y: 294, distance: 78.4
click at [692, 294] on app-calendar-viewport "Thu 11 Fri 12 Sat 13 Sun 14 Mon 15 Tue 16 Wed 17 4/7 2 Jobs Thu 18 4/6 2 Jobs F…" at bounding box center [638, 361] width 1277 height 545
click at [859, 208] on app-card-role "Spoht Crew 4A 2/6 08:00-17:00 (9h) Seep Villadsen Andreas Eberlin single-neutra…" at bounding box center [865, 205] width 112 height 106
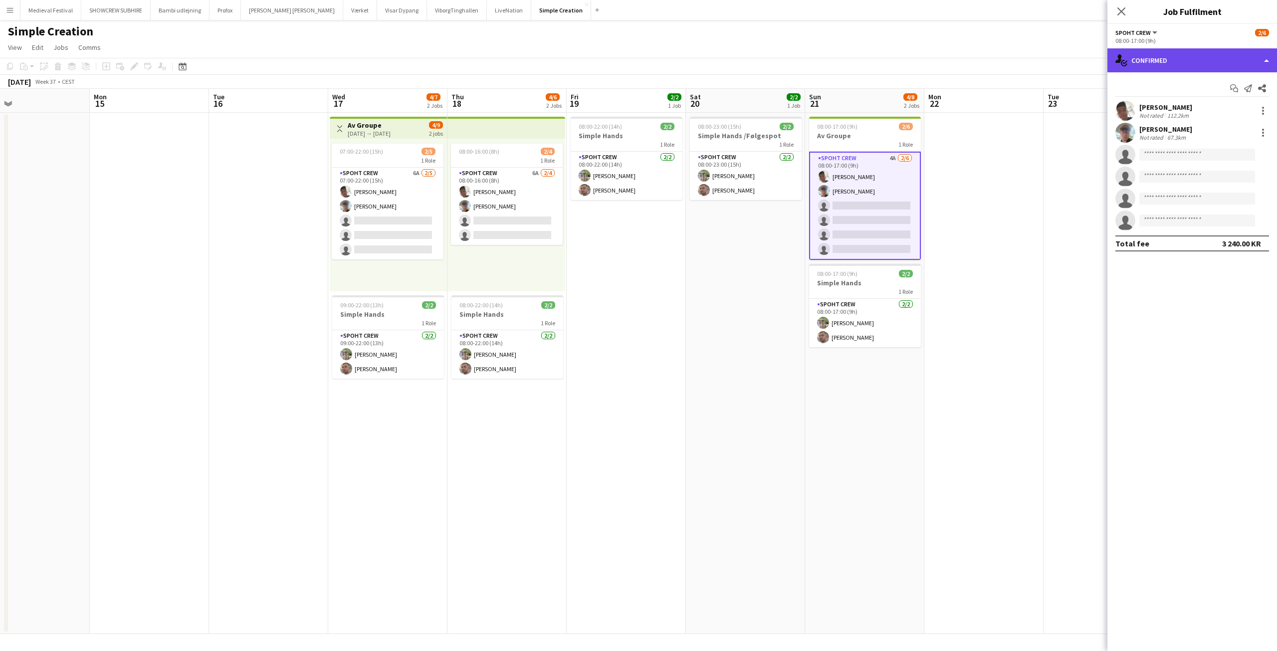
click at [1194, 59] on div "single-neutral-actions-check-2 Confirmed" at bounding box center [1192, 60] width 170 height 24
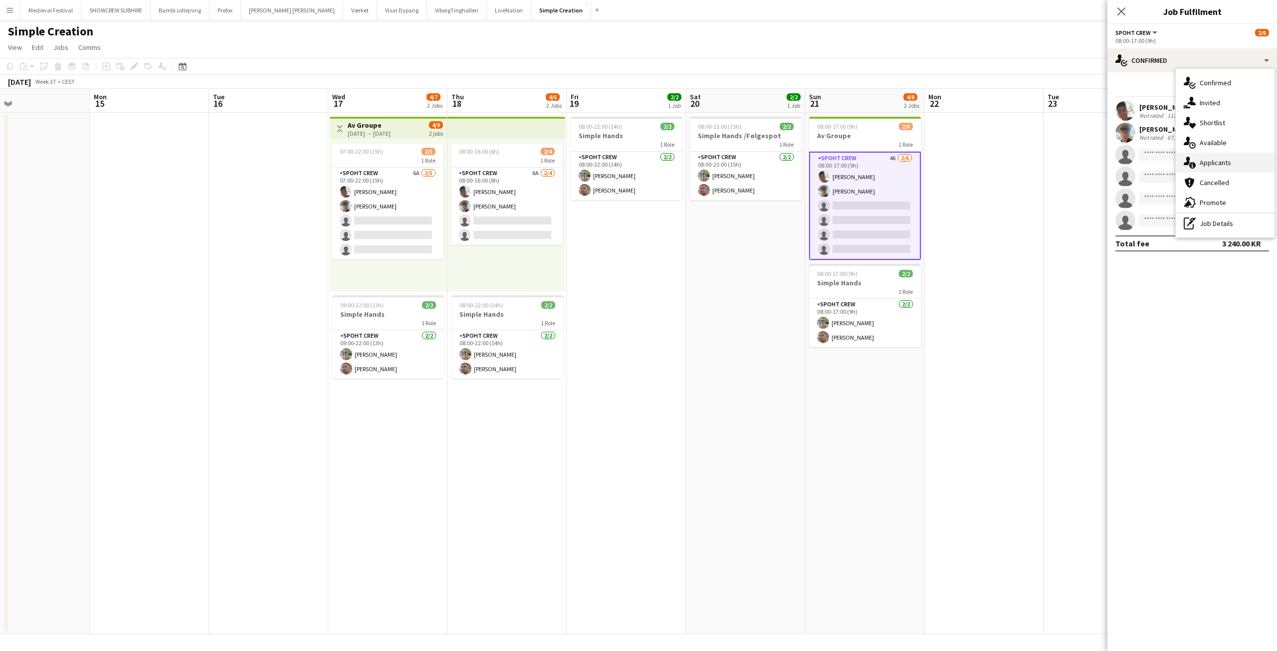
click at [1206, 154] on div "single-neutral-actions-information Applicants" at bounding box center [1225, 163] width 99 height 20
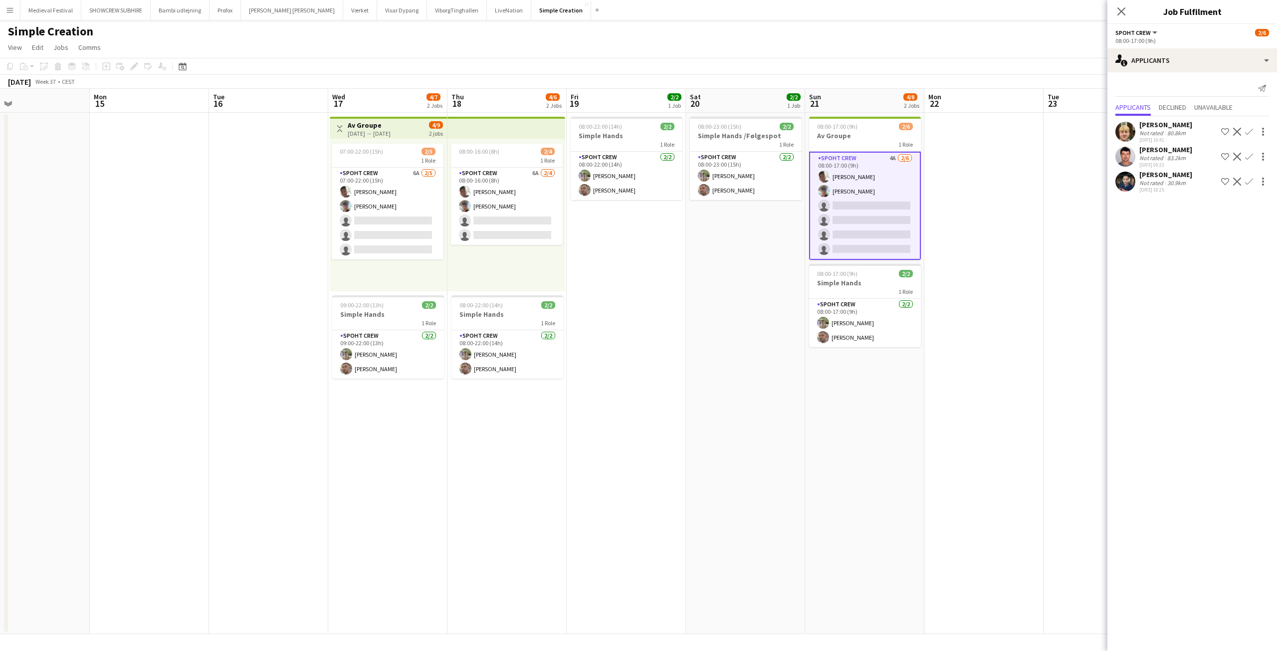
click at [469, 245] on div "08:00-16:00 (8h) 2/4 1 Role Spoht Crew 6A 2/4 08:00-16:00 (8h) Seep Villadsen A…" at bounding box center [506, 215] width 118 height 153
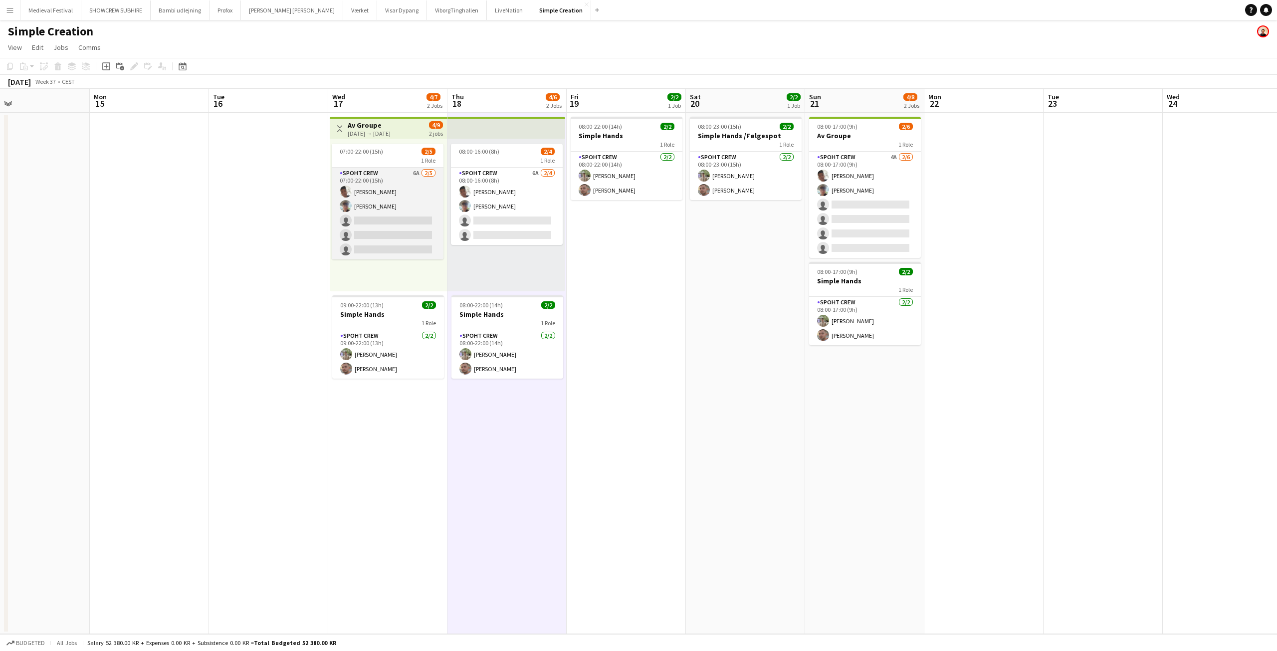
click at [400, 221] on app-card-role "Spoht Crew 6A 2/5 07:00-22:00 (15h) Seep Villadsen Andreas Eberlin single-neutr…" at bounding box center [388, 214] width 112 height 92
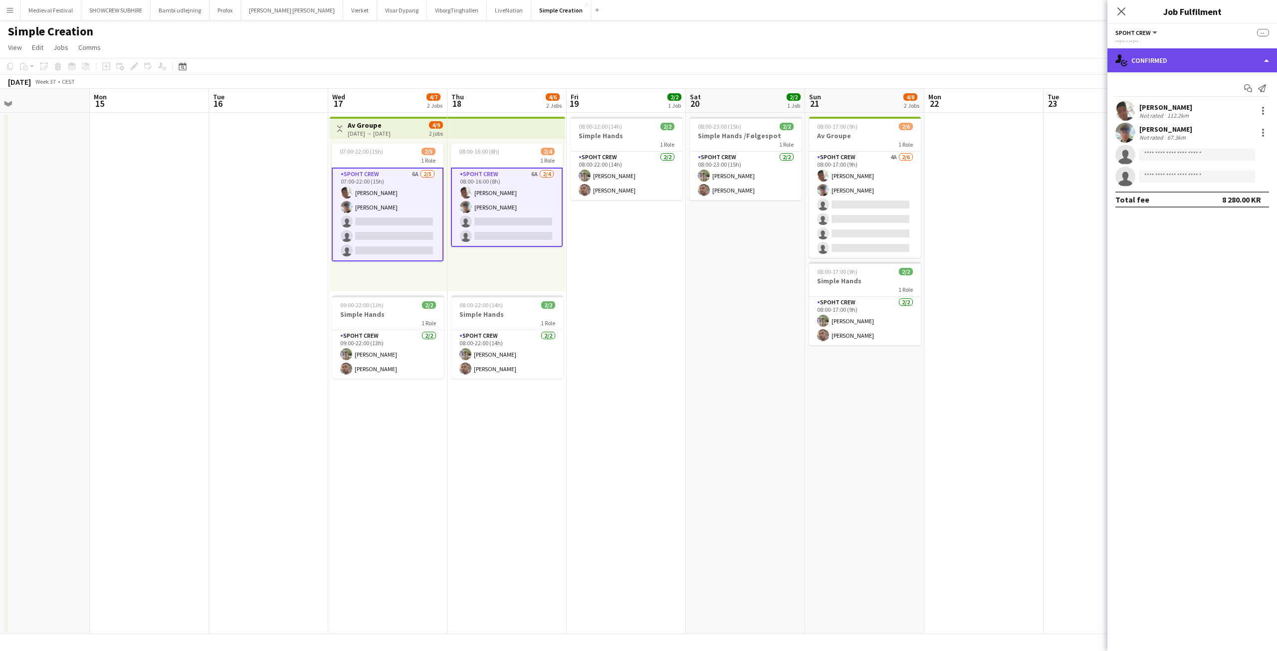
click at [1185, 59] on div "single-neutral-actions-check-2 Confirmed" at bounding box center [1192, 60] width 170 height 24
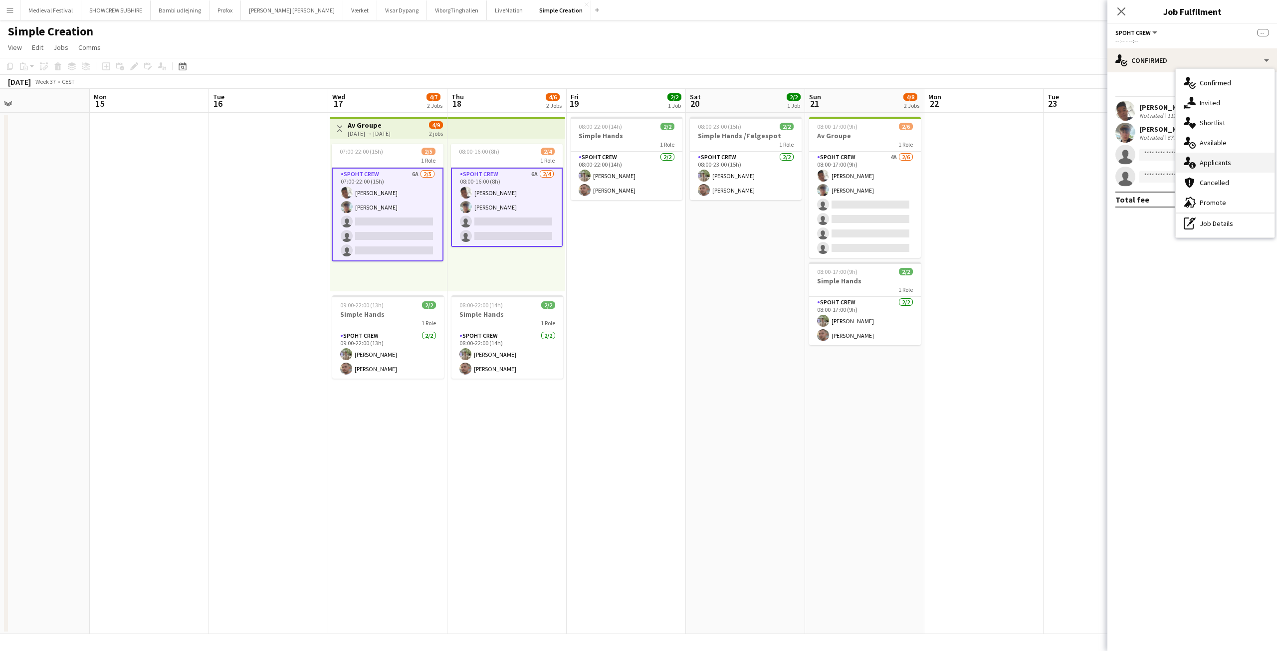
click at [1210, 157] on div "single-neutral-actions-information Applicants" at bounding box center [1225, 163] width 99 height 20
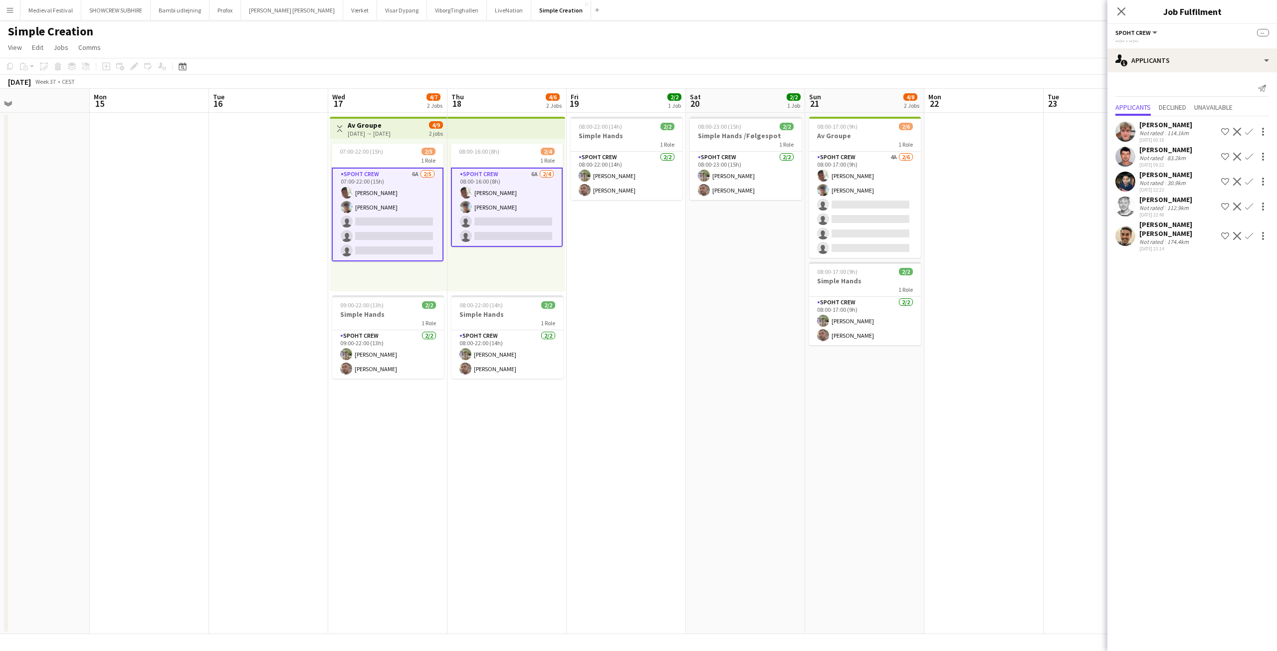
scroll to position [0, 265]
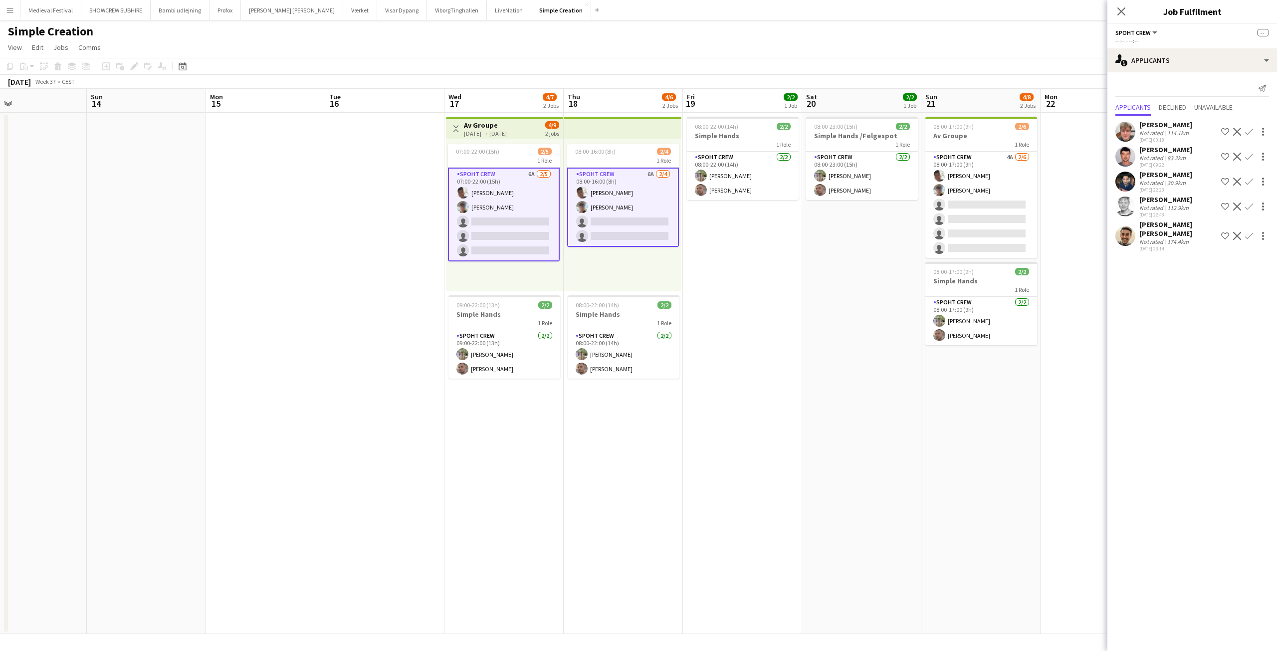
drag, startPoint x: 664, startPoint y: 279, endPoint x: 905, endPoint y: 275, distance: 240.9
click at [902, 276] on app-calendar-viewport "Thu 11 Fri 12 Sat 13 Sun 14 Mon 15 Tue 16 Wed 17 4/7 2 Jobs Thu 18 4/6 2 Jobs F…" at bounding box center [638, 361] width 1277 height 545
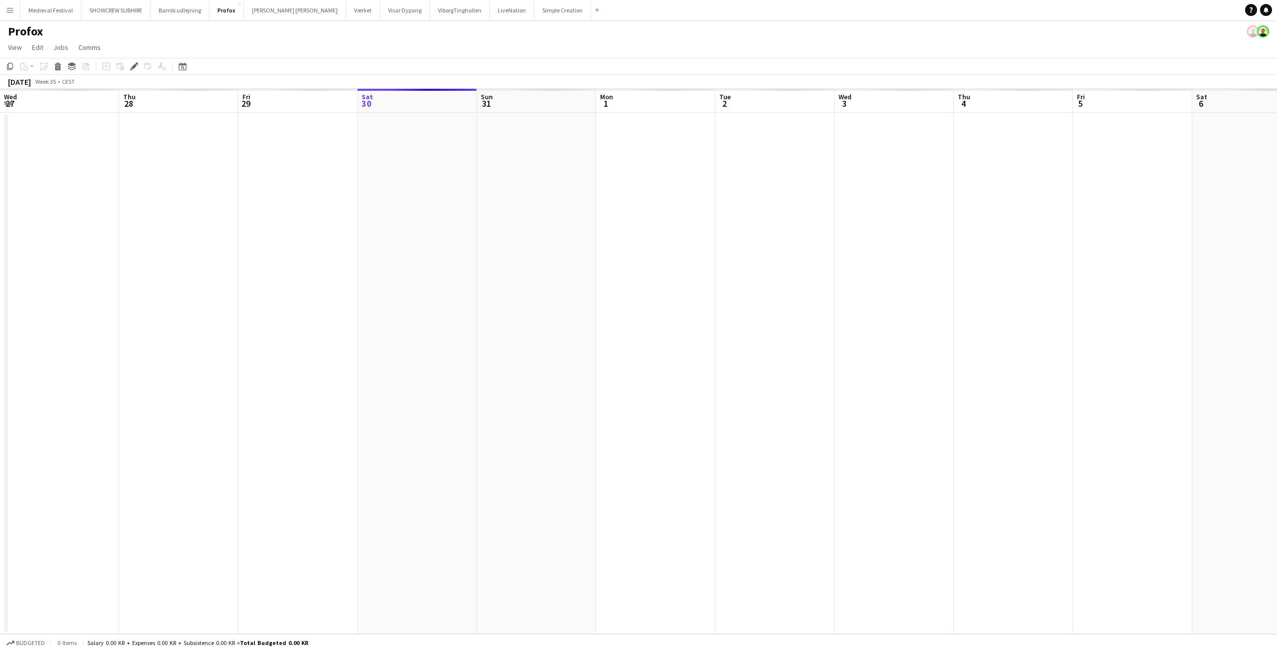
scroll to position [0, 343]
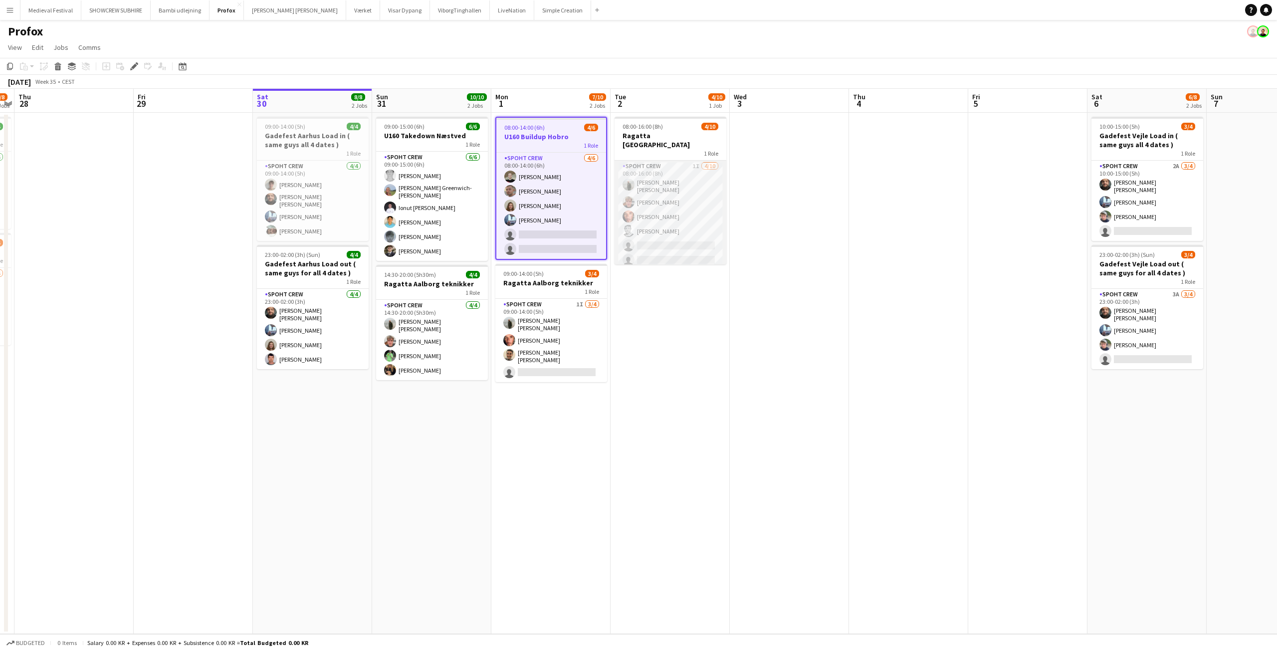
click at [681, 243] on app-card-role "Spoht Crew 1I [DATE] 08:00-16:00 (8h) [PERSON_NAME] [PERSON_NAME] [PERSON_NAME]…" at bounding box center [670, 244] width 112 height 167
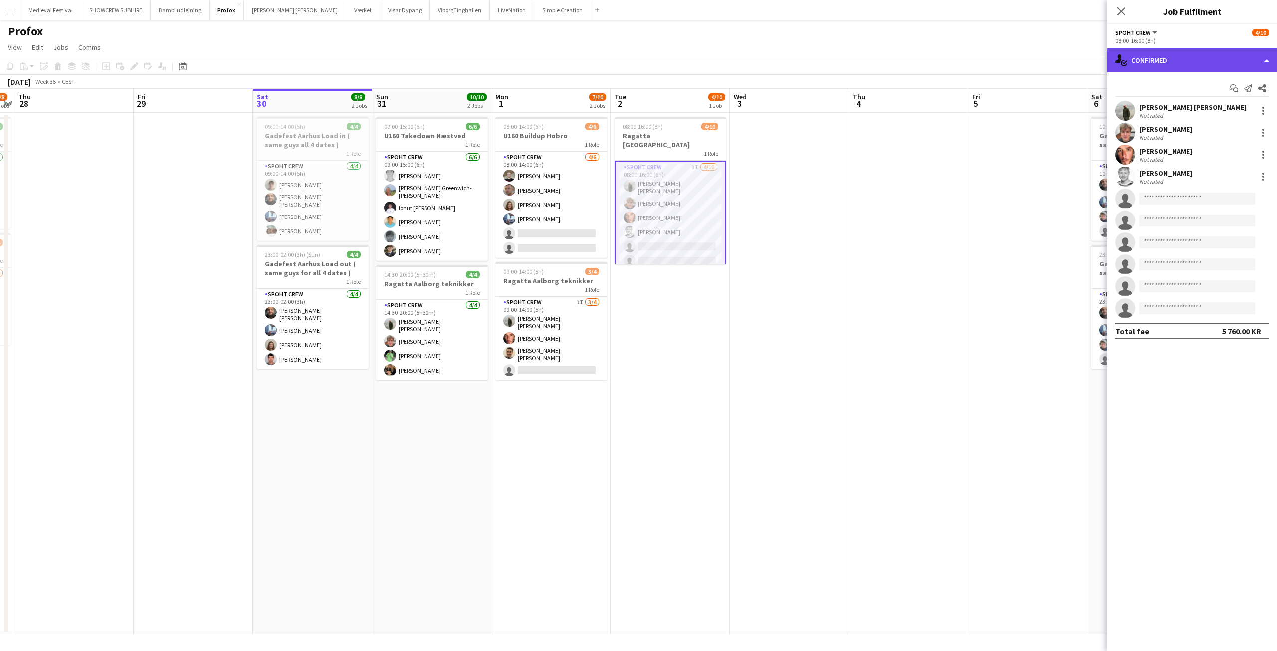
click at [1162, 63] on div "single-neutral-actions-check-2 Confirmed" at bounding box center [1192, 60] width 170 height 24
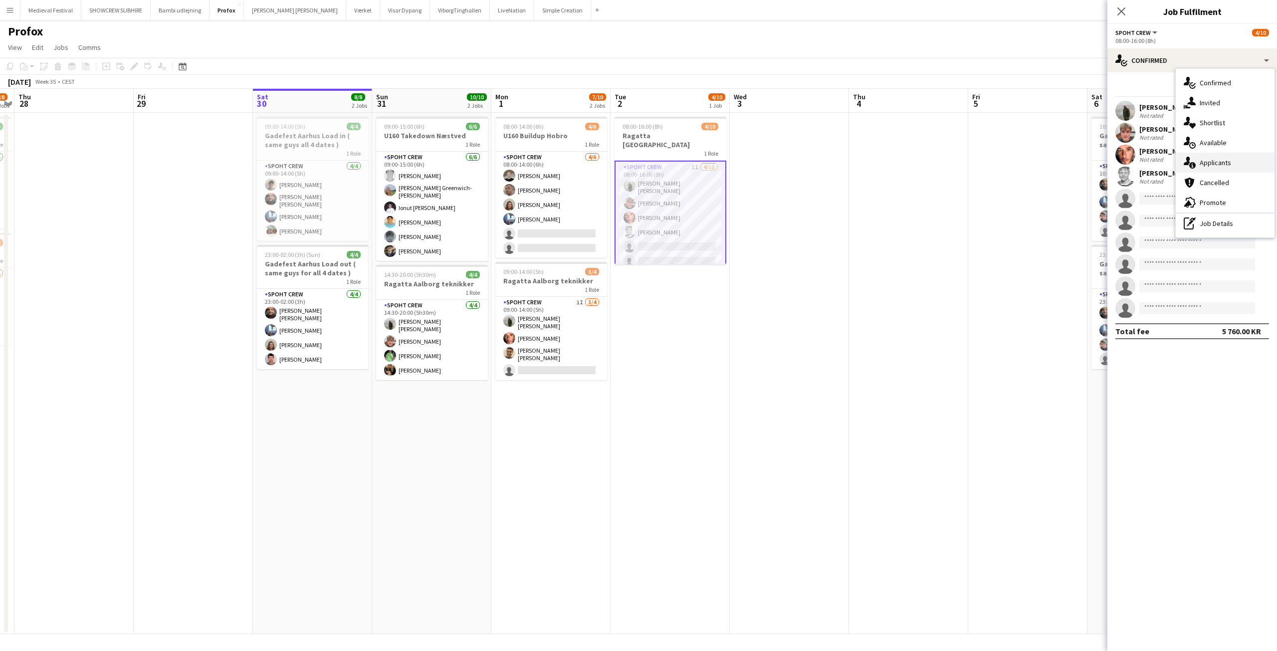
click at [1216, 163] on div "single-neutral-actions-information Applicants" at bounding box center [1225, 163] width 99 height 20
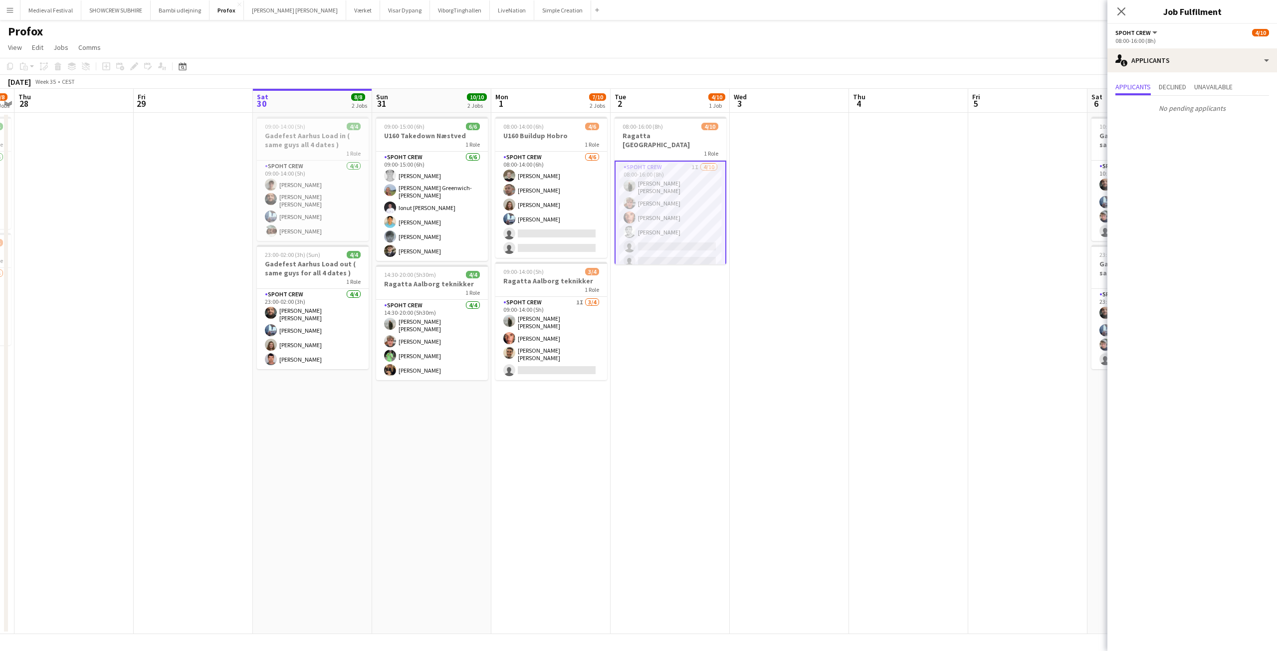
click at [720, 375] on app-date-cell "08:00-16:00 (8h) 4/10 Ragatta Aalborg 1 Role Spoht Crew 1I [DATE] 08:00-16:00 (…" at bounding box center [669, 373] width 119 height 521
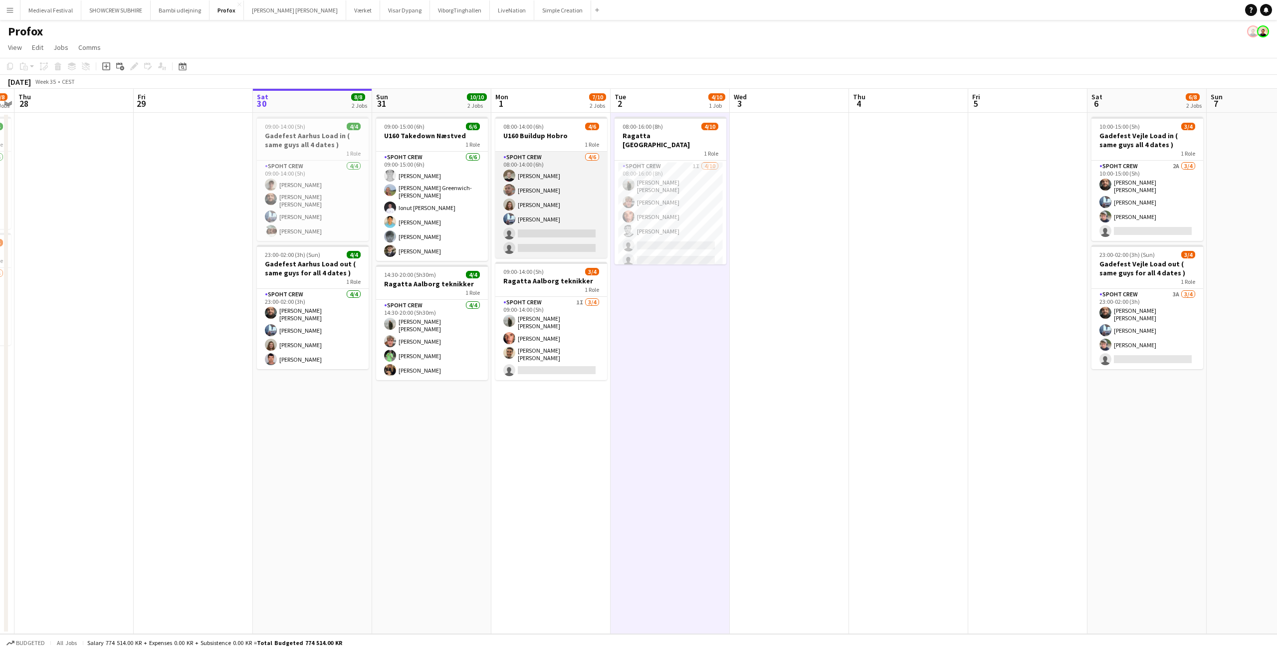
click at [532, 231] on app-card-role "Spoht Crew [DATE] 08:00-14:00 (6h) [PERSON_NAME] [PERSON_NAME] [PERSON_NAME] [P…" at bounding box center [551, 205] width 112 height 106
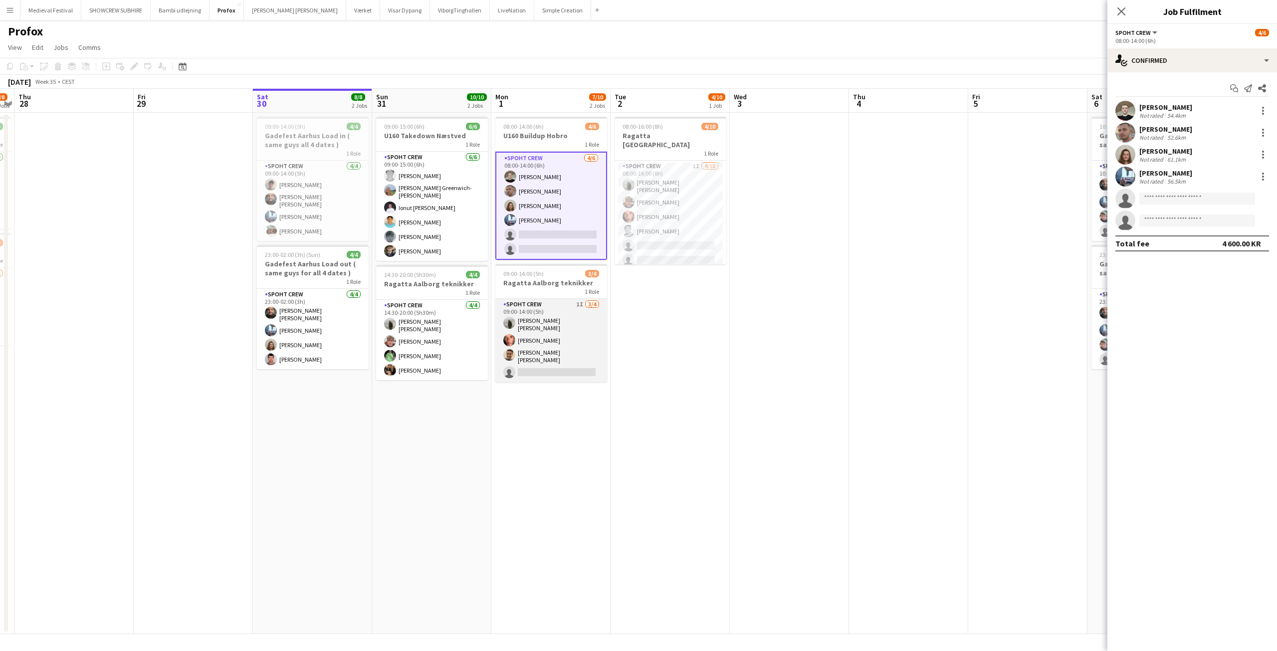
click at [539, 331] on app-card-role "Spoht Crew 1I [DATE] 09:00-14:00 (5h) [PERSON_NAME] [PERSON_NAME] [PERSON_NAME]…" at bounding box center [551, 340] width 112 height 83
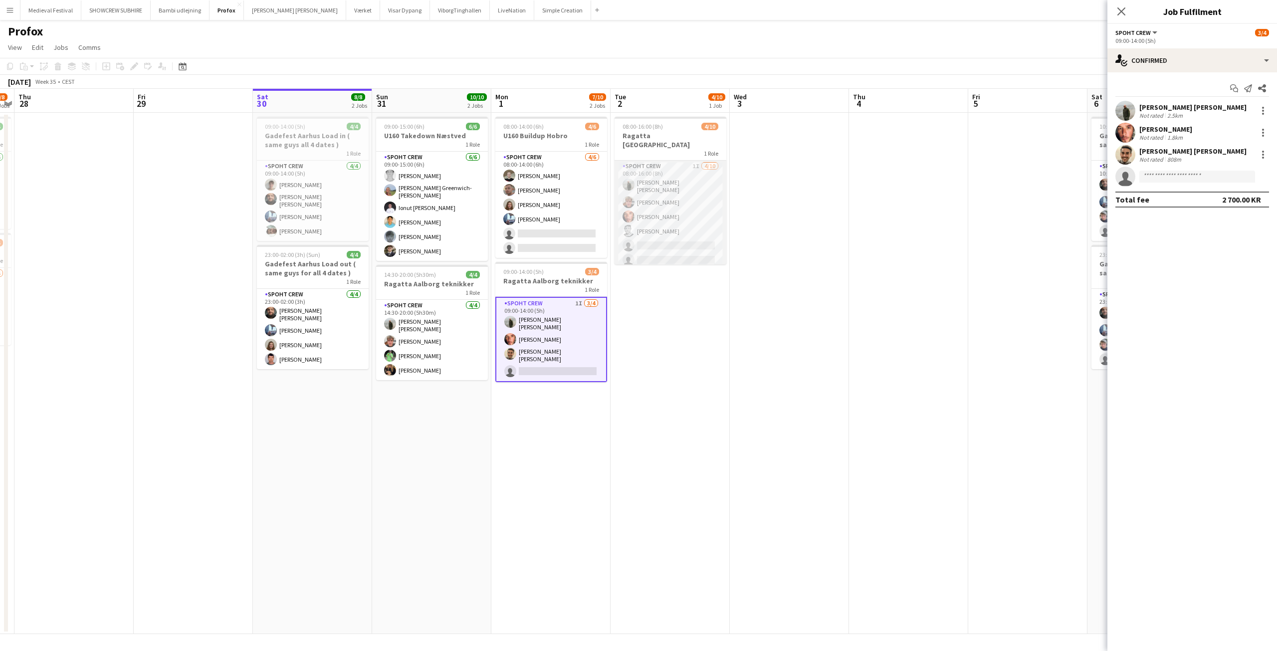
click at [698, 201] on app-card-role "Spoht Crew 1I [DATE] 08:00-16:00 (8h) [PERSON_NAME] [PERSON_NAME] [PERSON_NAME]…" at bounding box center [670, 244] width 112 height 167
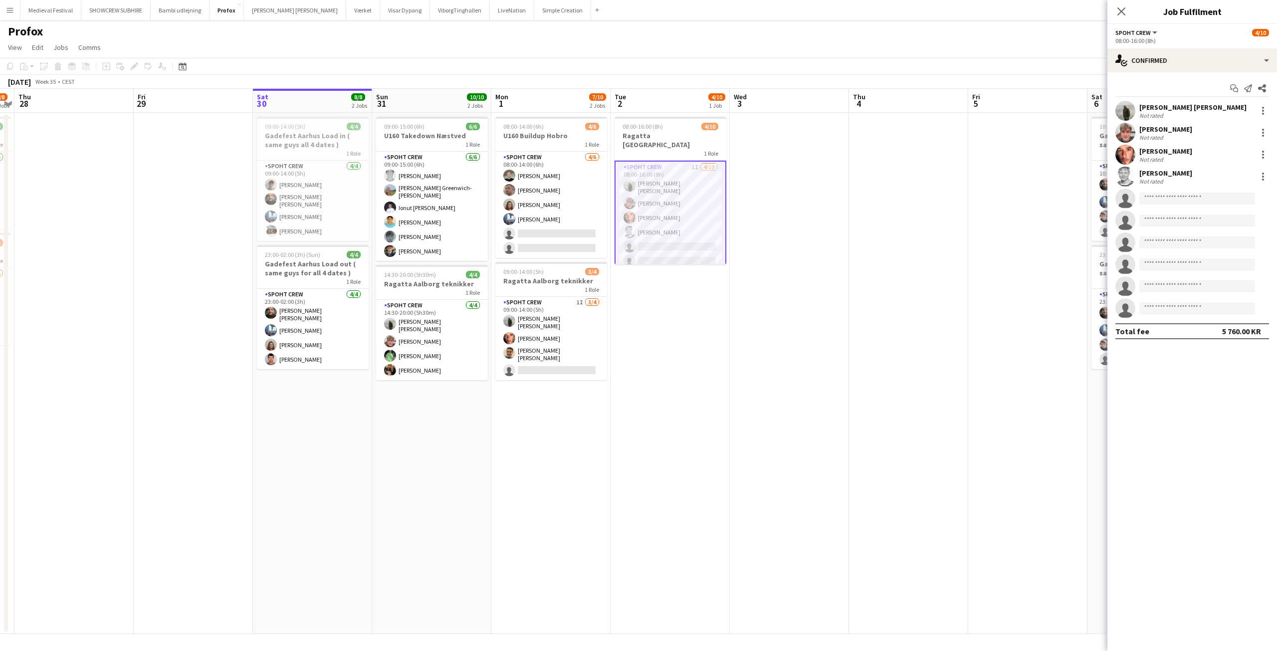
click at [1171, 191] on app-invite-slot "single-neutral-actions" at bounding box center [1192, 199] width 170 height 20
click at [1160, 197] on input at bounding box center [1197, 199] width 116 height 12
type input "*******"
click at [1174, 216] on span "[PERSON_NAME]" at bounding box center [1175, 212] width 57 height 8
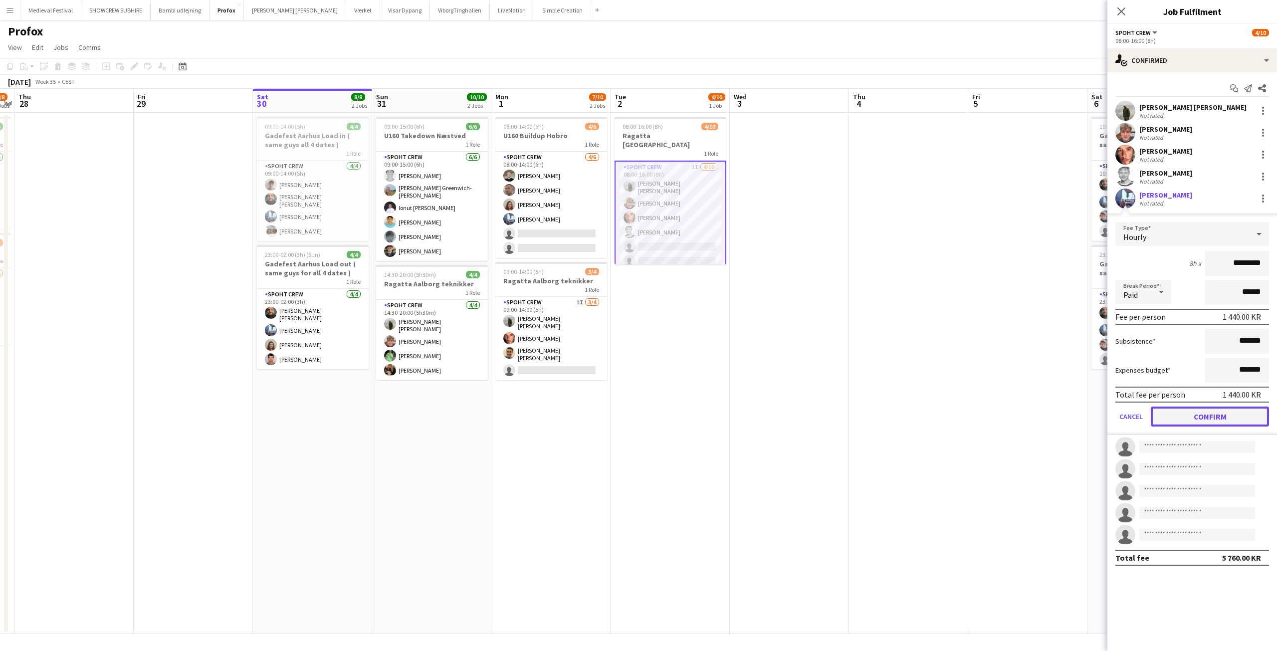
click at [1203, 413] on button "Confirm" at bounding box center [1210, 416] width 118 height 20
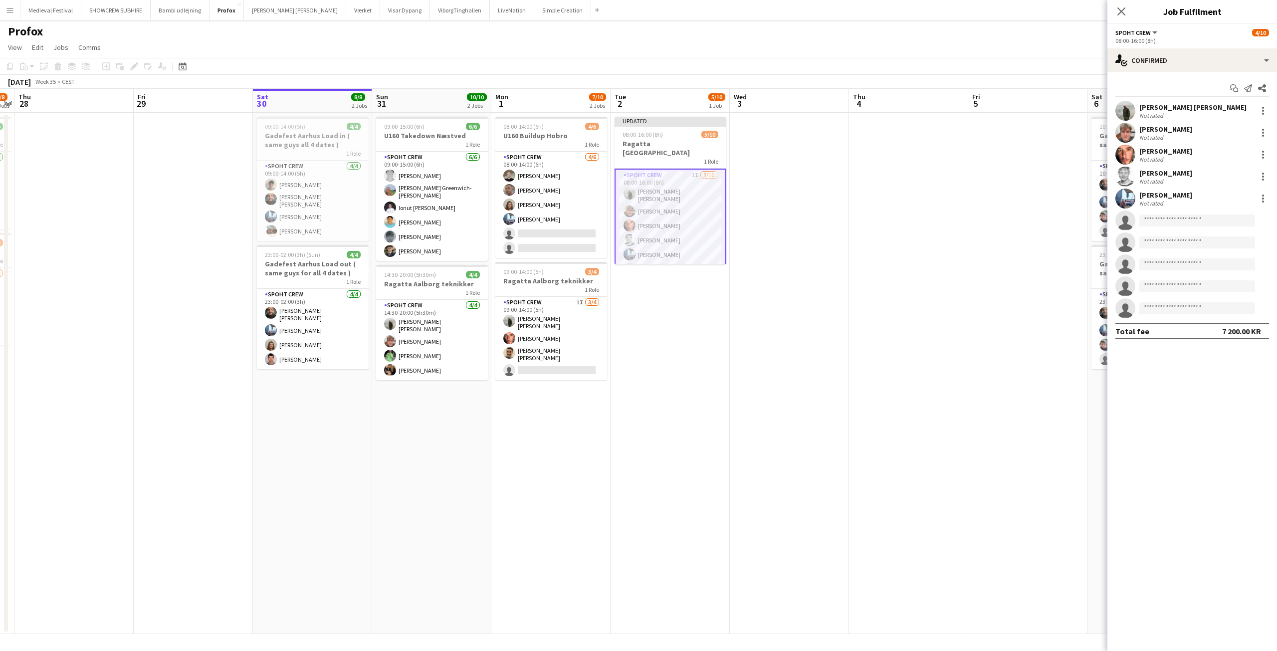
click at [936, 293] on app-date-cell at bounding box center [908, 373] width 119 height 521
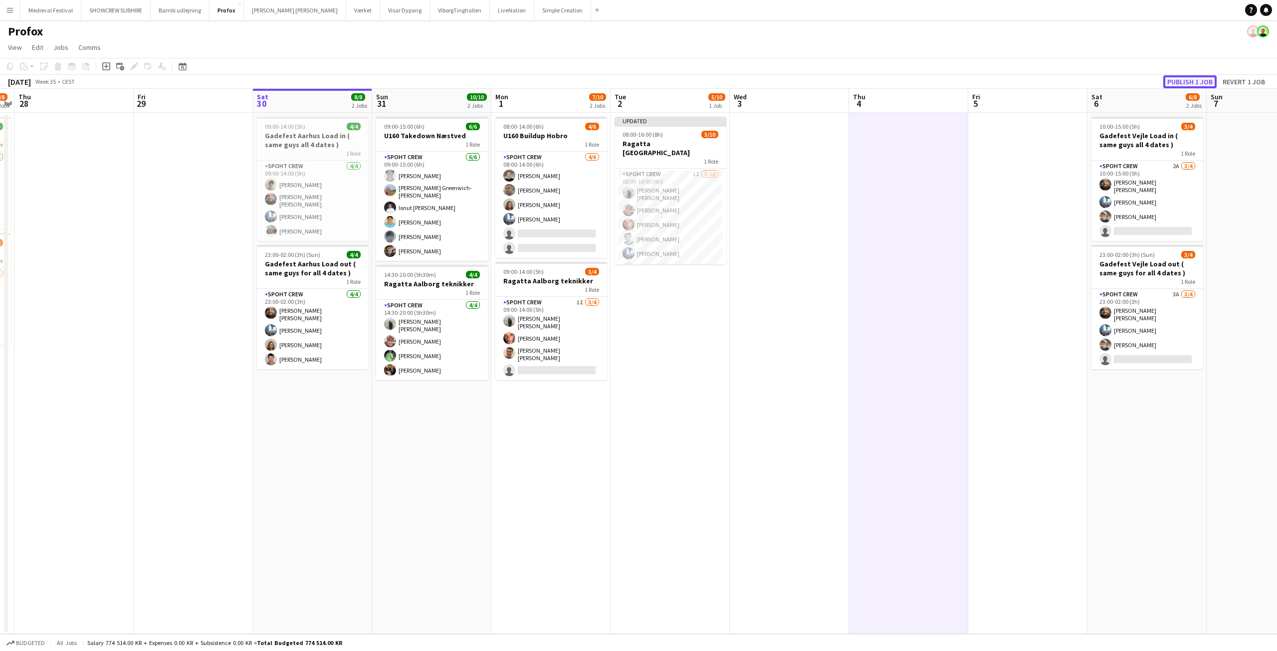
click at [1171, 81] on button "Publish 1 job" at bounding box center [1189, 81] width 53 height 13
